Goal: Task Accomplishment & Management: Complete application form

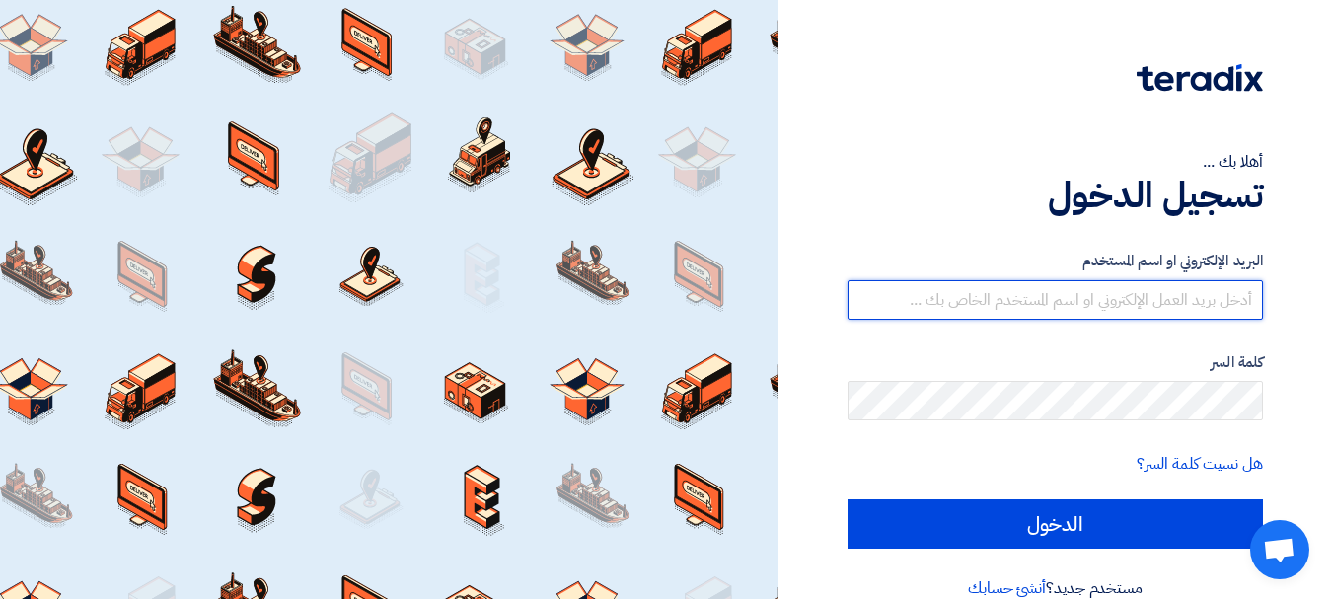
click at [1089, 297] on input "text" at bounding box center [1055, 299] width 415 height 39
type input "[EMAIL_ADDRESS][DOMAIN_NAME]"
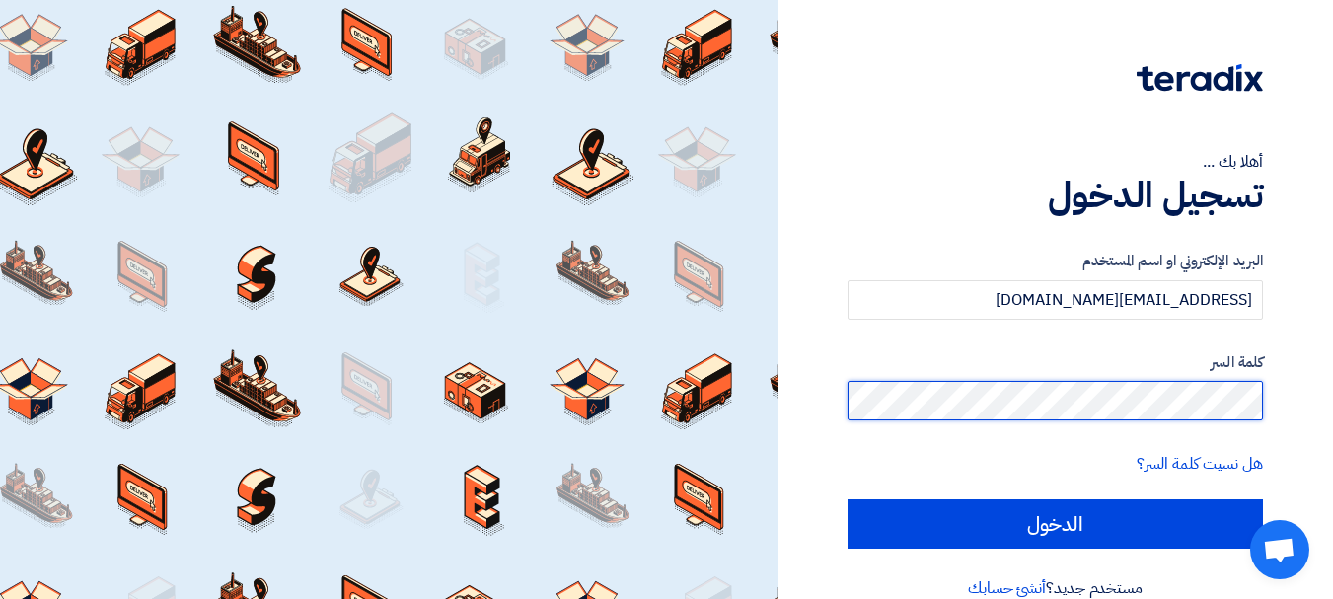
click at [848, 499] on input "الدخول" at bounding box center [1055, 523] width 415 height 49
type input "Sign in"
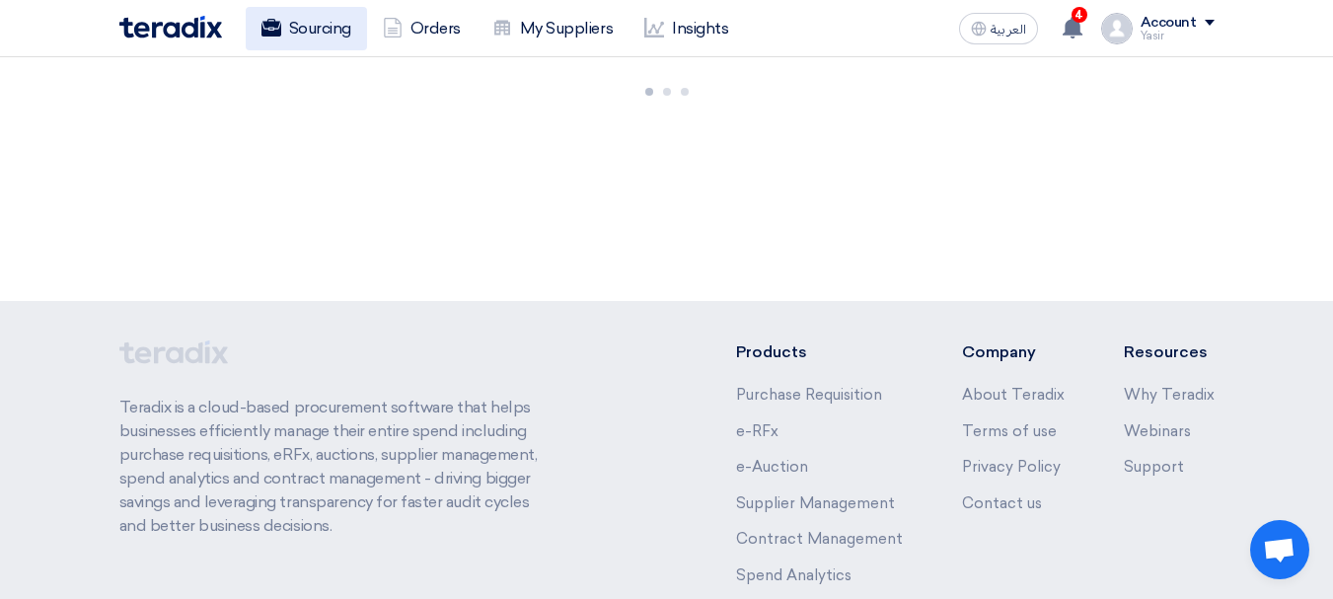
click at [335, 40] on link "Sourcing" at bounding box center [306, 28] width 121 height 43
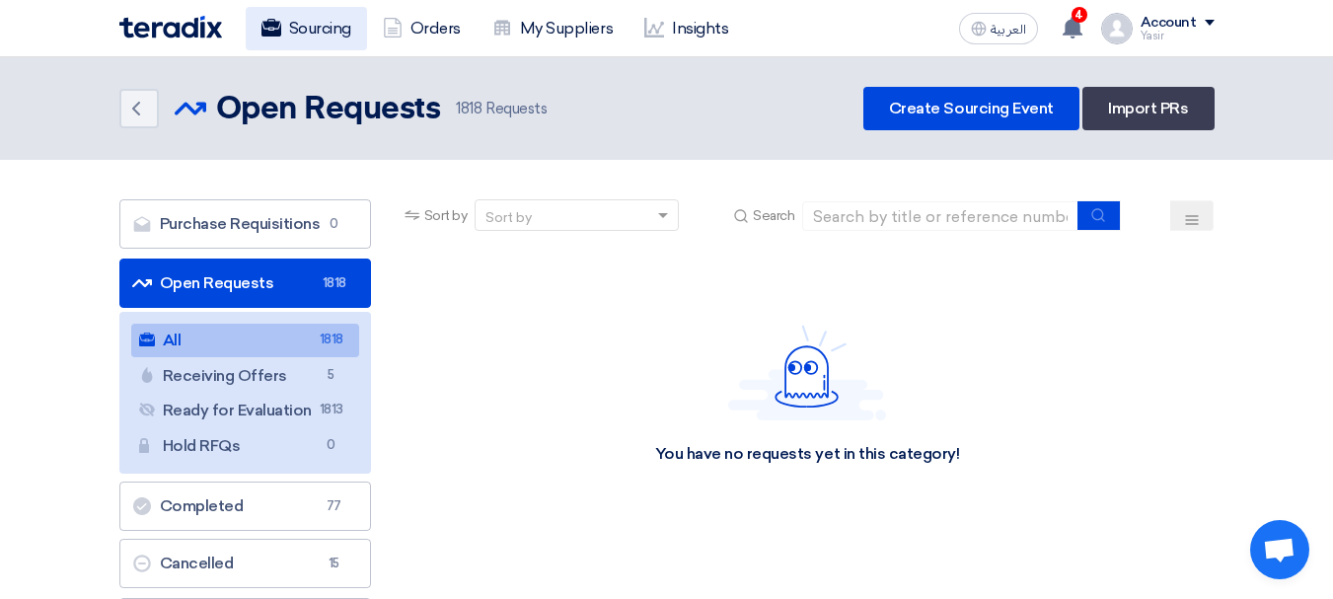
click at [322, 28] on link "Sourcing" at bounding box center [306, 28] width 121 height 43
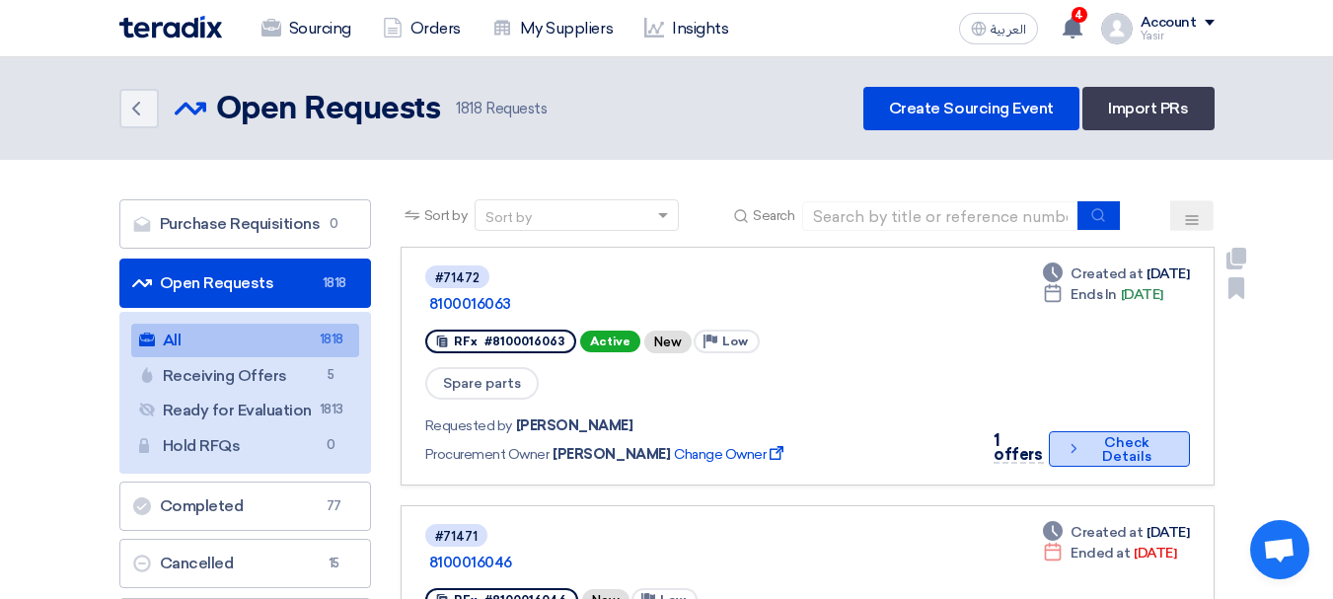
click at [1098, 431] on button "Check details Check Details" at bounding box center [1119, 449] width 141 height 36
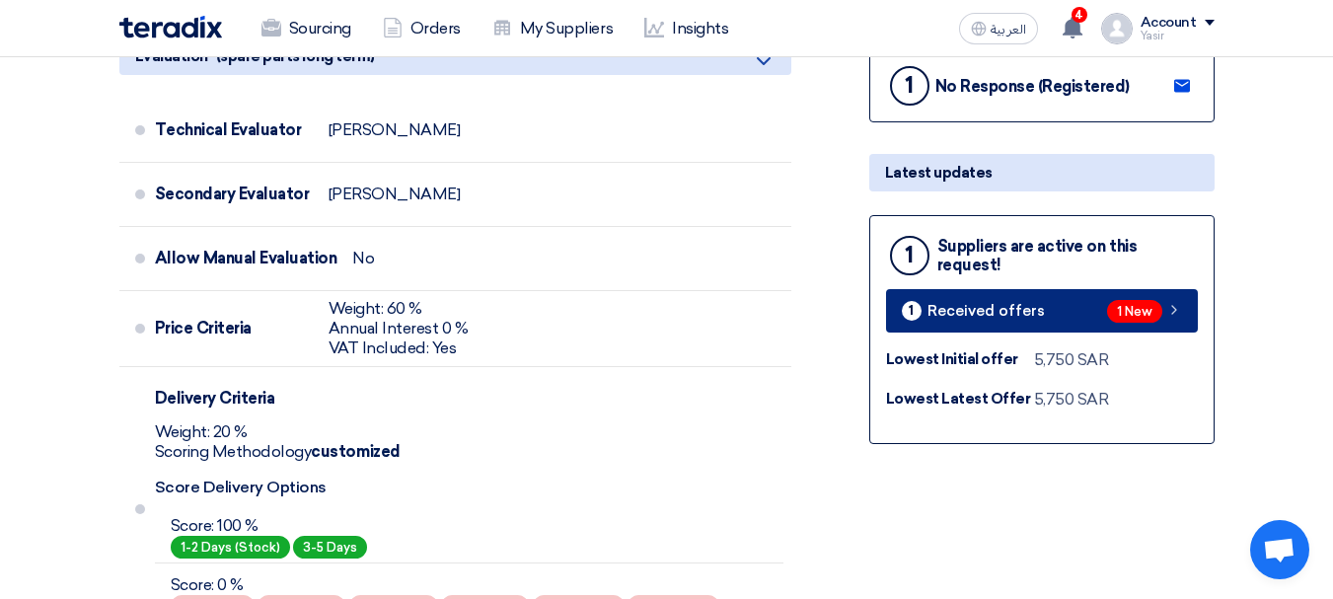
click at [1153, 314] on span "1 New" at bounding box center [1134, 311] width 55 height 23
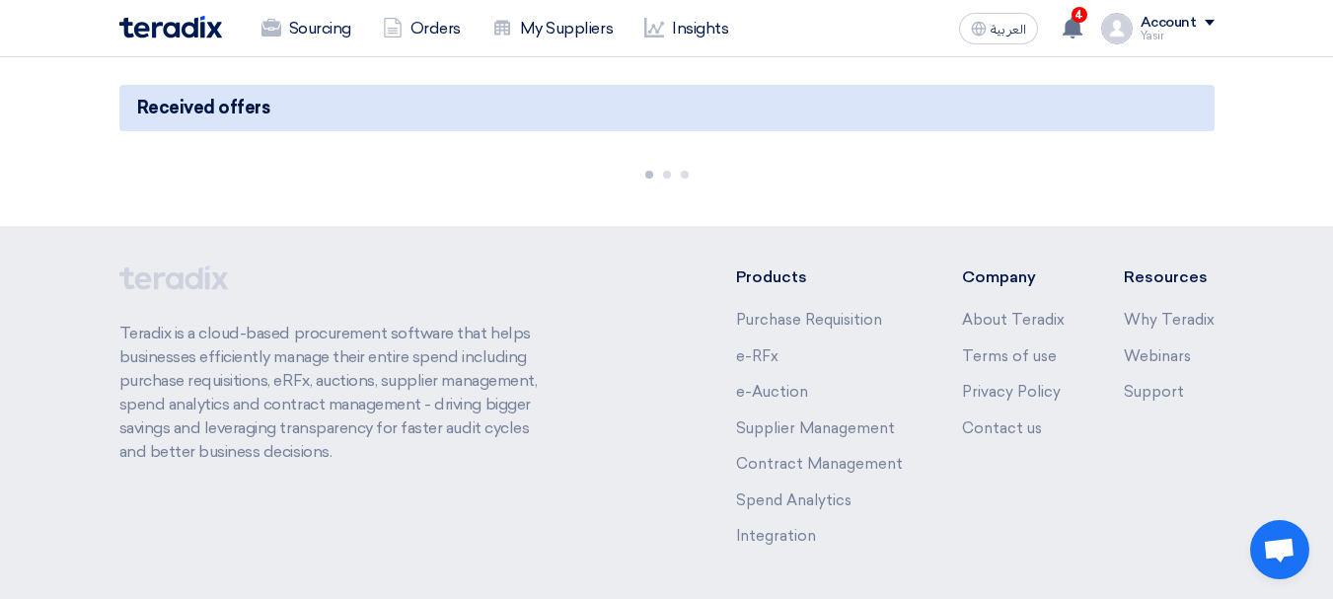
scroll to position [197, 0]
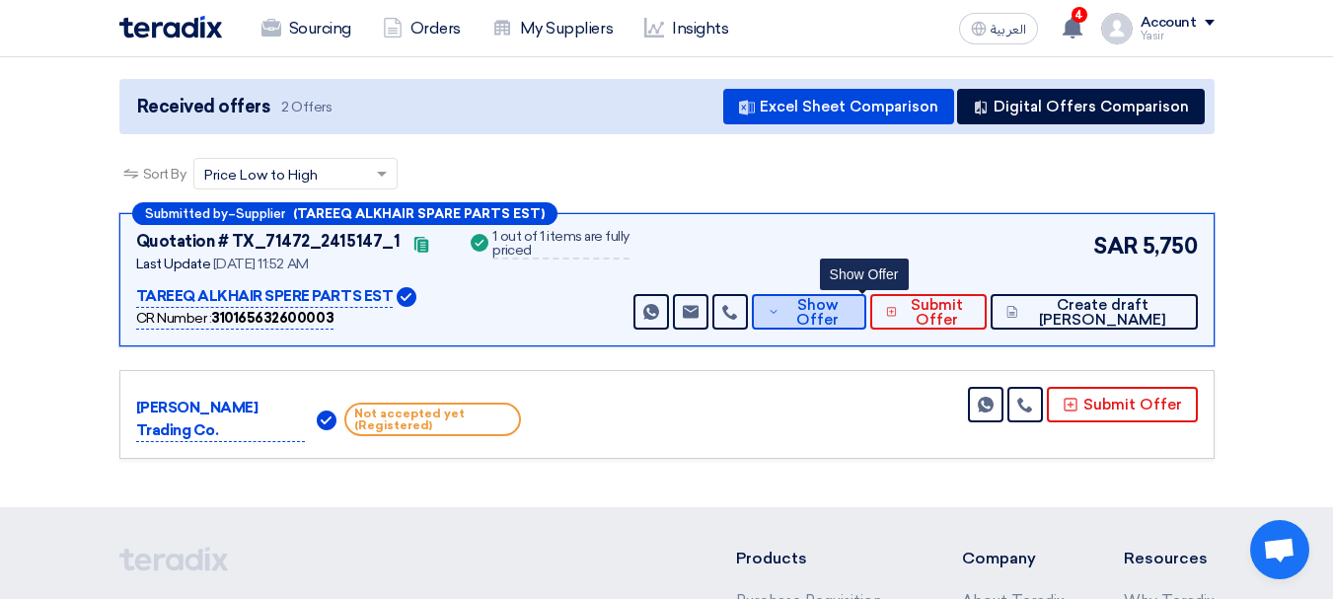
click at [847, 313] on span "Show Offer" at bounding box center [817, 313] width 65 height 30
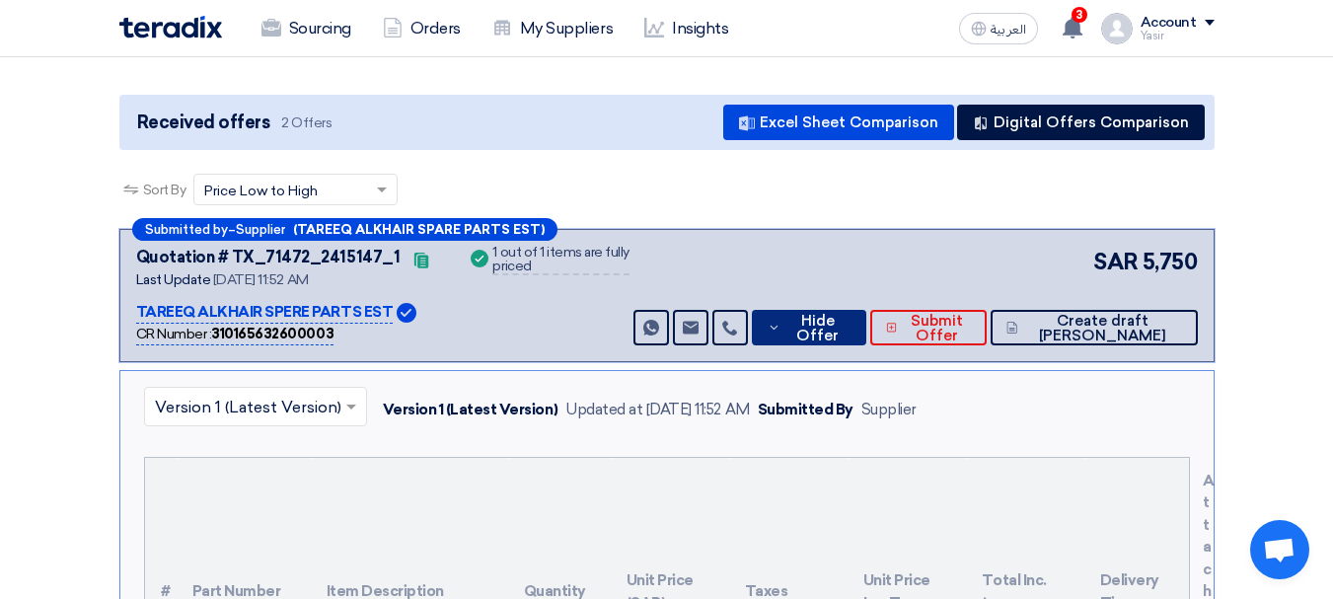
scroll to position [0, 0]
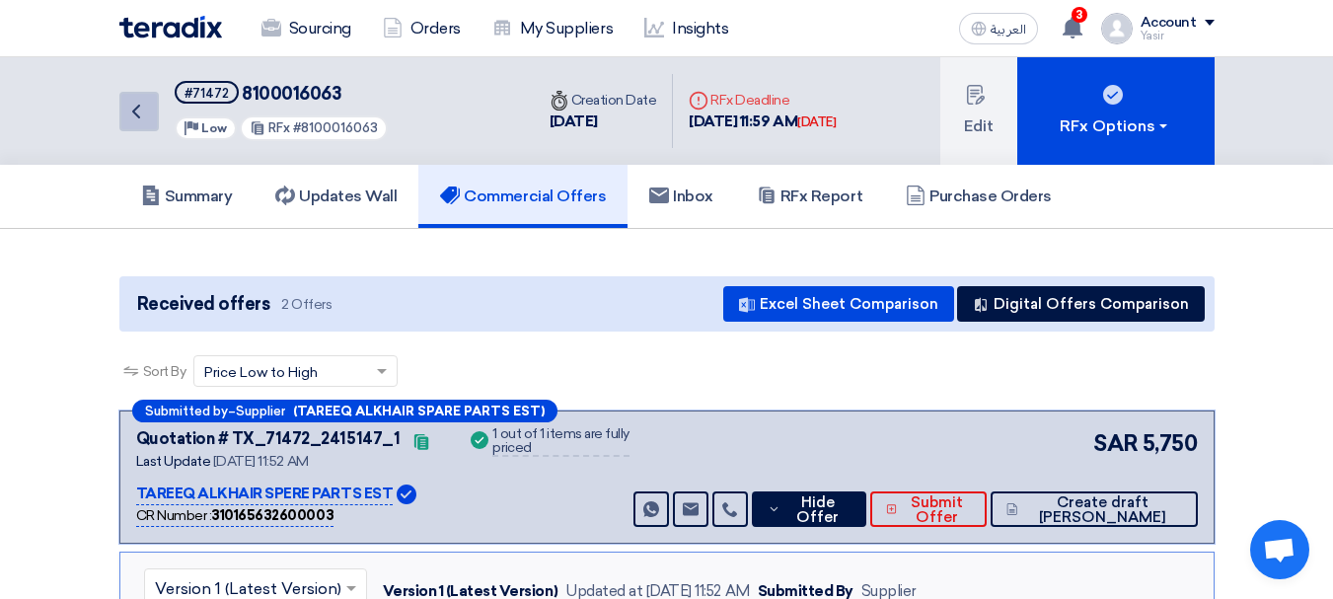
click at [124, 112] on icon "Back" at bounding box center [136, 112] width 24 height 24
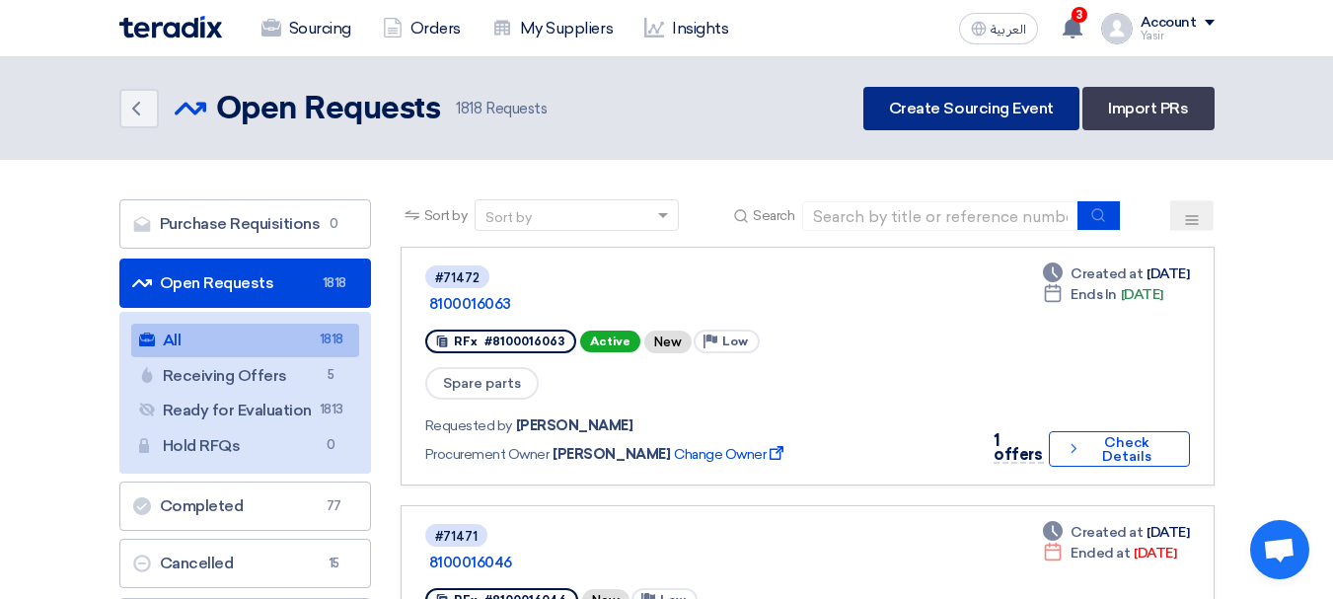
click at [1012, 112] on link "Create Sourcing Event" at bounding box center [971, 108] width 216 height 43
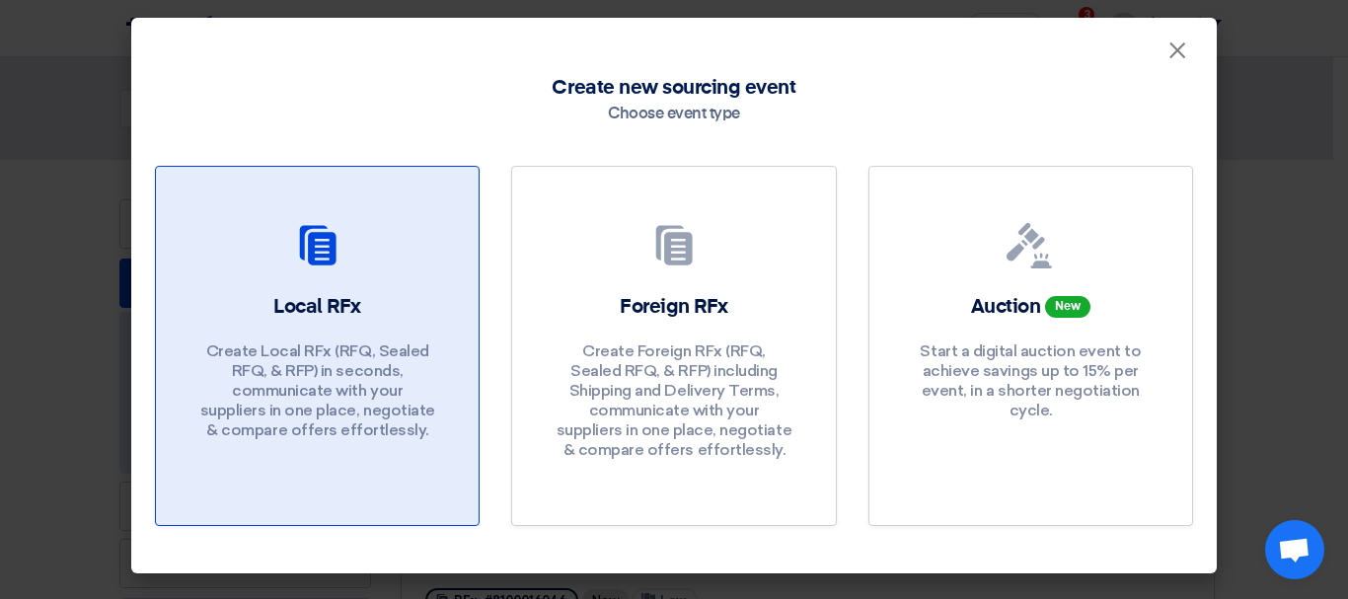
click at [350, 297] on h2 "Local RFx" at bounding box center [317, 307] width 88 height 28
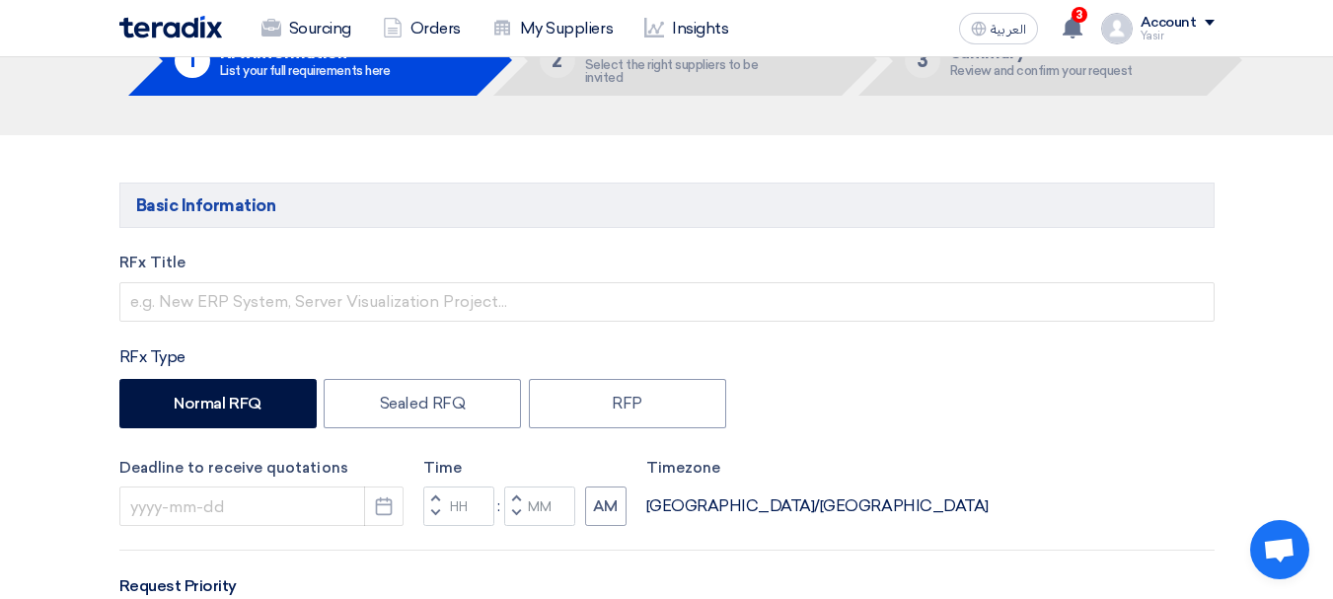
scroll to position [197, 0]
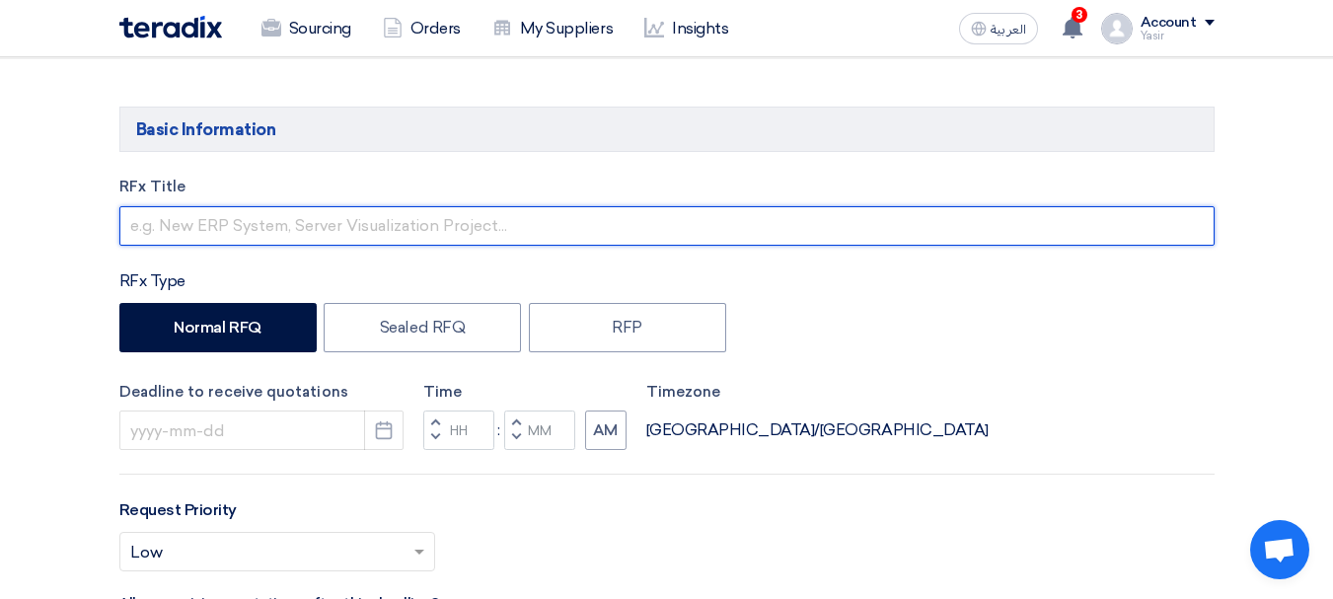
click at [253, 234] on input "text" at bounding box center [666, 225] width 1095 height 39
paste input "8100016067"
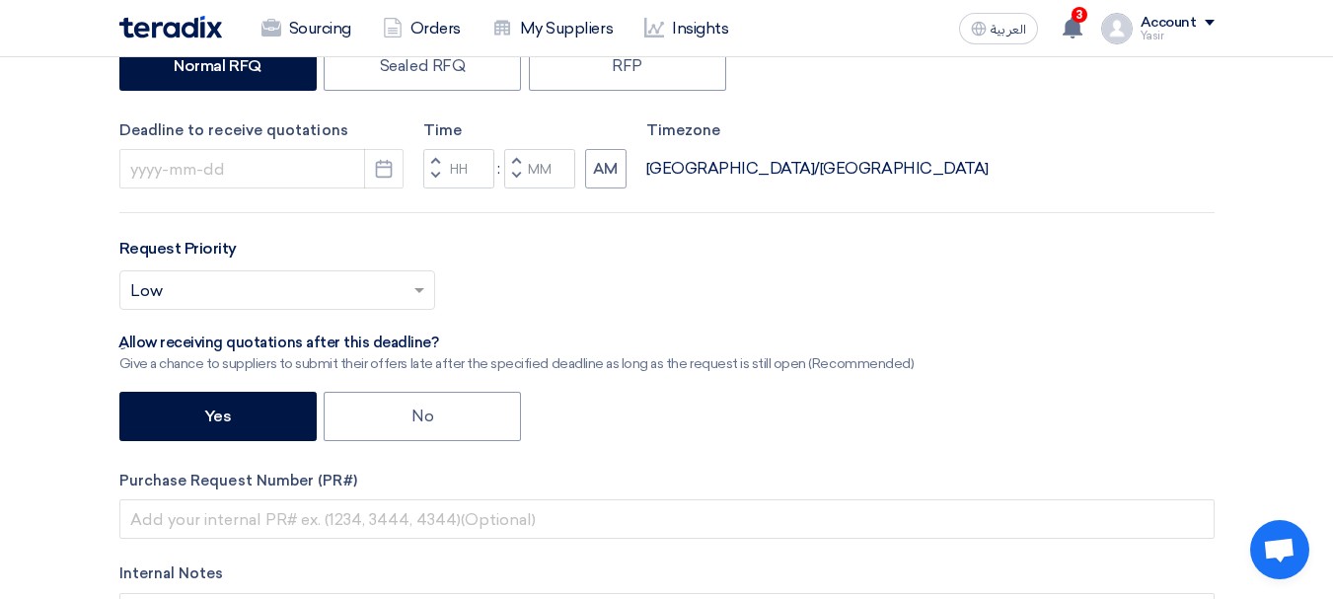
scroll to position [493, 0]
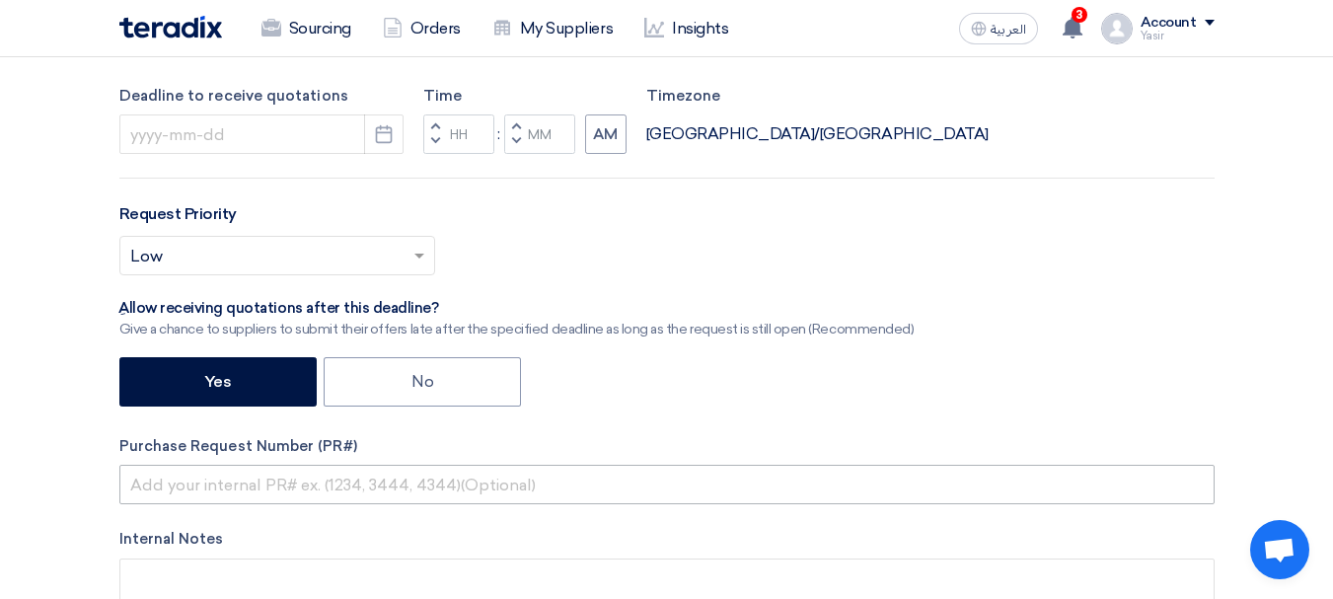
type input "8100016067"
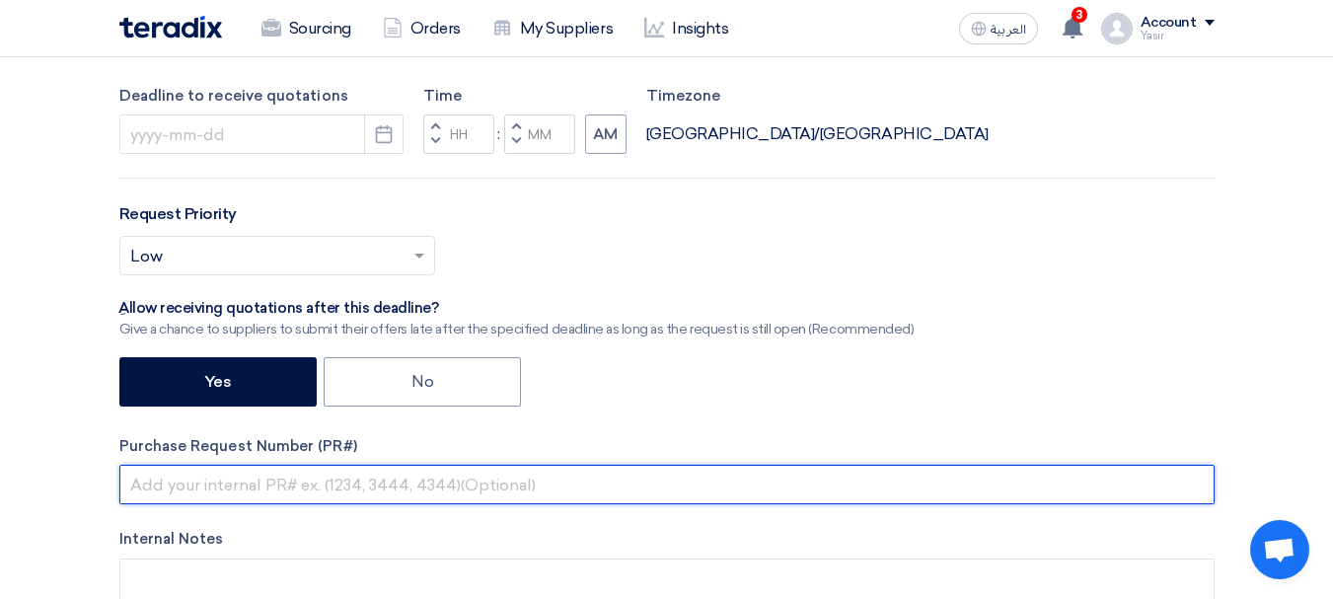
click at [256, 479] on input "text" at bounding box center [666, 484] width 1095 height 39
paste input "8100016067"
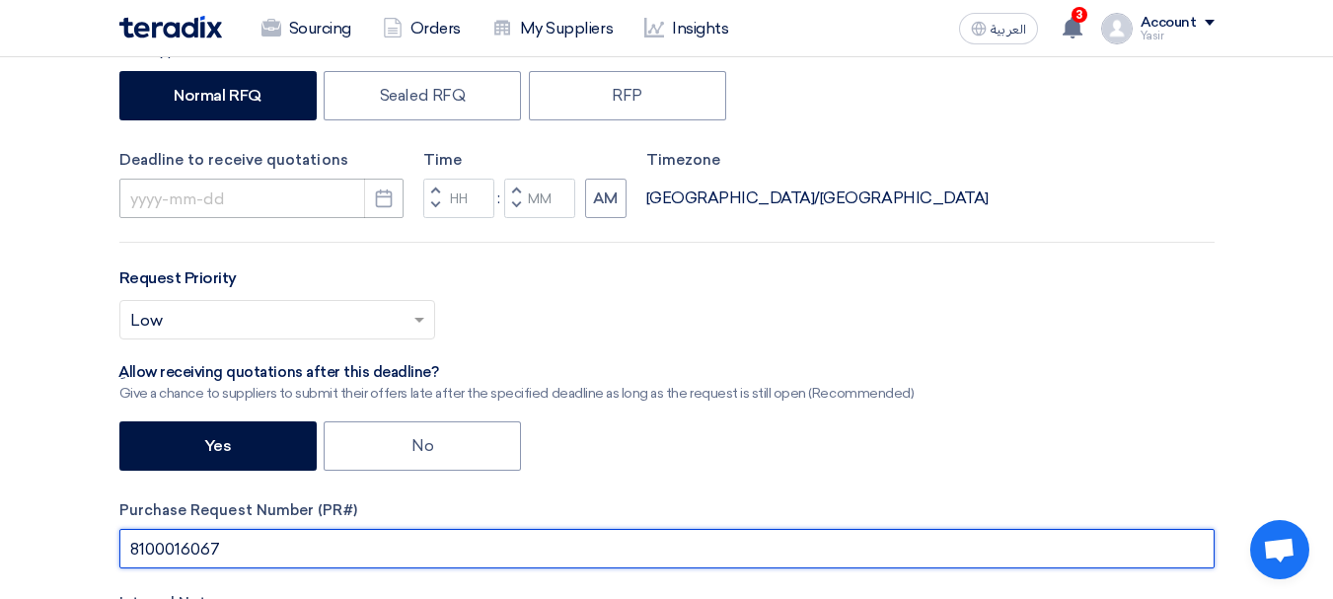
scroll to position [395, 0]
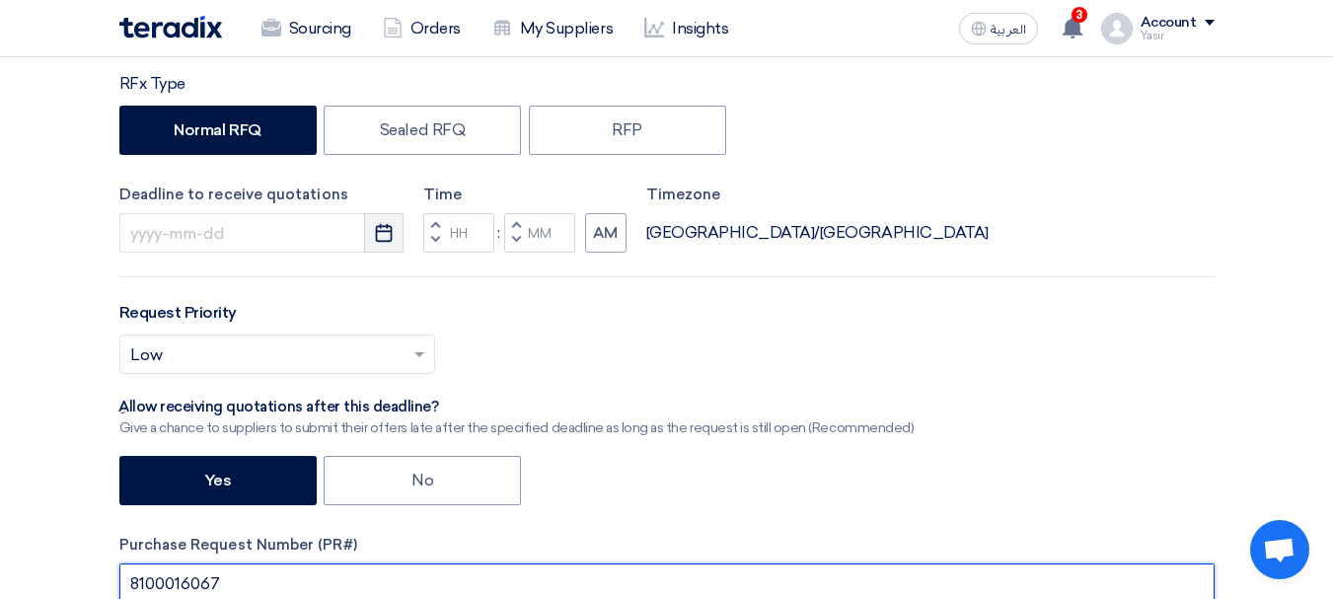
type input "8100016067"
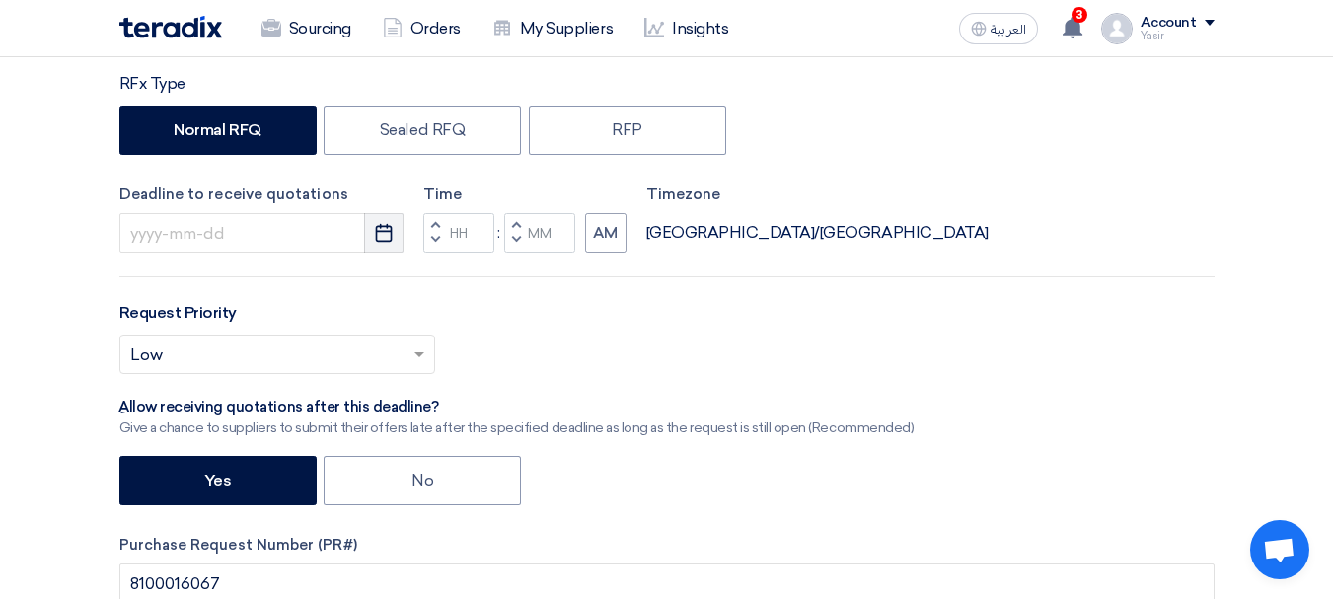
click at [379, 238] on icon "Pick a date" at bounding box center [384, 233] width 20 height 20
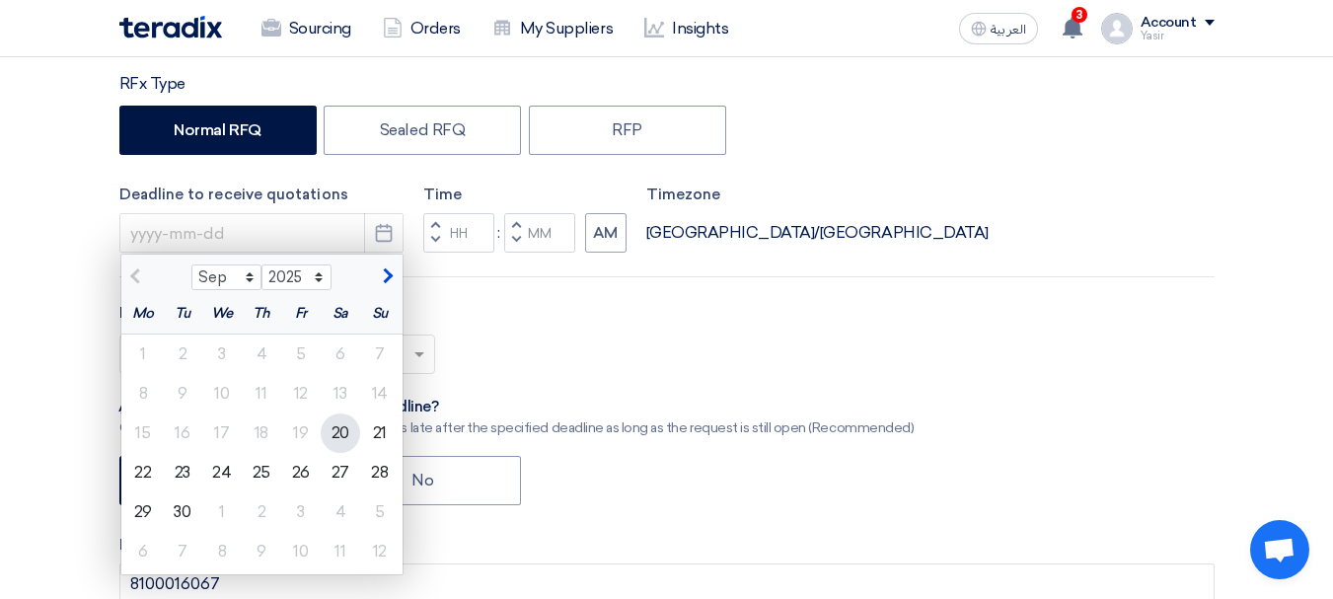
click at [338, 431] on div "20" at bounding box center [340, 432] width 39 height 39
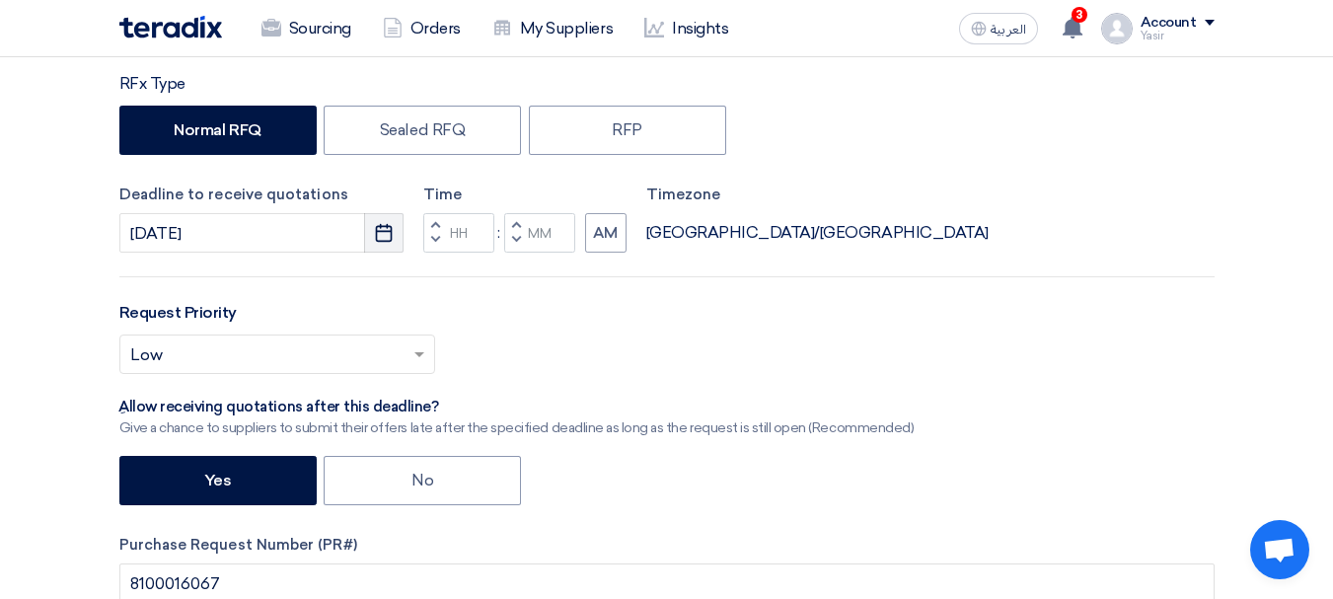
click at [392, 224] on icon "Pick a date" at bounding box center [384, 233] width 20 height 20
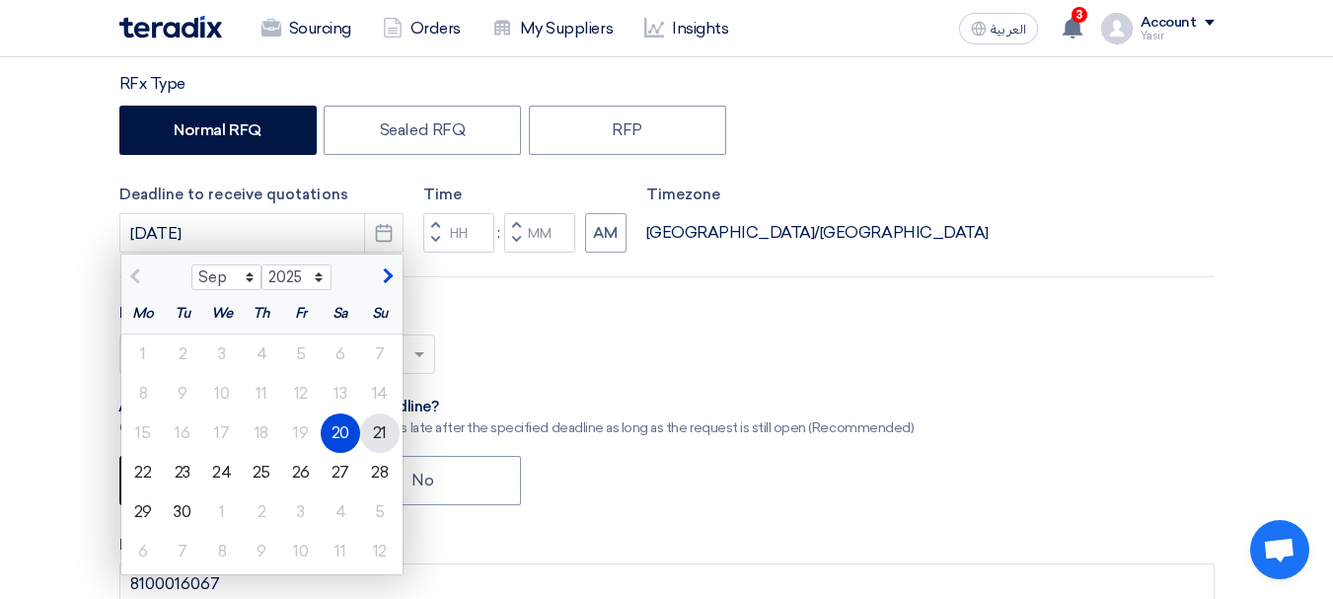
click at [380, 431] on div "21" at bounding box center [379, 432] width 39 height 39
type input "[DATE]"
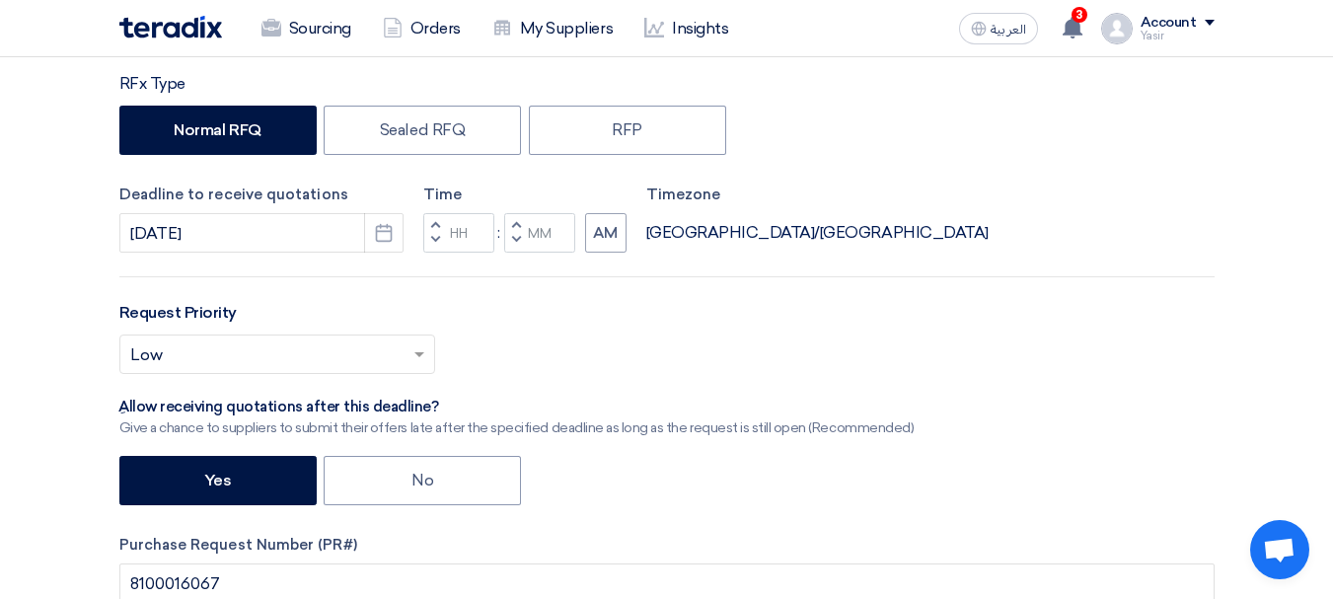
click at [434, 236] on span "button" at bounding box center [434, 240] width 7 height 12
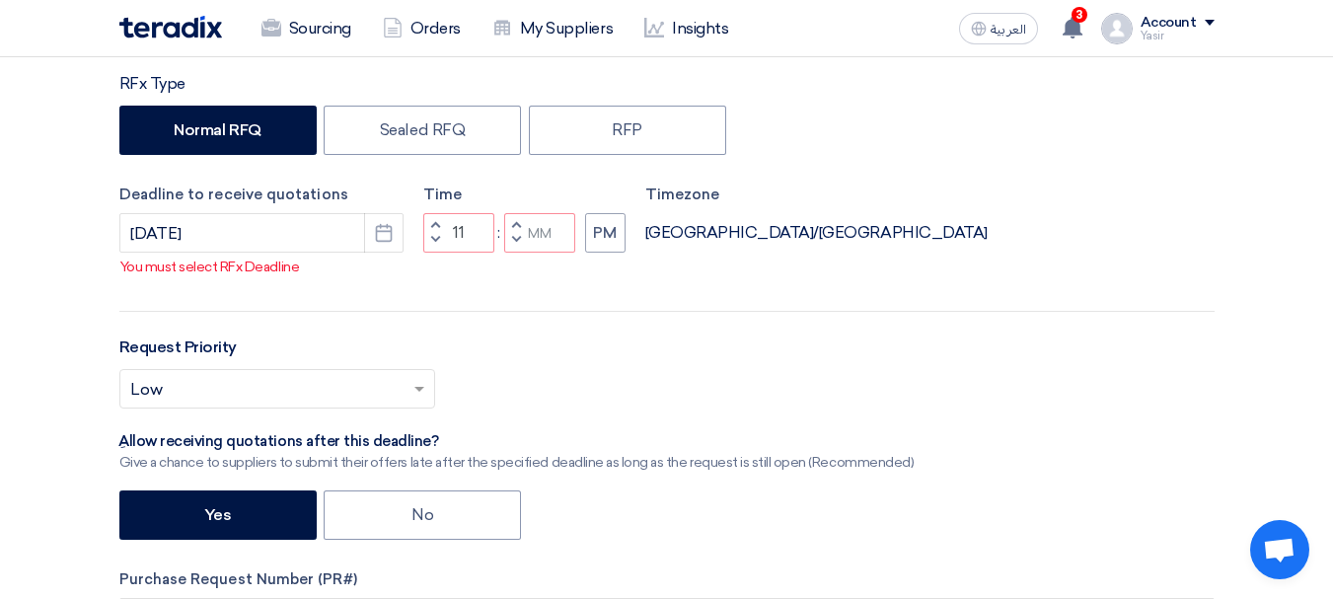
click at [509, 254] on button "Decrement minutes" at bounding box center [516, 241] width 24 height 25
type input "10"
type input "59"
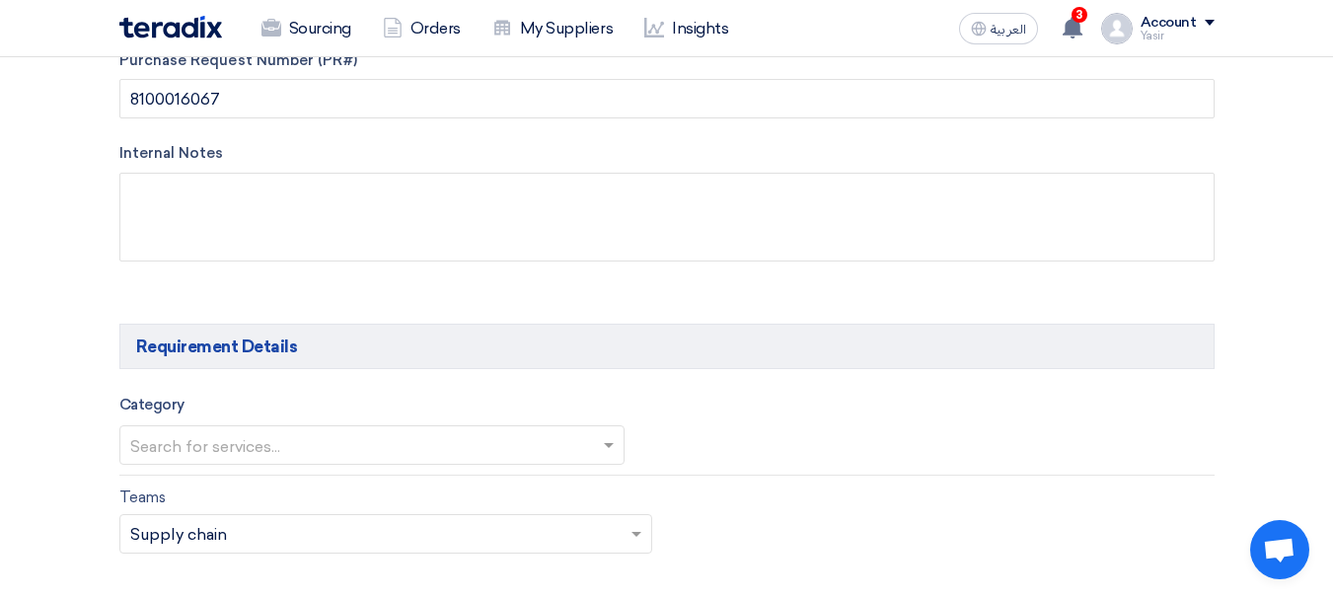
scroll to position [888, 0]
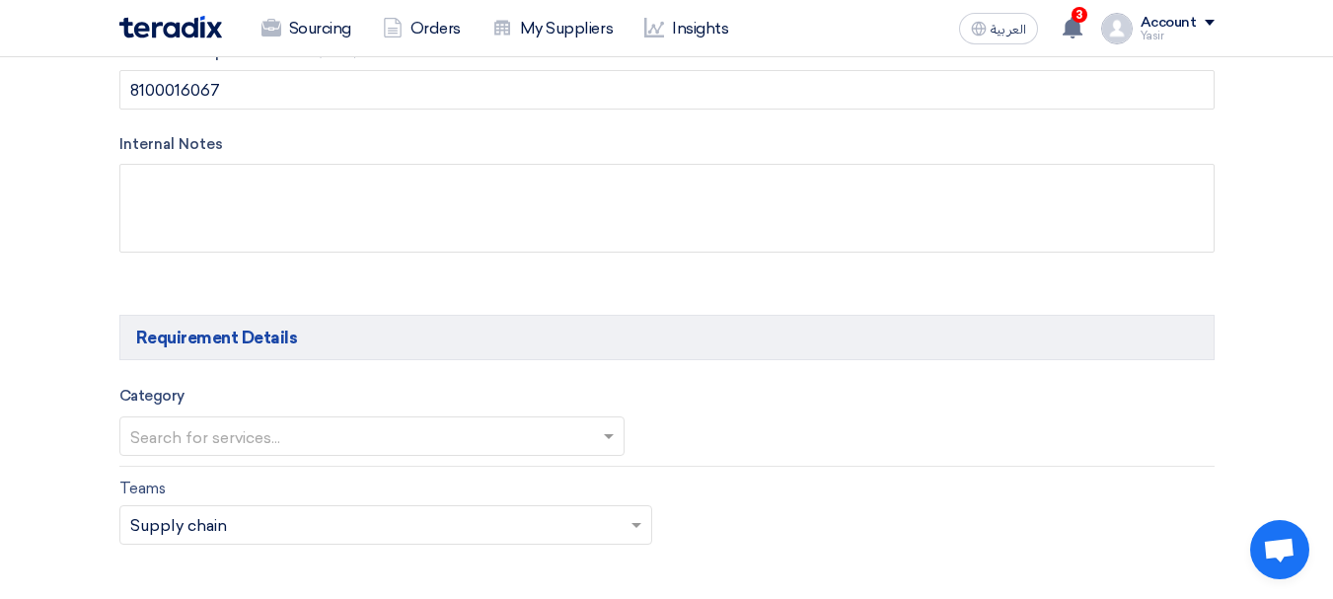
click at [297, 435] on input "text" at bounding box center [362, 438] width 464 height 33
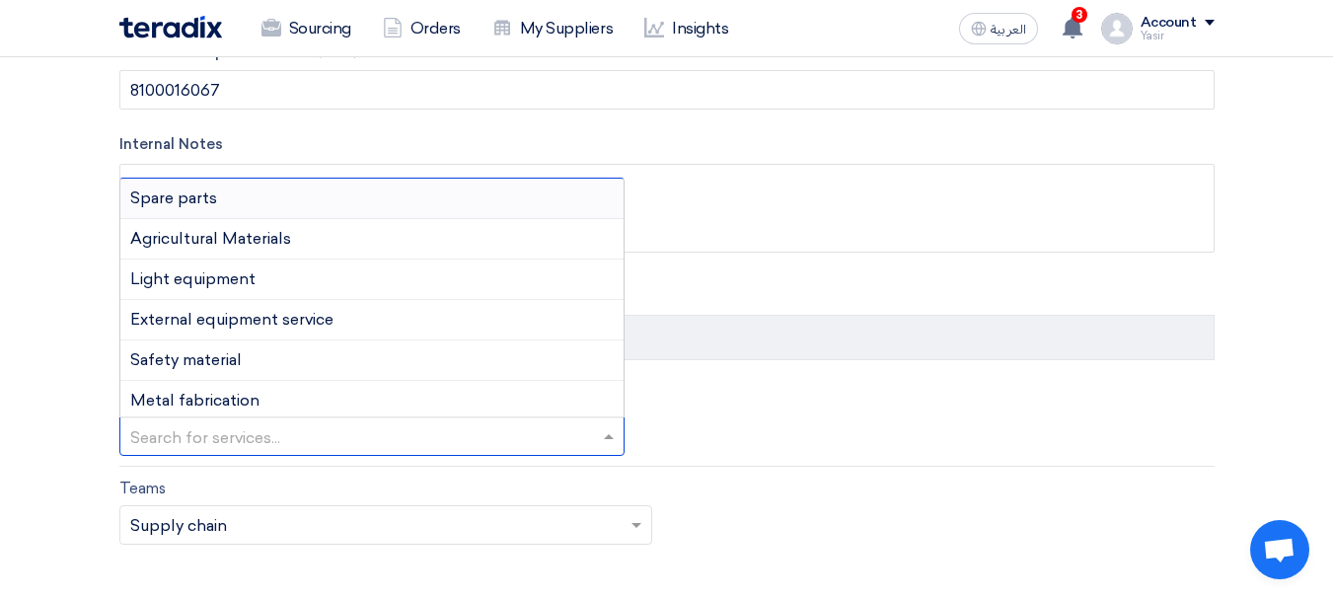
click at [244, 197] on div "Spare parts" at bounding box center [371, 199] width 503 height 40
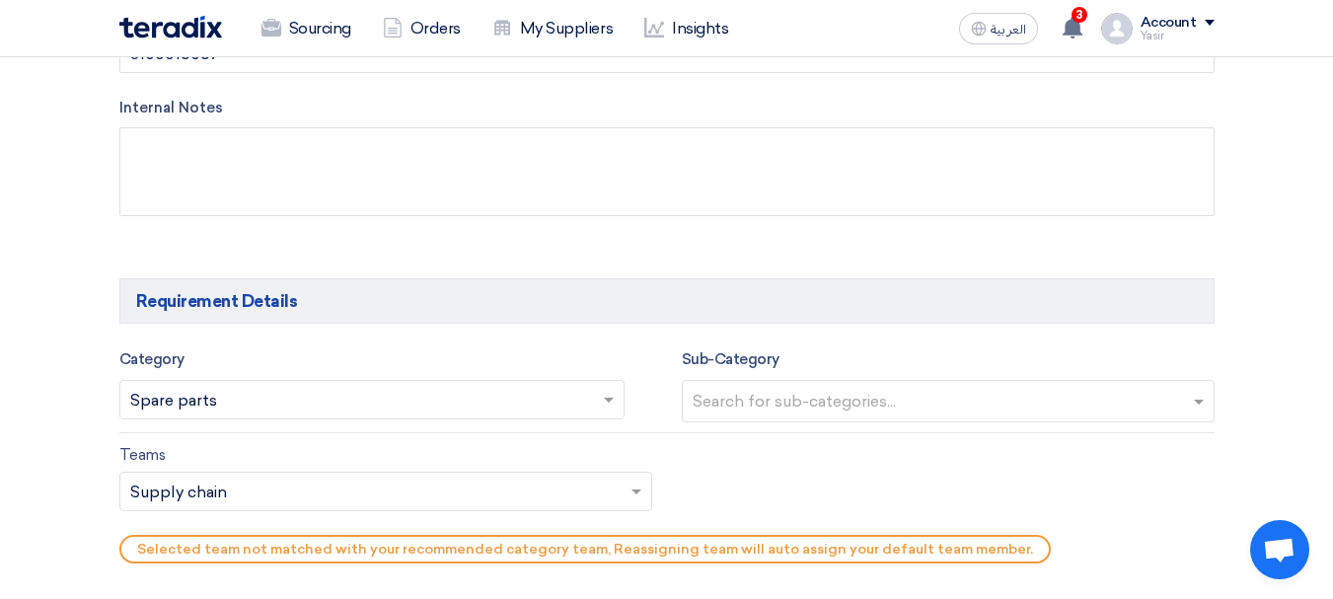
scroll to position [987, 0]
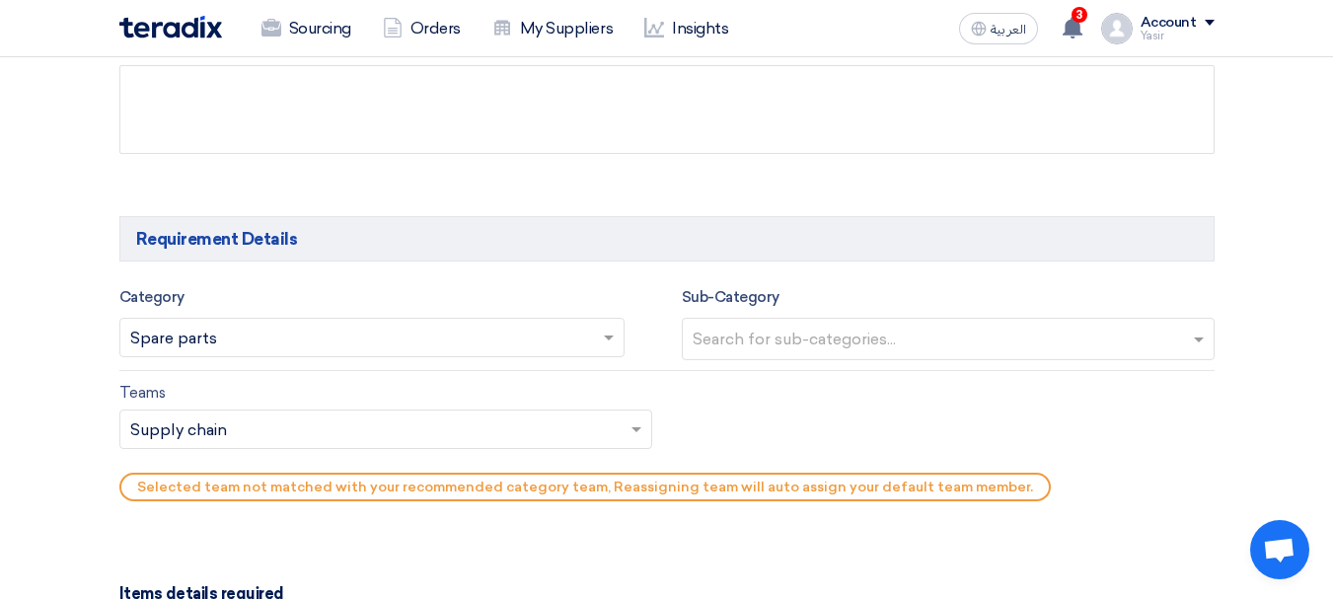
click at [944, 310] on div "Sub-Category Search for sub-categories..." at bounding box center [948, 323] width 533 height 76
click at [924, 330] on input "text" at bounding box center [951, 341] width 516 height 33
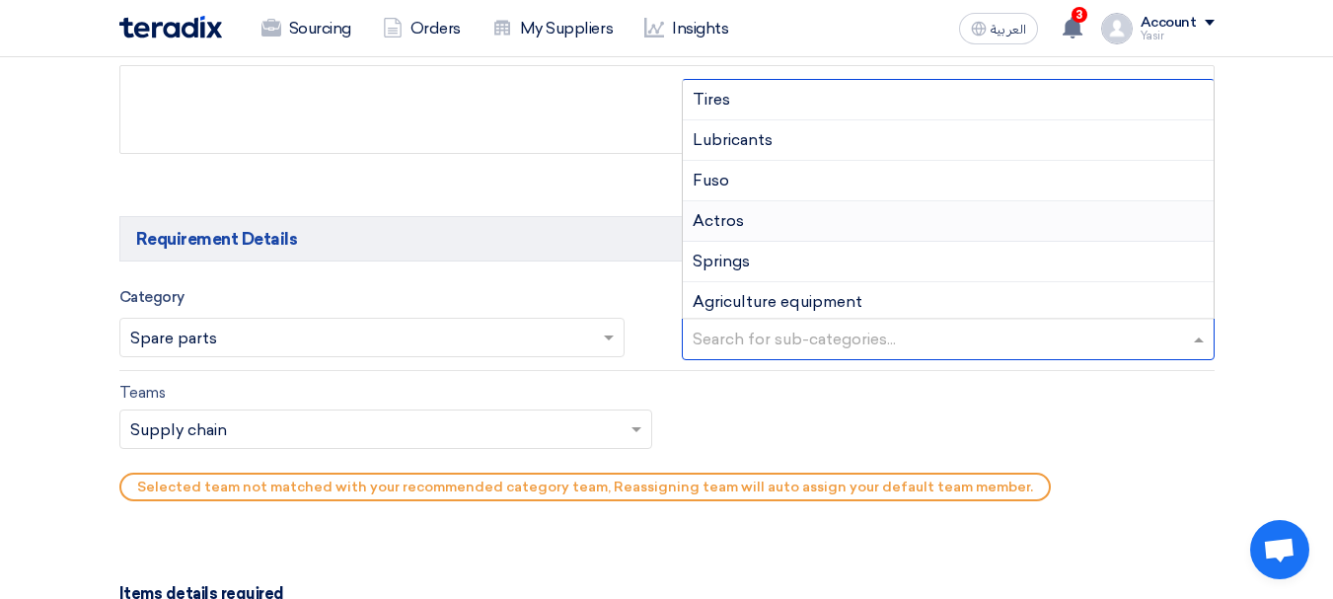
type input "h"
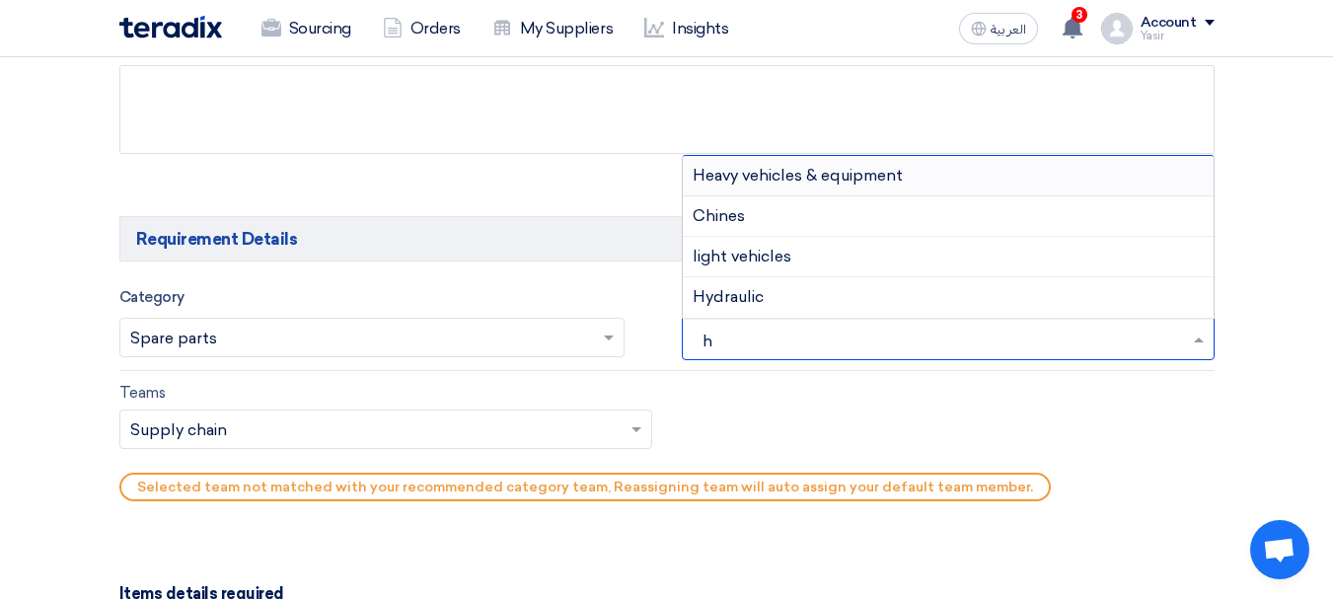
click at [885, 180] on span "Heavy vehicles & equipment" at bounding box center [798, 175] width 210 height 19
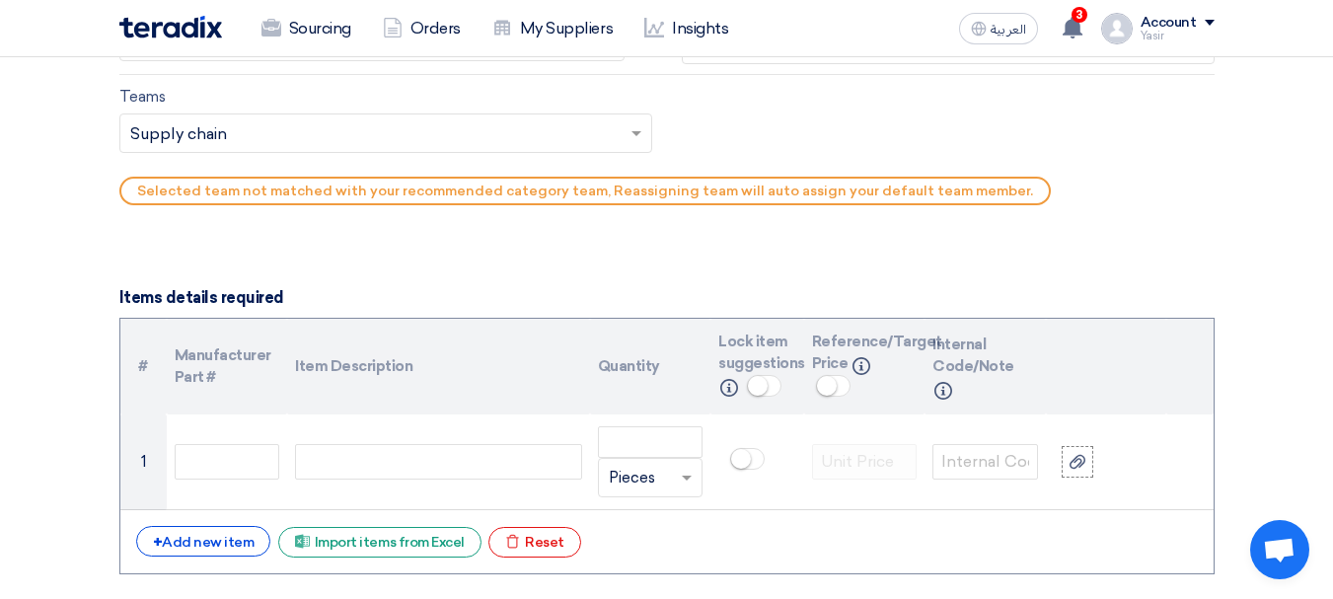
scroll to position [1184, 0]
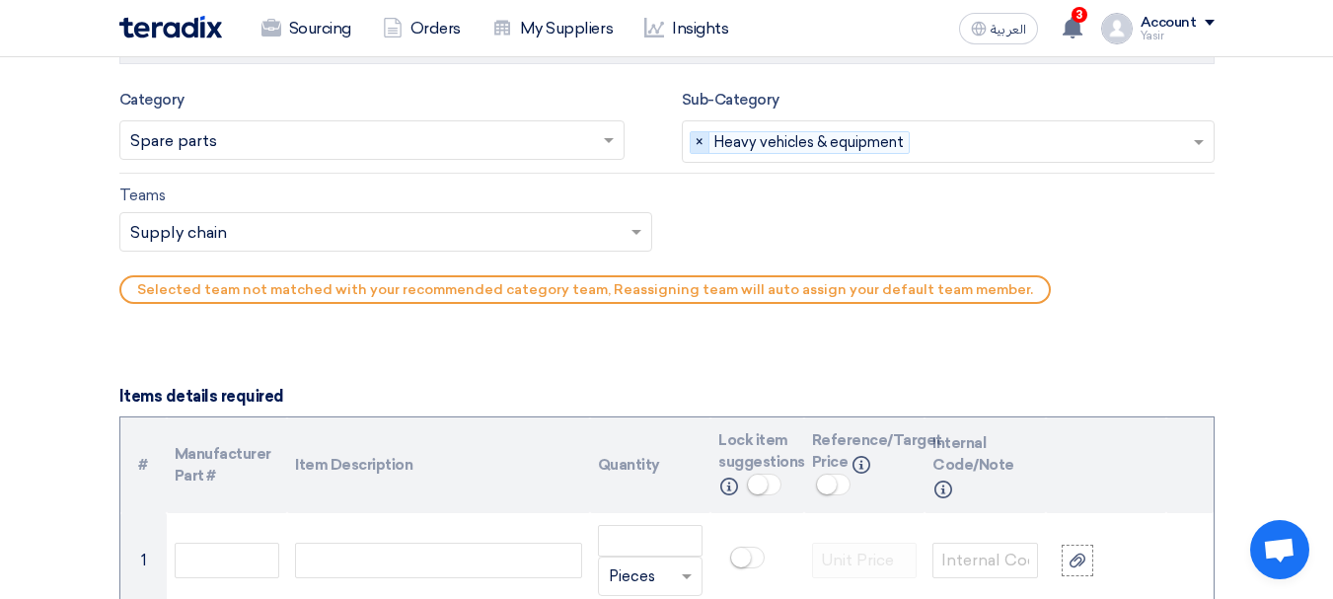
click at [703, 142] on span "×" at bounding box center [700, 143] width 19 height 22
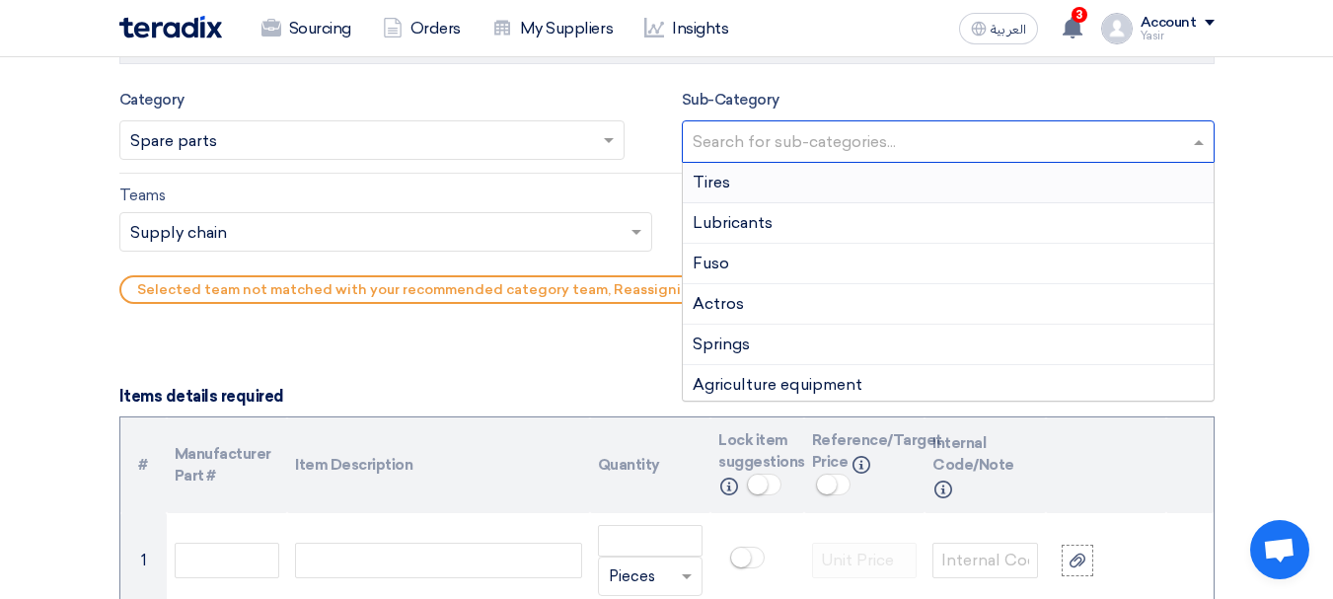
click at [788, 140] on input "text" at bounding box center [951, 143] width 516 height 33
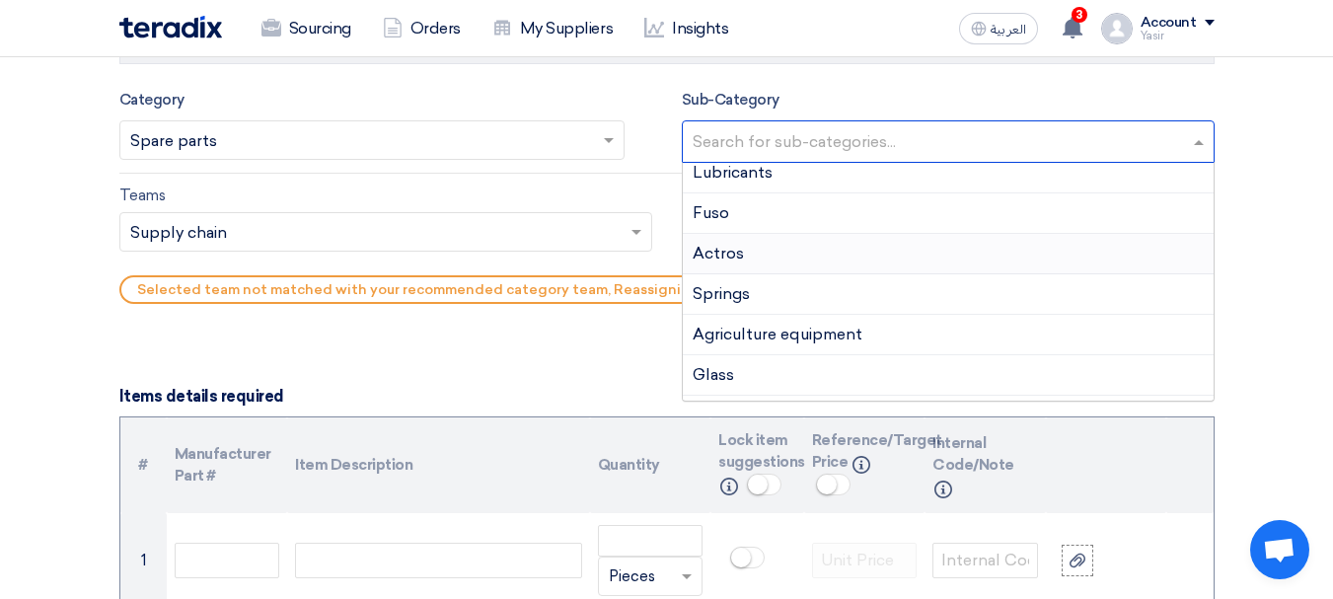
scroll to position [0, 0]
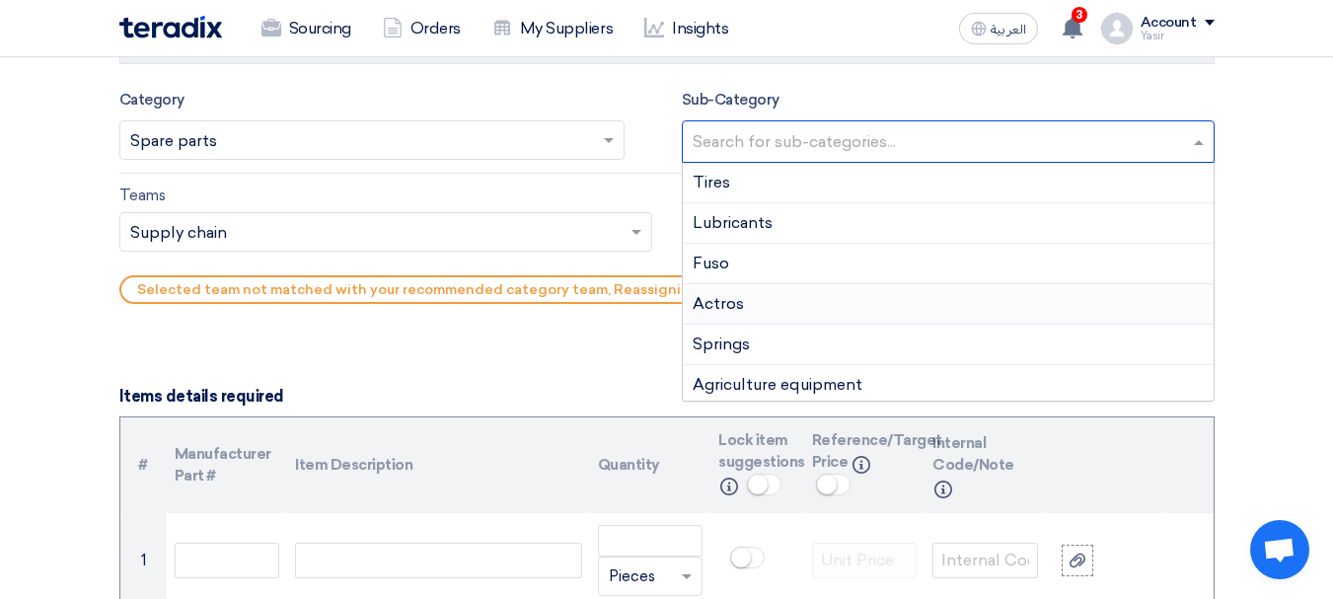
click at [740, 309] on span "Actros" at bounding box center [718, 303] width 51 height 19
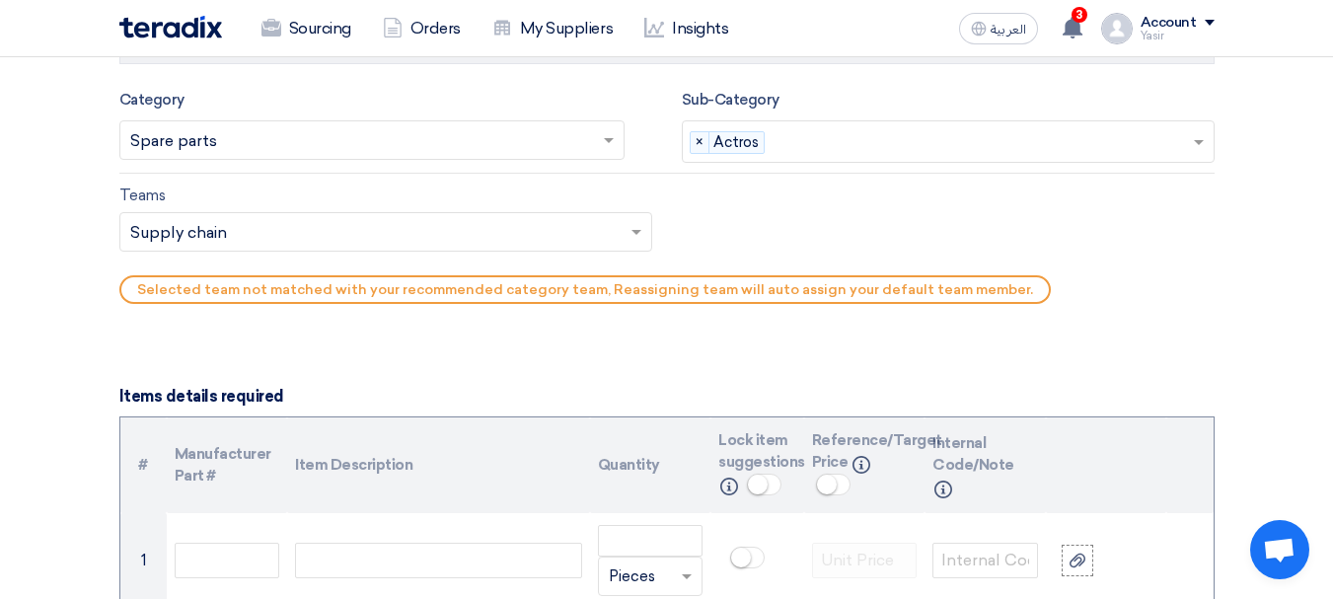
type input "a"
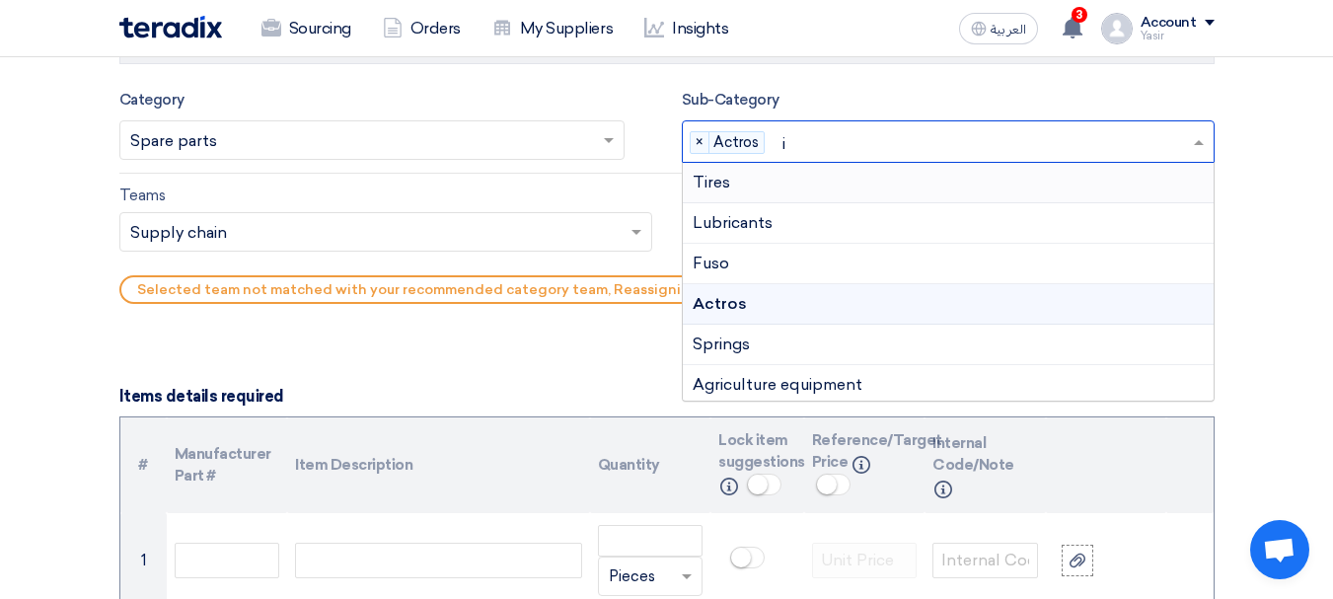
type input "is"
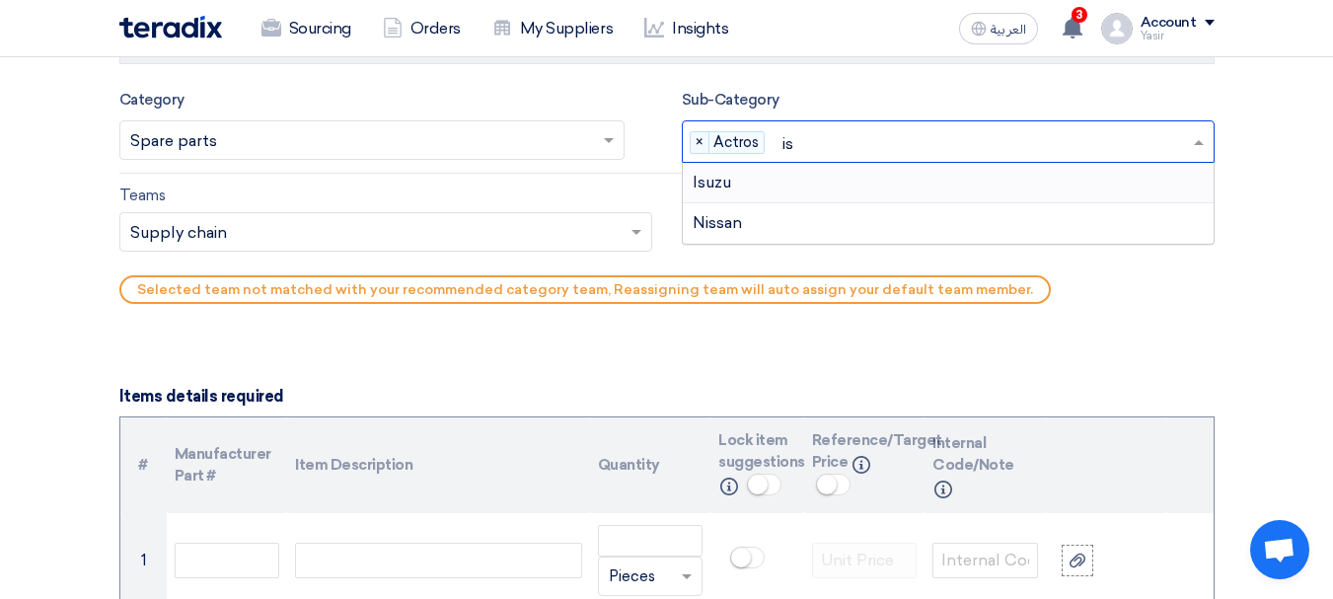
click at [743, 170] on div "Isuzu" at bounding box center [948, 183] width 531 height 40
type input "man"
click at [721, 180] on span "Man" at bounding box center [710, 182] width 34 height 19
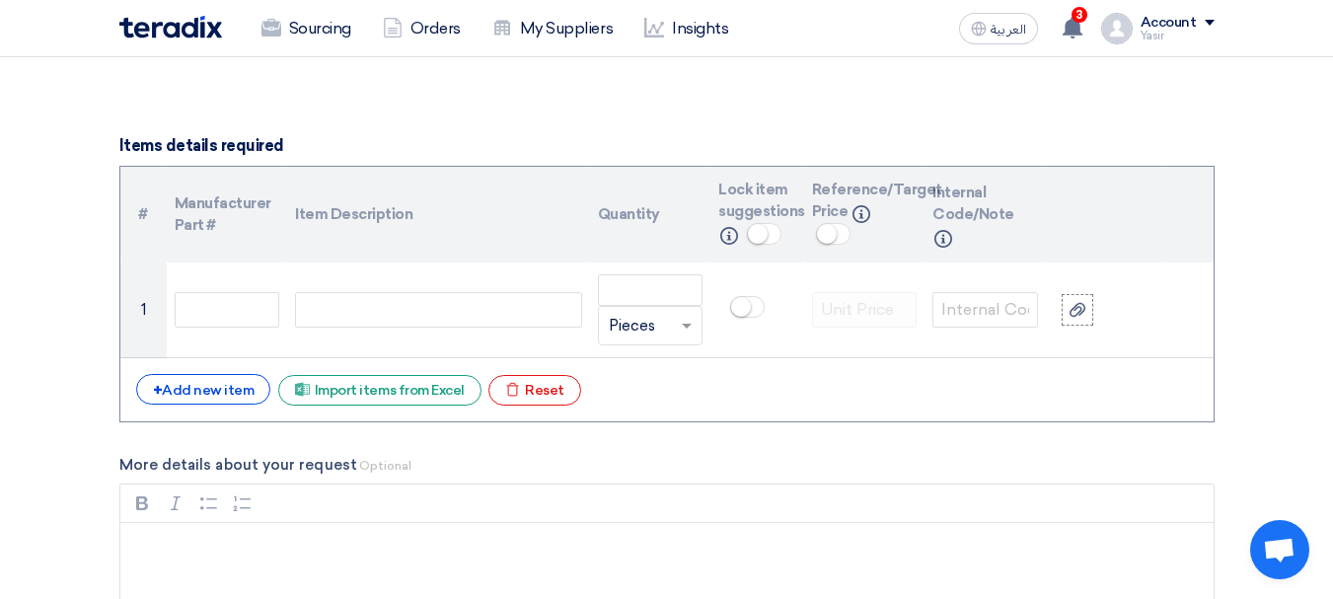
scroll to position [1283, 0]
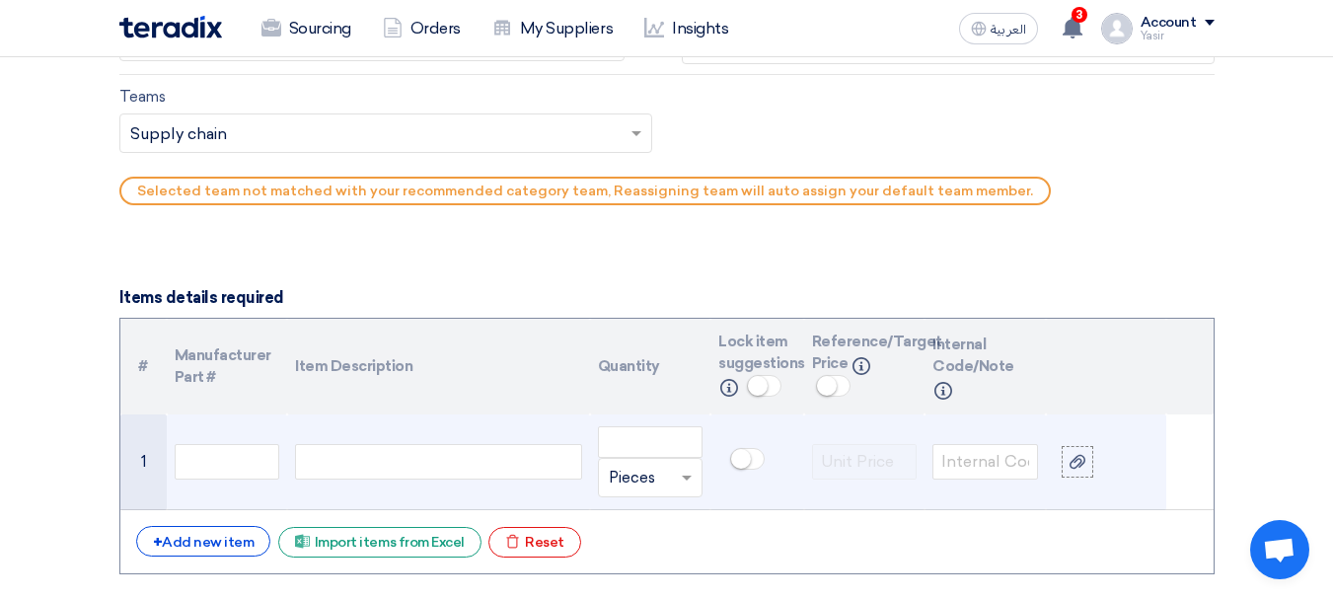
click at [403, 461] on div at bounding box center [438, 462] width 286 height 36
paste div
click at [675, 436] on input "number" at bounding box center [651, 442] width 106 height 32
type input "500"
click at [687, 476] on span at bounding box center [687, 479] width 10 height 7
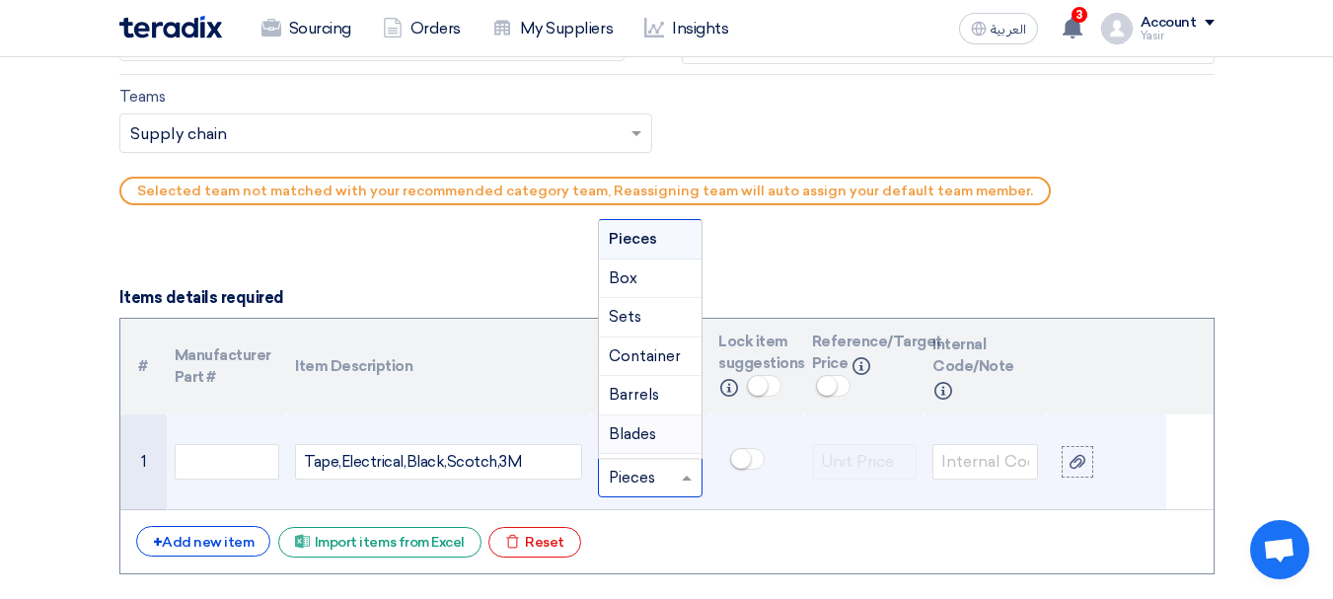
click at [669, 478] on div at bounding box center [651, 478] width 104 height 32
drag, startPoint x: 646, startPoint y: 486, endPoint x: 664, endPoint y: 486, distance: 17.8
click at [640, 479] on input "text" at bounding box center [639, 478] width 60 height 32
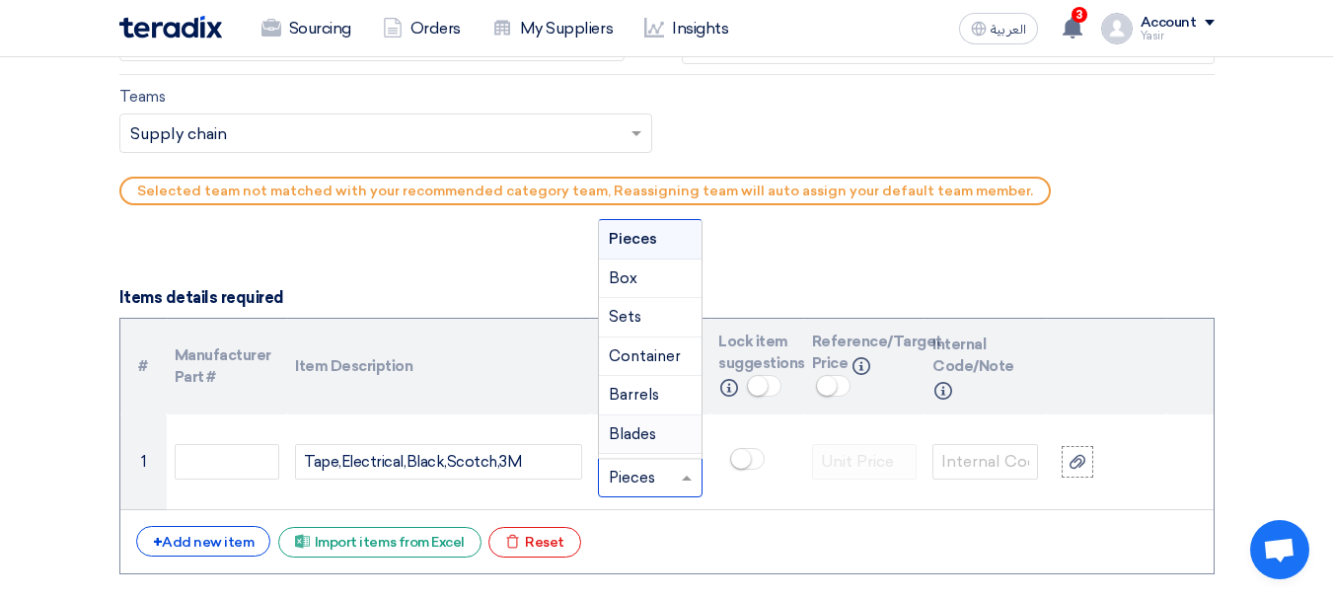
click at [729, 512] on div "# Manufacturer Part # Item Description Quantity Lock item suggestions Info Refe…" at bounding box center [666, 446] width 1095 height 257
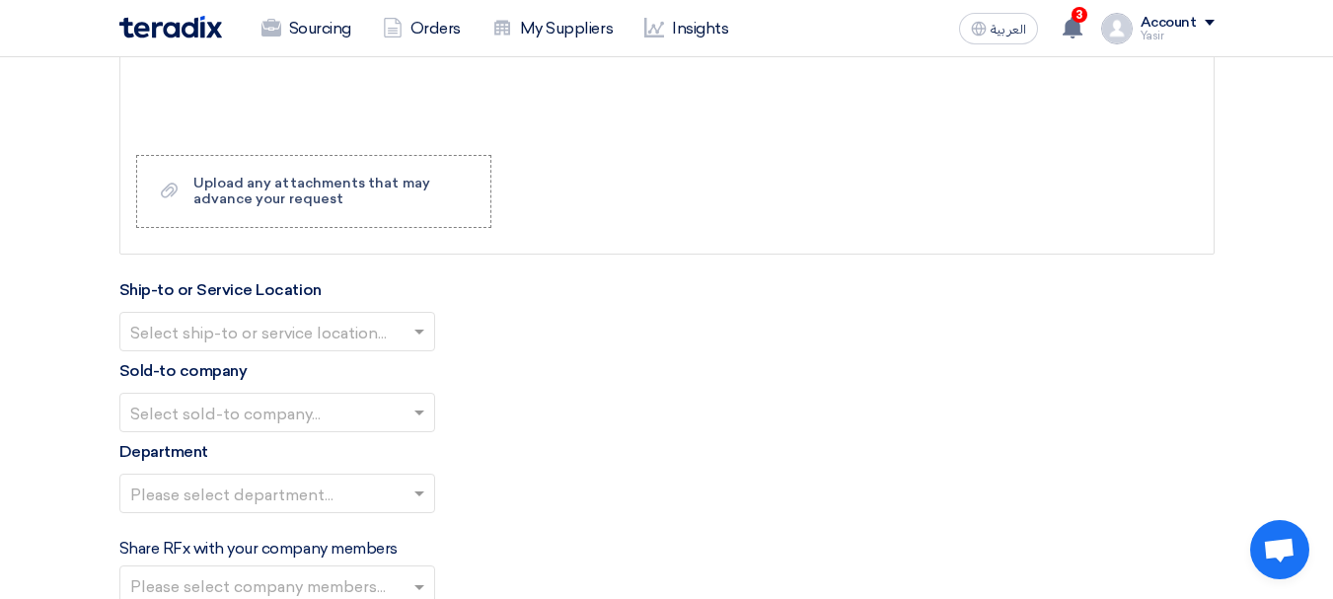
scroll to position [2072, 0]
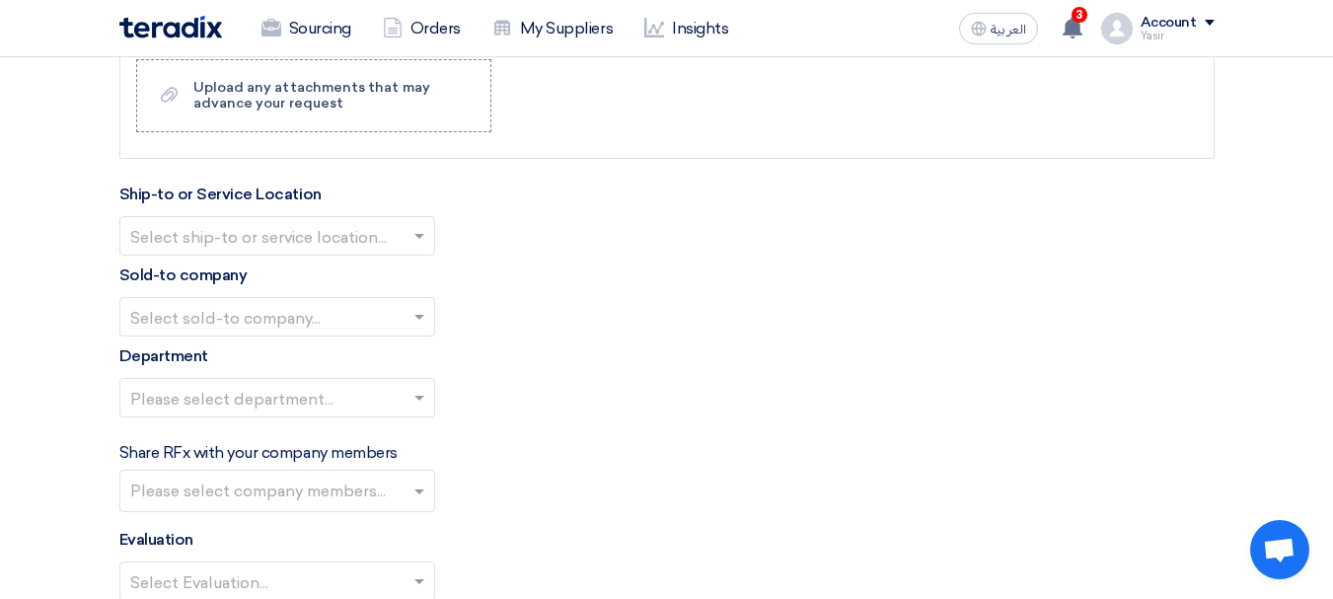
click at [332, 247] on input "text" at bounding box center [267, 238] width 274 height 33
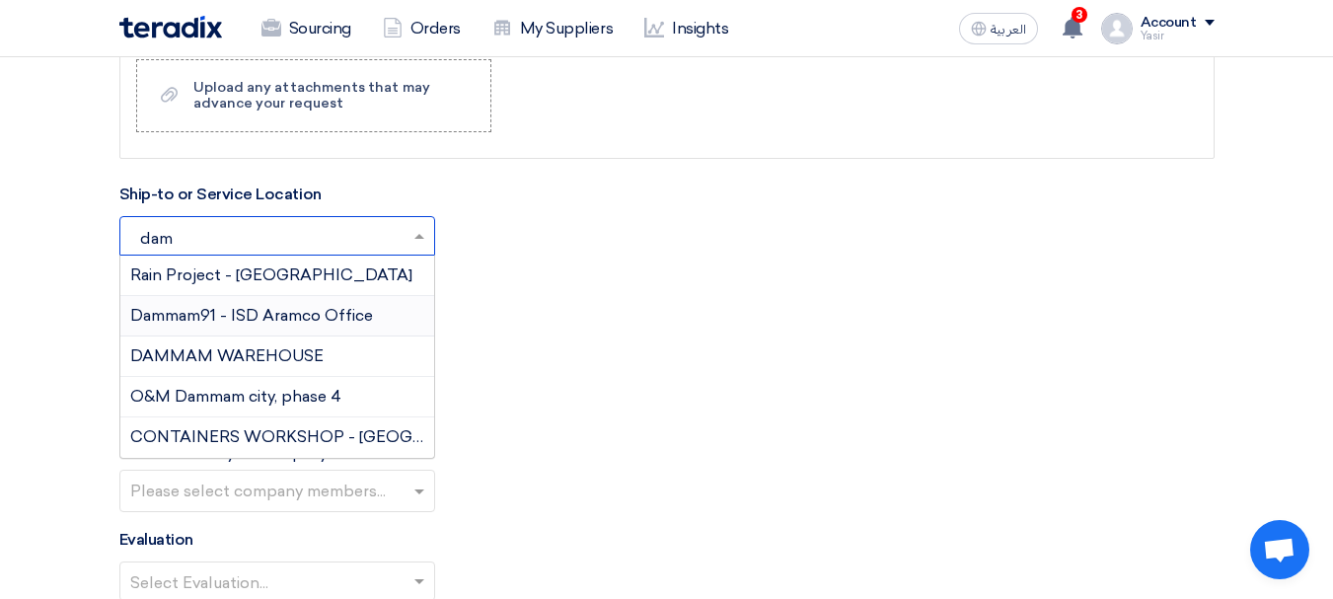
type input "damm"
click at [274, 349] on span "DAMMAM WAREHOUSE" at bounding box center [226, 355] width 193 height 19
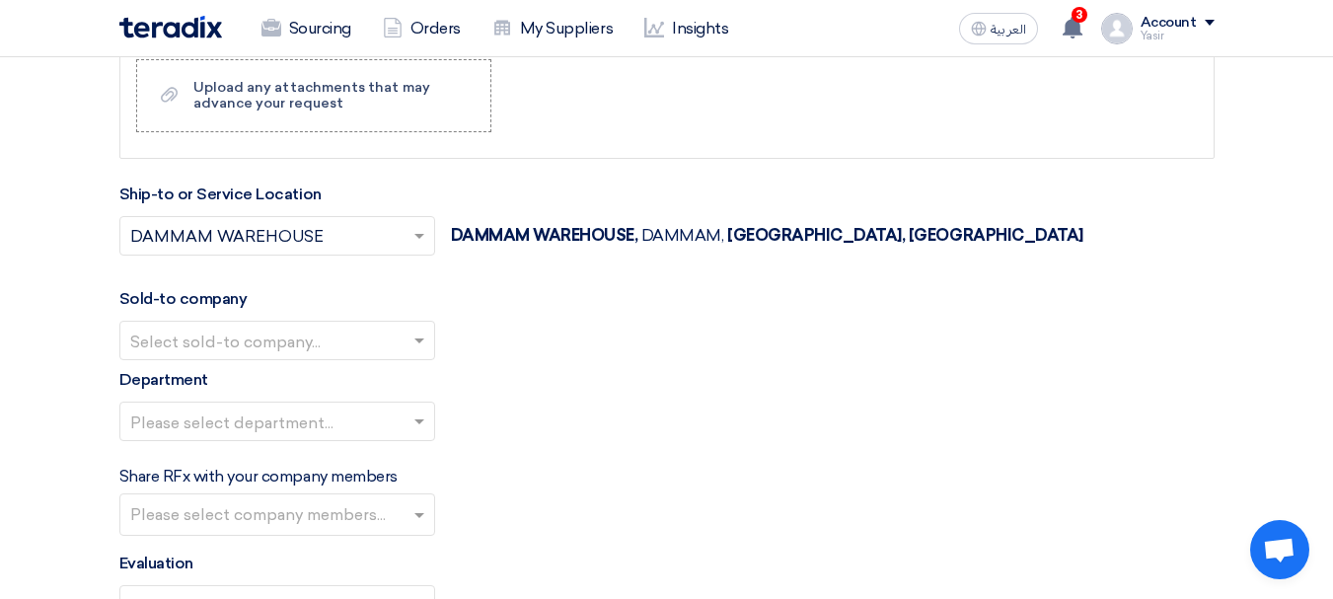
scroll to position [2171, 0]
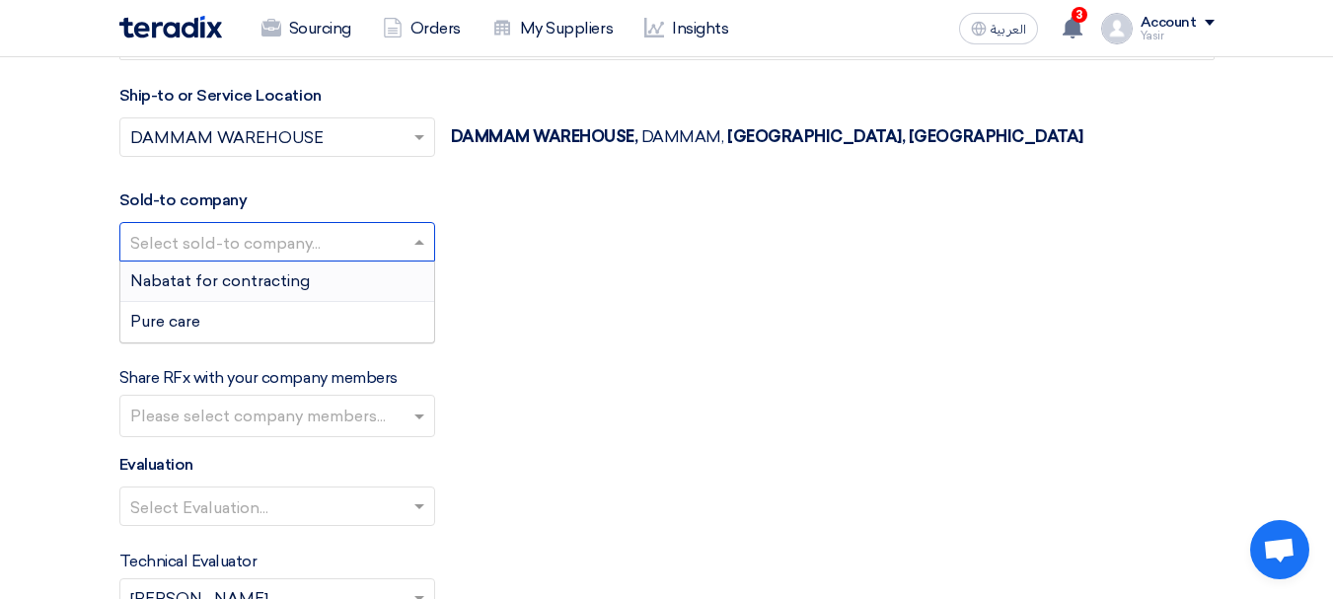
click at [315, 234] on input "text" at bounding box center [267, 244] width 274 height 33
click at [253, 277] on span "Nabatat for contracting" at bounding box center [220, 280] width 180 height 19
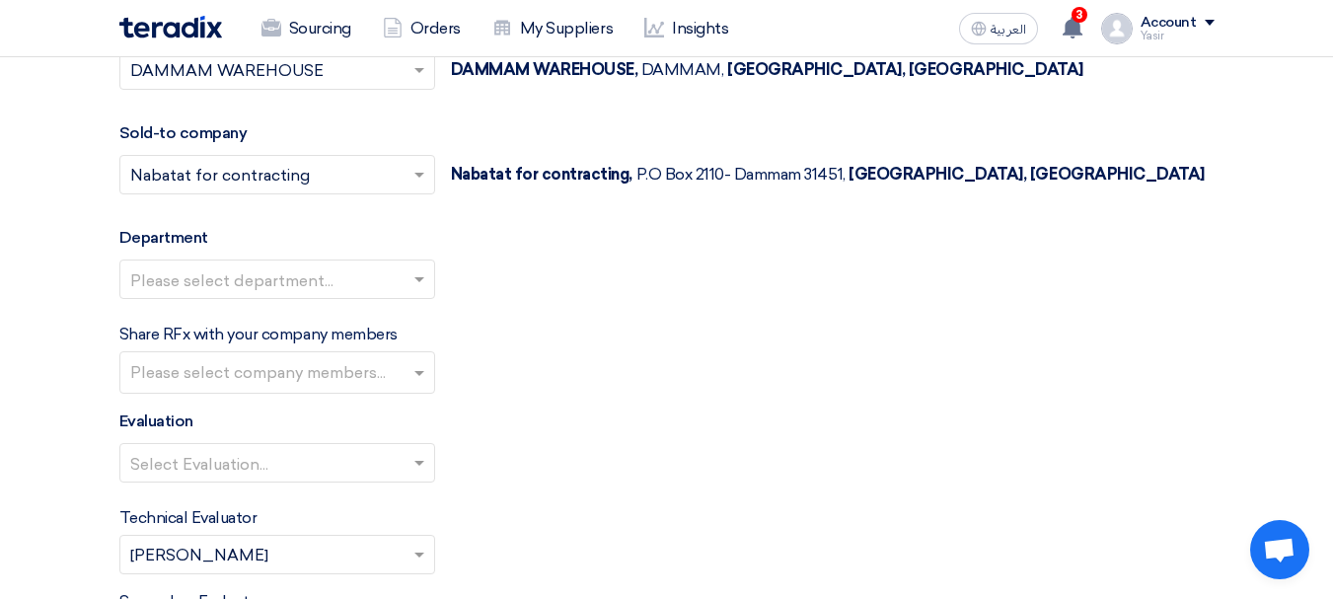
scroll to position [2270, 0]
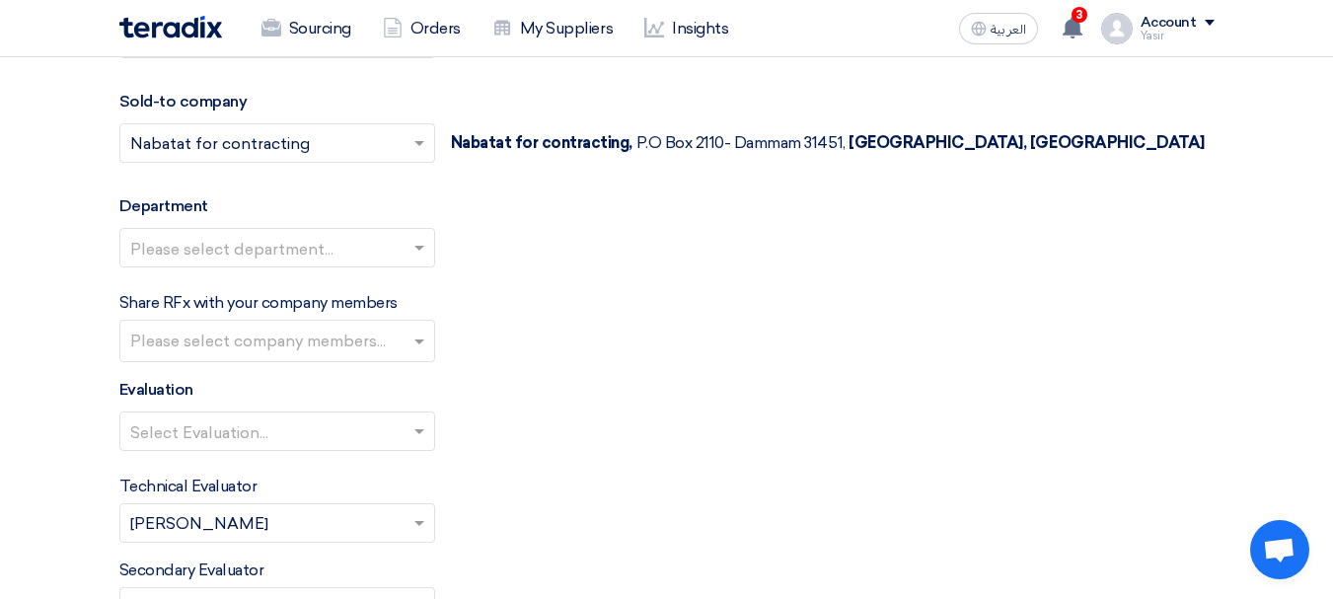
click at [235, 240] on input "text" at bounding box center [267, 250] width 274 height 33
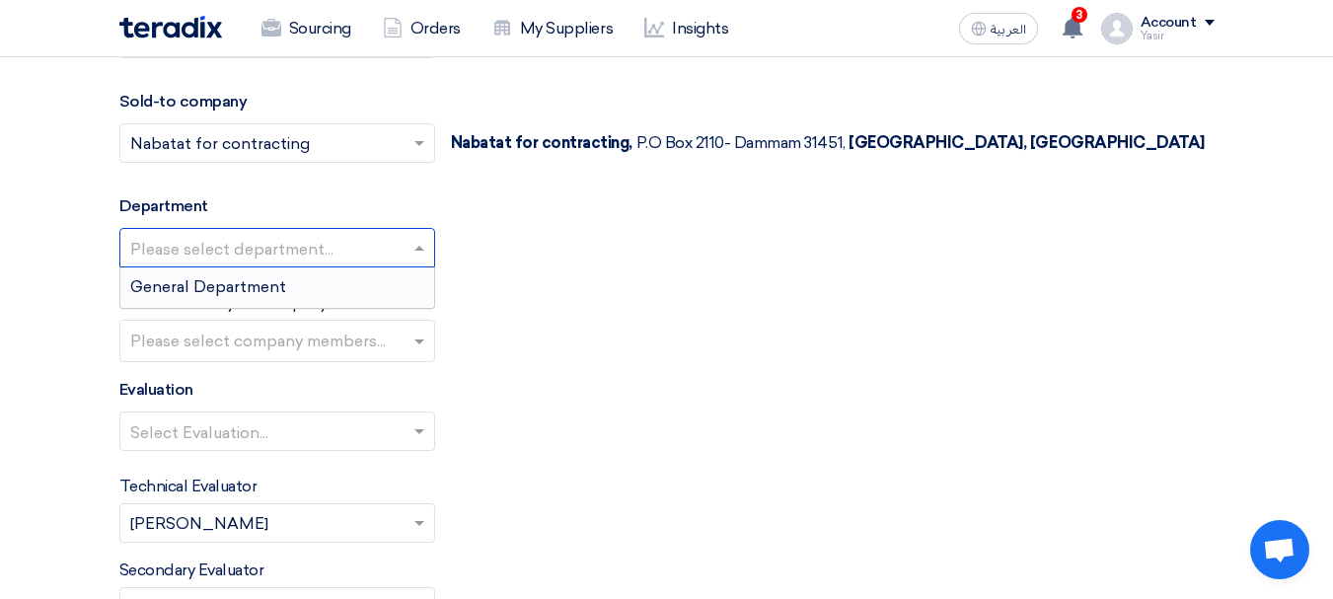
click at [226, 296] on span "General Department" at bounding box center [208, 286] width 156 height 19
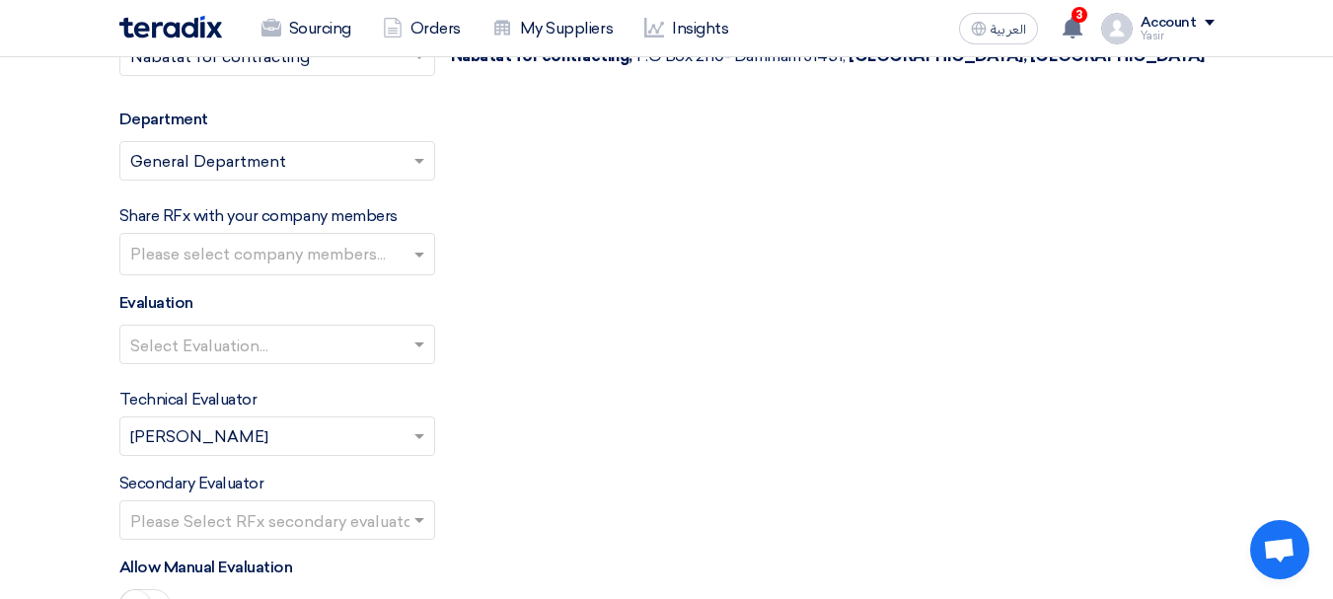
scroll to position [2467, 0]
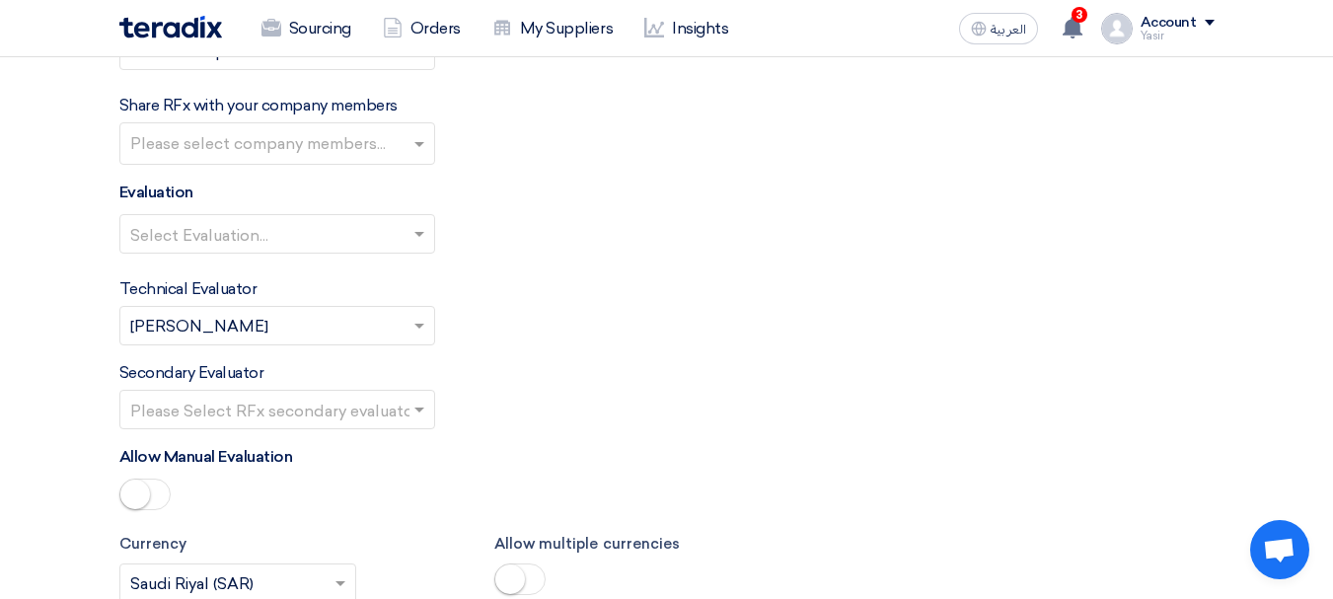
click at [279, 245] on input "text" at bounding box center [267, 236] width 274 height 33
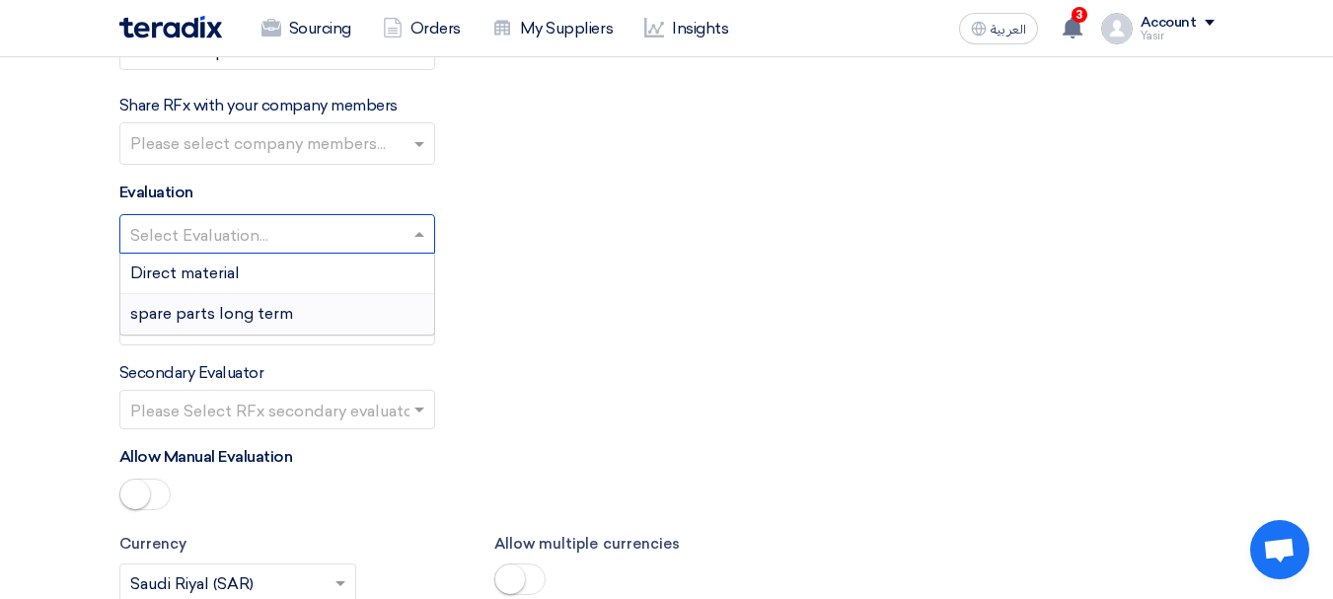
click at [199, 315] on span "spare parts long term" at bounding box center [211, 313] width 163 height 19
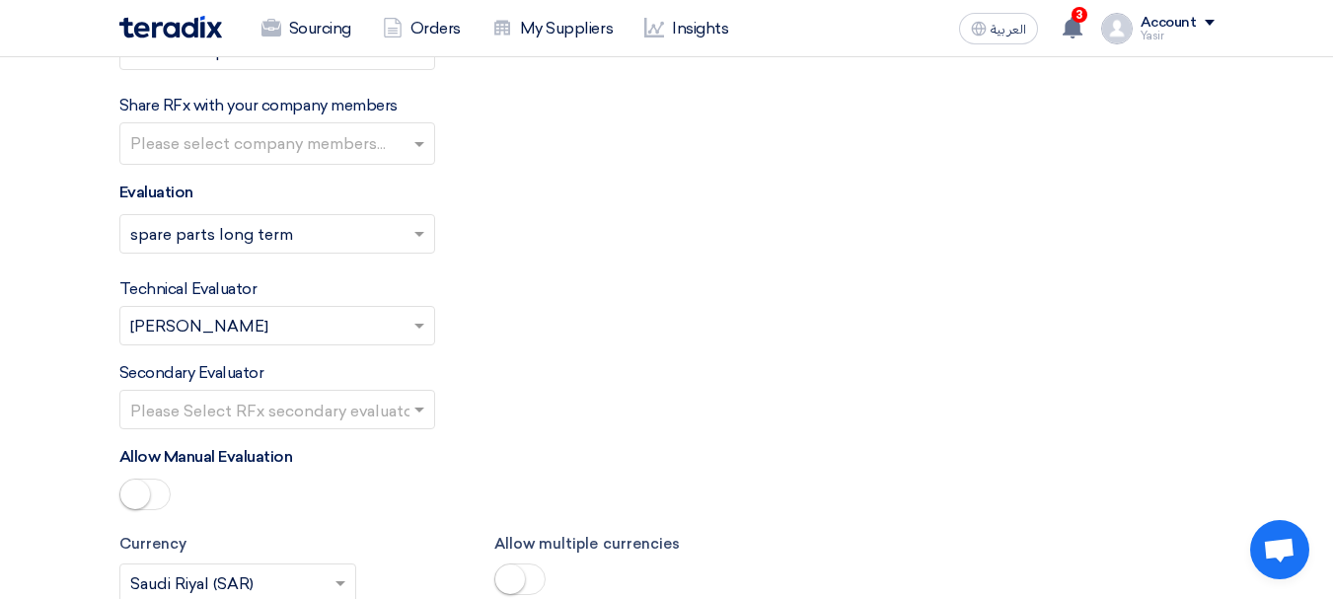
click at [363, 405] on input "text" at bounding box center [267, 412] width 274 height 33
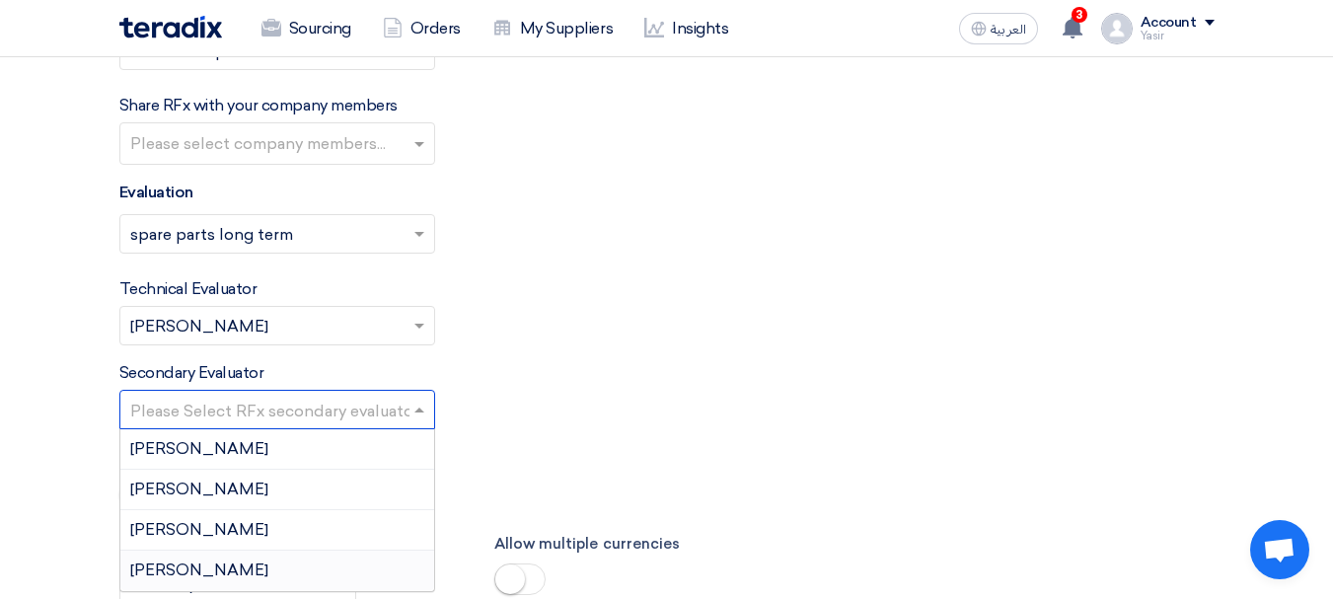
click at [219, 561] on div "[PERSON_NAME]" at bounding box center [277, 570] width 314 height 39
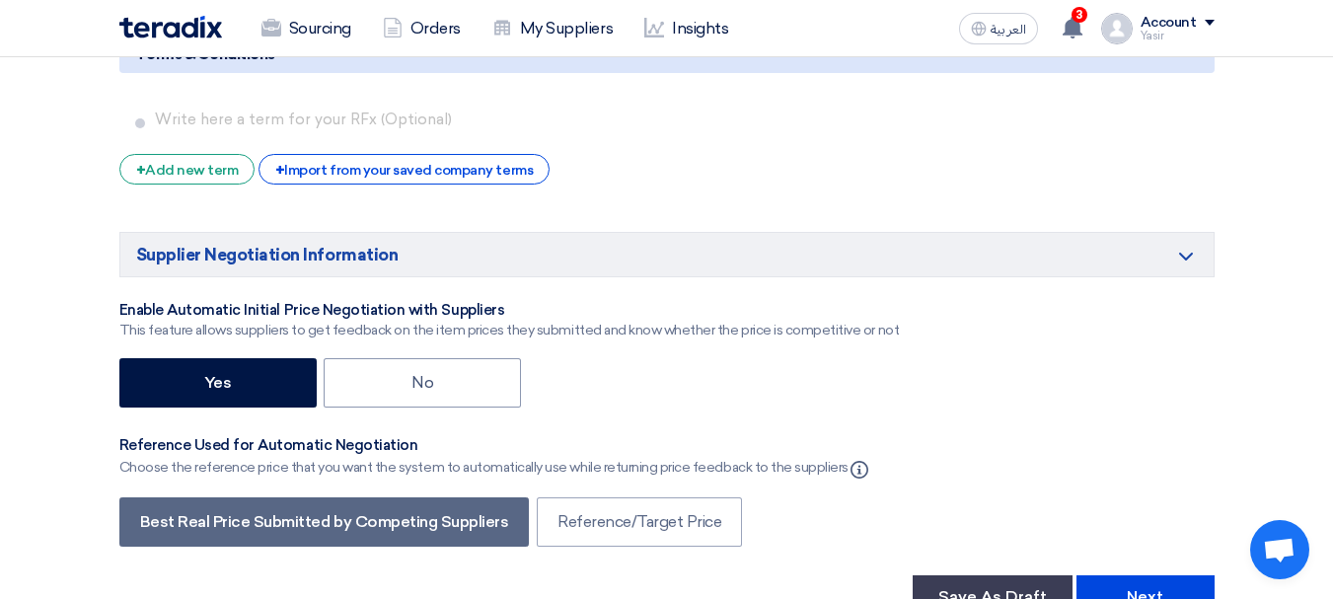
scroll to position [3256, 0]
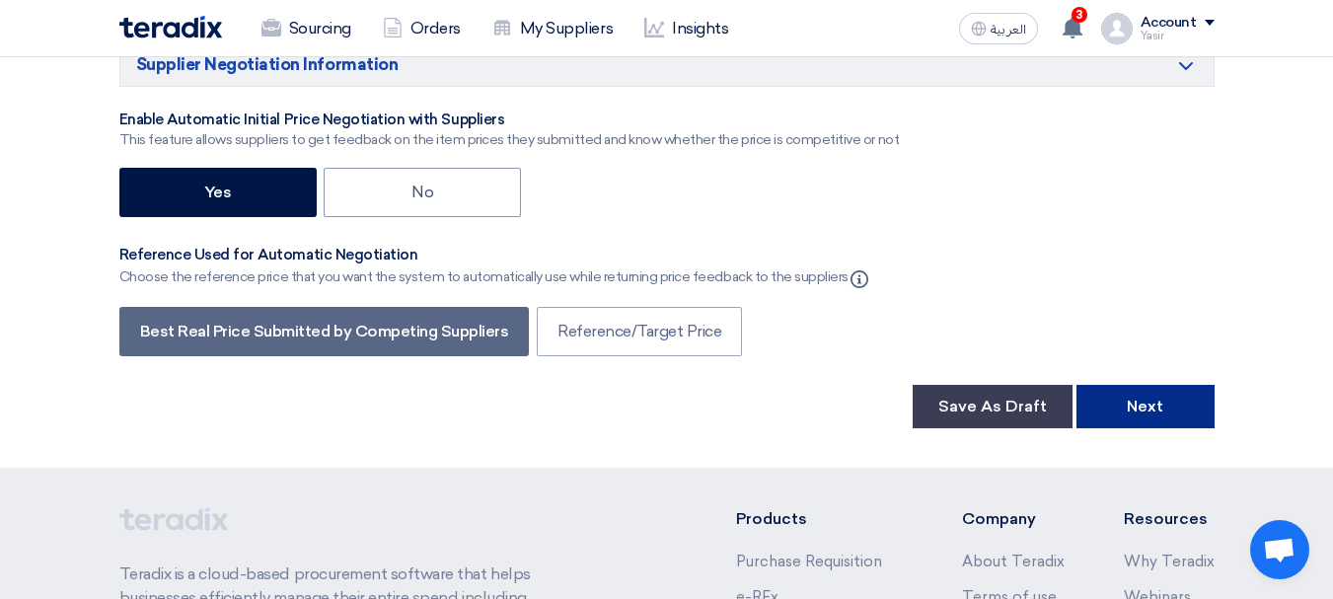
click at [1181, 406] on button "Next" at bounding box center [1146, 406] width 138 height 43
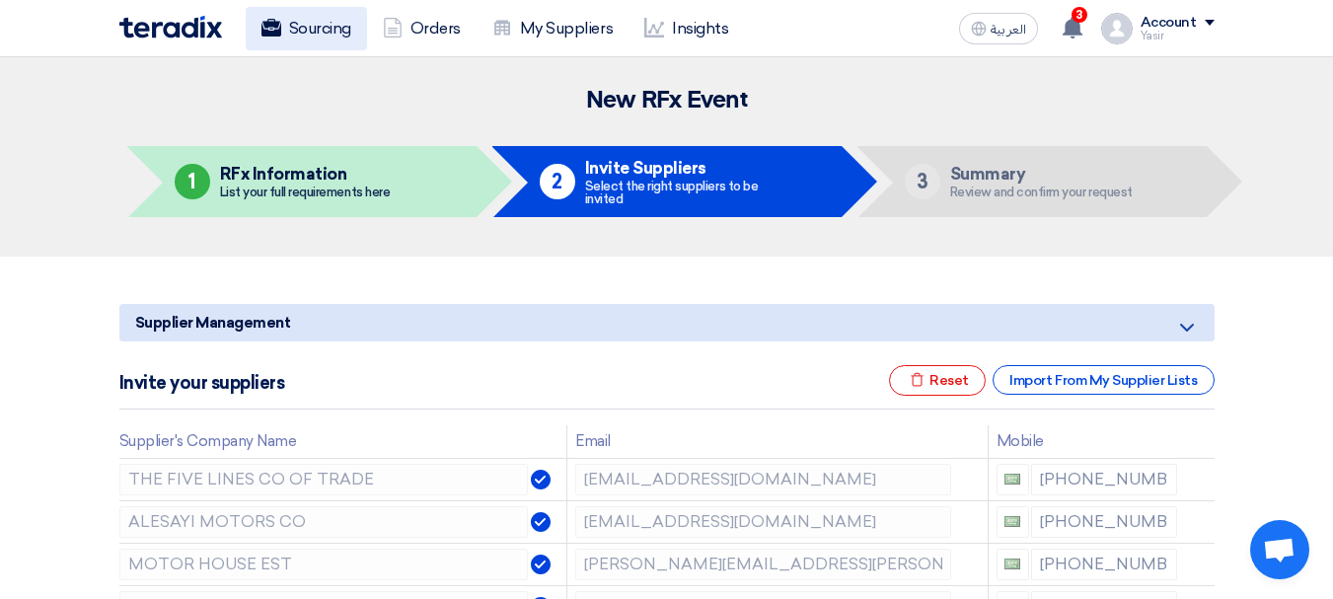
click at [339, 44] on link "Sourcing" at bounding box center [306, 28] width 121 height 43
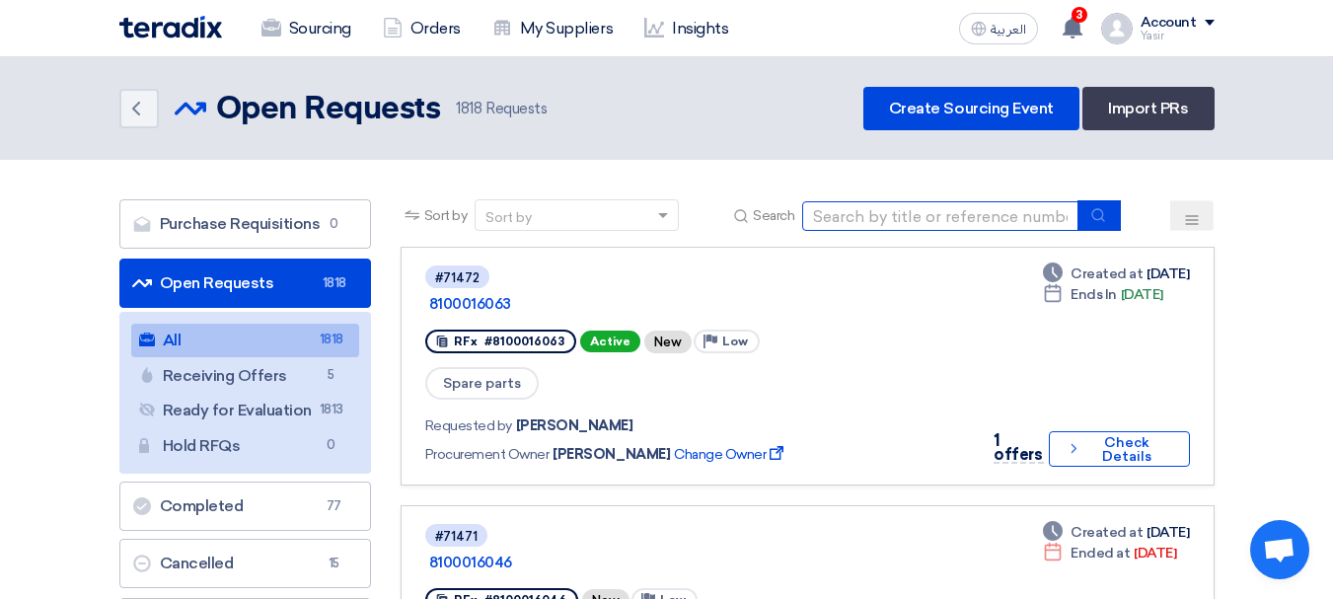
click at [837, 217] on input at bounding box center [940, 216] width 276 height 30
paste input "Tape,Electrical,Black,Scotch,3M"
type input "Tape,Electrical,Black,Scotch,3M"
paste input "8100016067"
type input "8100016067"
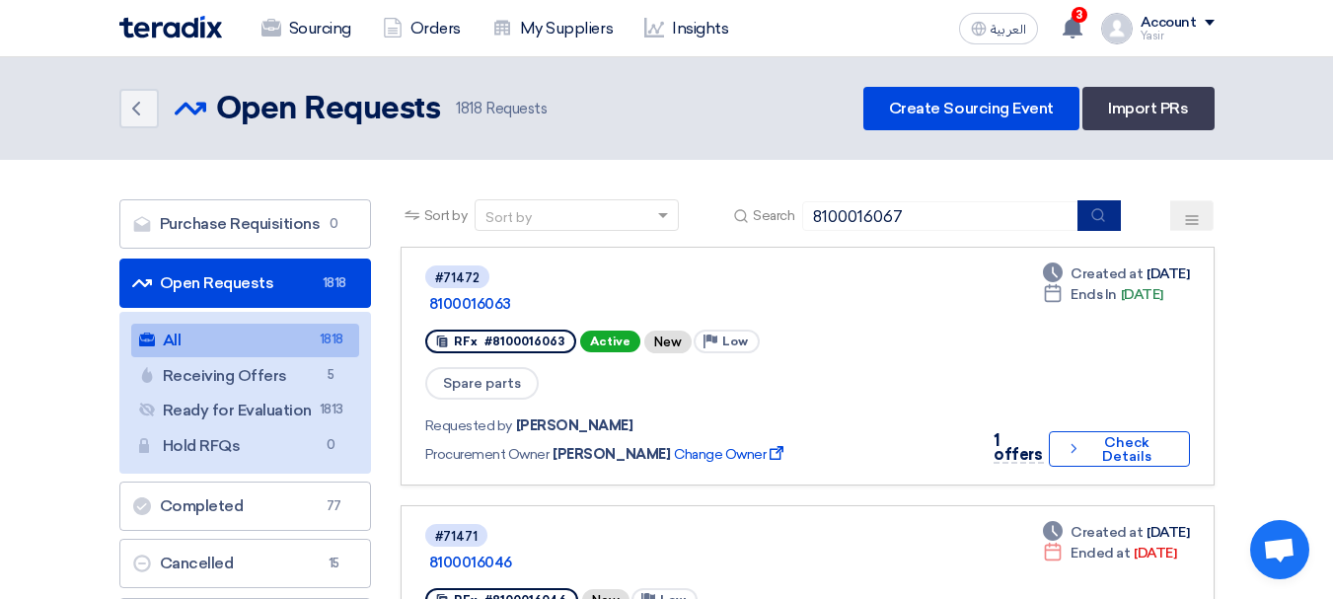
click at [1089, 221] on button "submit" at bounding box center [1099, 215] width 43 height 31
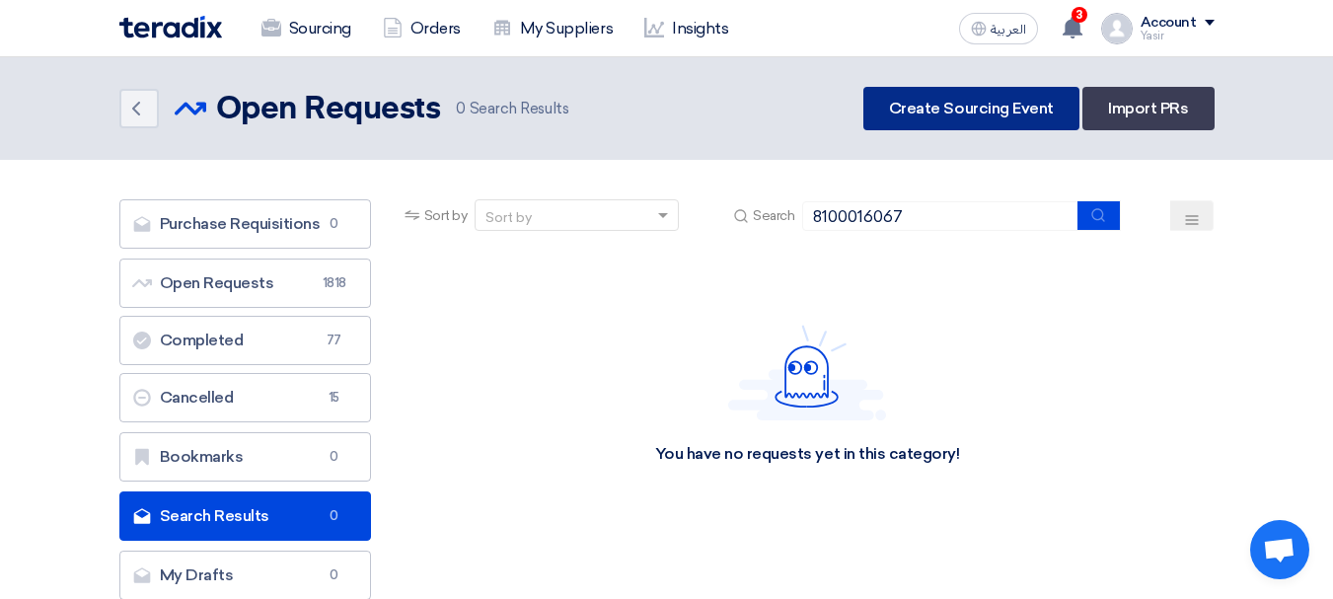
click at [934, 98] on link "Create Sourcing Event" at bounding box center [971, 108] width 216 height 43
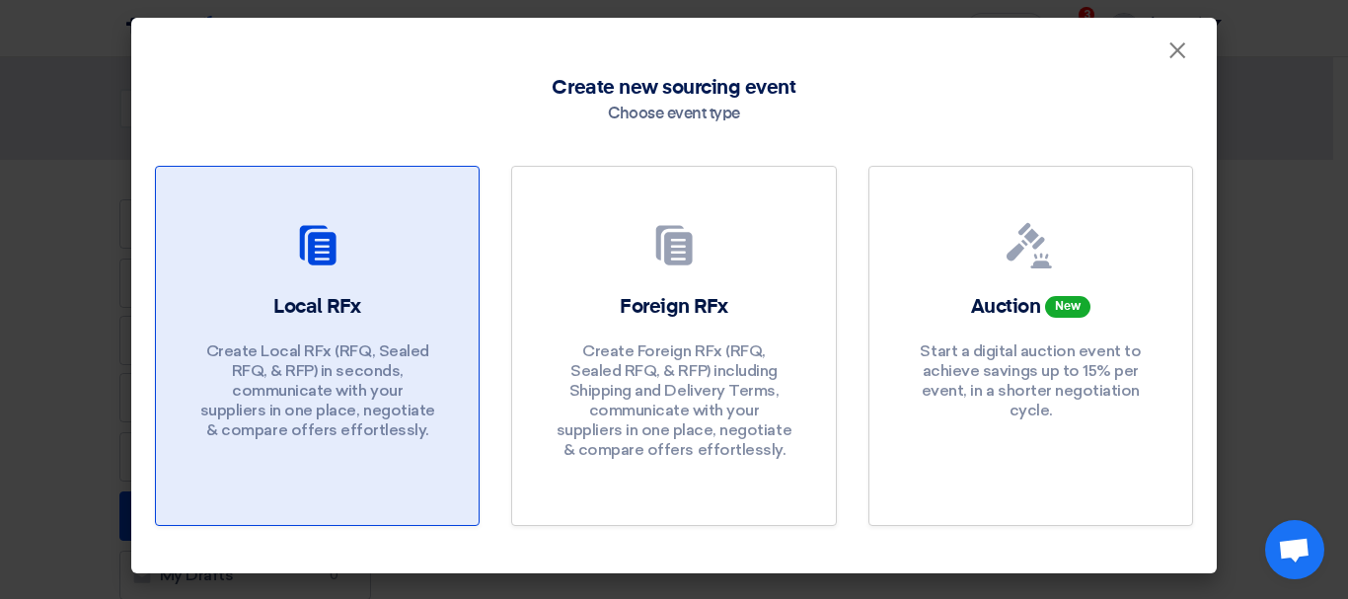
click at [411, 313] on div "Local RFx Create Local RFx (RFQ, Sealed RFQ, & RFP) in seconds, communicate wit…" at bounding box center [317, 371] width 275 height 157
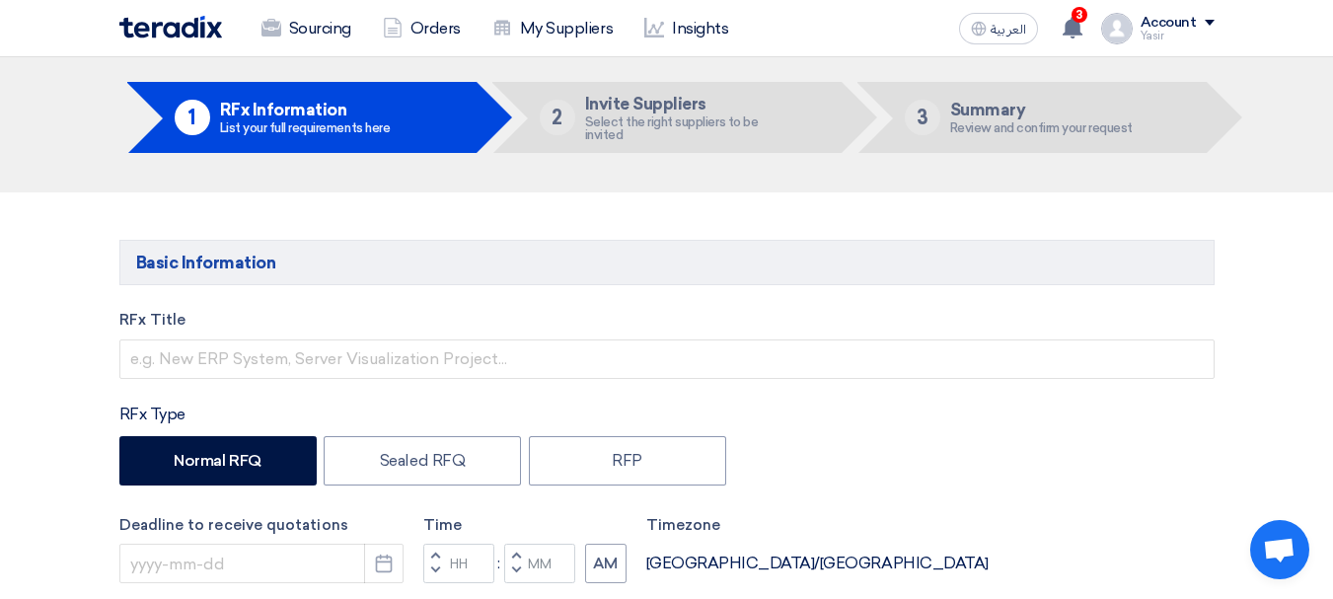
scroll to position [214, 0]
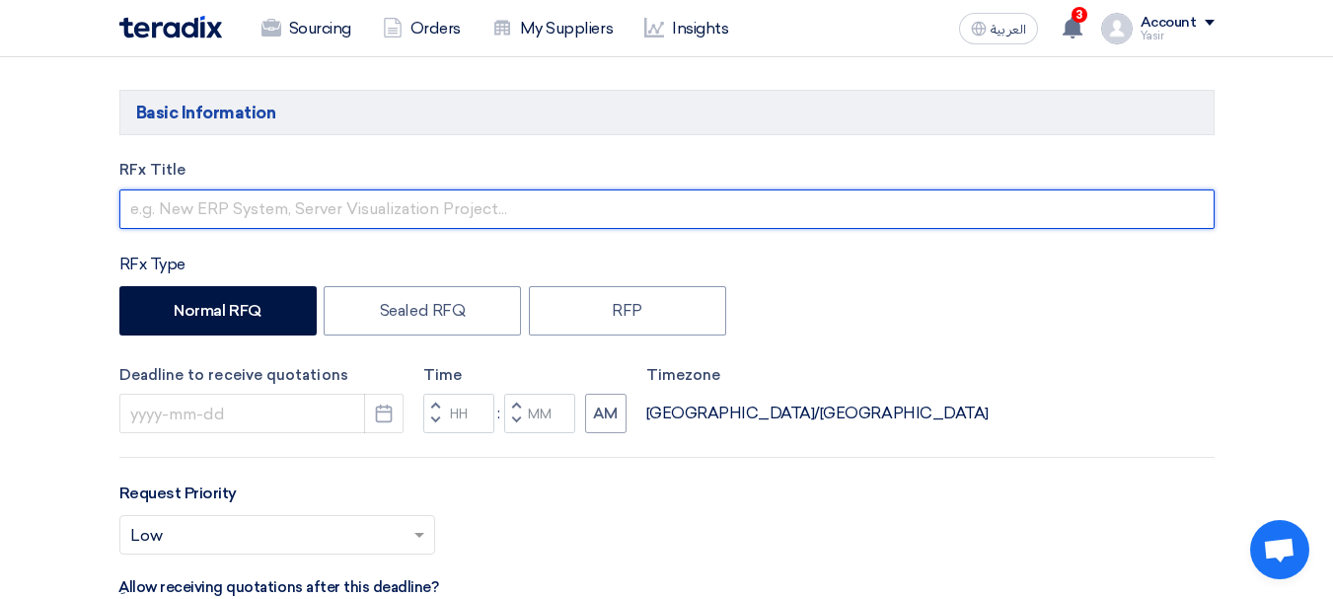
click at [266, 191] on input "text" at bounding box center [666, 208] width 1095 height 39
paste input "8100016067"
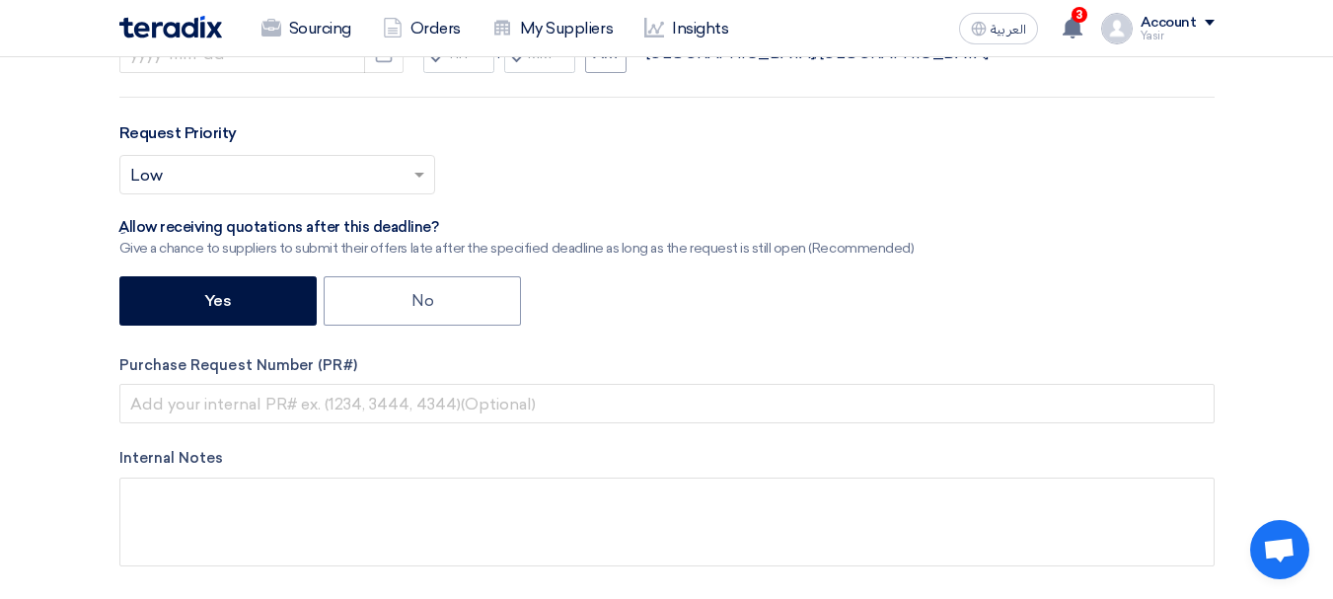
scroll to position [609, 0]
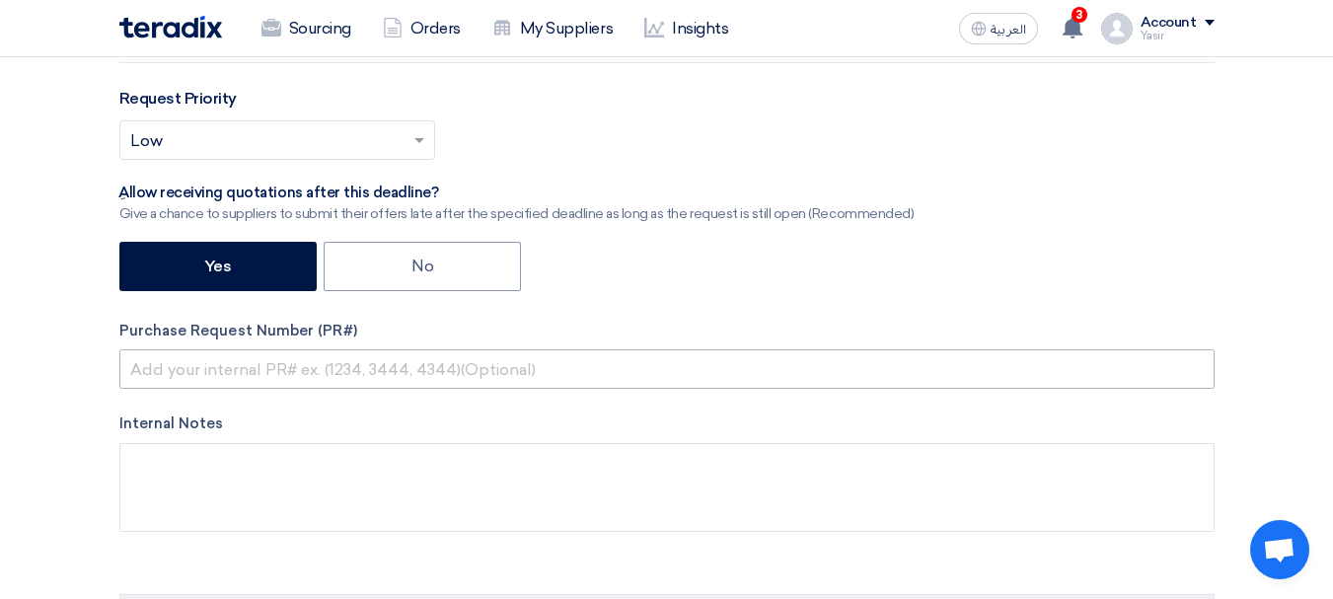
type input "8100016067"
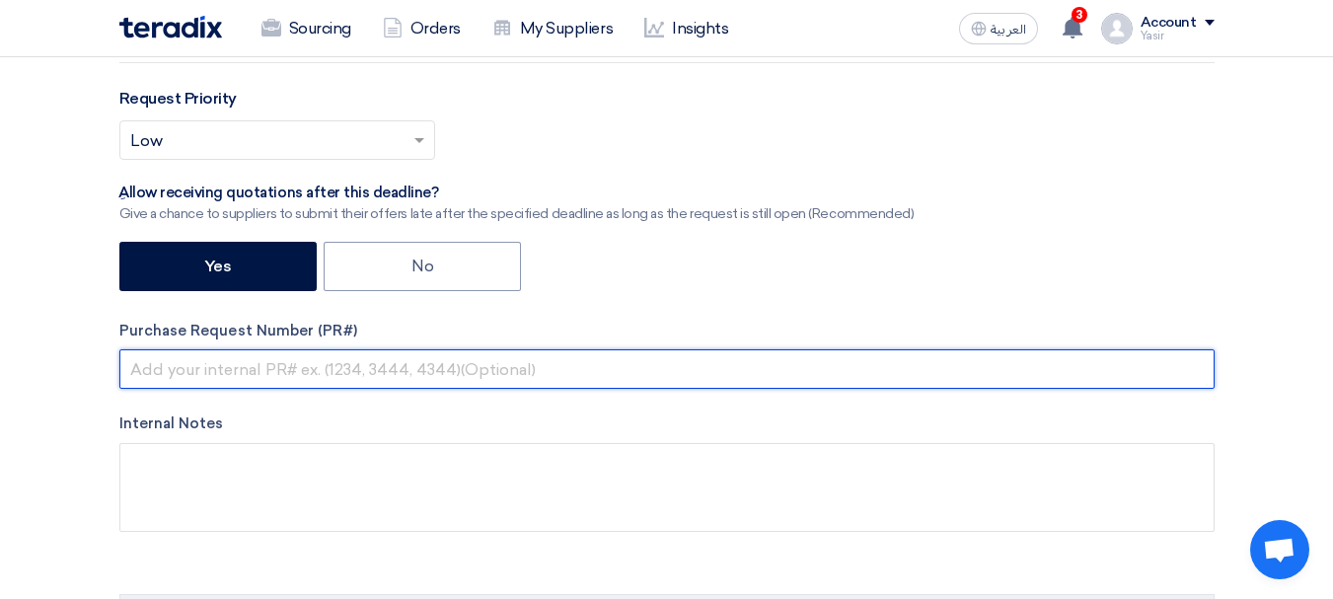
click at [295, 378] on input "text" at bounding box center [666, 368] width 1095 height 39
paste input "8100016067"
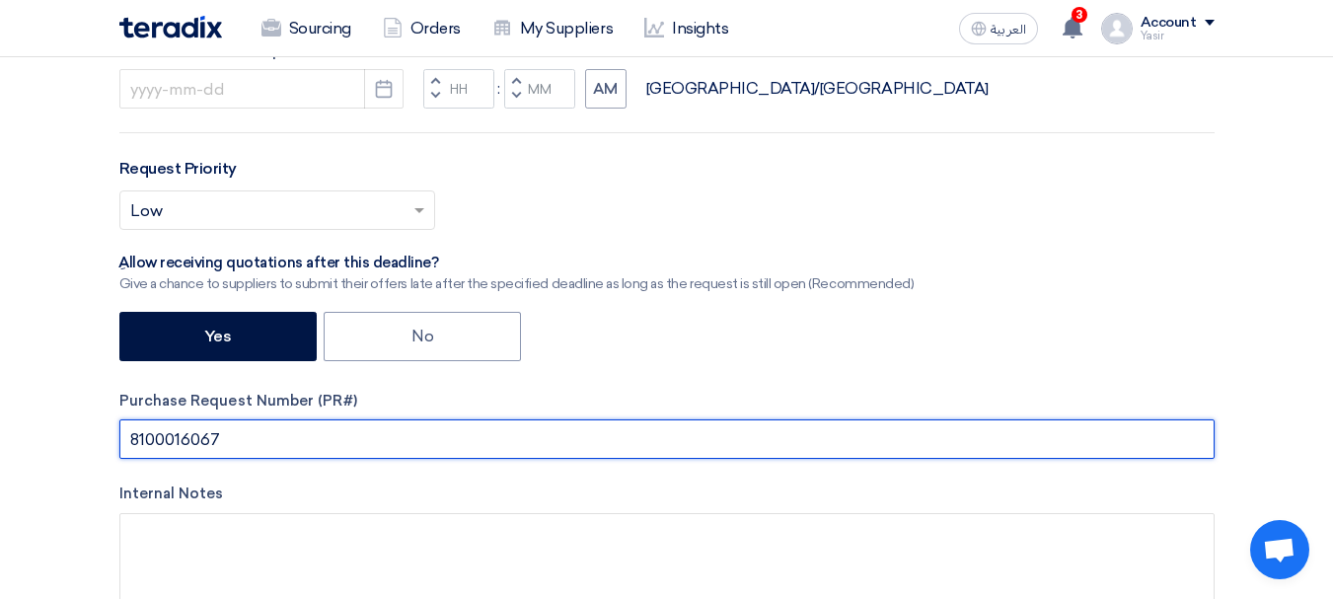
scroll to position [510, 0]
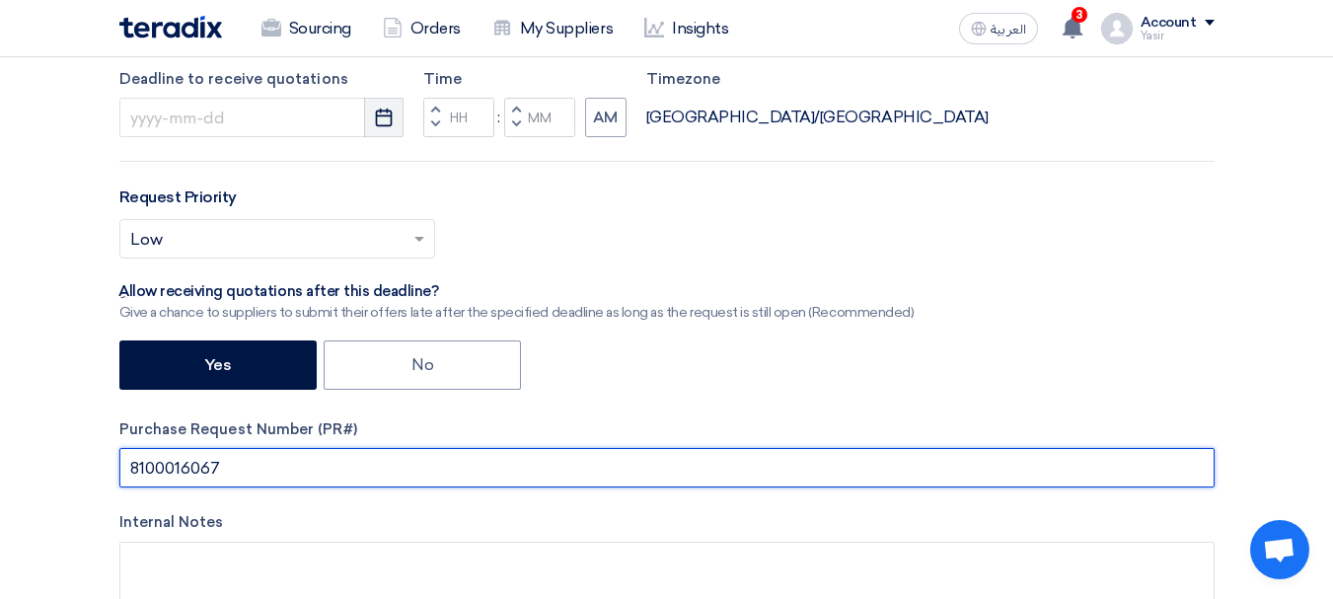
type input "8100016067"
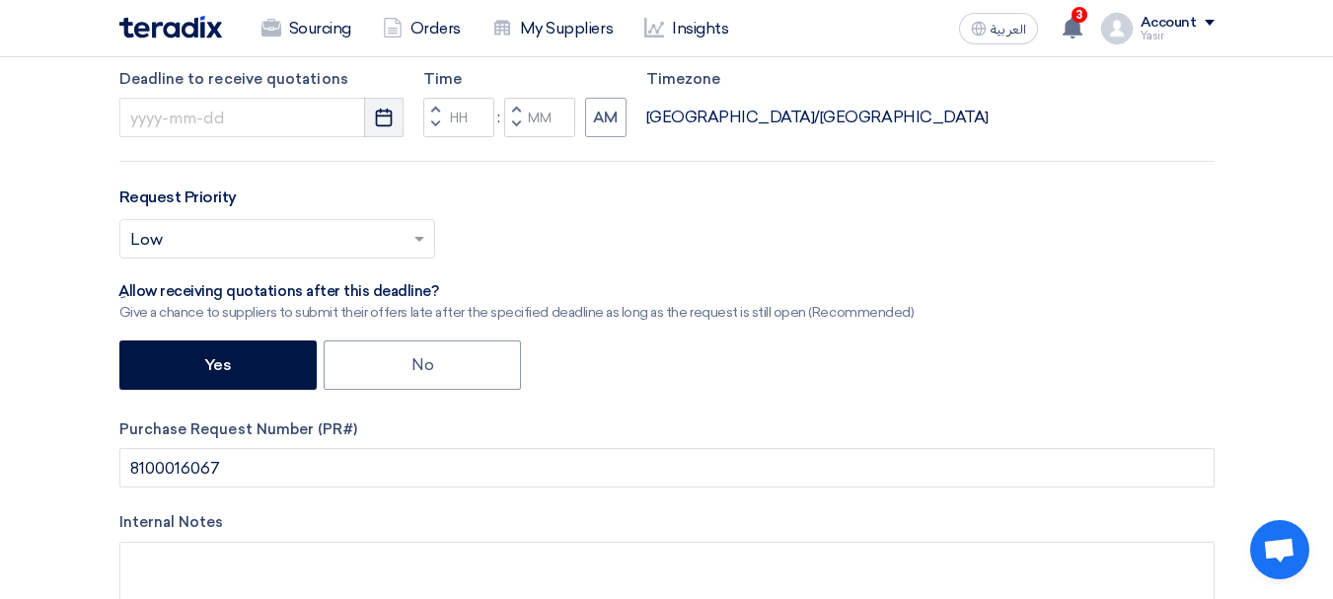
click at [385, 111] on use "button" at bounding box center [384, 118] width 17 height 18
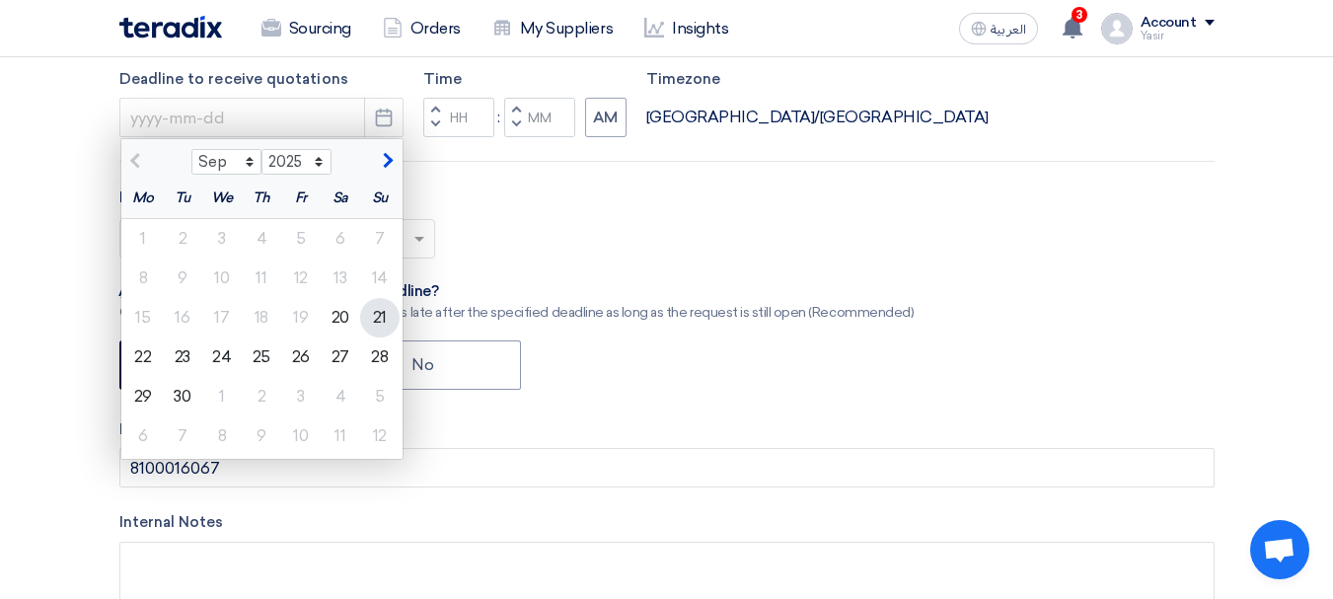
click at [379, 310] on div "21" at bounding box center [379, 317] width 39 height 39
type input "[DATE]"
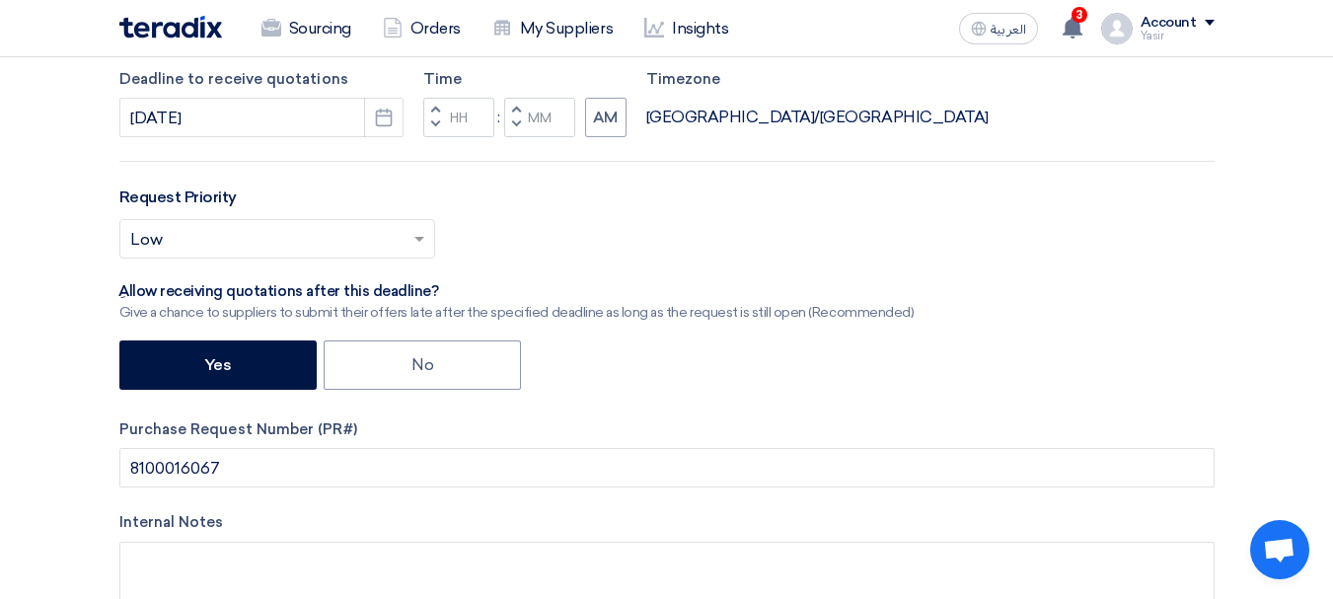
click at [438, 122] on span "button" at bounding box center [434, 124] width 7 height 12
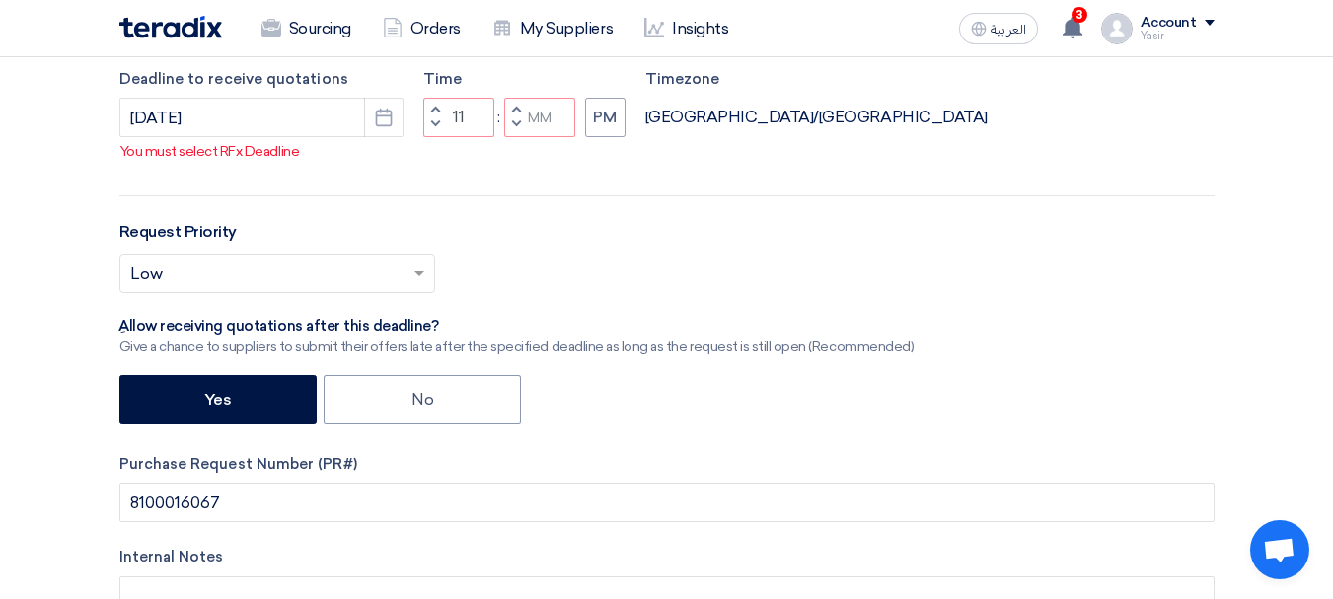
click at [505, 138] on button "Decrement minutes" at bounding box center [516, 125] width 24 height 25
type input "10"
type input "59"
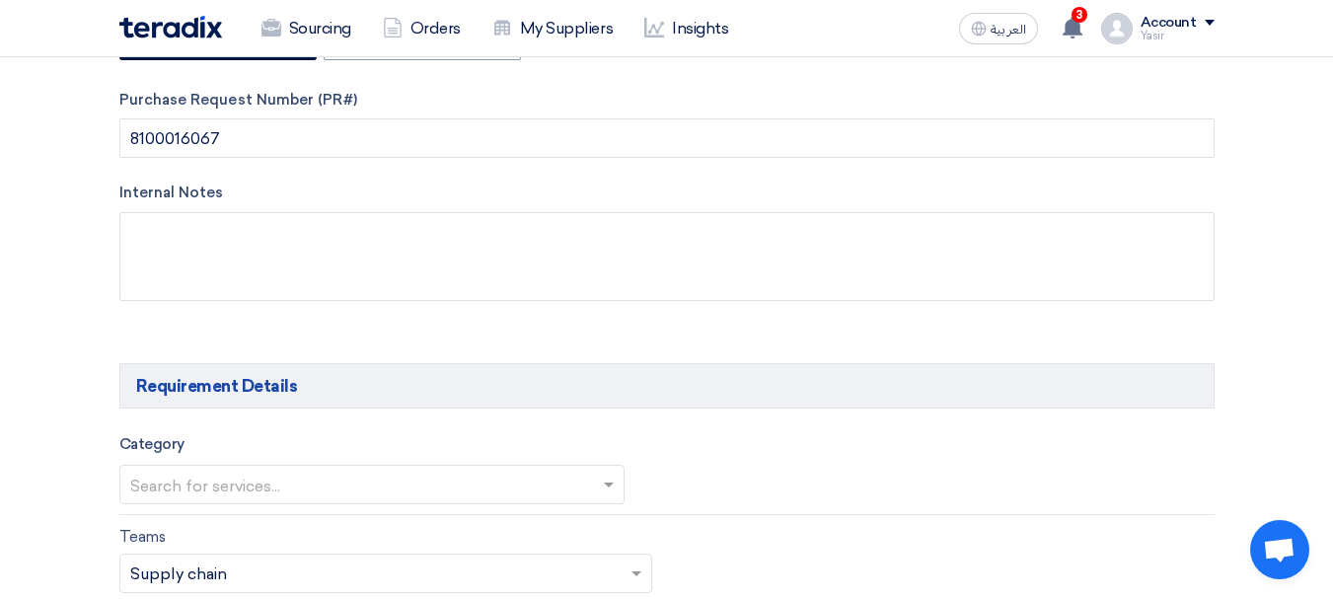
scroll to position [1004, 0]
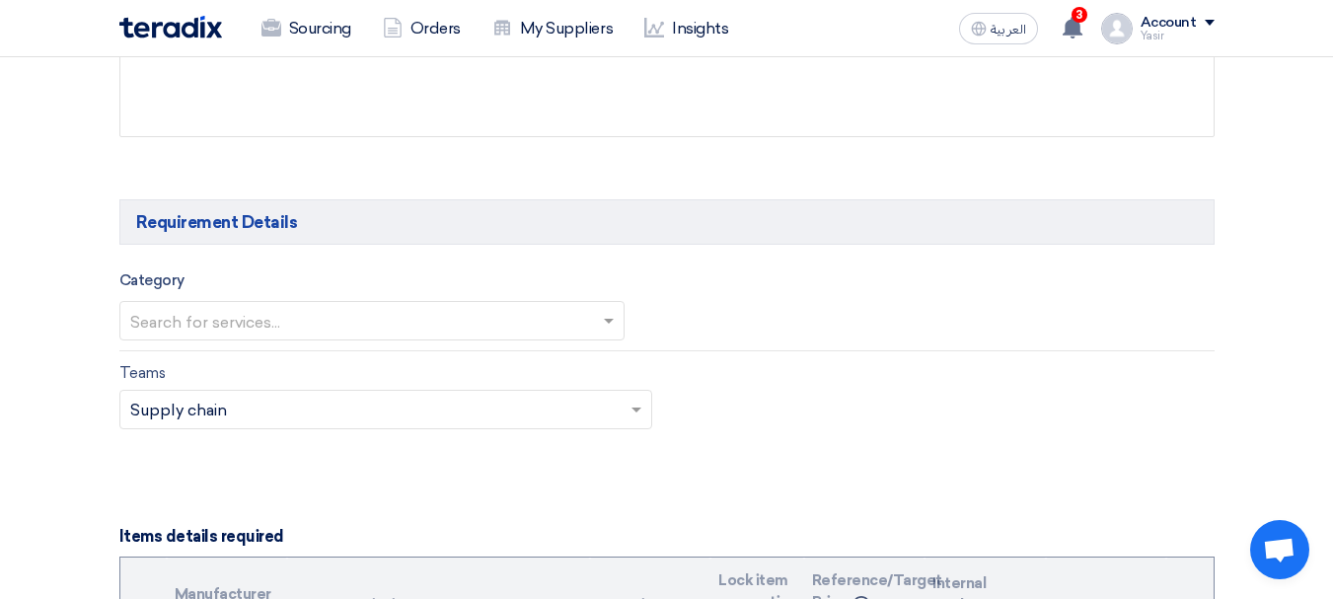
drag, startPoint x: 320, startPoint y: 318, endPoint x: 318, endPoint y: 330, distance: 12.0
click at [319, 318] on input "text" at bounding box center [362, 323] width 464 height 33
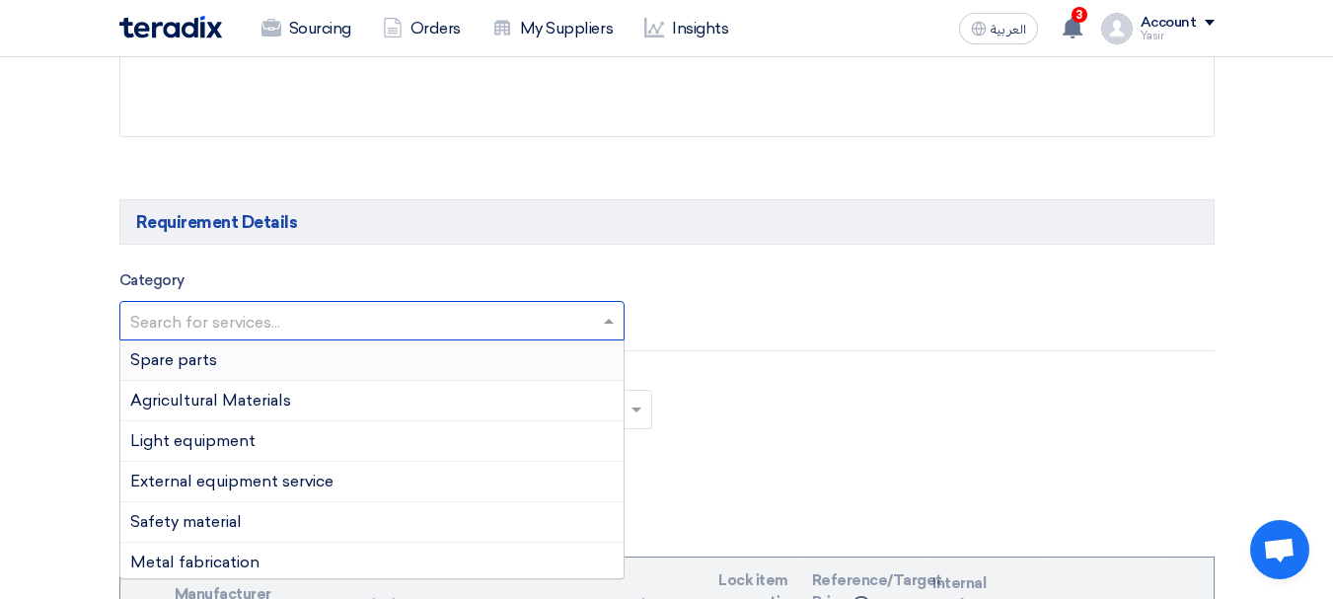
click at [247, 367] on div "Spare parts" at bounding box center [371, 360] width 503 height 40
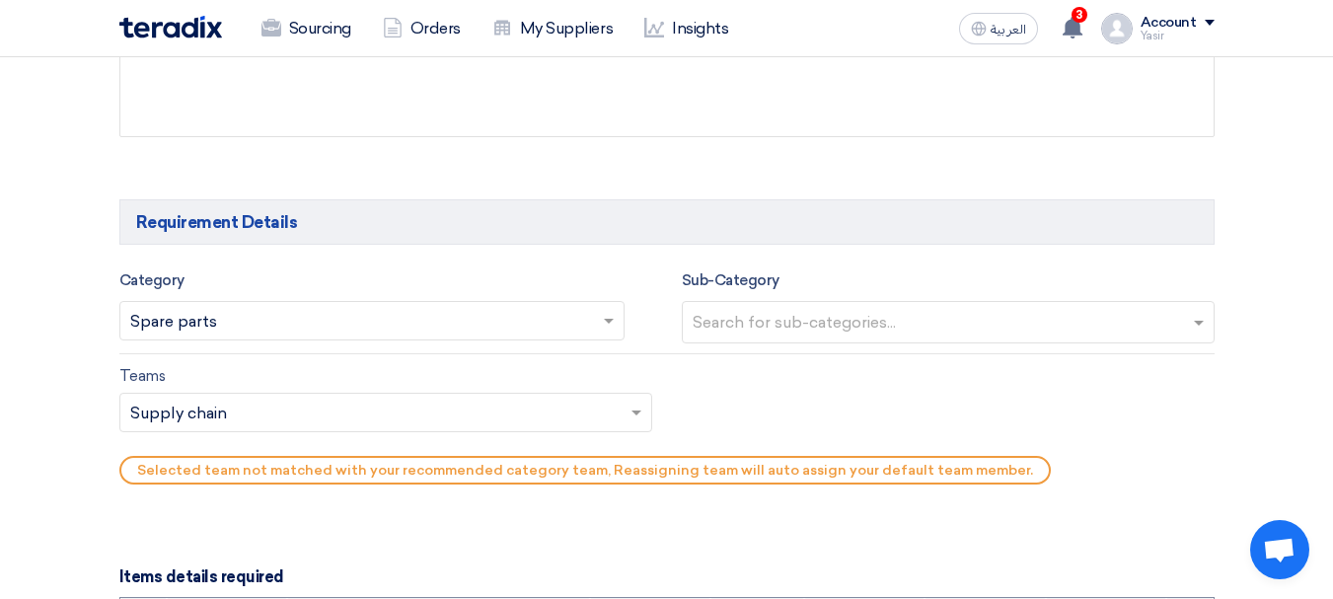
click at [776, 324] on input "text" at bounding box center [951, 324] width 516 height 33
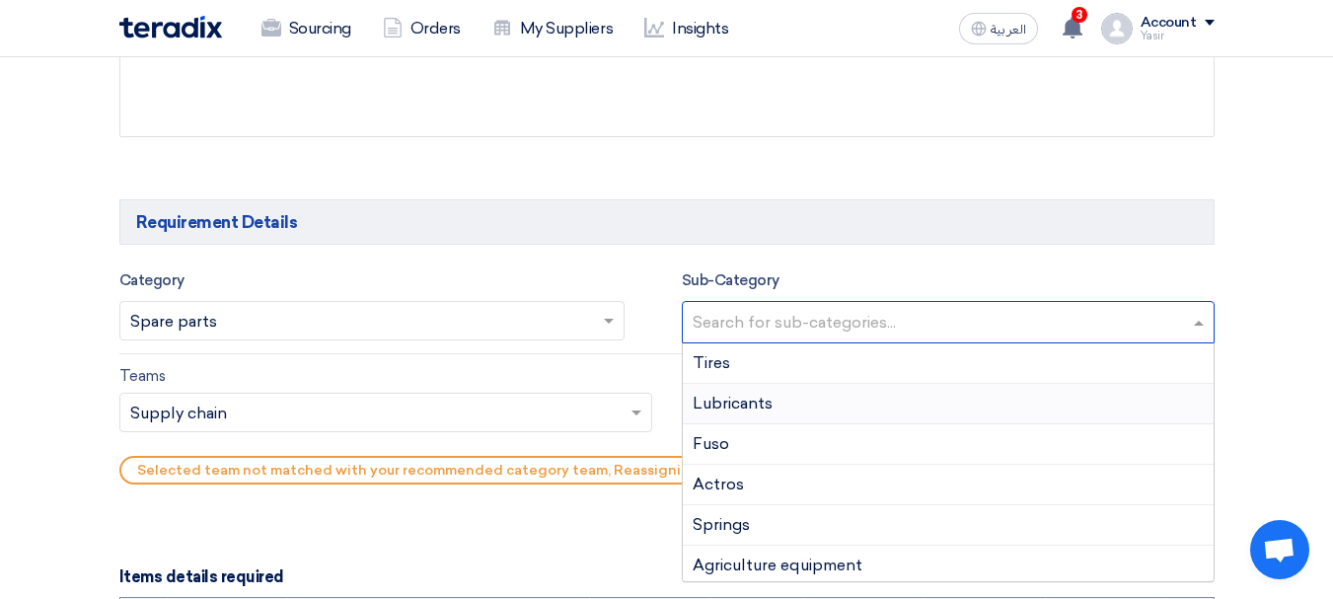
type input "h"
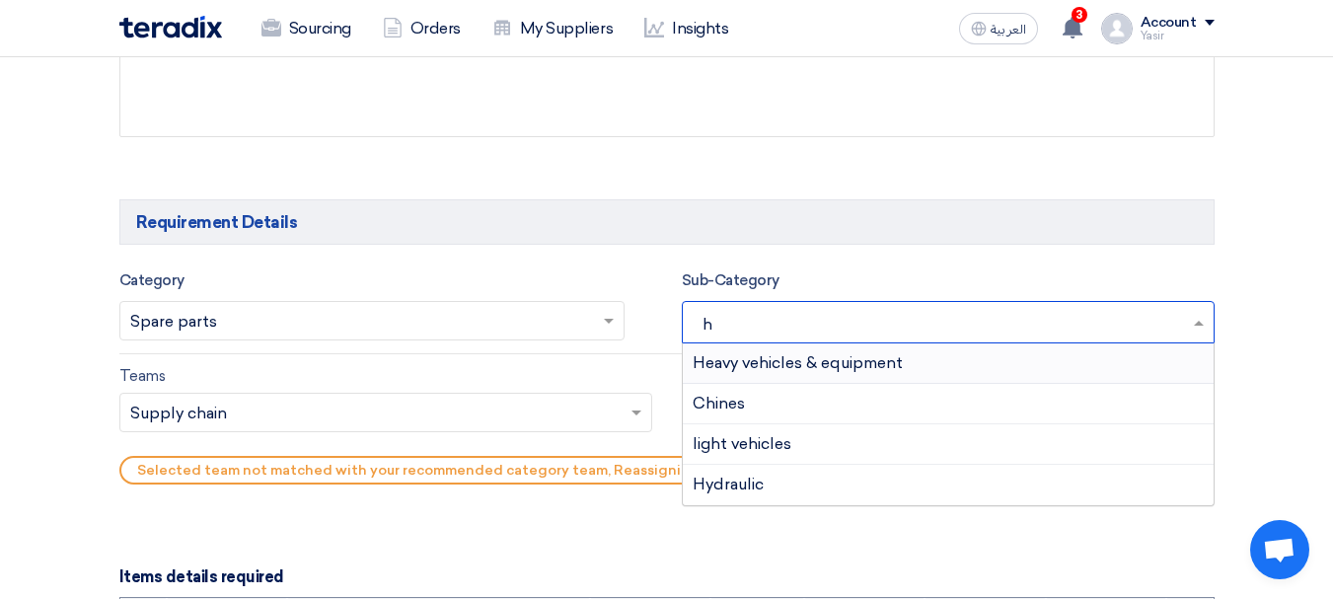
click at [881, 366] on span "Heavy vehicles & equipment" at bounding box center [798, 362] width 210 height 19
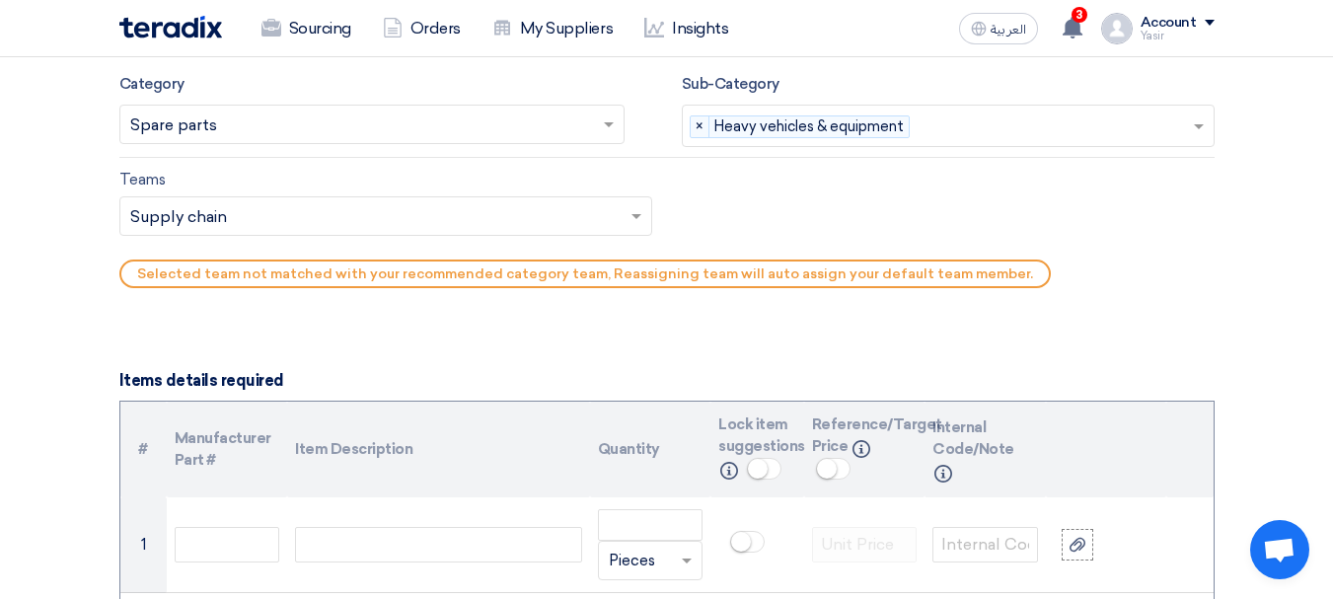
scroll to position [1201, 0]
click at [273, 225] on input "text" at bounding box center [375, 216] width 491 height 33
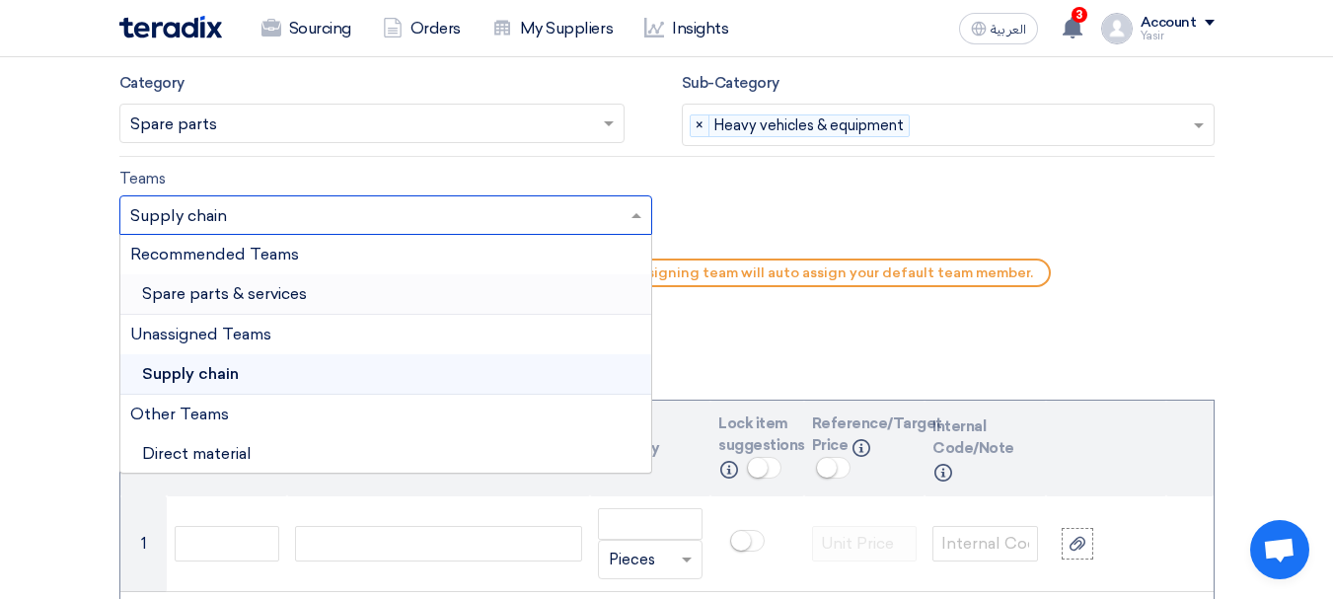
click at [273, 291] on span "Spare parts & services" at bounding box center [224, 293] width 165 height 19
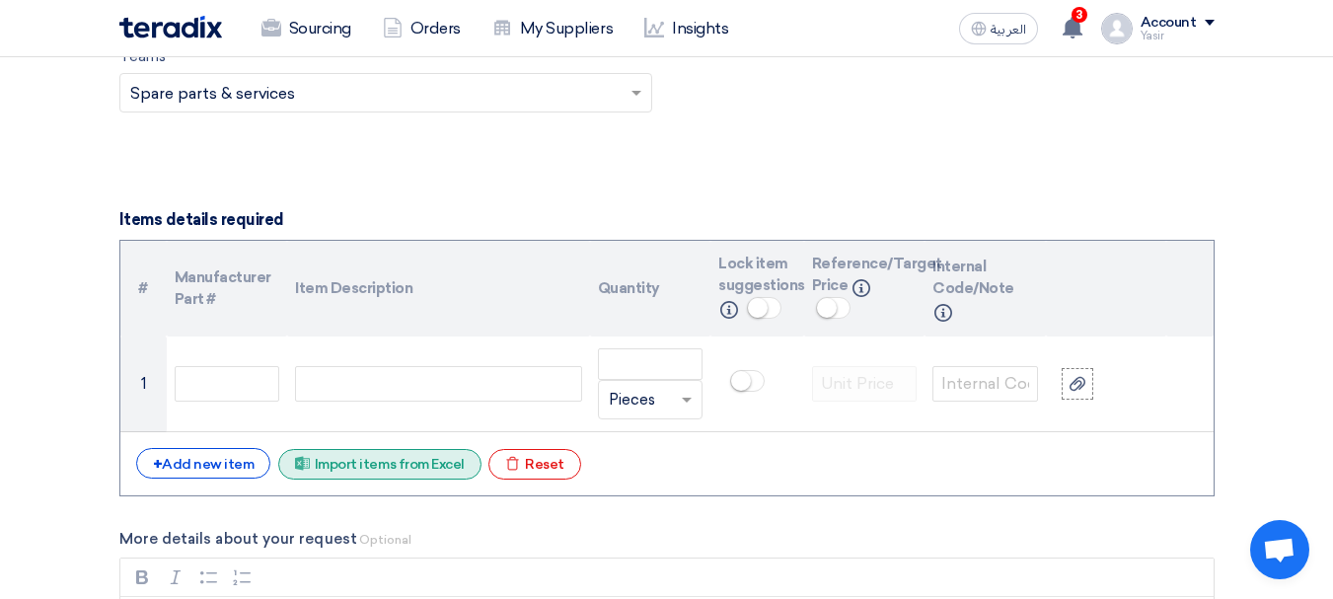
scroll to position [1398, 0]
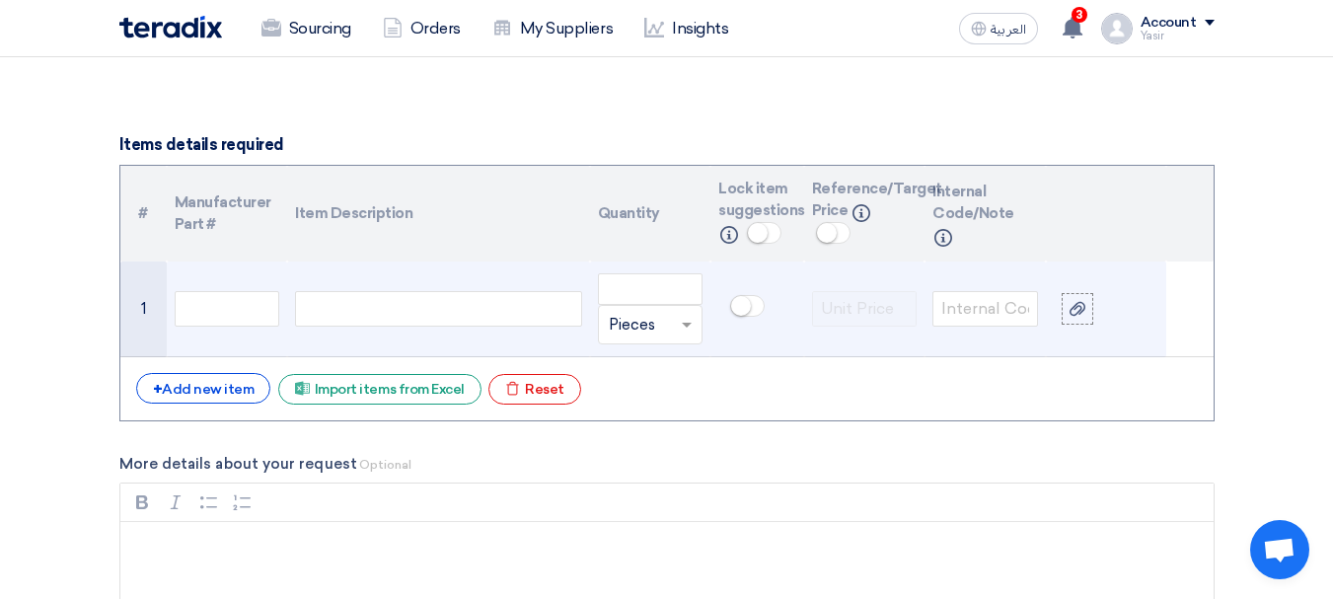
click at [383, 322] on div at bounding box center [438, 309] width 286 height 36
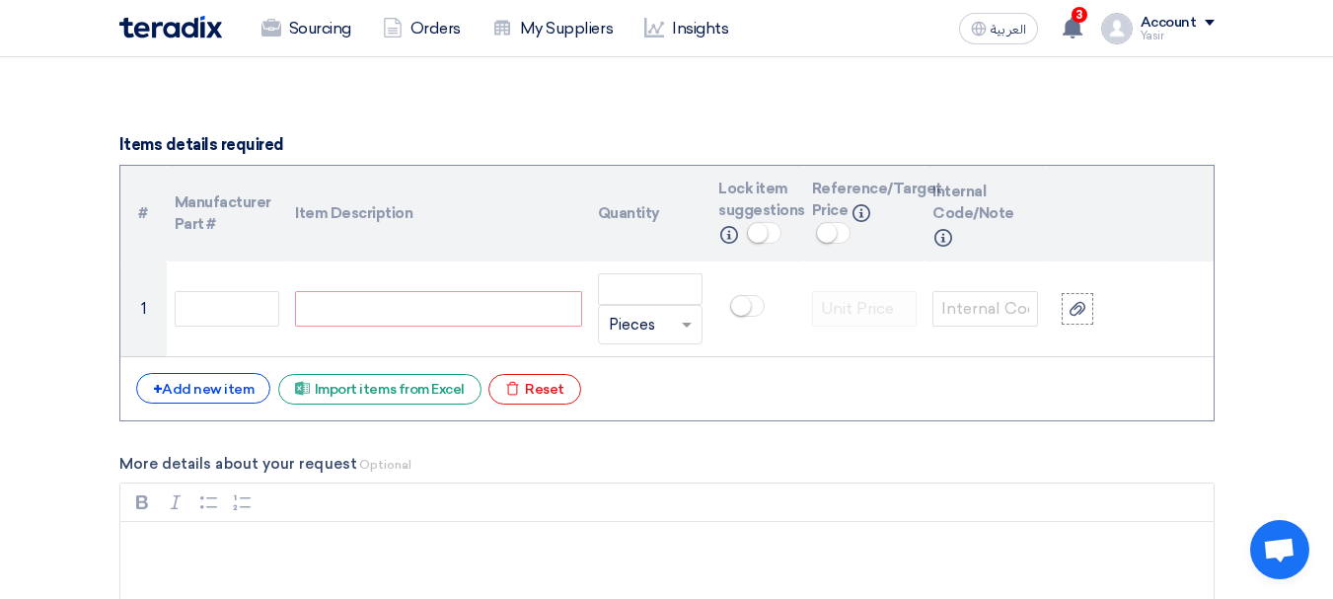
paste div
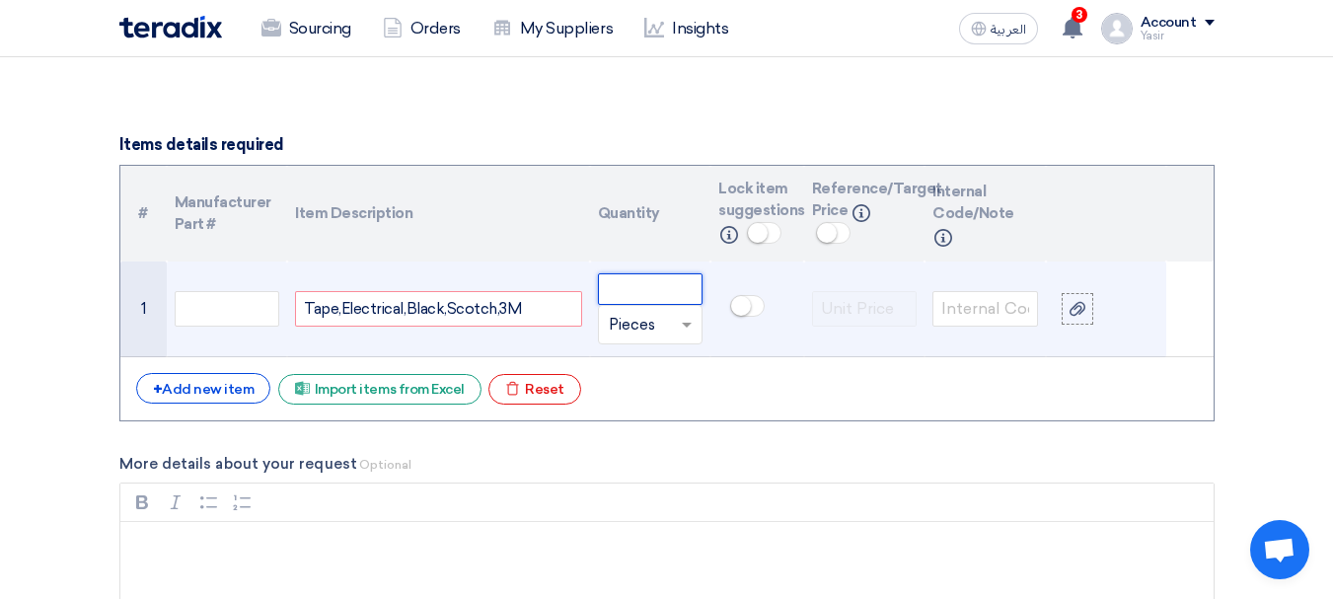
click at [633, 289] on input "number" at bounding box center [651, 289] width 106 height 32
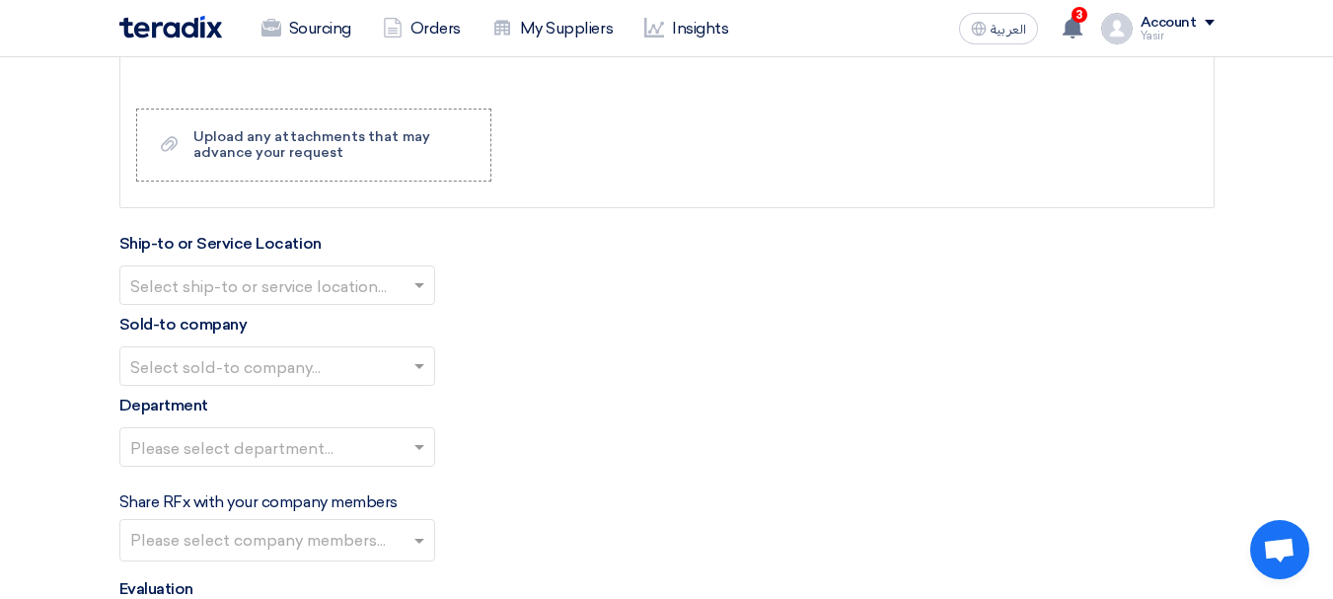
scroll to position [1990, 0]
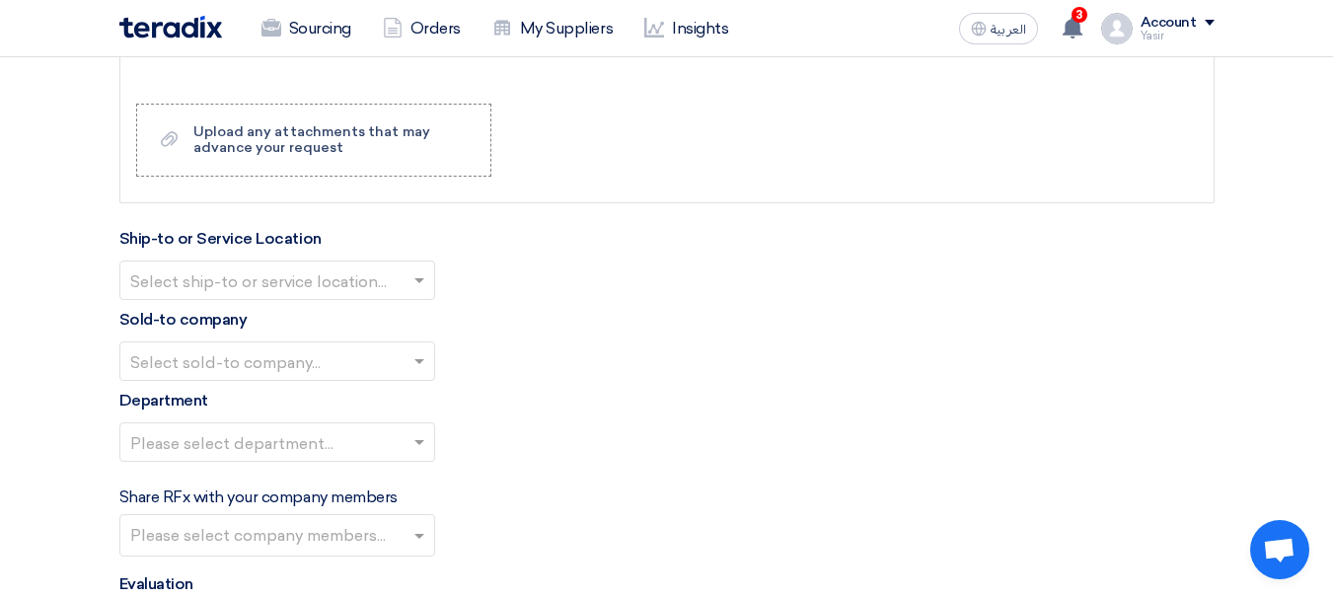
click at [294, 266] on input "text" at bounding box center [267, 282] width 274 height 33
type input "500"
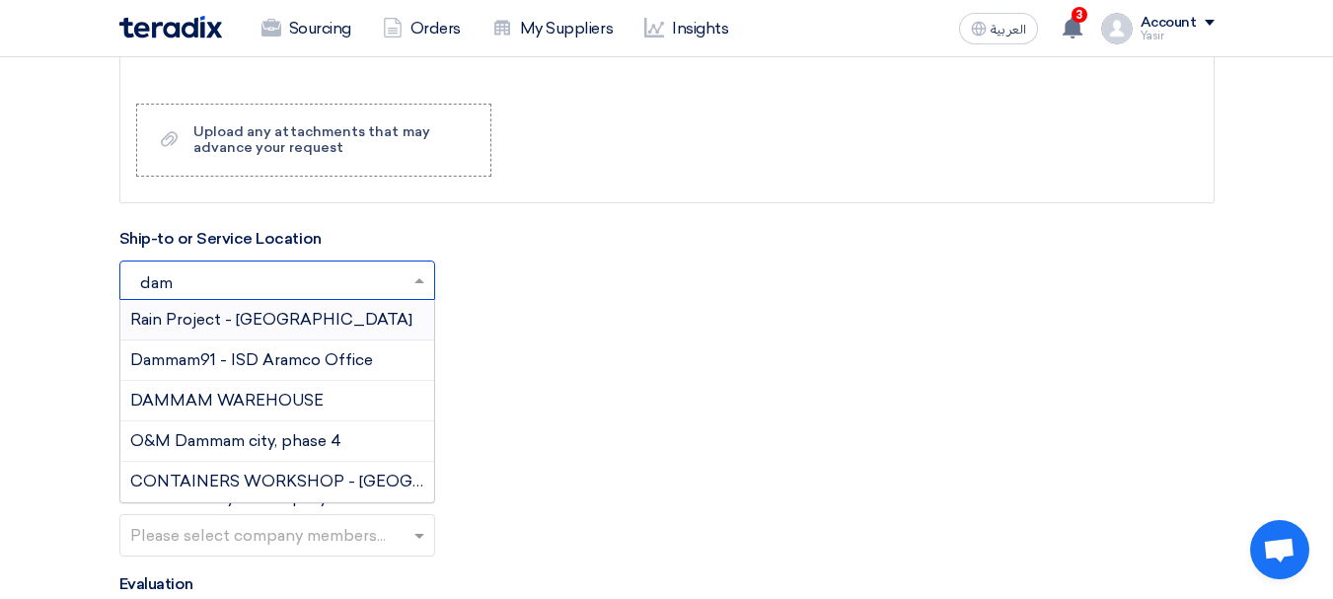
type input "damm"
click at [215, 400] on span "DAMMAM WAREHOUSE" at bounding box center [226, 400] width 193 height 19
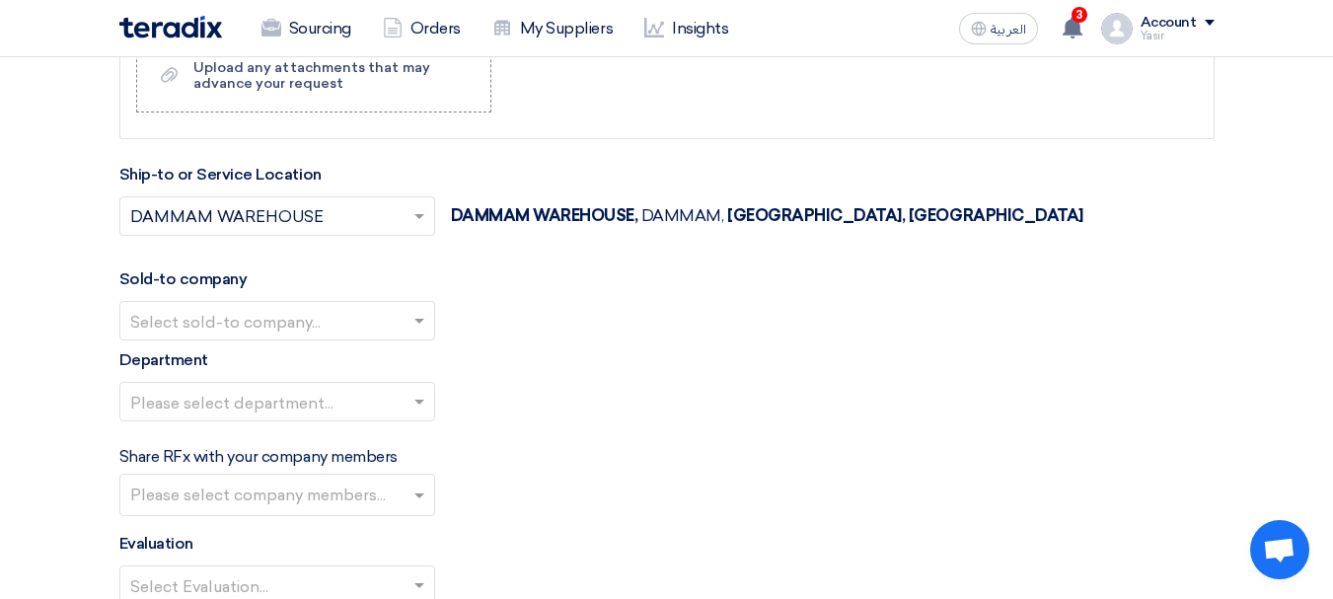
scroll to position [2089, 0]
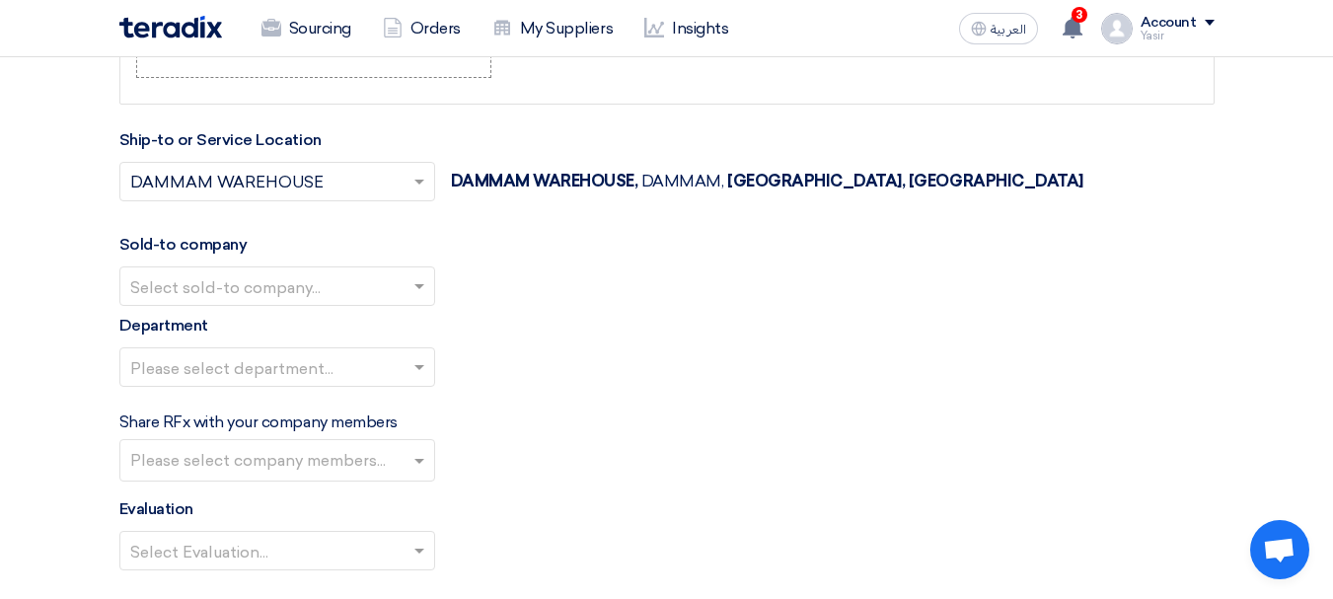
click at [275, 303] on input "text" at bounding box center [267, 288] width 274 height 33
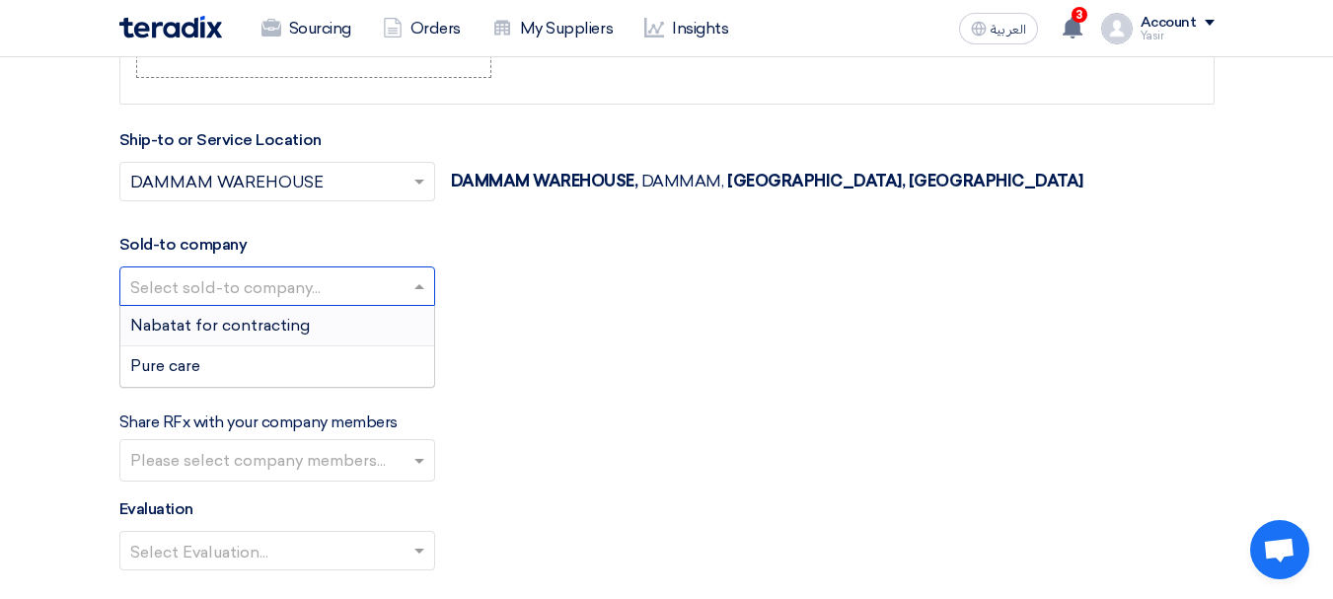
click at [178, 322] on span "Nabatat for contracting" at bounding box center [220, 325] width 180 height 19
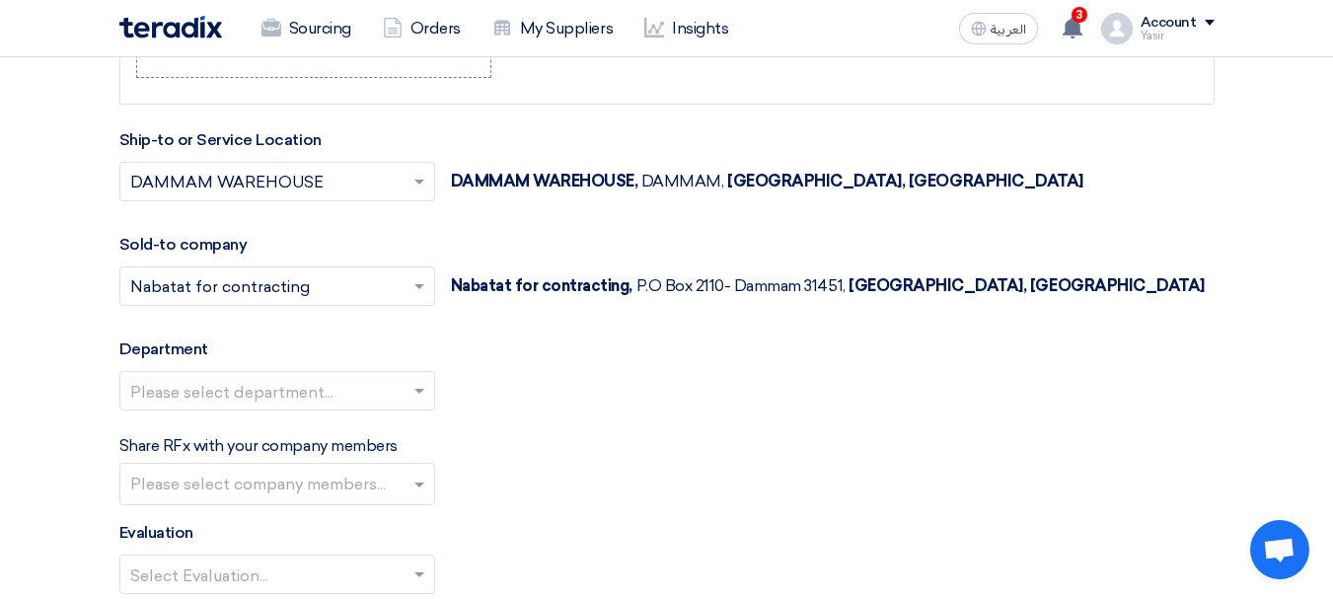
click at [376, 404] on input "text" at bounding box center [267, 393] width 274 height 33
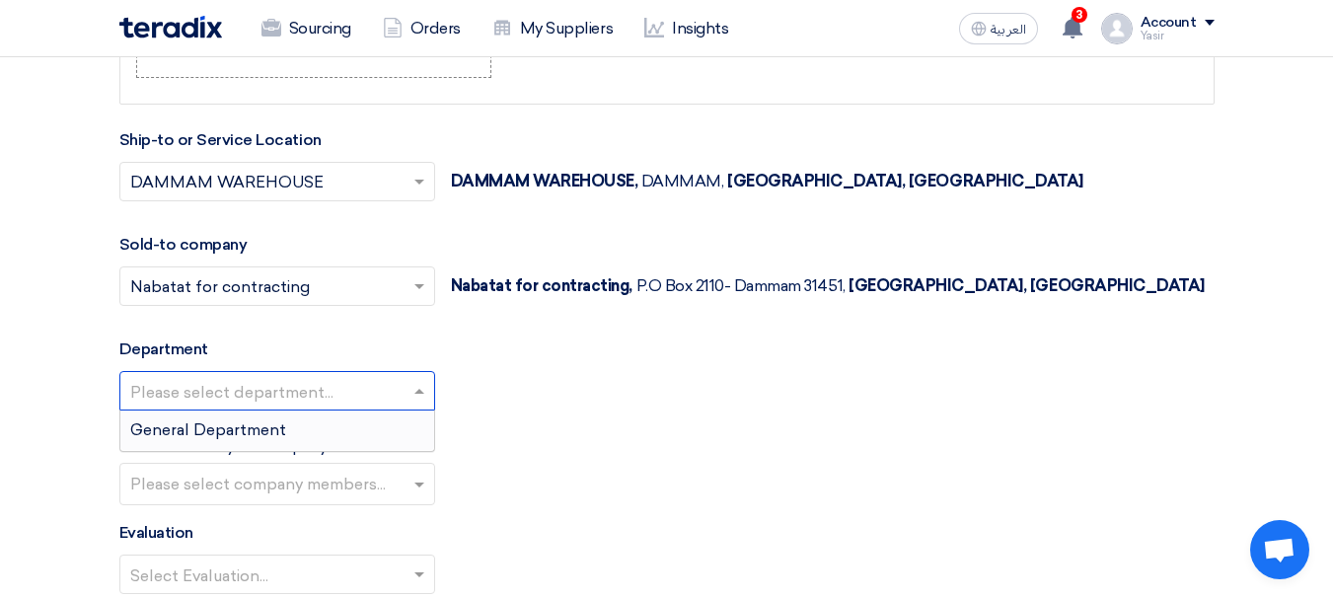
click at [238, 433] on span "General Department" at bounding box center [208, 429] width 156 height 19
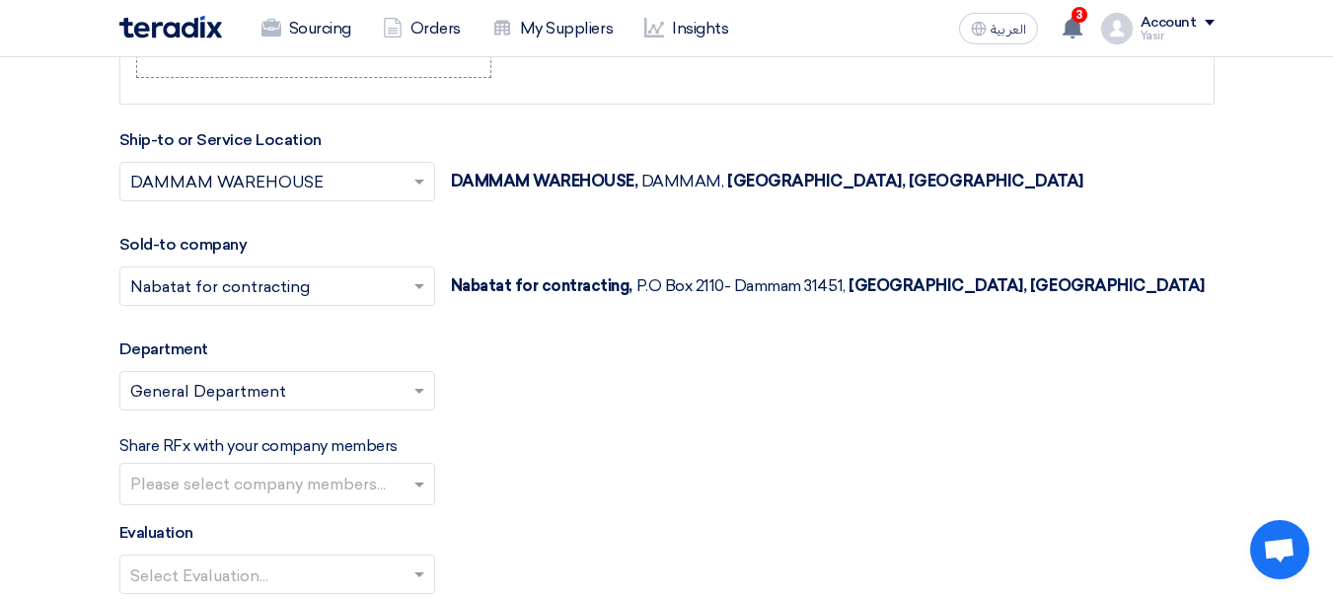
scroll to position [2385, 0]
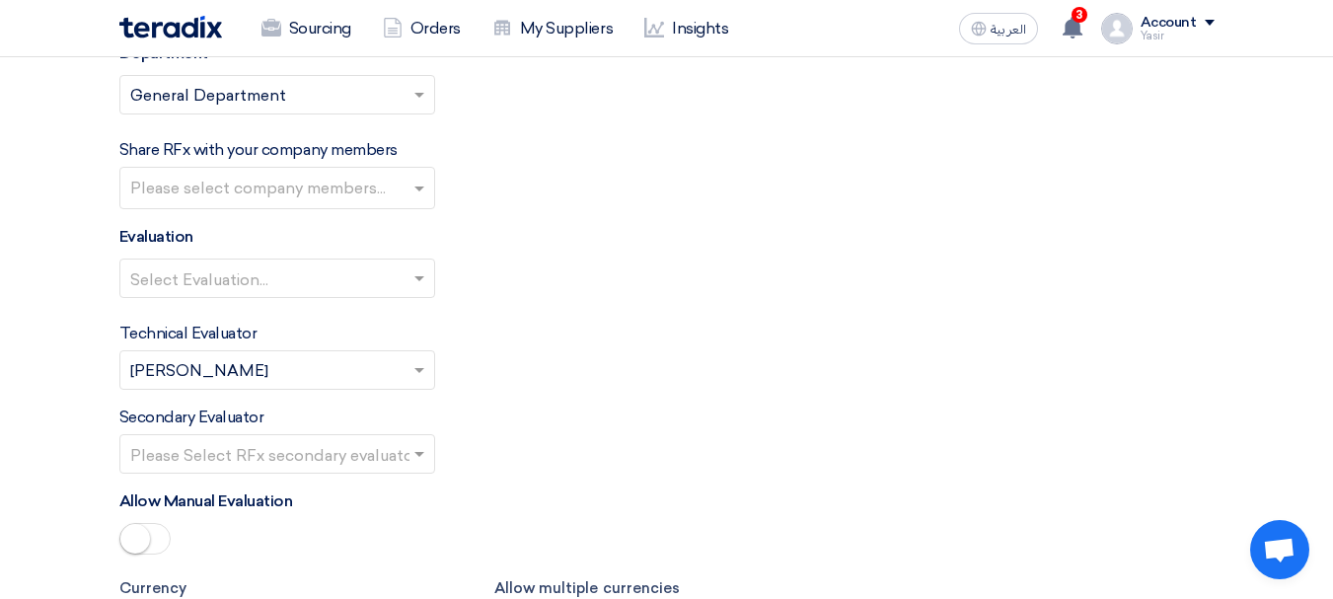
click at [336, 289] on input "text" at bounding box center [267, 280] width 274 height 33
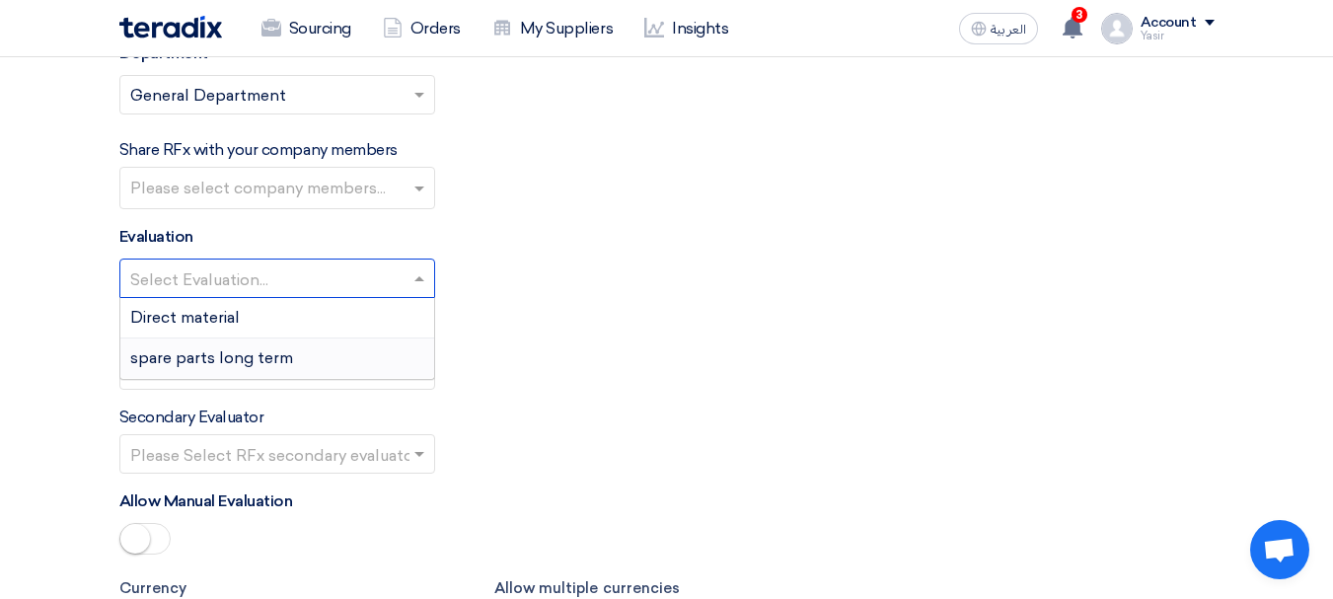
click at [217, 361] on span "spare parts long term" at bounding box center [211, 357] width 163 height 19
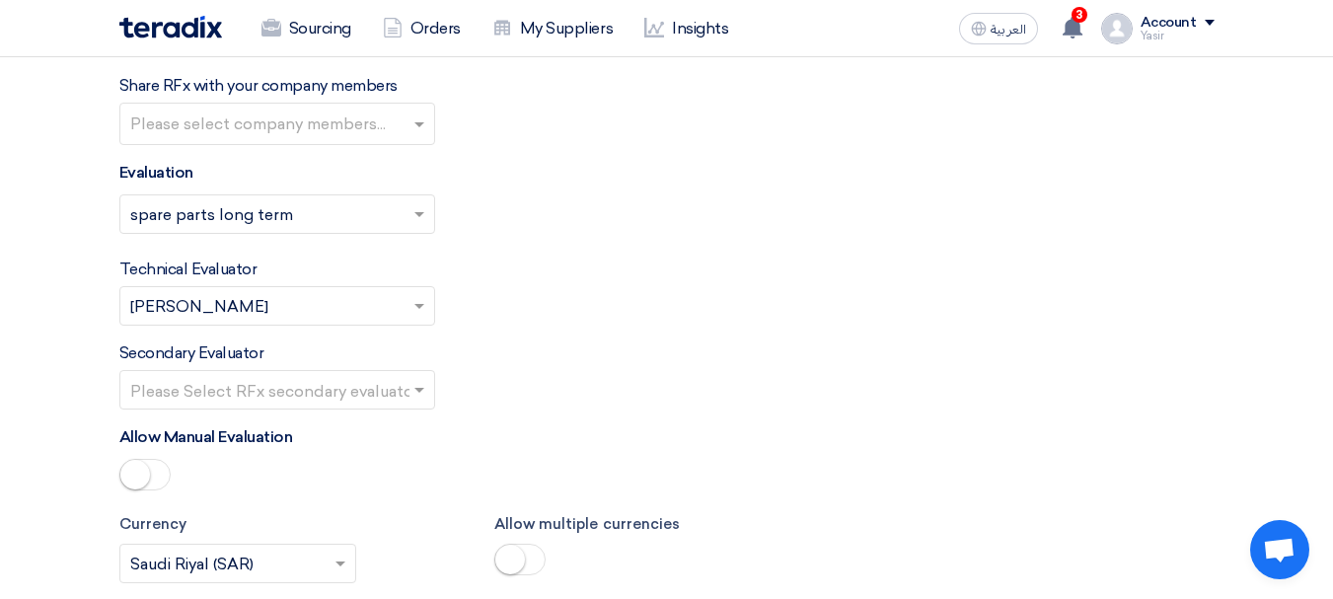
scroll to position [2484, 0]
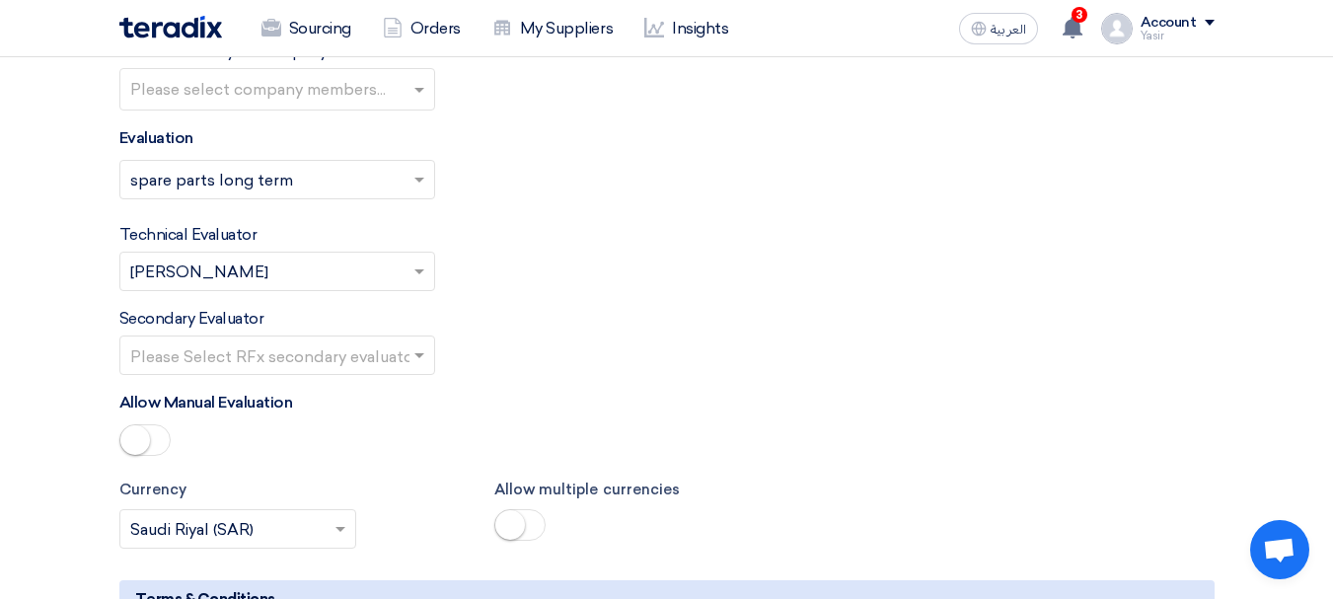
click at [346, 349] on input "text" at bounding box center [267, 357] width 274 height 33
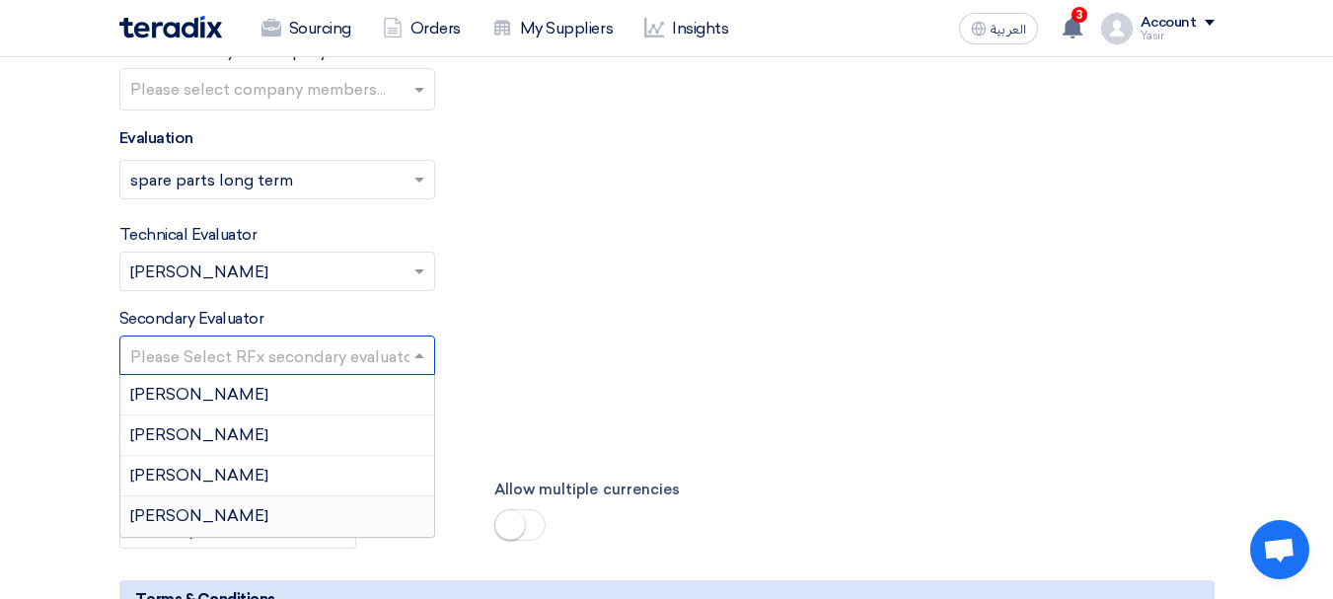
click at [183, 509] on span "[PERSON_NAME]" at bounding box center [199, 515] width 138 height 19
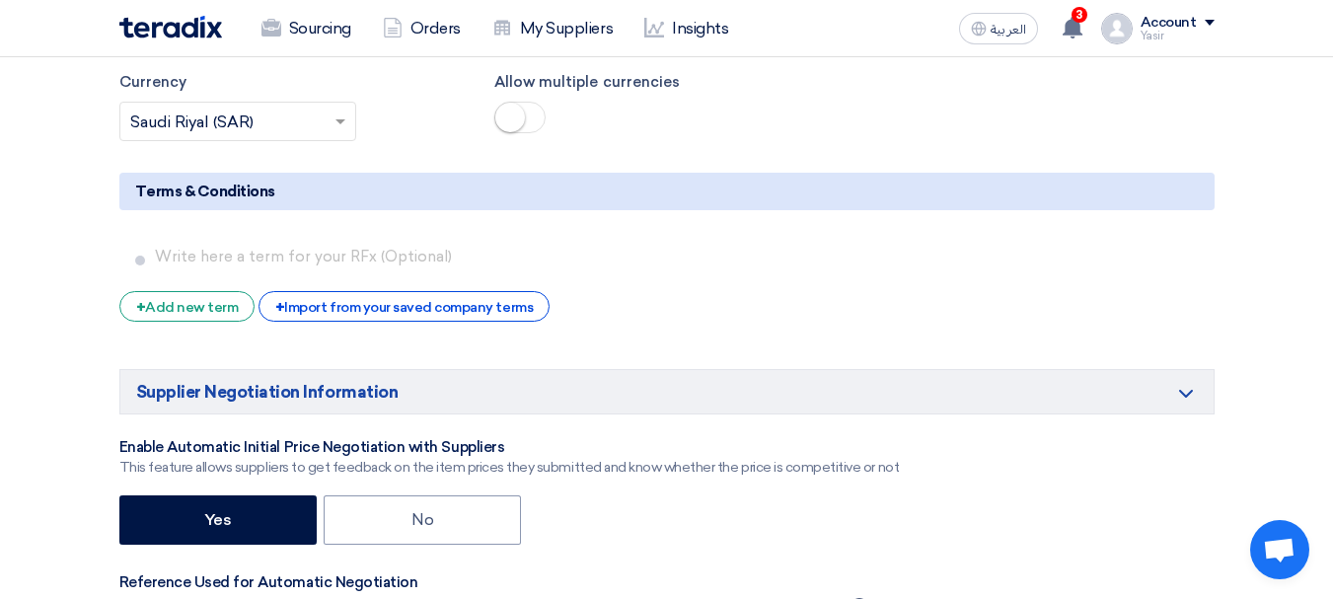
scroll to position [3076, 0]
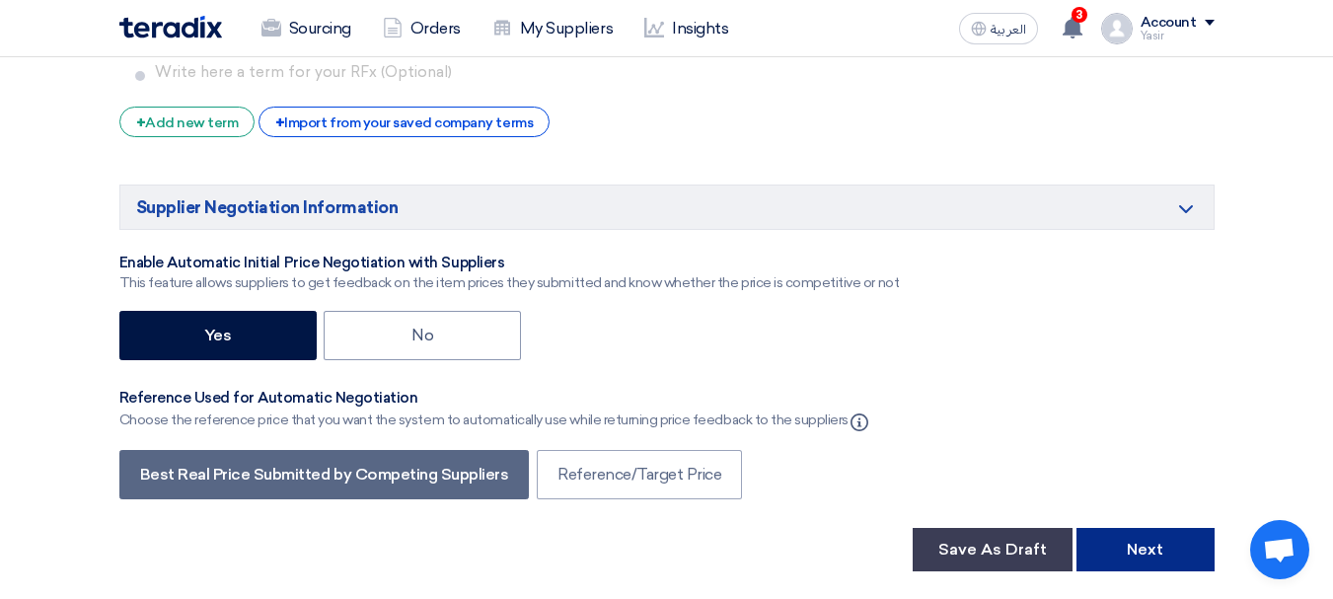
click at [1180, 534] on button "Next" at bounding box center [1146, 549] width 138 height 43
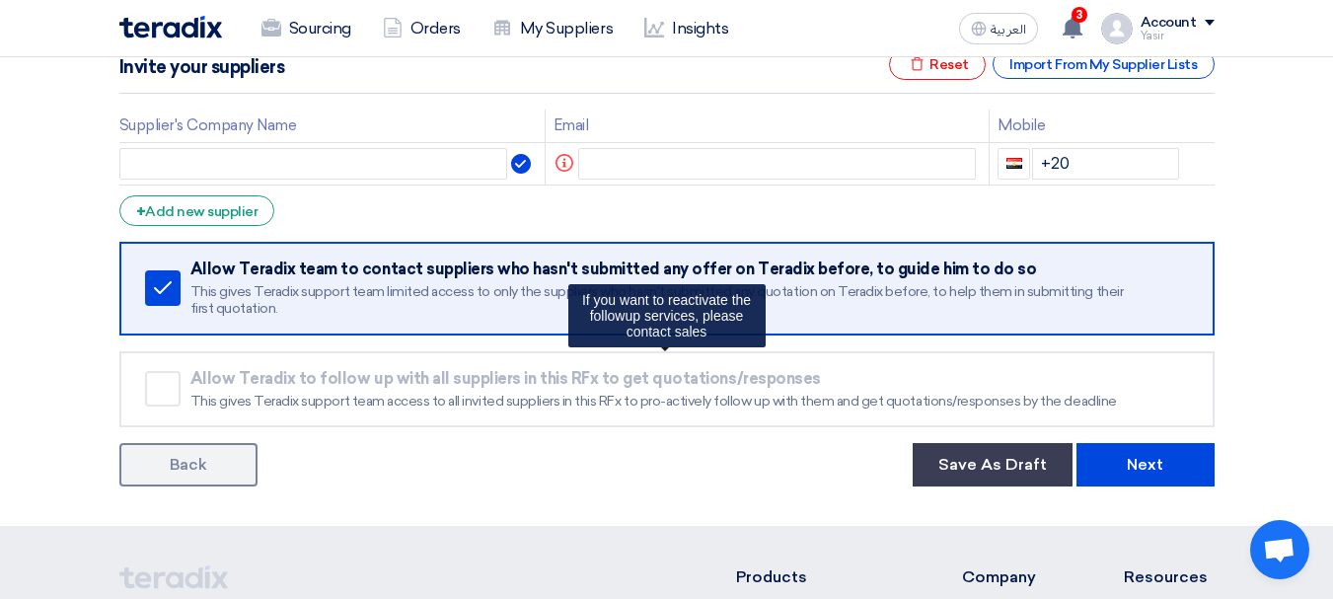
scroll to position [296, 0]
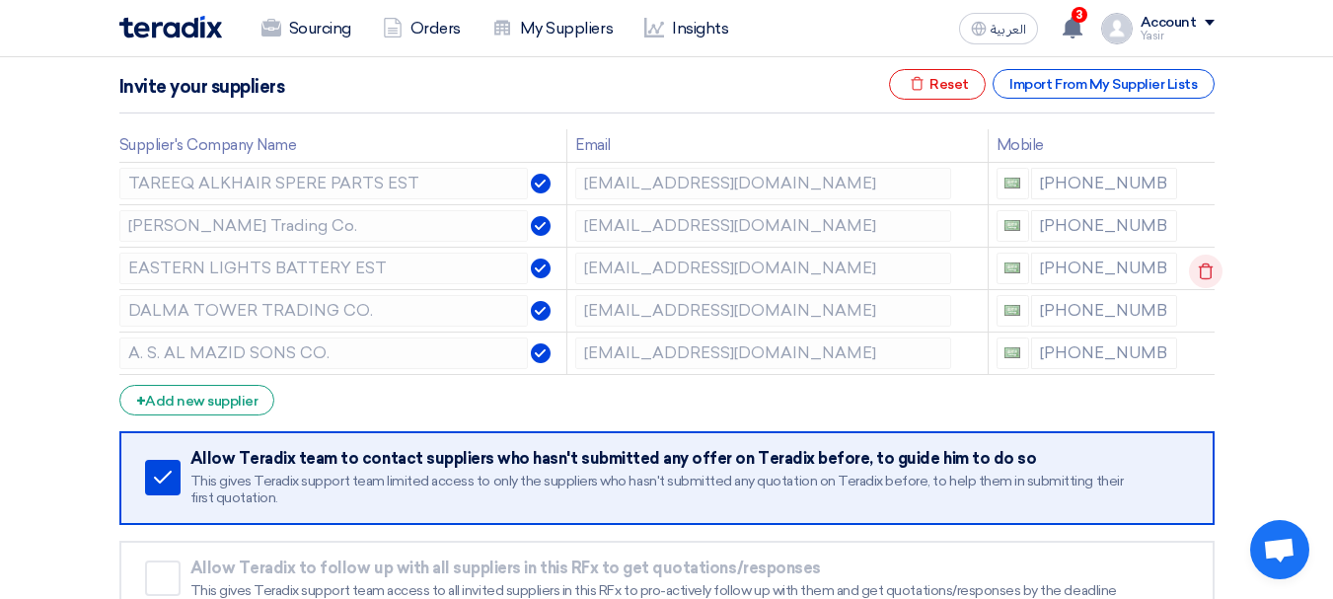
click at [1196, 270] on icon at bounding box center [1206, 272] width 34 height 34
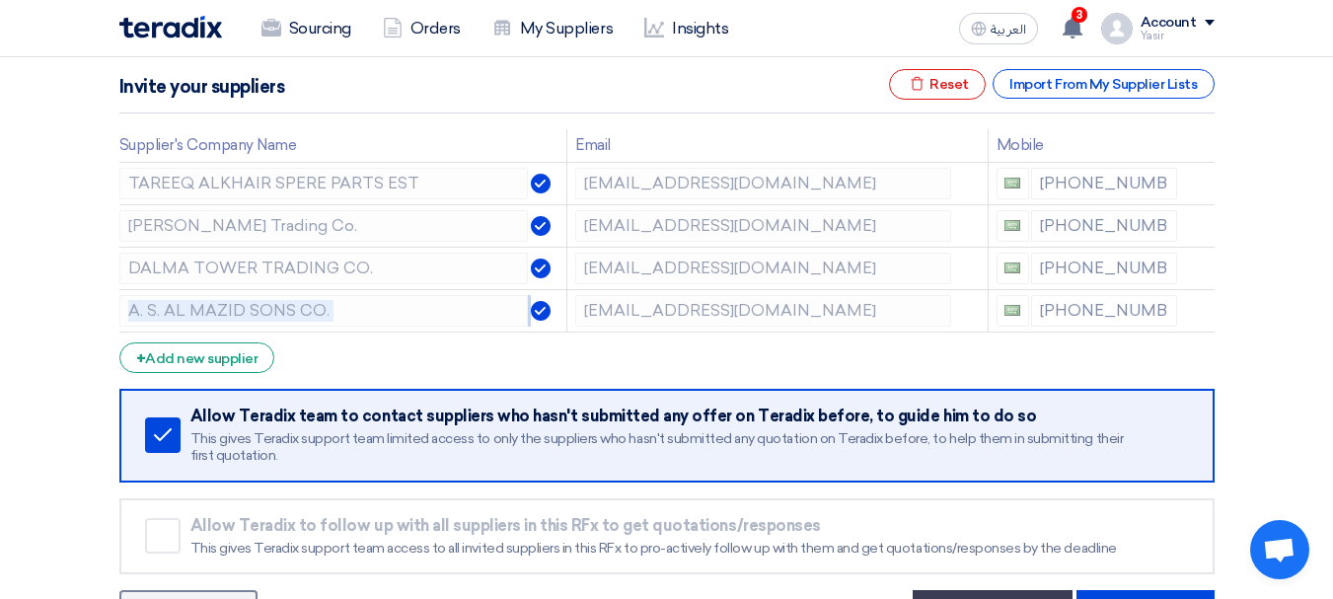
click at [0, 0] on icon at bounding box center [0, 0] width 0 height 0
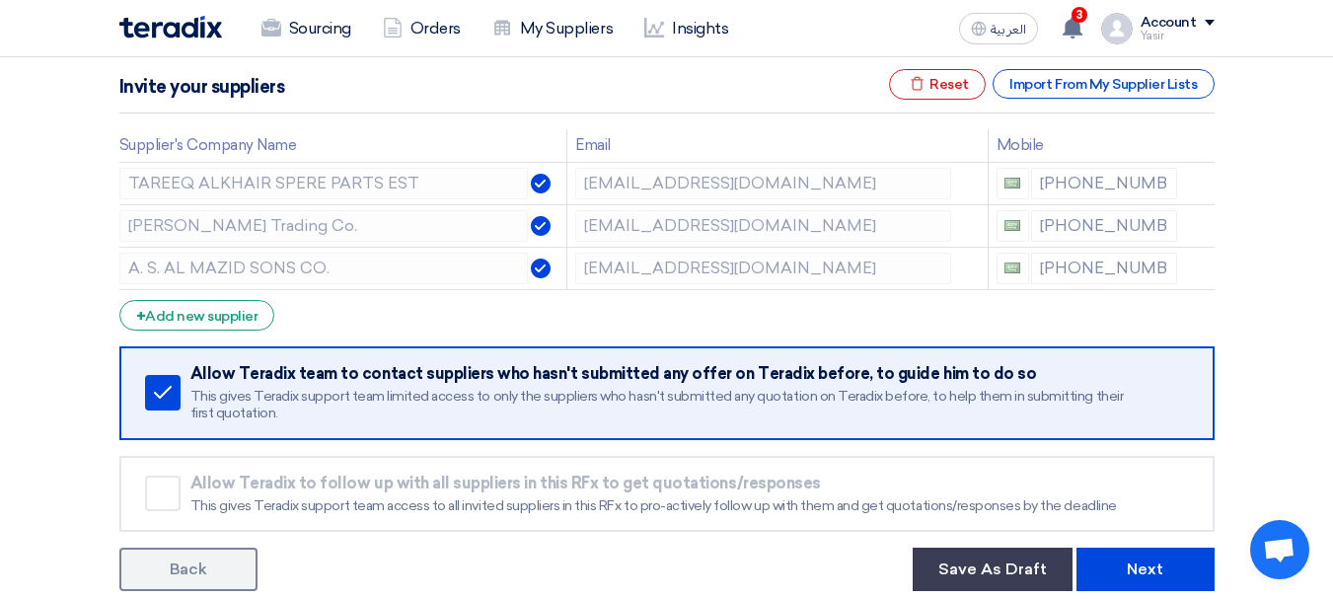
click at [0, 0] on icon at bounding box center [0, 0] width 0 height 0
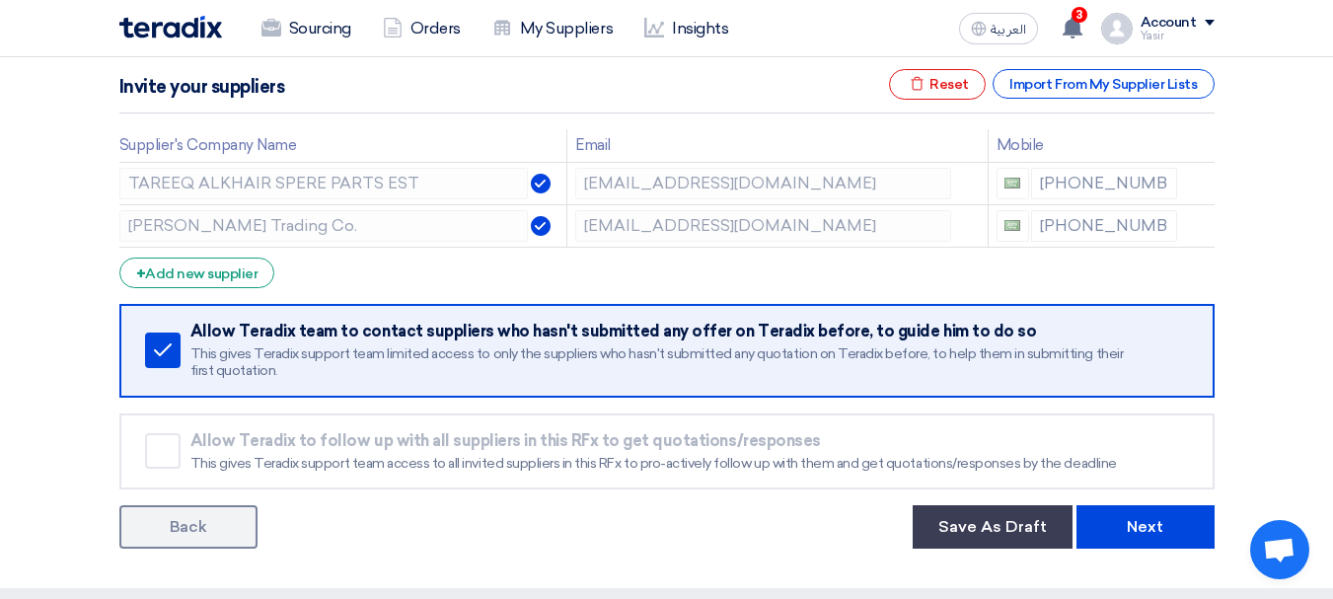
scroll to position [395, 0]
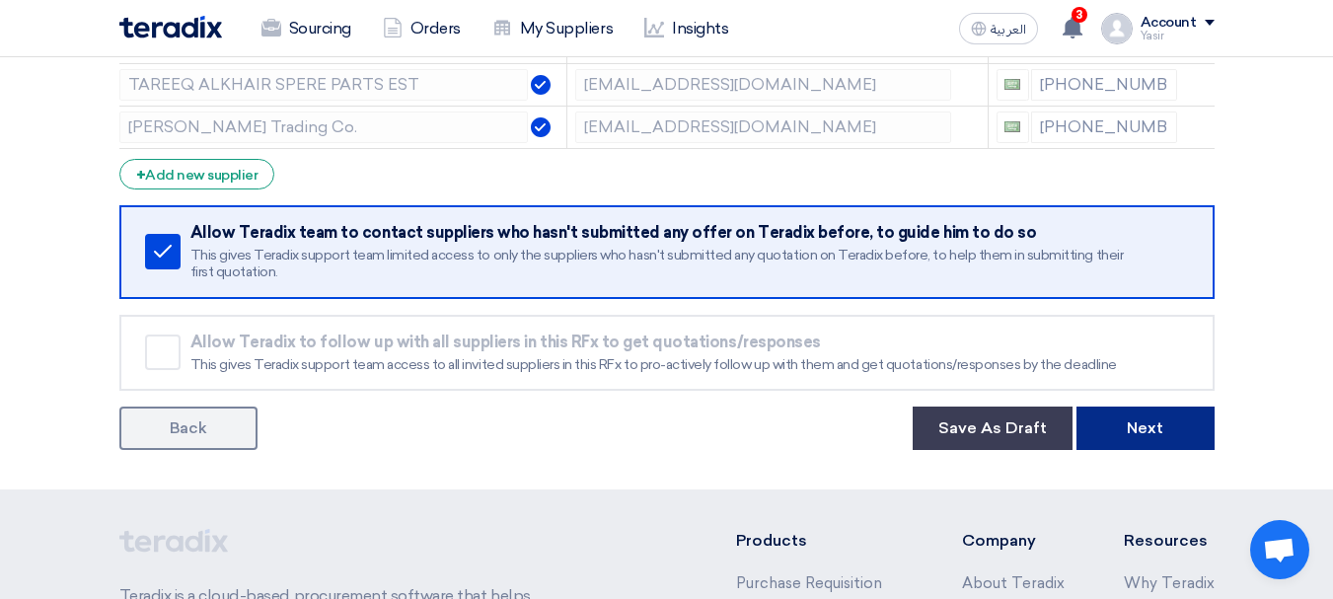
click at [1135, 419] on button "Next" at bounding box center [1146, 428] width 138 height 43
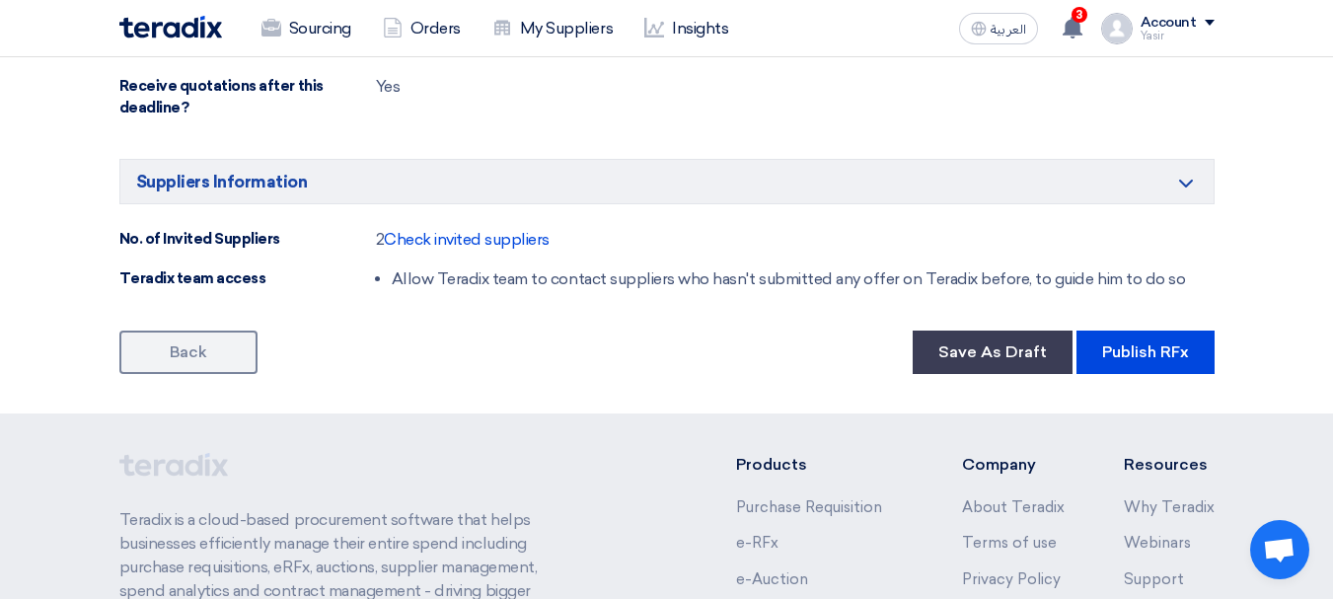
scroll to position [1283, 0]
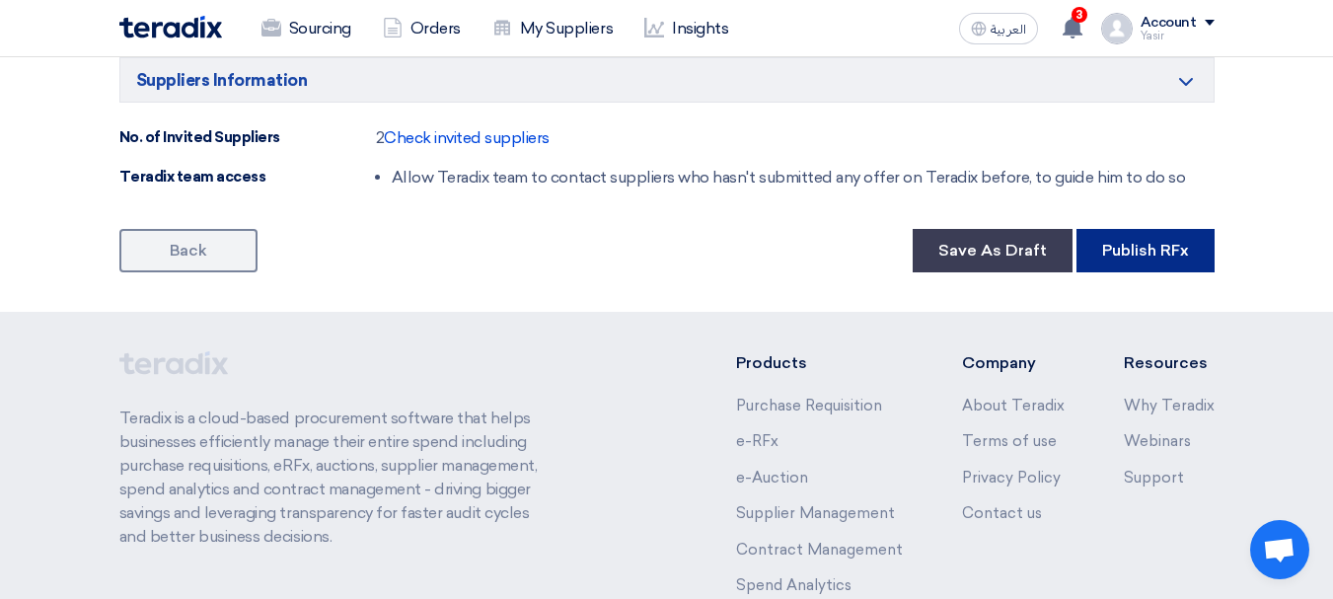
click at [1141, 267] on button "Publish RFx" at bounding box center [1146, 250] width 138 height 43
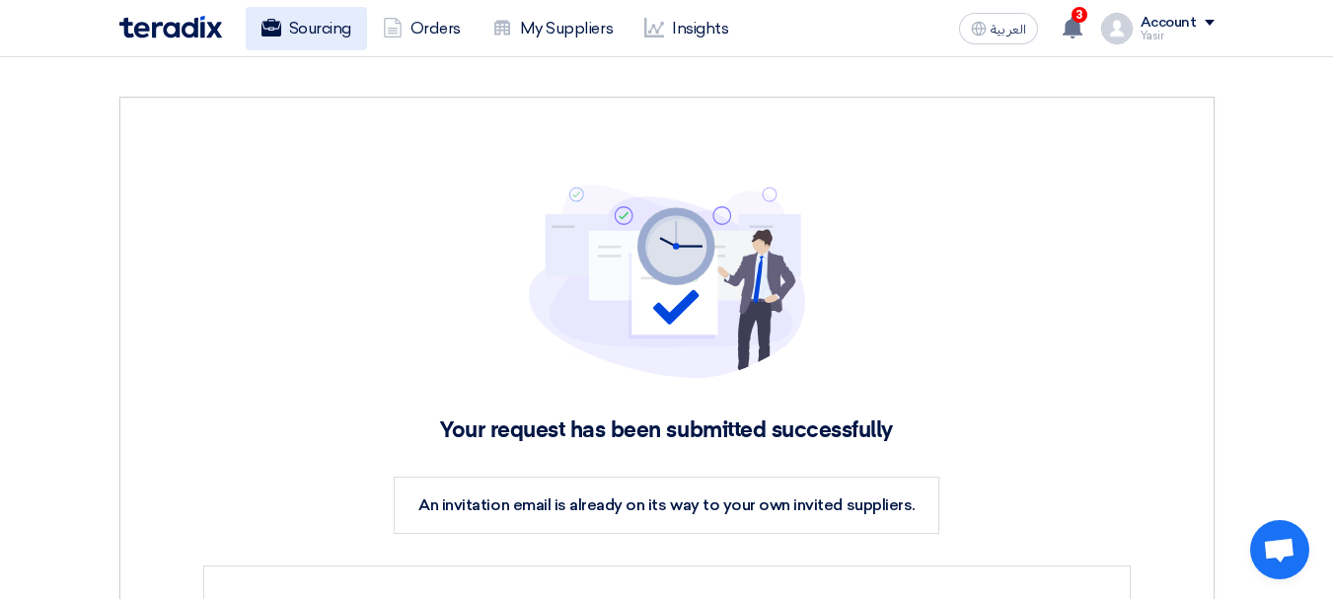
click at [265, 20] on icon at bounding box center [272, 28] width 20 height 20
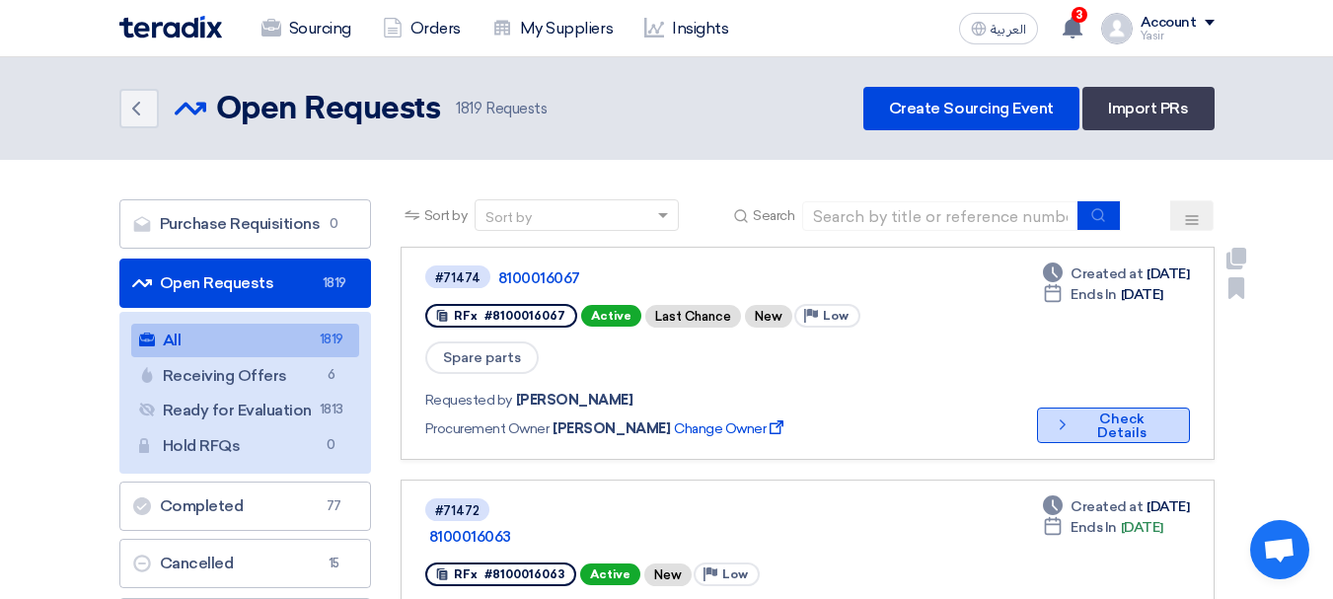
click at [1077, 408] on button "Check details Check Details" at bounding box center [1113, 426] width 153 height 36
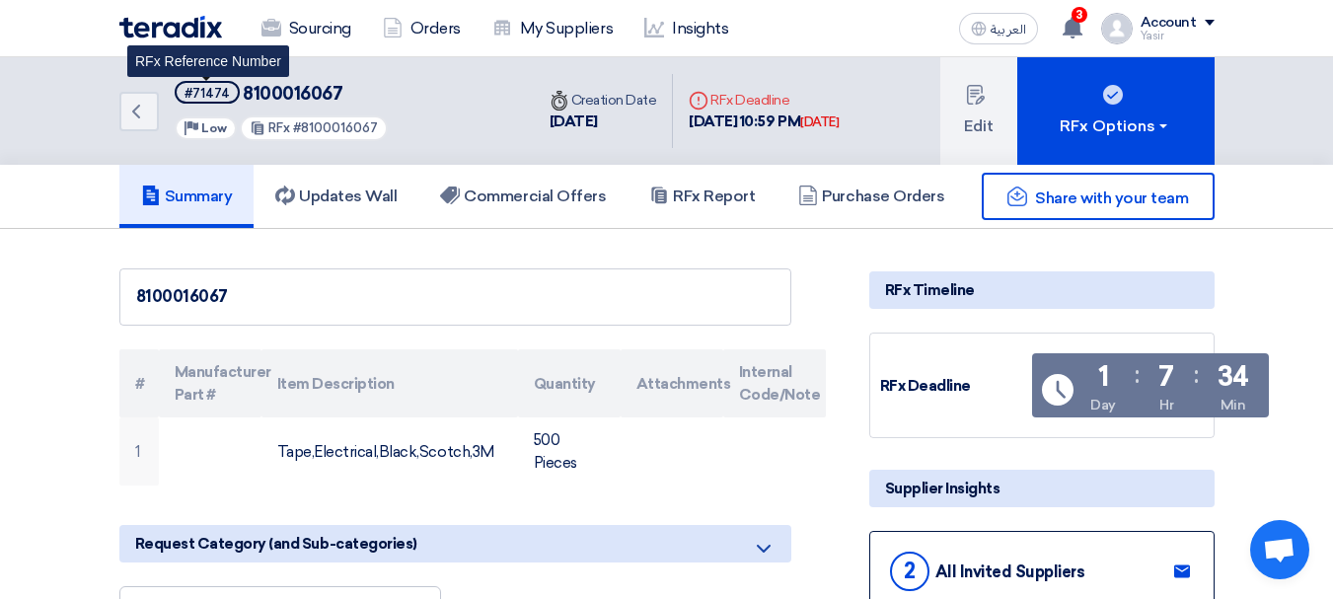
click at [198, 93] on div "#71474" at bounding box center [207, 93] width 45 height 13
copy span "#71474"
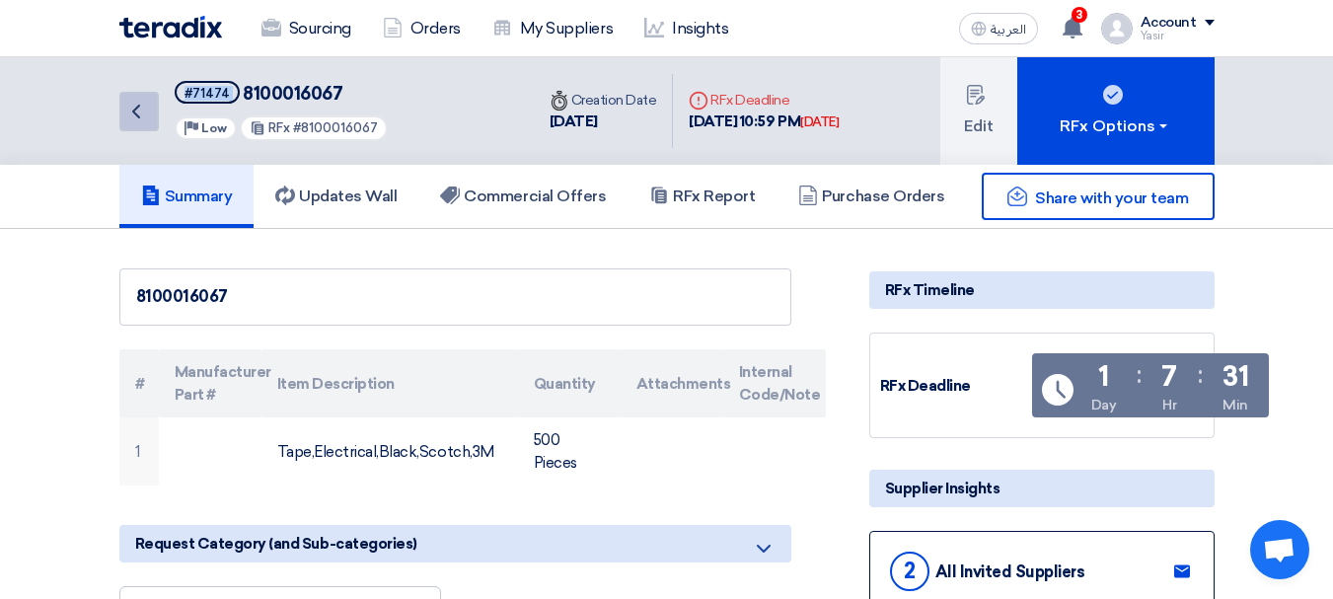
click at [152, 118] on link "Back" at bounding box center [138, 111] width 39 height 39
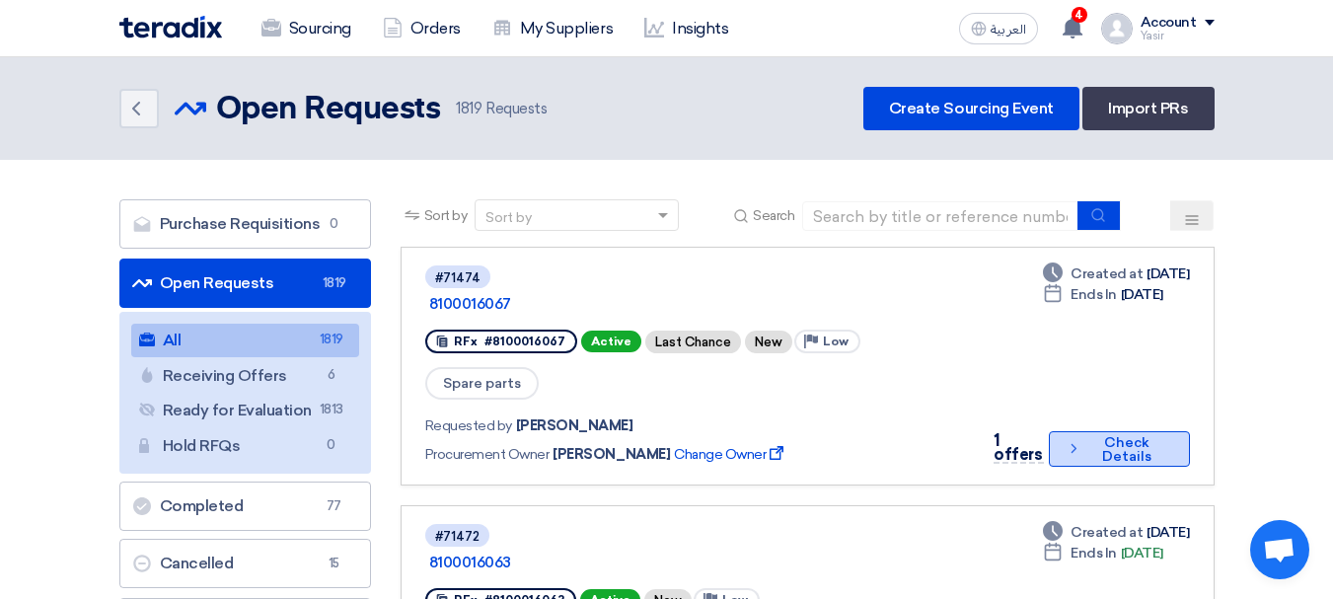
click at [1136, 431] on button "Check details Check Details" at bounding box center [1119, 449] width 141 height 36
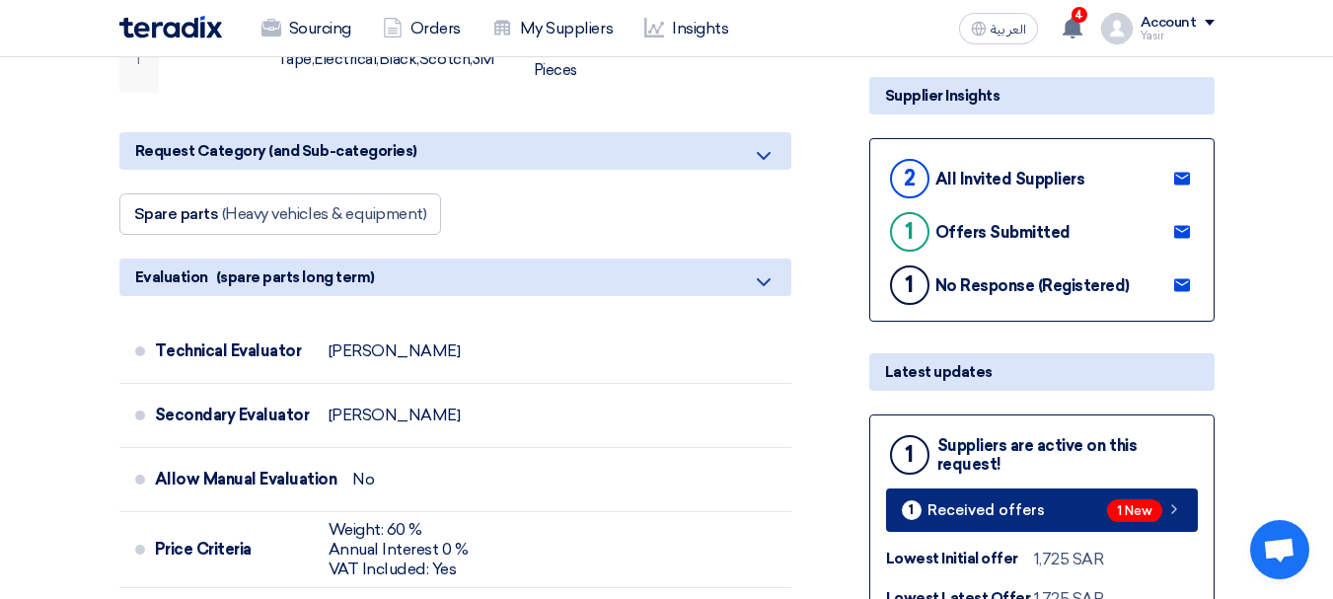
scroll to position [395, 0]
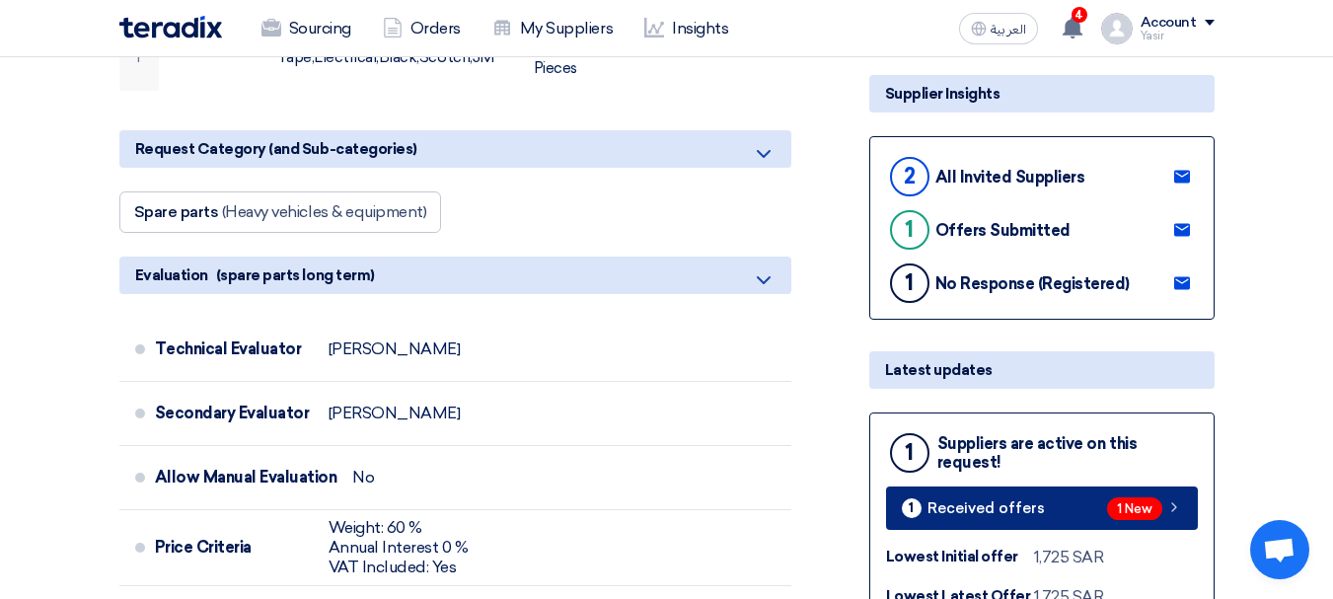
click at [1136, 492] on link "1 Received offers 1 New" at bounding box center [1042, 507] width 312 height 43
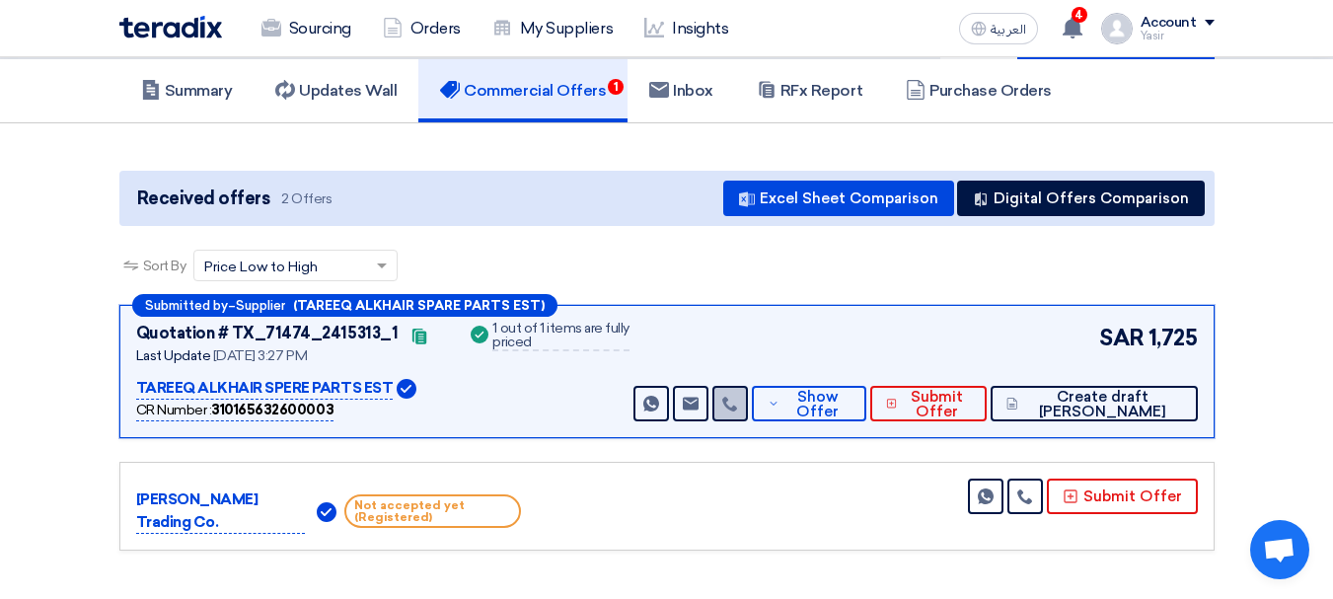
scroll to position [197, 0]
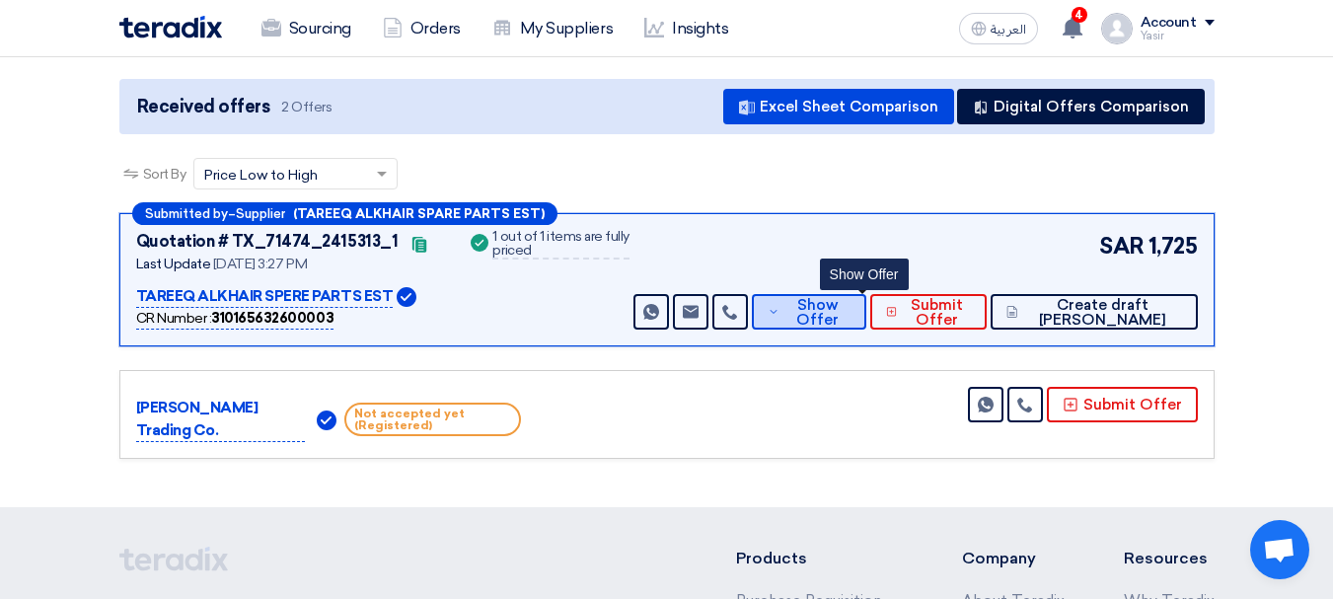
click at [850, 306] on span "Show Offer" at bounding box center [817, 313] width 65 height 30
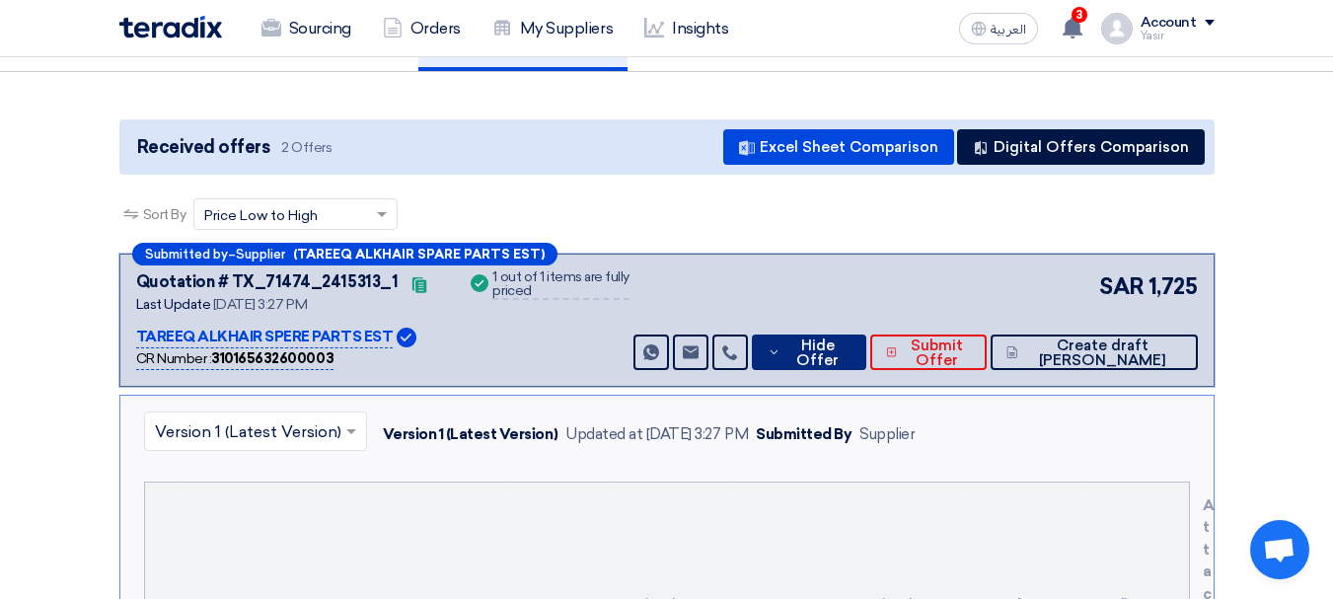
scroll to position [0, 0]
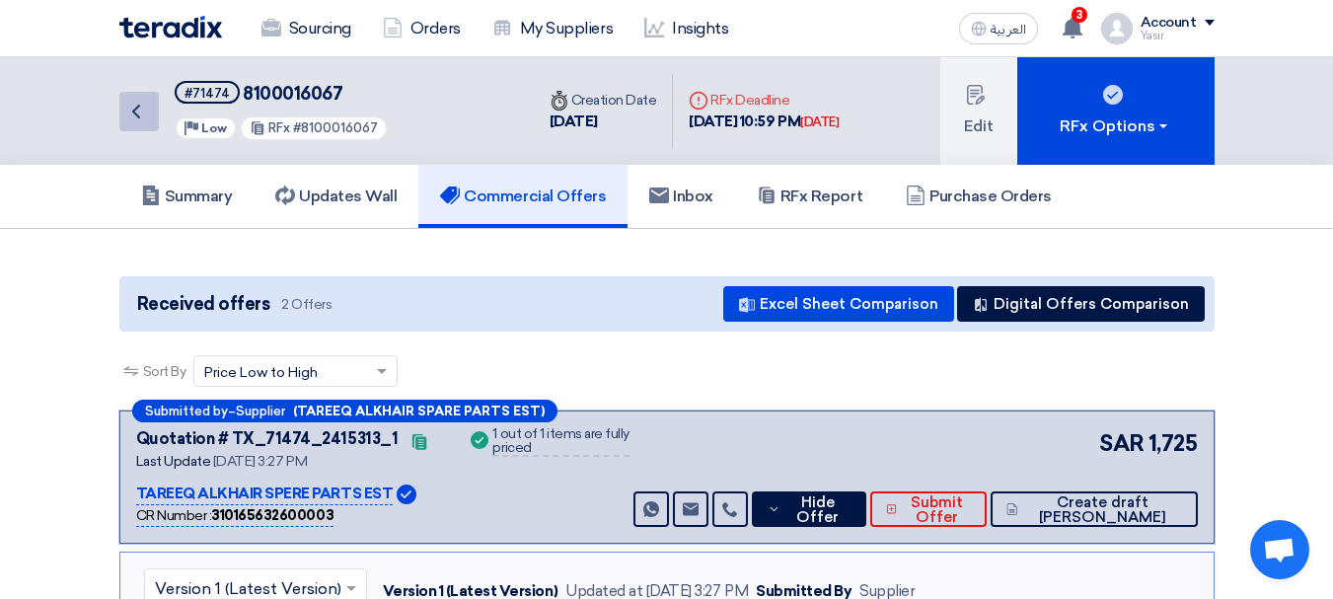
click at [143, 102] on icon "Back" at bounding box center [136, 112] width 24 height 24
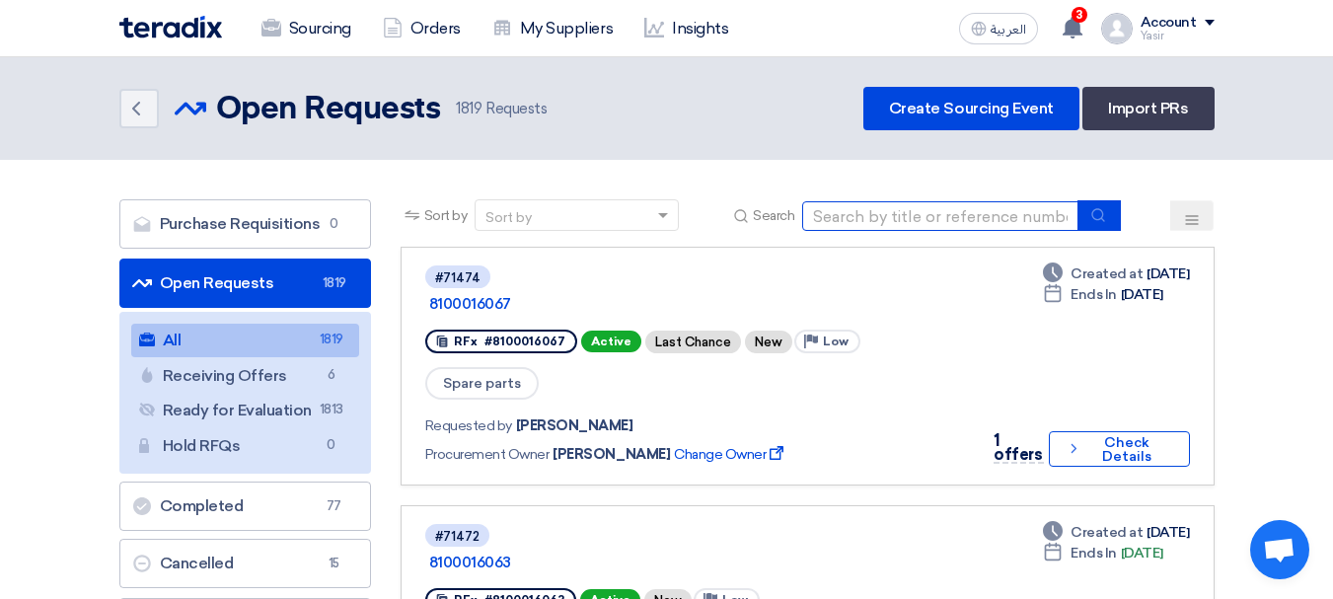
click at [968, 215] on input at bounding box center [940, 216] width 276 height 30
paste input "8100016064"
type input "8100016064"
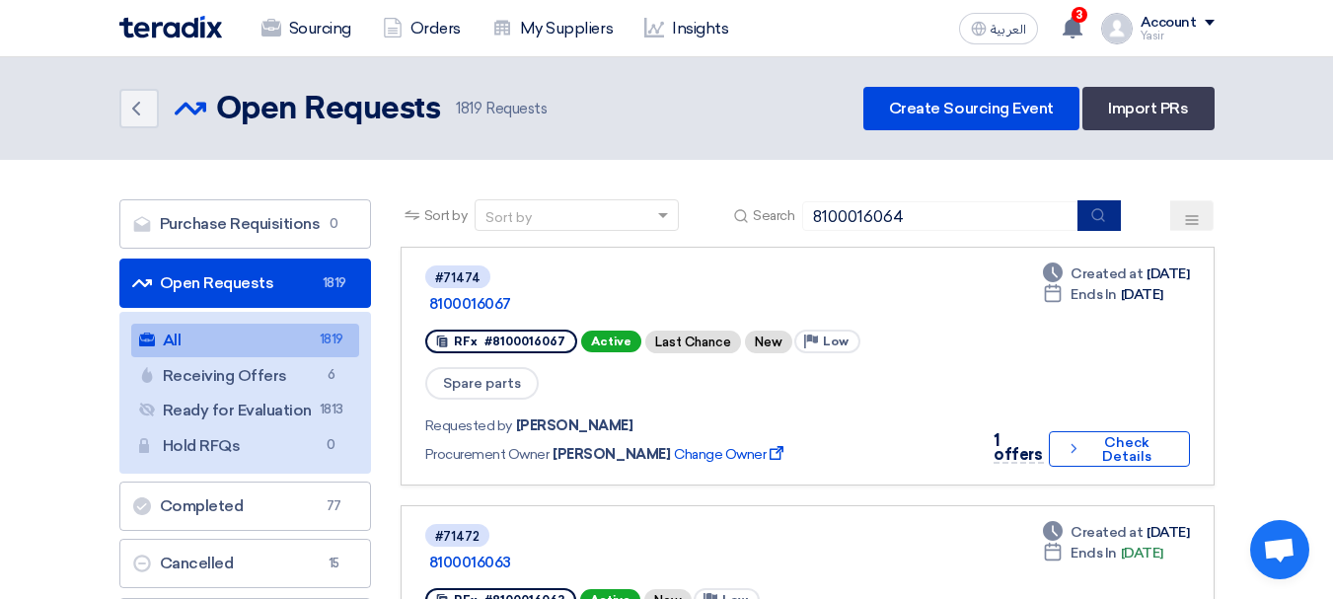
click at [1084, 210] on button "submit" at bounding box center [1099, 215] width 43 height 31
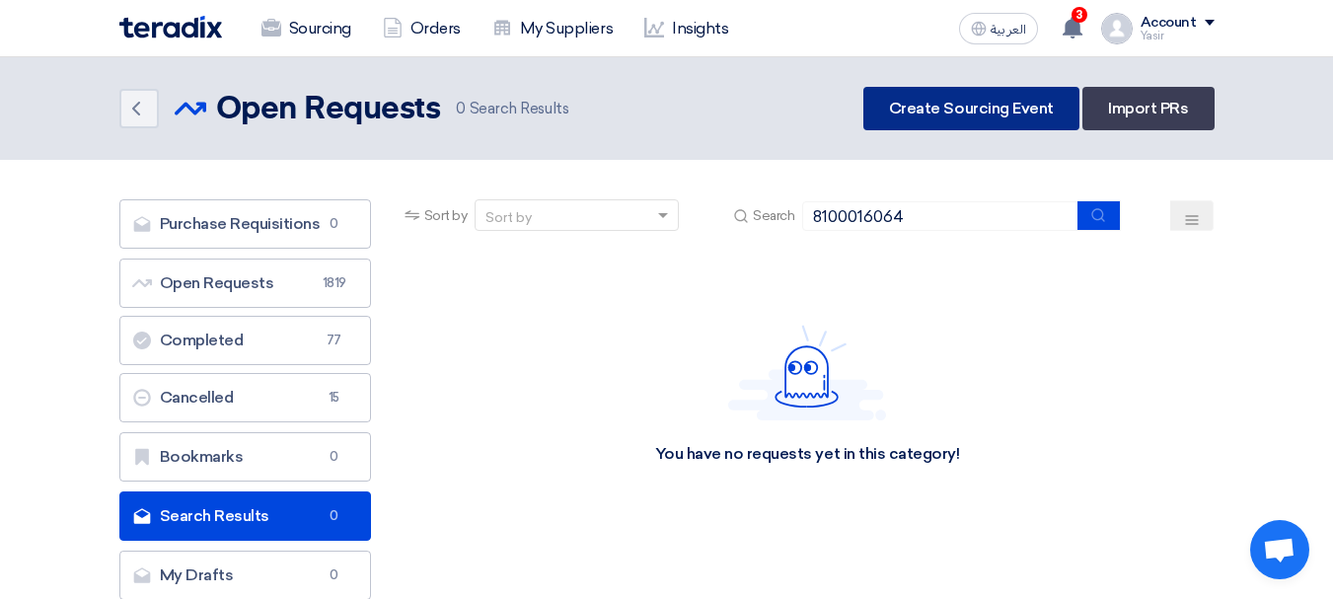
click at [1006, 103] on link "Create Sourcing Event" at bounding box center [971, 108] width 216 height 43
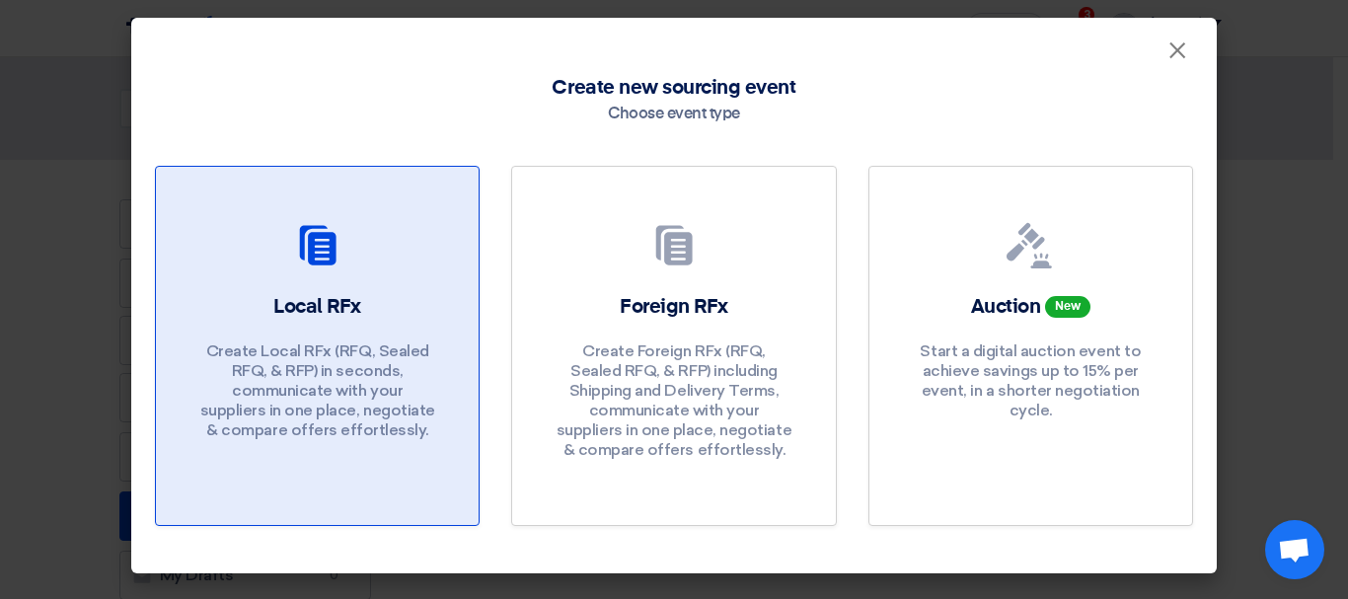
click at [293, 345] on p "Create Local RFx (RFQ, Sealed RFQ, & RFP) in seconds, communicate with your sup…" at bounding box center [317, 390] width 237 height 99
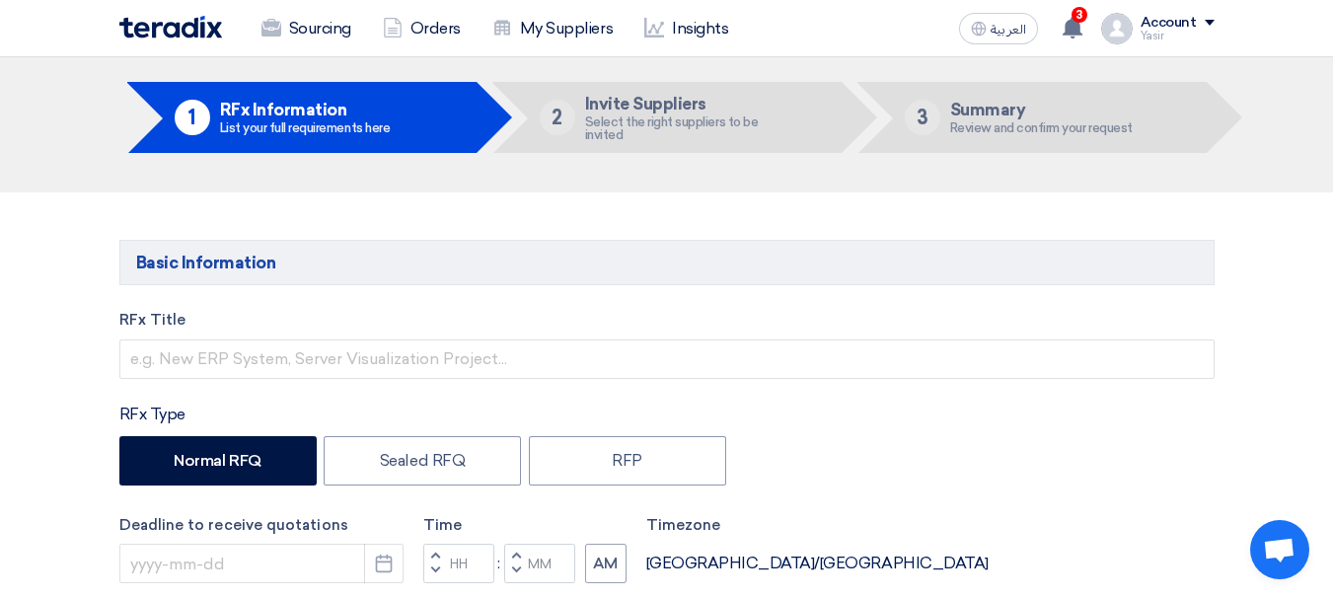
scroll to position [99, 0]
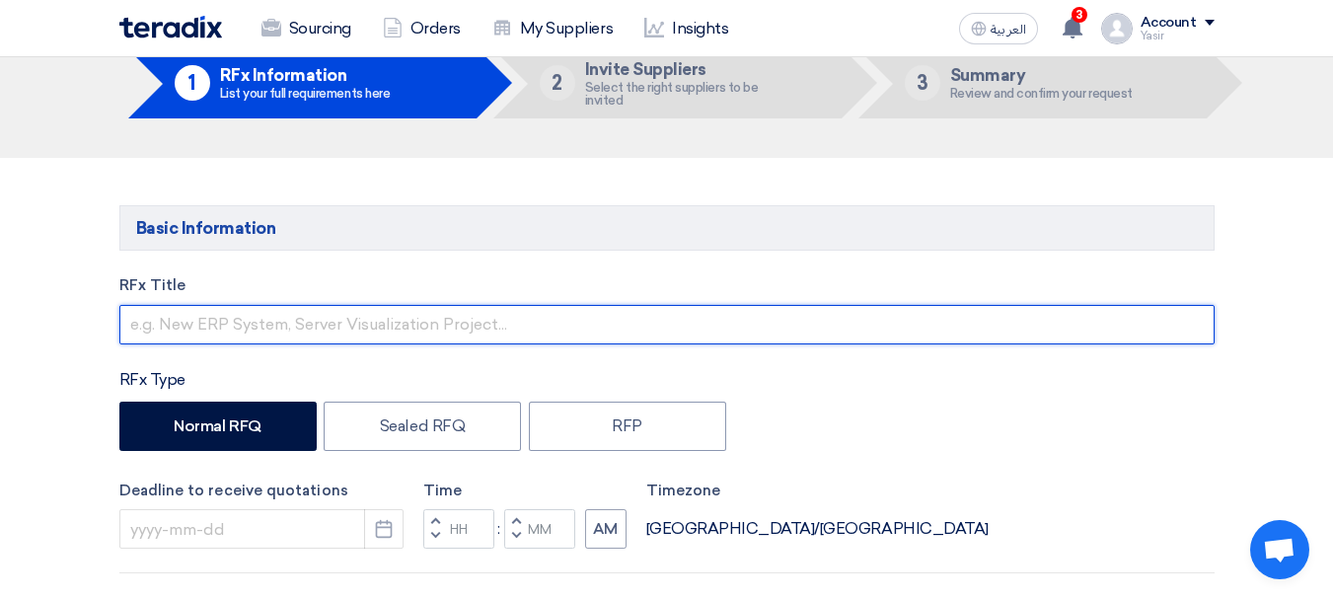
click at [317, 331] on input "text" at bounding box center [666, 324] width 1095 height 39
paste input "8100016064"
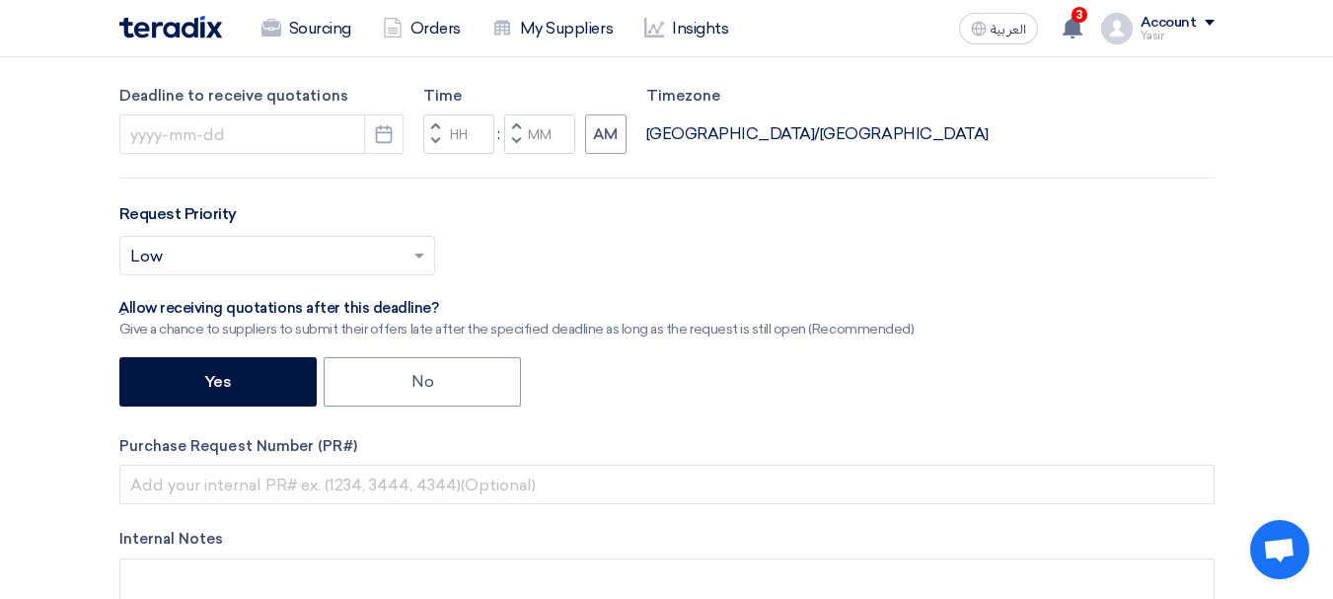
scroll to position [592, 0]
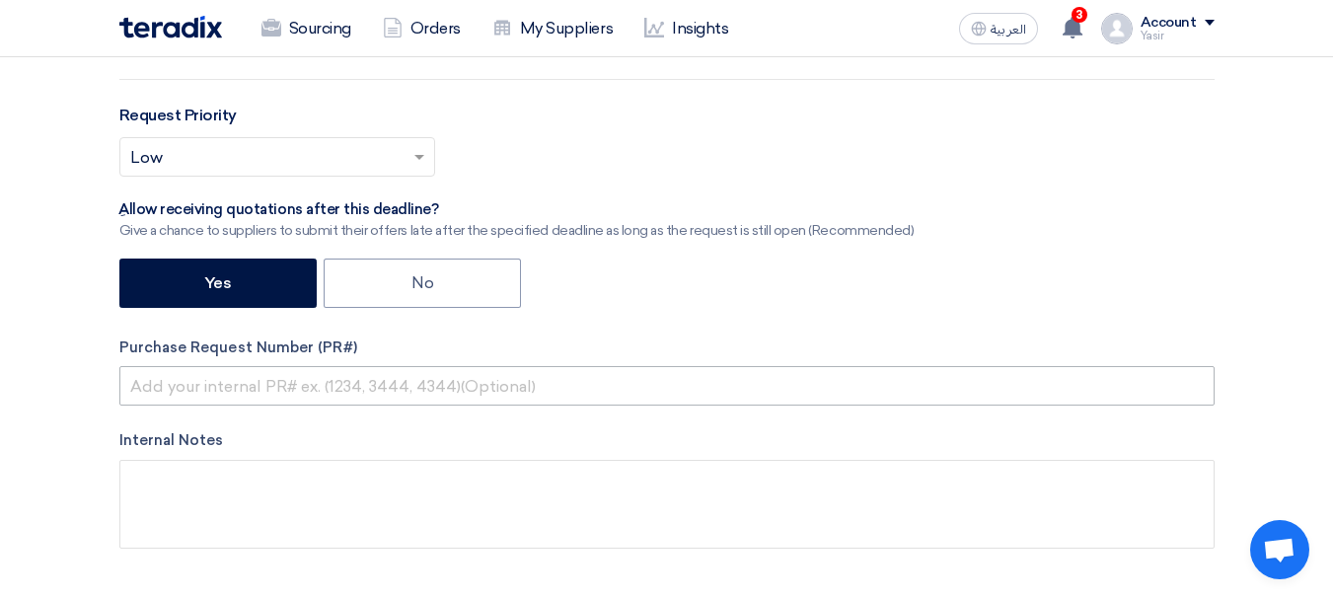
type input "8100016064"
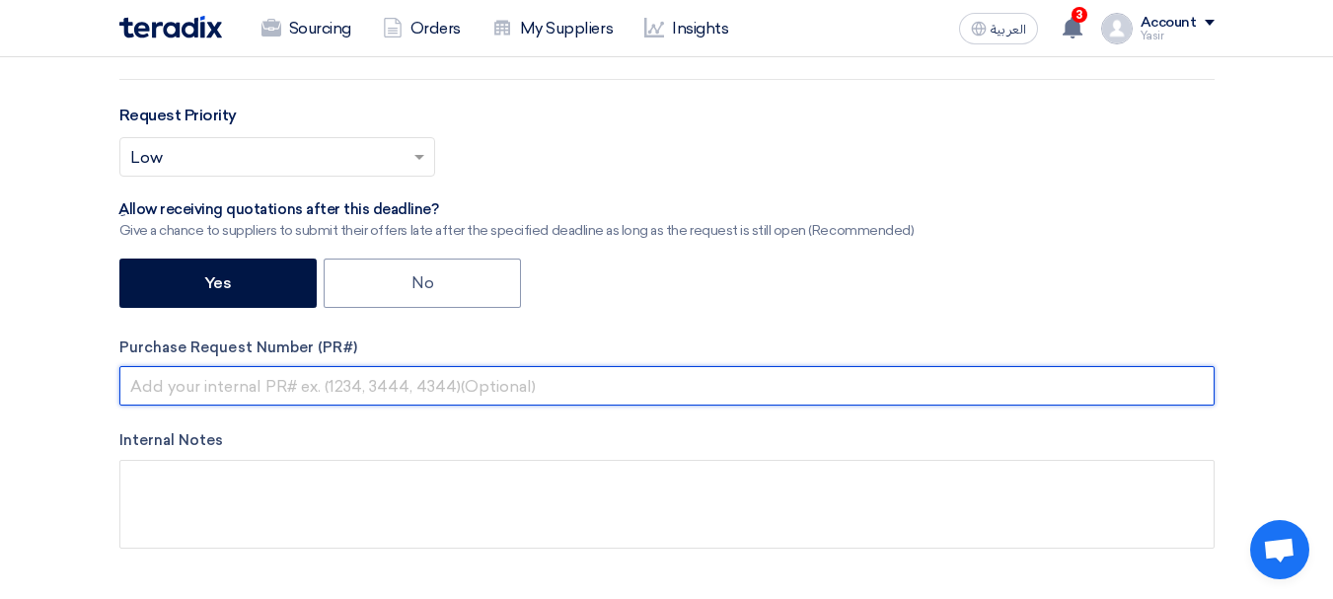
click at [241, 375] on input "text" at bounding box center [666, 385] width 1095 height 39
paste input "8100016064"
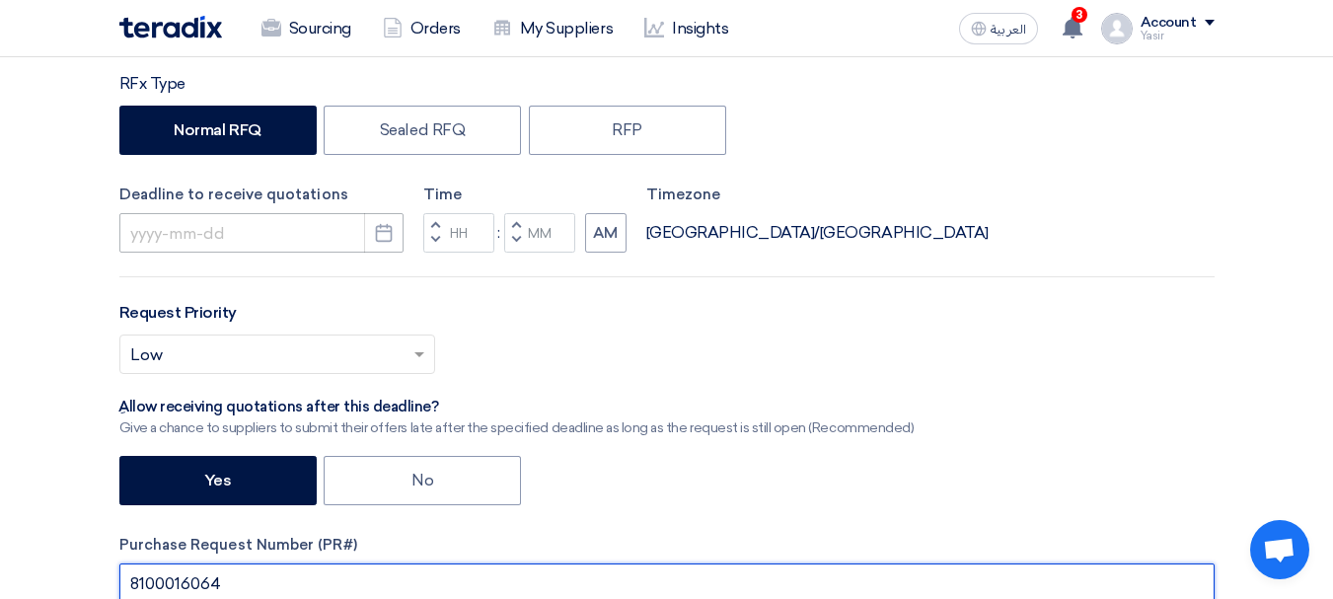
type input "8100016064"
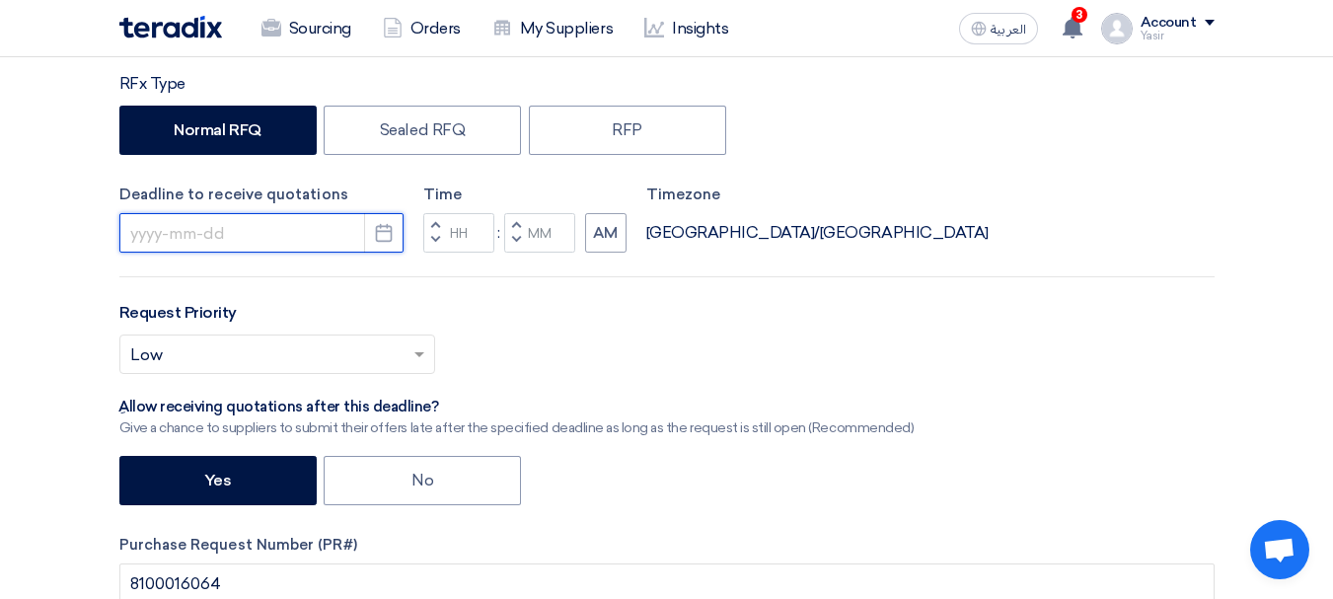
click at [297, 228] on input at bounding box center [261, 232] width 284 height 39
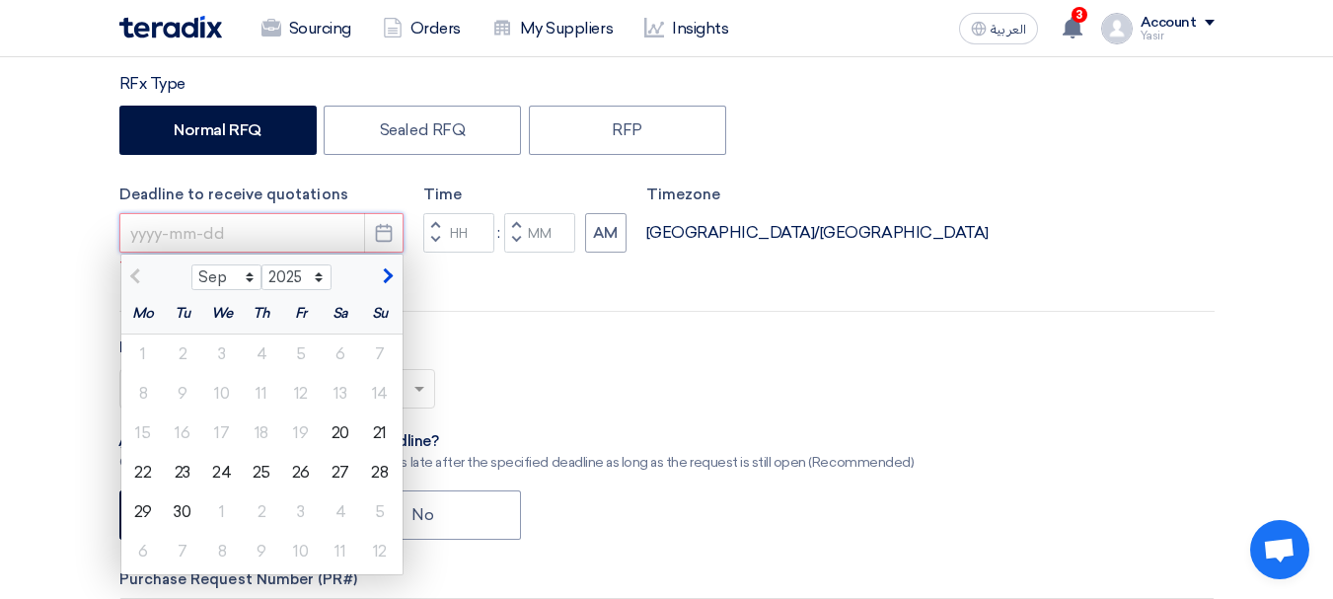
type input "[DATE]"
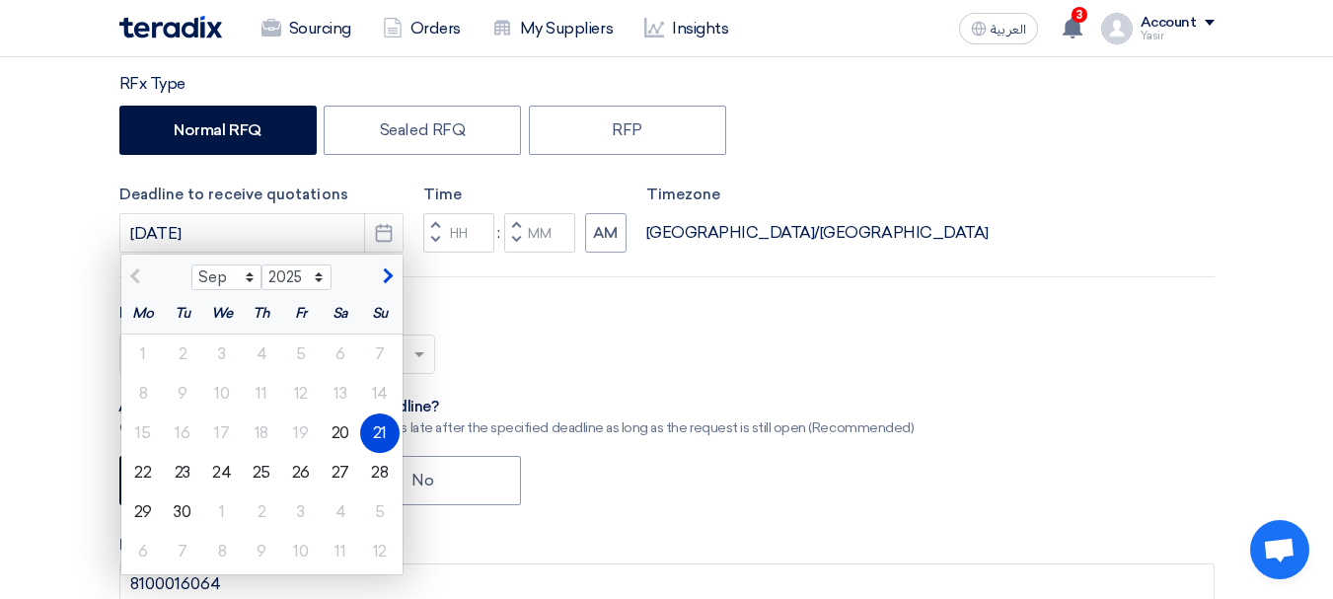
click at [502, 325] on div "Request Priority Select priority... × Low ×" at bounding box center [666, 345] width 1095 height 89
click at [524, 236] on button "Decrement minutes" at bounding box center [516, 241] width 24 height 25
type input "11"
type input "59"
click at [440, 240] on button "Decrement hours" at bounding box center [435, 241] width 24 height 25
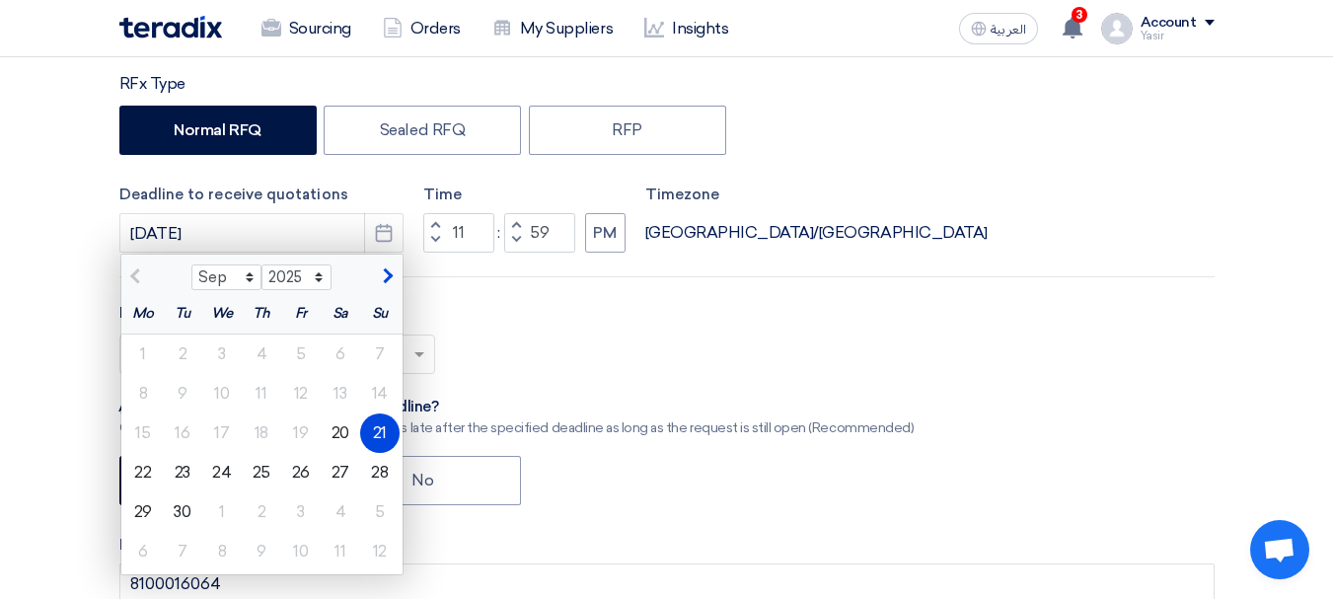
type input "10"
click at [362, 431] on div "21" at bounding box center [379, 432] width 39 height 39
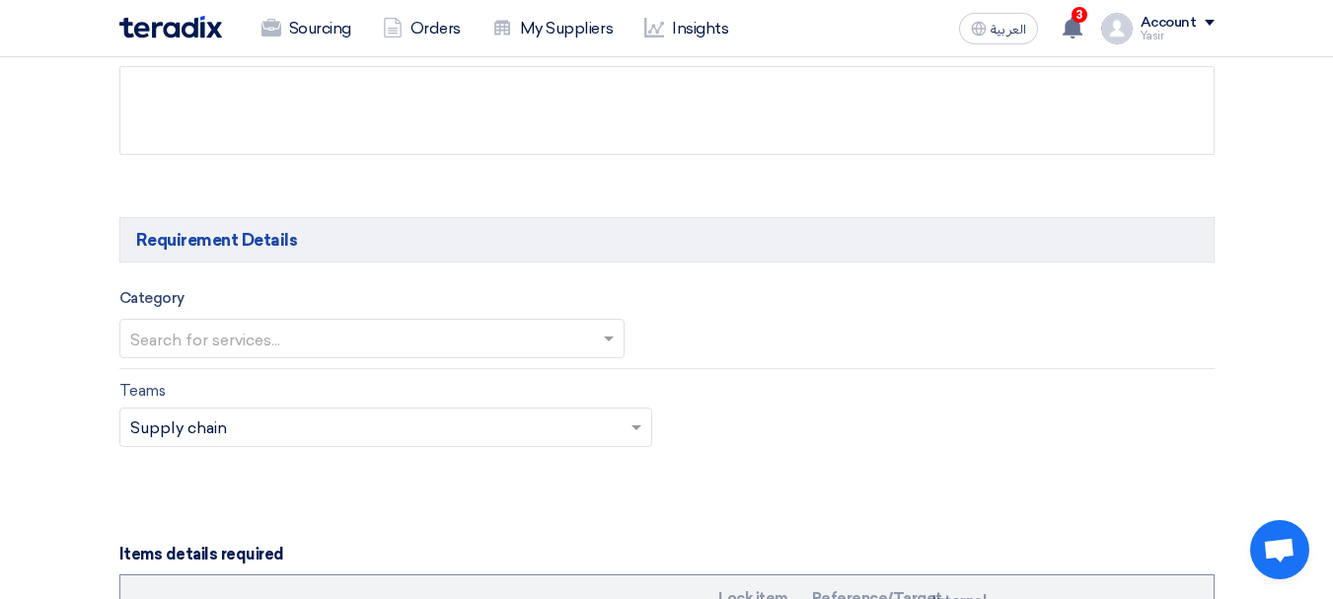
scroll to position [987, 0]
click at [297, 333] on input "text" at bounding box center [362, 340] width 464 height 33
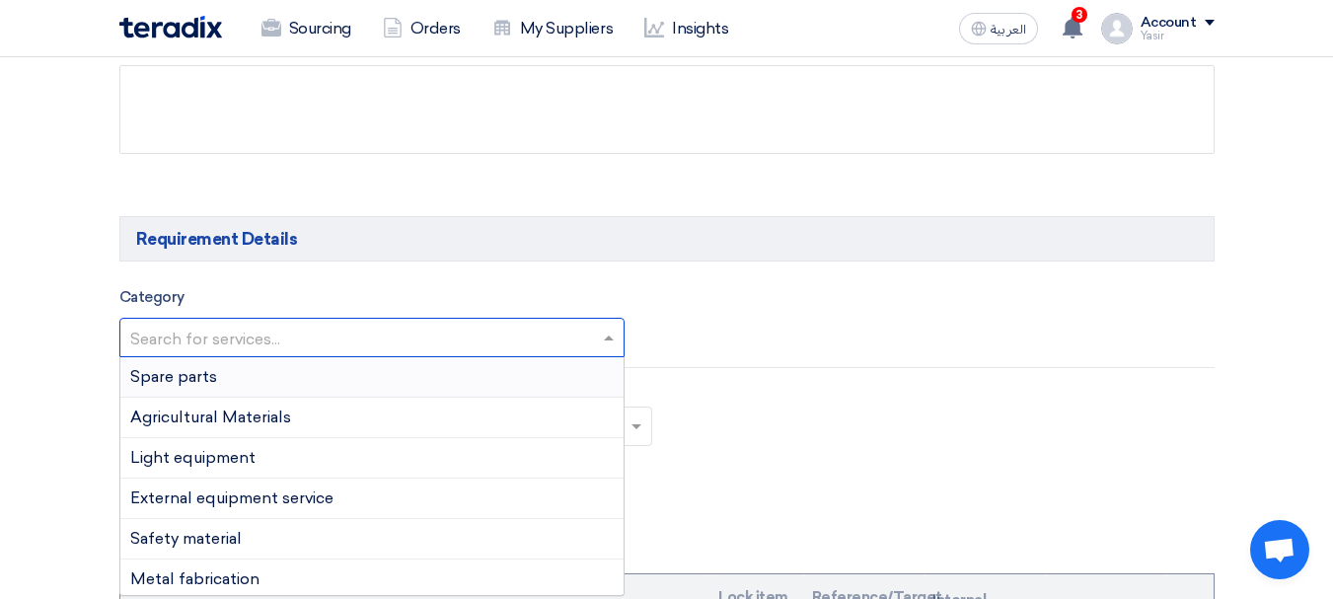
click at [208, 395] on div "Spare parts" at bounding box center [371, 377] width 503 height 40
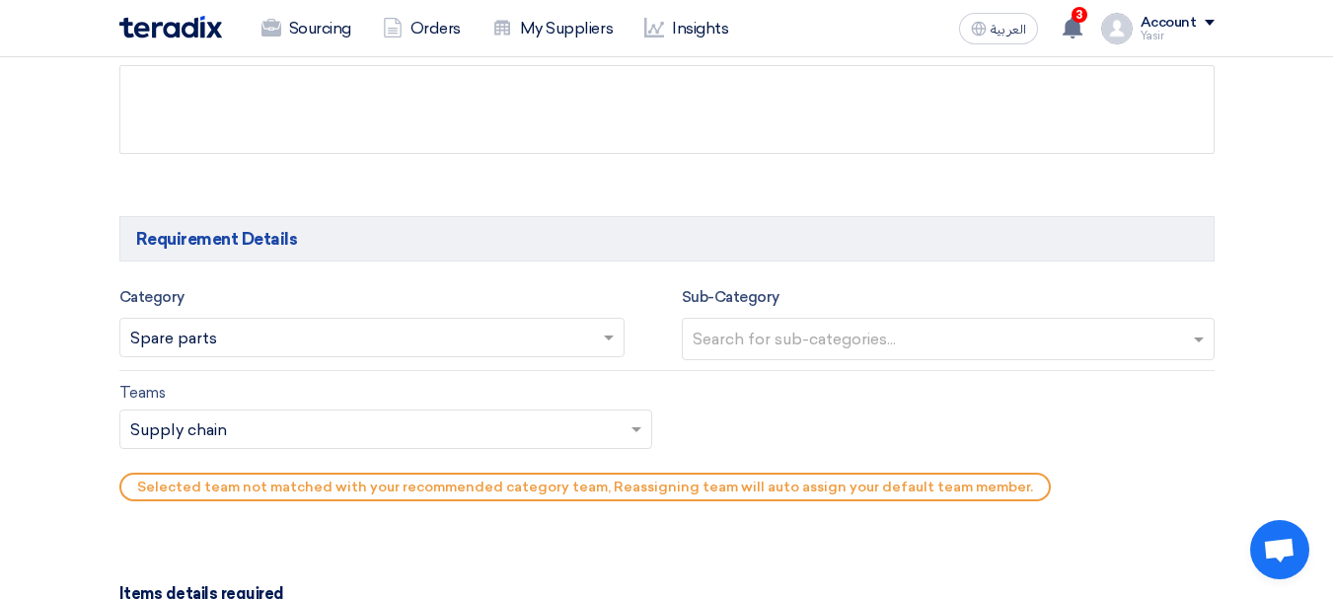
click at [844, 356] on input "text" at bounding box center [951, 341] width 516 height 33
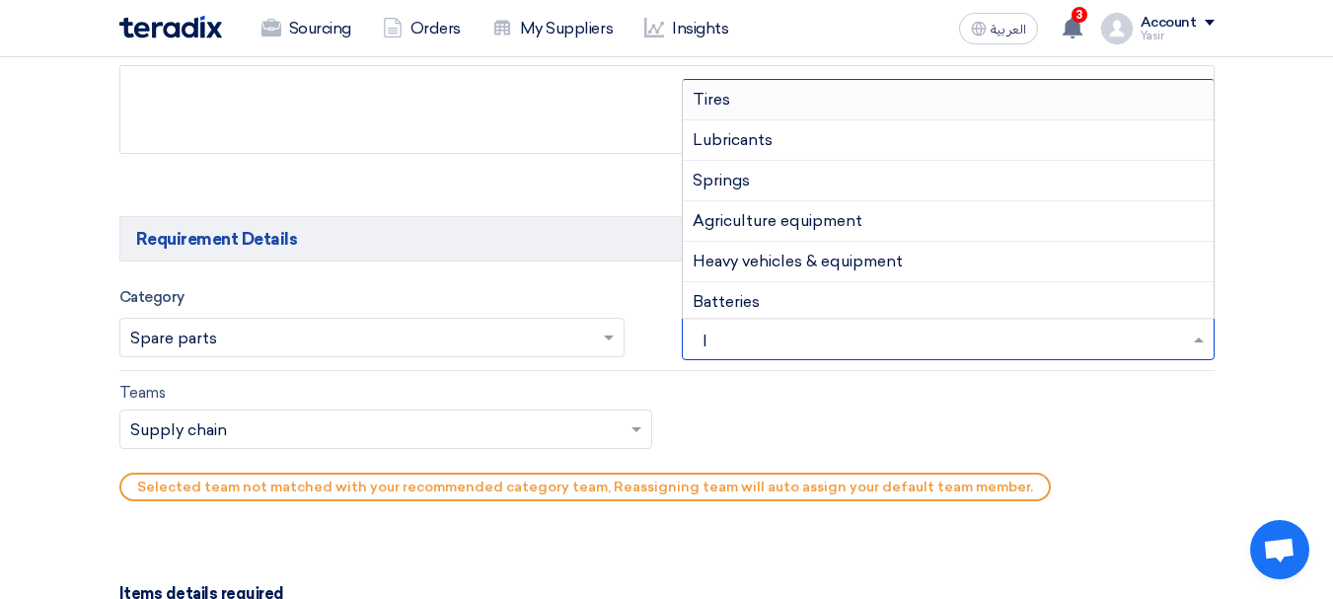
type input "IS"
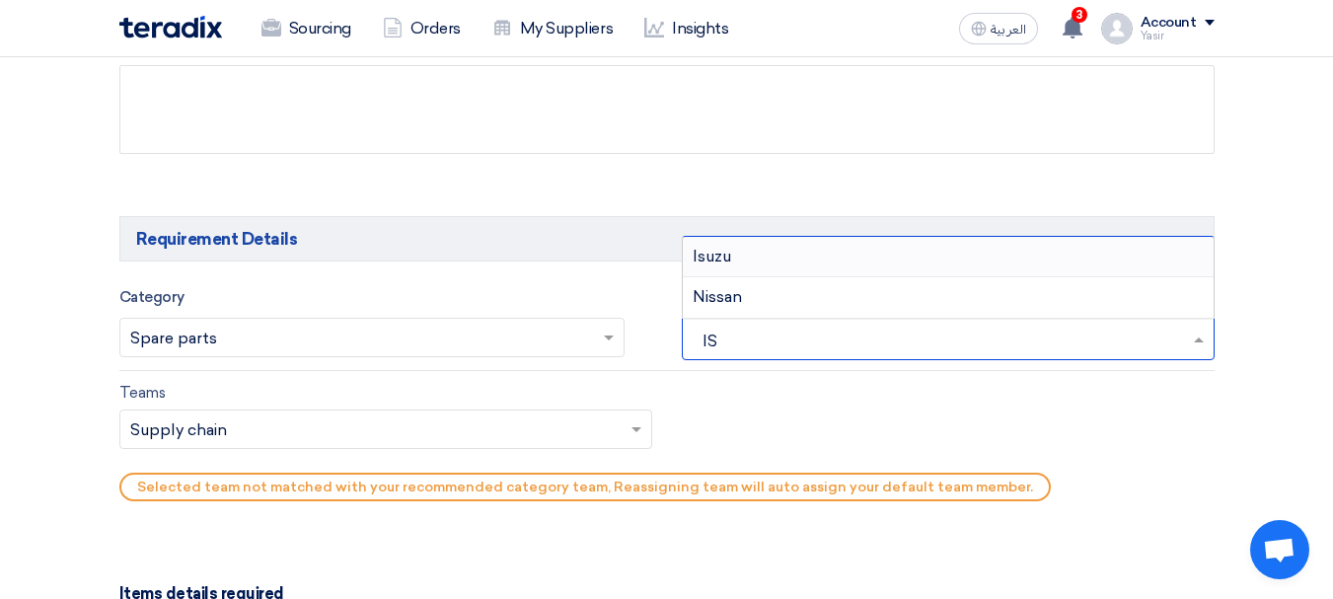
click at [740, 262] on div "Isuzu" at bounding box center [948, 257] width 531 height 40
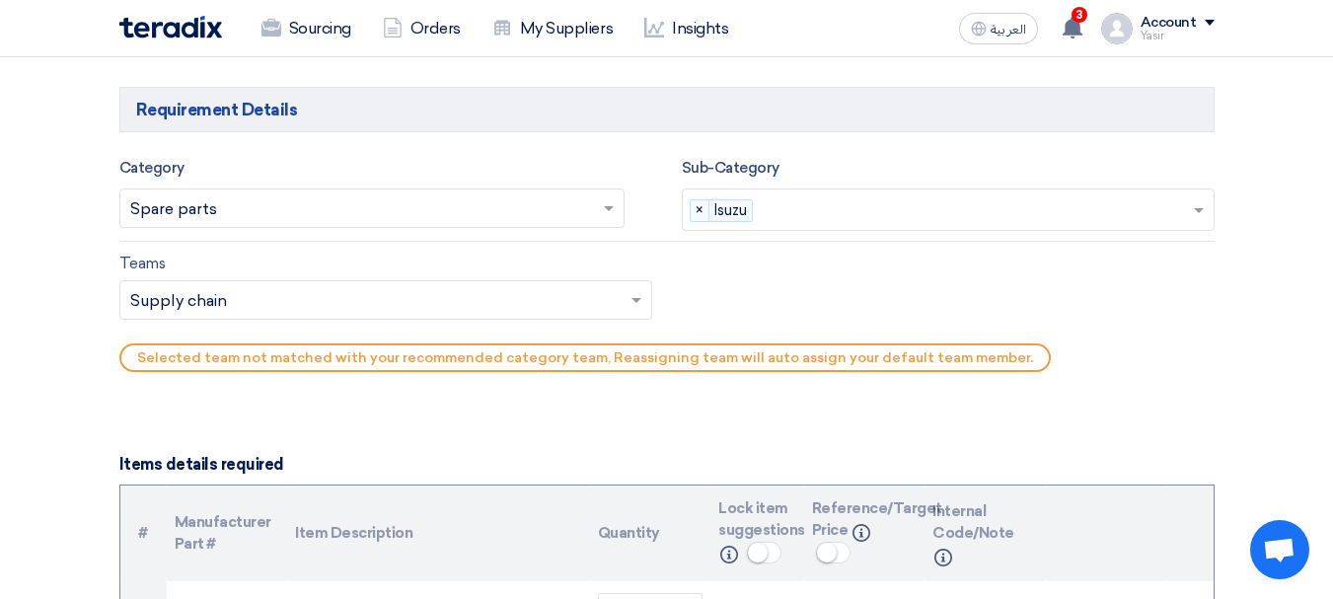
scroll to position [1184, 0]
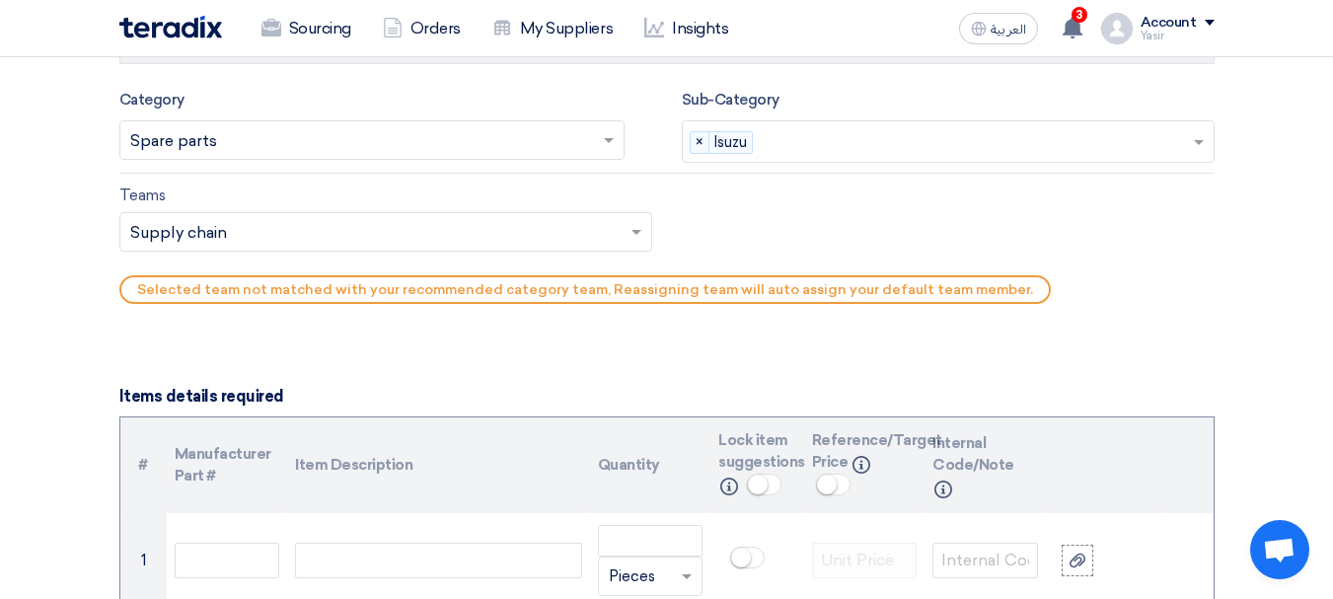
click at [371, 249] on input "text" at bounding box center [375, 233] width 491 height 33
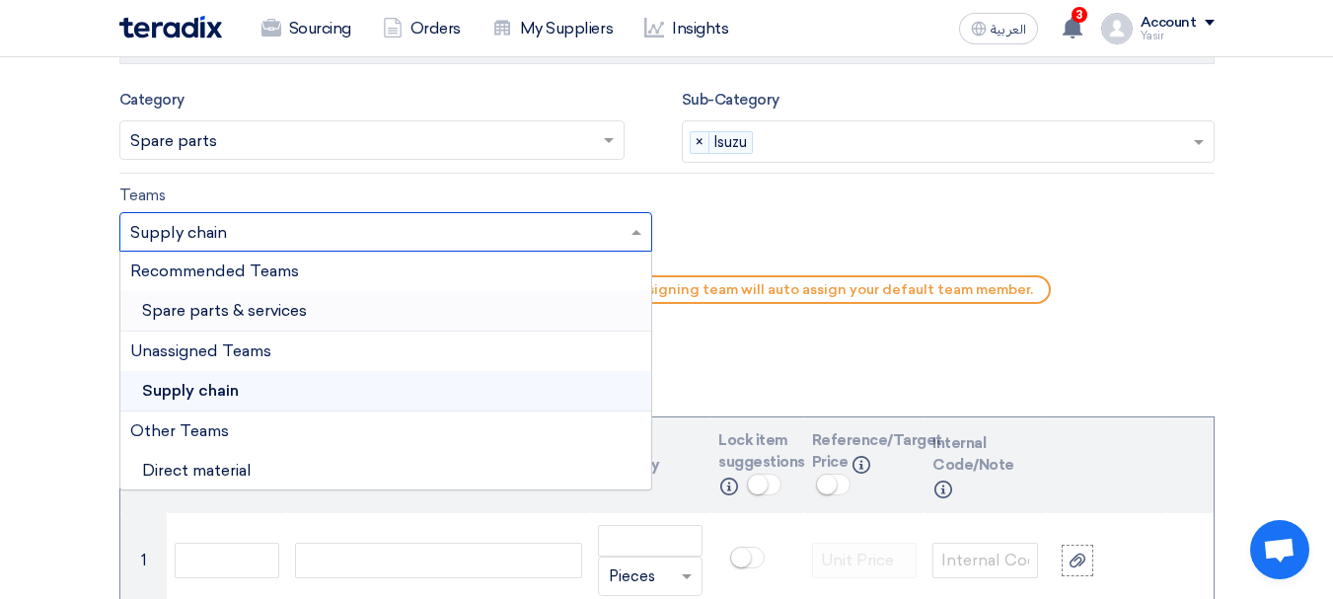
click at [214, 309] on span "Spare parts & services" at bounding box center [224, 310] width 165 height 19
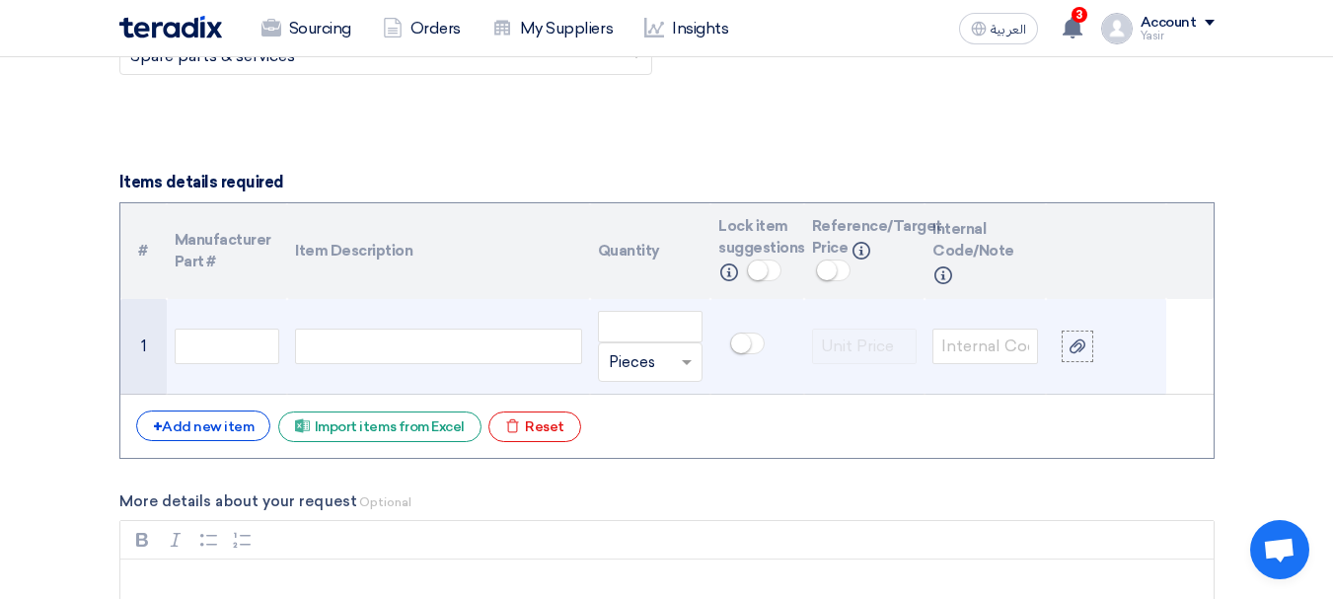
scroll to position [1382, 0]
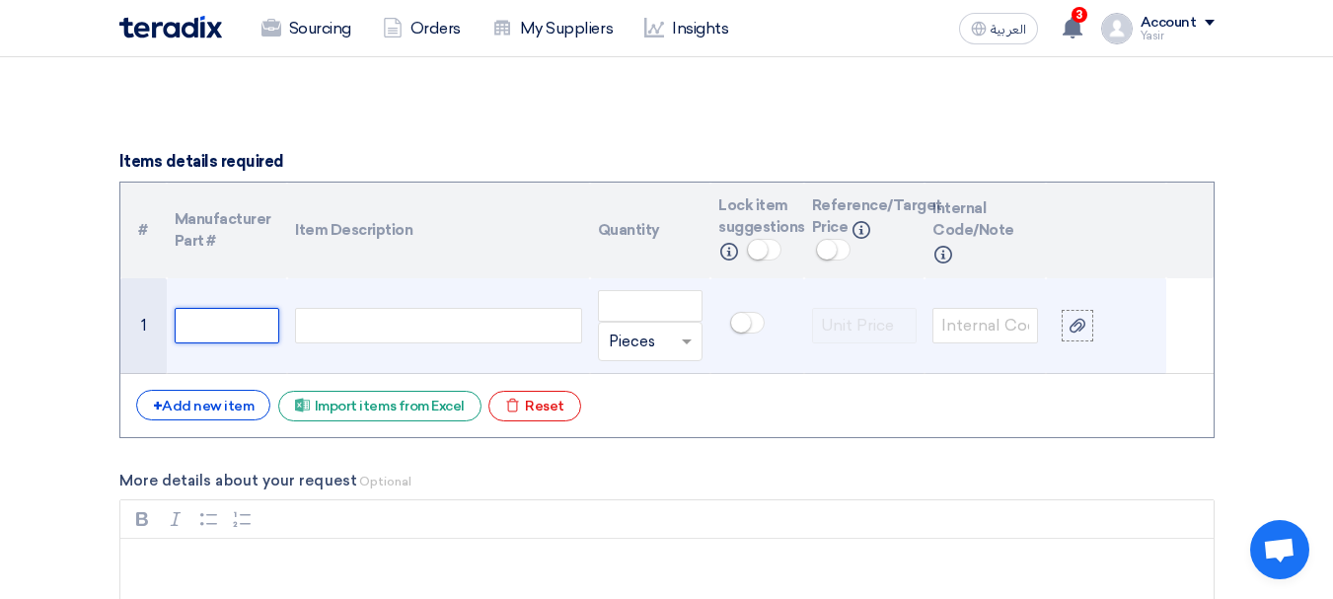
click at [225, 335] on input "text" at bounding box center [228, 326] width 106 height 36
click at [392, 331] on div at bounding box center [438, 326] width 286 height 36
paste div
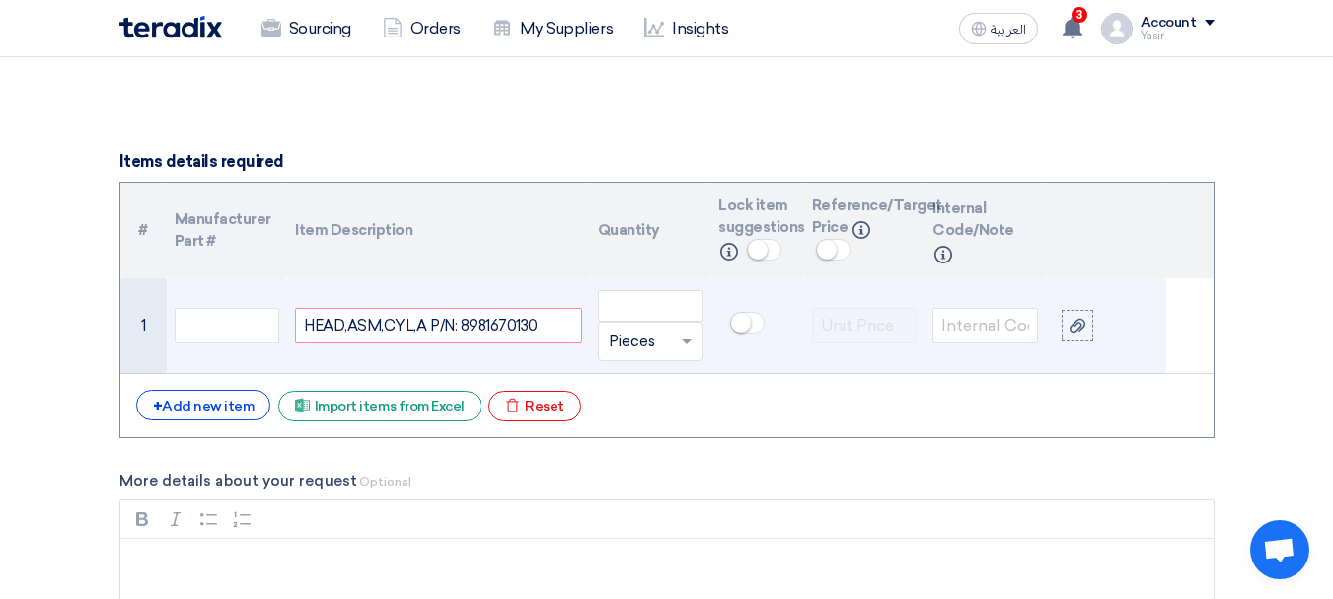
click at [661, 322] on div "Unit × Pieces" at bounding box center [651, 341] width 106 height 39
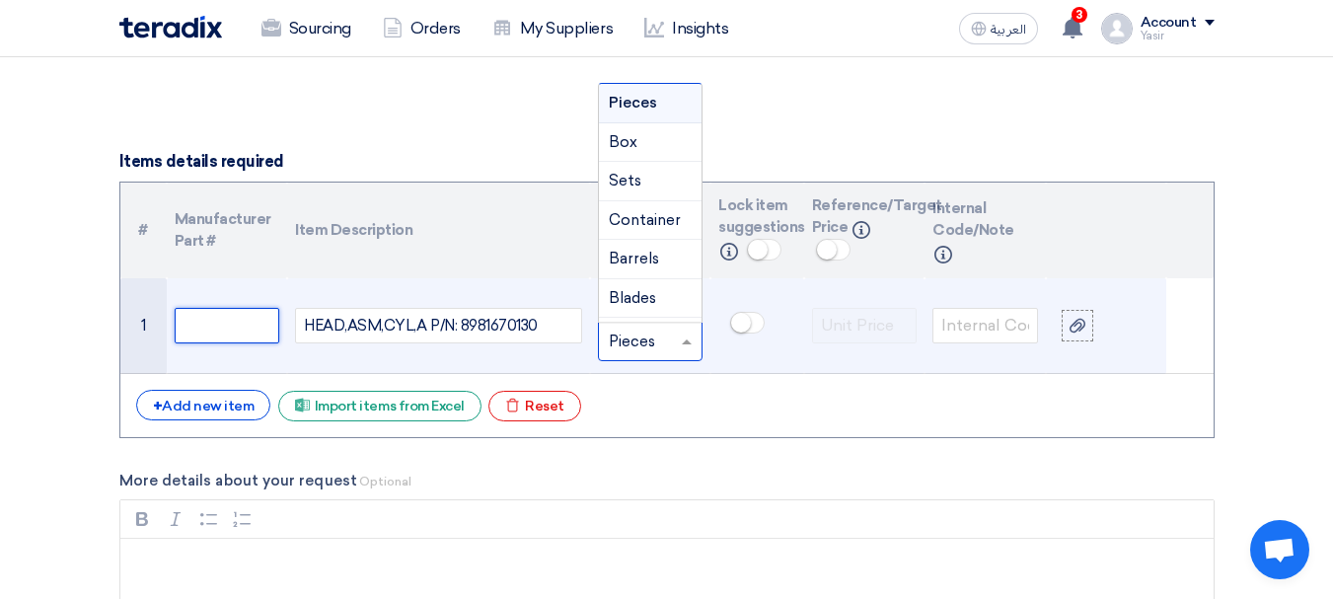
click at [248, 325] on input "text" at bounding box center [228, 326] width 106 height 36
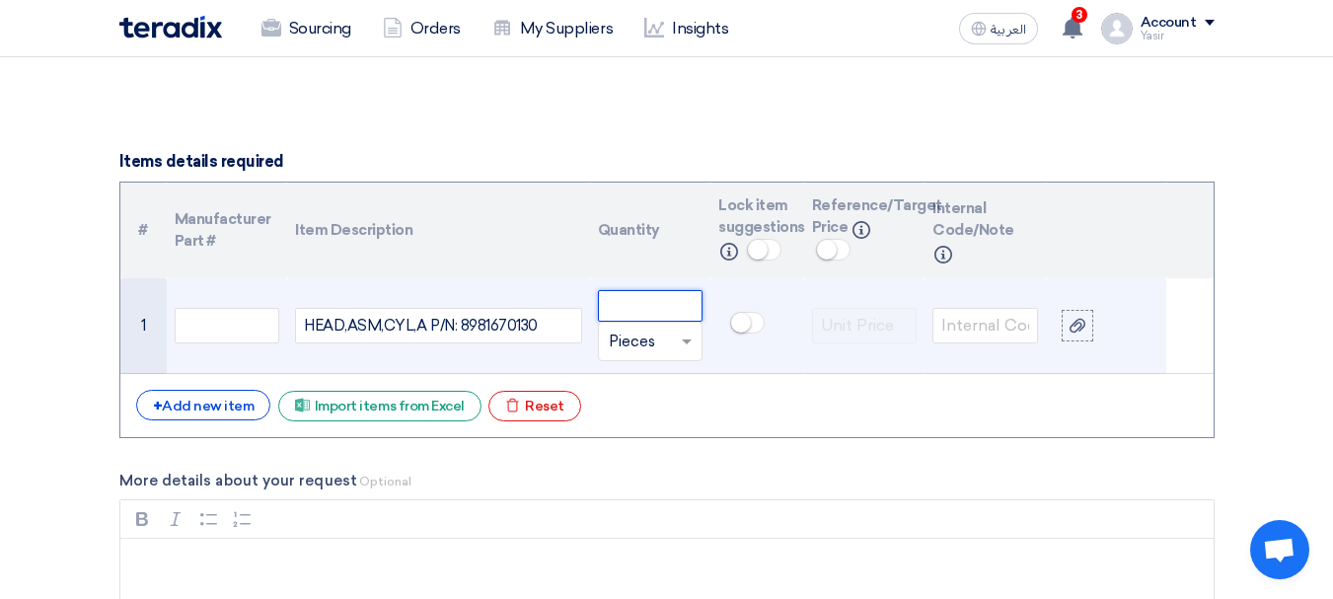
click at [620, 305] on input "number" at bounding box center [651, 306] width 106 height 32
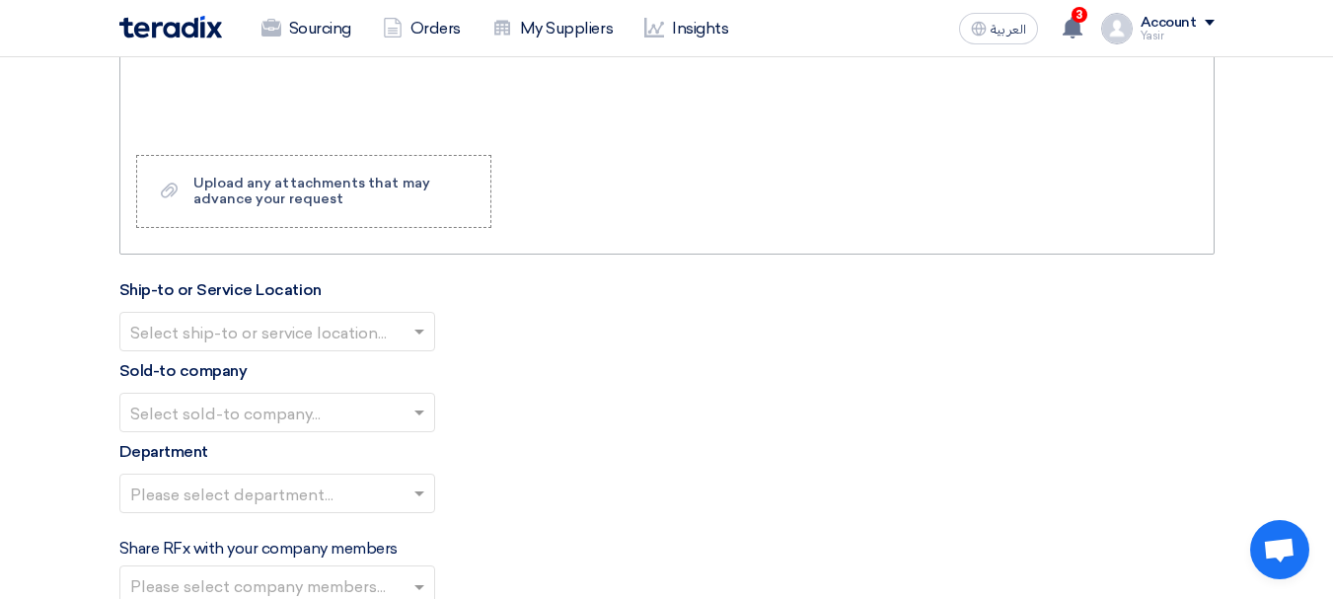
scroll to position [1974, 0]
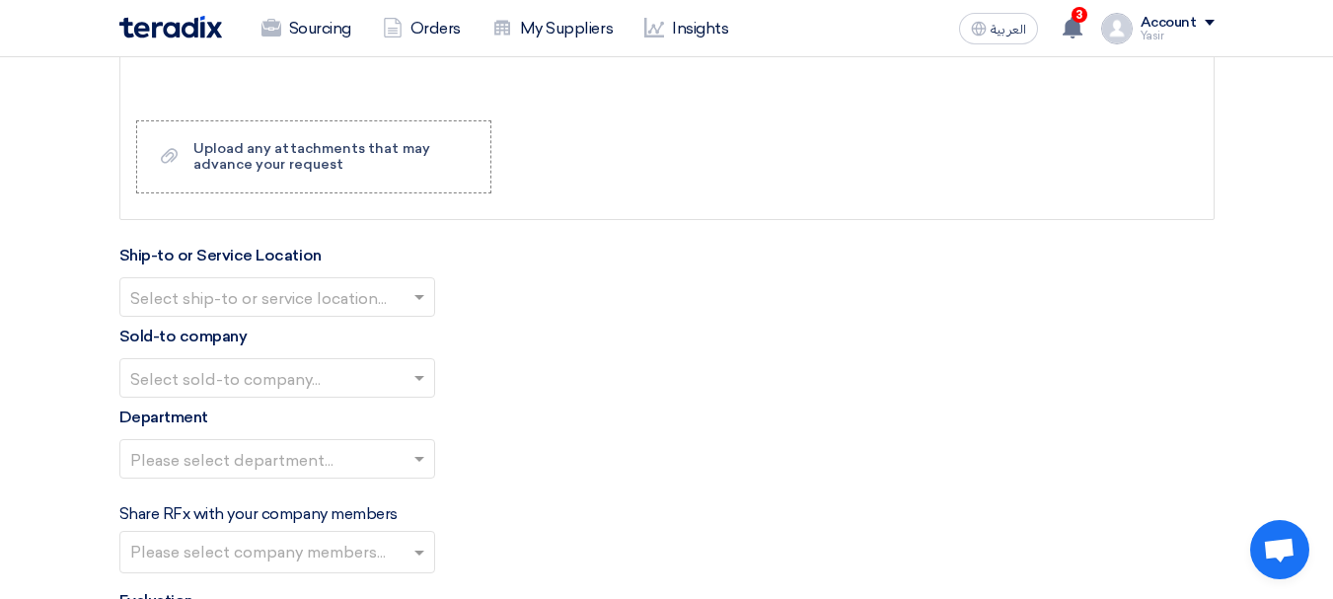
type input "7"
click at [353, 302] on input "text" at bounding box center [267, 299] width 274 height 33
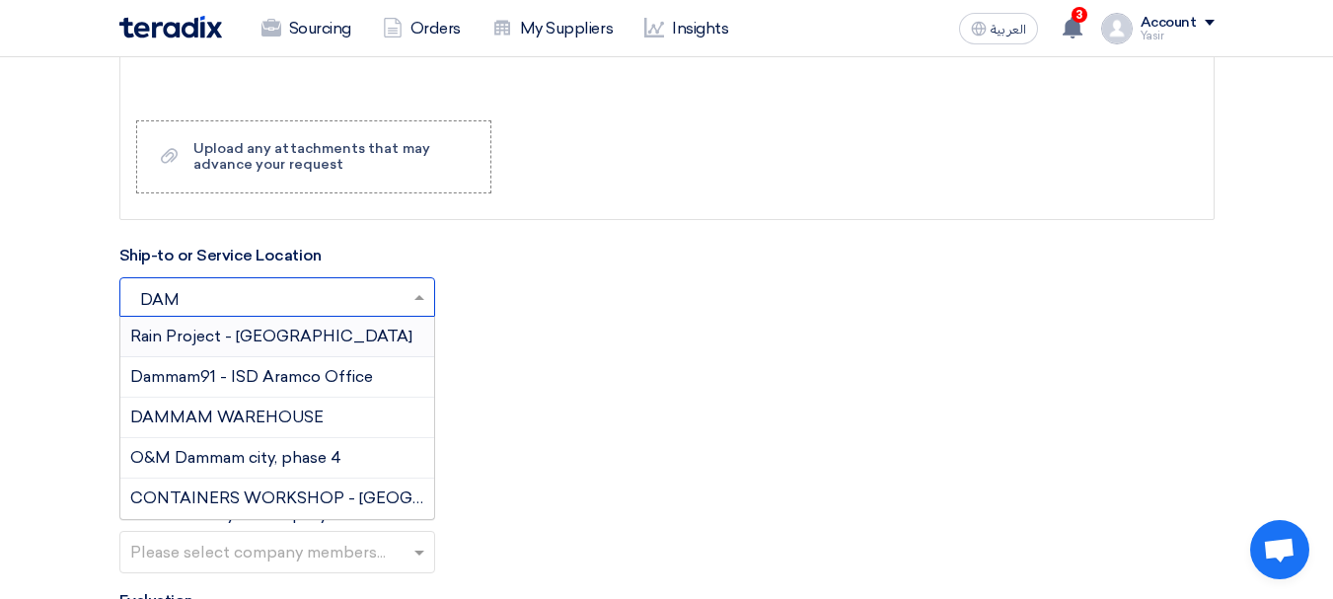
type input "DAMM"
click at [215, 411] on span "DAMMAM WAREHOUSE" at bounding box center [226, 417] width 193 height 19
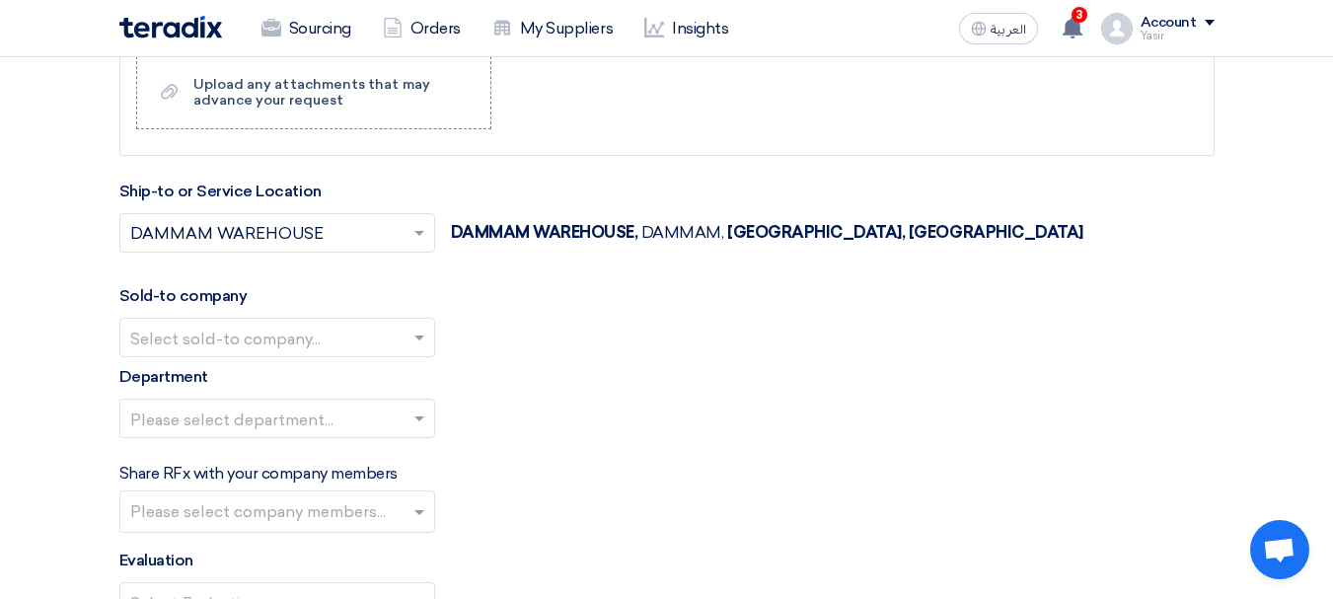
scroll to position [2072, 0]
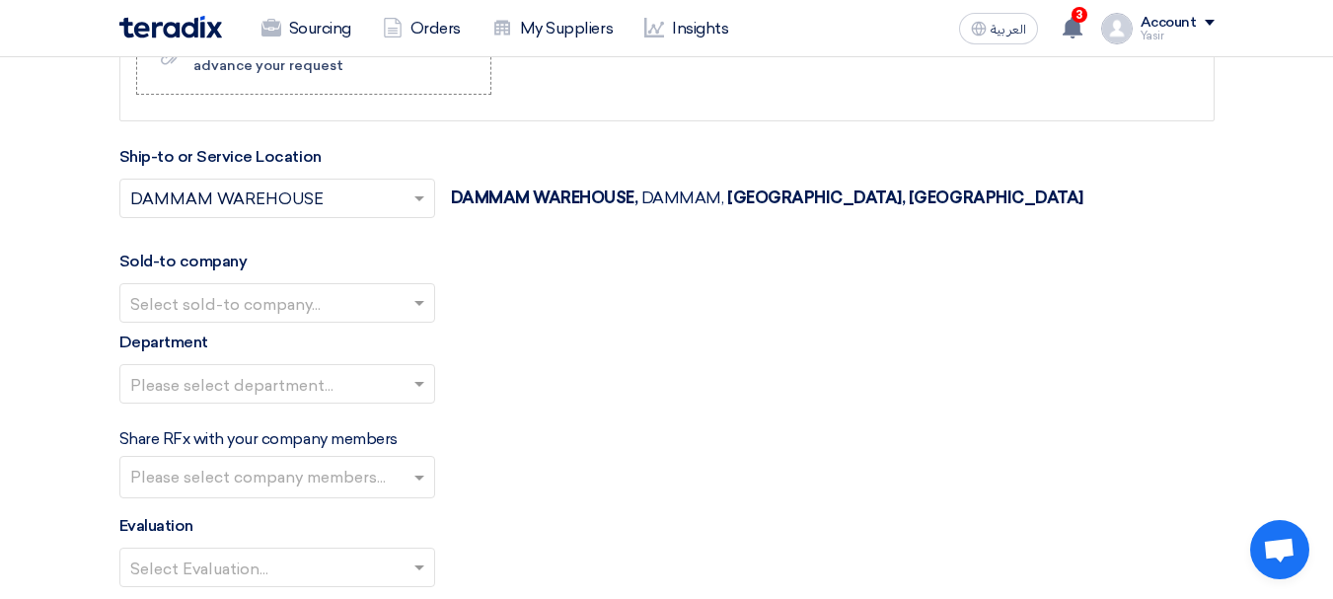
click at [243, 290] on input "text" at bounding box center [267, 305] width 274 height 33
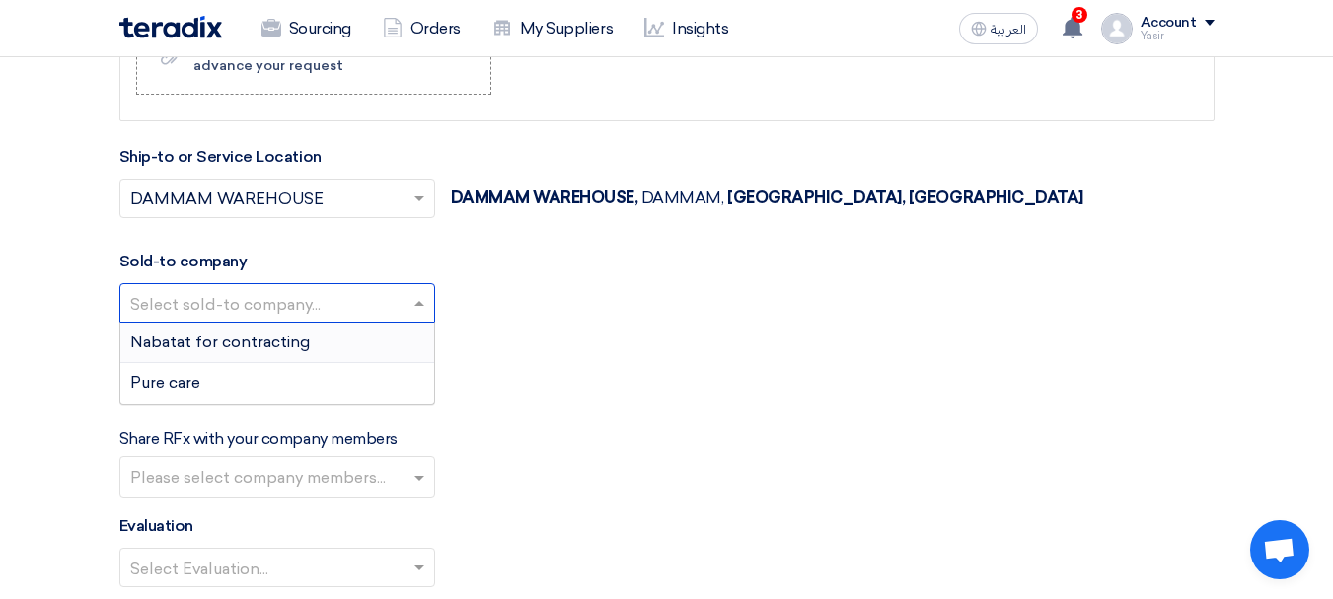
click at [215, 350] on span "Nabatat for contracting" at bounding box center [220, 342] width 180 height 19
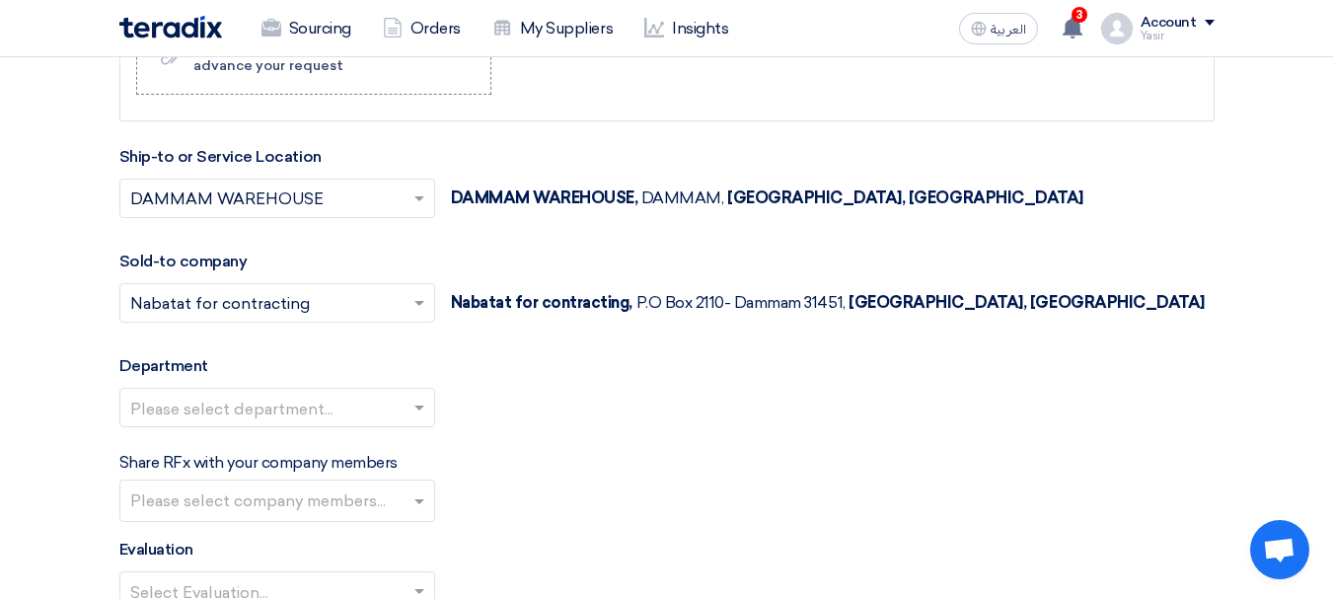
scroll to position [2171, 0]
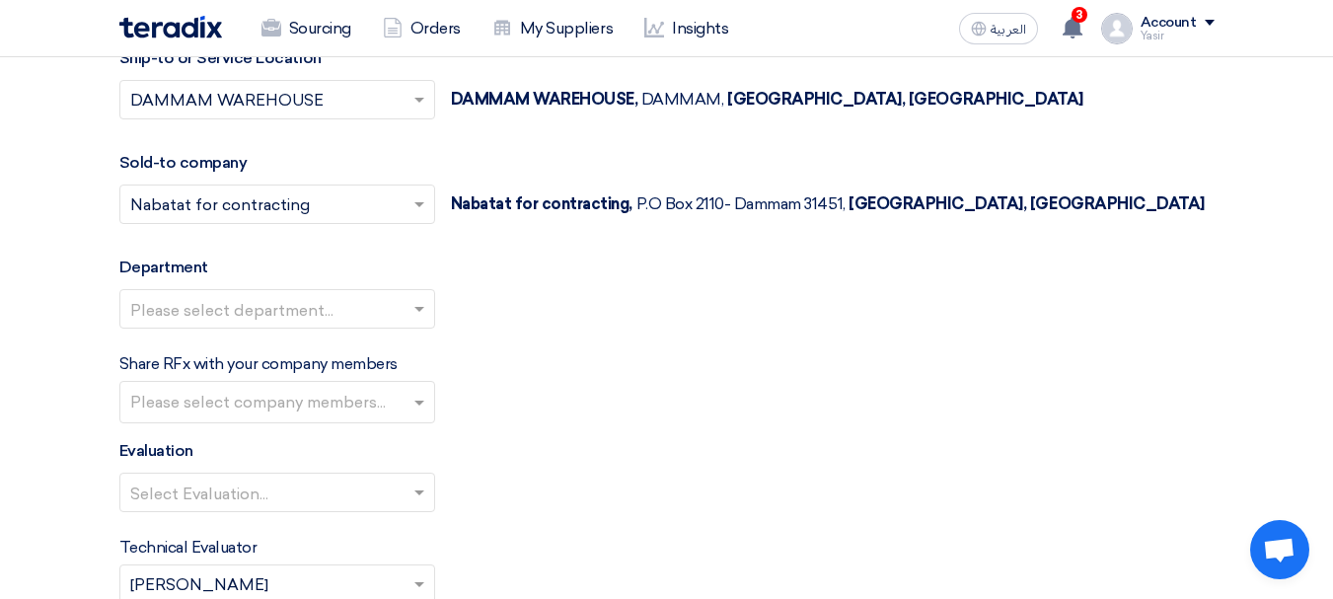
click at [340, 314] on input "text" at bounding box center [267, 311] width 274 height 33
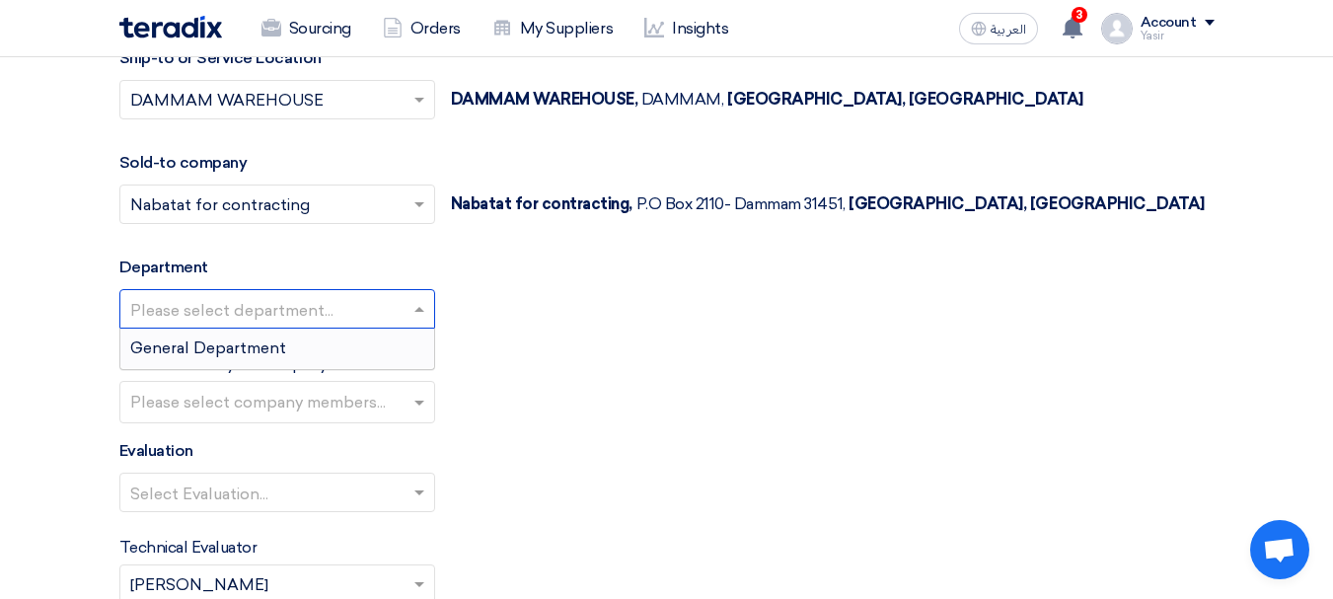
click at [241, 350] on span "General Department" at bounding box center [208, 347] width 156 height 19
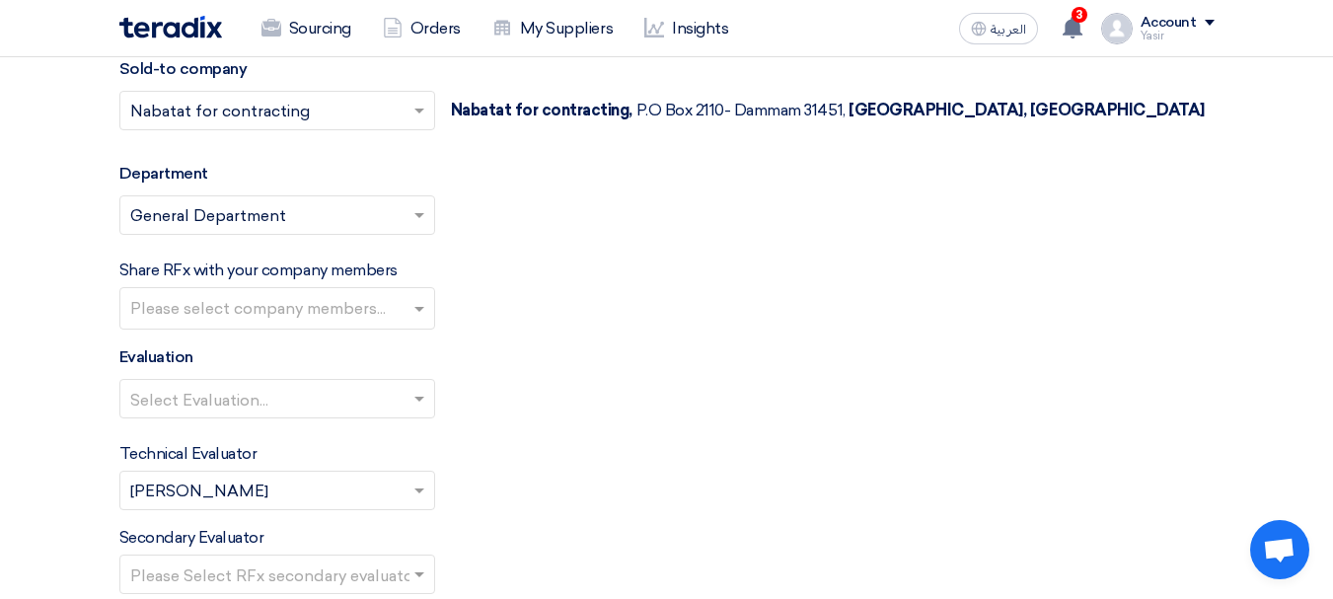
scroll to position [2368, 0]
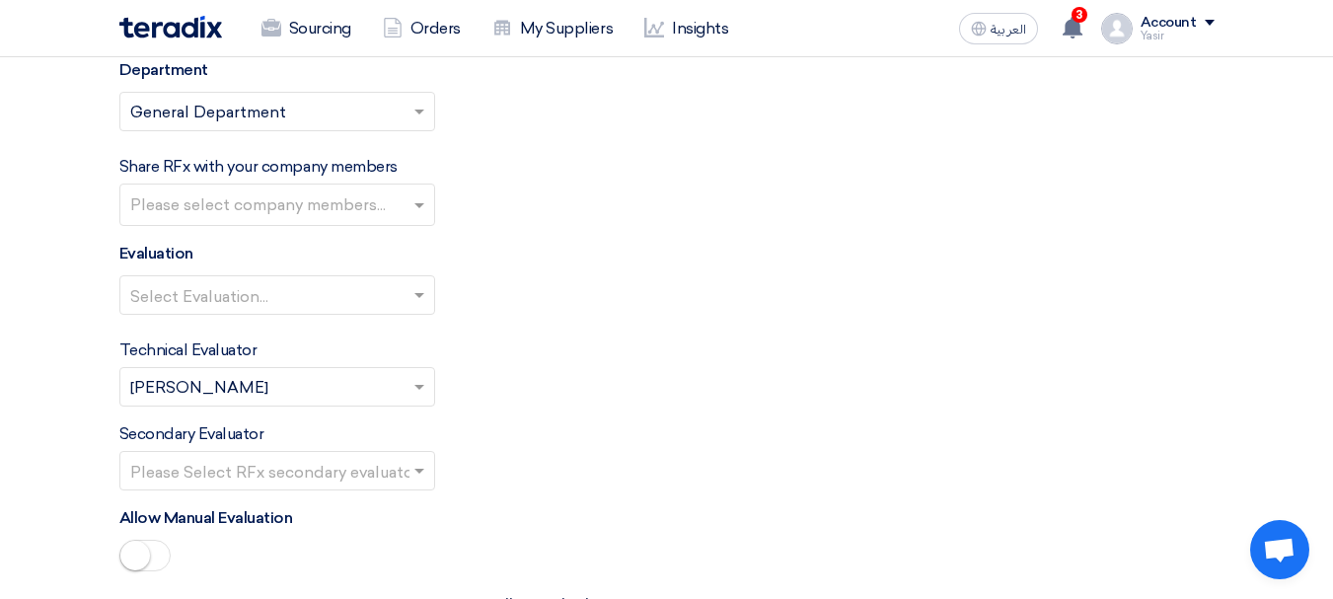
click at [247, 311] on input "text" at bounding box center [267, 297] width 274 height 33
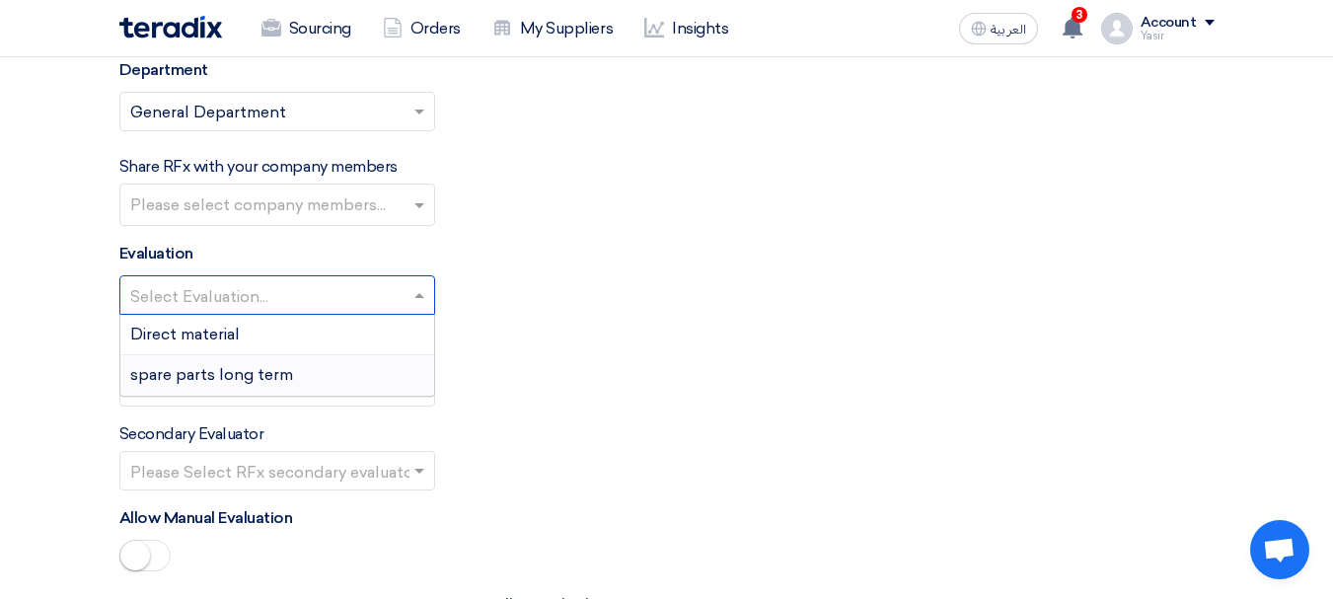
click at [193, 366] on span "spare parts long term" at bounding box center [211, 374] width 163 height 19
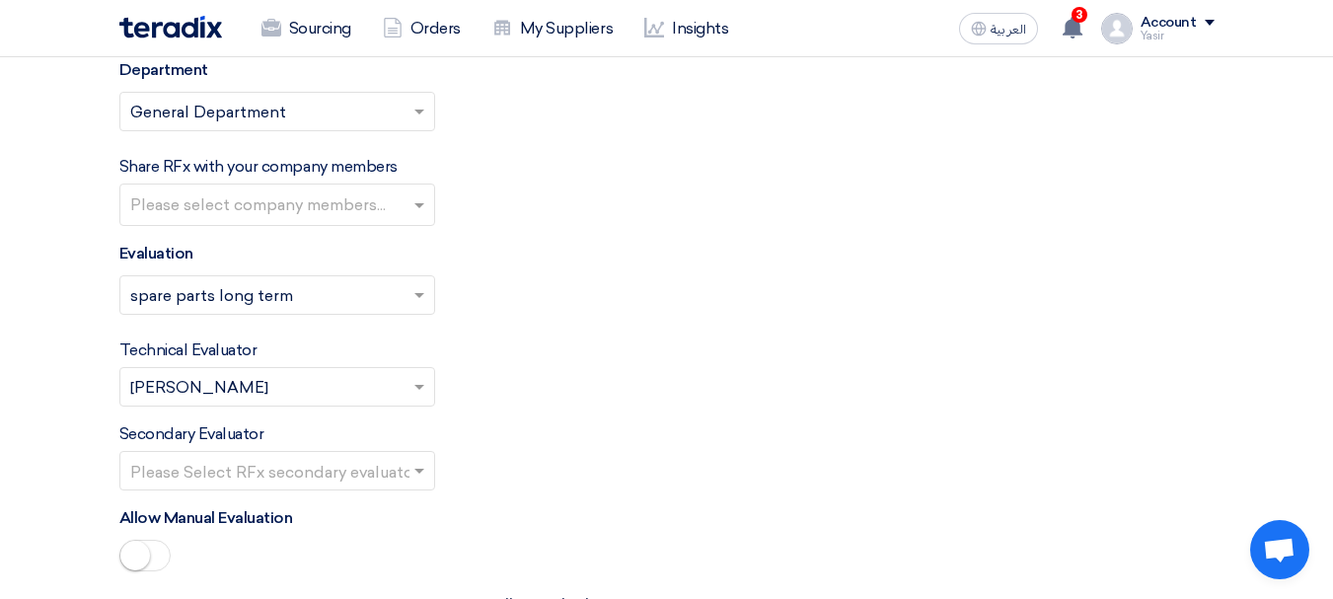
click at [306, 462] on input "text" at bounding box center [267, 473] width 274 height 33
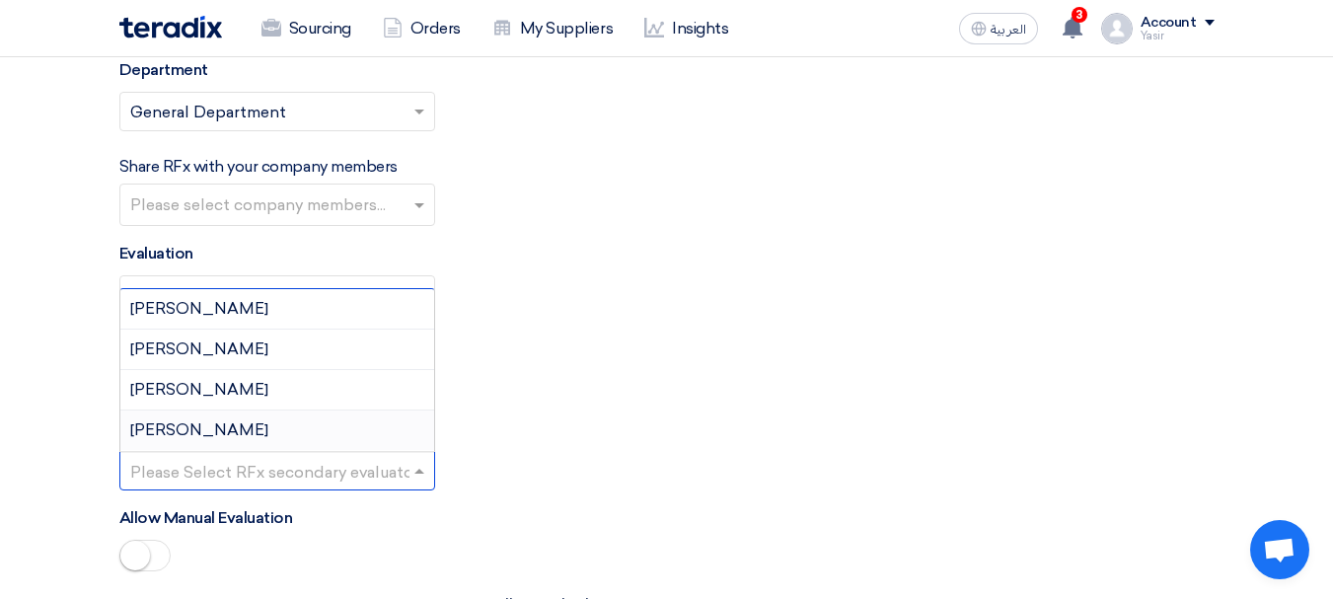
click at [187, 425] on span "[PERSON_NAME]" at bounding box center [199, 429] width 138 height 19
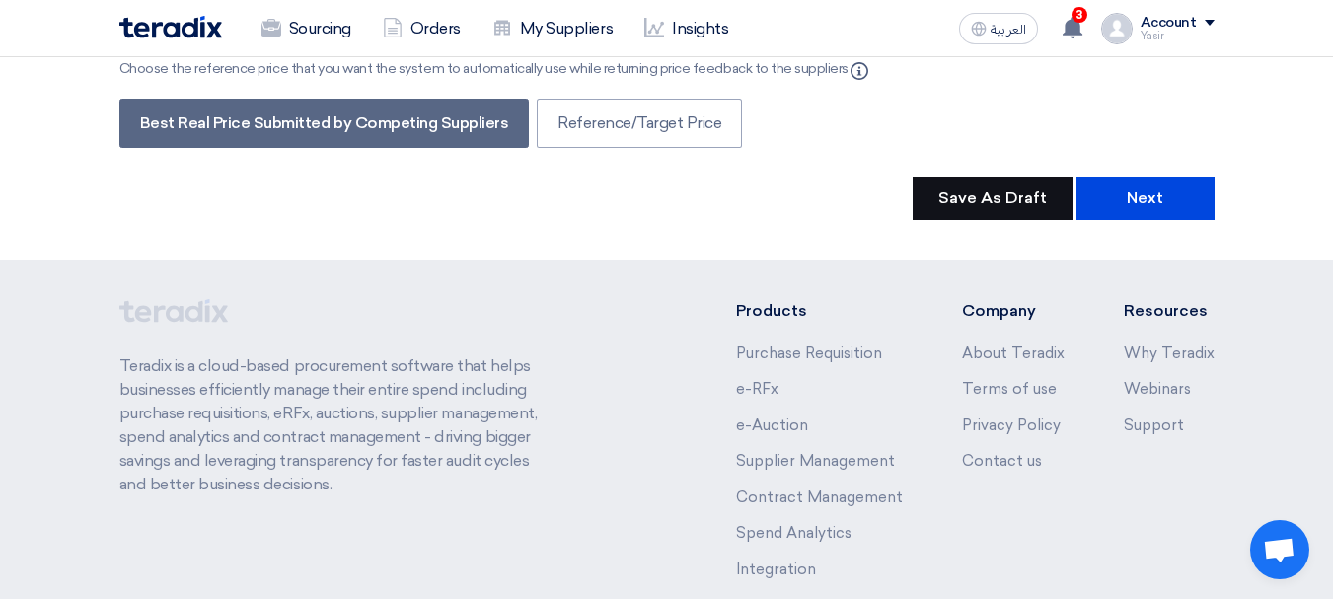
scroll to position [3454, 0]
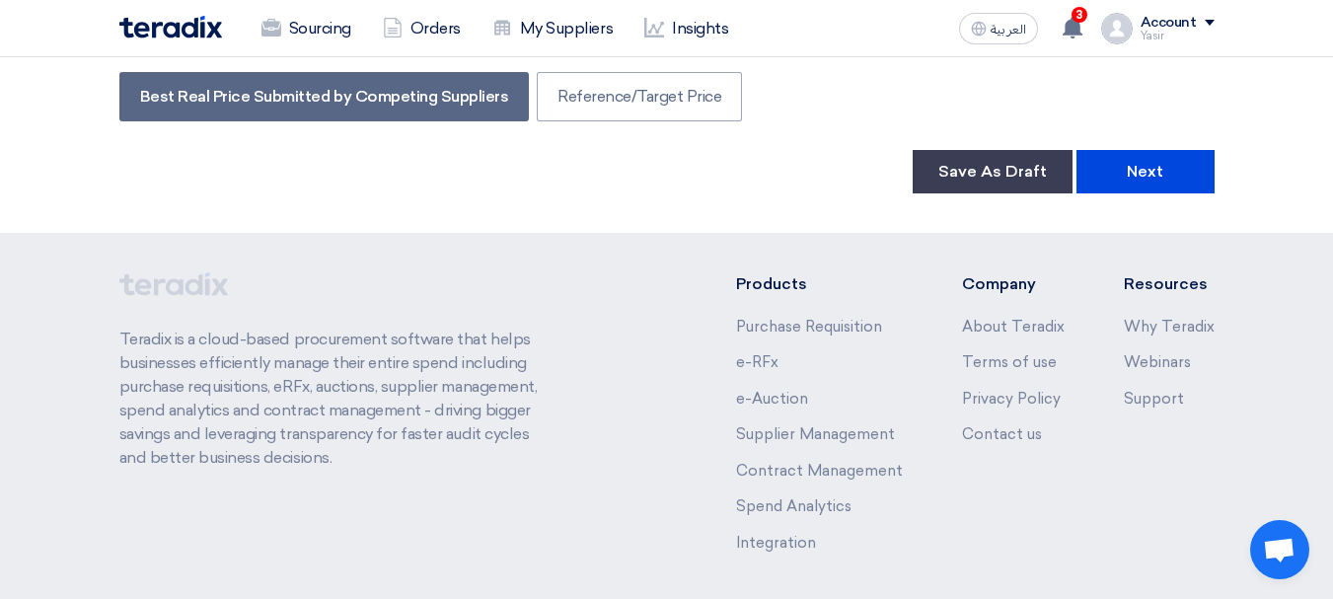
click at [1169, 179] on button "Next" at bounding box center [1146, 171] width 138 height 43
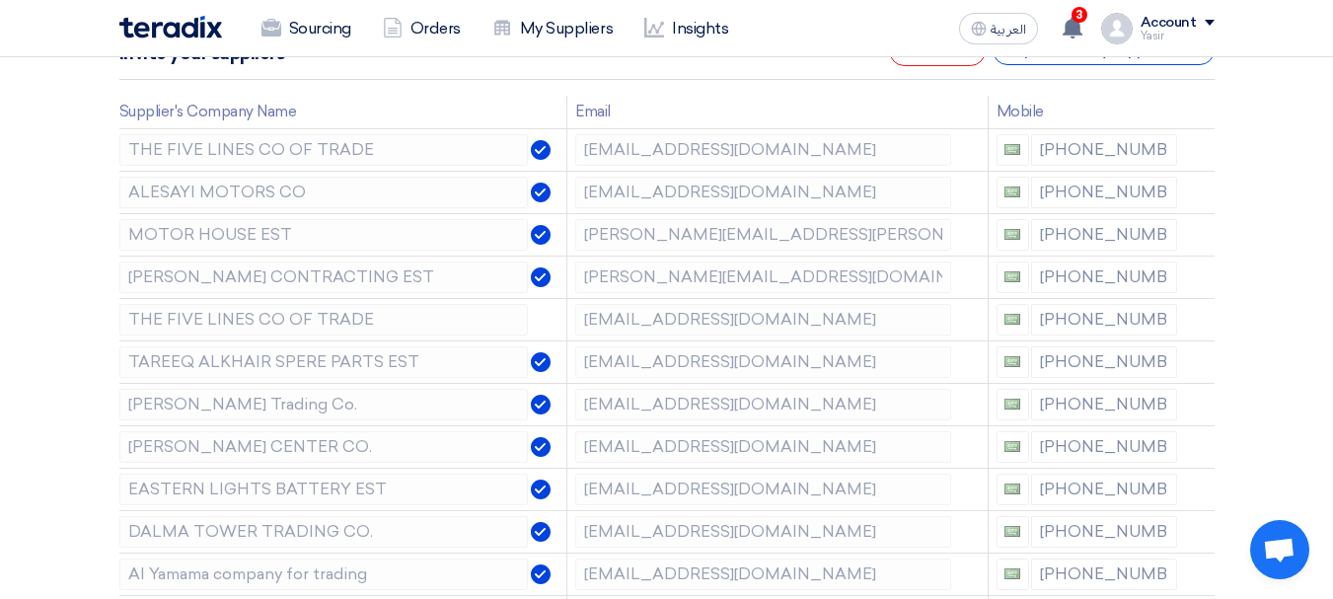
scroll to position [296, 0]
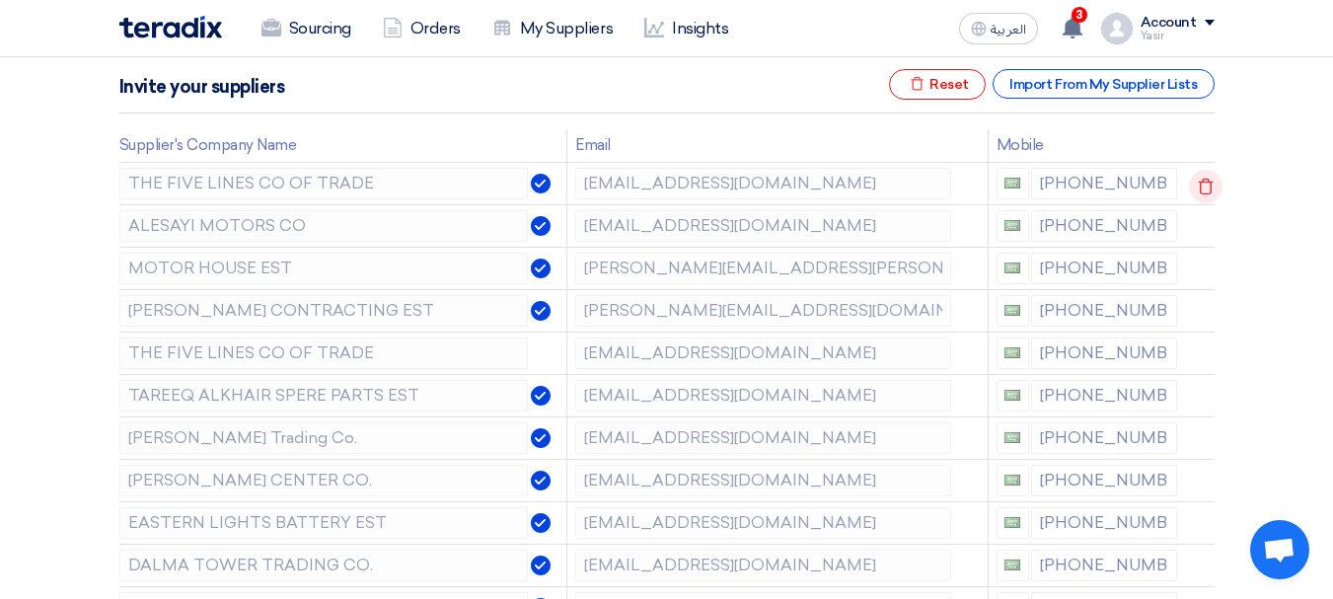
click at [1207, 184] on icon at bounding box center [1206, 187] width 34 height 34
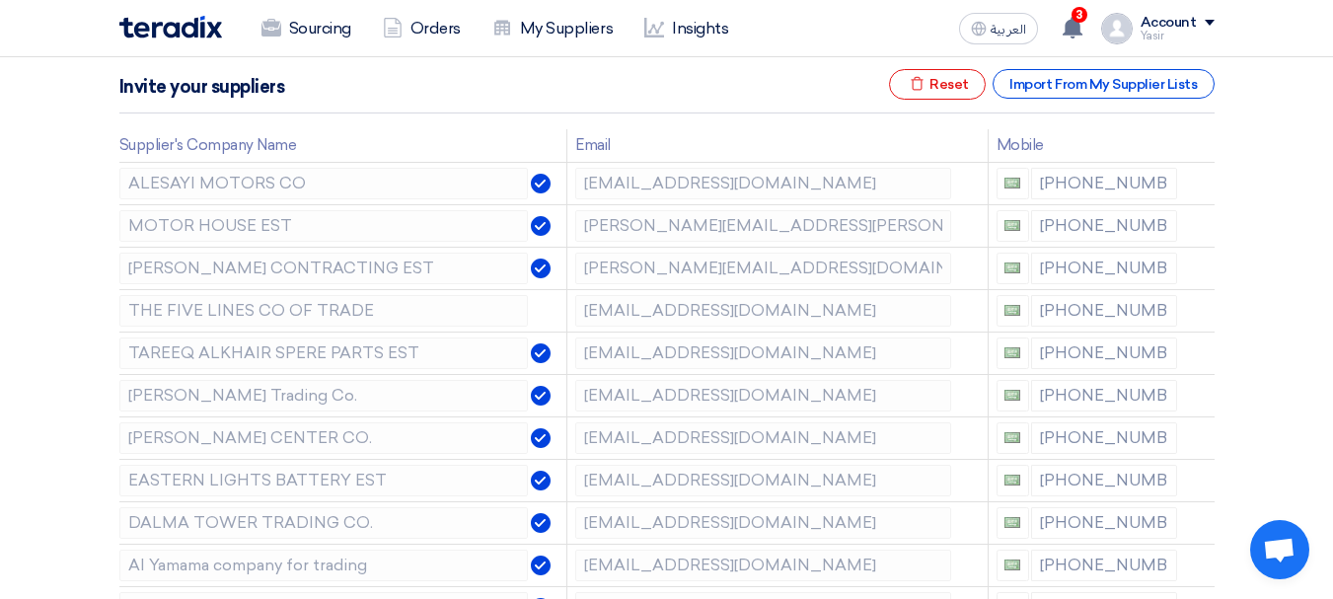
click at [0, 0] on icon at bounding box center [0, 0] width 0 height 0
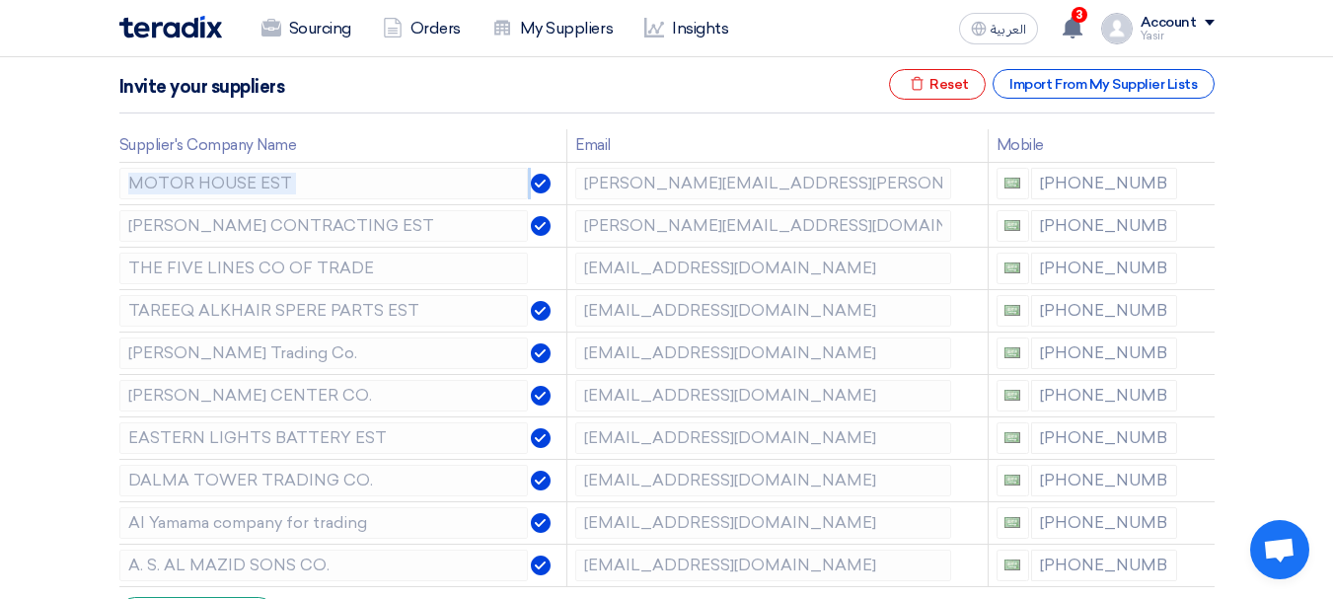
click at [0, 0] on icon at bounding box center [0, 0] width 0 height 0
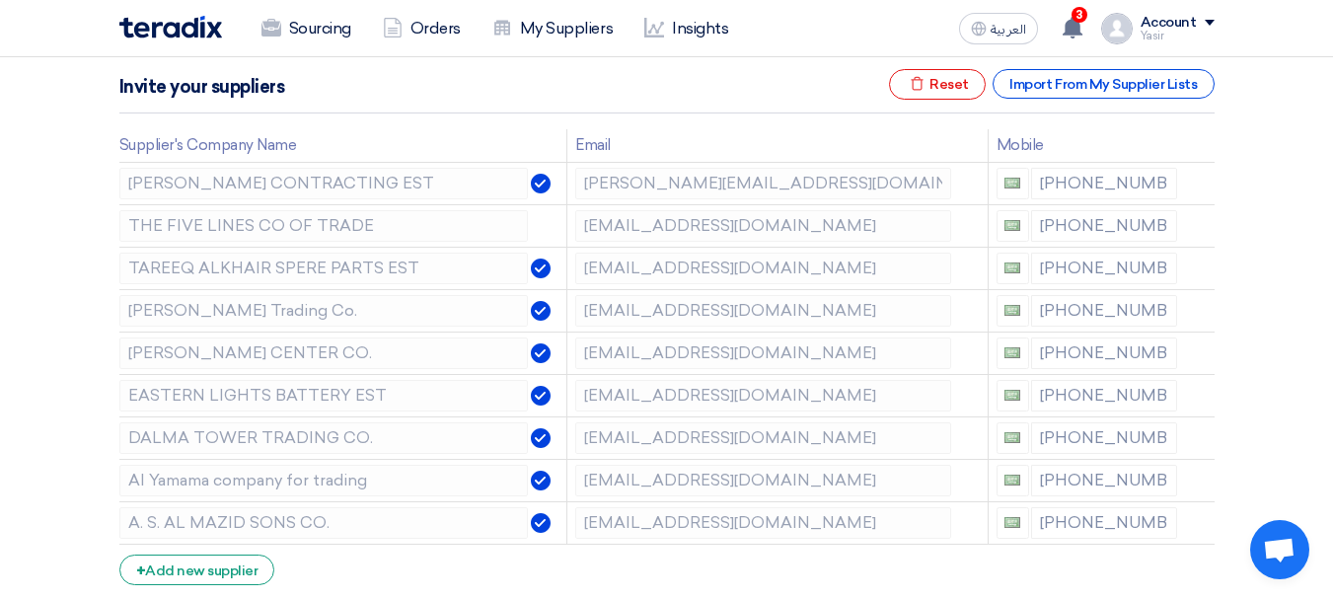
click at [0, 0] on icon at bounding box center [0, 0] width 0 height 0
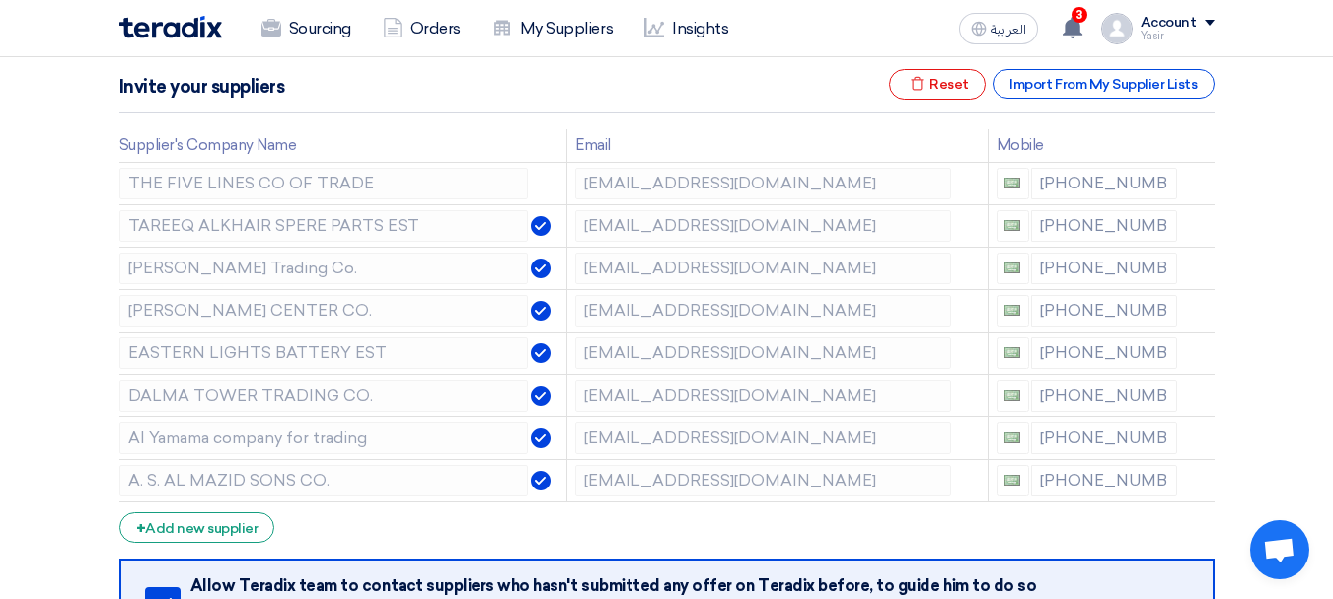
click at [0, 0] on icon at bounding box center [0, 0] width 0 height 0
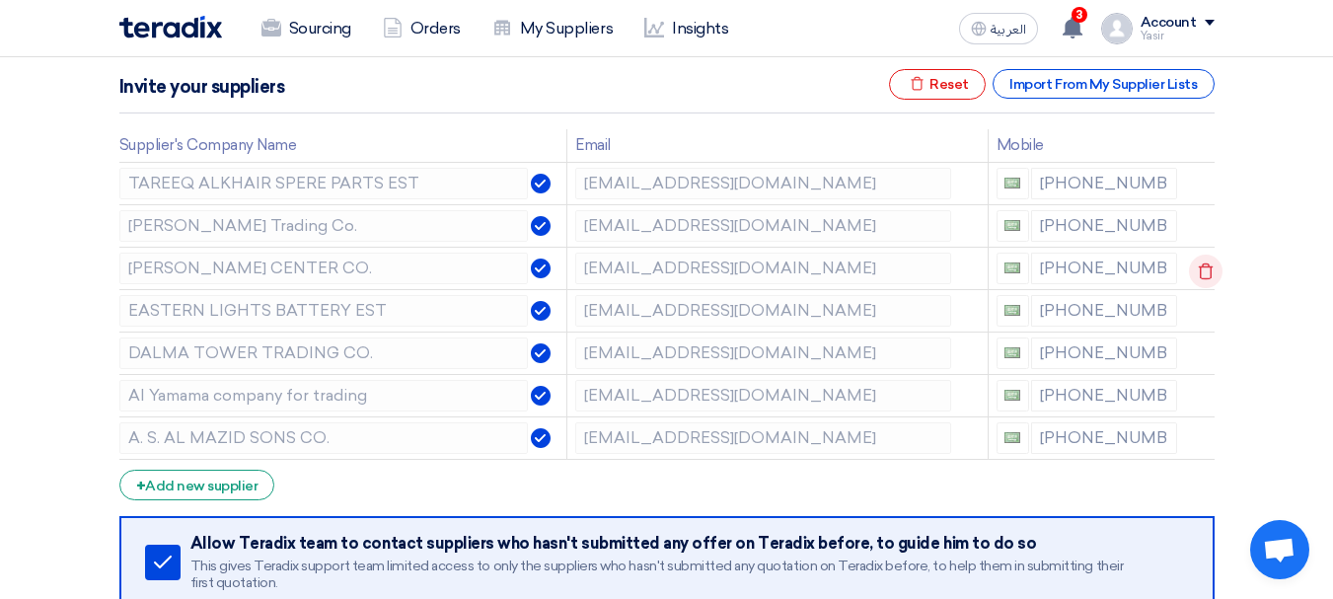
click at [1203, 264] on icon at bounding box center [1206, 272] width 34 height 34
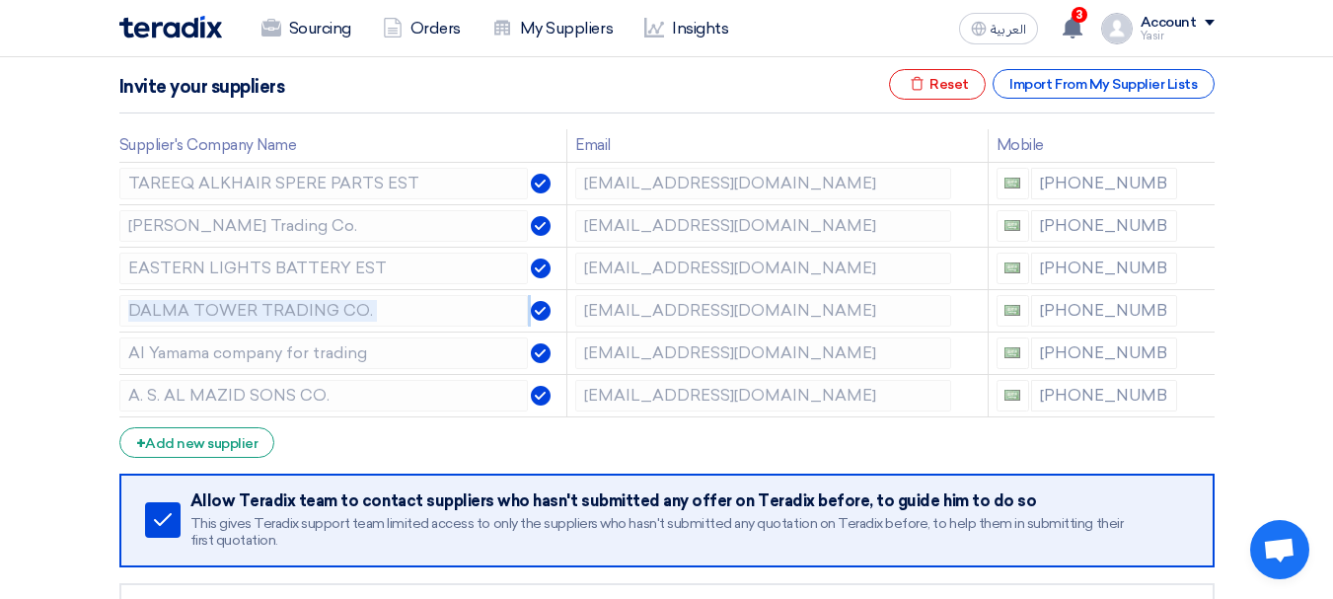
click at [0, 0] on icon at bounding box center [0, 0] width 0 height 0
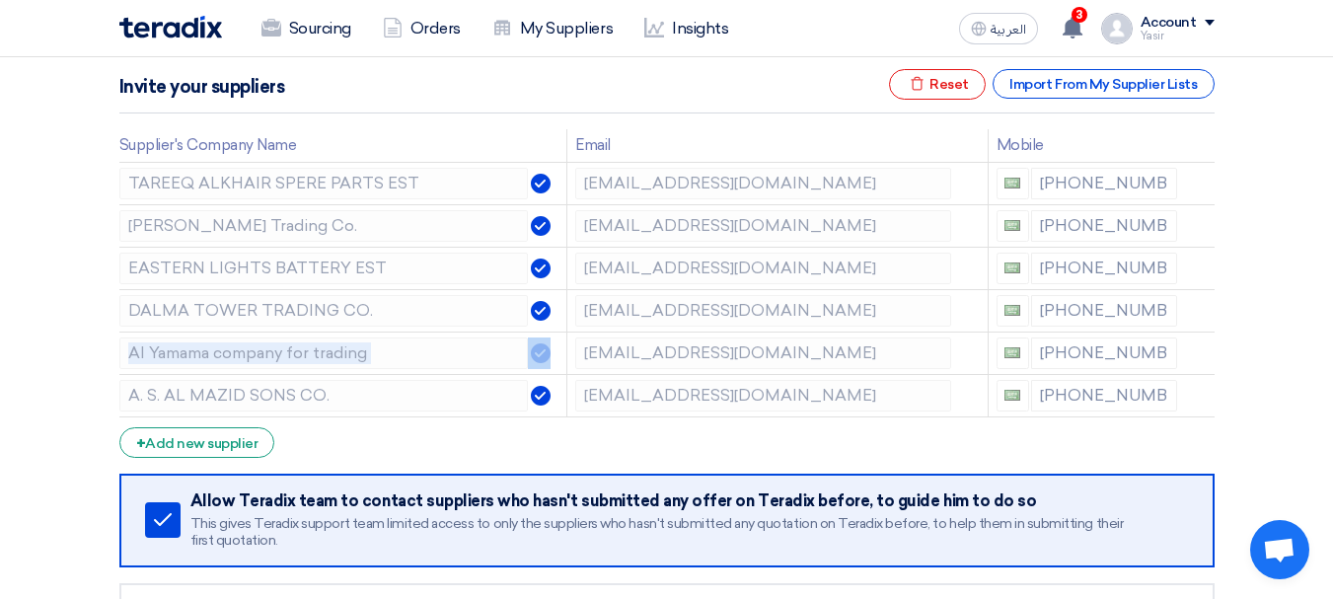
click at [0, 0] on icon at bounding box center [0, 0] width 0 height 0
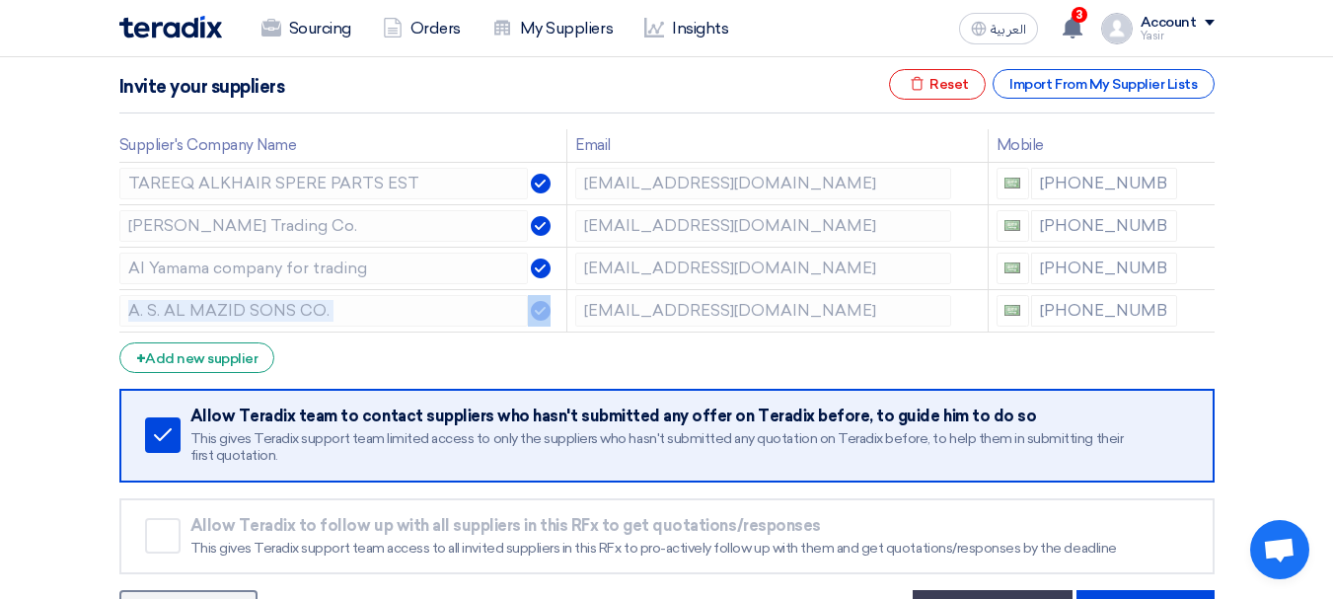
click at [0, 0] on icon at bounding box center [0, 0] width 0 height 0
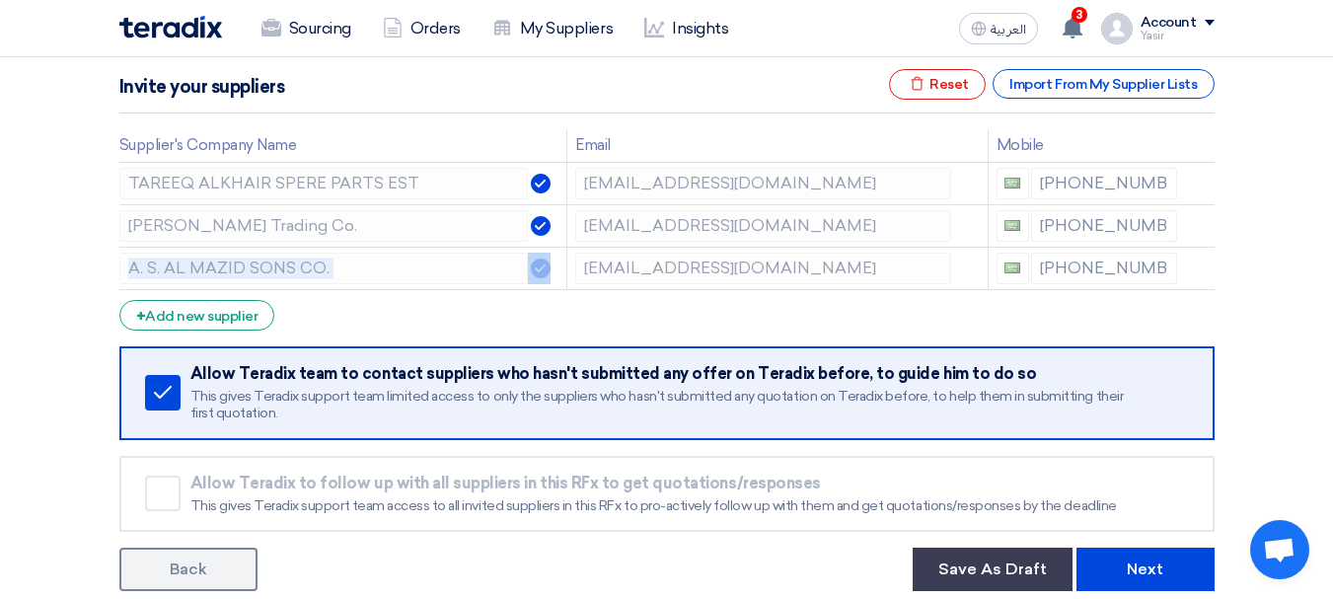
click at [0, 0] on icon at bounding box center [0, 0] width 0 height 0
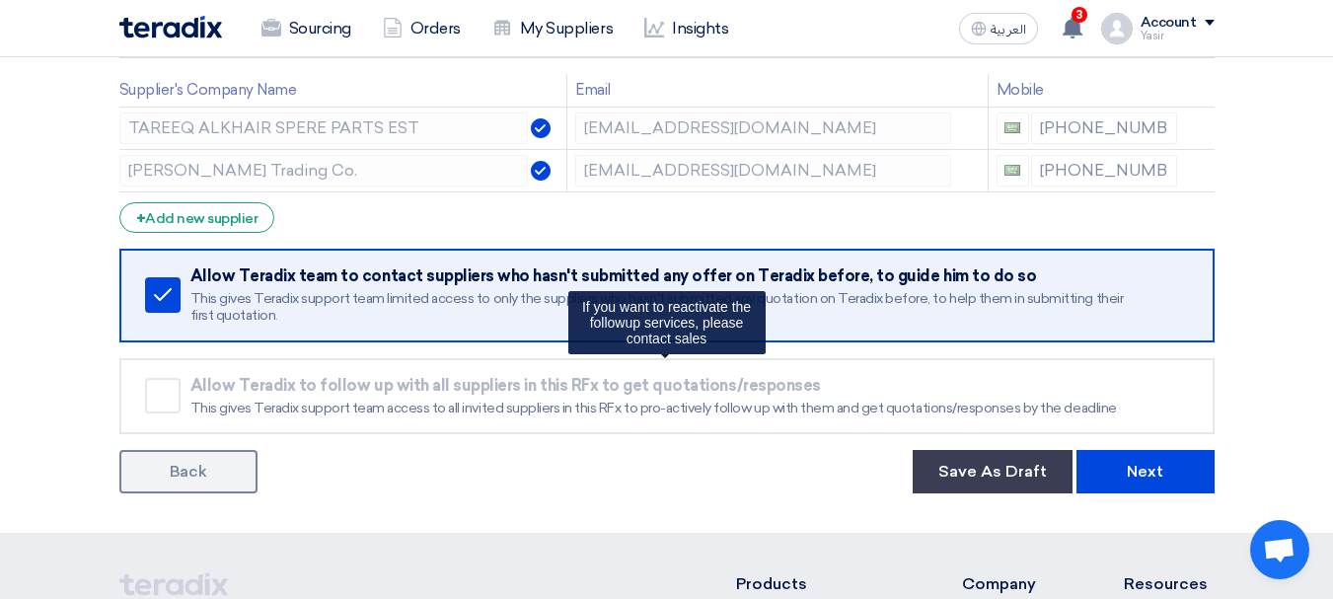
scroll to position [395, 0]
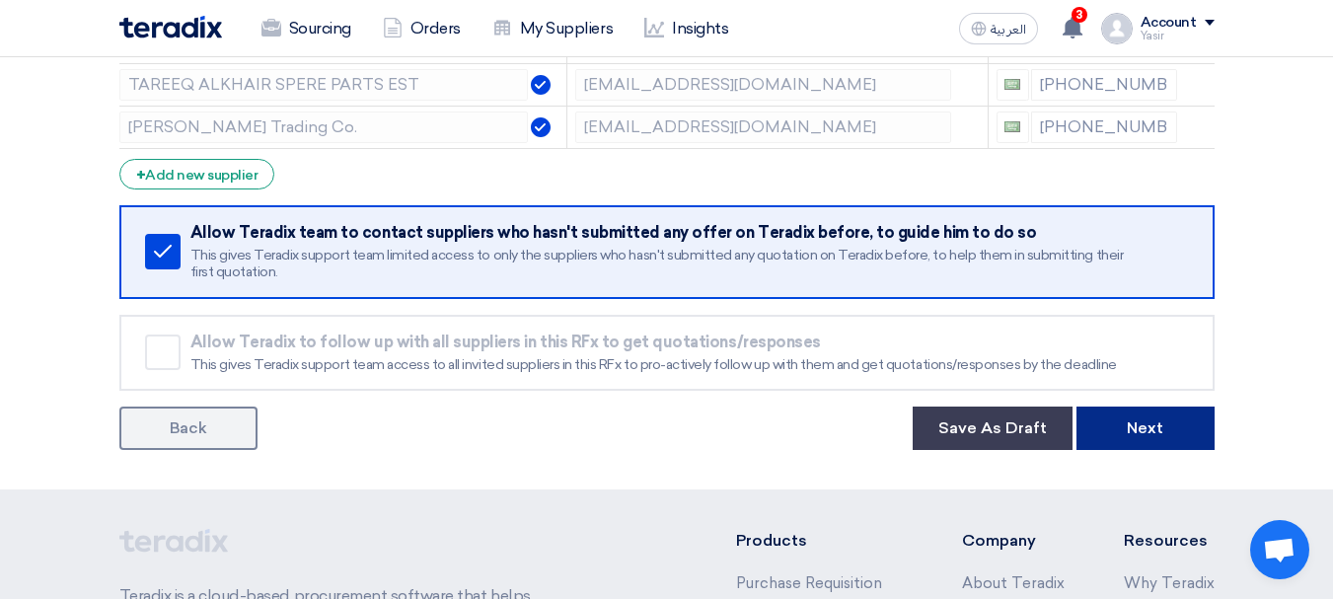
click at [1139, 448] on button "Next" at bounding box center [1146, 428] width 138 height 43
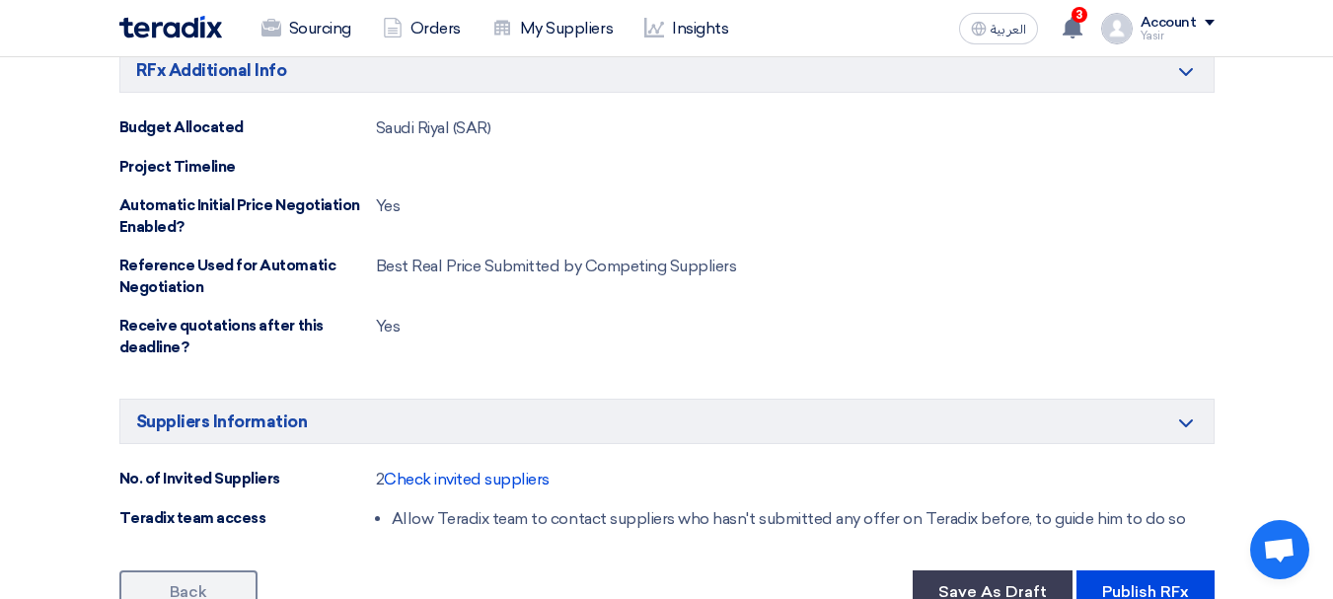
scroll to position [987, 0]
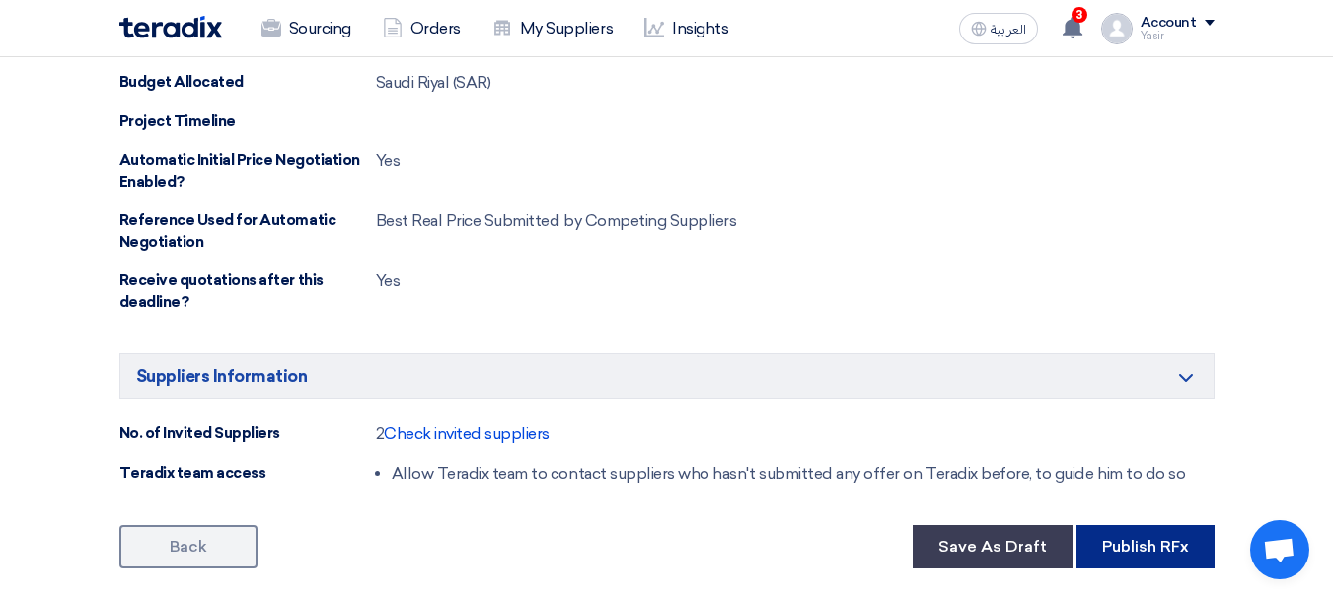
click at [1119, 540] on button "Publish RFx" at bounding box center [1146, 546] width 138 height 43
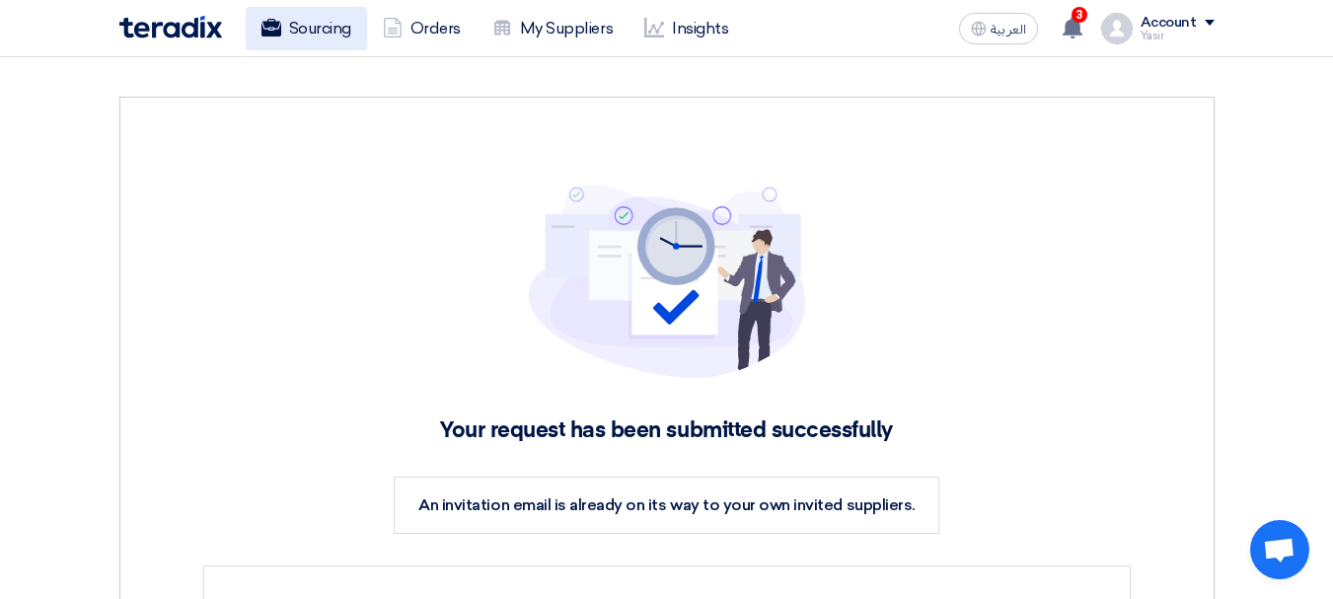
click at [284, 26] on link "Sourcing" at bounding box center [306, 28] width 121 height 43
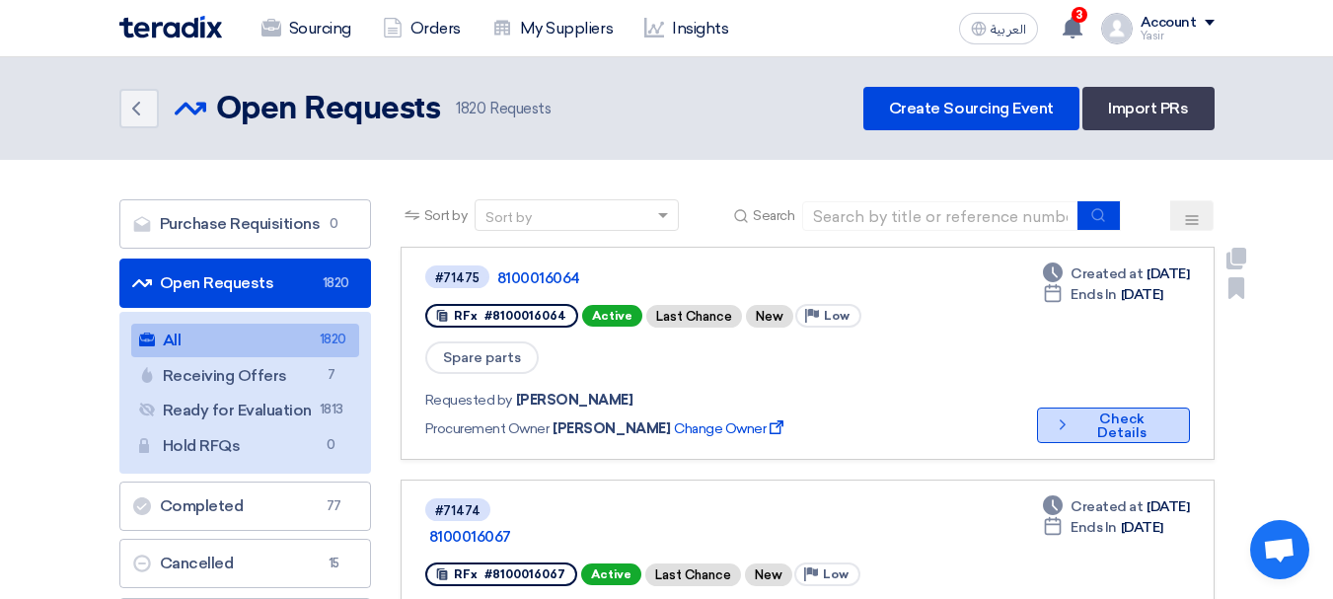
click at [1110, 408] on button "Check details Check Details" at bounding box center [1113, 426] width 153 height 36
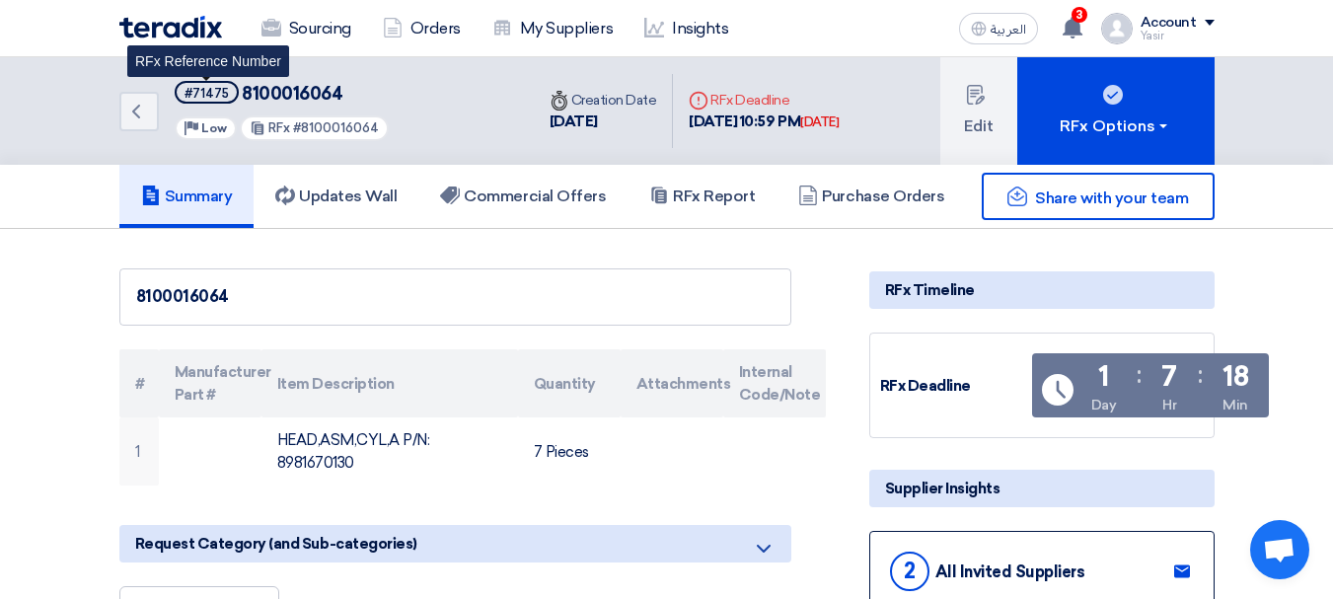
click at [197, 93] on div "#71475" at bounding box center [207, 93] width 44 height 13
copy div "71475"
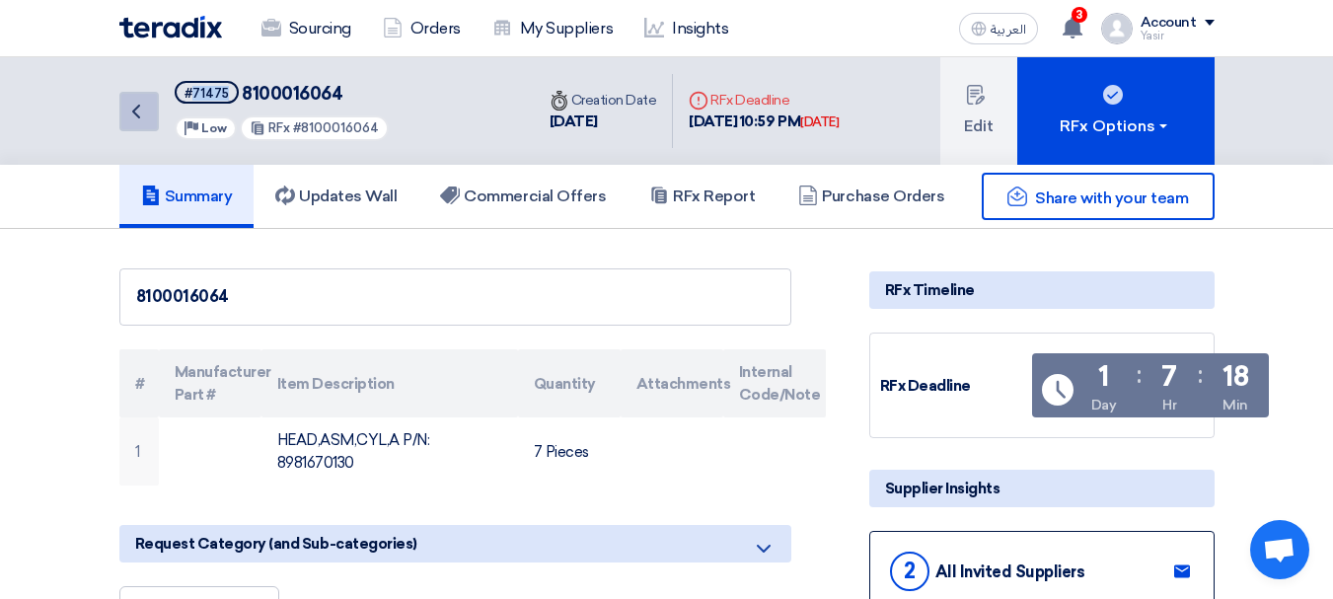
click at [152, 117] on link "Back" at bounding box center [138, 111] width 39 height 39
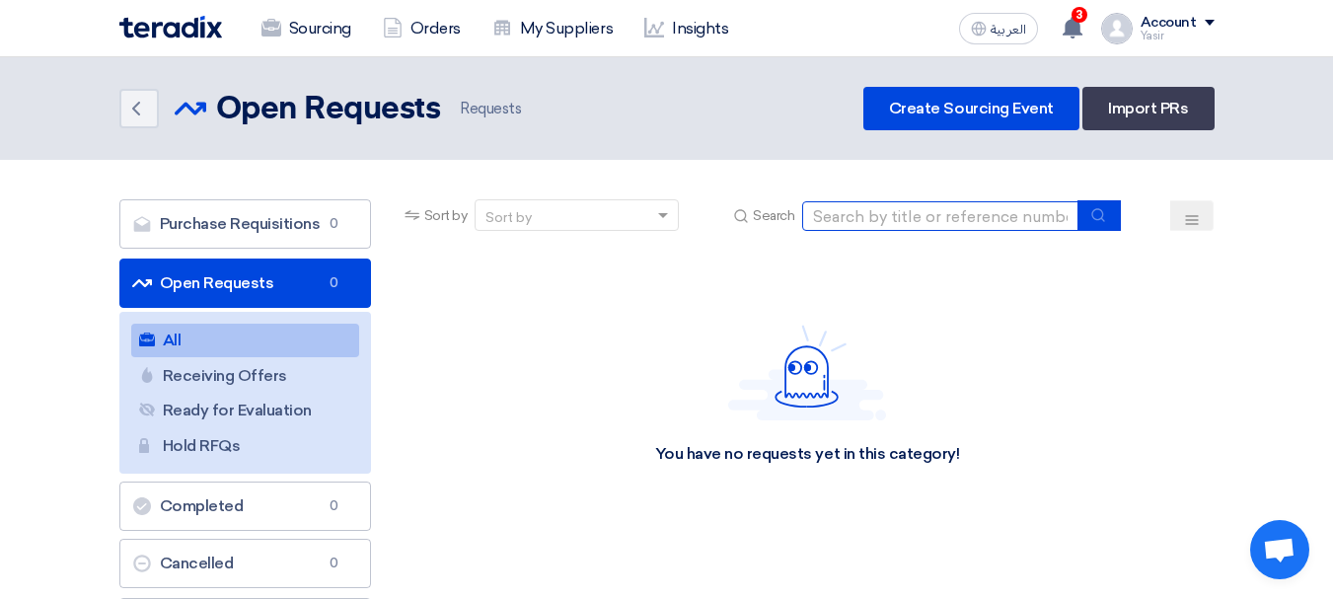
click at [1048, 229] on input at bounding box center [940, 216] width 276 height 30
paste input "8100016061"
type input "8100016061"
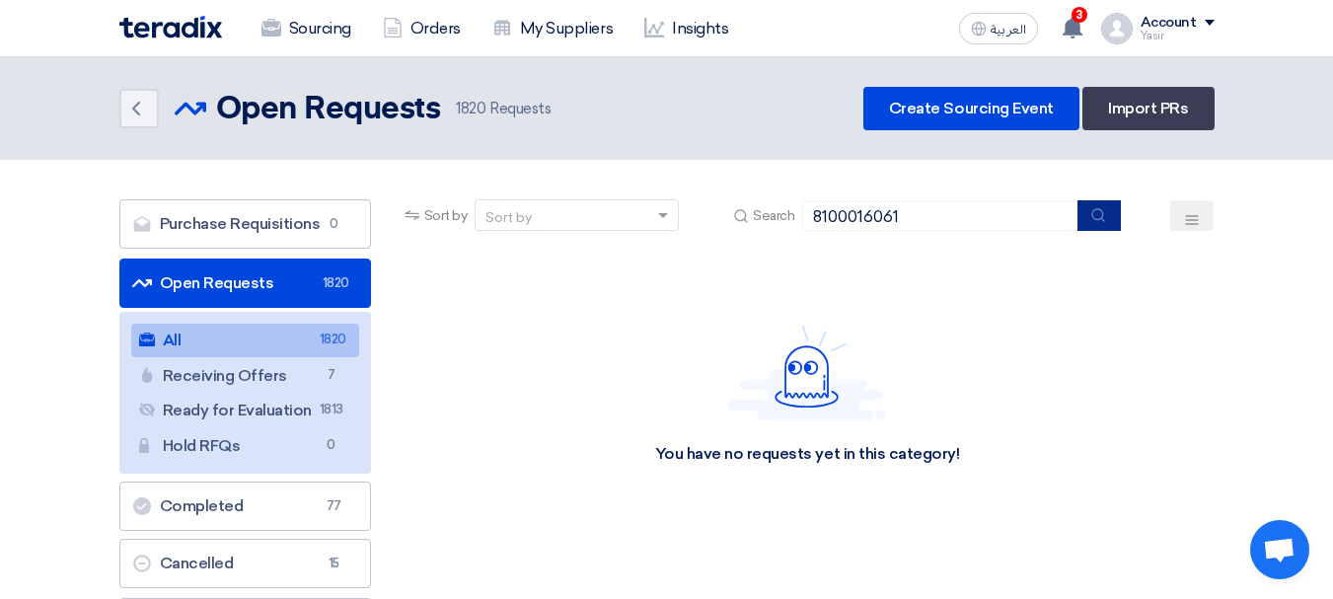
click at [1112, 217] on button "submit" at bounding box center [1099, 215] width 43 height 31
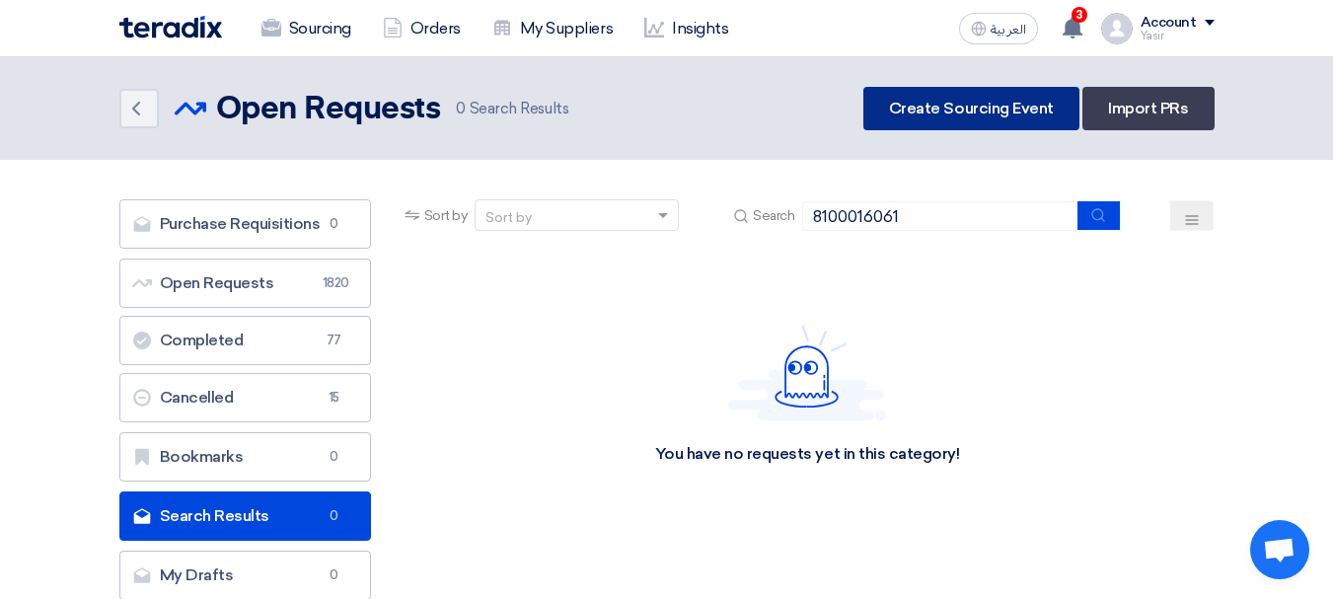
click at [974, 107] on link "Create Sourcing Event" at bounding box center [971, 108] width 216 height 43
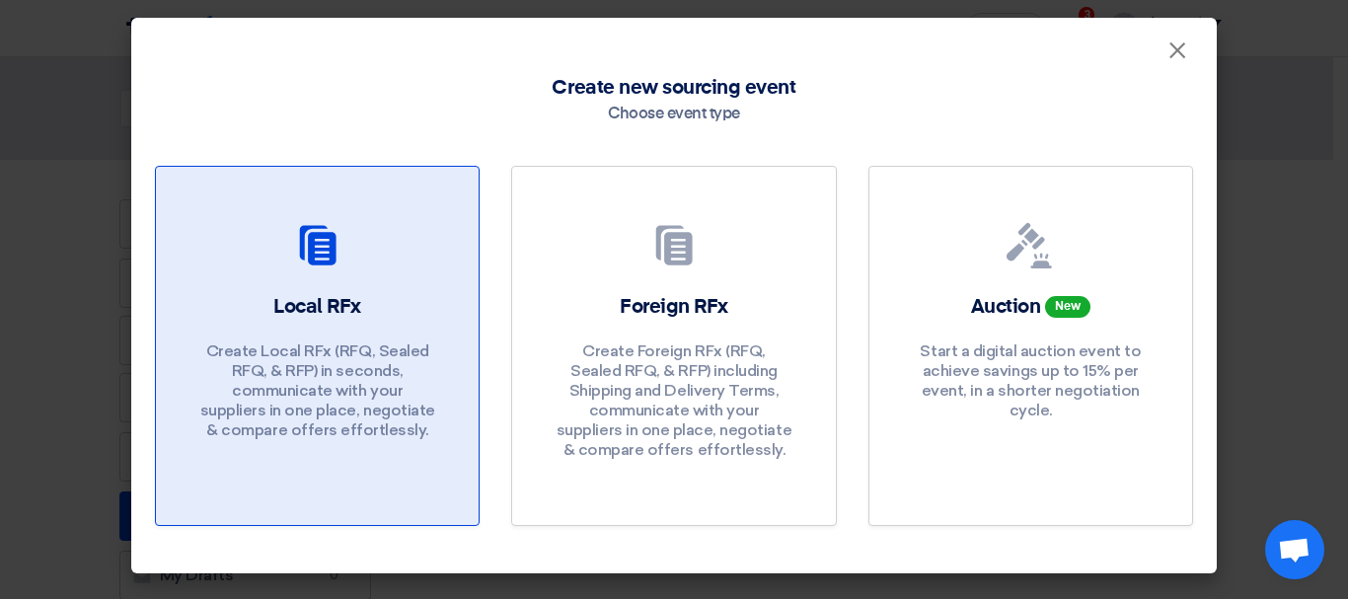
click at [286, 298] on h2 "Local RFx" at bounding box center [317, 307] width 88 height 28
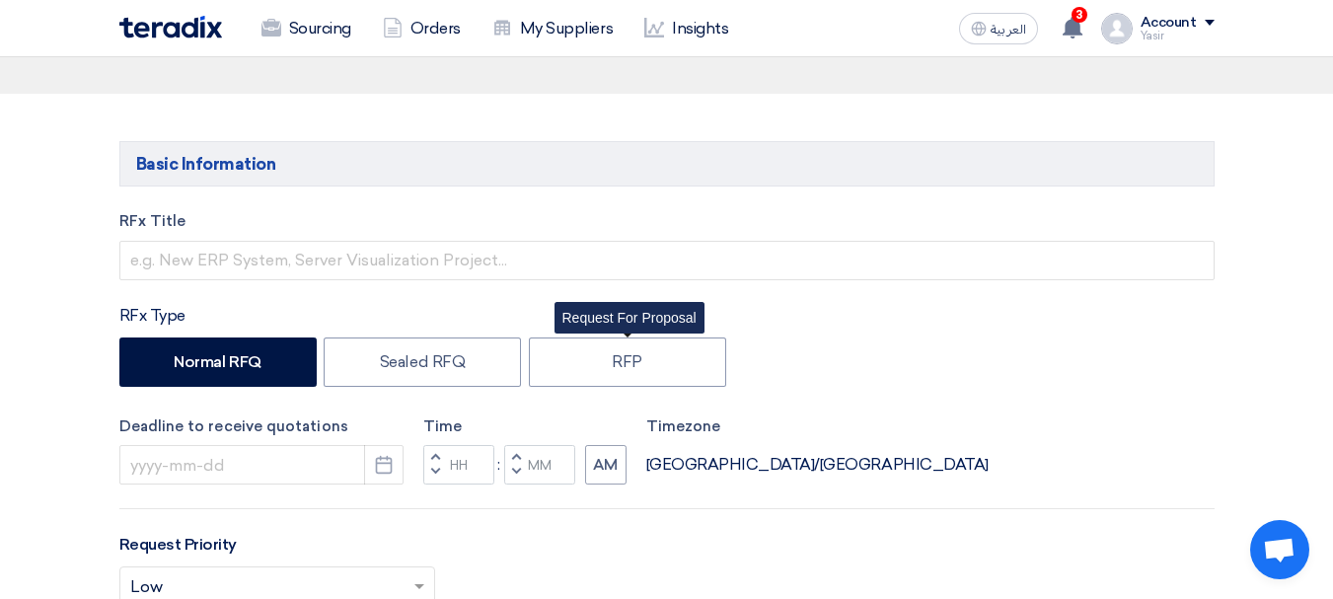
scroll to position [197, 0]
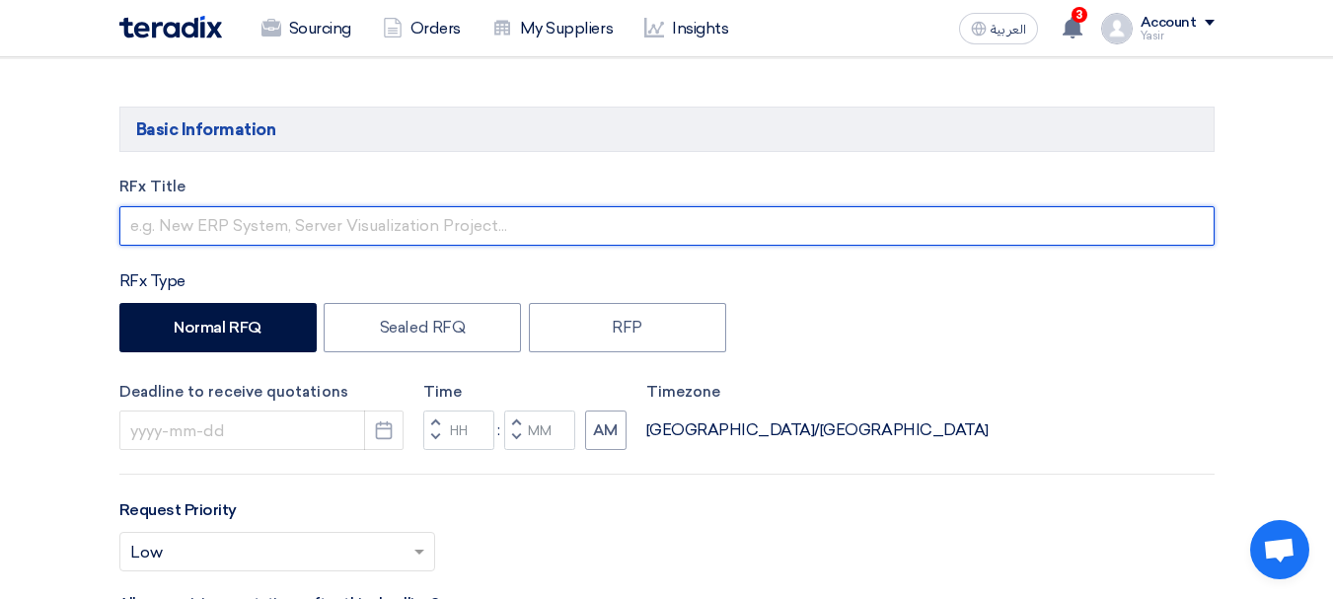
click at [223, 224] on input "text" at bounding box center [666, 225] width 1095 height 39
paste input "8100016061"
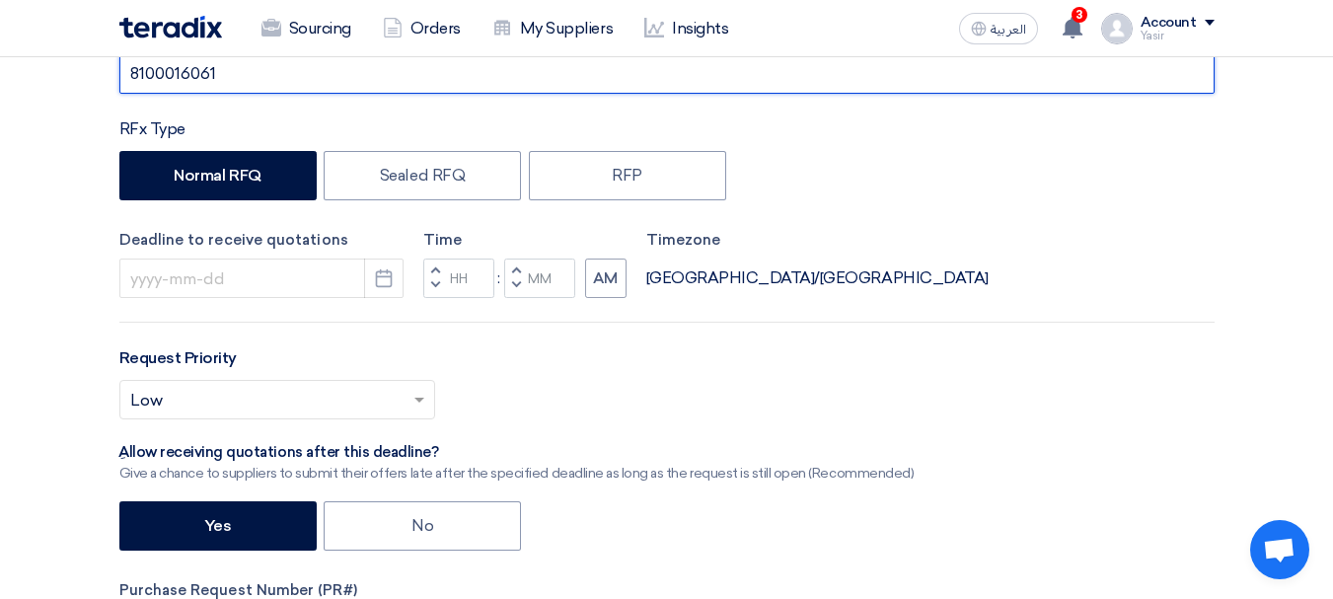
scroll to position [493, 0]
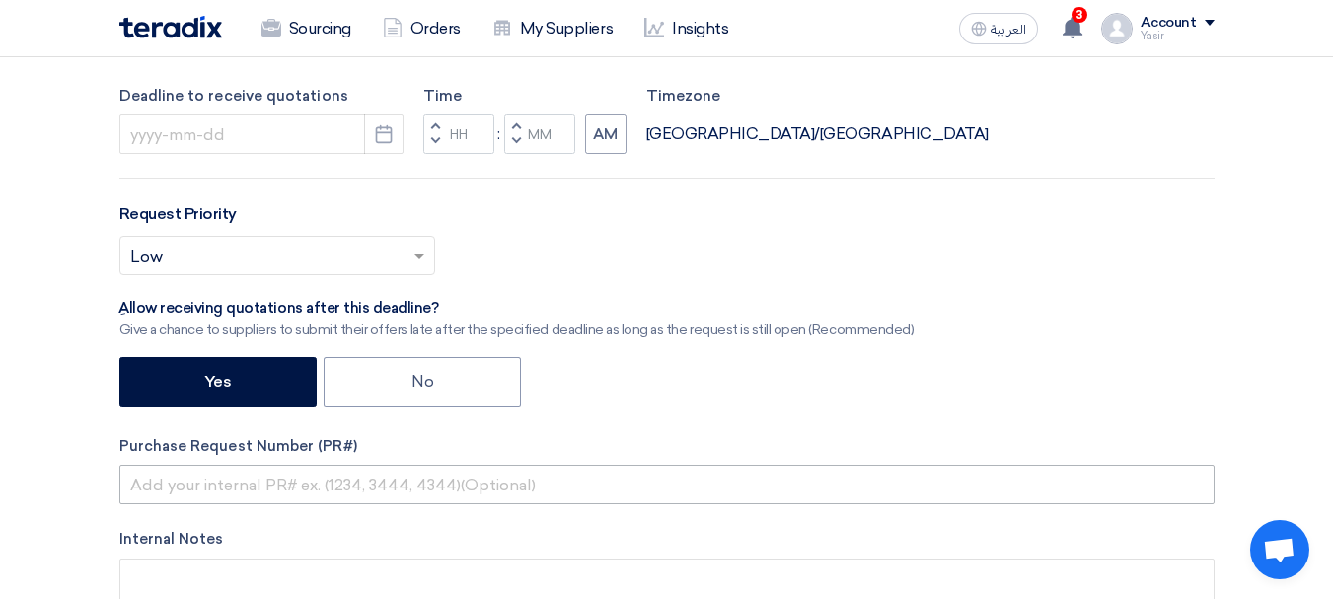
type input "8100016061"
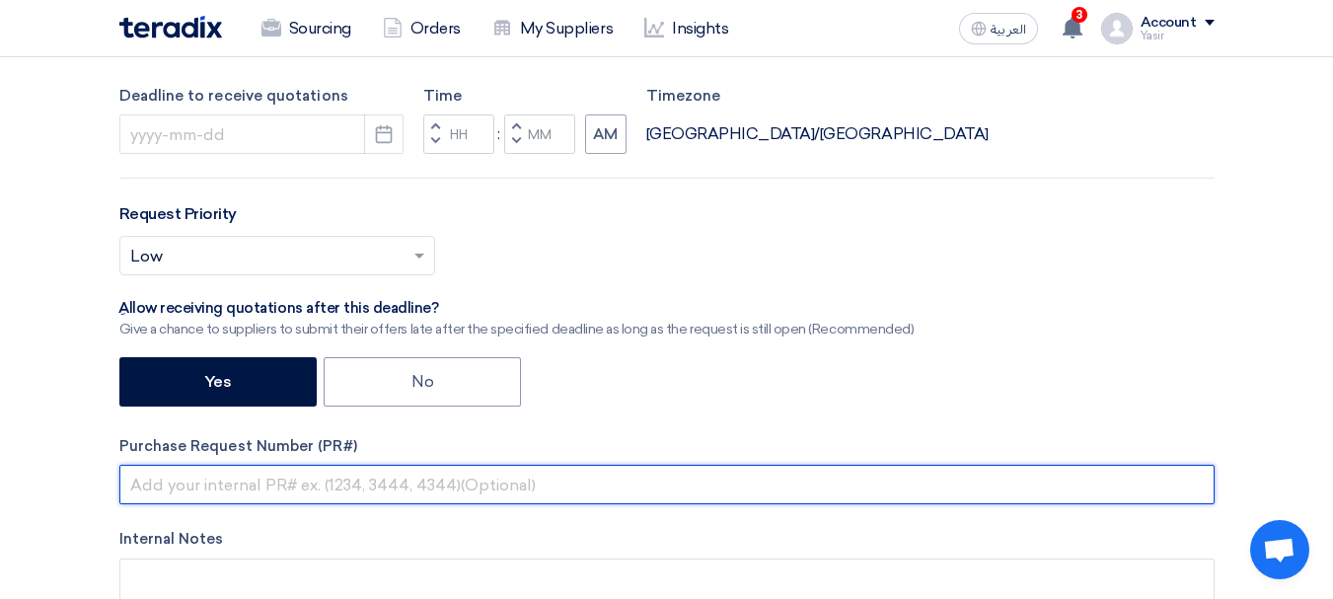
click at [322, 496] on input "text" at bounding box center [666, 484] width 1095 height 39
paste input "8100016061"
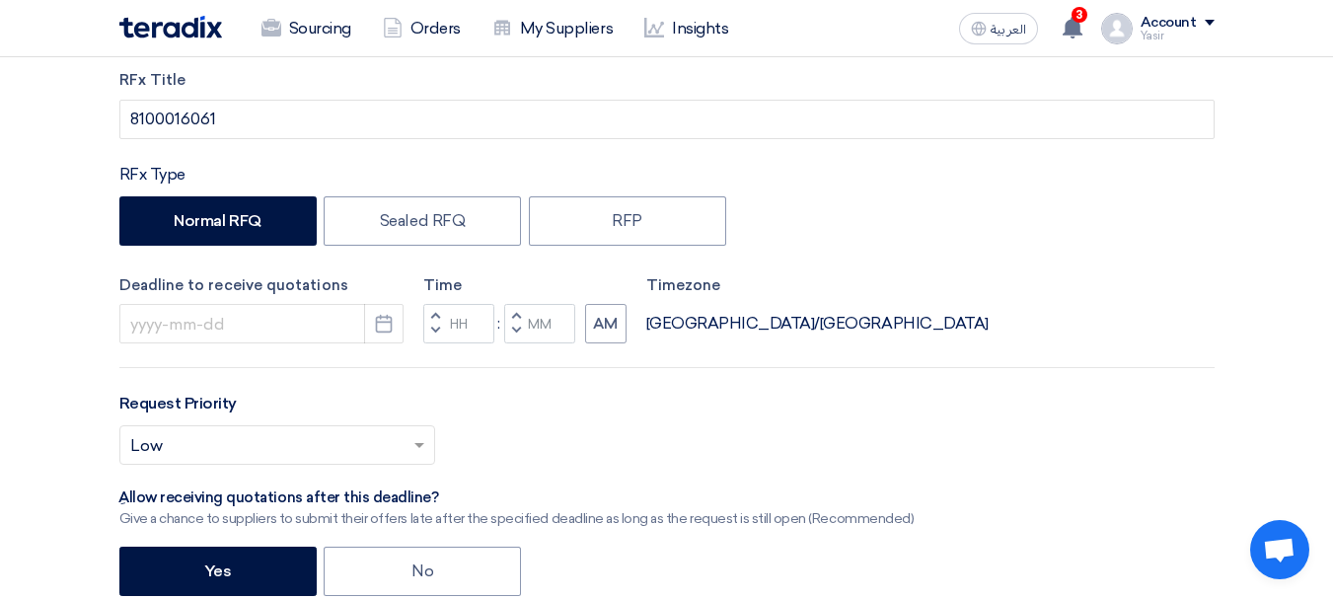
scroll to position [296, 0]
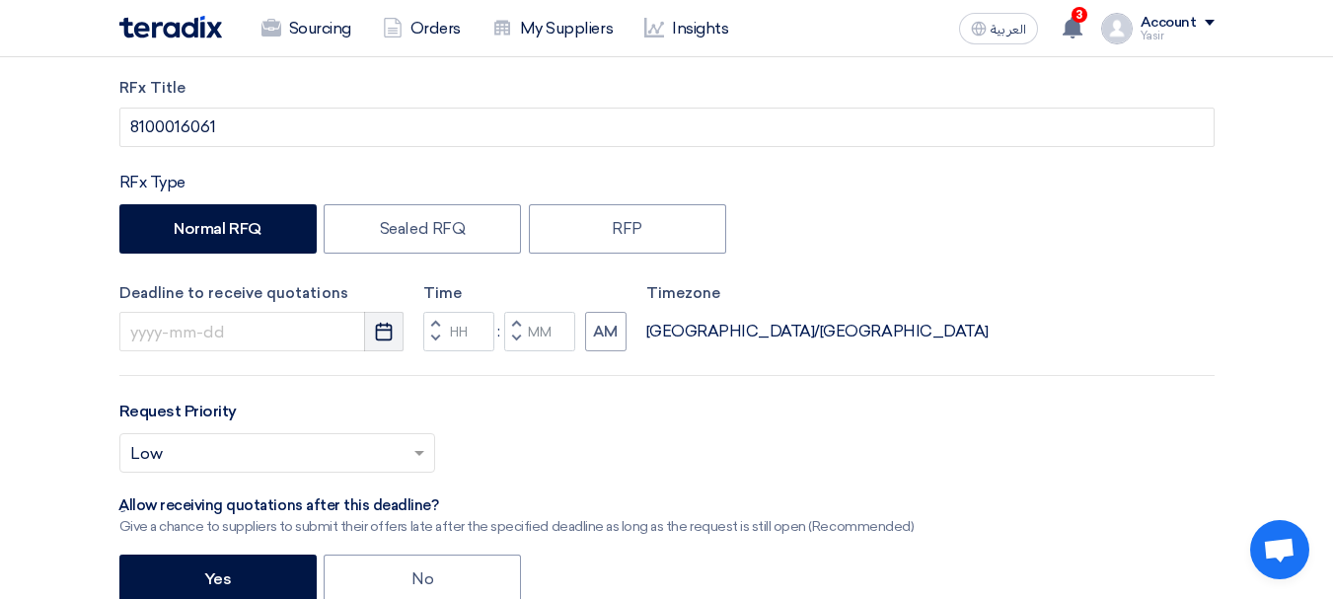
type input "8100016061"
click at [394, 331] on button "Pick a date" at bounding box center [383, 331] width 39 height 39
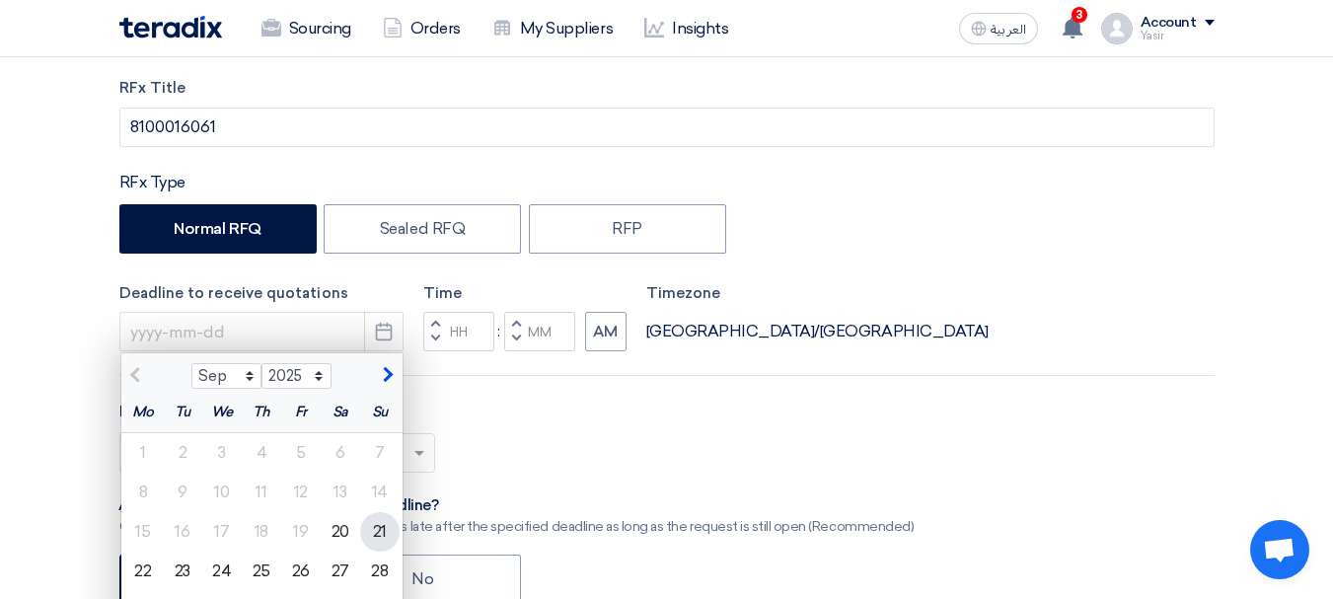
click at [381, 536] on div "21" at bounding box center [379, 531] width 39 height 39
type input "[DATE]"
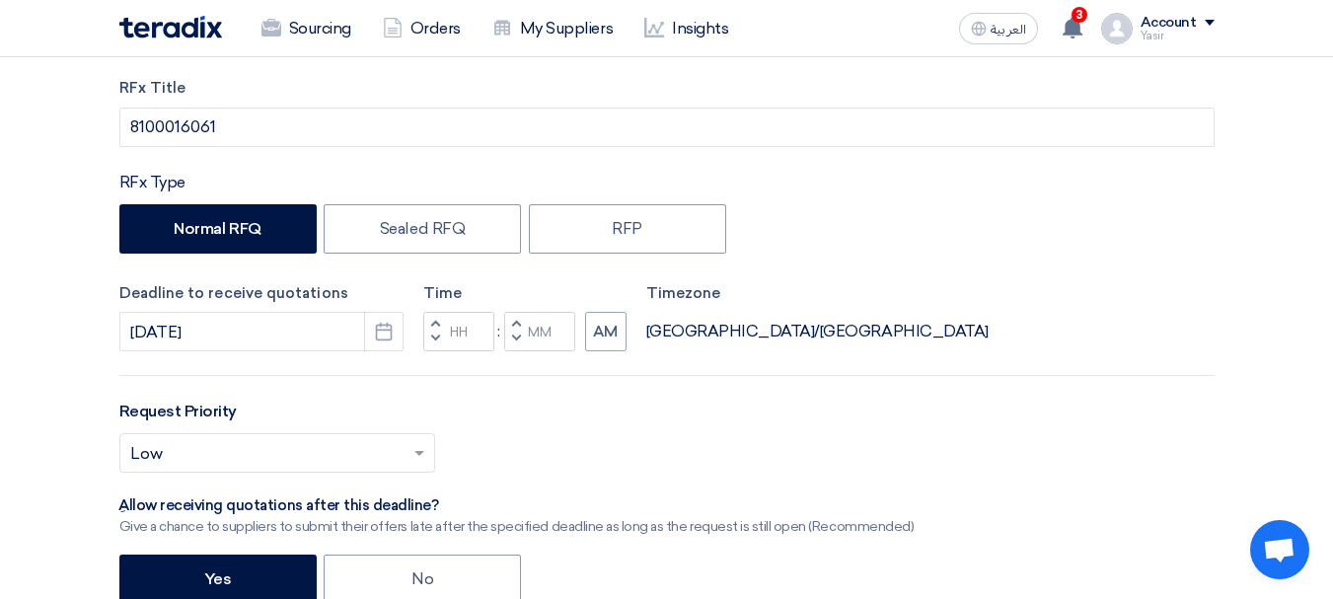
click at [443, 339] on button "Decrement hours" at bounding box center [435, 340] width 24 height 25
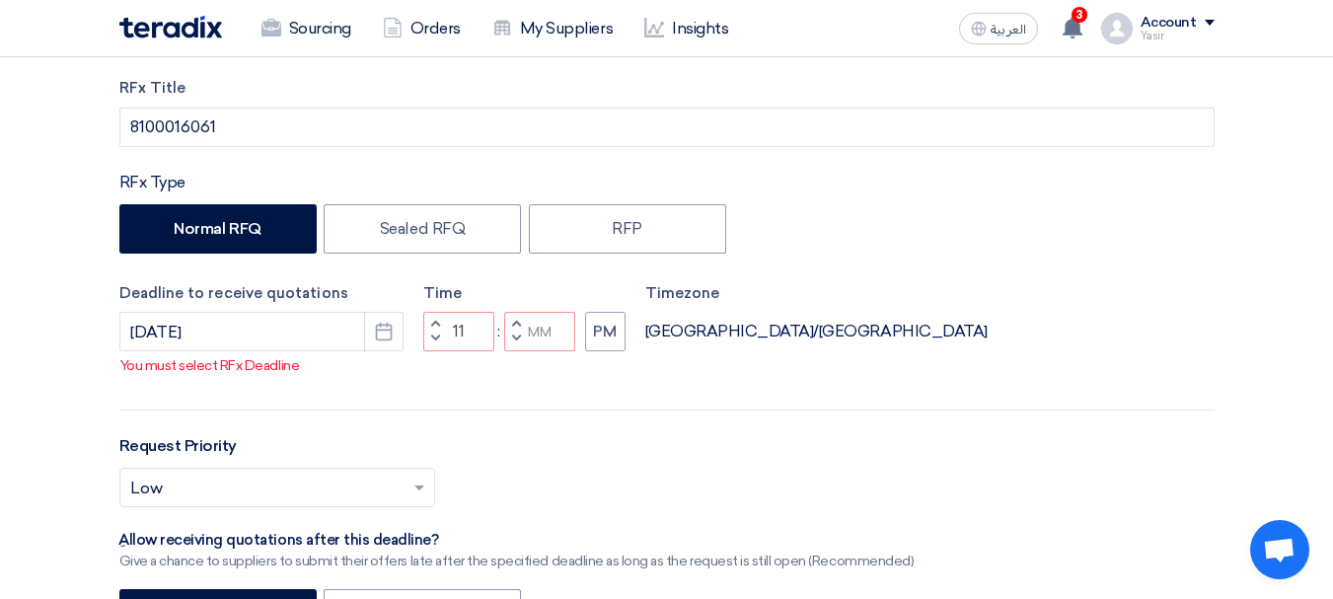
click at [523, 352] on button "Decrement minutes" at bounding box center [516, 340] width 24 height 25
type input "10"
type input "59"
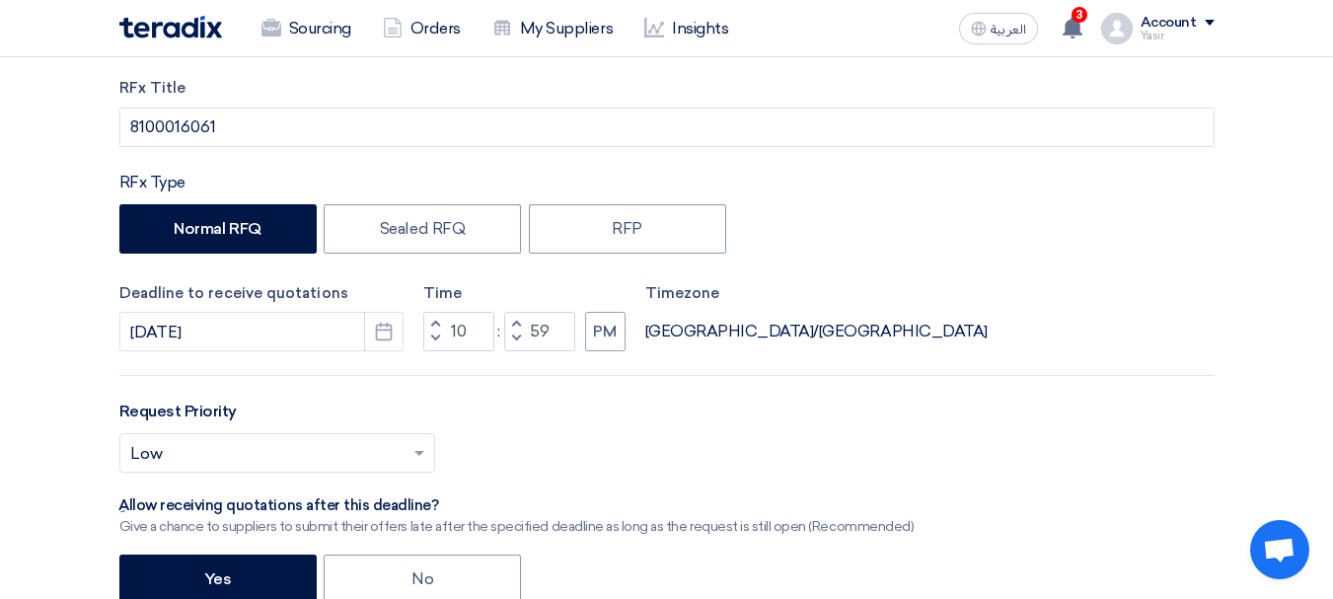
click at [438, 324] on span "button" at bounding box center [434, 324] width 7 height 12
type input "11"
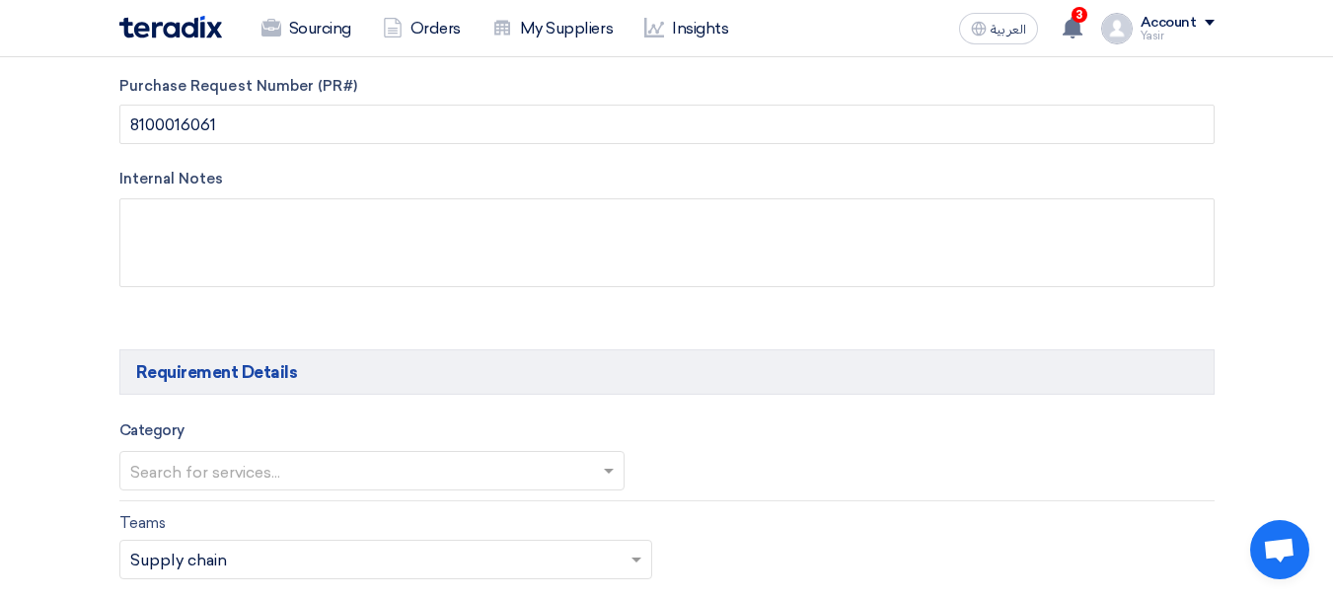
scroll to position [888, 0]
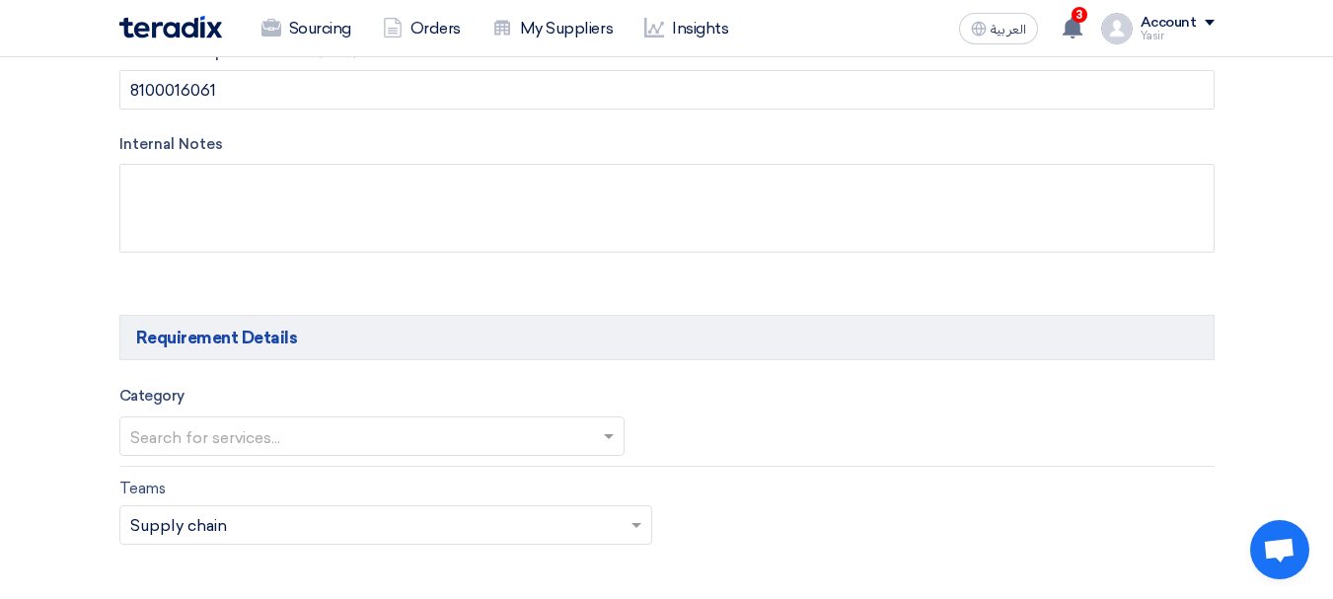
click at [393, 430] on input "text" at bounding box center [362, 438] width 464 height 33
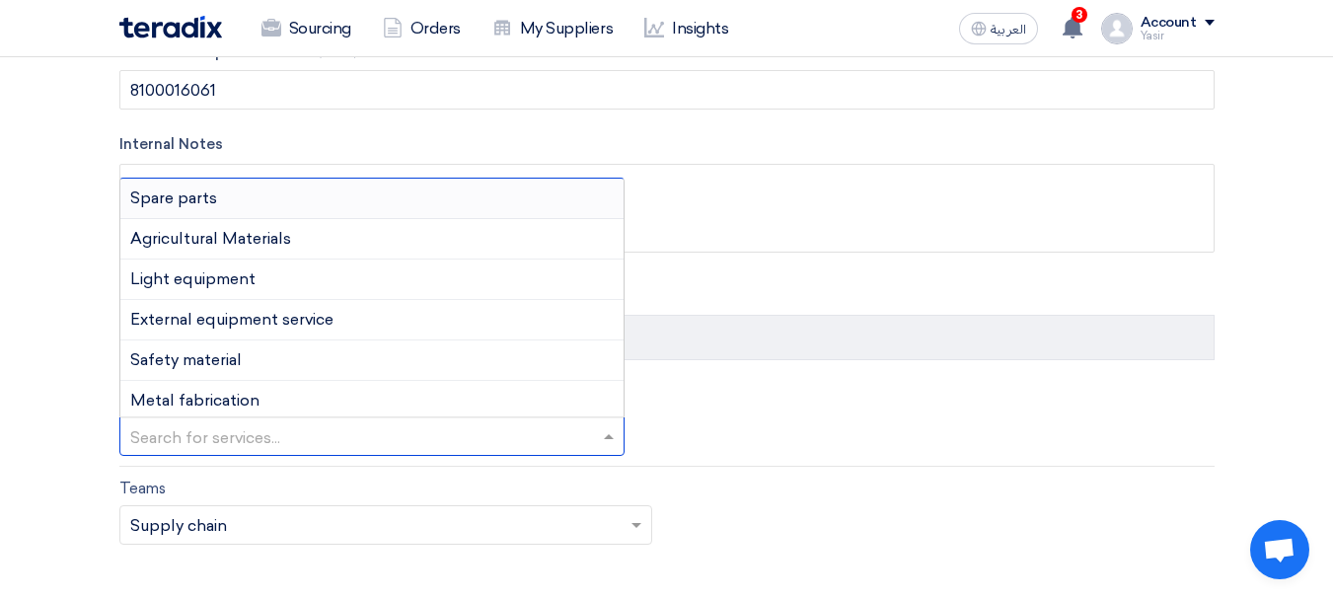
click at [185, 196] on span "Spare parts" at bounding box center [173, 197] width 87 height 19
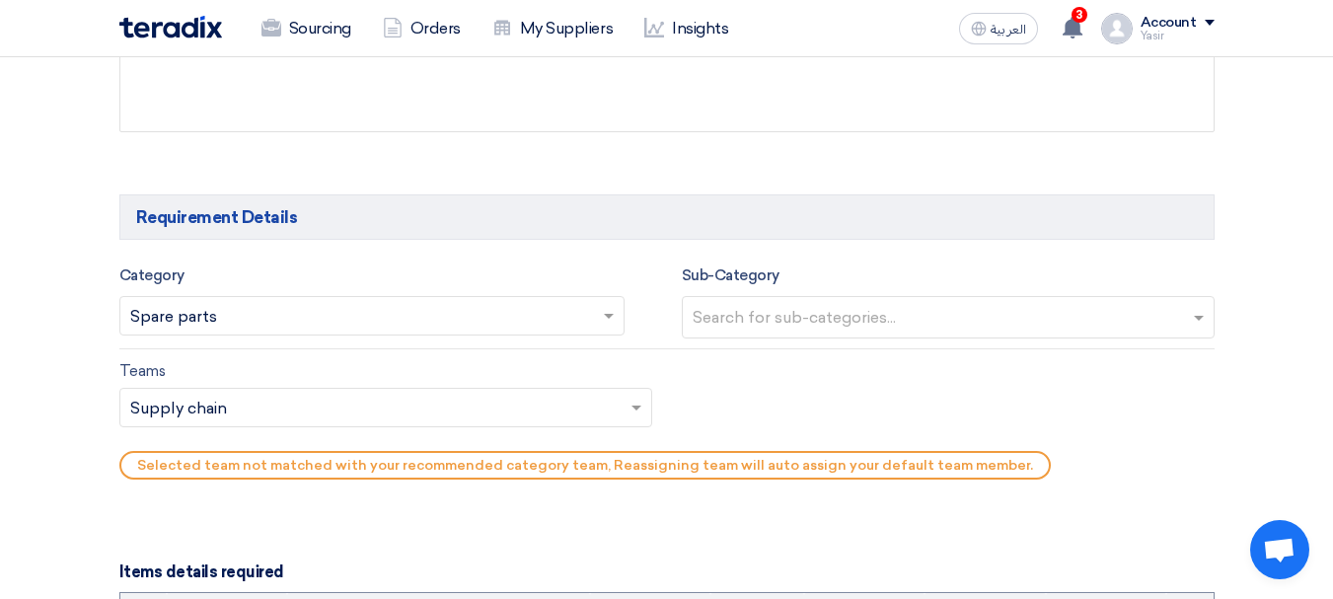
scroll to position [1085, 0]
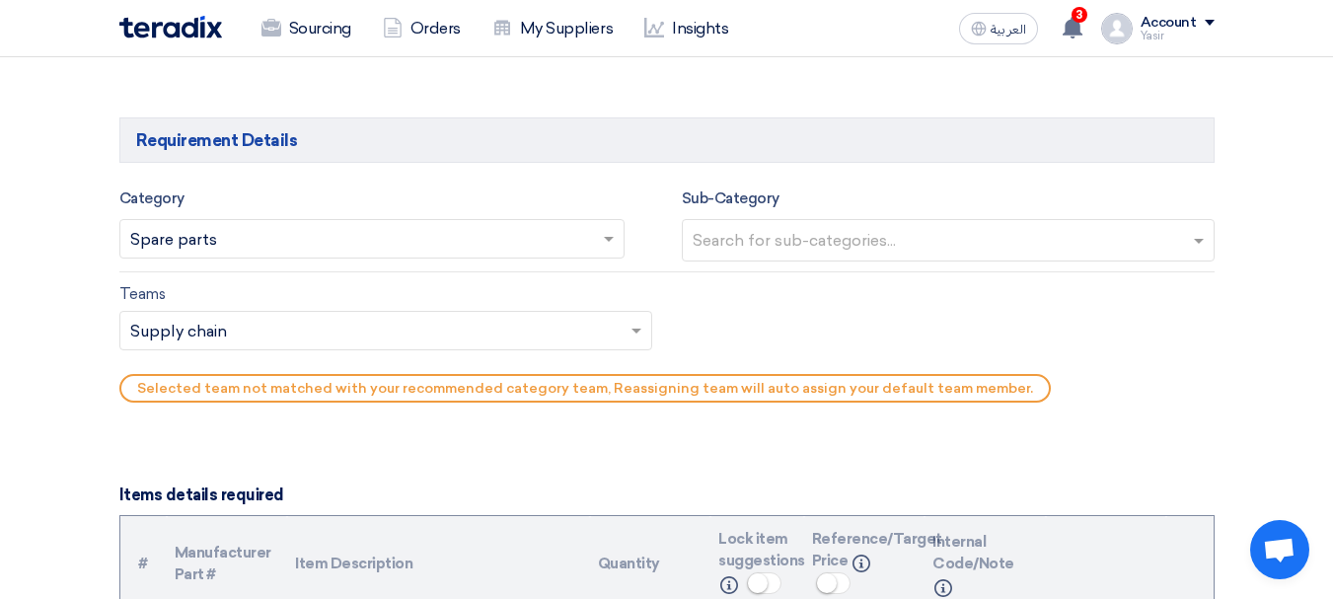
click at [845, 242] on input "text" at bounding box center [951, 242] width 516 height 33
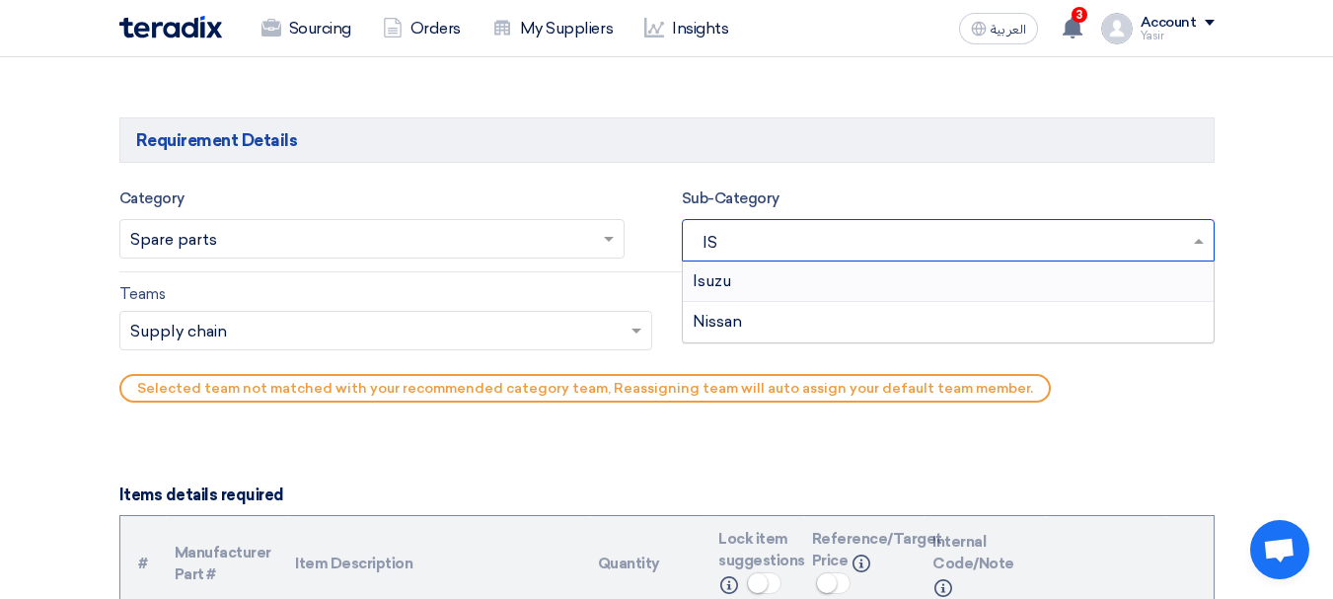
type input "ISU"
click at [743, 284] on div "Isuzu" at bounding box center [948, 281] width 531 height 39
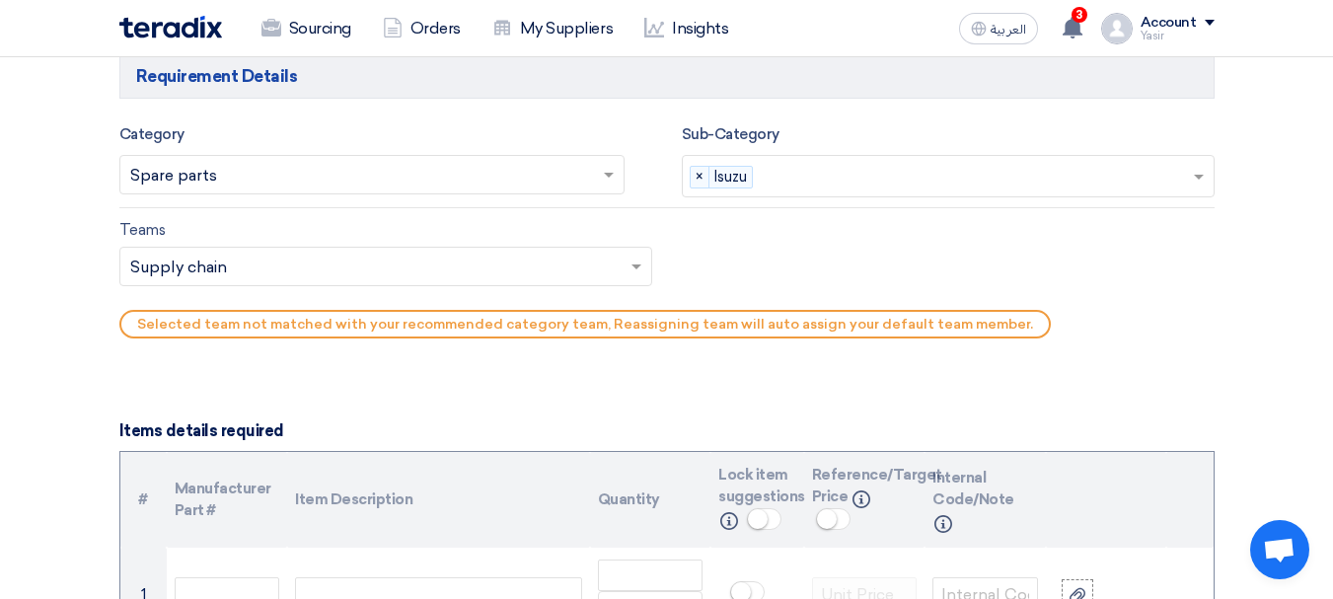
scroll to position [1184, 0]
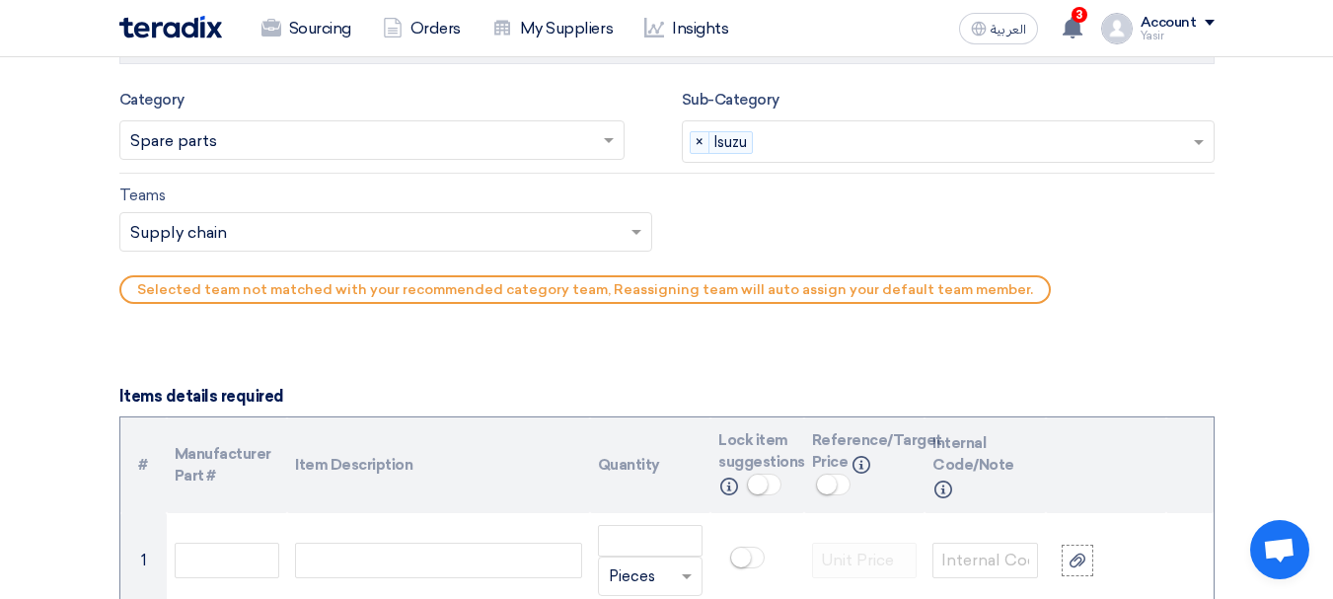
click at [178, 232] on input "text" at bounding box center [375, 233] width 491 height 33
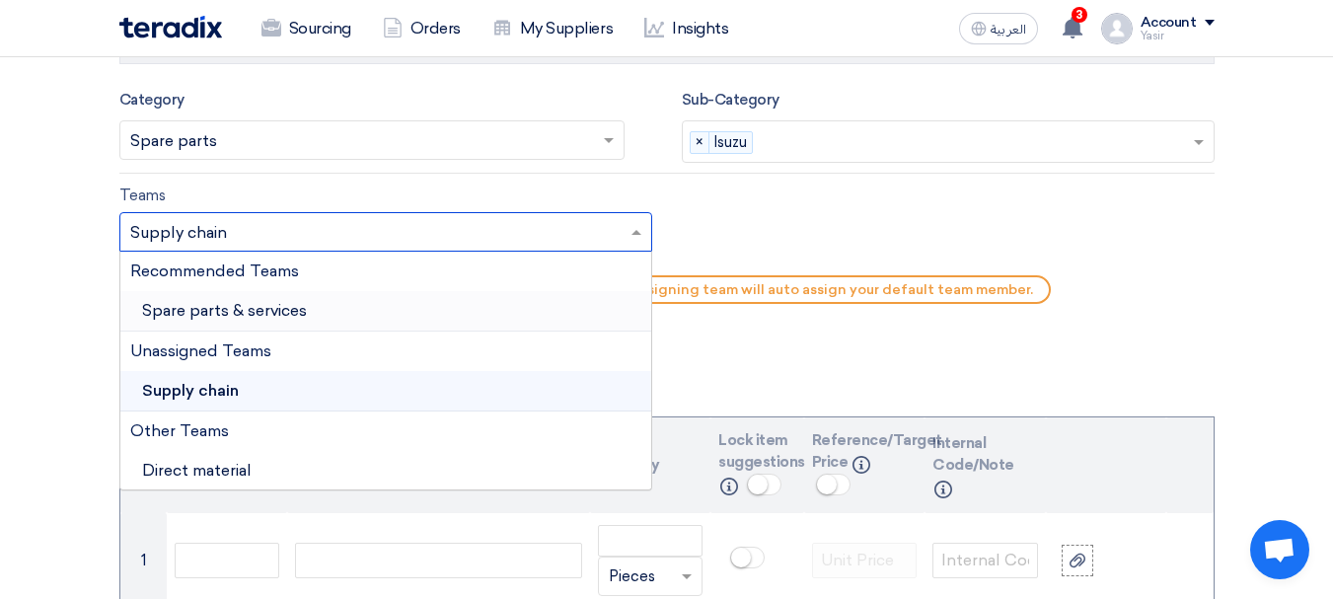
click at [187, 293] on div "Spare parts & services" at bounding box center [385, 311] width 531 height 40
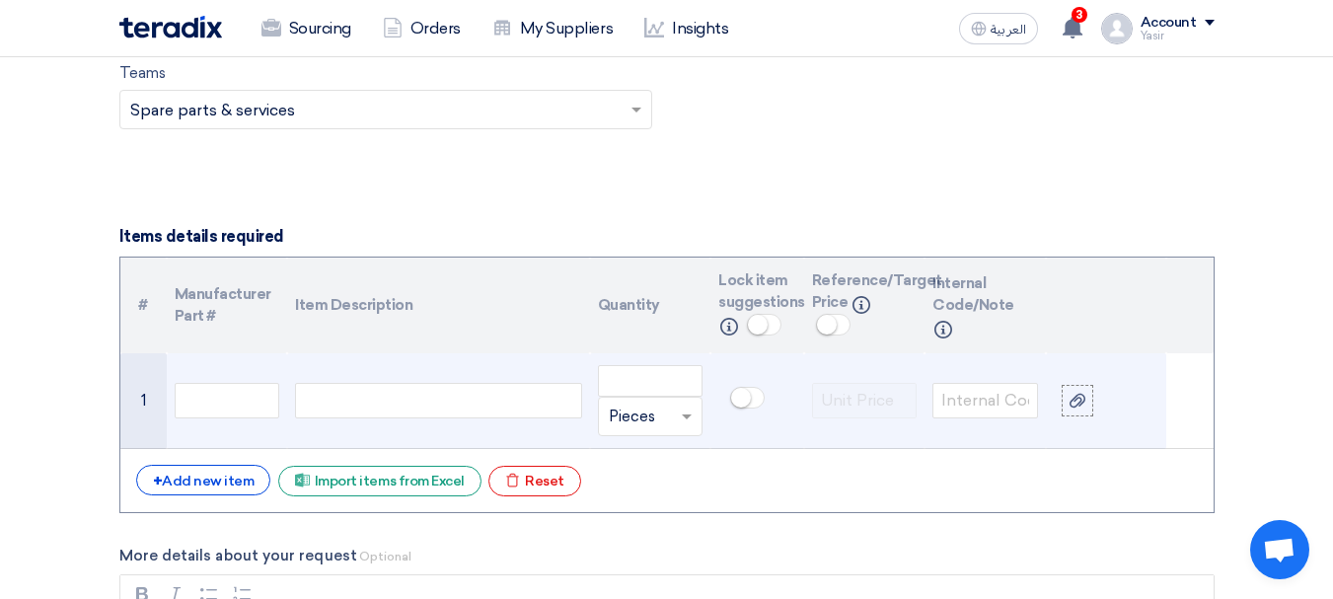
scroll to position [1382, 0]
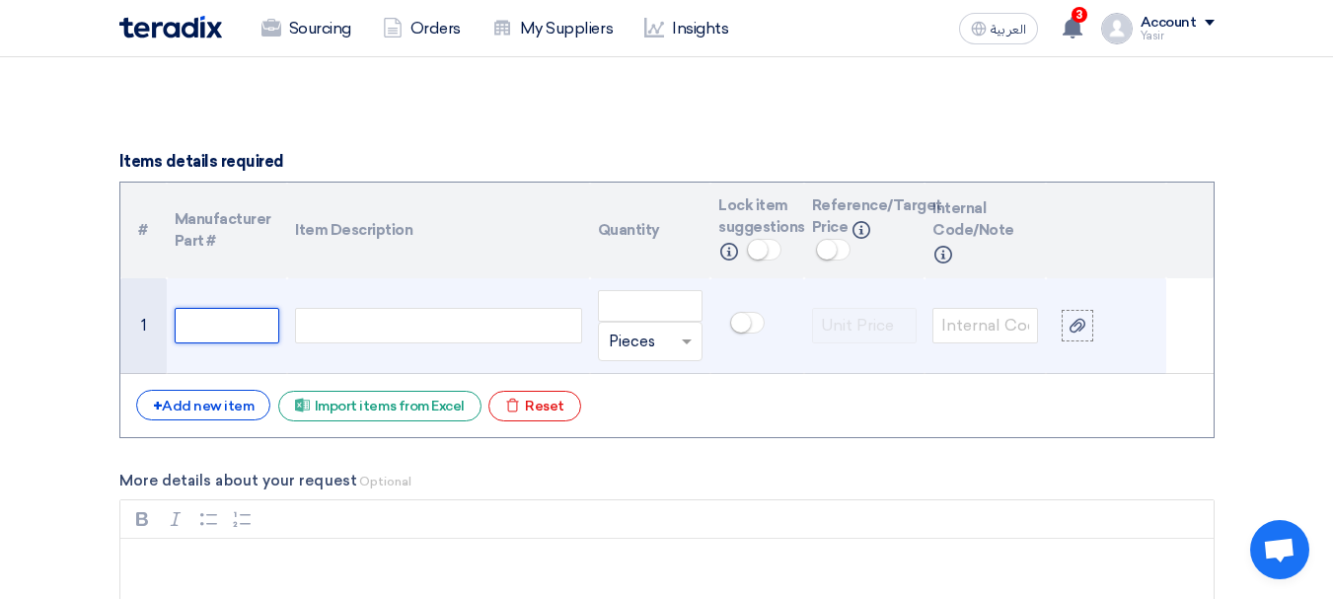
click at [221, 334] on input "text" at bounding box center [228, 326] width 106 height 36
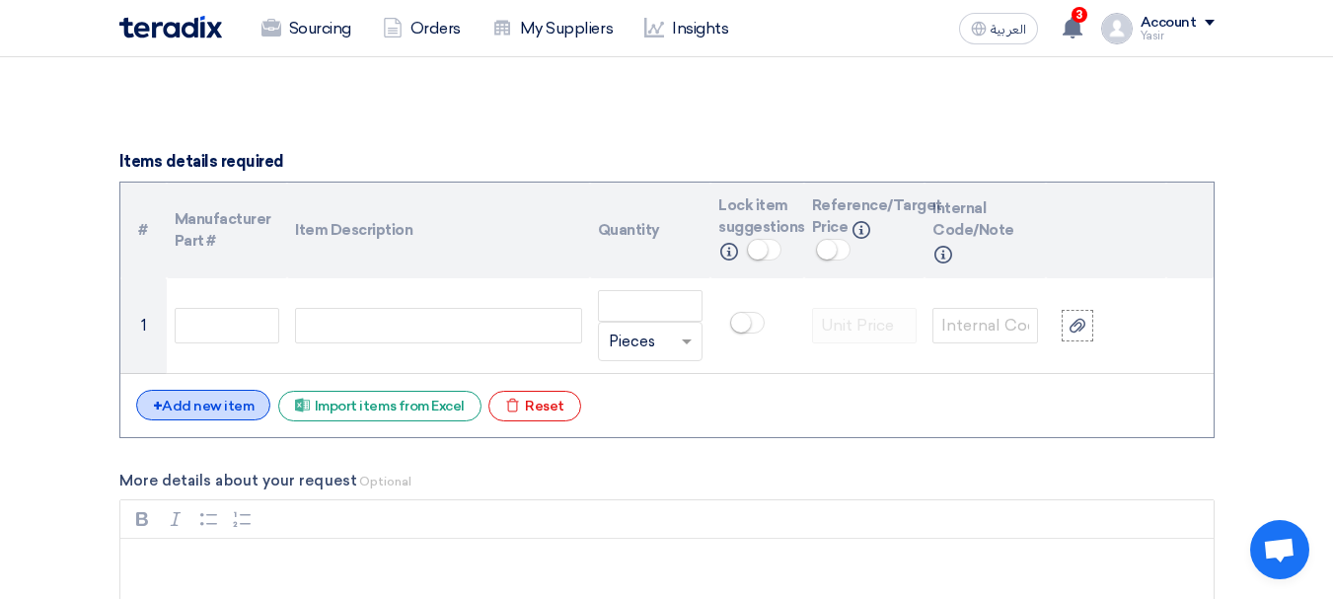
click at [219, 414] on div "+ Add new item" at bounding box center [203, 405] width 135 height 31
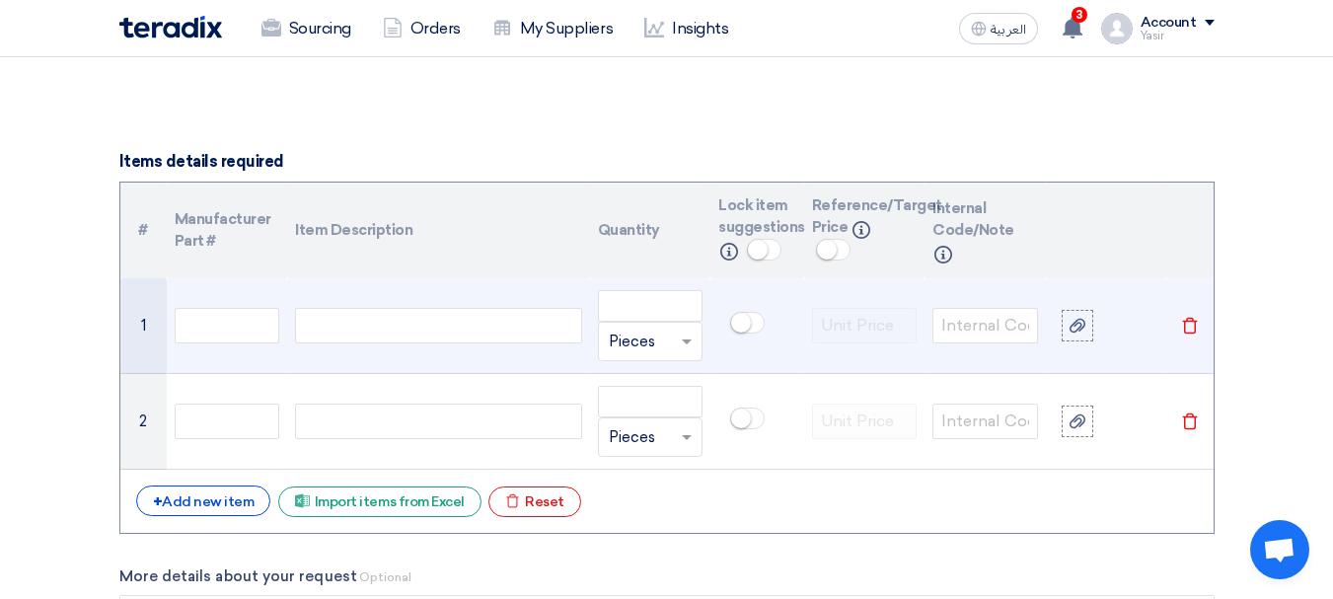
click at [458, 317] on div at bounding box center [438, 326] width 286 height 36
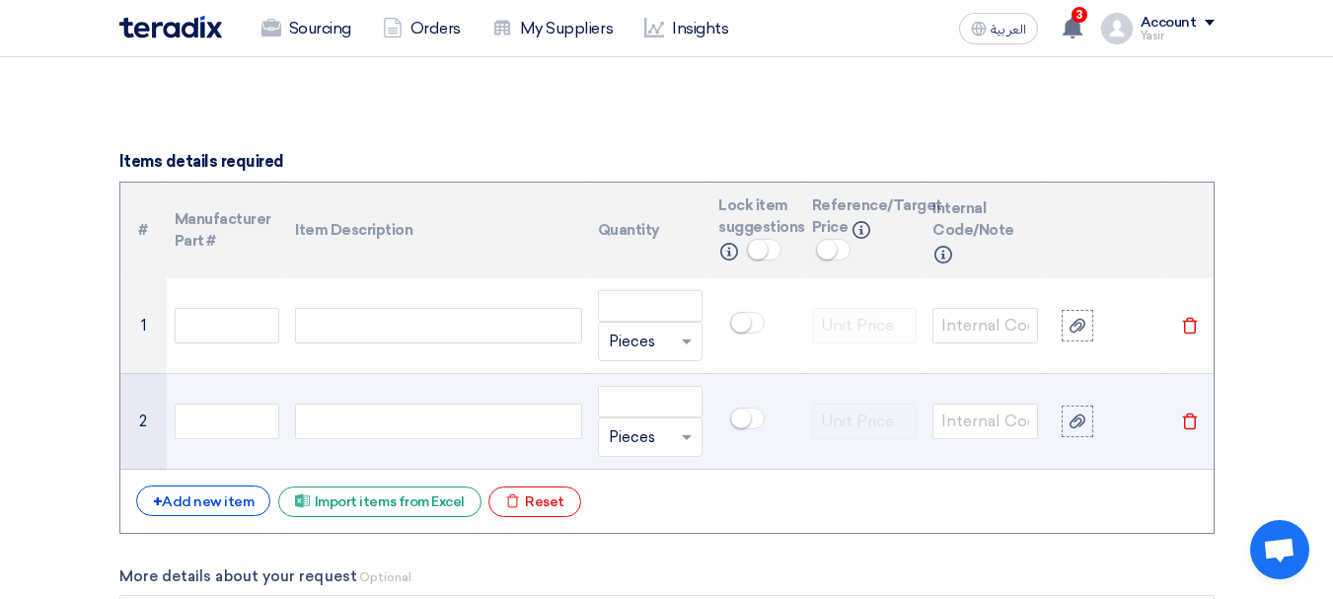
click at [382, 396] on td at bounding box center [438, 422] width 302 height 96
click at [392, 420] on div at bounding box center [438, 422] width 286 height 36
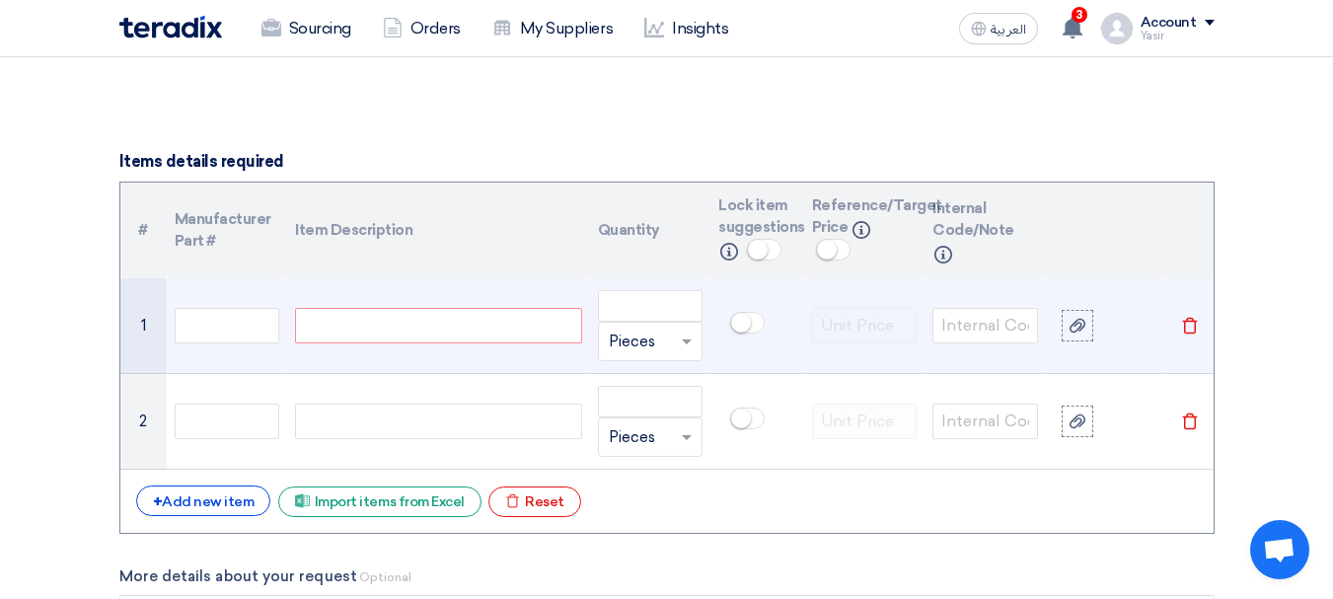
click at [448, 350] on td at bounding box center [438, 326] width 302 height 96
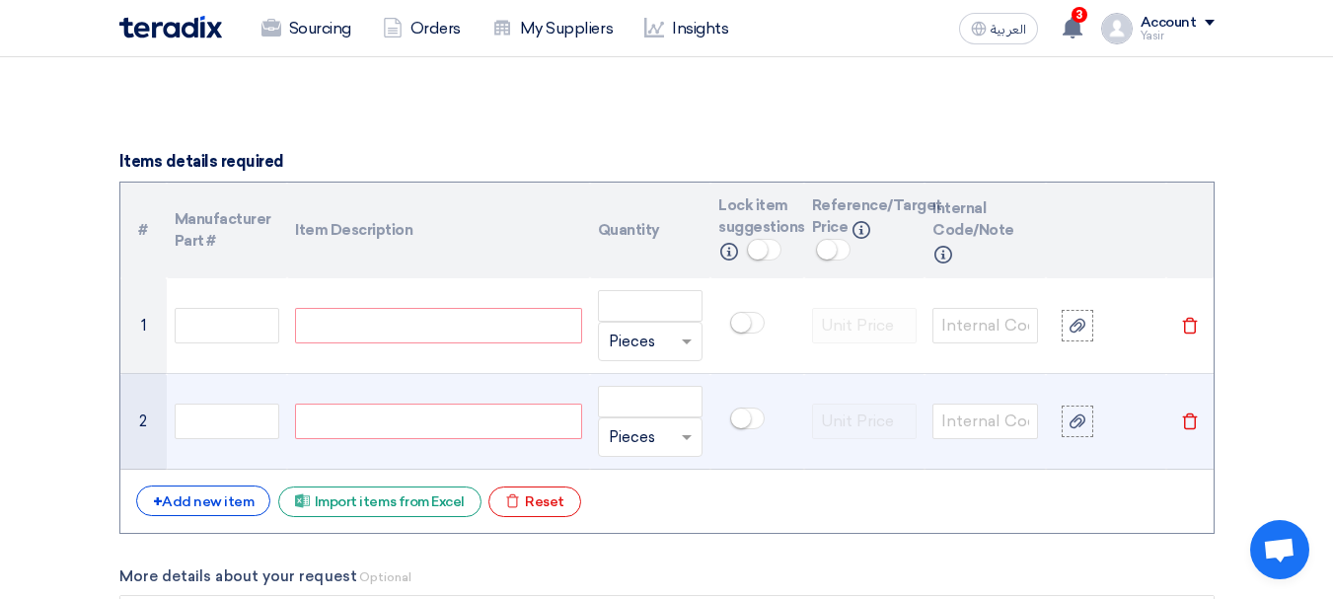
click at [456, 404] on div at bounding box center [438, 422] width 286 height 36
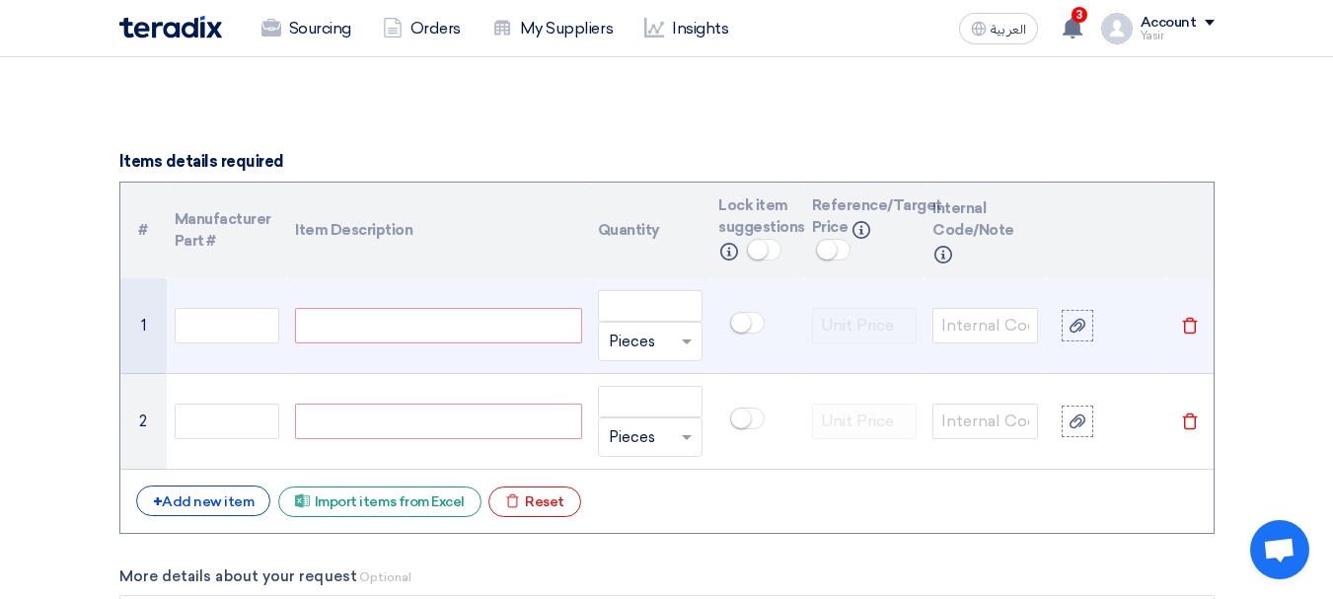
click at [440, 330] on div at bounding box center [438, 326] width 286 height 36
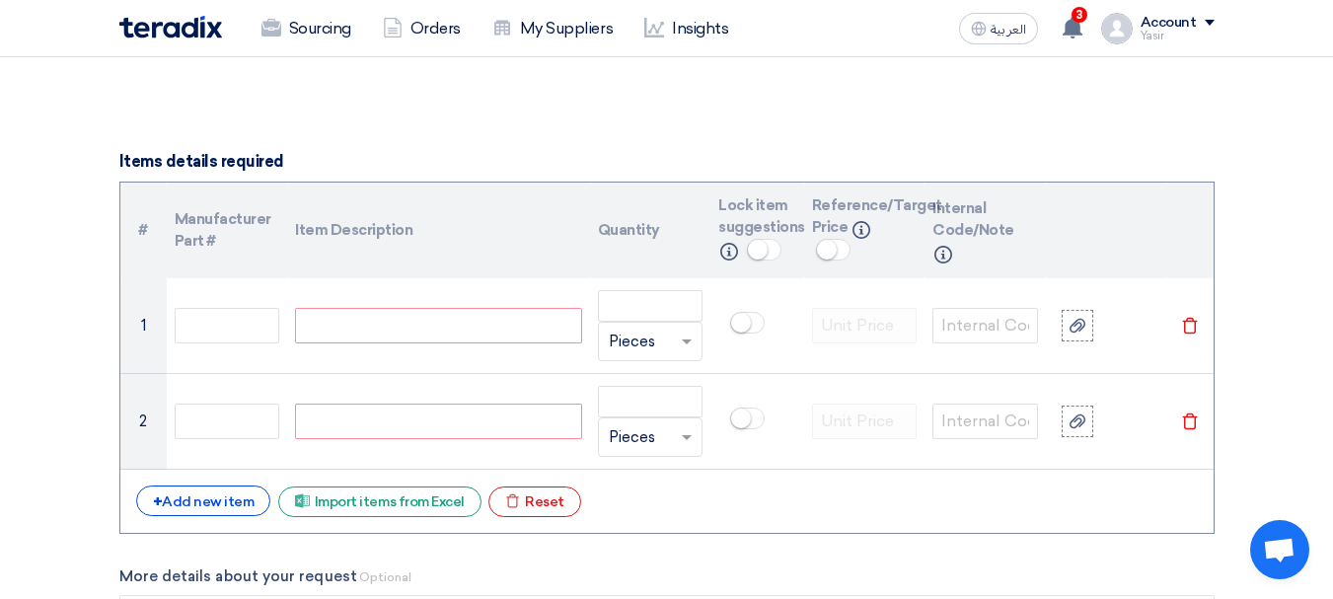
paste div
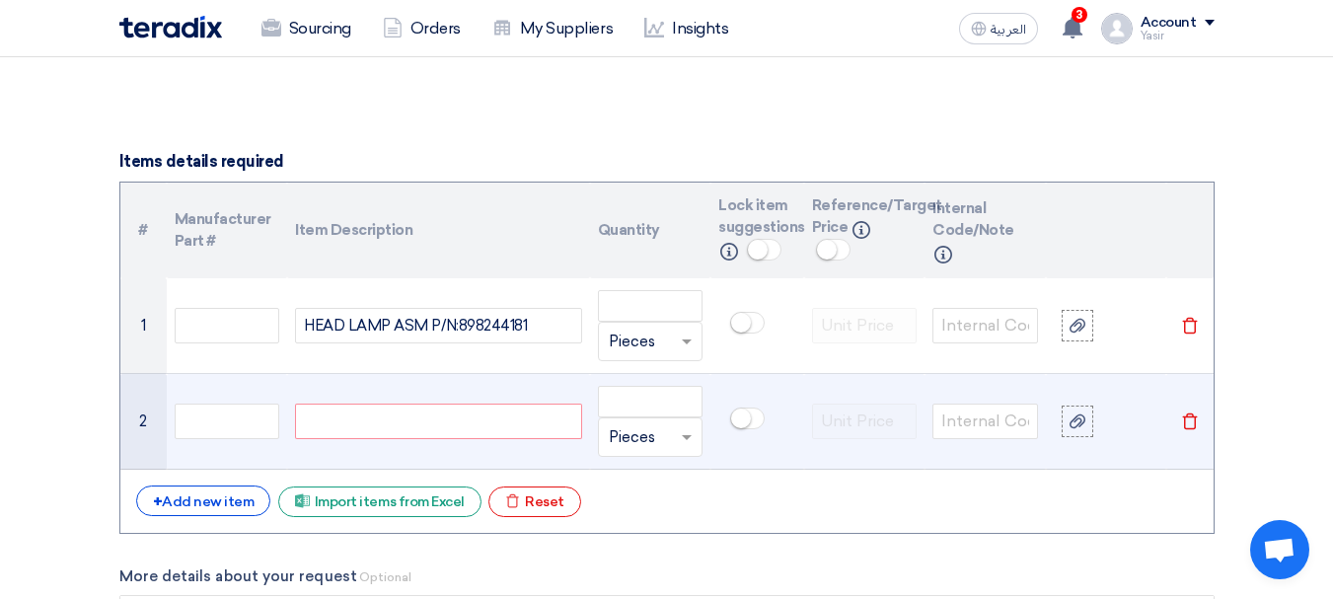
click at [477, 391] on td at bounding box center [438, 422] width 302 height 96
click at [466, 414] on div at bounding box center [438, 422] width 286 height 36
paste div
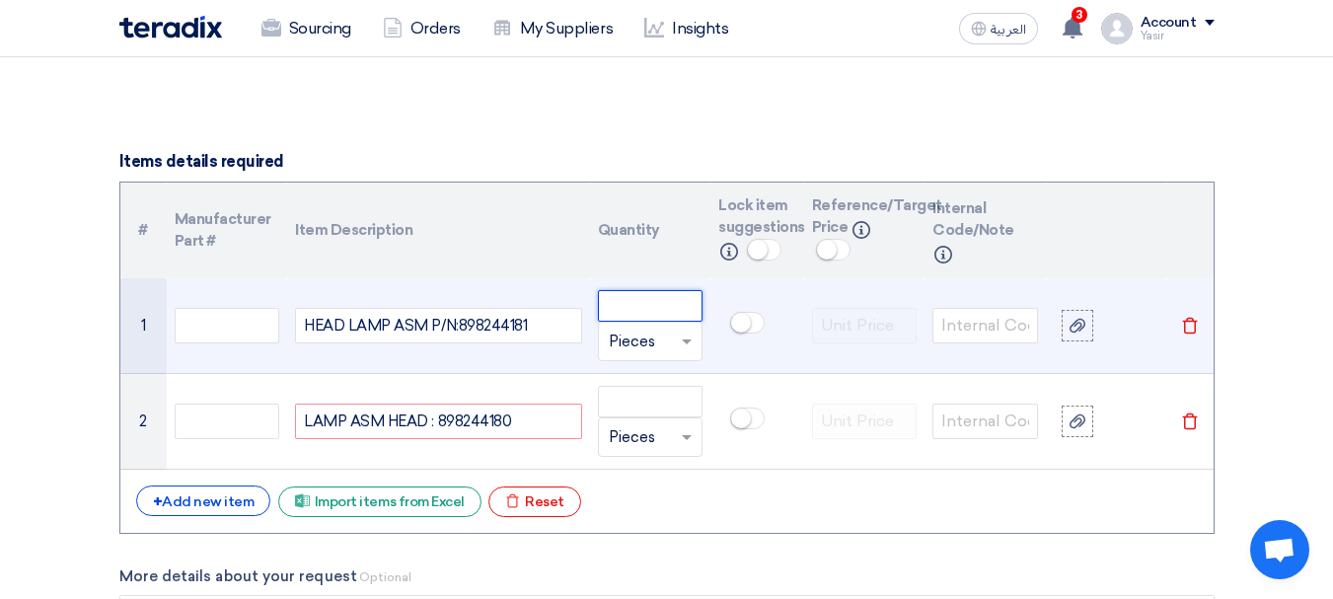
click at [660, 307] on input "number" at bounding box center [651, 306] width 106 height 32
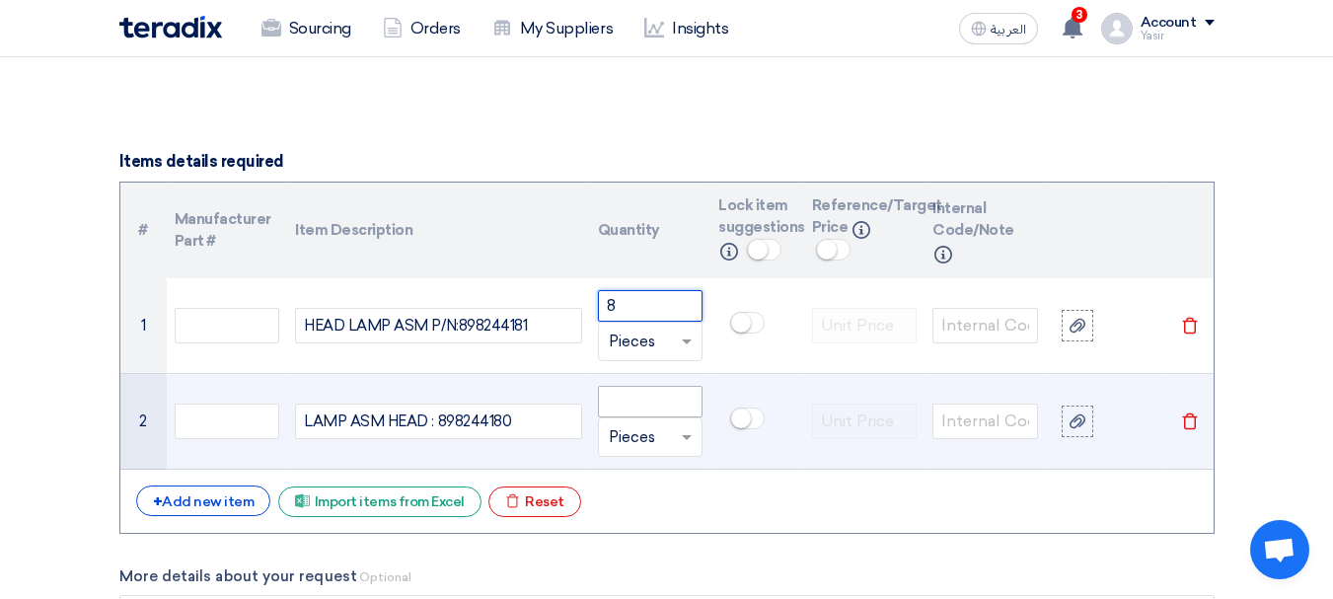
type input "8"
click at [674, 399] on input "number" at bounding box center [651, 402] width 106 height 32
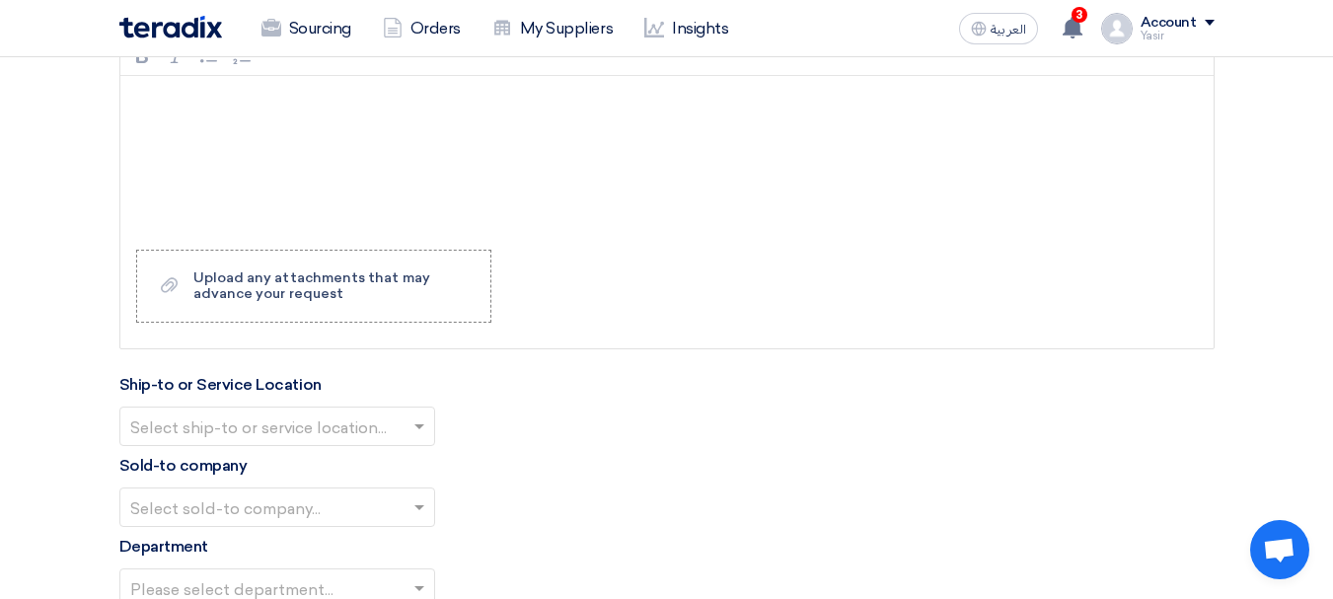
scroll to position [1974, 0]
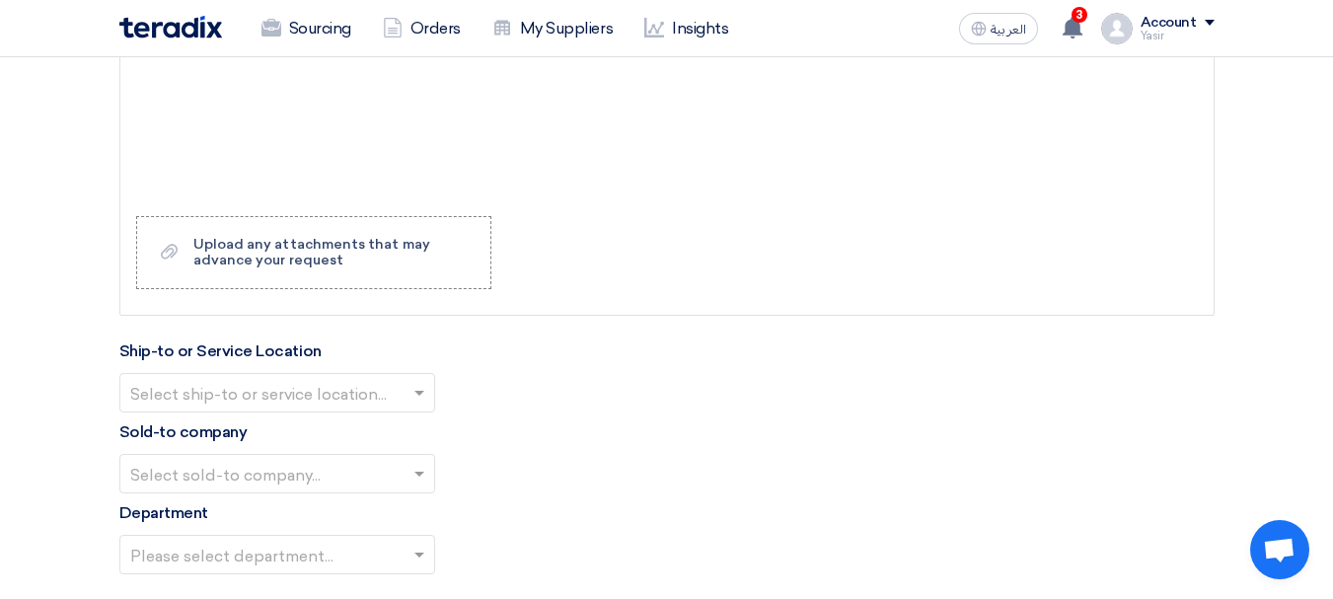
click at [344, 386] on input "text" at bounding box center [267, 395] width 274 height 33
type input "8"
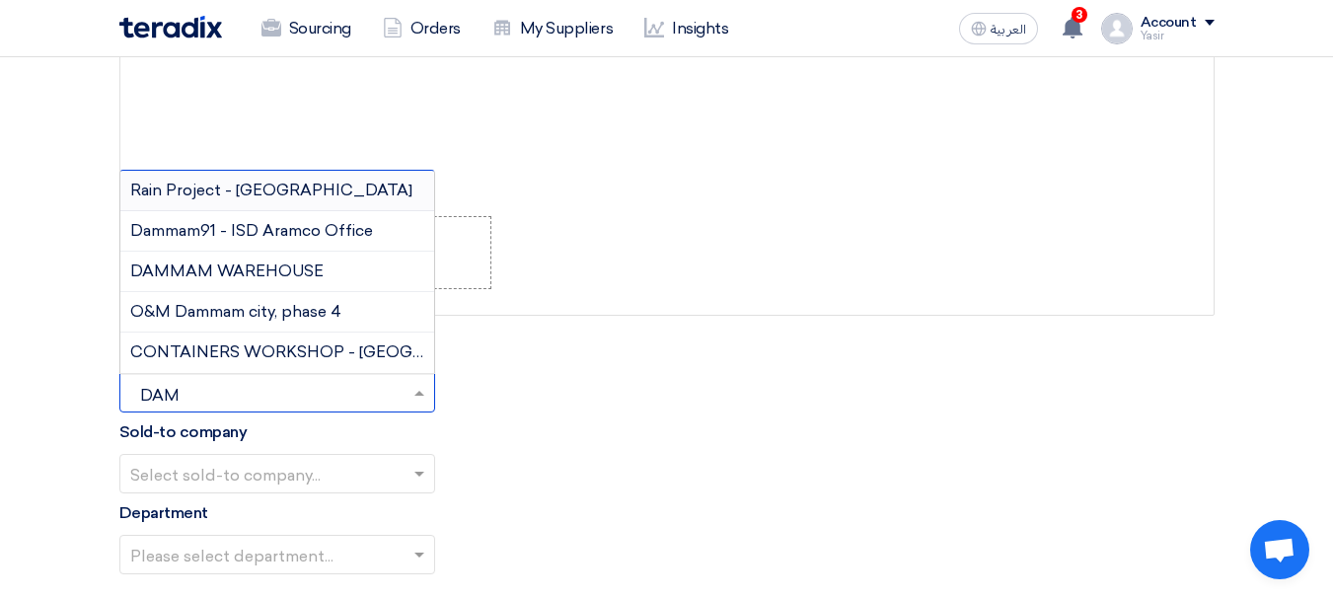
type input "DAMM"
click at [246, 277] on span "DAMMAM WAREHOUSE" at bounding box center [226, 271] width 193 height 19
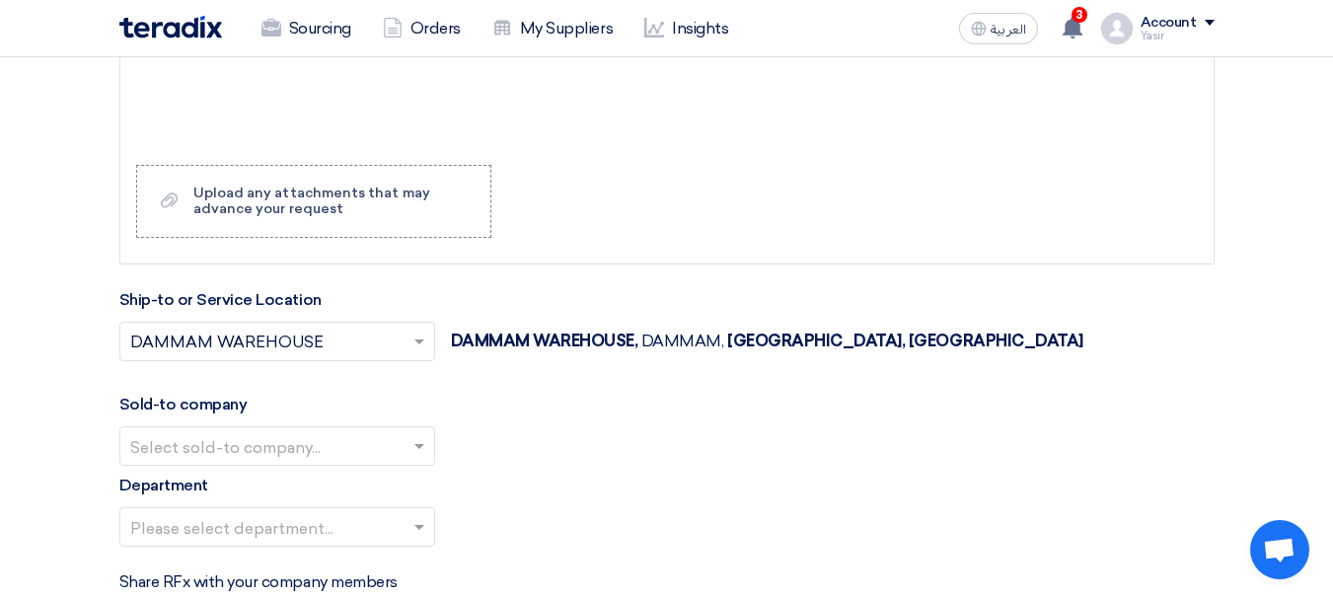
scroll to position [2072, 0]
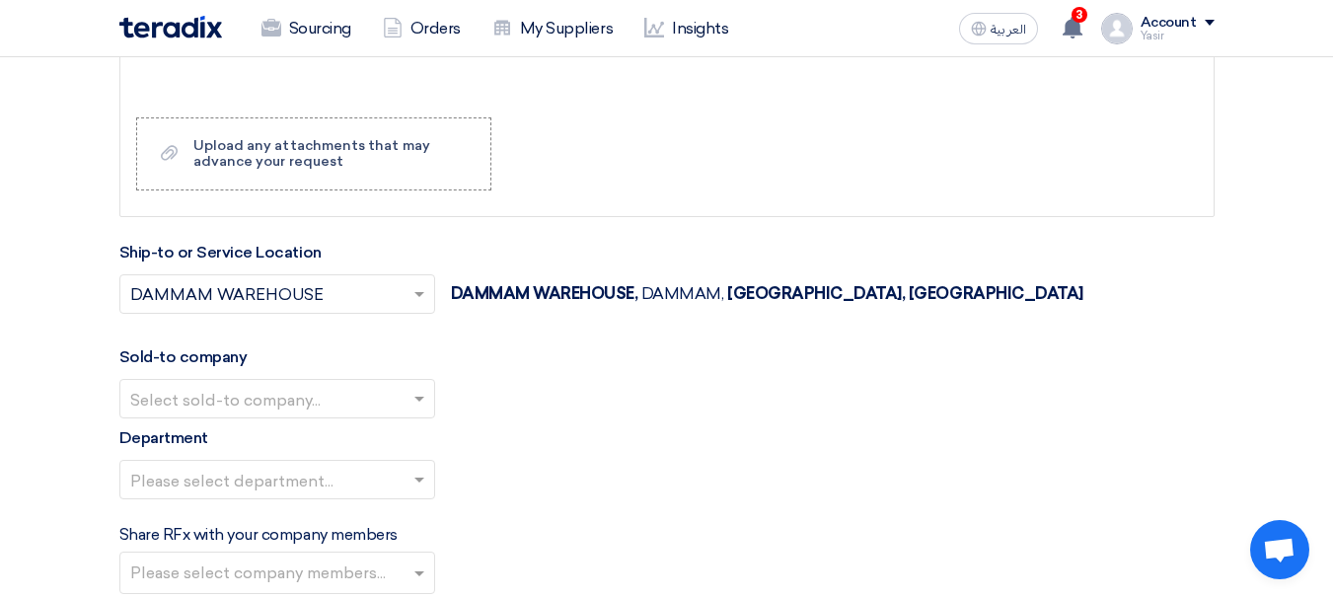
click at [242, 383] on div at bounding box center [277, 399] width 314 height 33
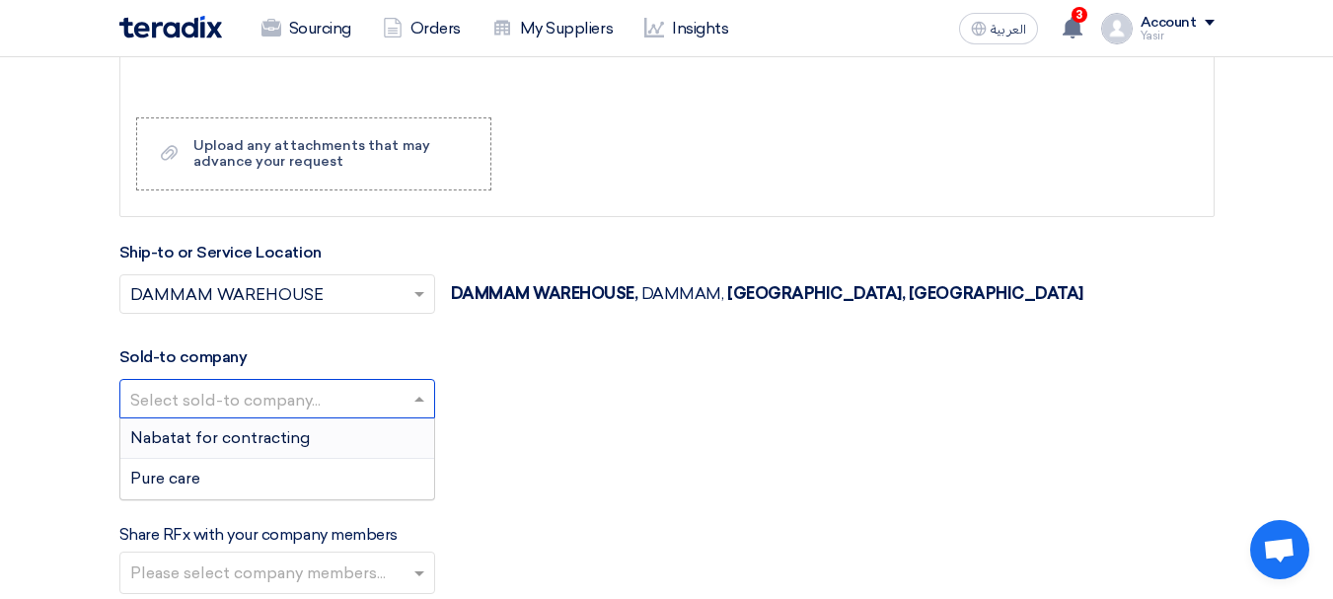
click at [206, 437] on span "Nabatat for contracting" at bounding box center [220, 437] width 180 height 19
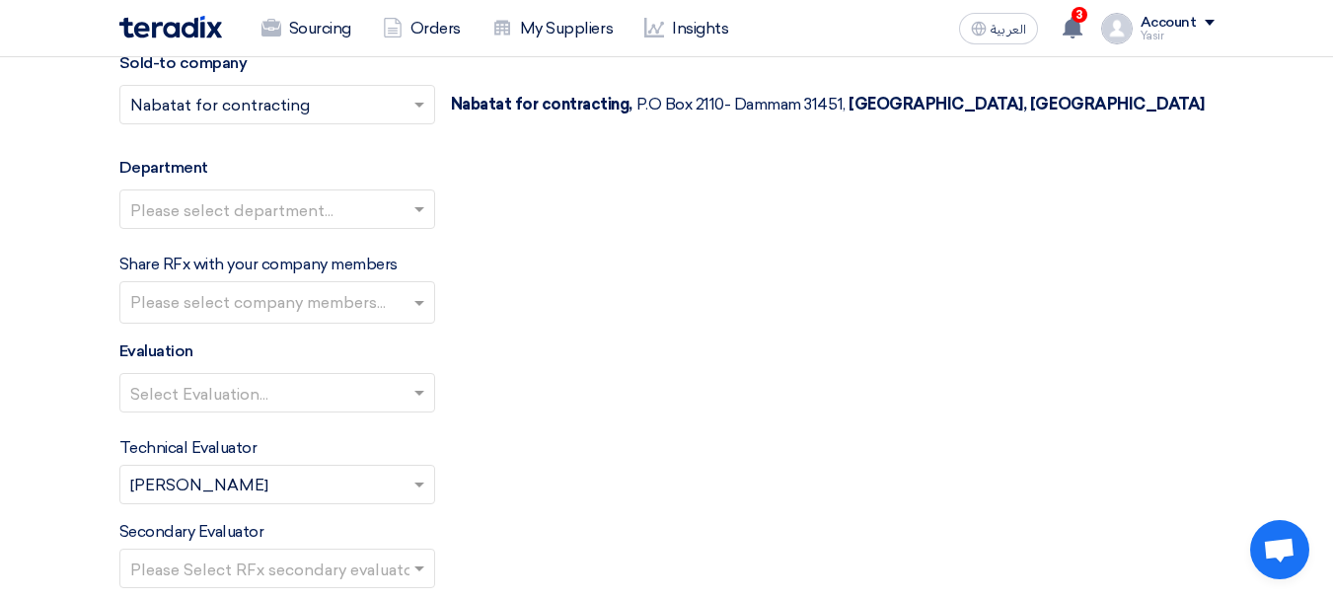
scroll to position [2368, 0]
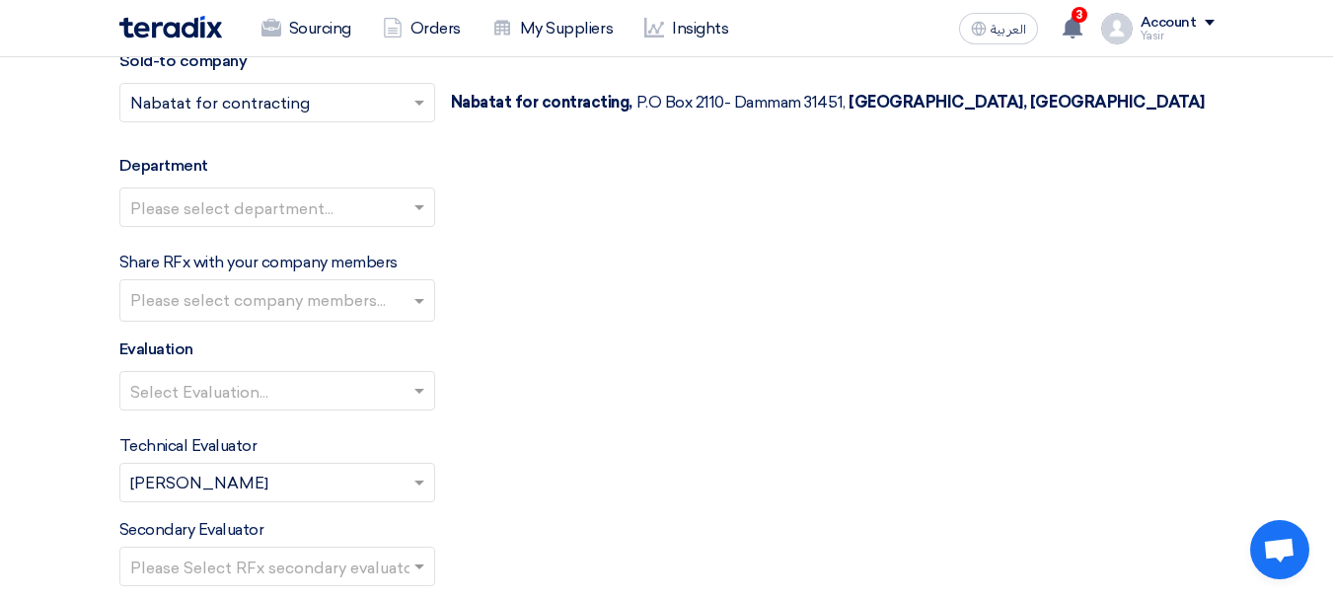
click at [333, 213] on input "text" at bounding box center [267, 209] width 274 height 33
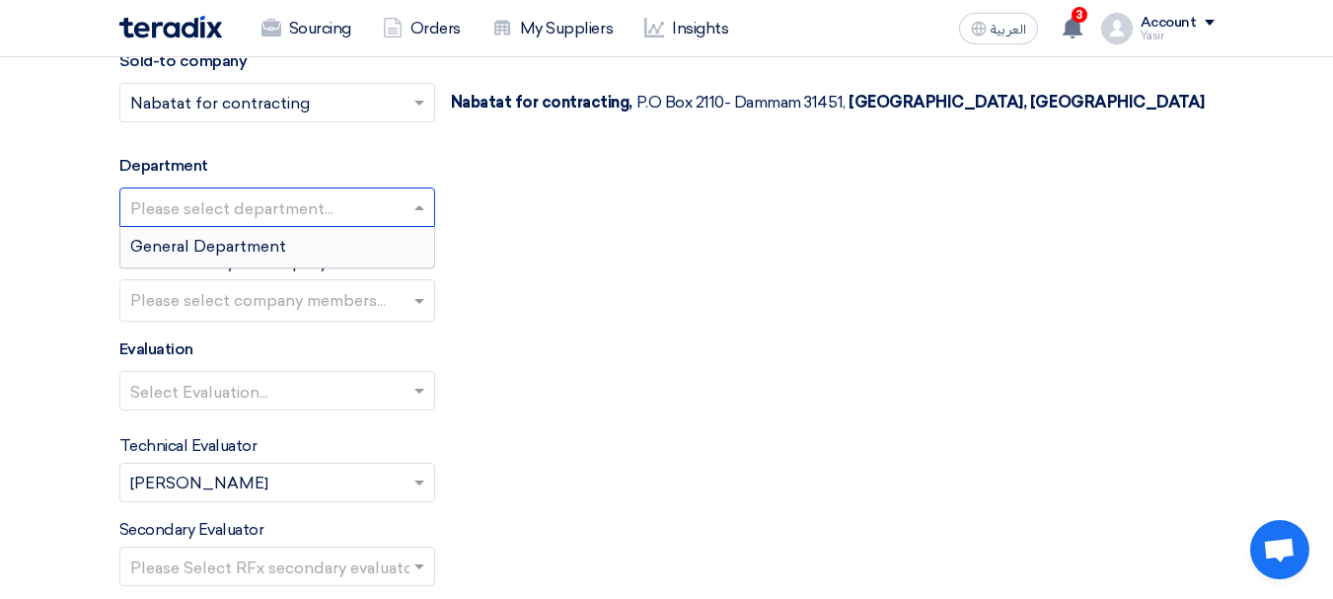
click at [250, 246] on span "General Department" at bounding box center [208, 246] width 156 height 19
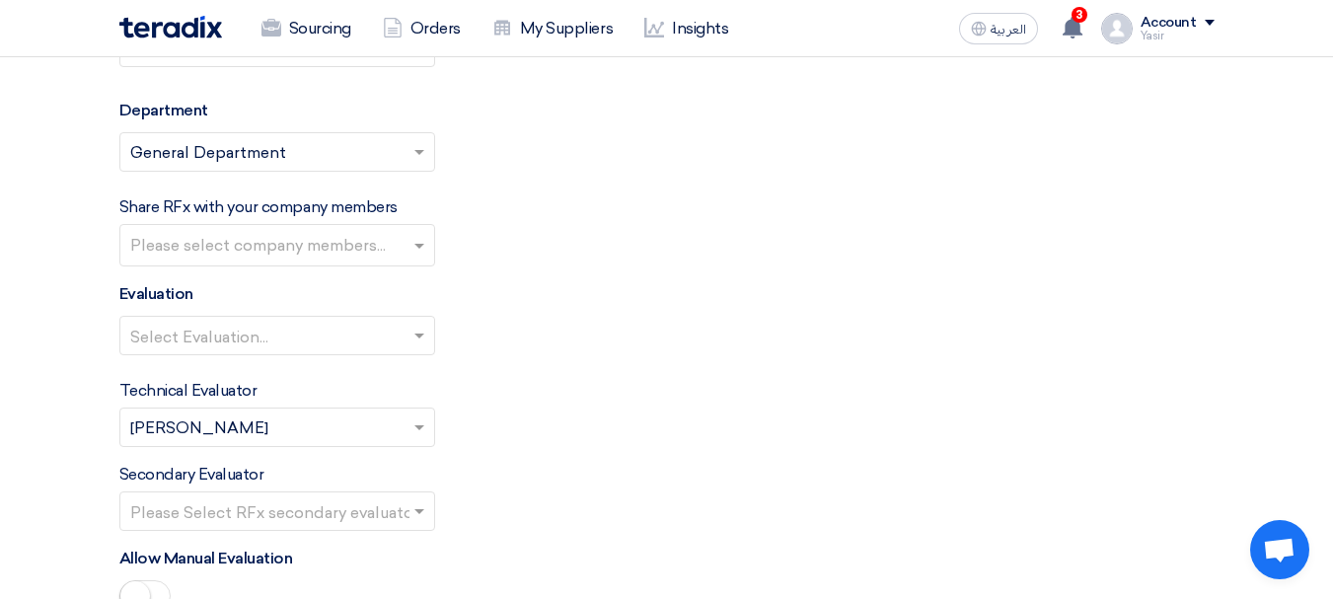
scroll to position [2467, 0]
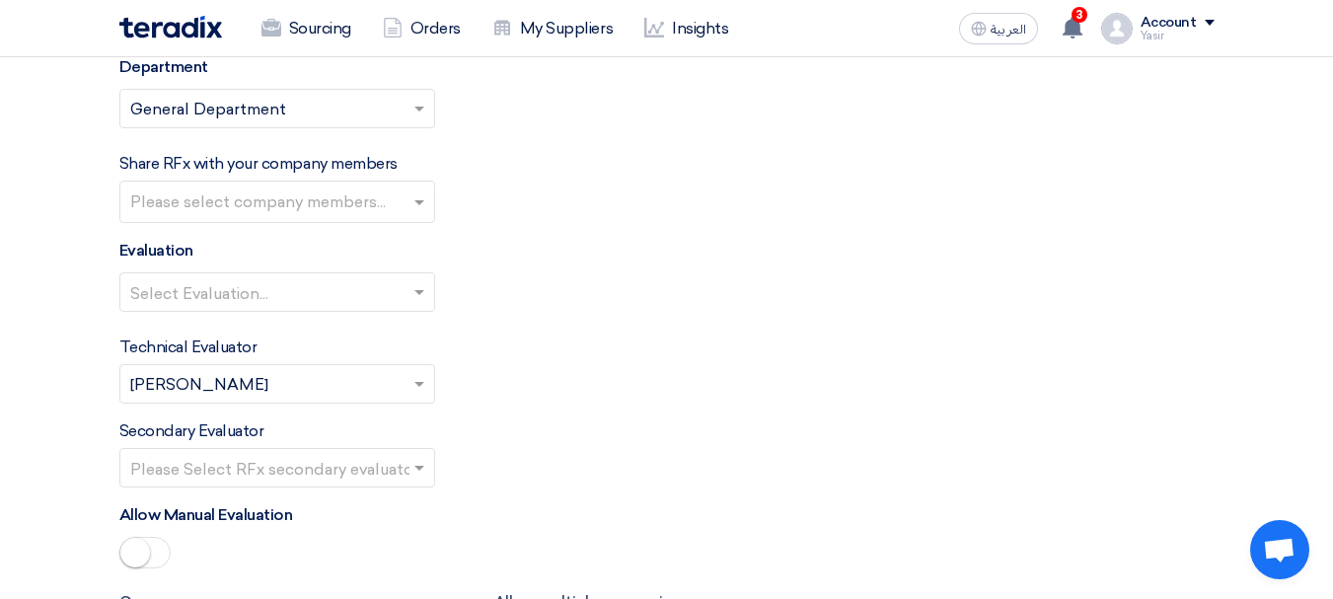
drag, startPoint x: 389, startPoint y: 288, endPoint x: 387, endPoint y: 299, distance: 11.0
click at [390, 288] on input "text" at bounding box center [267, 294] width 274 height 33
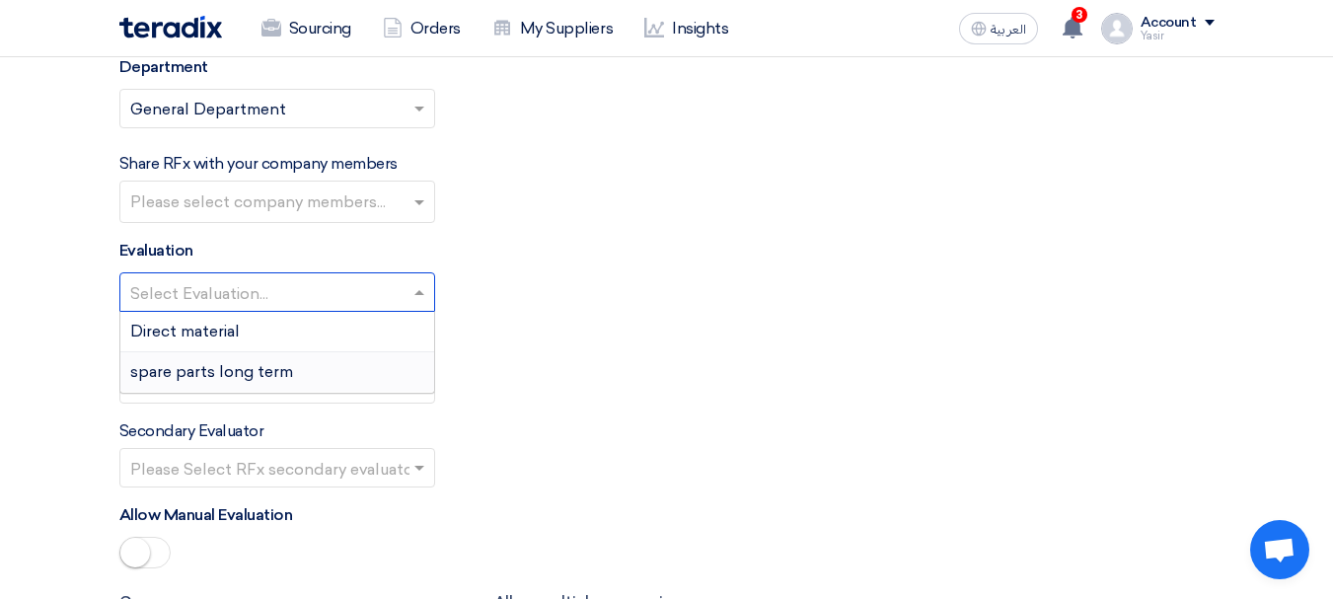
click at [248, 368] on span "spare parts long term" at bounding box center [211, 371] width 163 height 19
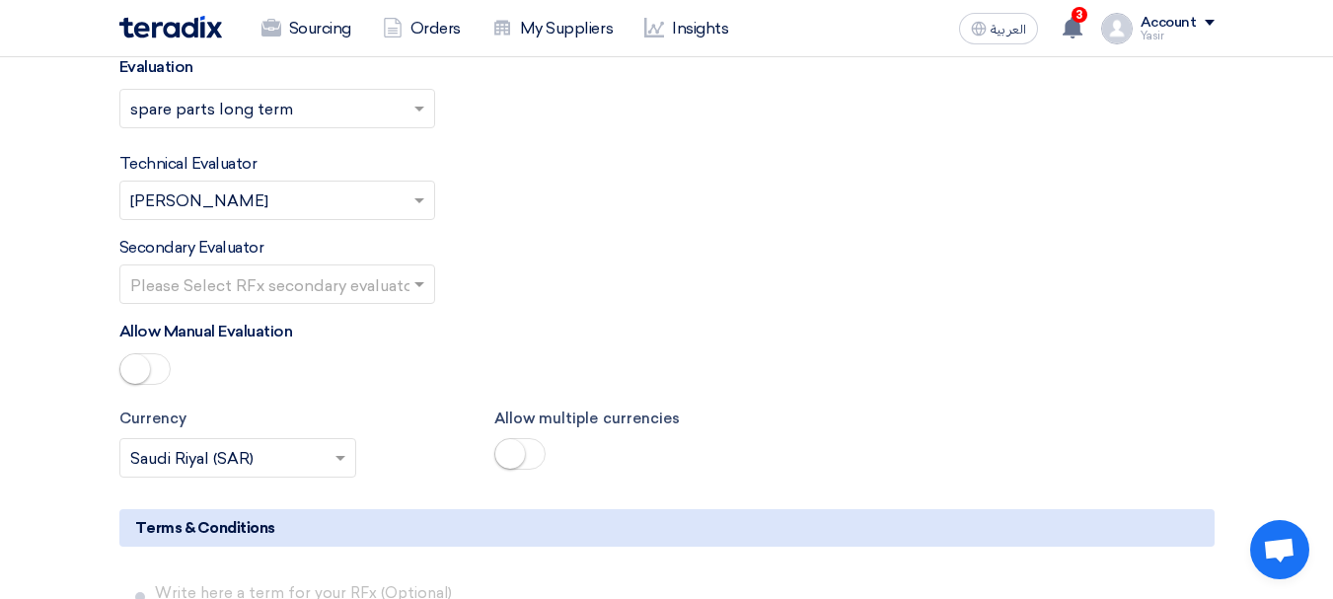
scroll to position [2664, 0]
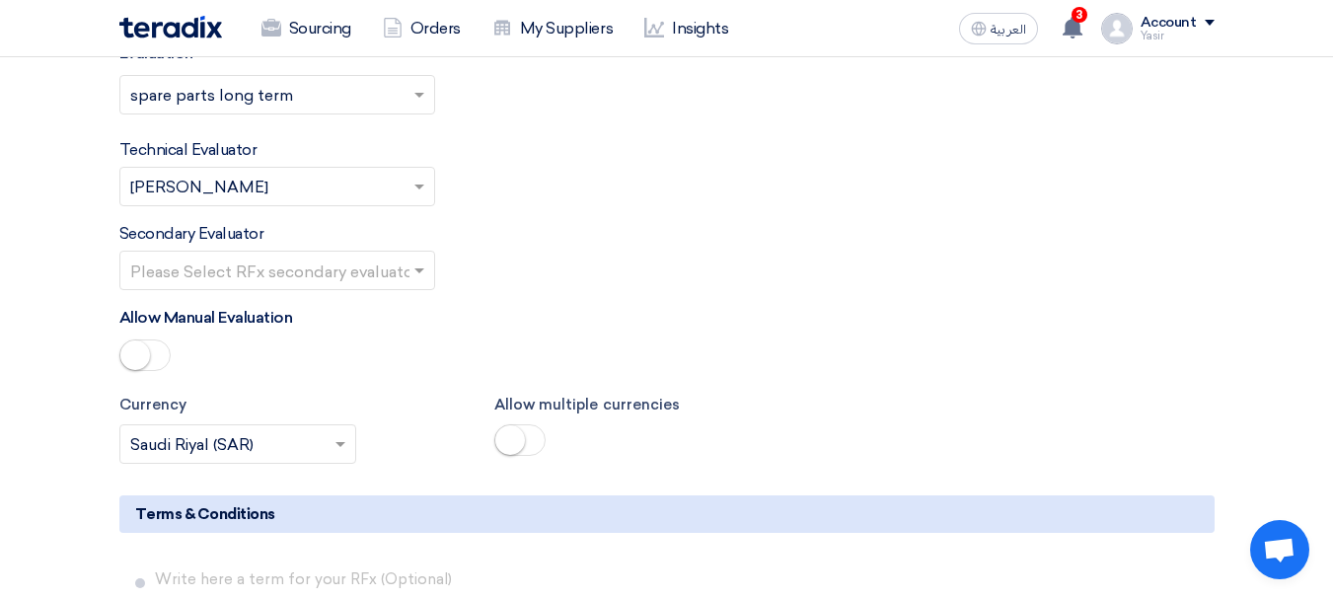
click at [319, 274] on input "text" at bounding box center [267, 273] width 274 height 33
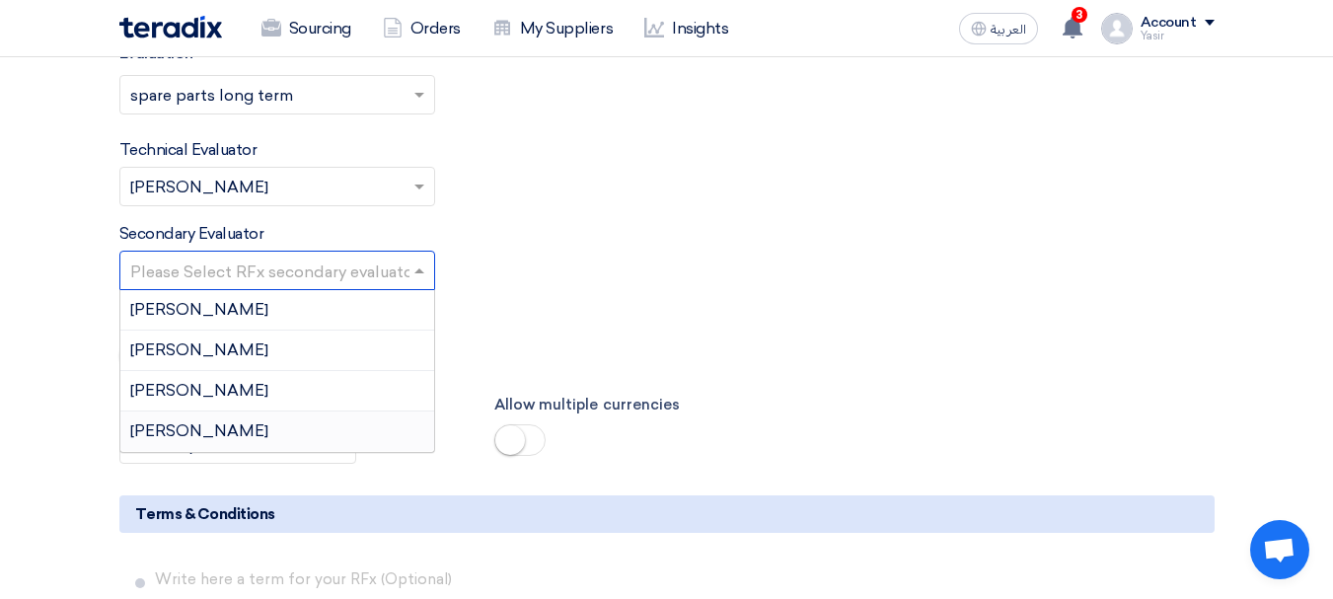
click at [176, 424] on span "[PERSON_NAME]" at bounding box center [199, 430] width 138 height 19
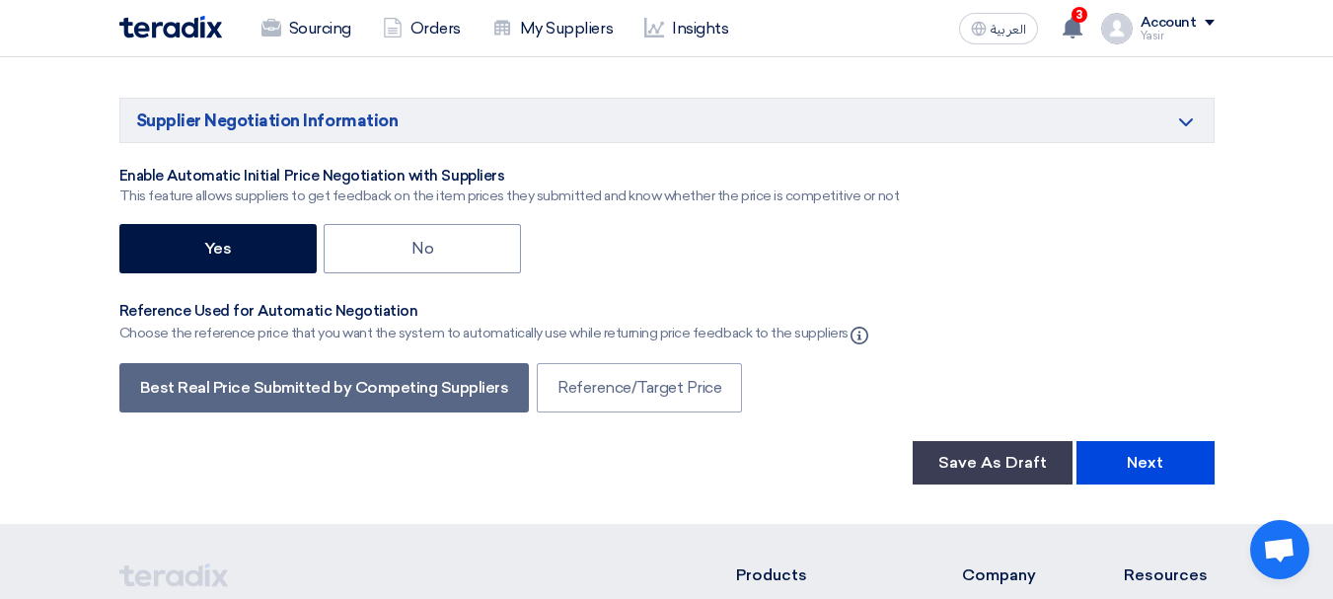
scroll to position [3454, 0]
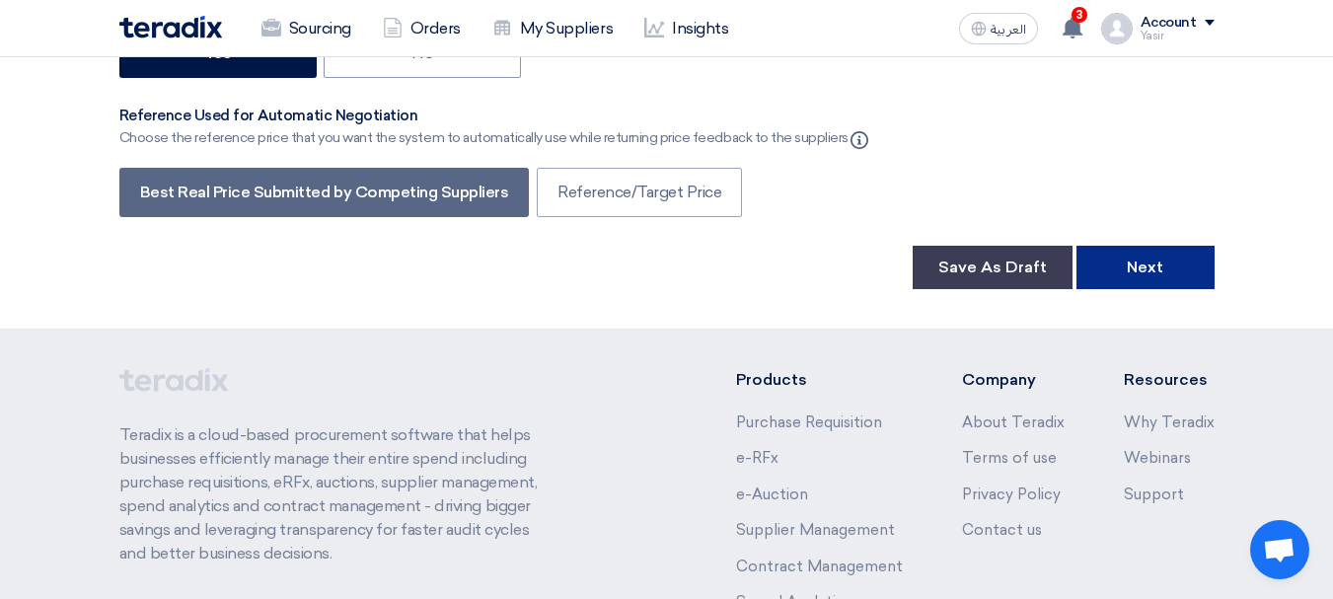
click at [1130, 259] on button "Next" at bounding box center [1146, 267] width 138 height 43
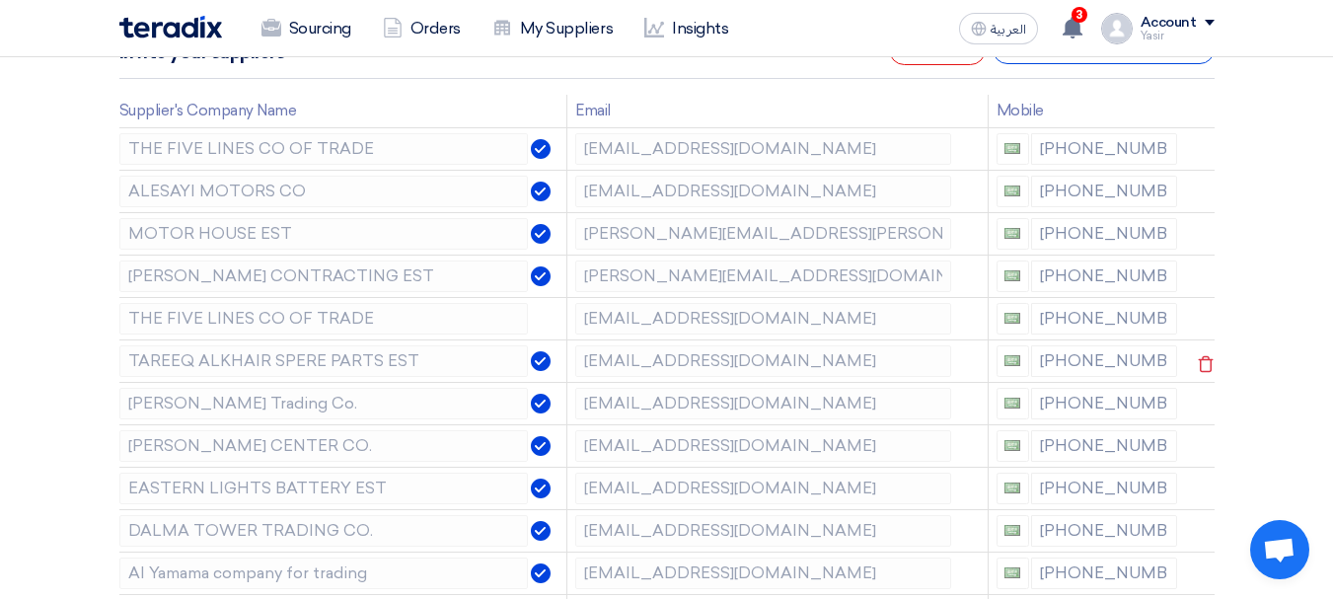
scroll to position [296, 0]
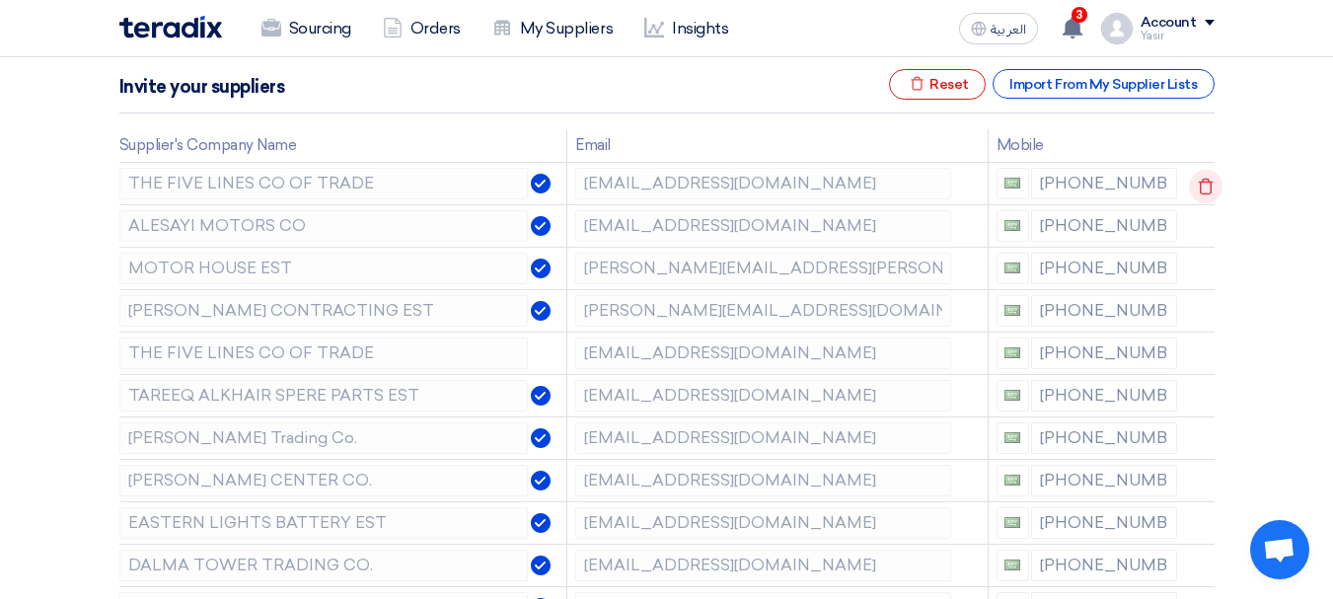
click at [1197, 179] on icon at bounding box center [1206, 187] width 34 height 34
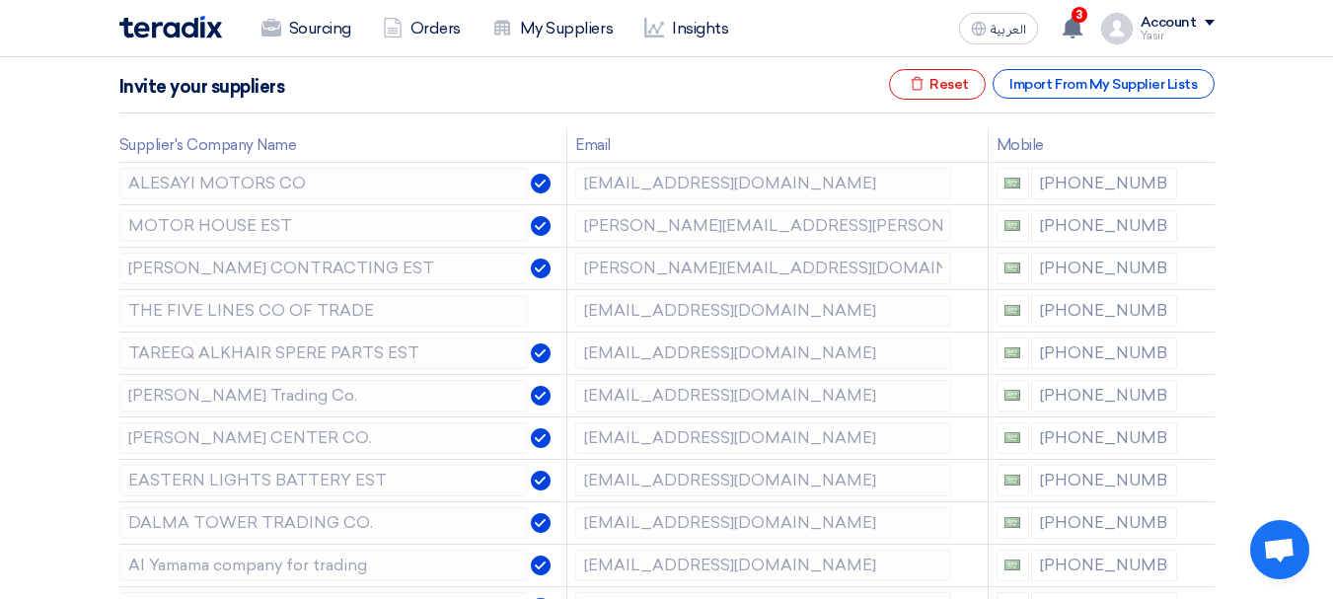
click at [0, 0] on icon at bounding box center [0, 0] width 0 height 0
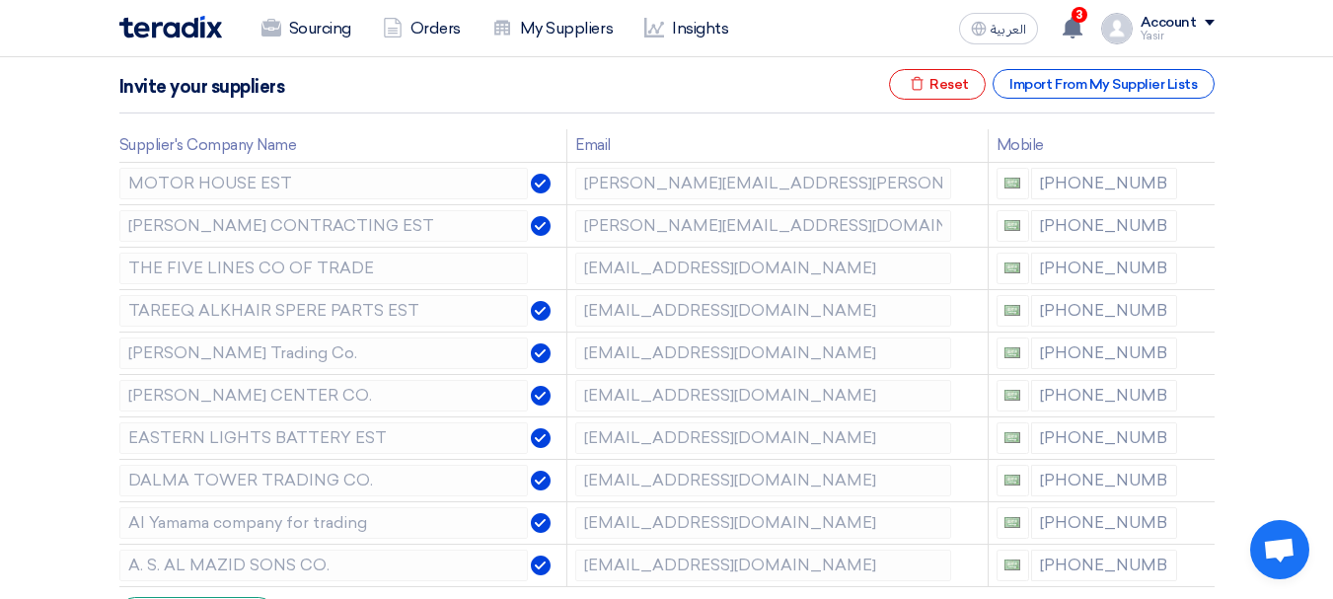
click at [0, 0] on icon at bounding box center [0, 0] width 0 height 0
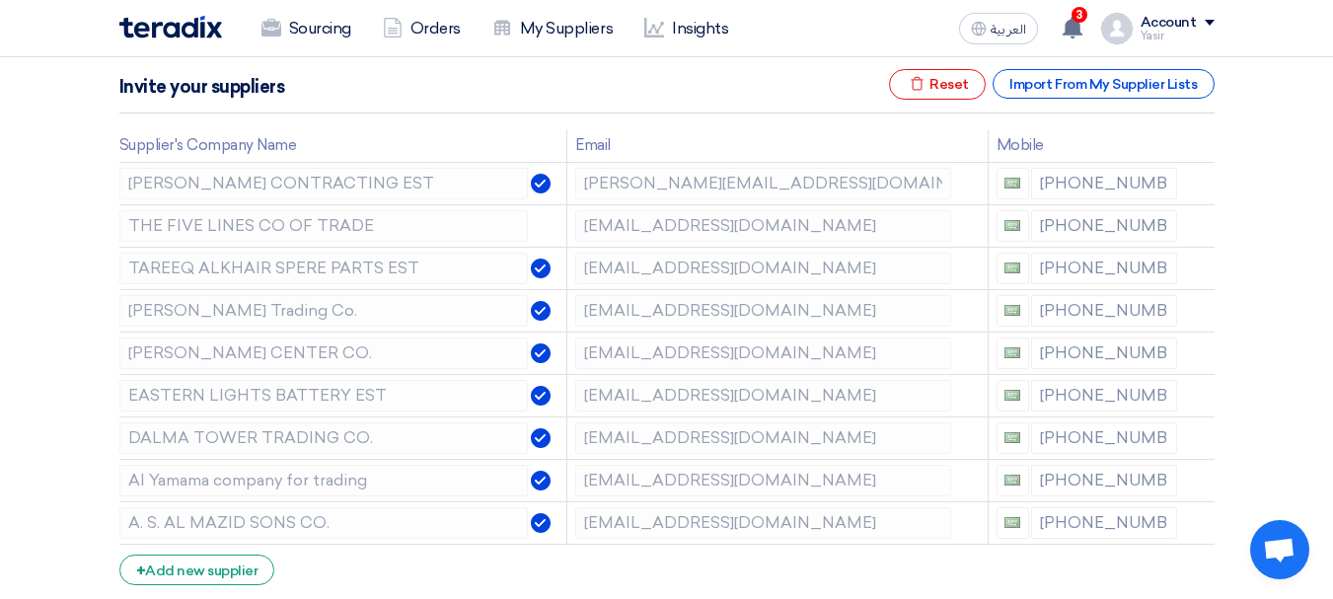
click at [0, 0] on icon at bounding box center [0, 0] width 0 height 0
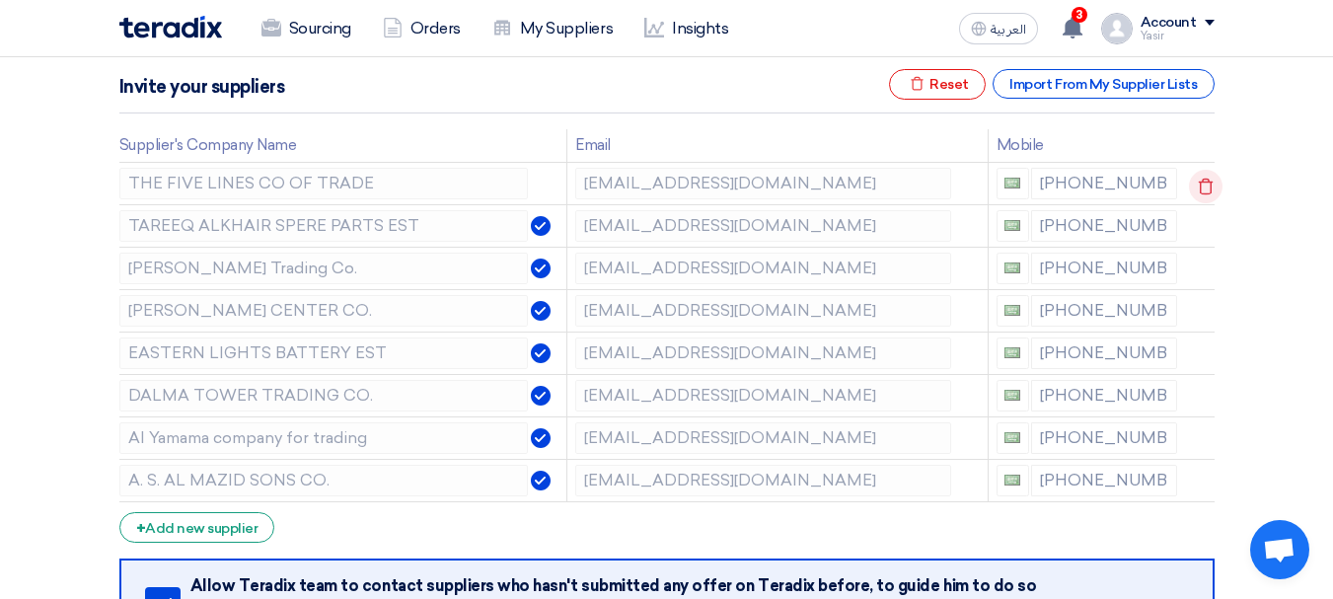
click at [1193, 185] on icon at bounding box center [1206, 187] width 34 height 34
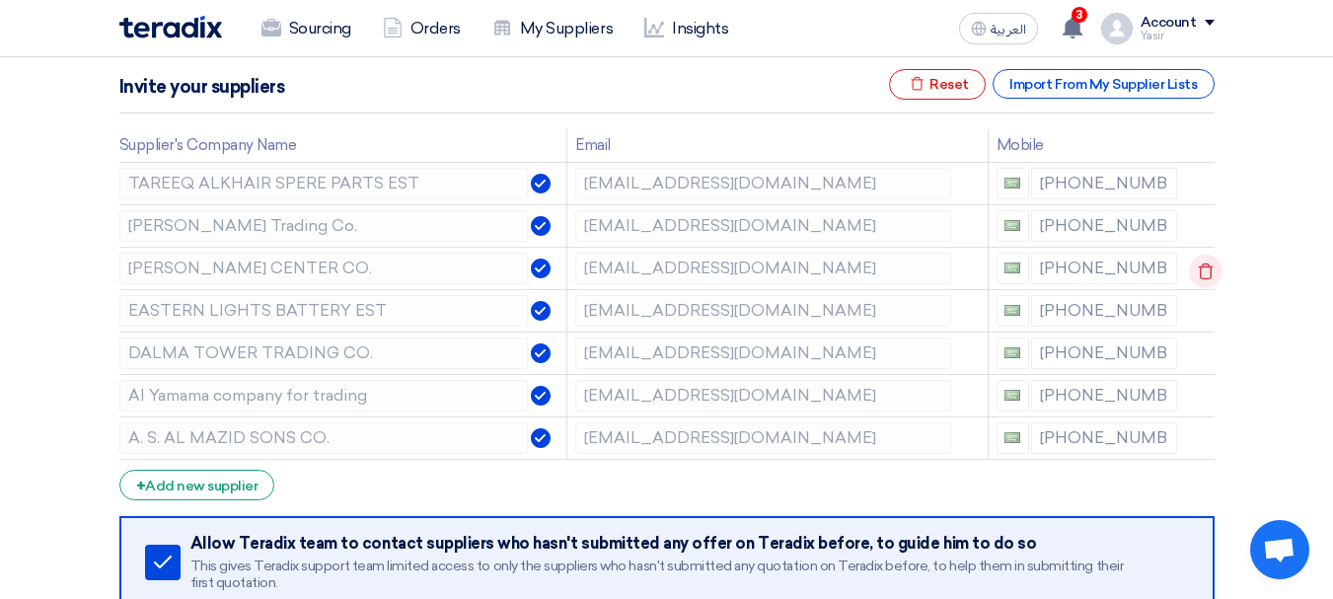
click at [1197, 275] on icon at bounding box center [1206, 272] width 34 height 34
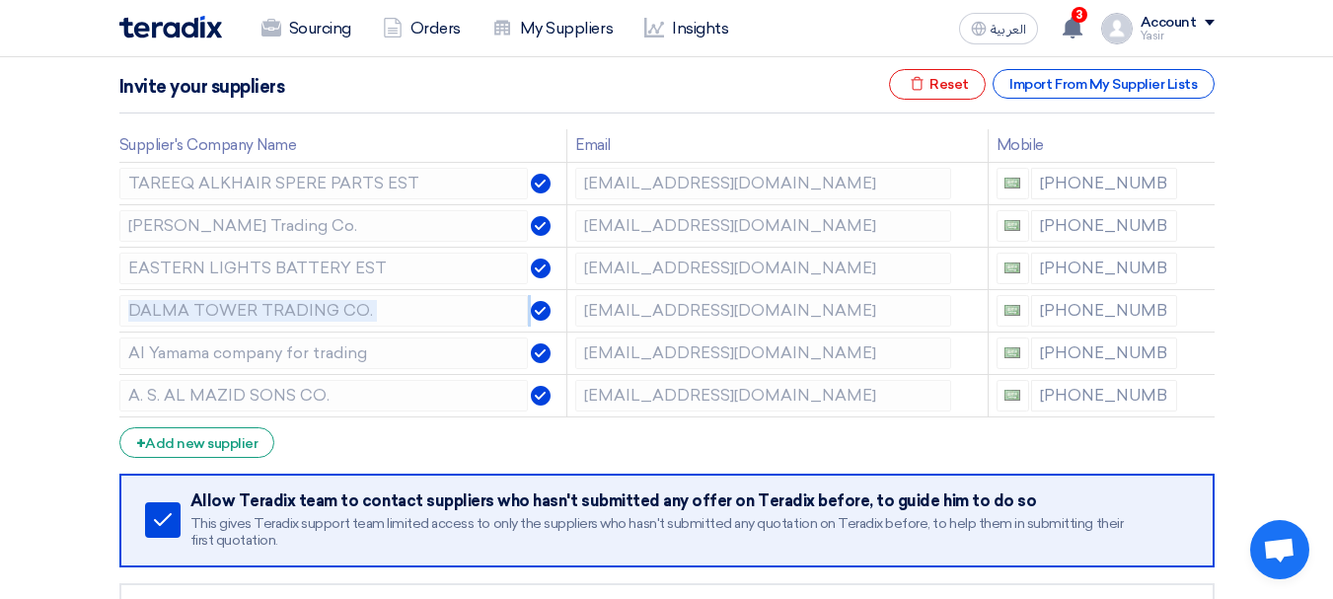
click at [0, 0] on icon at bounding box center [0, 0] width 0 height 0
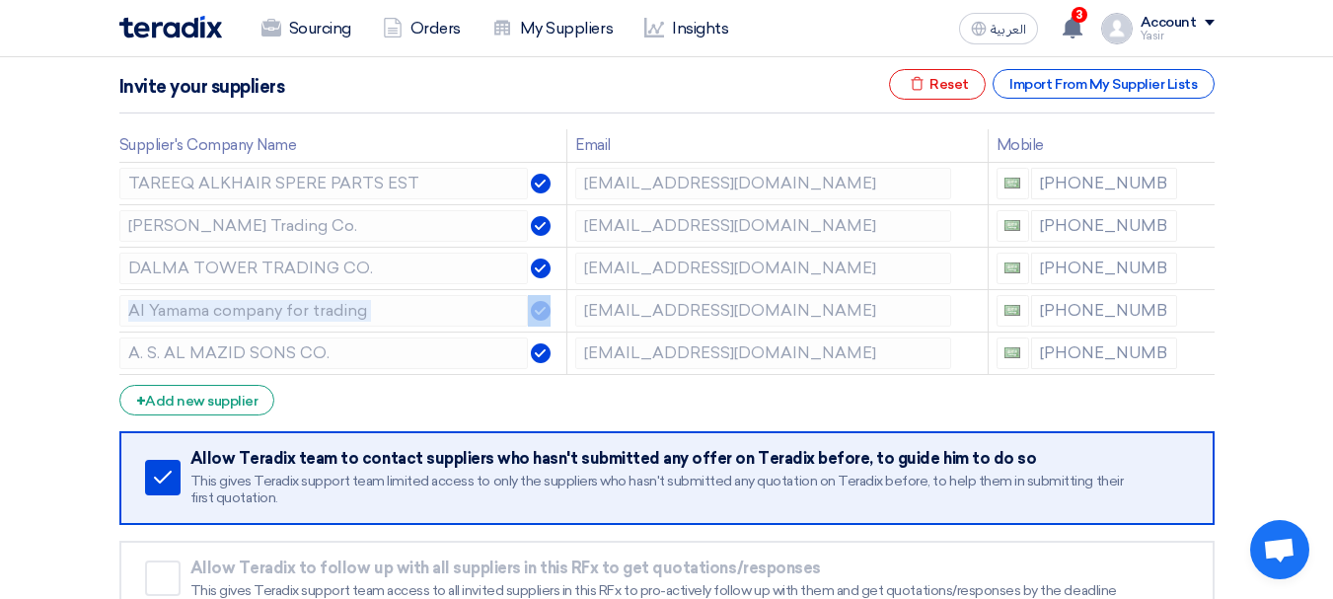
click at [0, 0] on icon at bounding box center [0, 0] width 0 height 0
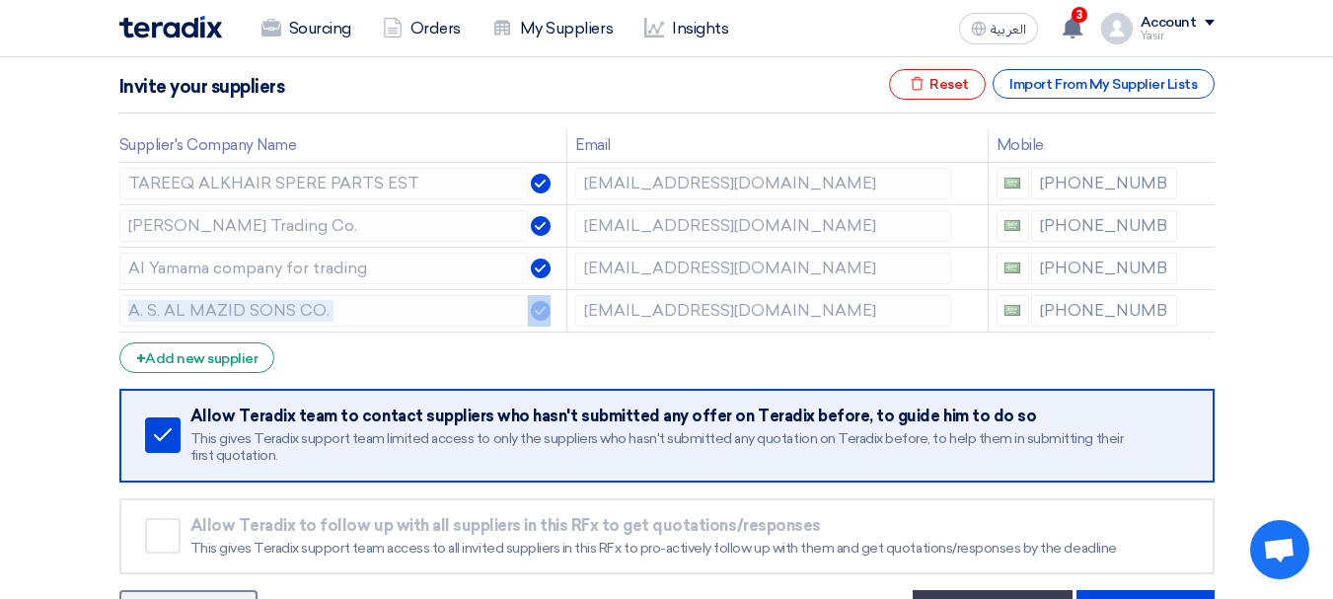
click at [0, 0] on icon at bounding box center [0, 0] width 0 height 0
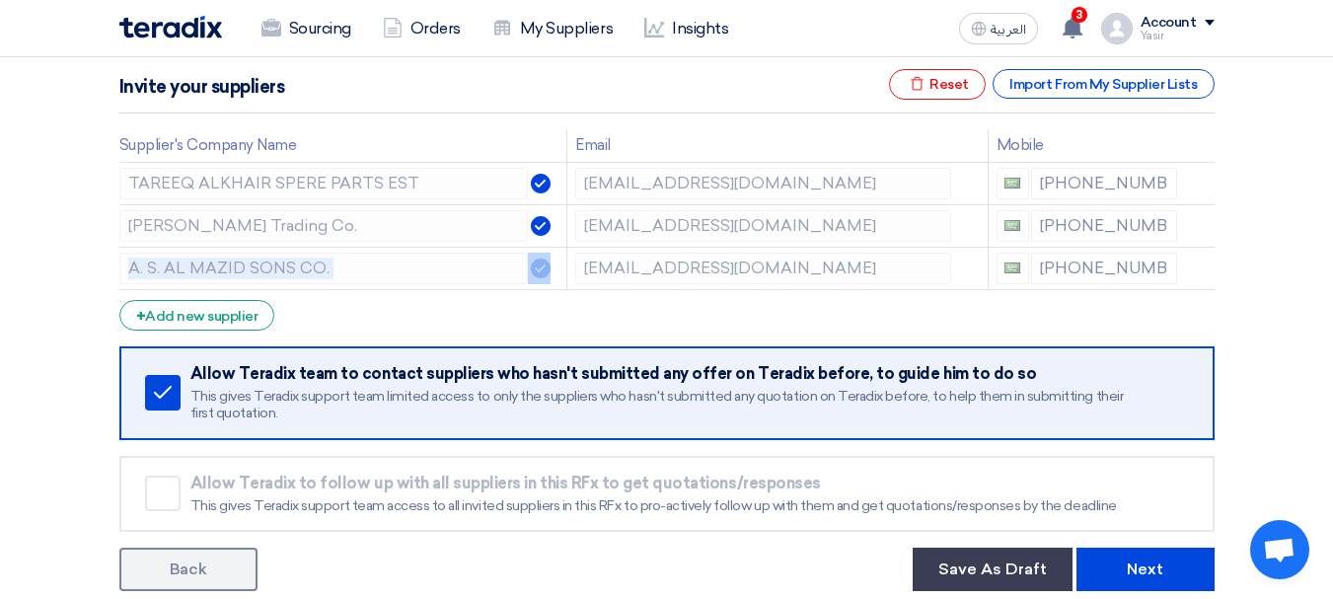
click at [0, 0] on icon at bounding box center [0, 0] width 0 height 0
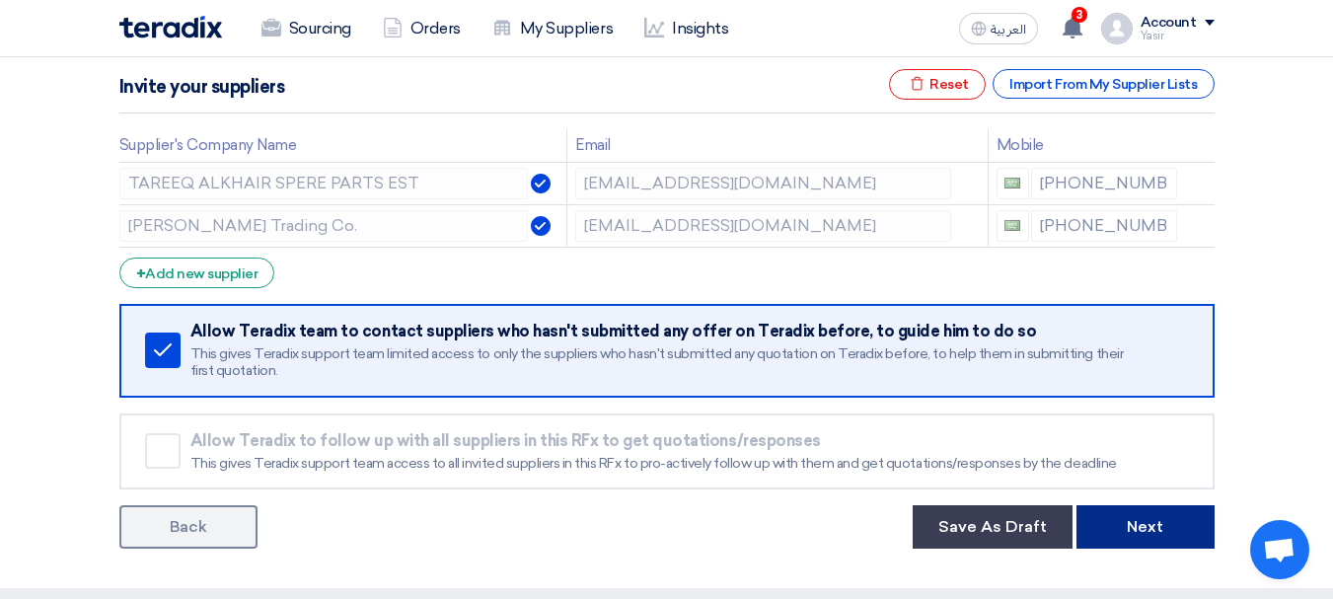
click at [1133, 513] on button "Next" at bounding box center [1146, 526] width 138 height 43
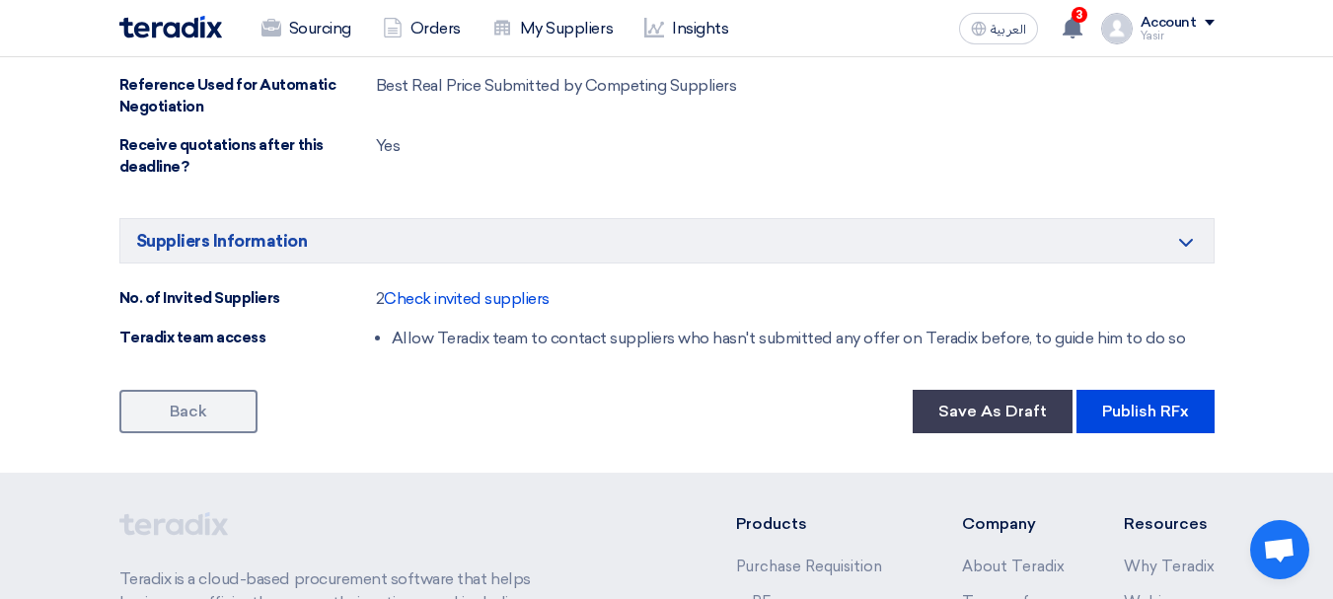
scroll to position [1283, 0]
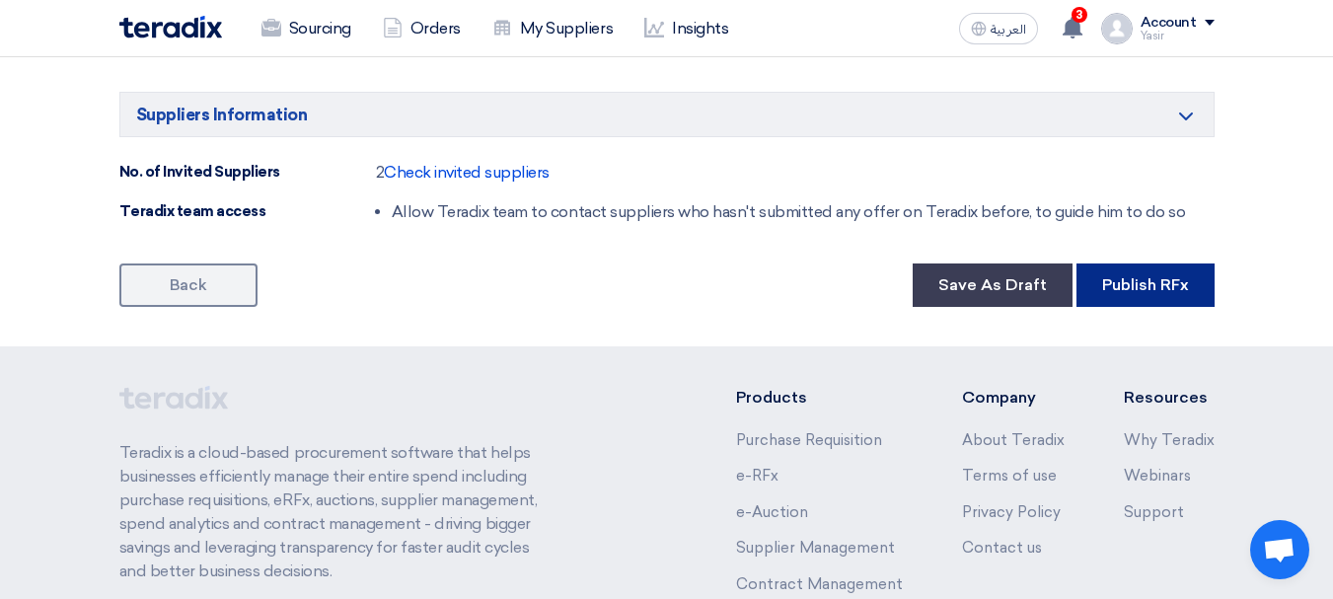
click at [1176, 263] on button "Publish RFx" at bounding box center [1146, 284] width 138 height 43
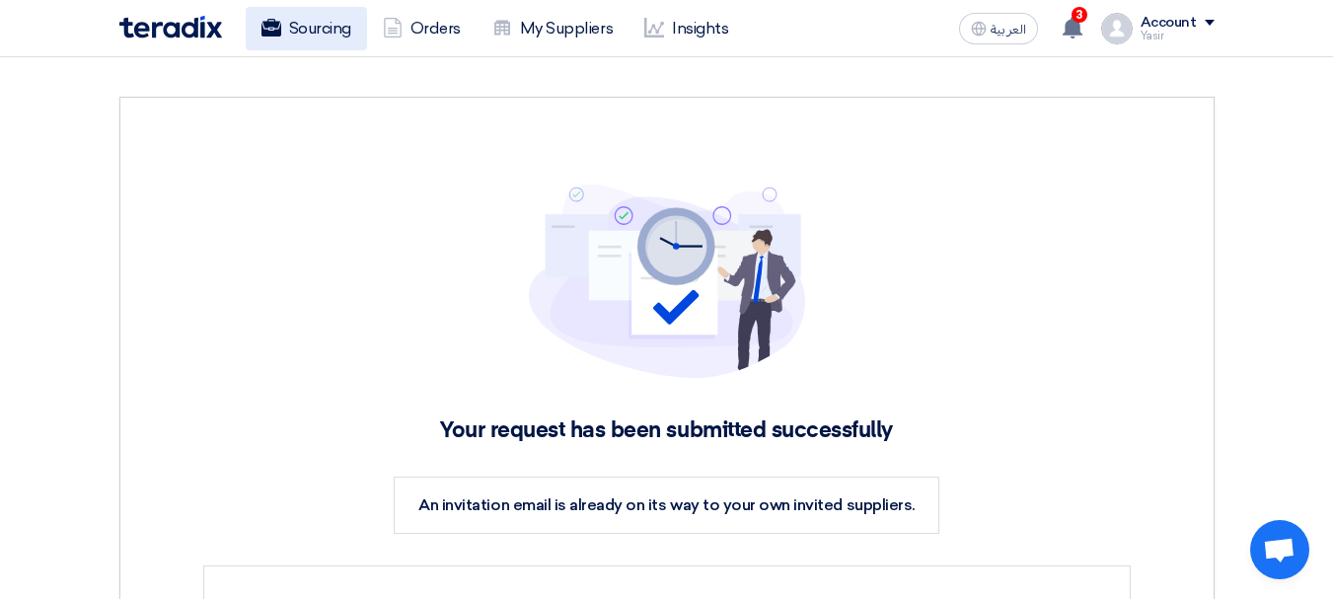
click at [286, 26] on link "Sourcing" at bounding box center [306, 28] width 121 height 43
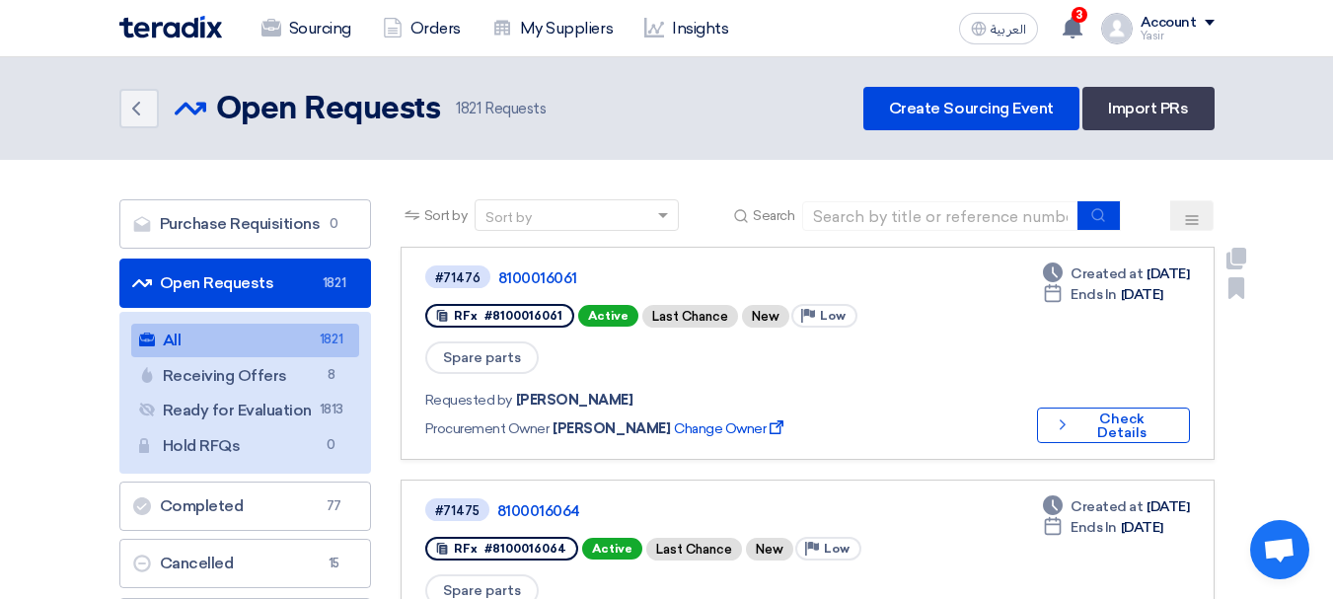
scroll to position [99, 0]
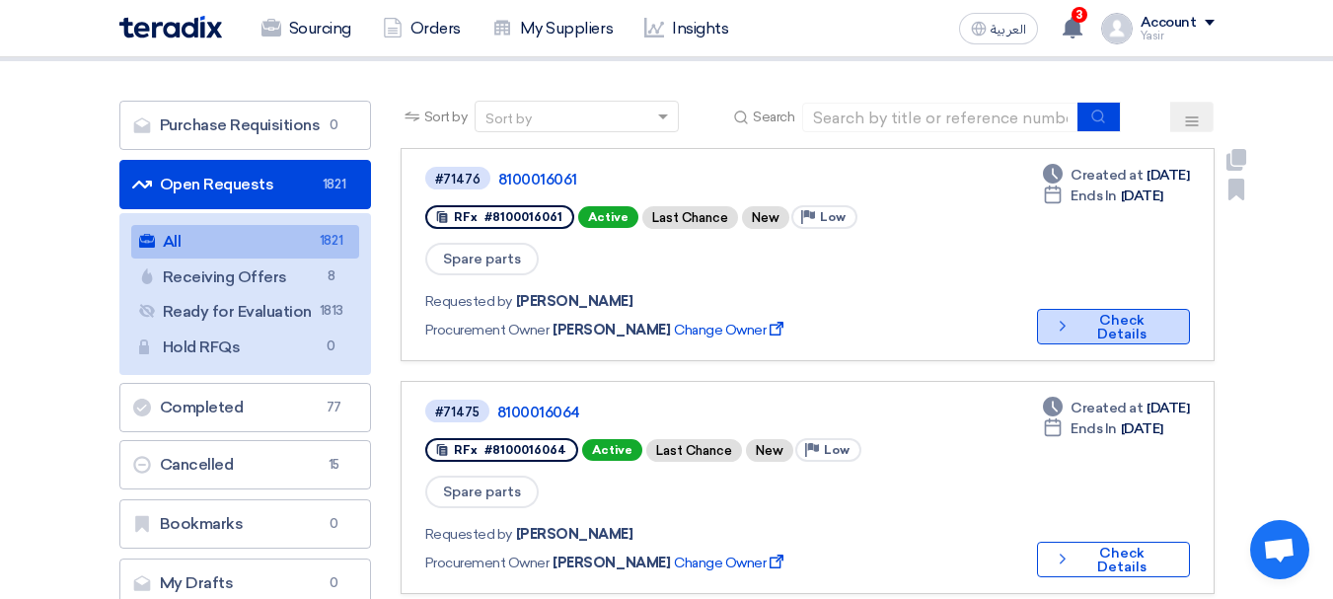
click at [1095, 309] on button "Check details Check Details" at bounding box center [1113, 327] width 153 height 36
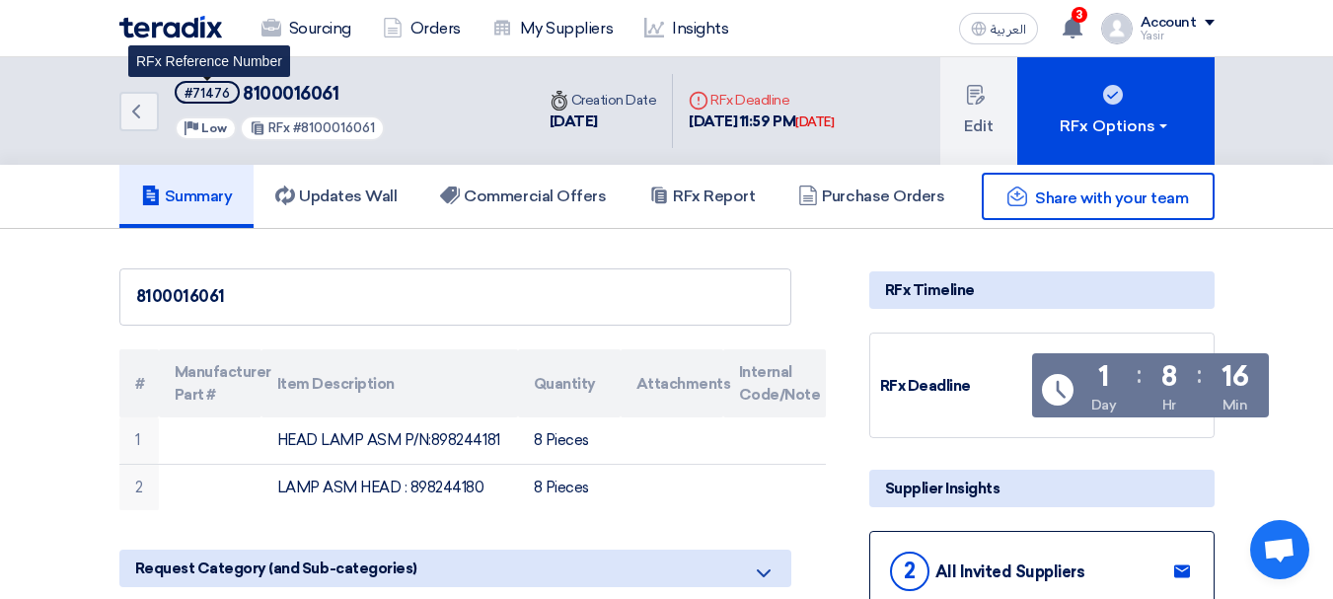
click at [217, 99] on div "#71476" at bounding box center [207, 93] width 45 height 13
copy div "71476"
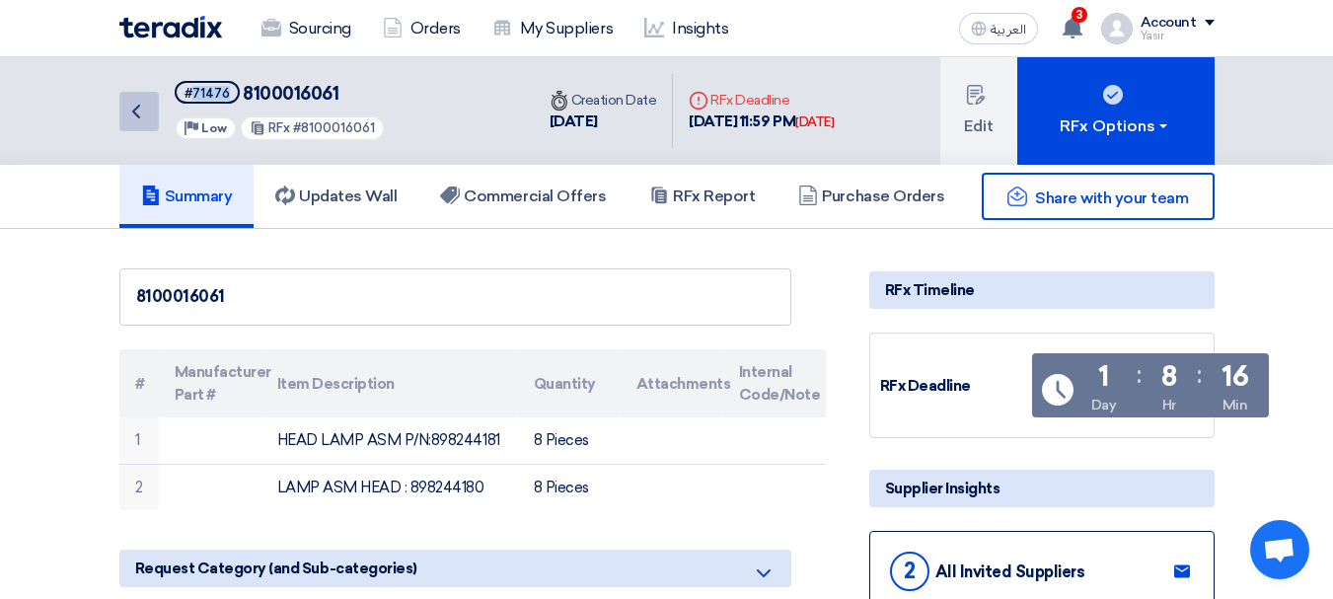
click at [141, 121] on icon "Back" at bounding box center [136, 112] width 24 height 24
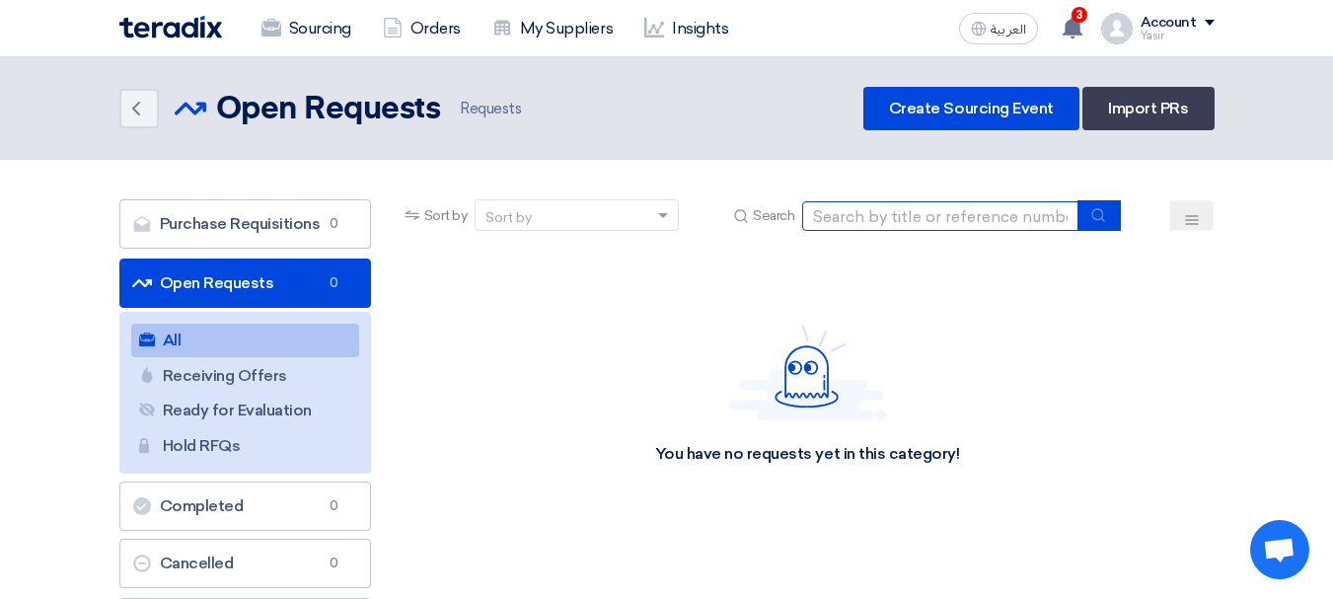
click at [936, 224] on input at bounding box center [940, 216] width 276 height 30
paste input "8100016058"
type input "8100016058"
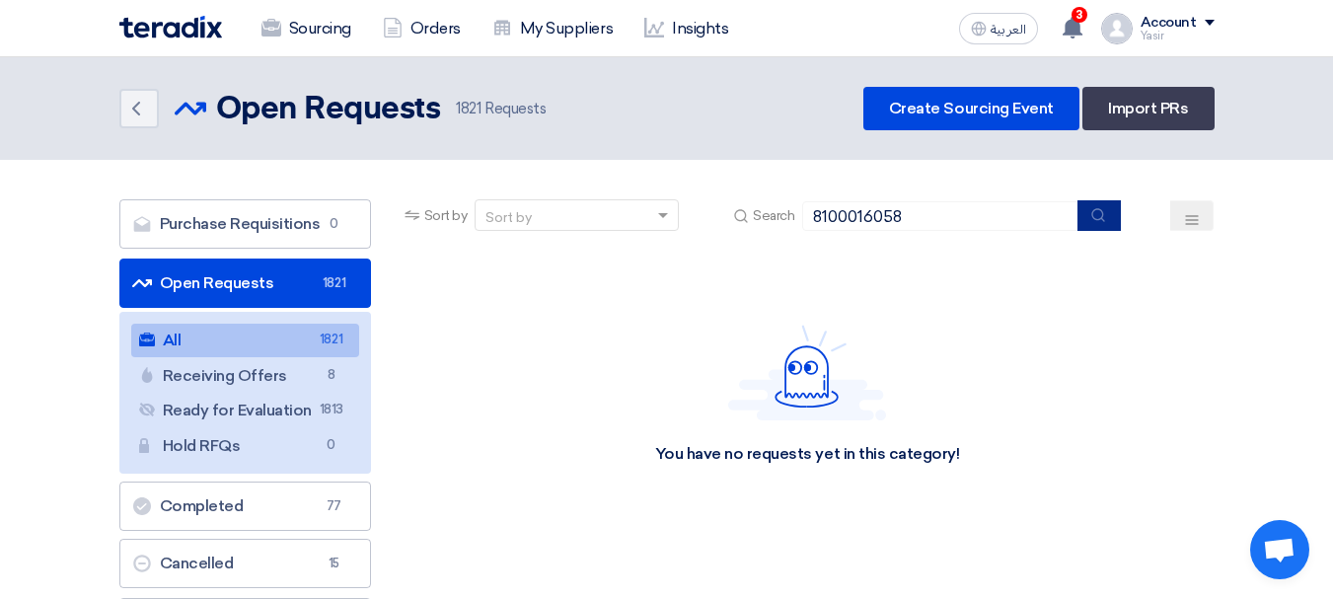
click at [1101, 218] on icon "submit" at bounding box center [1098, 215] width 16 height 16
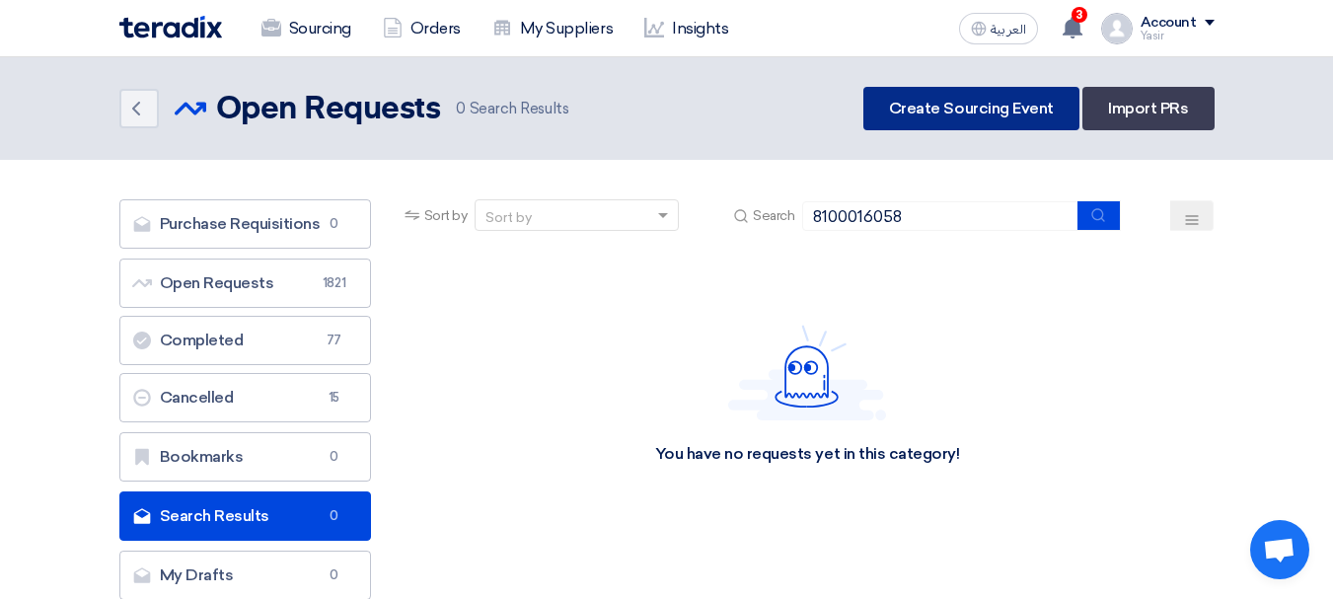
click at [984, 109] on link "Create Sourcing Event" at bounding box center [971, 108] width 216 height 43
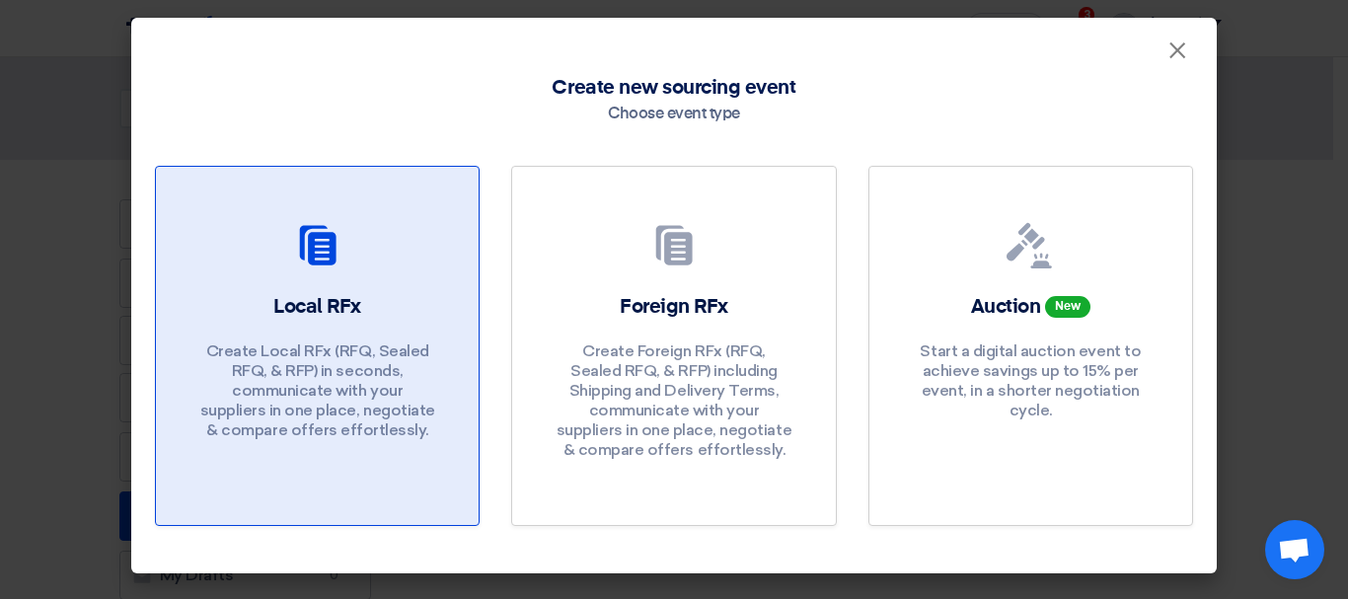
click at [415, 261] on div at bounding box center [317, 249] width 275 height 55
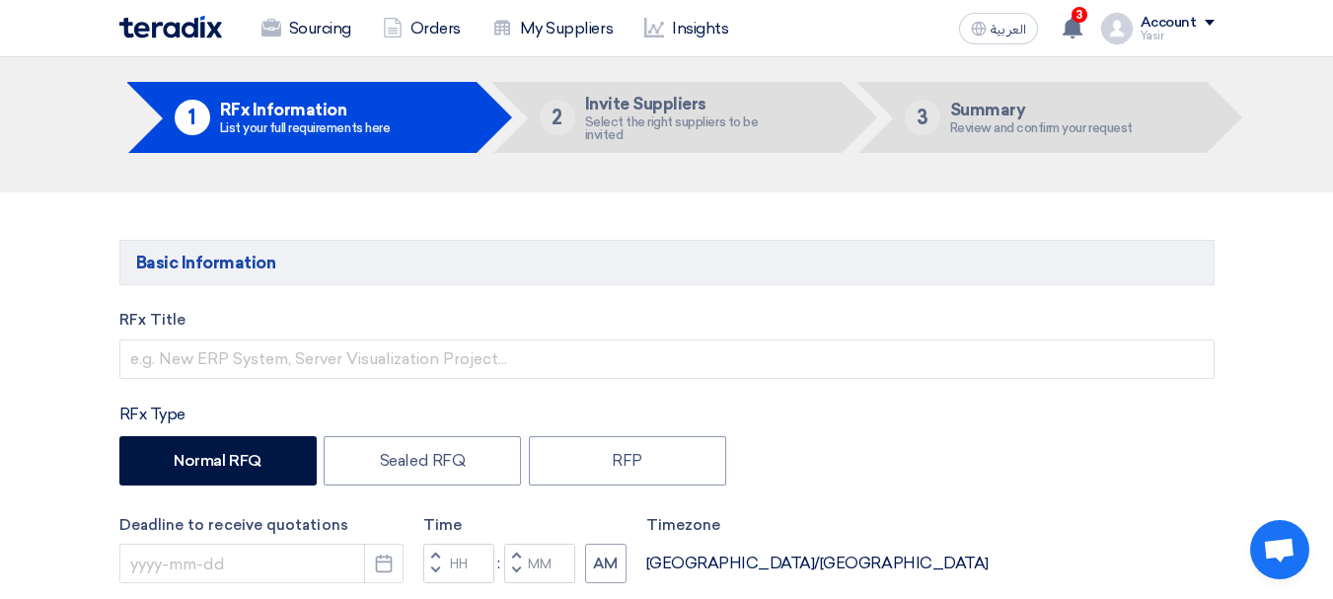
scroll to position [197, 0]
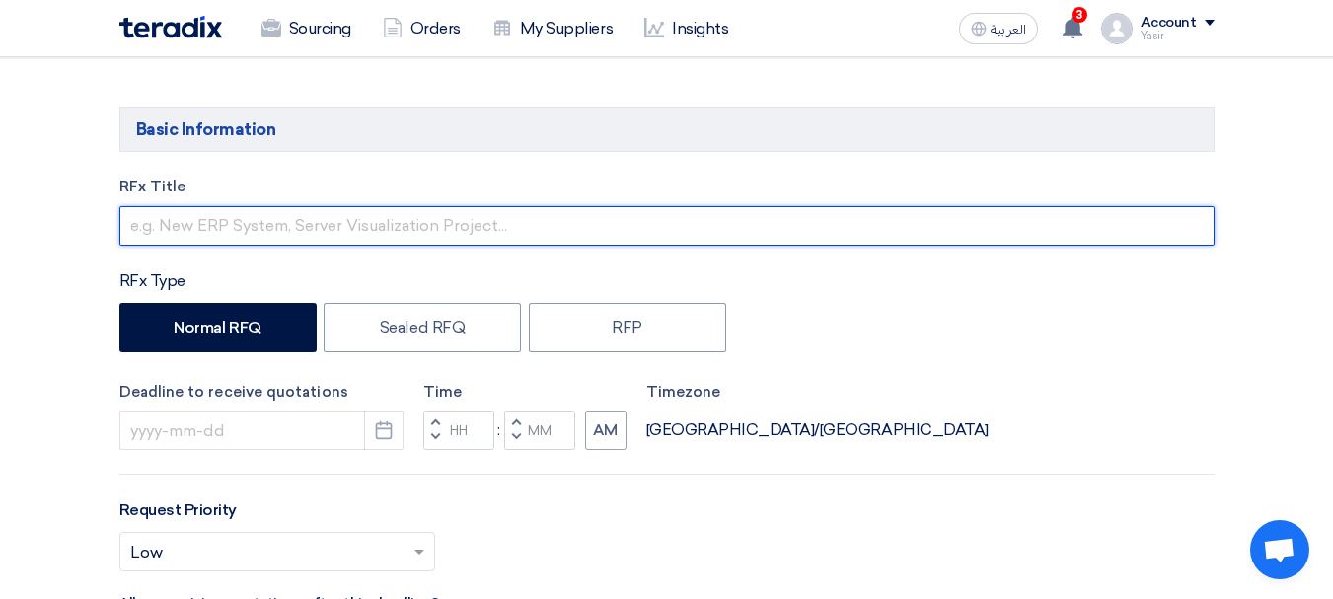
click at [221, 217] on input "text" at bounding box center [666, 225] width 1095 height 39
paste input "8100016058"
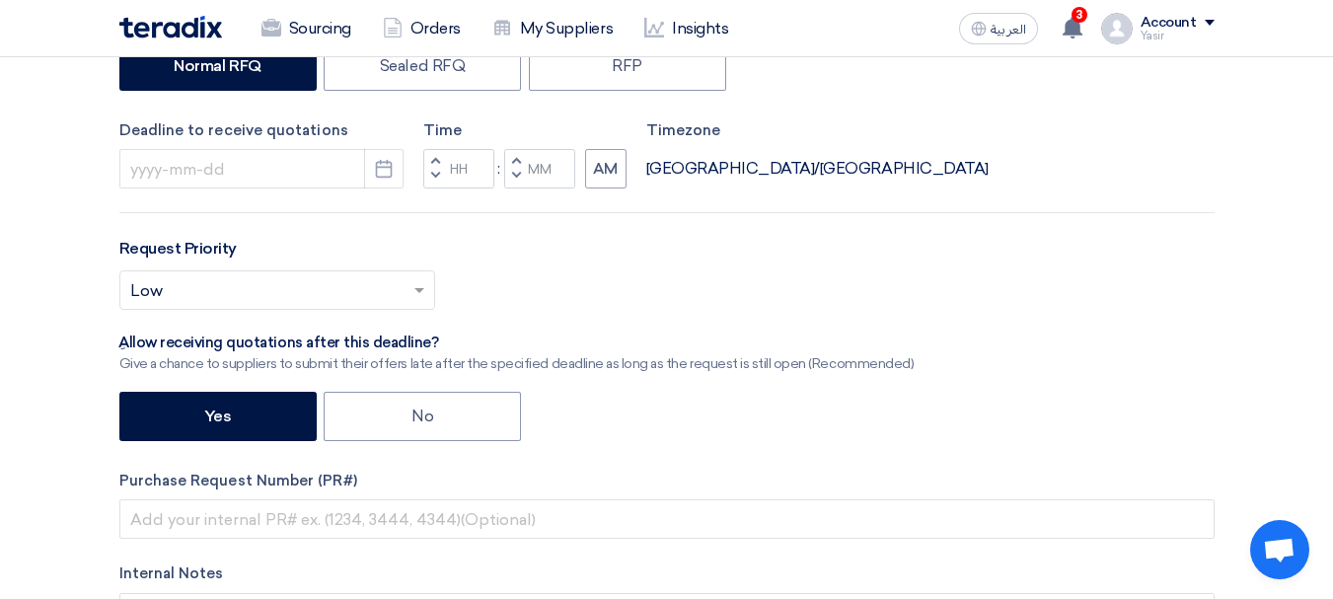
scroll to position [493, 0]
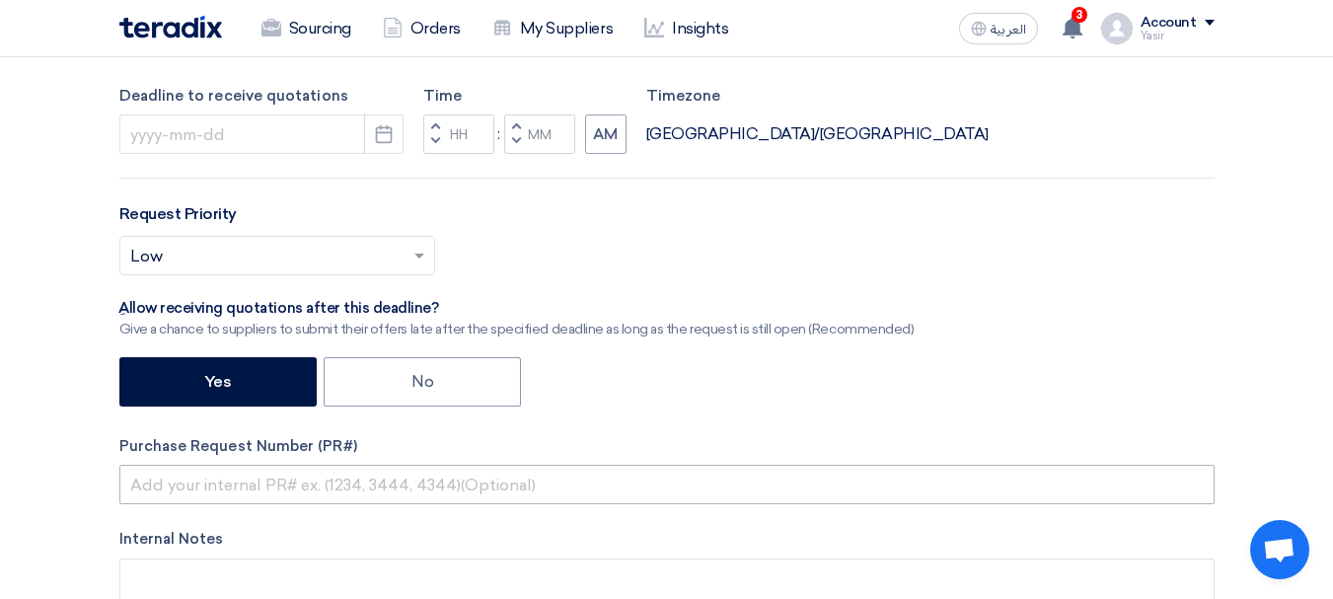
type input "8100016058"
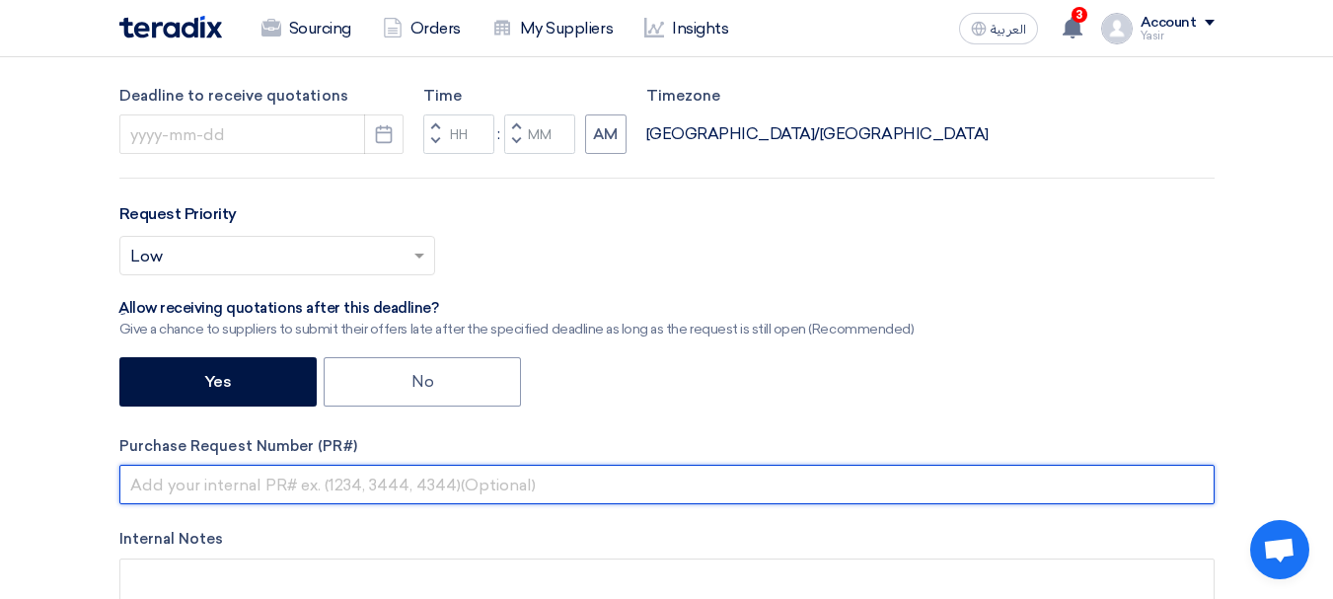
click at [197, 498] on input "text" at bounding box center [666, 484] width 1095 height 39
paste input "8100016058"
type input "8100016058"
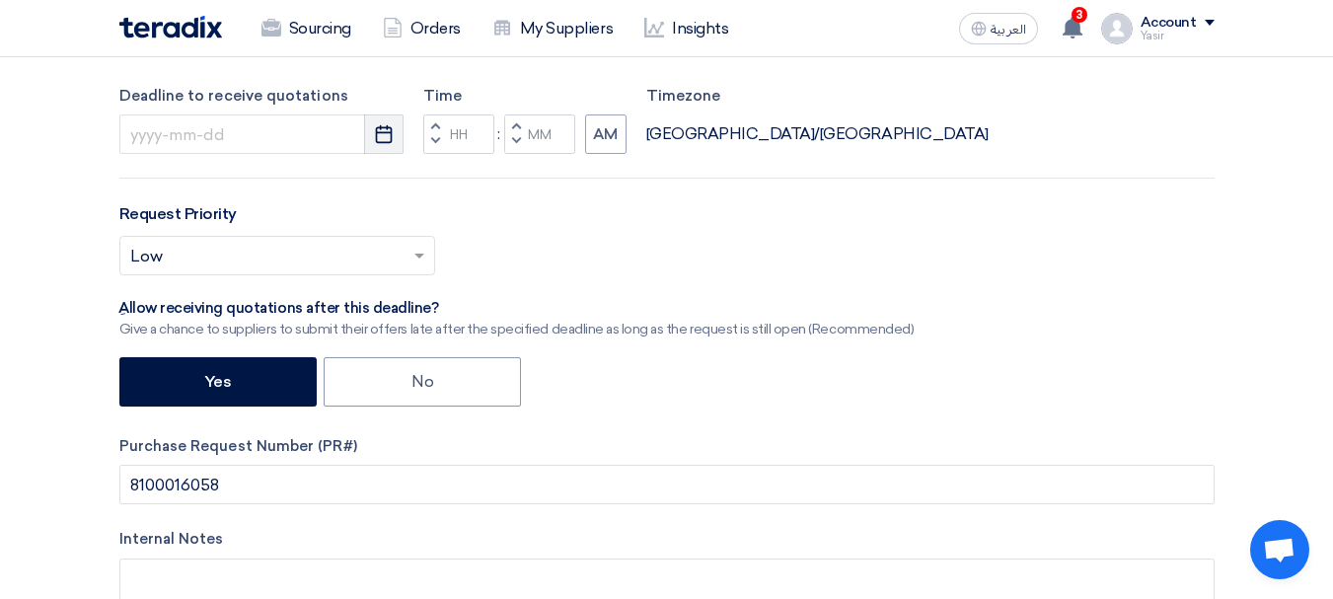
click at [379, 128] on use "button" at bounding box center [384, 134] width 17 height 18
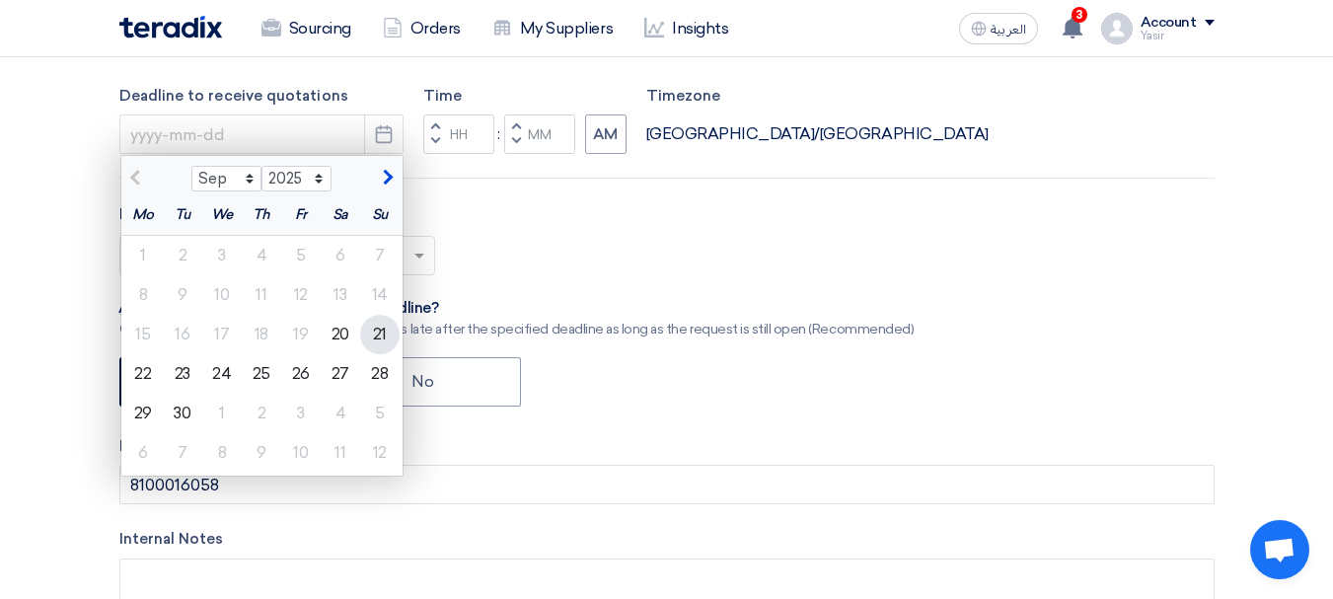
click at [374, 327] on div "21" at bounding box center [379, 334] width 39 height 39
type input "[DATE]"
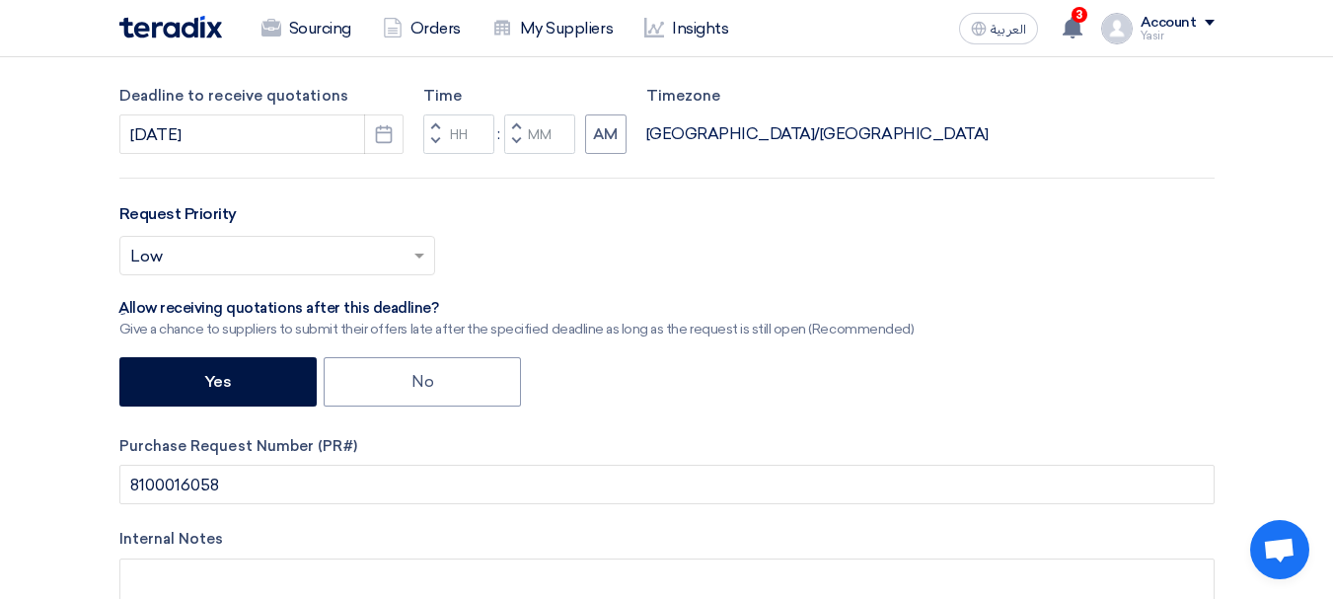
click at [446, 141] on button "Decrement hours" at bounding box center [435, 142] width 24 height 25
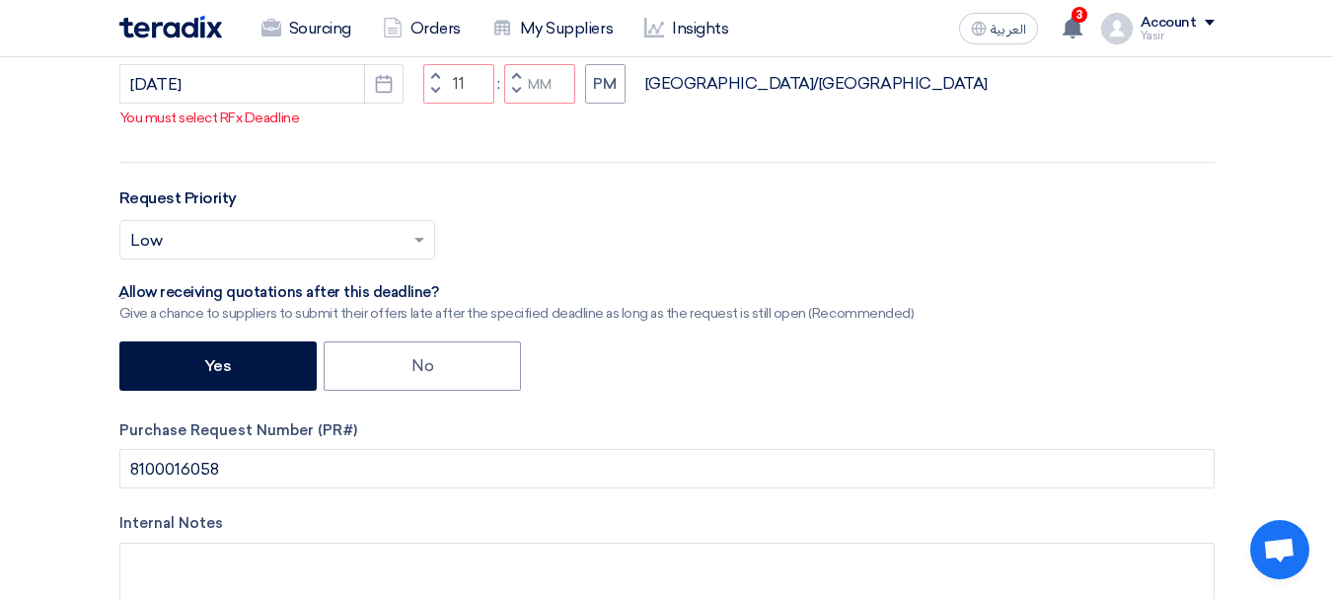
scroll to position [592, 0]
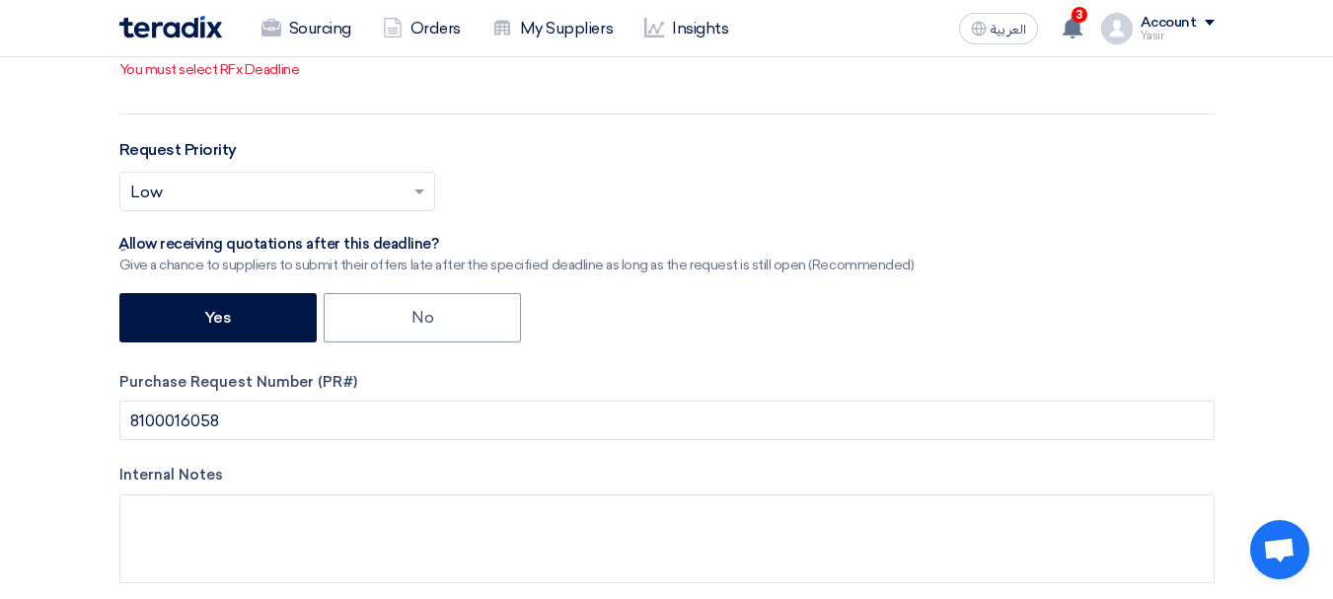
click at [512, 48] on span "button" at bounding box center [515, 43] width 7 height 12
type input "10"
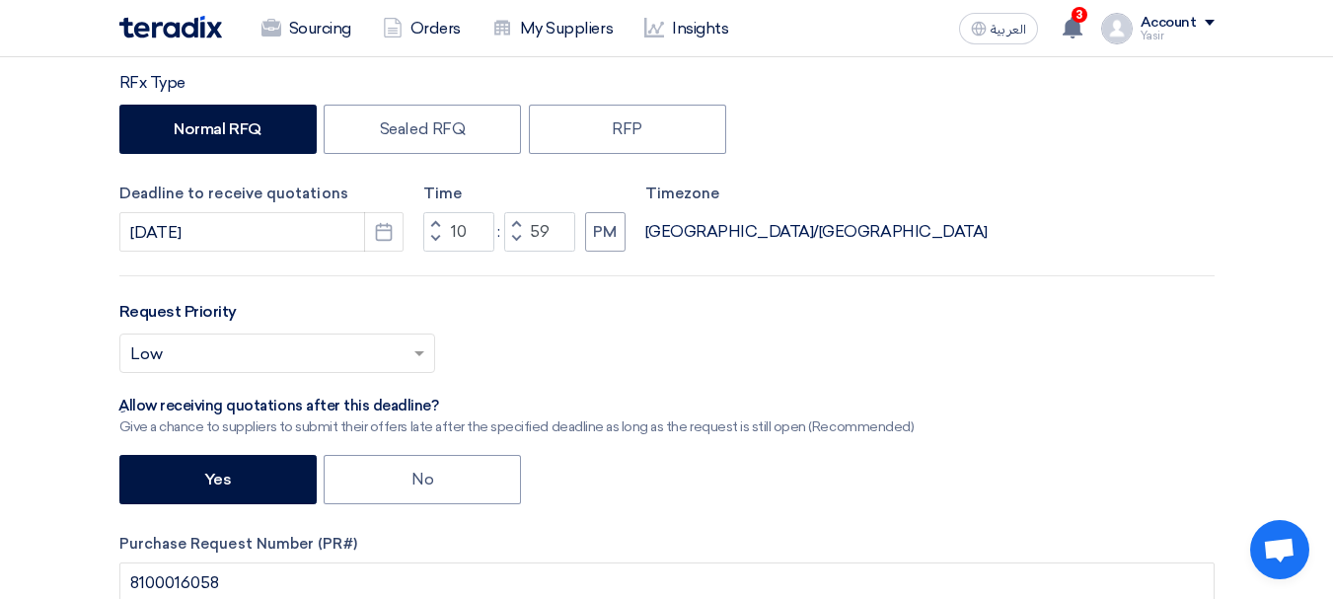
scroll to position [395, 0]
click at [522, 229] on button "Decrement minutes" at bounding box center [516, 241] width 24 height 25
click at [517, 222] on span "button" at bounding box center [515, 225] width 7 height 12
type input "59"
click at [430, 224] on button "Increment hours" at bounding box center [435, 225] width 24 height 25
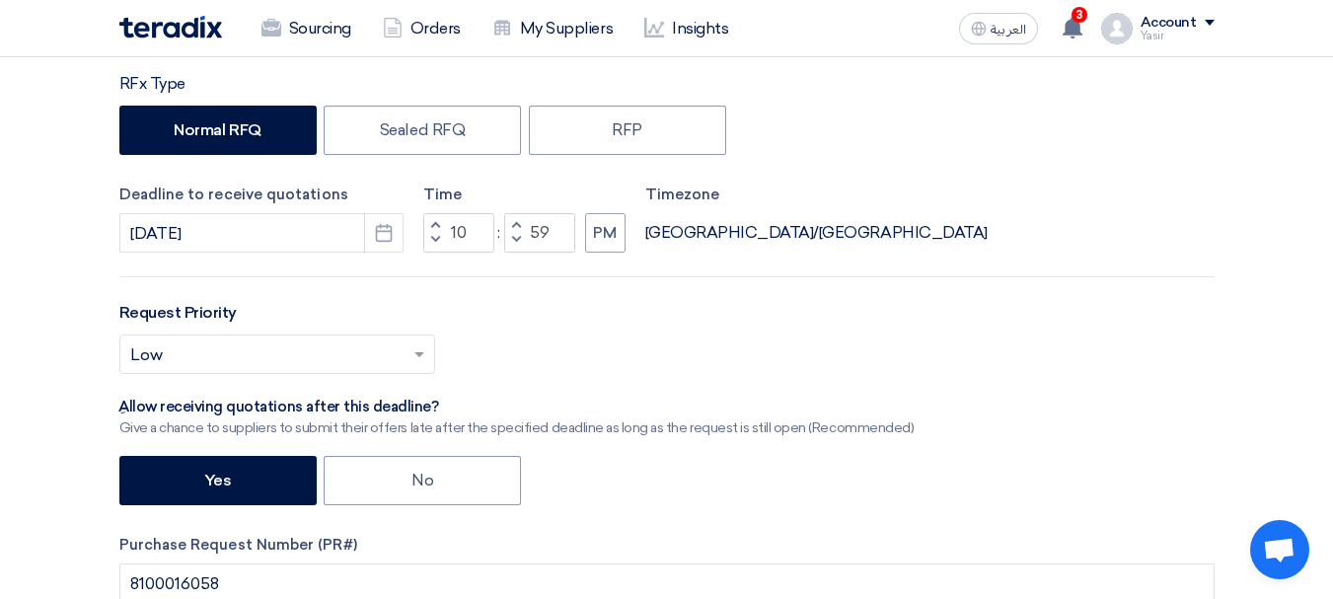
type input "11"
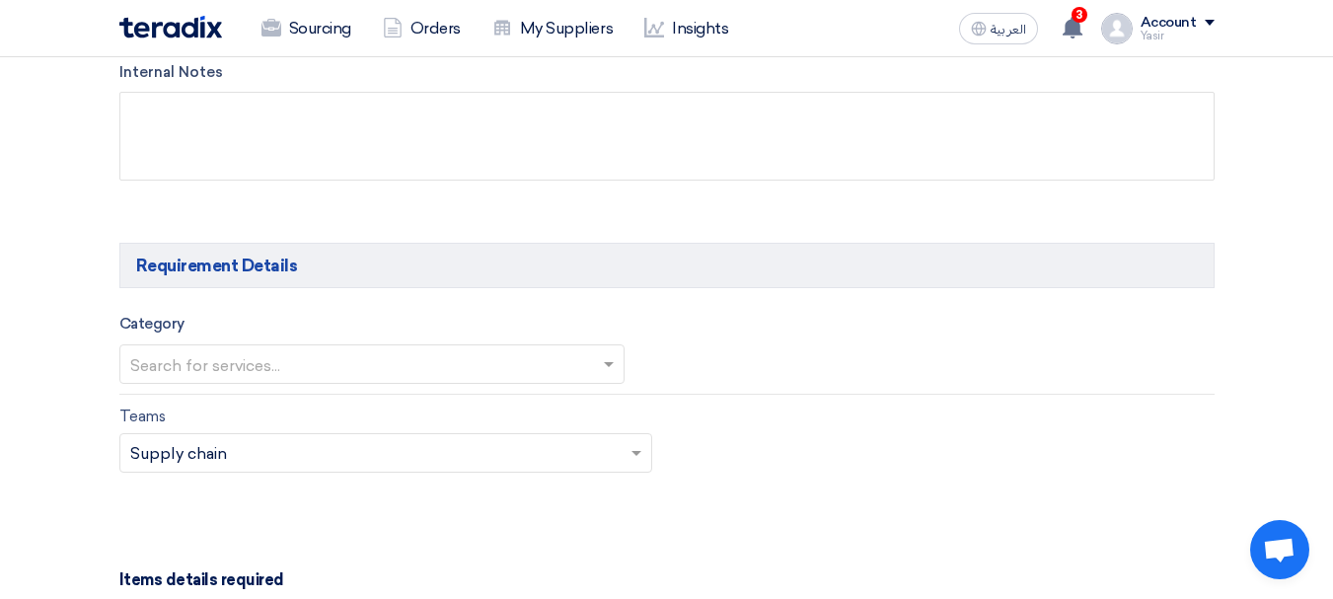
scroll to position [888, 0]
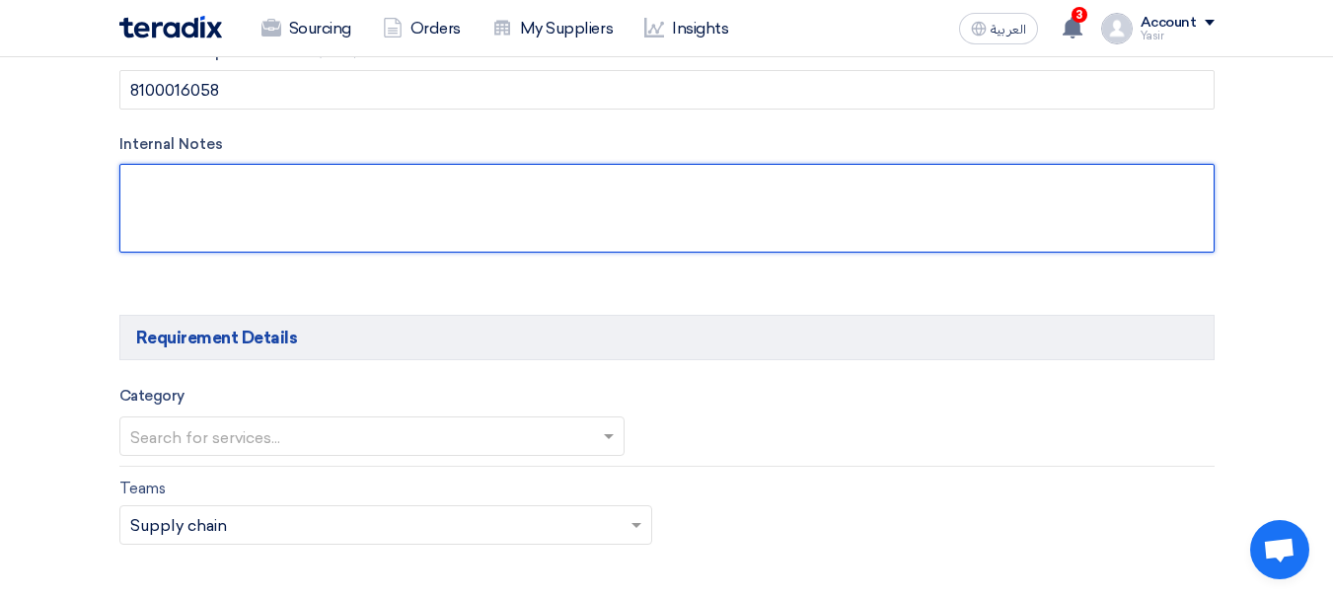
click at [296, 187] on textarea at bounding box center [666, 208] width 1095 height 89
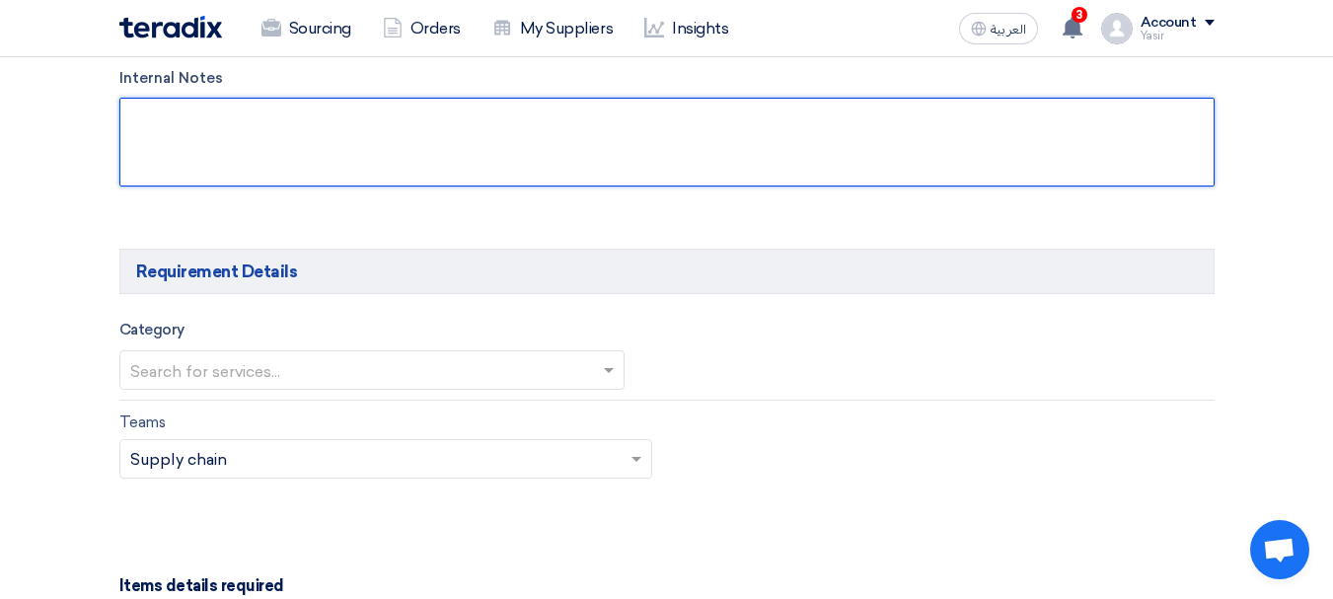
scroll to position [987, 0]
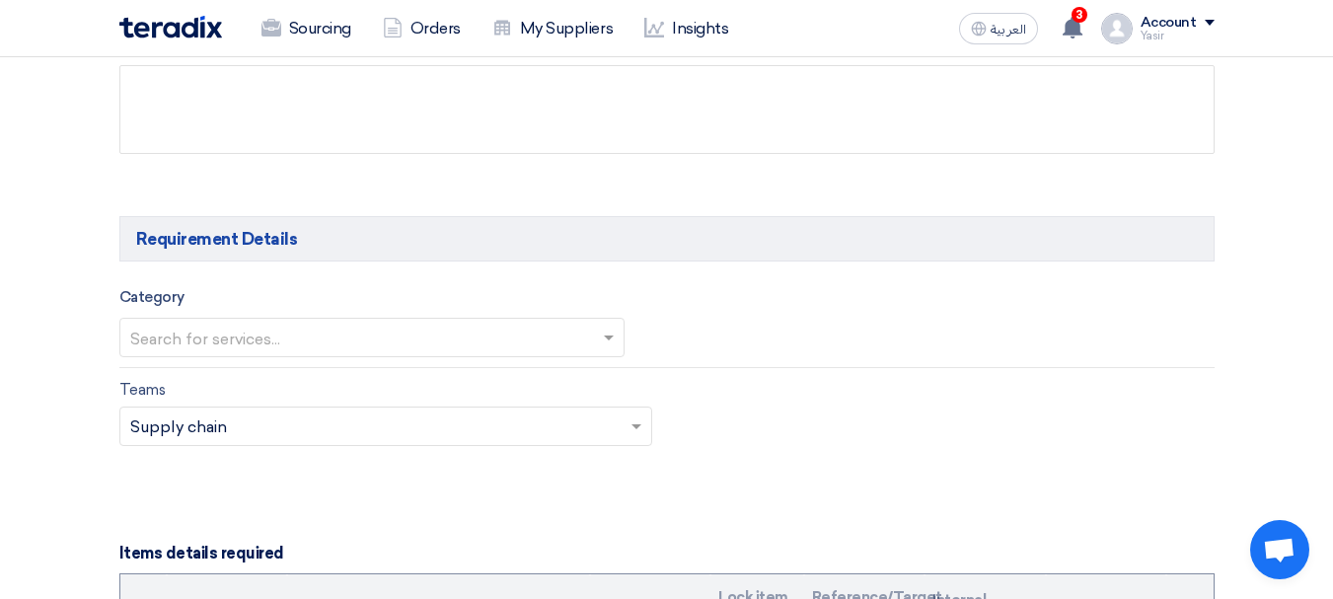
click at [250, 310] on div "Category Search for services..." at bounding box center [371, 321] width 505 height 73
click at [247, 333] on input "text" at bounding box center [362, 340] width 464 height 33
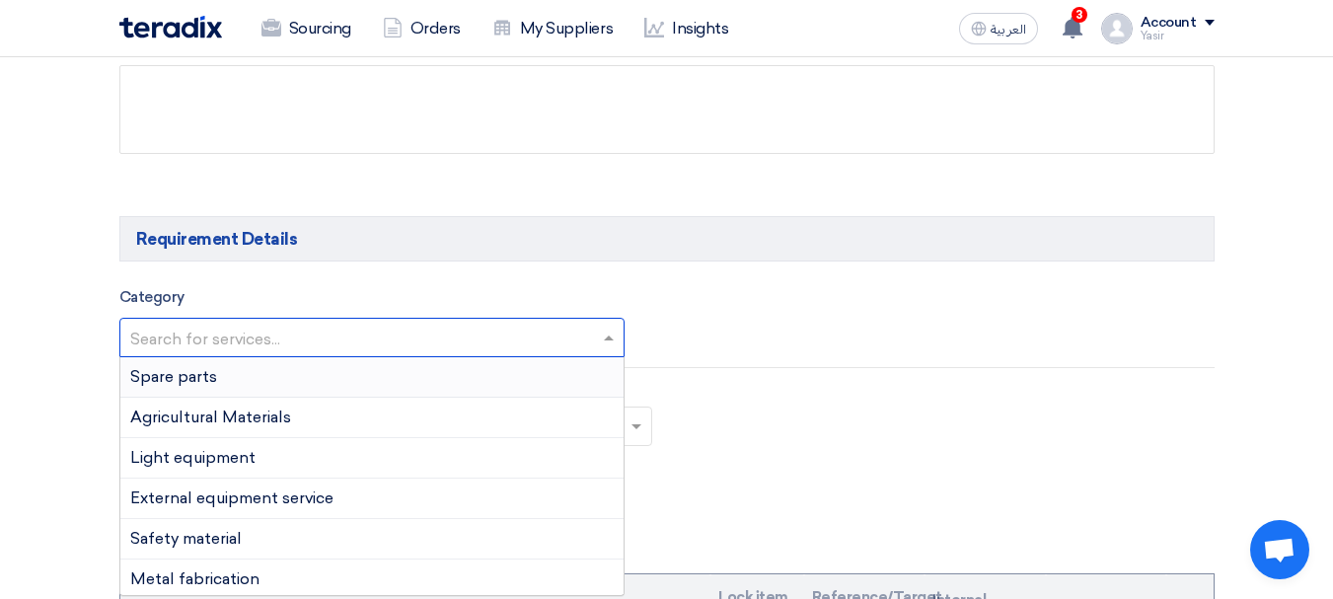
click at [203, 376] on span "Spare parts" at bounding box center [173, 376] width 87 height 19
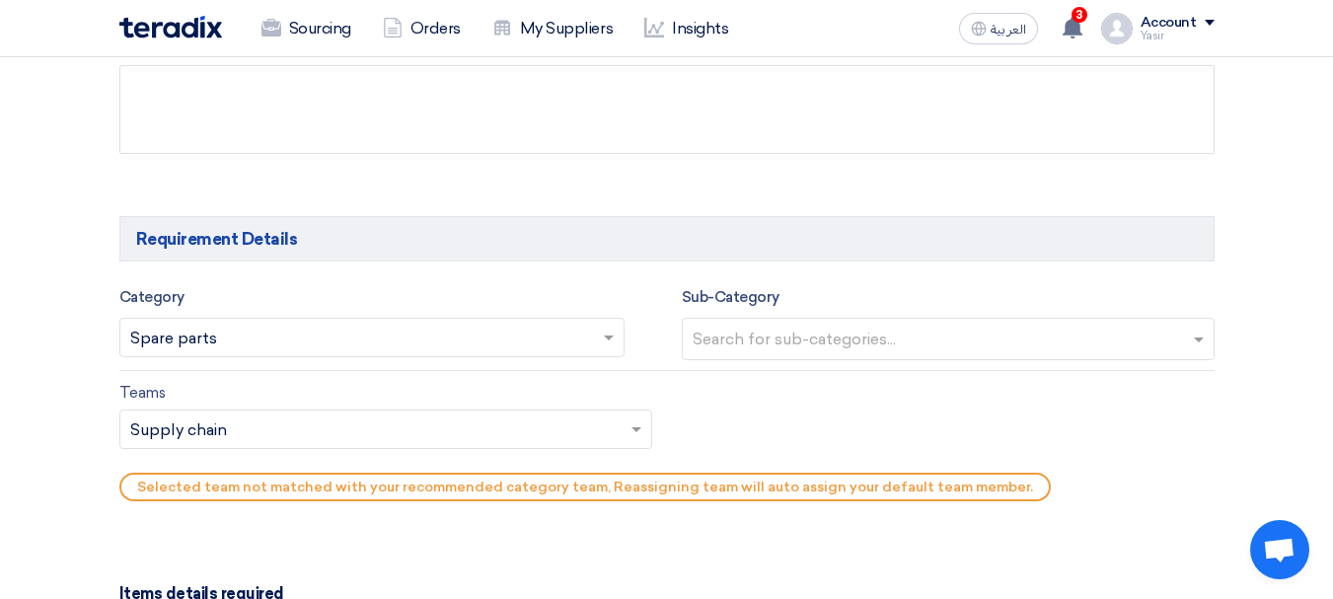
click at [844, 334] on input "text" at bounding box center [951, 341] width 516 height 33
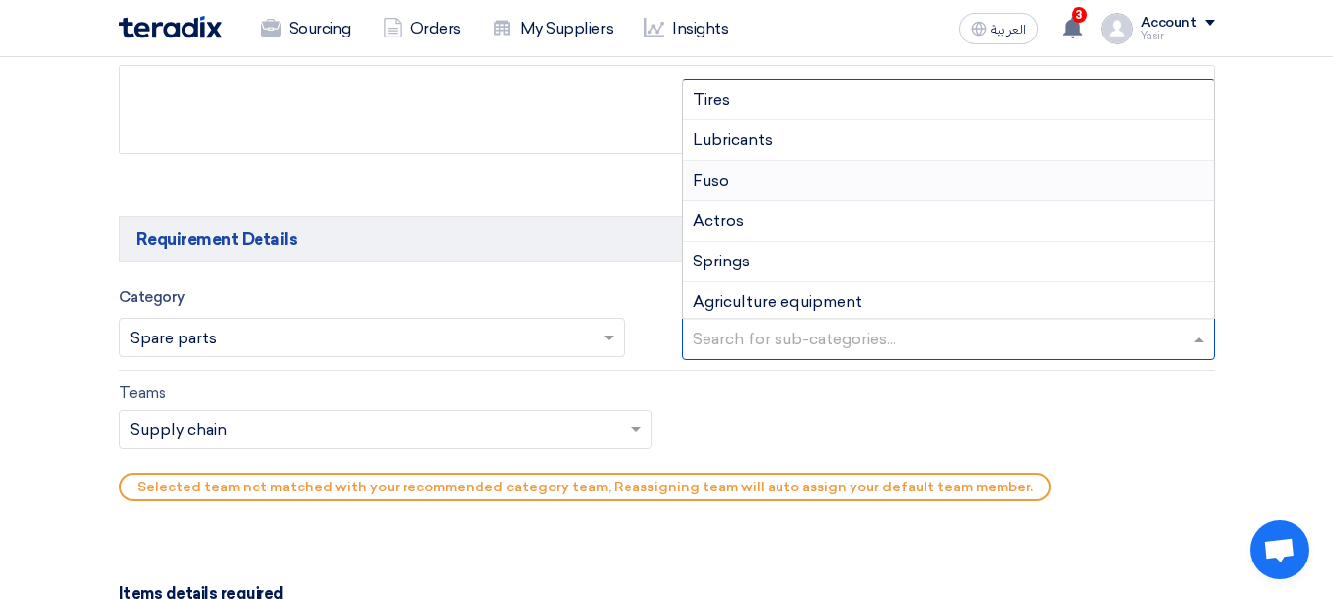
click at [753, 216] on div "Actros" at bounding box center [948, 221] width 531 height 40
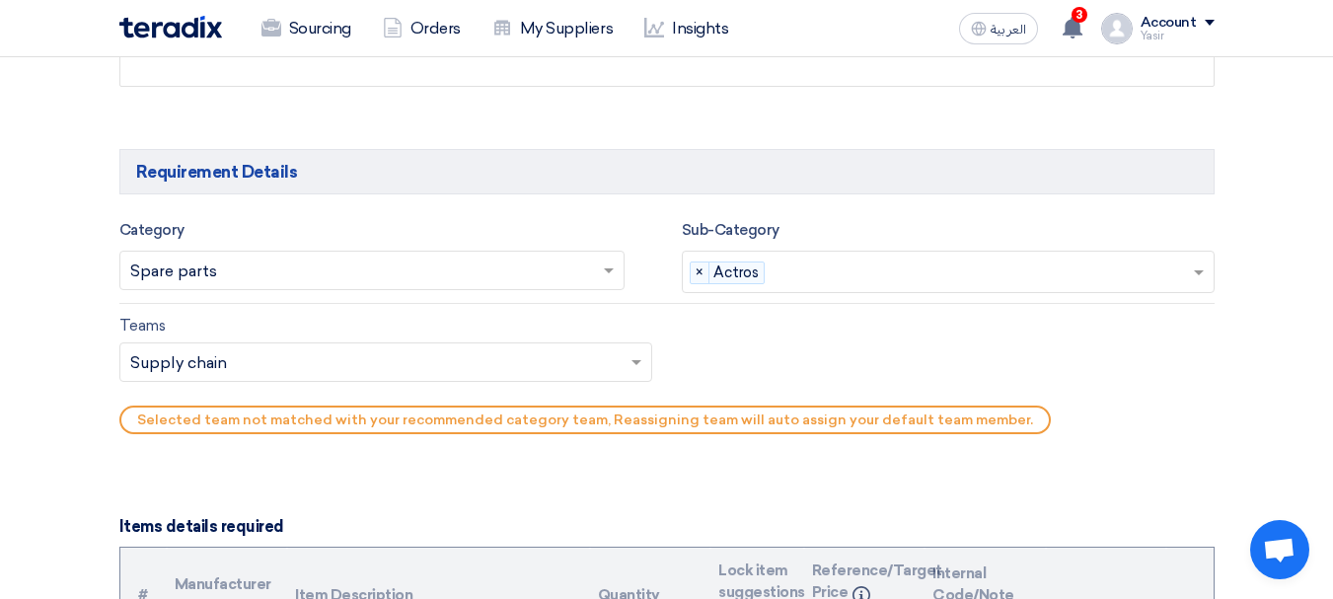
scroll to position [1085, 0]
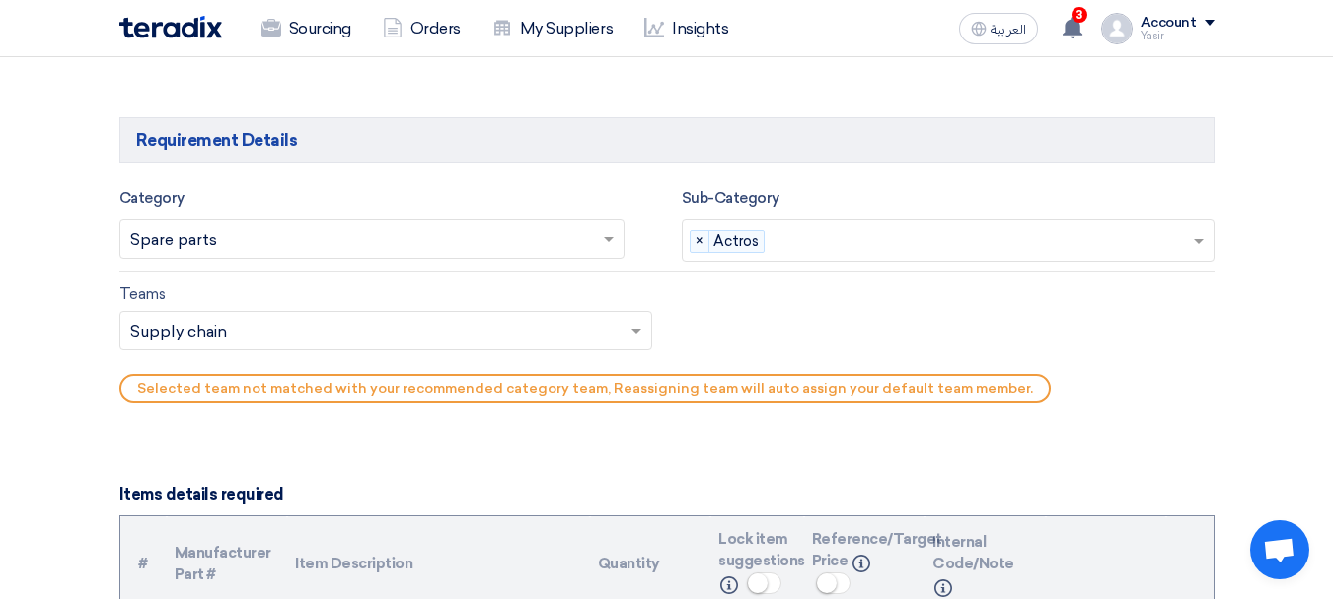
click at [240, 346] on input "text" at bounding box center [375, 332] width 491 height 33
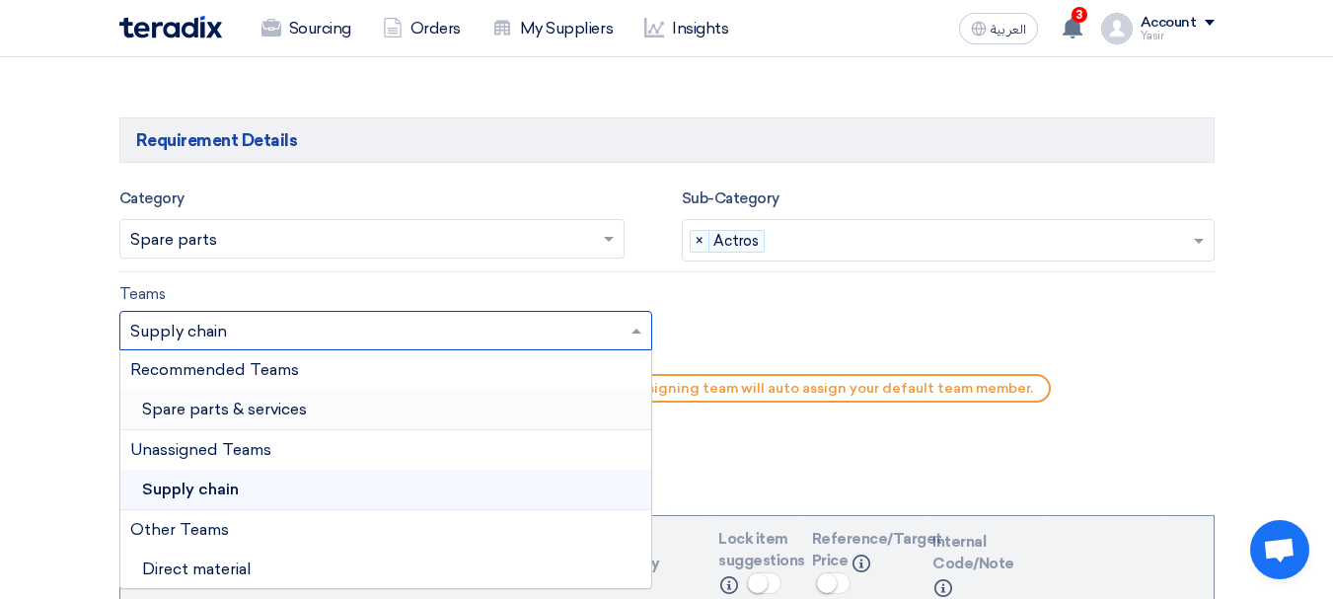
click at [238, 422] on div "Spare parts & services" at bounding box center [385, 410] width 531 height 40
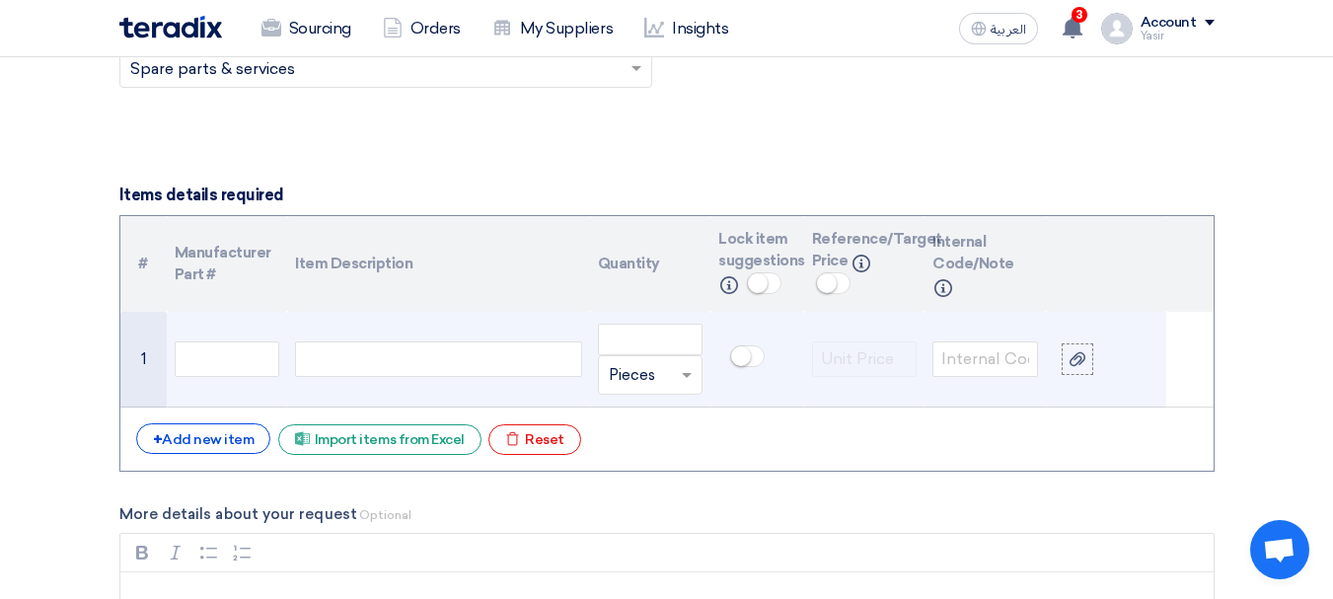
scroll to position [1382, 0]
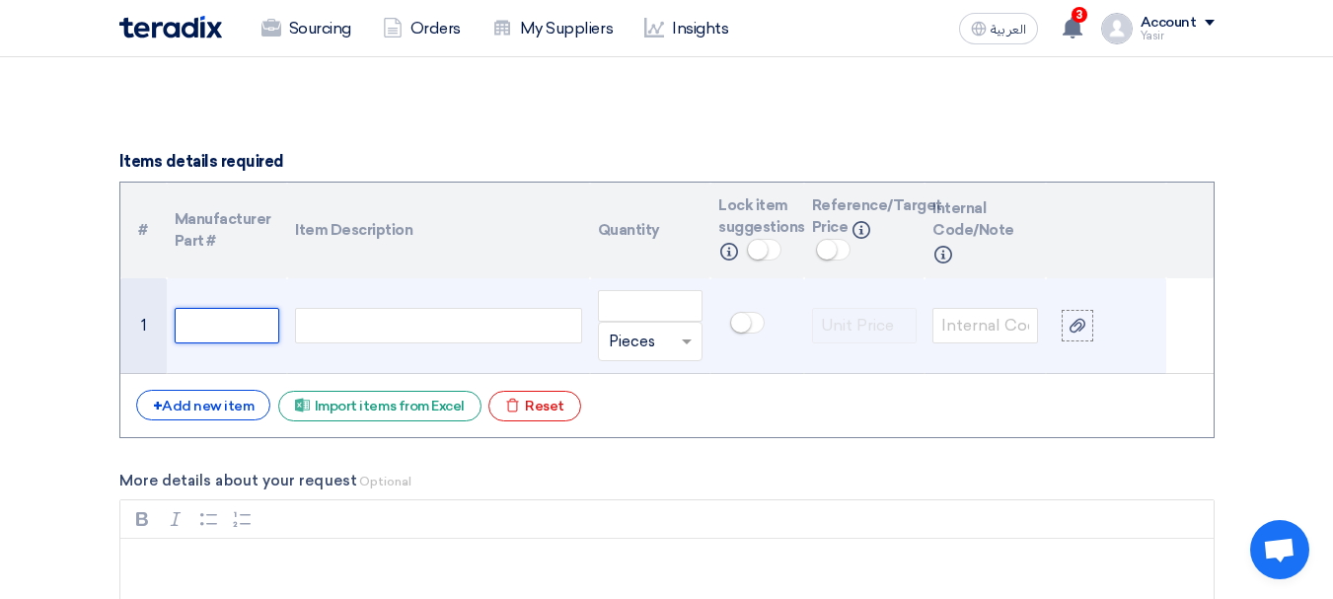
click at [262, 331] on input "text" at bounding box center [228, 326] width 106 height 36
click at [417, 326] on div at bounding box center [438, 326] width 286 height 36
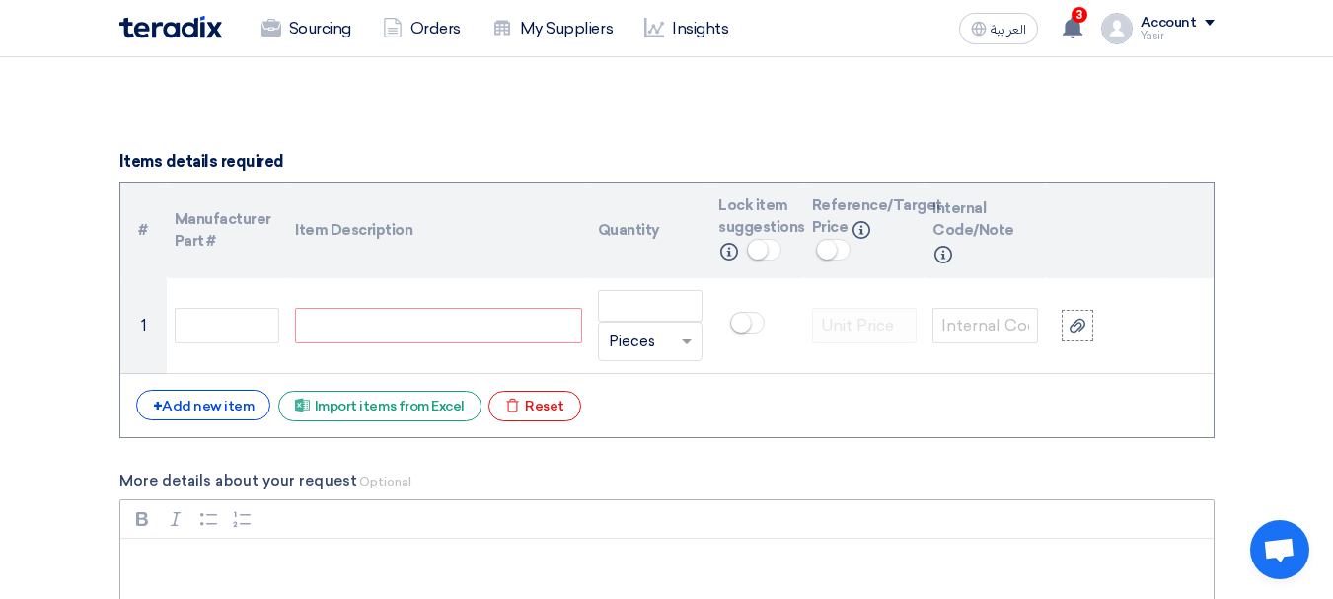
click at [1094, 504] on div "Bold (CTRL+B) Bold Italic (CTRL+I) Italic Bulleted List Bulleted List Numbered …" at bounding box center [666, 518] width 1093 height 37
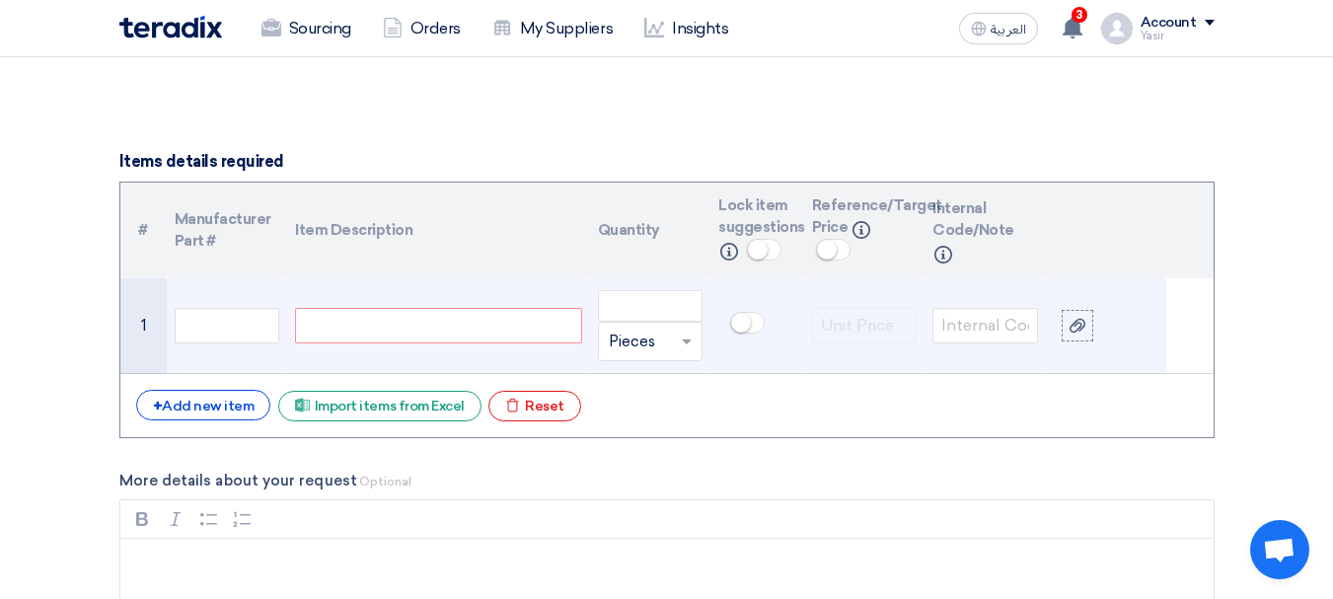
paste div
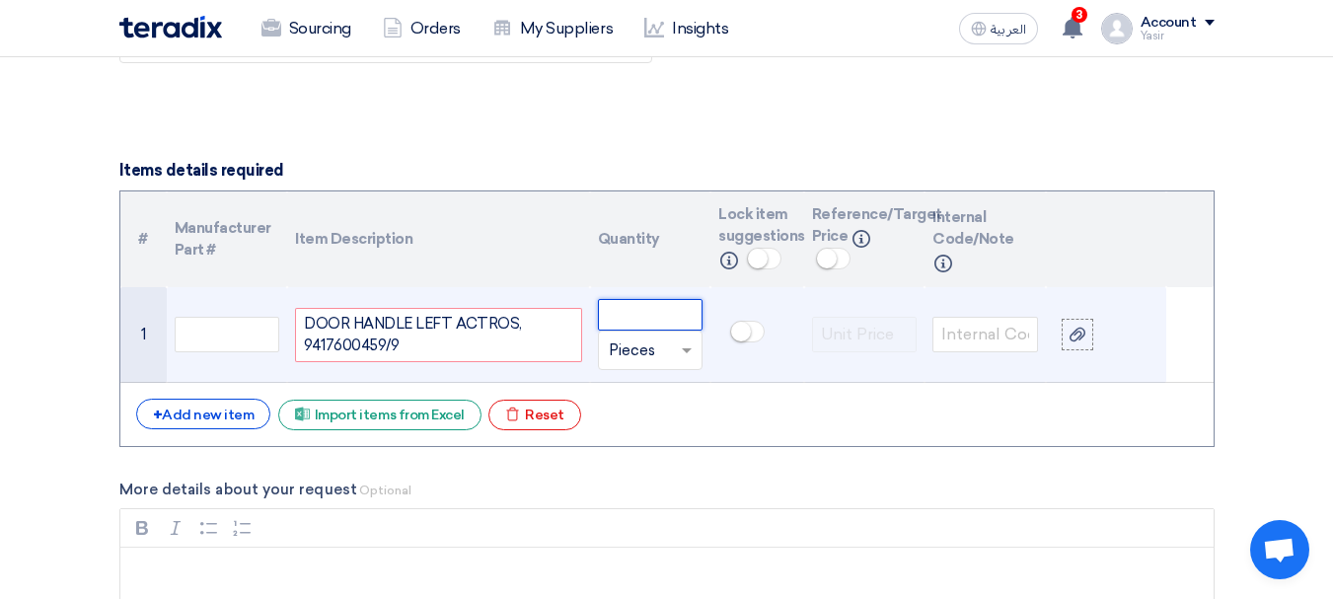
click at [680, 326] on input "number" at bounding box center [651, 315] width 106 height 32
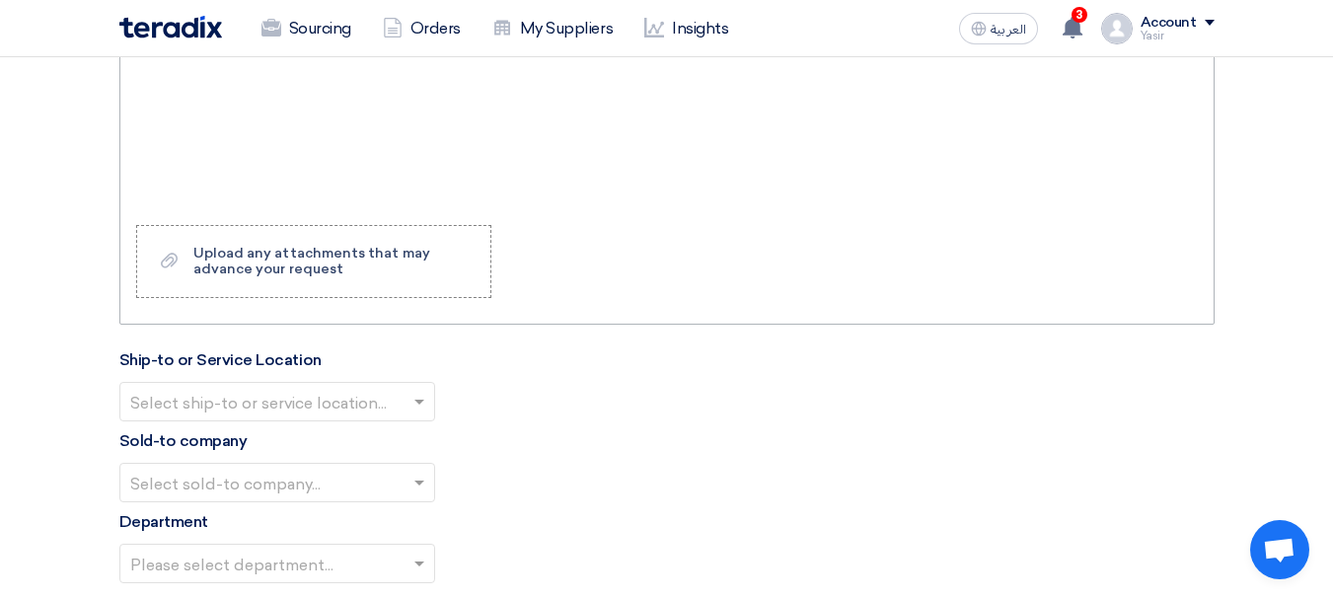
scroll to position [1965, 0]
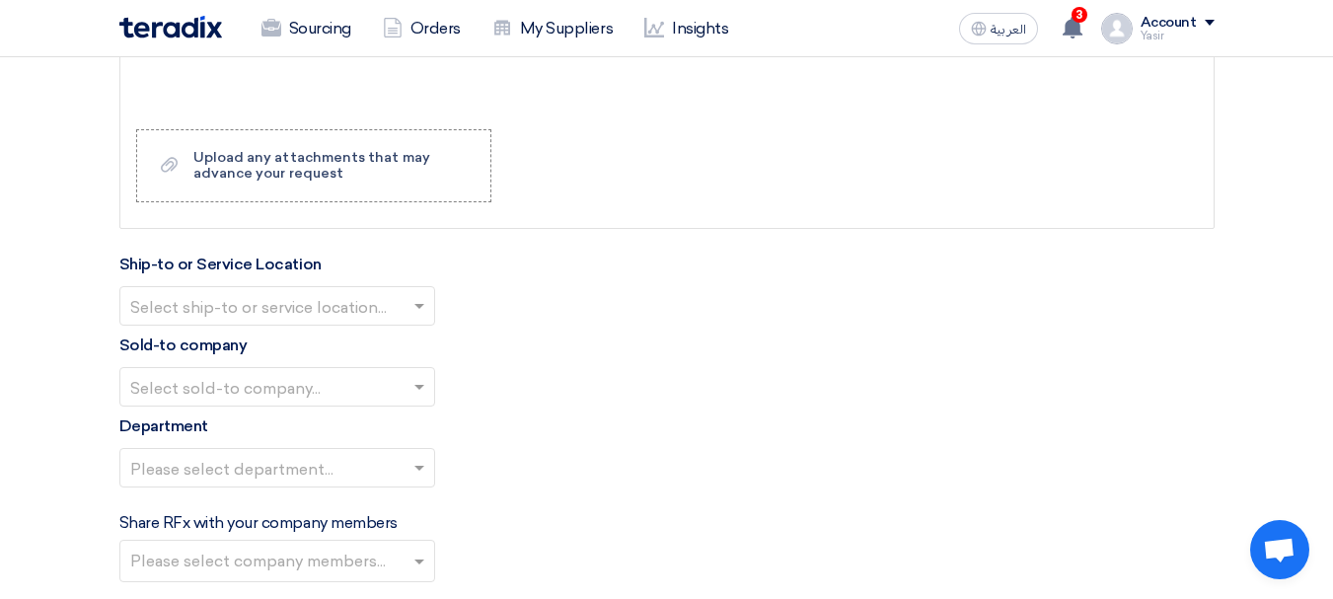
click at [277, 295] on input "text" at bounding box center [267, 308] width 274 height 33
type input "10"
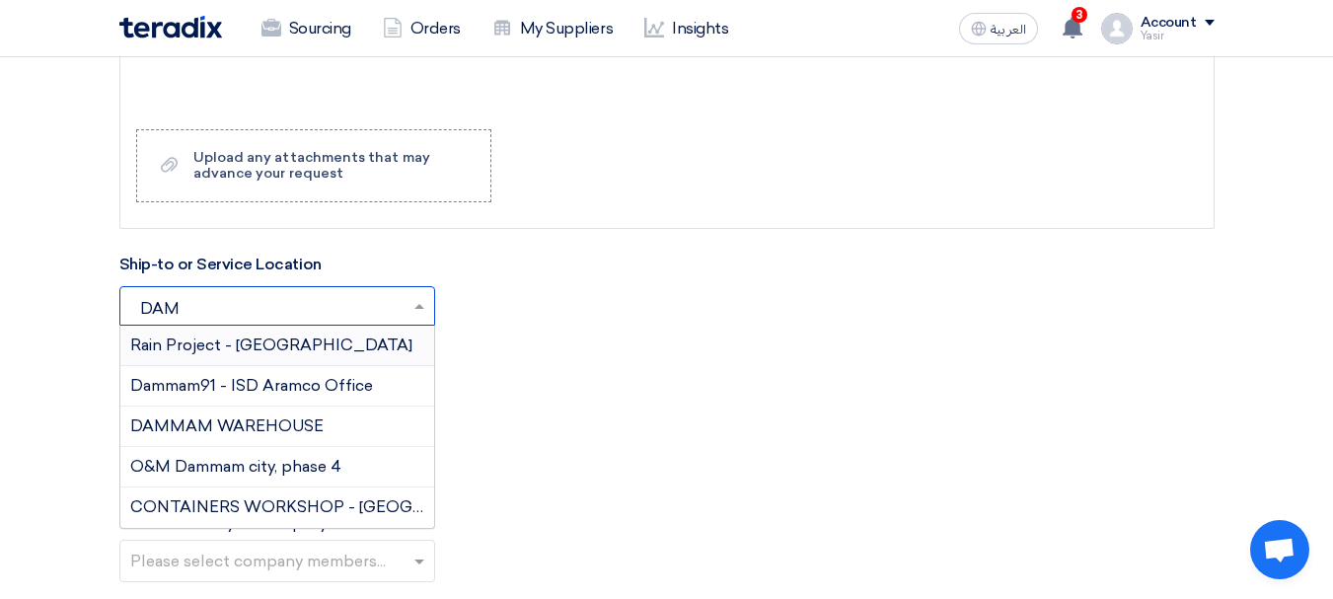
type input "DAMM"
click at [254, 418] on span "DAMMAM WAREHOUSE" at bounding box center [226, 425] width 193 height 19
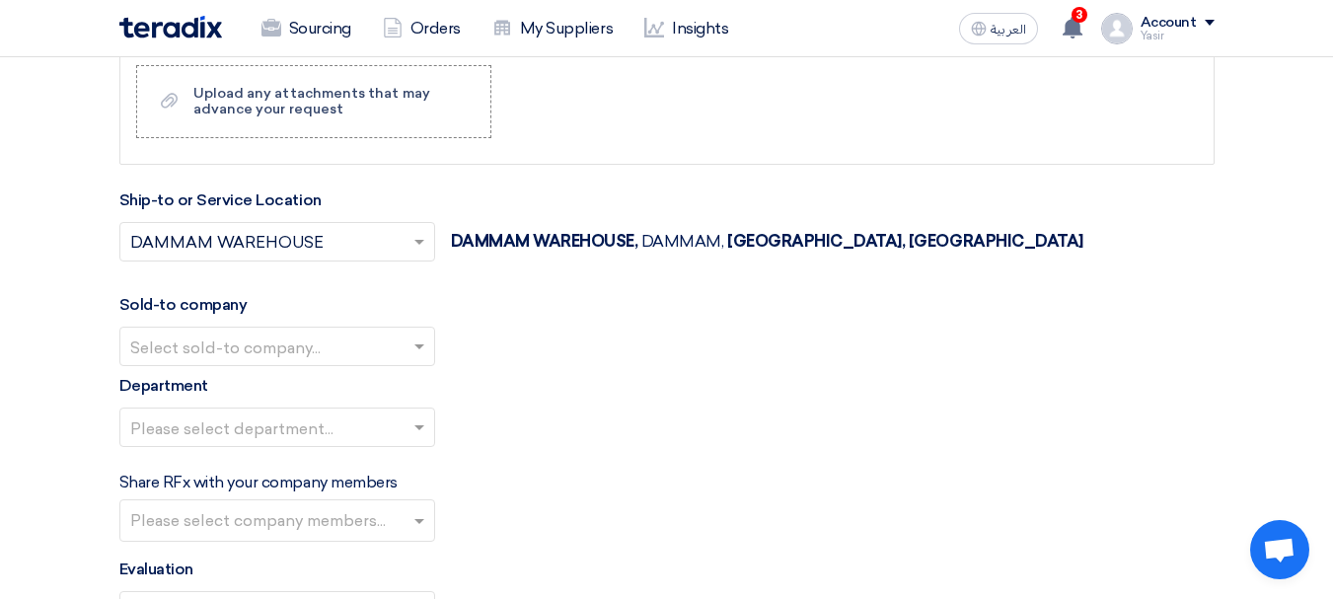
scroll to position [2063, 0]
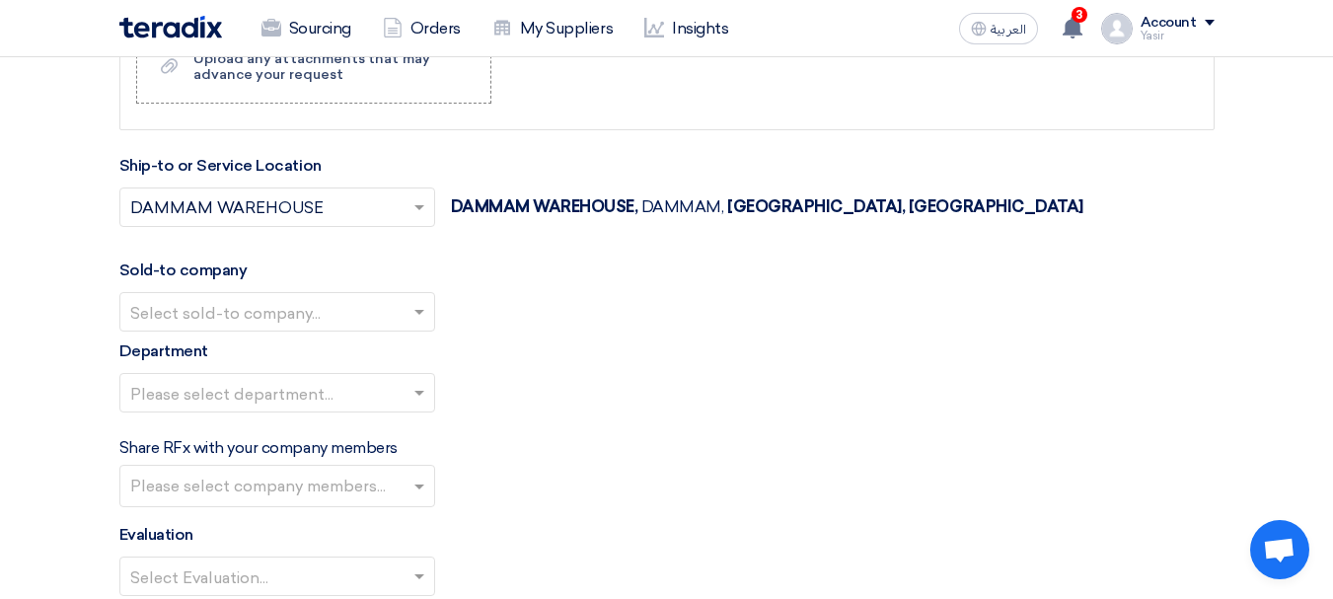
click at [319, 325] on input "text" at bounding box center [267, 314] width 274 height 33
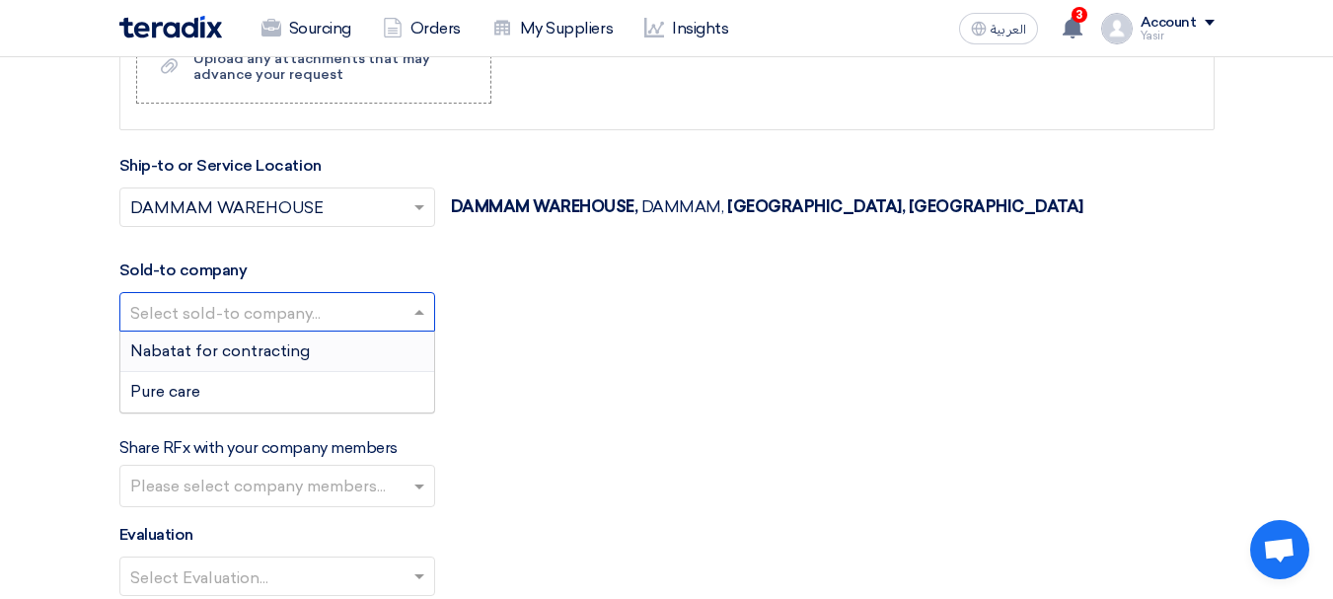
click at [217, 346] on span "Nabatat for contracting" at bounding box center [220, 350] width 180 height 19
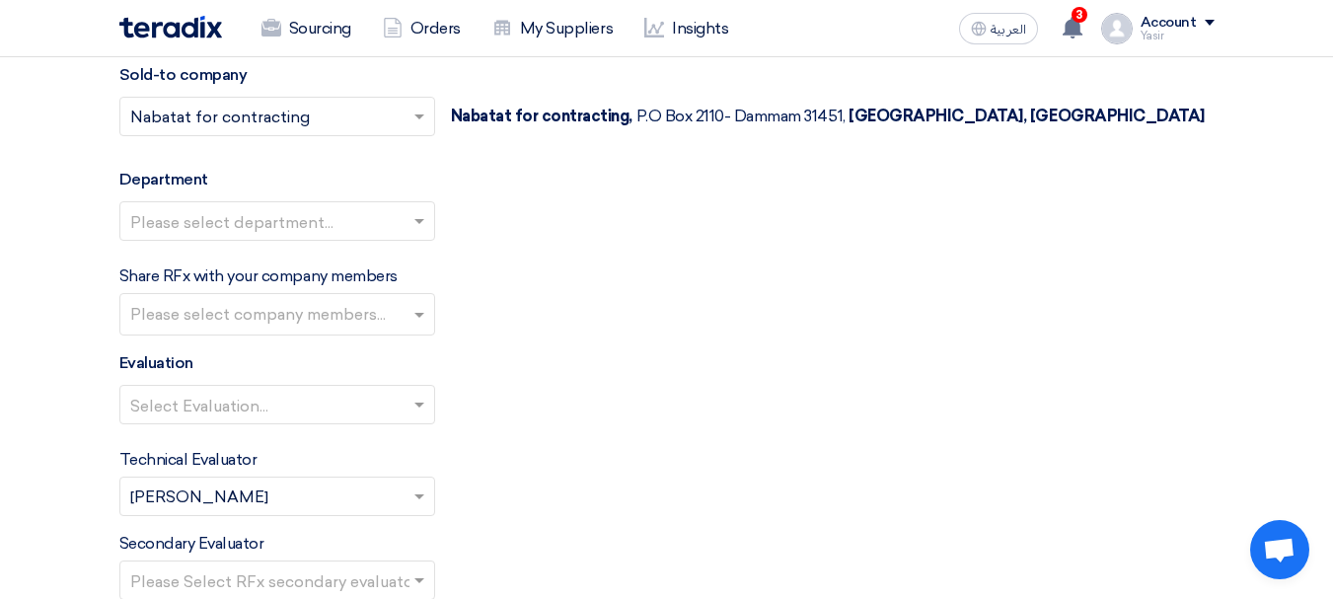
scroll to position [2261, 0]
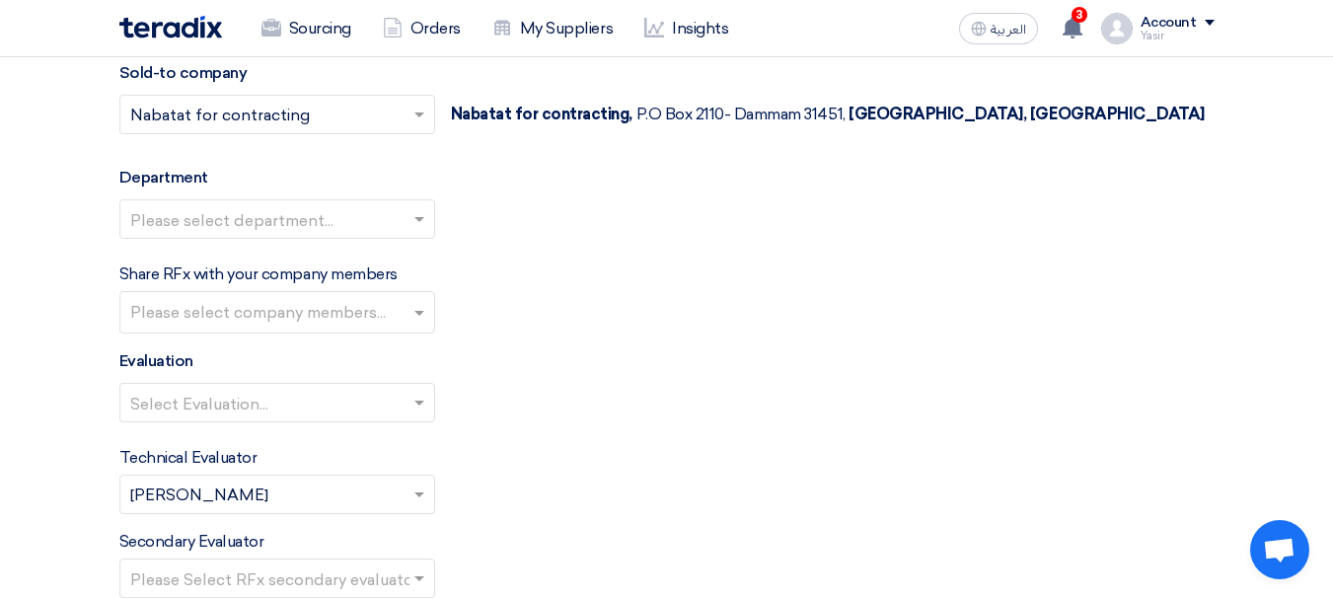
click at [333, 231] on input "text" at bounding box center [267, 221] width 274 height 33
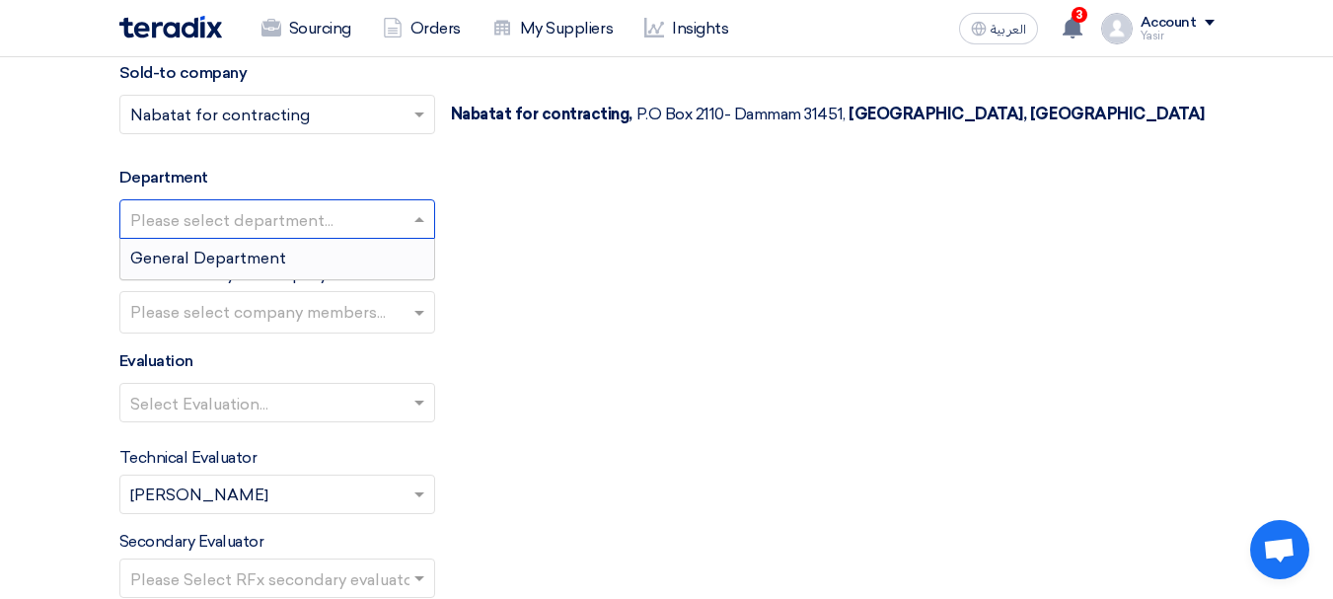
click at [215, 259] on span "General Department" at bounding box center [208, 258] width 156 height 19
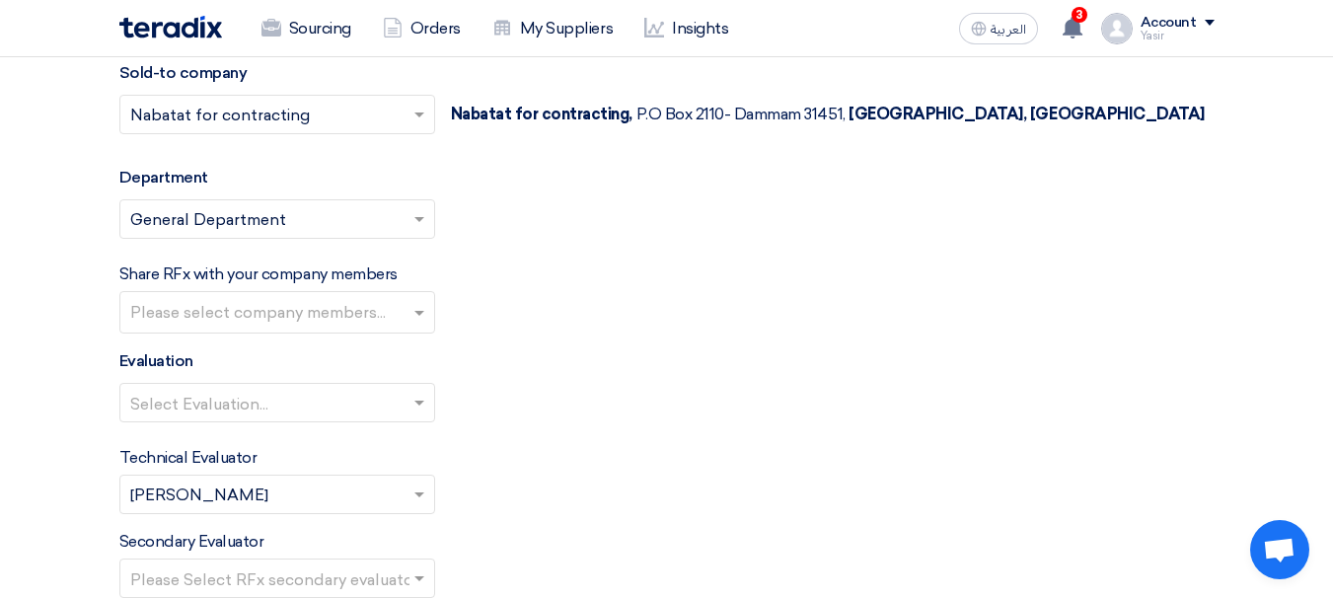
click at [284, 393] on input "text" at bounding box center [267, 405] width 274 height 33
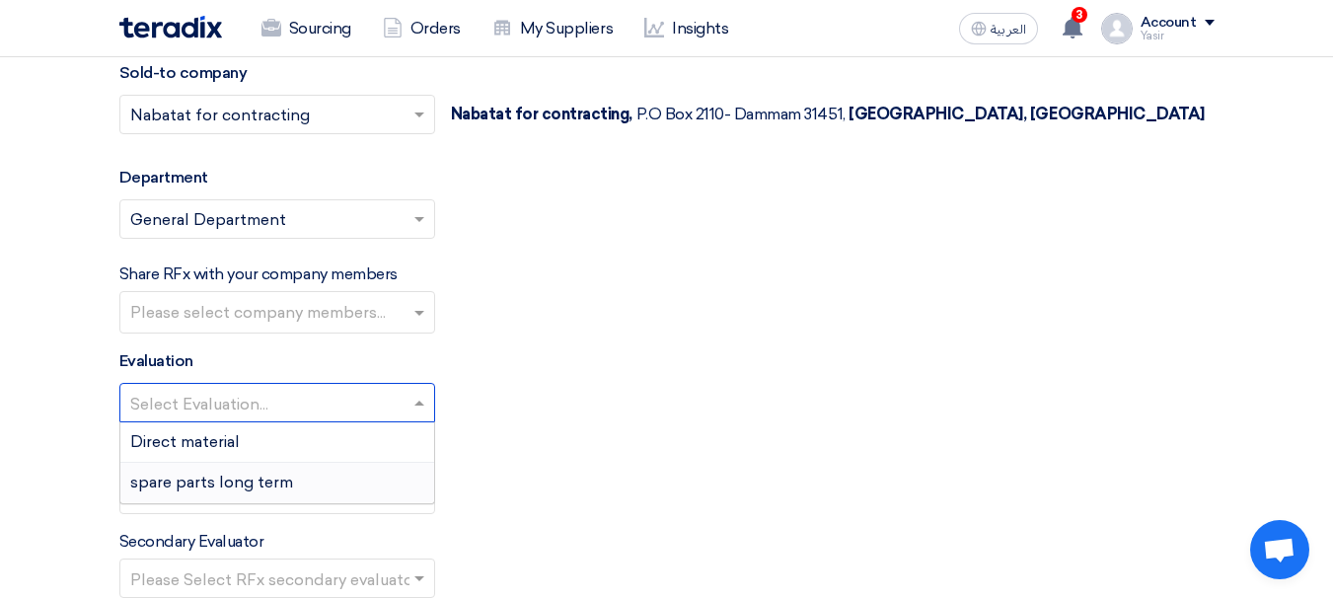
click at [230, 485] on span "spare parts long term" at bounding box center [211, 482] width 163 height 19
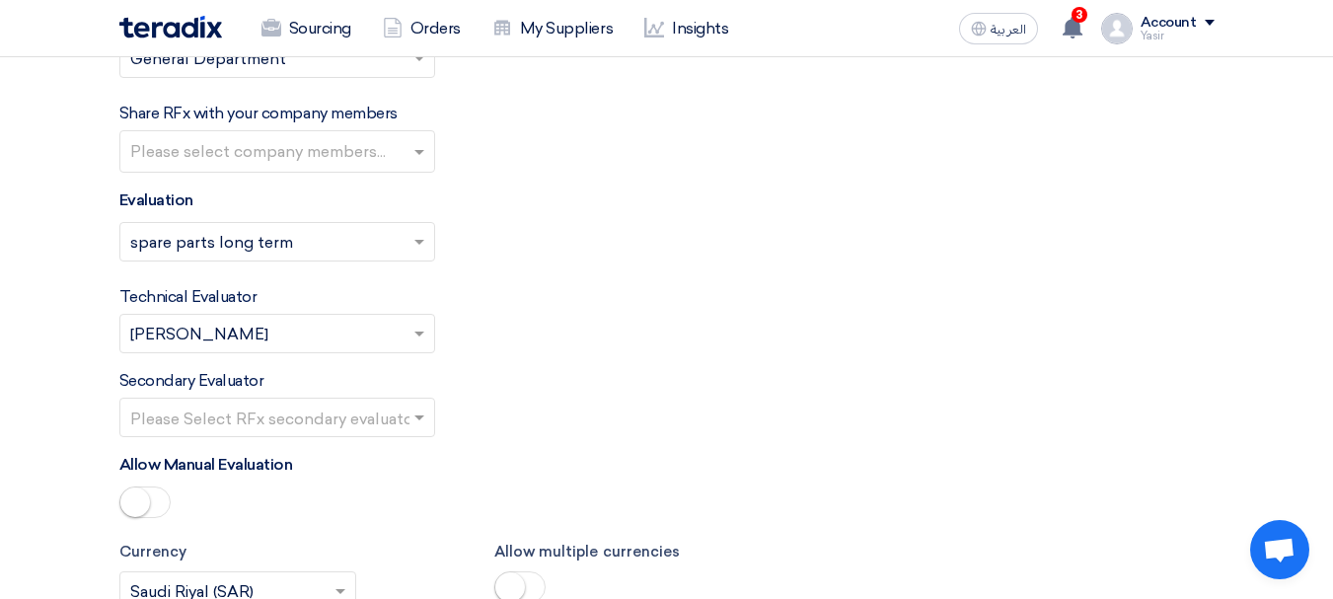
scroll to position [2557, 0]
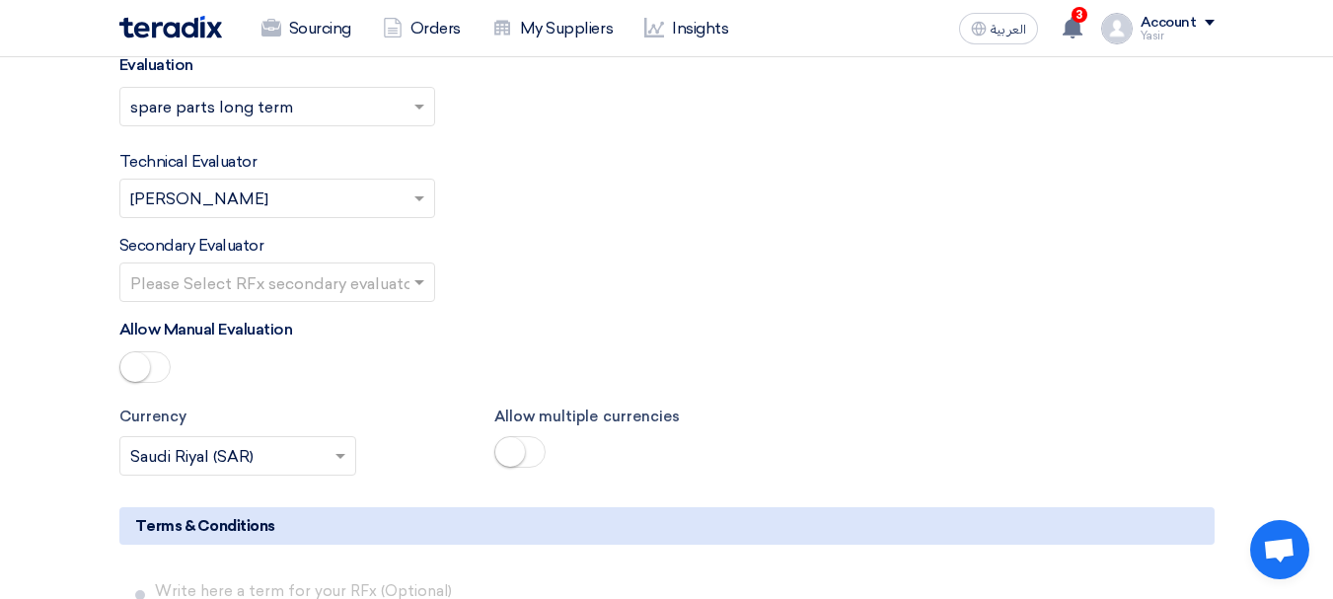
click at [384, 279] on input "text" at bounding box center [267, 284] width 274 height 33
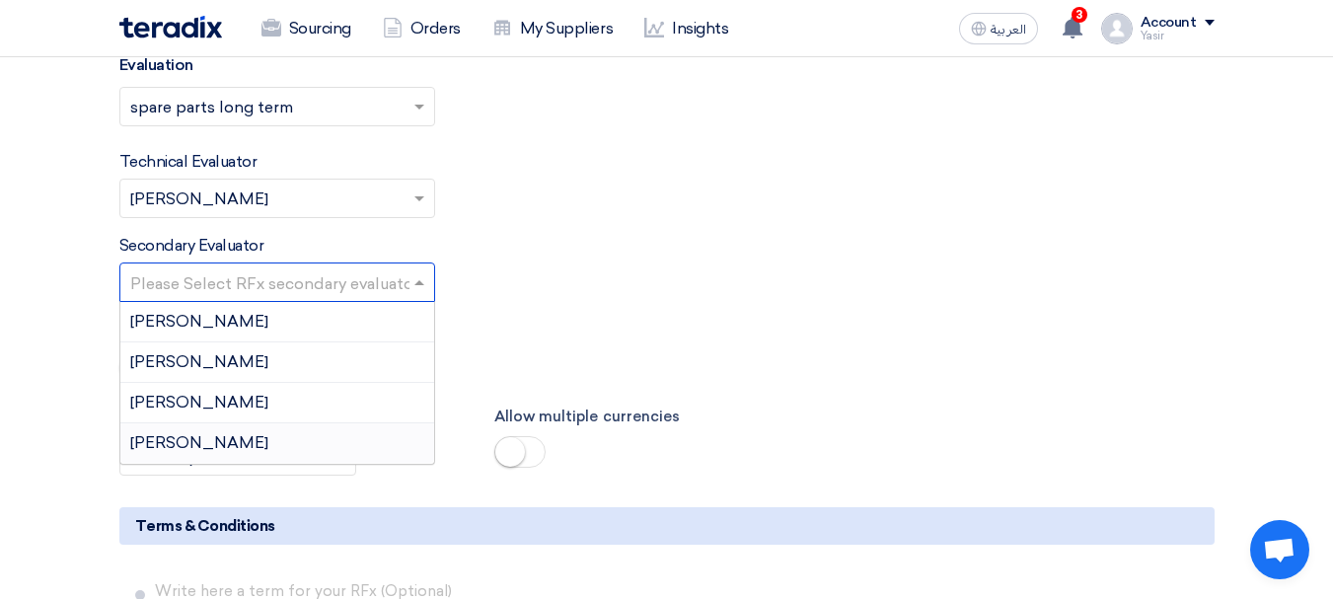
click at [171, 446] on span "[PERSON_NAME]" at bounding box center [199, 442] width 138 height 19
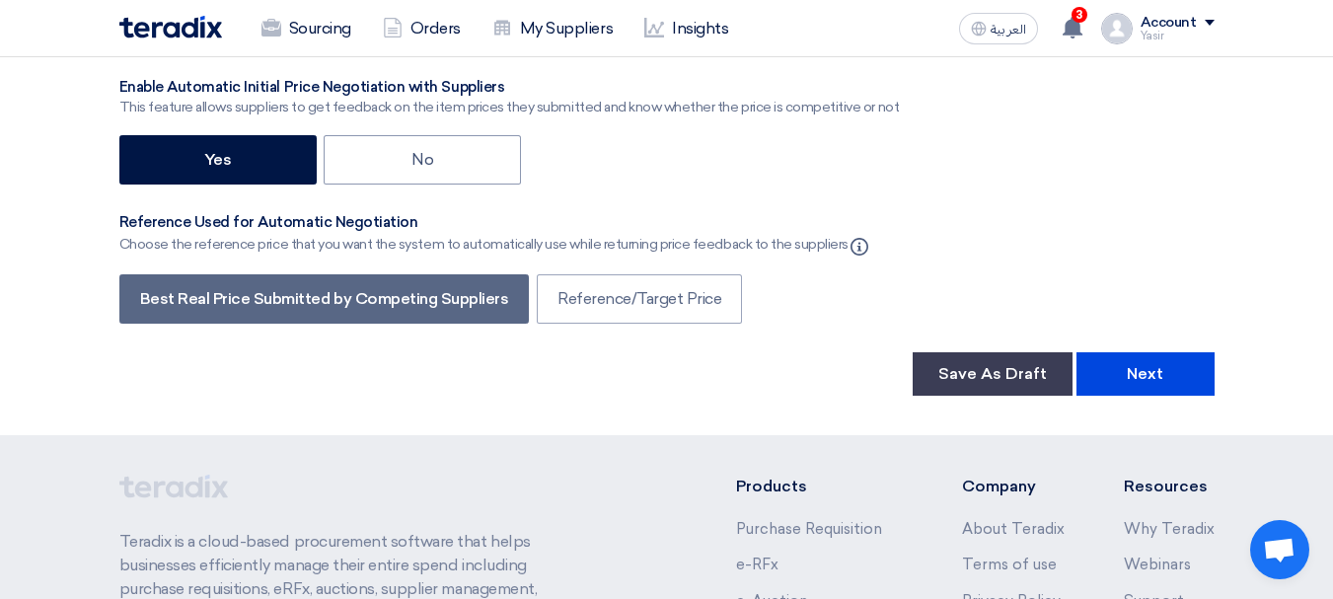
scroll to position [3346, 0]
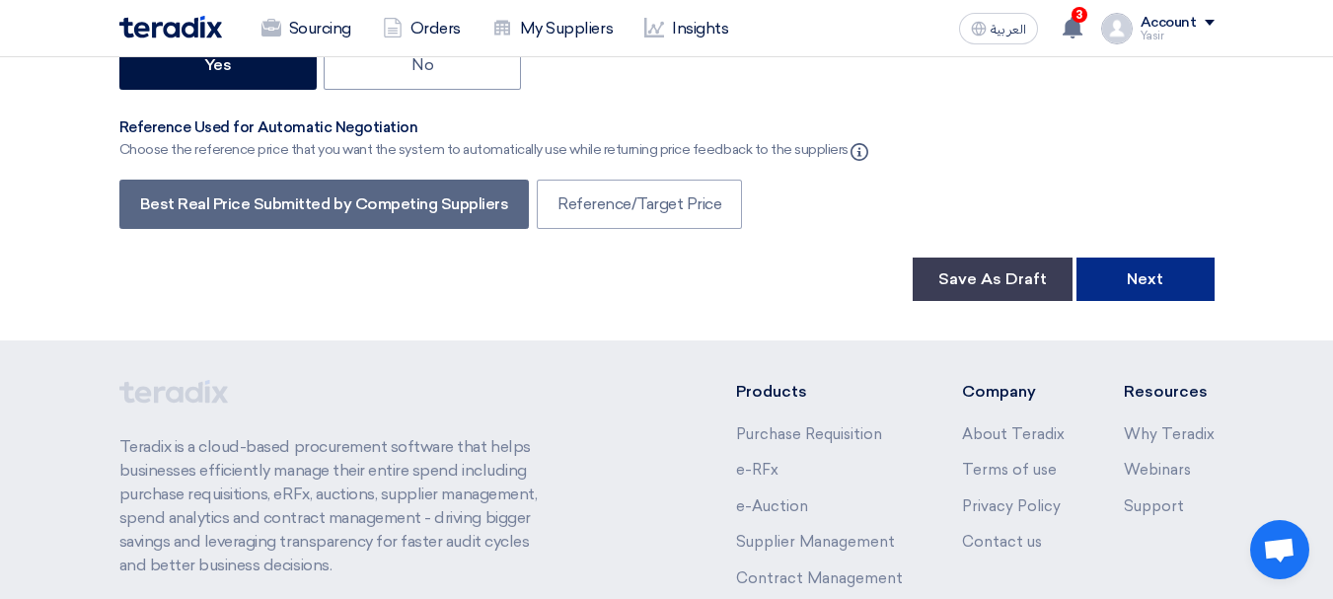
click at [1155, 276] on button "Next" at bounding box center [1146, 279] width 138 height 43
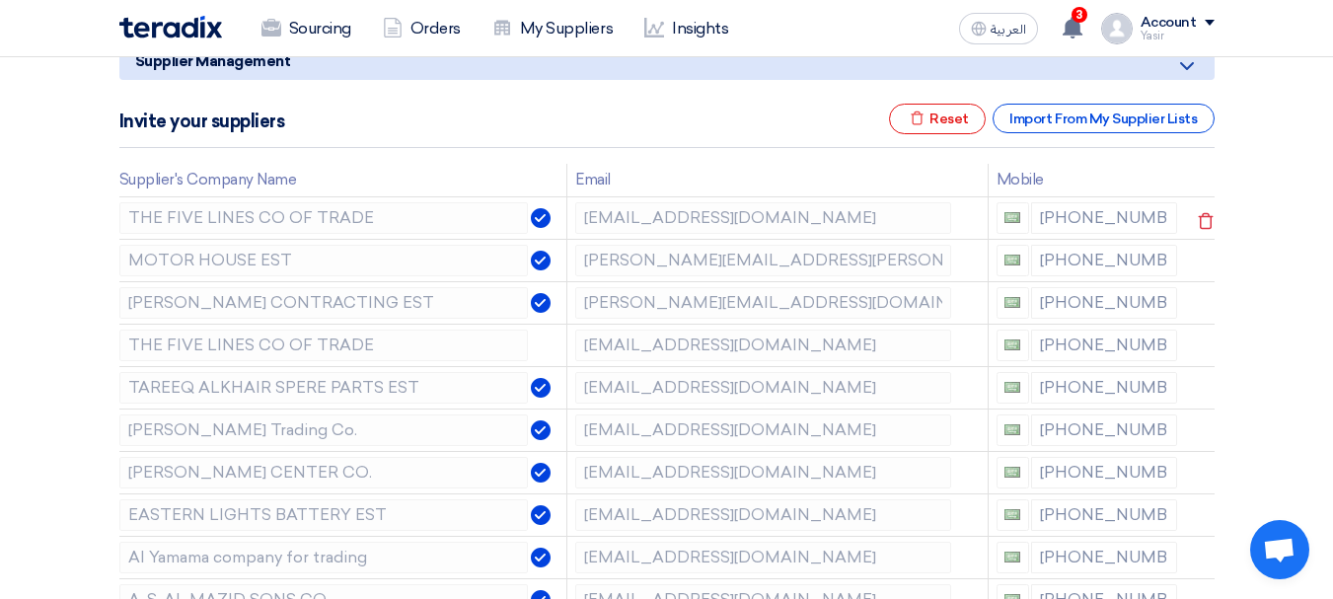
scroll to position [296, 0]
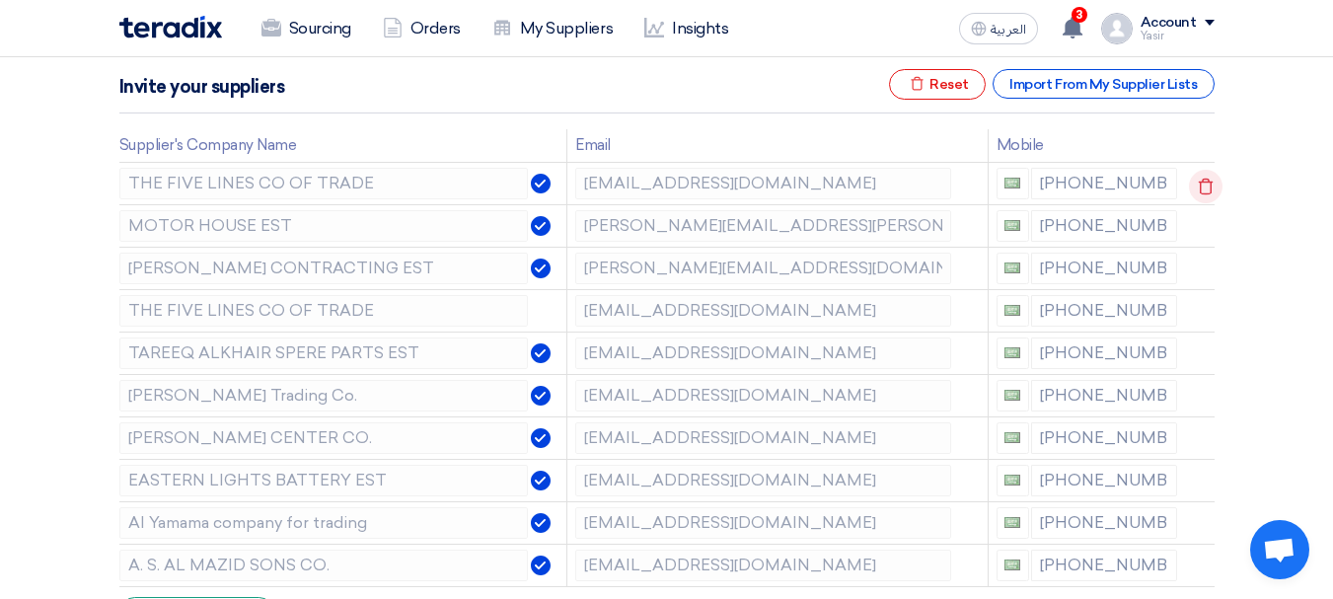
click at [1199, 184] on use at bounding box center [1206, 186] width 15 height 17
click at [0, 0] on use at bounding box center [0, 0] width 0 height 0
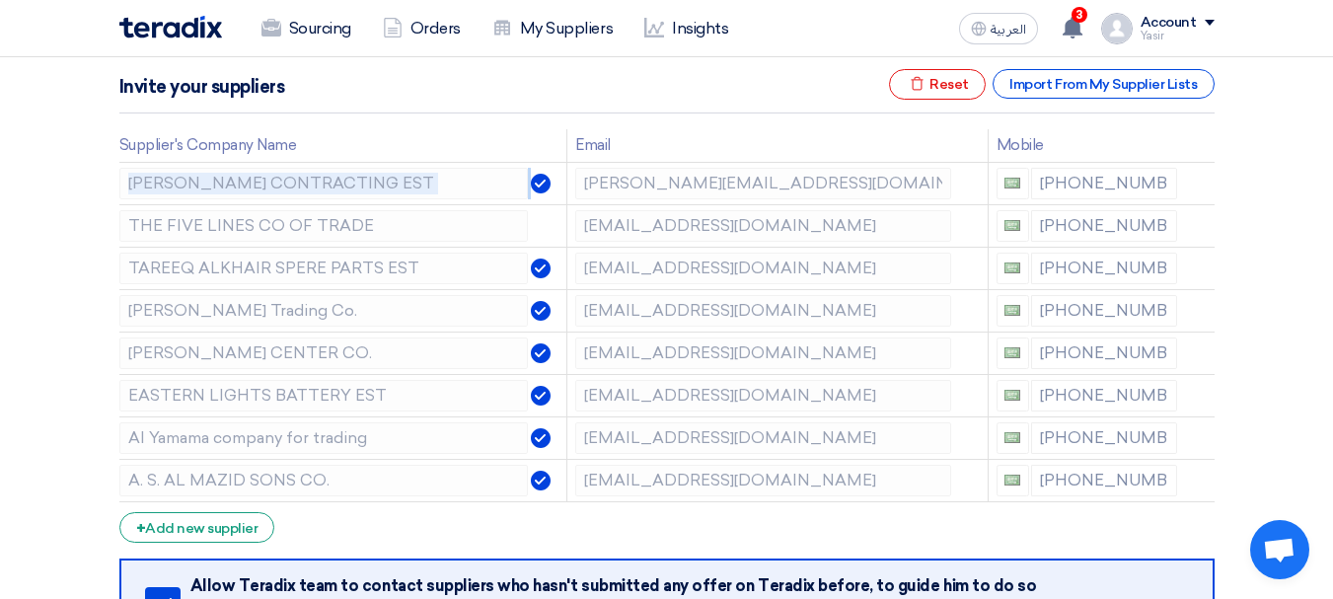
click at [0, 0] on use at bounding box center [0, 0] width 0 height 0
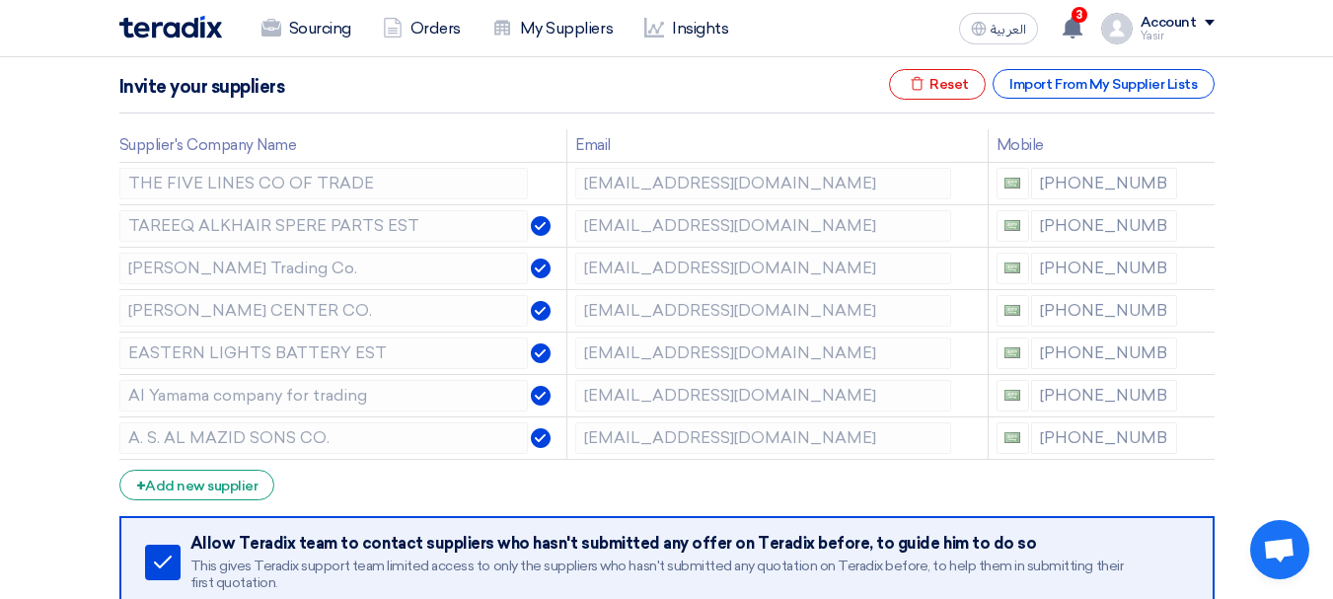
click at [0, 0] on use at bounding box center [0, 0] width 0 height 0
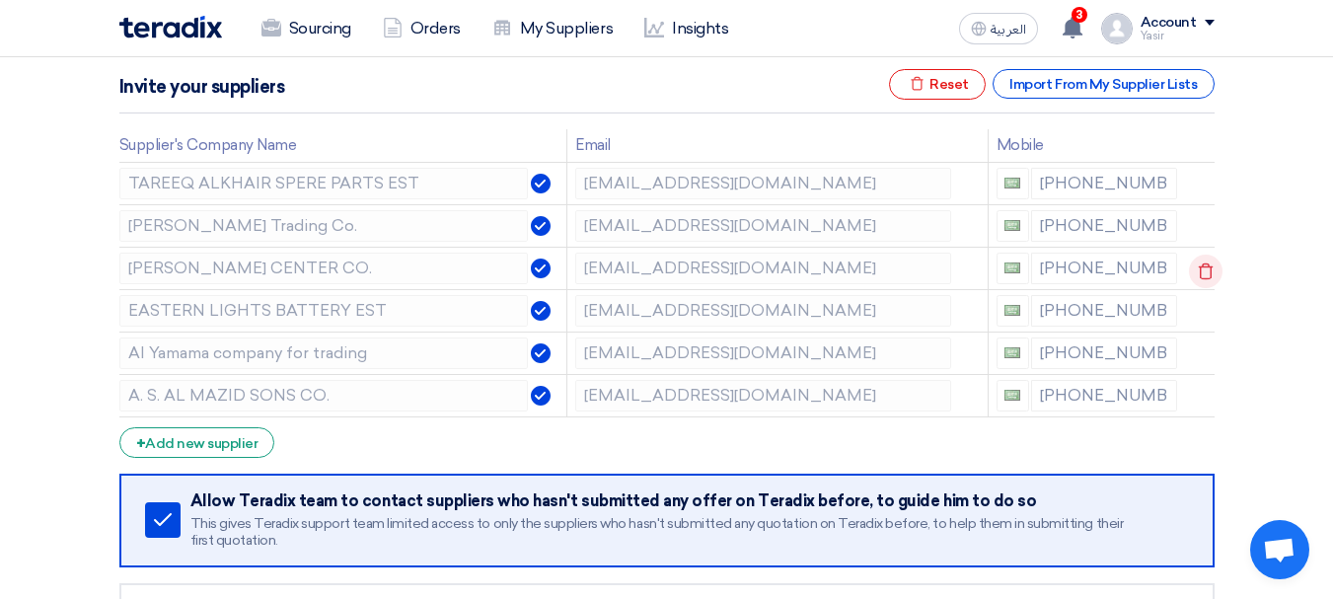
click at [1206, 273] on icon at bounding box center [1206, 272] width 34 height 34
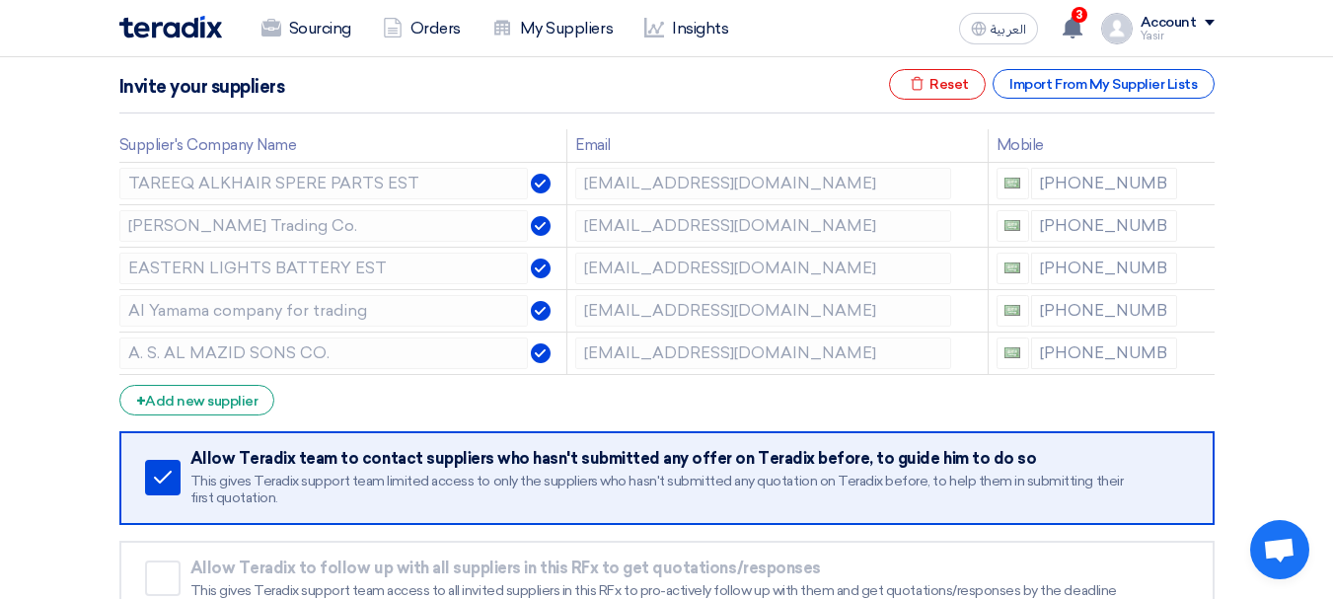
click at [0, 0] on icon at bounding box center [0, 0] width 0 height 0
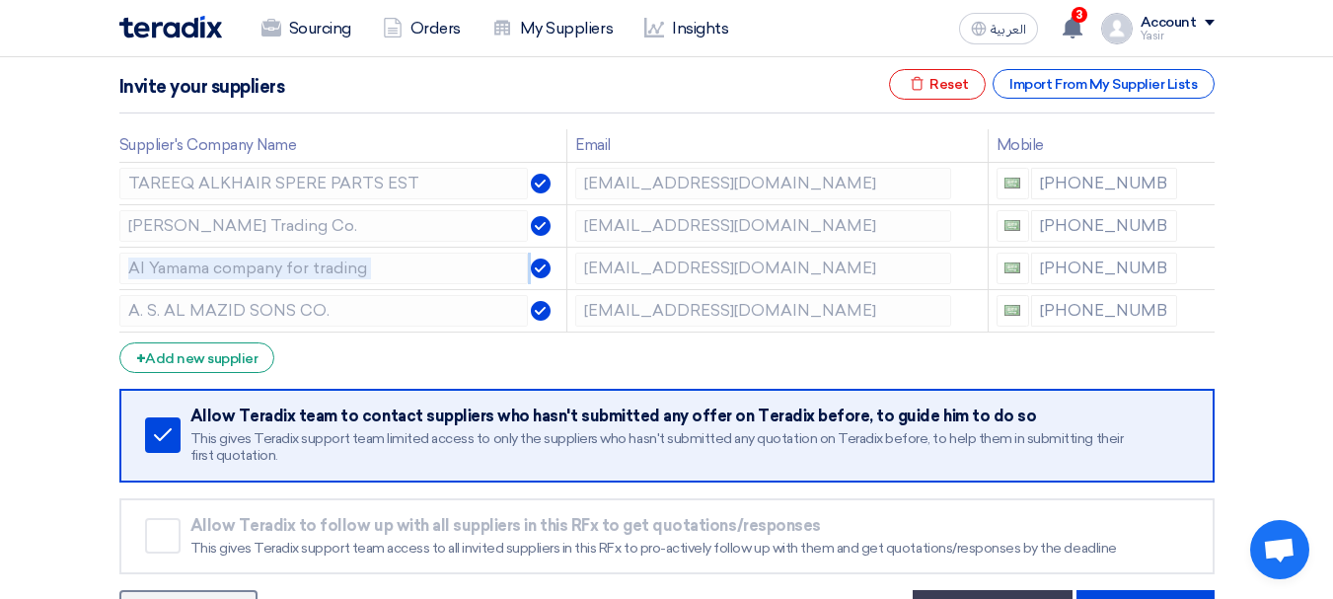
click at [0, 0] on icon at bounding box center [0, 0] width 0 height 0
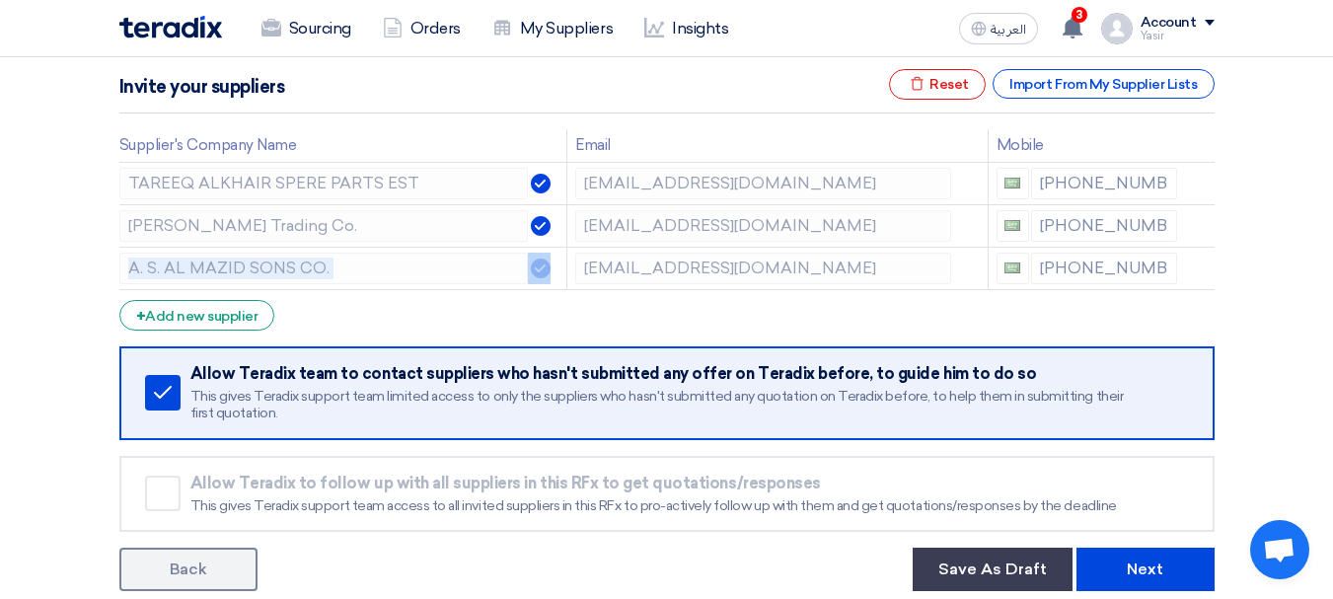
click at [0, 0] on icon at bounding box center [0, 0] width 0 height 0
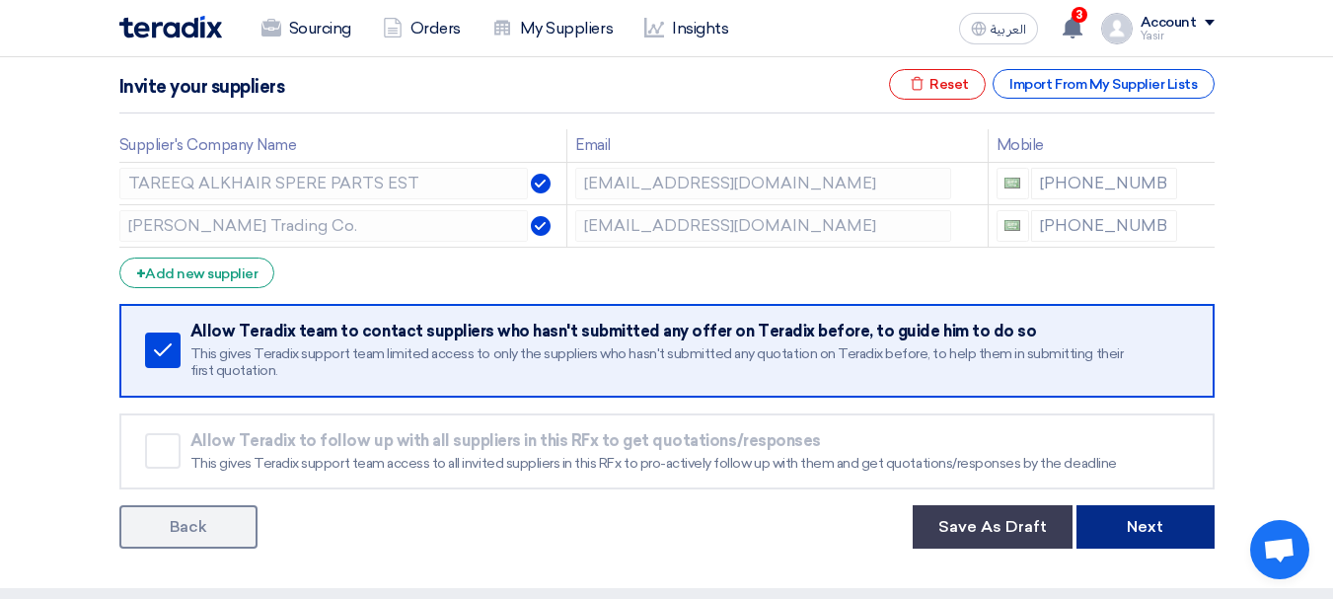
click at [1172, 517] on button "Next" at bounding box center [1146, 526] width 138 height 43
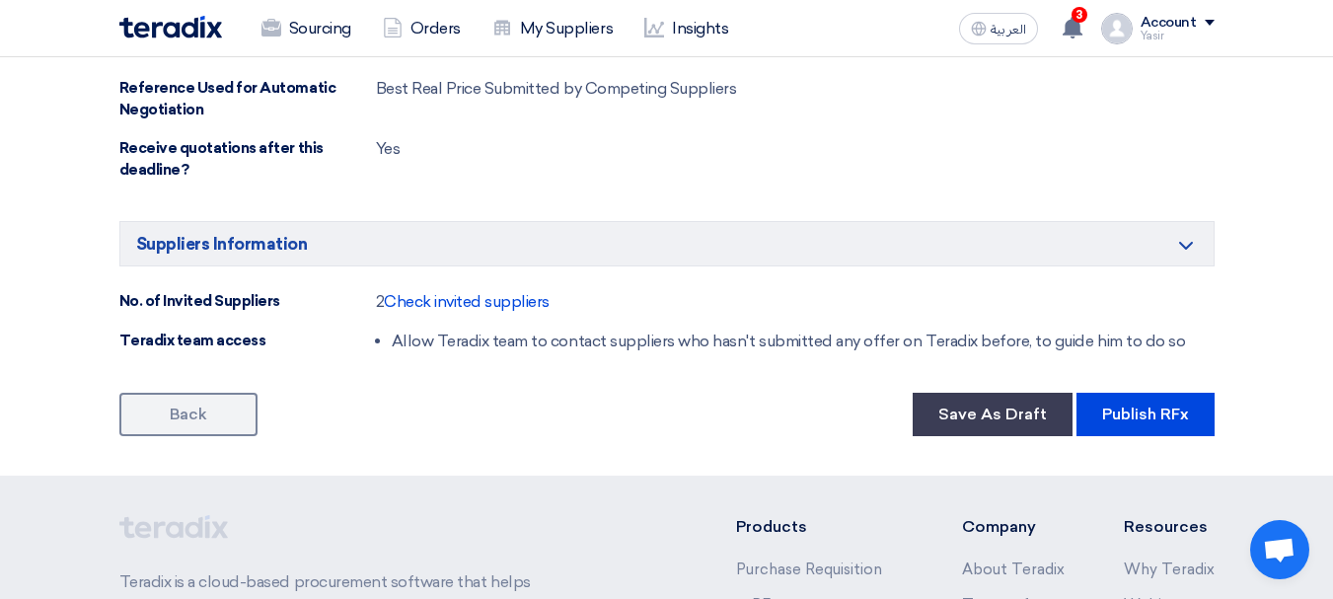
scroll to position [1184, 0]
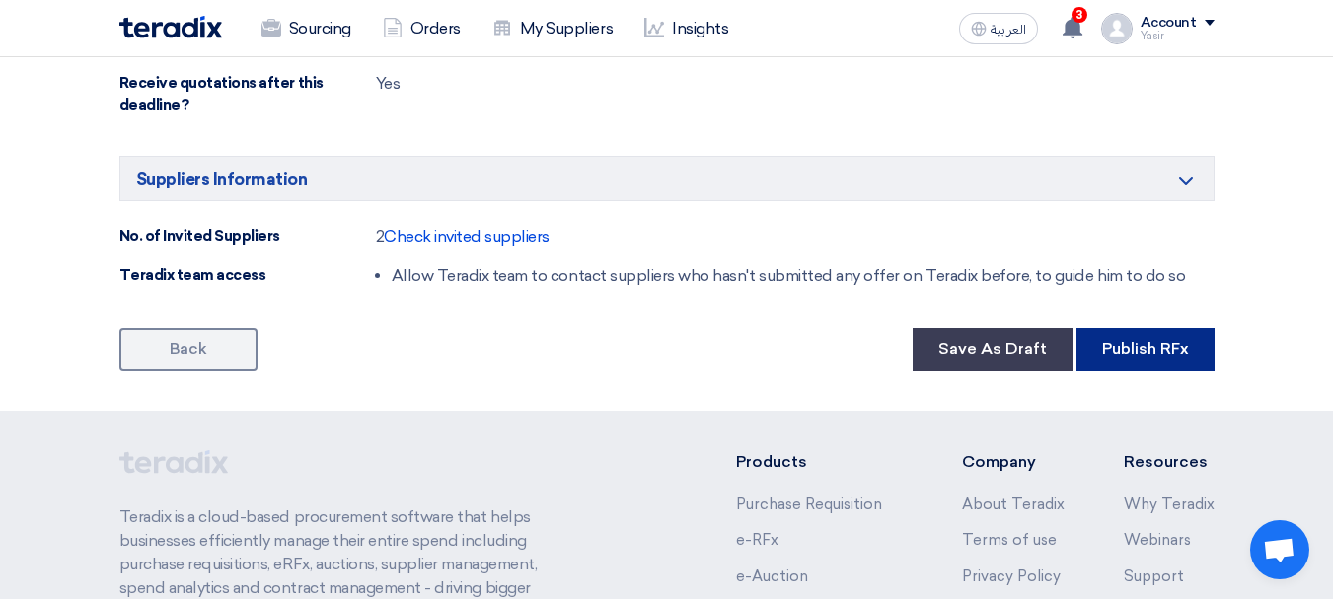
click at [1194, 354] on button "Publish RFx" at bounding box center [1146, 349] width 138 height 43
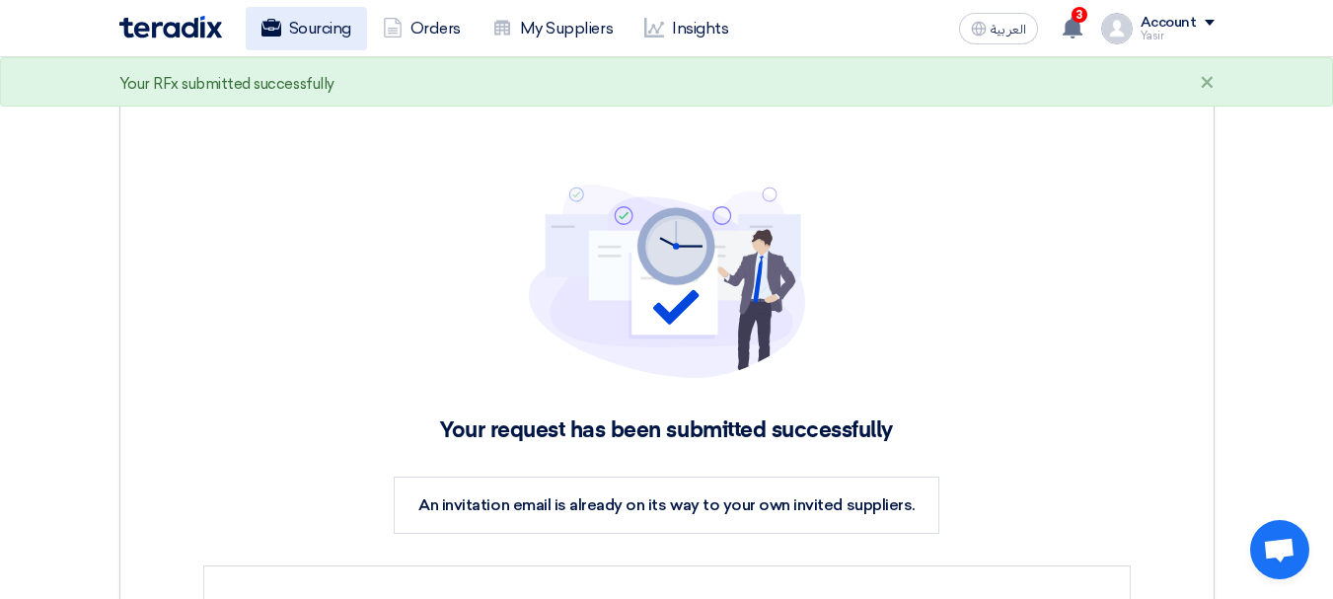
click at [313, 36] on link "Sourcing" at bounding box center [306, 28] width 121 height 43
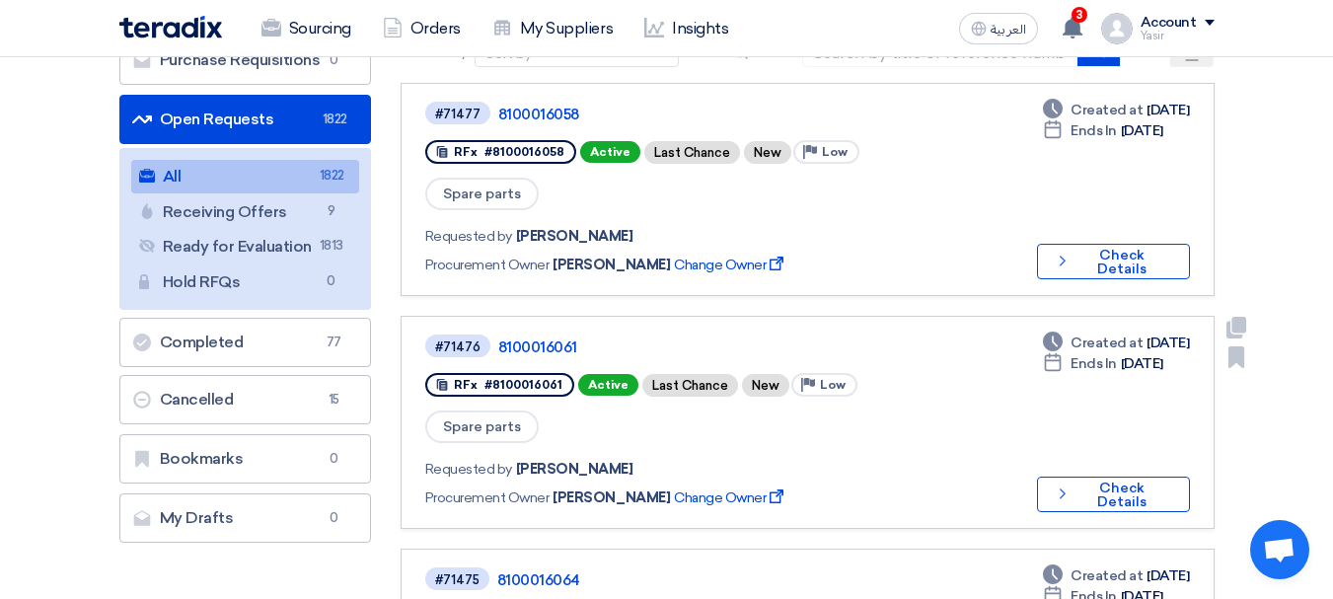
scroll to position [197, 0]
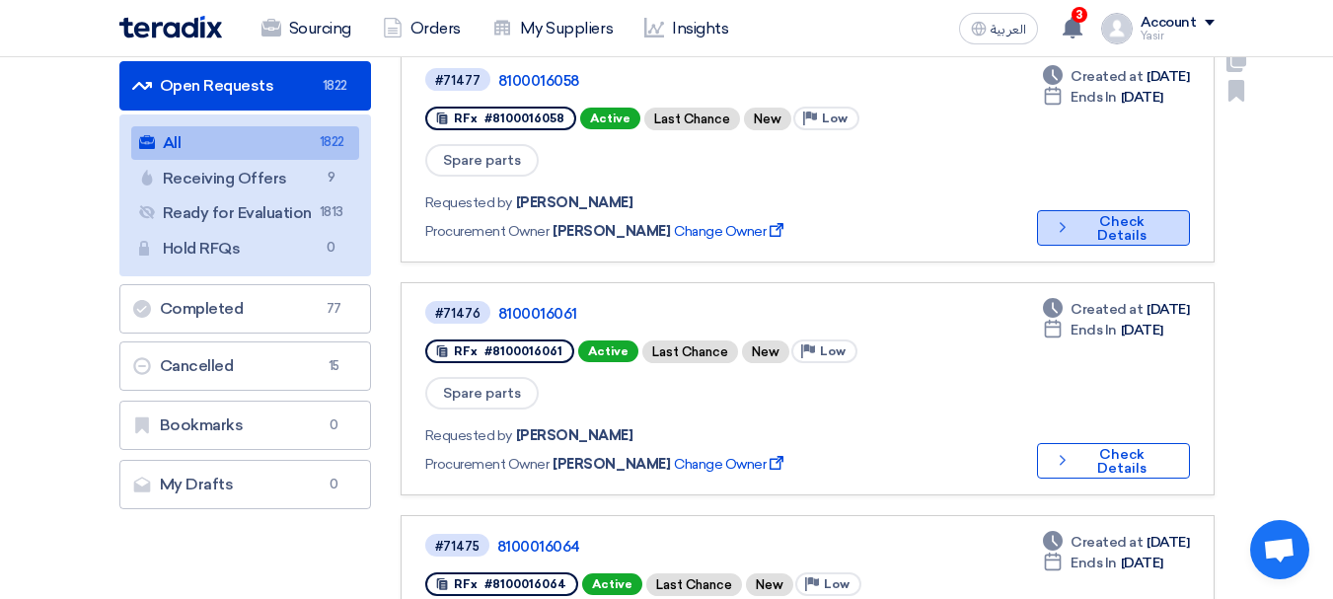
click at [1124, 210] on button "Check details Check Details" at bounding box center [1113, 228] width 153 height 36
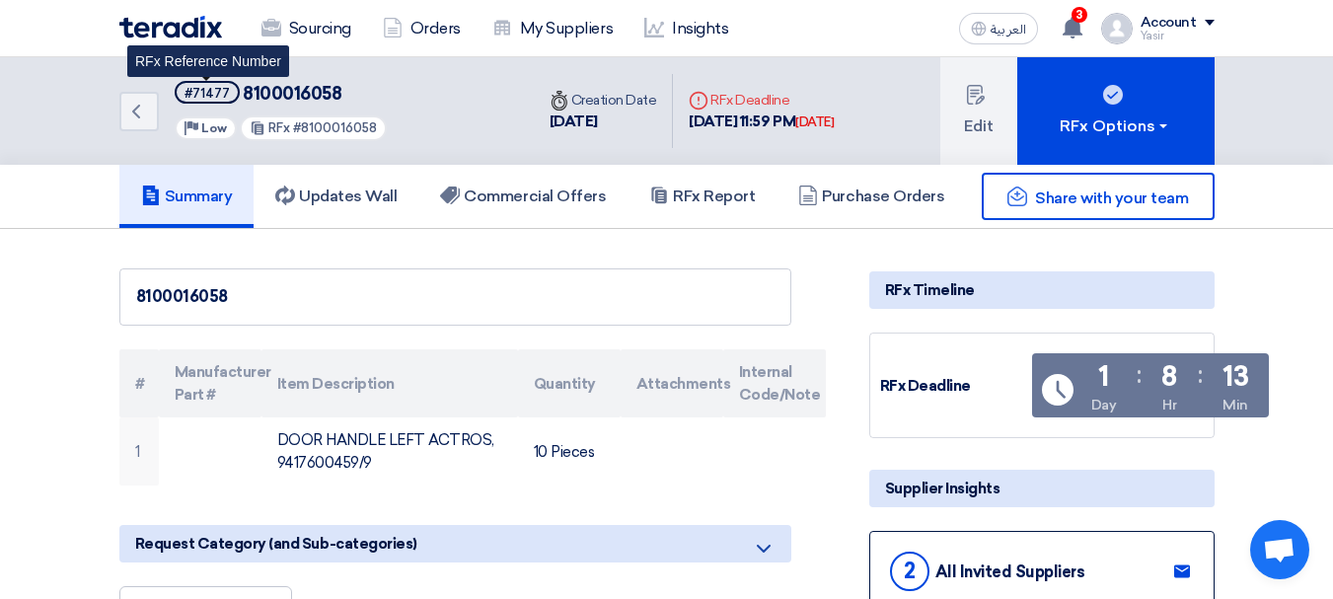
click at [217, 92] on div "#71477" at bounding box center [207, 93] width 45 height 13
copy div "71477"
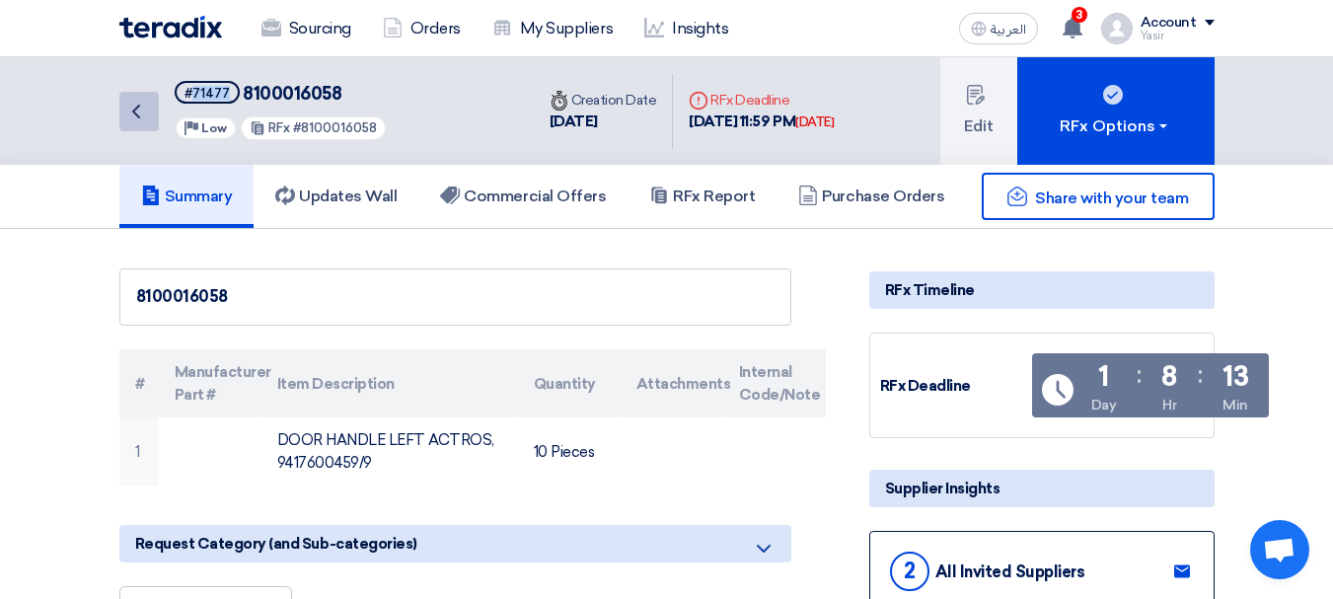
click at [131, 113] on icon "Back" at bounding box center [136, 112] width 24 height 24
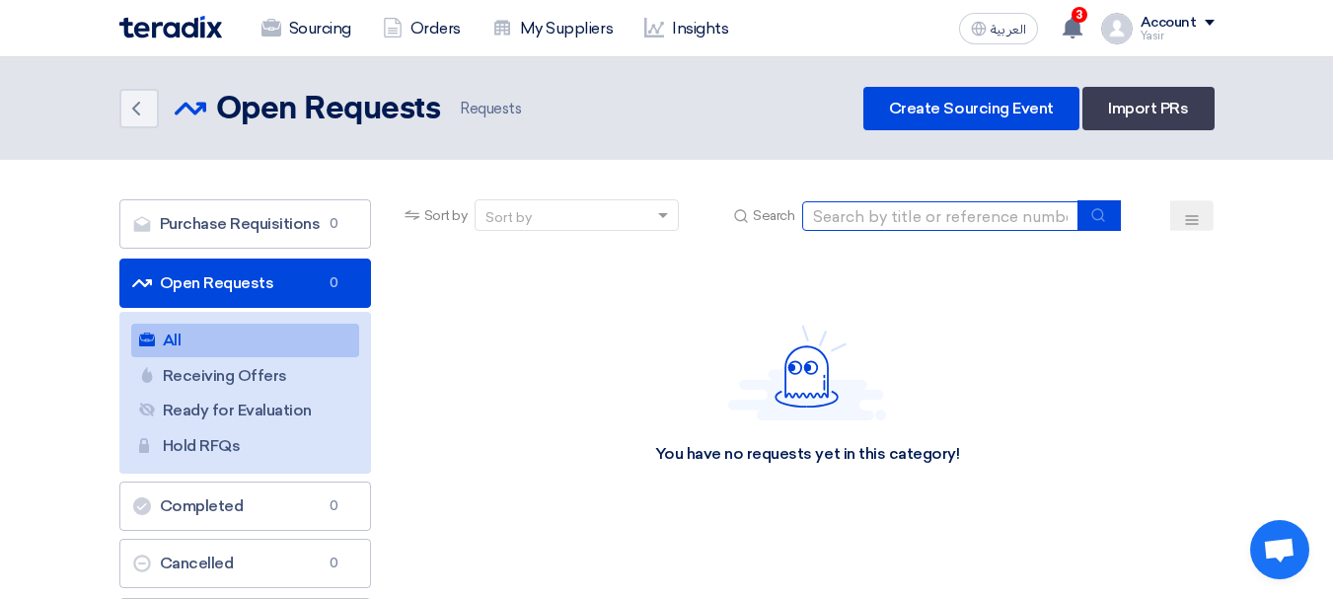
click at [891, 227] on input at bounding box center [940, 216] width 276 height 30
paste input "8100016049"
type input "8100016049"
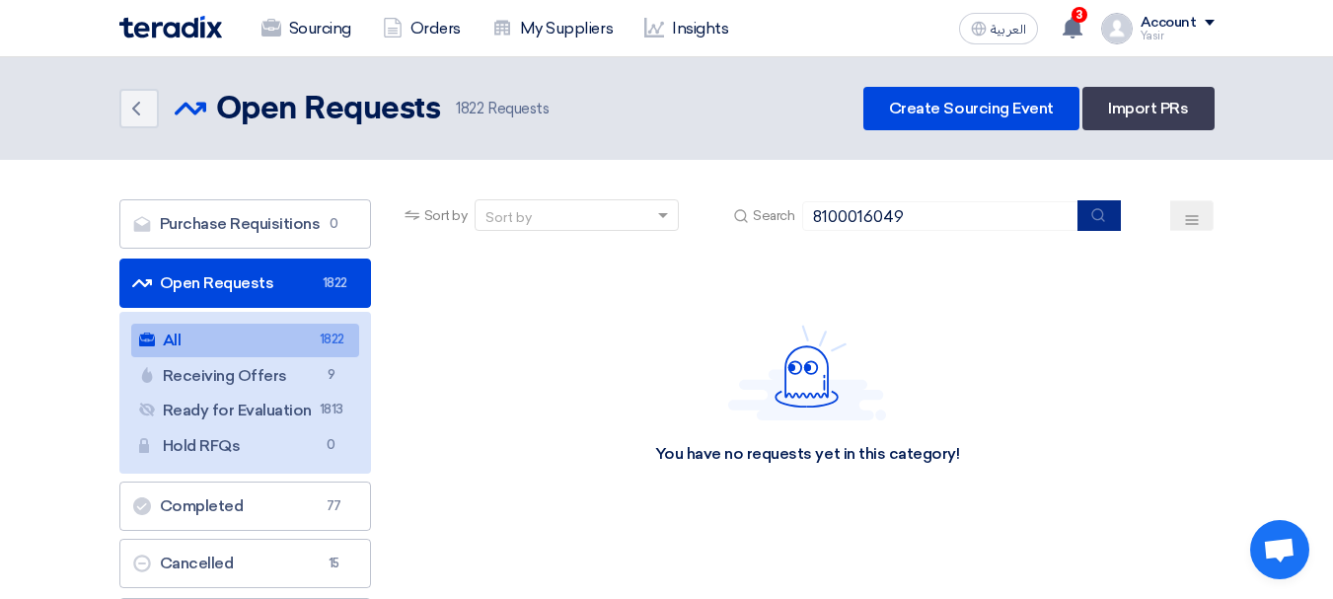
click at [1112, 212] on button "submit" at bounding box center [1099, 215] width 43 height 31
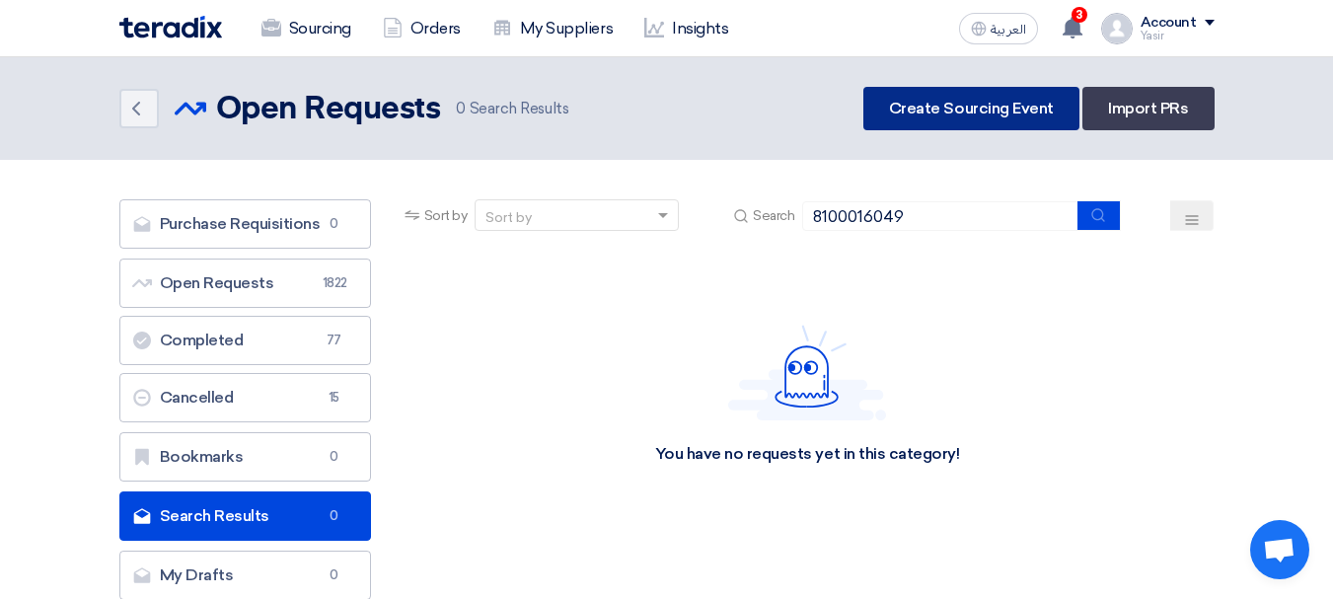
click at [1022, 105] on link "Create Sourcing Event" at bounding box center [971, 108] width 216 height 43
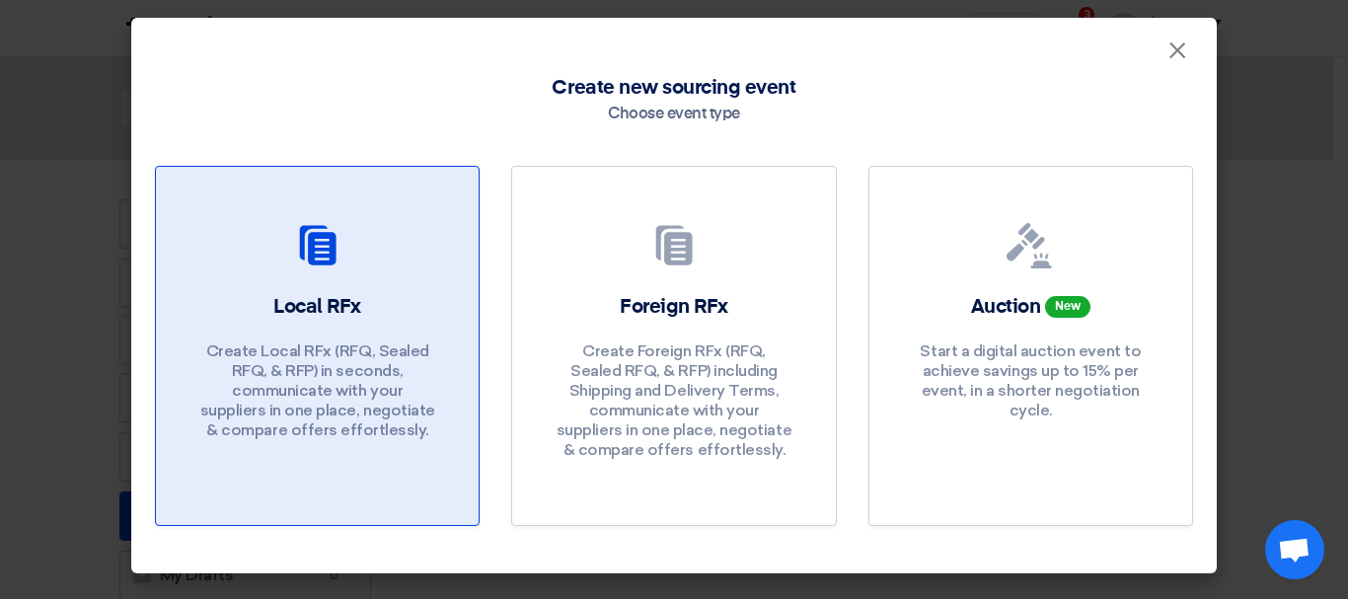
click at [240, 294] on div "Local RFx Create Local RFx (RFQ, Sealed RFQ, & RFP) in seconds, communicate wit…" at bounding box center [317, 371] width 275 height 157
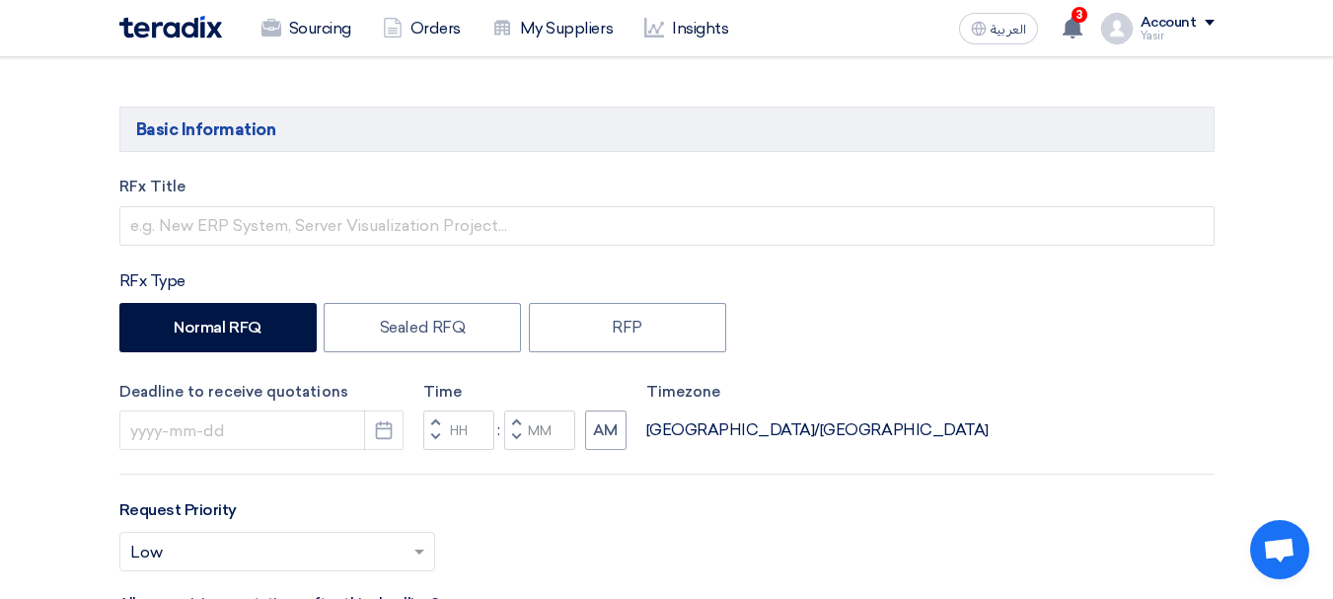
scroll to position [296, 0]
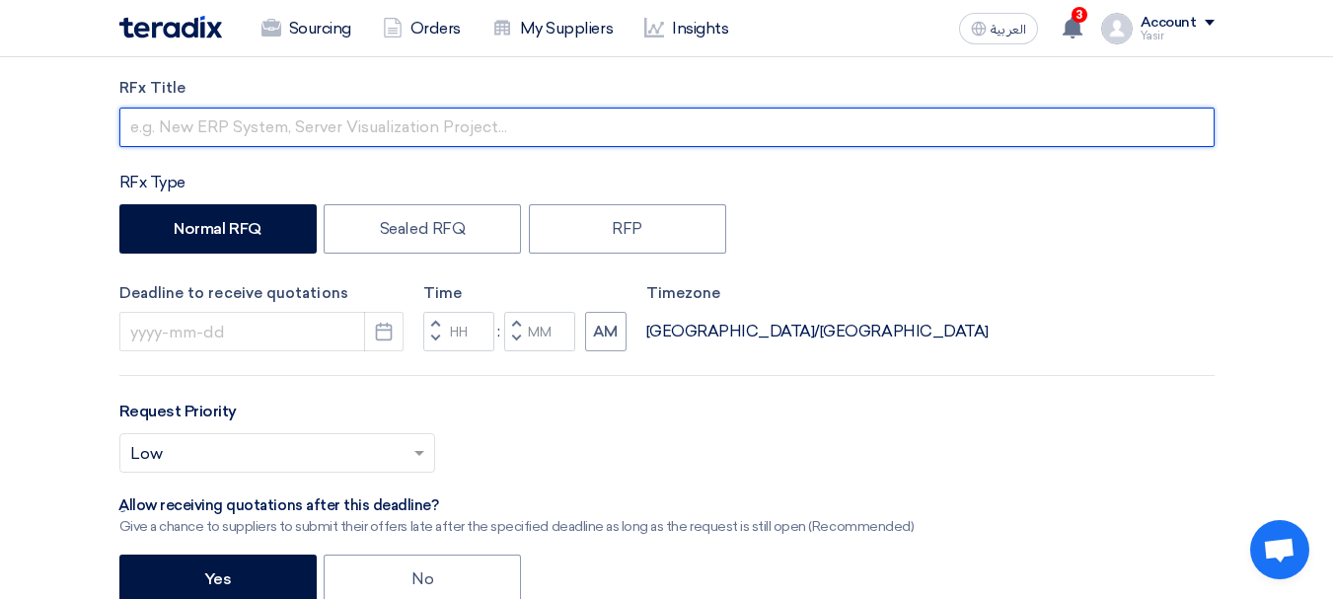
click at [240, 121] on input "text" at bounding box center [666, 127] width 1095 height 39
paste input "8100016049"
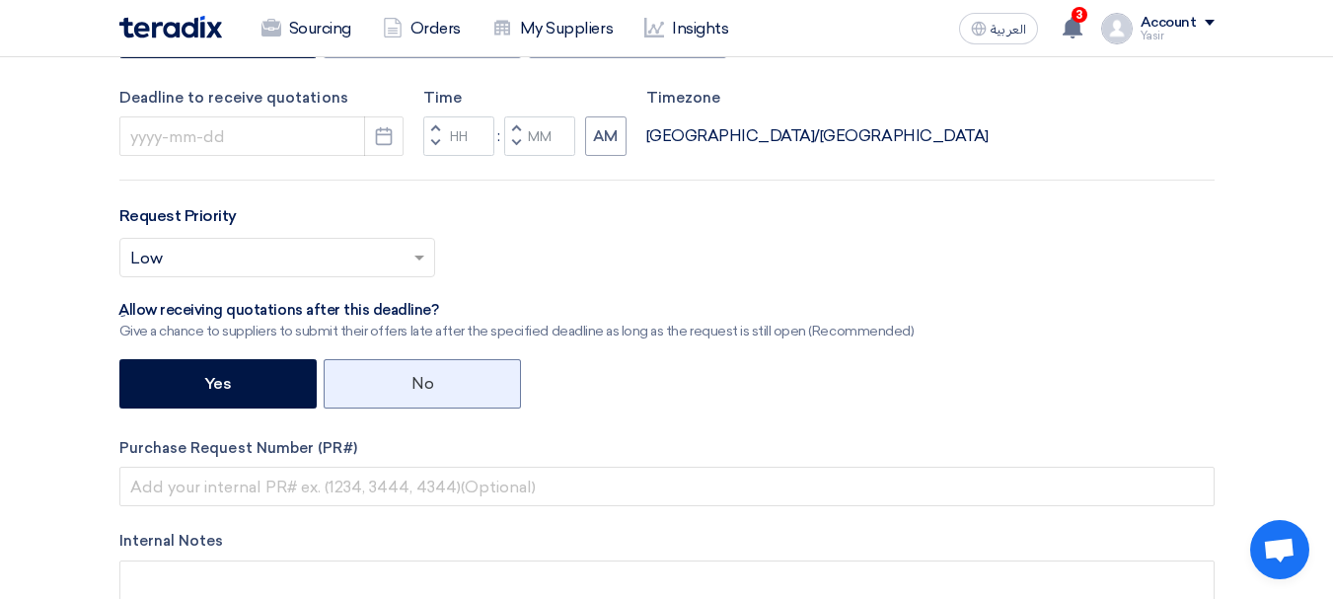
scroll to position [493, 0]
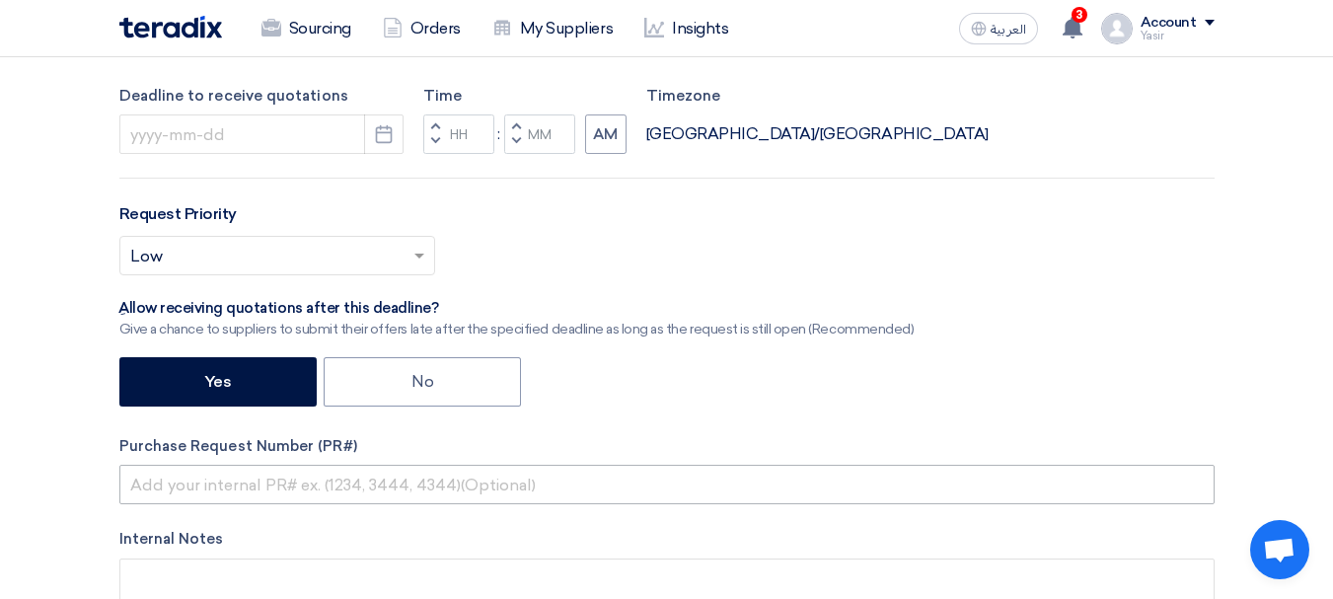
type input "8100016049"
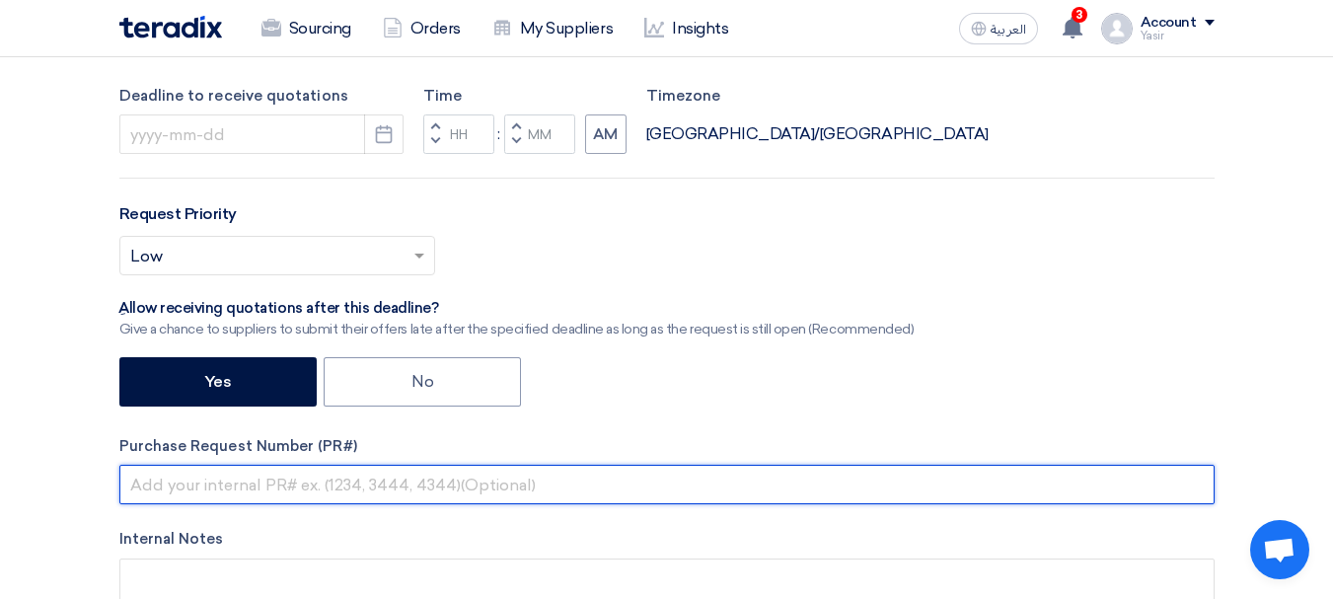
click at [328, 491] on input "text" at bounding box center [666, 484] width 1095 height 39
paste input "8100016049"
type input "8100016049"
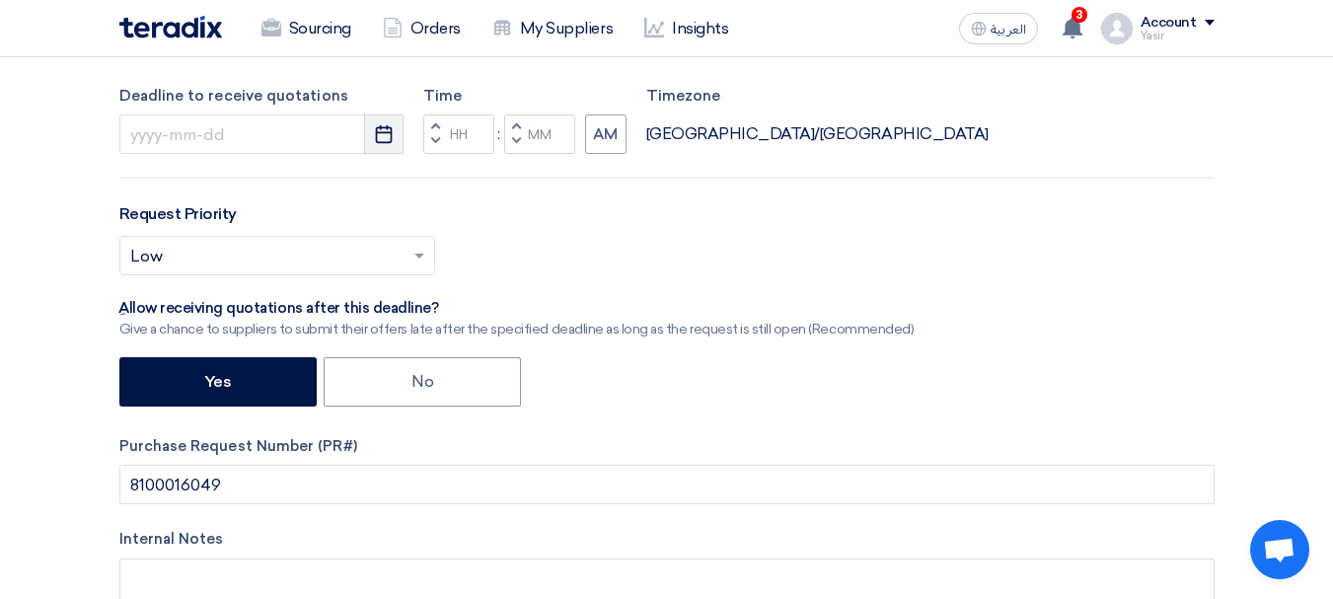
click at [381, 132] on use "button" at bounding box center [384, 134] width 17 height 18
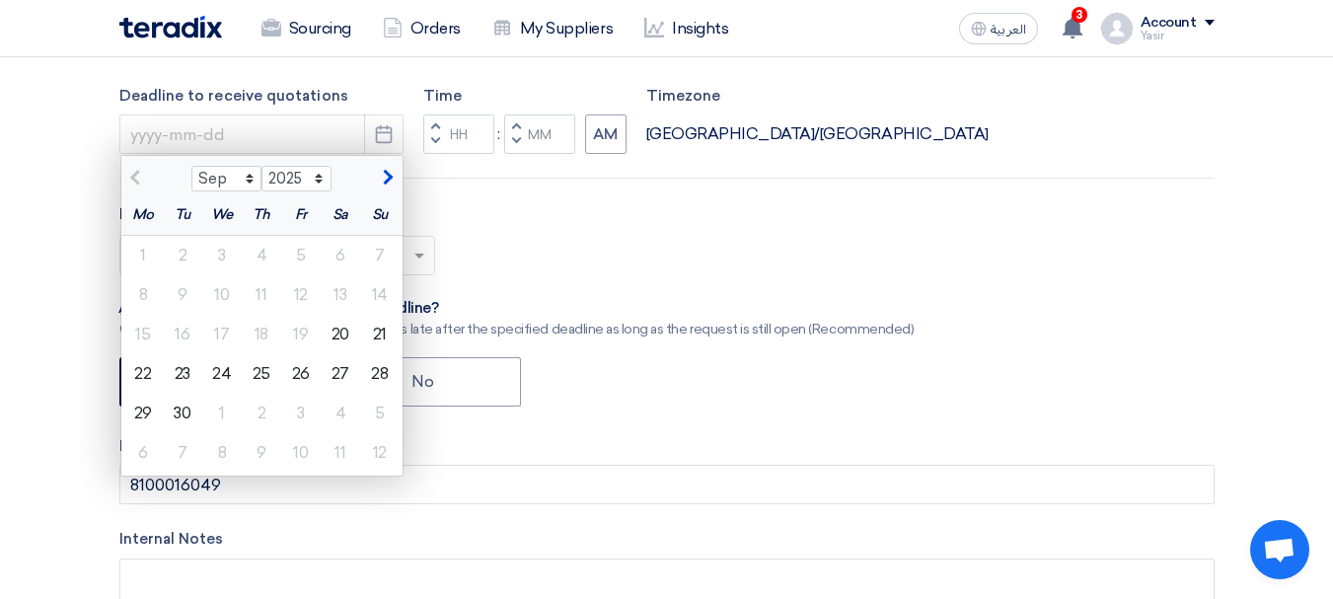
click at [390, 331] on div "21" at bounding box center [379, 334] width 39 height 39
type input "[DATE]"
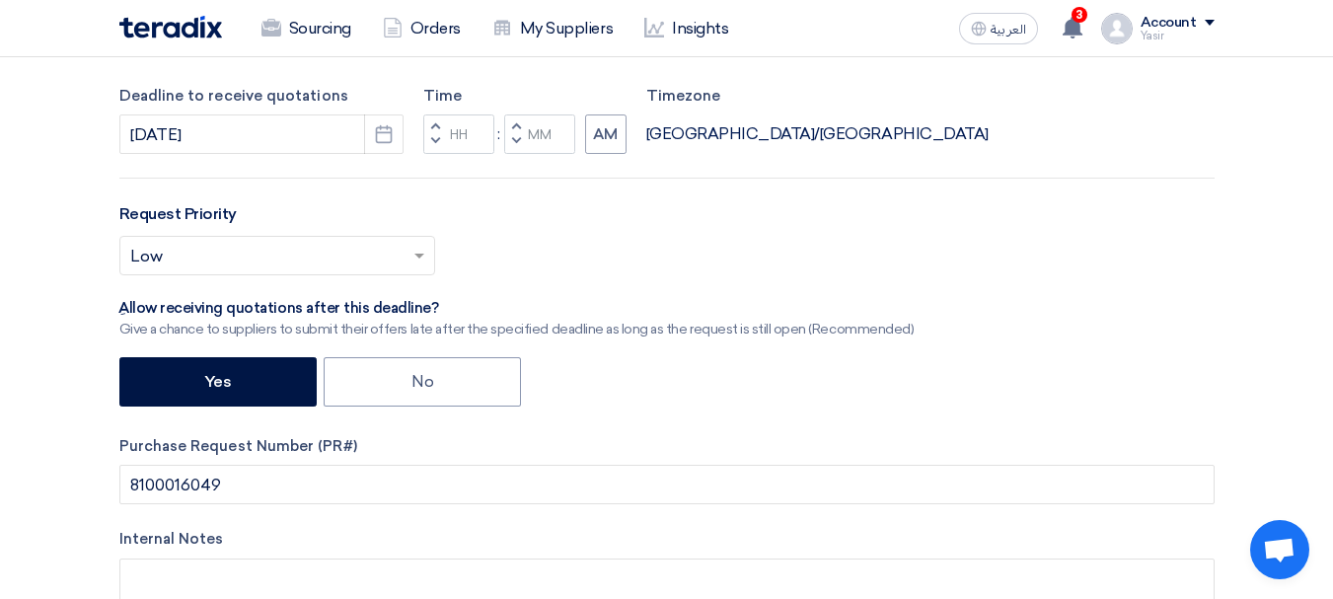
click at [438, 127] on span "button" at bounding box center [434, 126] width 7 height 12
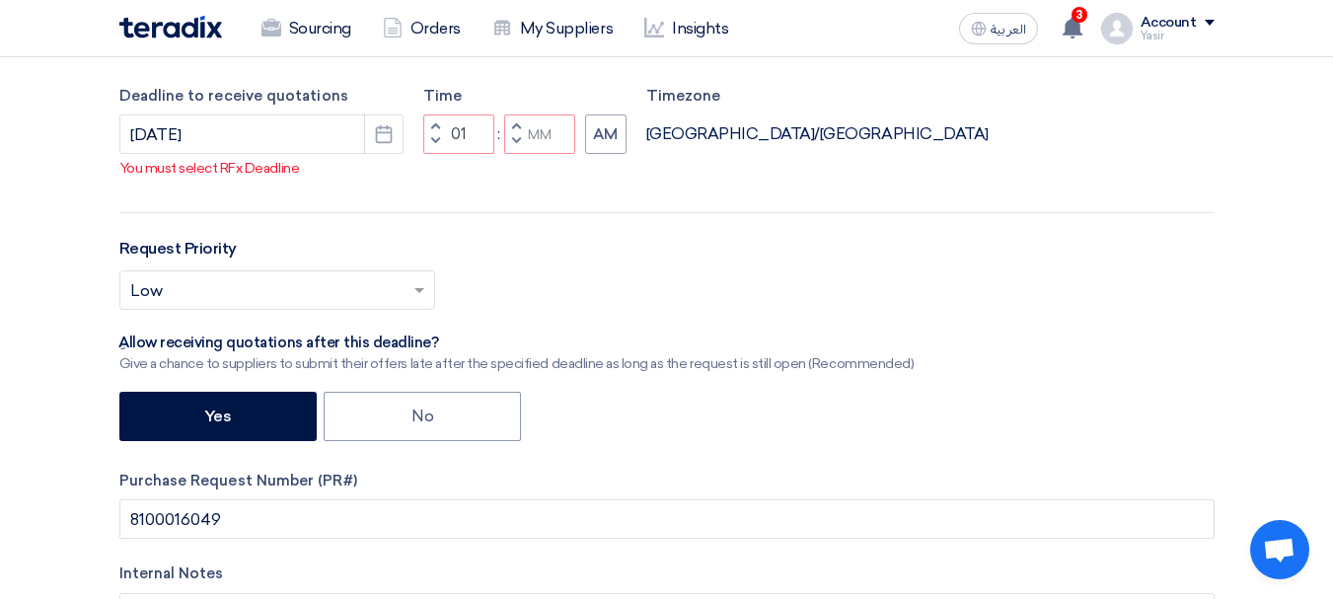
click at [436, 147] on span "button" at bounding box center [434, 141] width 7 height 12
click at [514, 147] on span "button" at bounding box center [515, 141] width 7 height 12
type input "10"
type input "59"
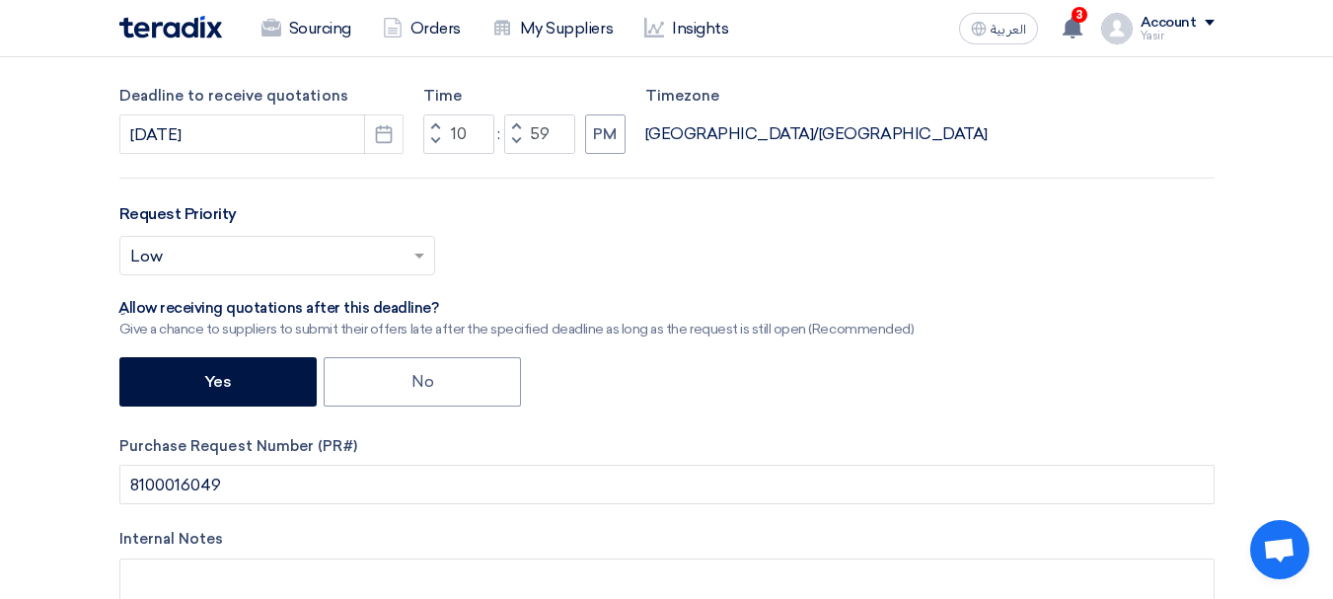
click at [439, 120] on button "Increment hours" at bounding box center [435, 126] width 24 height 25
type input "11"
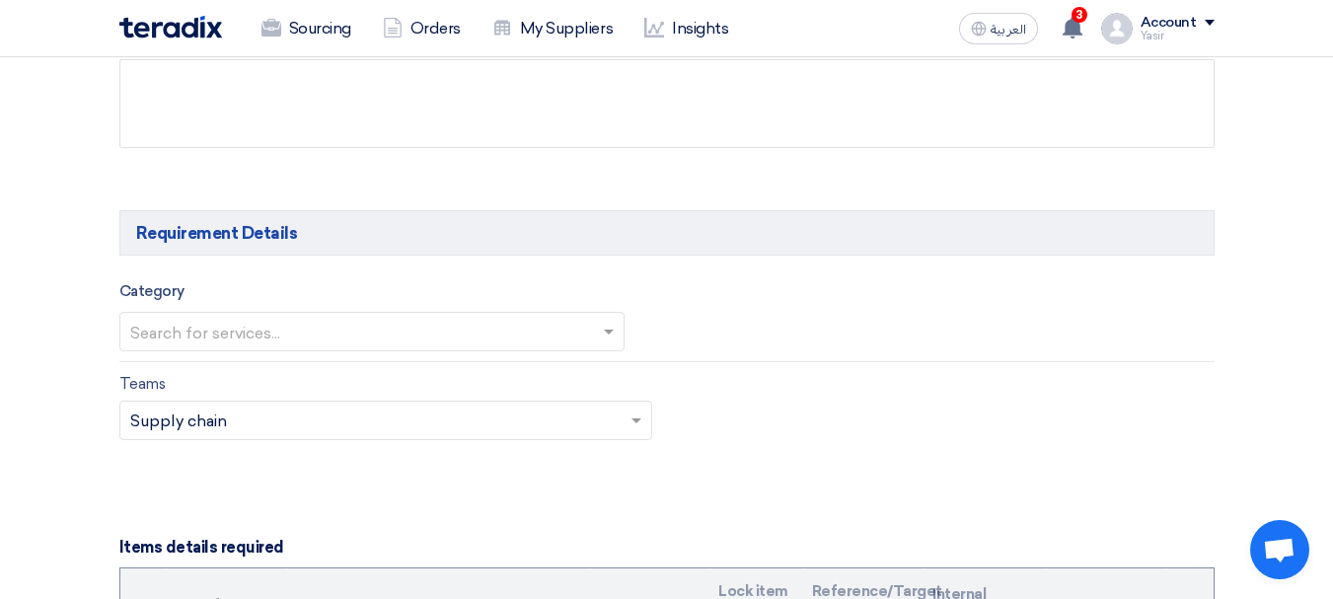
scroll to position [1085, 0]
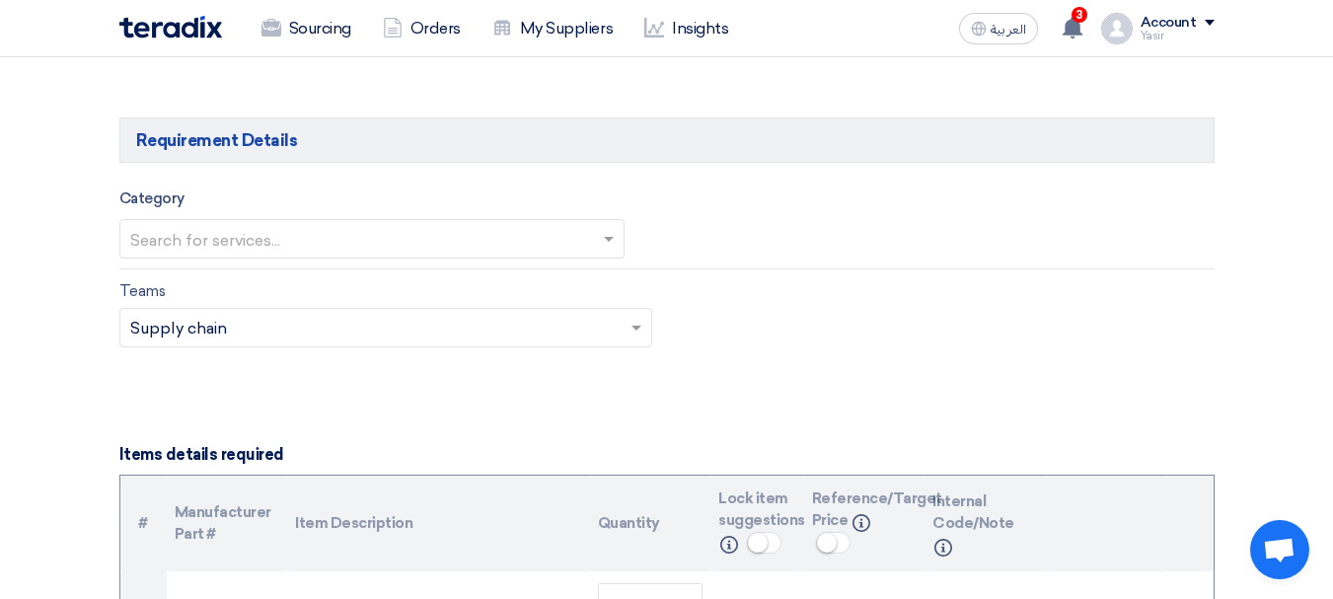
click at [325, 223] on div at bounding box center [371, 239] width 503 height 33
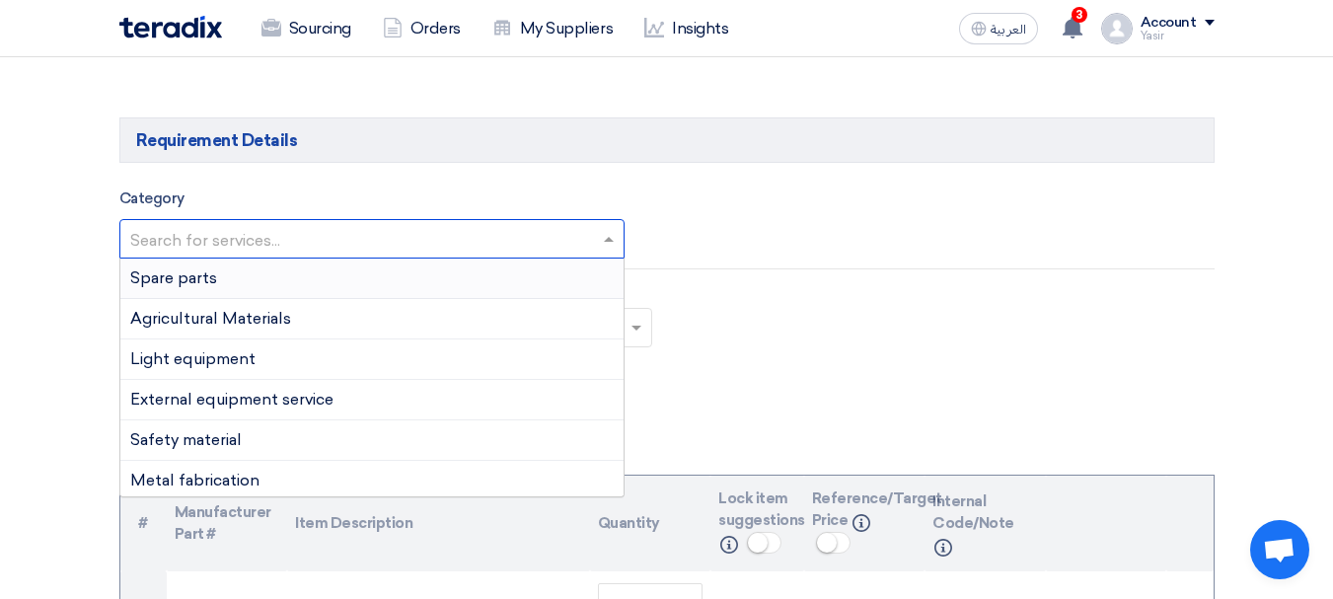
click at [202, 286] on span "Spare parts" at bounding box center [173, 277] width 87 height 19
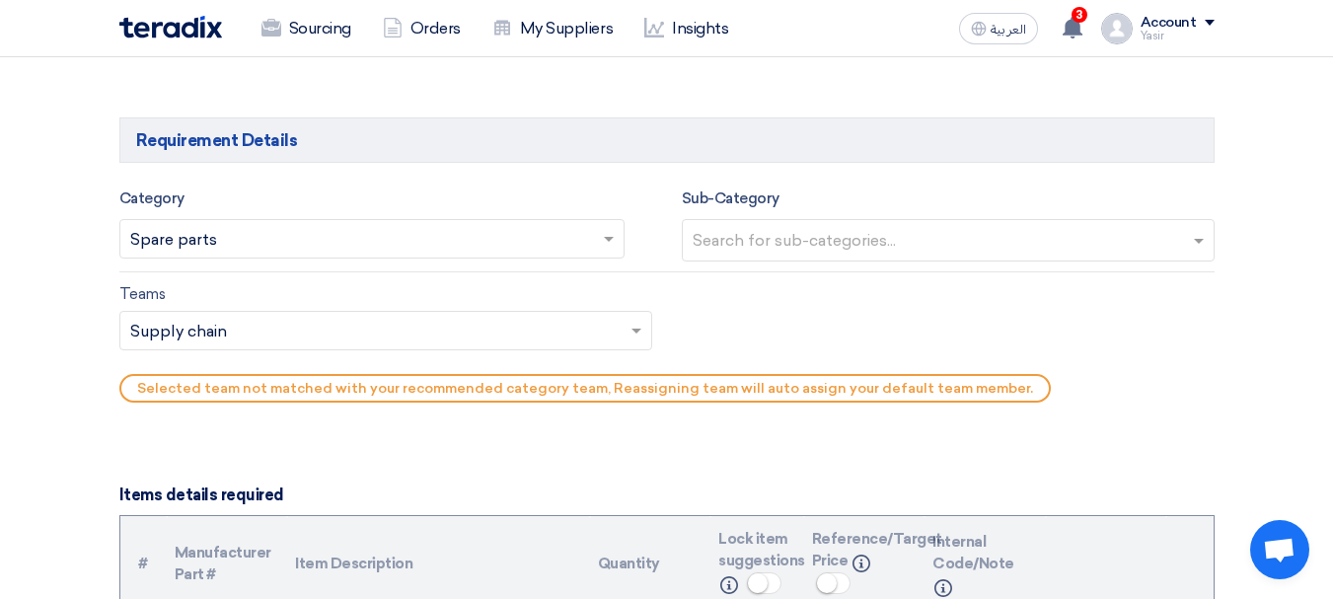
click at [872, 232] on input "text" at bounding box center [951, 242] width 516 height 33
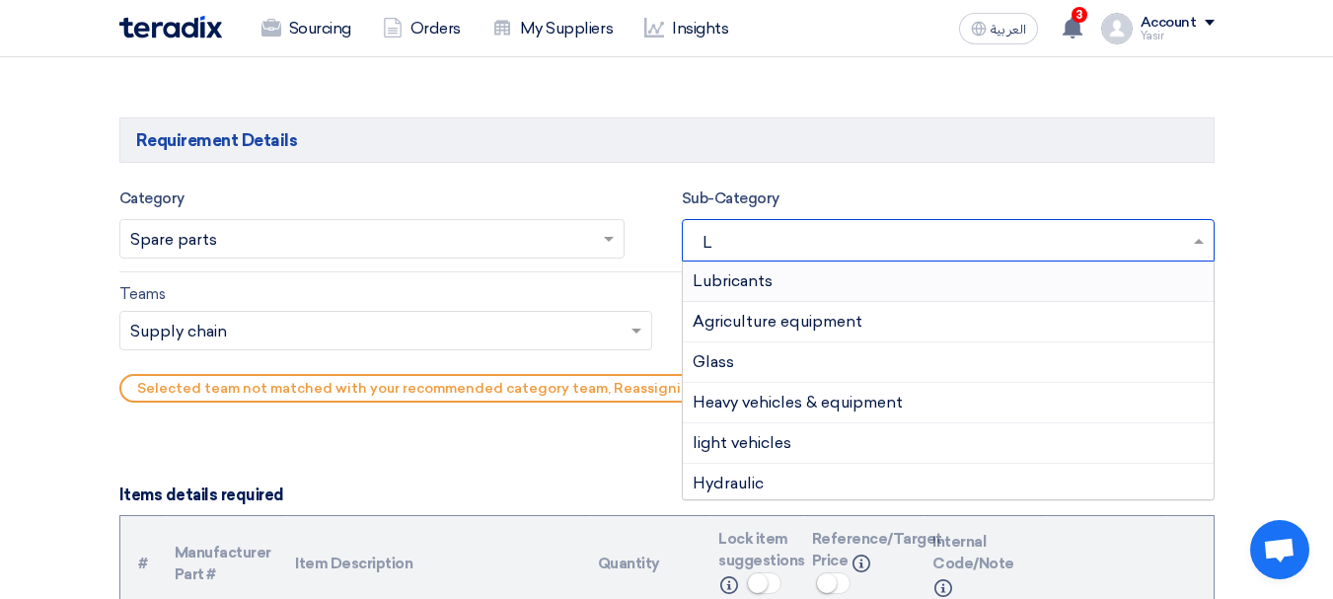
type input "LI"
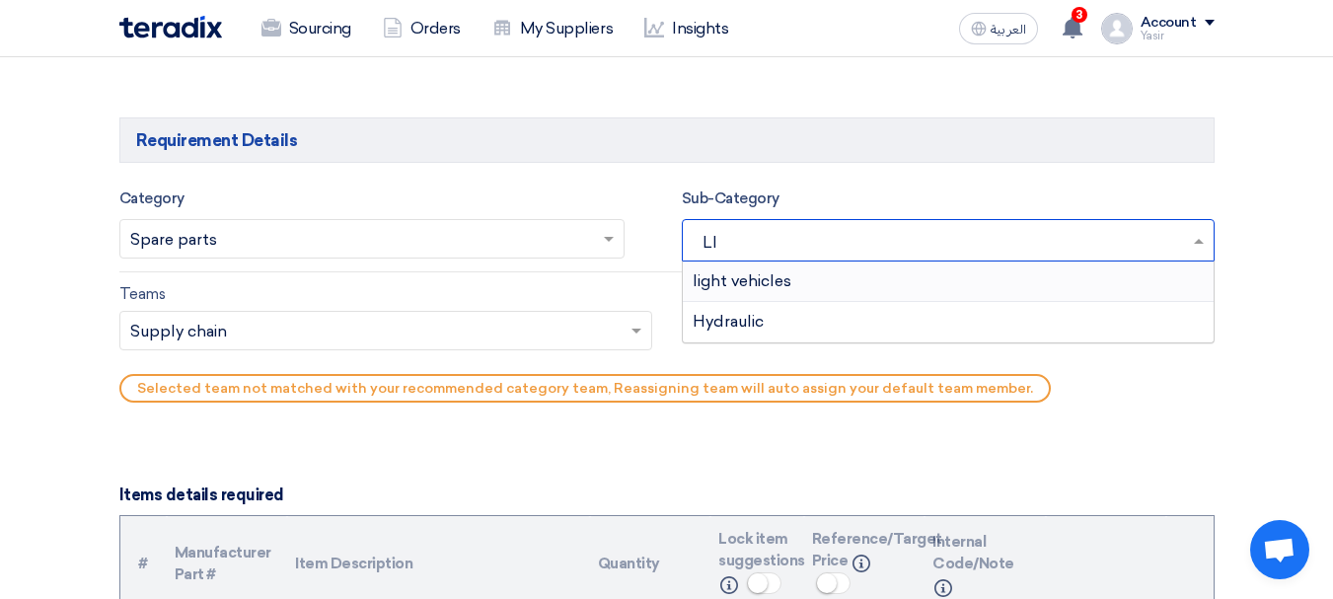
click at [771, 279] on span "light vehicles" at bounding box center [742, 280] width 99 height 19
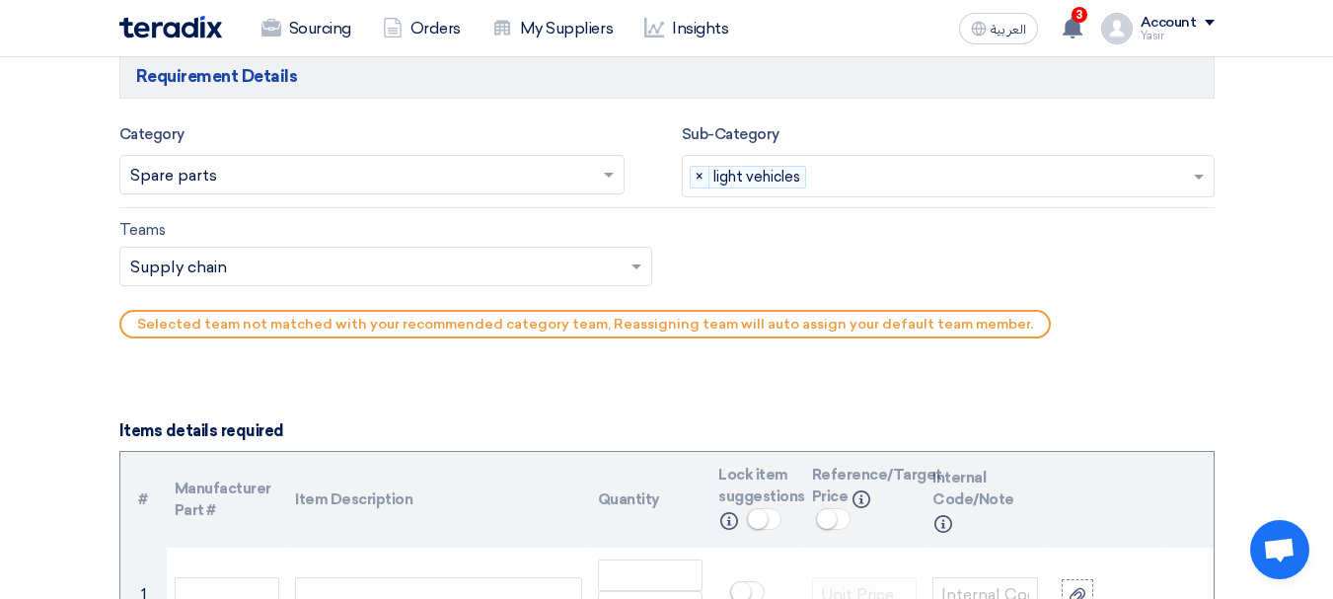
scroll to position [1184, 0]
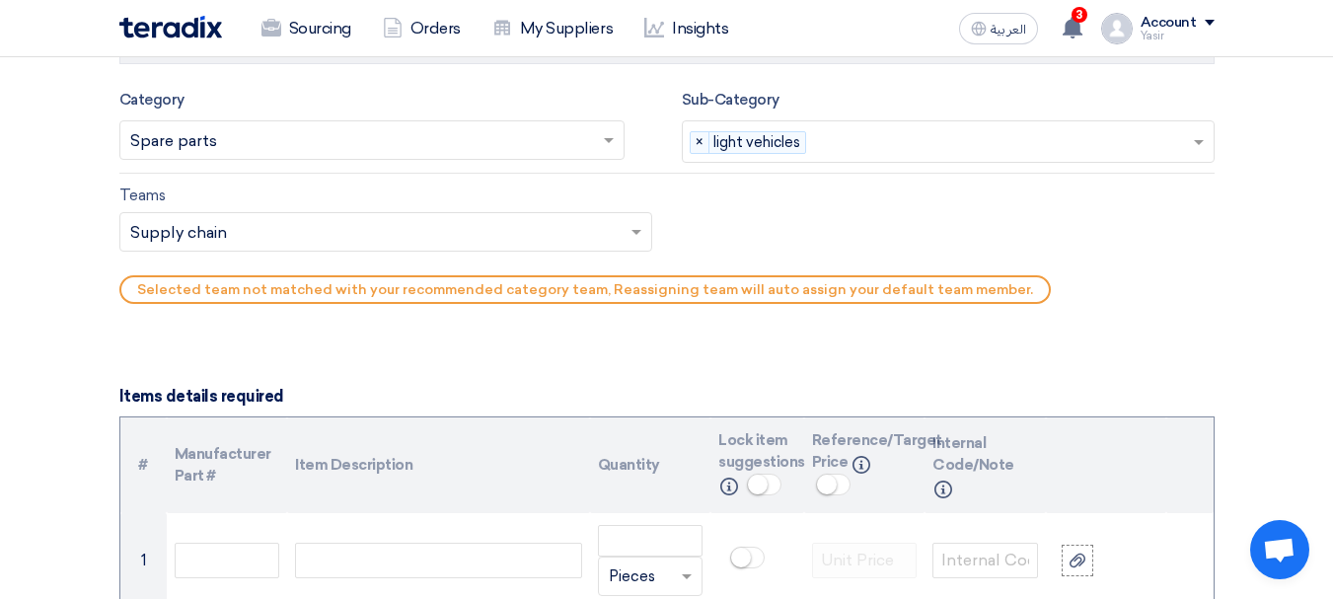
click at [268, 225] on input "text" at bounding box center [375, 233] width 491 height 33
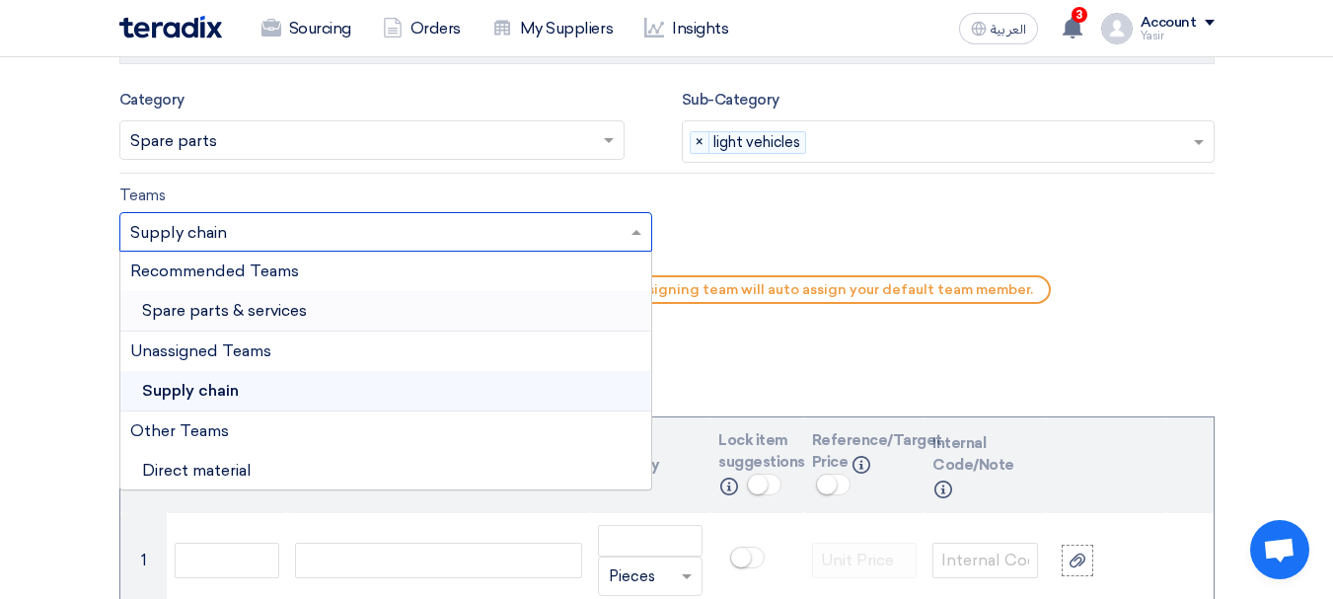
click at [200, 315] on span "Spare parts & services" at bounding box center [224, 310] width 165 height 19
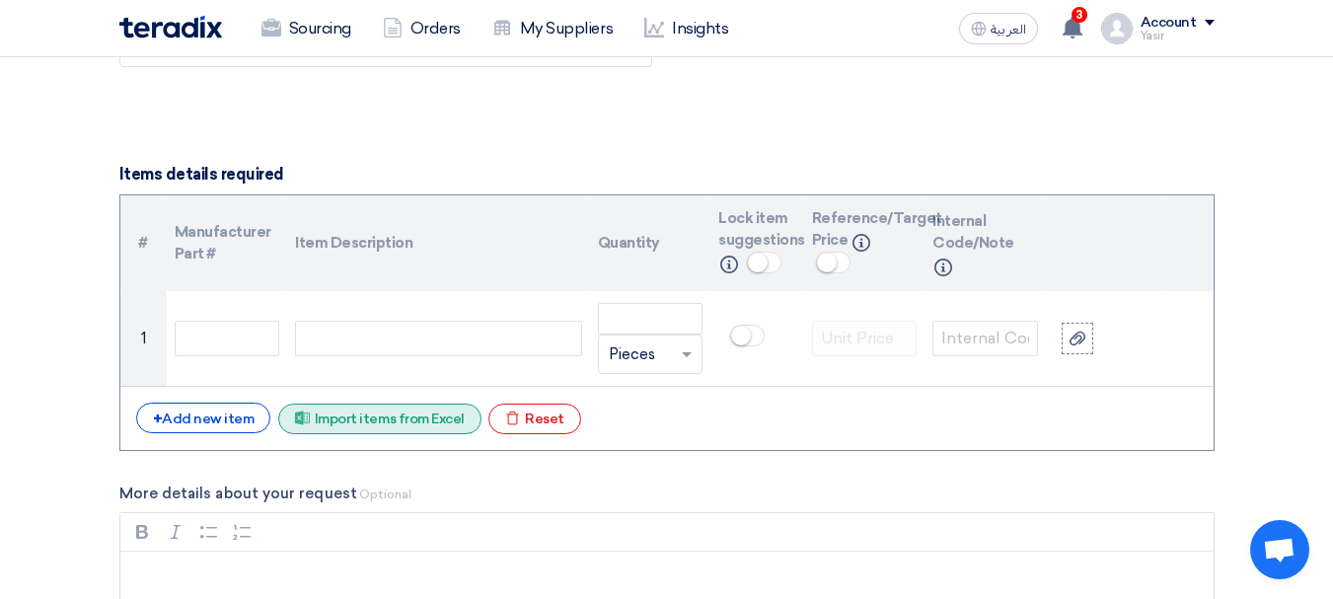
scroll to position [1382, 0]
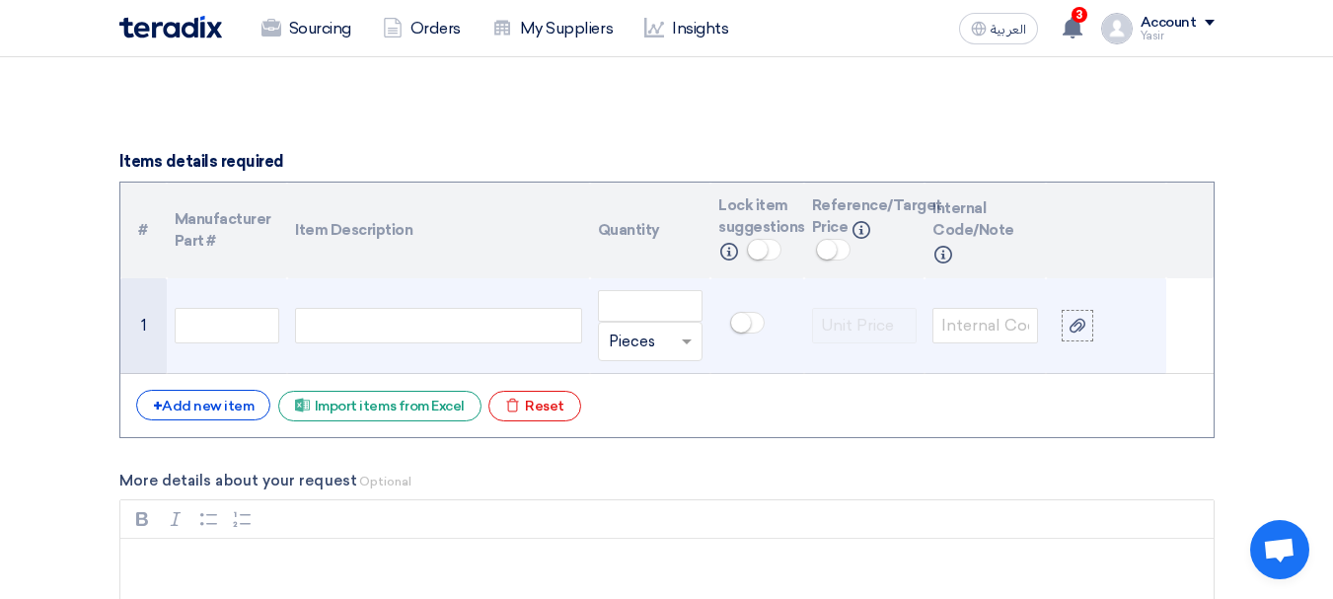
click at [295, 333] on div at bounding box center [438, 326] width 286 height 36
click at [544, 333] on div at bounding box center [438, 326] width 286 height 36
paste div
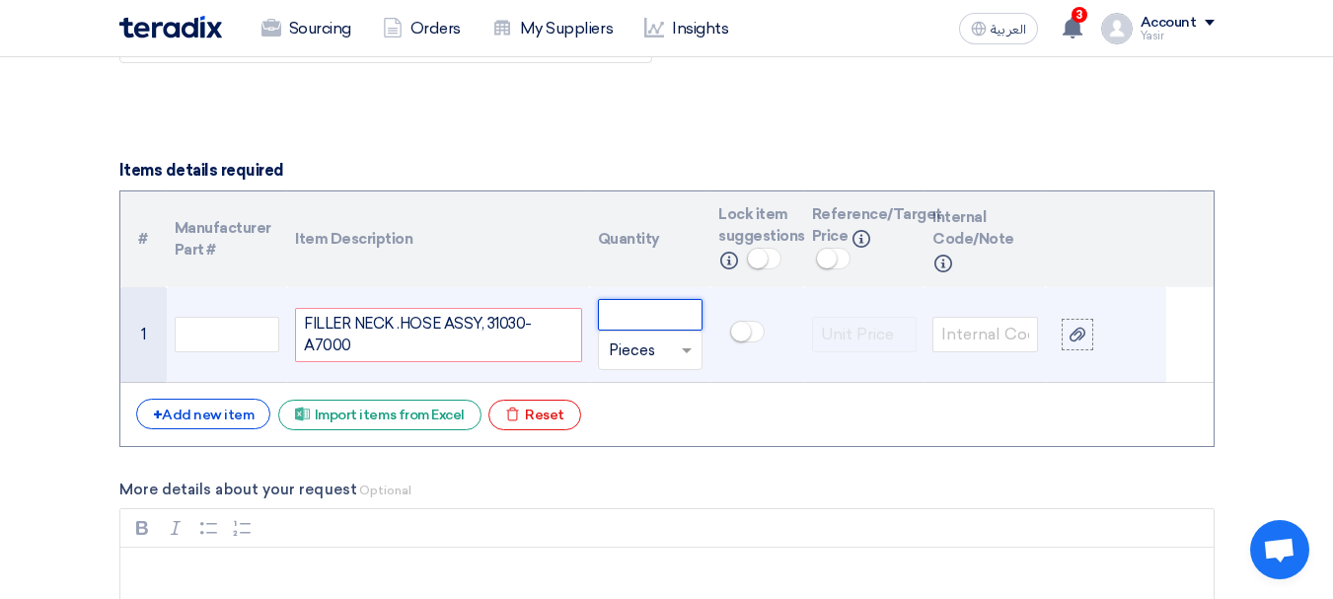
click at [677, 320] on input "number" at bounding box center [651, 315] width 106 height 32
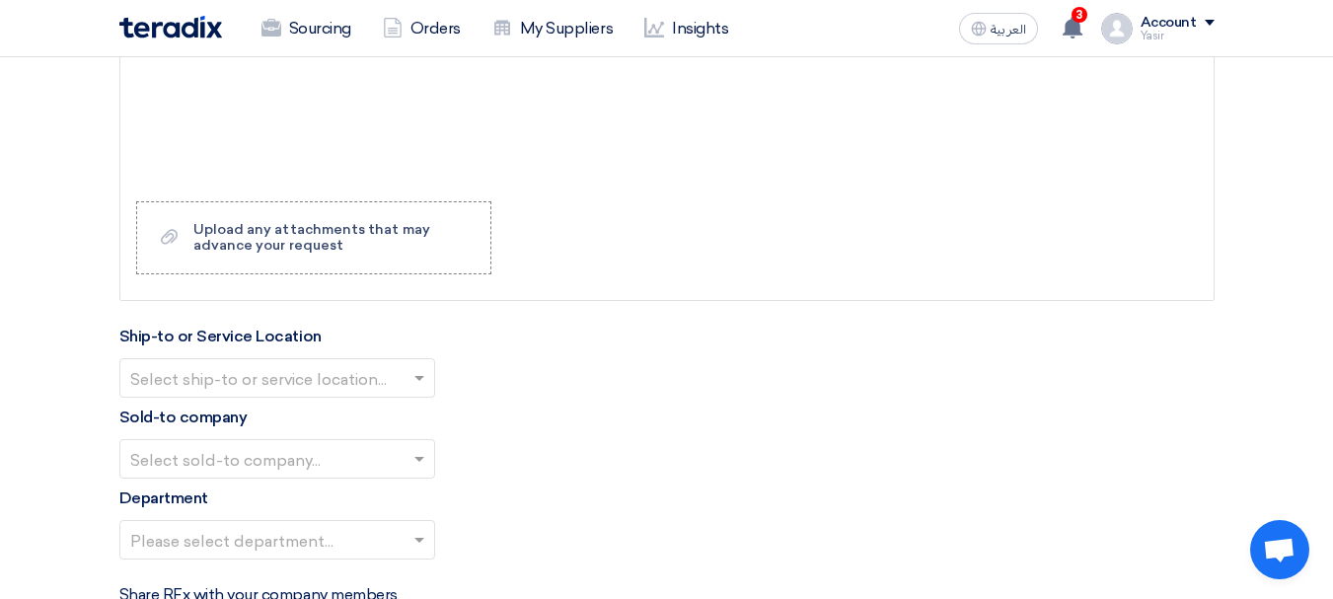
scroll to position [1965, 0]
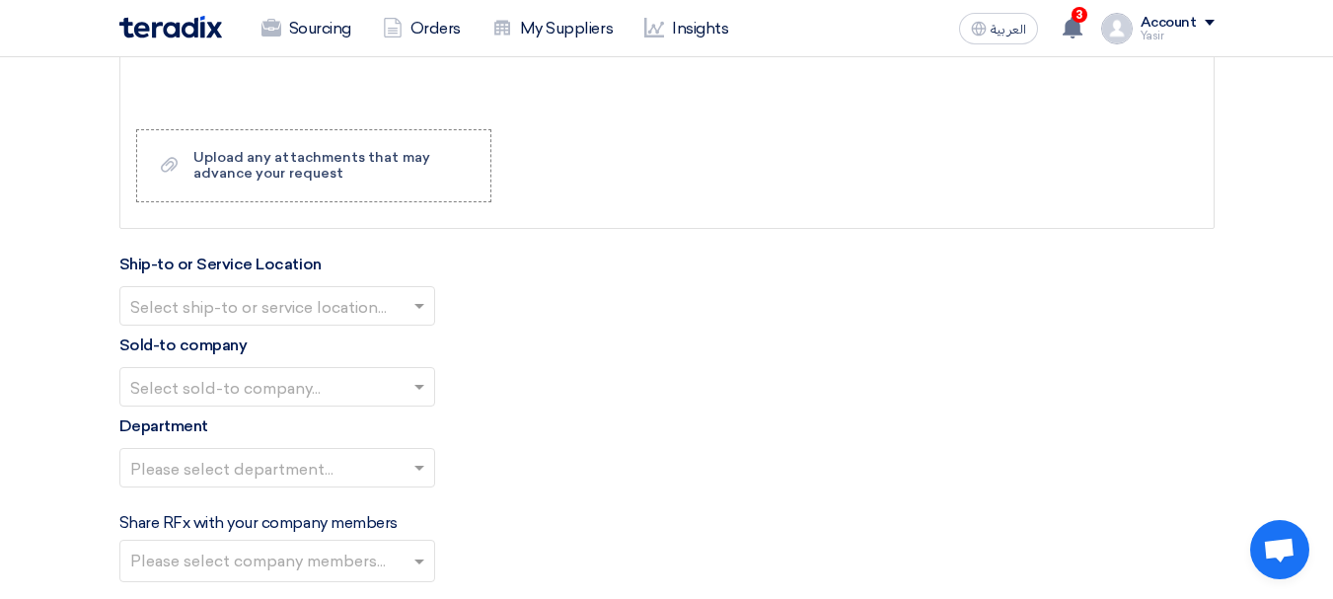
click at [348, 296] on input "text" at bounding box center [267, 308] width 274 height 33
type input "10"
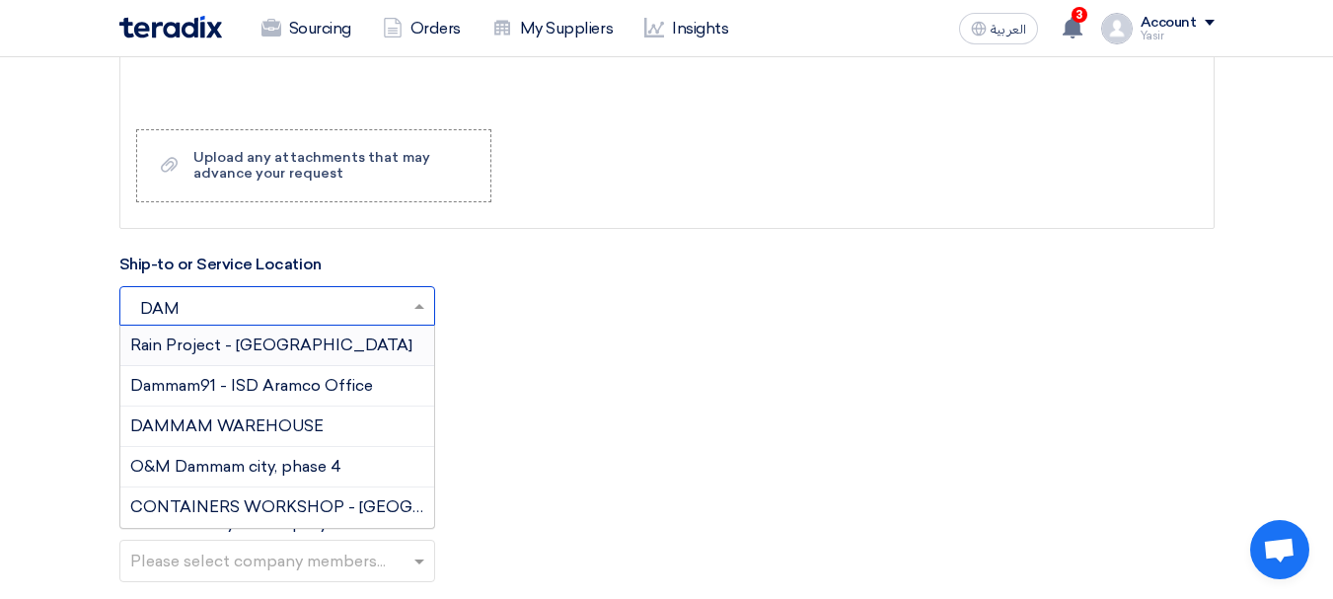
type input "DAMM"
click at [254, 416] on span "DAMMAM WAREHOUSE" at bounding box center [226, 425] width 193 height 19
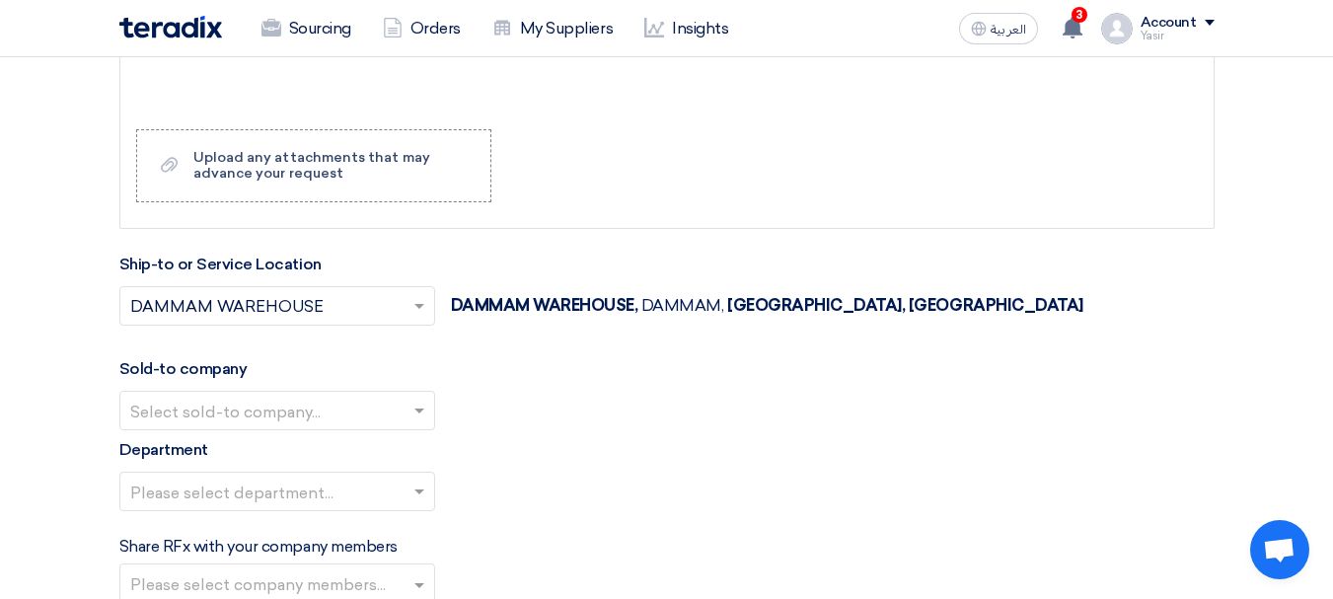
click at [182, 406] on input "text" at bounding box center [267, 413] width 274 height 33
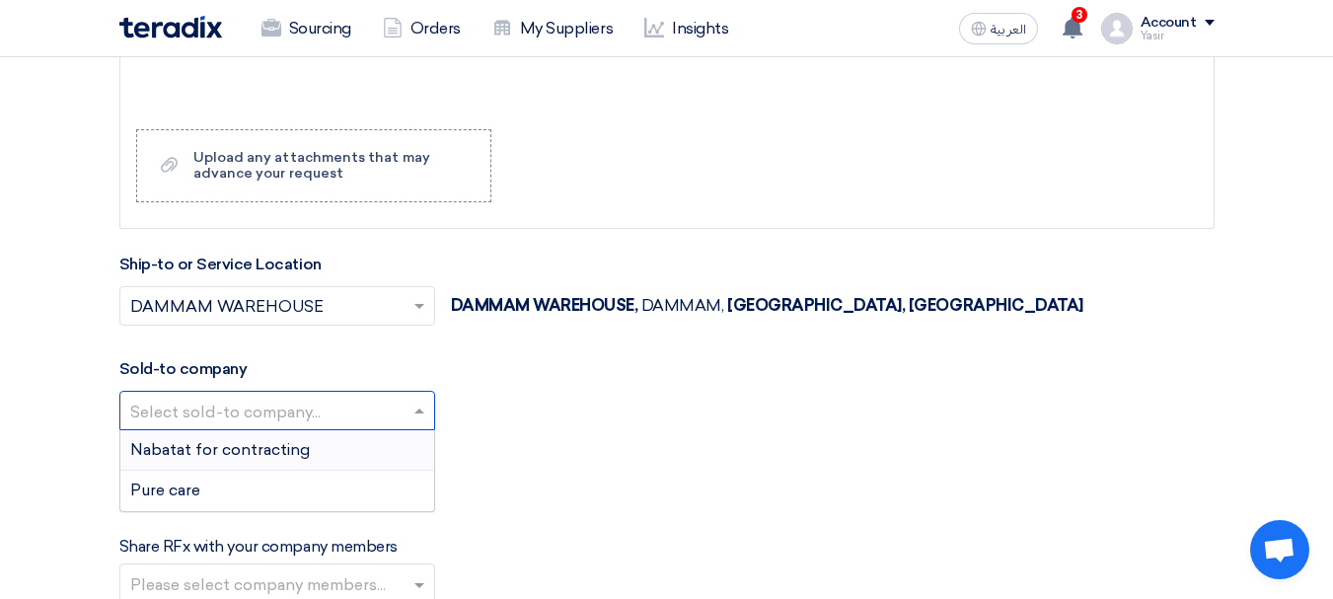
click at [183, 451] on span "Nabatat for contracting" at bounding box center [220, 449] width 180 height 19
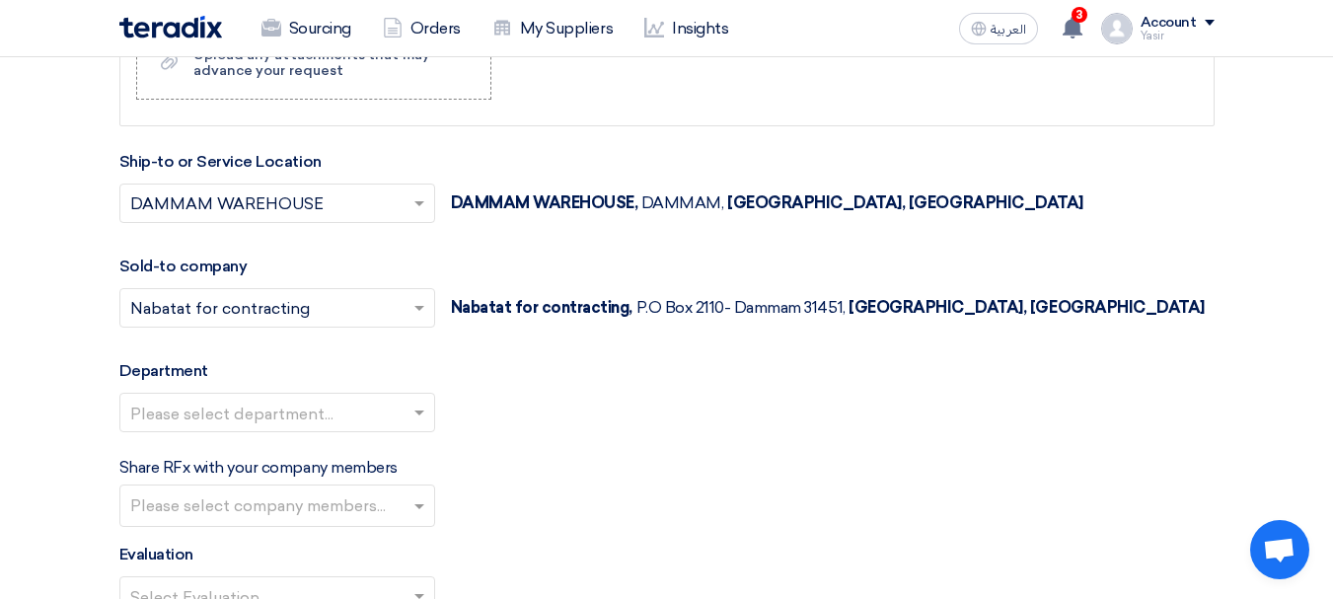
scroll to position [2162, 0]
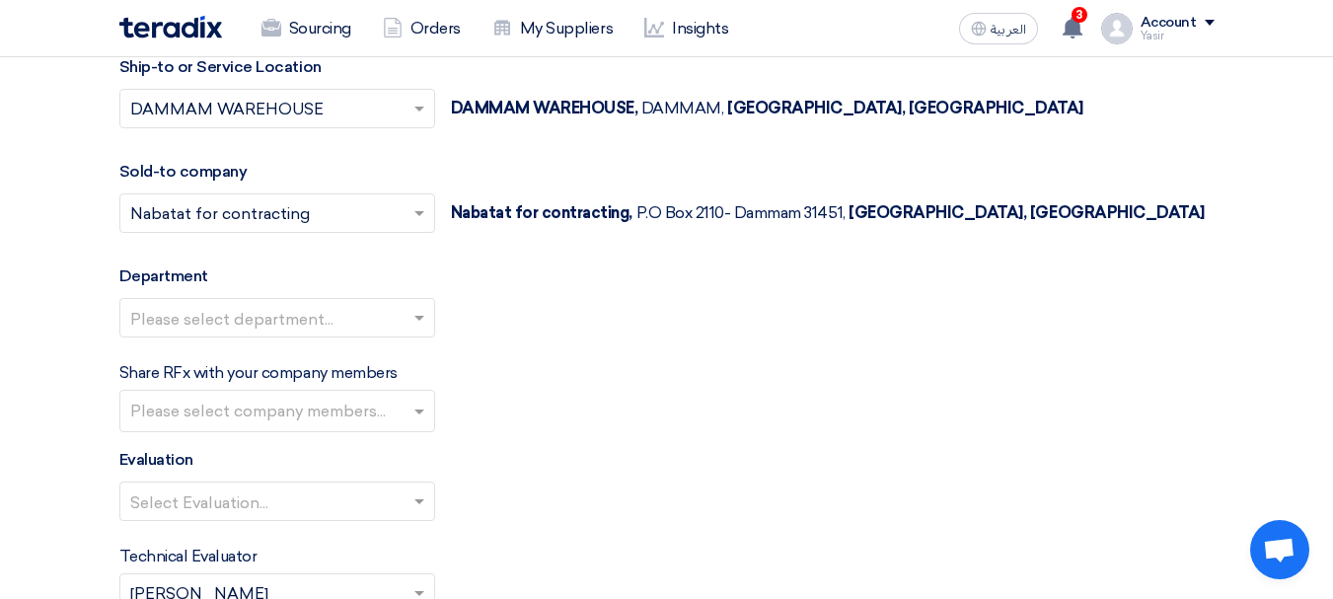
click at [338, 321] on input "text" at bounding box center [267, 320] width 274 height 33
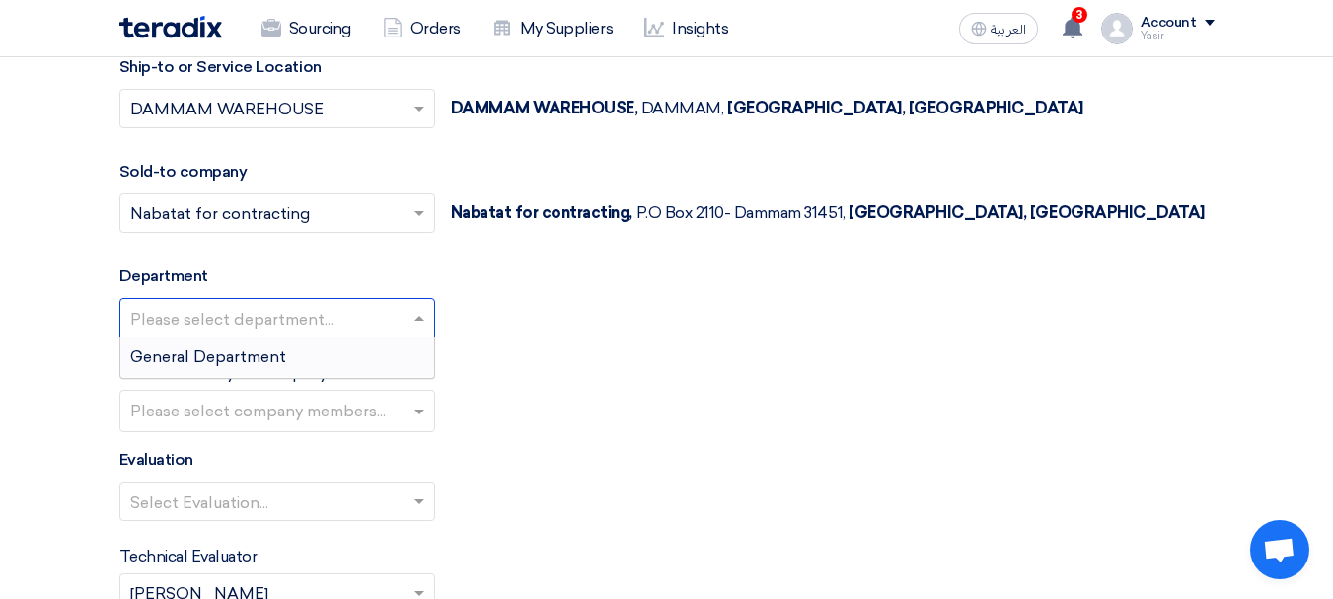
click at [226, 359] on span "General Department" at bounding box center [208, 356] width 156 height 19
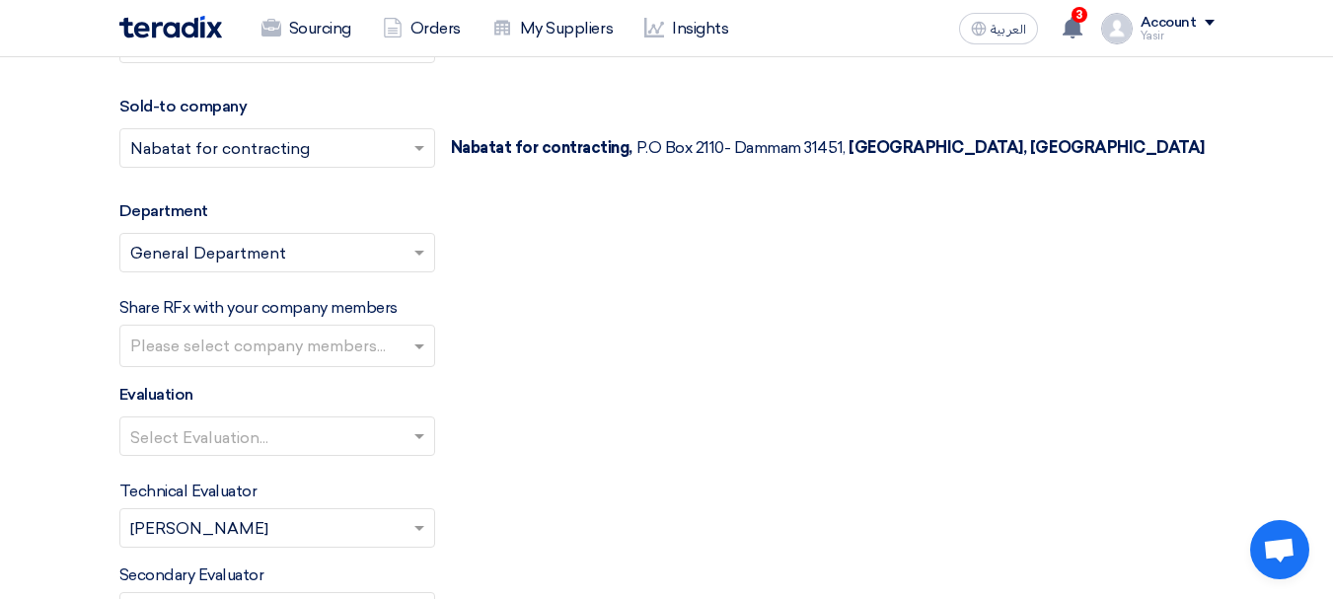
scroll to position [2261, 0]
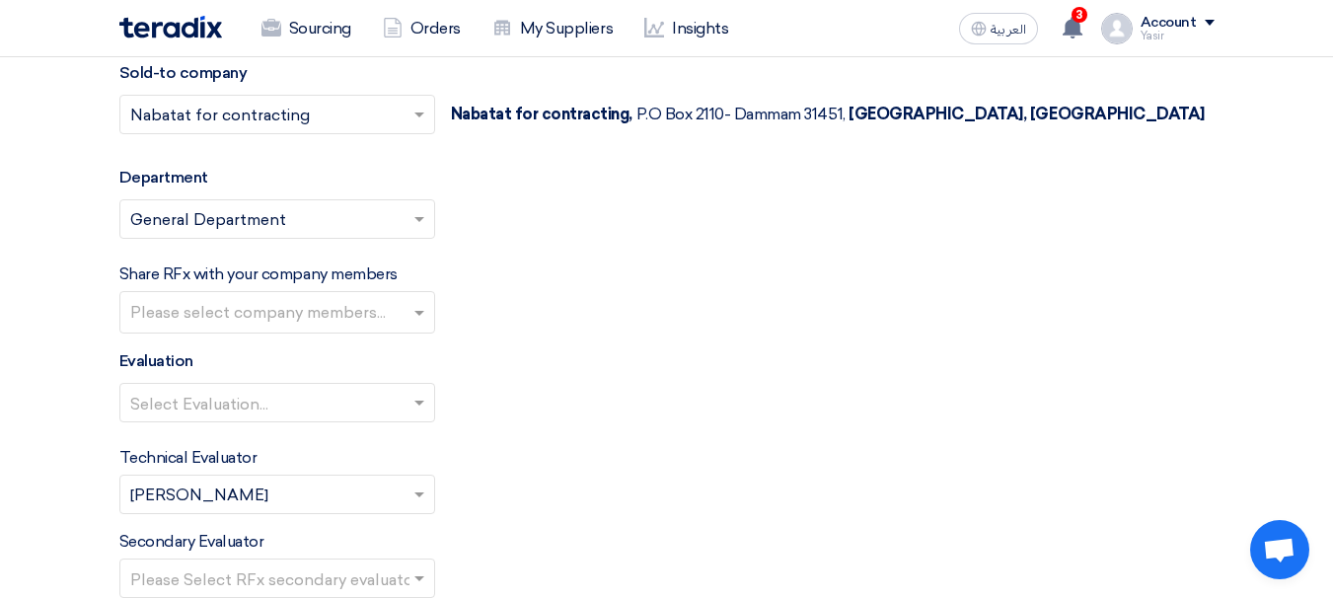
click at [254, 414] on input "text" at bounding box center [267, 405] width 274 height 33
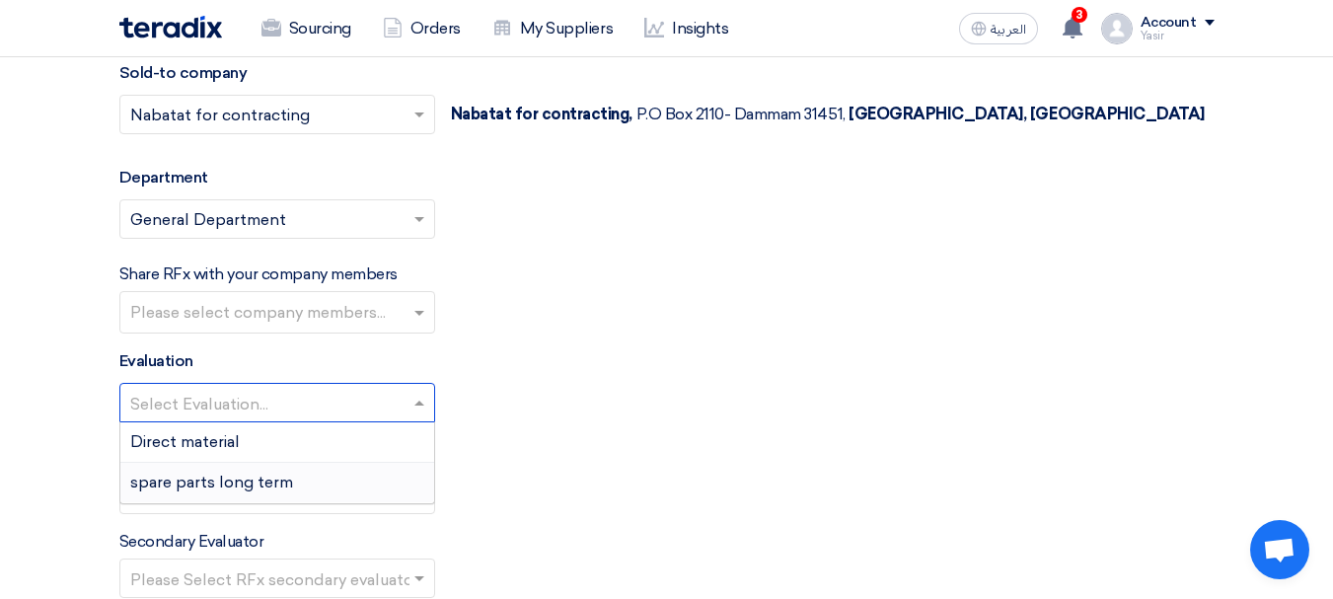
click at [199, 484] on span "spare parts long term" at bounding box center [211, 482] width 163 height 19
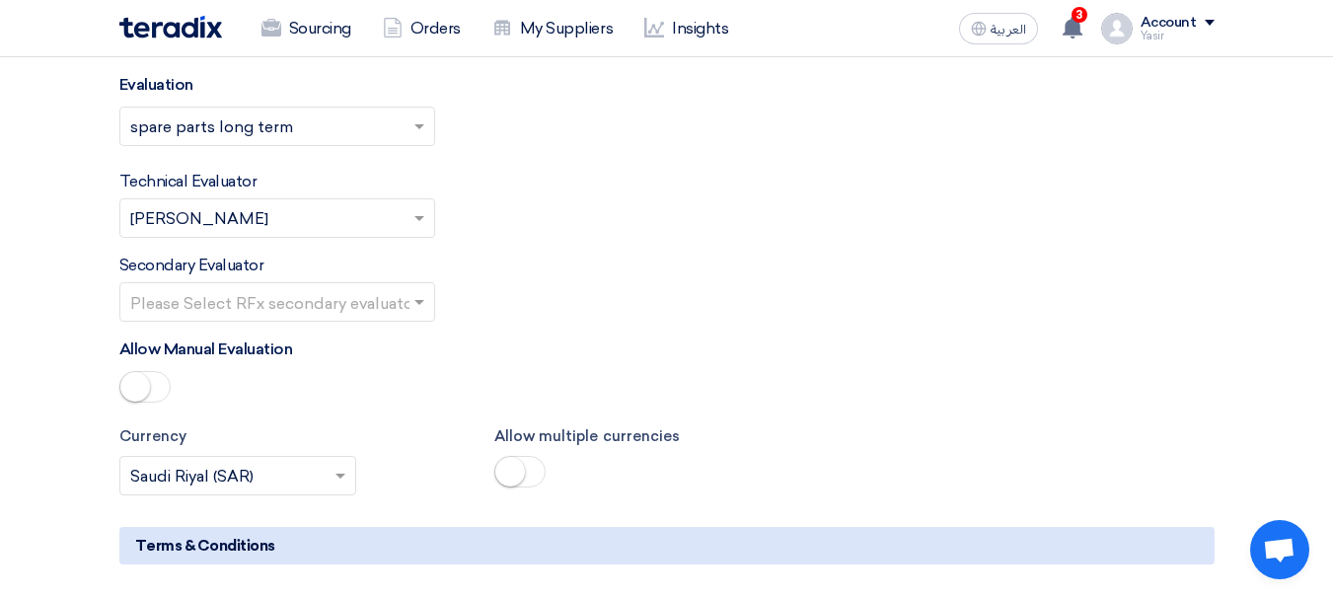
scroll to position [2557, 0]
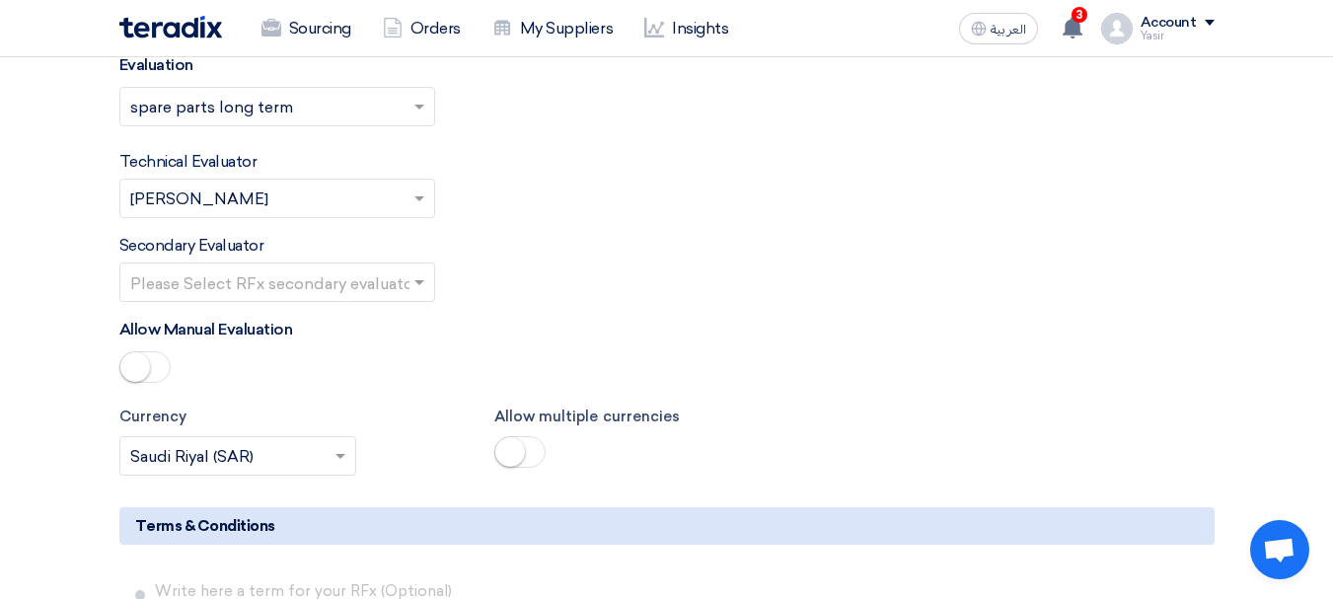
click at [339, 281] on input "text" at bounding box center [267, 284] width 274 height 33
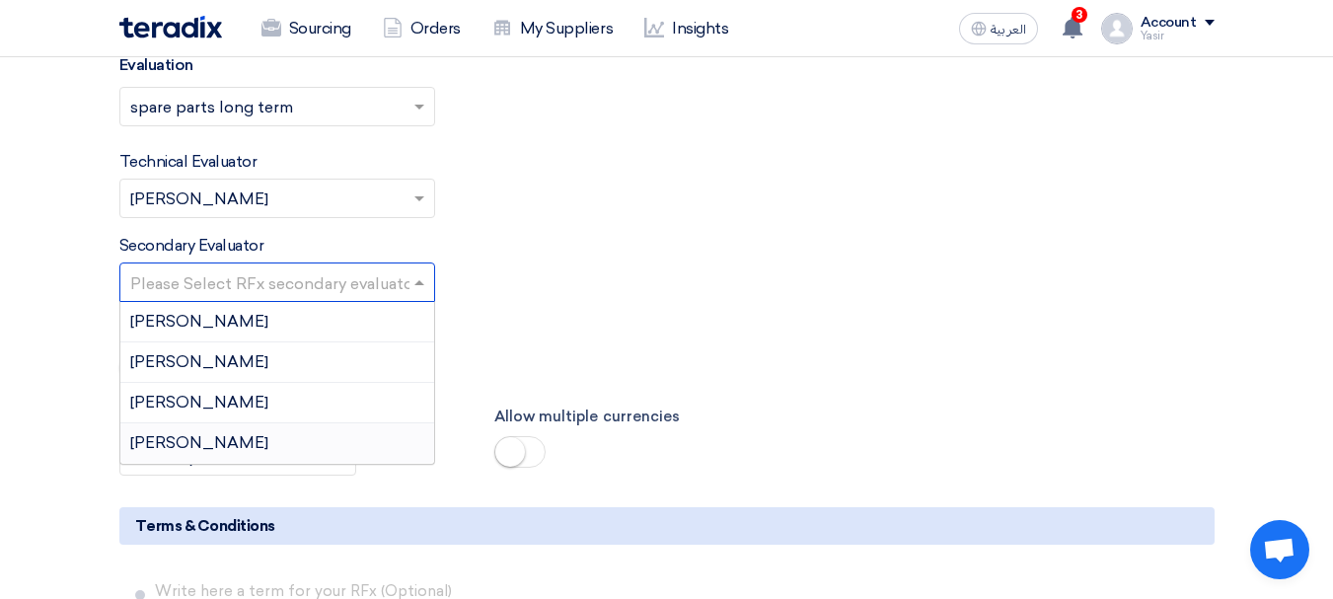
click at [171, 440] on span "[PERSON_NAME]" at bounding box center [199, 442] width 138 height 19
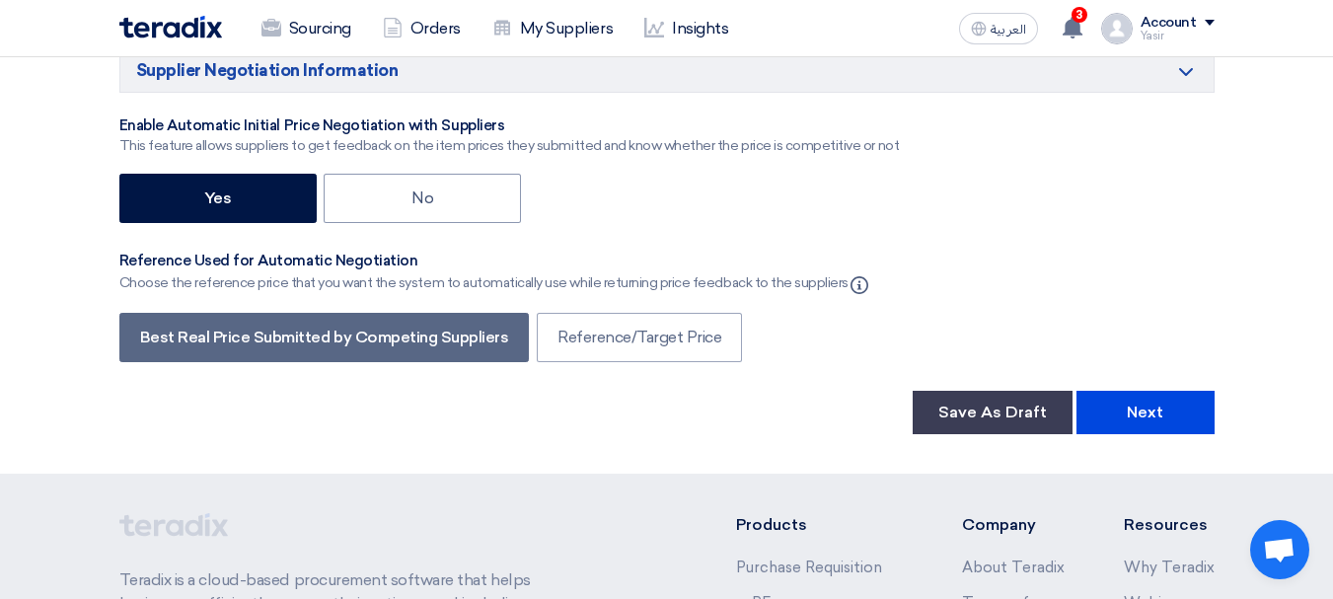
scroll to position [3248, 0]
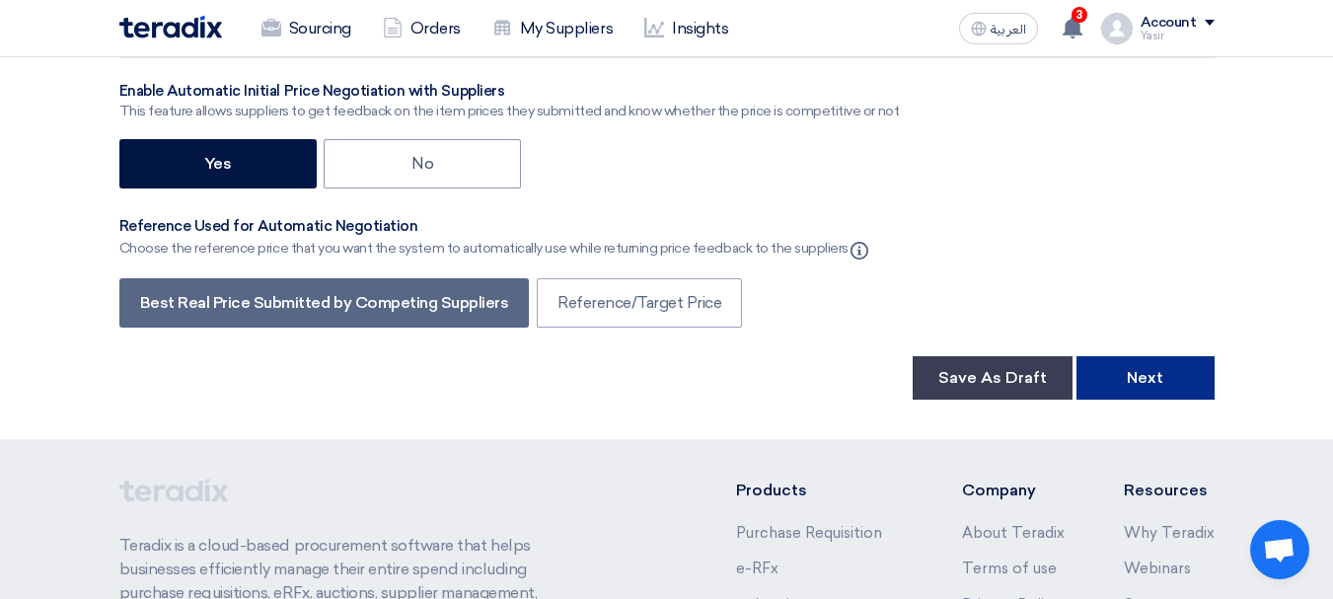
click at [1170, 392] on button "Next" at bounding box center [1146, 377] width 138 height 43
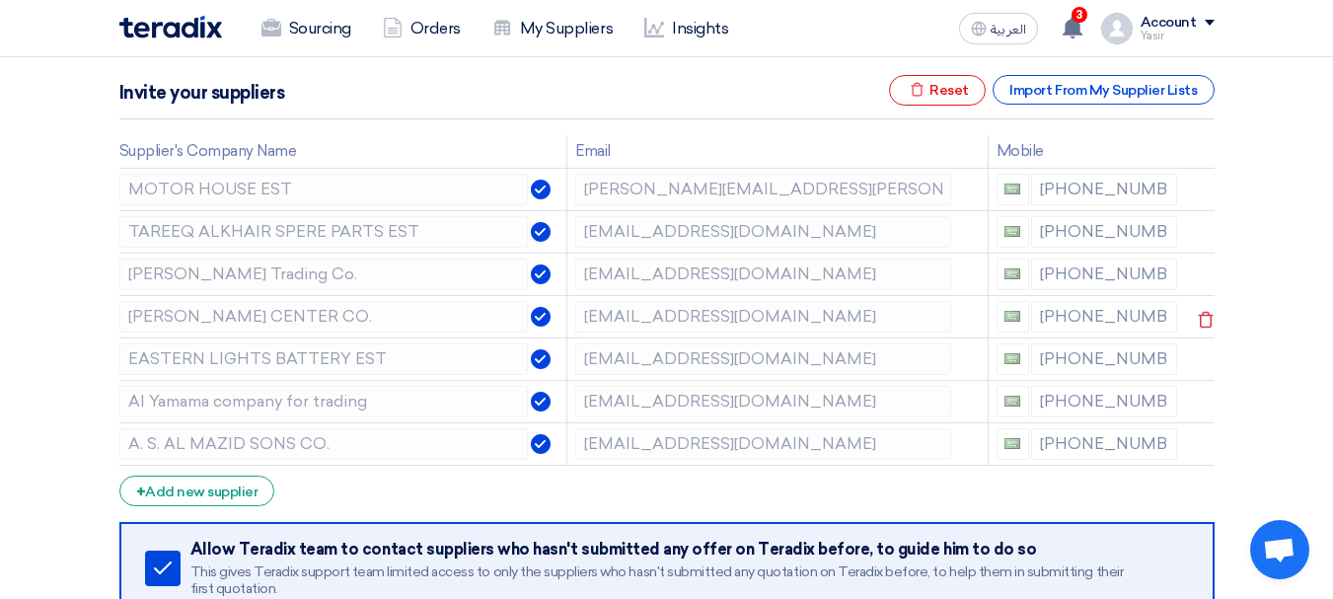
scroll to position [296, 0]
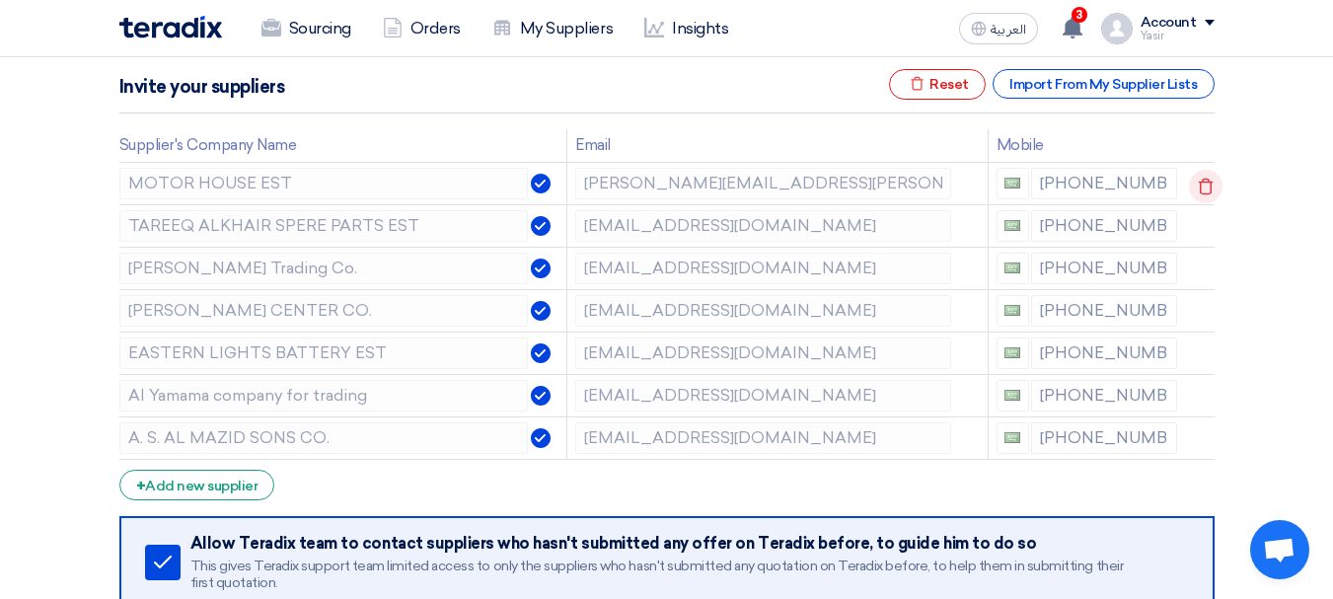
click at [1210, 185] on icon at bounding box center [1206, 187] width 34 height 34
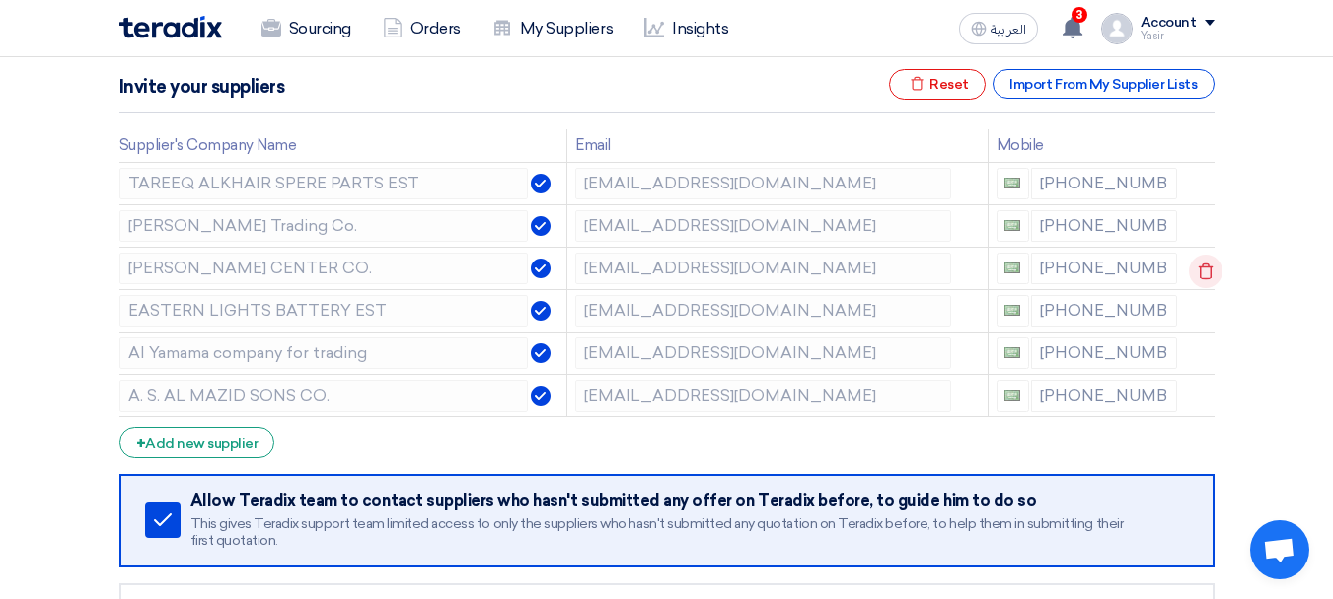
click at [1196, 268] on icon at bounding box center [1206, 272] width 34 height 34
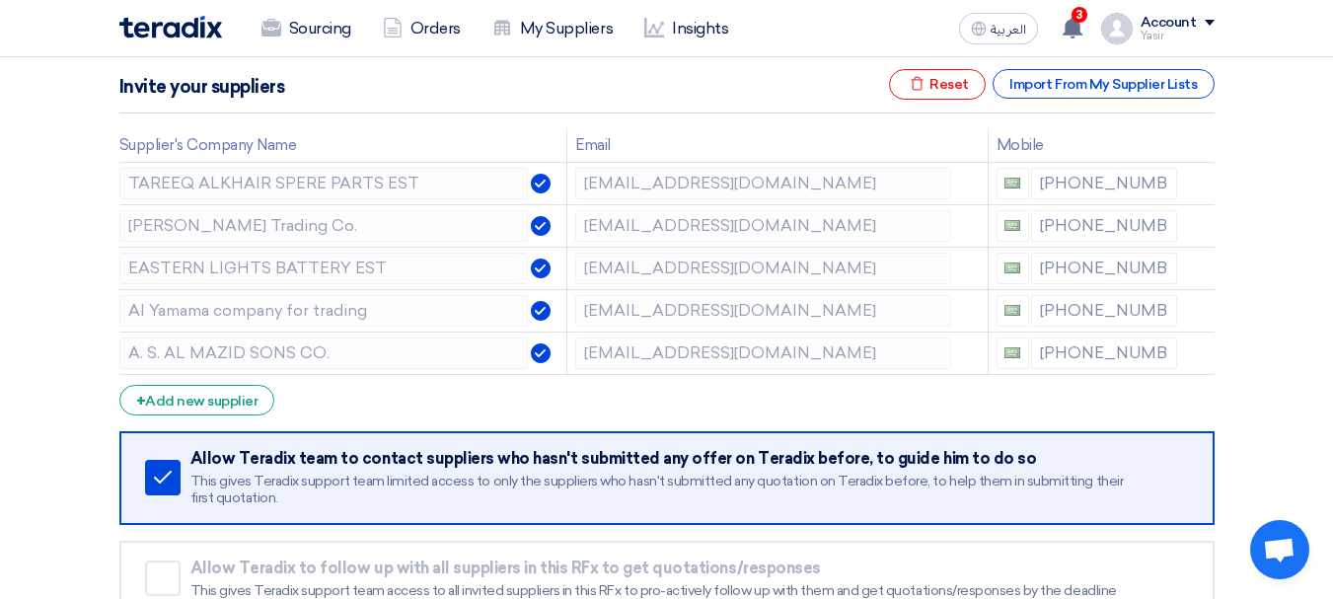
click at [0, 0] on icon at bounding box center [0, 0] width 0 height 0
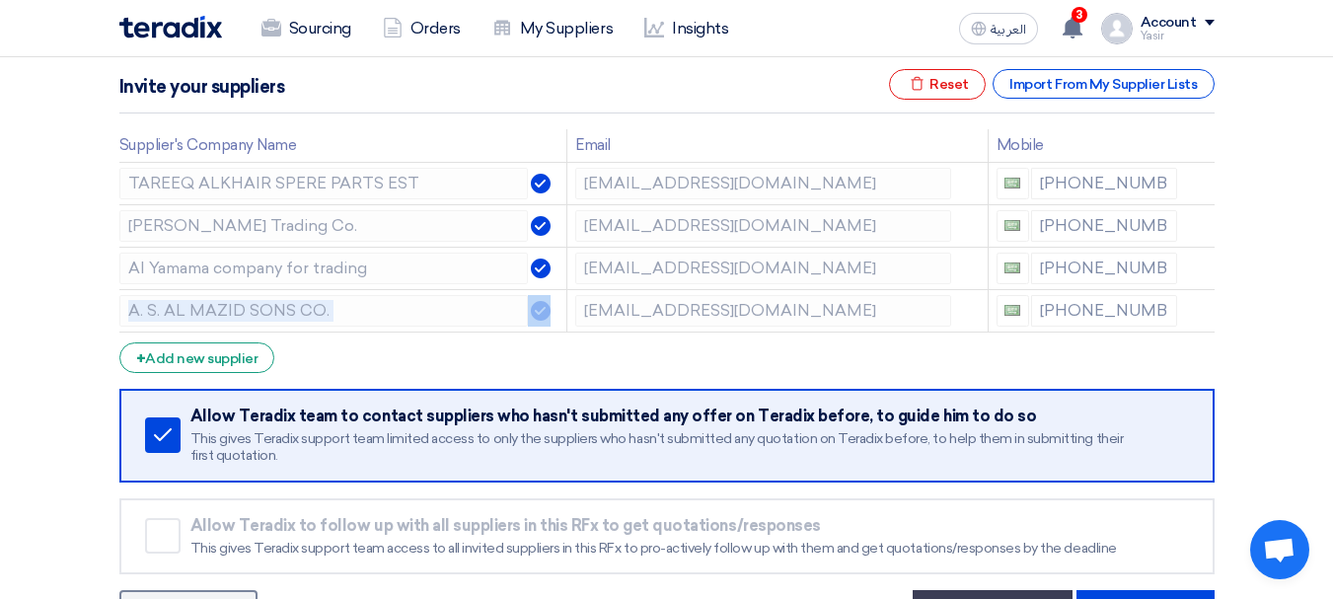
click at [0, 0] on icon at bounding box center [0, 0] width 0 height 0
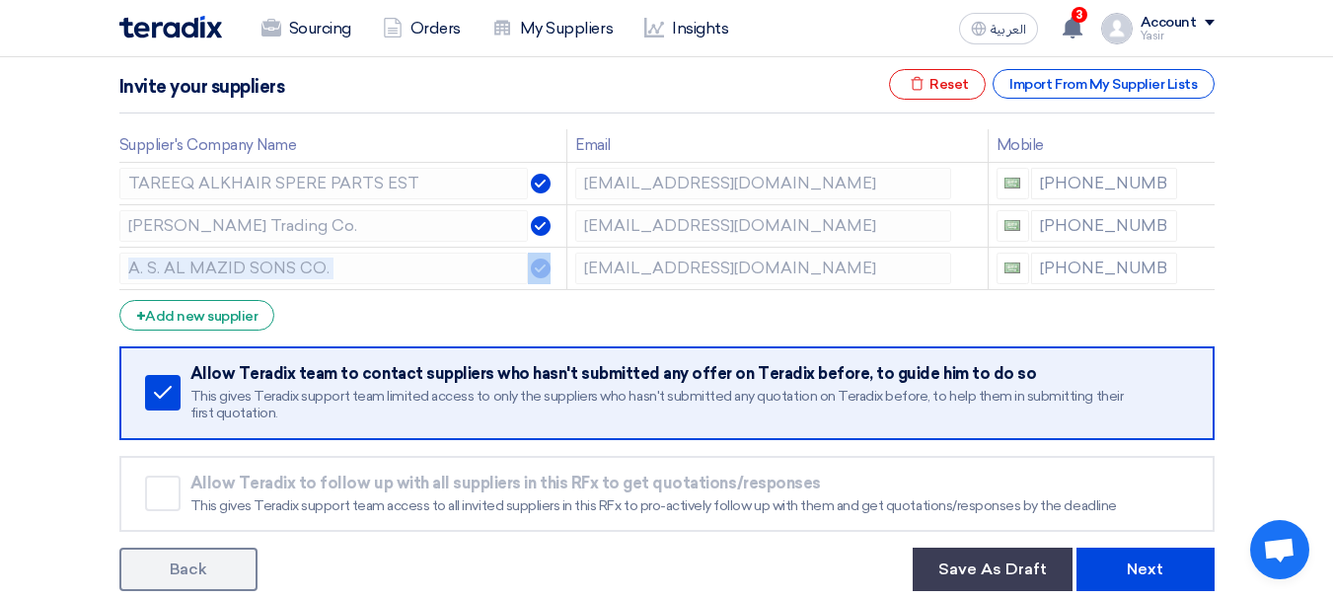
click at [0, 0] on icon at bounding box center [0, 0] width 0 height 0
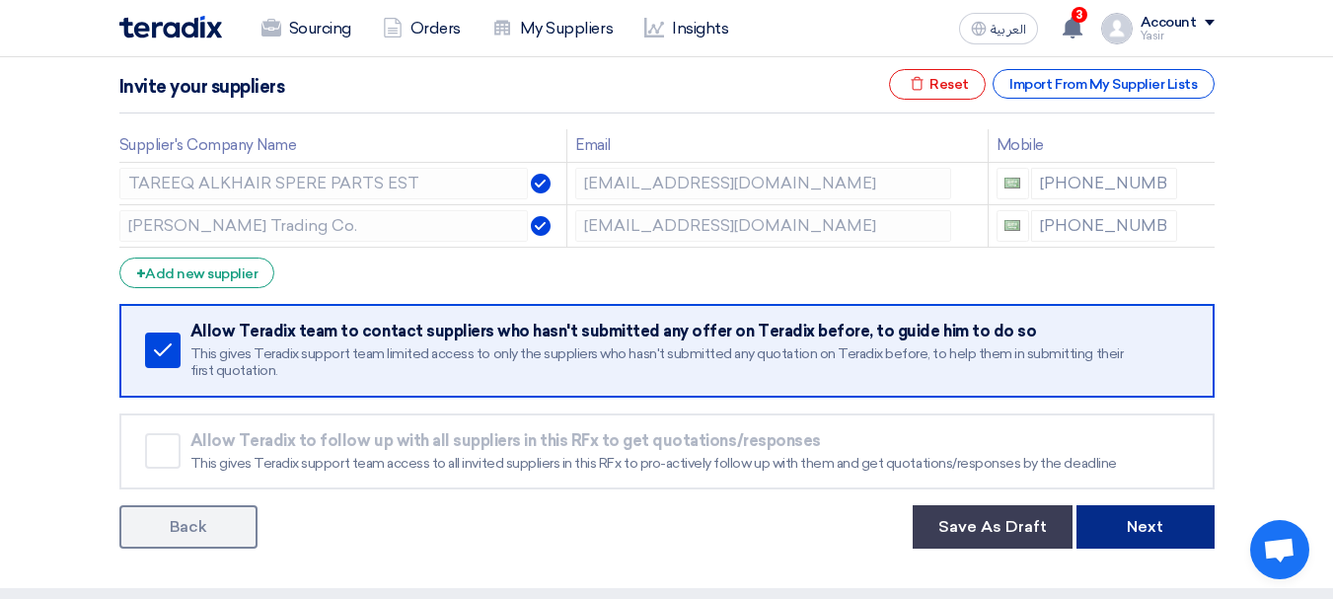
click at [1142, 512] on button "Next" at bounding box center [1146, 526] width 138 height 43
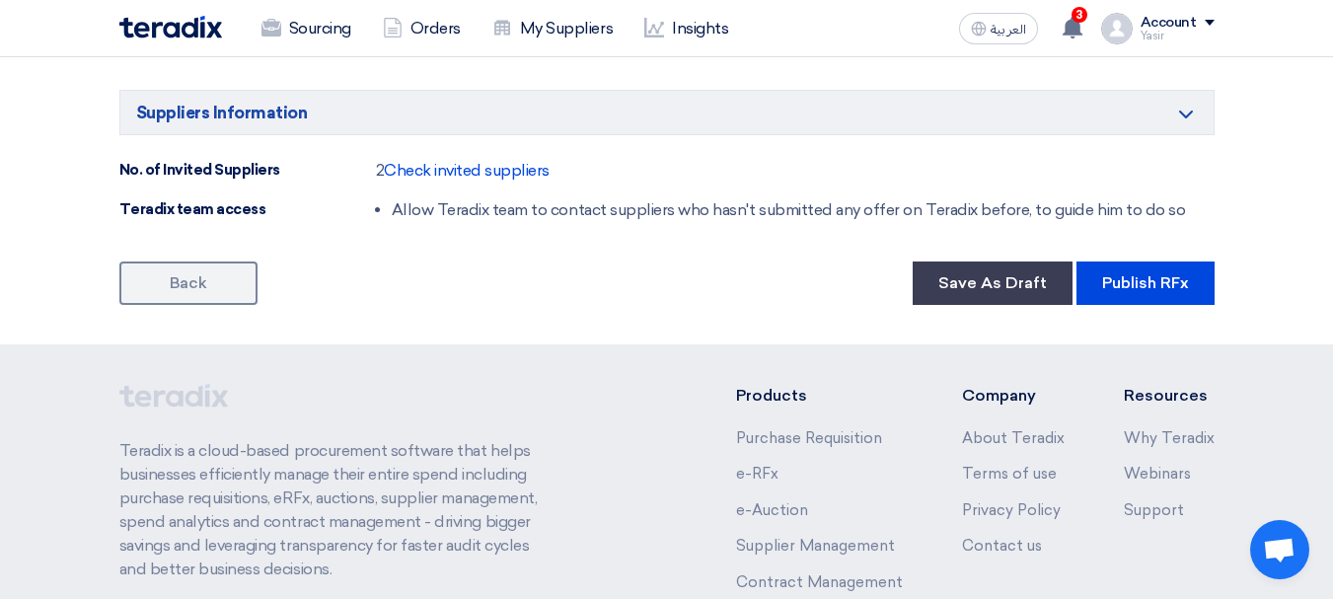
scroll to position [1283, 0]
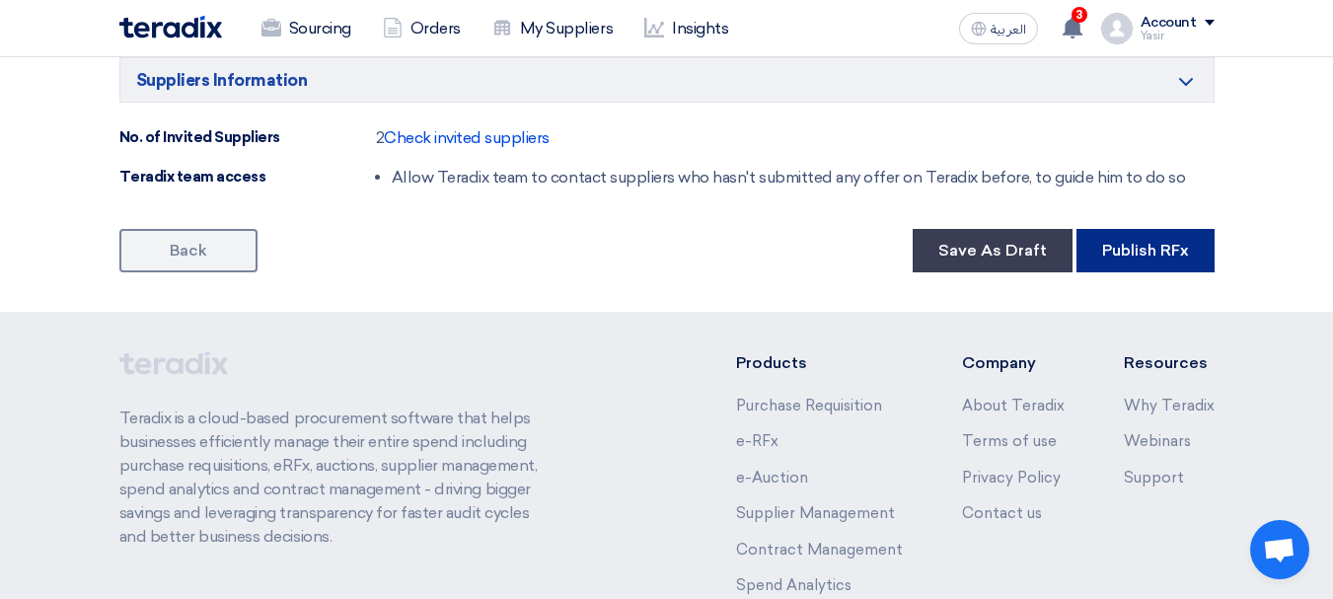
click at [1190, 238] on button "Publish RFx" at bounding box center [1146, 250] width 138 height 43
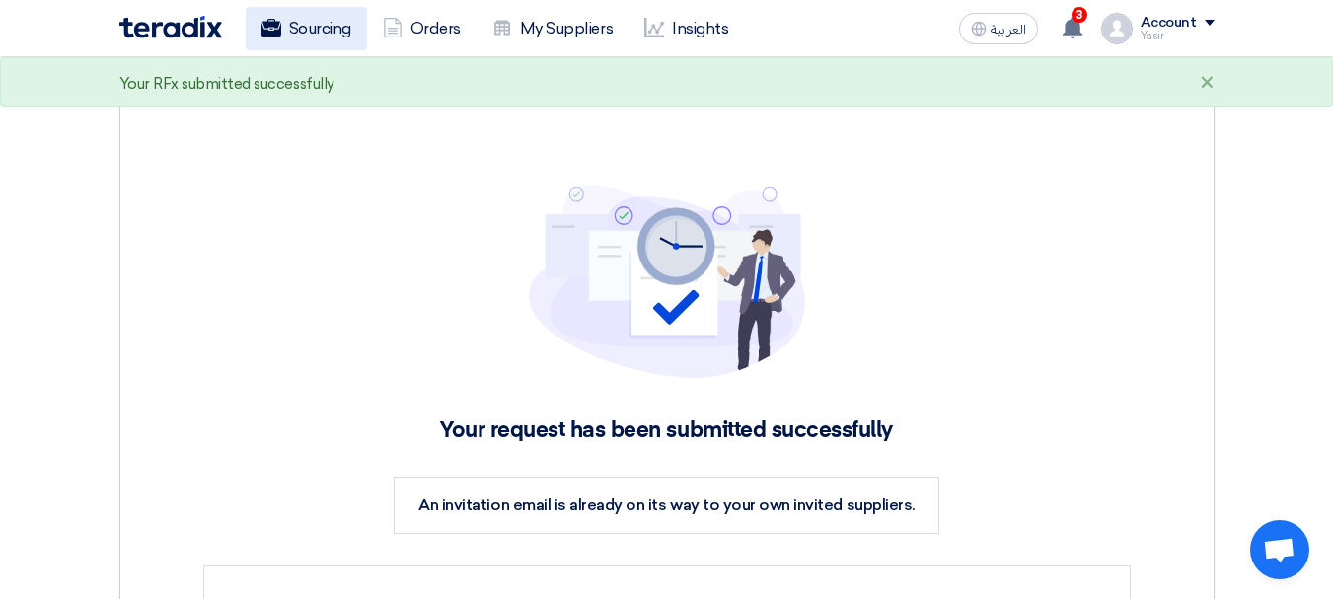
click at [322, 29] on link "Sourcing" at bounding box center [306, 28] width 121 height 43
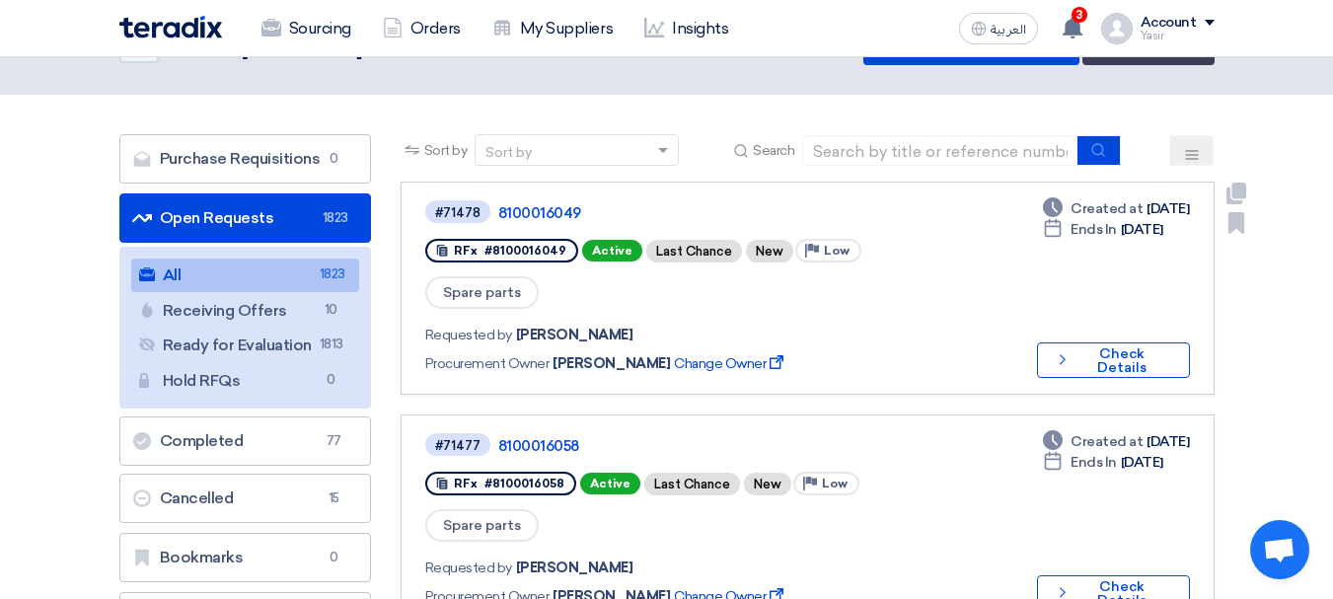
scroll to position [99, 0]
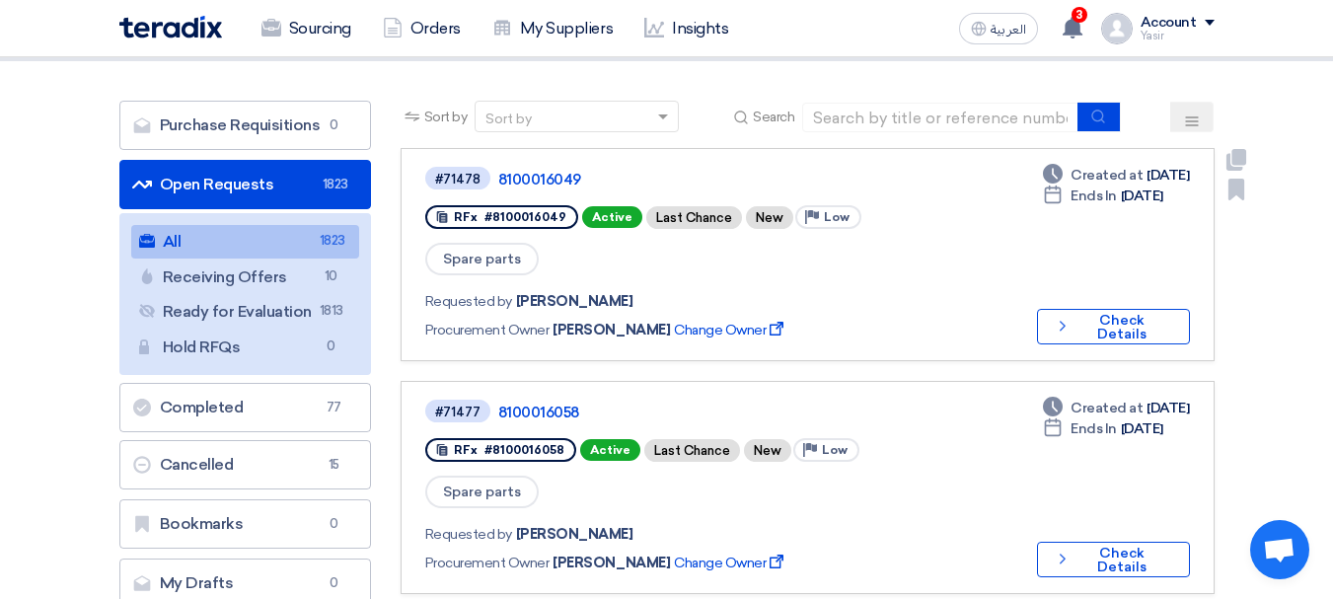
click at [1135, 278] on div "Deadline Created at [DATE] Deadline Ends In [DATE] Check details Check Details" at bounding box center [1109, 255] width 161 height 180
click at [1133, 309] on button "Check details Check Details" at bounding box center [1113, 327] width 153 height 36
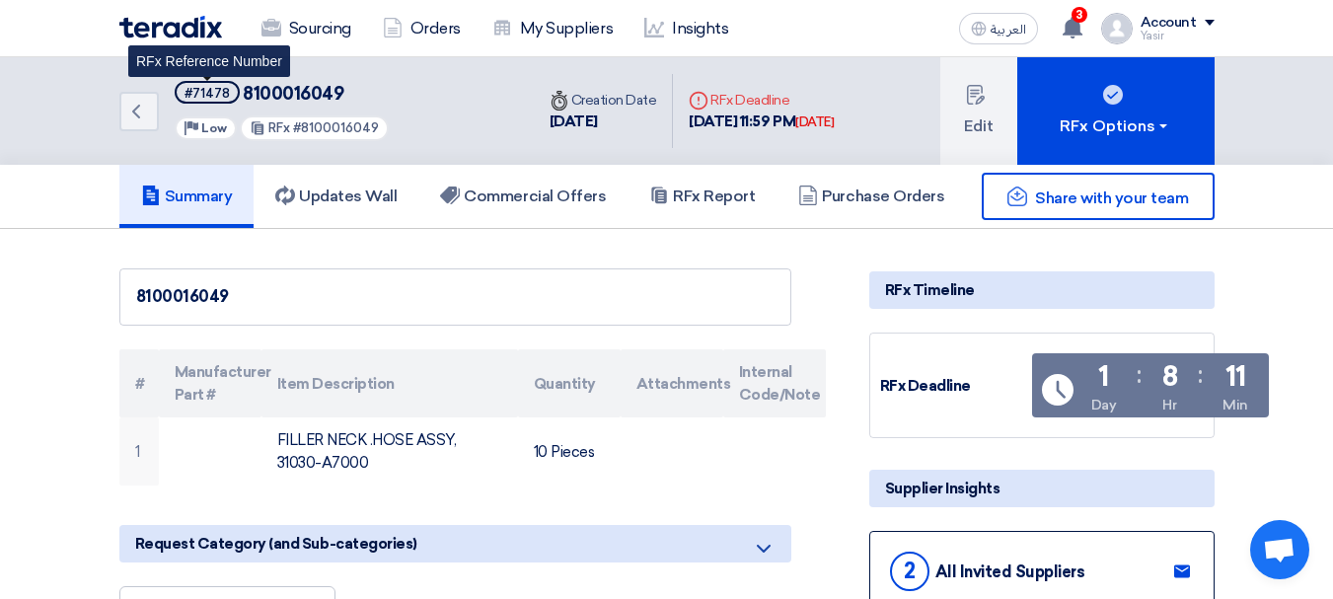
click at [203, 92] on div "#71478" at bounding box center [207, 93] width 45 height 13
copy div "71478"
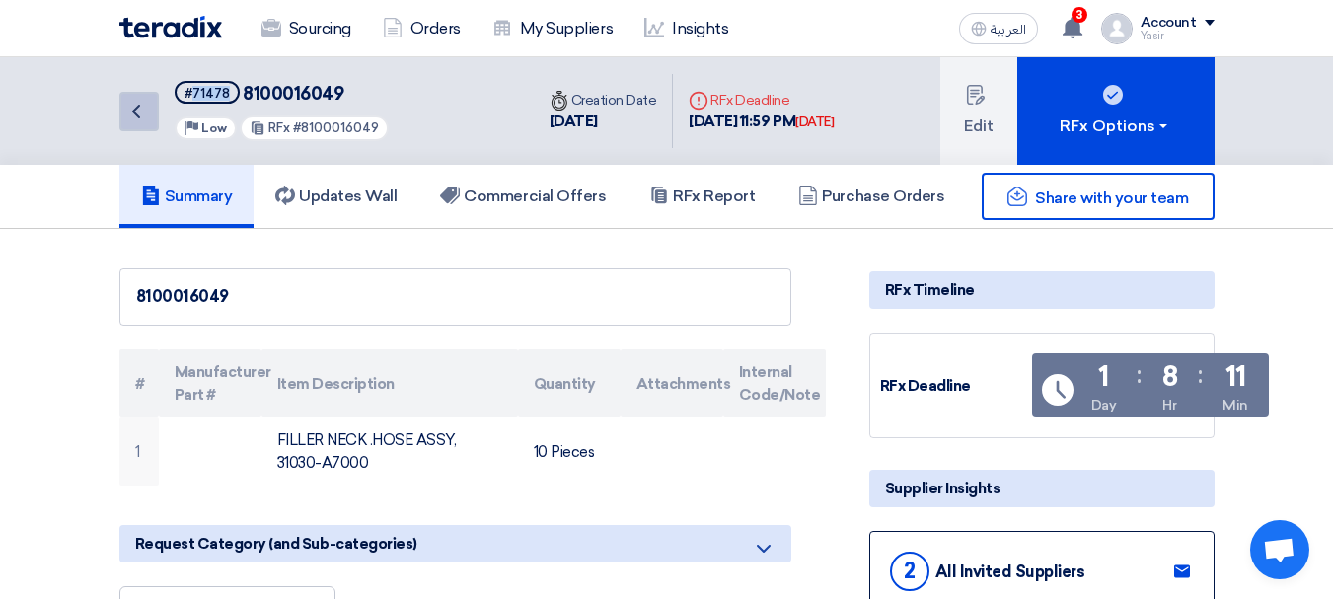
click at [136, 111] on icon "Back" at bounding box center [136, 112] width 24 height 24
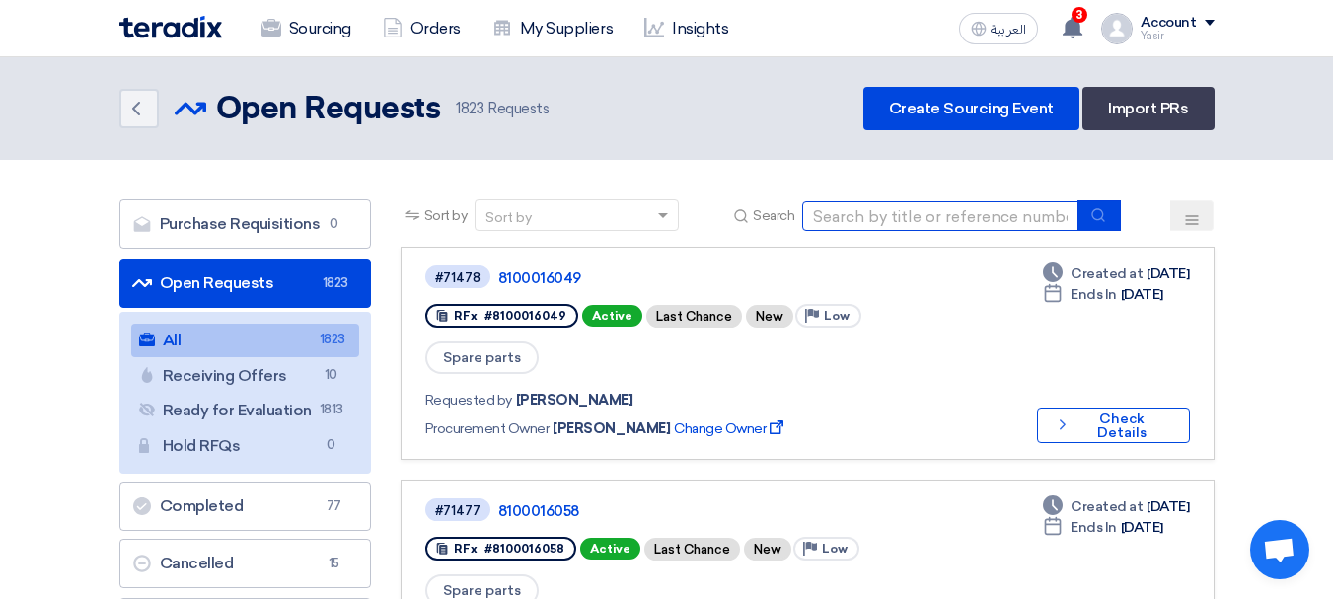
click at [977, 230] on input at bounding box center [940, 216] width 276 height 30
paste input "8100015003"
type input "8100015003"
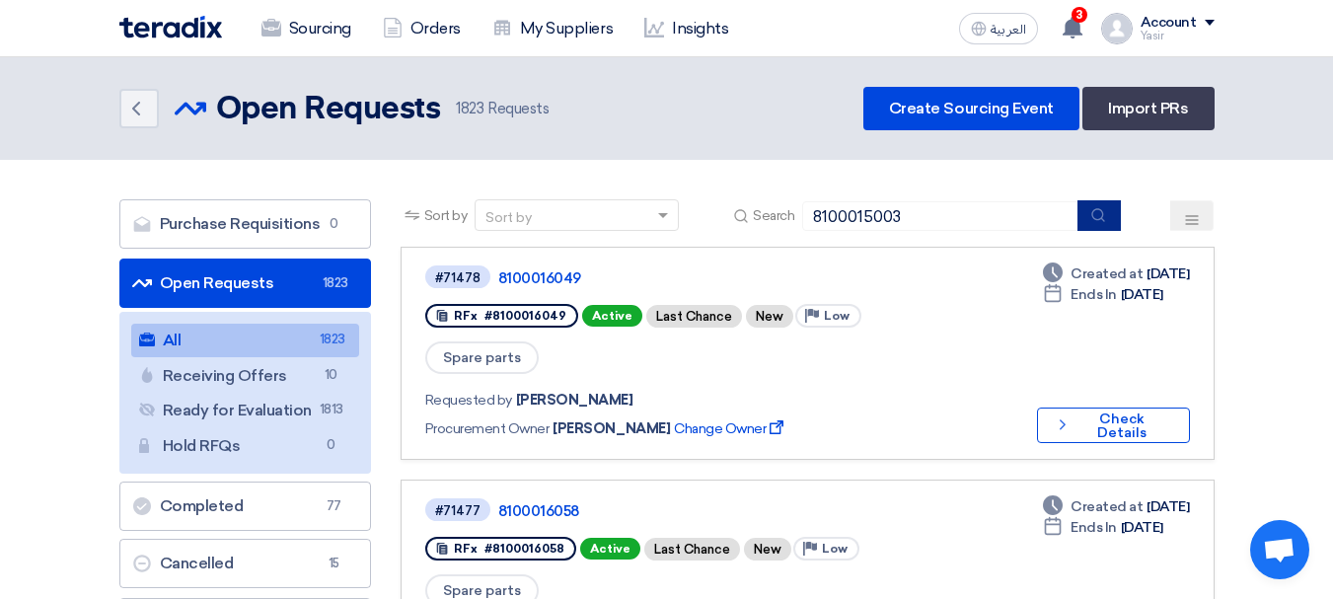
click at [1117, 212] on button "submit" at bounding box center [1099, 215] width 43 height 31
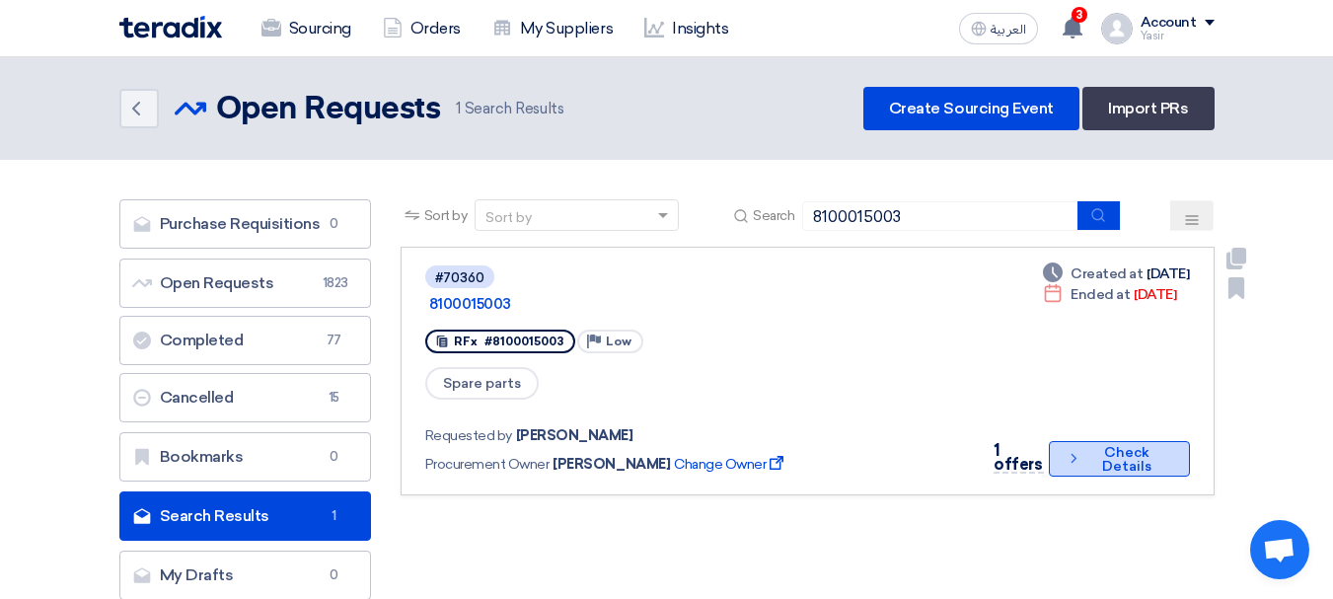
click at [1084, 441] on button "Check details Check Details" at bounding box center [1119, 459] width 141 height 36
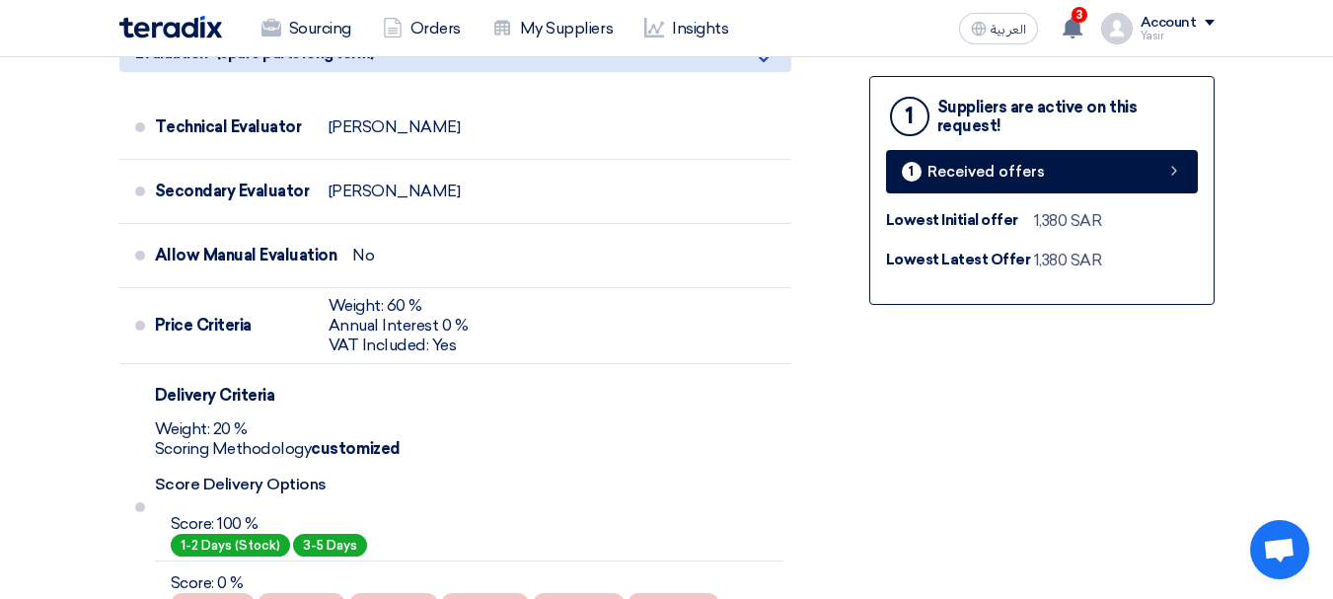
scroll to position [592, 0]
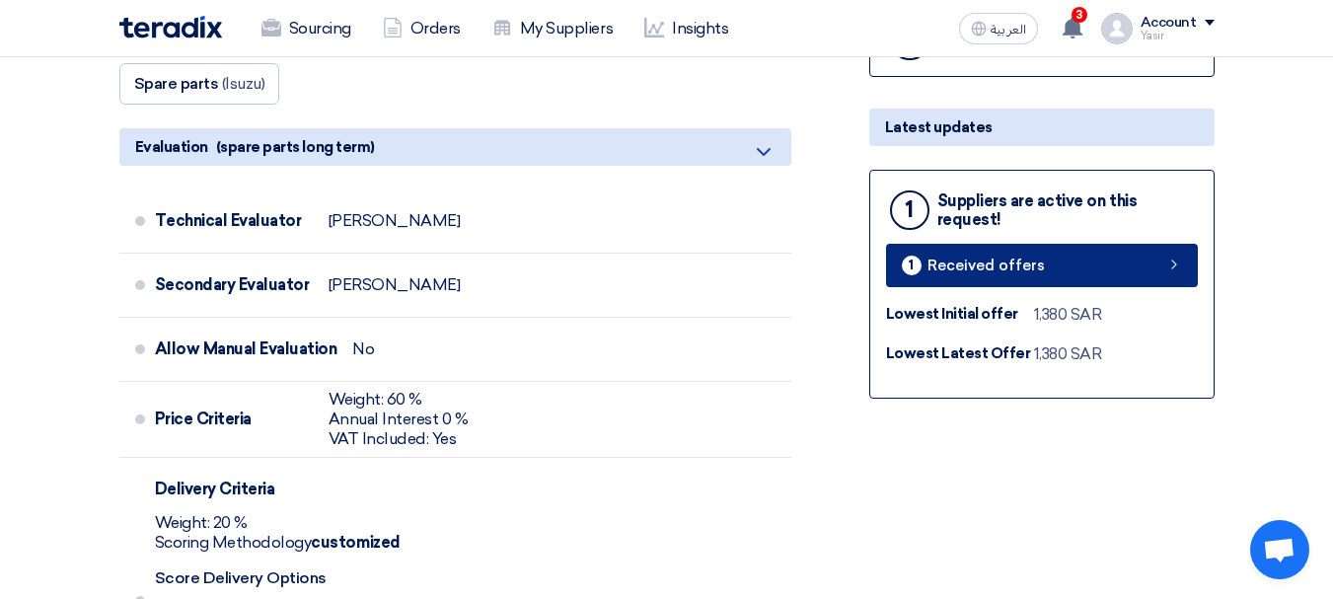
click at [1153, 273] on link "1 Received offers" at bounding box center [1042, 265] width 312 height 43
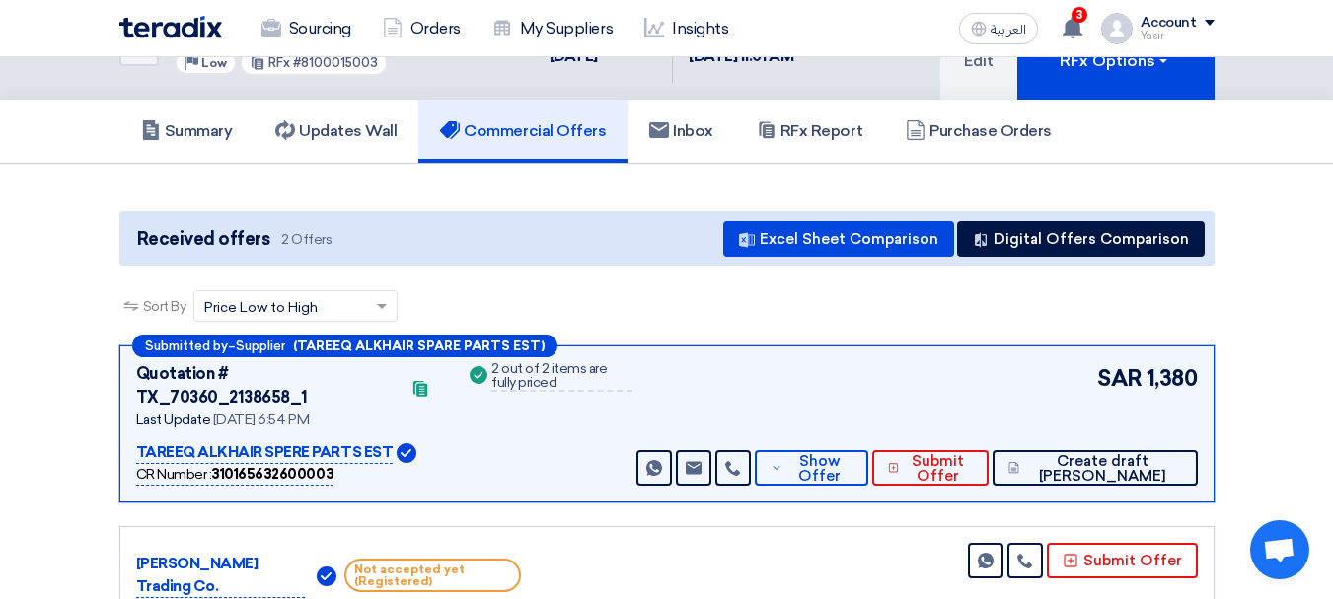
scroll to position [99, 0]
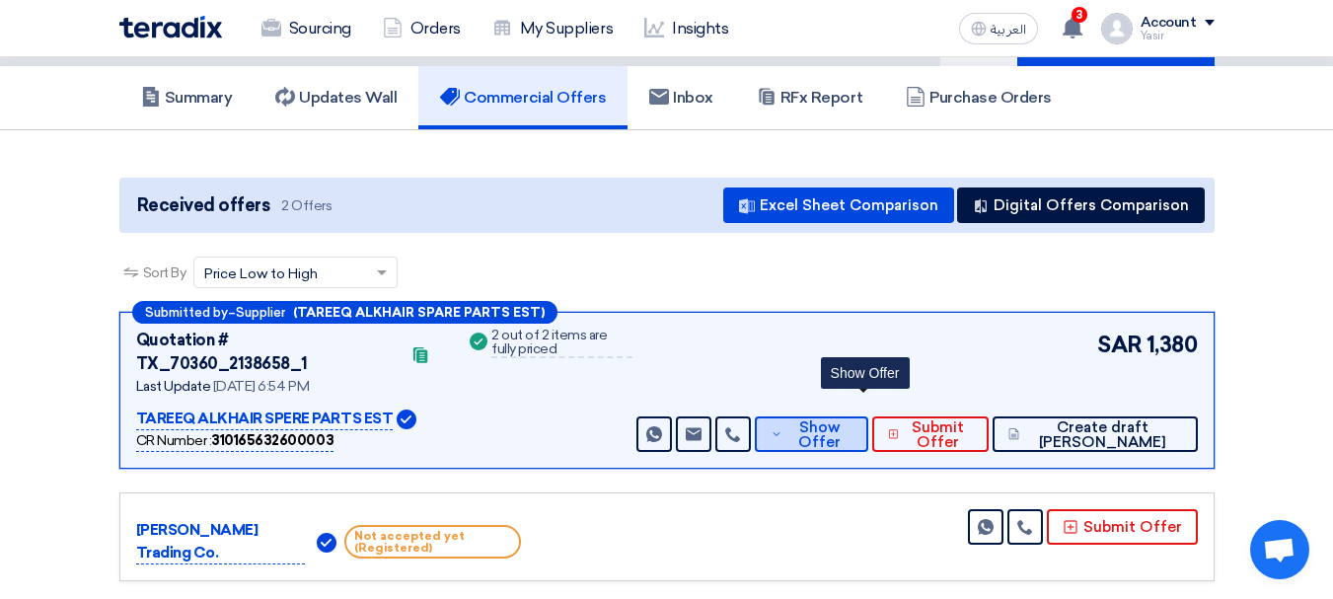
click at [853, 420] on span "Show Offer" at bounding box center [819, 435] width 65 height 30
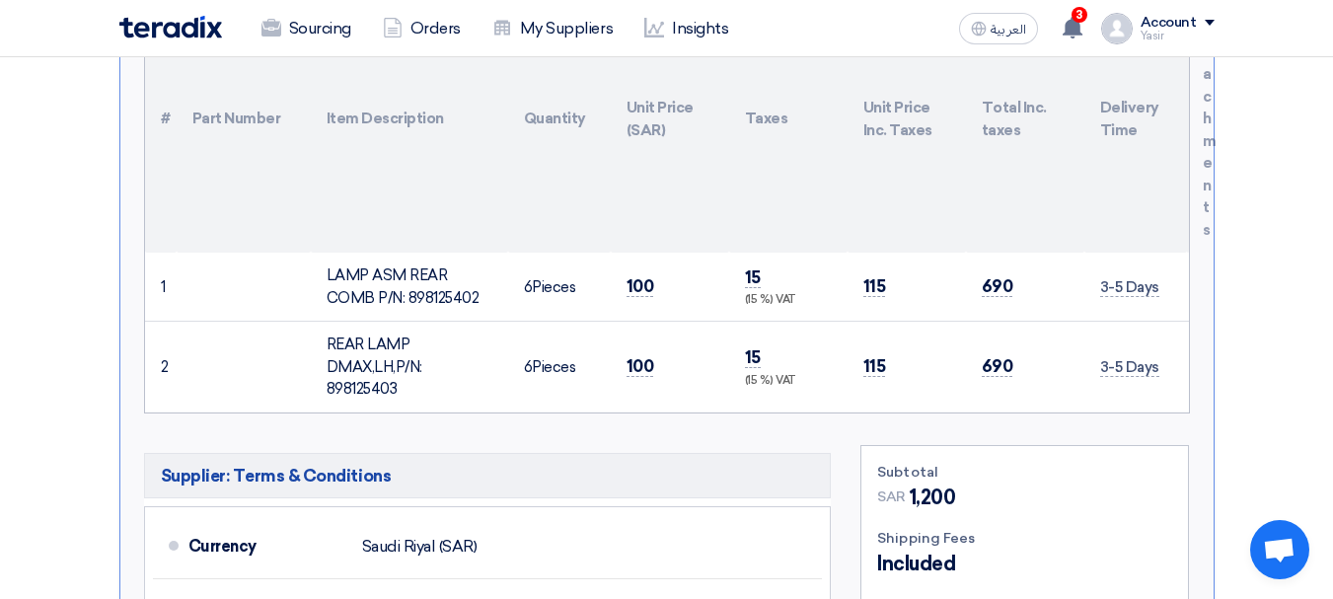
scroll to position [691, 0]
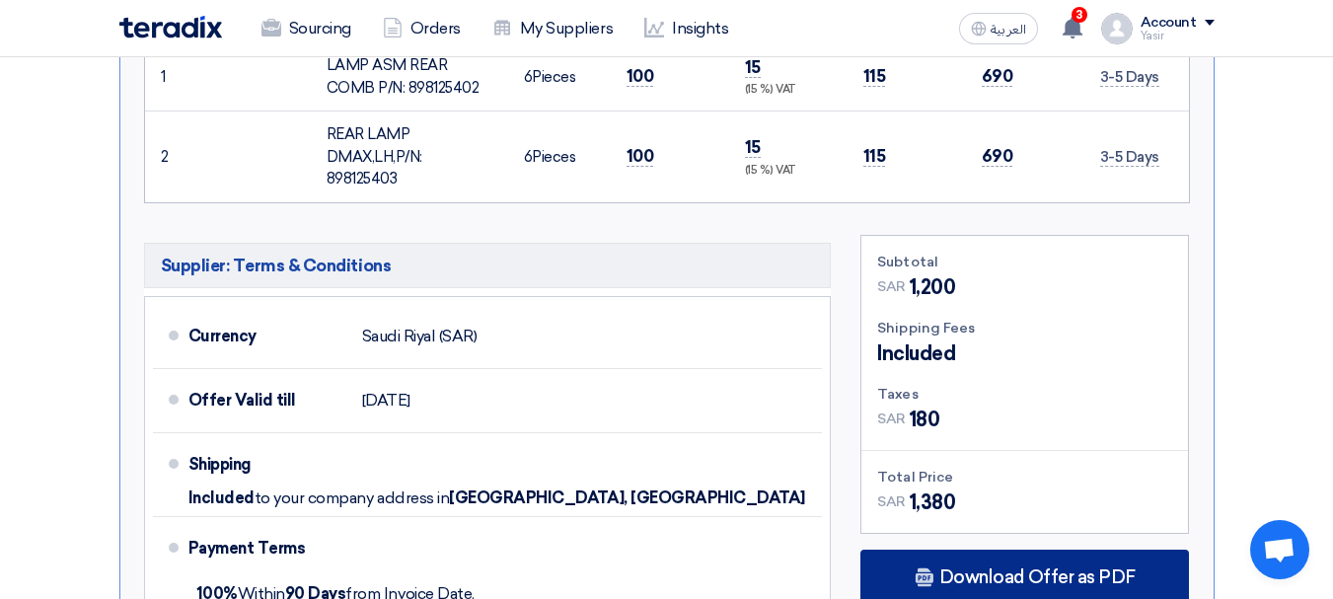
click at [997, 568] on span "Download Offer as PDF" at bounding box center [1037, 577] width 196 height 18
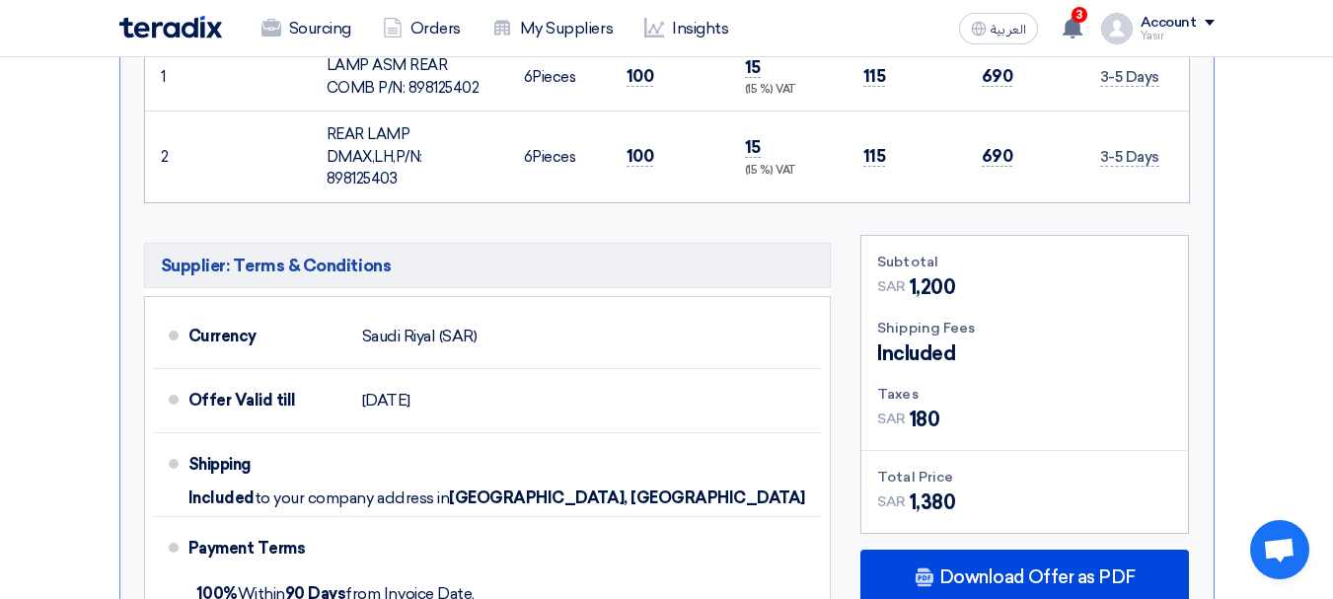
scroll to position [987, 0]
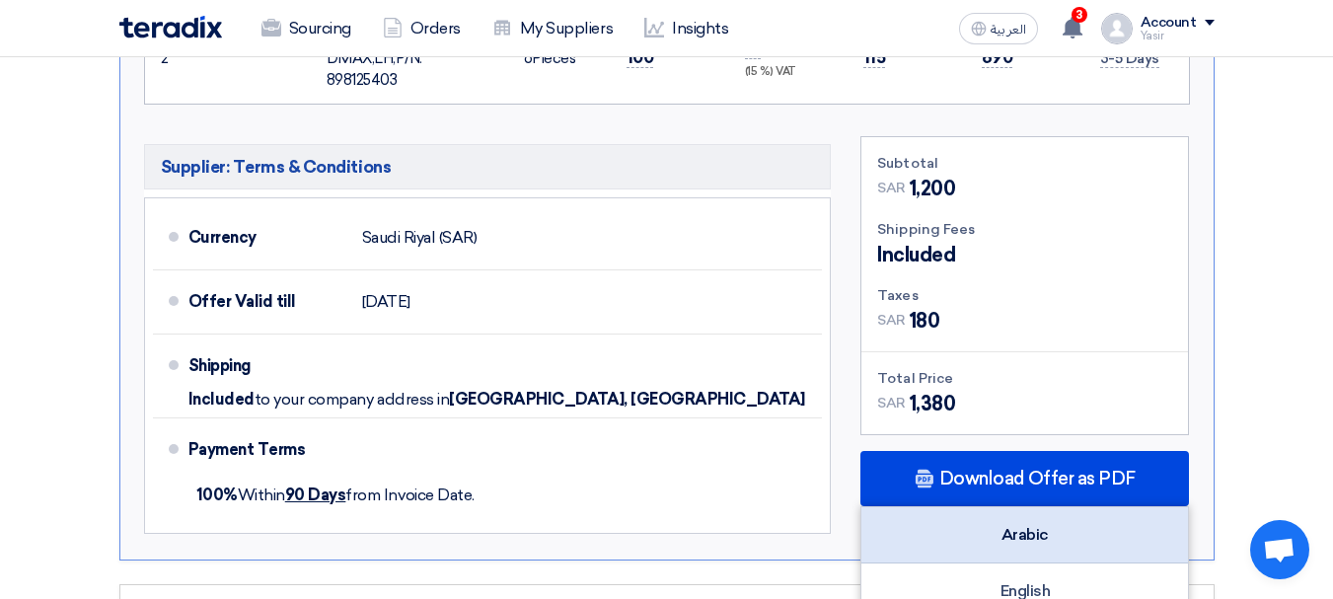
click at [1009, 516] on div "Arabic" at bounding box center [1024, 535] width 327 height 56
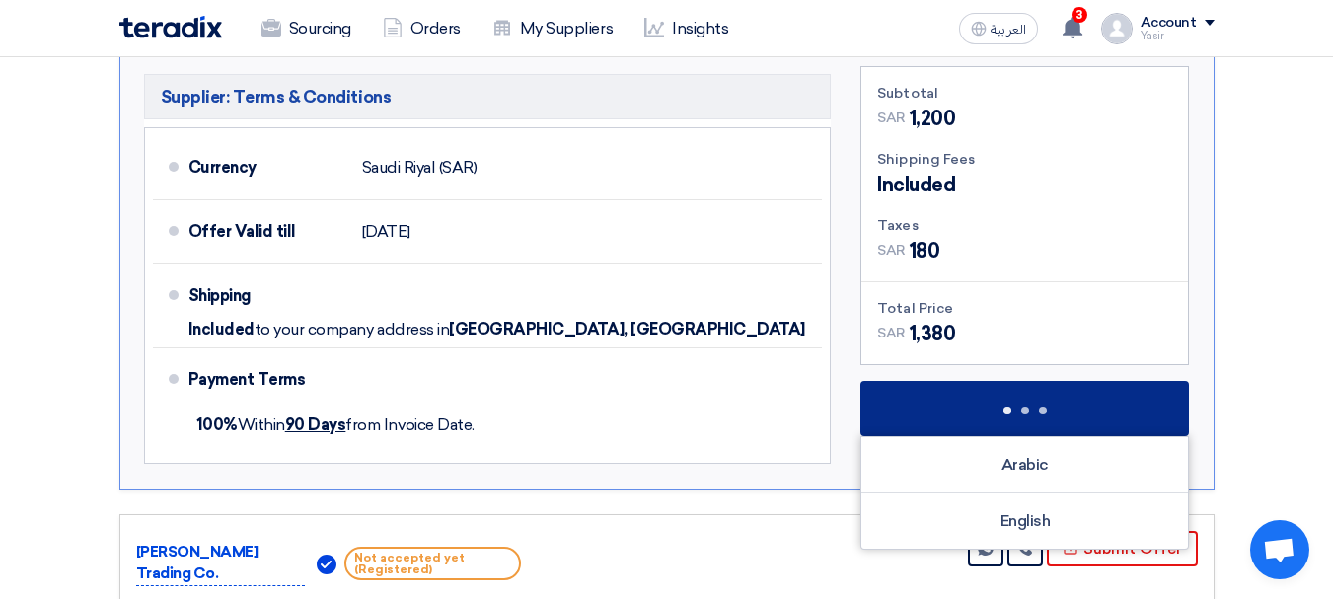
scroll to position [1085, 0]
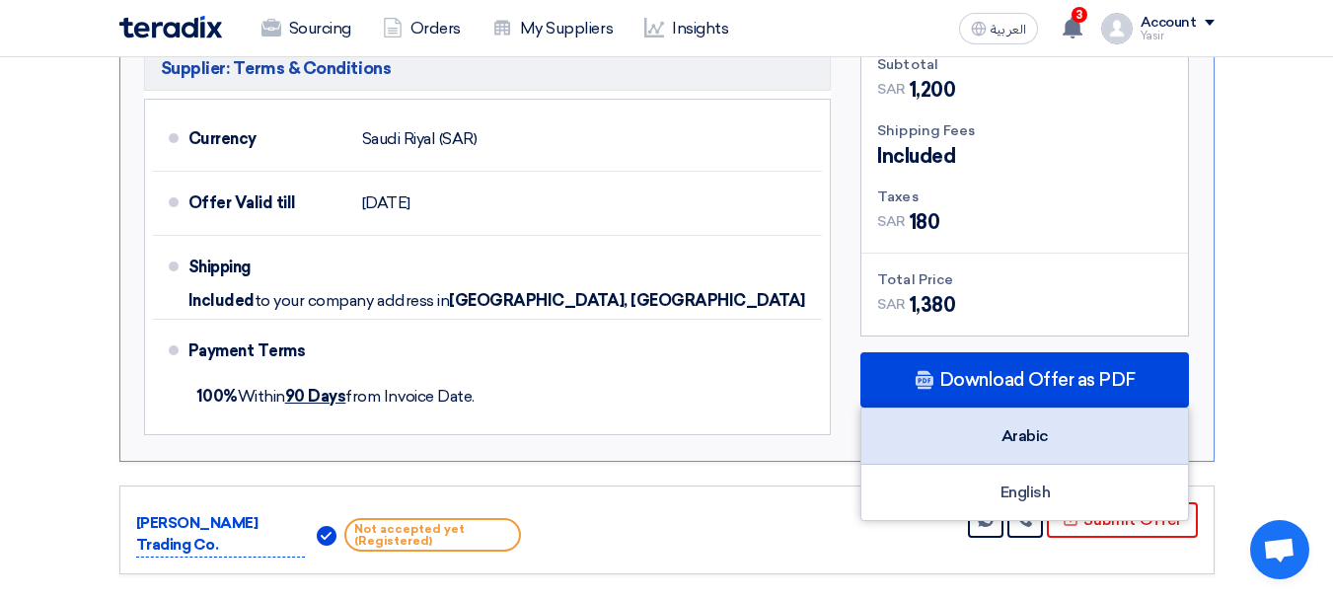
click at [1028, 415] on div "Arabic" at bounding box center [1024, 437] width 327 height 56
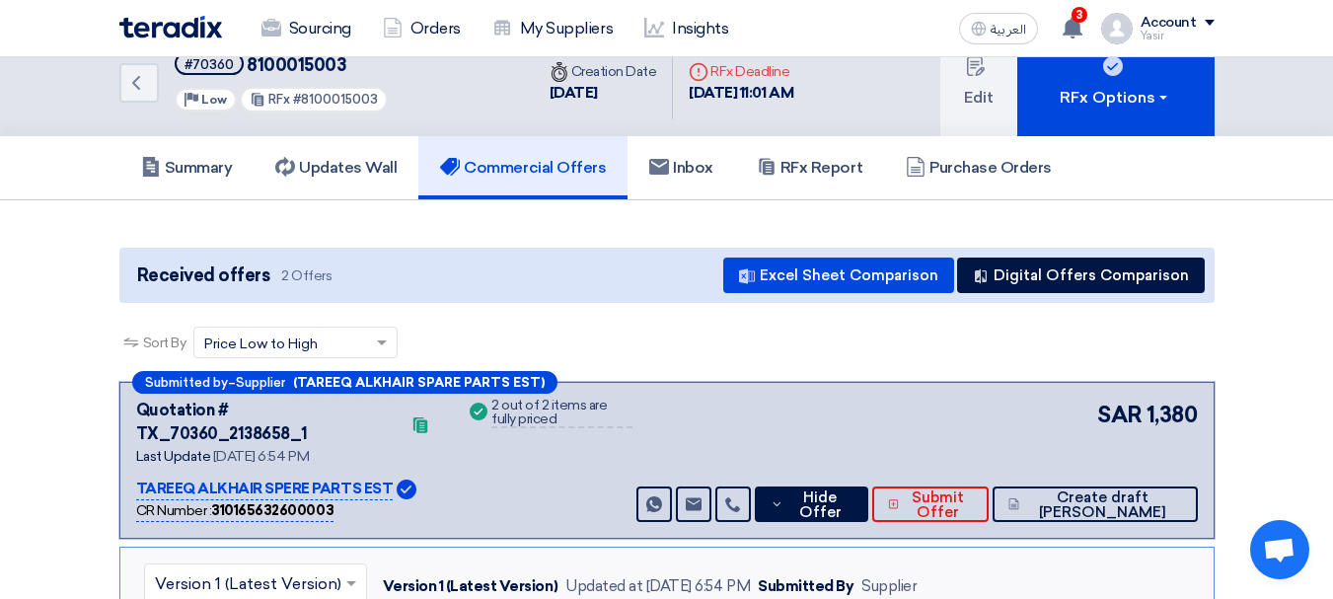
scroll to position [0, 0]
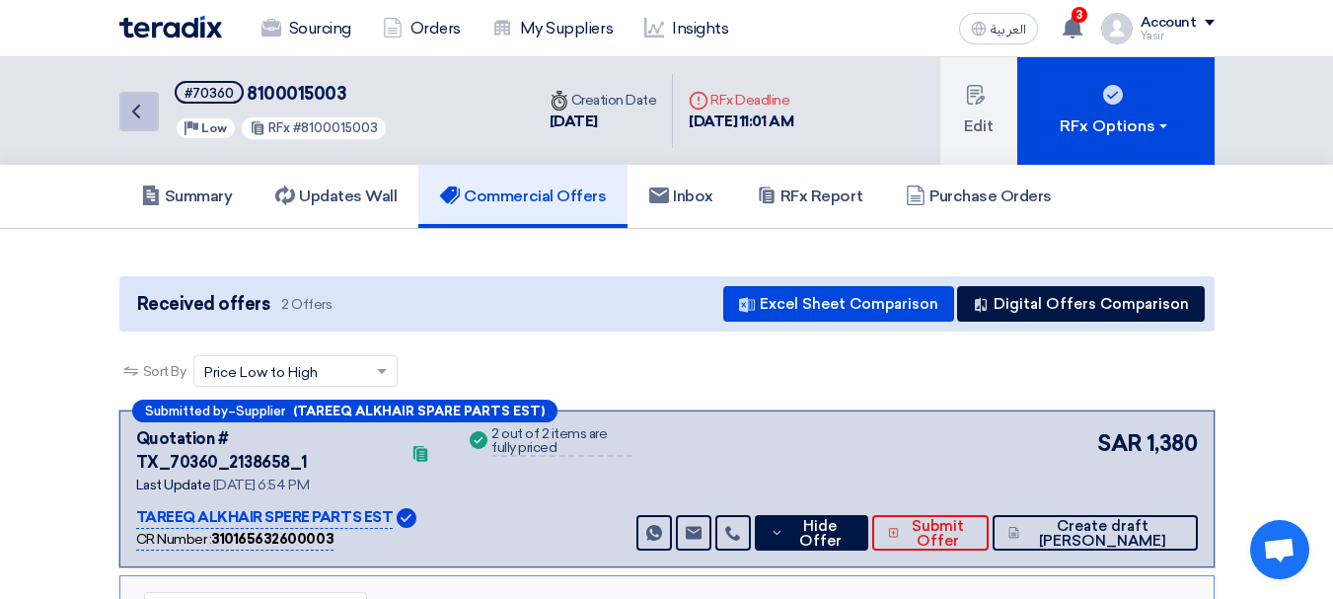
click at [137, 98] on link "Back" at bounding box center [138, 111] width 39 height 39
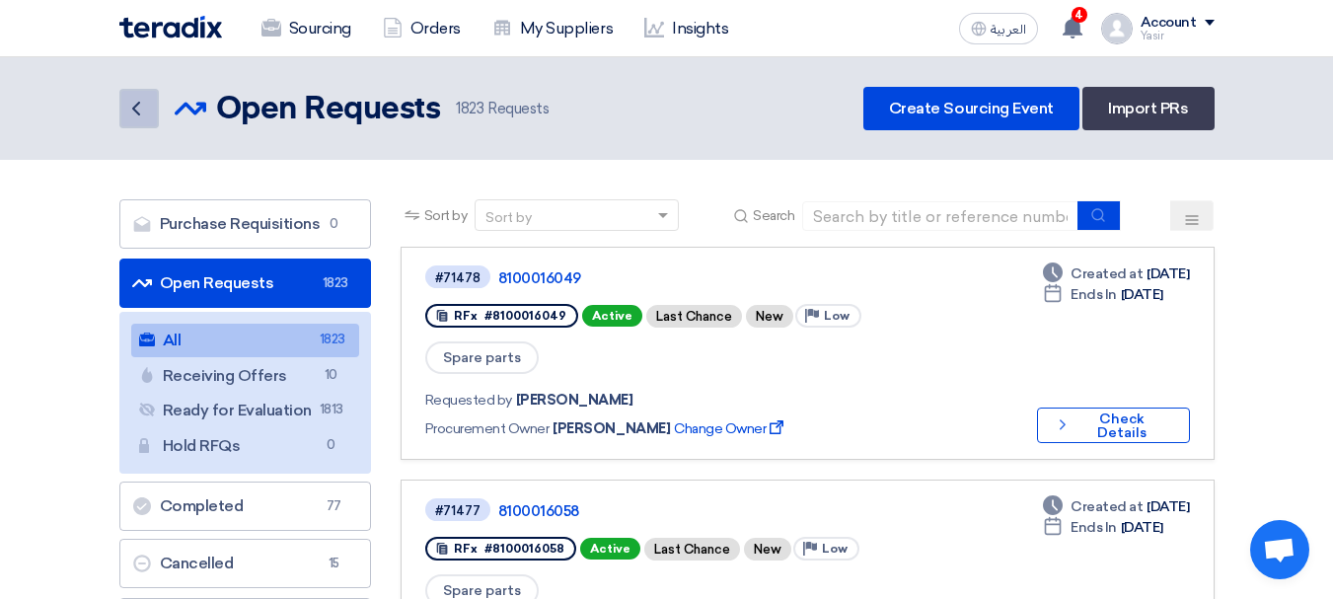
click at [156, 110] on link "Back" at bounding box center [138, 108] width 39 height 39
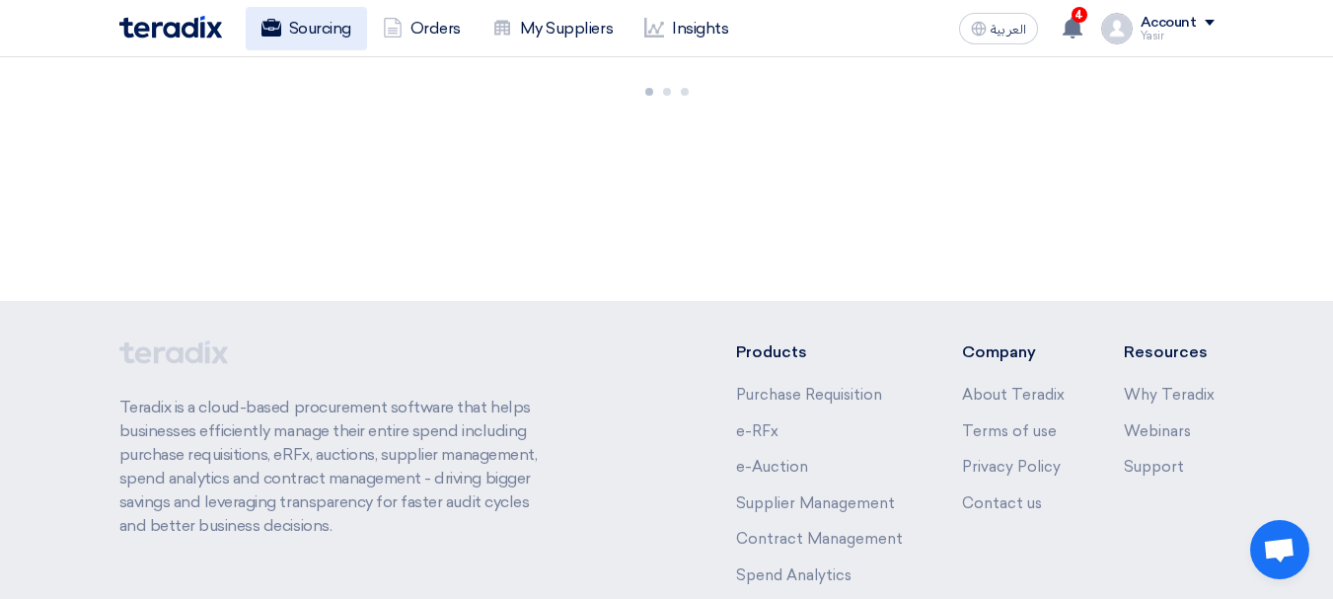
click at [321, 25] on link "Sourcing" at bounding box center [306, 28] width 121 height 43
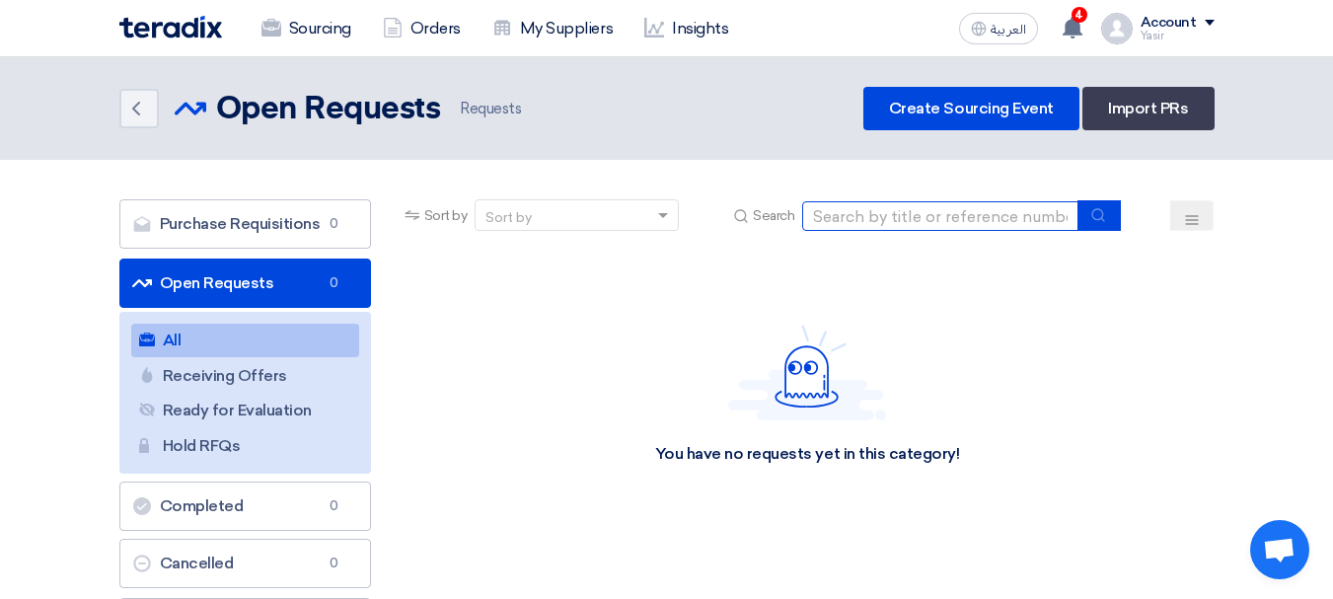
click at [967, 220] on input at bounding box center [940, 216] width 276 height 30
type input "71093"
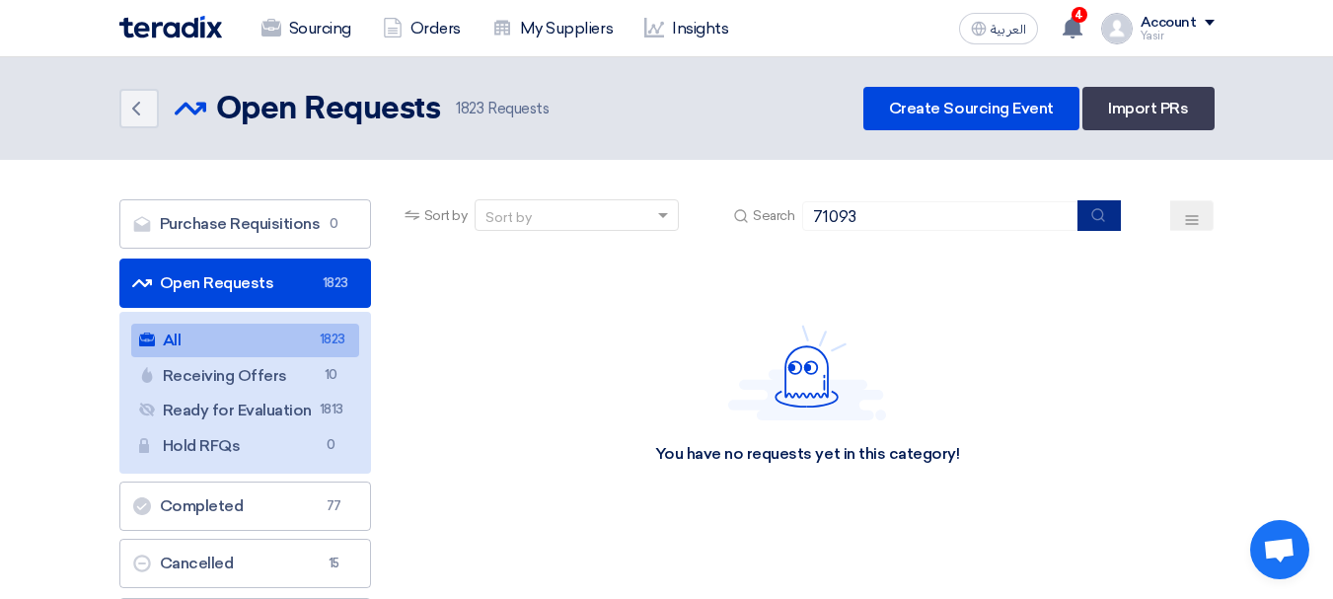
click at [1097, 215] on icon "submit" at bounding box center [1098, 215] width 16 height 16
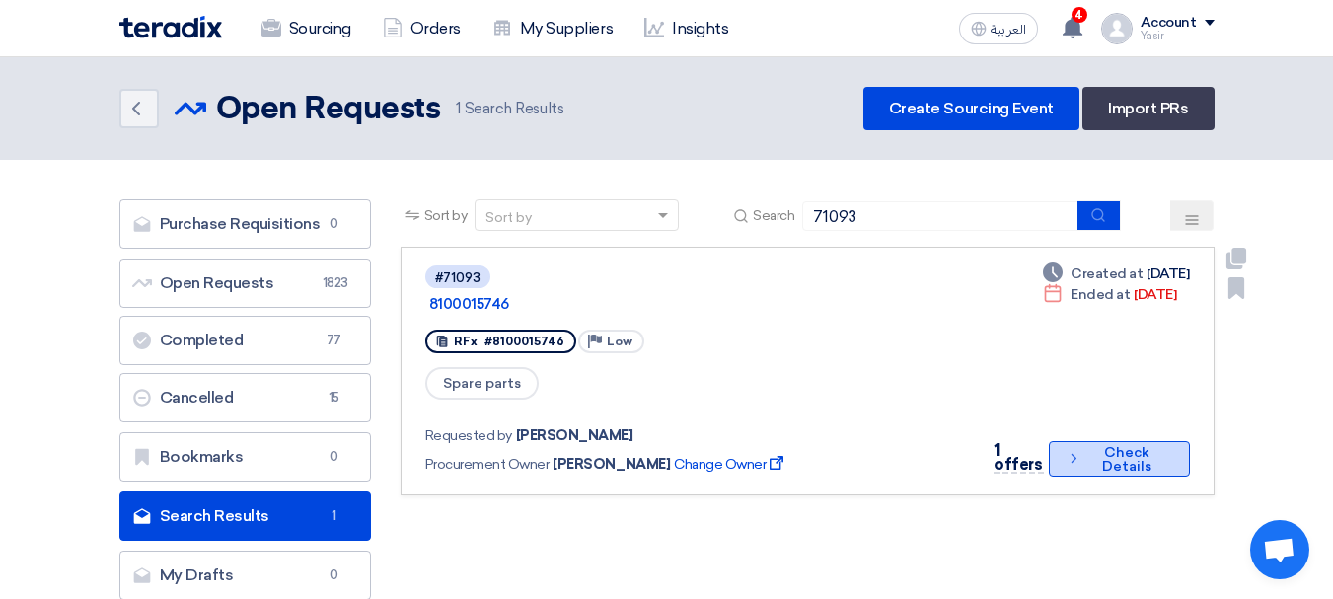
click at [1088, 441] on button "Check details Check Details" at bounding box center [1119, 459] width 141 height 36
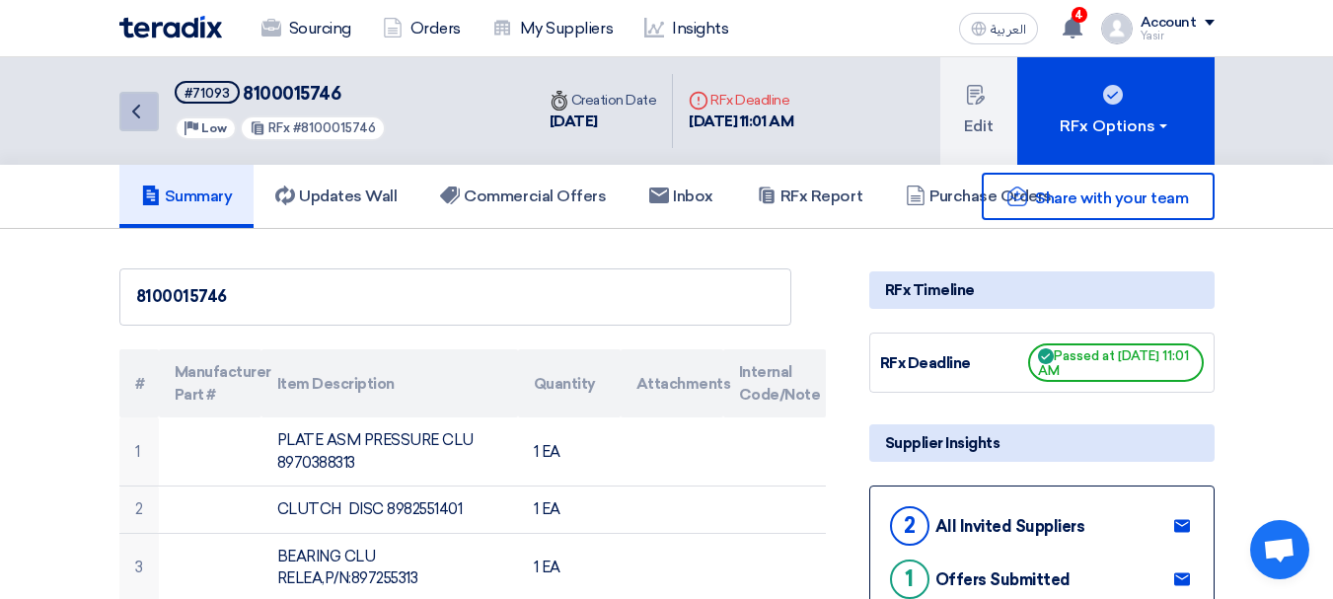
click at [142, 124] on link "Back" at bounding box center [138, 111] width 39 height 39
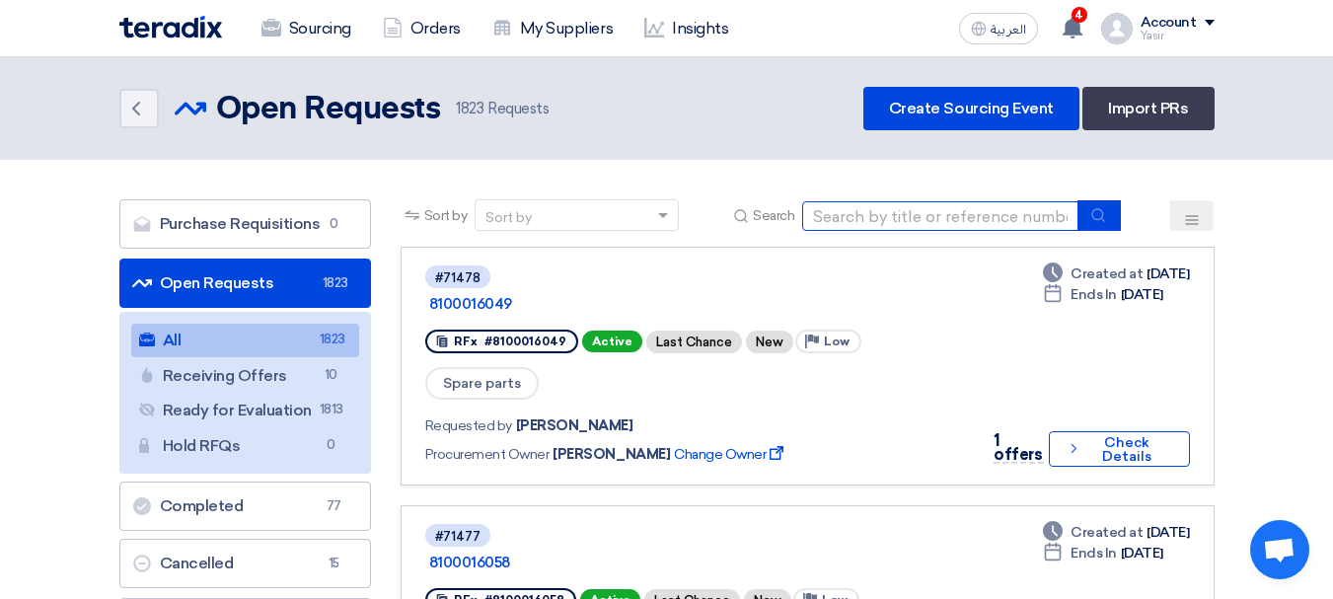
click at [900, 219] on input at bounding box center [940, 216] width 276 height 30
click at [892, 230] on input at bounding box center [940, 216] width 276 height 30
type input "71093"
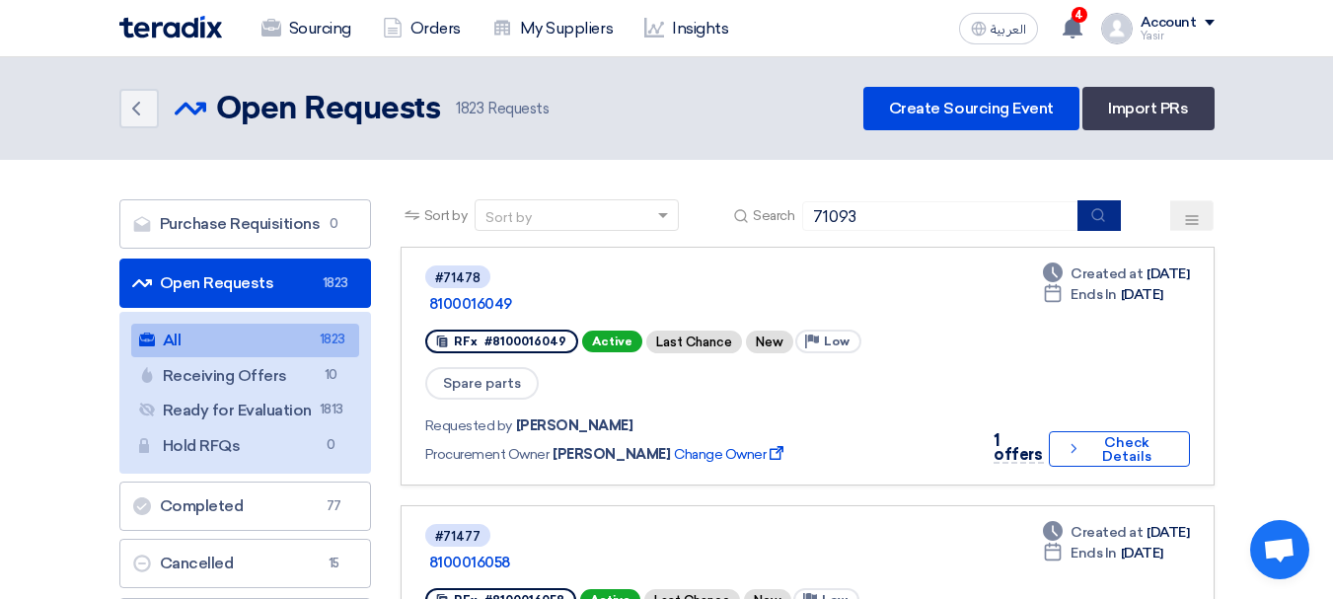
click at [1110, 217] on button "submit" at bounding box center [1099, 215] width 43 height 31
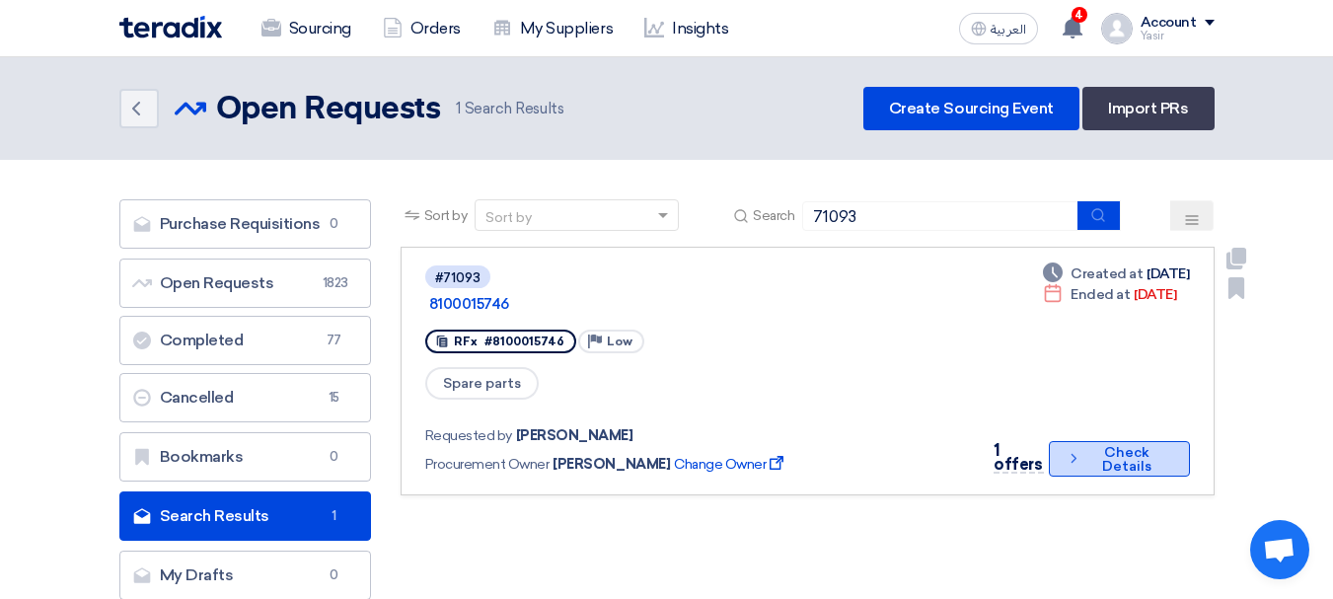
click at [1135, 441] on button "Check details Check Details" at bounding box center [1119, 459] width 141 height 36
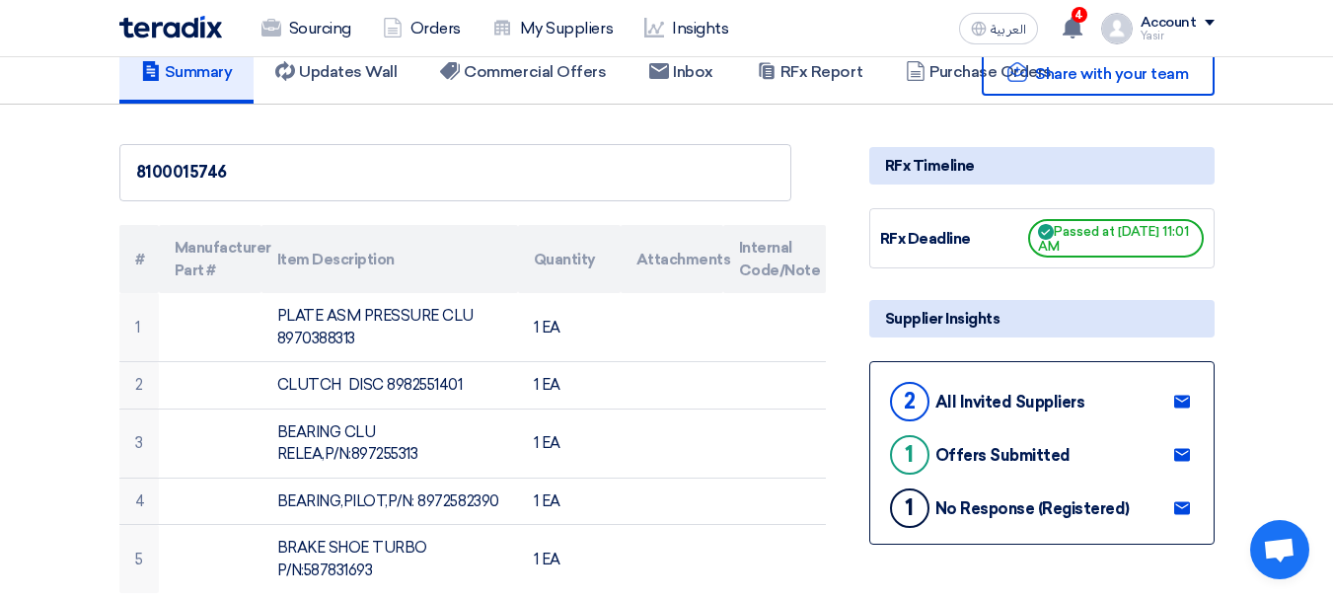
scroll to position [197, 0]
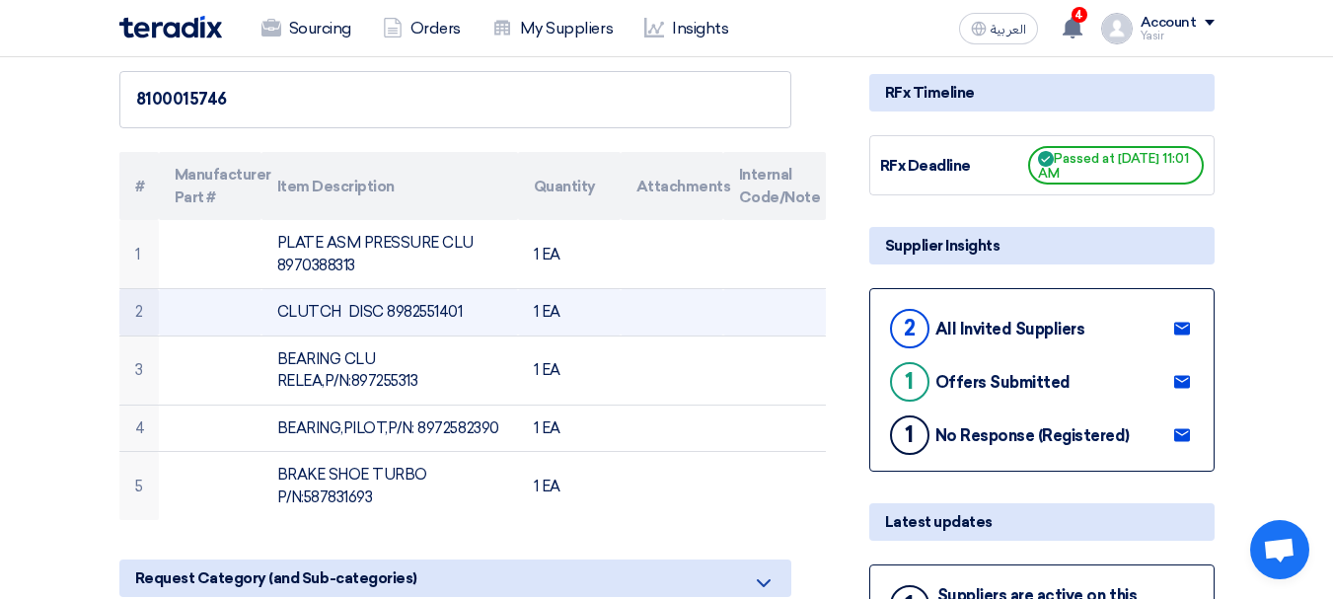
click at [388, 307] on td "CLUTCH DISC 8982551401" at bounding box center [390, 312] width 257 height 47
click at [264, 312] on td "CLUTCH DISC 8982551401" at bounding box center [390, 312] width 257 height 47
drag, startPoint x: 283, startPoint y: 315, endPoint x: 383, endPoint y: 326, distance: 100.3
click at [383, 326] on td "CLUTCH DISC 8982551401" at bounding box center [390, 312] width 257 height 47
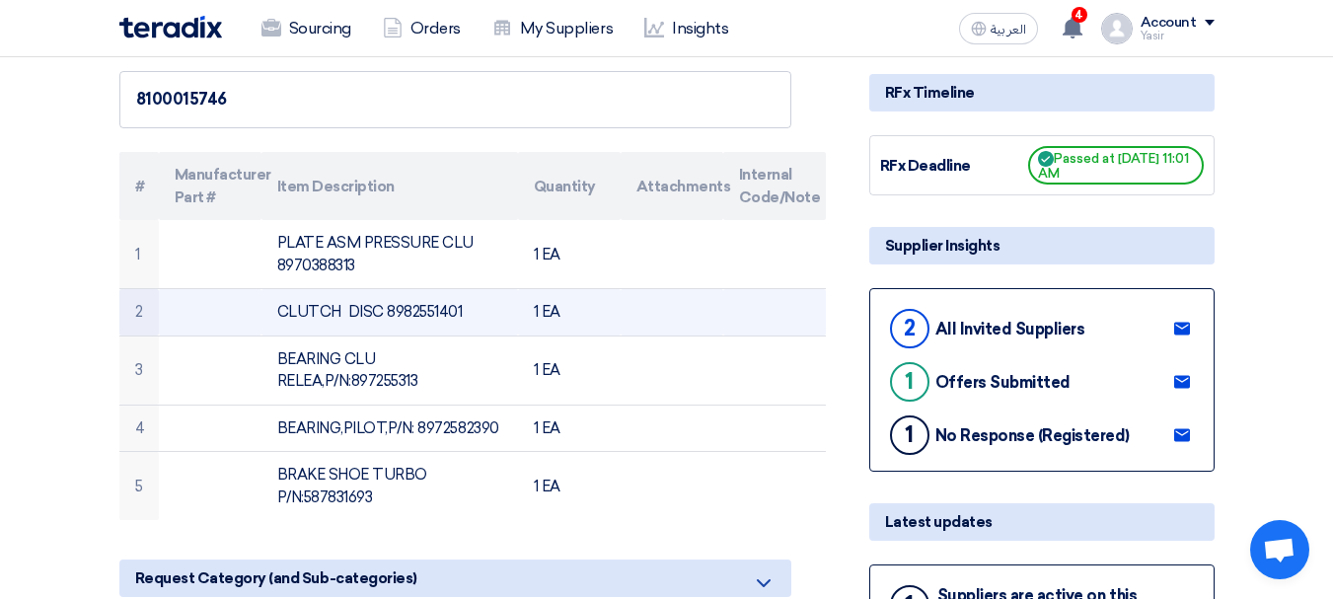
click at [336, 317] on td "CLUTCH DISC 8982551401" at bounding box center [390, 312] width 257 height 47
drag, startPoint x: 280, startPoint y: 313, endPoint x: 462, endPoint y: 312, distance: 181.6
click at [462, 315] on td "CLUTCH DISC 8982551401" at bounding box center [390, 312] width 257 height 47
copy td "CLUTCH DISC 8982551401"
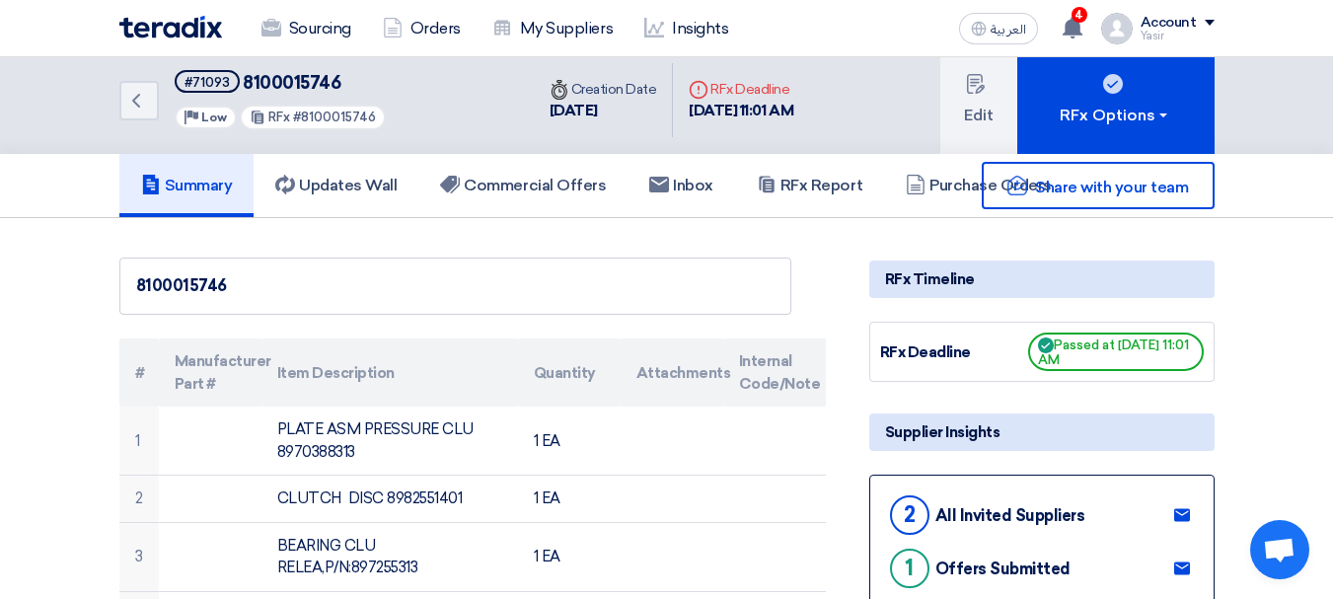
scroll to position [0, 0]
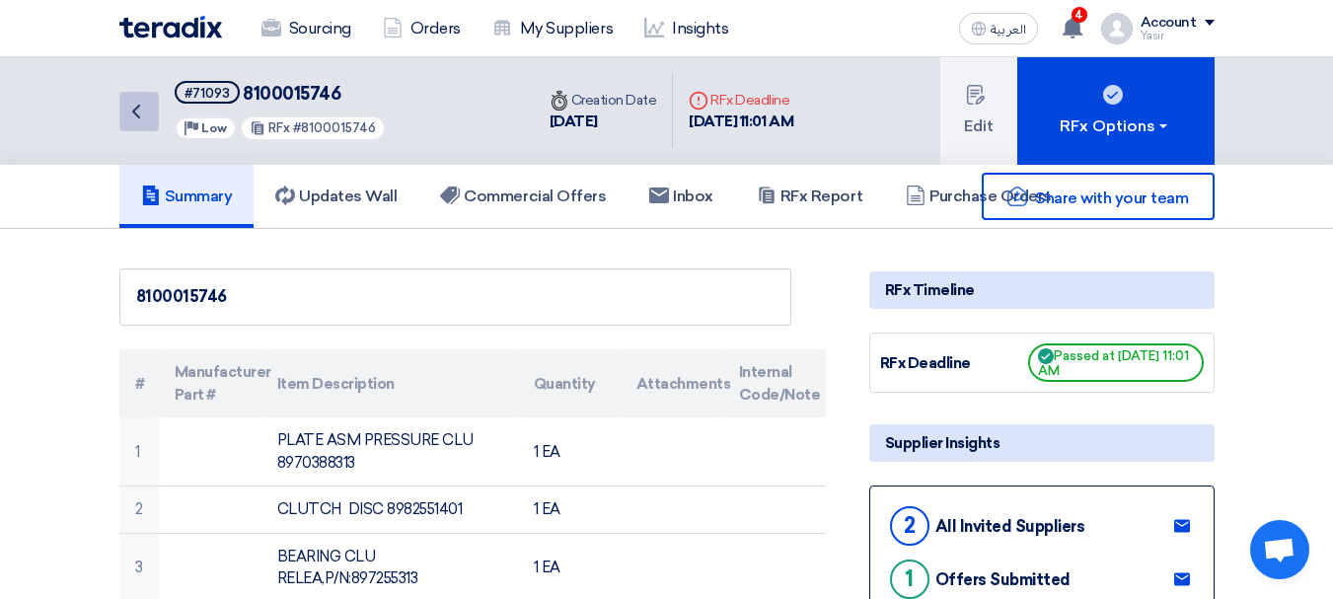
click at [143, 117] on icon "Back" at bounding box center [136, 112] width 24 height 24
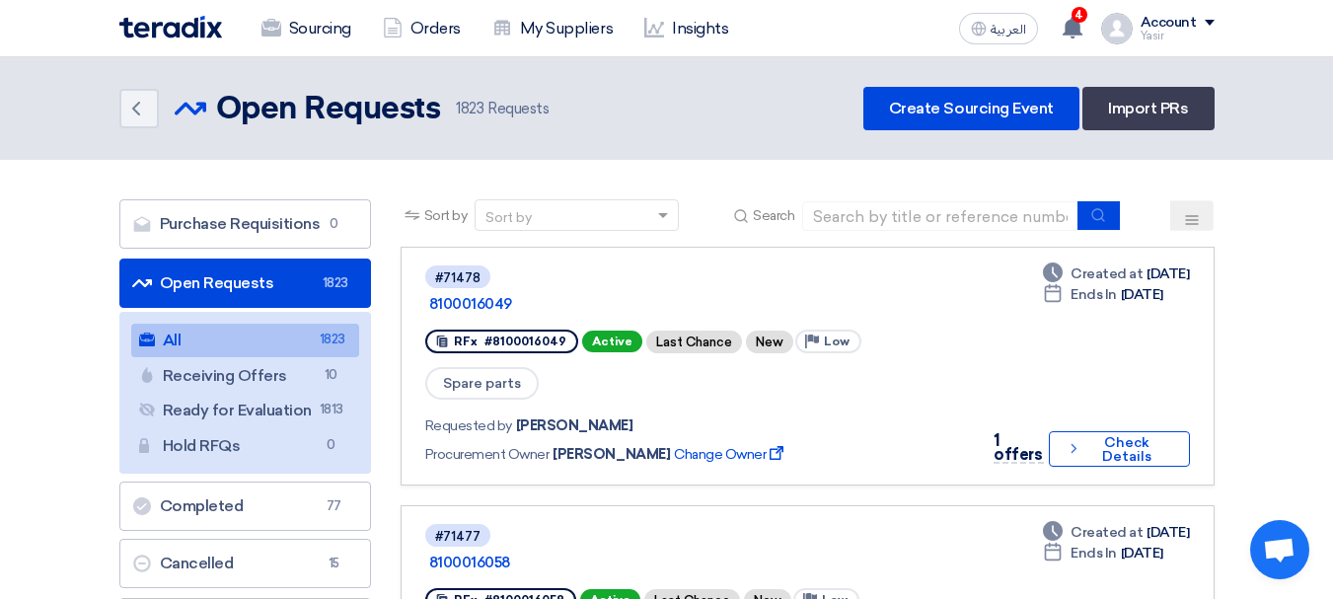
drag, startPoint x: 967, startPoint y: 207, endPoint x: 991, endPoint y: 217, distance: 25.7
click at [967, 207] on input at bounding box center [940, 216] width 276 height 30
paste input "8100016045"
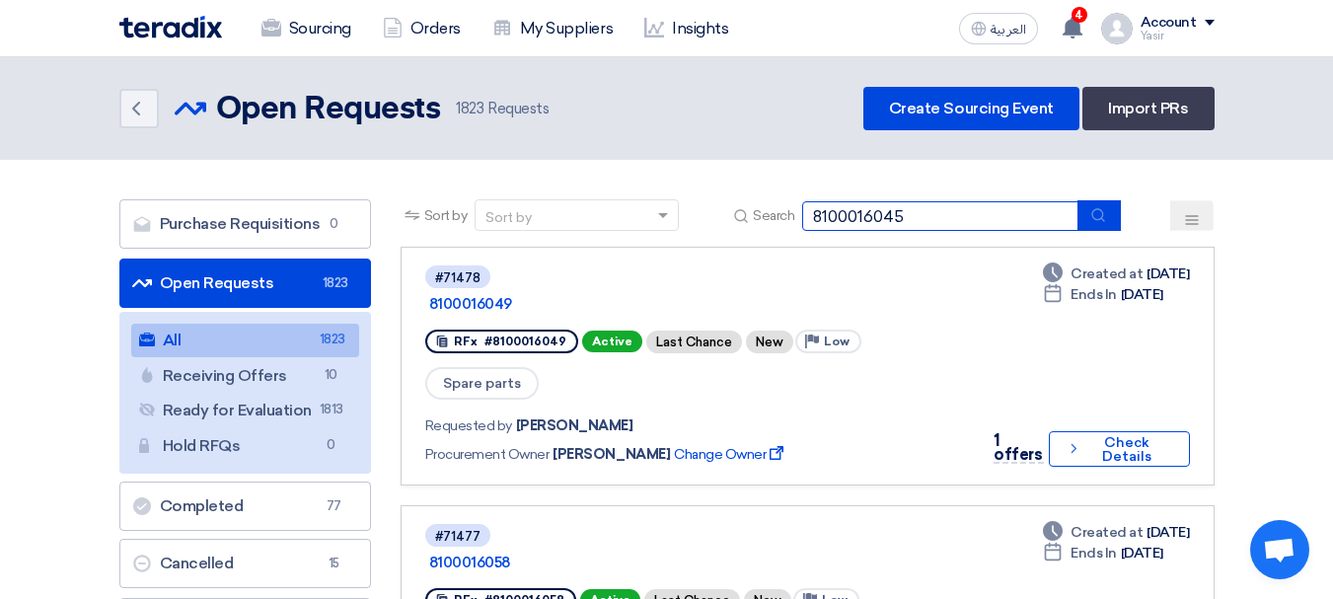
type input "8100016045"
click at [1096, 210] on use "submit" at bounding box center [1098, 214] width 13 height 13
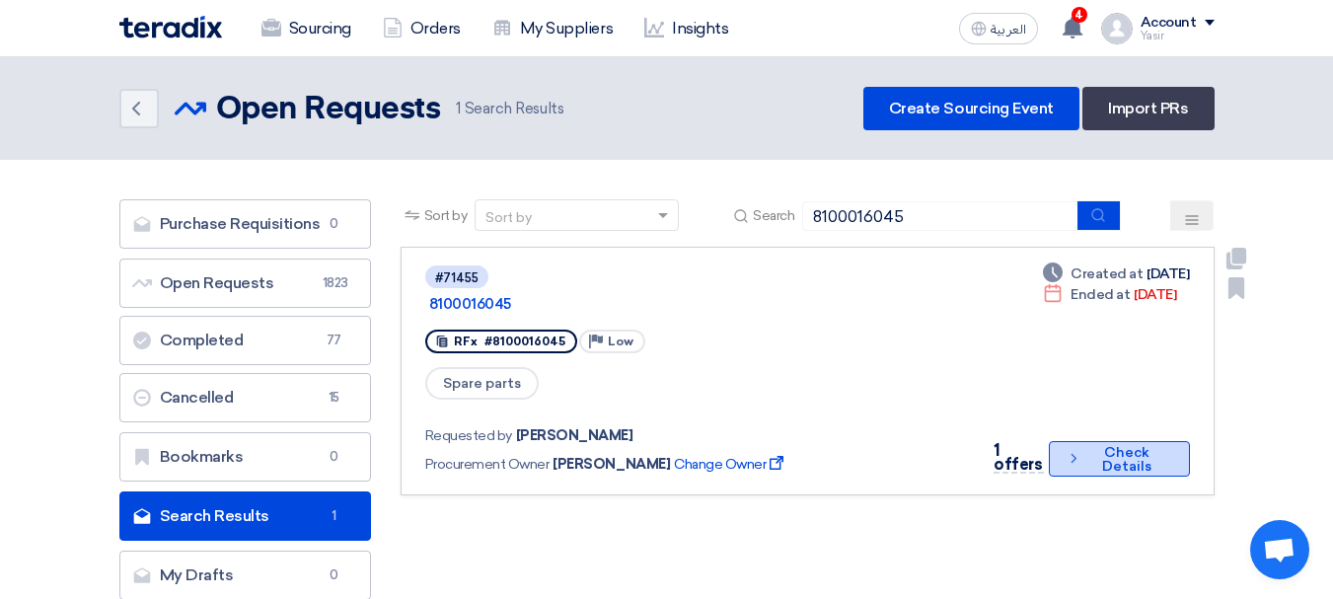
click at [1092, 441] on button "Check details Check Details" at bounding box center [1119, 459] width 141 height 36
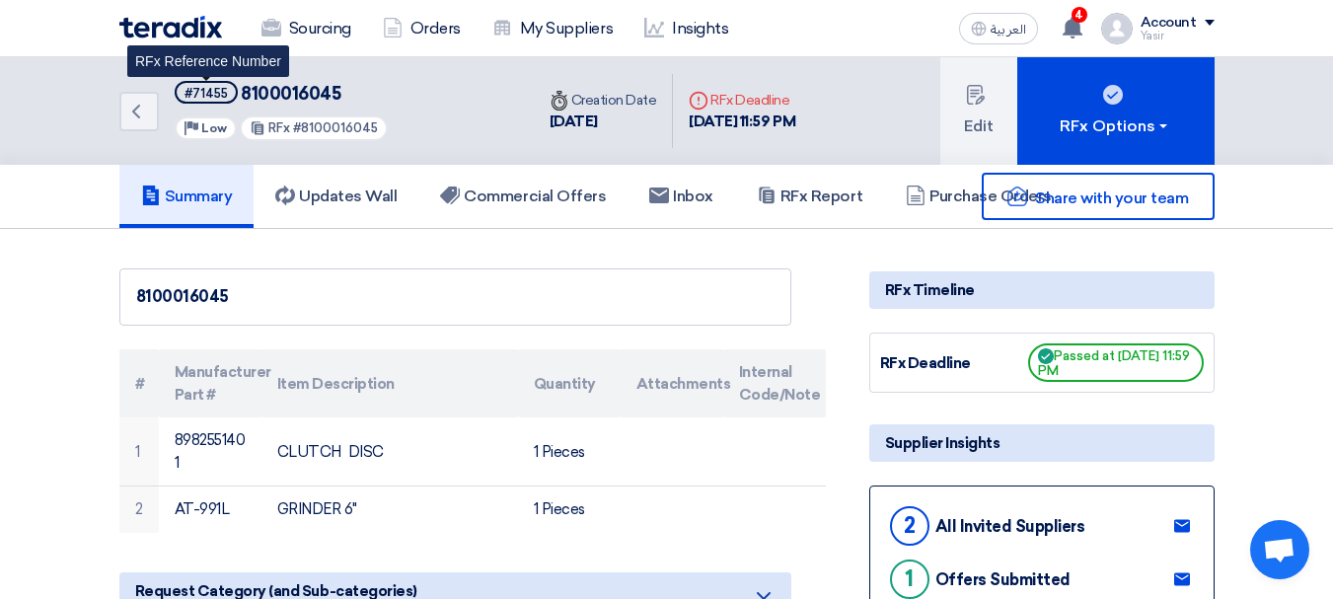
click at [212, 95] on div "#71455" at bounding box center [206, 93] width 43 height 13
copy div "71455"
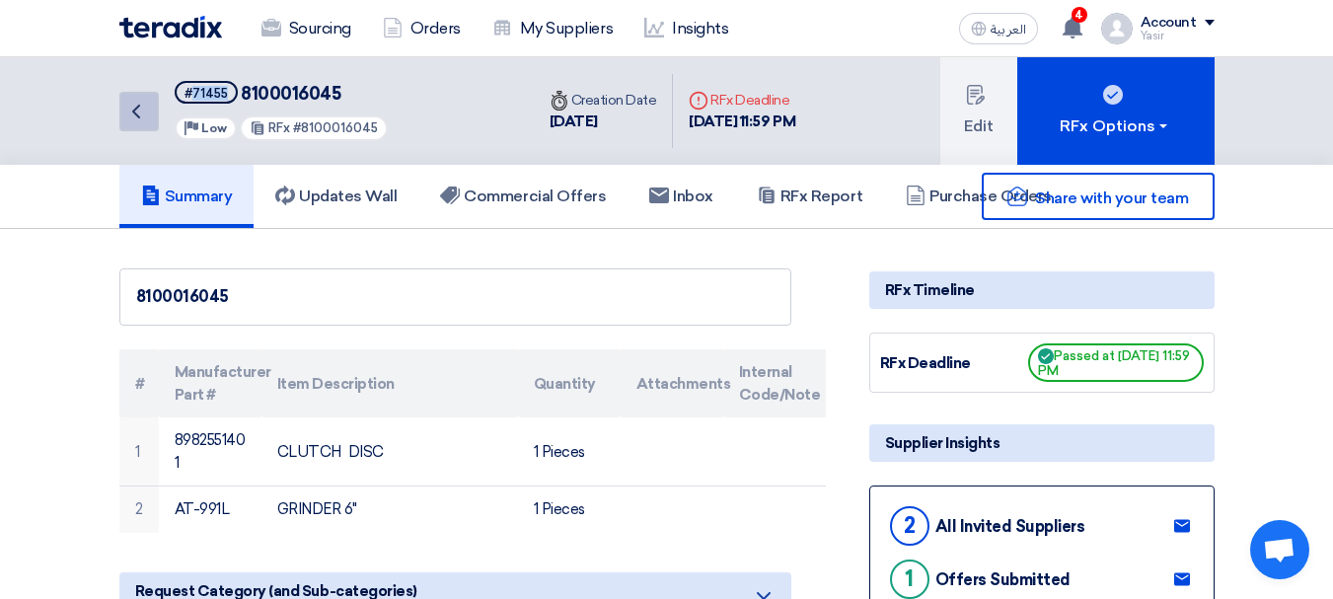
click at [132, 112] on icon "Back" at bounding box center [136, 112] width 24 height 24
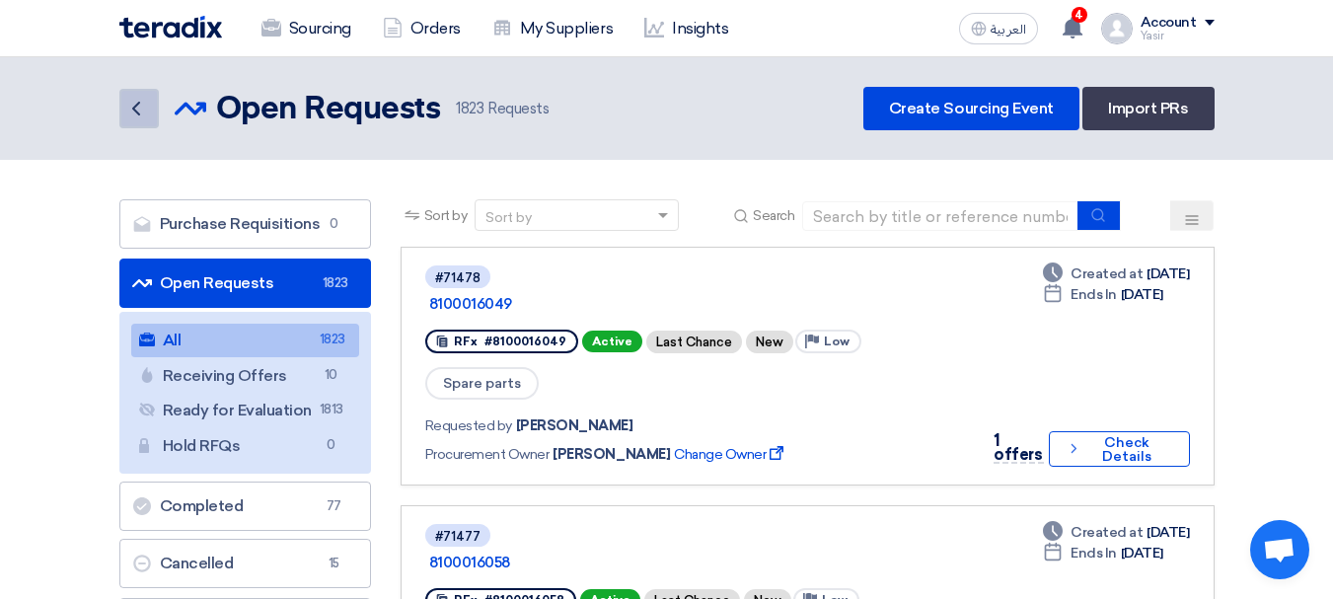
click at [154, 120] on link "Back" at bounding box center [138, 108] width 39 height 39
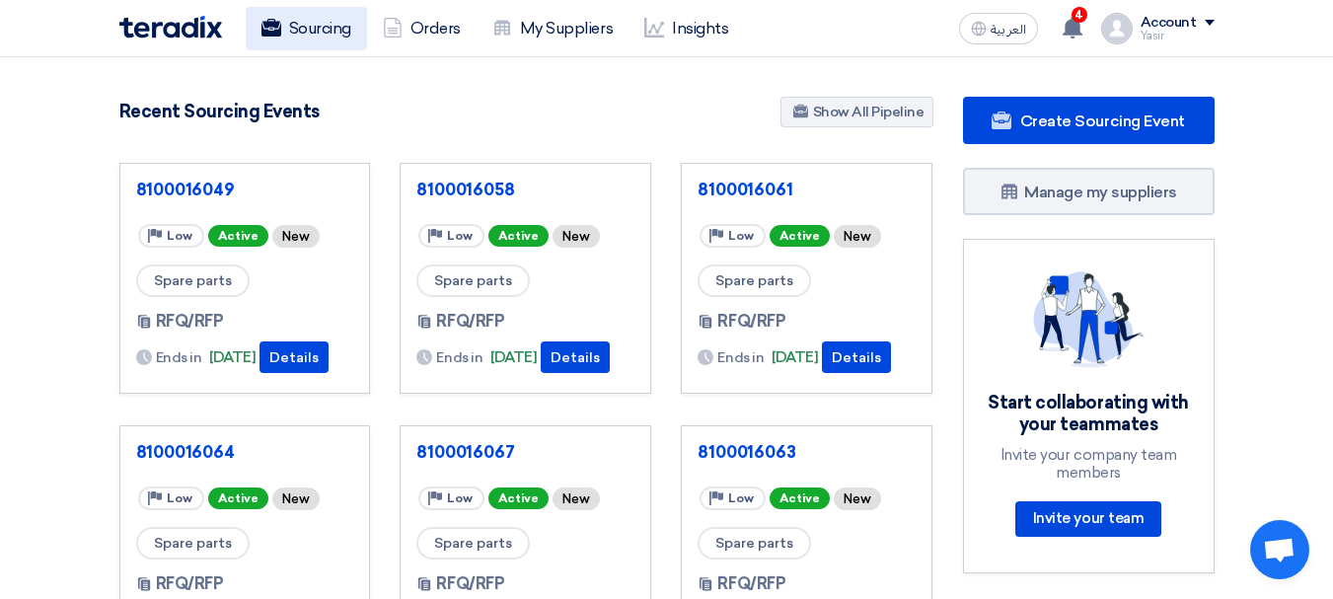
click at [340, 47] on link "Sourcing" at bounding box center [306, 28] width 121 height 43
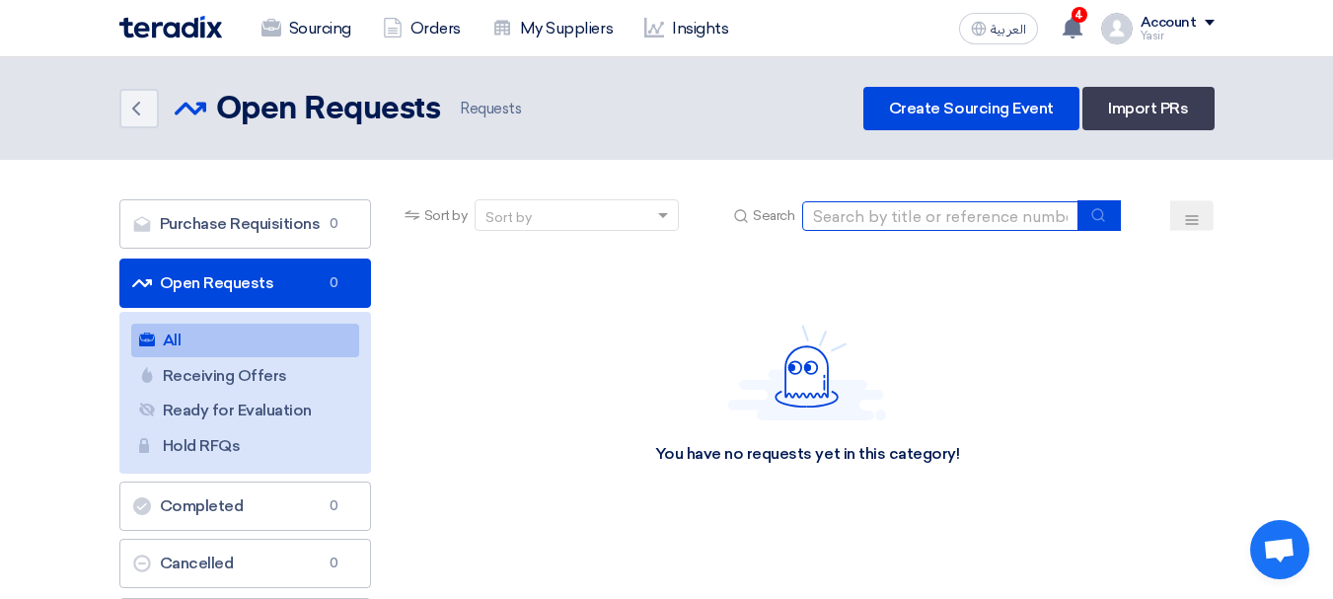
click at [907, 229] on input at bounding box center [940, 216] width 276 height 30
paste input "8100015005"
type input "8100015005"
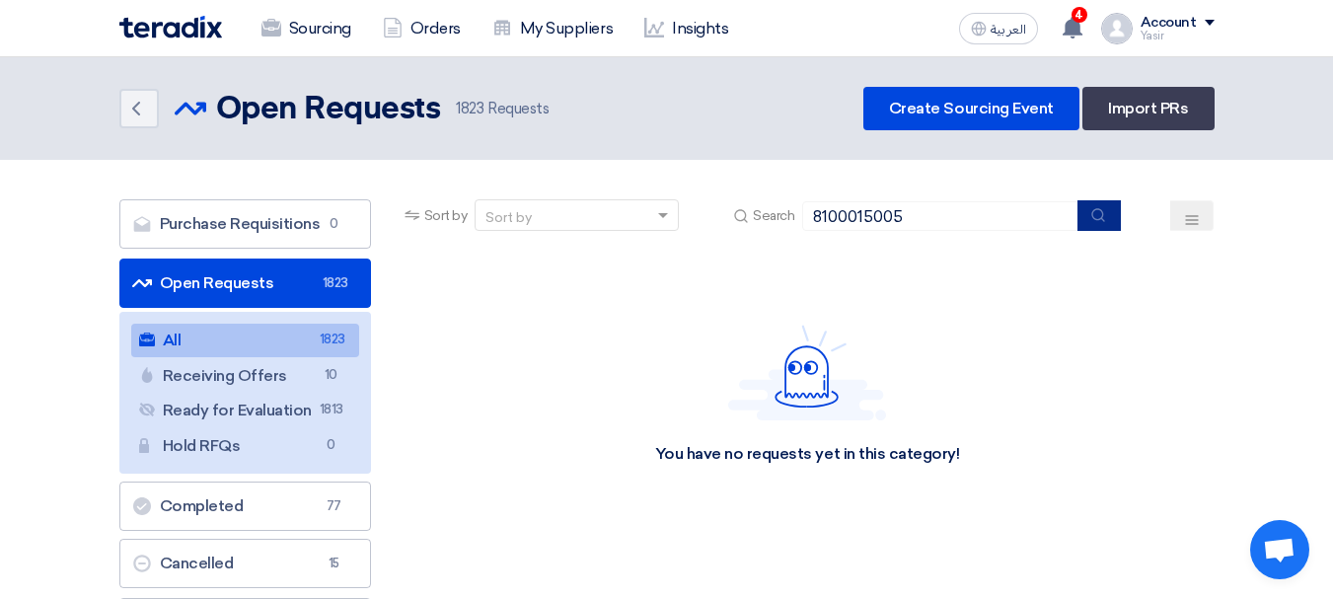
click at [1103, 213] on icon "submit" at bounding box center [1098, 215] width 16 height 16
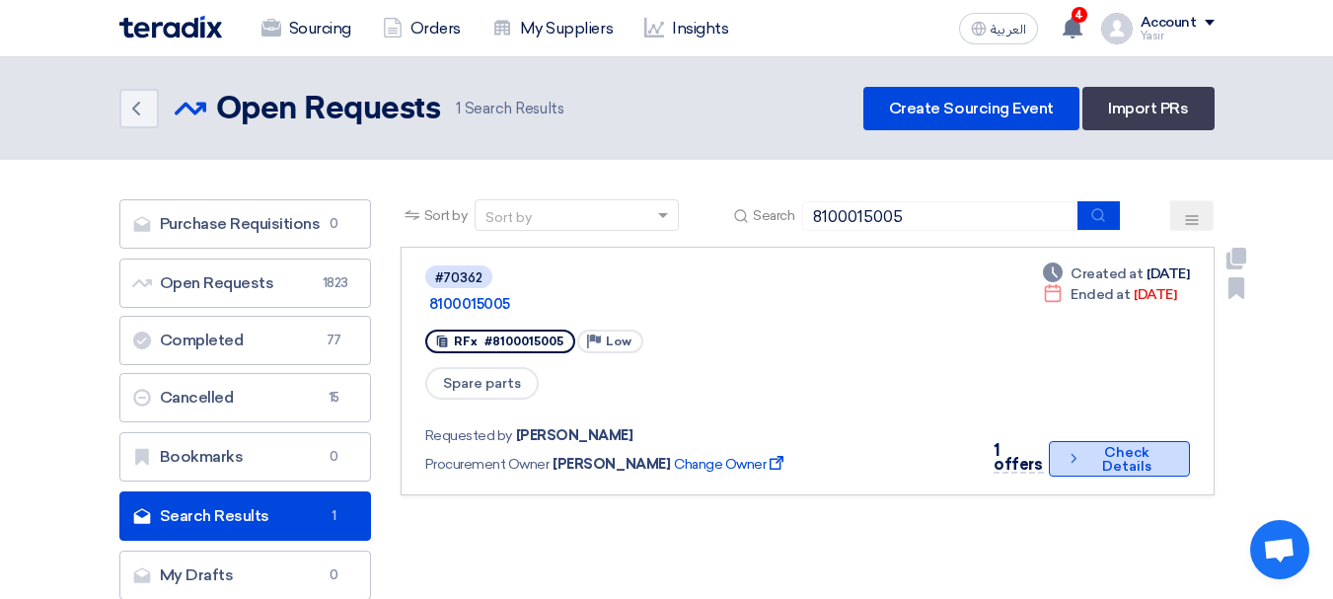
click at [1096, 441] on button "Check details Check Details" at bounding box center [1119, 459] width 141 height 36
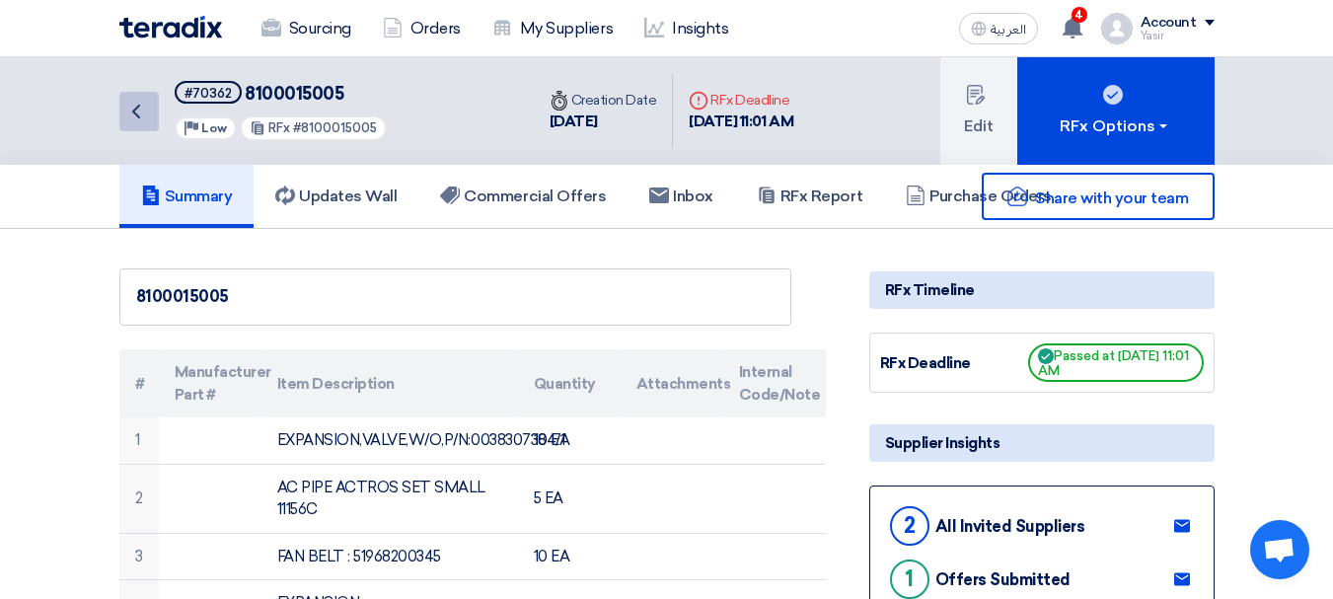
click at [136, 110] on use at bounding box center [136, 112] width 8 height 14
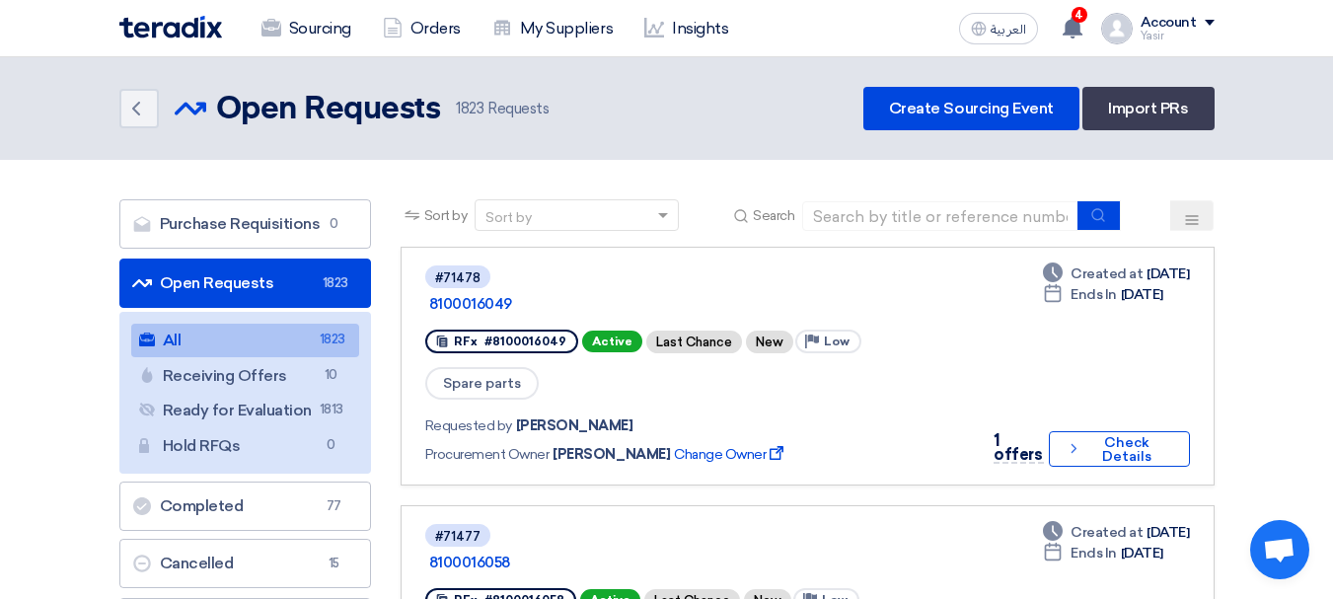
click at [921, 240] on div "Sort by Sort by Search" at bounding box center [808, 222] width 814 height 47
click at [945, 222] on input at bounding box center [940, 216] width 276 height 30
paste input "8100016047"
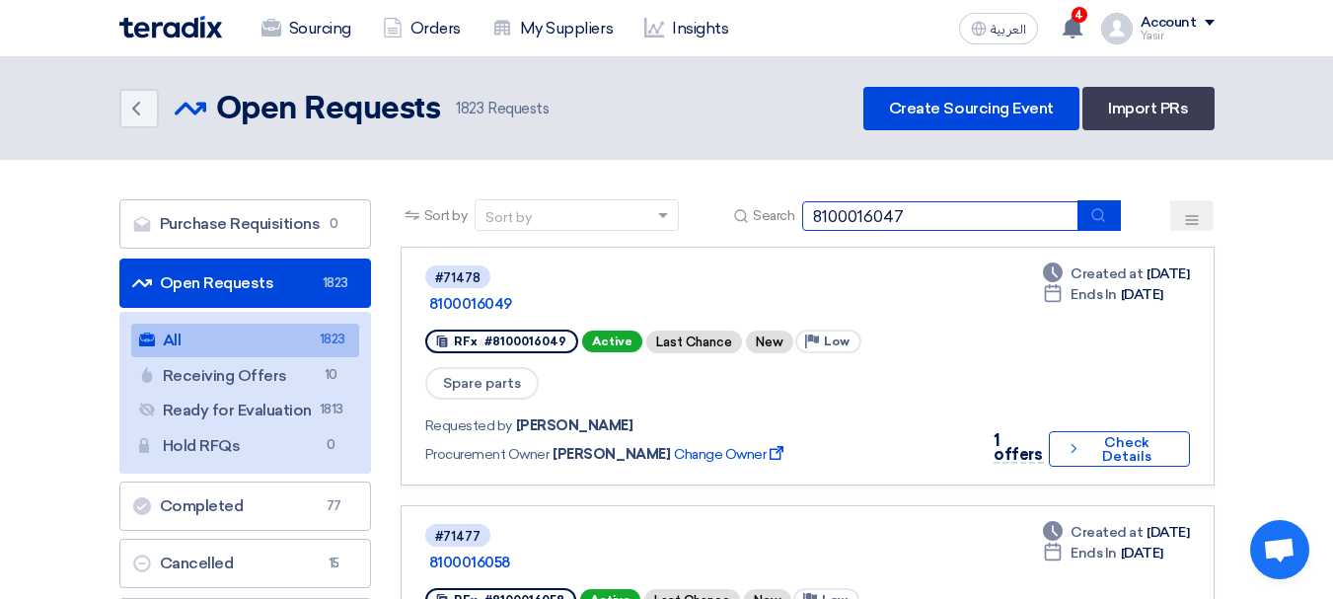
type input "8100016047"
click at [1084, 220] on button "submit" at bounding box center [1099, 215] width 43 height 31
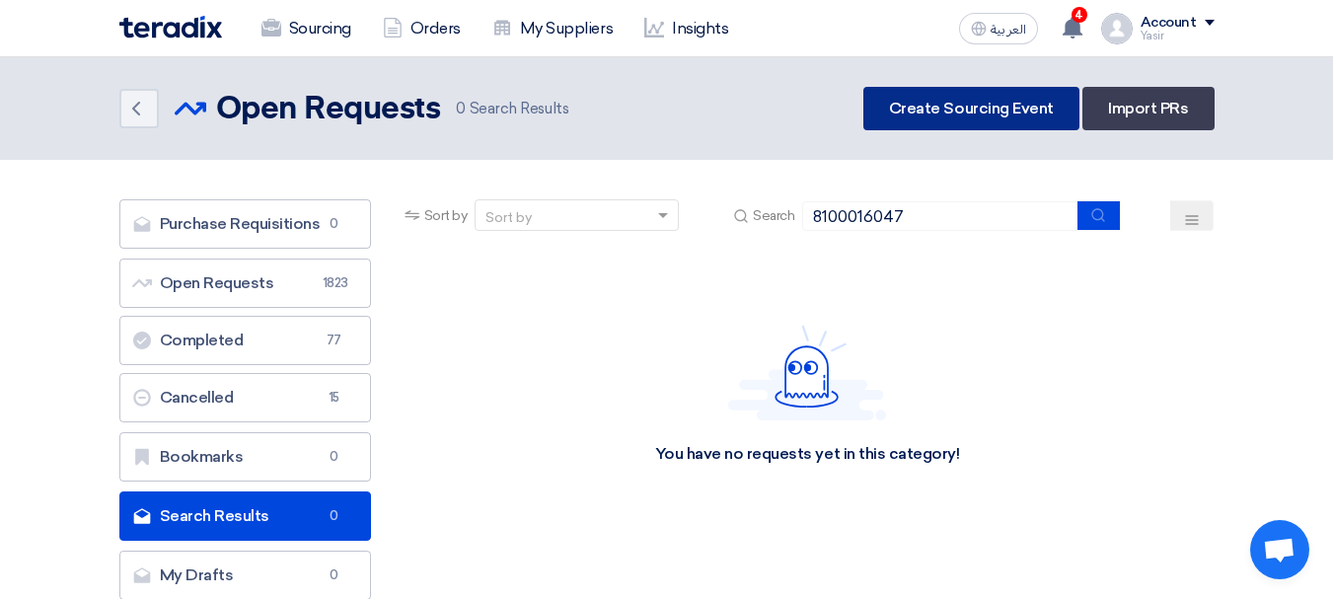
click at [1007, 124] on link "Create Sourcing Event" at bounding box center [971, 108] width 216 height 43
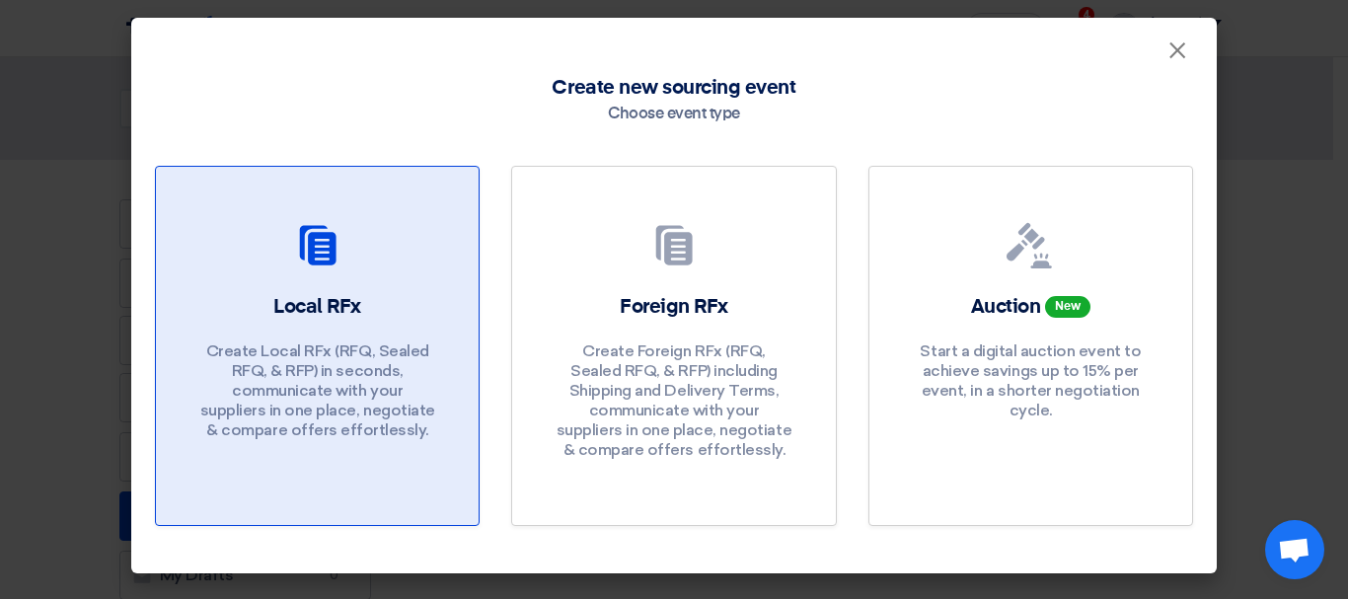
click at [329, 366] on p "Create Local RFx (RFQ, Sealed RFQ, & RFP) in seconds, communicate with your sup…" at bounding box center [317, 390] width 237 height 99
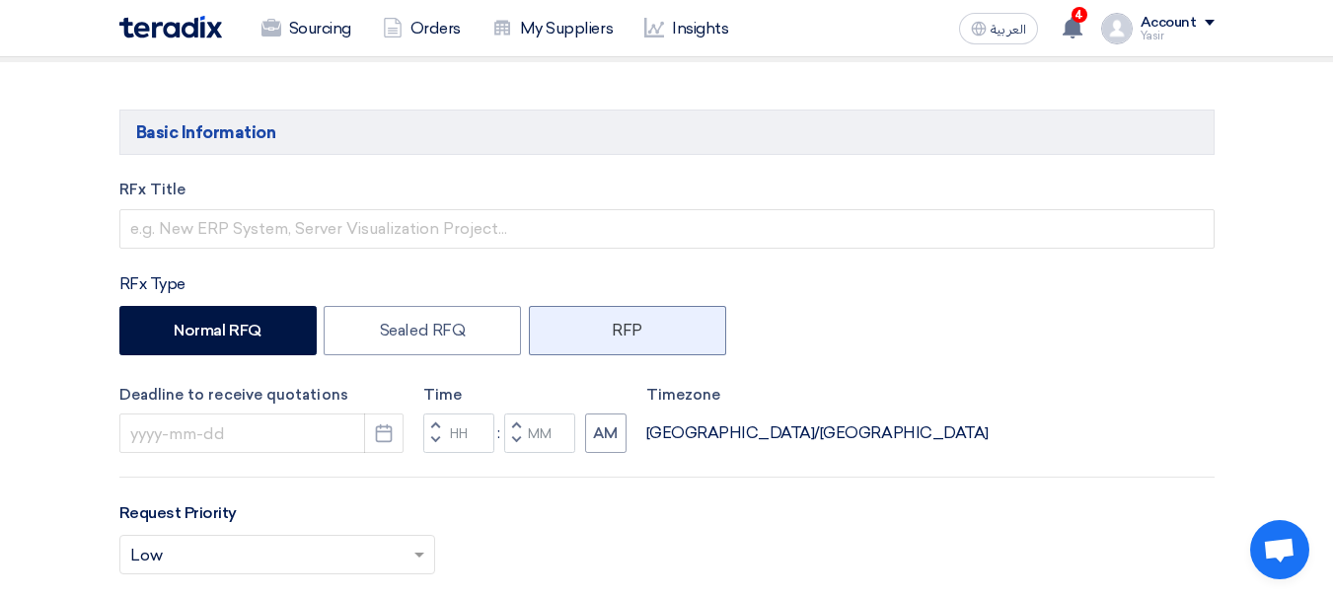
scroll to position [197, 0]
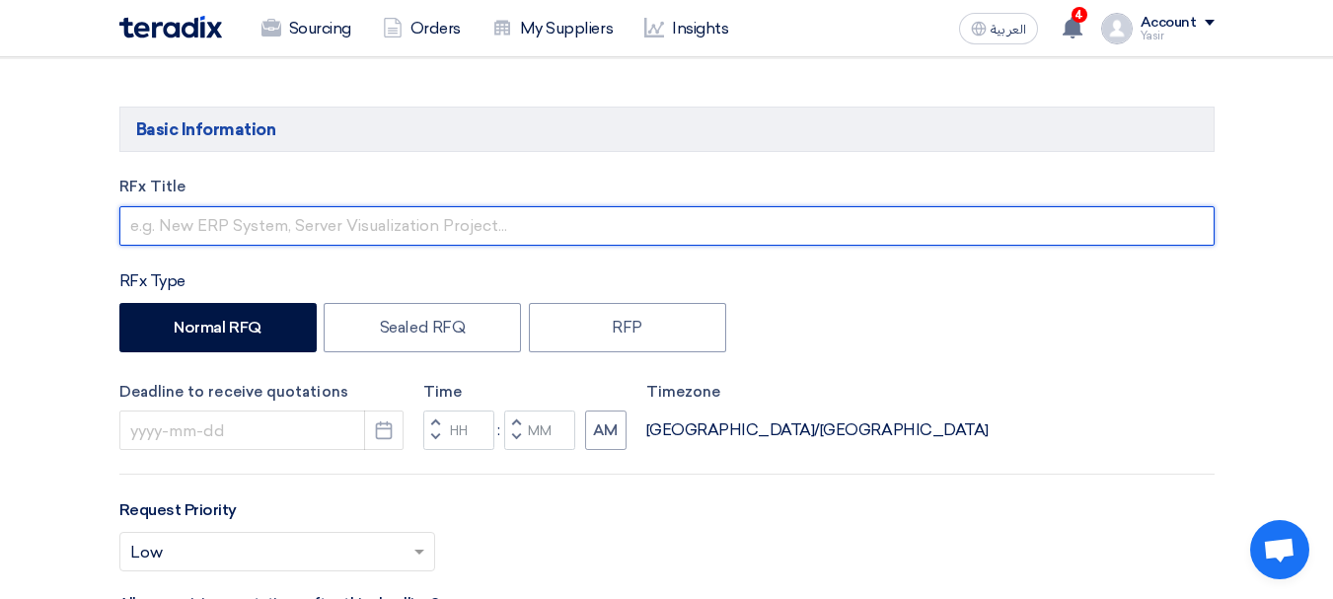
click at [255, 209] on input "text" at bounding box center [666, 225] width 1095 height 39
paste input "8100016047"
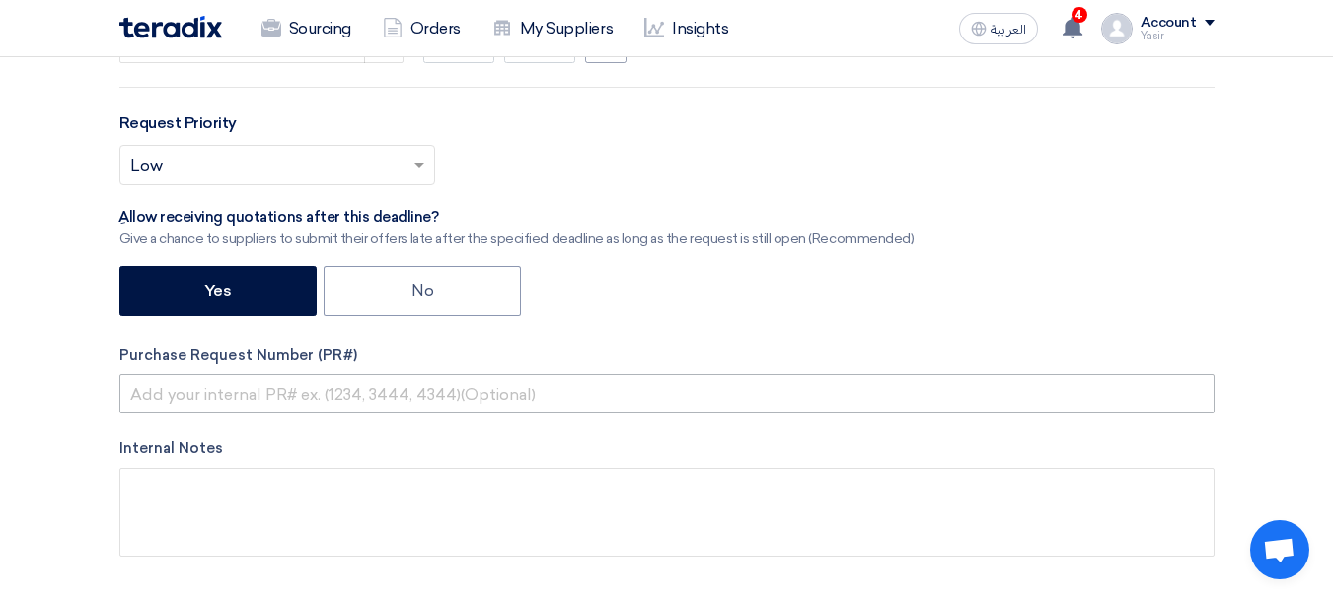
scroll to position [592, 0]
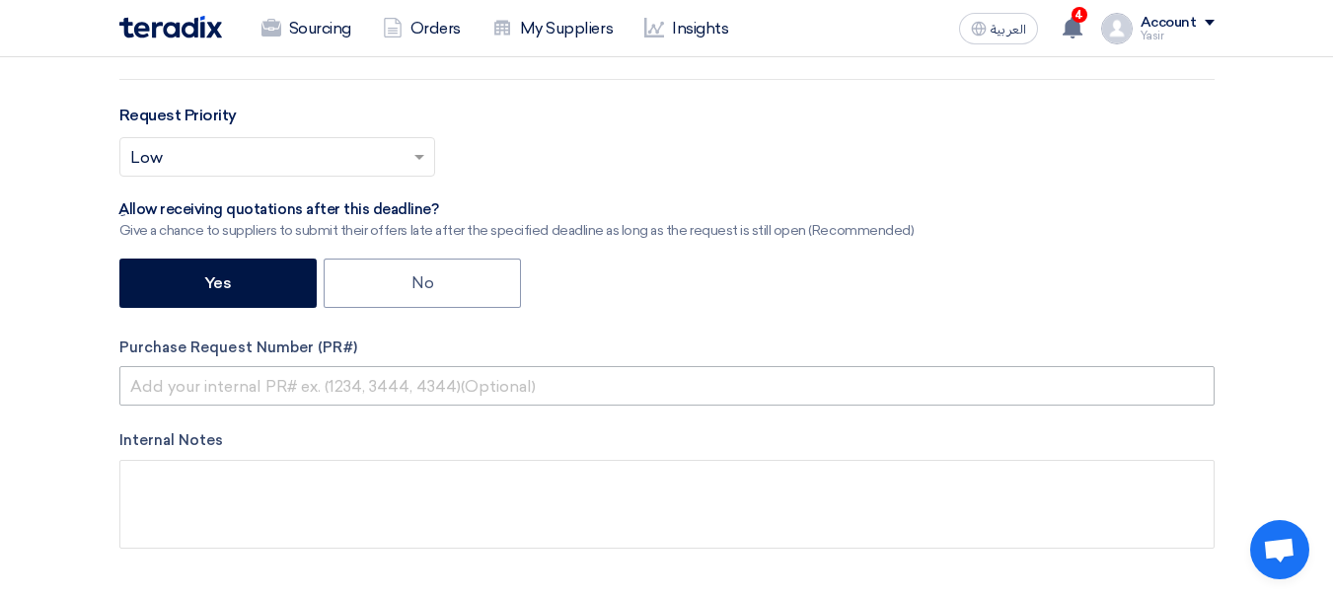
type input "8100016047"
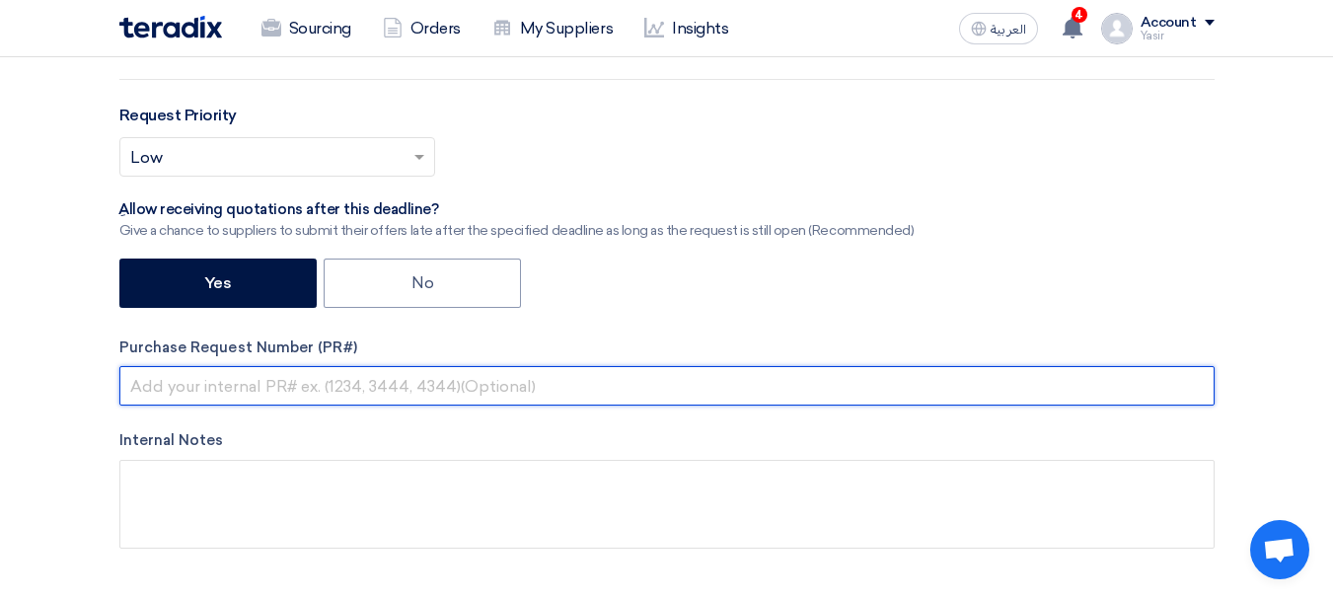
click at [255, 378] on input "text" at bounding box center [666, 385] width 1095 height 39
paste input "8100016047"
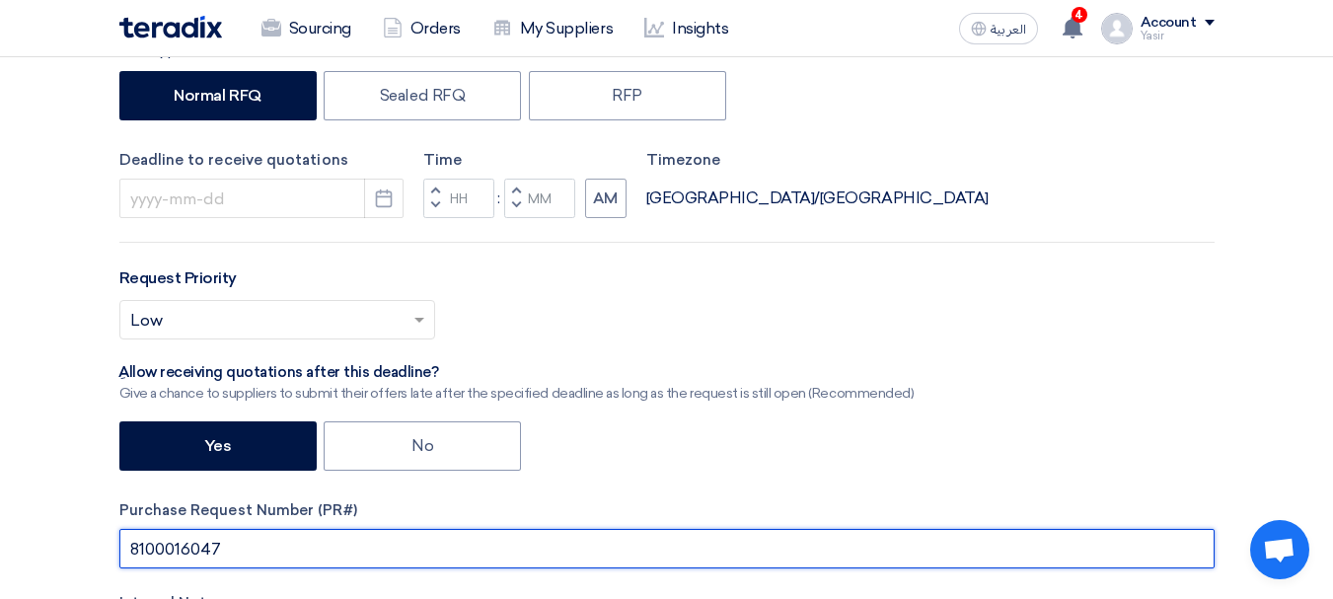
scroll to position [395, 0]
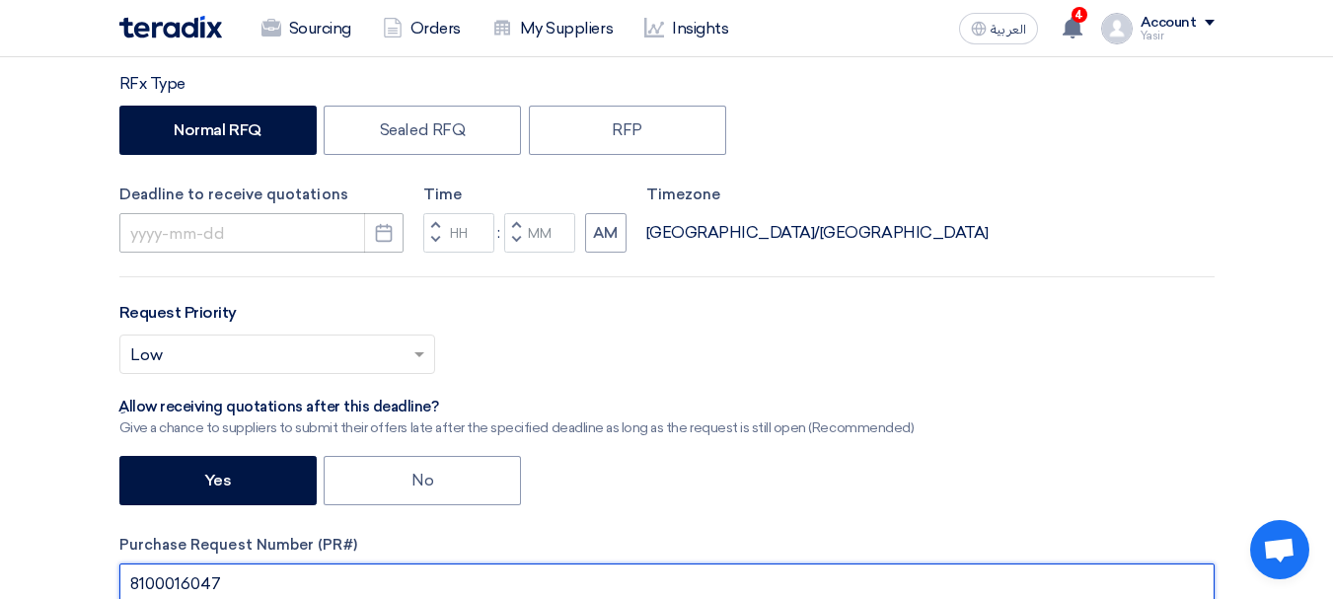
type input "8100016047"
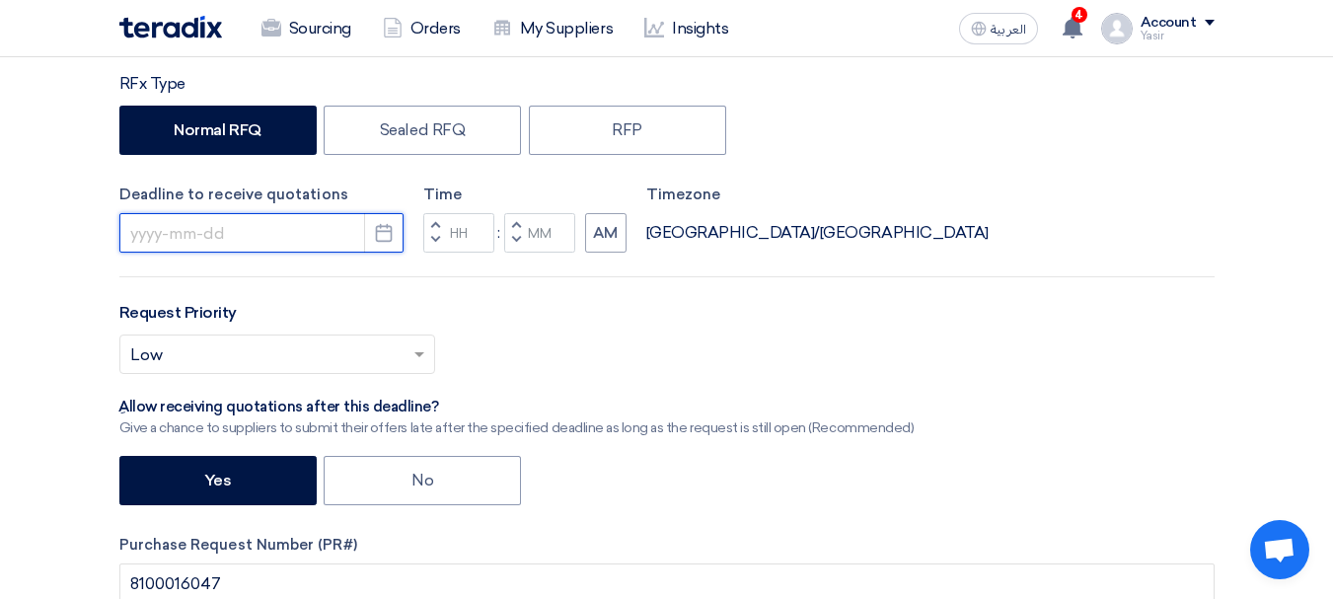
click at [348, 233] on input at bounding box center [261, 232] width 284 height 39
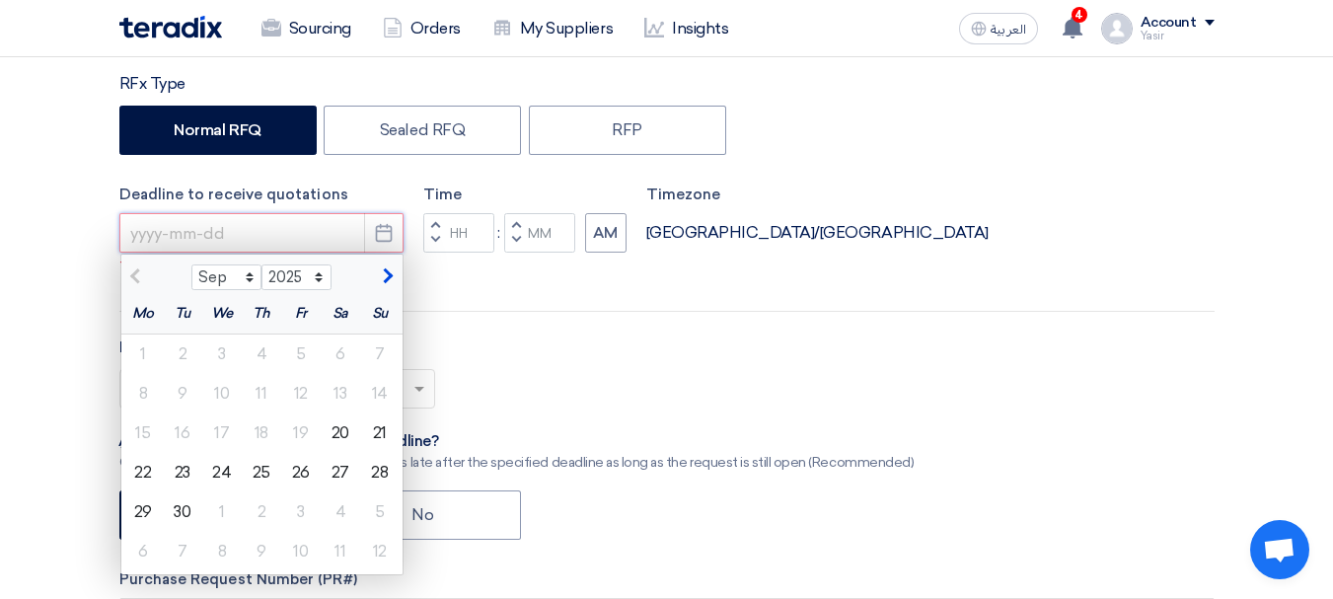
type input "[DATE]"
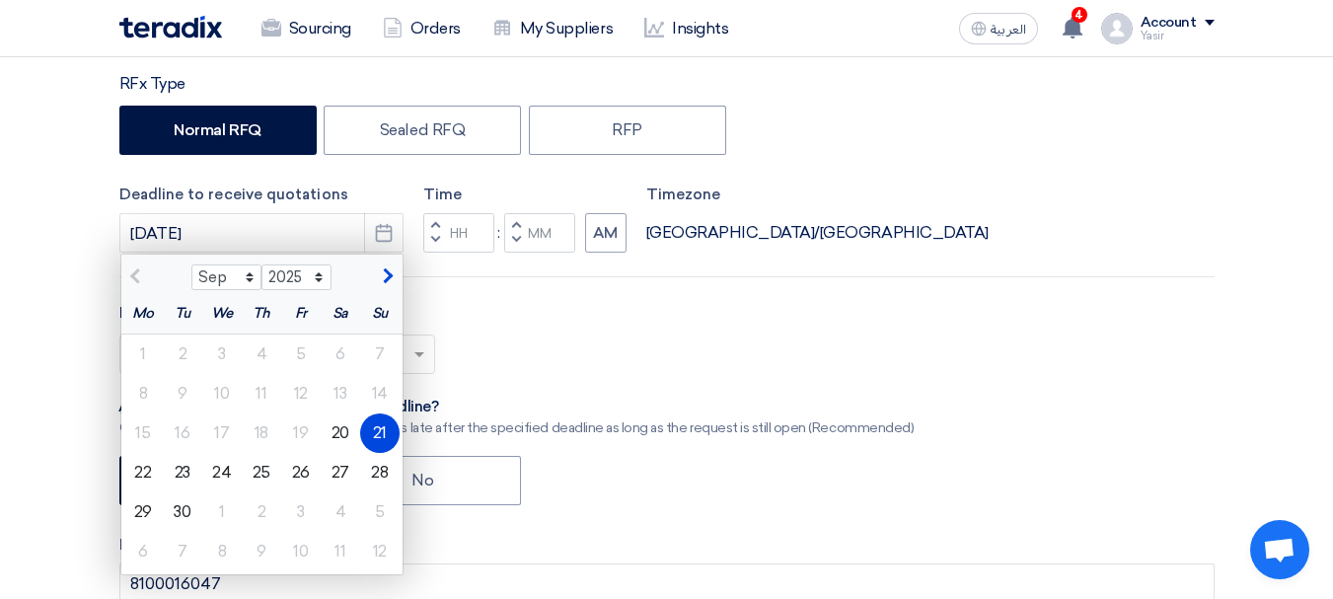
click at [446, 242] on button "Decrement hours" at bounding box center [435, 241] width 24 height 25
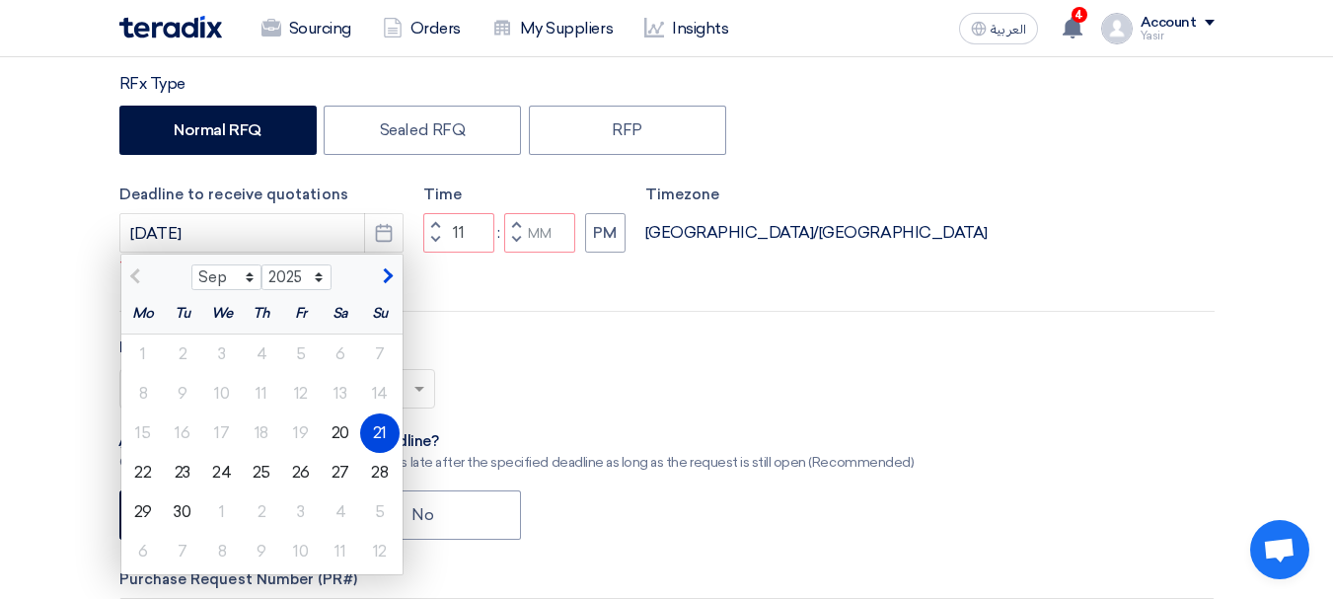
click at [518, 246] on span "button" at bounding box center [515, 240] width 7 height 12
type input "10"
type input "59"
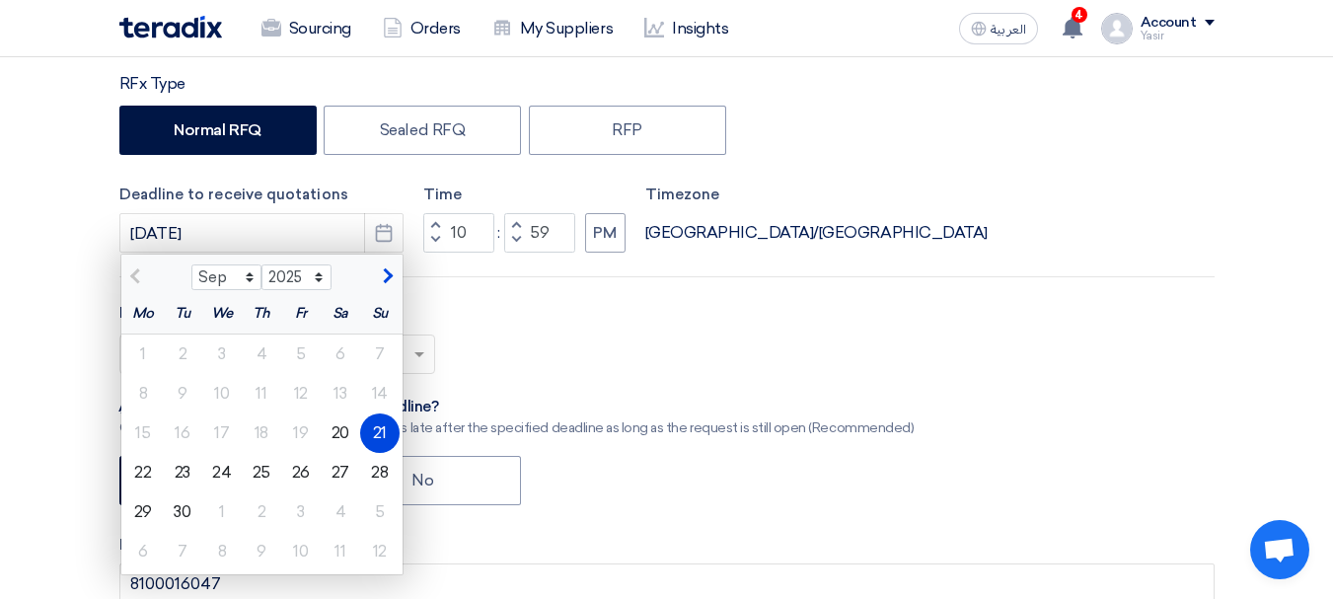
click at [438, 225] on span "button" at bounding box center [434, 225] width 7 height 12
type input "11"
click at [473, 367] on div "Select priority... × Low ×" at bounding box center [666, 362] width 1095 height 55
click at [385, 433] on div "21" at bounding box center [379, 432] width 39 height 39
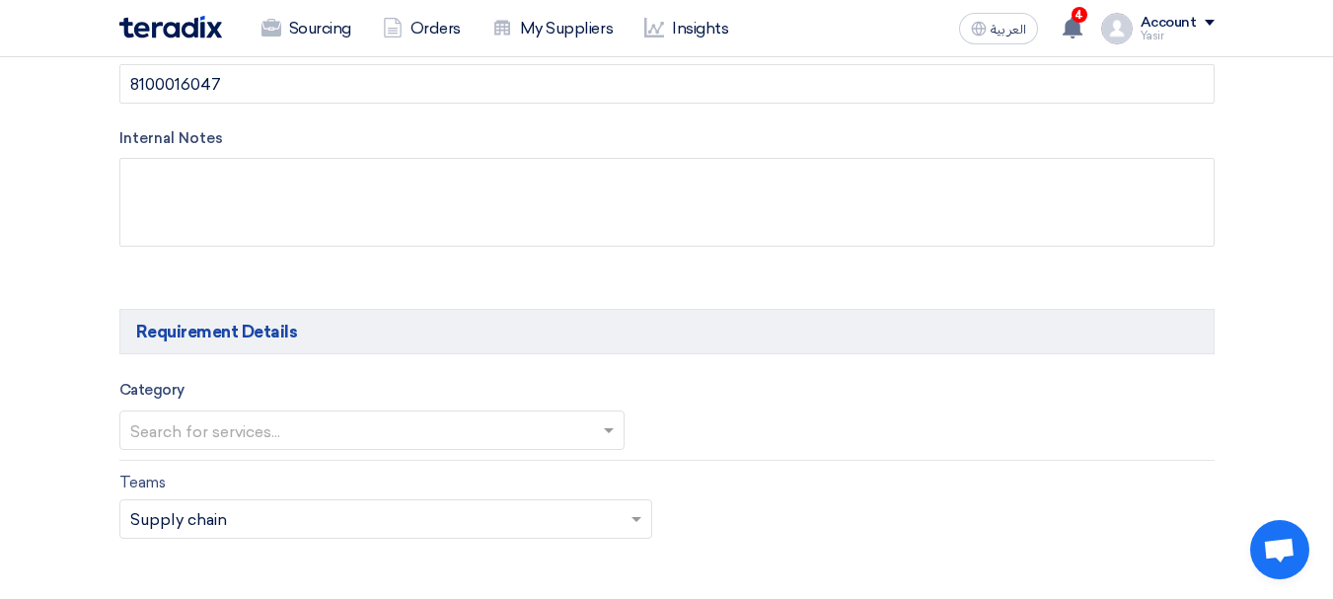
scroll to position [987, 0]
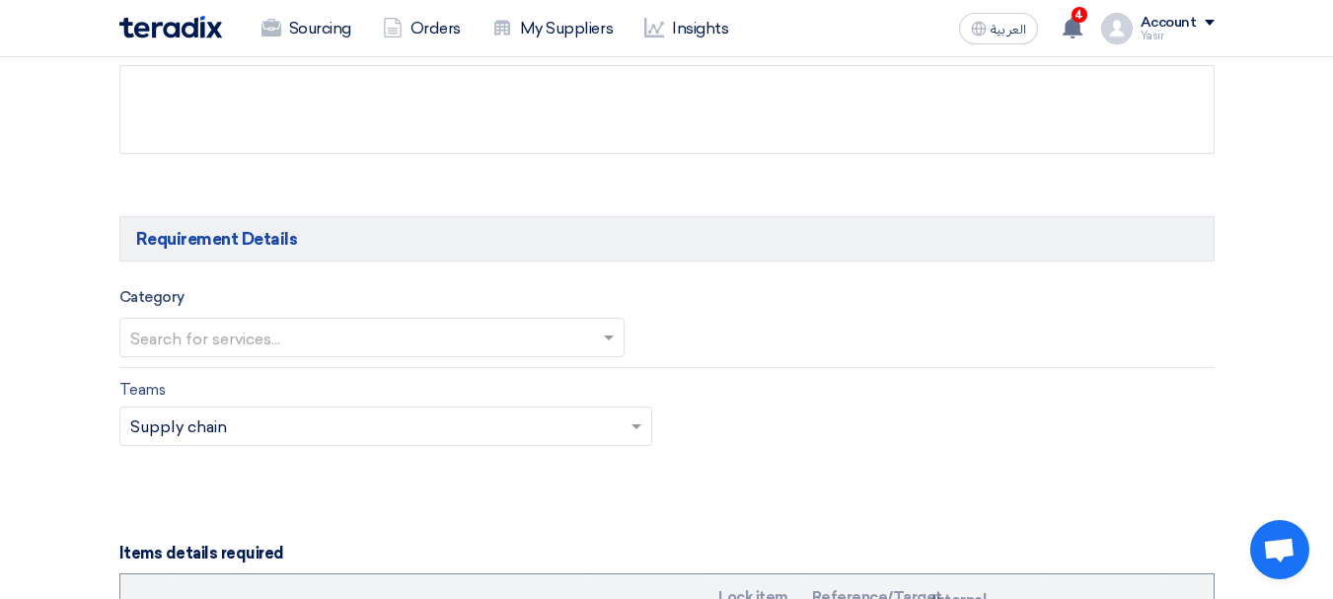
click at [238, 333] on input "text" at bounding box center [362, 340] width 464 height 33
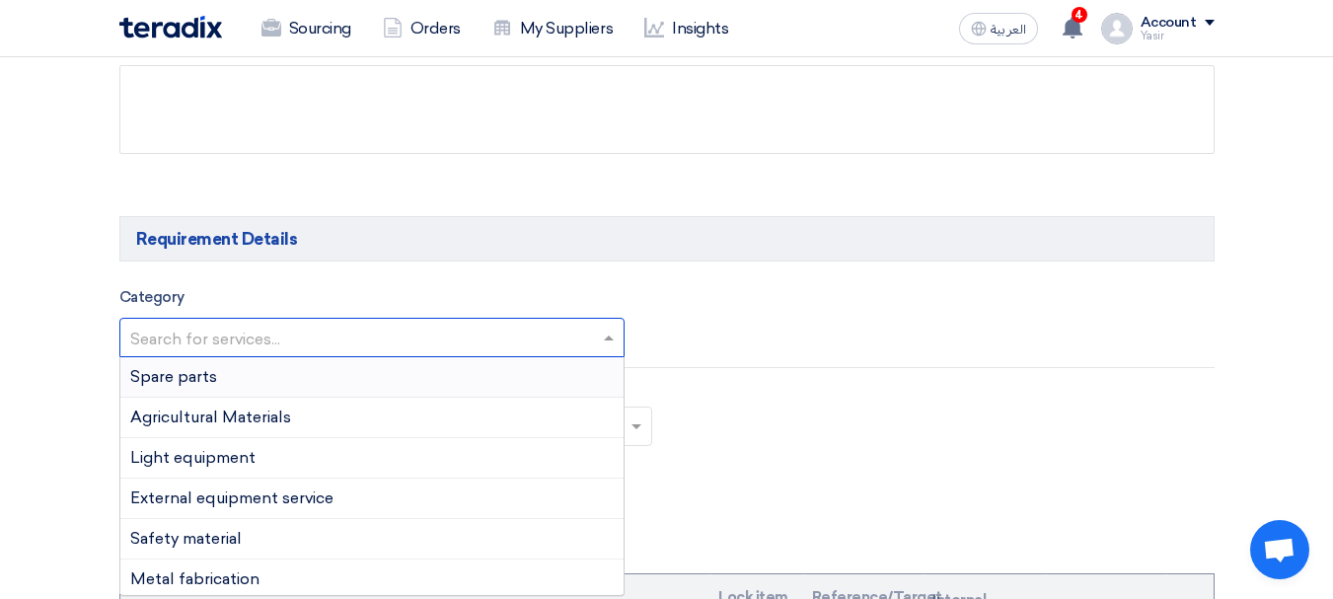
click at [202, 382] on span "Spare parts" at bounding box center [173, 376] width 87 height 19
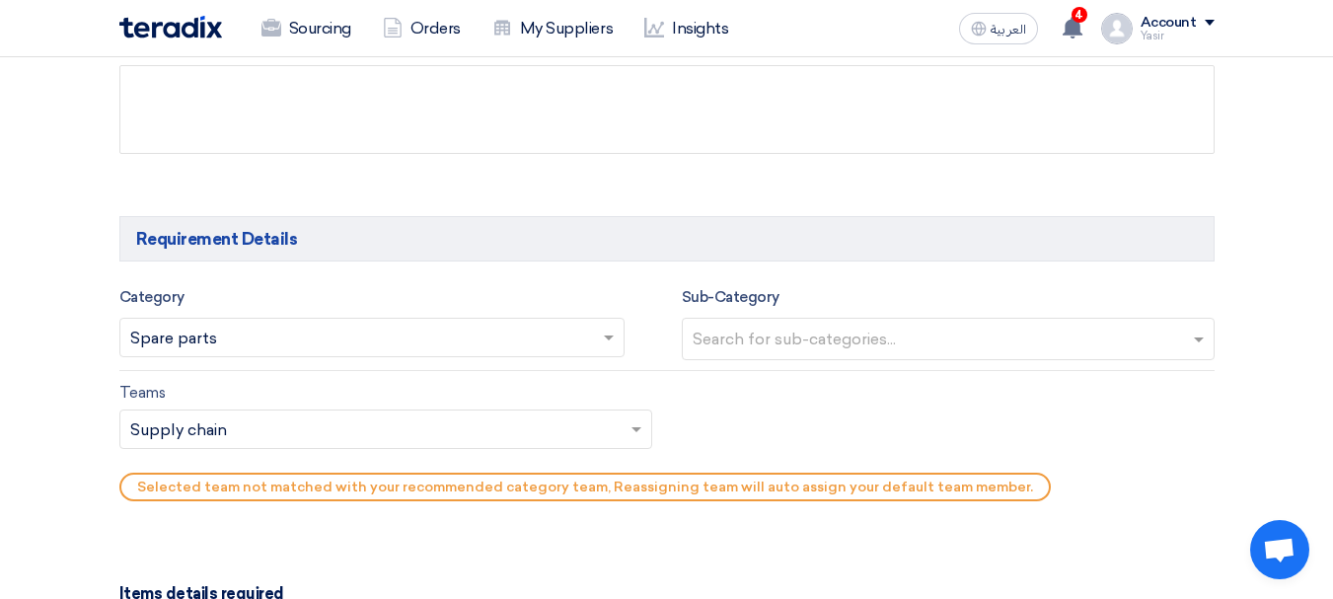
click at [776, 339] on input "text" at bounding box center [951, 341] width 516 height 33
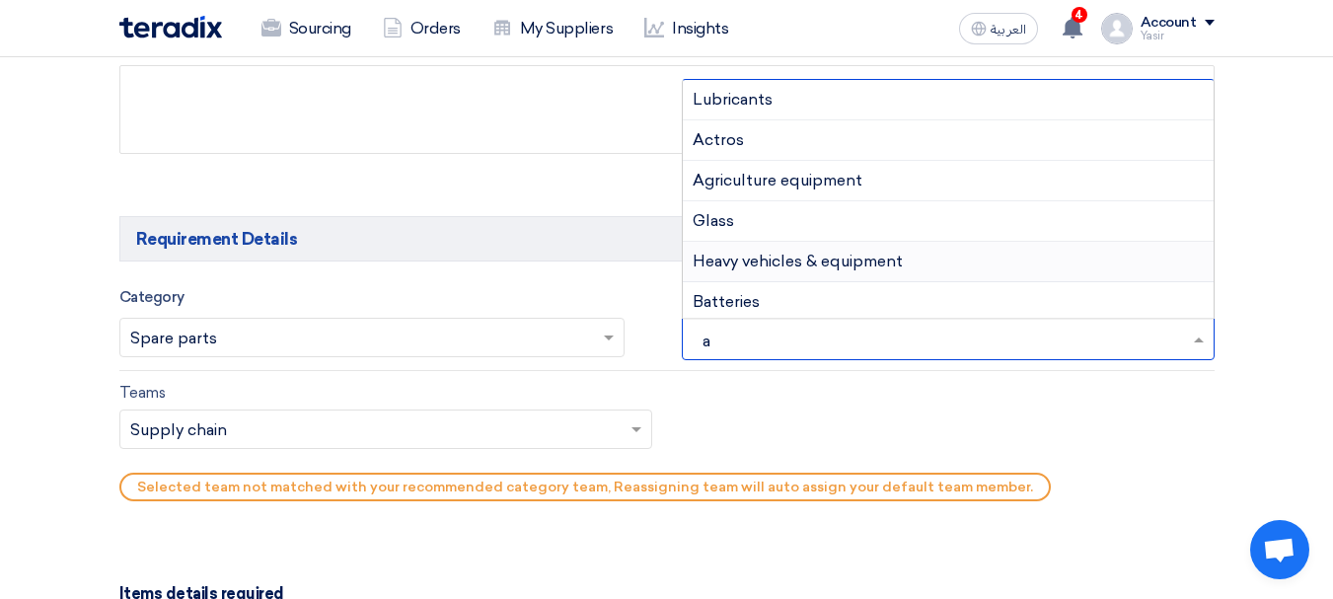
type input "ac"
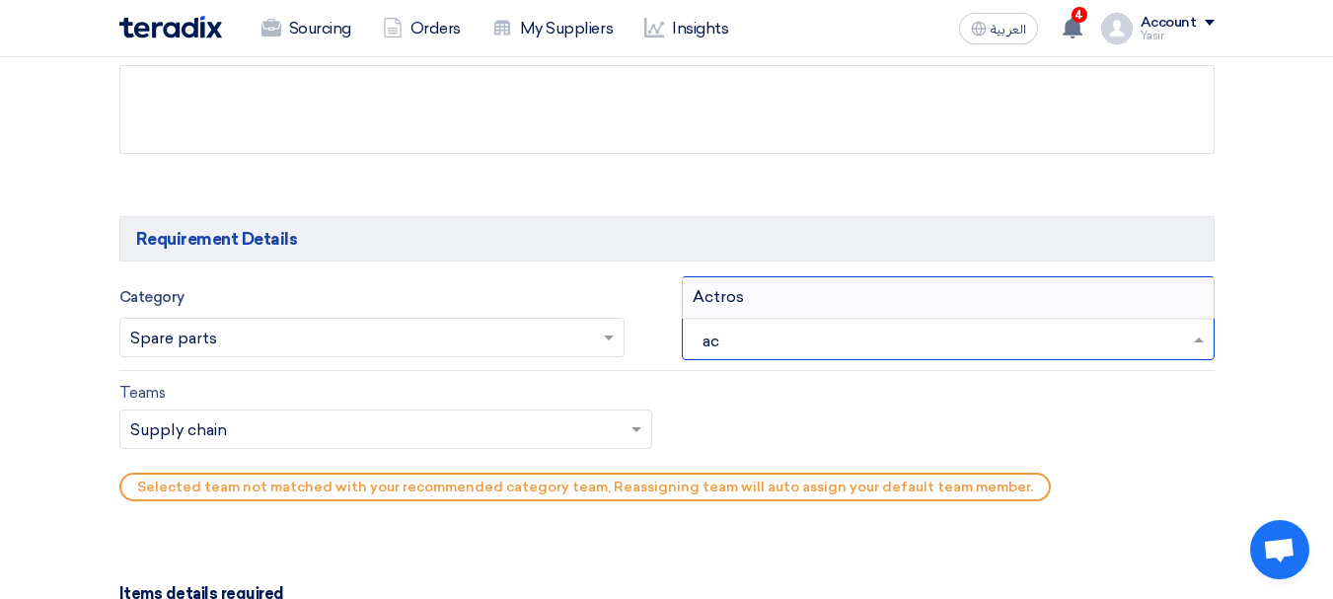
click at [758, 293] on div "Actros" at bounding box center [948, 296] width 531 height 39
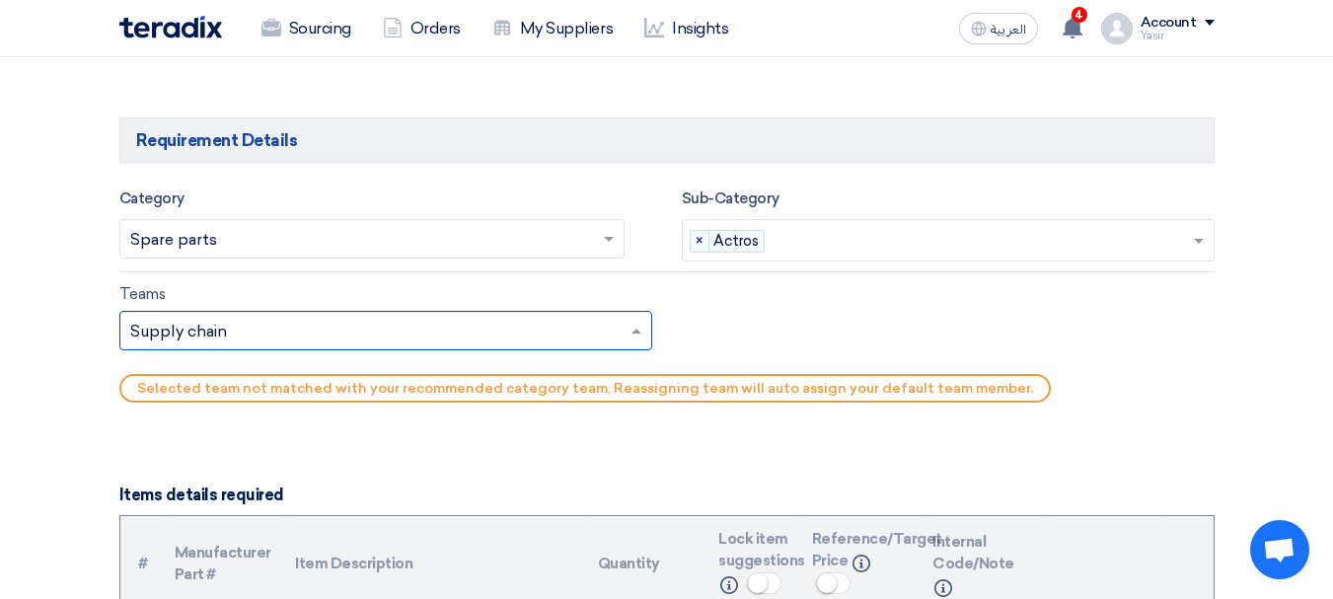
click at [227, 333] on input "text" at bounding box center [375, 332] width 491 height 33
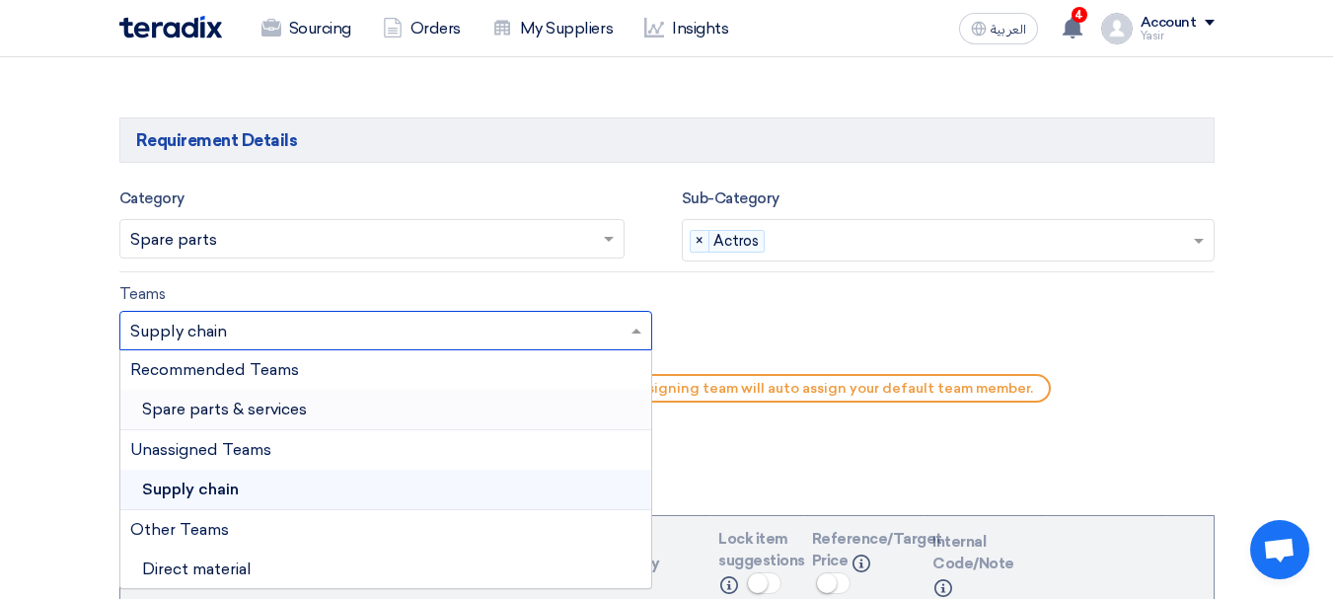
click at [226, 411] on span "Spare parts & services" at bounding box center [224, 409] width 165 height 19
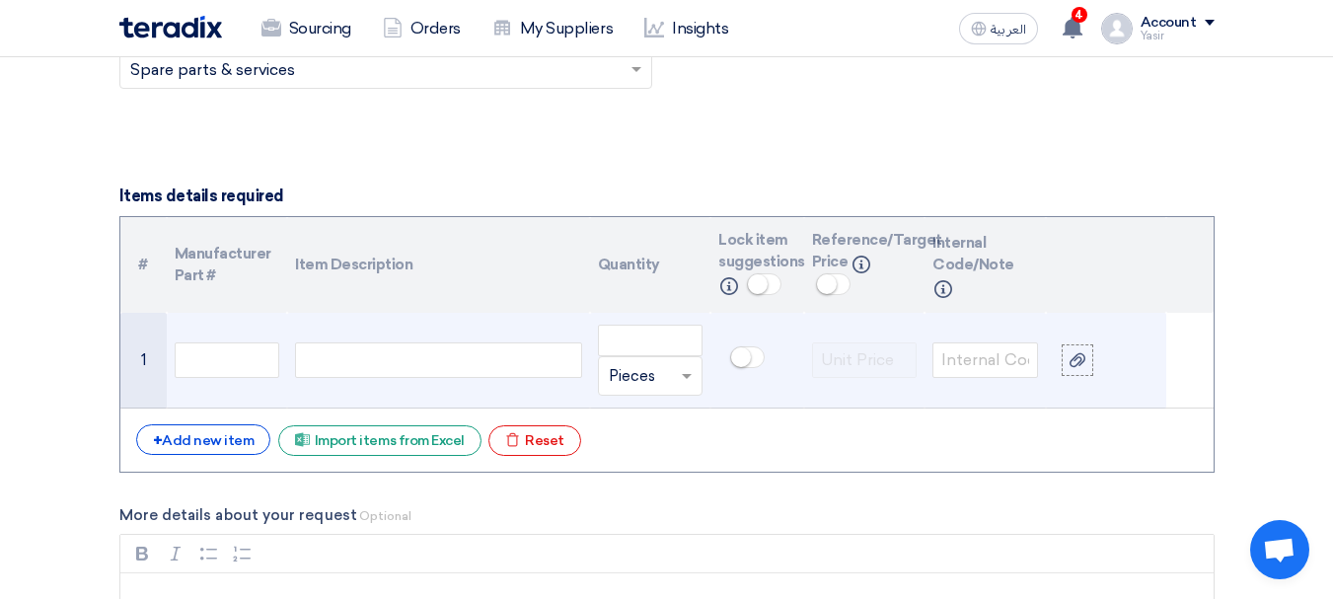
scroll to position [1382, 0]
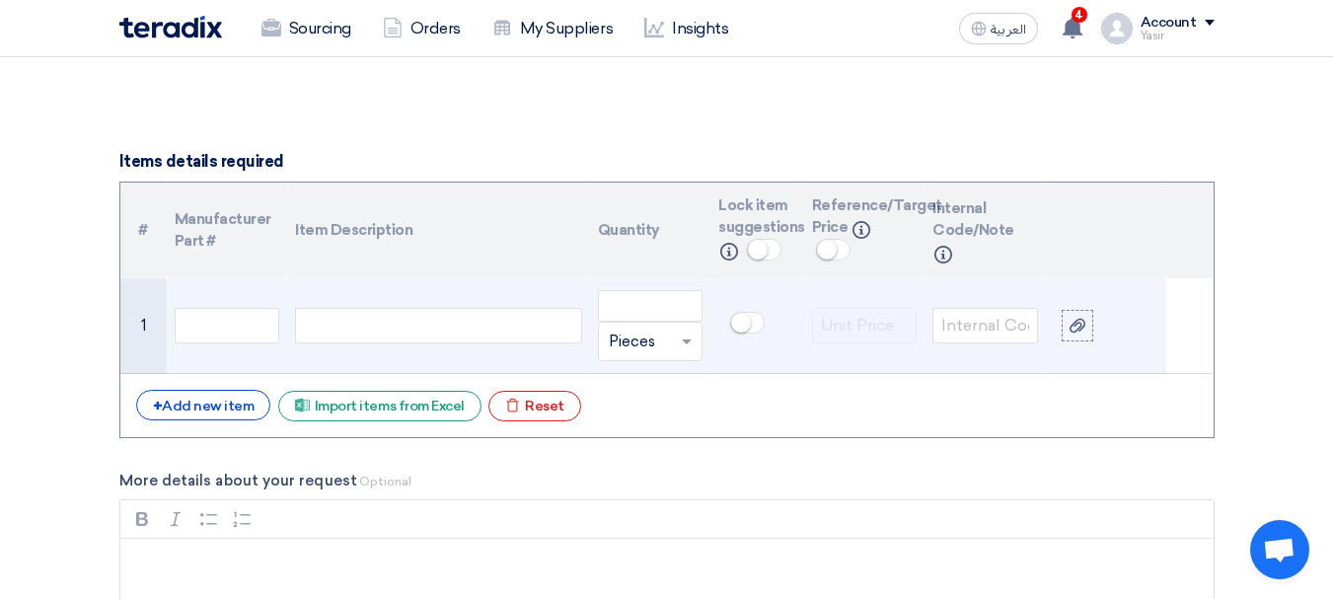
click at [253, 355] on td at bounding box center [227, 326] width 121 height 96
click at [271, 325] on input "text" at bounding box center [228, 326] width 106 height 36
click at [362, 322] on div at bounding box center [438, 326] width 286 height 36
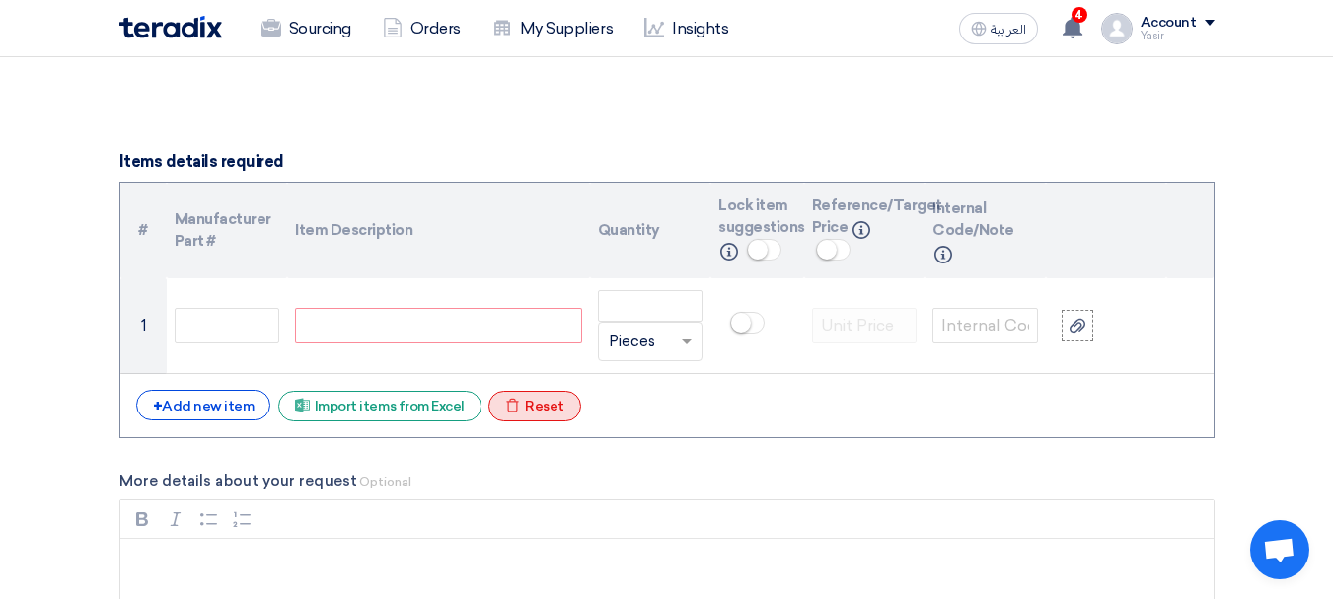
paste div
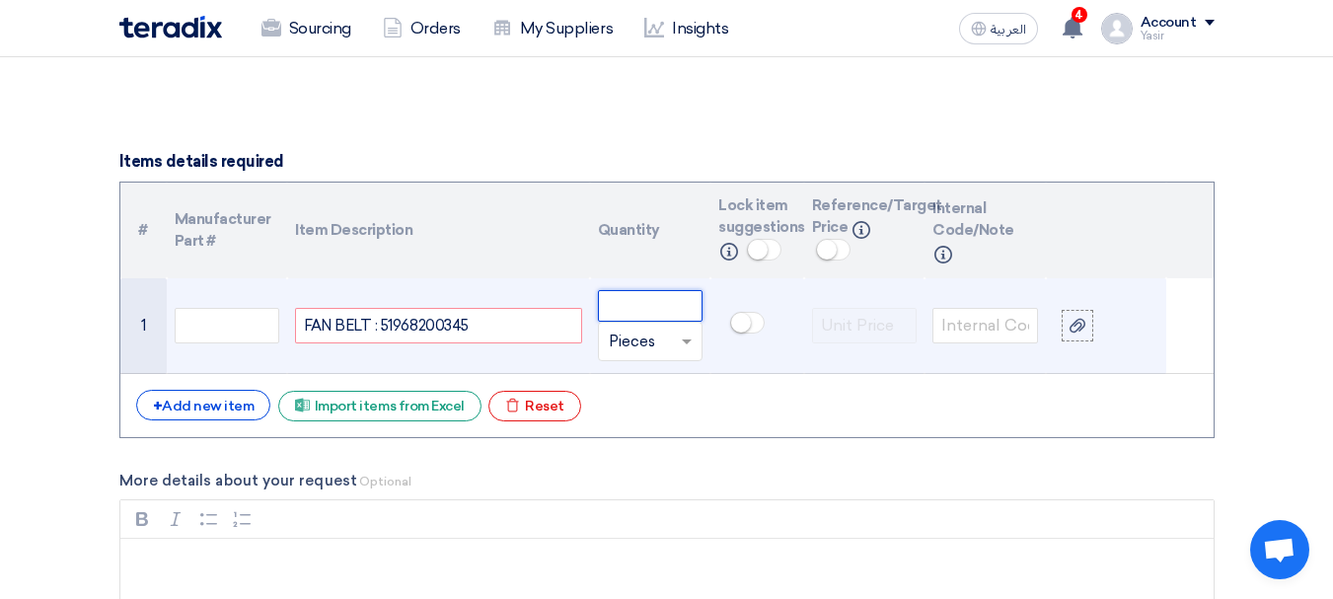
click at [668, 315] on input "number" at bounding box center [651, 306] width 106 height 32
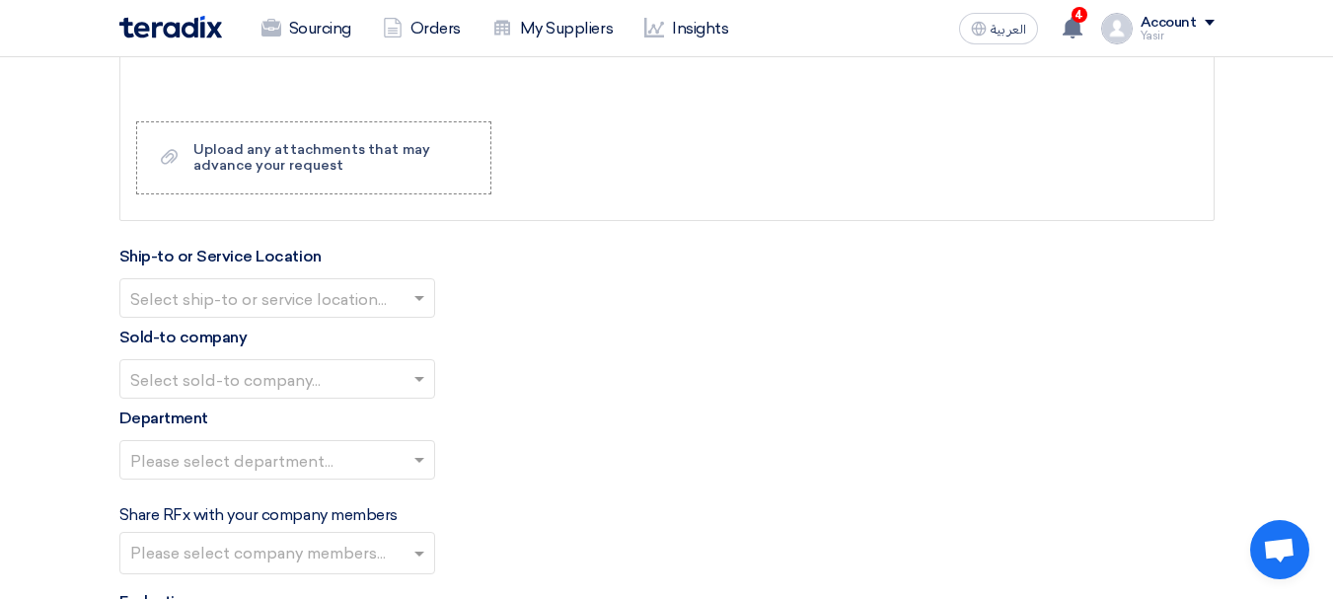
scroll to position [1974, 0]
type input "15"
click at [328, 269] on div "Ship-to or Service Location Select ship-to or service location..." at bounding box center [666, 280] width 1095 height 73
click at [287, 287] on input "text" at bounding box center [267, 299] width 274 height 33
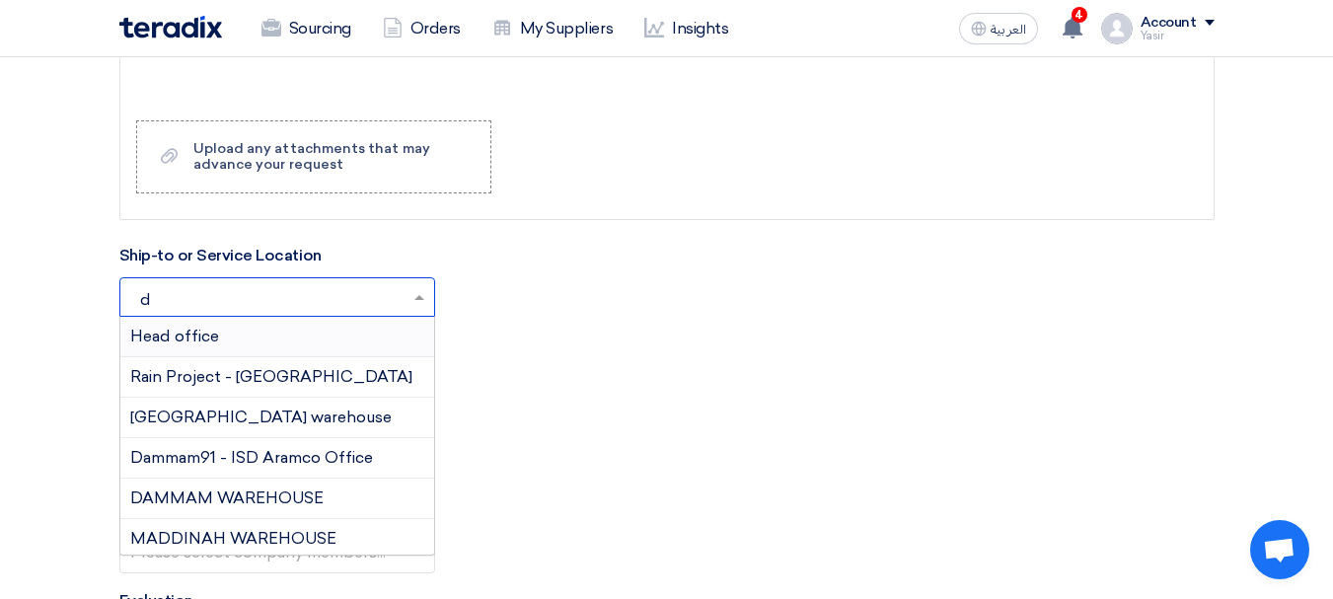
type input "da"
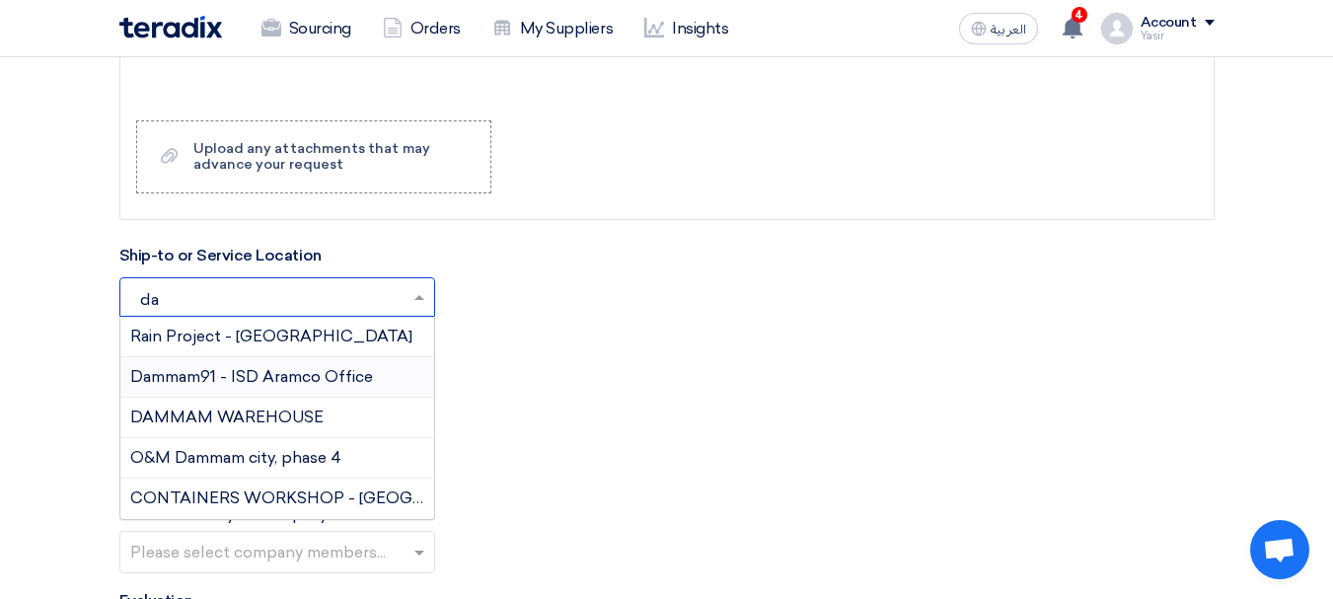
click at [223, 374] on span "Dammam91 - ISD Aramco Office" at bounding box center [251, 376] width 243 height 19
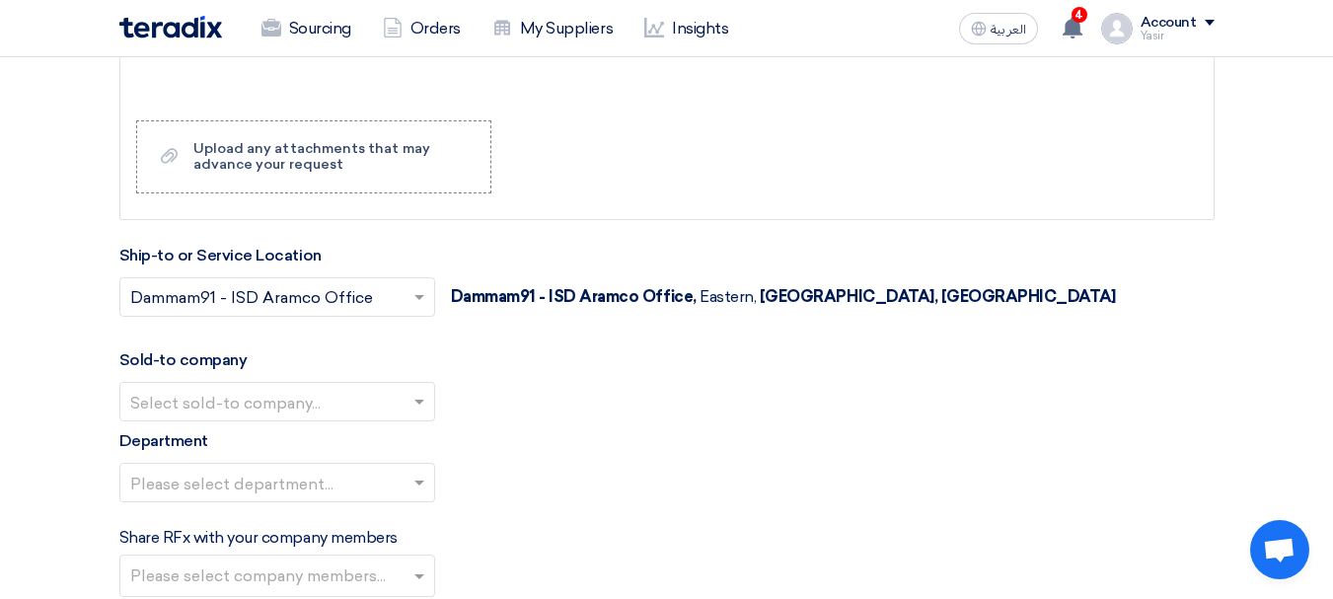
click at [324, 296] on input "text" at bounding box center [267, 299] width 274 height 33
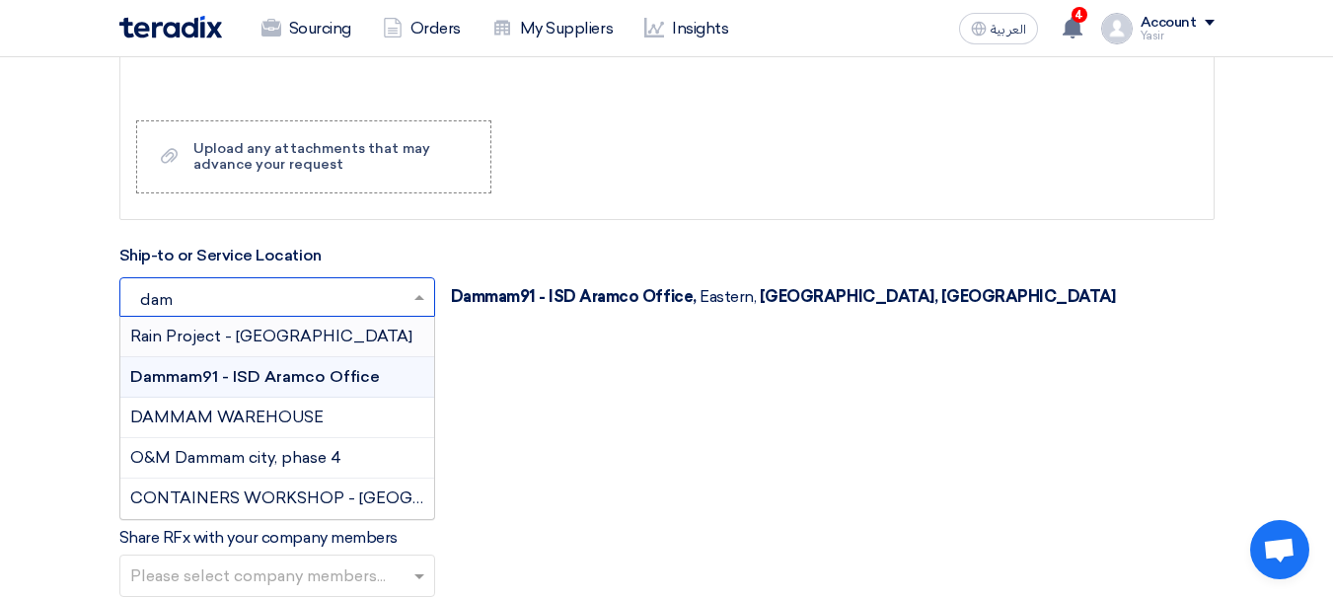
type input "damm"
click at [316, 426] on span "DAMMAM WAREHOUSE" at bounding box center [226, 417] width 193 height 19
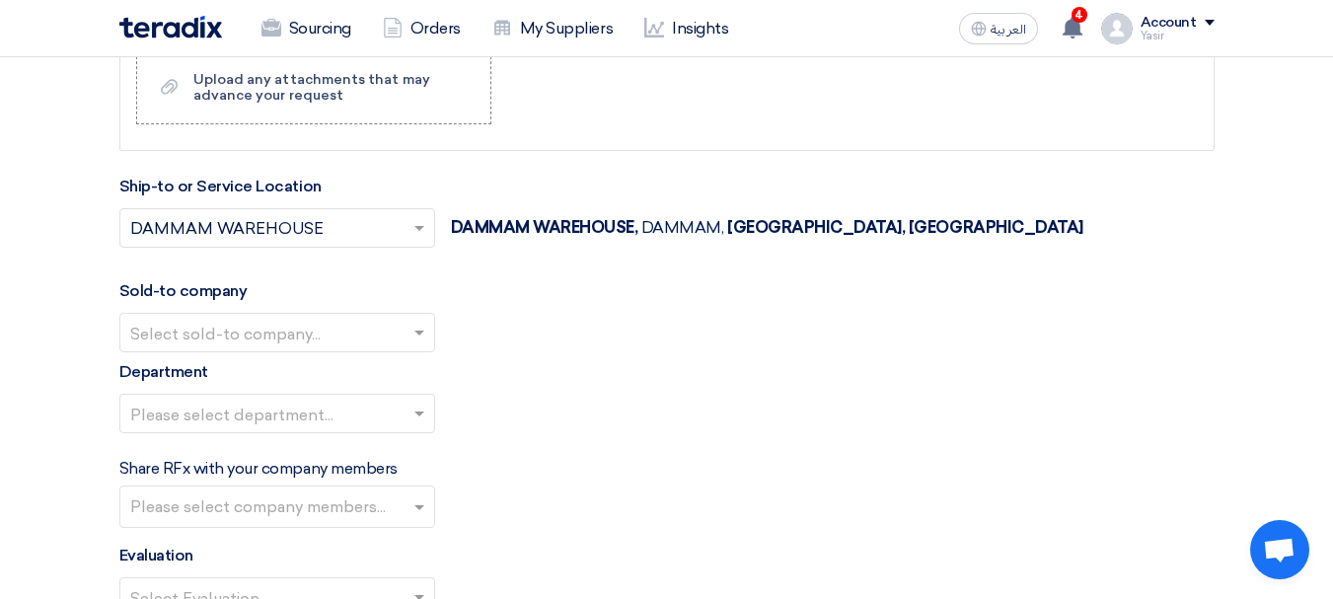
scroll to position [2072, 0]
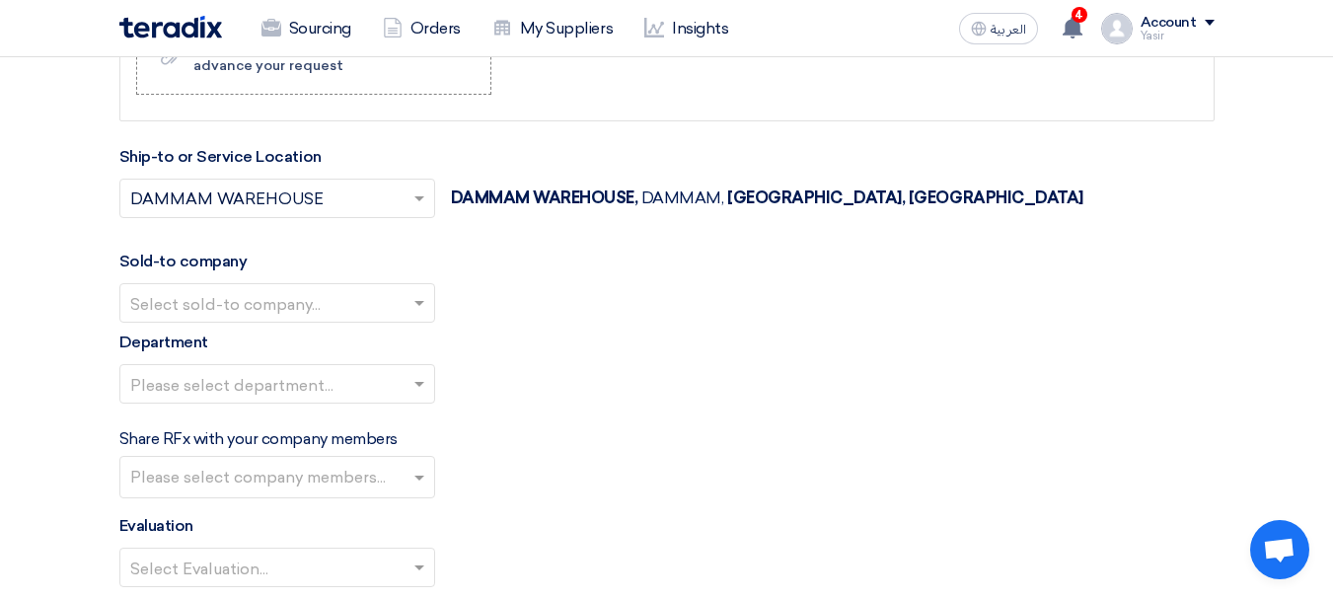
click at [367, 287] on div at bounding box center [277, 303] width 314 height 33
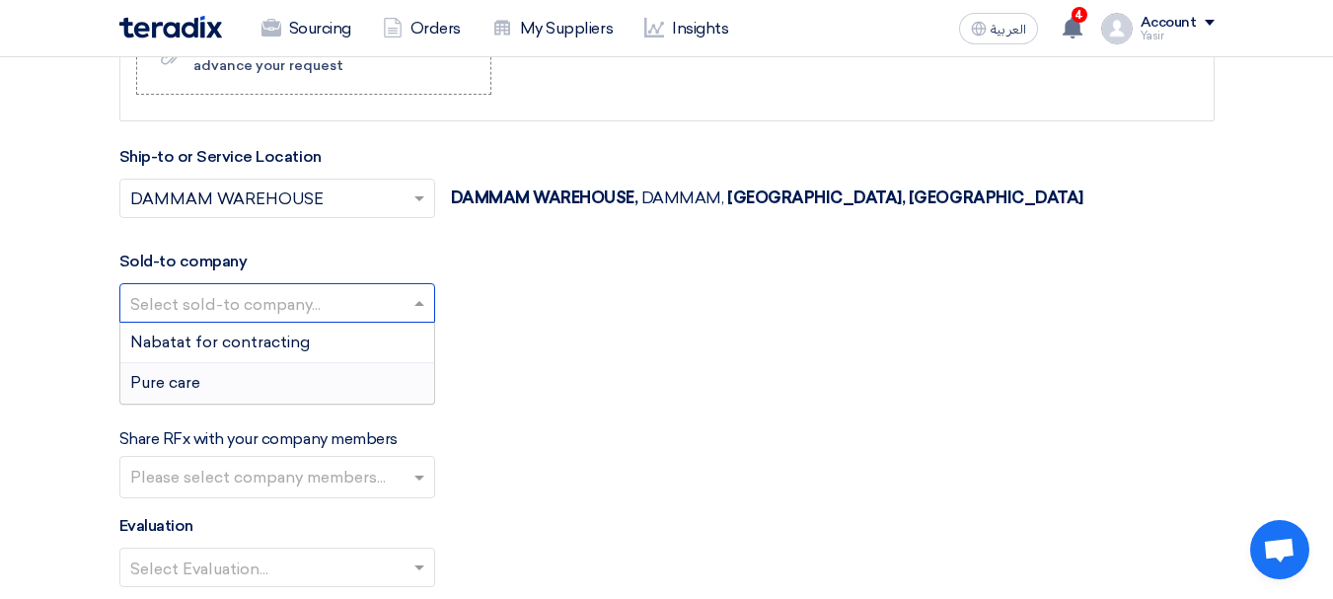
click at [198, 344] on span "Nabatat for contracting" at bounding box center [220, 342] width 180 height 19
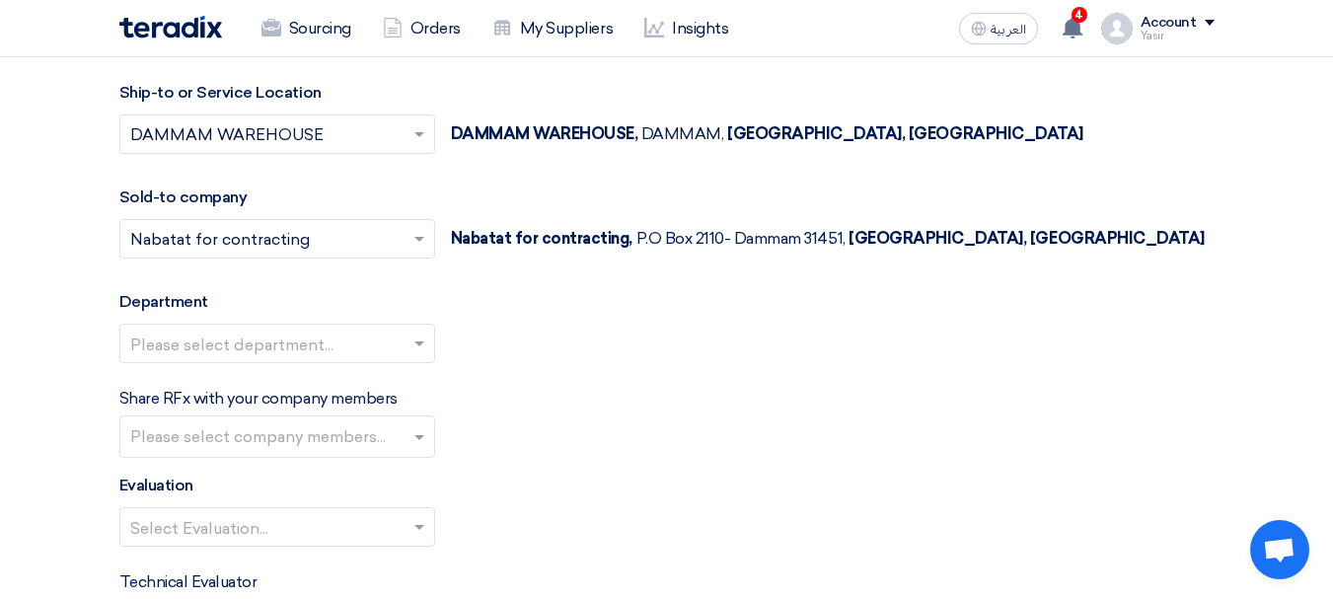
scroll to position [2171, 0]
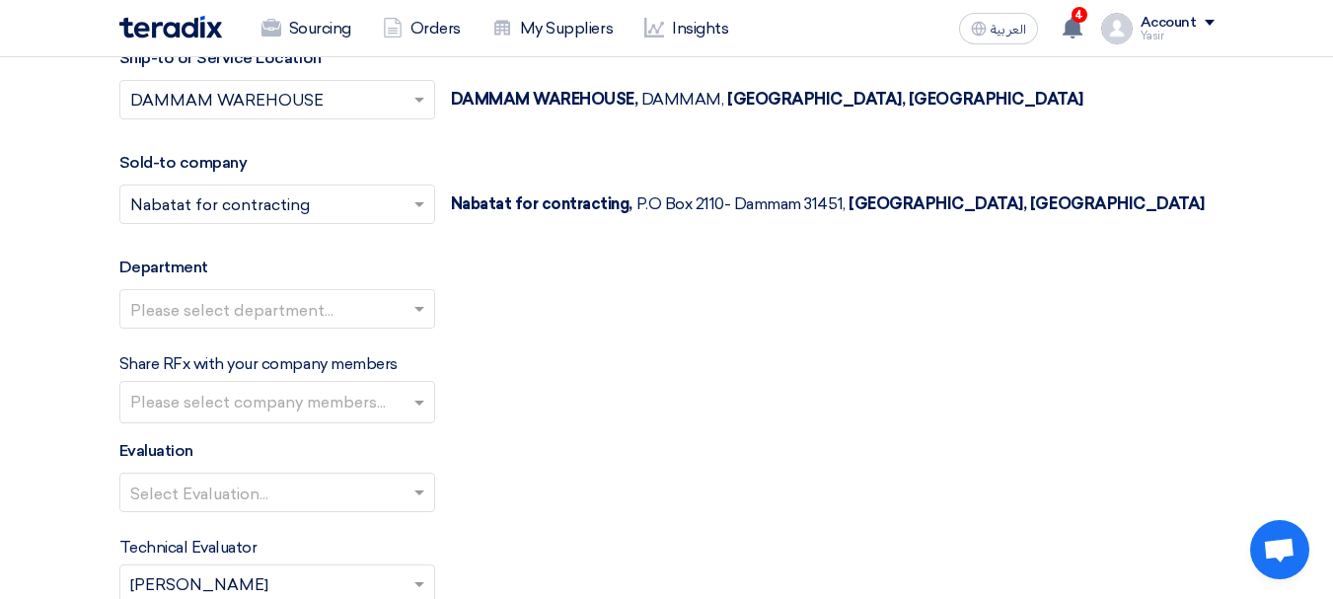
click at [307, 302] on input "text" at bounding box center [267, 311] width 274 height 33
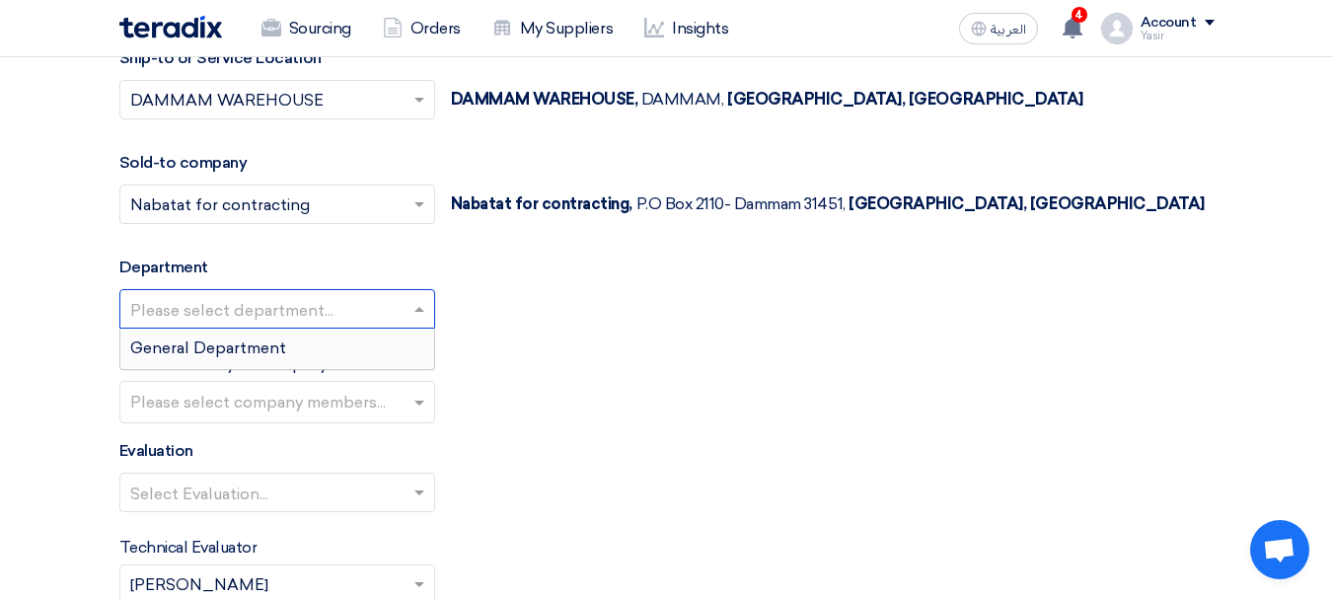
click at [262, 350] on span "General Department" at bounding box center [208, 347] width 156 height 19
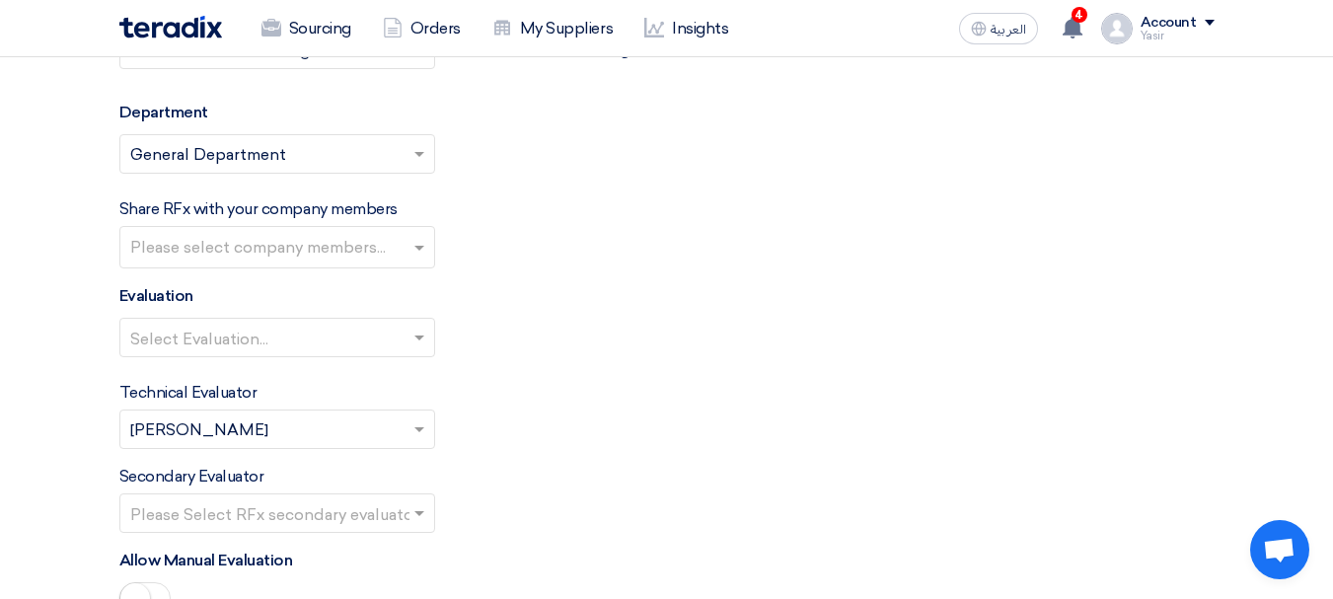
scroll to position [2368, 0]
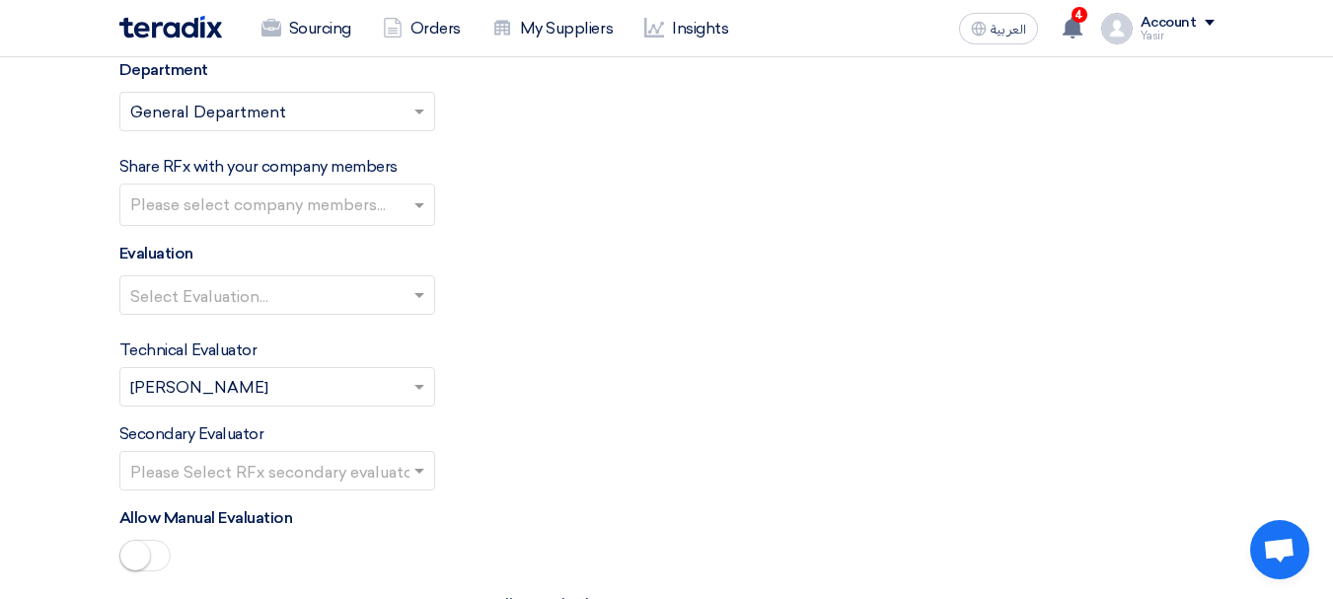
click at [318, 300] on input "text" at bounding box center [267, 297] width 274 height 33
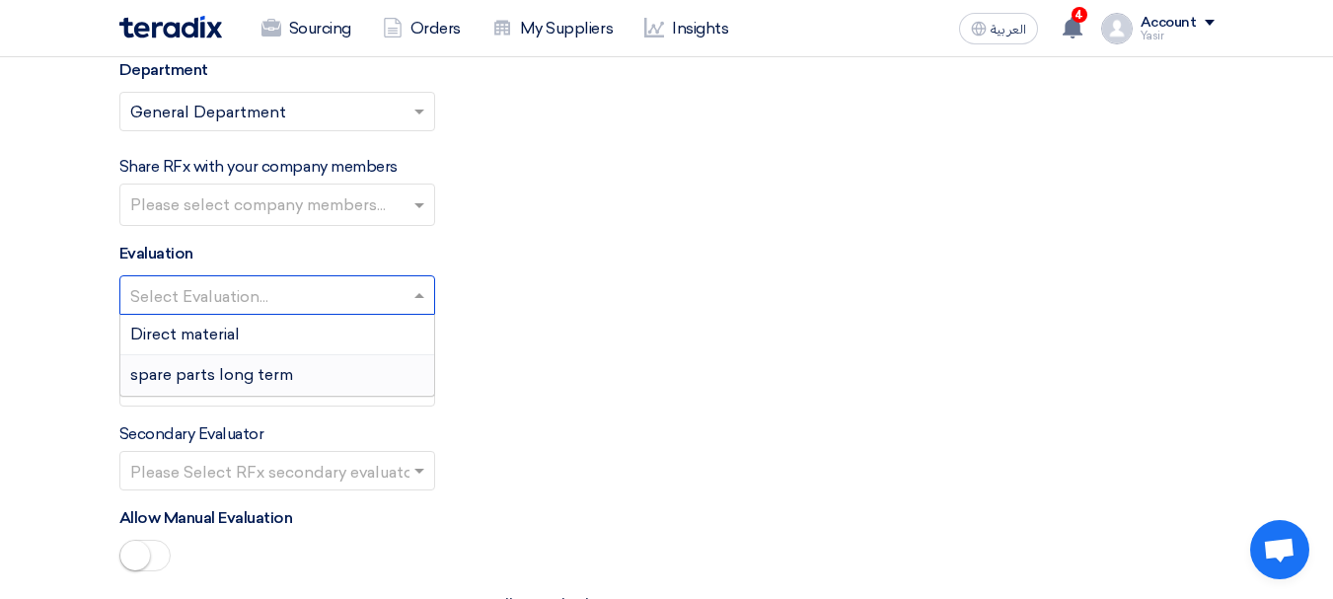
click at [215, 387] on div "spare parts long term" at bounding box center [277, 374] width 314 height 39
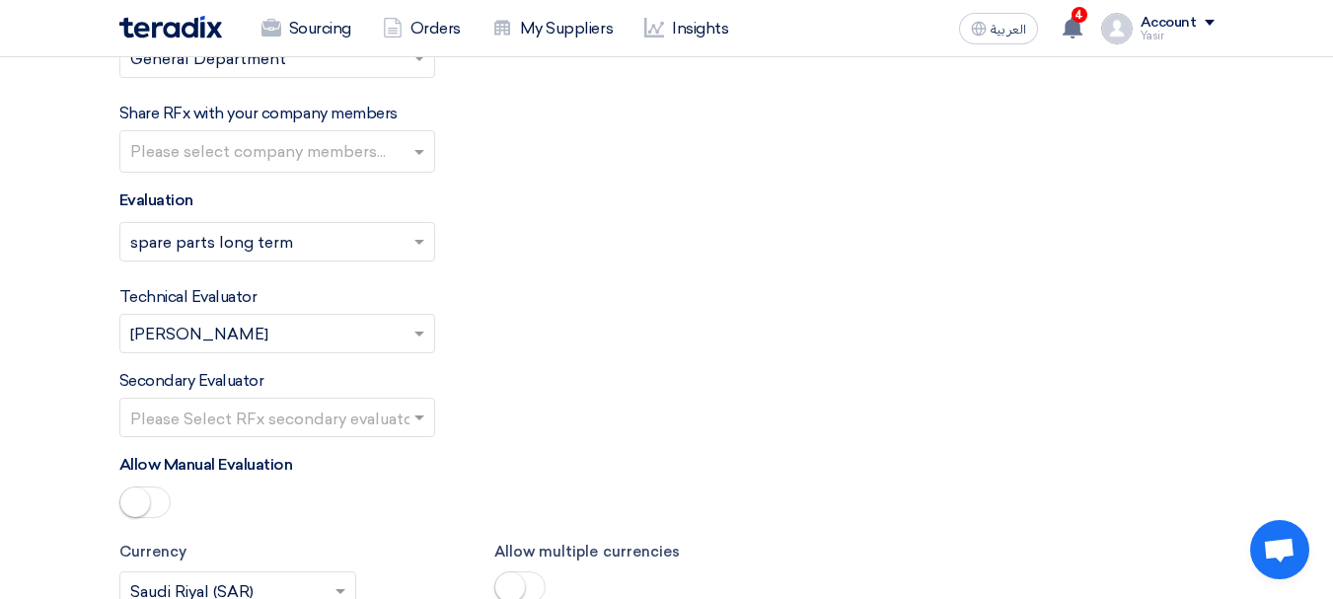
scroll to position [2467, 0]
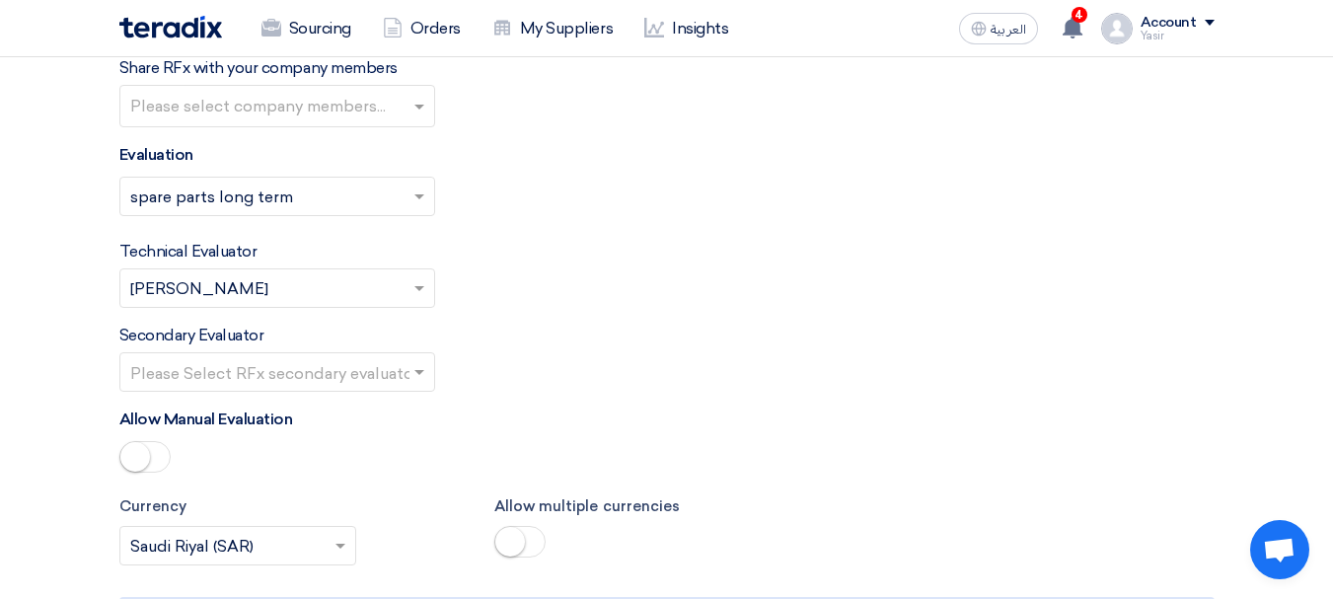
click at [367, 358] on input "text" at bounding box center [267, 374] width 274 height 33
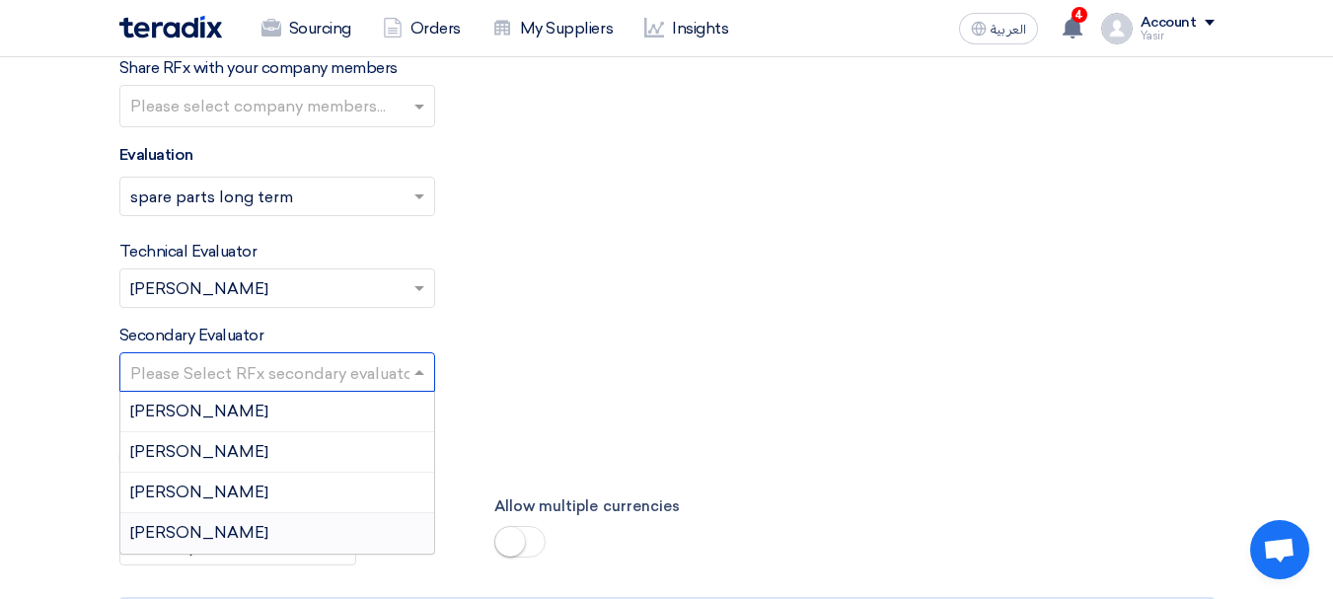
click at [185, 524] on span "[PERSON_NAME]" at bounding box center [199, 532] width 138 height 19
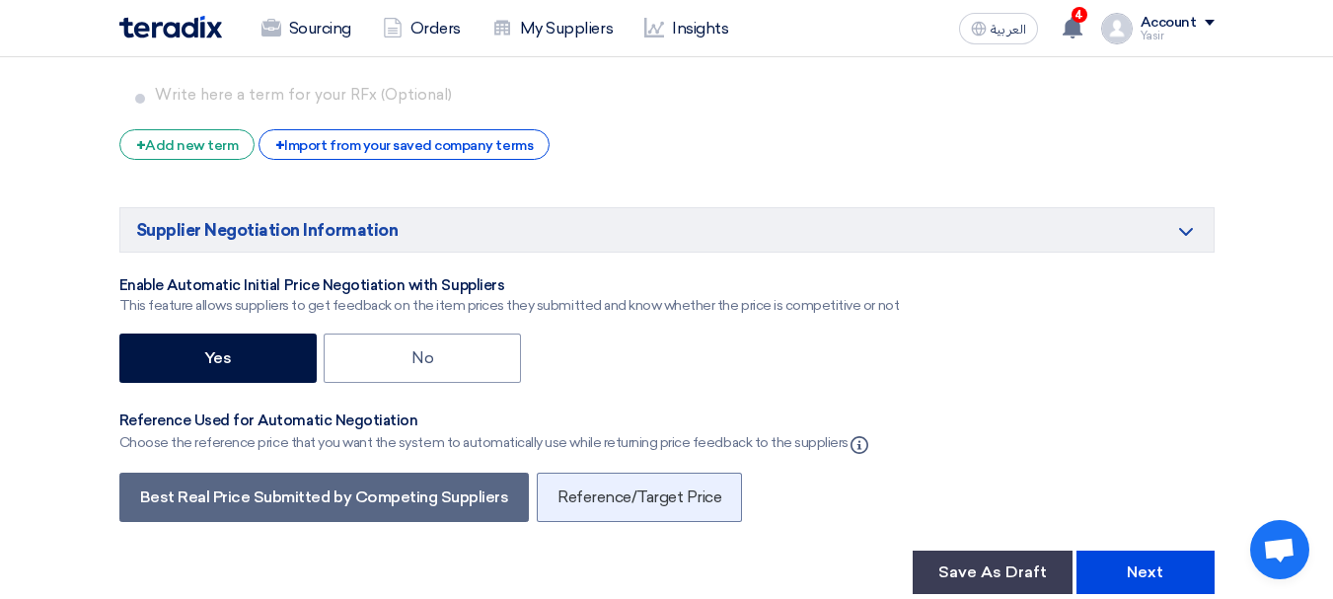
scroll to position [3158, 0]
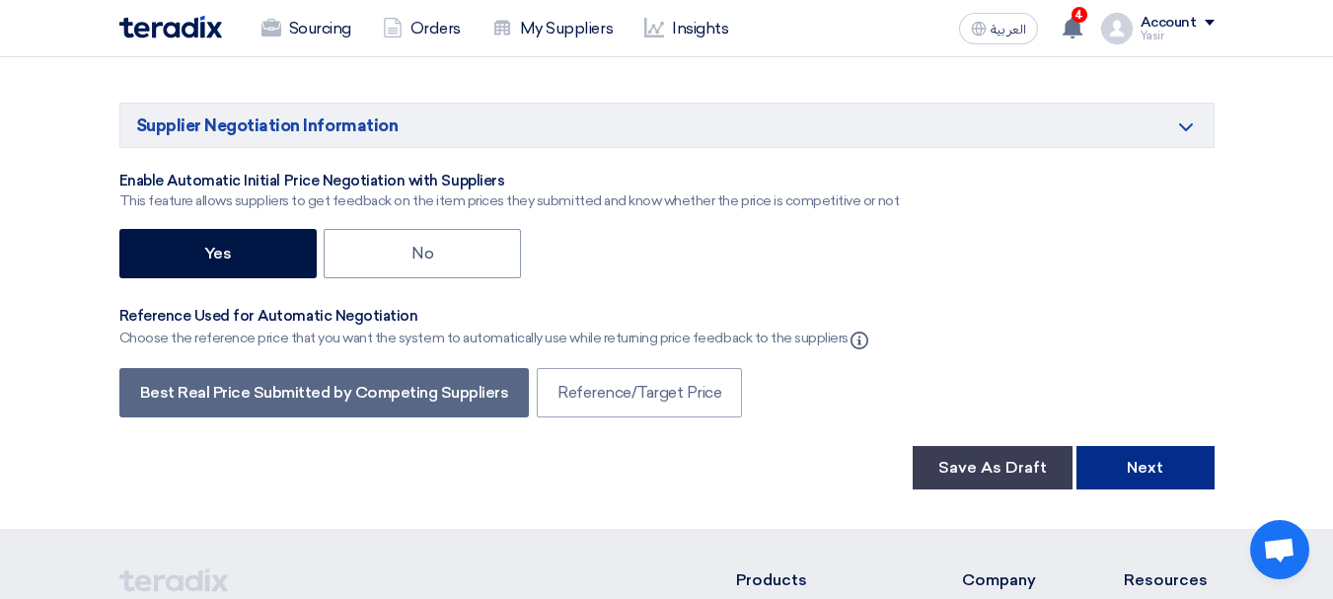
click at [1154, 456] on button "Next" at bounding box center [1146, 467] width 138 height 43
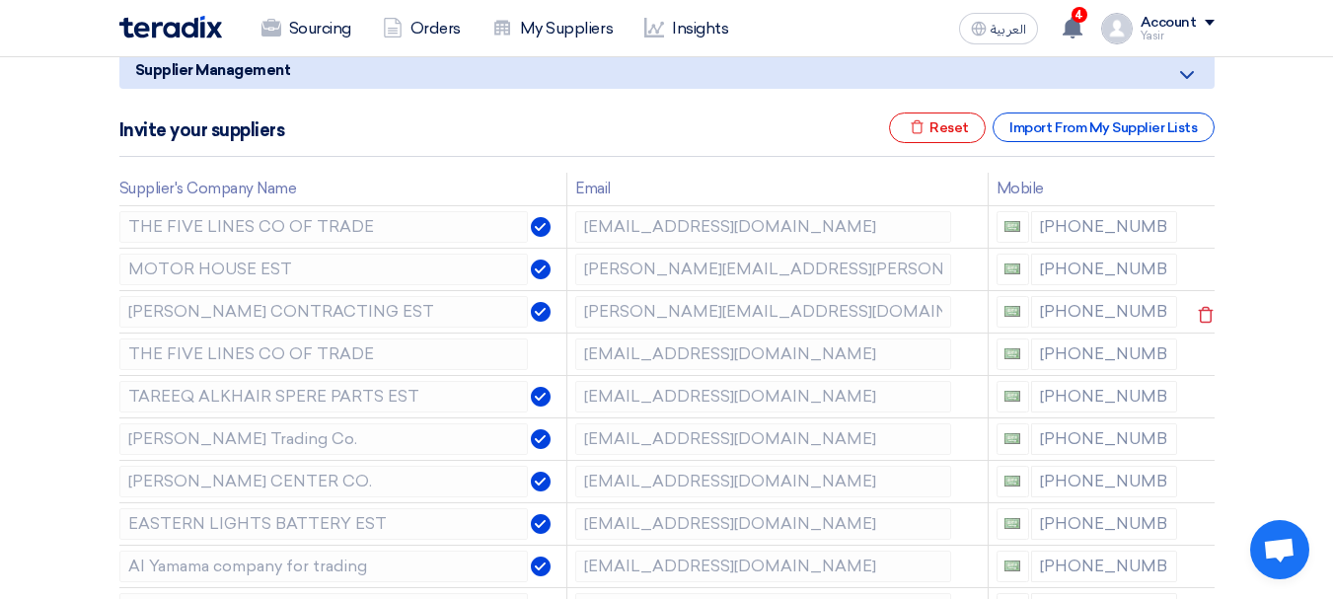
scroll to position [296, 0]
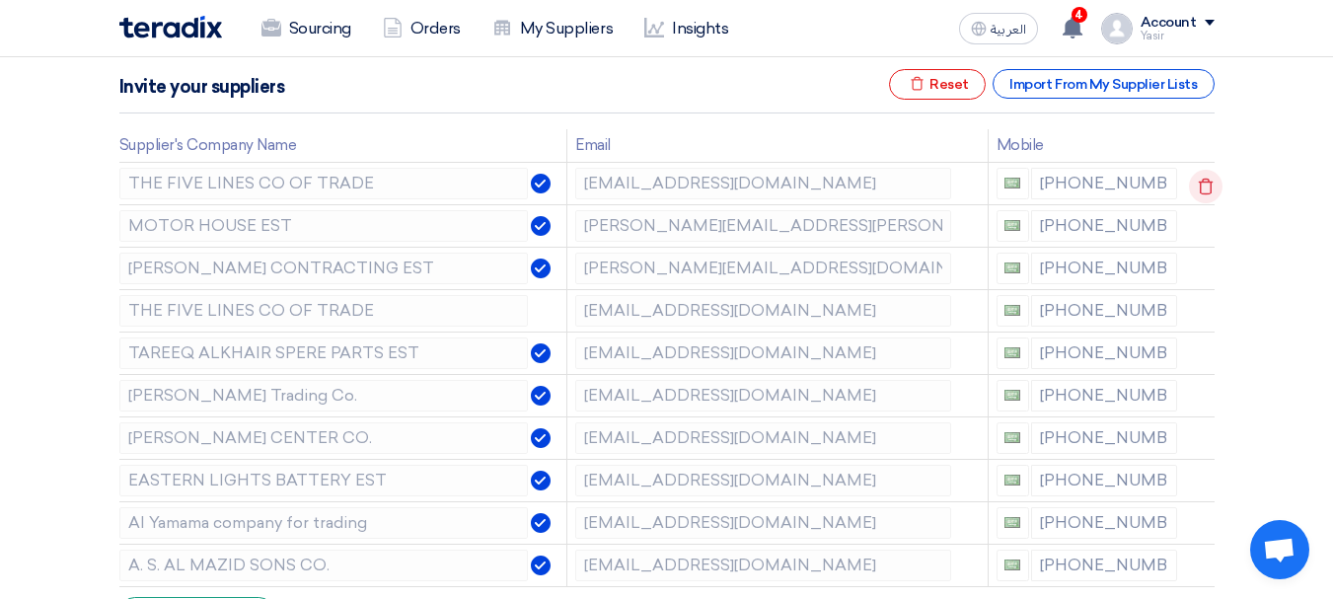
click at [1202, 182] on use at bounding box center [1206, 186] width 15 height 17
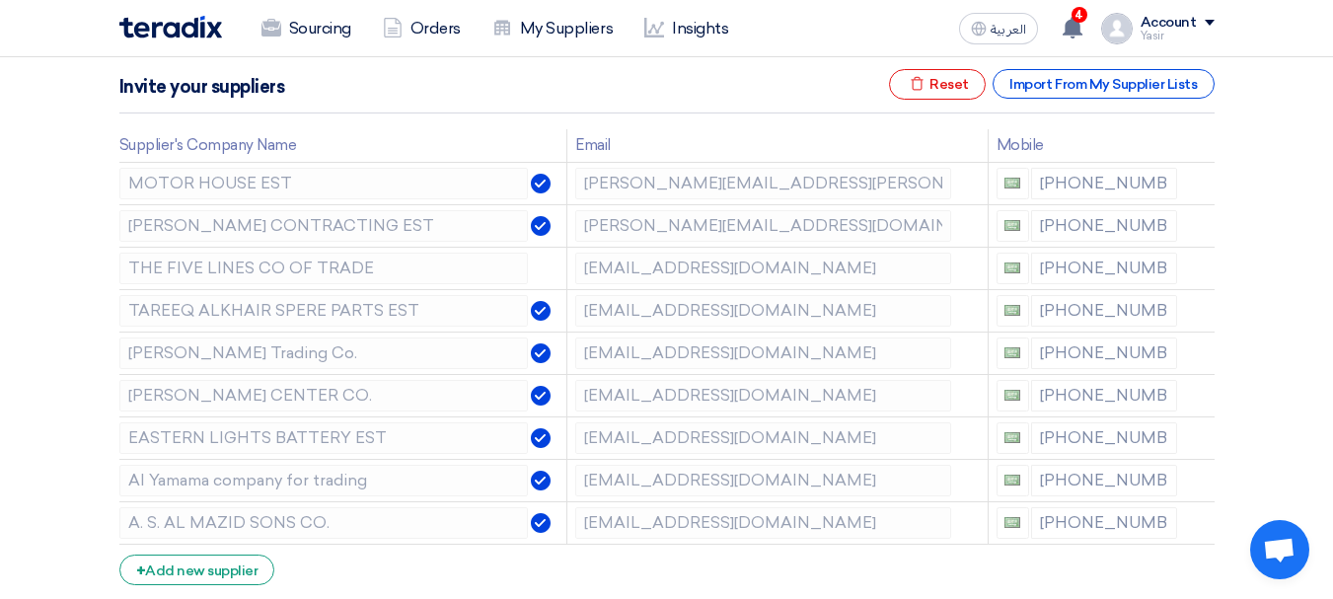
click at [0, 0] on use at bounding box center [0, 0] width 0 height 0
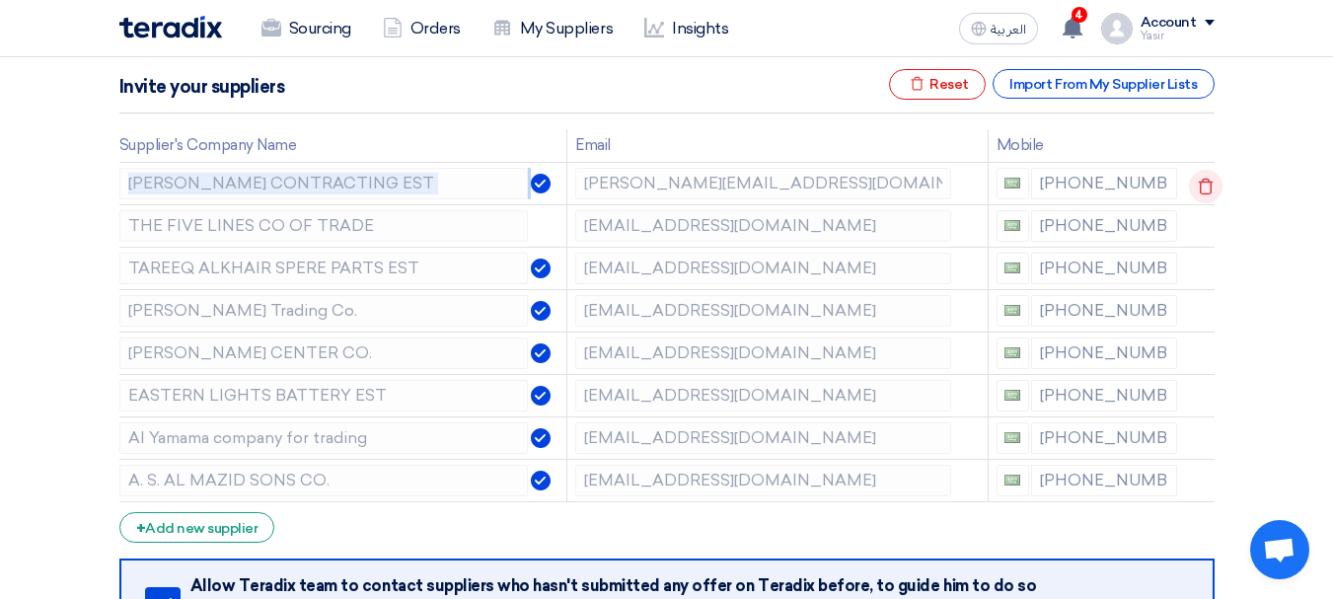
click at [1202, 182] on use at bounding box center [1206, 186] width 15 height 17
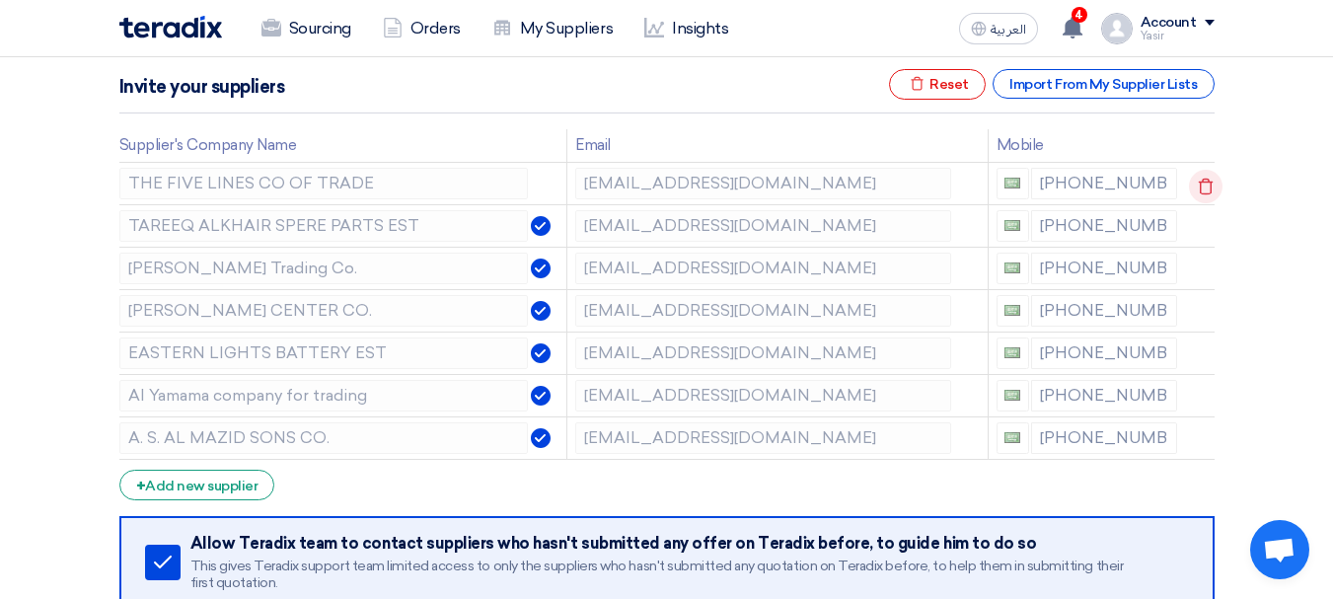
click at [1202, 191] on icon at bounding box center [1206, 187] width 34 height 34
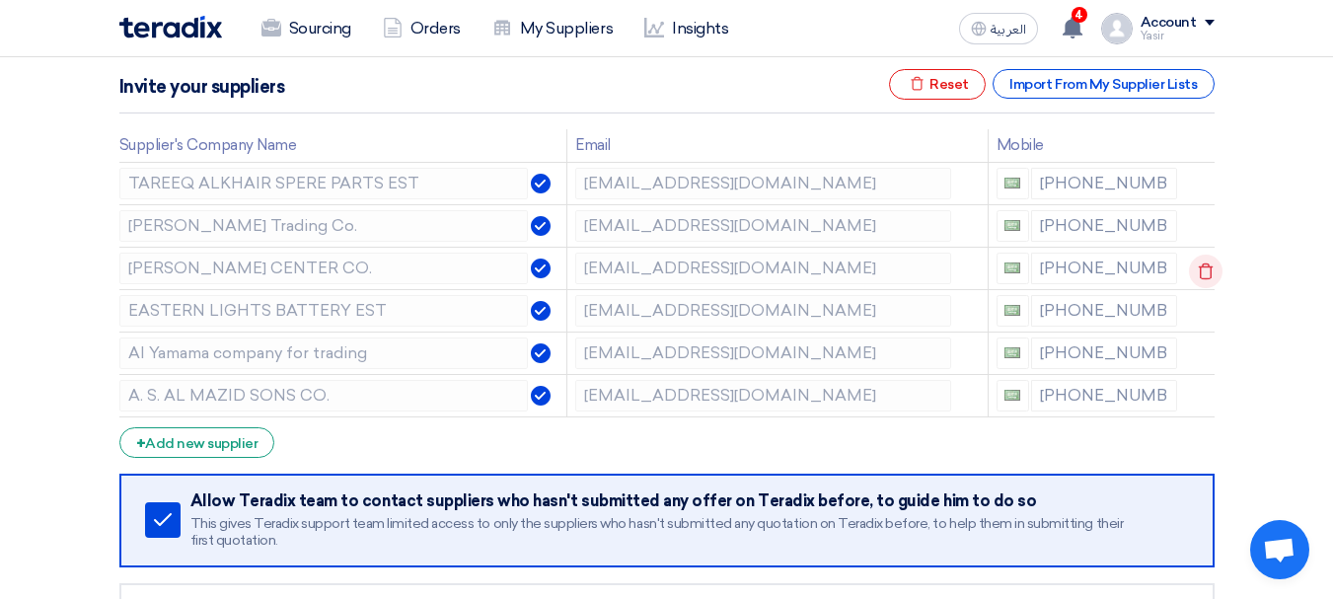
click at [1200, 270] on icon at bounding box center [1206, 272] width 34 height 34
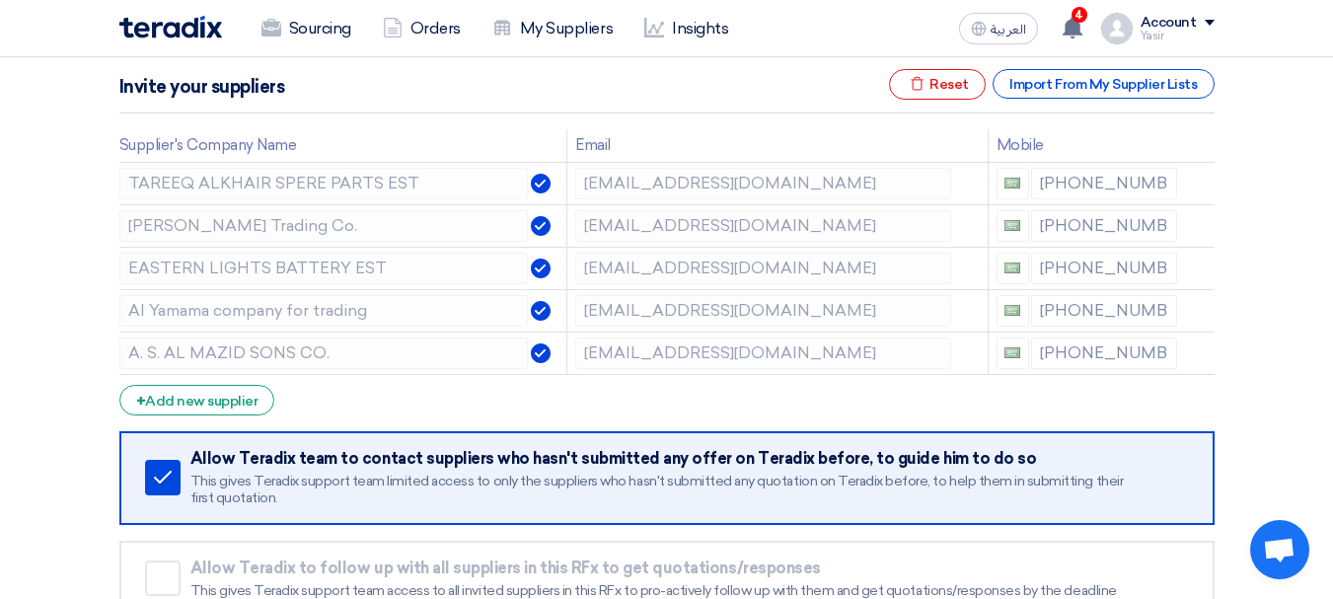
click at [0, 0] on icon at bounding box center [0, 0] width 0 height 0
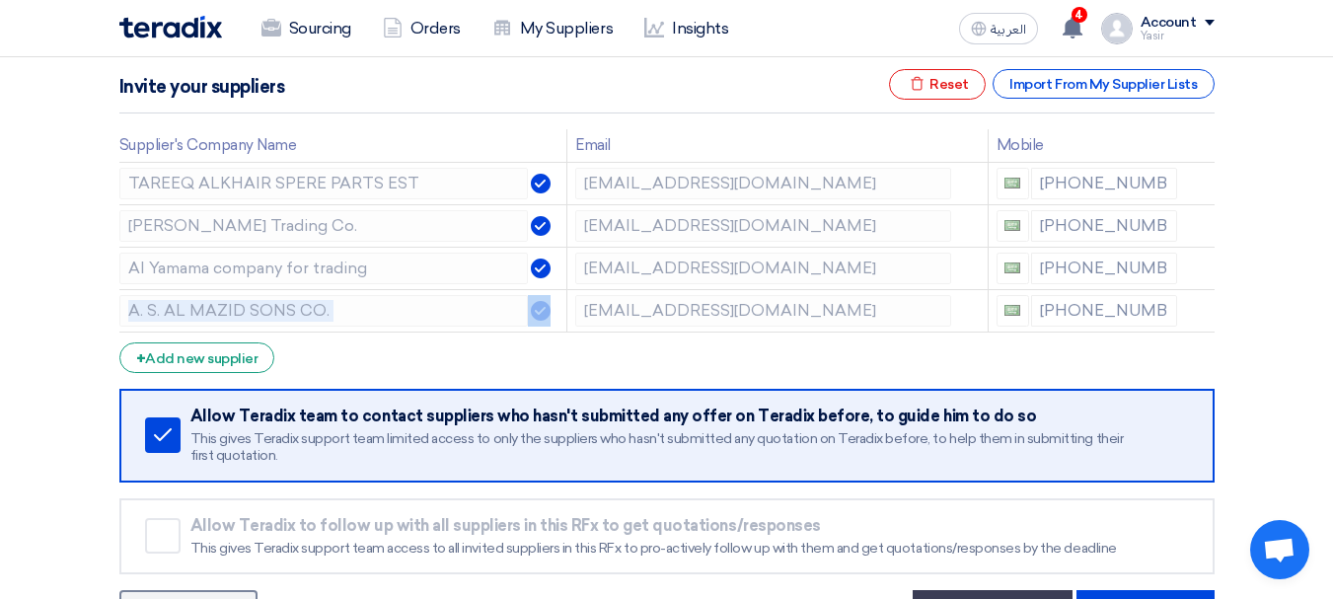
click at [0, 0] on icon at bounding box center [0, 0] width 0 height 0
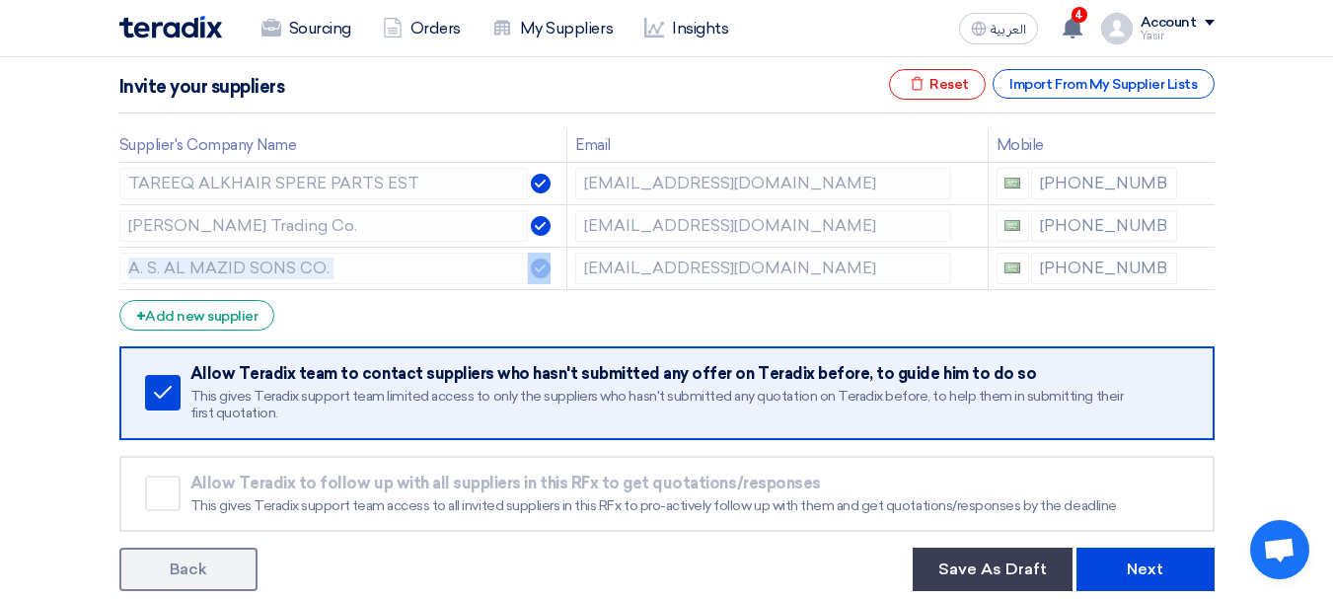
click at [0, 0] on icon at bounding box center [0, 0] width 0 height 0
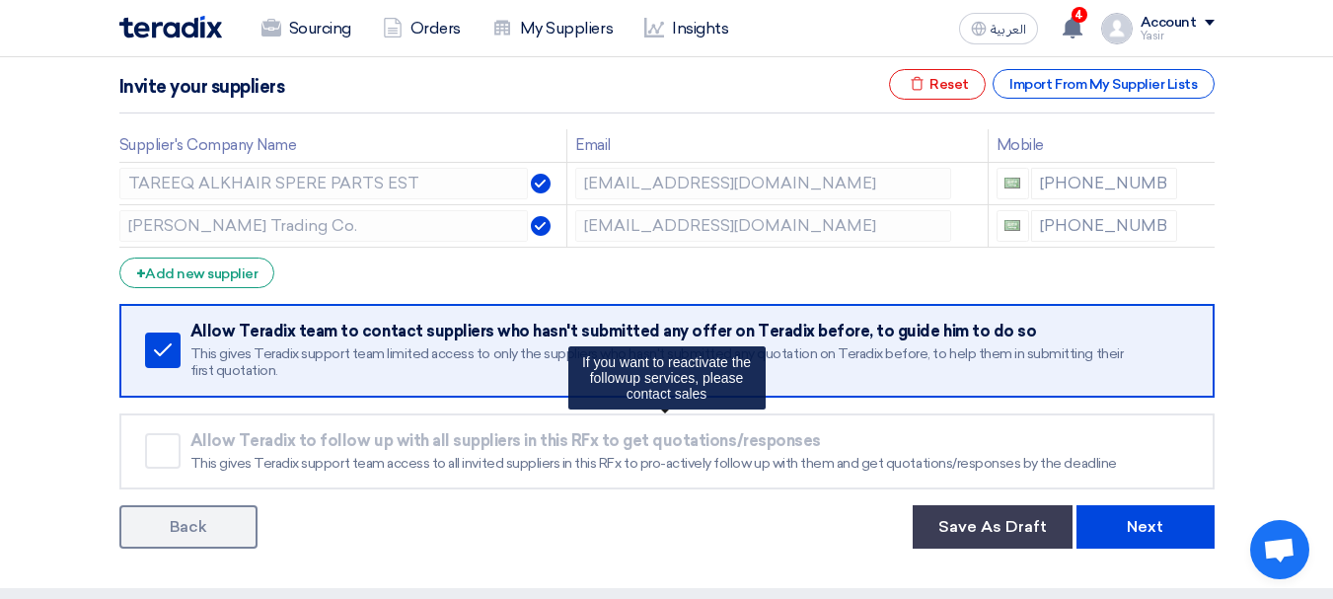
scroll to position [395, 0]
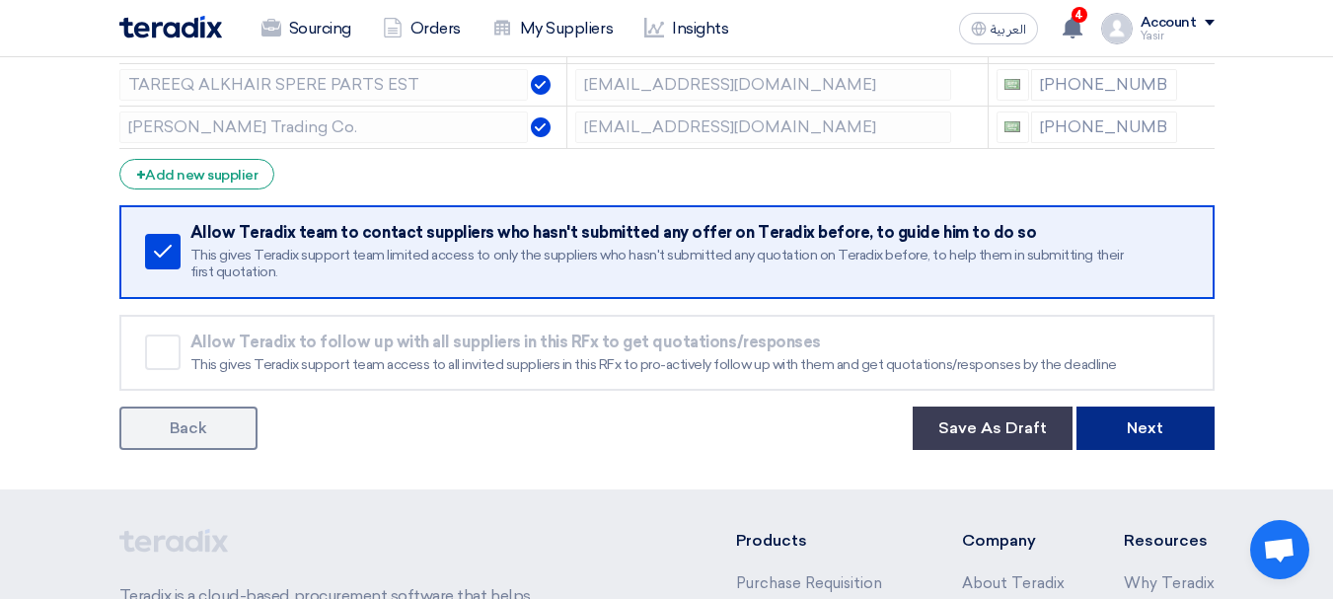
click at [1156, 408] on button "Next" at bounding box center [1146, 428] width 138 height 43
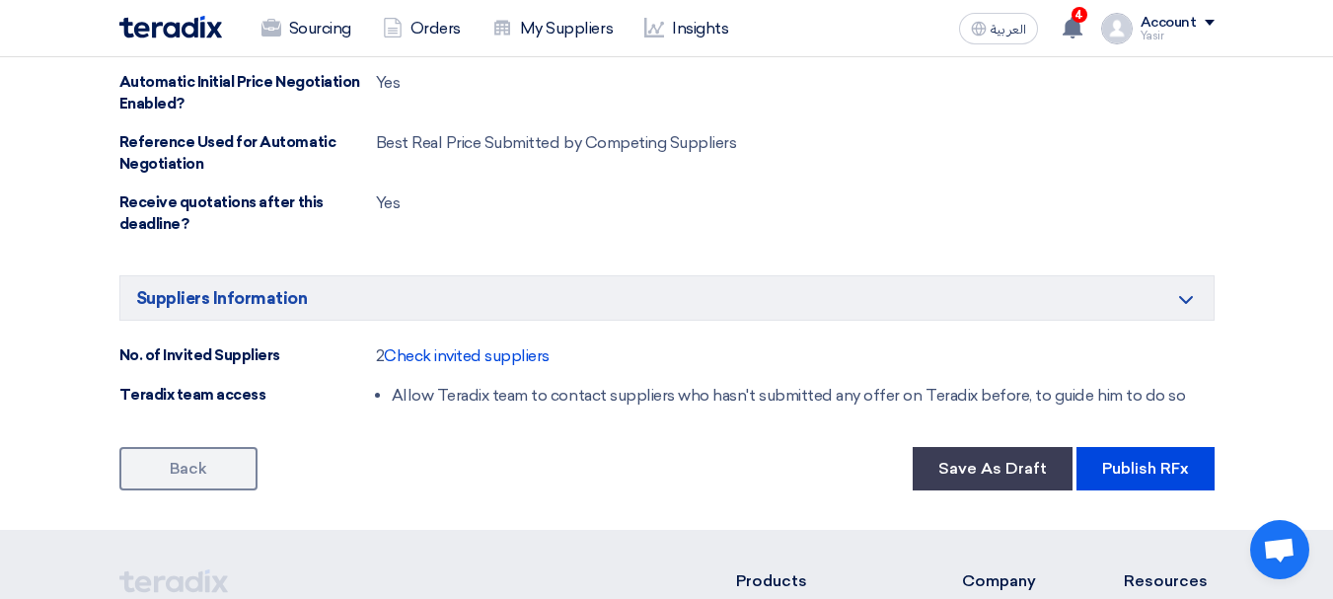
scroll to position [1244, 0]
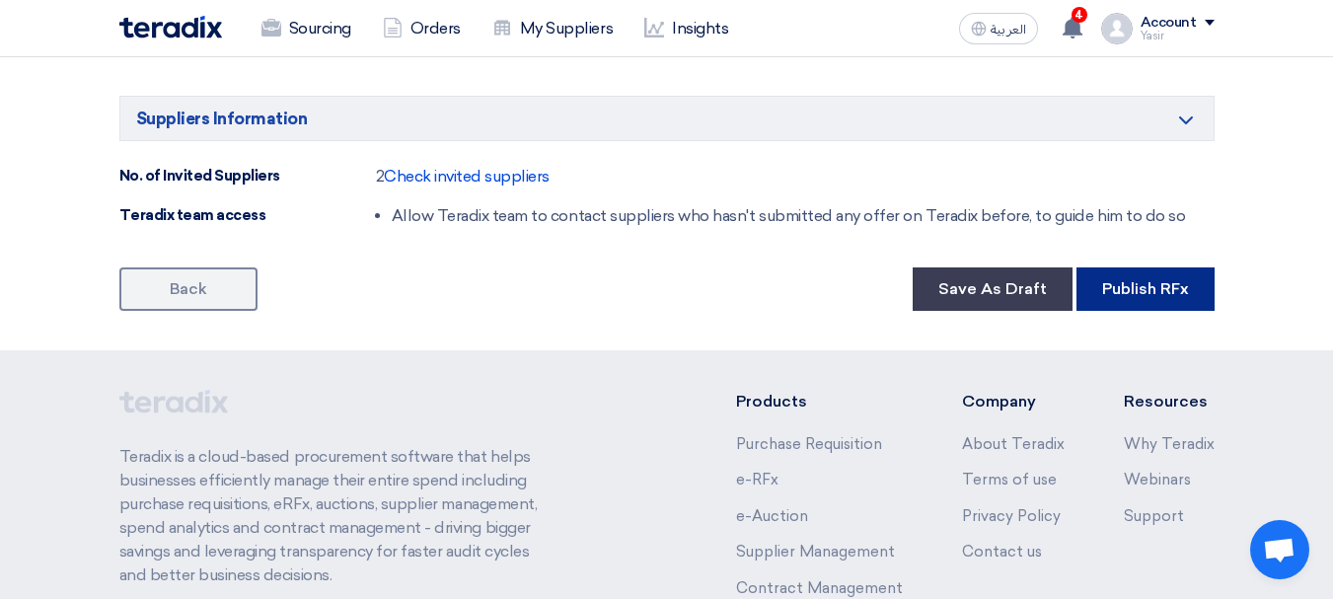
click at [1119, 279] on button "Publish RFx" at bounding box center [1146, 288] width 138 height 43
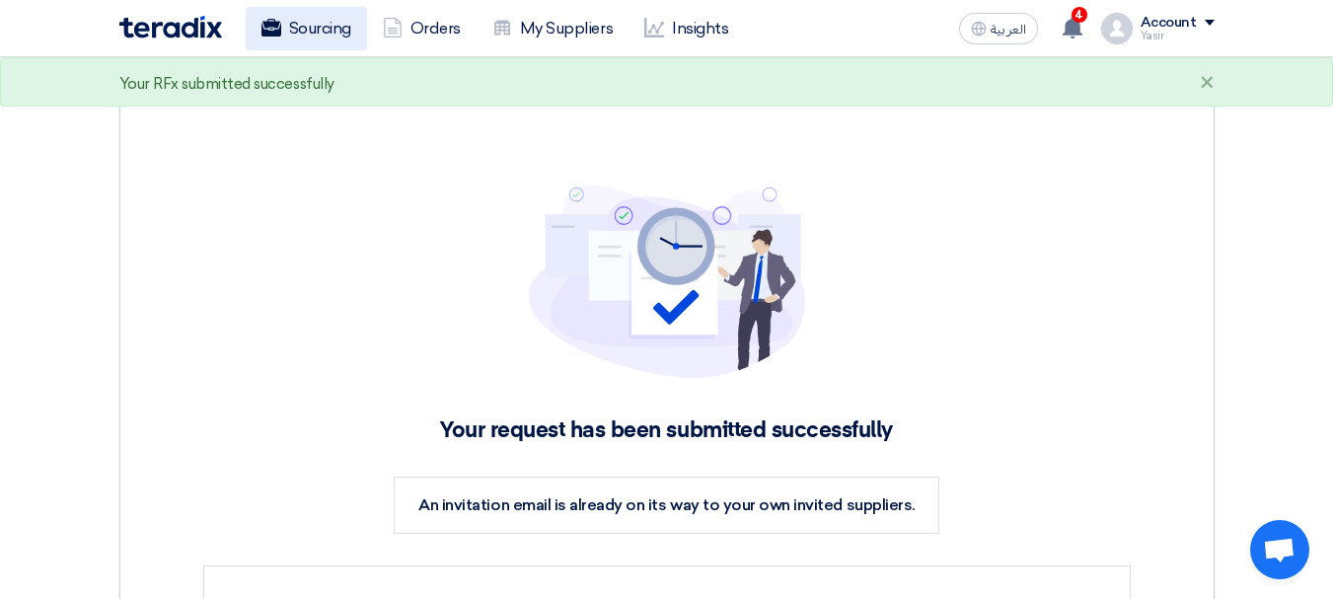
click at [342, 20] on link "Sourcing" at bounding box center [306, 28] width 121 height 43
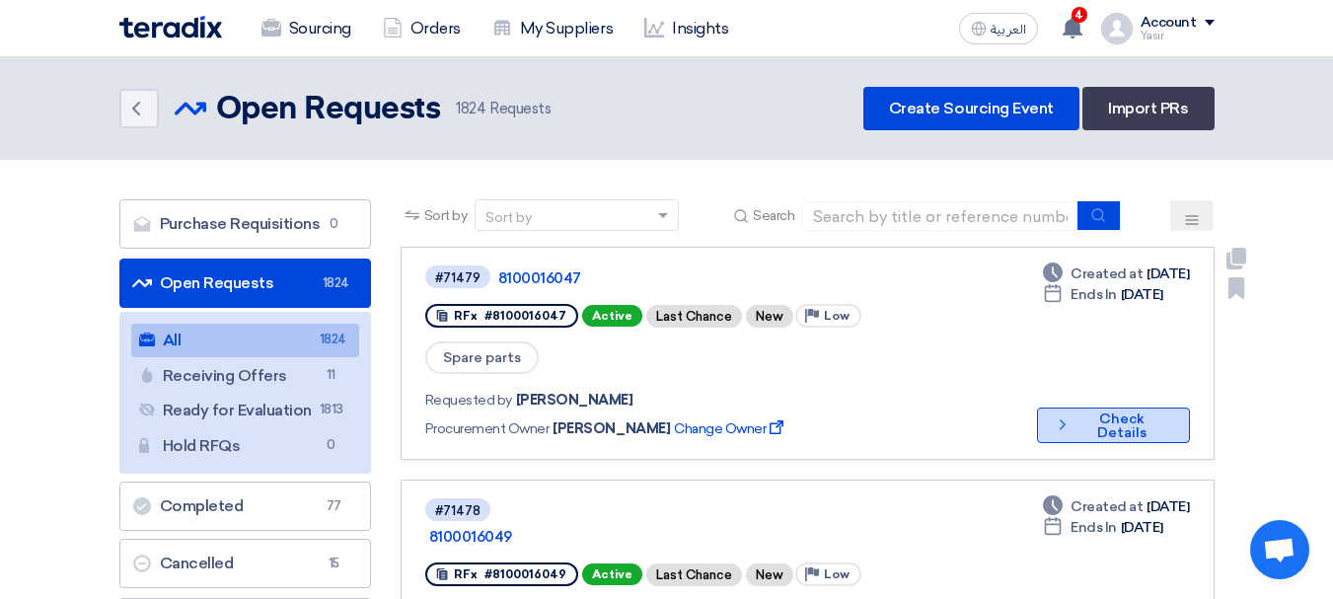
click at [1111, 408] on button "Check details Check Details" at bounding box center [1113, 426] width 153 height 36
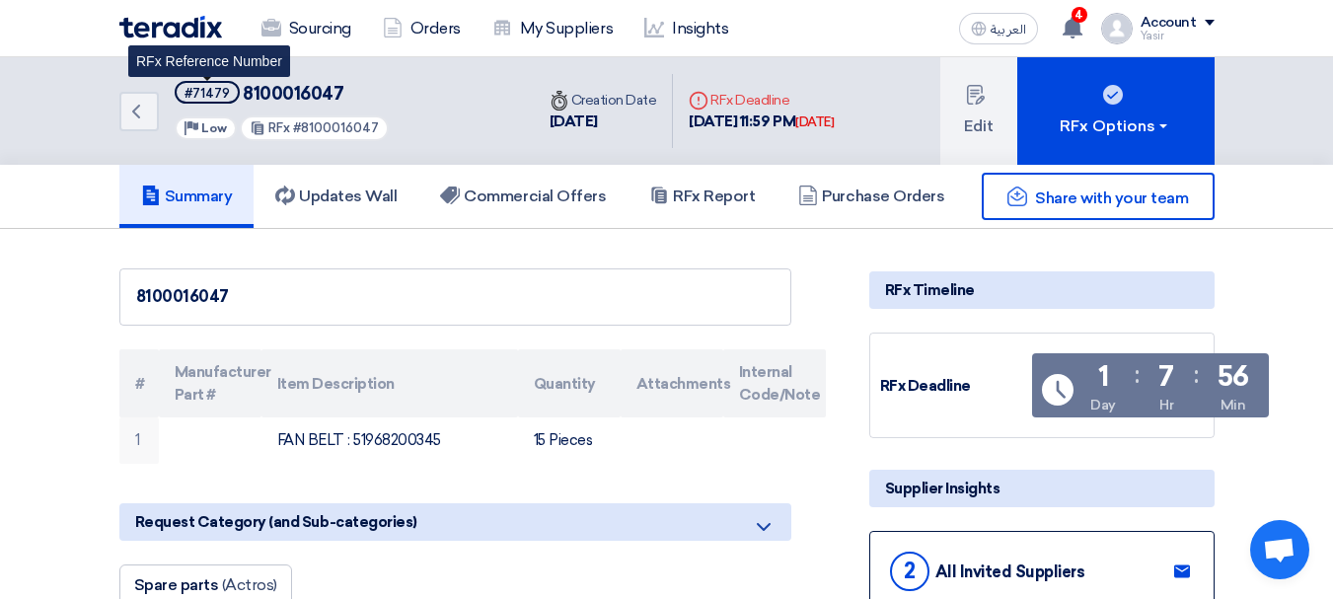
click at [210, 89] on div "#71479" at bounding box center [207, 93] width 45 height 13
copy span "#71479"
click at [144, 131] on div "Back #71479 8100016047 Priority Low RFx #8100016047" at bounding box center [326, 111] width 414 height 108
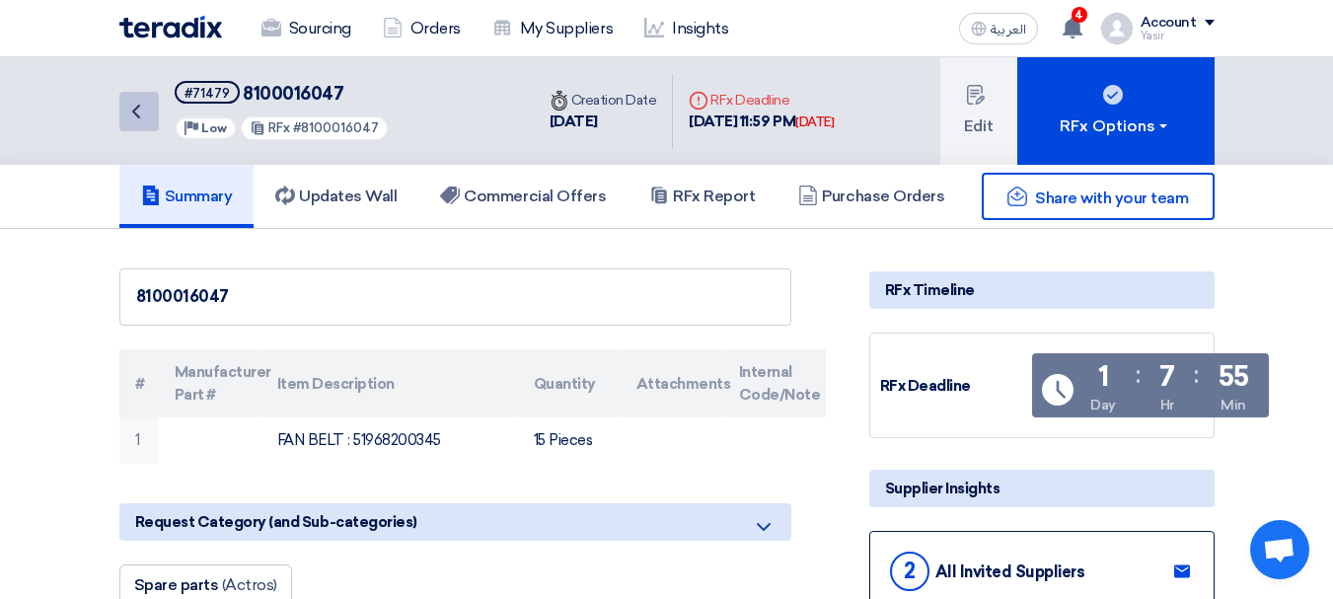
click at [120, 106] on link "Back" at bounding box center [138, 111] width 39 height 39
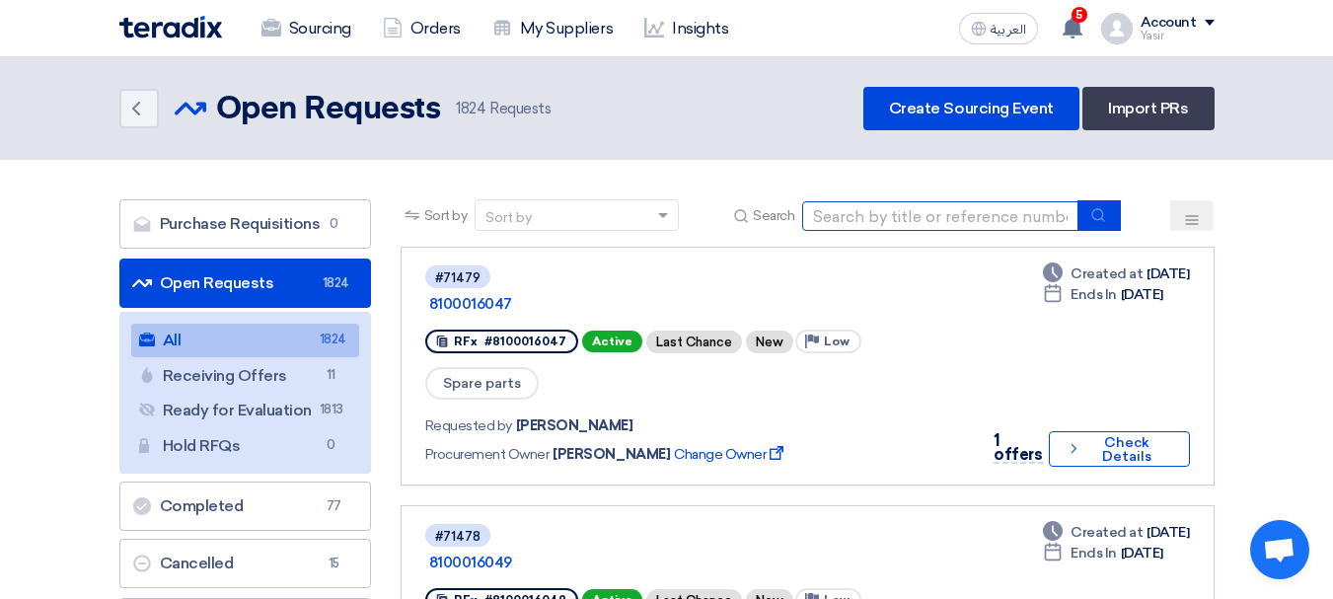
click at [996, 226] on input at bounding box center [940, 216] width 276 height 30
type input "71479"
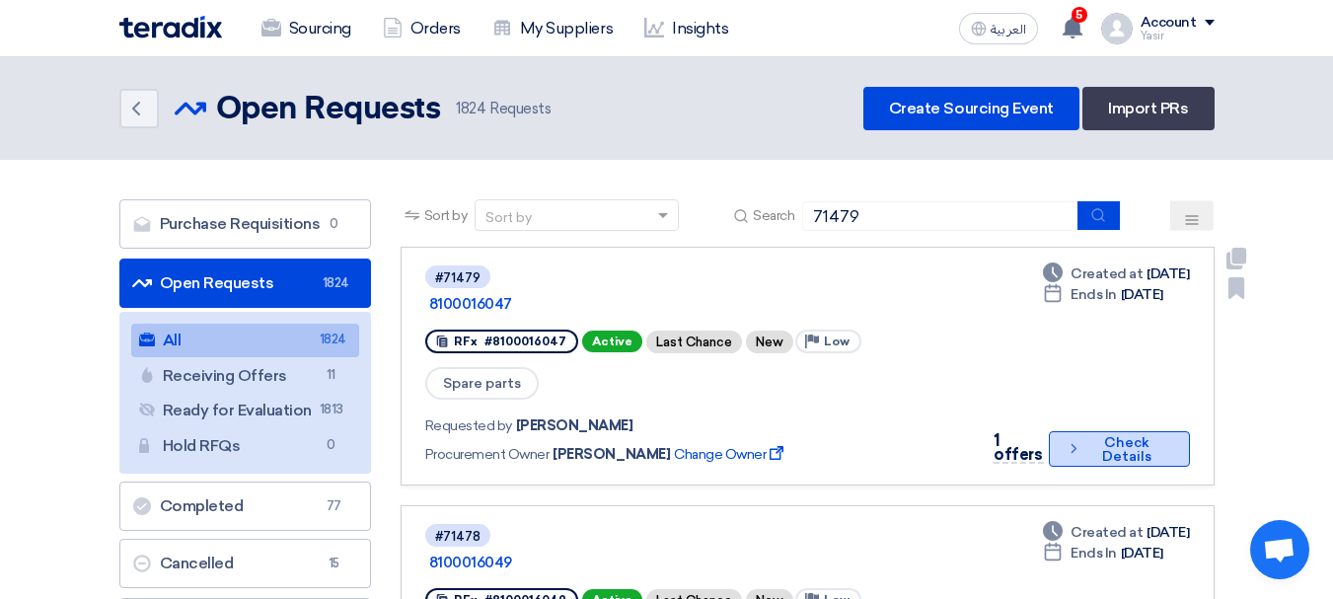
click at [1081, 431] on button "Check details Check Details" at bounding box center [1119, 449] width 141 height 36
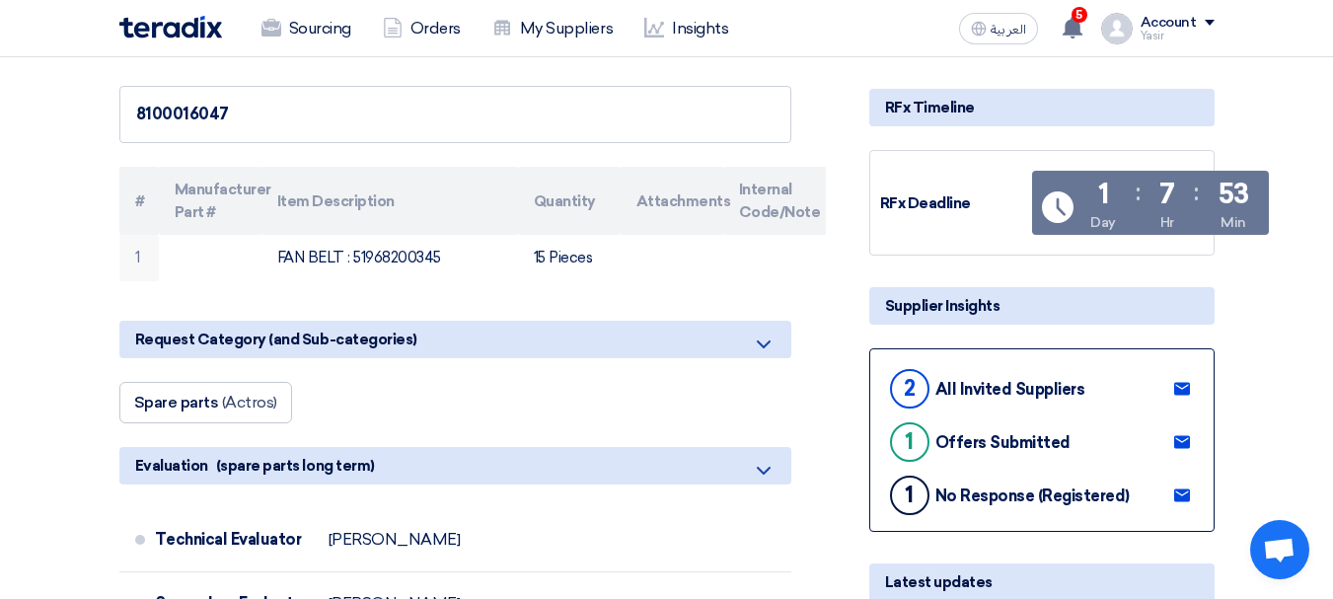
scroll to position [395, 0]
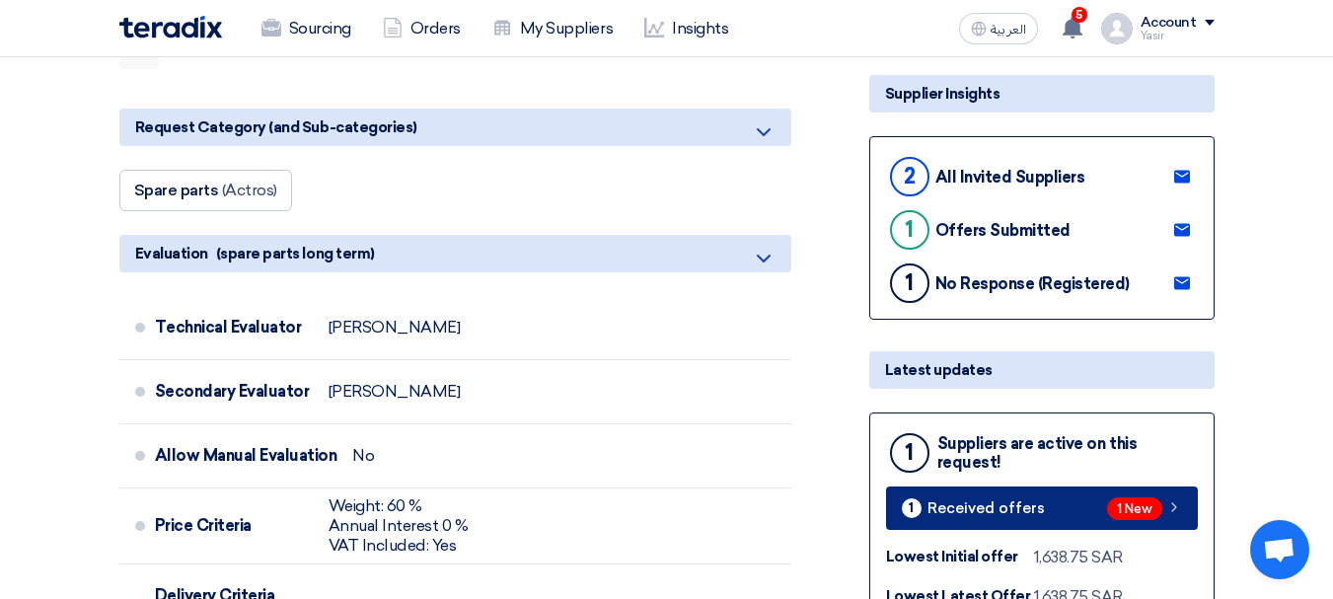
click at [1145, 495] on link "1 Received offers 1 New" at bounding box center [1042, 507] width 312 height 43
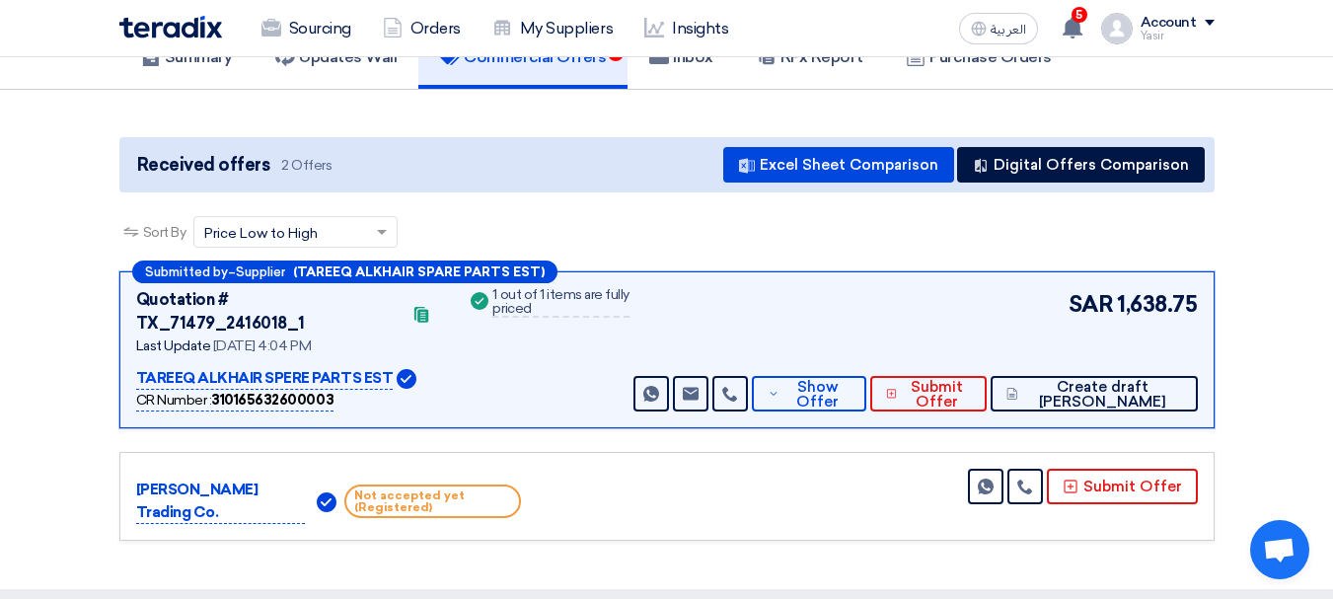
scroll to position [296, 0]
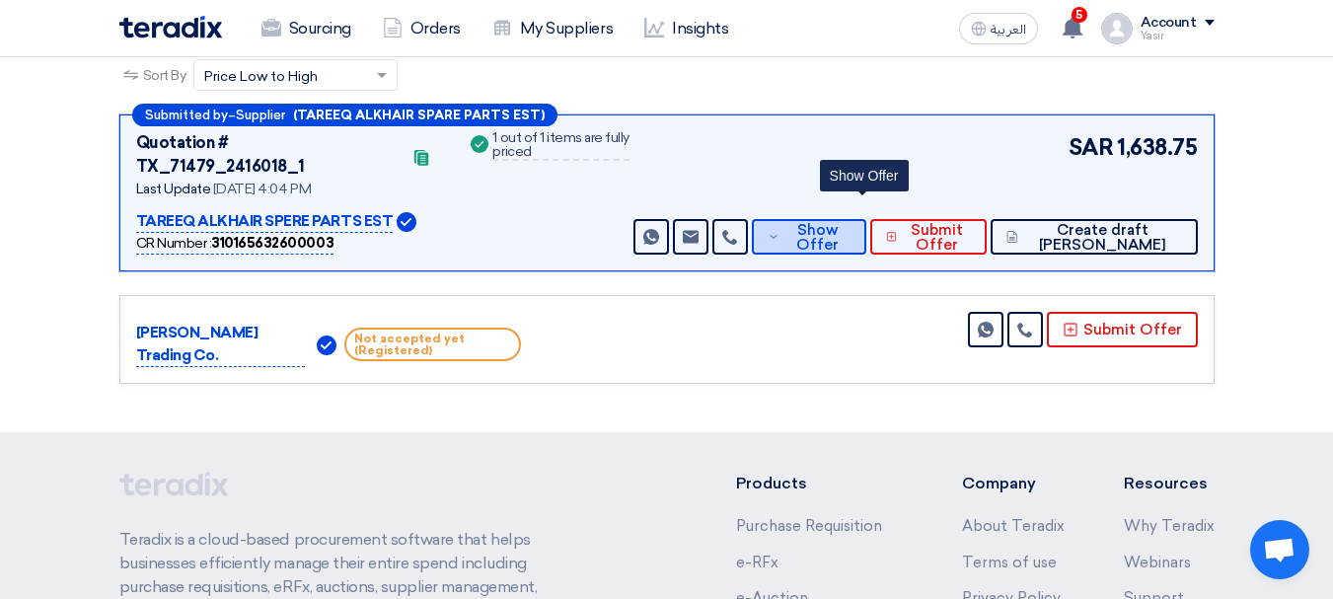
click at [850, 225] on span "Show Offer" at bounding box center [817, 238] width 65 height 30
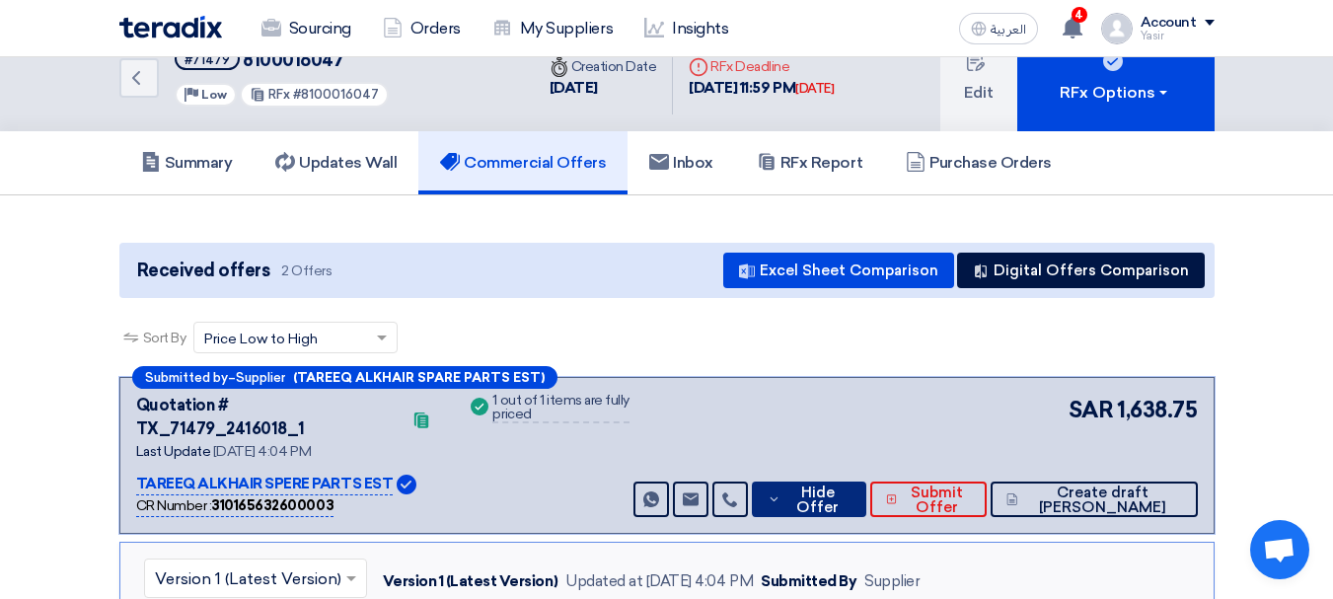
scroll to position [0, 0]
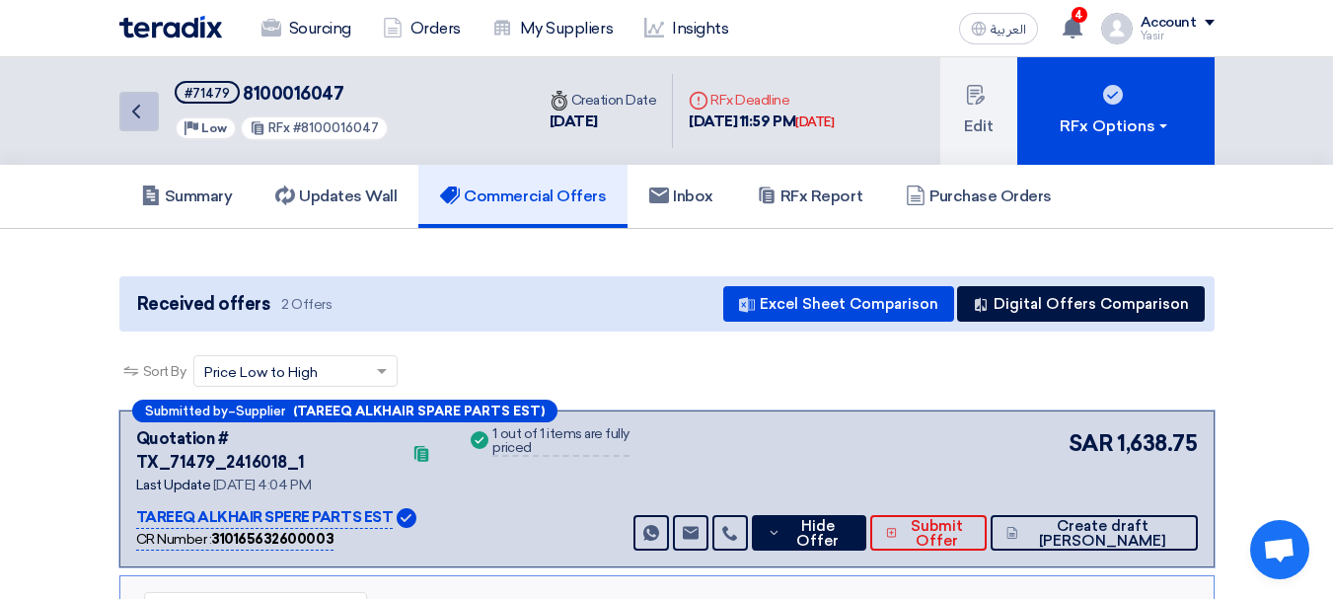
click at [133, 103] on icon "Back" at bounding box center [136, 112] width 24 height 24
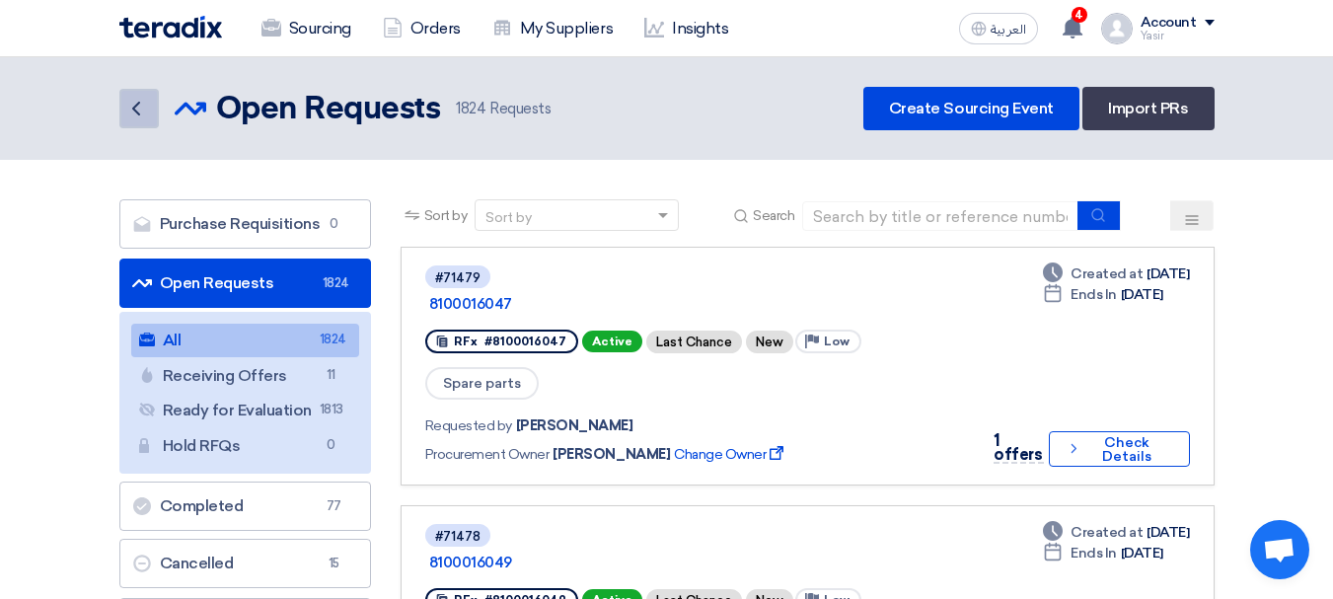
click at [132, 118] on icon "Back" at bounding box center [136, 109] width 24 height 24
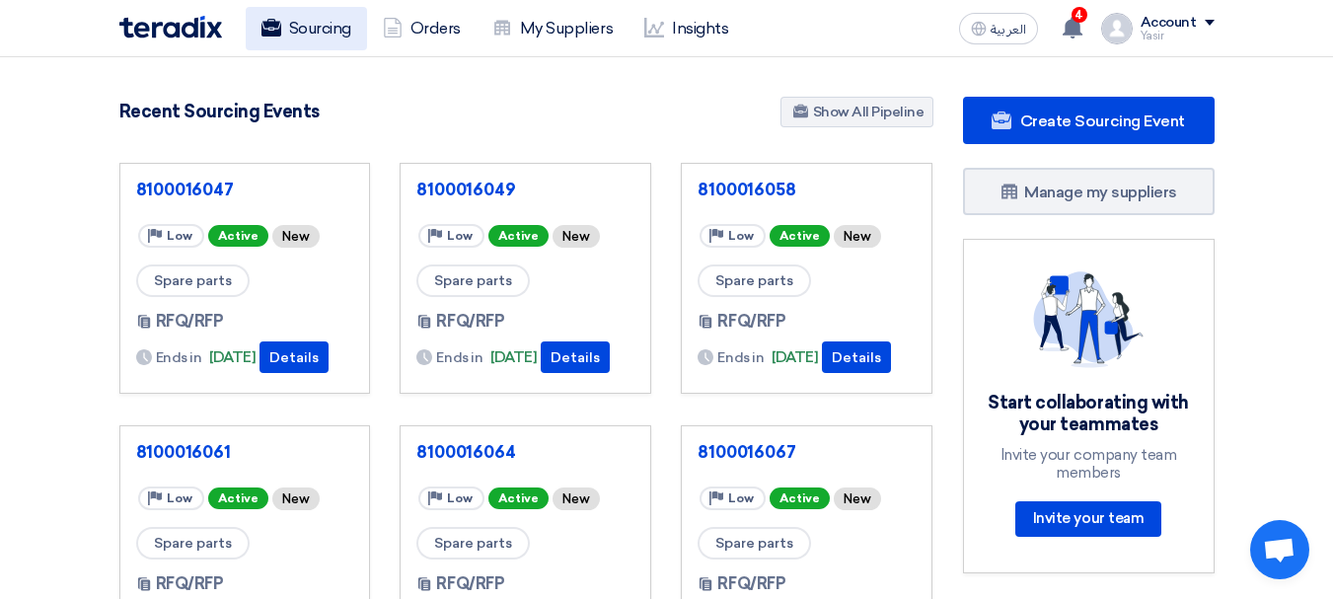
click at [273, 23] on use at bounding box center [271, 28] width 20 height 18
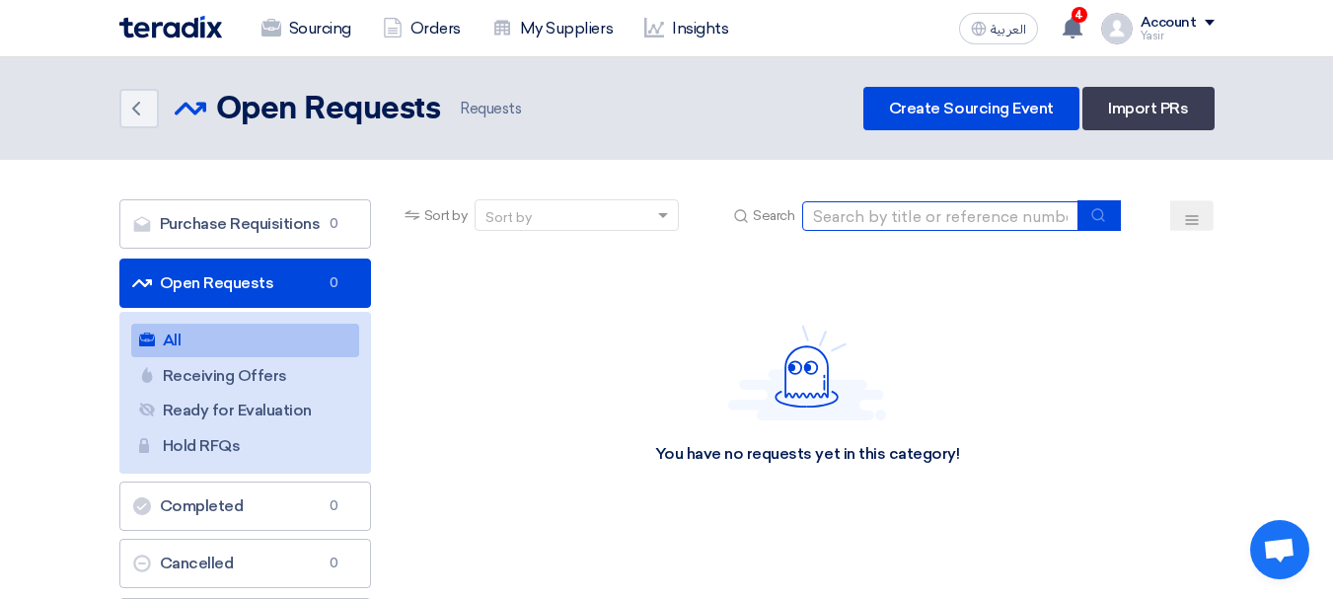
click at [907, 213] on input at bounding box center [940, 216] width 276 height 30
paste input "8100016065"
type input "8100016065"
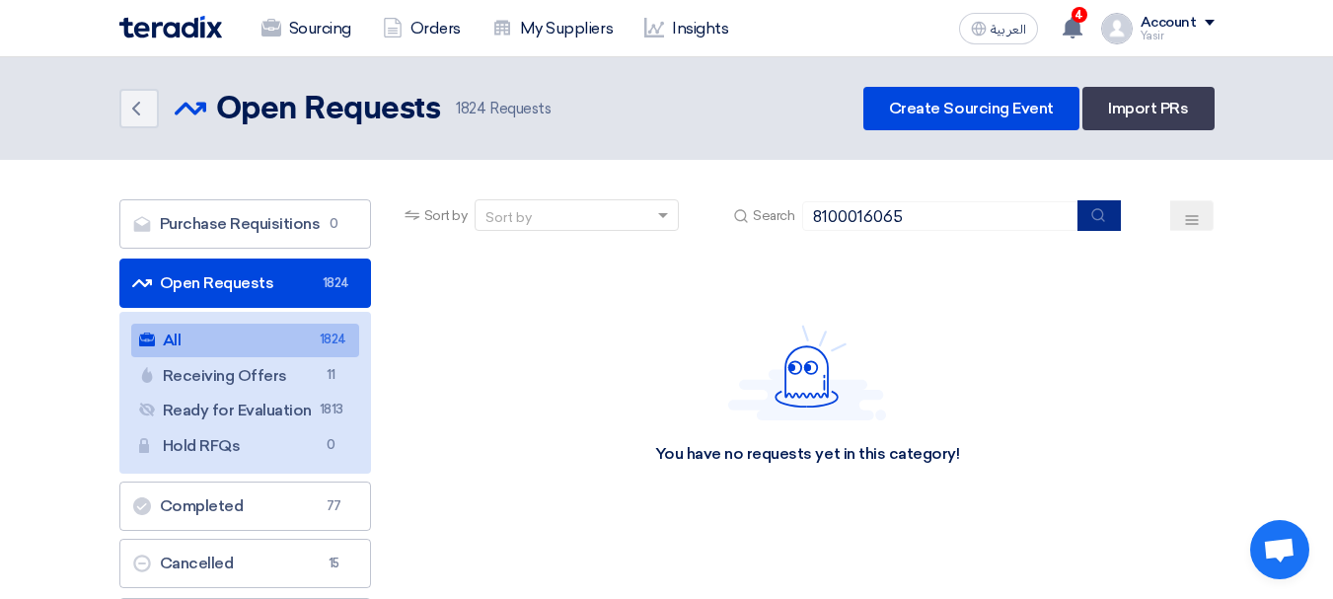
click at [1100, 225] on button "submit" at bounding box center [1099, 215] width 43 height 31
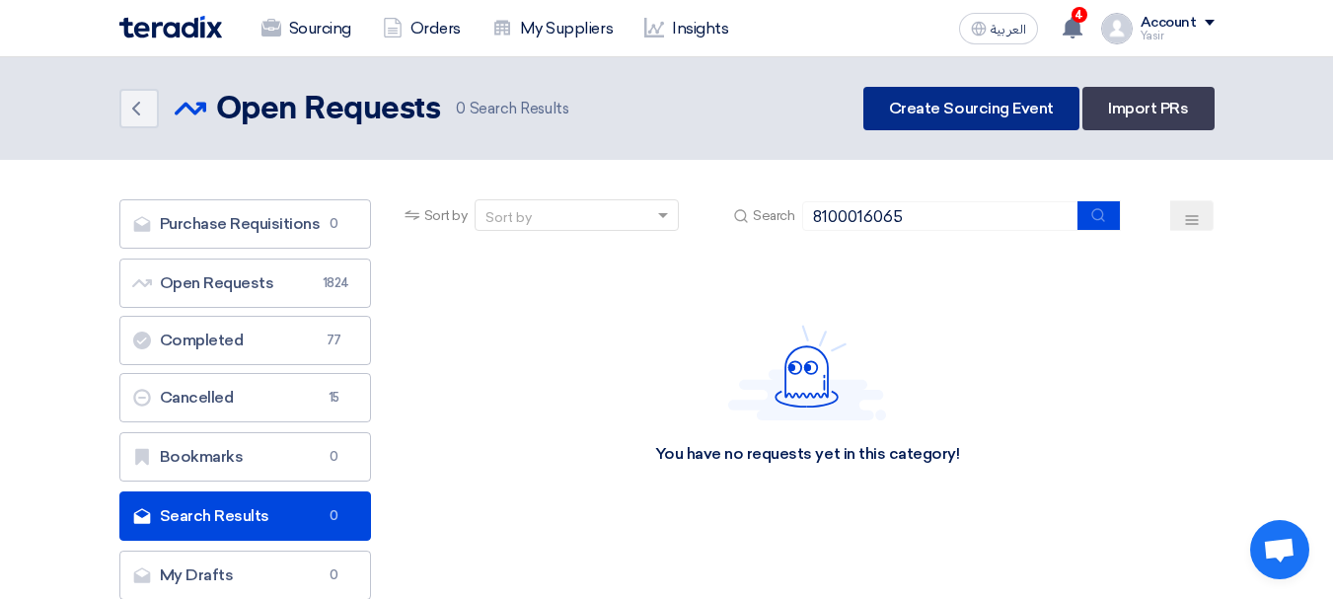
click at [990, 119] on link "Create Sourcing Event" at bounding box center [971, 108] width 216 height 43
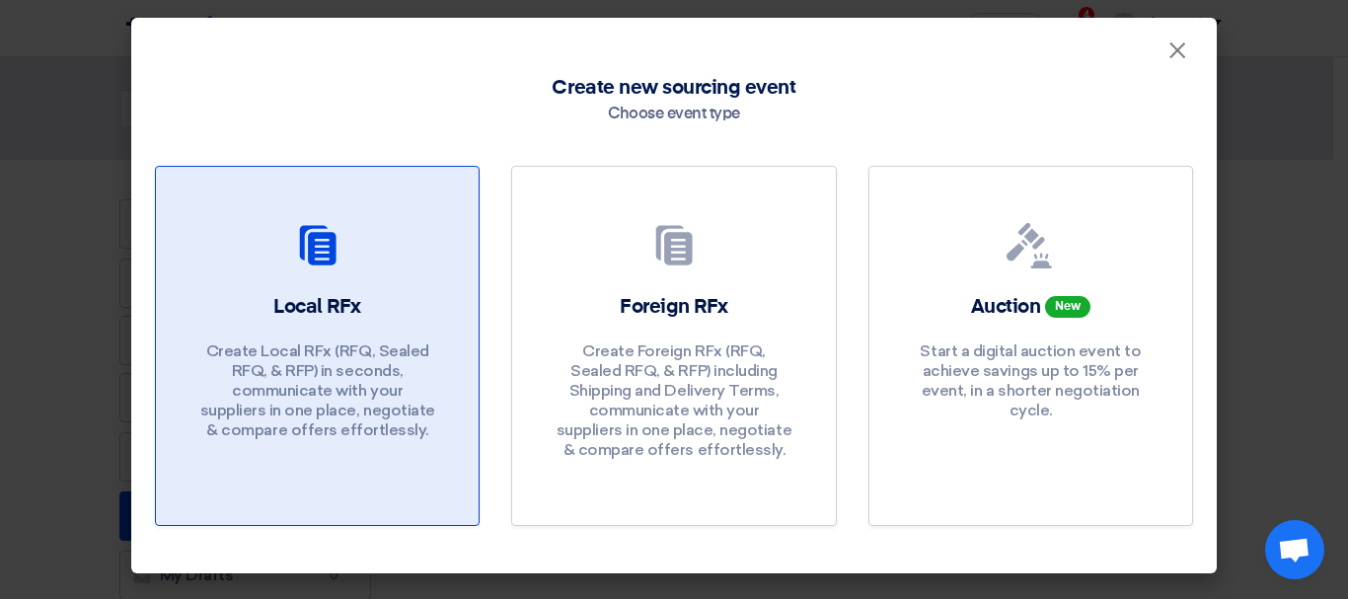
click at [217, 282] on link "Local RFx Create Local RFx (RFQ, Sealed RFQ, & RFP) in seconds, communicate wit…" at bounding box center [317, 346] width 325 height 360
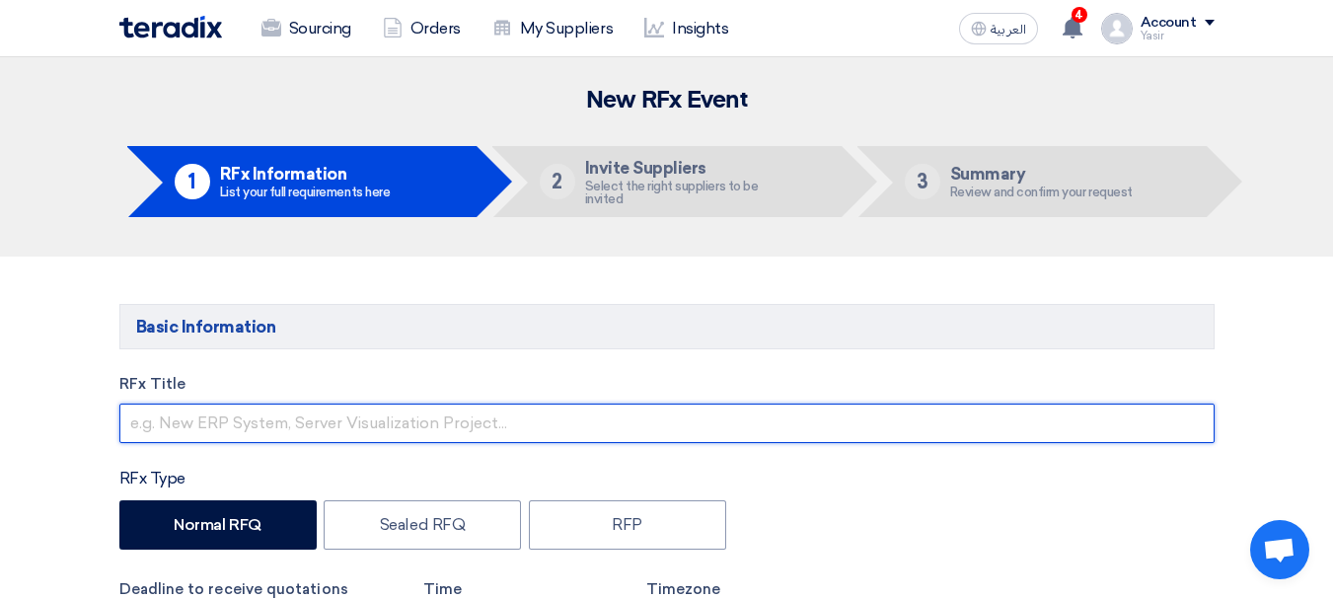
click at [279, 422] on input "text" at bounding box center [666, 423] width 1095 height 39
paste input "8100016065"
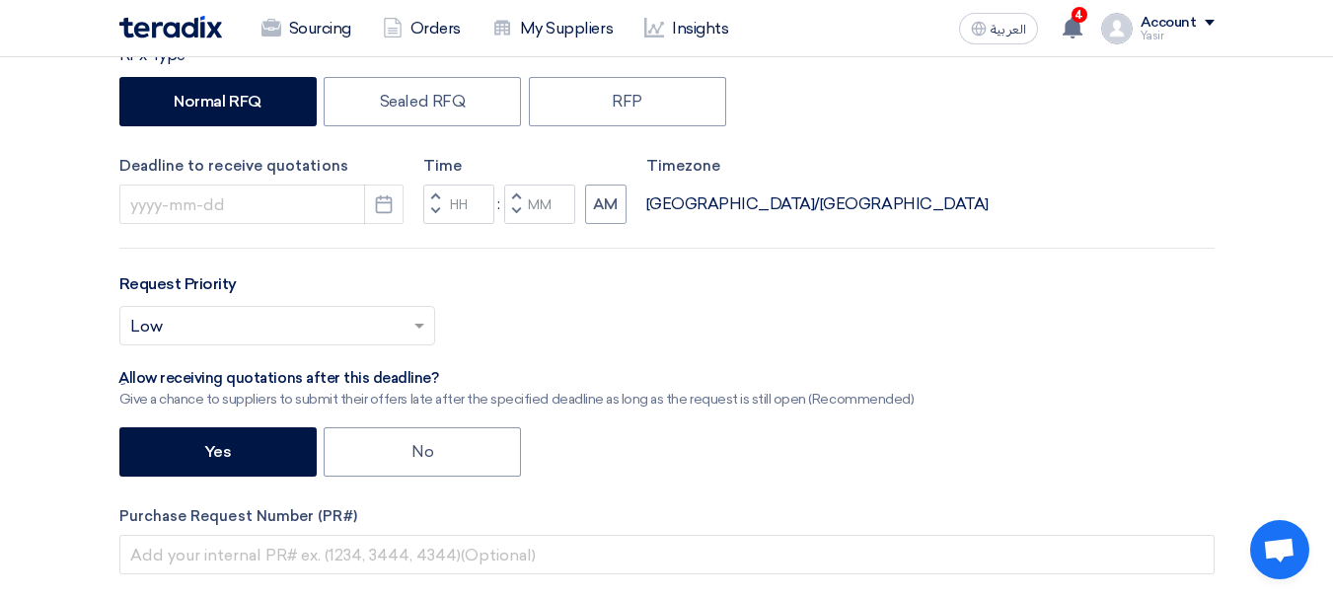
scroll to position [592, 0]
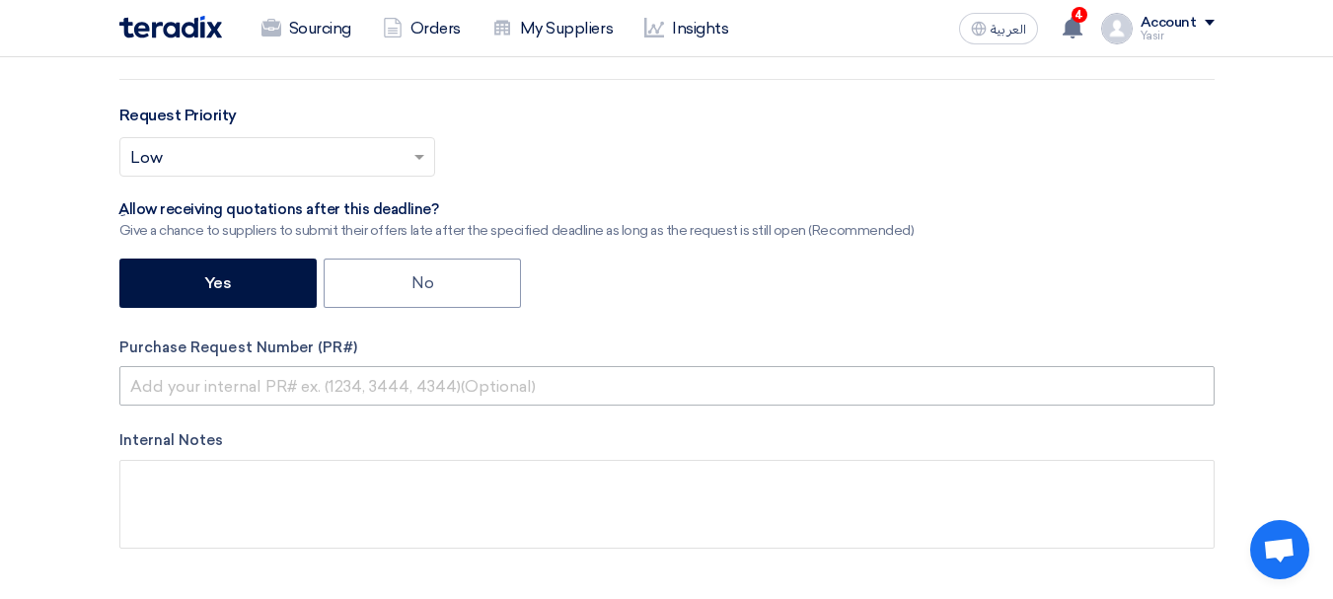
type input "8100016065"
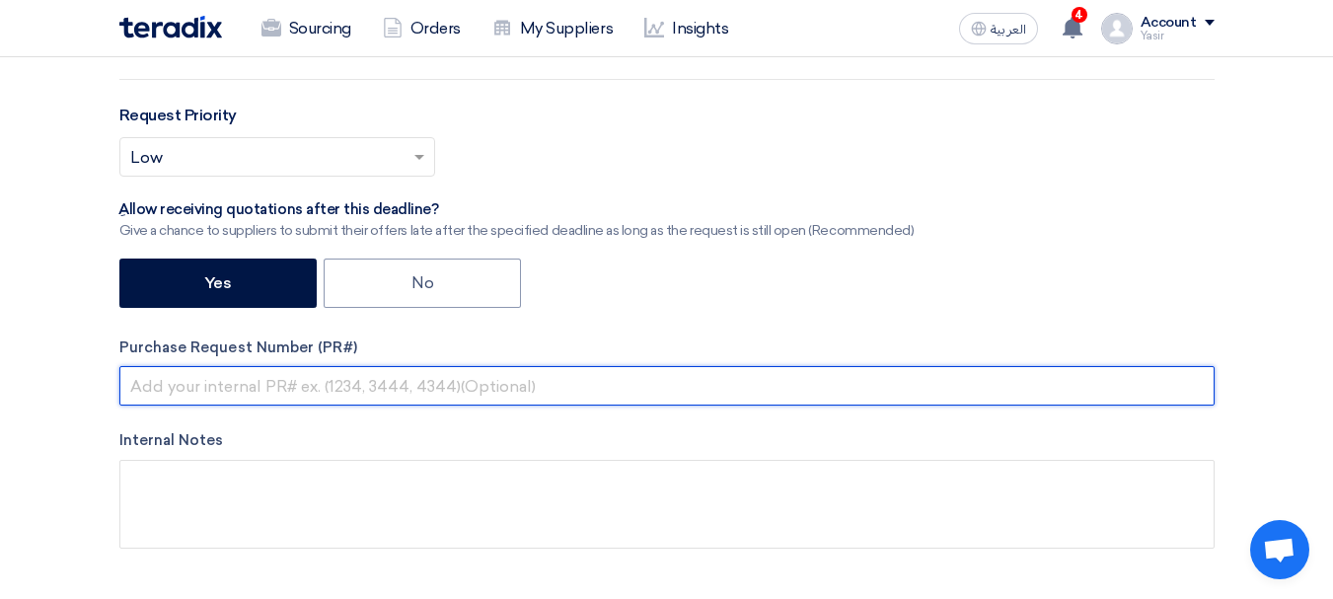
click at [318, 387] on input "text" at bounding box center [666, 385] width 1095 height 39
paste input "8100016065"
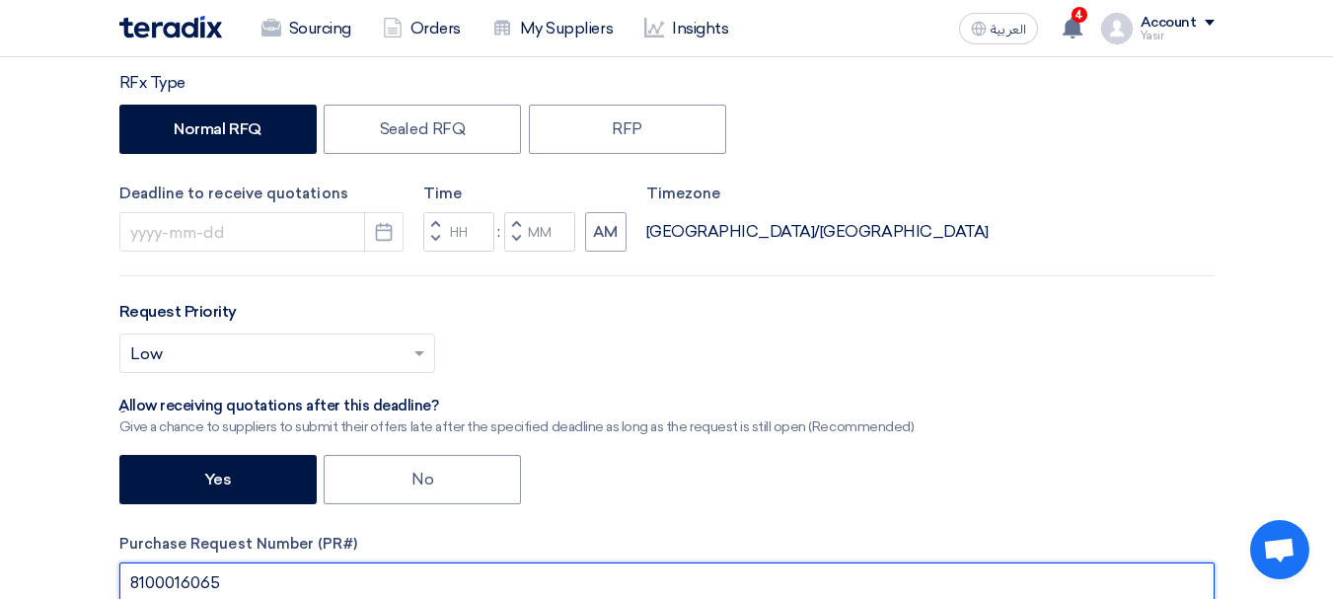
scroll to position [395, 0]
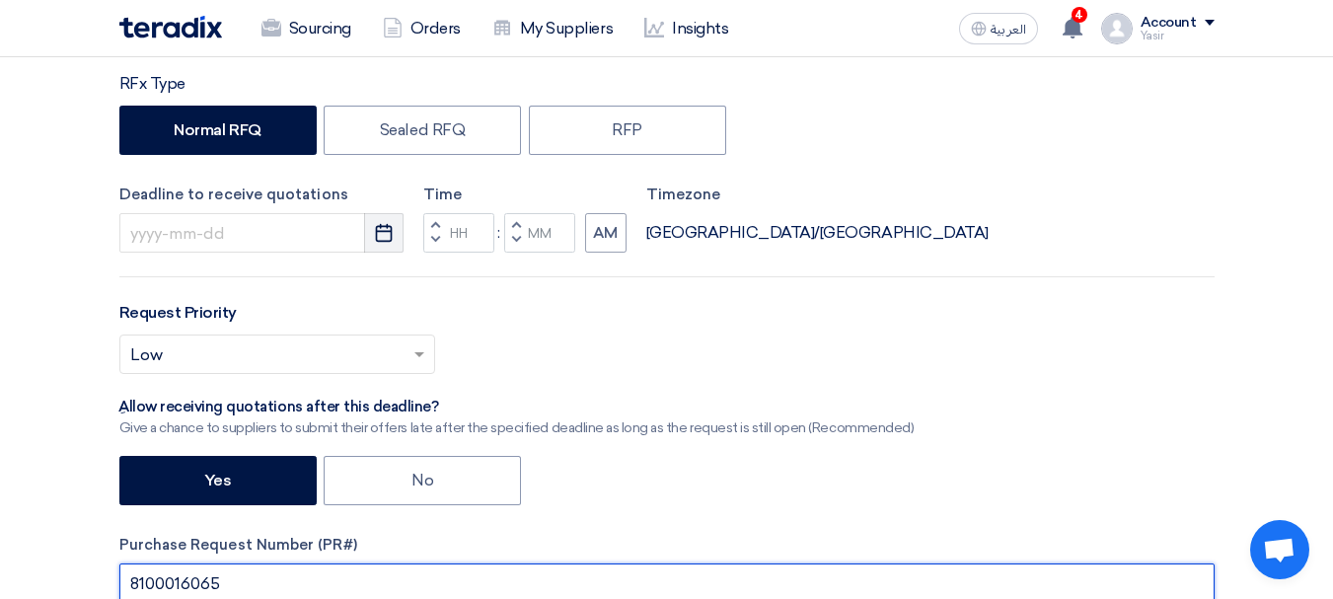
type input "8100016065"
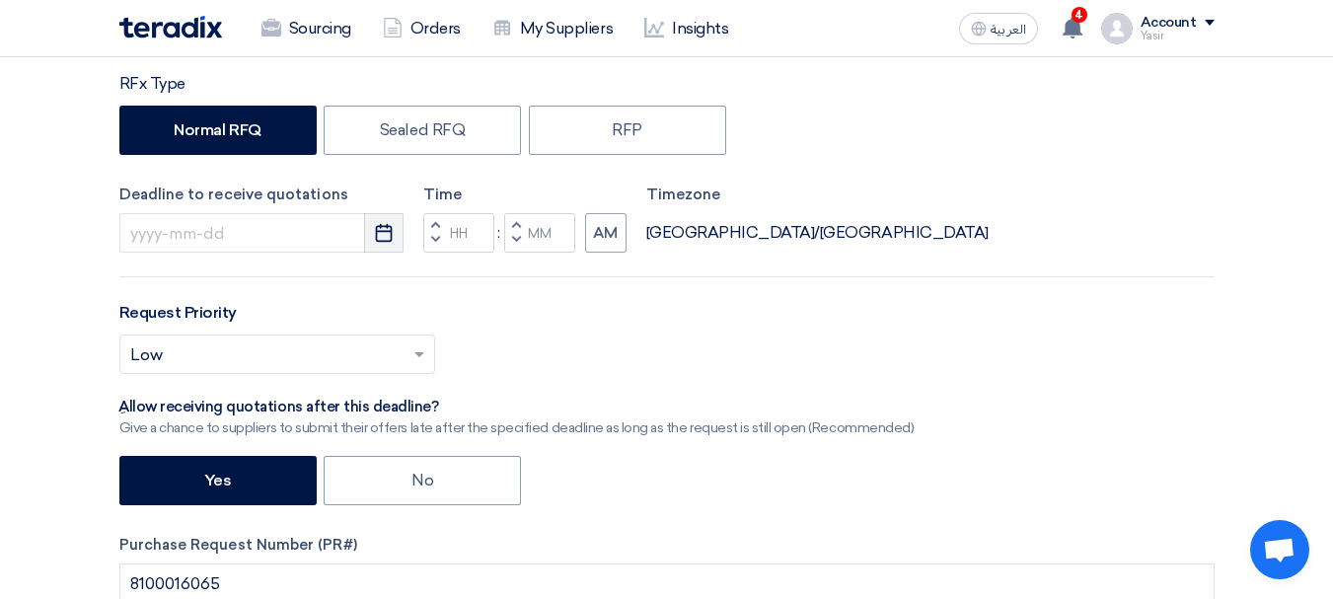
click at [382, 240] on icon "Pick a date" at bounding box center [384, 233] width 20 height 20
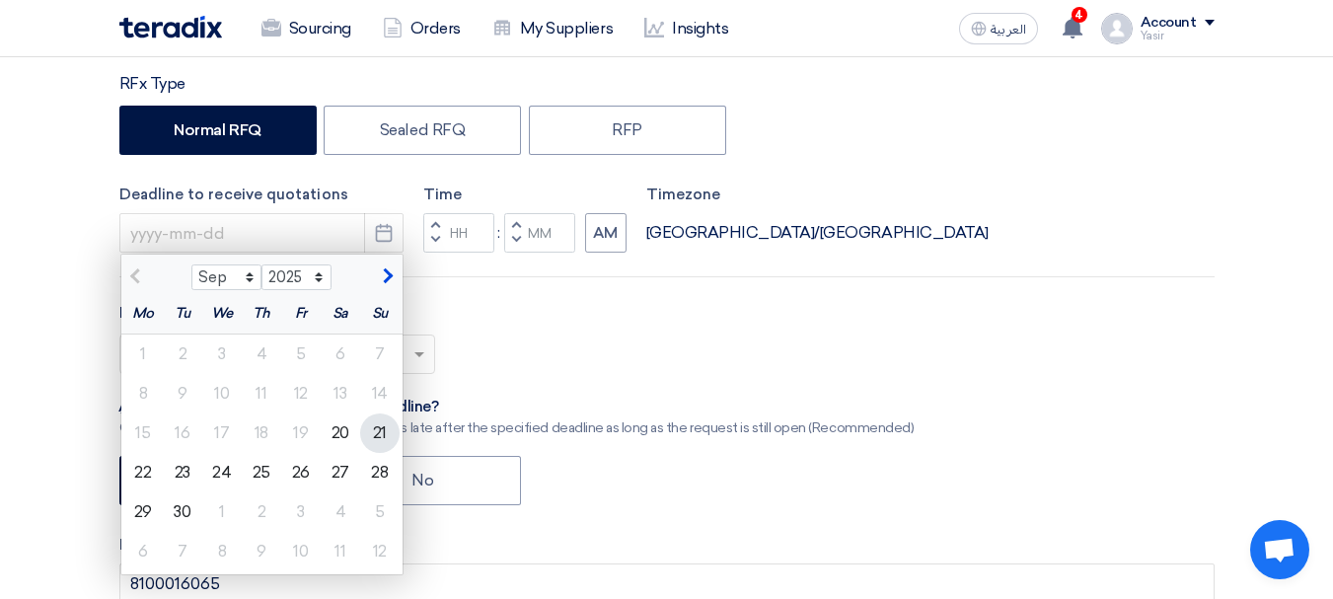
click at [374, 432] on div "21" at bounding box center [379, 432] width 39 height 39
type input "[DATE]"
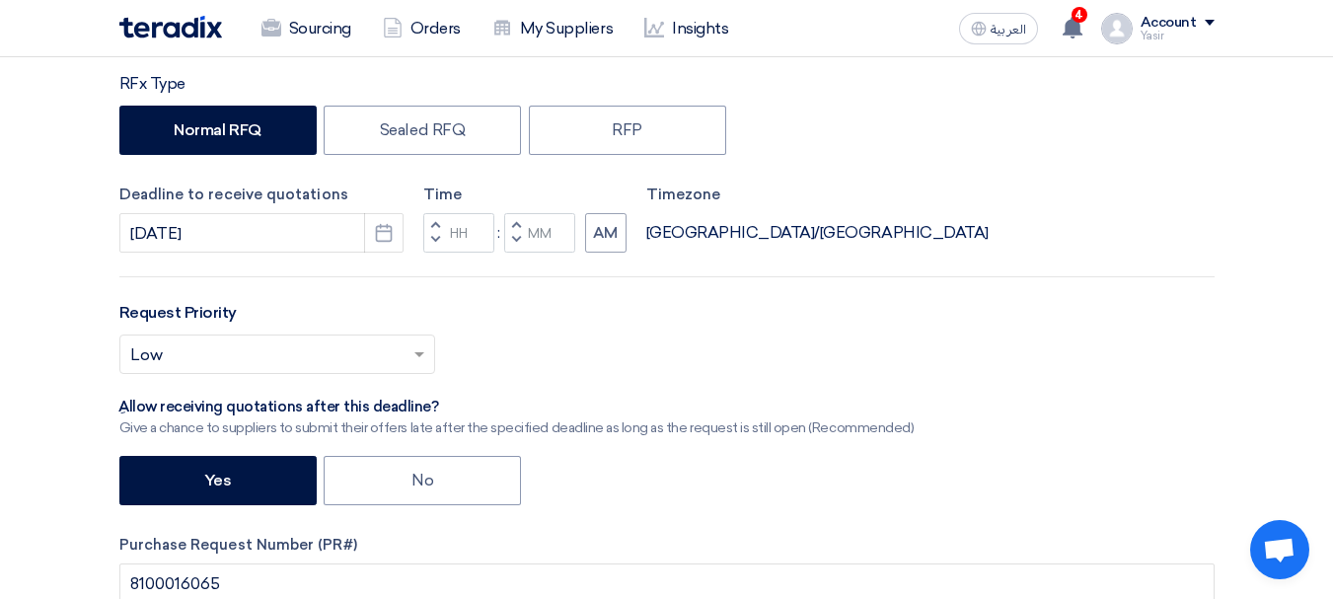
click at [427, 231] on button "Decrement hours" at bounding box center [435, 241] width 24 height 25
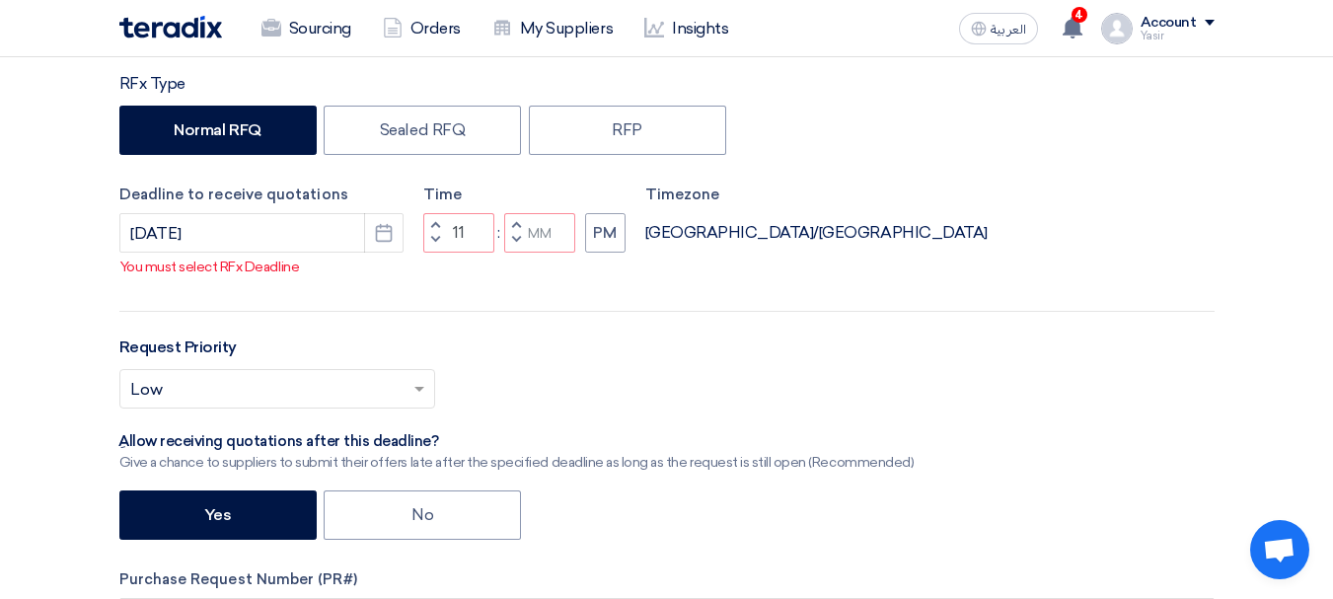
click at [519, 254] on button "Decrement minutes" at bounding box center [516, 241] width 24 height 25
type input "10"
type input "59"
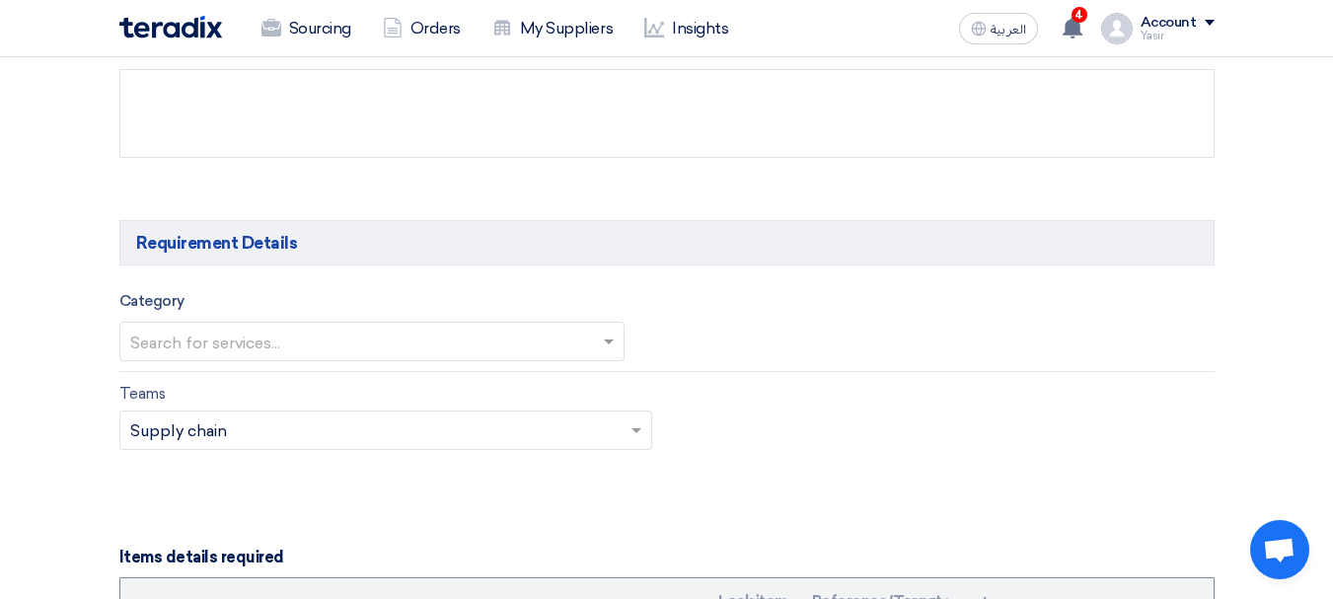
scroll to position [987, 0]
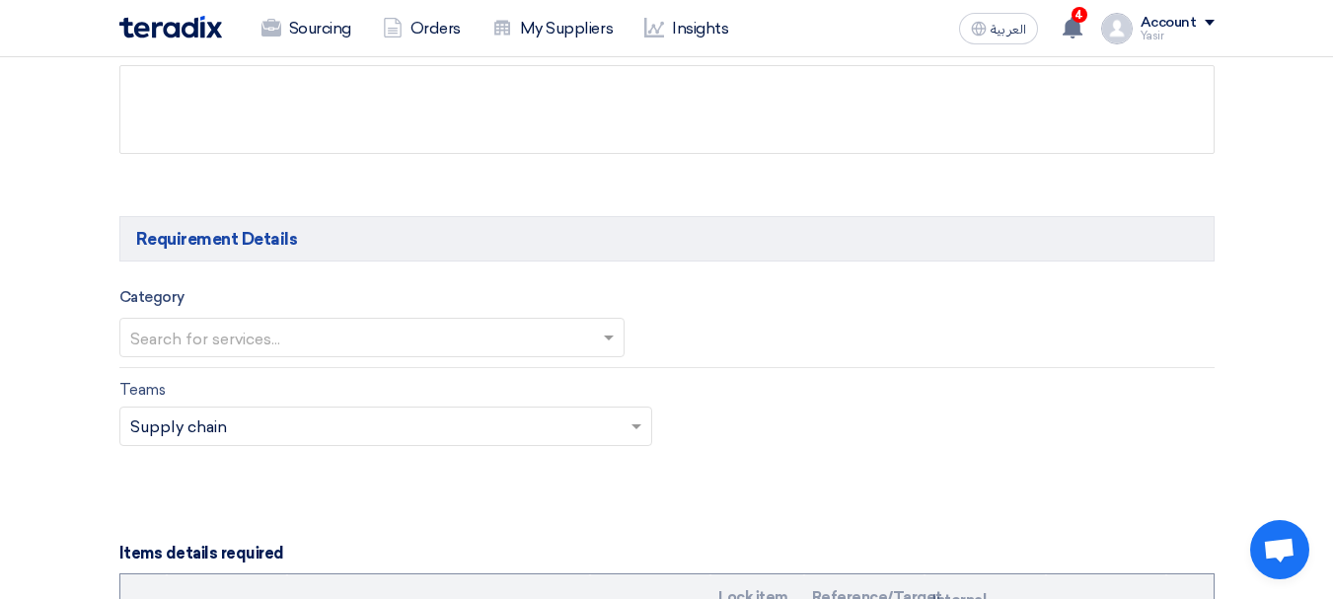
click at [310, 340] on input "text" at bounding box center [362, 340] width 464 height 33
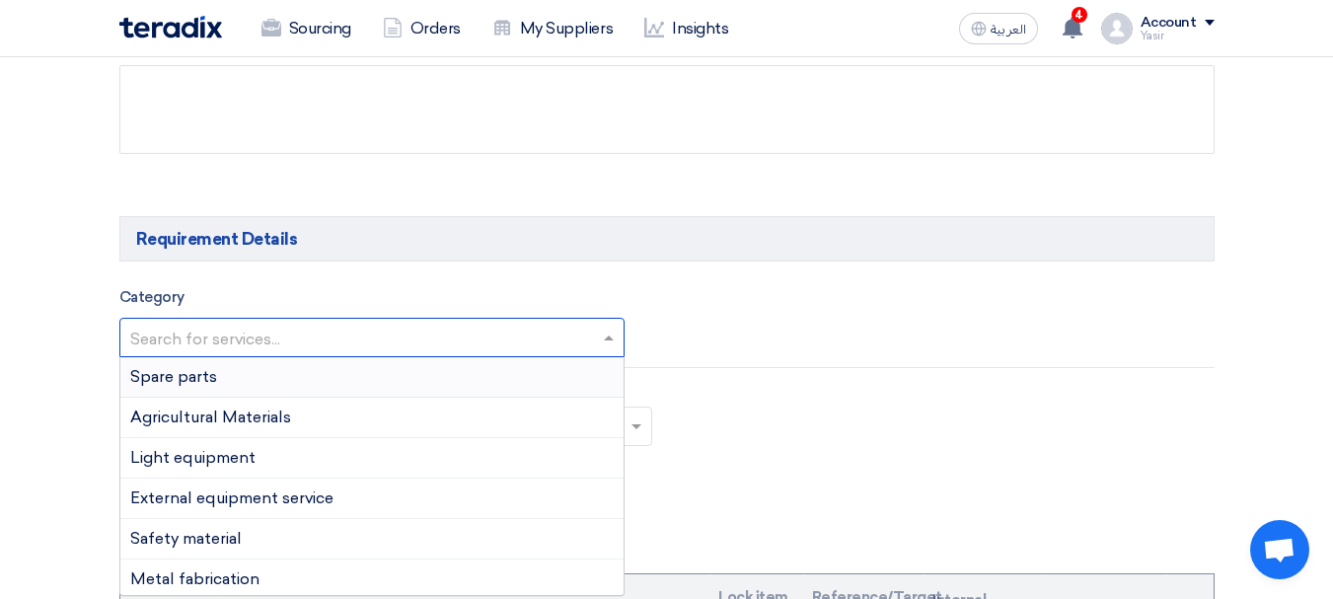
click at [191, 383] on span "Spare parts" at bounding box center [173, 376] width 87 height 19
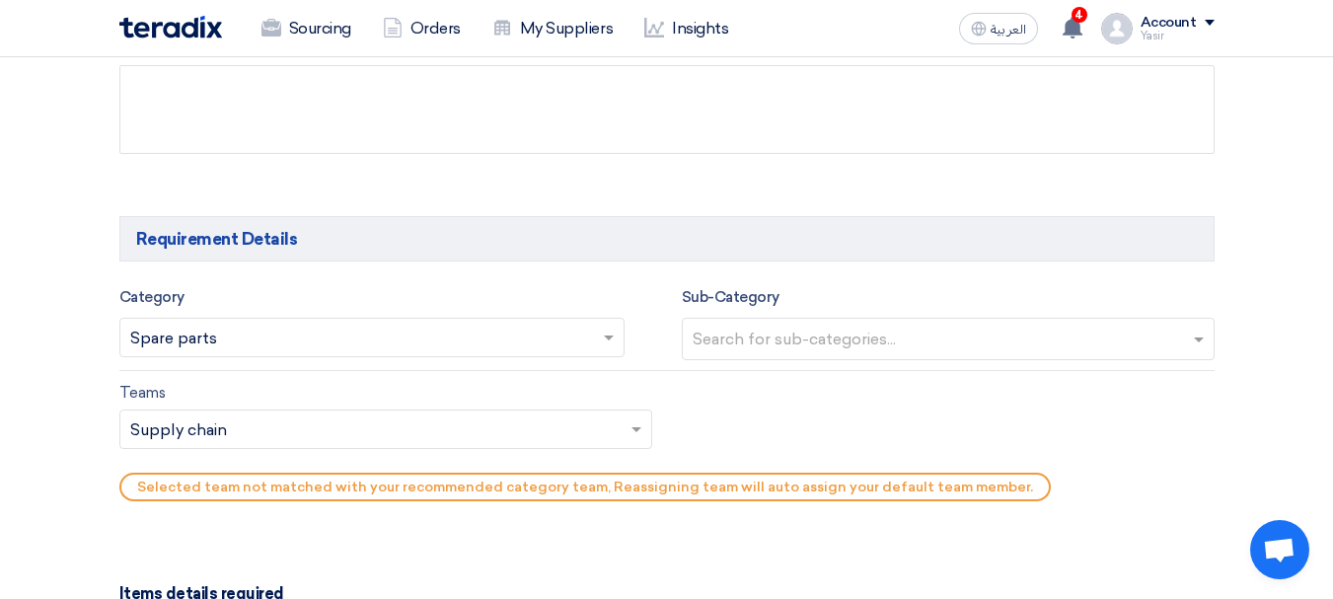
click at [895, 336] on input "text" at bounding box center [951, 341] width 516 height 33
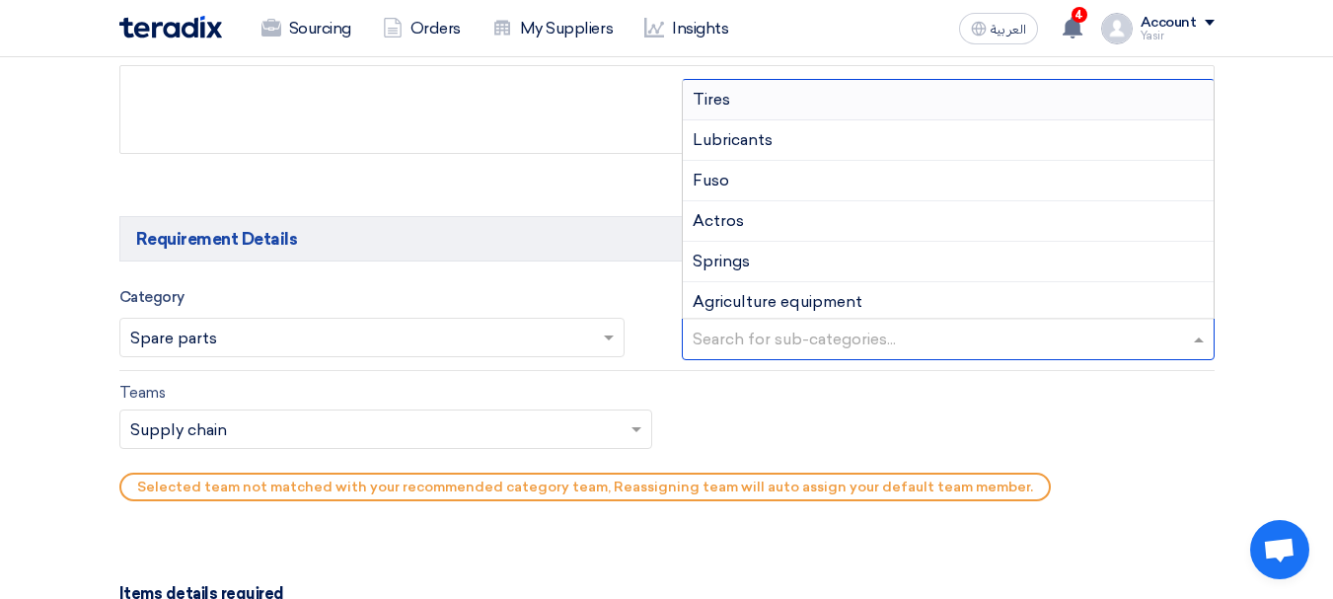
type input "a"
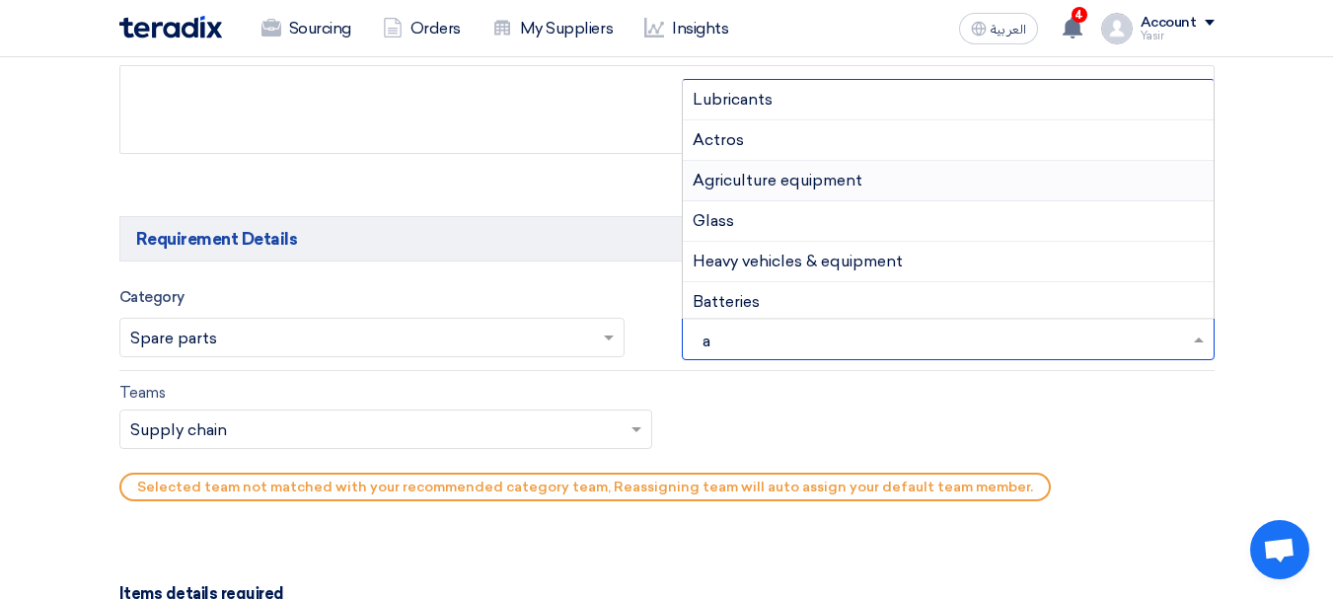
click at [745, 146] on div "Actros" at bounding box center [948, 140] width 531 height 40
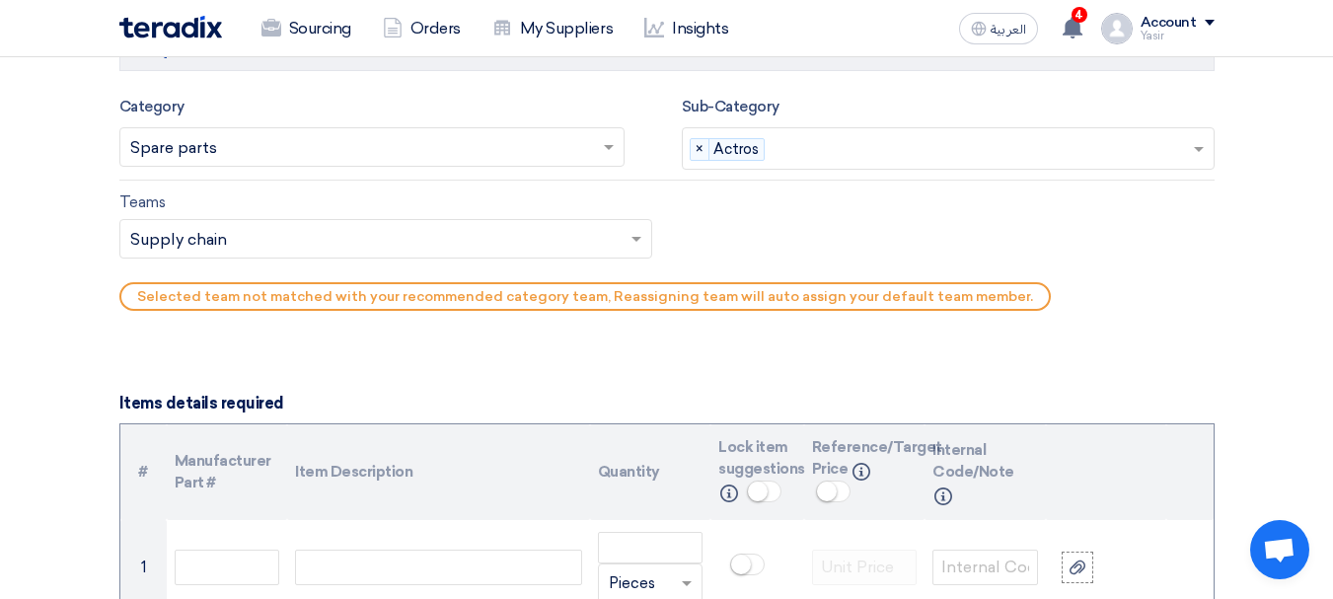
scroll to position [1184, 0]
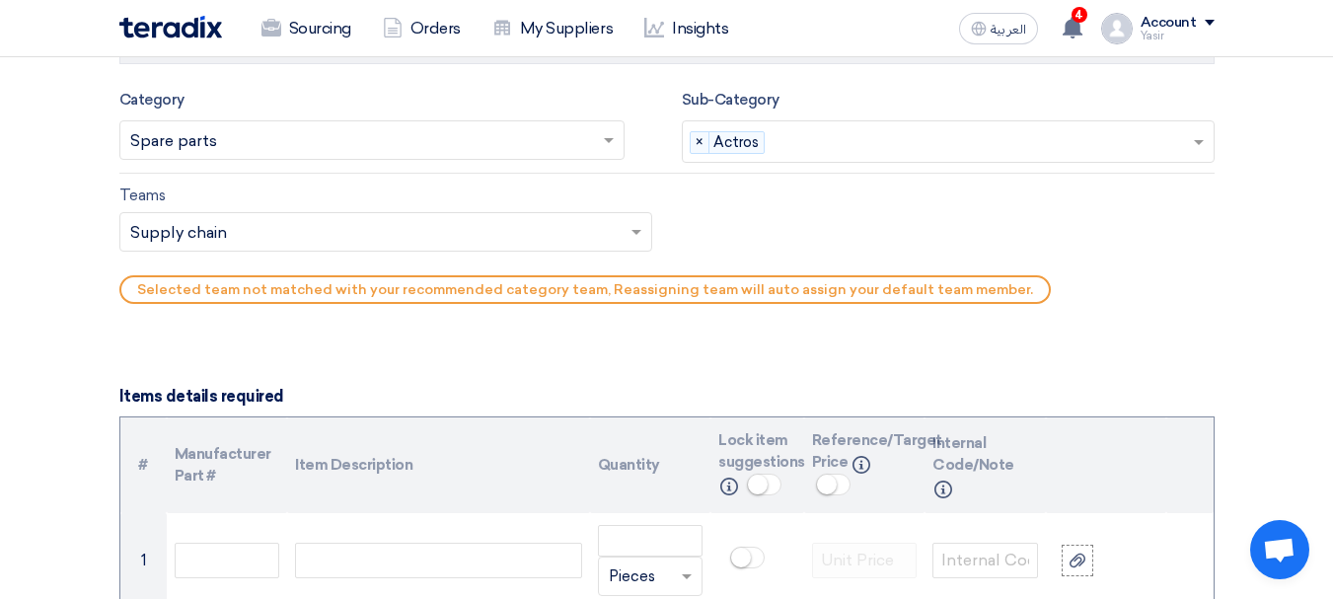
click at [273, 222] on input "text" at bounding box center [375, 233] width 491 height 33
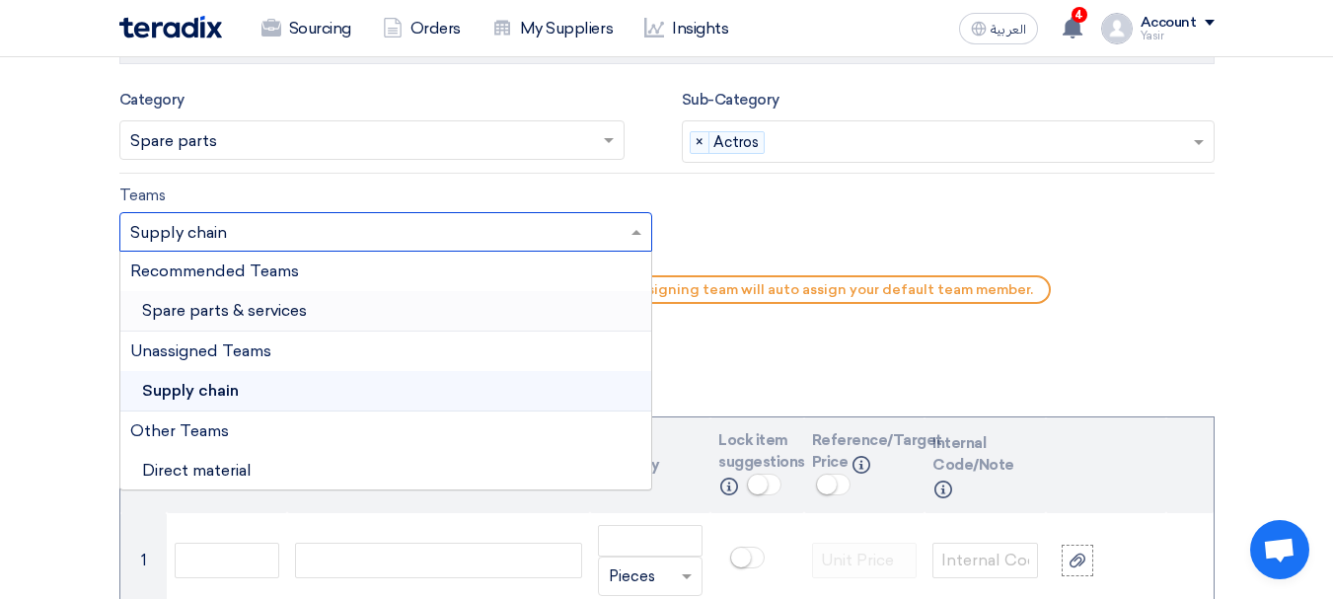
drag, startPoint x: 227, startPoint y: 299, endPoint x: 528, endPoint y: 331, distance: 302.6
click at [226, 299] on div "Spare parts & services" at bounding box center [385, 311] width 531 height 40
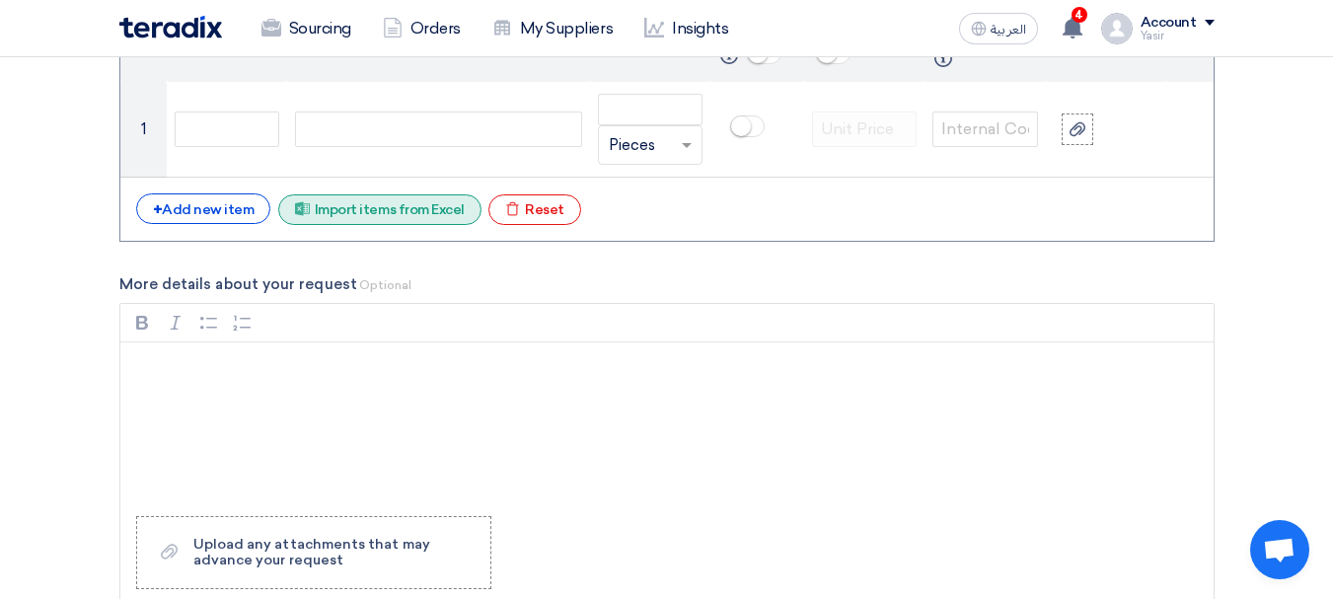
scroll to position [1579, 0]
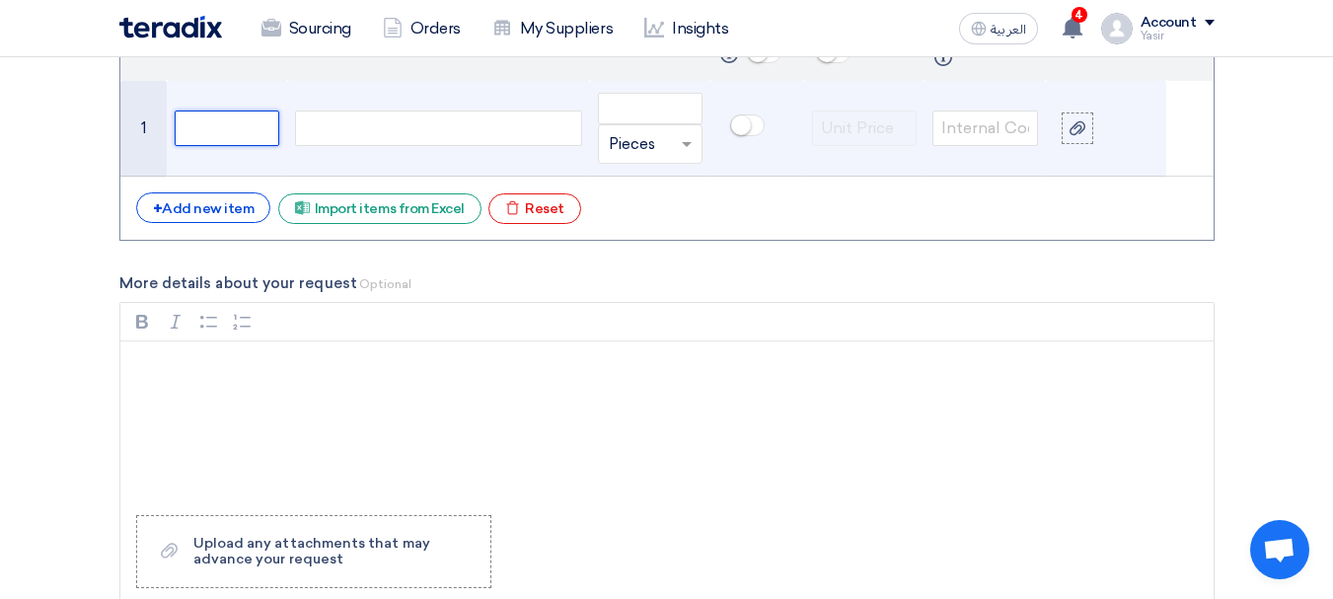
click at [272, 131] on input "text" at bounding box center [228, 129] width 106 height 36
click at [361, 118] on div at bounding box center [438, 129] width 286 height 36
paste div
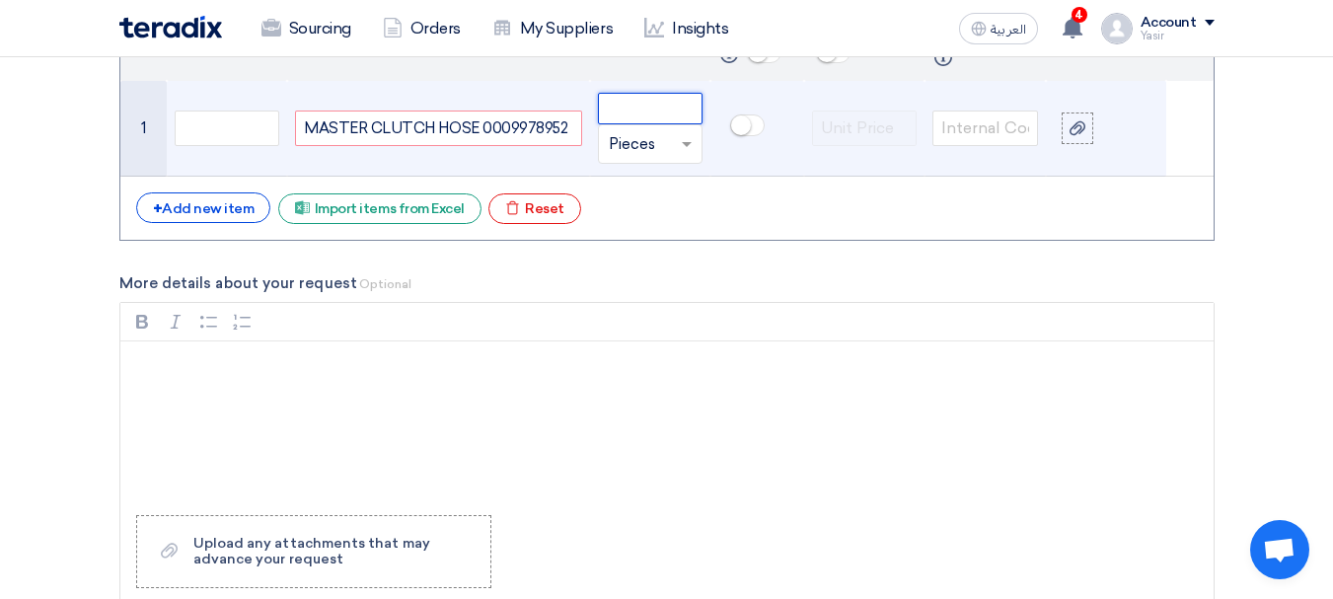
click at [625, 108] on input "number" at bounding box center [651, 109] width 106 height 32
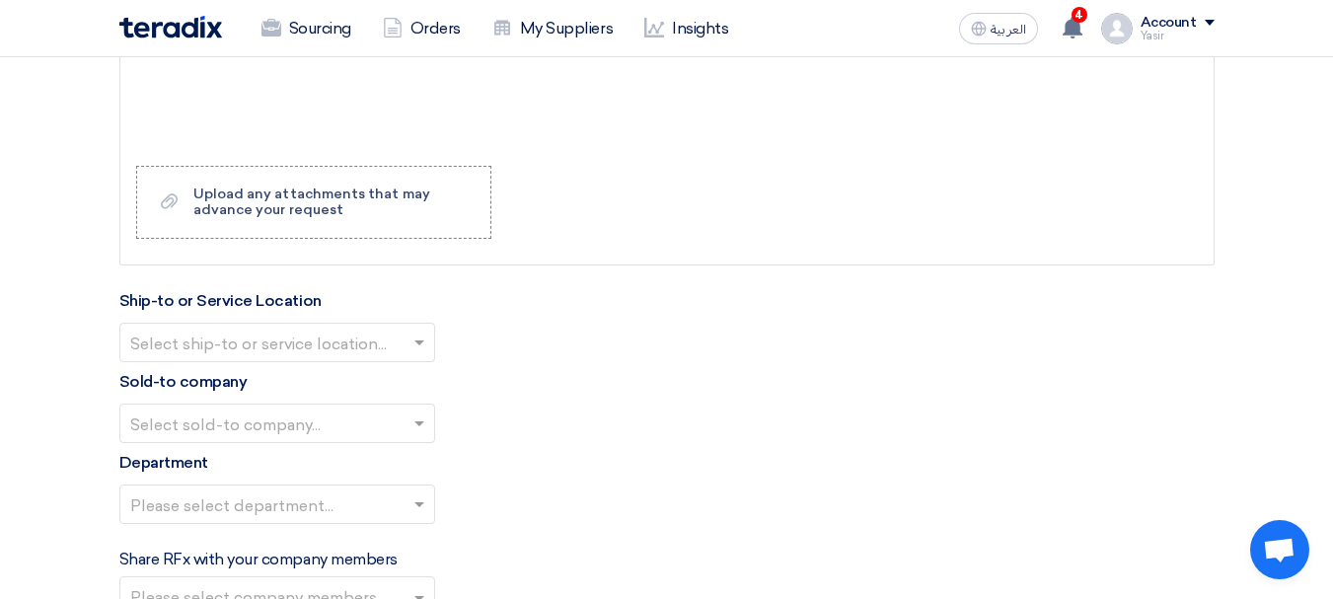
scroll to position [1974, 0]
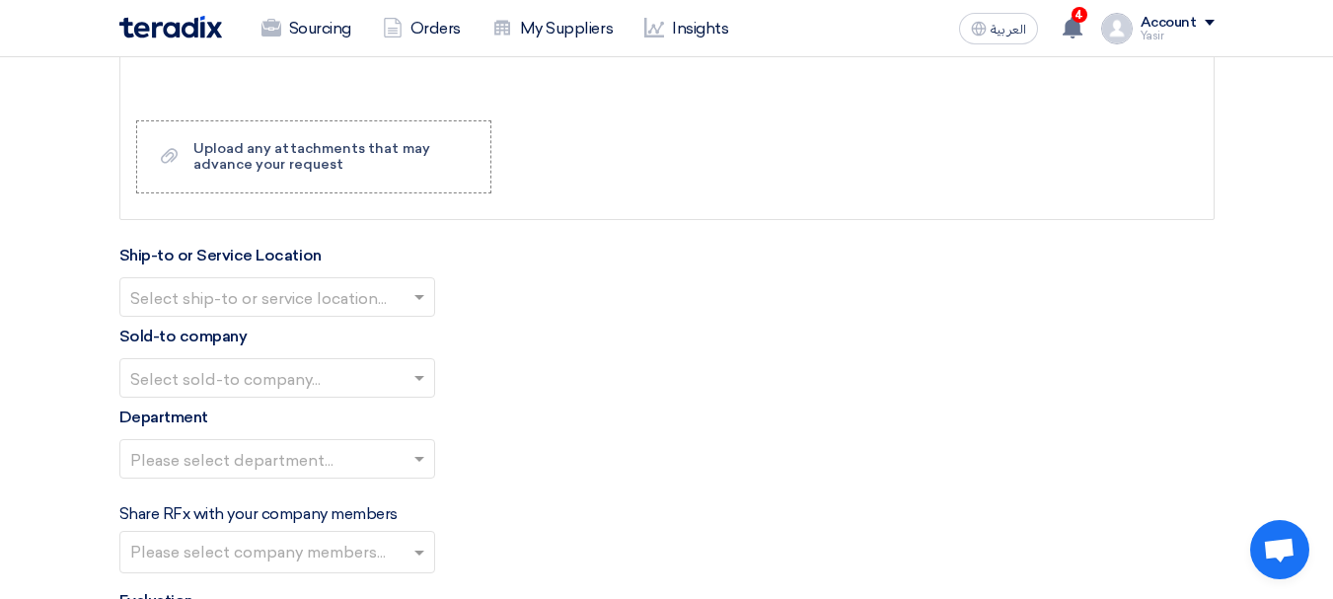
click at [301, 305] on input "text" at bounding box center [267, 299] width 274 height 33
type input "100"
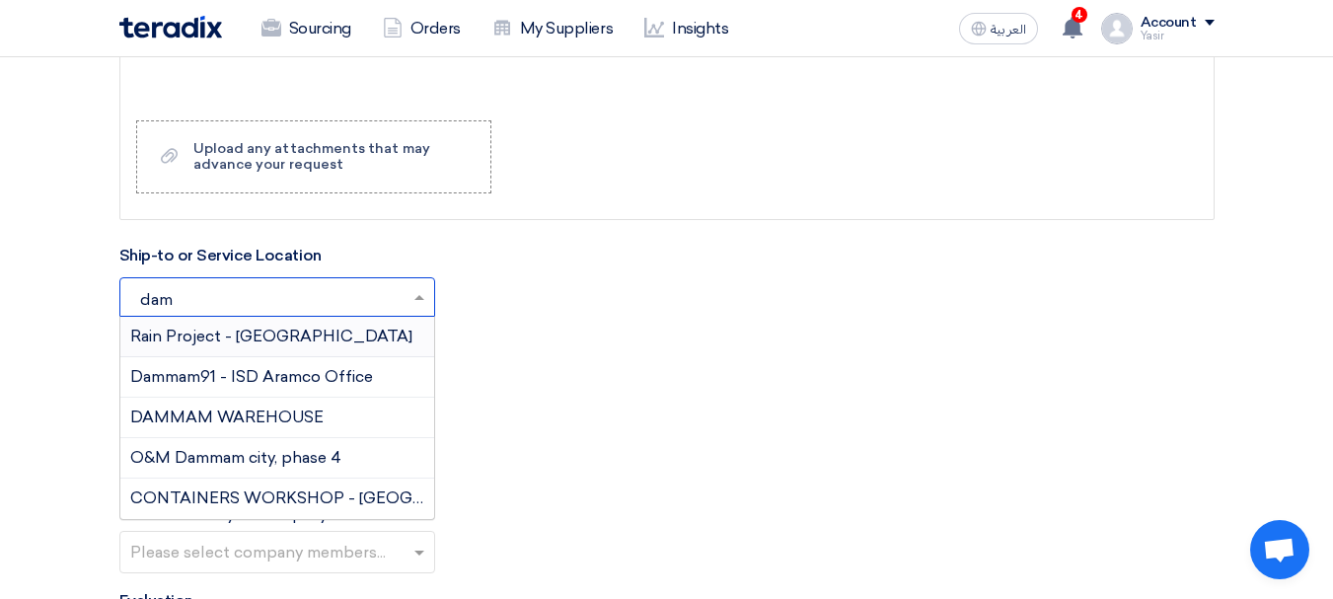
type input "damm"
click at [211, 404] on div "DAMMAM WAREHOUSE" at bounding box center [277, 418] width 314 height 40
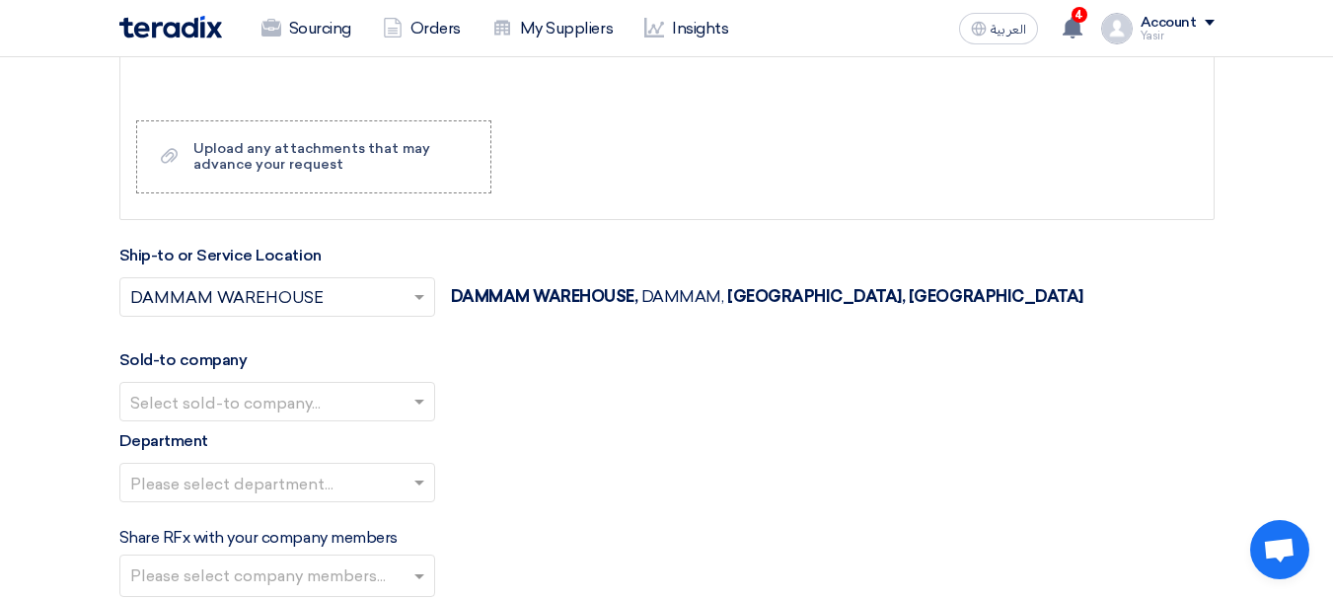
click at [298, 365] on div "Sold-to company Select sold-to company..." at bounding box center [666, 384] width 1095 height 73
click at [277, 406] on input "text" at bounding box center [267, 404] width 274 height 33
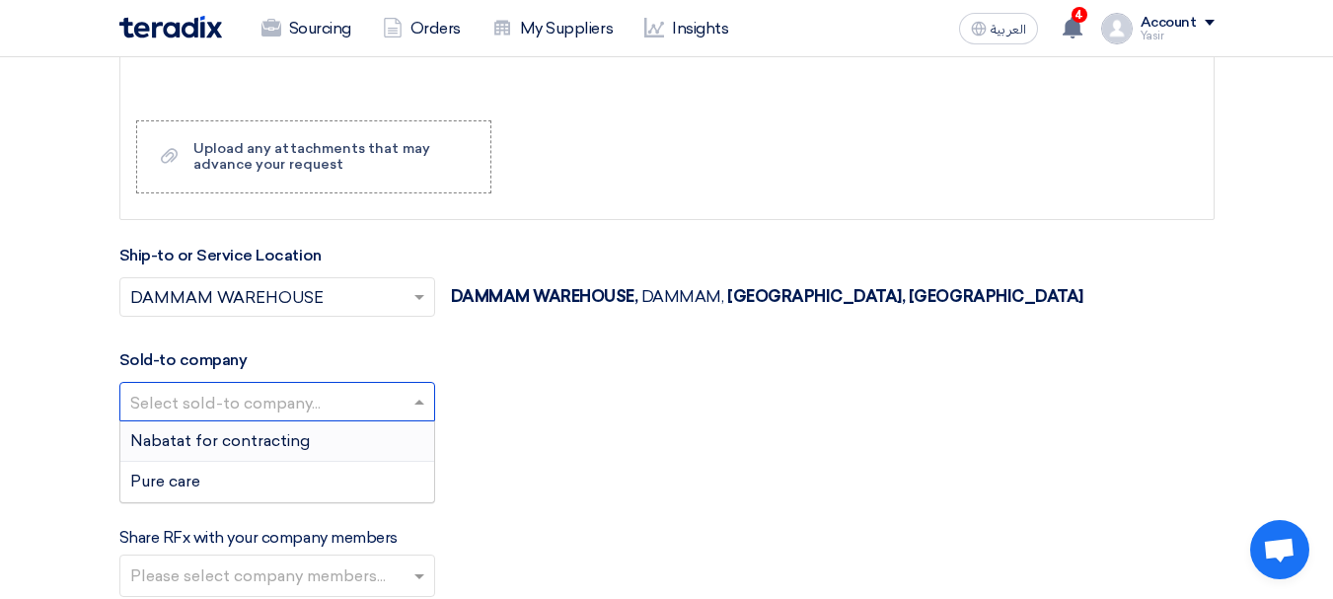
click at [219, 445] on span "Nabatat for contracting" at bounding box center [220, 440] width 180 height 19
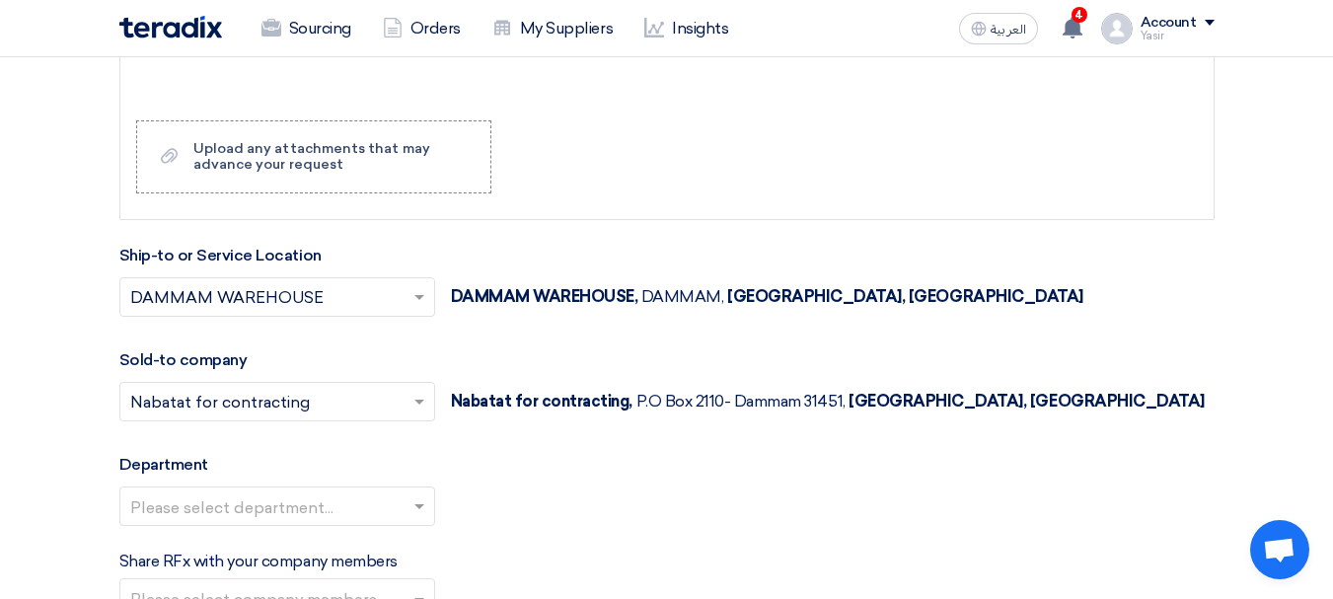
scroll to position [2072, 0]
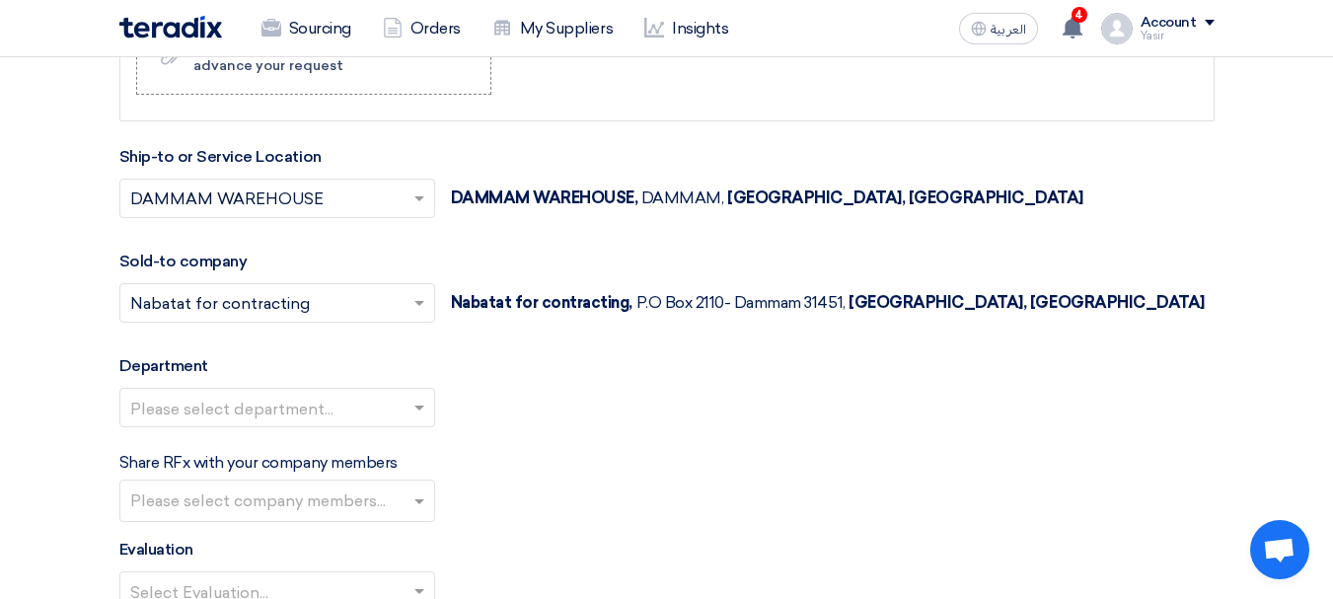
click at [314, 410] on input "text" at bounding box center [267, 410] width 274 height 33
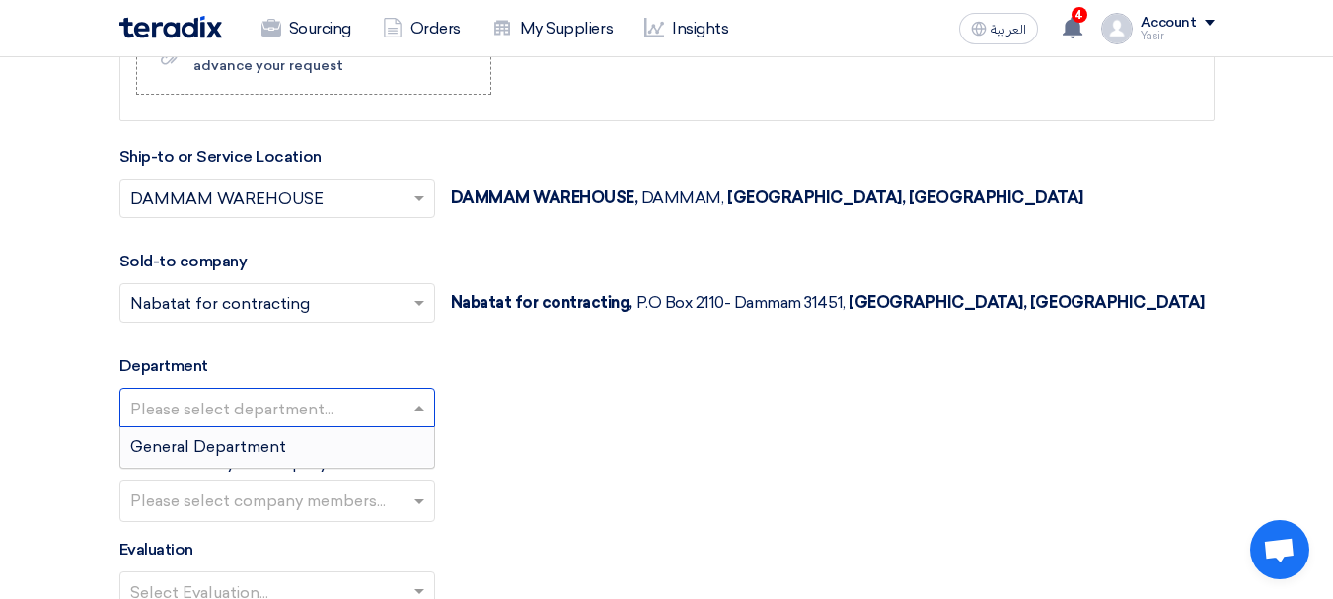
click at [249, 450] on span "General Department" at bounding box center [208, 446] width 156 height 19
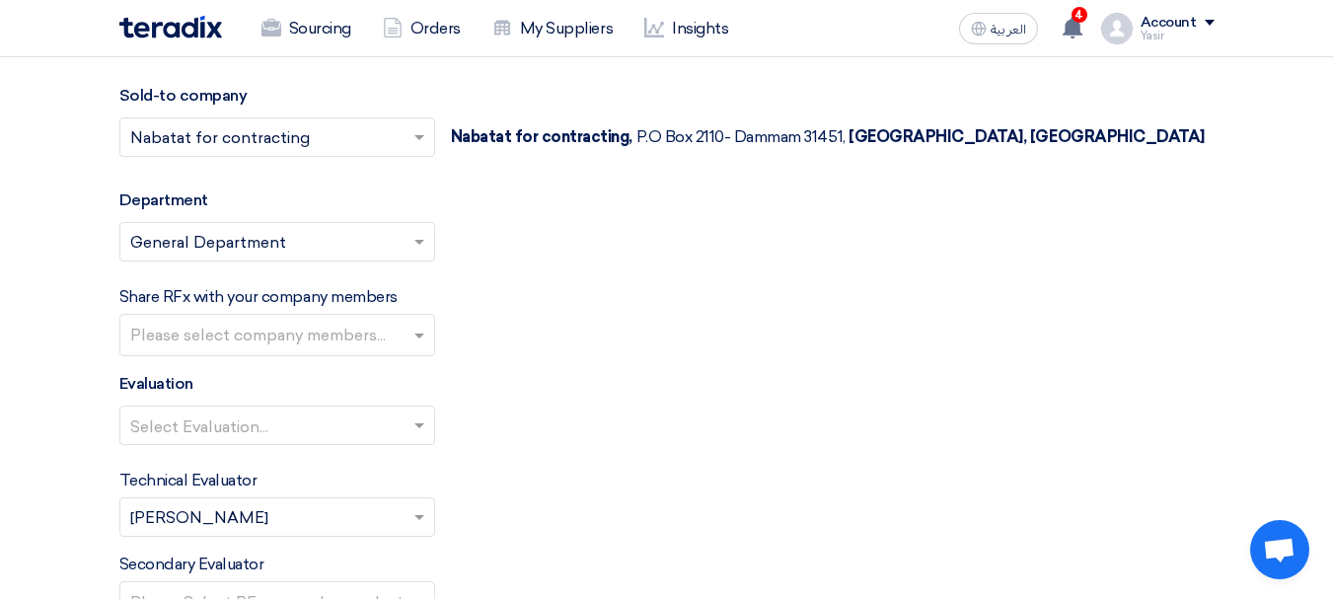
scroll to position [2270, 0]
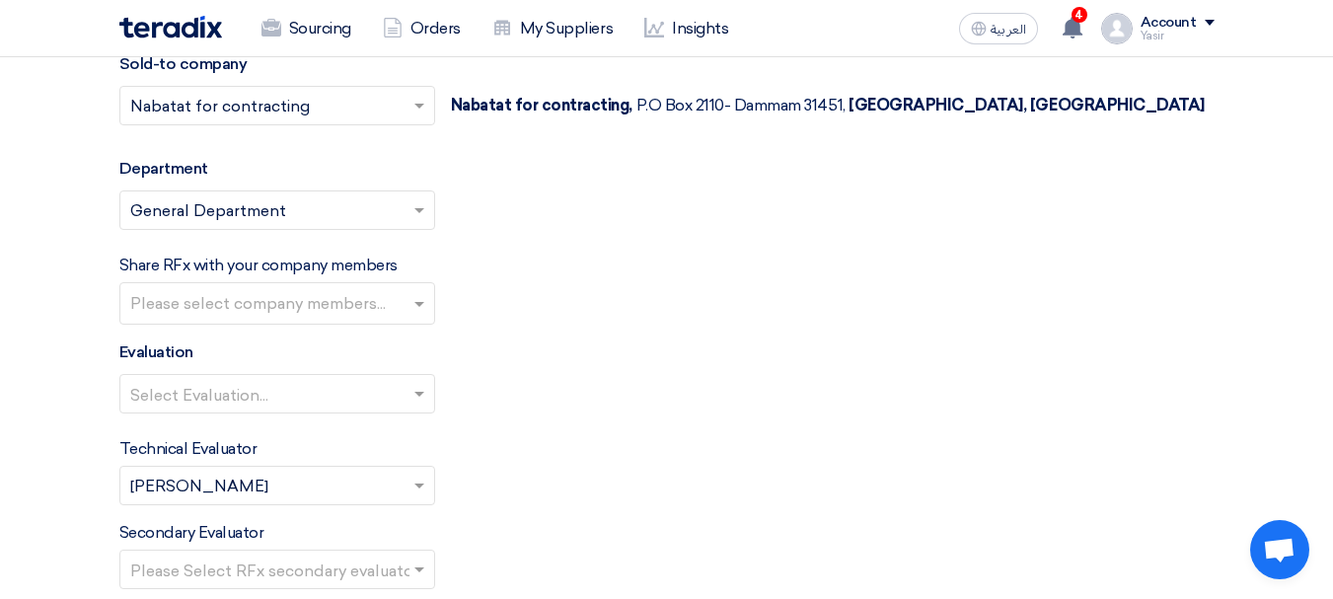
click at [275, 397] on input "text" at bounding box center [267, 396] width 274 height 33
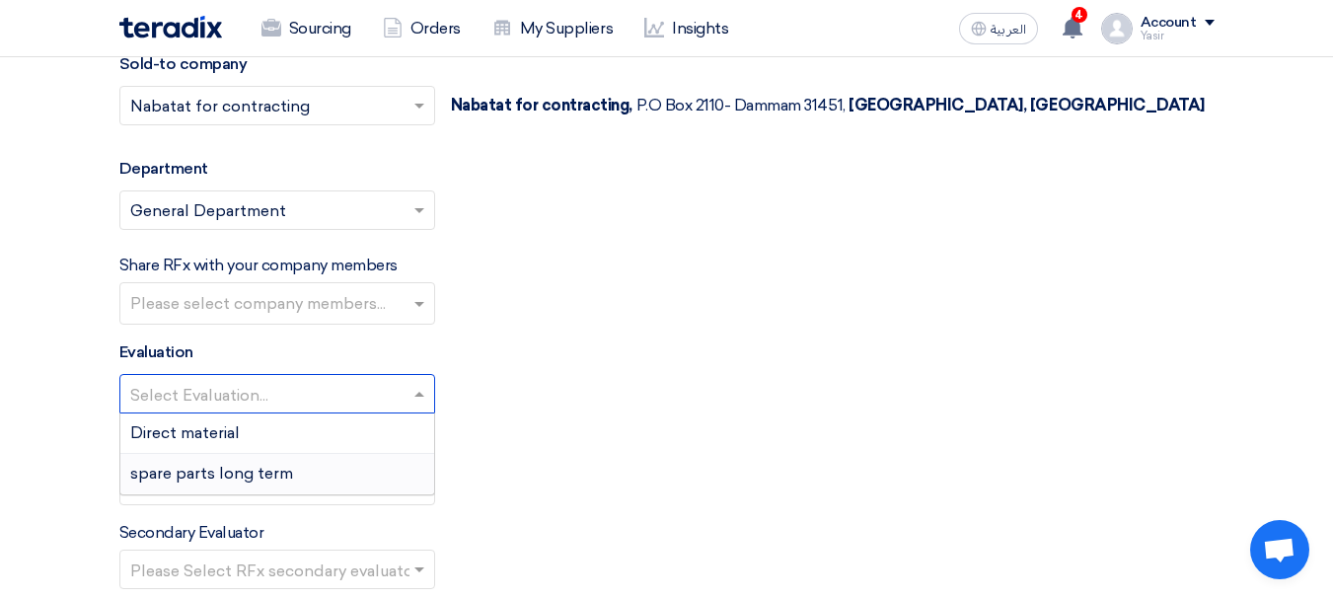
click at [209, 469] on span "spare parts long term" at bounding box center [211, 473] width 163 height 19
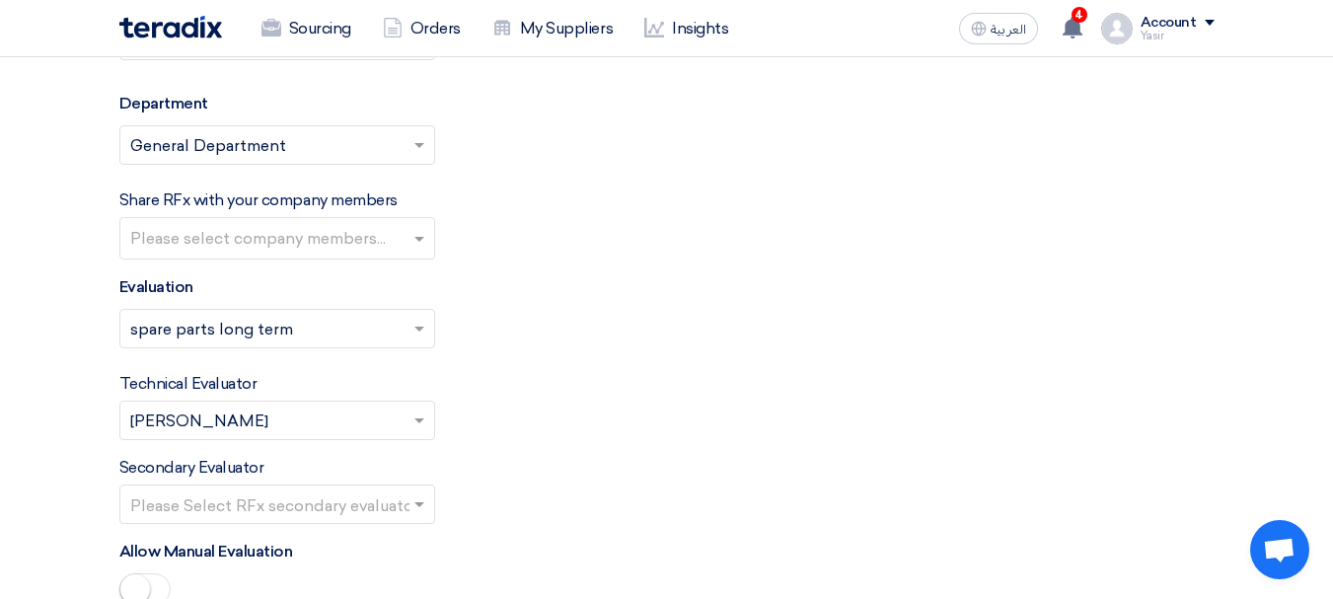
scroll to position [2368, 0]
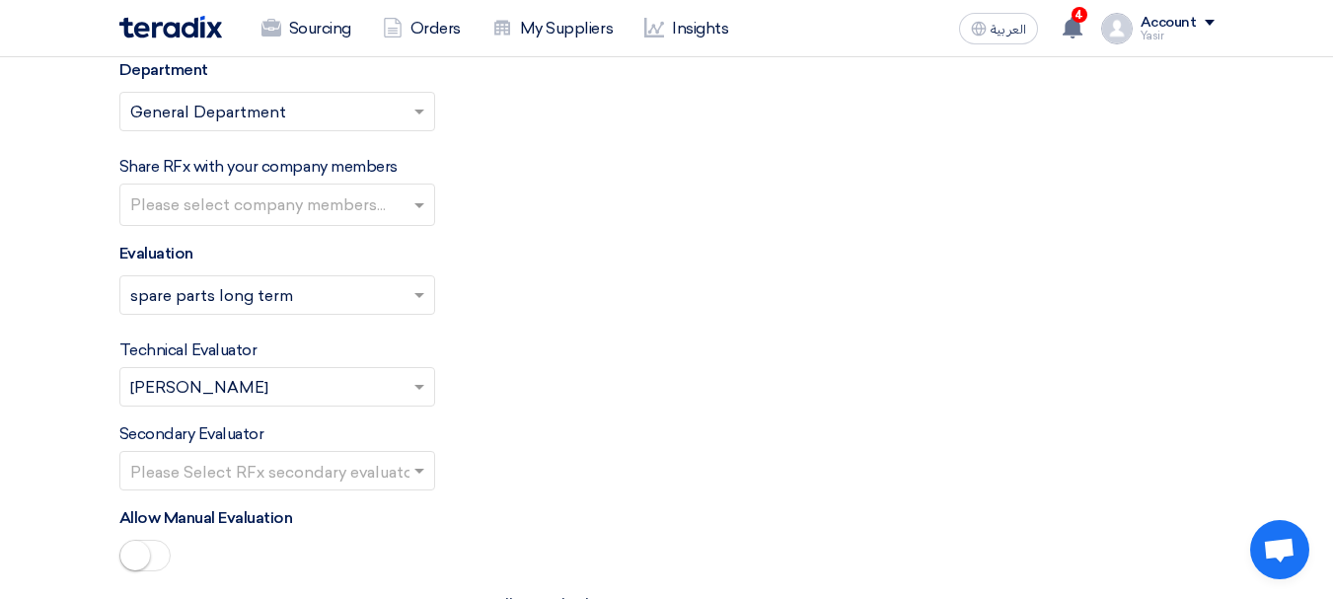
drag, startPoint x: 357, startPoint y: 462, endPoint x: 307, endPoint y: 499, distance: 62.8
click at [357, 463] on input "text" at bounding box center [267, 473] width 274 height 33
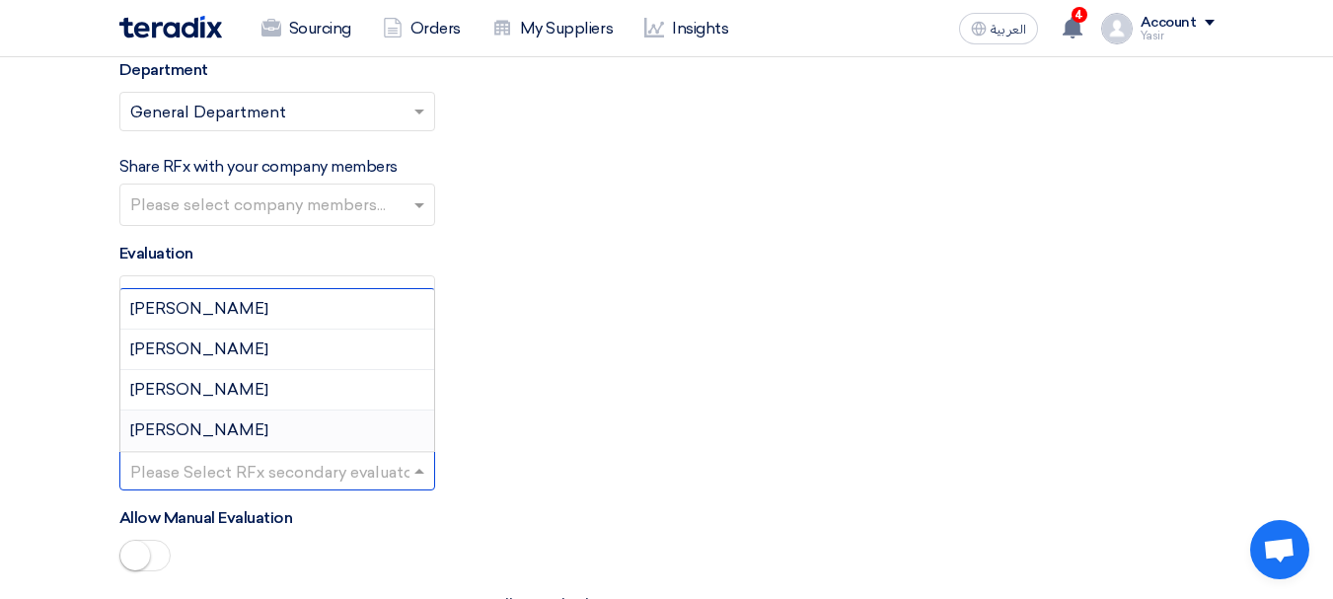
drag, startPoint x: 199, startPoint y: 416, endPoint x: 609, endPoint y: 468, distance: 412.7
click at [198, 416] on div "[PERSON_NAME]" at bounding box center [277, 430] width 314 height 39
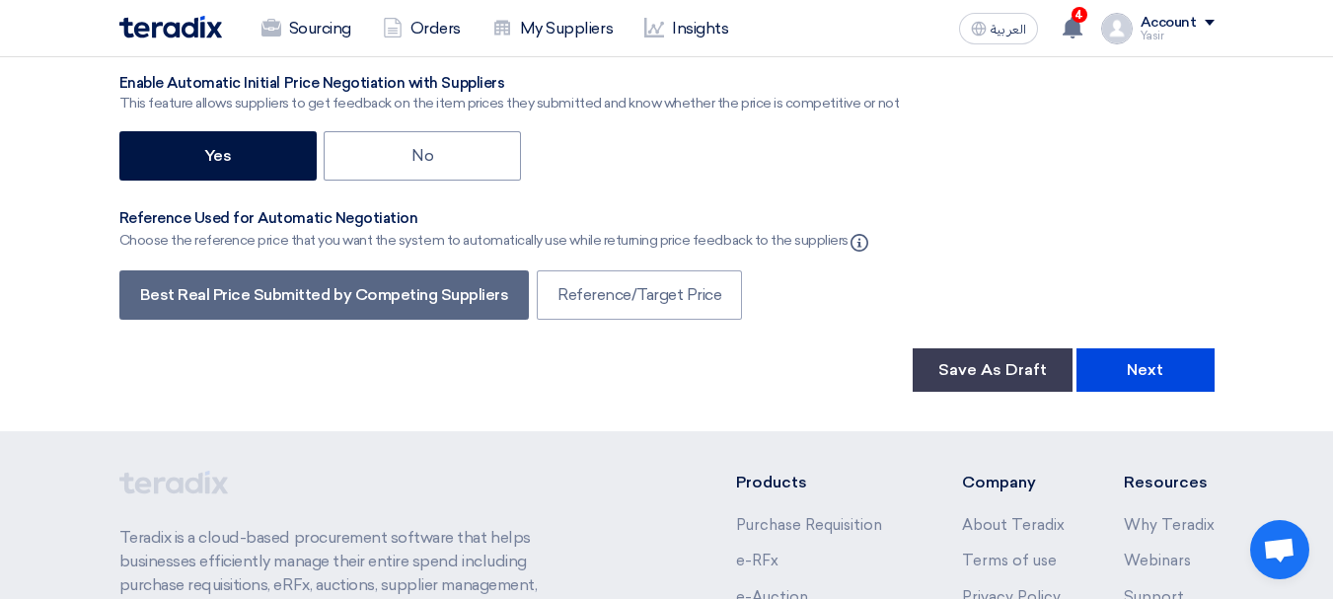
scroll to position [3256, 0]
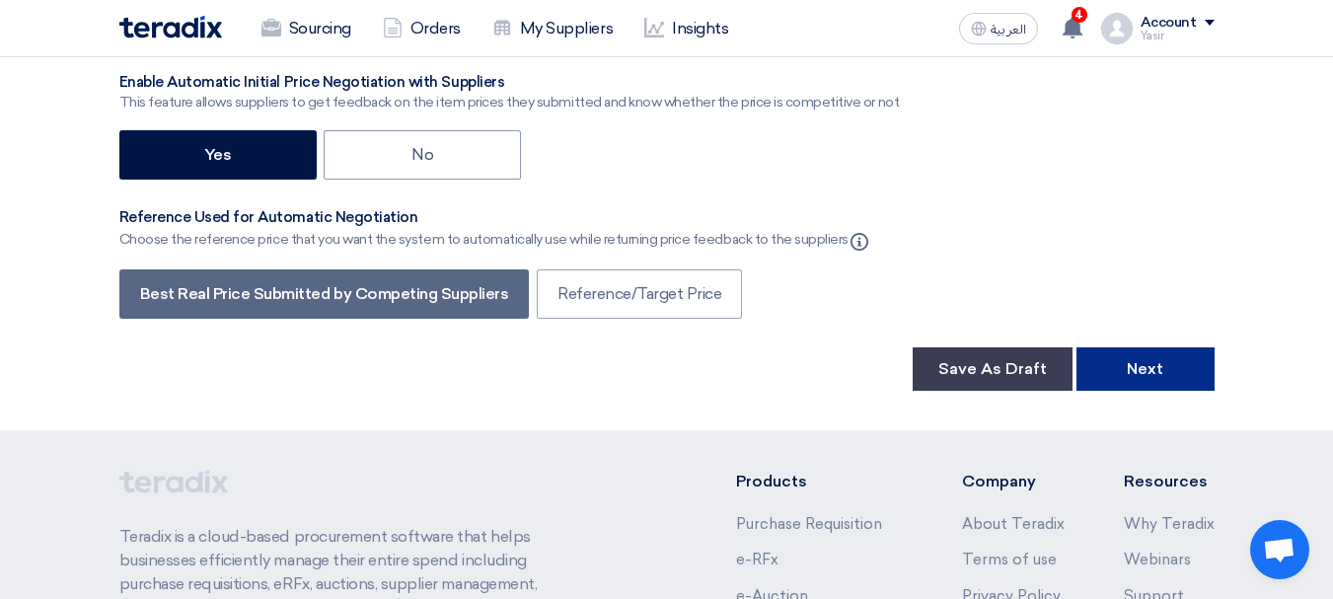
click at [1158, 355] on button "Next" at bounding box center [1146, 368] width 138 height 43
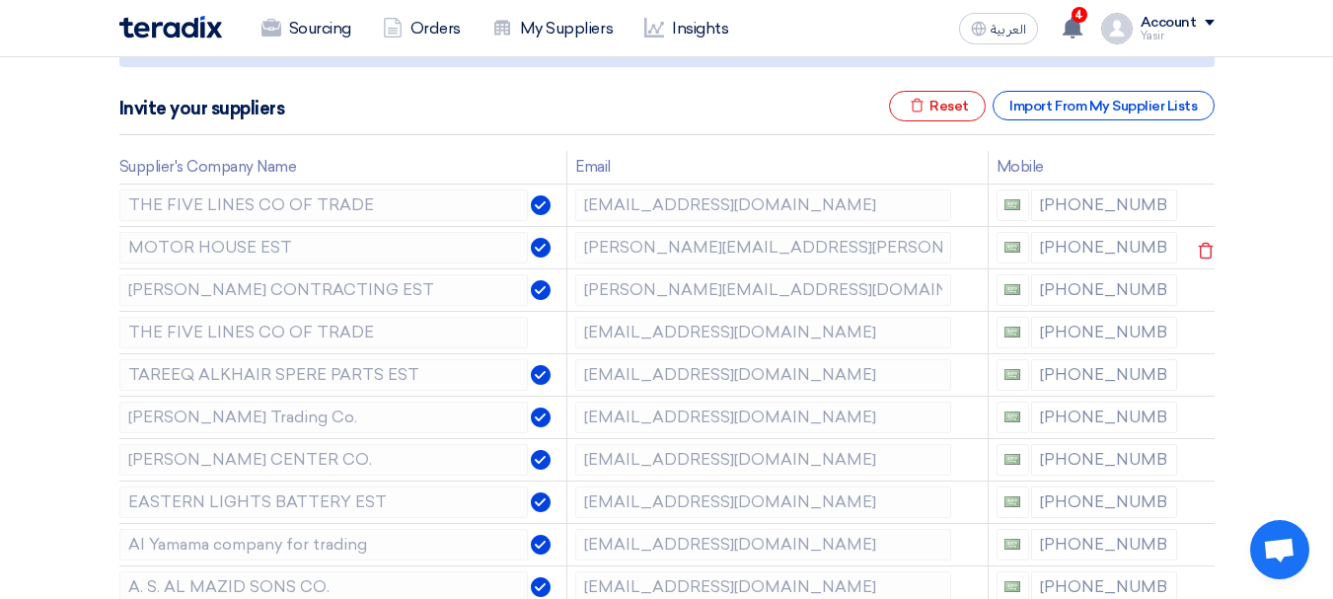
scroll to position [296, 0]
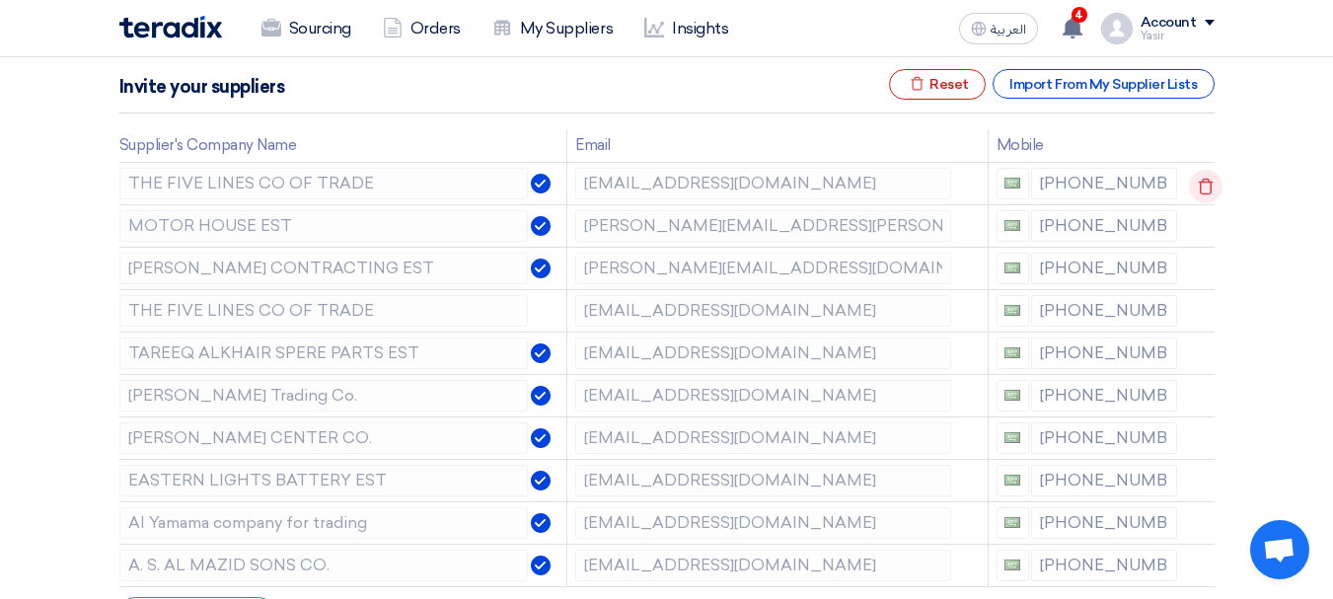
click at [1202, 186] on icon at bounding box center [1206, 187] width 34 height 34
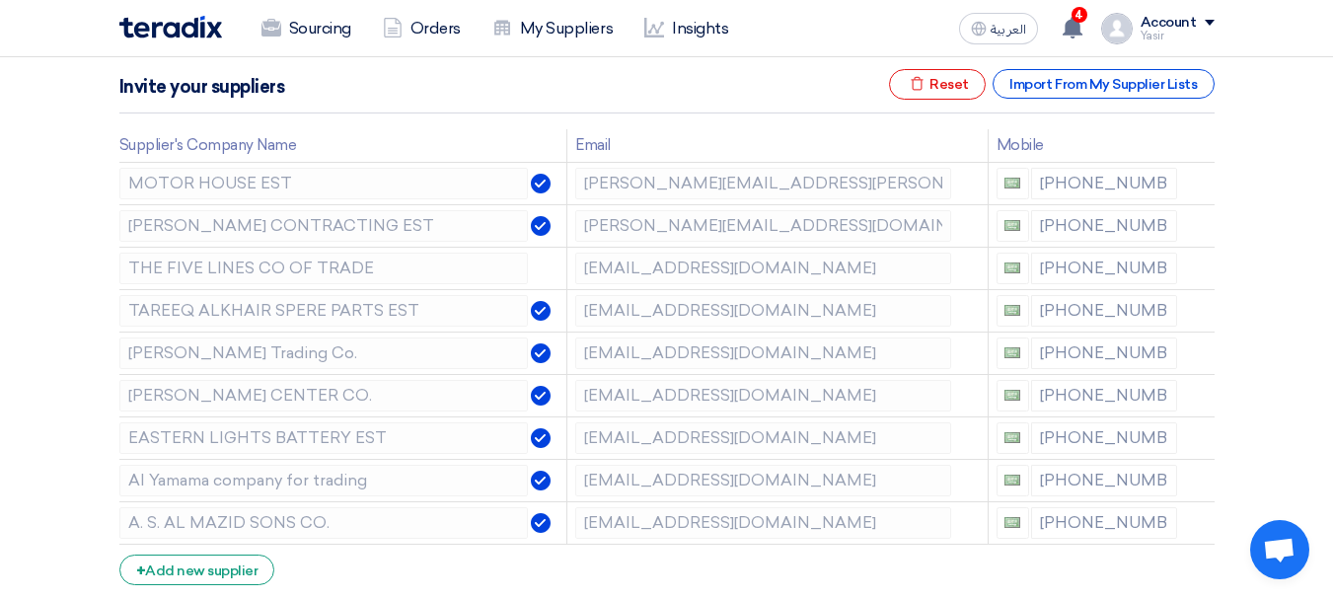
click at [0, 0] on icon at bounding box center [0, 0] width 0 height 0
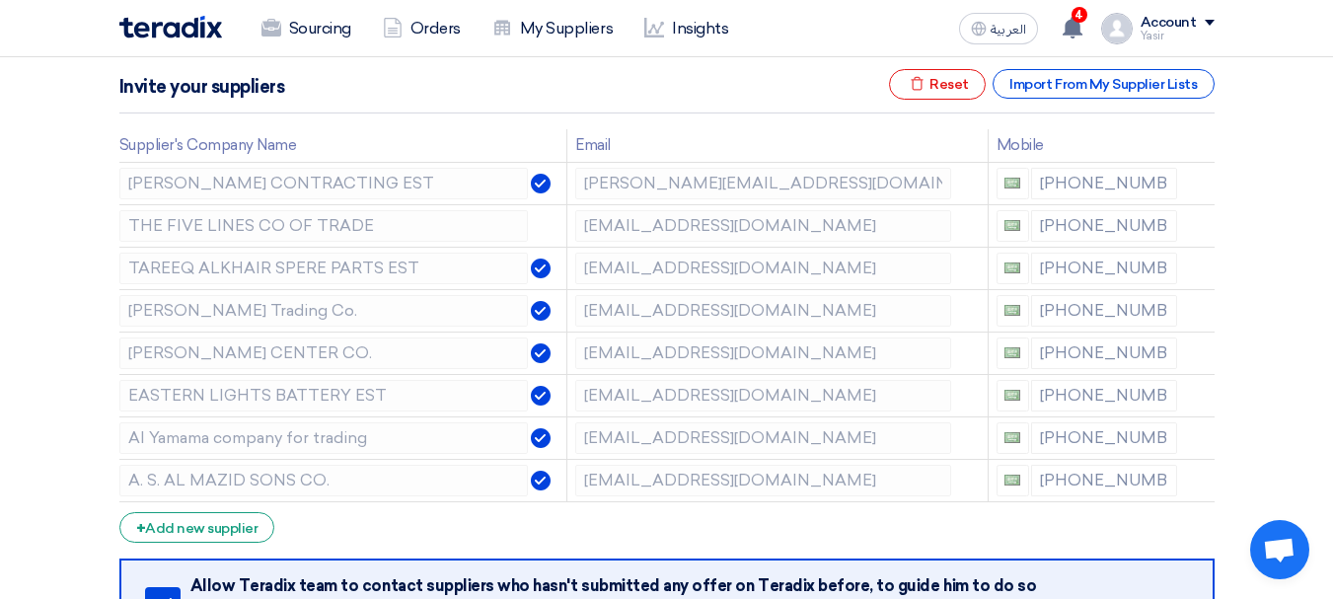
click at [0, 0] on icon at bounding box center [0, 0] width 0 height 0
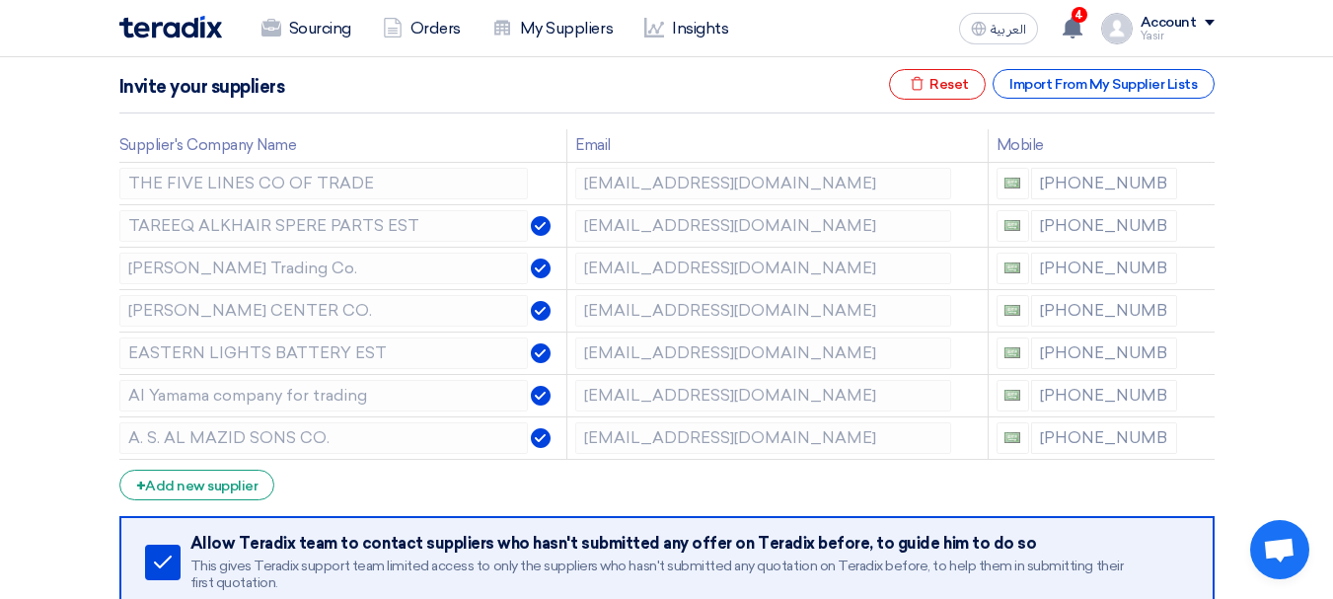
click at [0, 0] on icon at bounding box center [0, 0] width 0 height 0
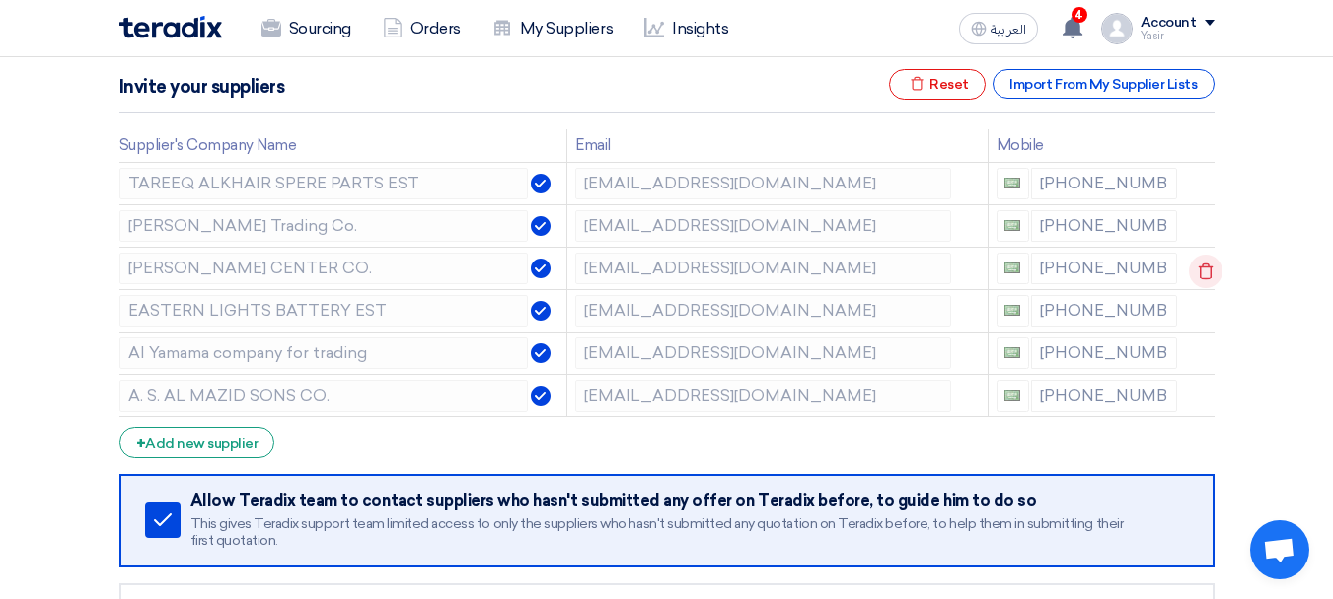
click at [1203, 277] on icon at bounding box center [1206, 272] width 34 height 34
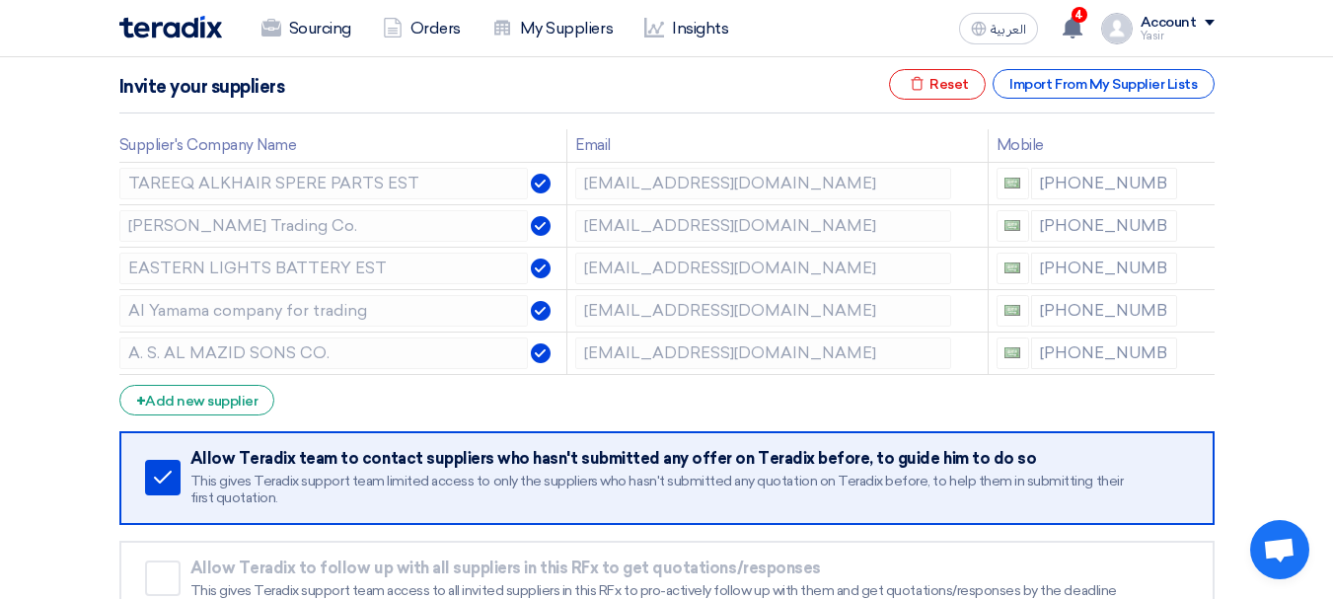
click at [0, 0] on icon at bounding box center [0, 0] width 0 height 0
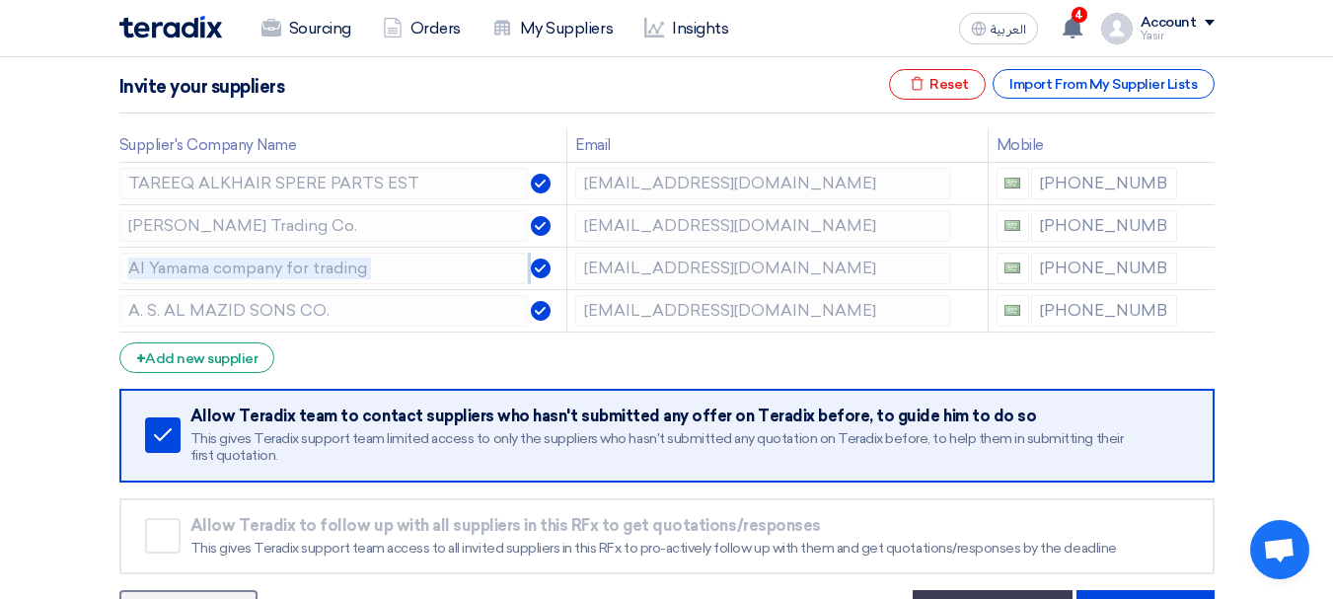
click at [0, 0] on icon at bounding box center [0, 0] width 0 height 0
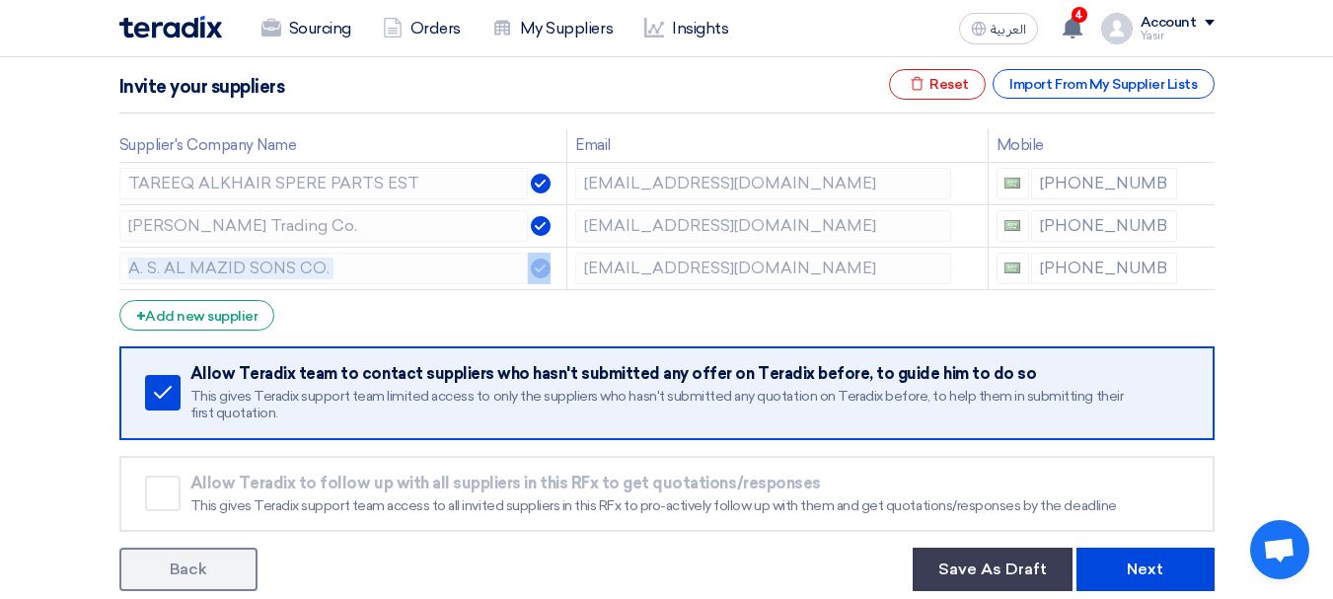
click at [0, 0] on icon at bounding box center [0, 0] width 0 height 0
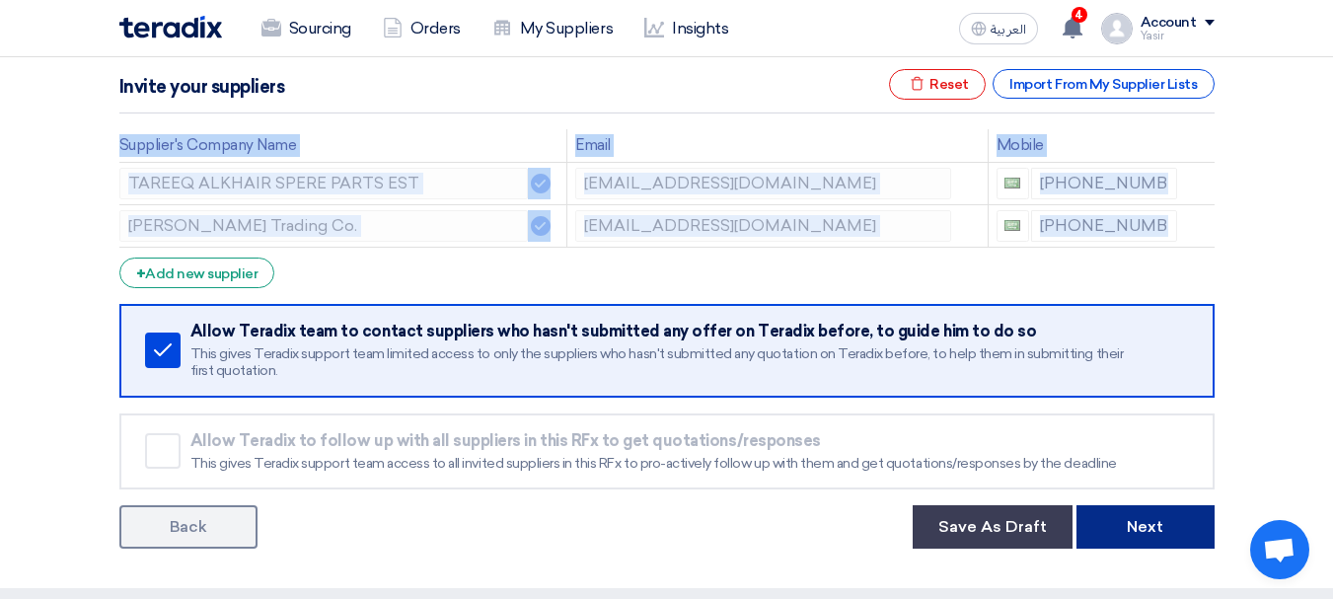
click at [1134, 516] on button "Next" at bounding box center [1146, 526] width 138 height 43
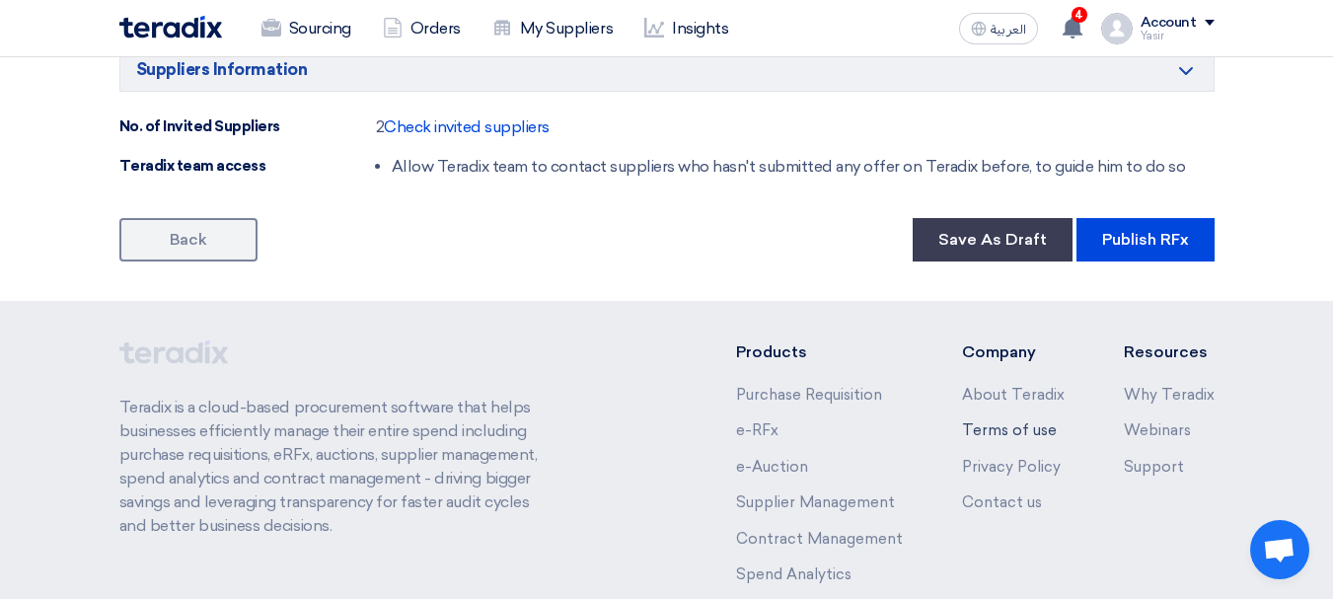
scroll to position [1382, 0]
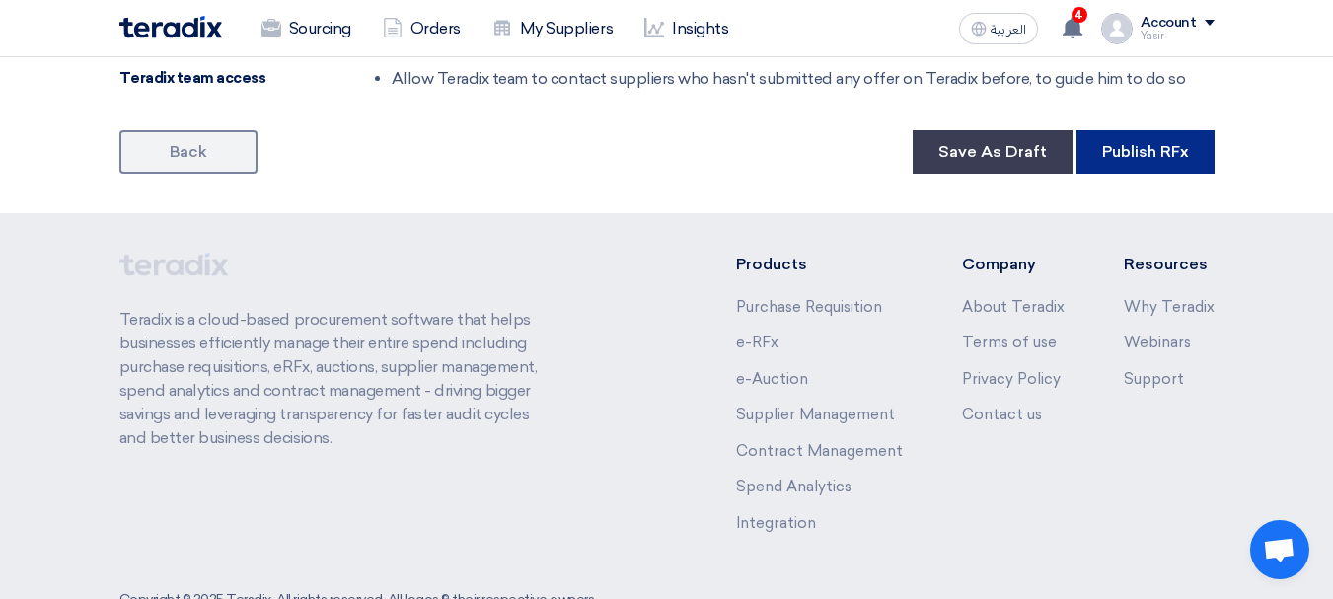
click at [1154, 133] on button "Publish RFx" at bounding box center [1146, 151] width 138 height 43
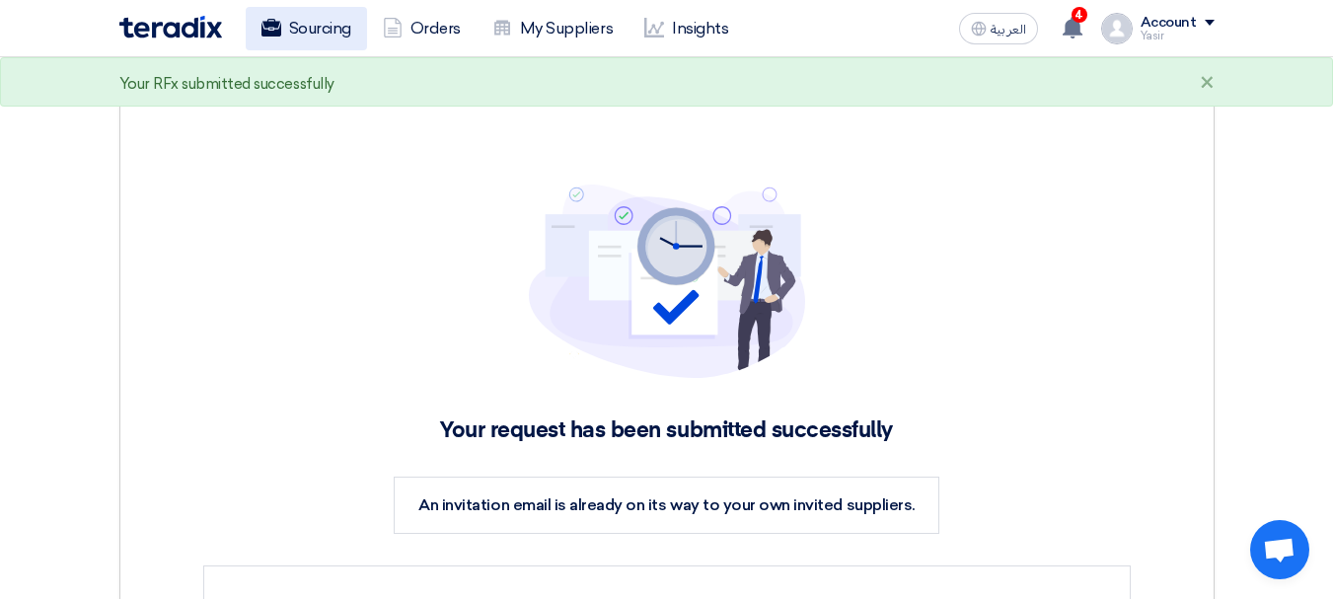
click at [338, 34] on link "Sourcing" at bounding box center [306, 28] width 121 height 43
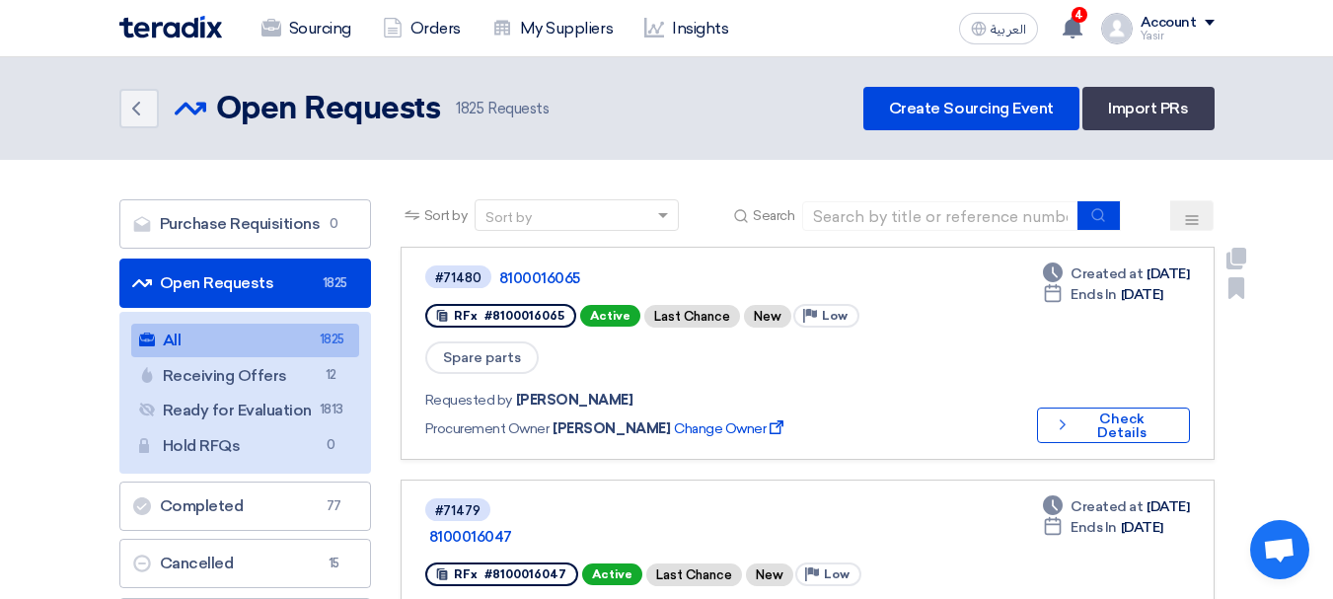
click at [1092, 375] on div "Deadline Created at [DATE] Deadline Ends In [DATE] Check details Check Details" at bounding box center [1109, 353] width 161 height 180
click at [1083, 408] on button "Check details Check Details" at bounding box center [1113, 426] width 153 height 36
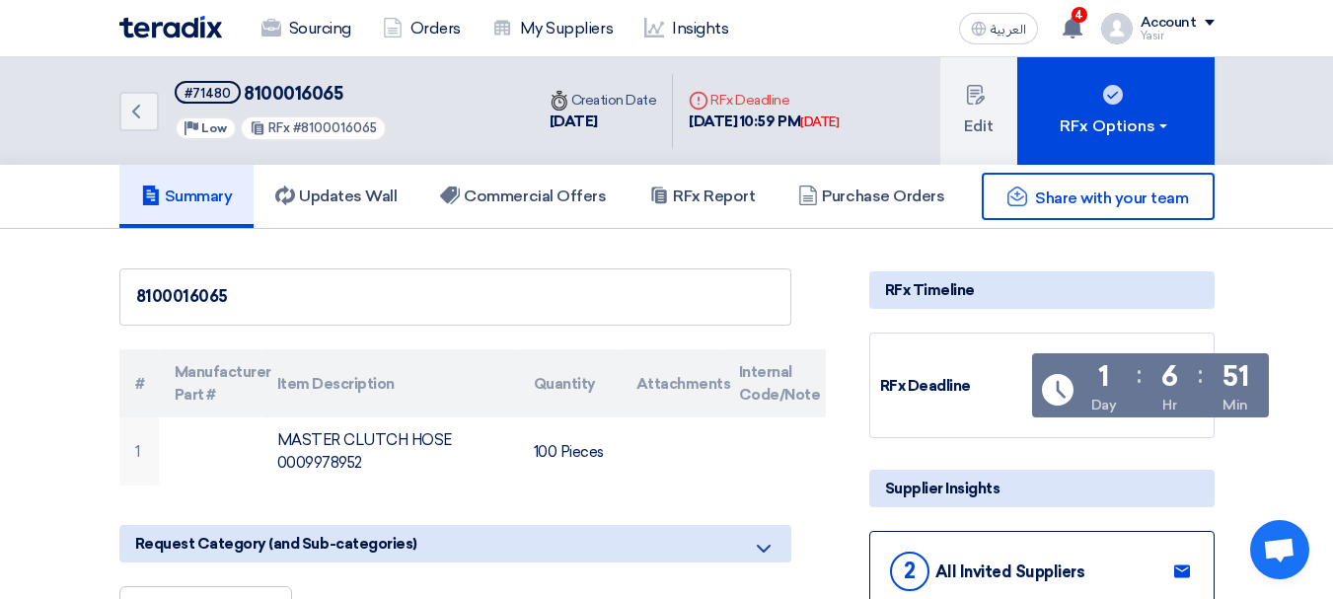
click at [205, 95] on div "#71480" at bounding box center [208, 93] width 46 height 13
click at [128, 121] on icon "Back" at bounding box center [136, 112] width 24 height 24
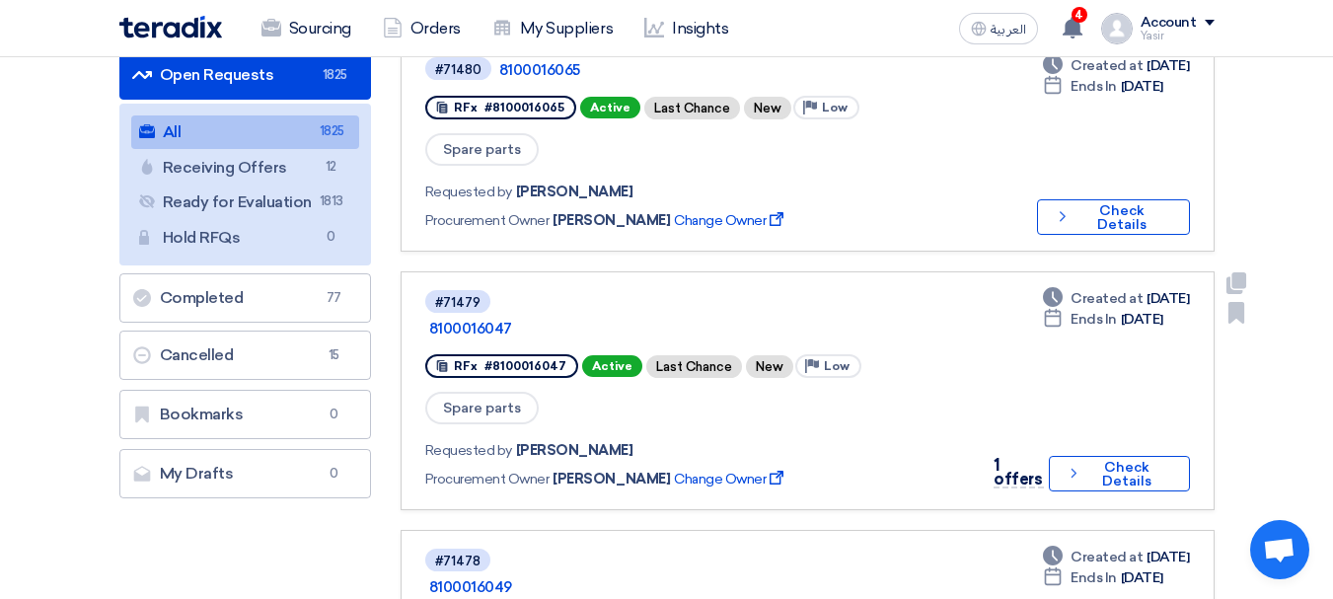
scroll to position [296, 0]
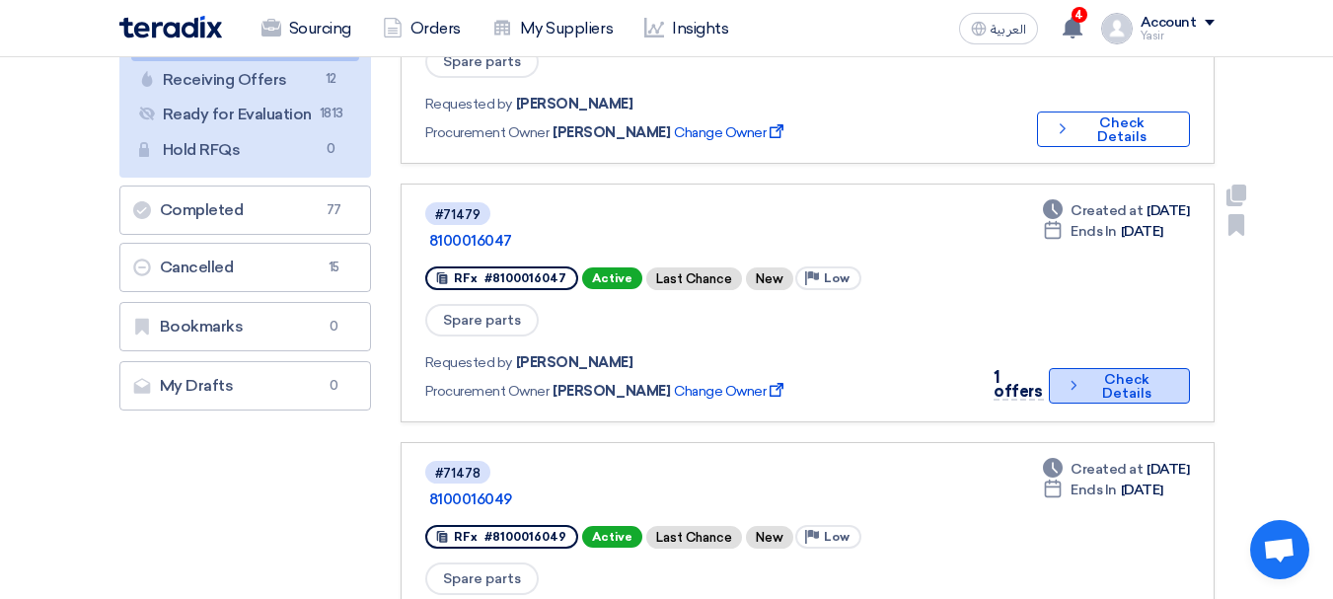
click at [1073, 376] on icon "Check details" at bounding box center [1074, 385] width 16 height 19
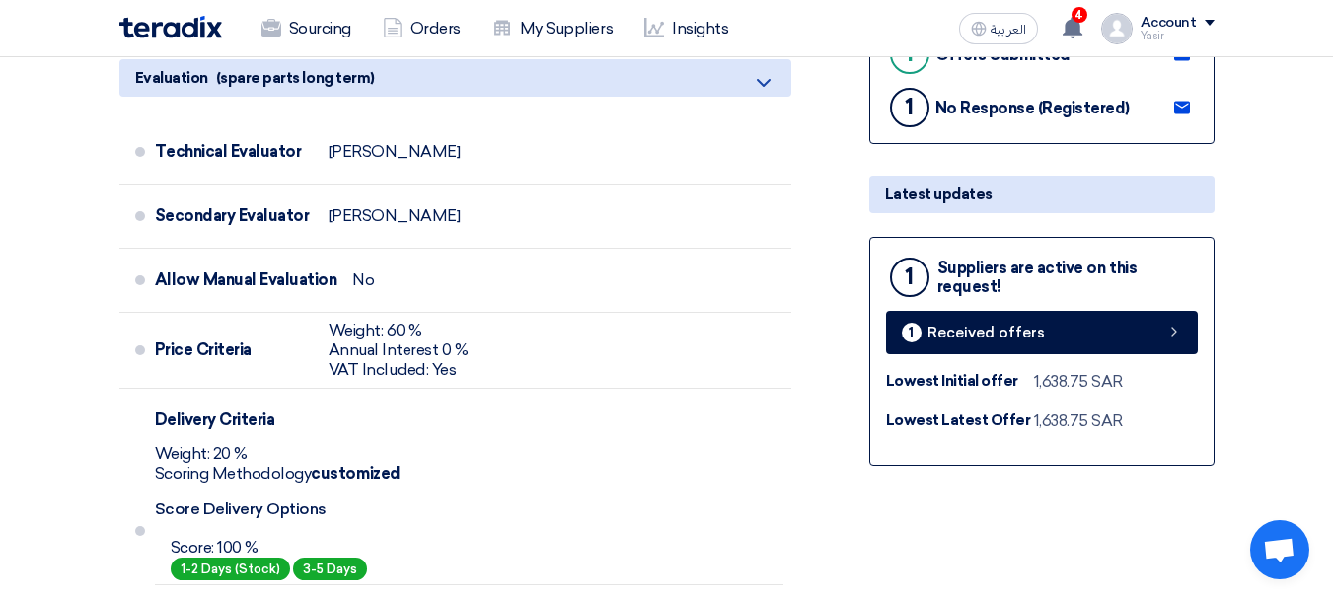
scroll to position [691, 0]
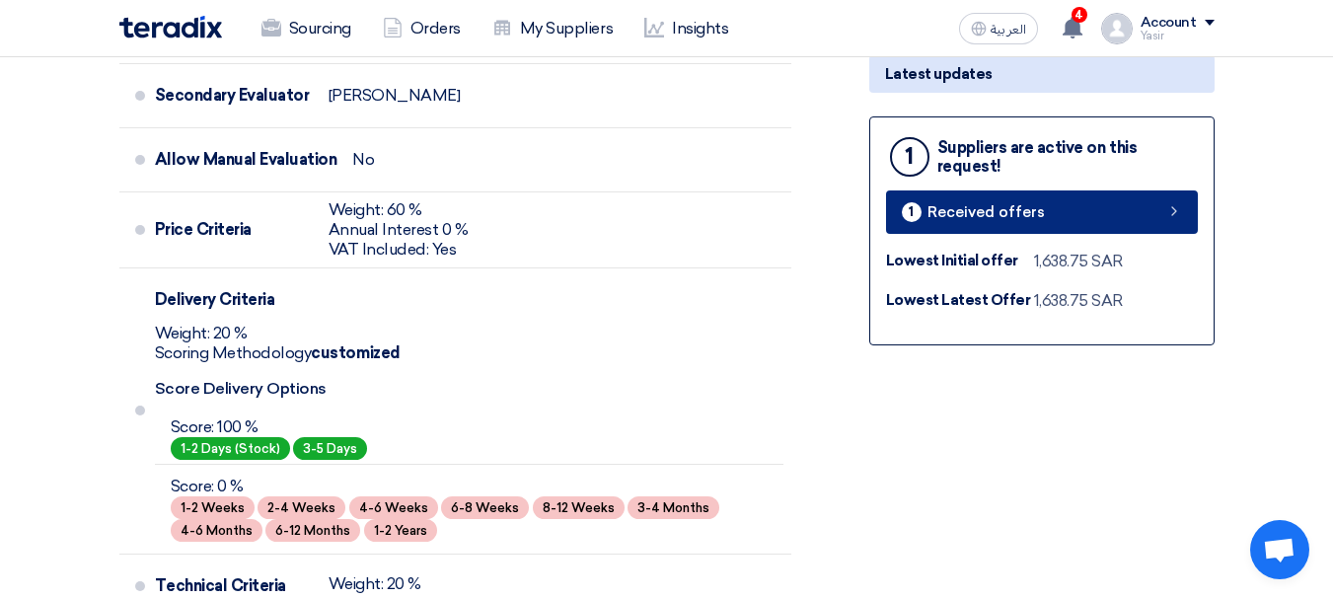
click at [1107, 219] on link "1 Received offers" at bounding box center [1042, 211] width 312 height 43
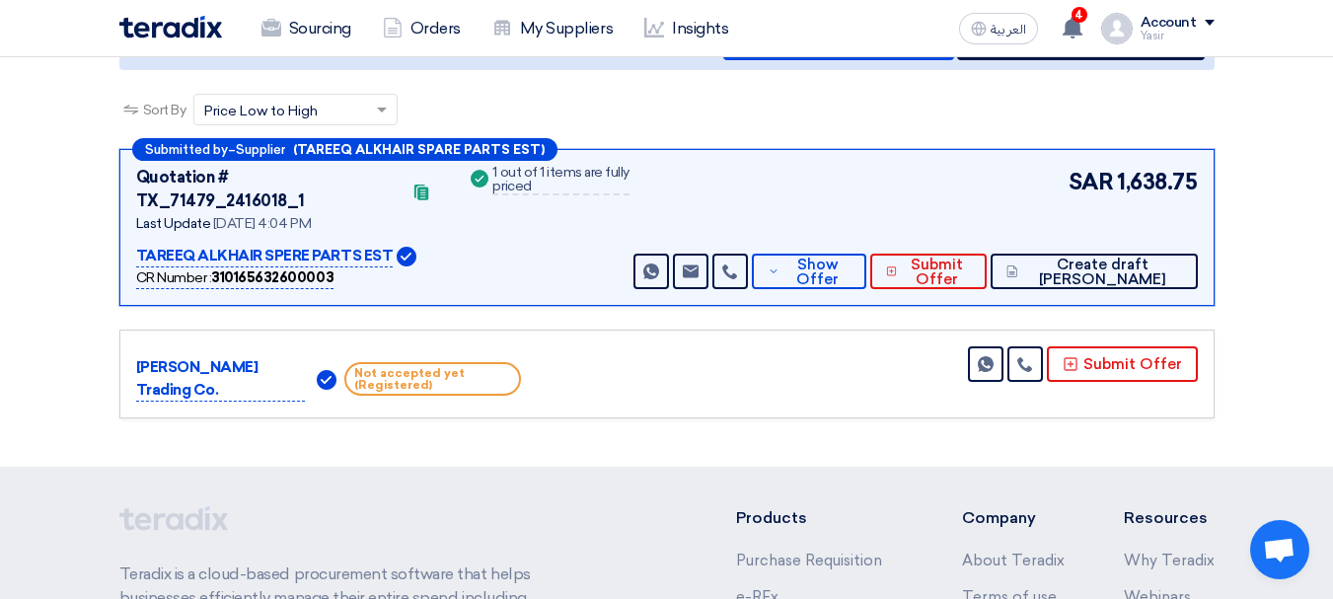
scroll to position [296, 0]
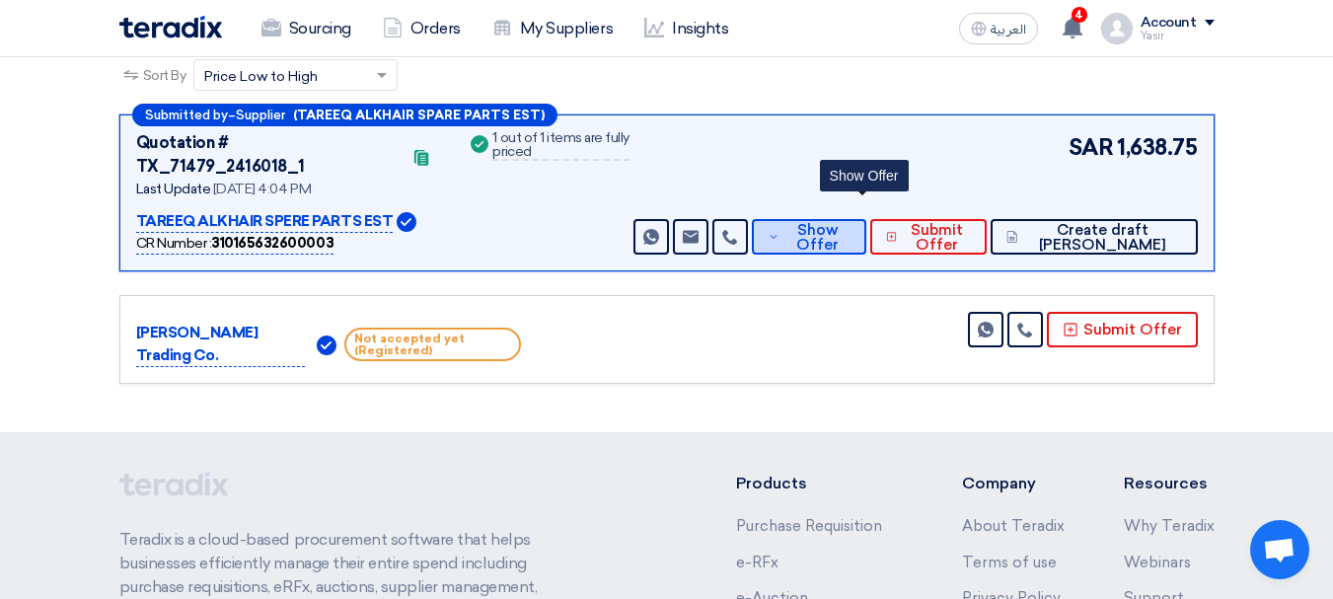
click at [850, 223] on span "Show Offer" at bounding box center [817, 238] width 65 height 30
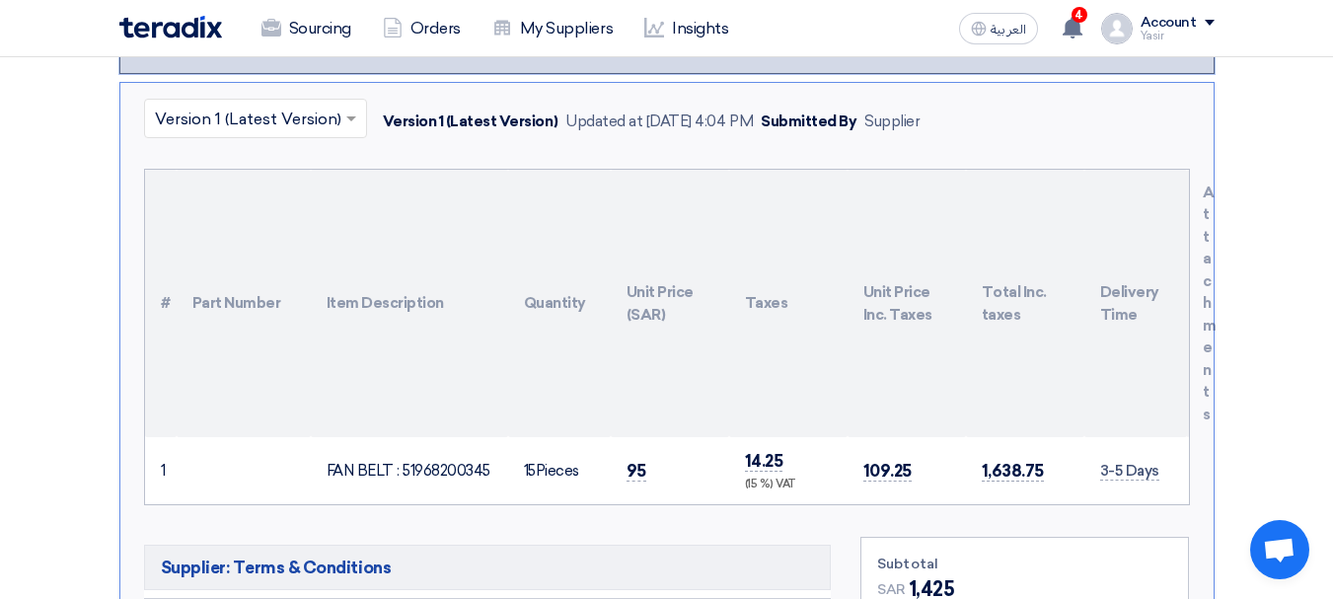
scroll to position [789, 0]
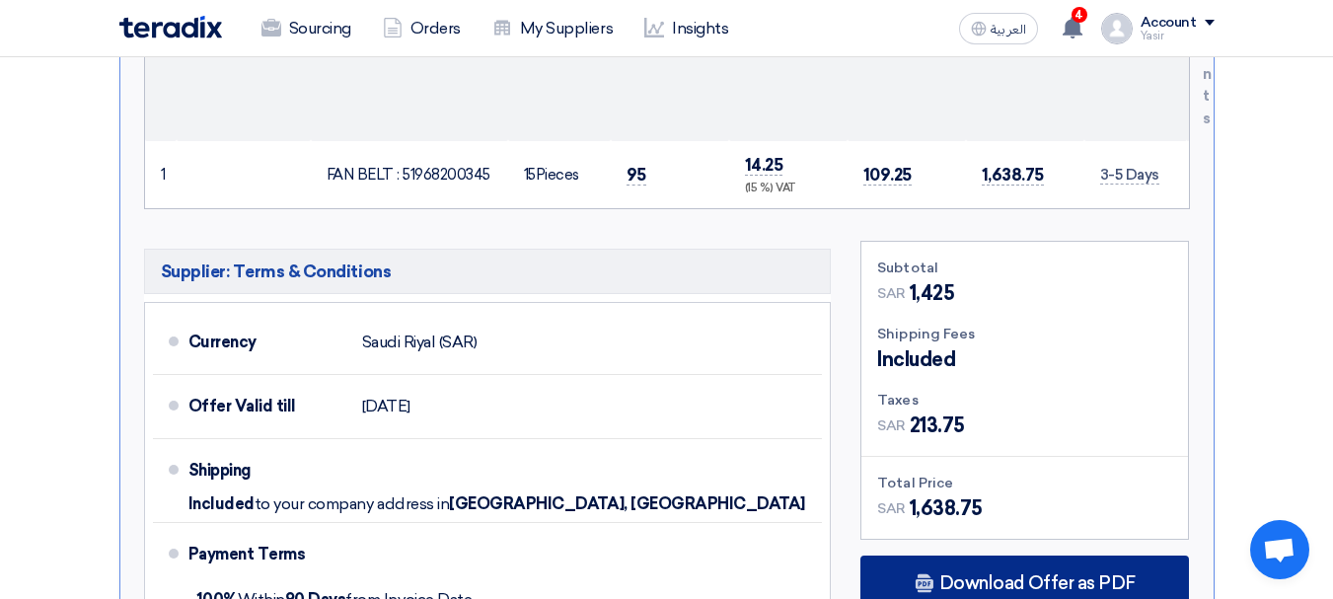
click at [994, 574] on span "Download Offer as PDF" at bounding box center [1037, 583] width 196 height 18
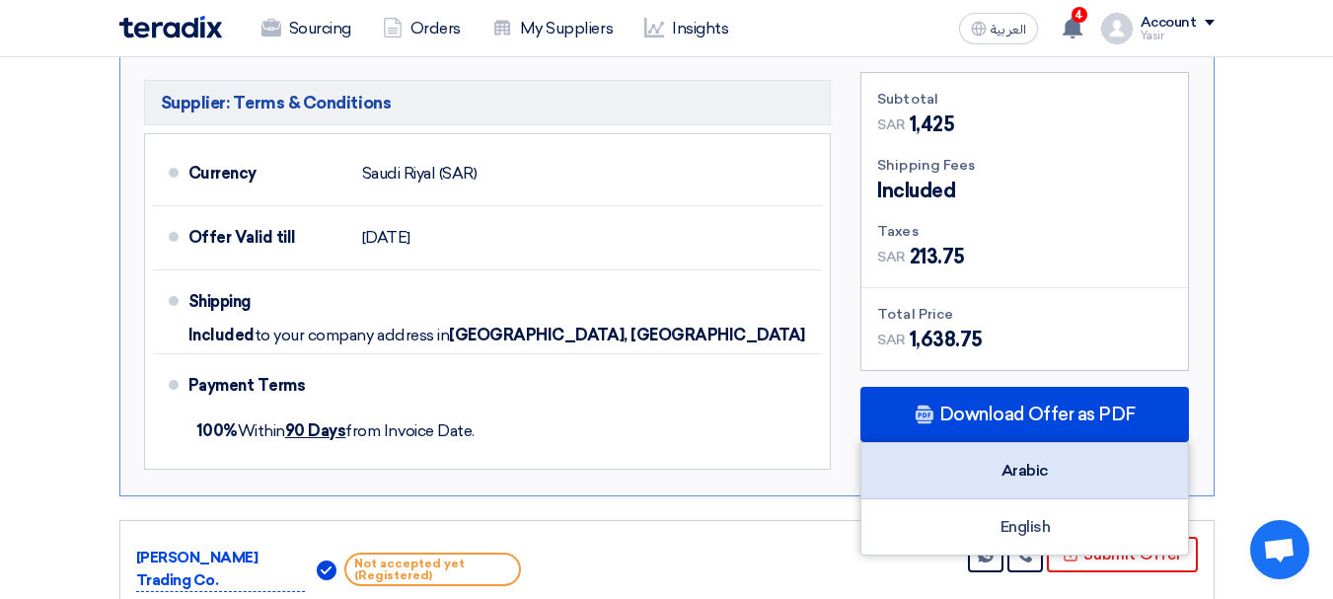
scroll to position [987, 0]
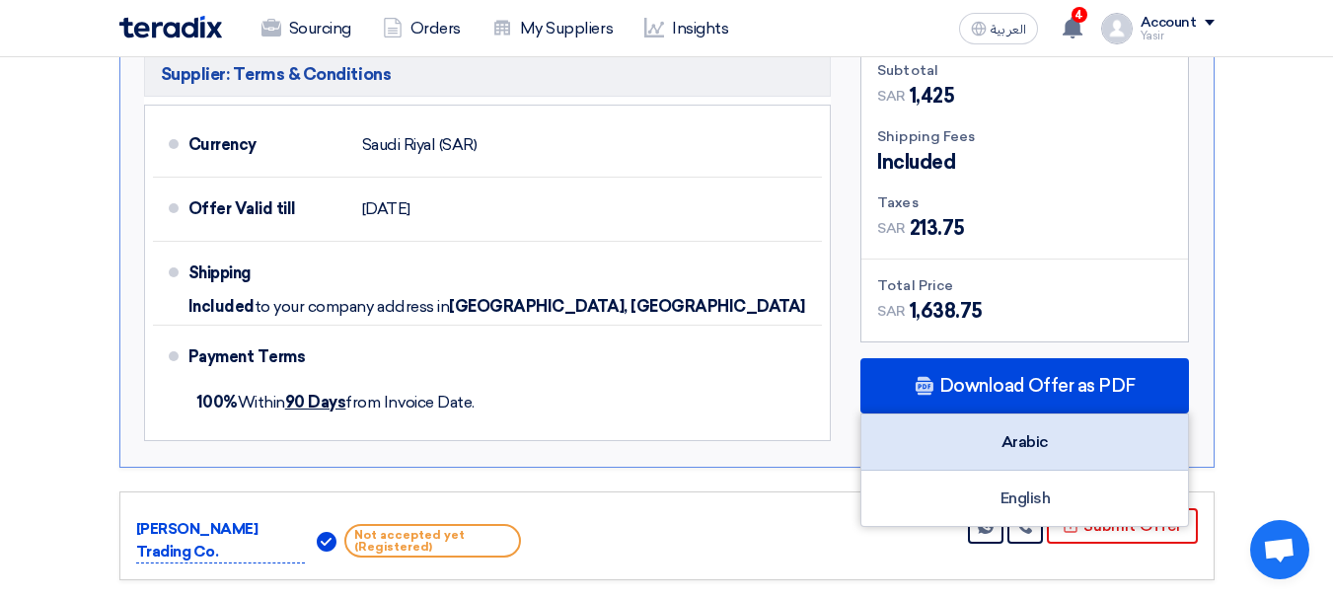
click at [1005, 427] on div "Arabic" at bounding box center [1024, 442] width 327 height 56
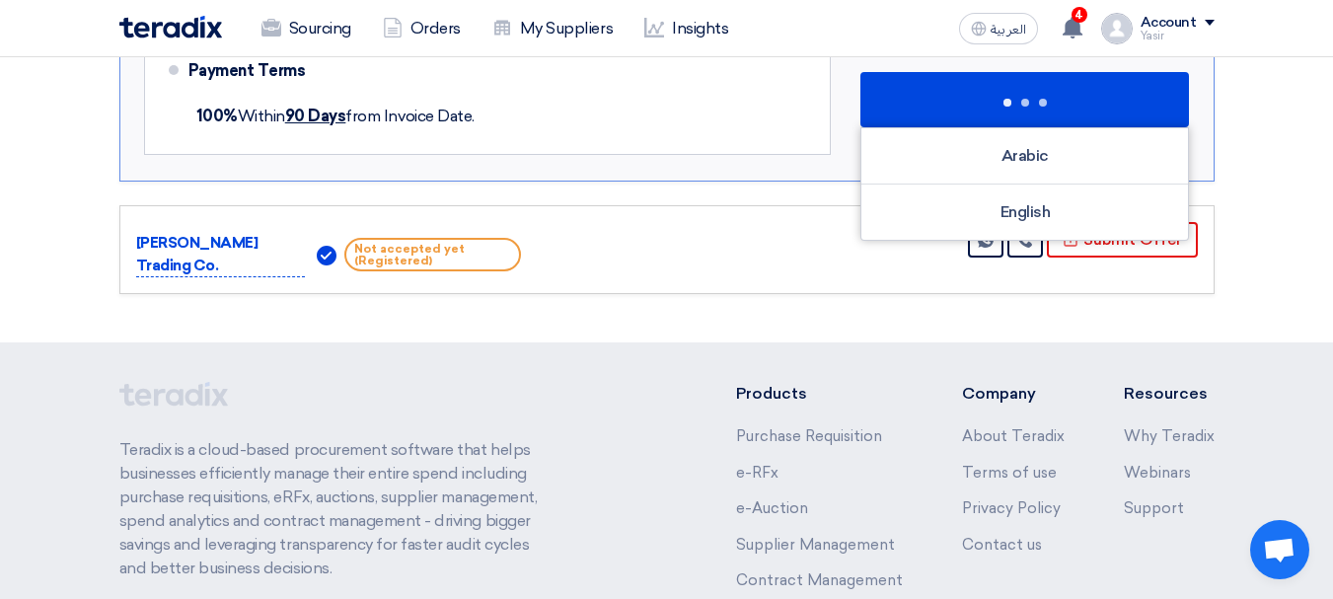
scroll to position [1144, 0]
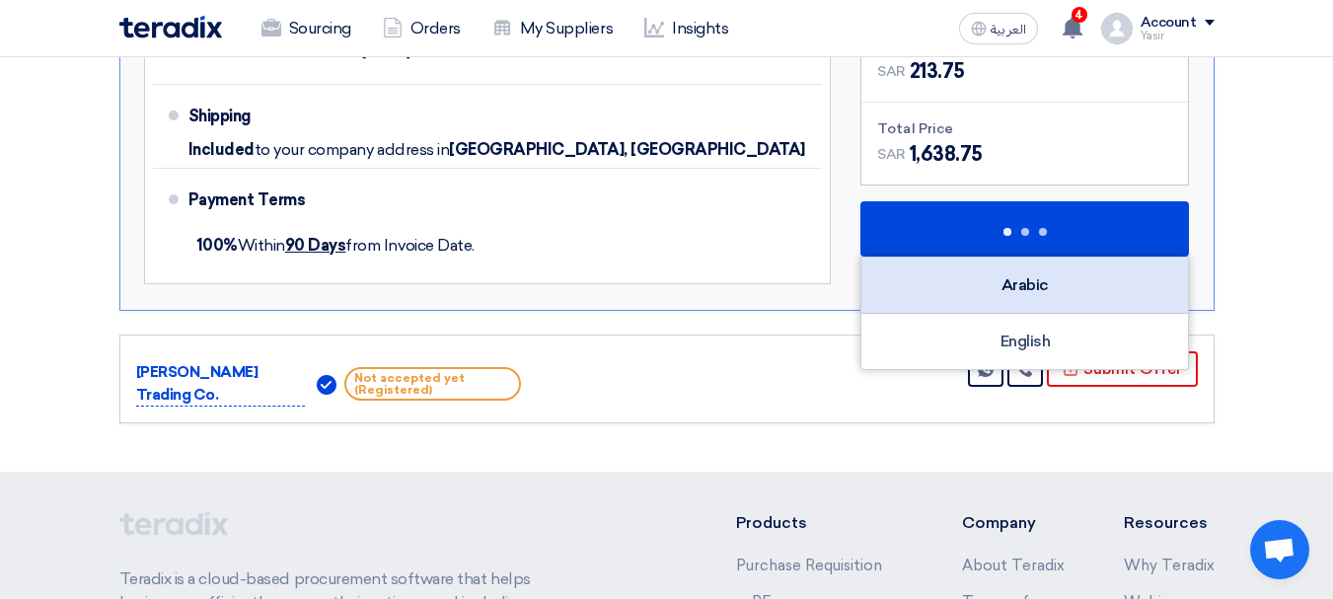
click at [1040, 258] on div "Arabic" at bounding box center [1024, 286] width 327 height 56
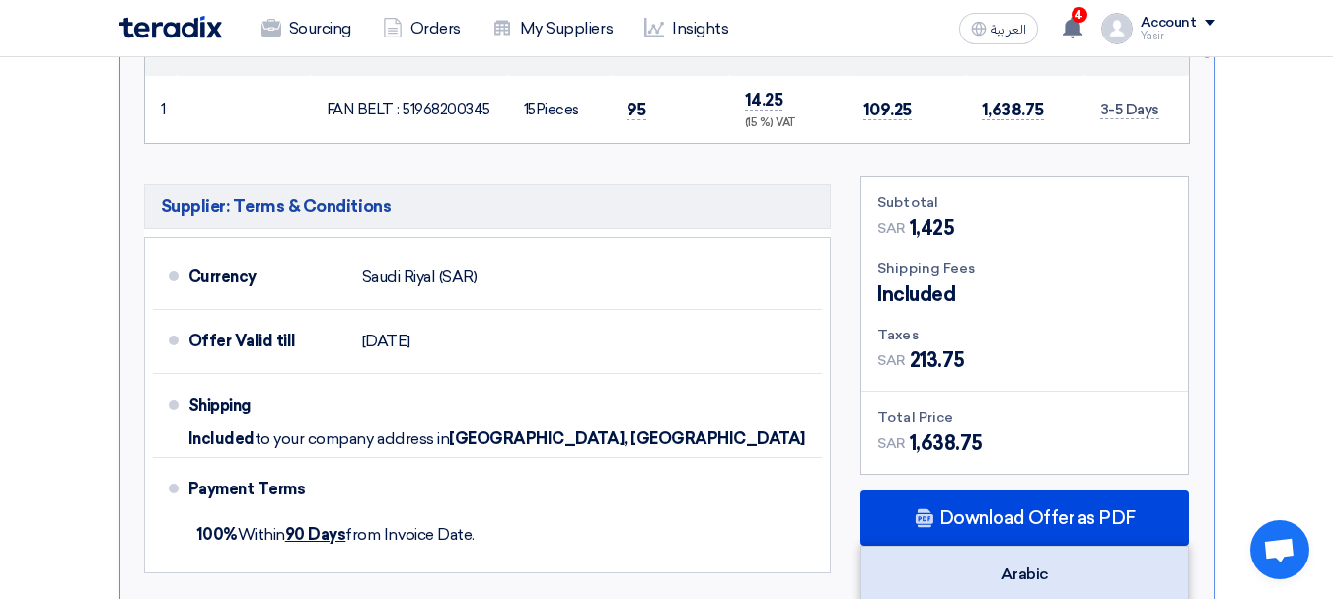
scroll to position [888, 0]
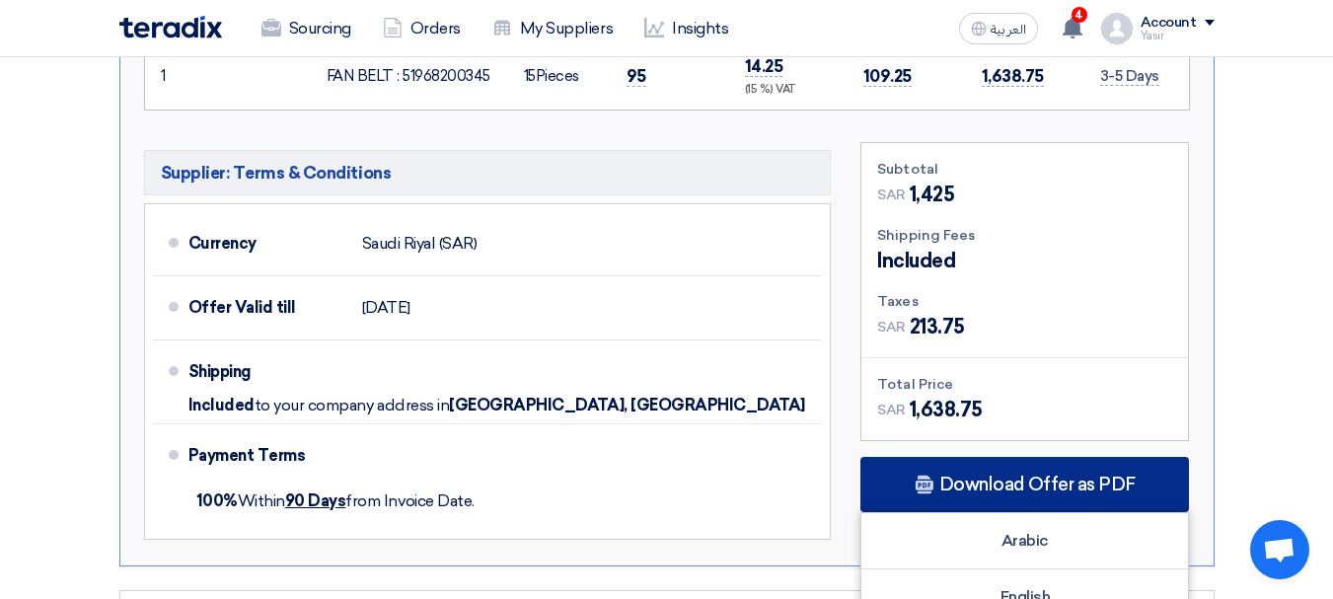
click at [1010, 476] on span "Download Offer as PDF" at bounding box center [1037, 485] width 196 height 18
click at [1013, 474] on div "Download Offer as PDF" at bounding box center [1024, 484] width 329 height 55
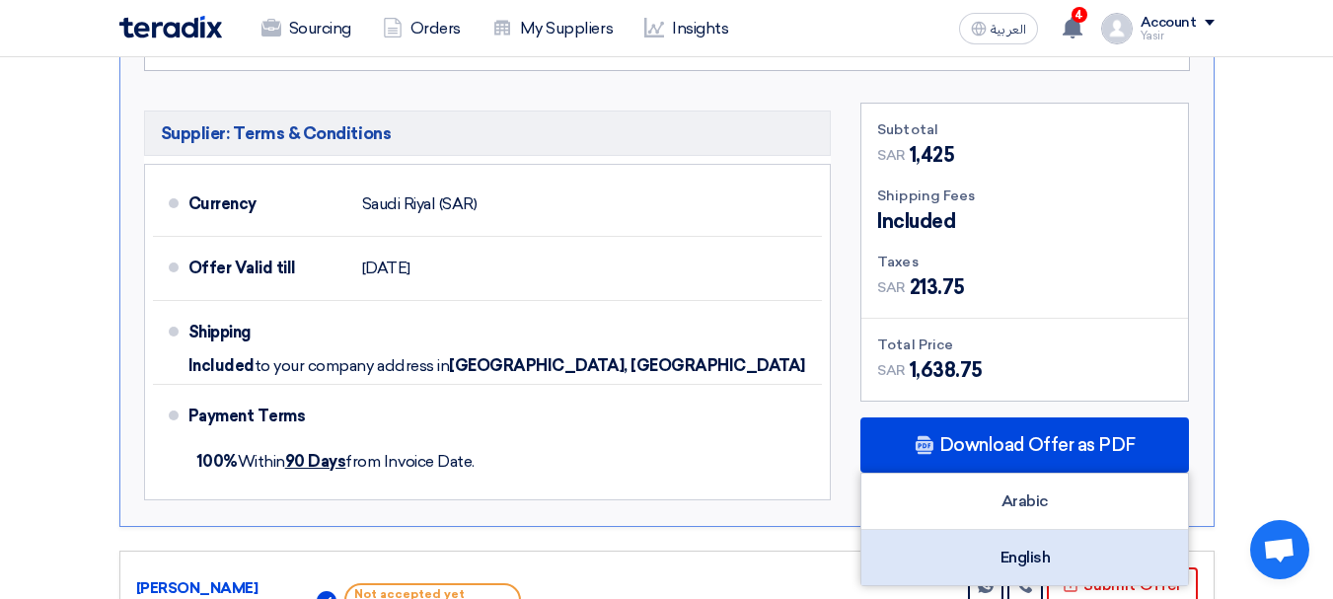
scroll to position [987, 0]
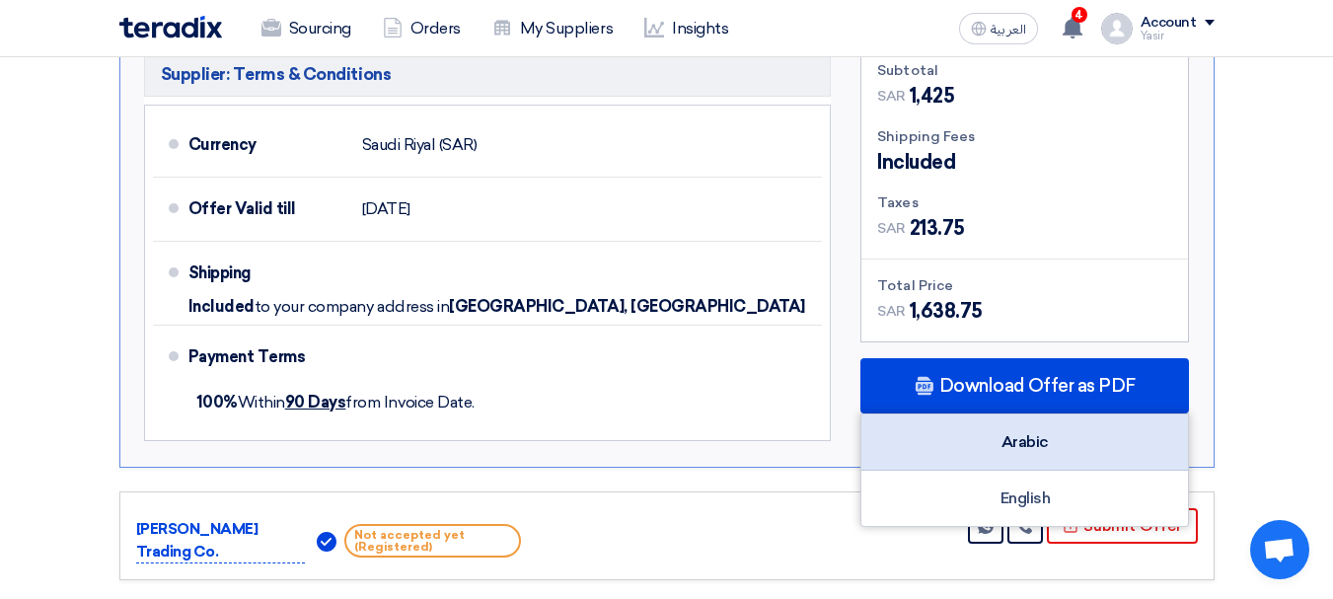
click at [1050, 414] on div "Arabic" at bounding box center [1024, 442] width 327 height 56
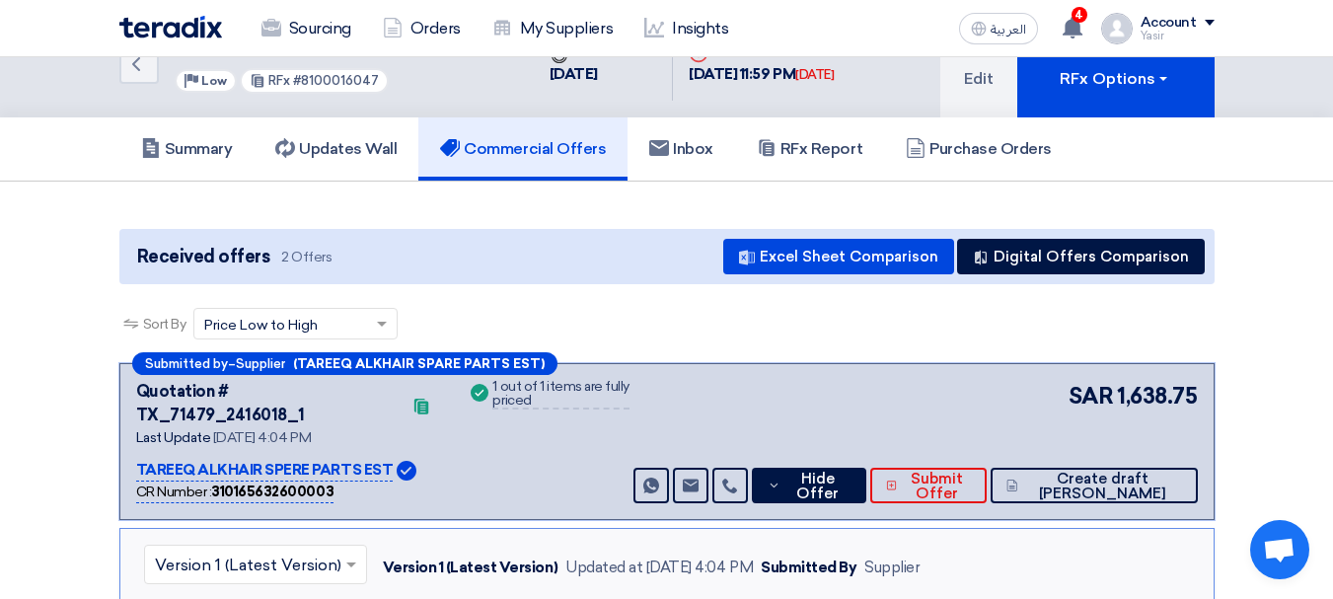
scroll to position [0, 0]
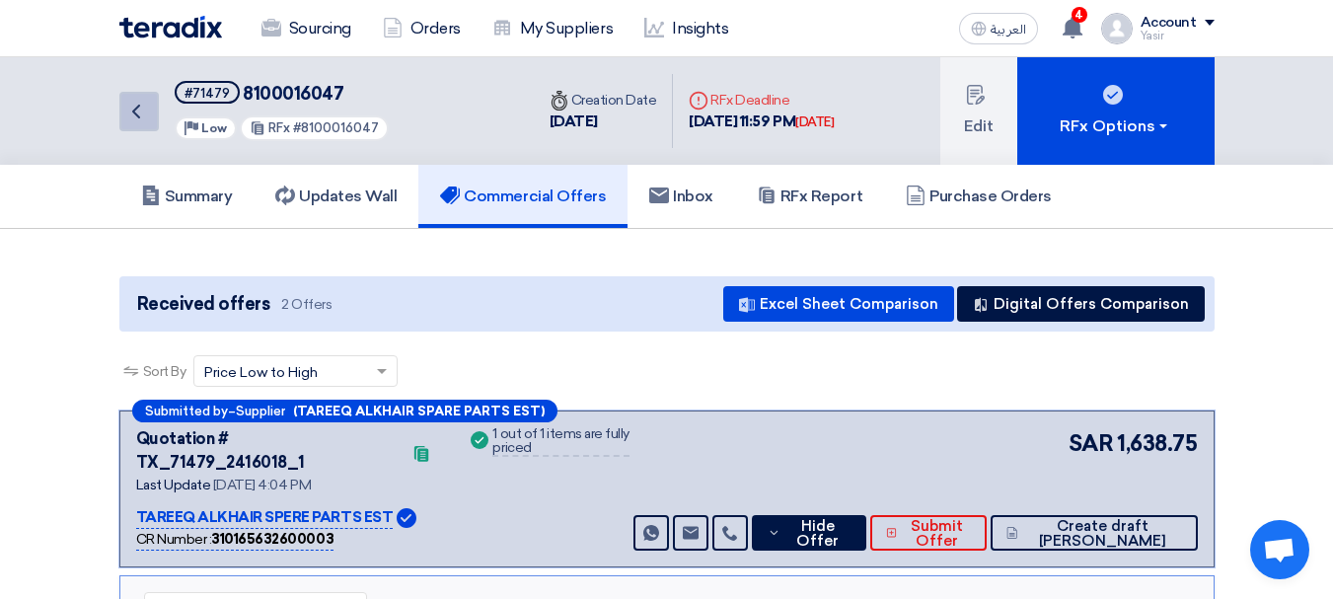
click at [139, 118] on icon "Back" at bounding box center [136, 112] width 24 height 24
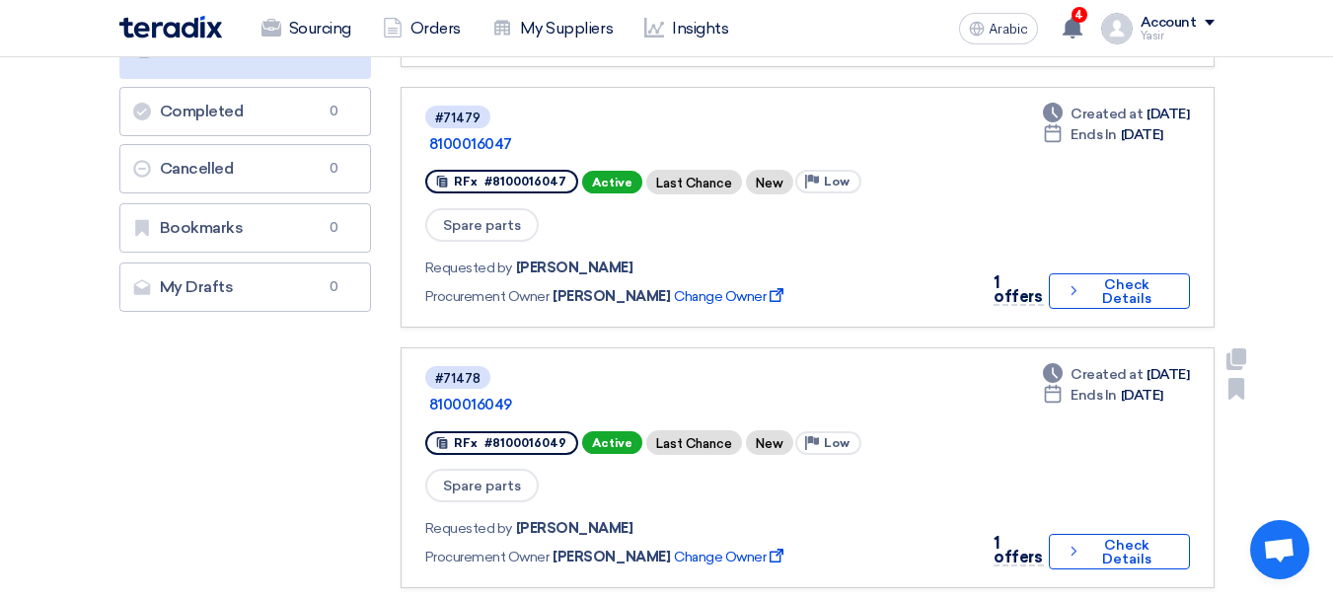
scroll to position [99, 0]
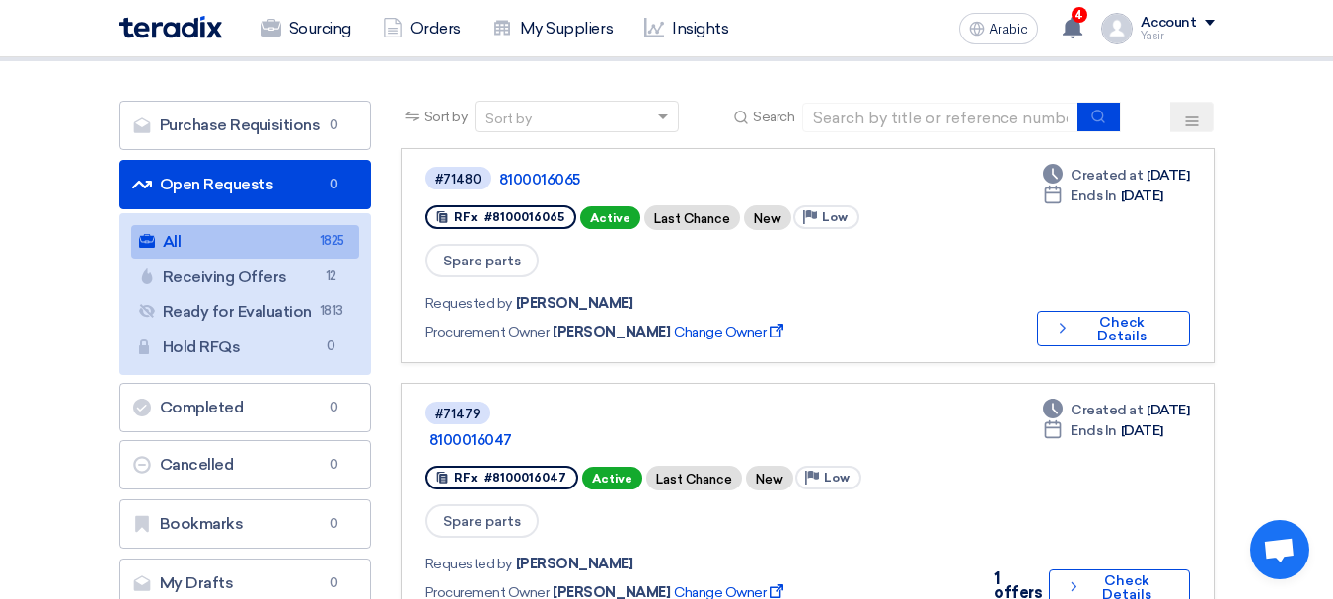
click at [953, 132] on div "Sort by Sort by Search" at bounding box center [808, 124] width 814 height 47
click at [953, 118] on input at bounding box center [940, 118] width 276 height 30
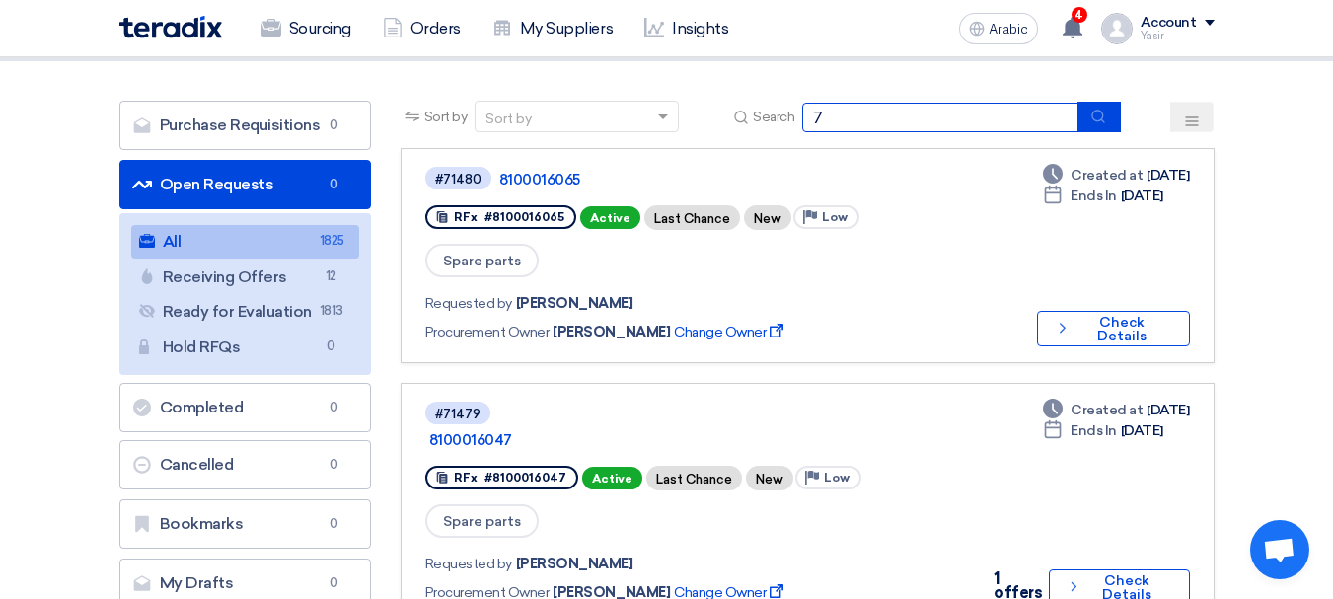
type input "71093"
click at [1103, 121] on icon "submit" at bounding box center [1098, 117] width 16 height 16
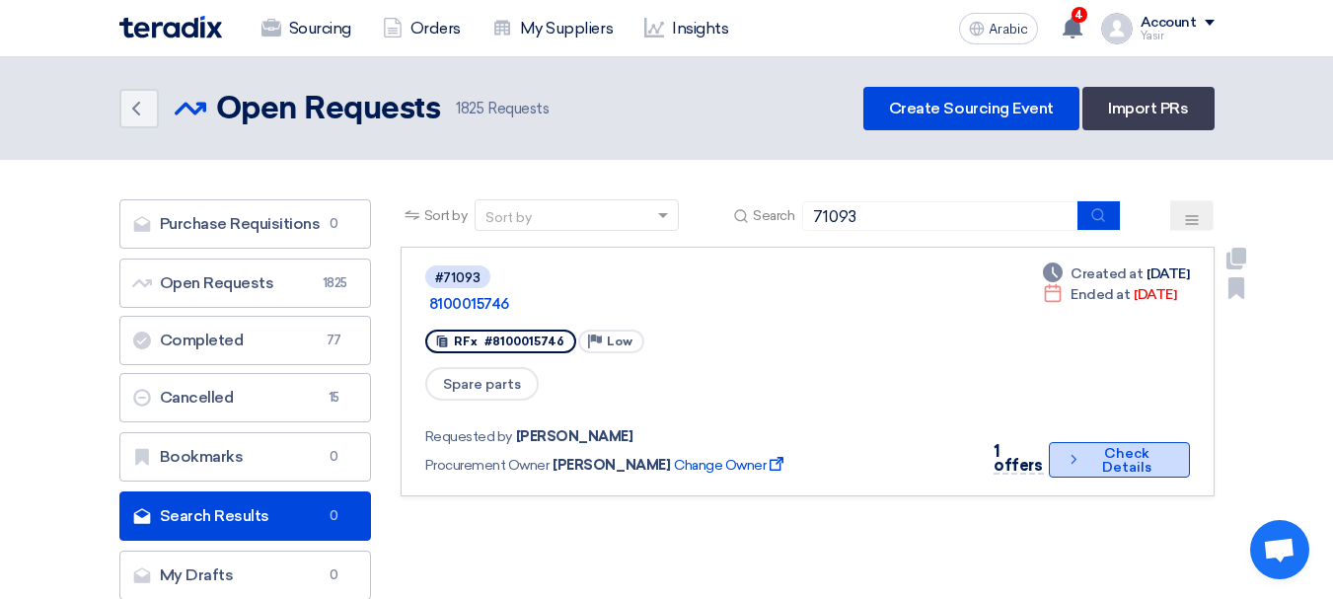
click at [1066, 450] on icon "Check details" at bounding box center [1074, 459] width 16 height 19
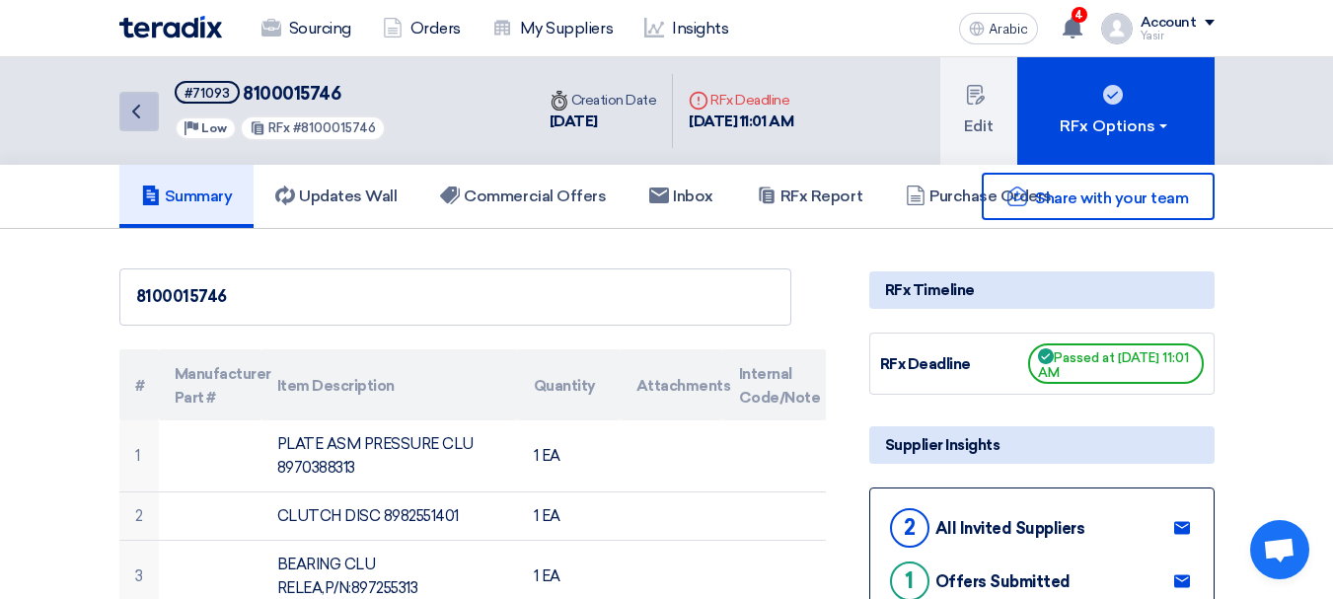
click at [145, 105] on icon "Back" at bounding box center [136, 112] width 24 height 24
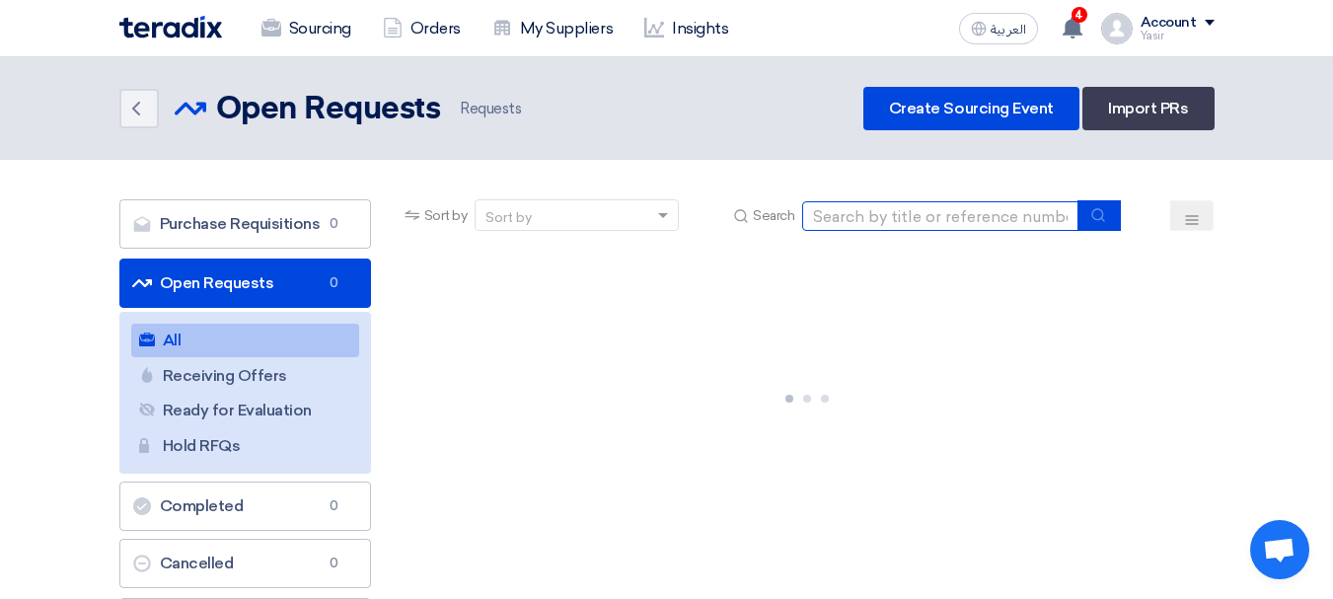
drag, startPoint x: 911, startPoint y: 214, endPoint x: 987, endPoint y: 230, distance: 77.6
click at [911, 214] on input at bounding box center [940, 216] width 276 height 30
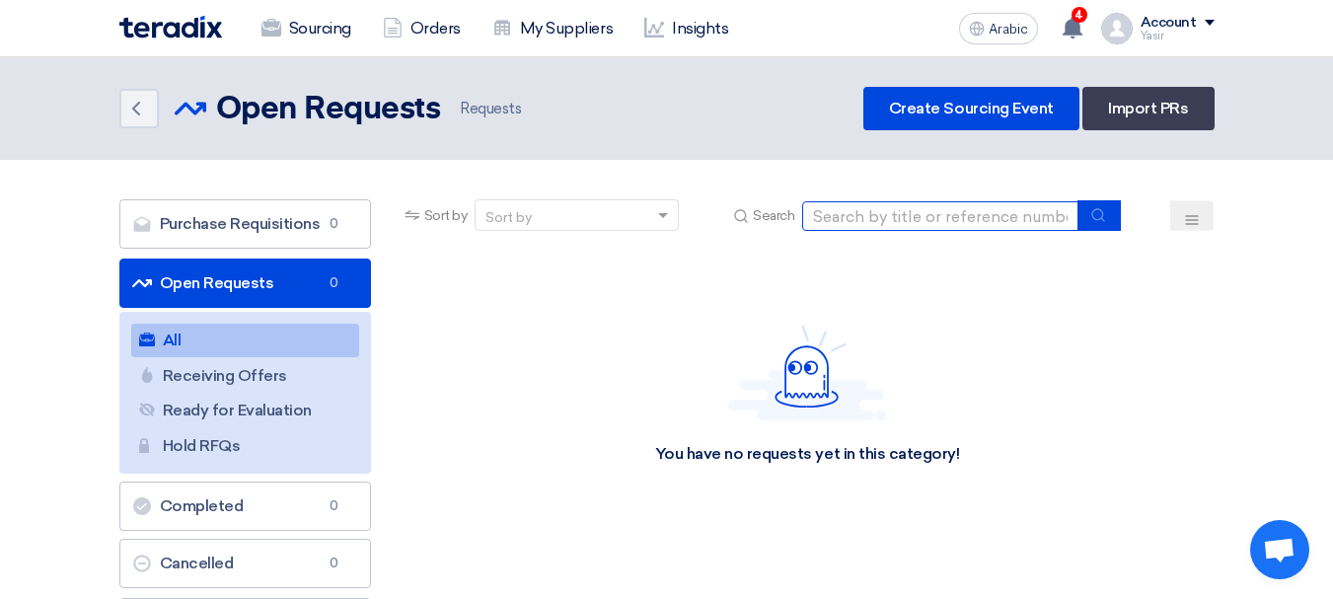
paste input "71455"
type input "71455"
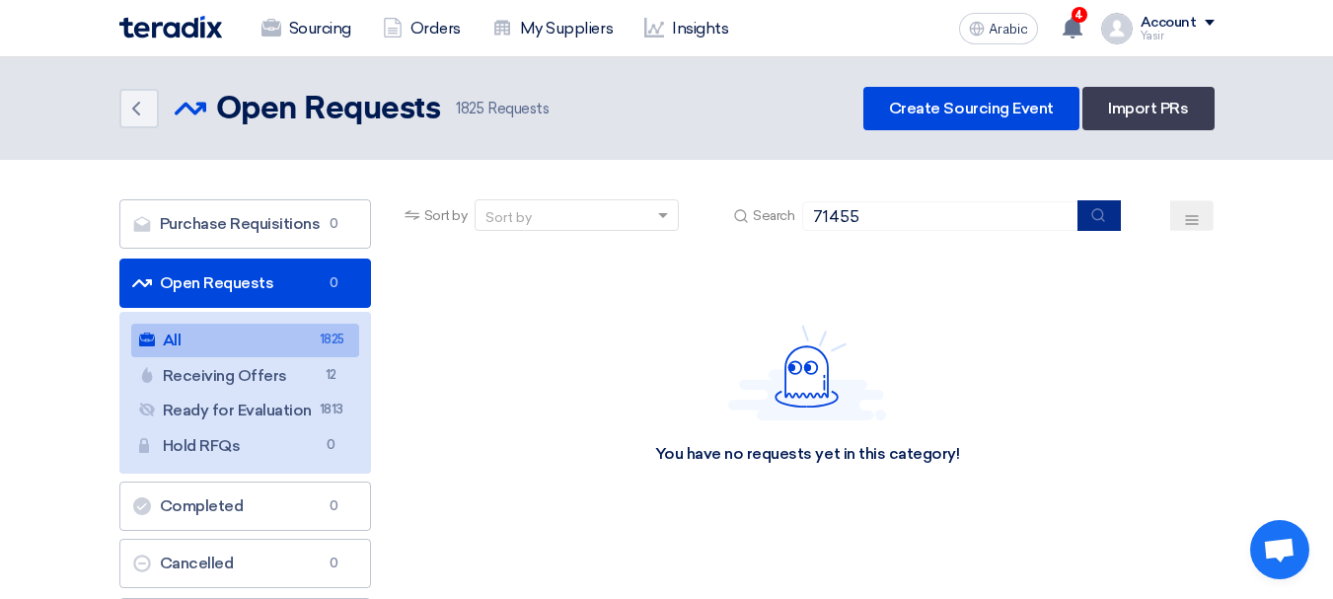
click at [1086, 205] on button "submit" at bounding box center [1099, 215] width 43 height 31
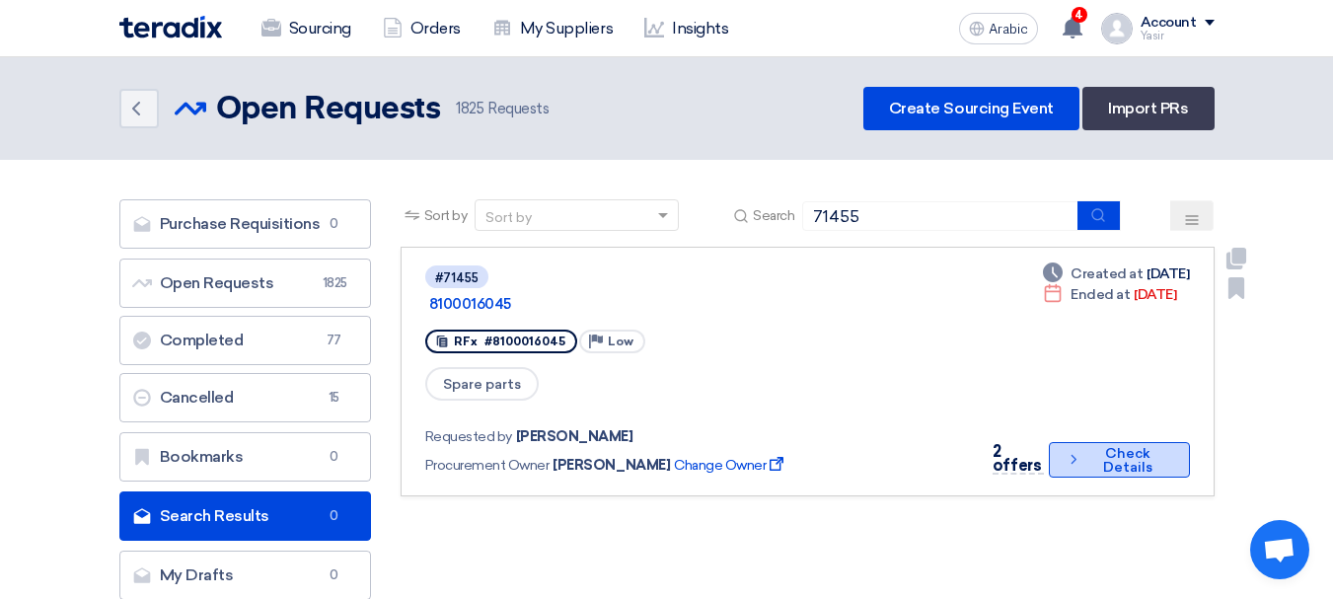
click at [1118, 445] on font "Check Details" at bounding box center [1127, 460] width 49 height 31
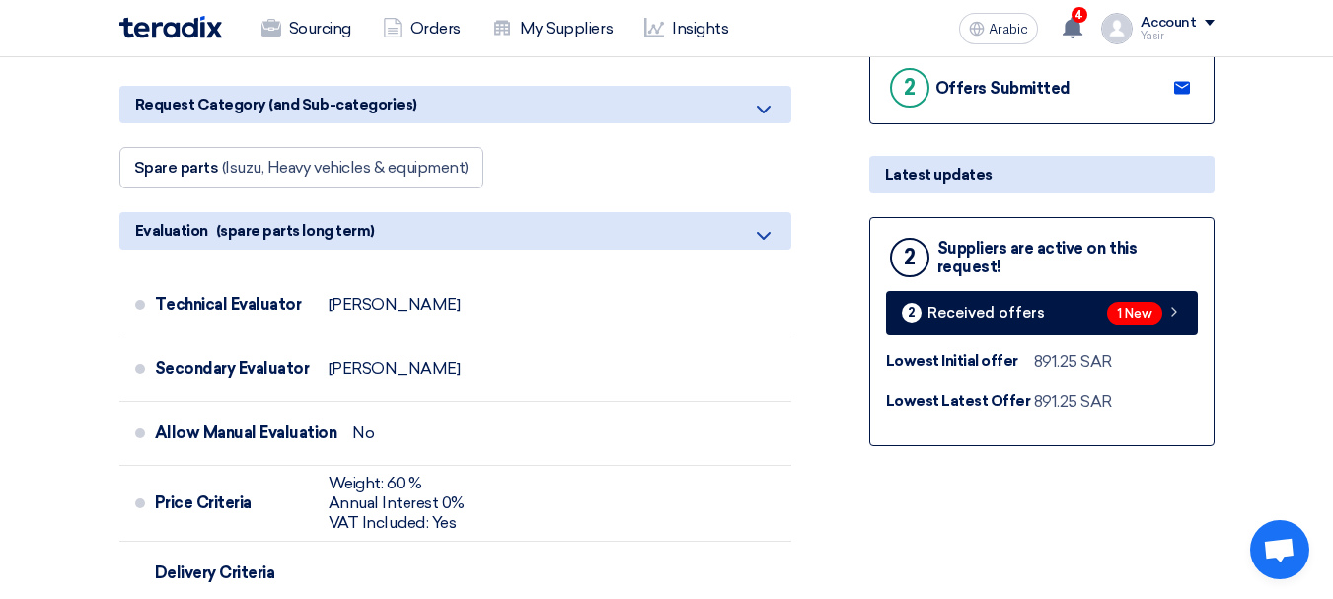
click at [1150, 343] on div "2 Suppliers are active on this request! 2 Received offers 1 New Lowest Initial …" at bounding box center [1041, 331] width 345 height 229
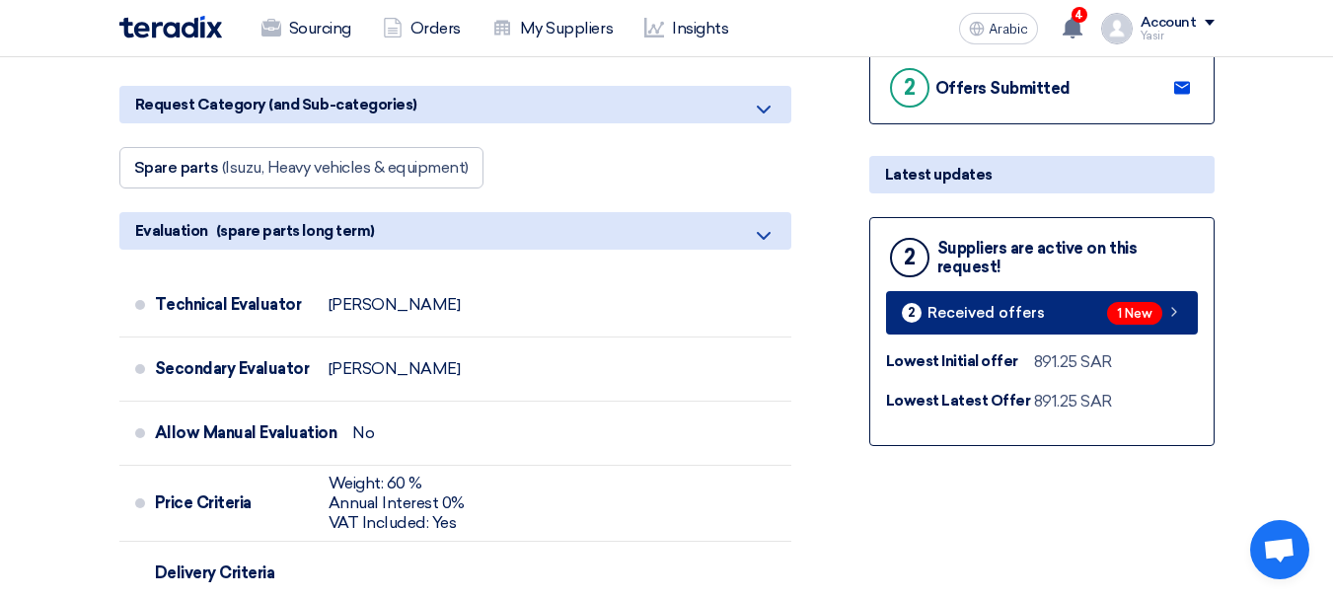
click at [1160, 321] on div "1 New" at bounding box center [1144, 313] width 75 height 23
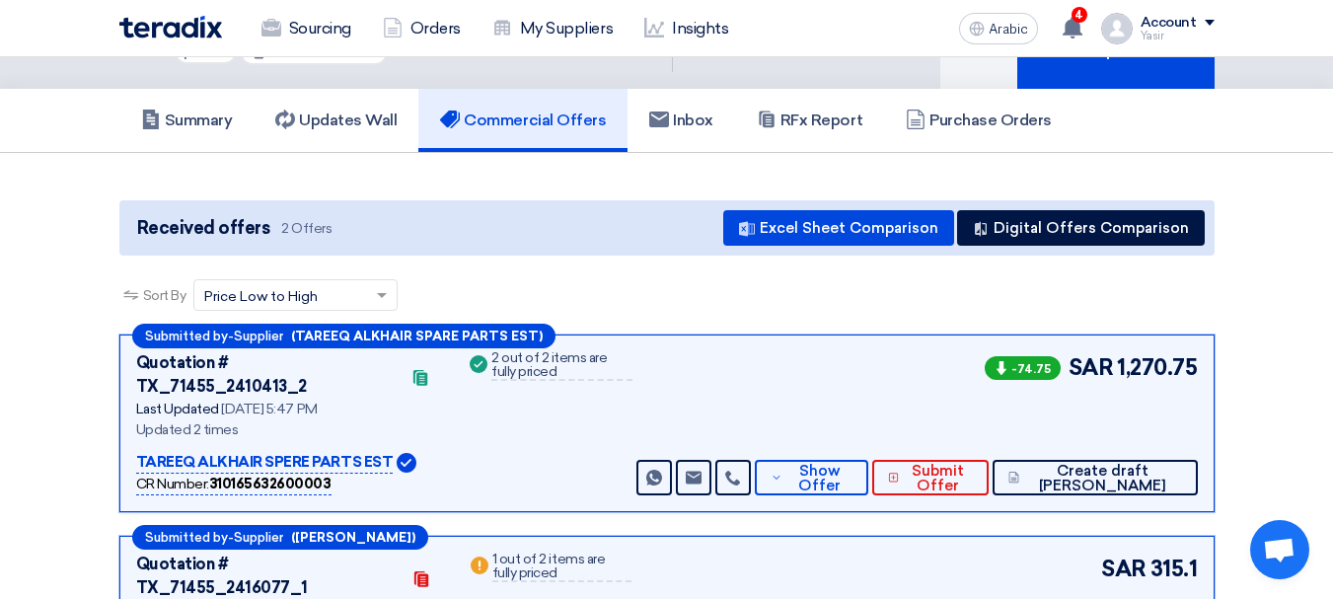
scroll to position [197, 0]
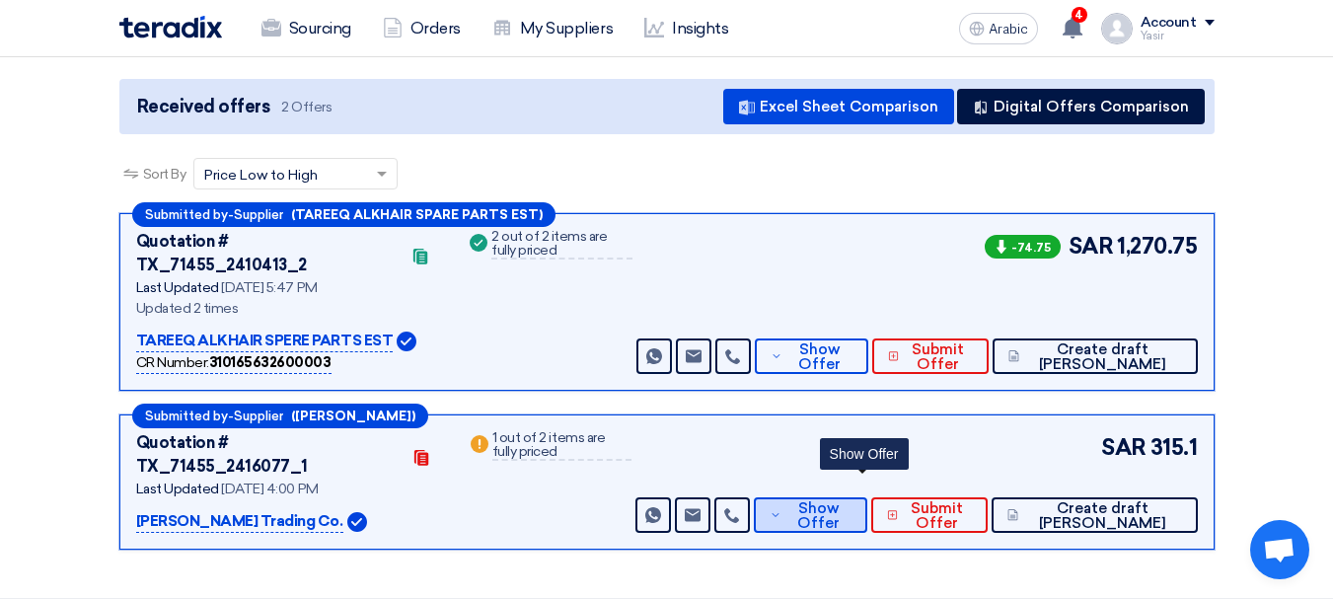
click at [840, 499] on font "Show Offer" at bounding box center [818, 515] width 42 height 33
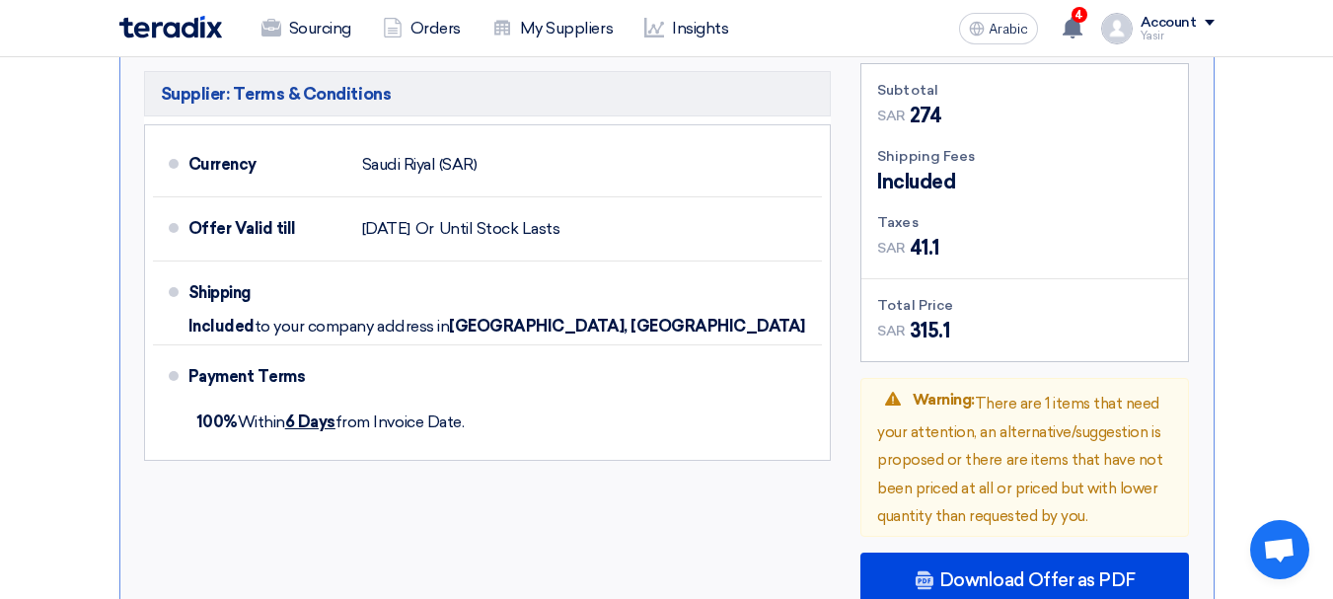
scroll to position [1283, 0]
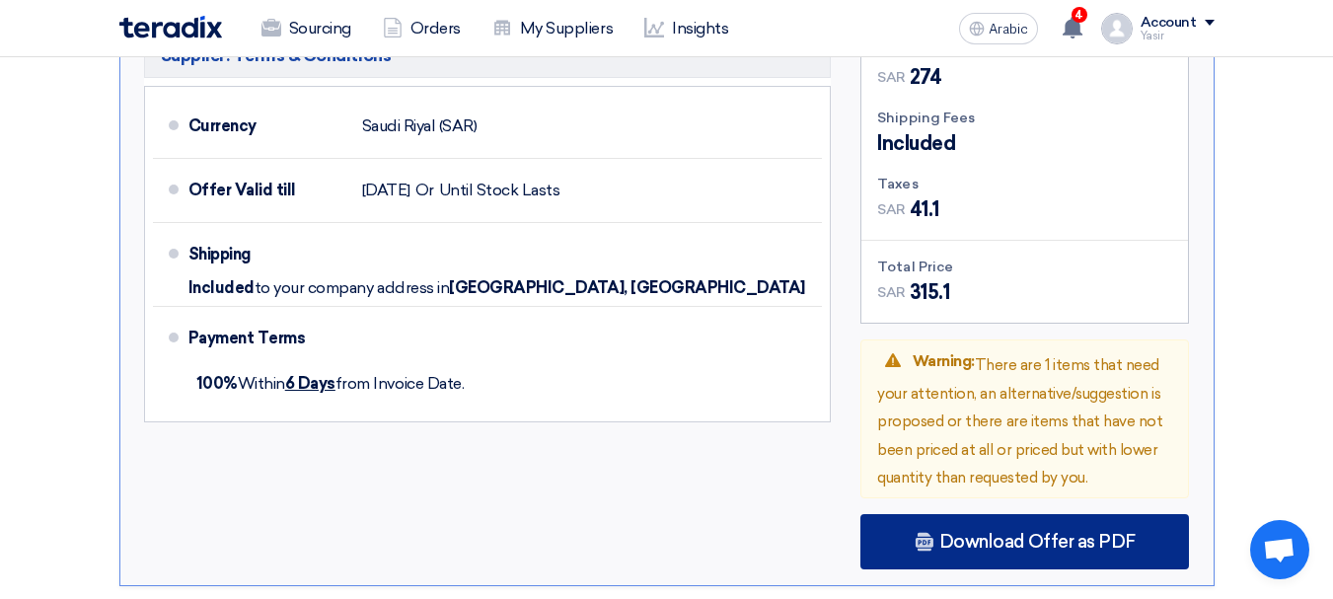
click at [1021, 514] on div "Download Offer as PDF" at bounding box center [1024, 541] width 329 height 55
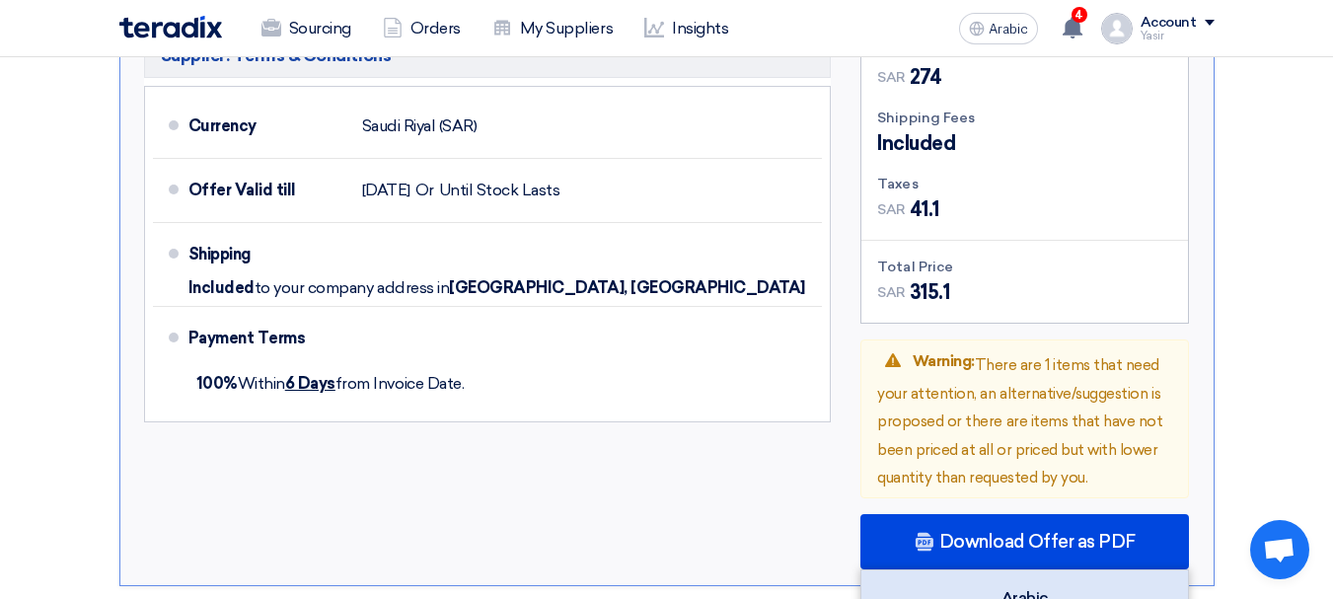
click at [1017, 570] on div "Arabic" at bounding box center [1024, 598] width 327 height 56
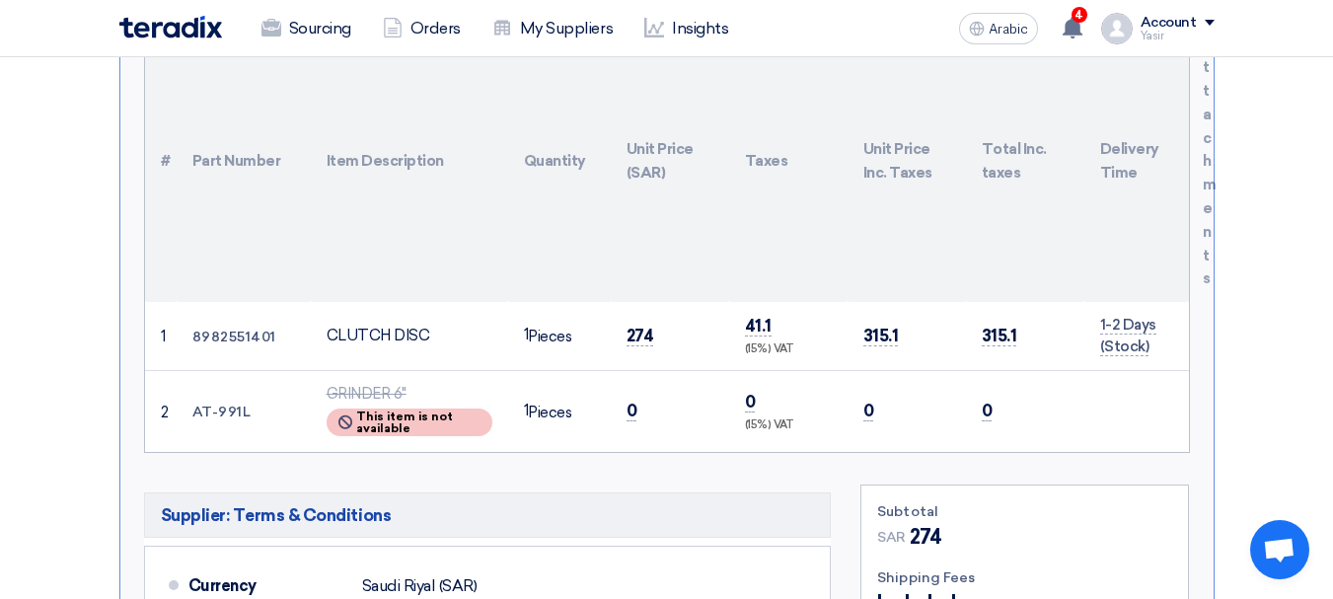
scroll to position [789, 0]
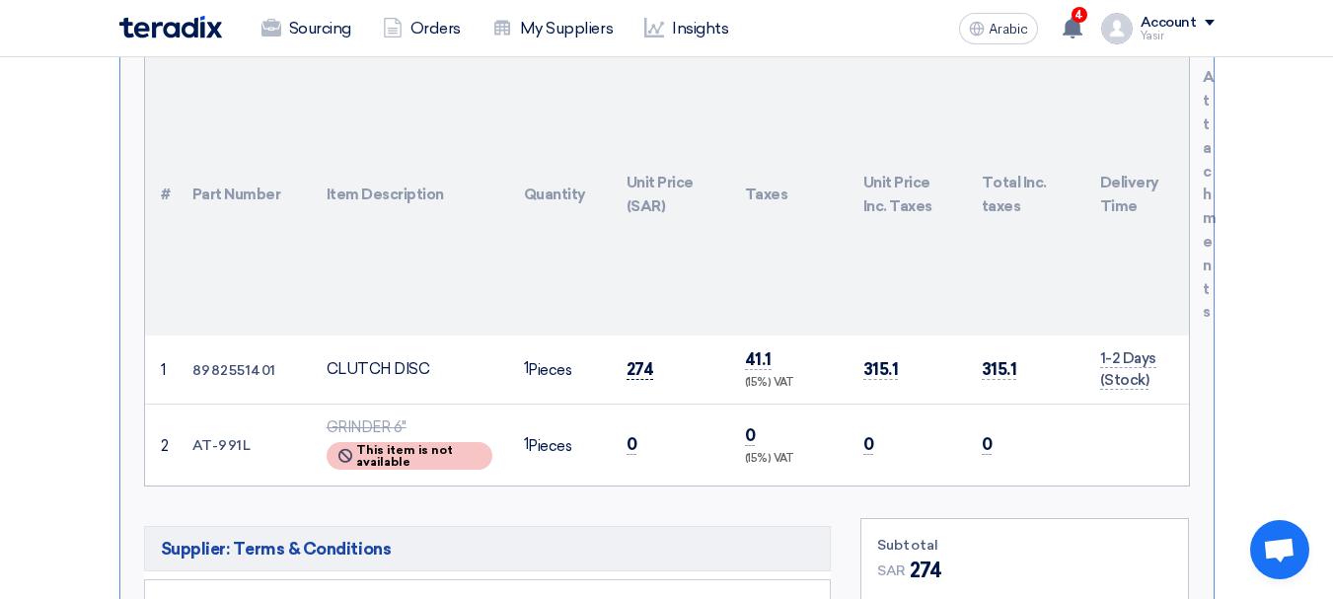
click at [642, 359] on font "274" at bounding box center [641, 369] width 28 height 20
copy font "274"
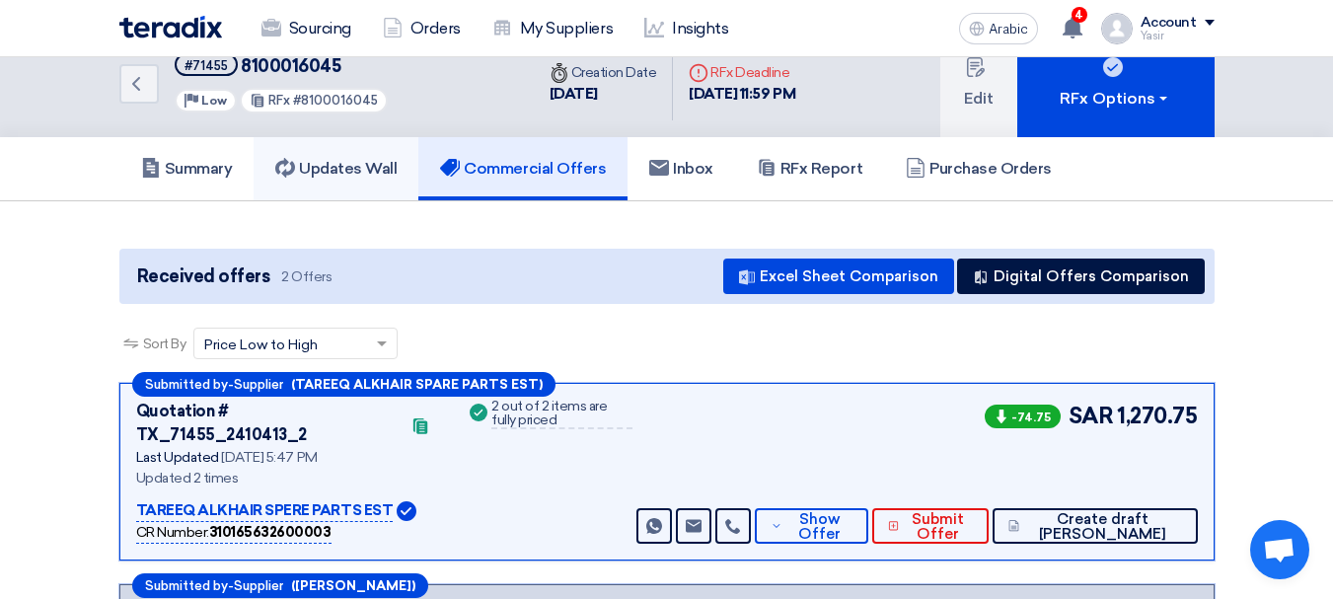
scroll to position [0, 0]
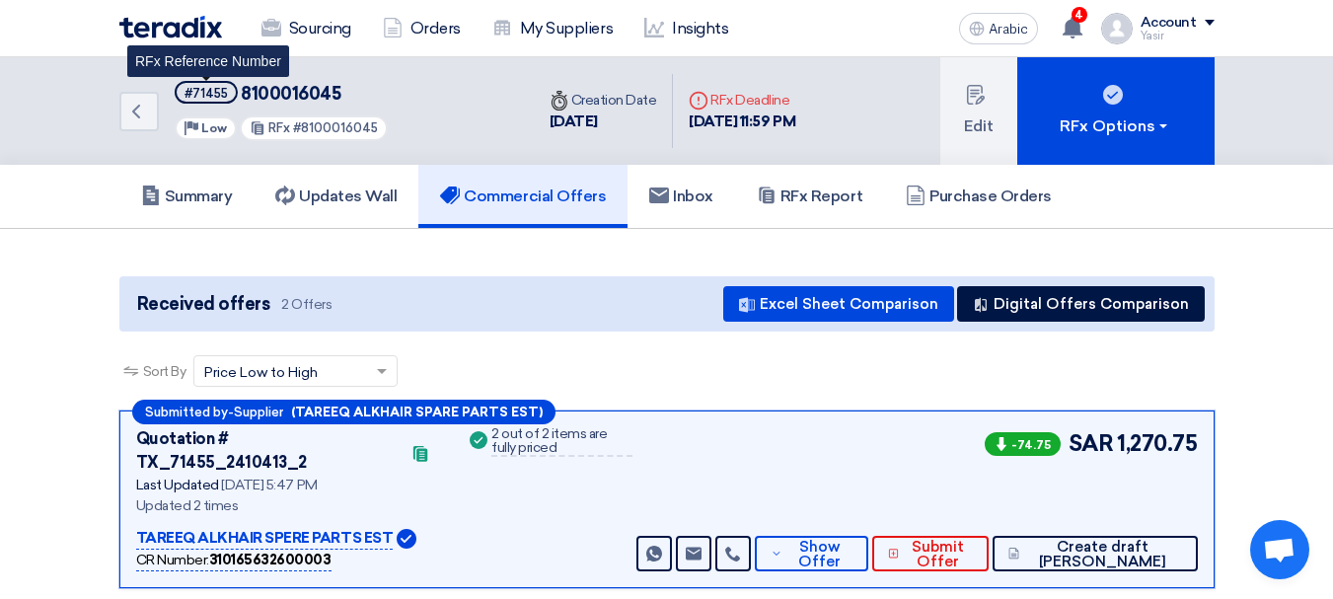
click at [221, 89] on font "#71455" at bounding box center [206, 93] width 43 height 15
copy font "71455"
click at [170, 103] on div "Back #71455 8100016045 Priority Low RFx #8100016045" at bounding box center [326, 111] width 414 height 108
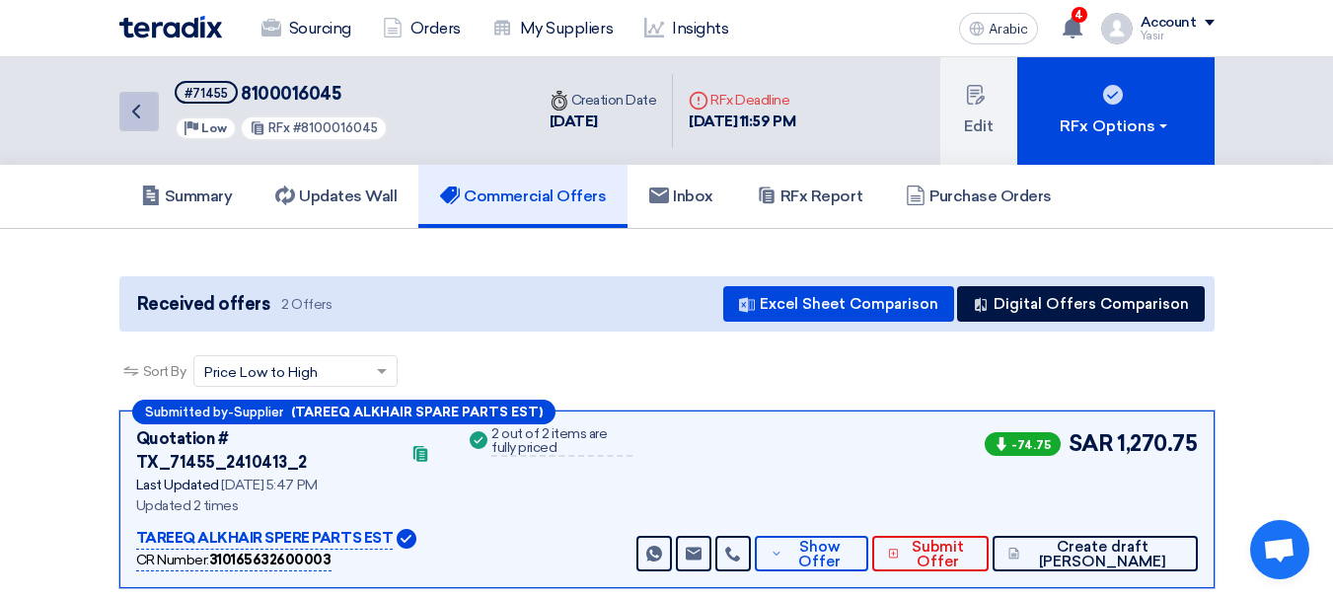
click at [137, 108] on use at bounding box center [136, 112] width 8 height 14
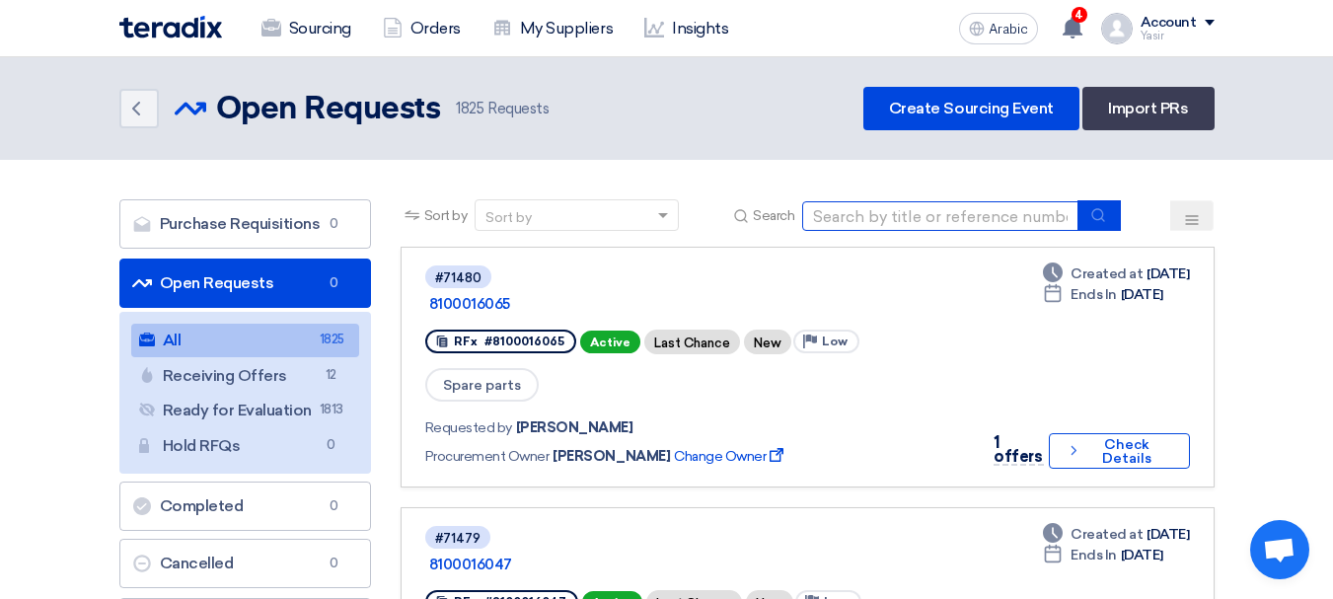
click at [945, 209] on input at bounding box center [940, 216] width 276 height 30
paste input "810001459"
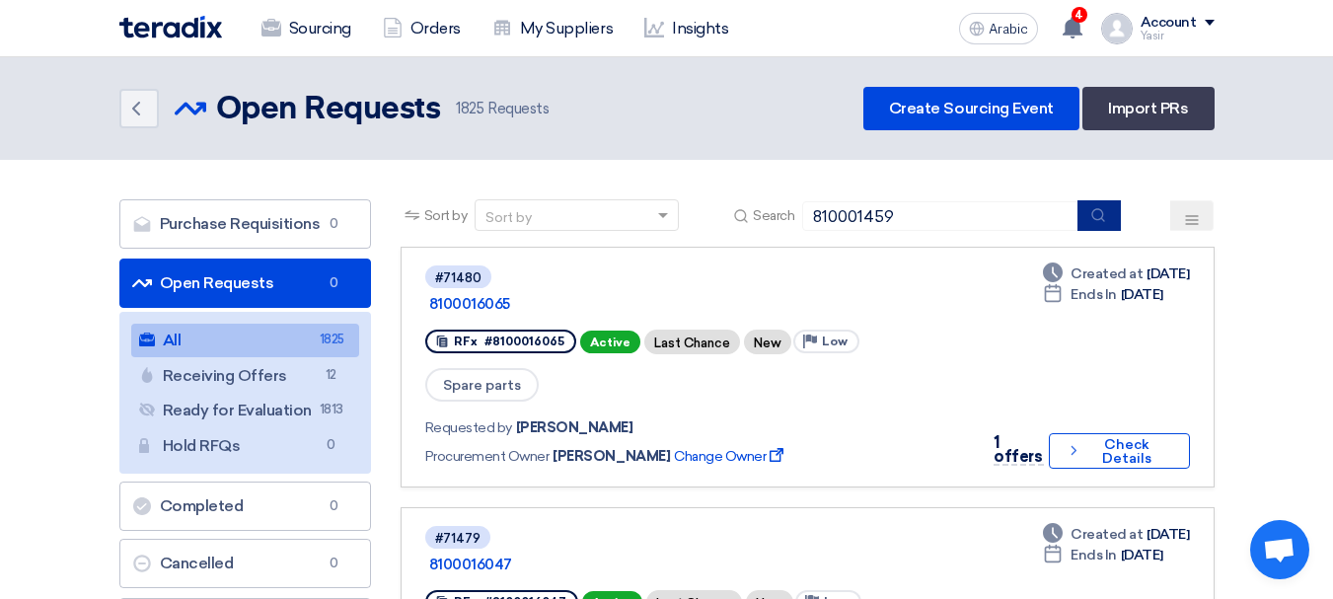
click at [1091, 218] on icon "submit" at bounding box center [1098, 215] width 16 height 16
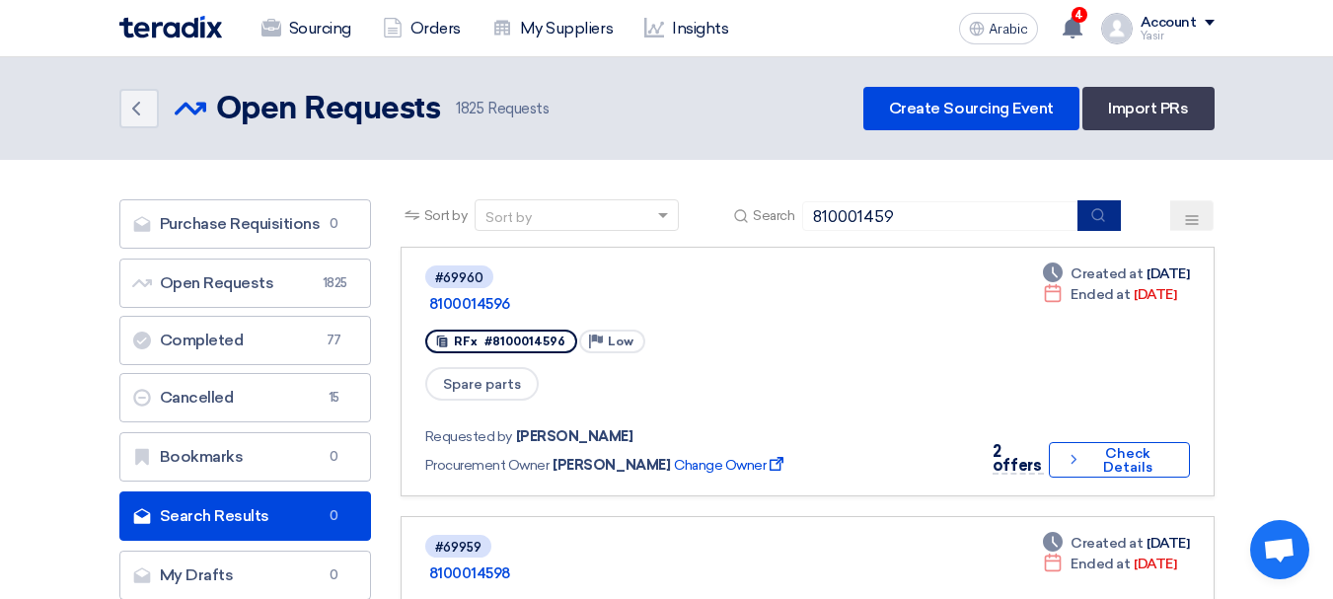
click at [1105, 201] on button "submit" at bounding box center [1099, 215] width 43 height 31
click at [960, 219] on input "810001459" at bounding box center [940, 216] width 276 height 30
click at [1090, 220] on button "submit" at bounding box center [1099, 215] width 43 height 31
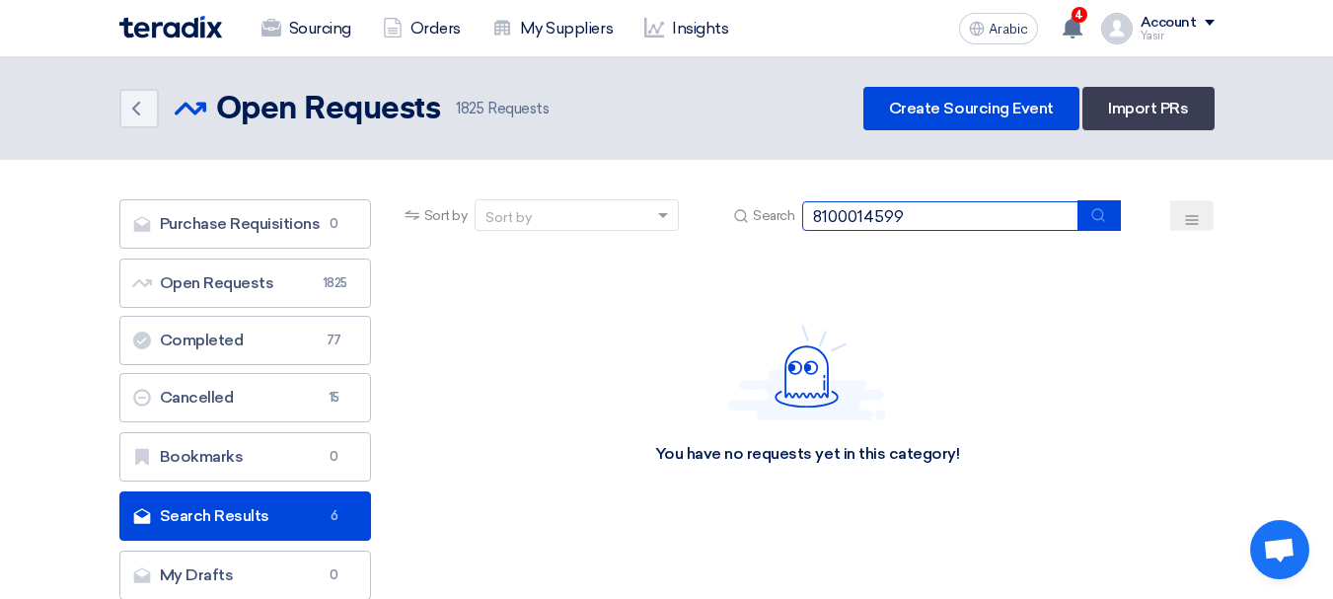
drag, startPoint x: 933, startPoint y: 224, endPoint x: 755, endPoint y: 221, distance: 177.6
click at [755, 221] on div "Search 8100014599" at bounding box center [925, 215] width 392 height 31
type input "68153"
click at [1103, 226] on button "submit" at bounding box center [1099, 215] width 43 height 31
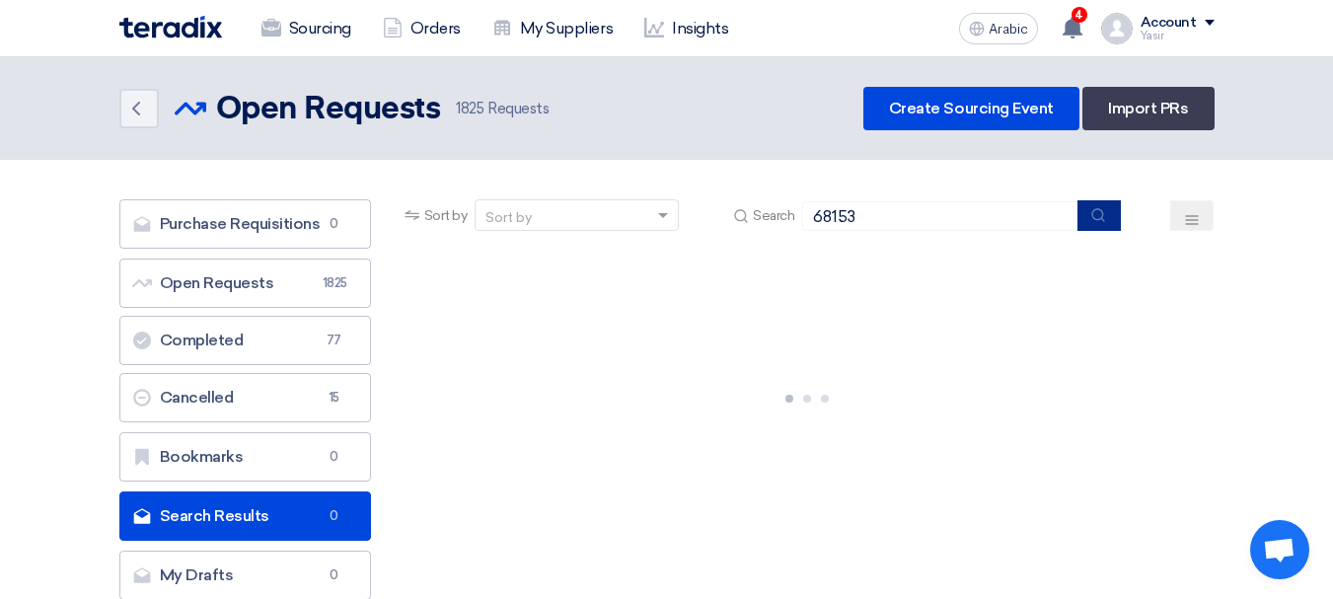
click at [1119, 229] on button "submit" at bounding box center [1099, 215] width 43 height 31
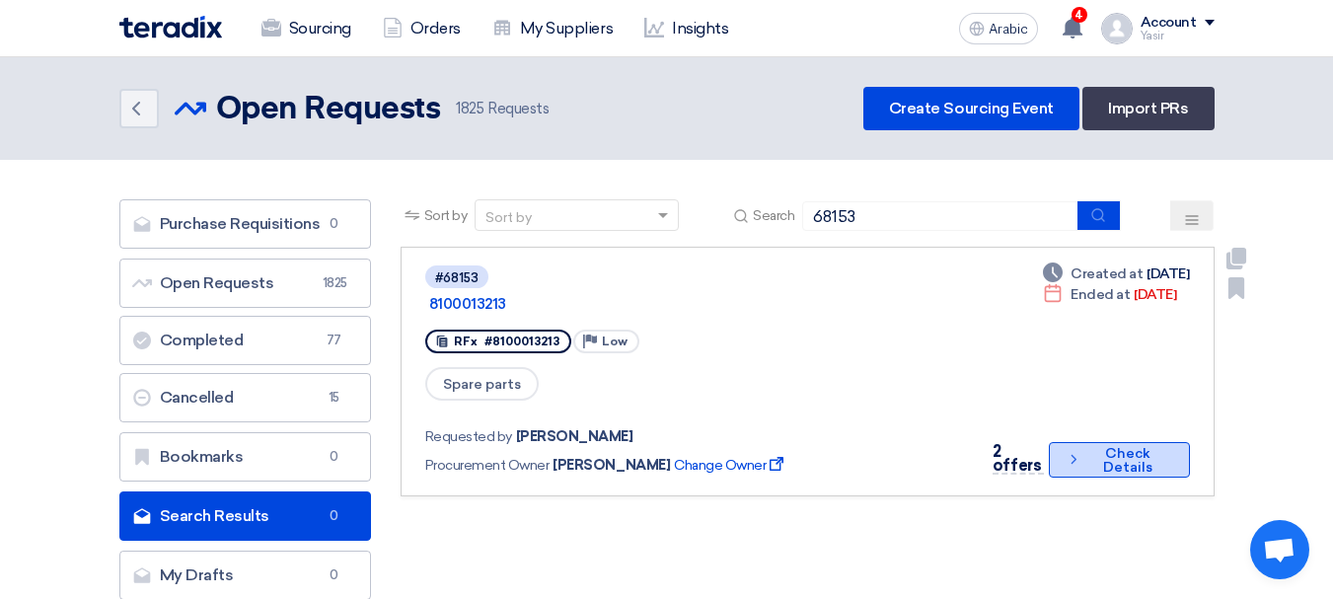
click at [1130, 445] on font "Check Details" at bounding box center [1127, 460] width 49 height 31
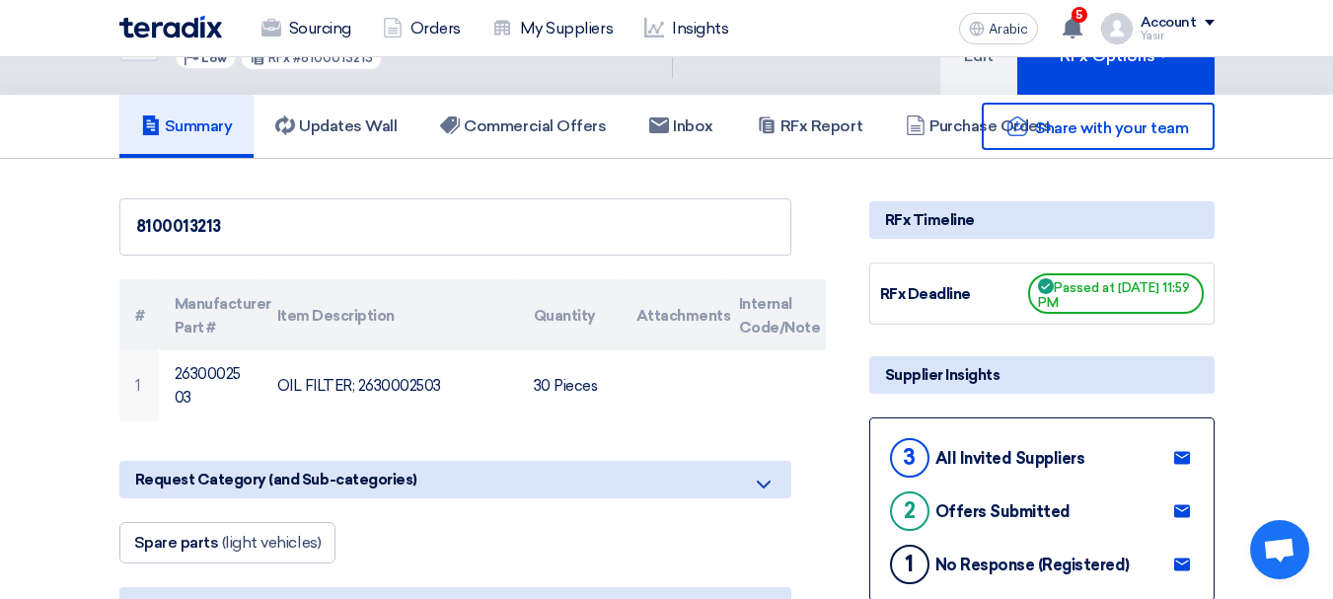
scroll to position [99, 0]
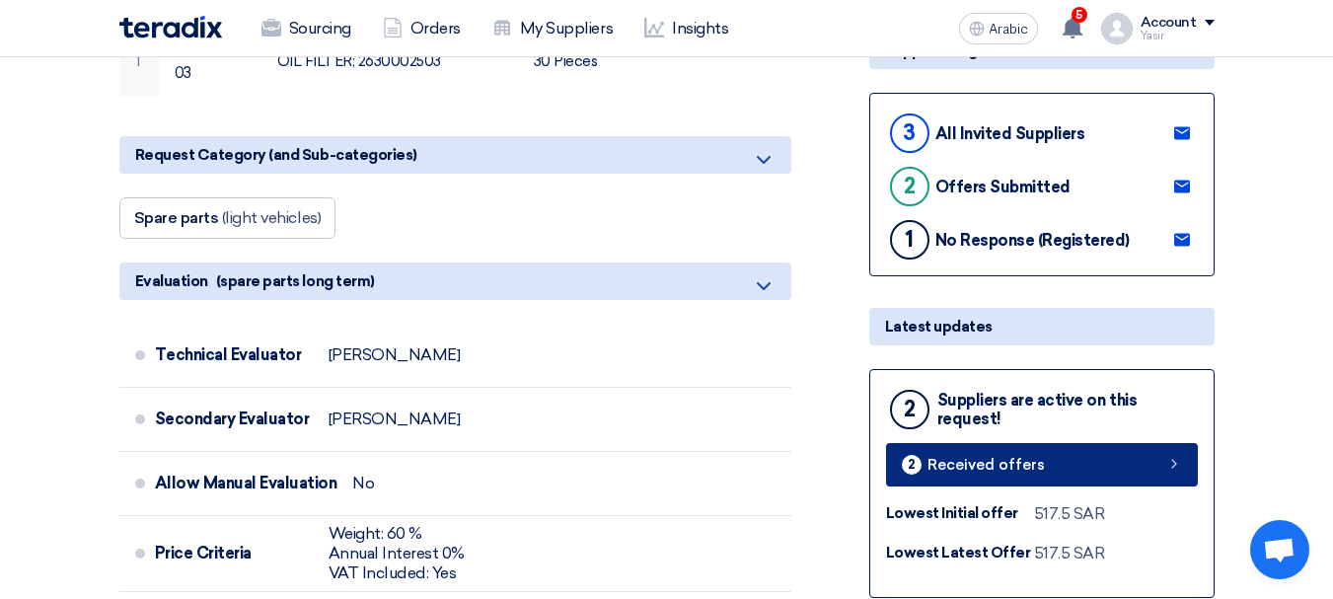
click at [1069, 450] on link "2 Received offers" at bounding box center [1042, 464] width 312 height 43
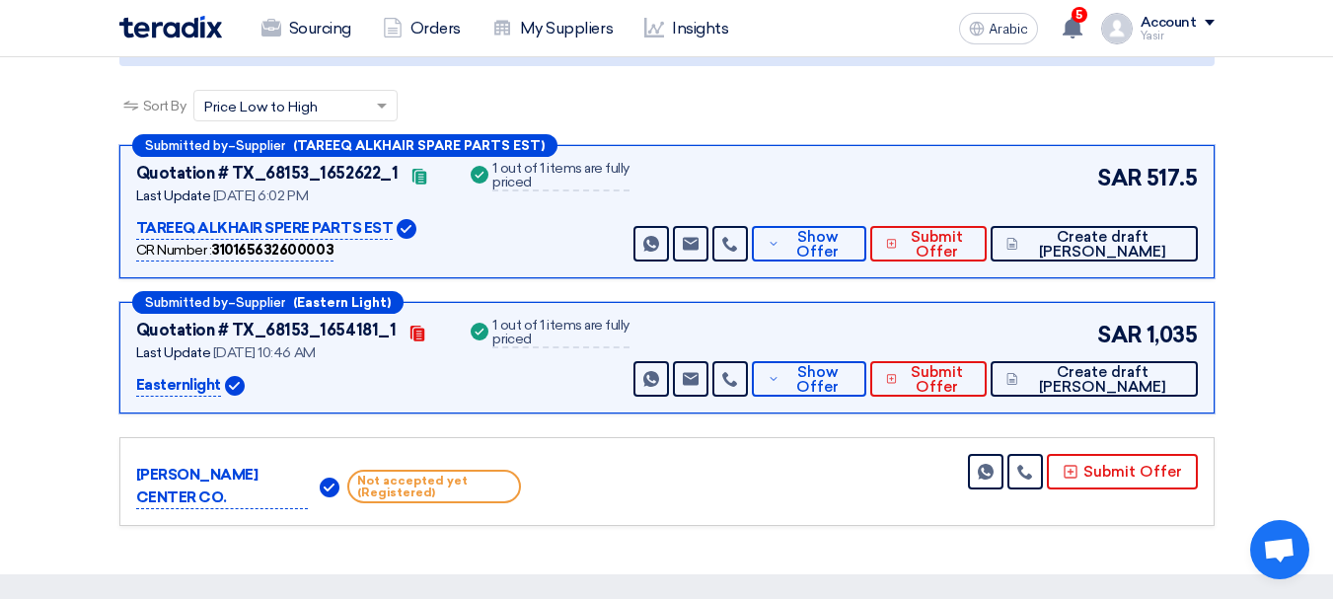
scroll to position [403, 0]
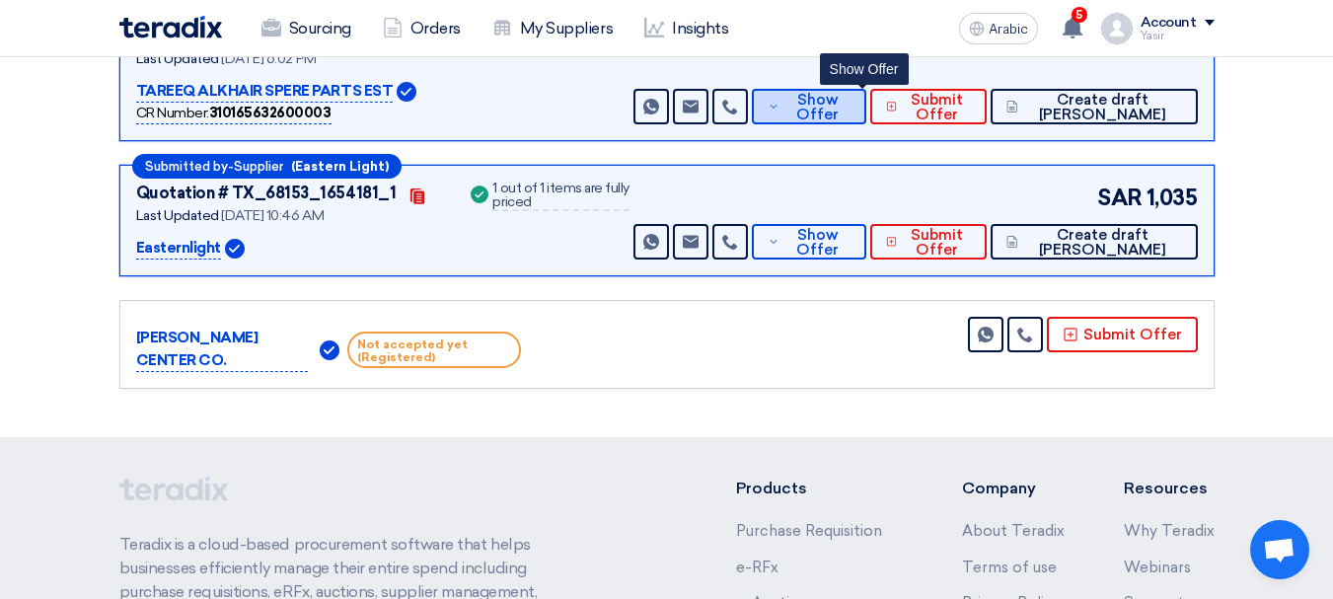
click at [839, 114] on font "Show Offer" at bounding box center [817, 107] width 42 height 33
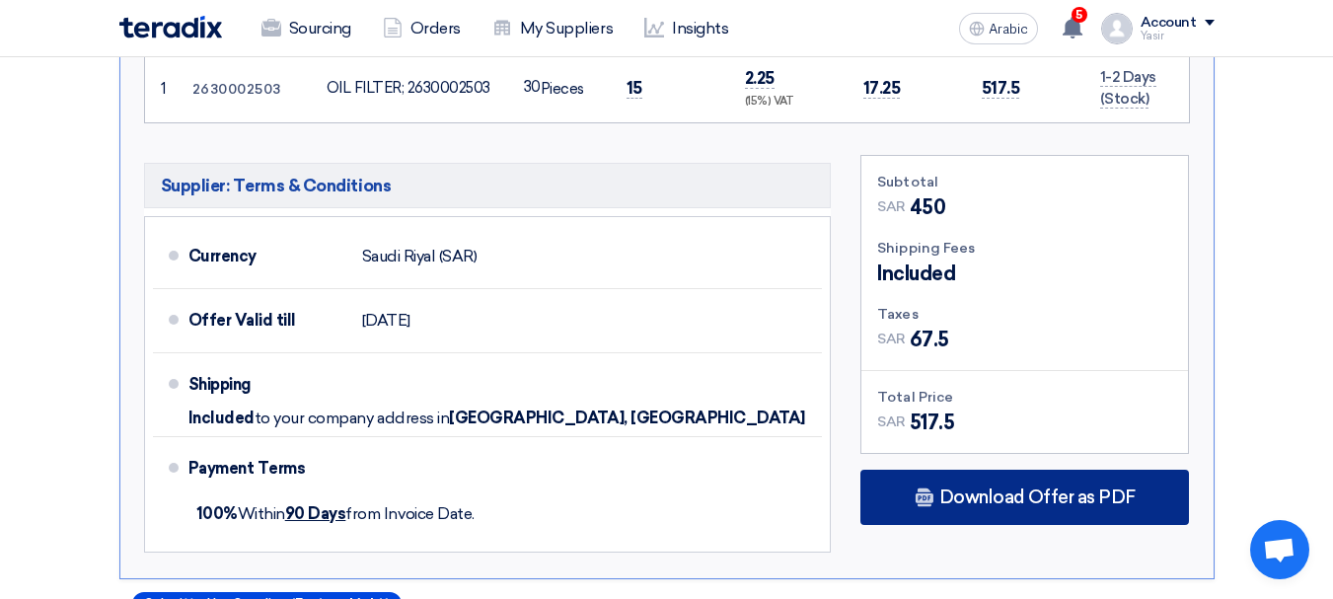
scroll to position [896, 0]
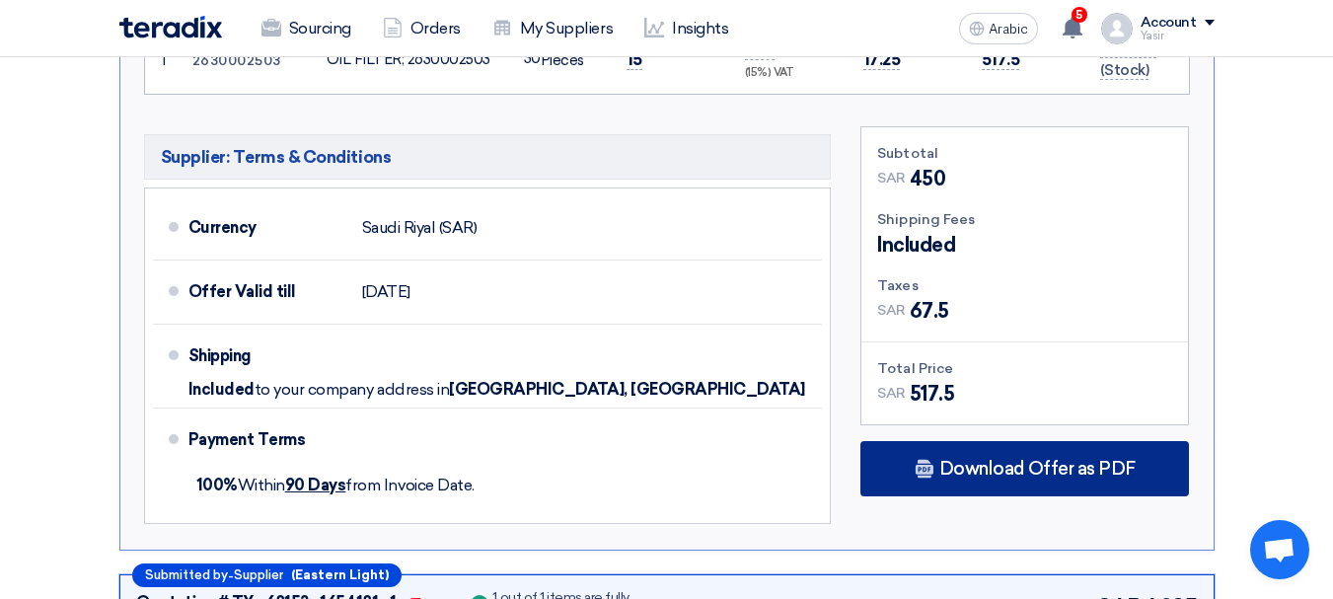
click at [972, 462] on font "Download Offer as PDF" at bounding box center [1037, 469] width 196 height 22
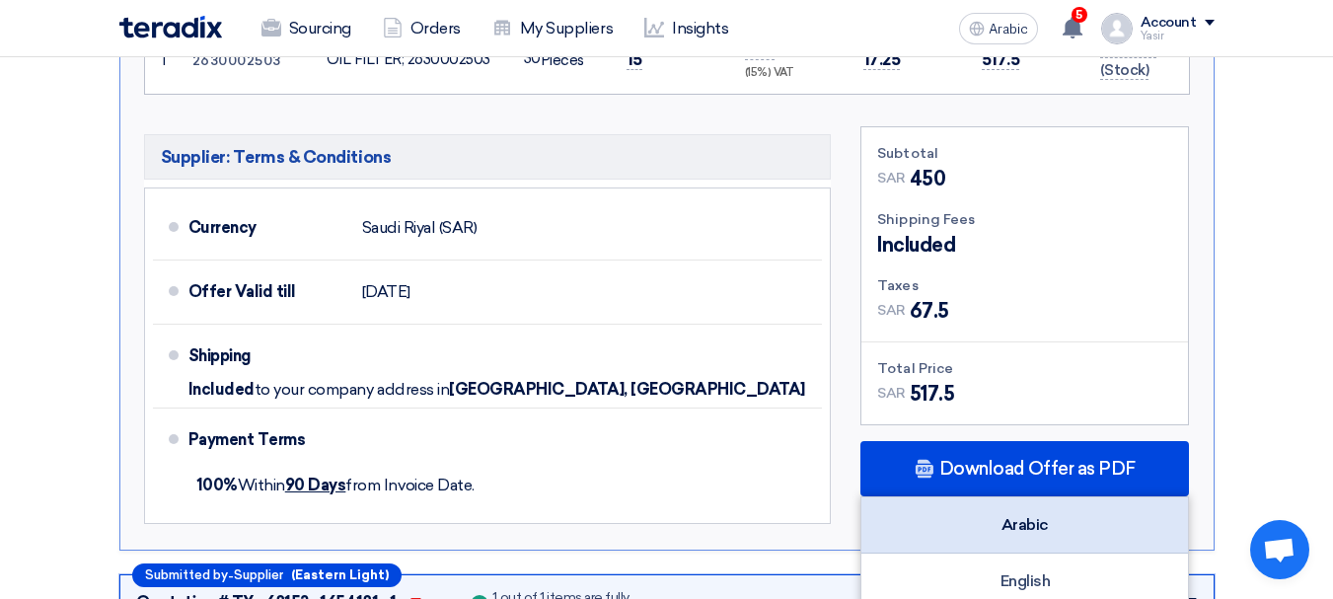
click at [1003, 517] on font "Arabic" at bounding box center [1025, 524] width 47 height 19
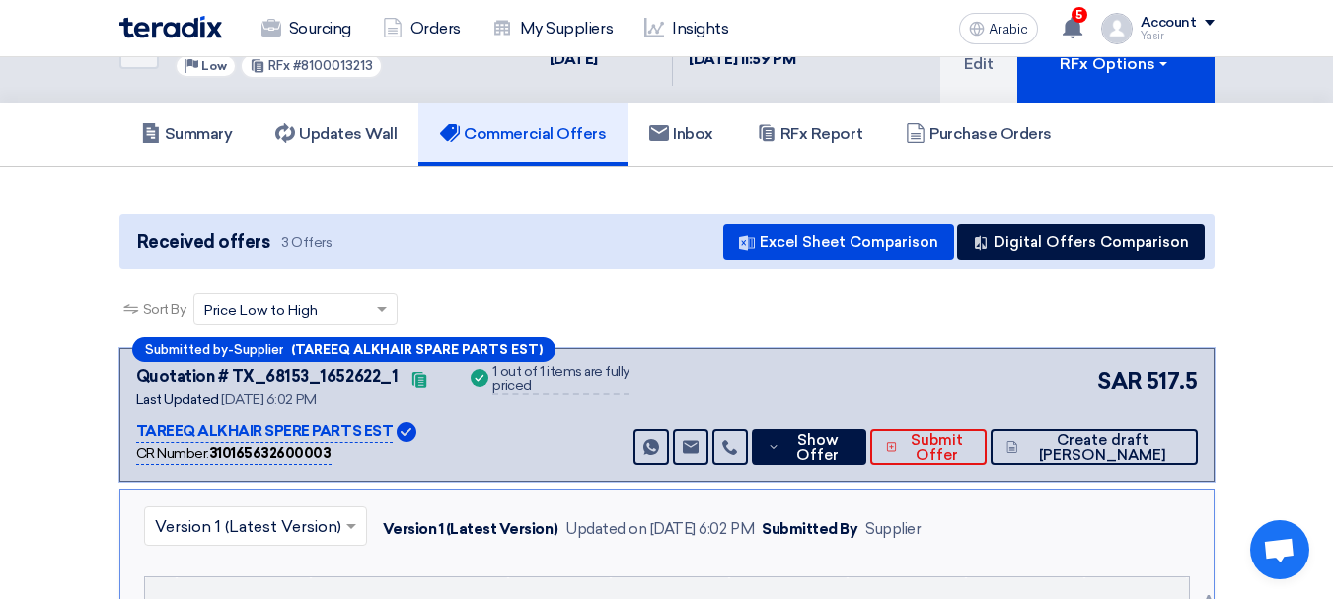
scroll to position [0, 0]
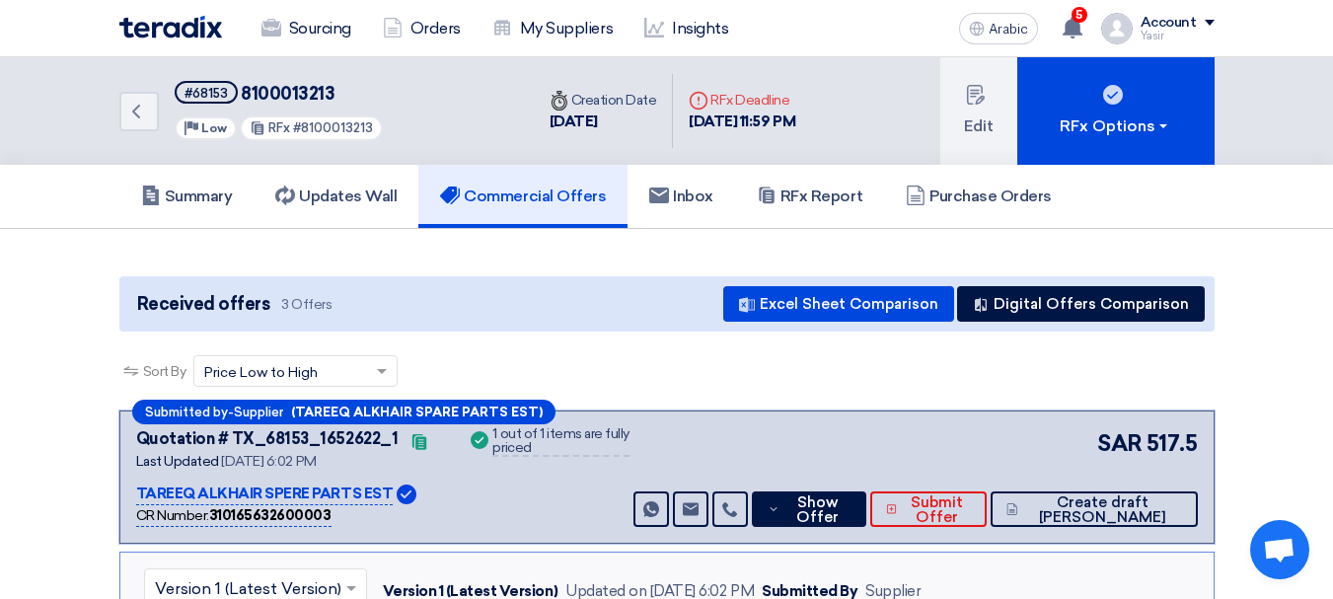
click at [161, 117] on div "Back #68153 8100013213 Priority Low RFx #8100013213" at bounding box center [326, 111] width 414 height 108
click at [136, 116] on icon "Back" at bounding box center [136, 112] width 24 height 24
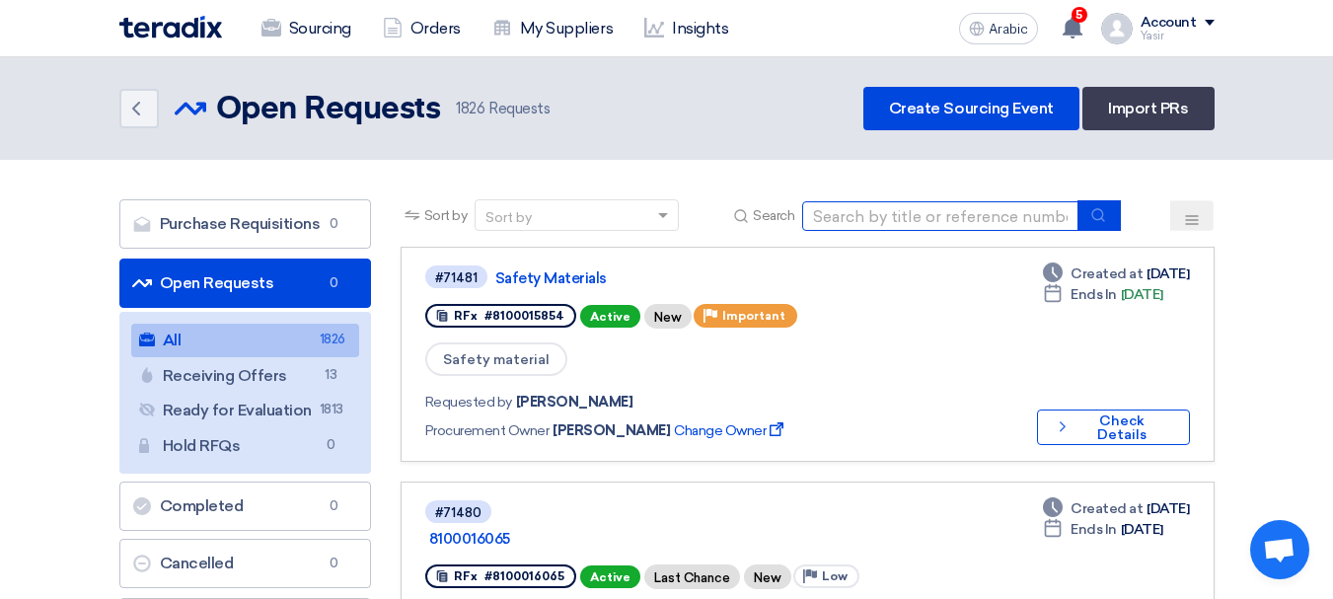
drag, startPoint x: 867, startPoint y: 201, endPoint x: 887, endPoint y: 213, distance: 23.0
click at [867, 201] on input at bounding box center [940, 216] width 276 height 30
paste input "8100016067"
type input "8100016067"
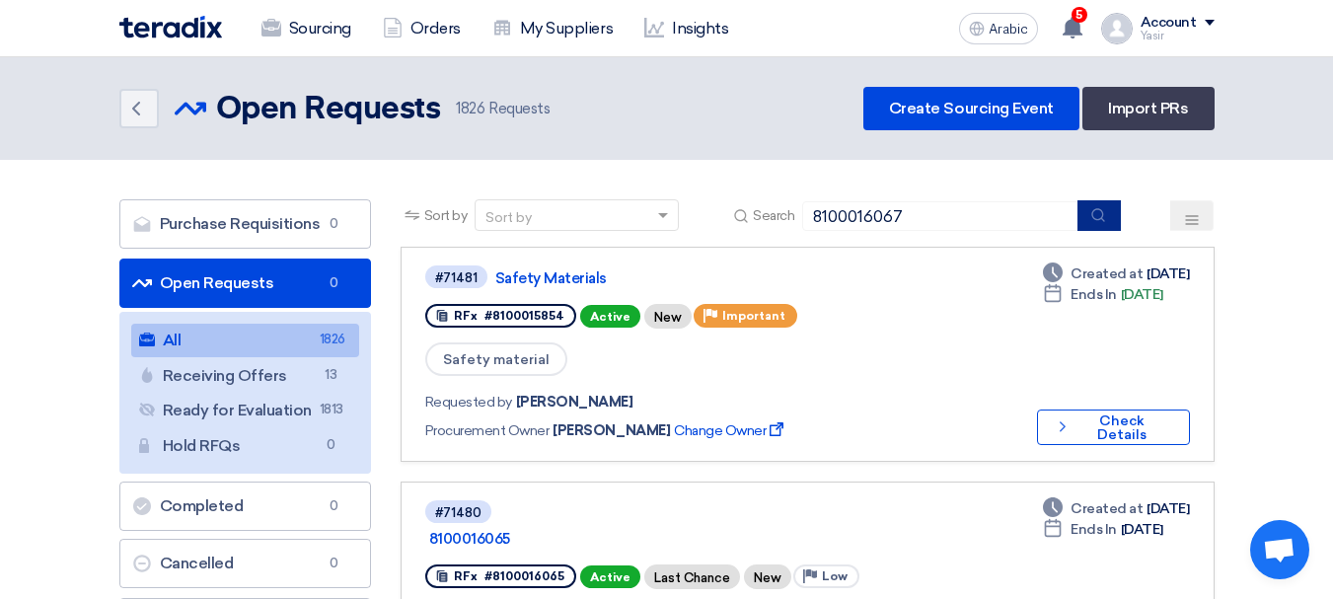
click at [1112, 227] on button "submit" at bounding box center [1099, 215] width 43 height 31
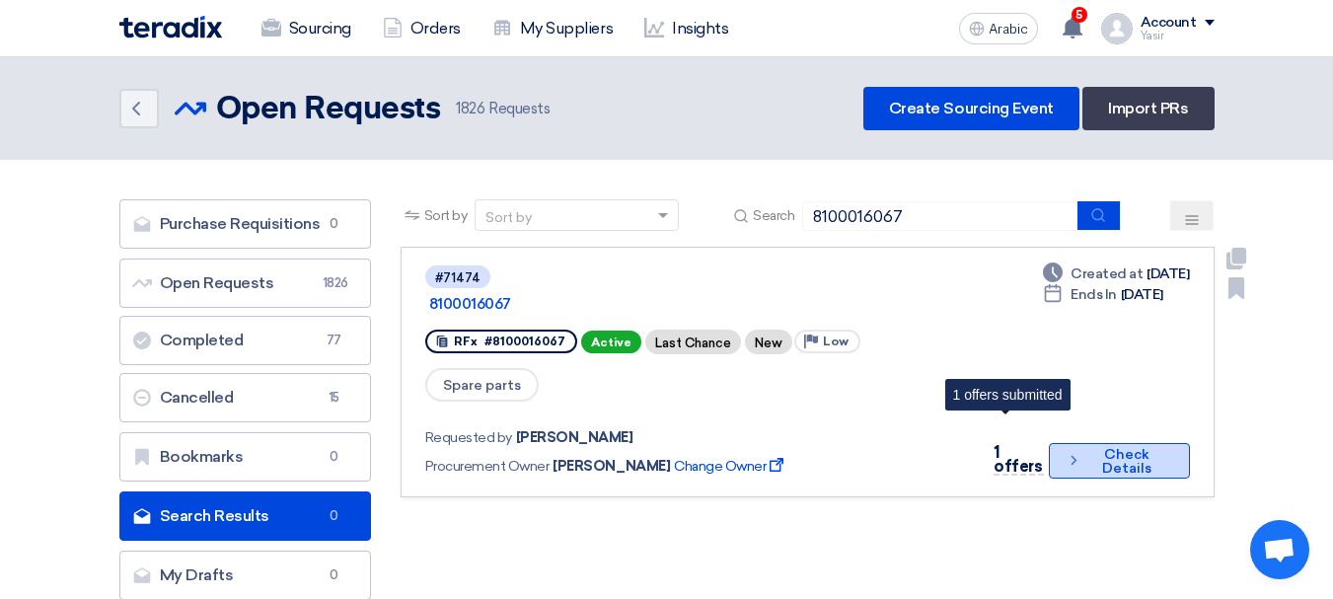
click at [1070, 451] on icon "Check details" at bounding box center [1074, 460] width 16 height 19
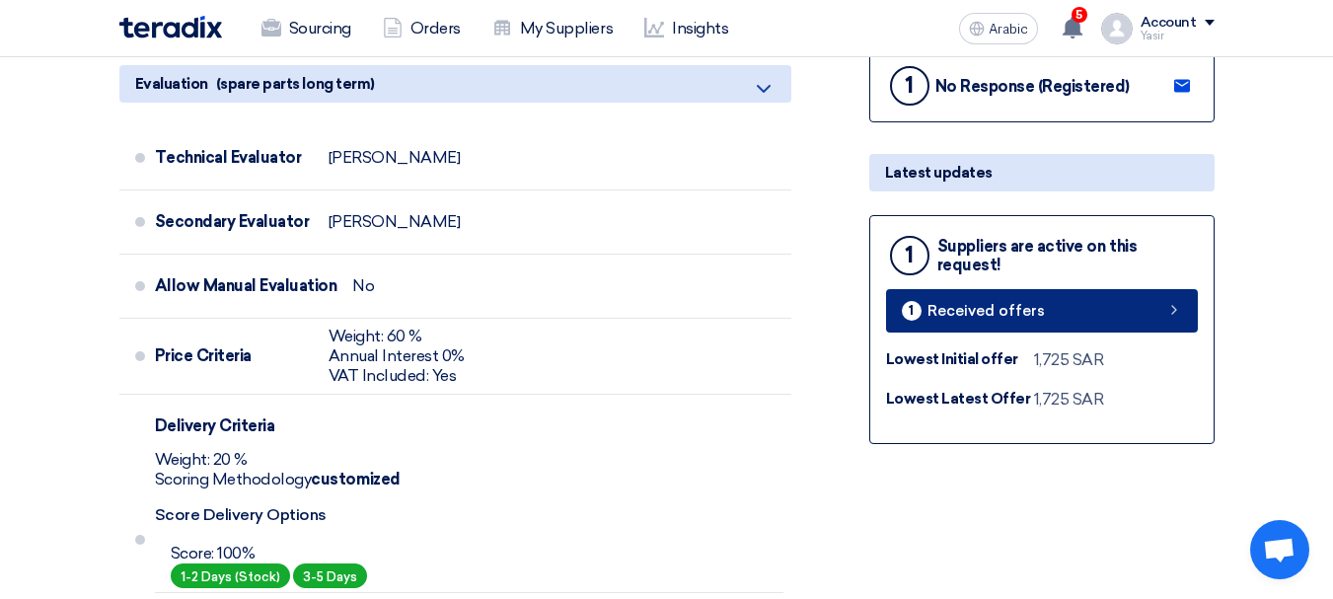
click at [1128, 319] on link "1 Received offers" at bounding box center [1042, 310] width 312 height 43
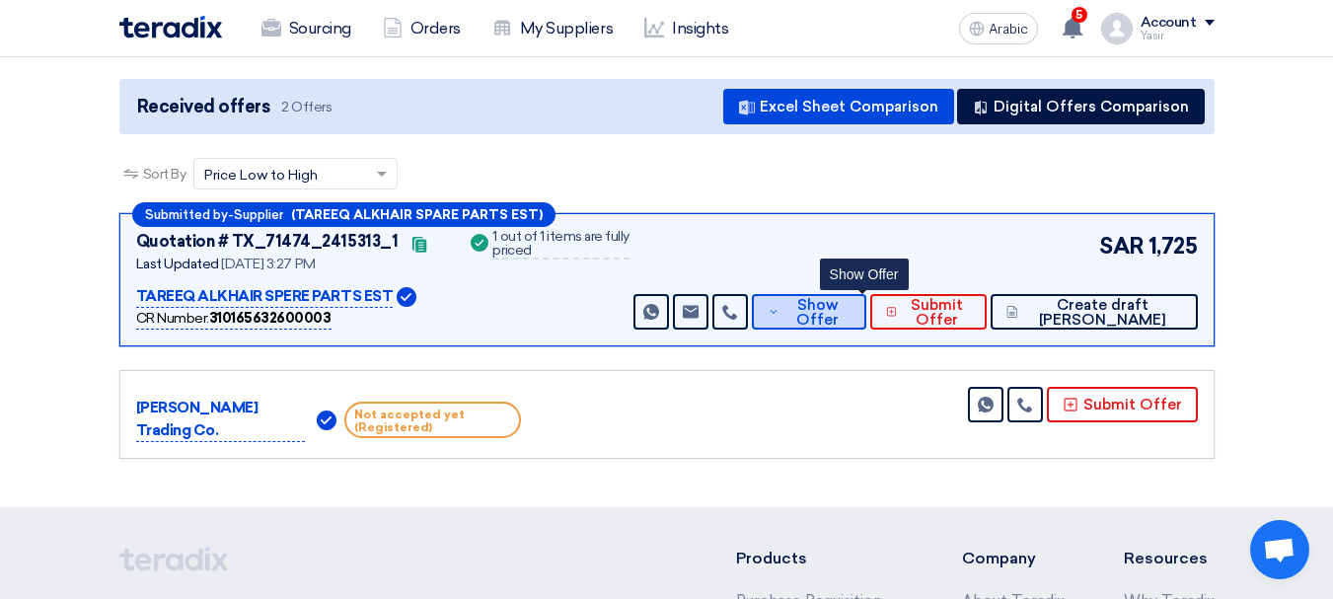
click at [839, 321] on font "Show Offer" at bounding box center [817, 312] width 42 height 33
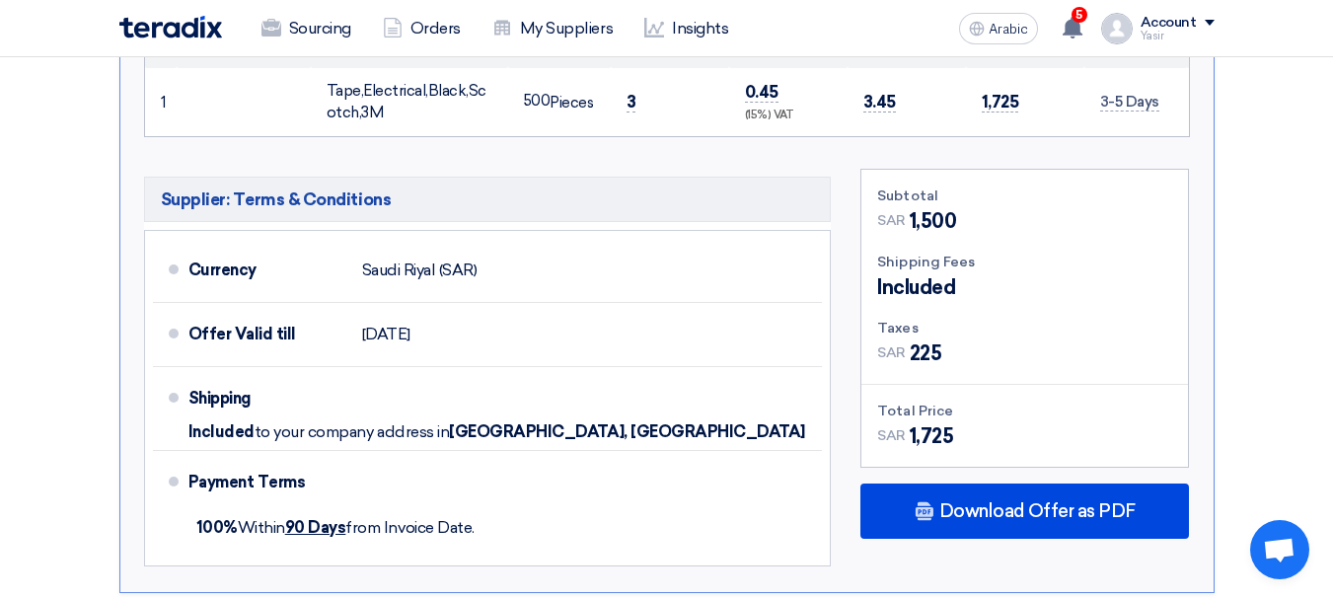
scroll to position [888, 0]
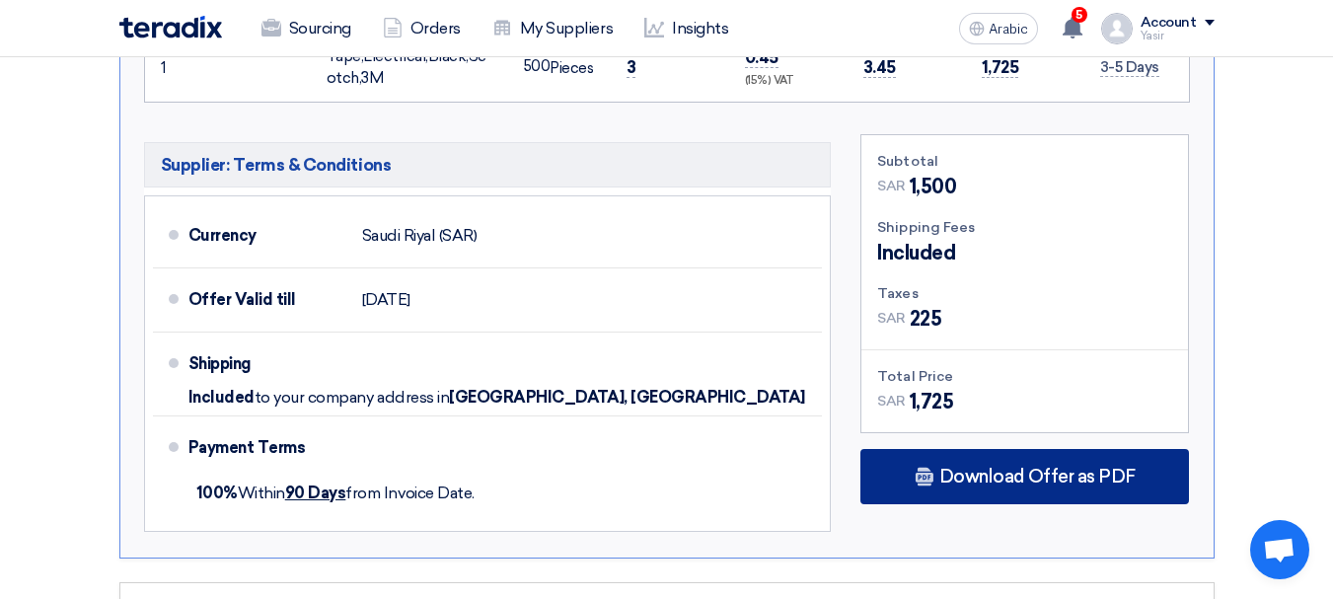
click at [984, 470] on font "Download Offer as PDF" at bounding box center [1037, 477] width 196 height 22
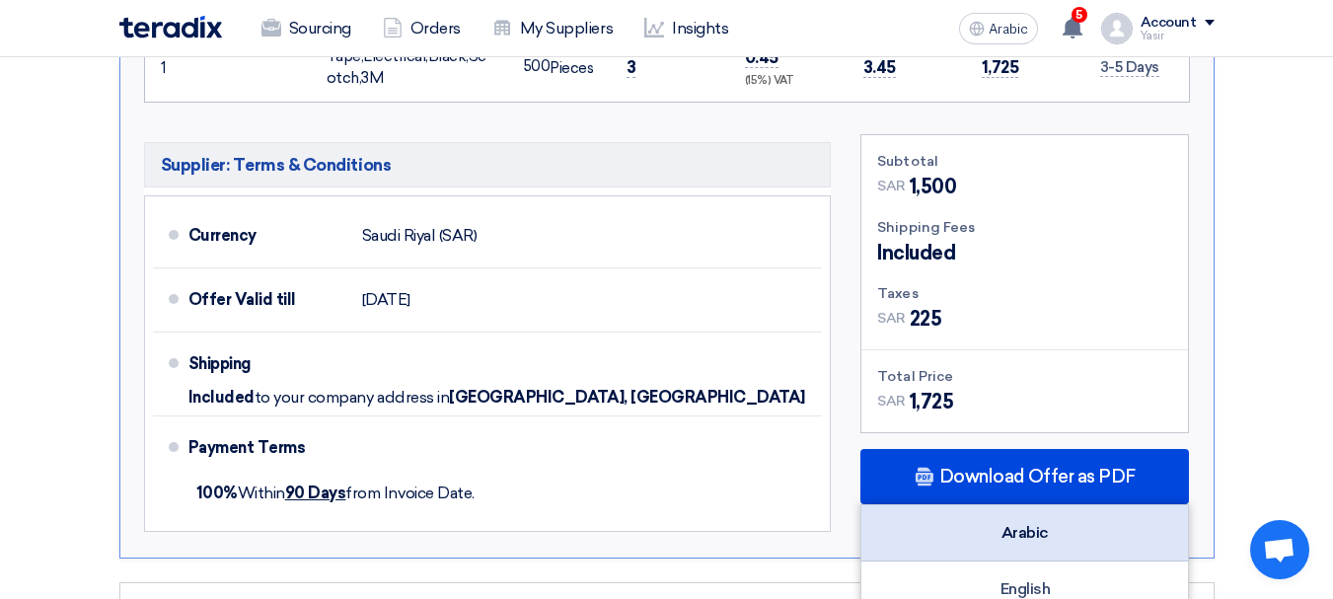
click at [1032, 534] on font "Arabic" at bounding box center [1025, 532] width 47 height 19
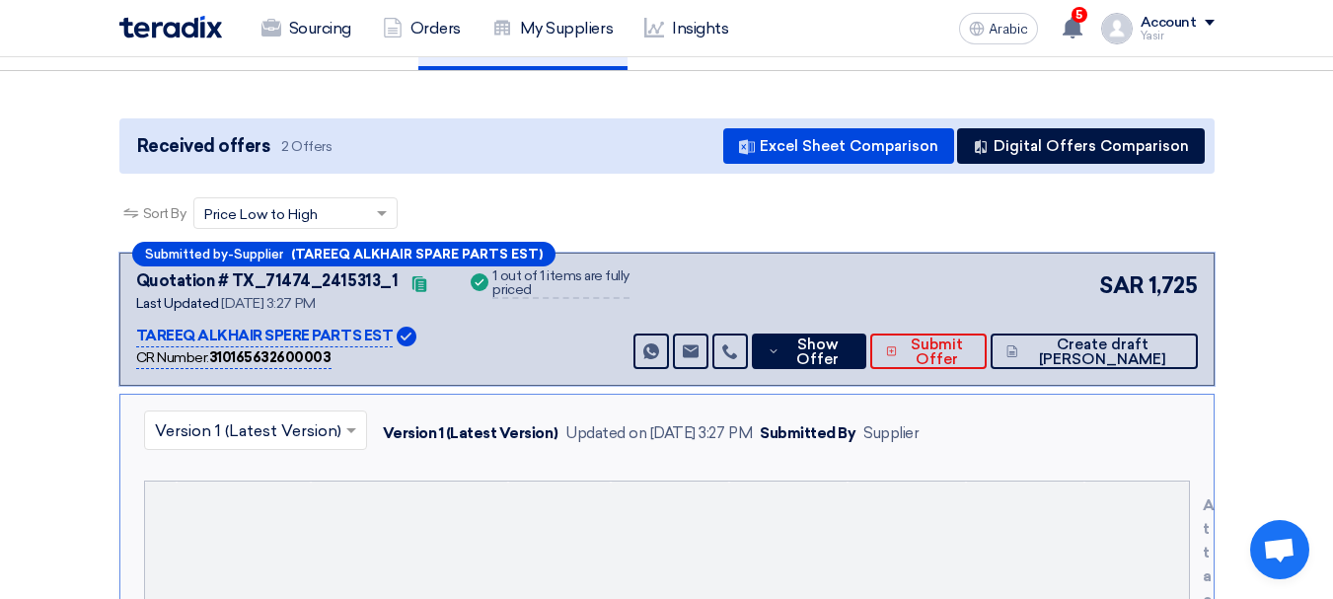
scroll to position [0, 0]
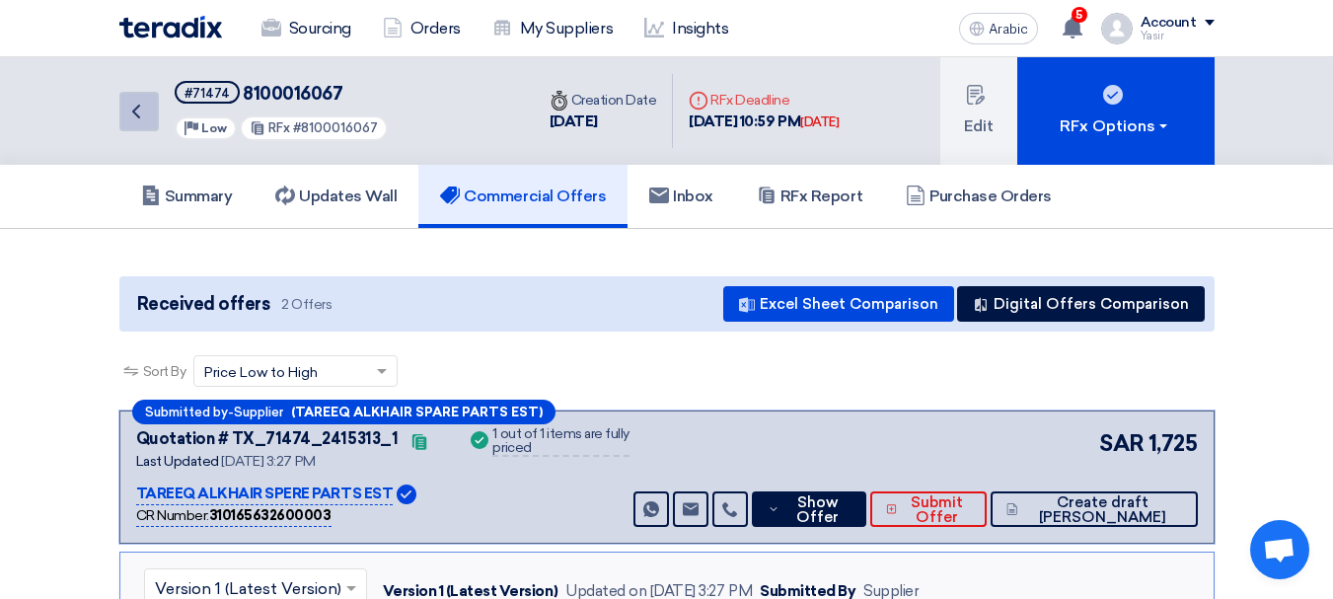
click at [128, 110] on icon "Back" at bounding box center [136, 112] width 24 height 24
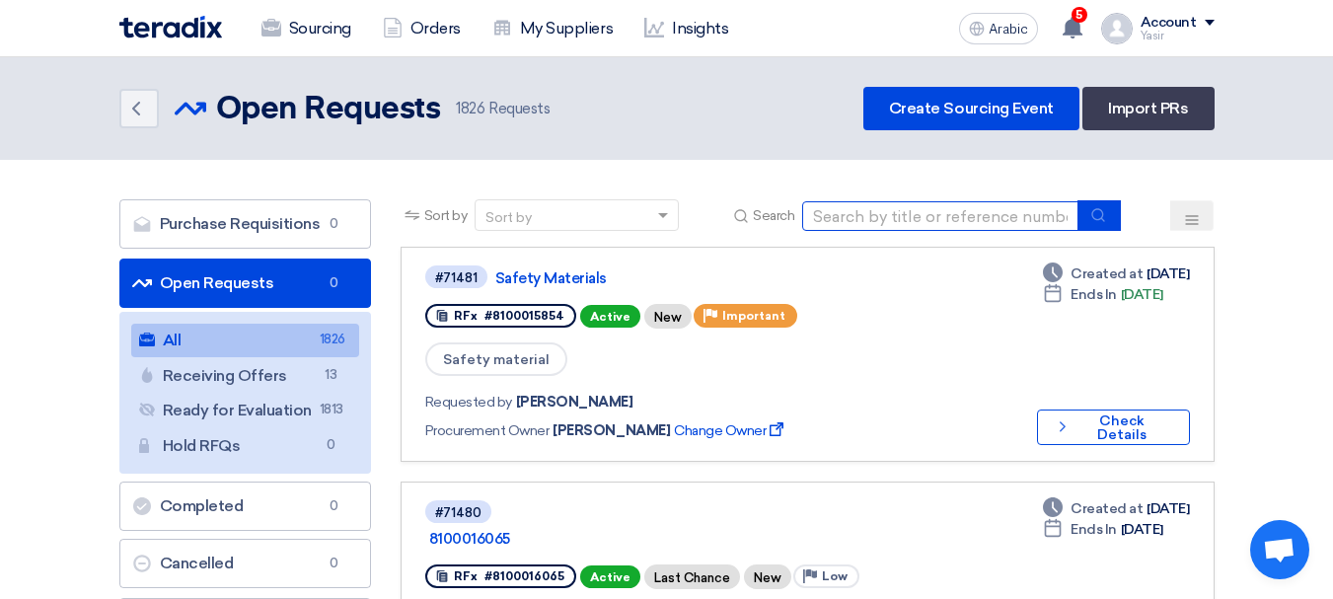
drag, startPoint x: 877, startPoint y: 230, endPoint x: 921, endPoint y: 230, distance: 43.4
click at [877, 230] on input at bounding box center [940, 216] width 276 height 30
paste input "8100016063"
type input "8100016063"
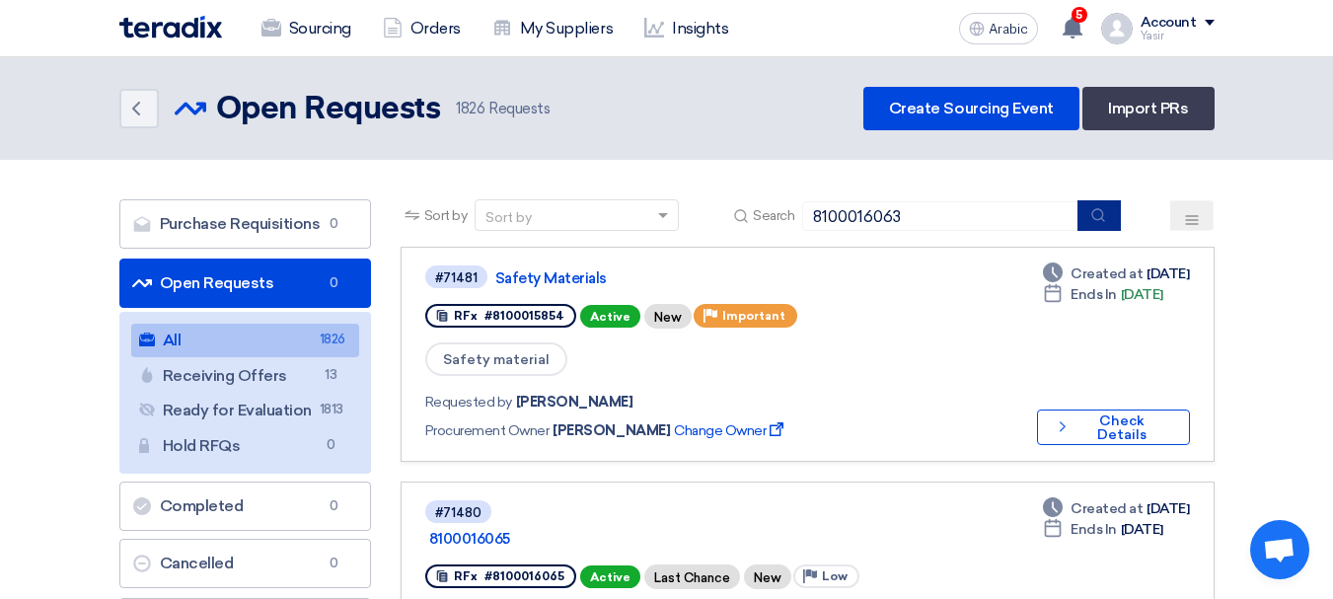
click at [1109, 207] on button "submit" at bounding box center [1099, 215] width 43 height 31
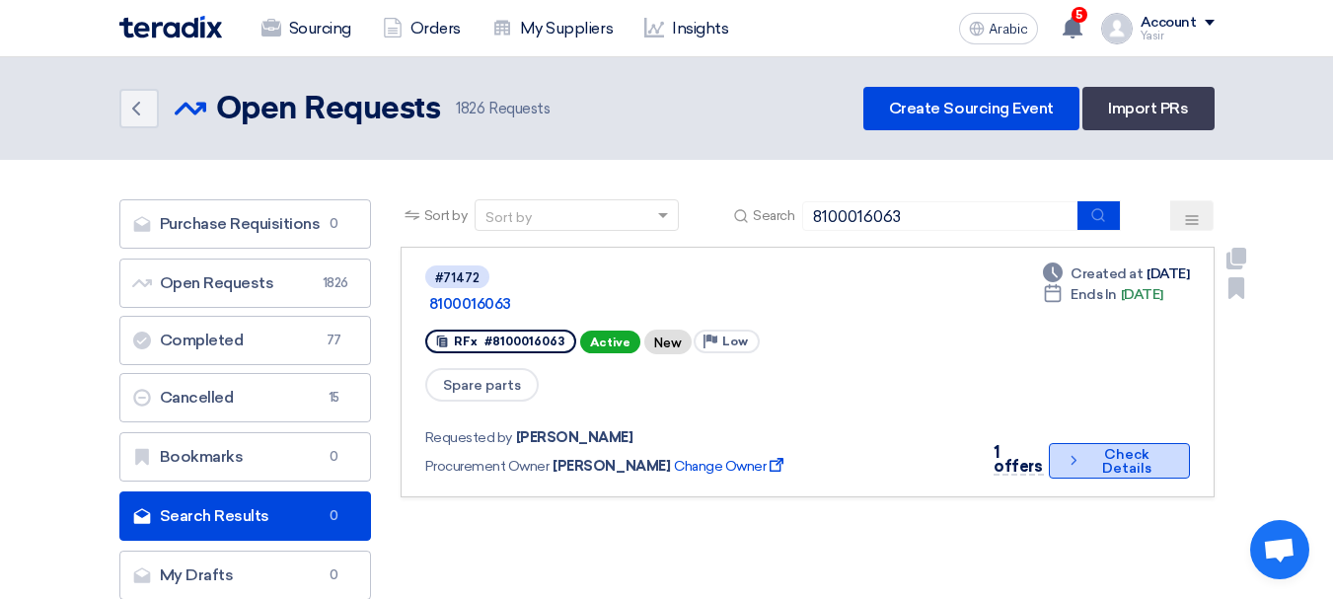
click at [1110, 446] on font "Check Details" at bounding box center [1126, 461] width 49 height 31
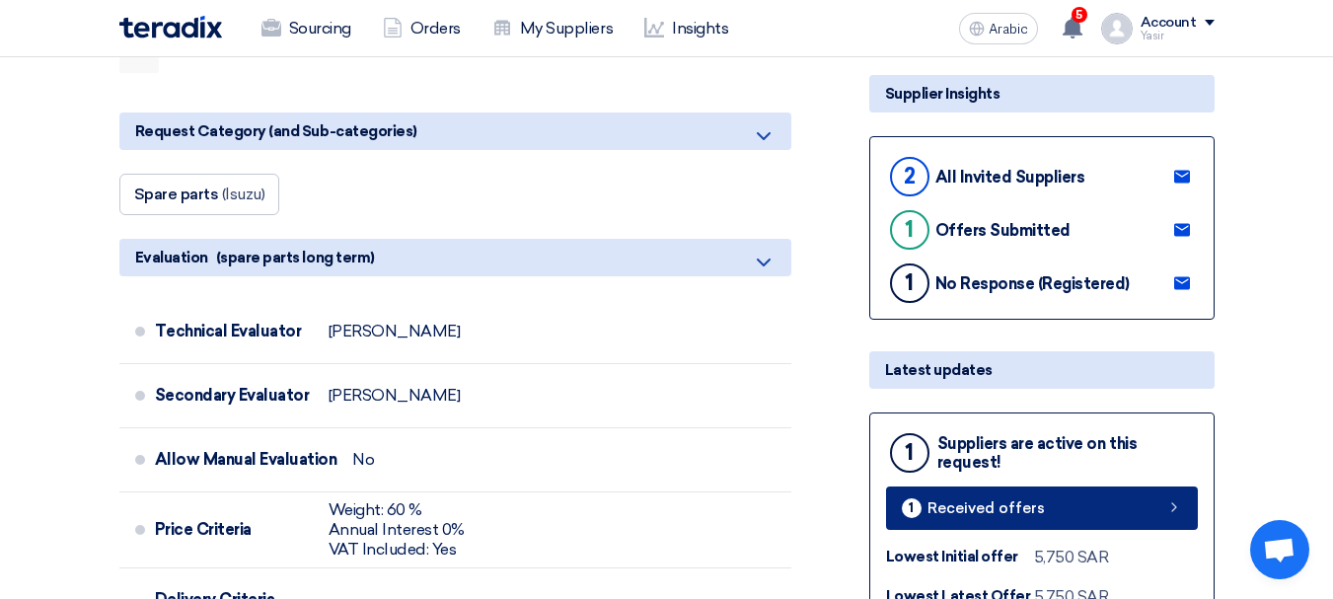
click at [1058, 502] on link "1 Received offers" at bounding box center [1042, 507] width 312 height 43
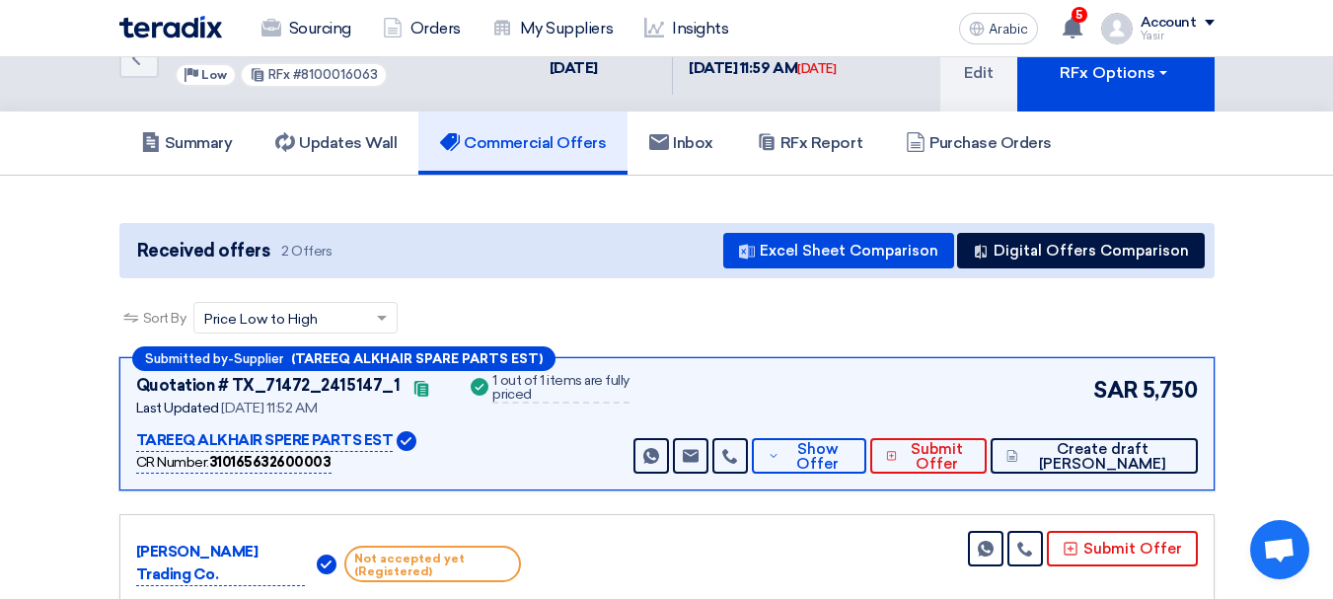
scroll to position [99, 0]
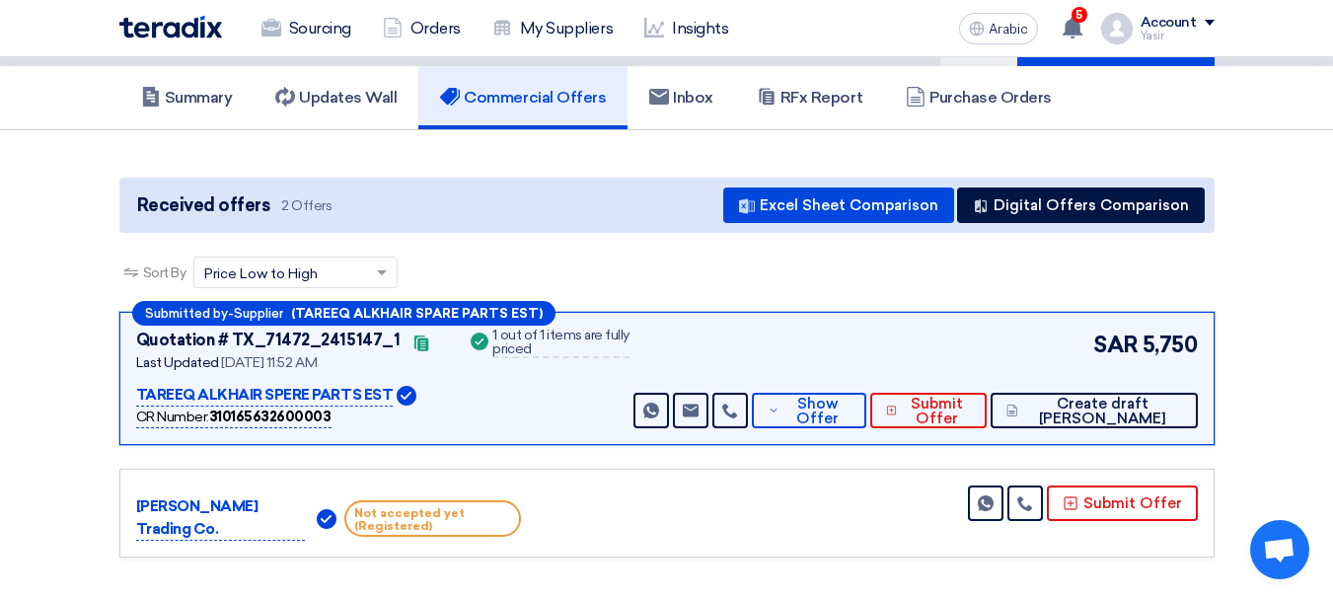
click at [859, 429] on div "Submitted by - Supplier (TAREEQ ALKHAIR SPARE PARTS EST) Quotation # TX_71472_2…" at bounding box center [666, 378] width 1095 height 133
click at [839, 412] on font "Show Offer" at bounding box center [817, 411] width 42 height 33
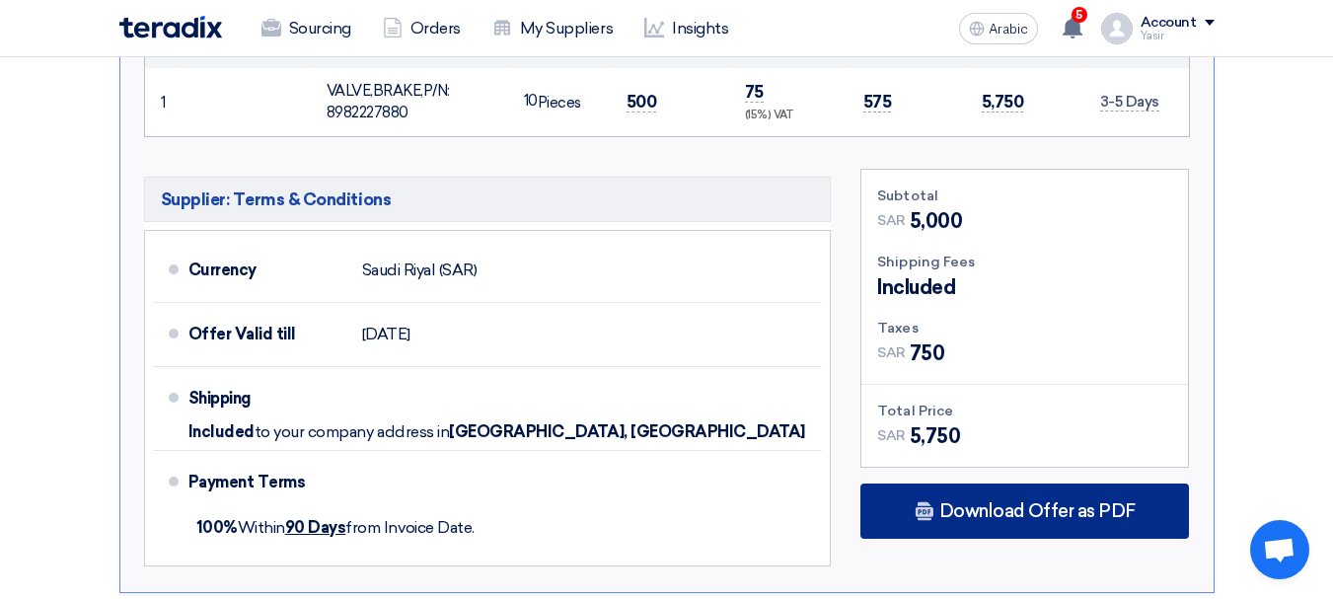
scroll to position [888, 0]
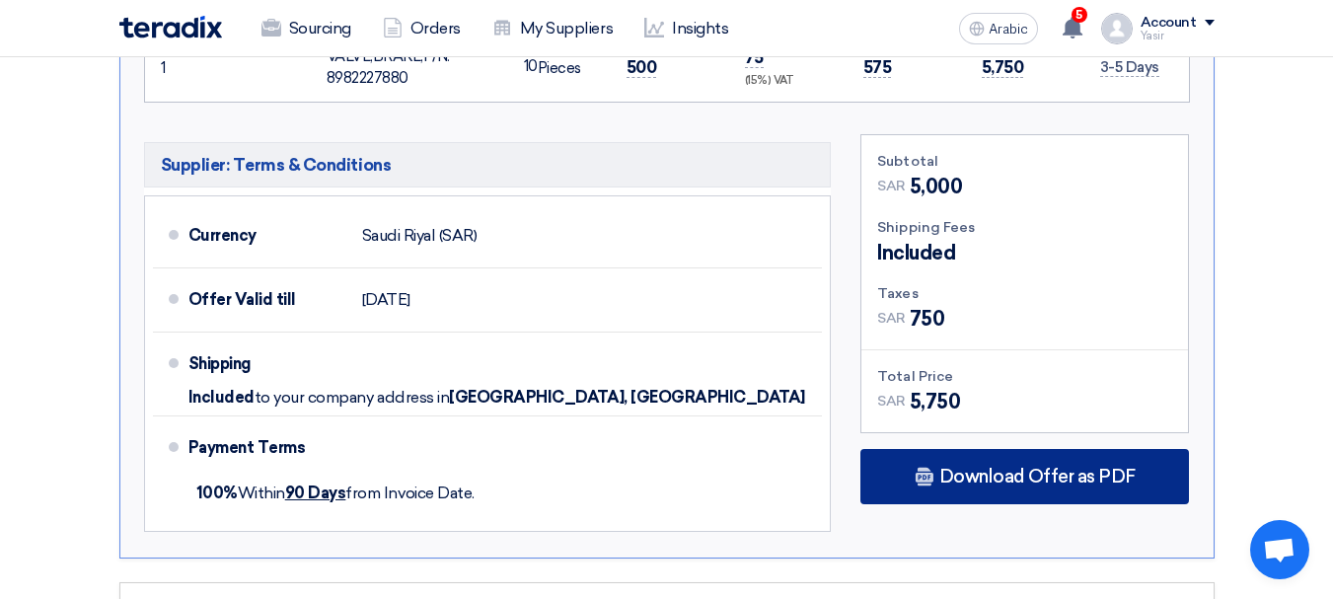
click at [1036, 481] on font "Download Offer as PDF" at bounding box center [1037, 477] width 196 height 22
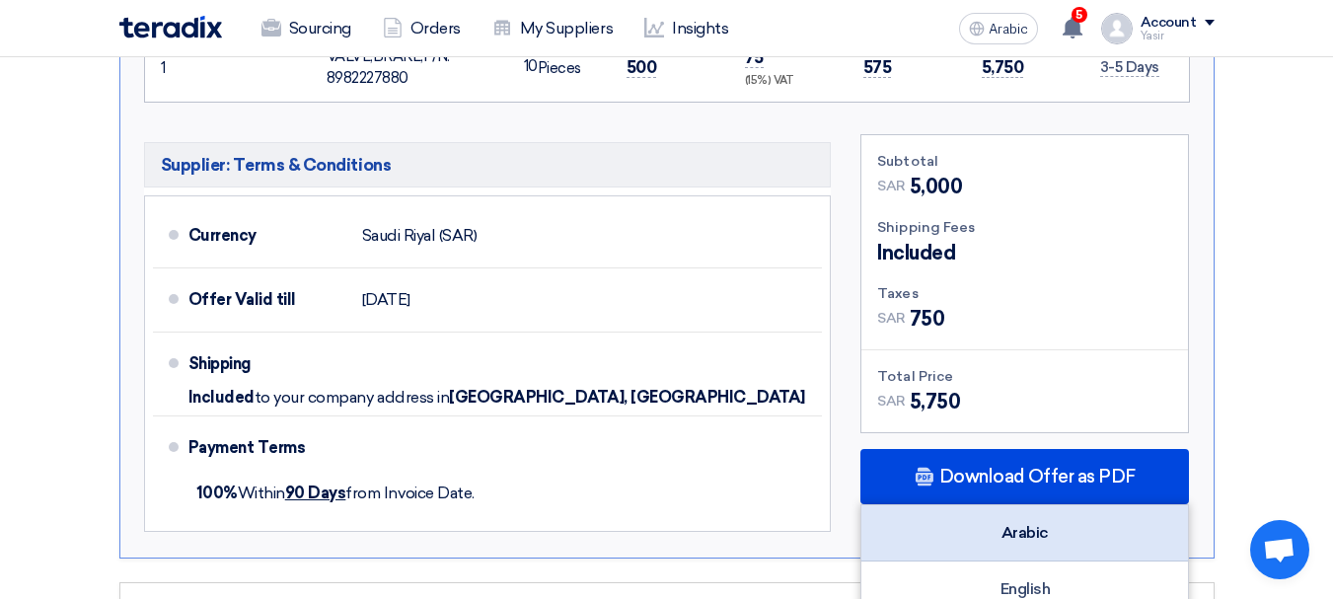
click at [1035, 521] on div "Arabic" at bounding box center [1024, 533] width 327 height 56
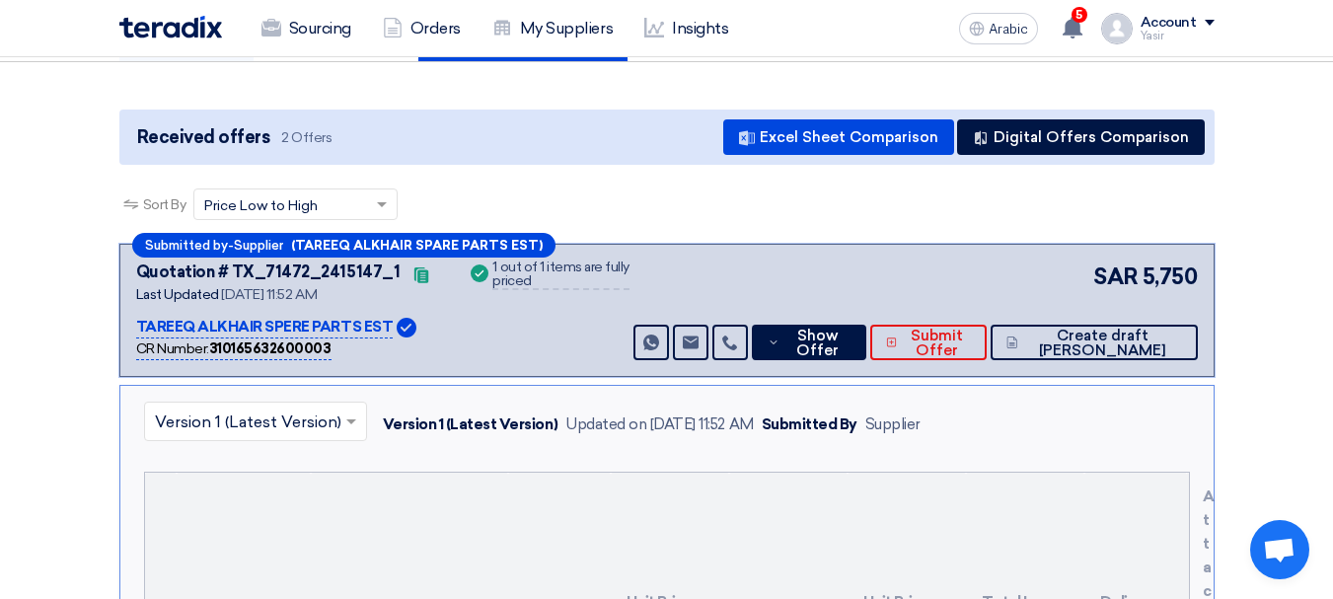
scroll to position [0, 0]
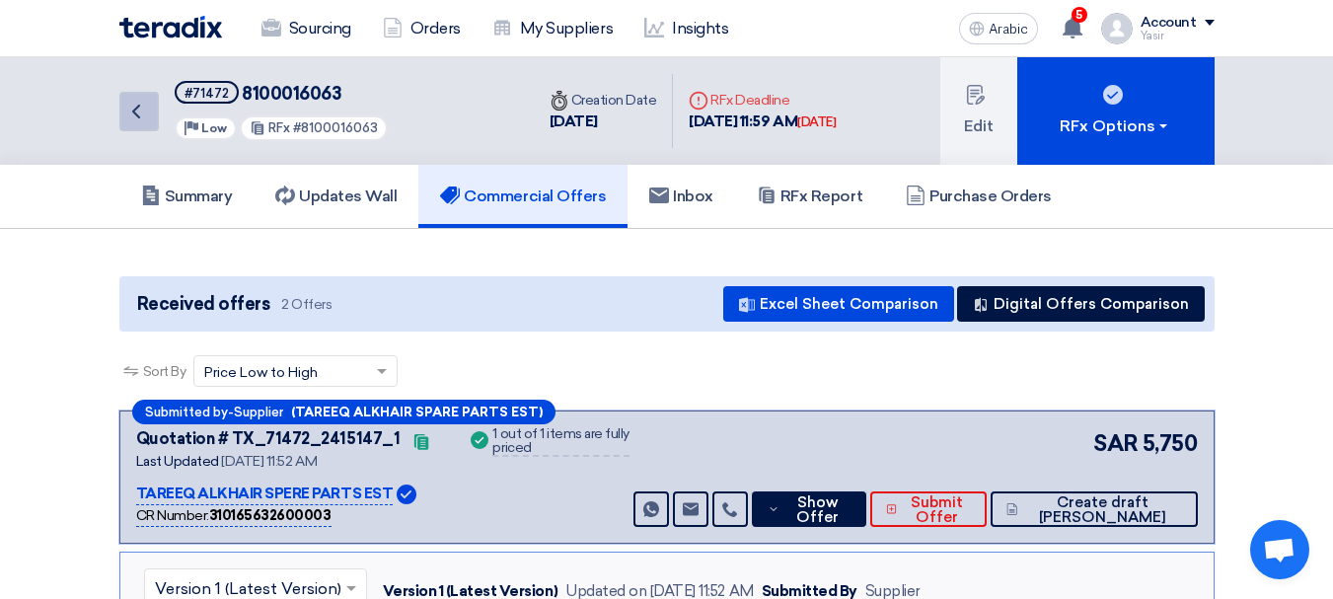
click at [153, 129] on link "Back" at bounding box center [138, 111] width 39 height 39
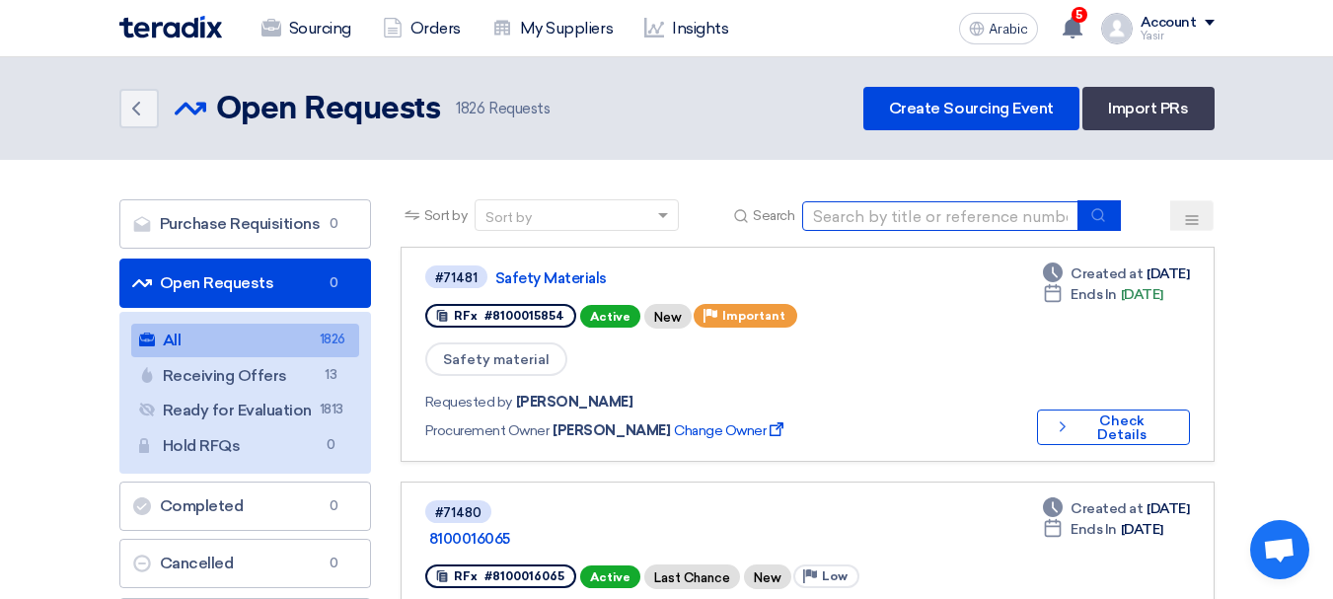
drag, startPoint x: 1010, startPoint y: 225, endPoint x: 1077, endPoint y: 235, distance: 66.8
click at [1010, 225] on input at bounding box center [940, 216] width 276 height 30
paste input "8100016061"
type input "8100016061"
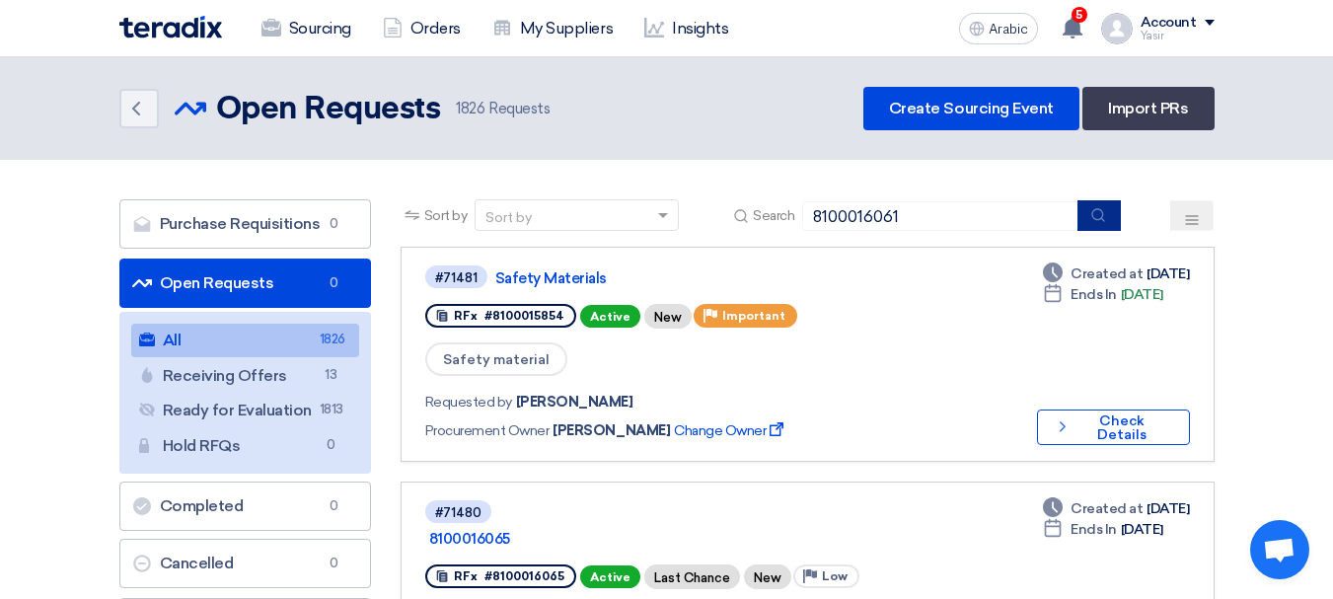
click at [1106, 217] on icon "submit" at bounding box center [1098, 215] width 16 height 16
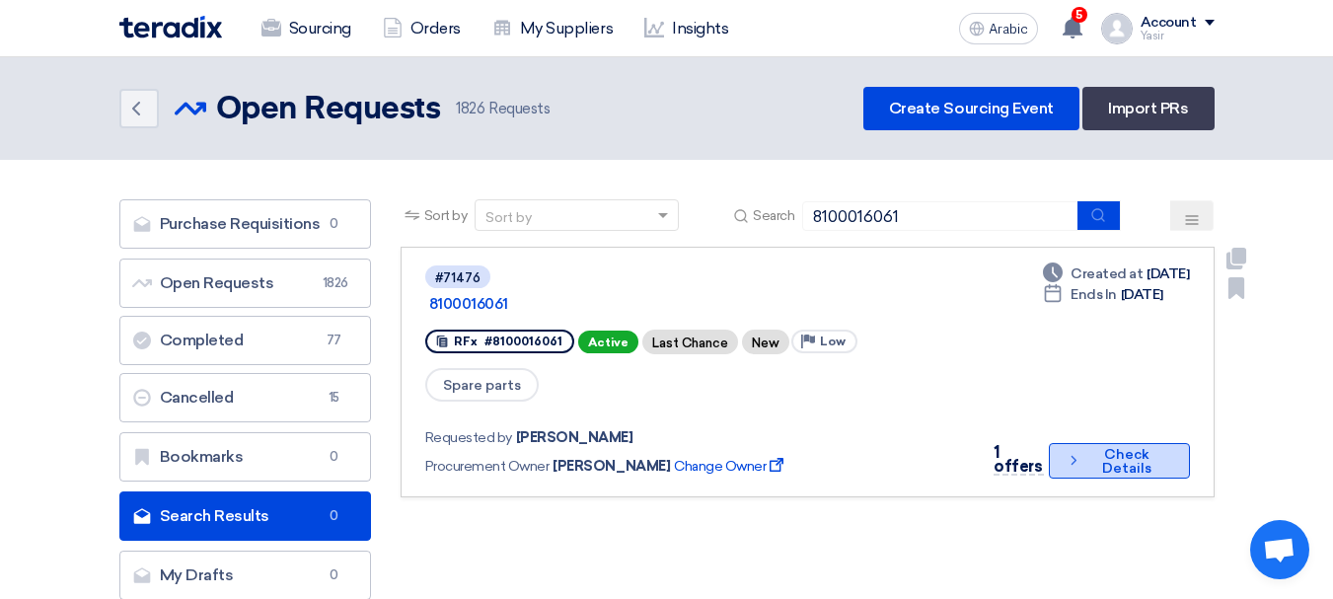
click at [1115, 446] on font "Check Details" at bounding box center [1126, 461] width 49 height 31
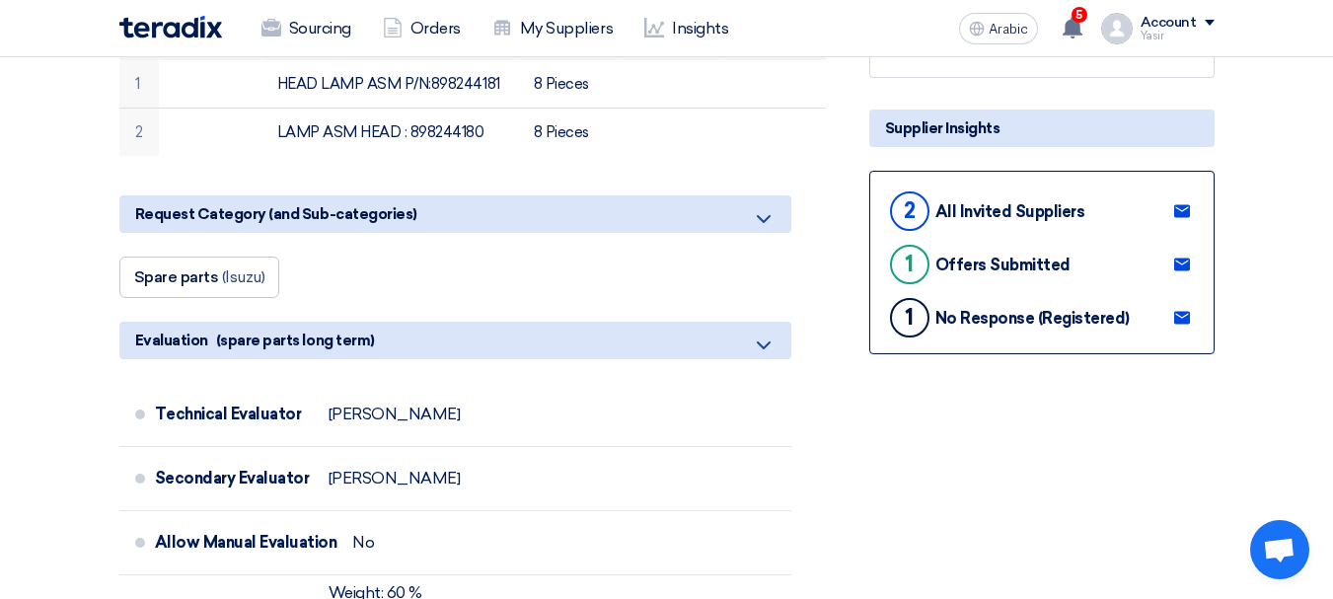
scroll to position [395, 0]
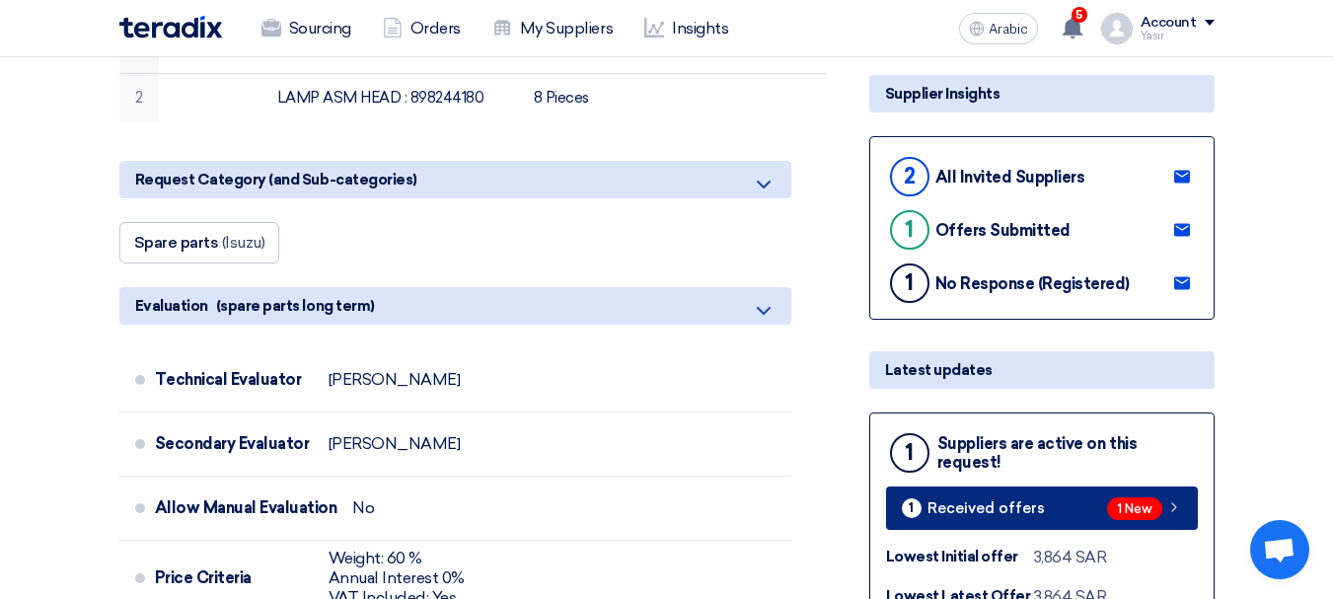
click at [1124, 488] on link "1 Received offers 1 New" at bounding box center [1042, 507] width 312 height 43
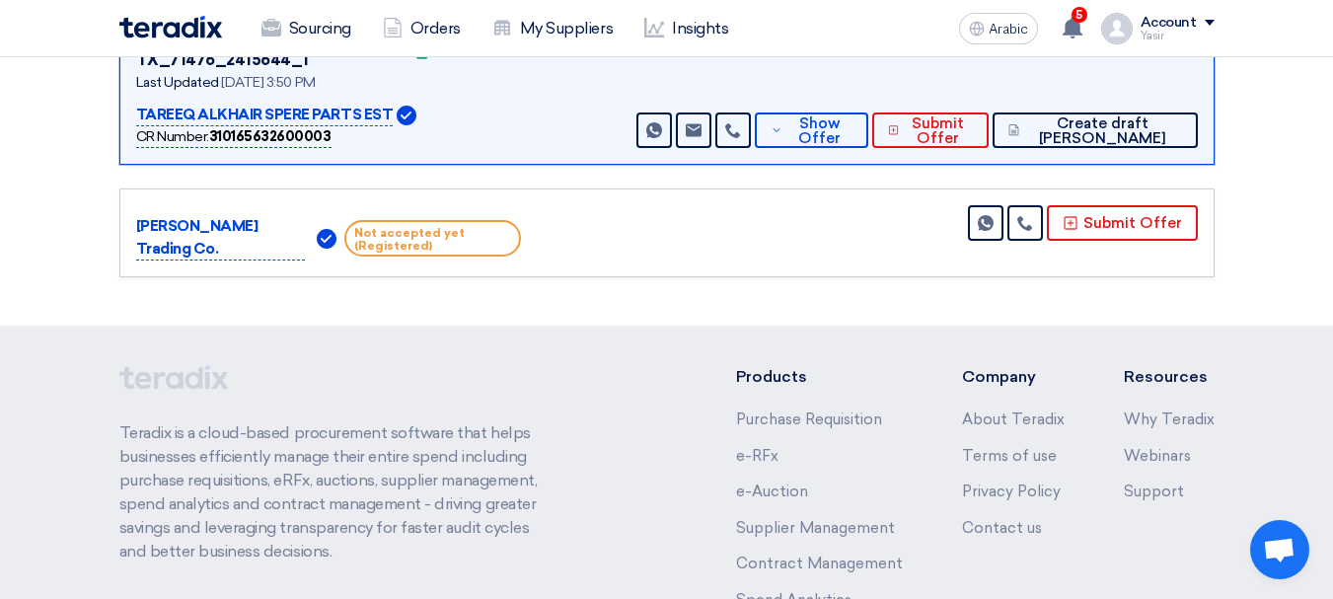
scroll to position [107, 0]
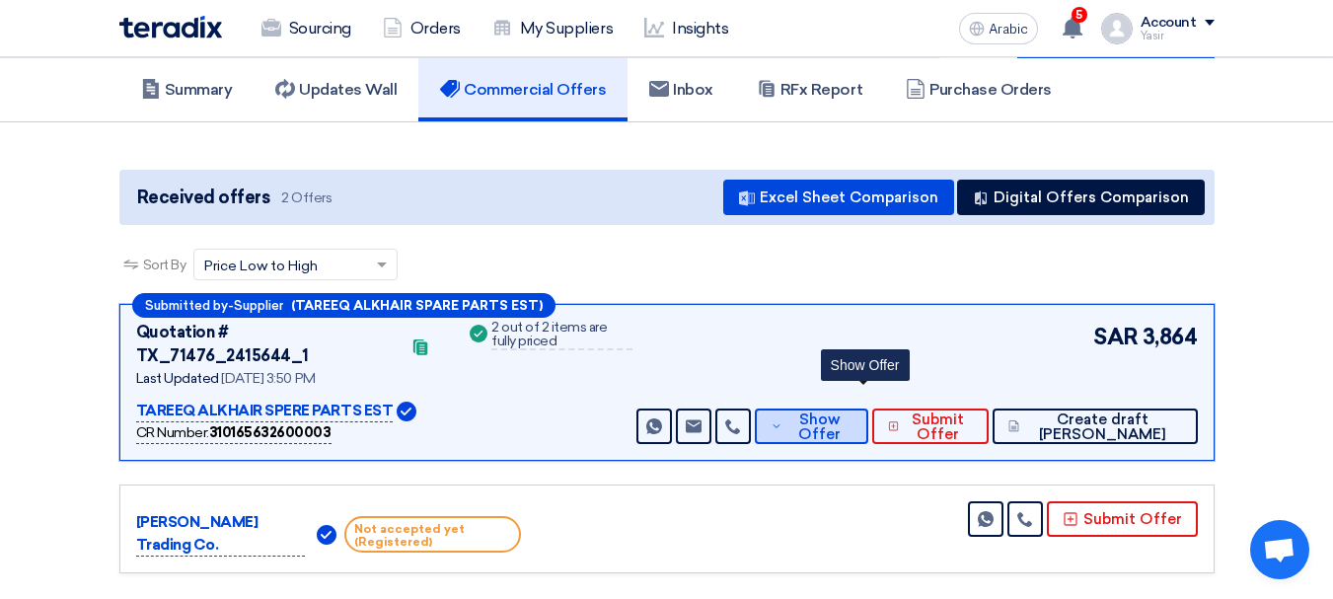
click at [841, 412] on font "Show Offer" at bounding box center [819, 427] width 42 height 33
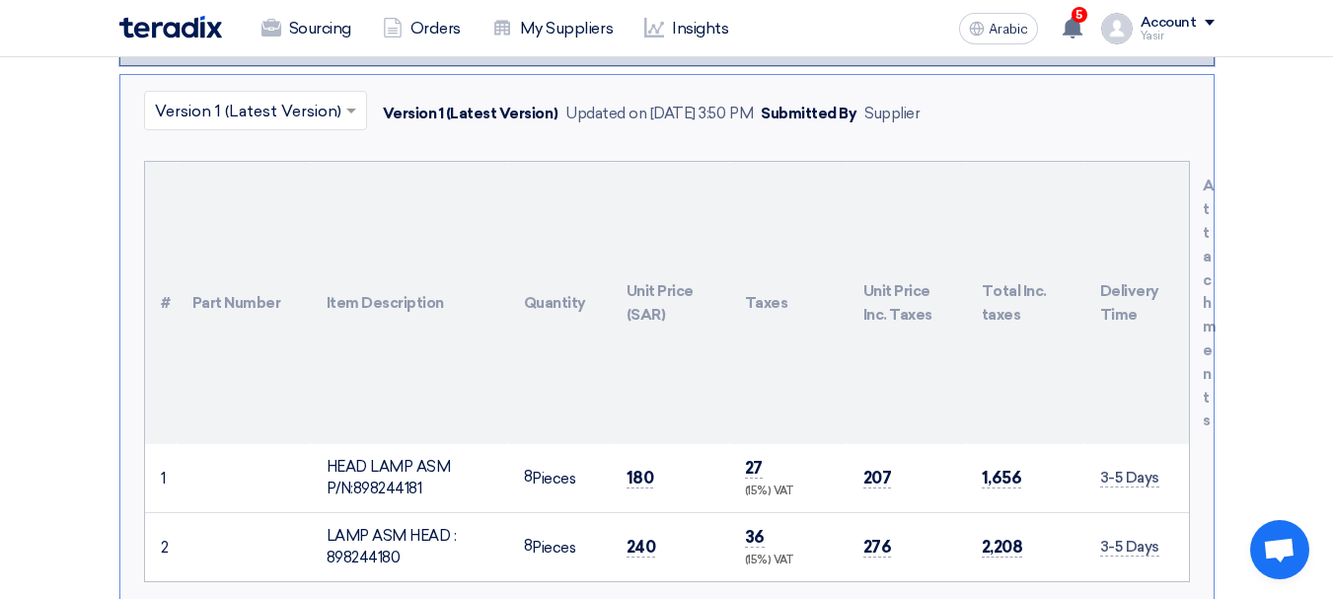
scroll to position [600, 0]
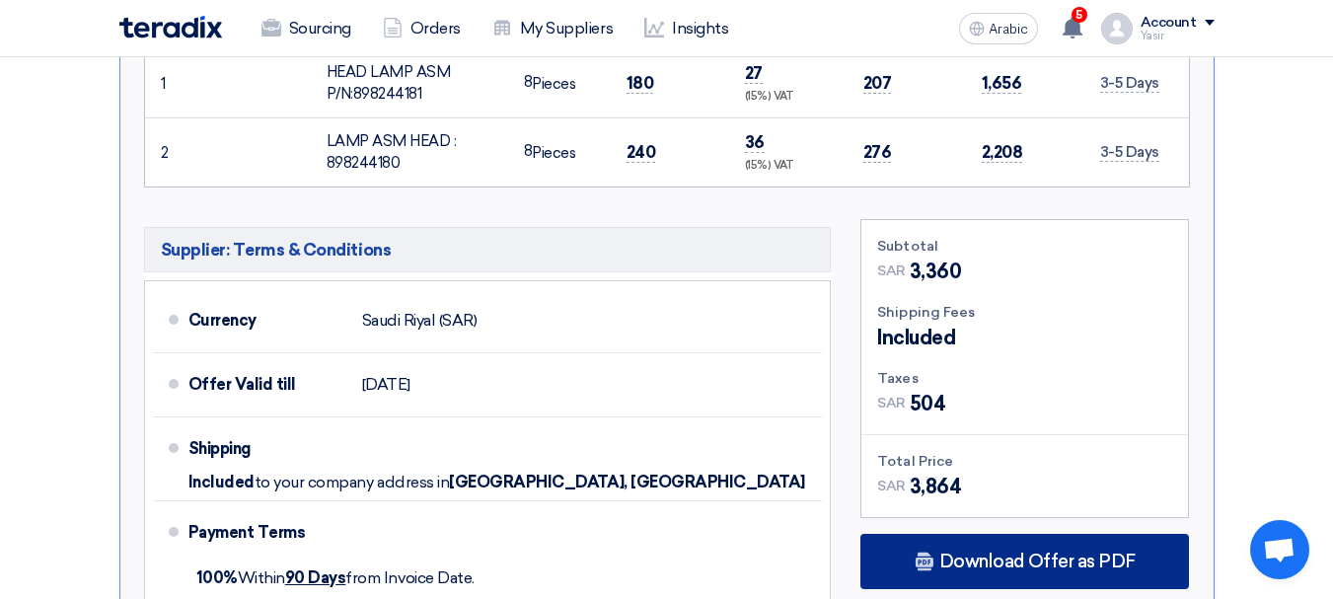
click at [1056, 534] on div "Download Offer as PDF" at bounding box center [1024, 561] width 329 height 55
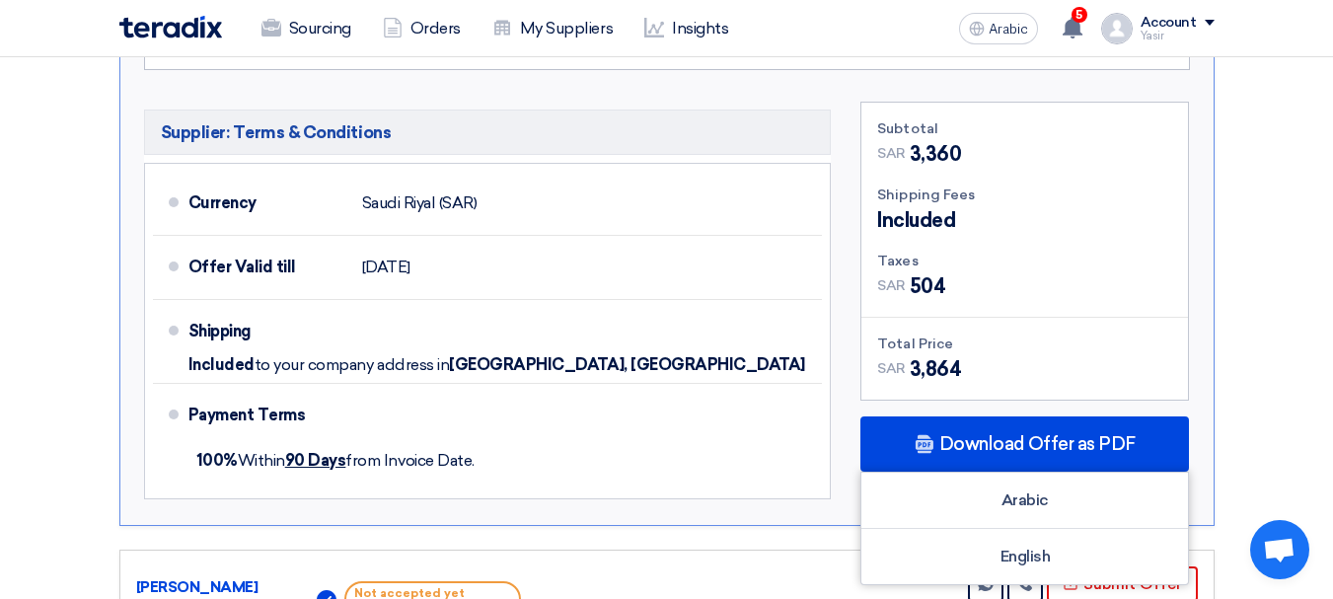
scroll to position [1192, 0]
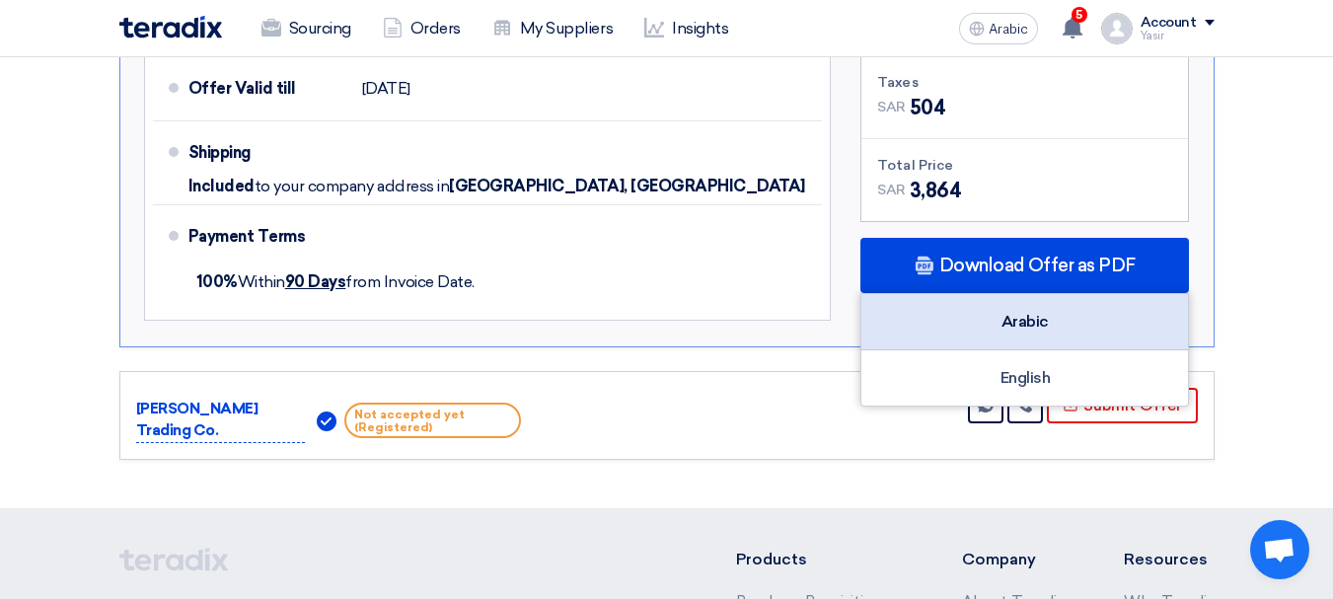
click at [1022, 308] on div "Arabic" at bounding box center [1024, 322] width 327 height 56
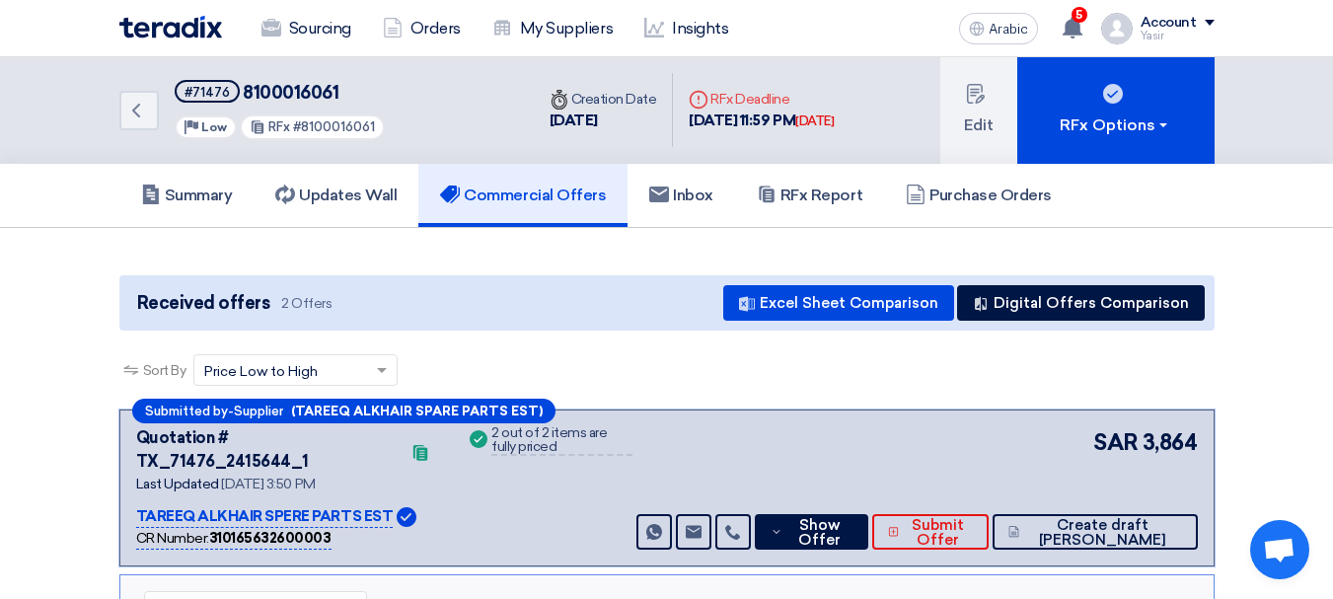
scroll to position [0, 0]
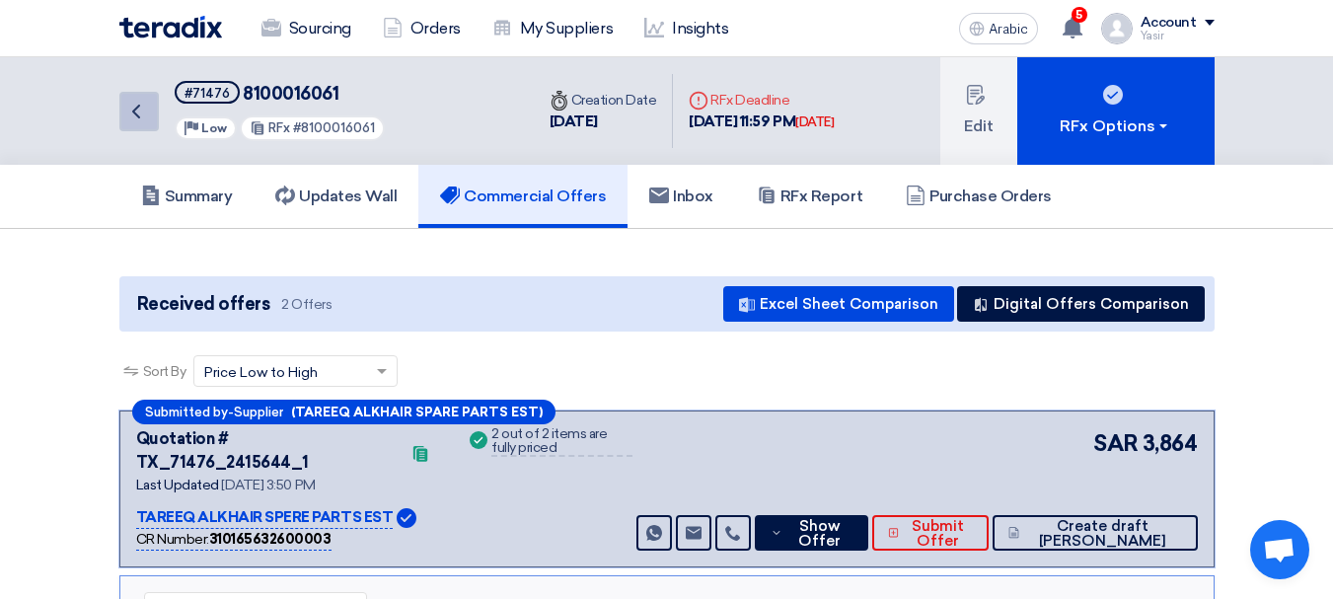
click at [139, 110] on icon "Back" at bounding box center [136, 112] width 24 height 24
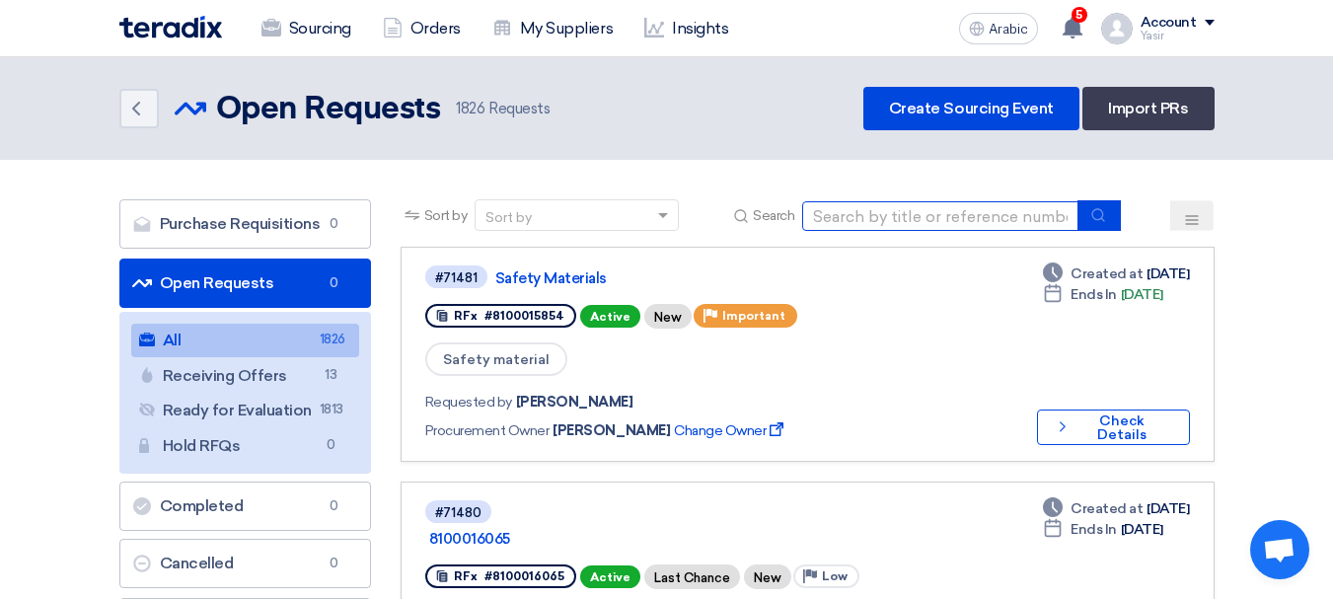
click at [974, 222] on input at bounding box center [940, 216] width 276 height 30
paste input "8100016049"
type input "8100016049"
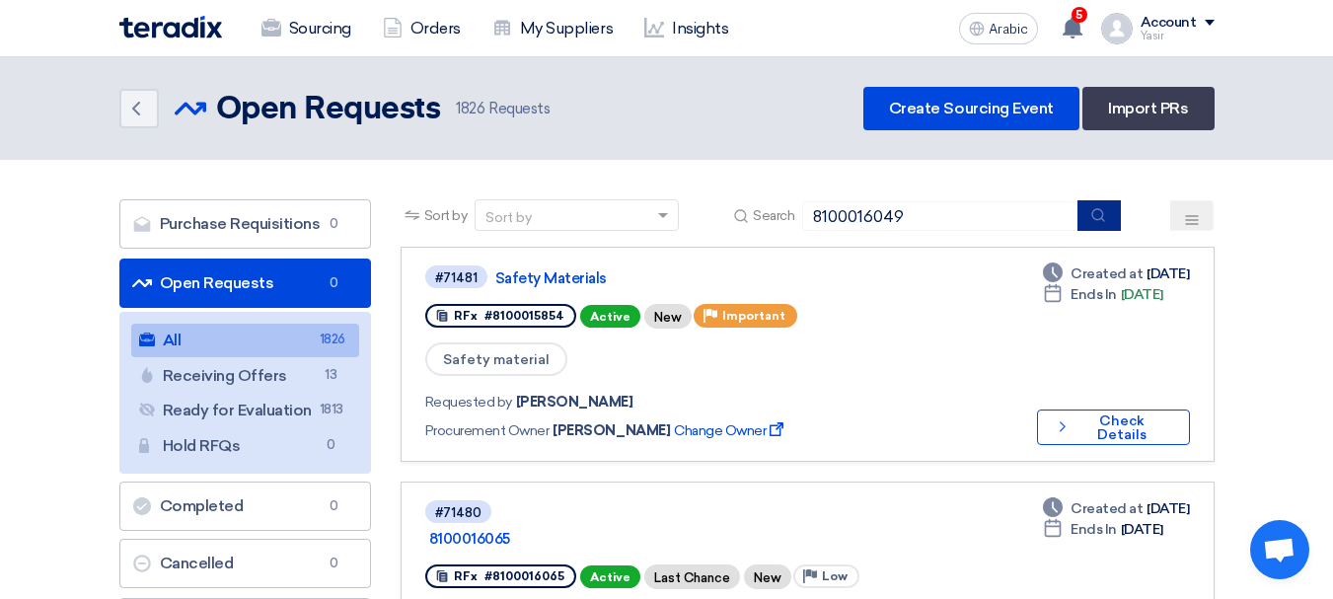
click at [1089, 215] on button "submit" at bounding box center [1099, 215] width 43 height 31
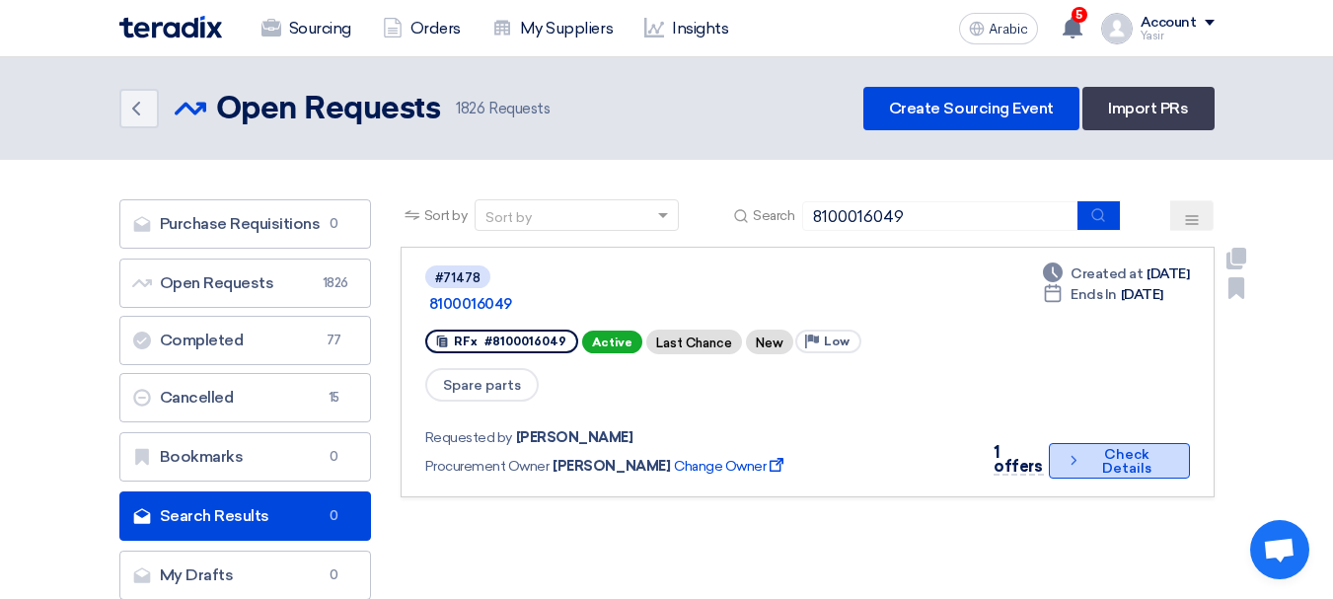
click at [1088, 448] on font "Check Details" at bounding box center [1126, 462] width 83 height 28
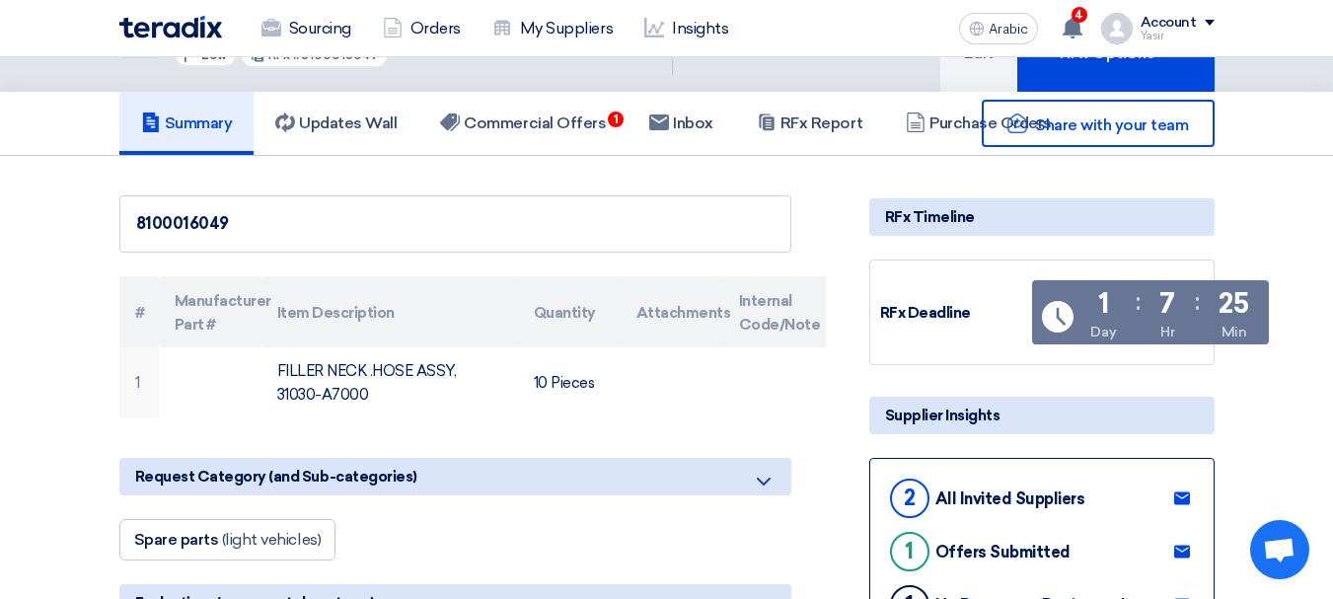
scroll to position [197, 0]
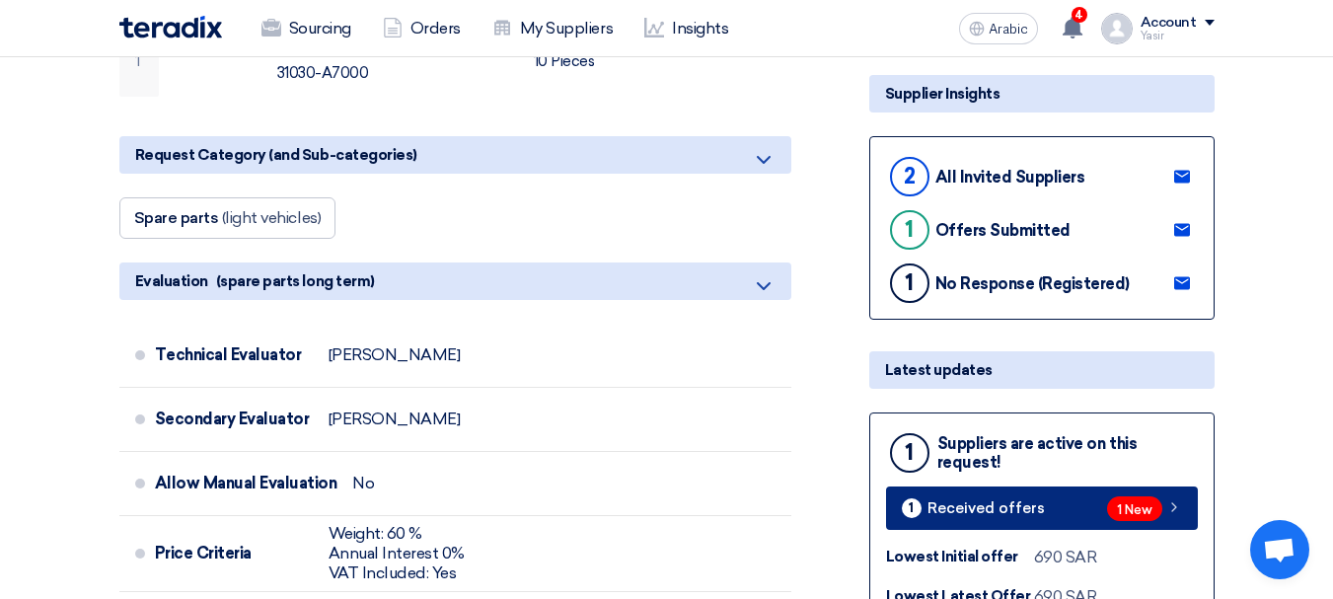
click at [1142, 503] on font "1 New" at bounding box center [1135, 509] width 36 height 15
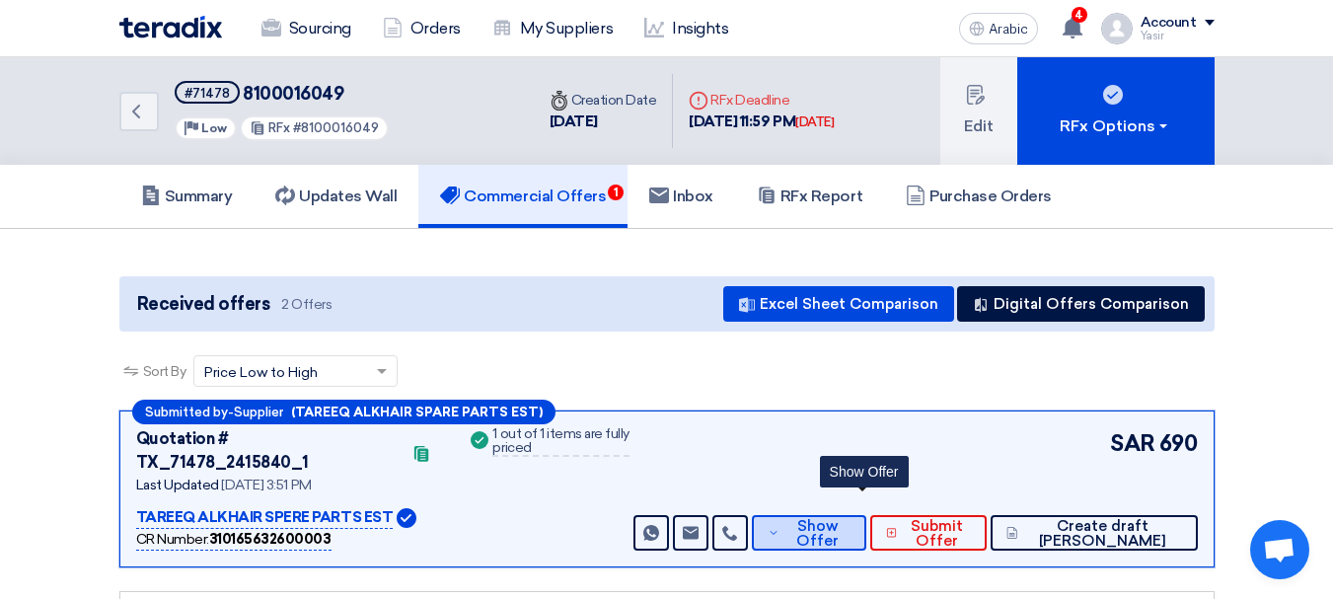
click at [850, 519] on span "Show Offer" at bounding box center [817, 534] width 65 height 30
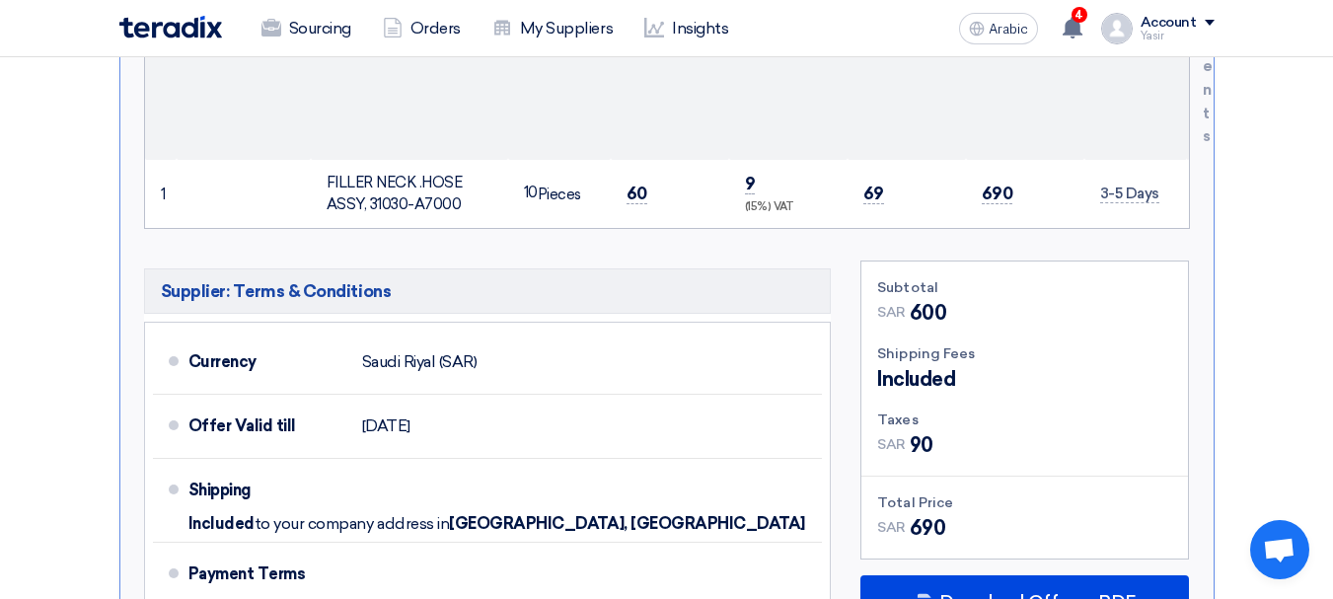
scroll to position [691, 0]
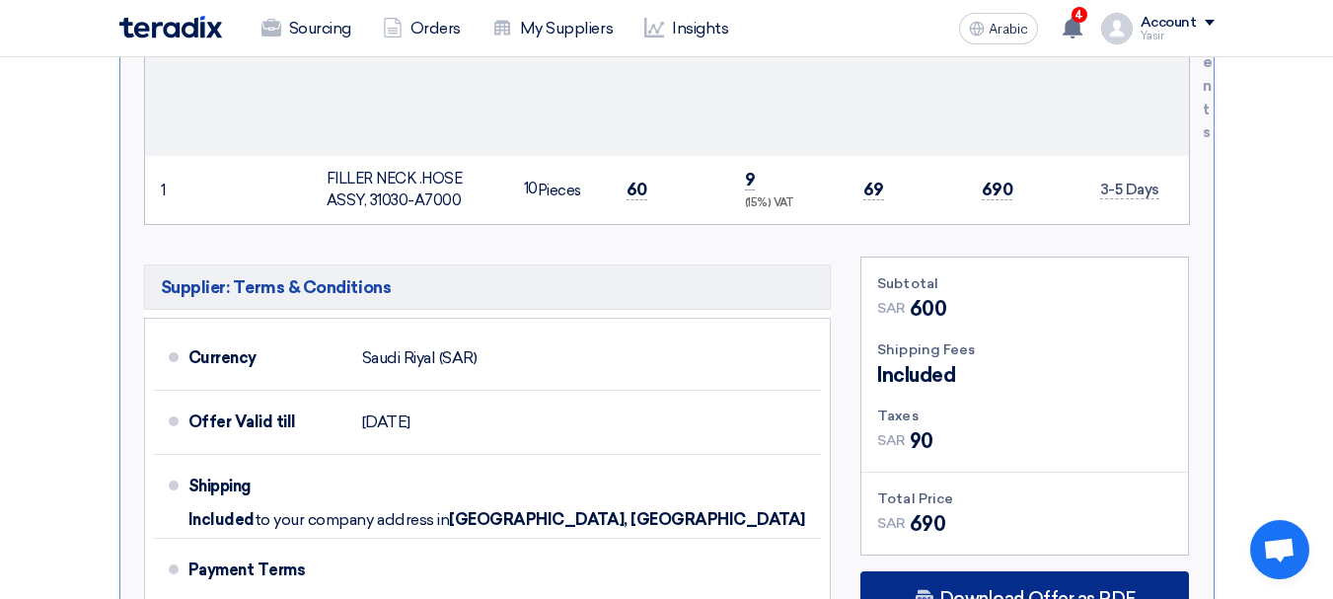
click at [1003, 571] on div "Download Offer as PDF" at bounding box center [1024, 598] width 329 height 55
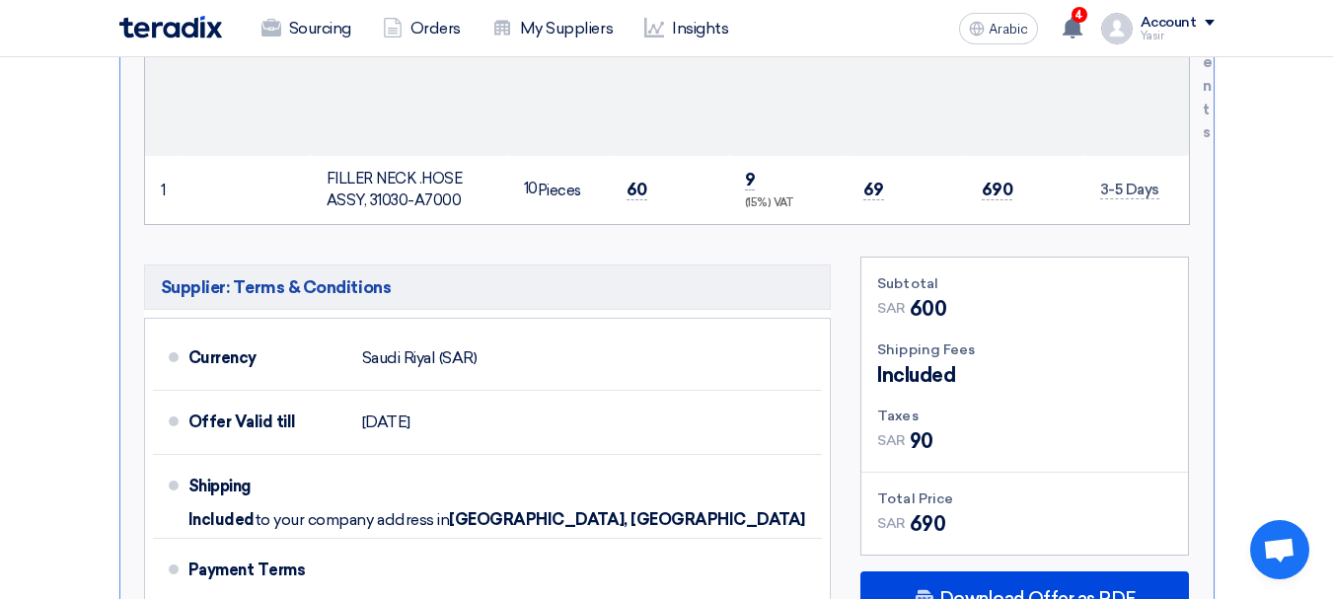
scroll to position [987, 0]
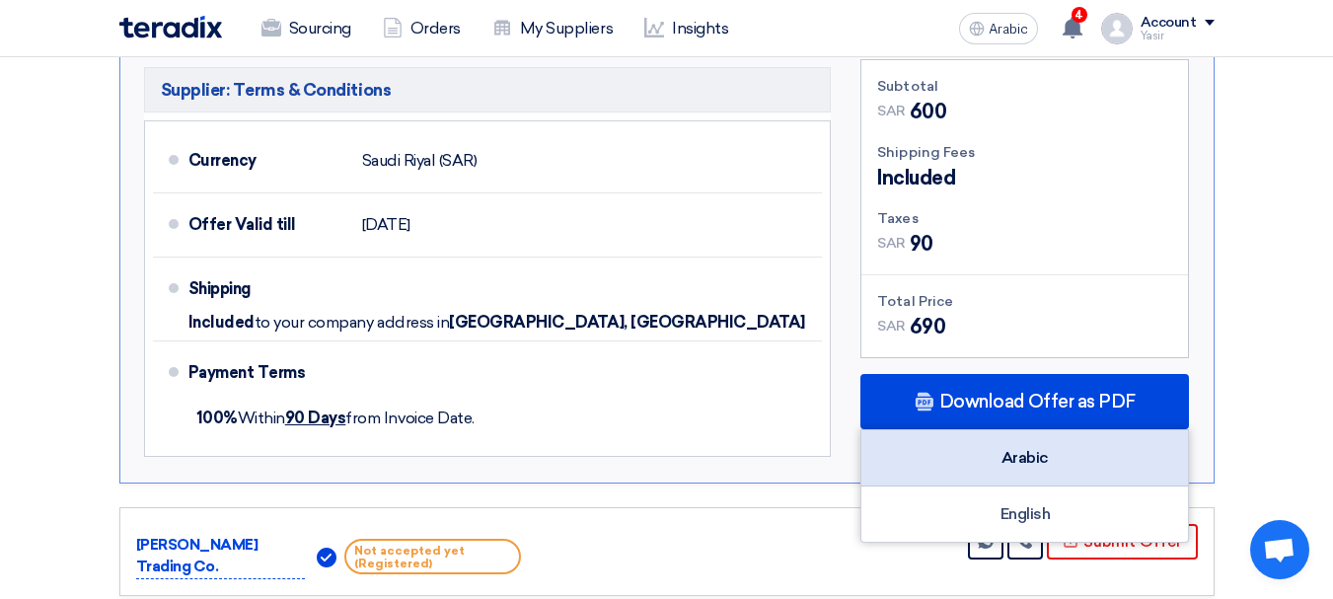
drag, startPoint x: 1009, startPoint y: 442, endPoint x: 996, endPoint y: 442, distance: 13.8
click at [1009, 448] on font "Arabic" at bounding box center [1025, 457] width 47 height 19
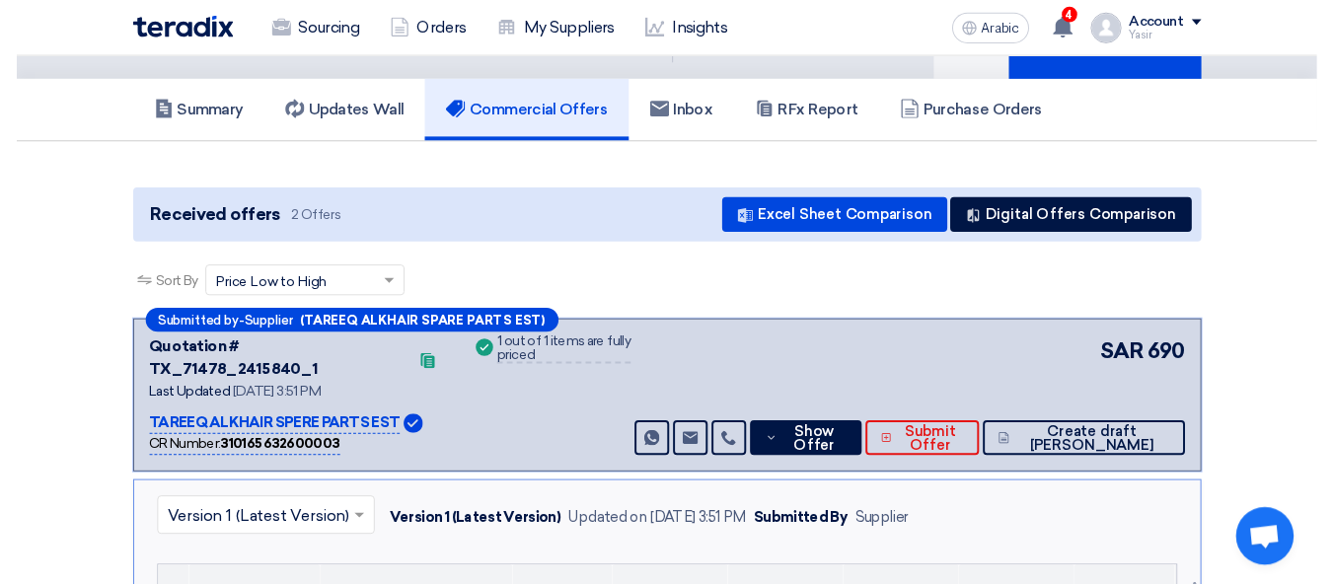
scroll to position [0, 0]
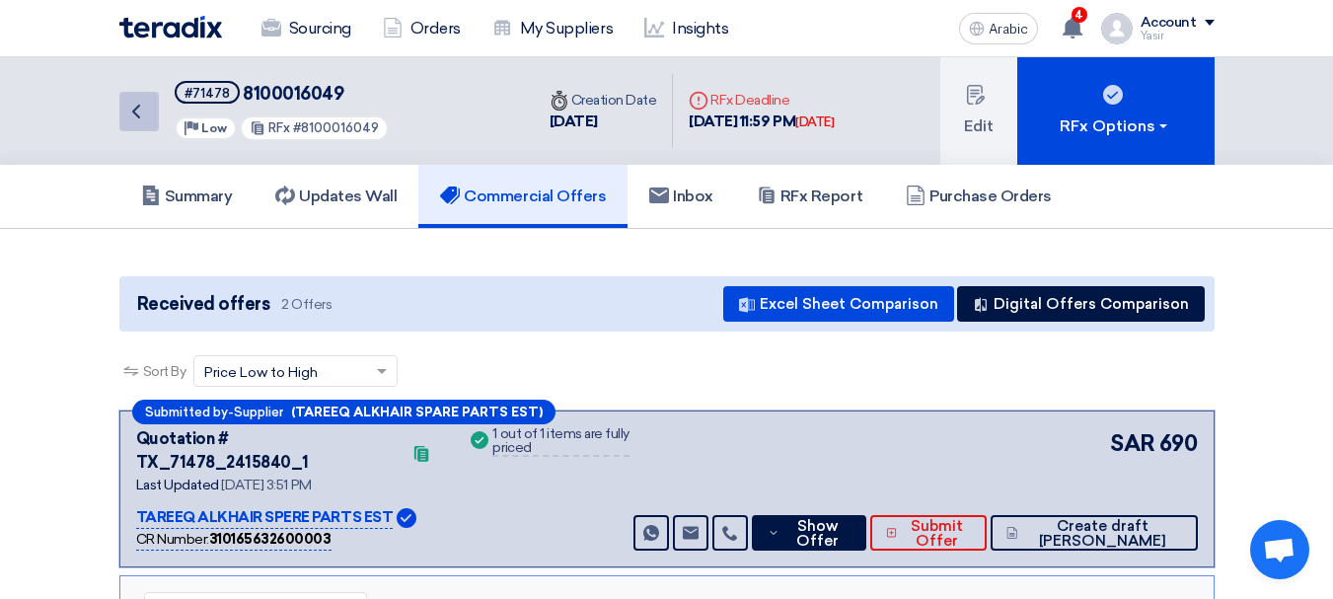
click at [132, 120] on icon "Back" at bounding box center [136, 112] width 24 height 24
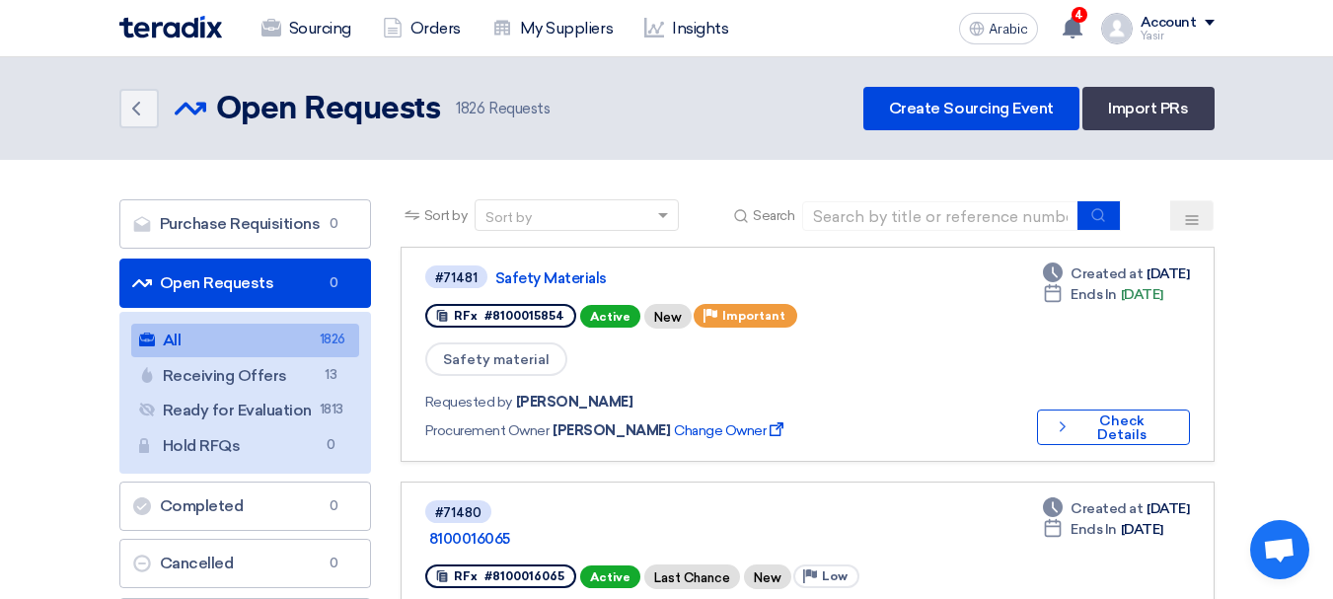
click at [832, 236] on div "Sort by Sort by Search" at bounding box center [808, 222] width 814 height 47
drag, startPoint x: 844, startPoint y: 211, endPoint x: 1042, endPoint y: 223, distance: 198.7
click at [844, 211] on input at bounding box center [940, 216] width 276 height 30
paste input "8100016064"
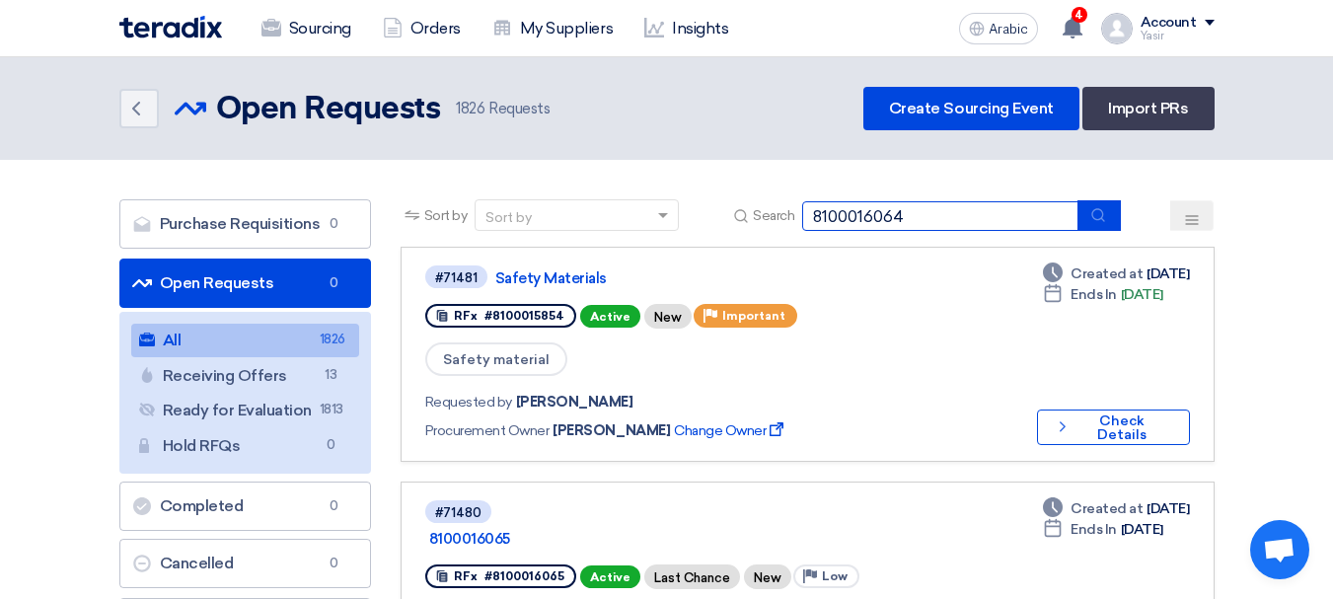
type input "8100016064"
click at [1099, 221] on icon "submit" at bounding box center [1098, 215] width 16 height 16
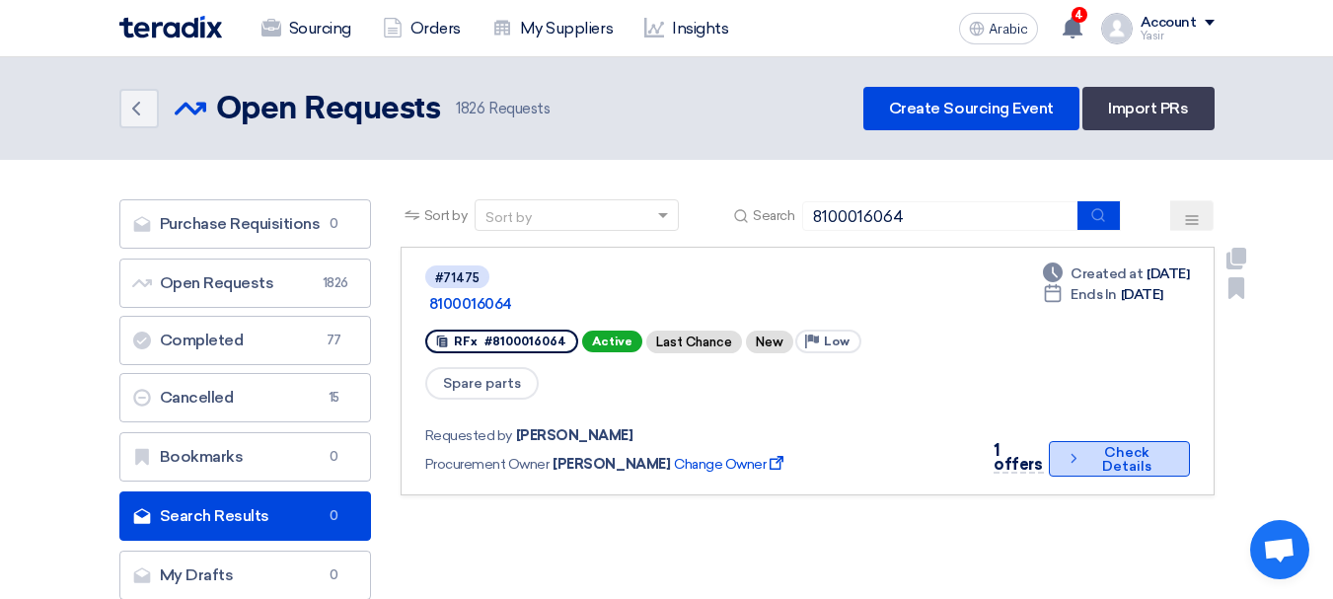
click at [1104, 441] on button "Check details Check Details" at bounding box center [1119, 459] width 141 height 36
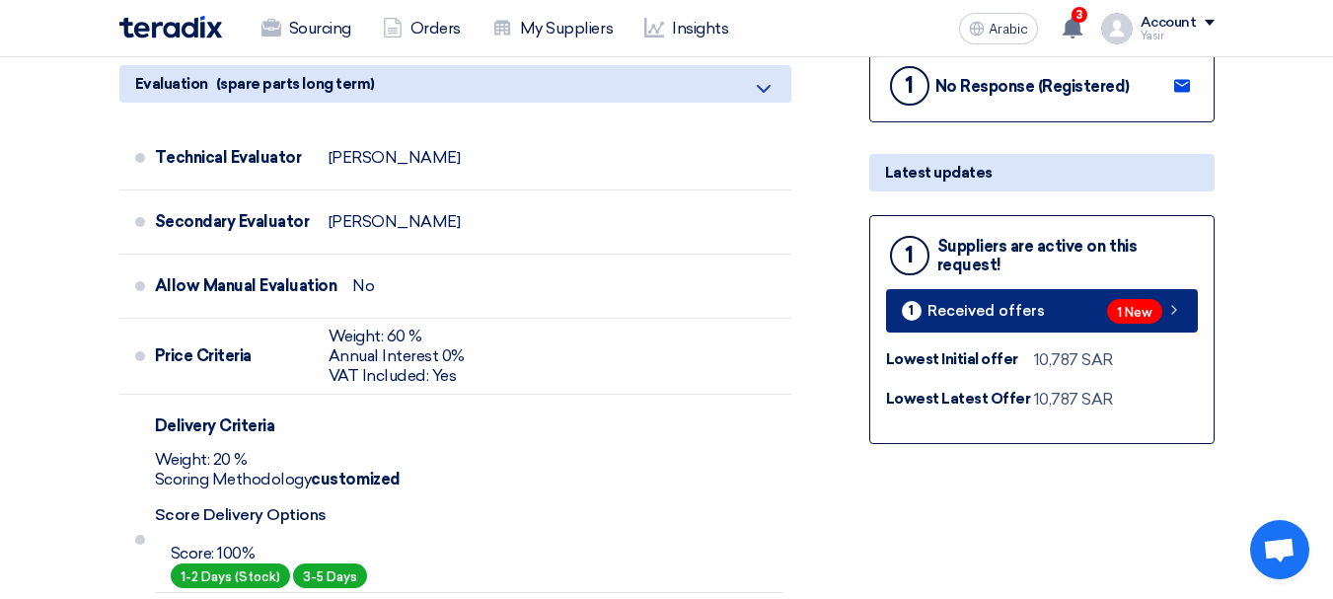
click at [1121, 313] on font "1 New" at bounding box center [1135, 312] width 36 height 15
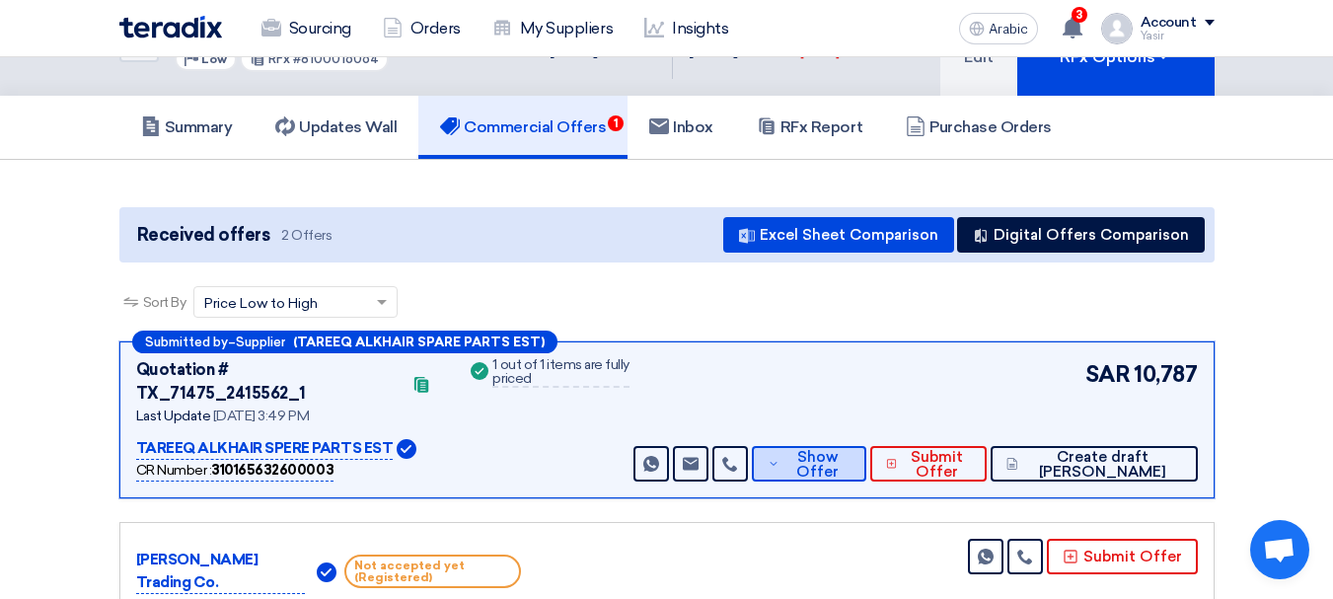
scroll to position [197, 0]
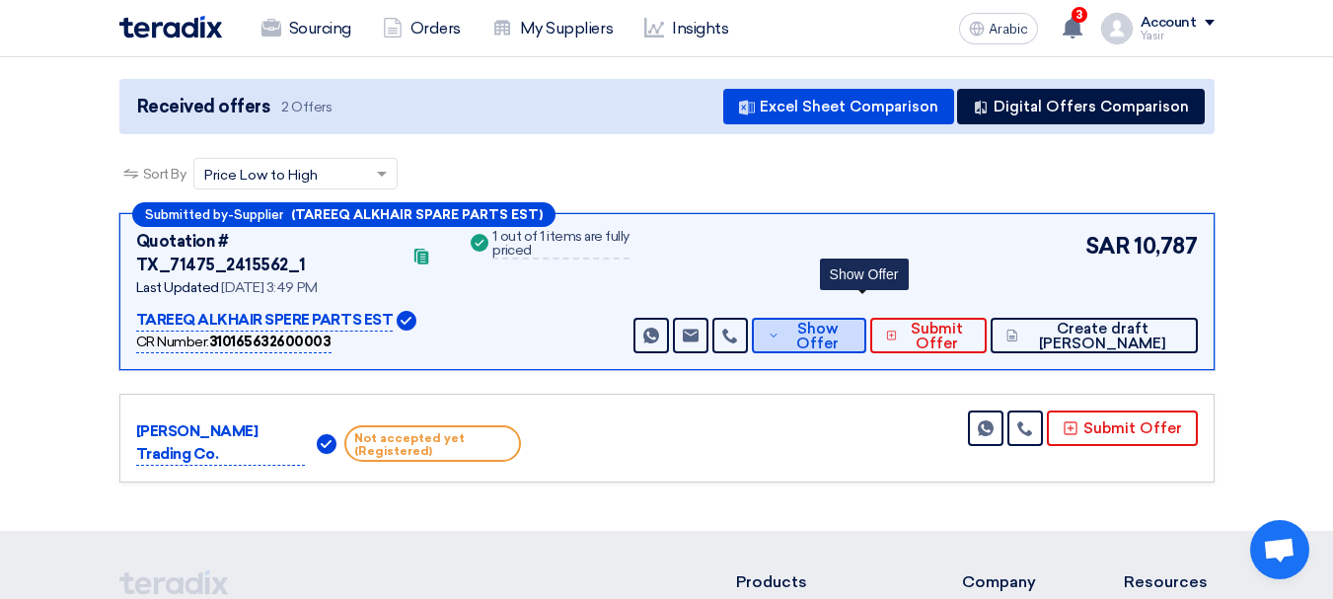
click at [835, 324] on button "Show Offer" at bounding box center [808, 336] width 113 height 36
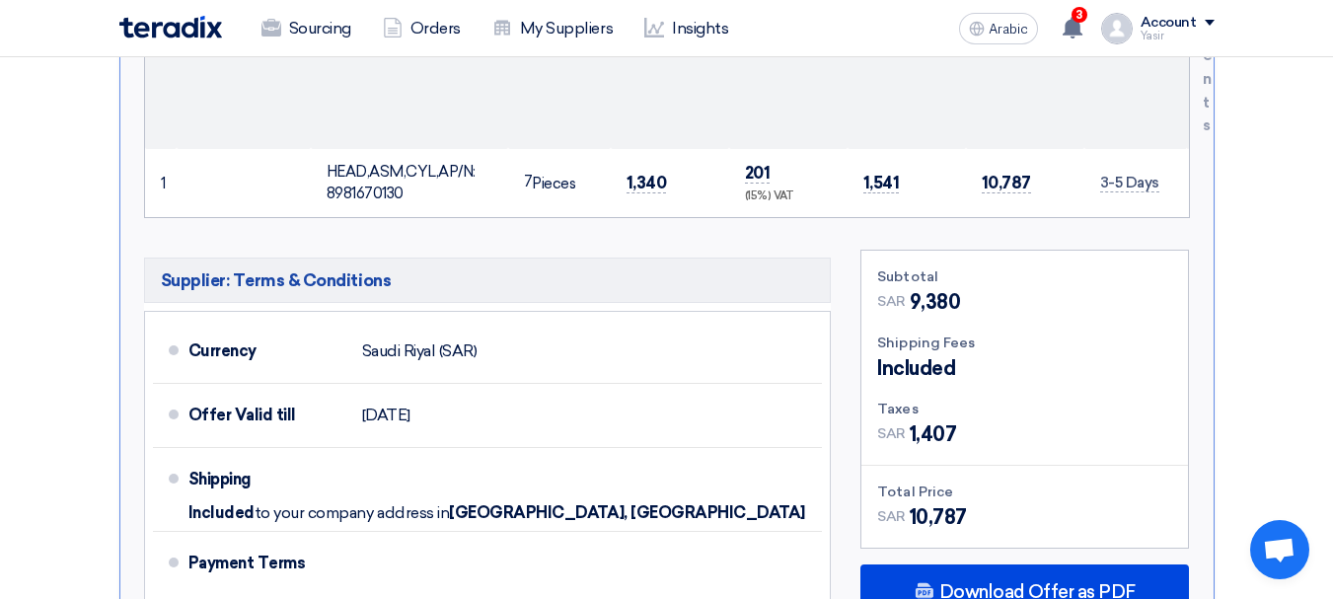
scroll to position [987, 0]
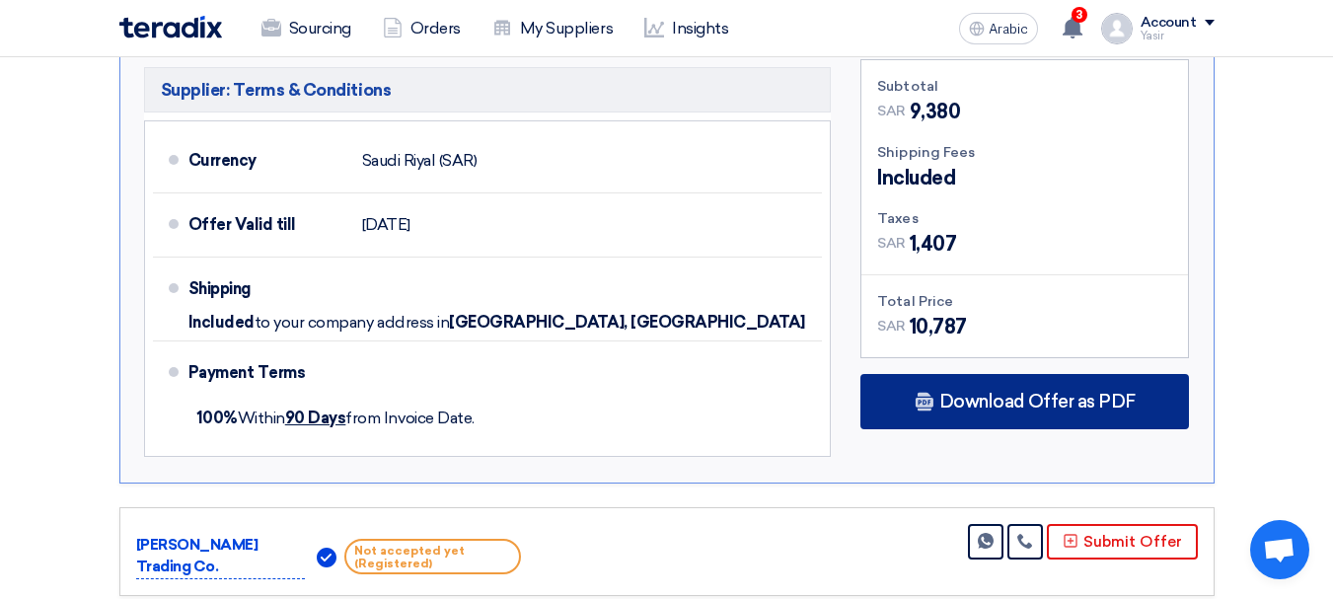
click at [988, 391] on font "Download Offer as PDF" at bounding box center [1037, 402] width 196 height 22
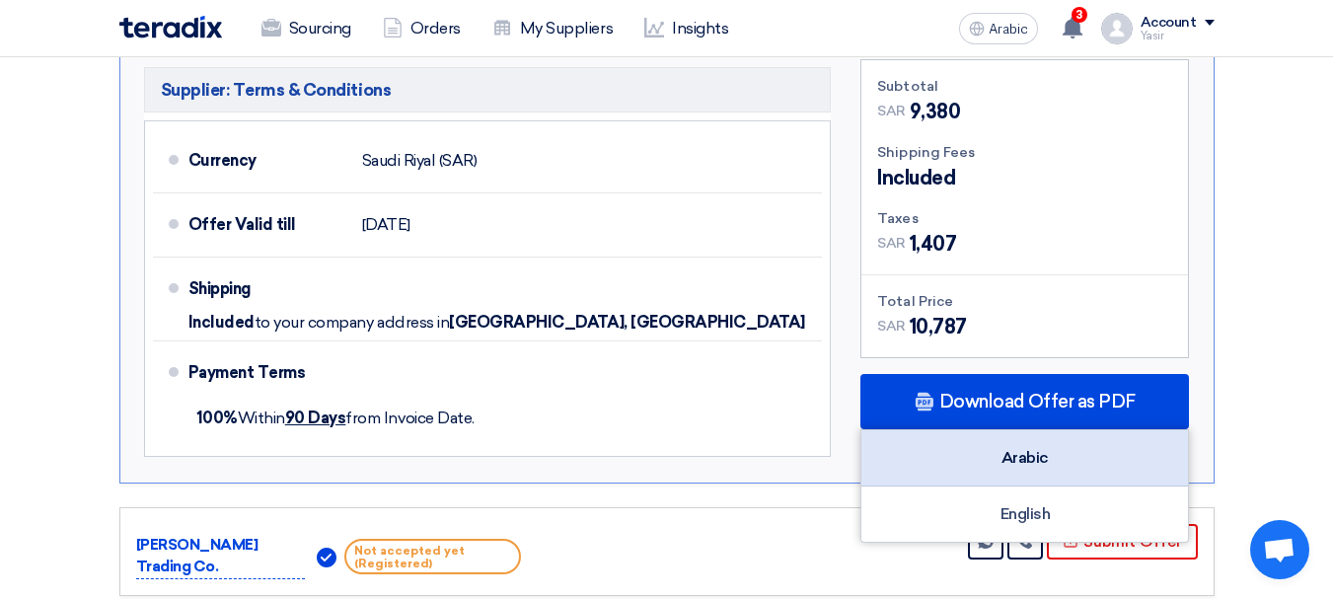
click at [1002, 448] on font "Arabic" at bounding box center [1025, 457] width 47 height 19
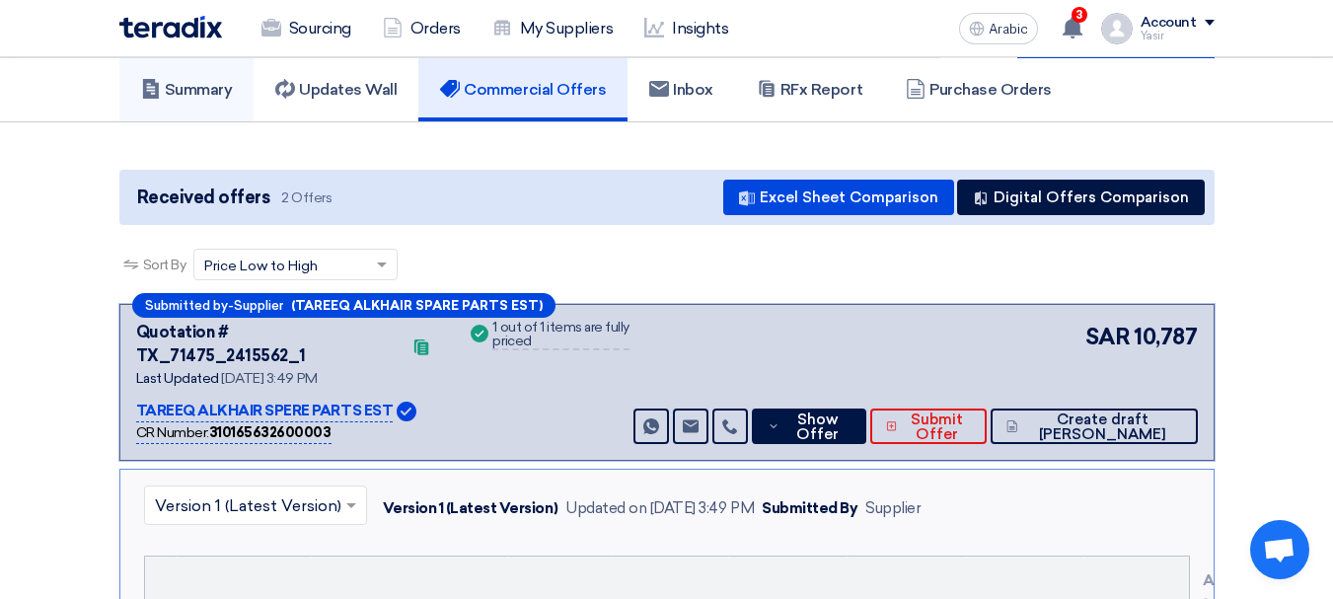
scroll to position [0, 0]
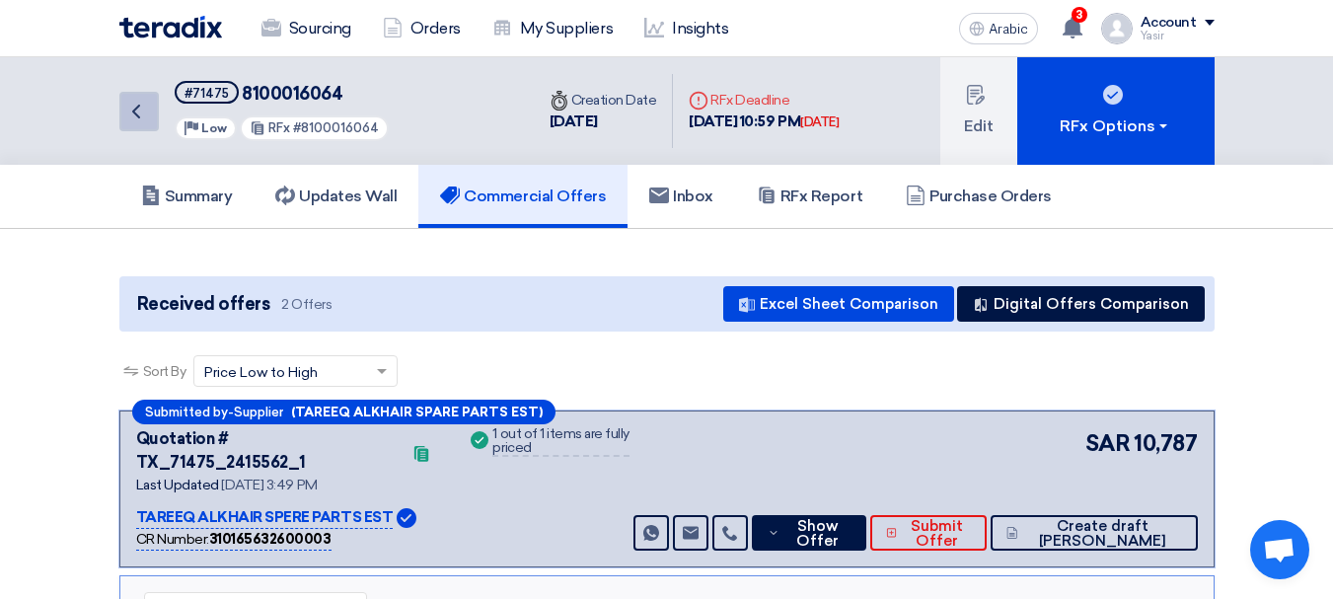
click at [147, 116] on icon "Back" at bounding box center [136, 112] width 24 height 24
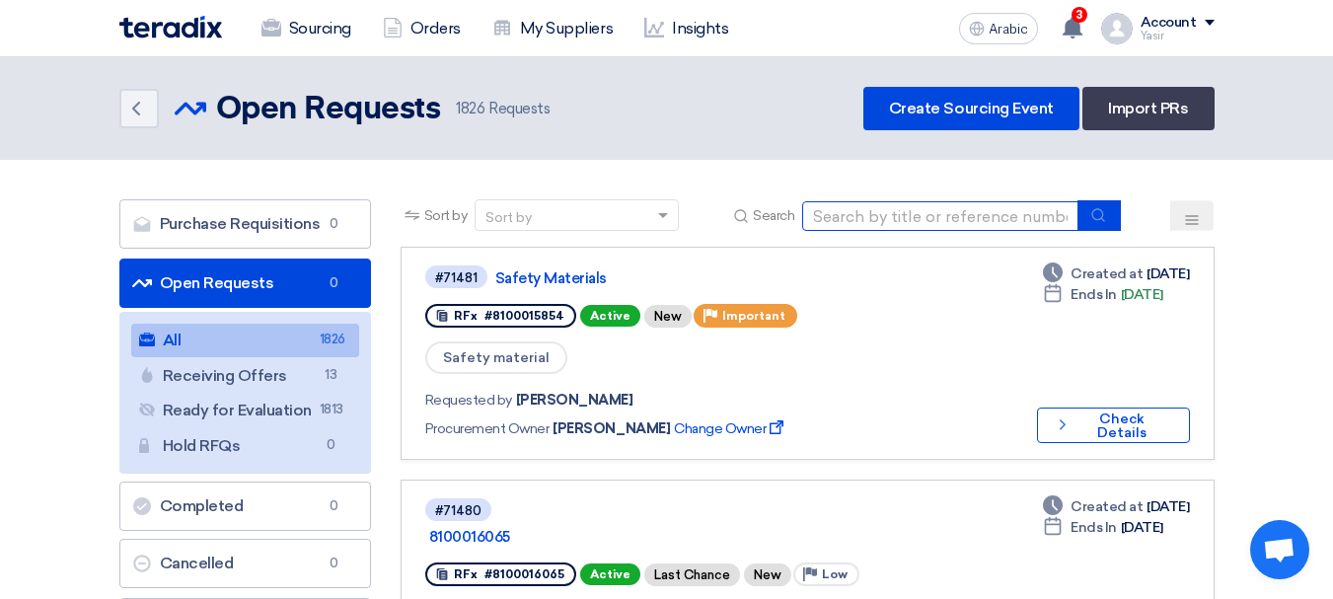
drag, startPoint x: 935, startPoint y: 203, endPoint x: 979, endPoint y: 216, distance: 45.3
click at [935, 203] on input at bounding box center [940, 216] width 276 height 30
paste input "8100016058"
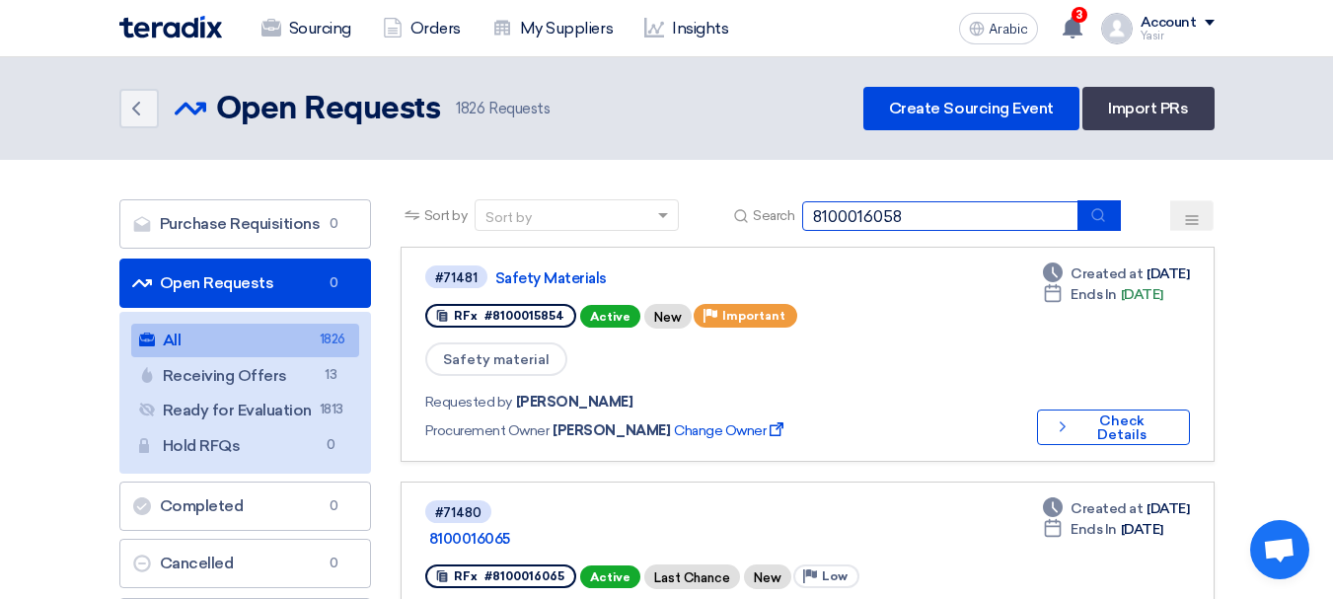
type input "8100016058"
click at [1084, 220] on button "submit" at bounding box center [1099, 215] width 43 height 31
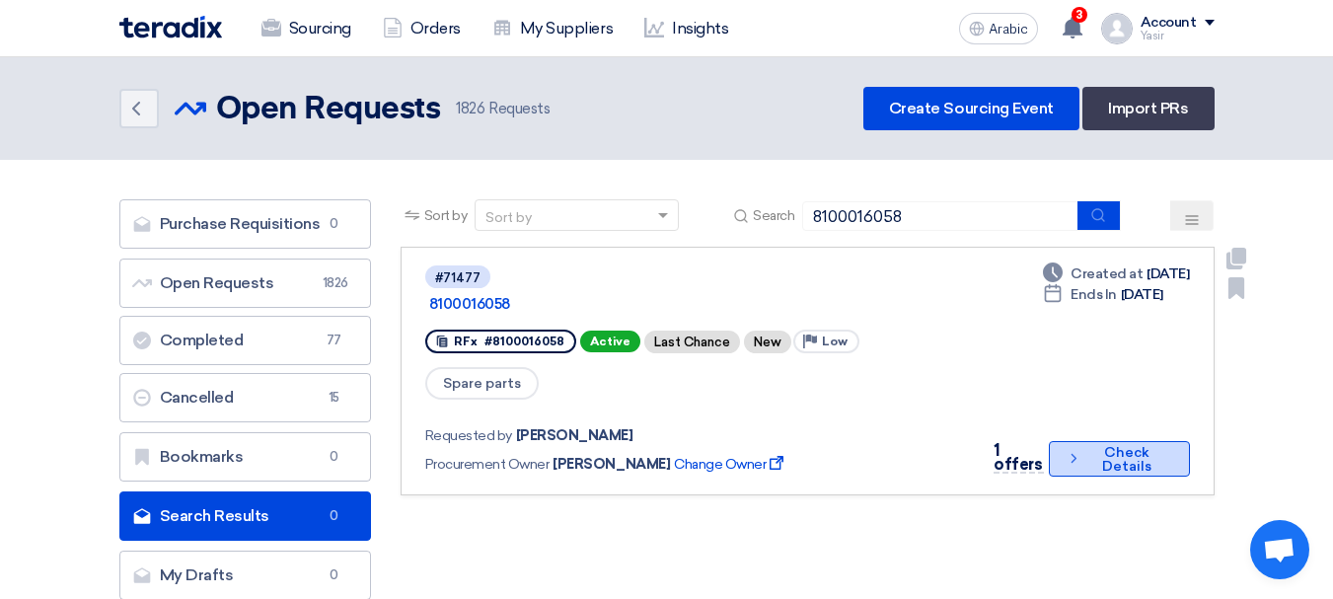
click at [1057, 441] on button "Check details Check Details" at bounding box center [1119, 459] width 141 height 36
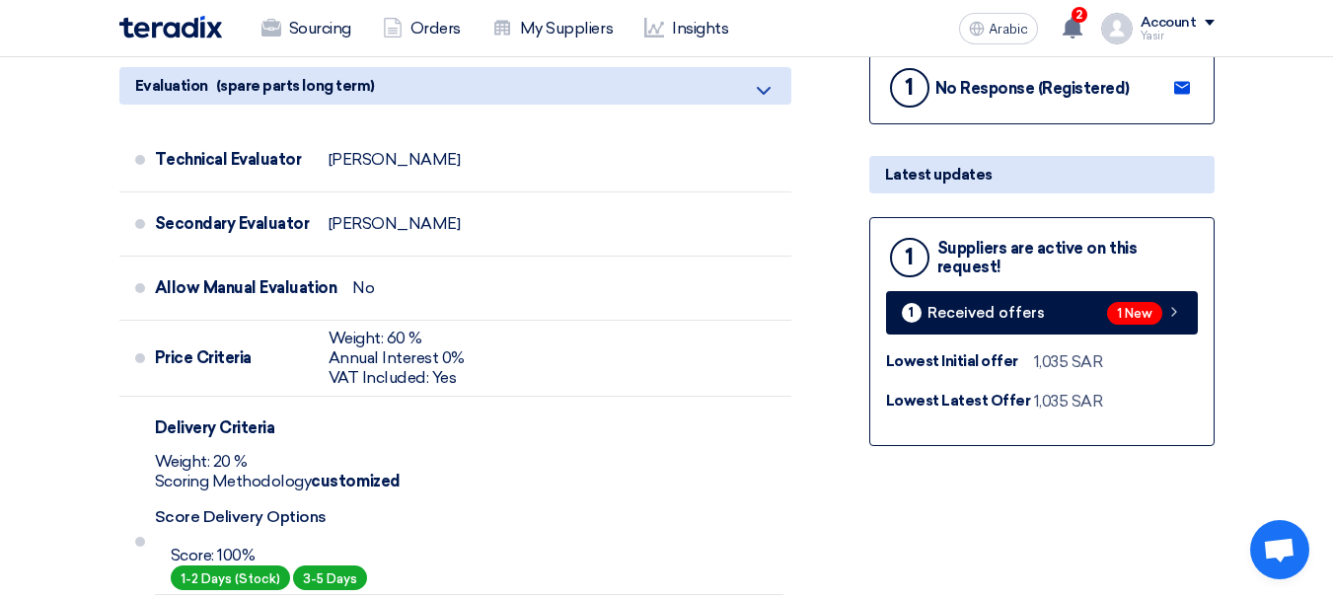
scroll to position [592, 0]
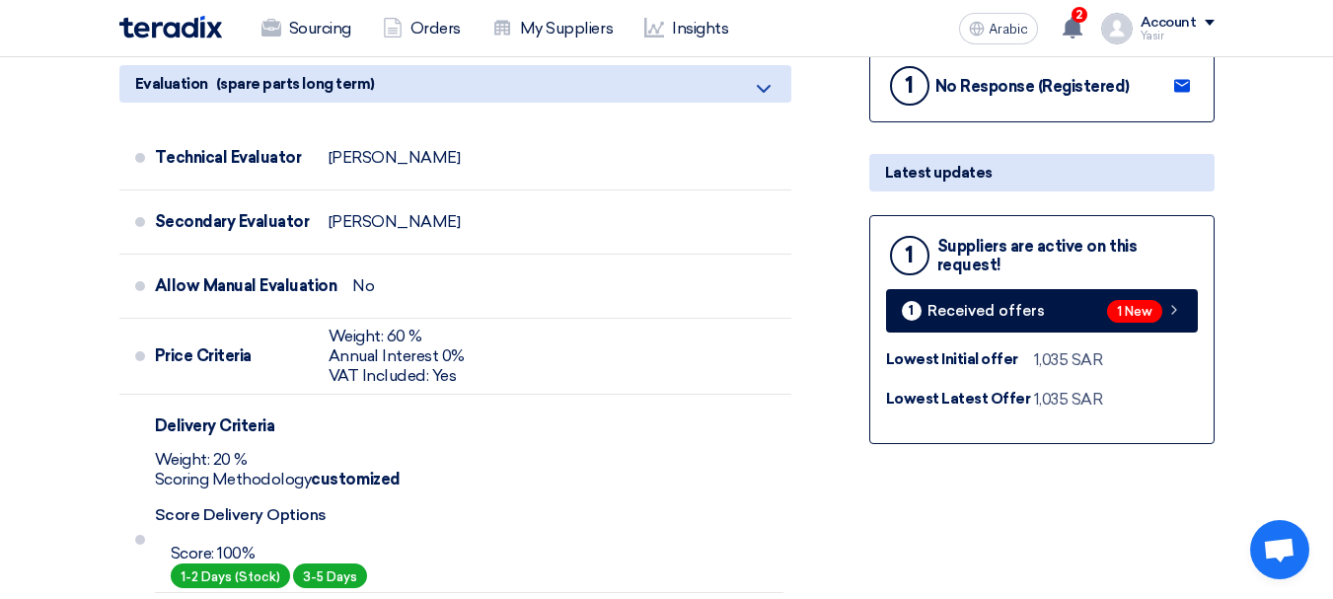
click at [1102, 334] on div "1 Suppliers are active on this request! 1 Received offers 1 New Lowest Initial …" at bounding box center [1041, 329] width 345 height 229
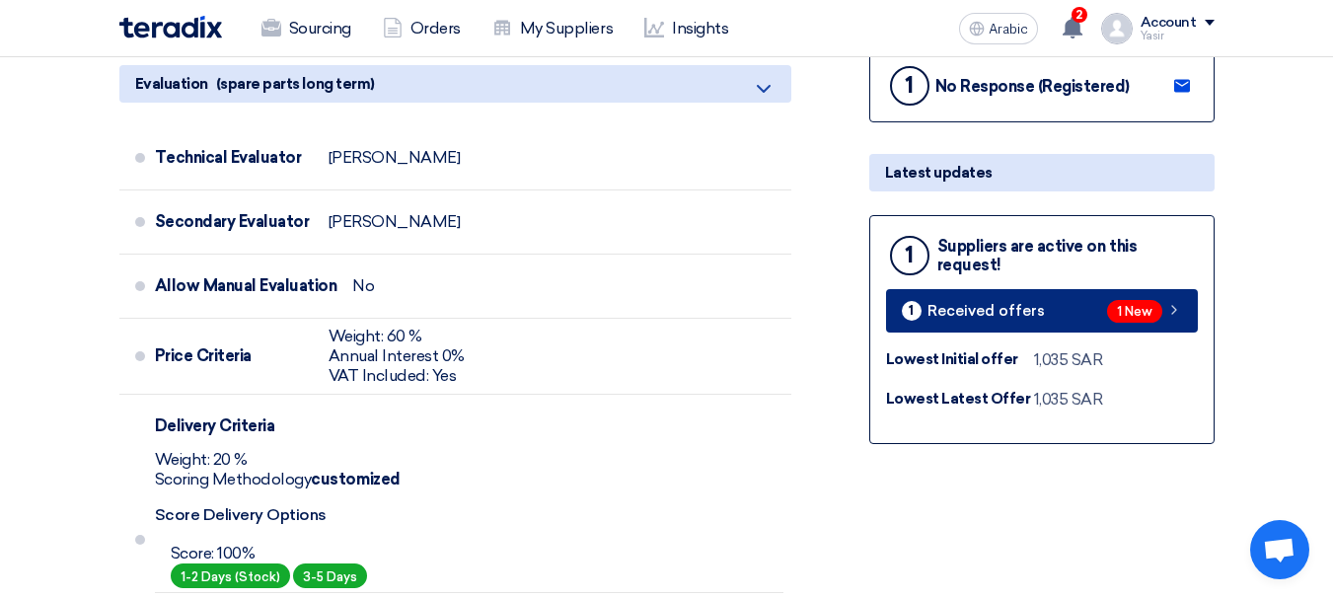
click at [1096, 314] on link "1 Received offers 1 New" at bounding box center [1042, 310] width 312 height 43
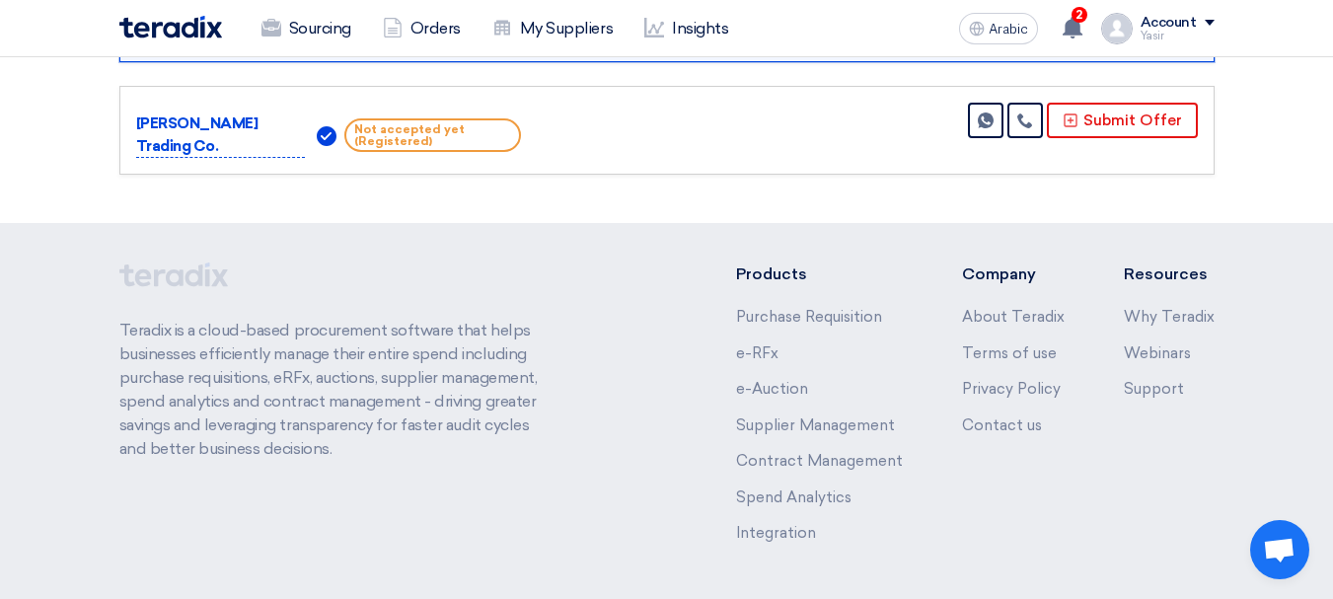
scroll to position [257, 0]
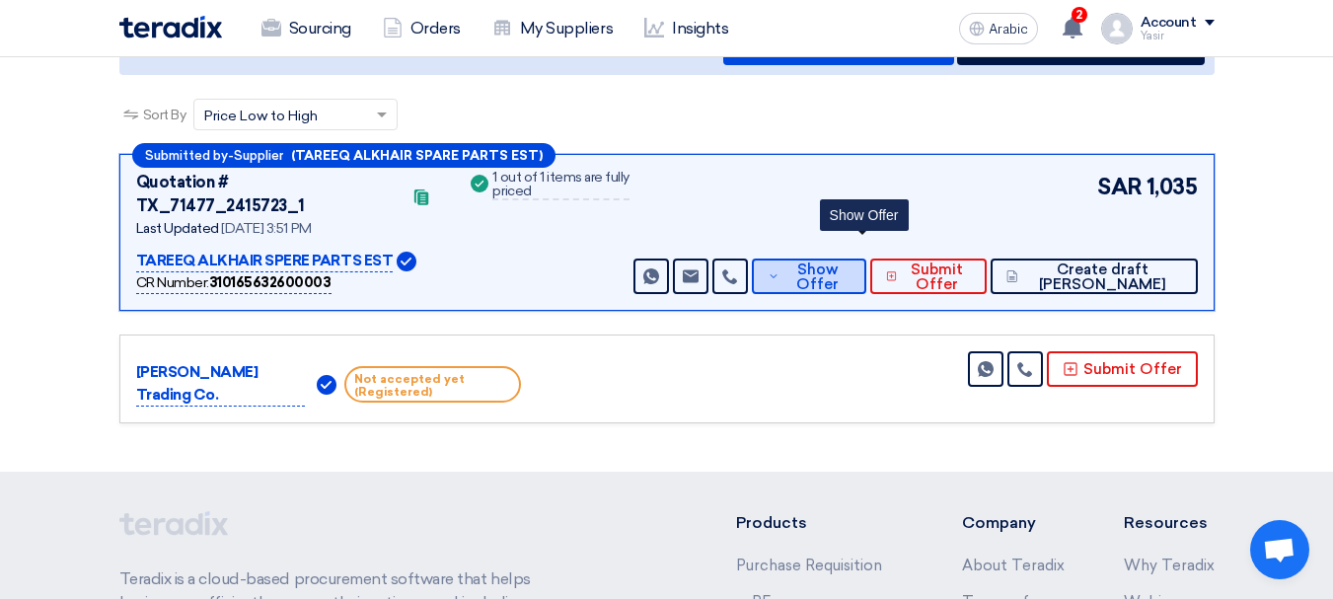
click at [839, 261] on font "Show Offer" at bounding box center [817, 277] width 42 height 33
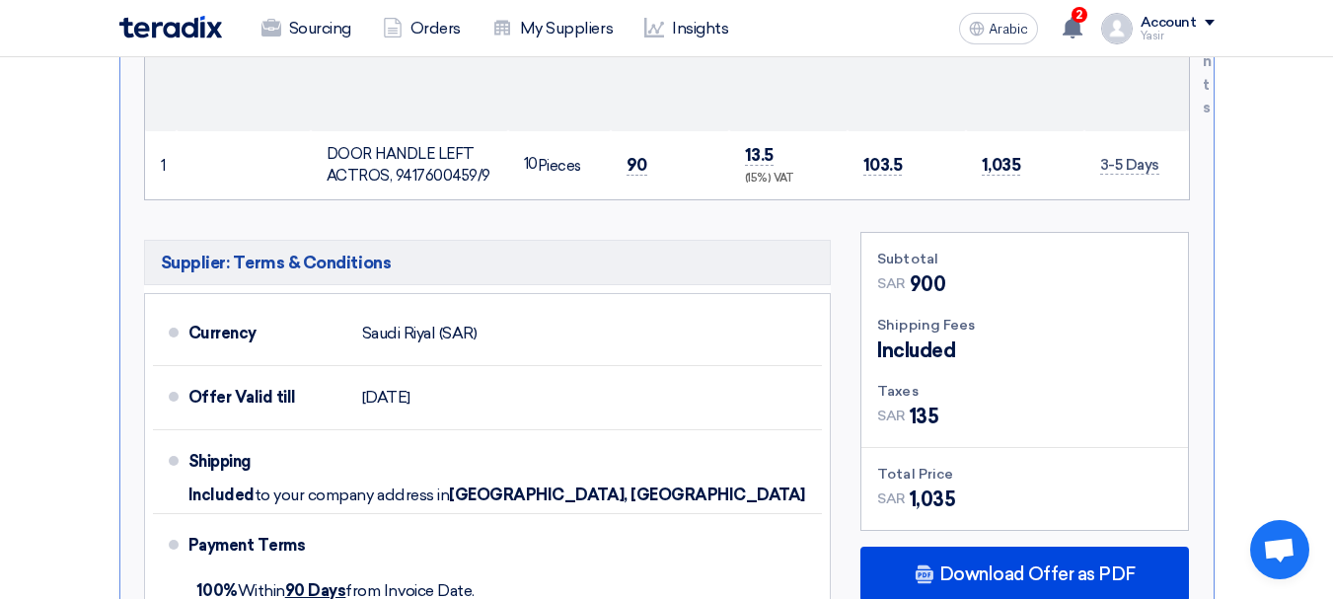
scroll to position [849, 0]
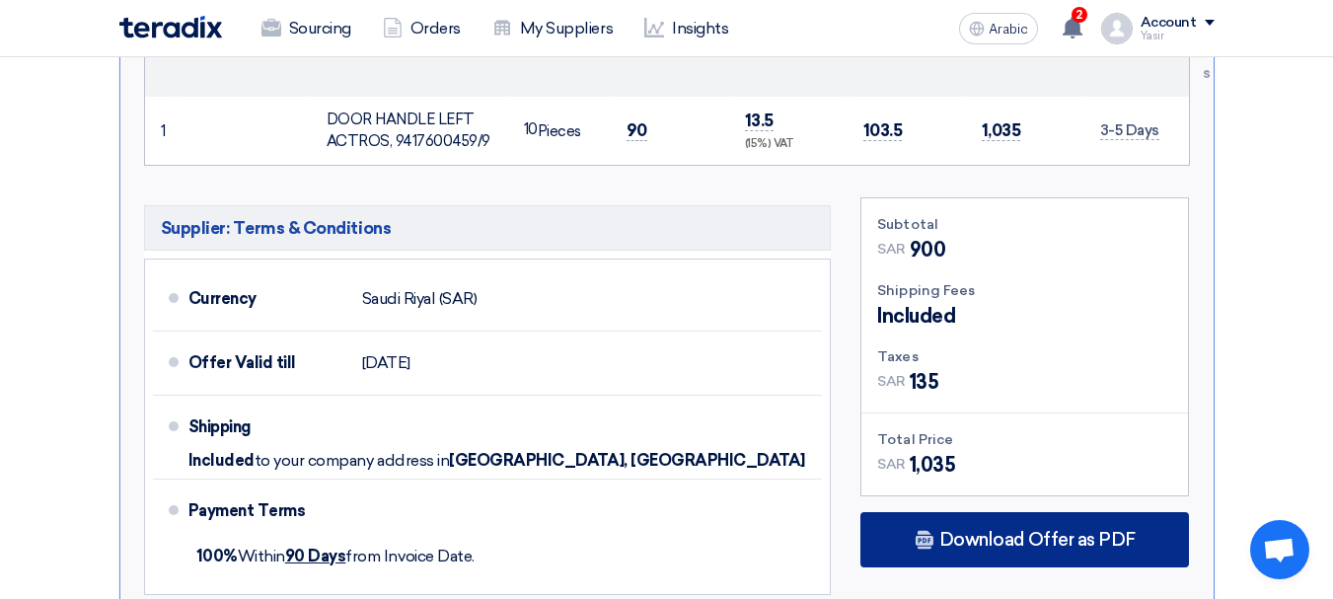
click at [1023, 512] on div "Download Offer as PDF" at bounding box center [1024, 539] width 329 height 55
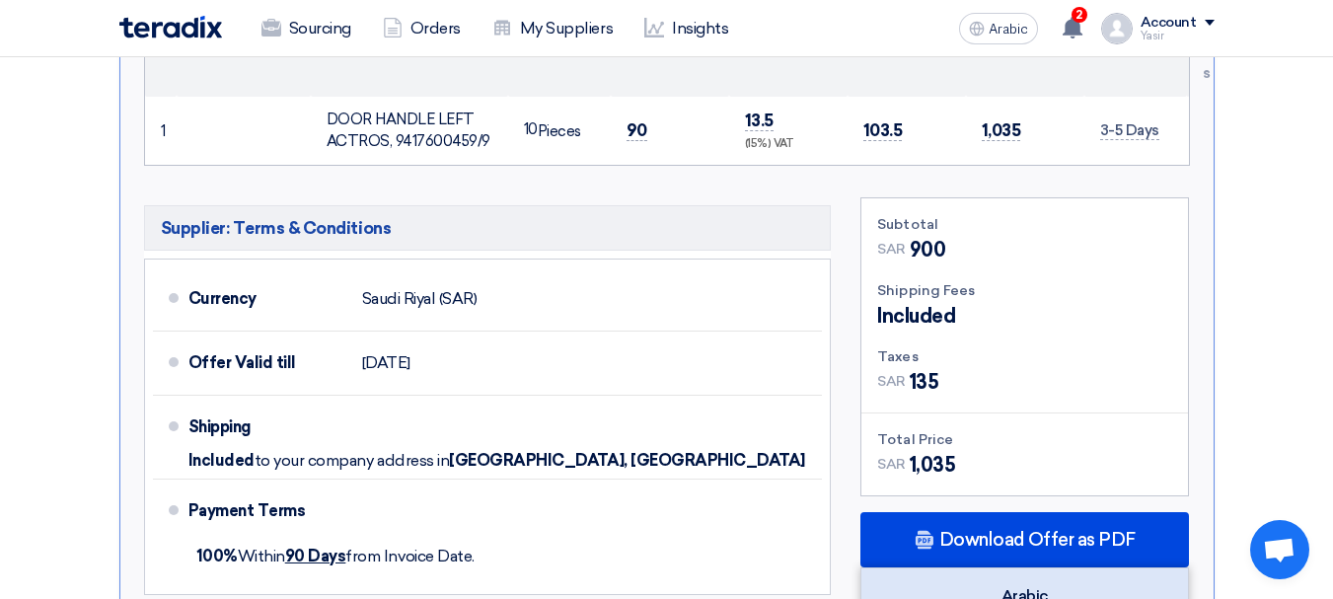
click at [1002, 568] on div "Arabic" at bounding box center [1024, 596] width 327 height 56
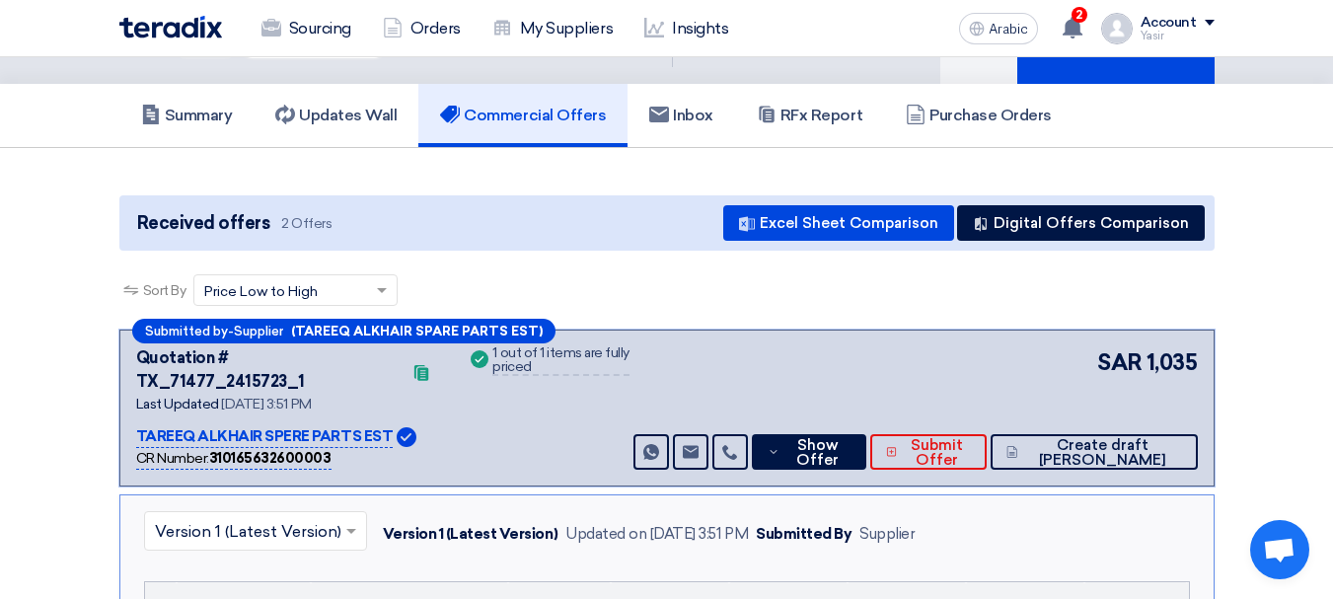
scroll to position [0, 0]
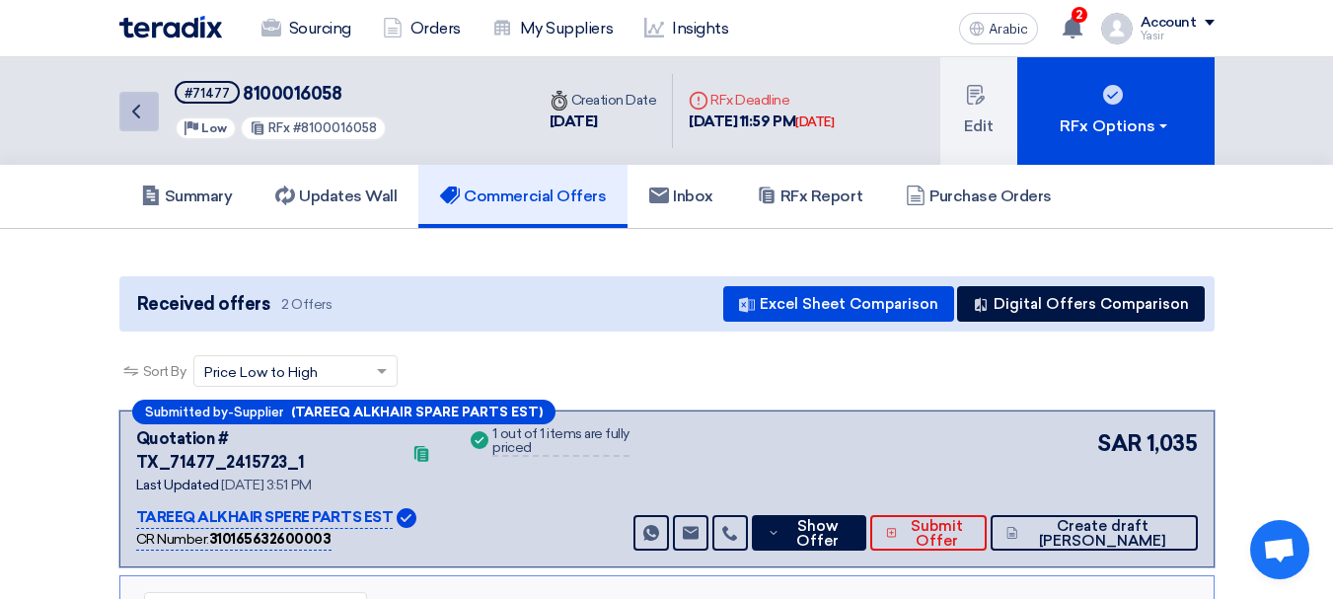
click at [138, 117] on use at bounding box center [136, 112] width 8 height 14
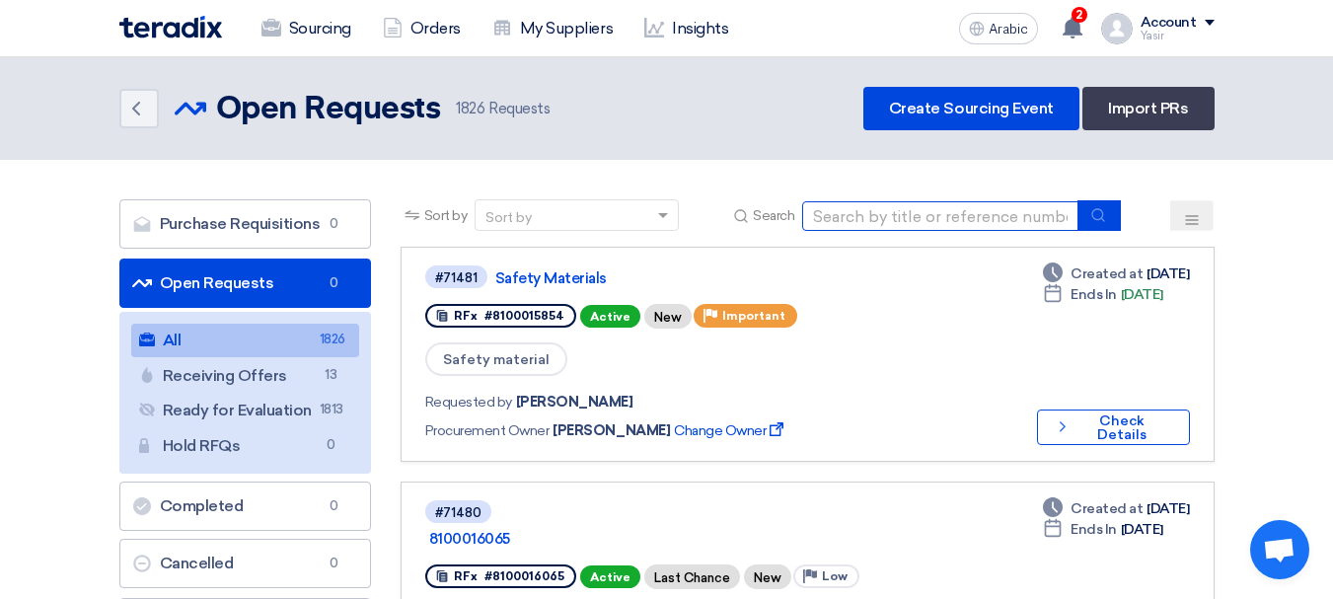
click at [932, 218] on input at bounding box center [940, 216] width 276 height 30
type input "70360"
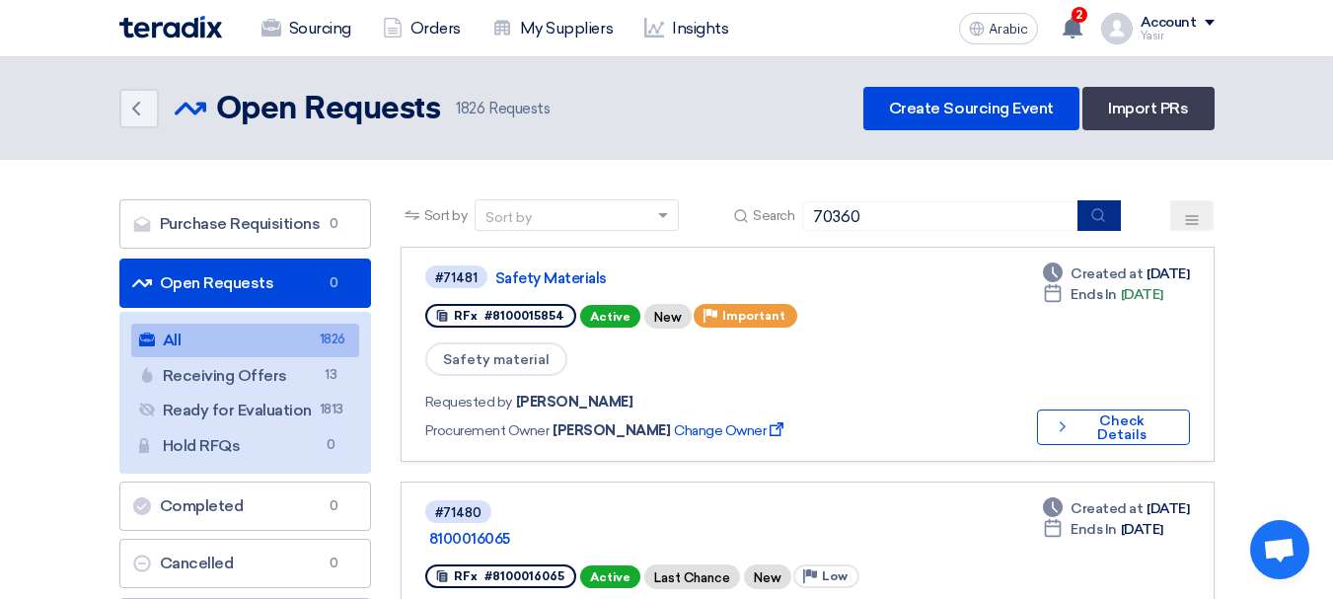
click at [1101, 213] on icon "submit" at bounding box center [1098, 215] width 16 height 16
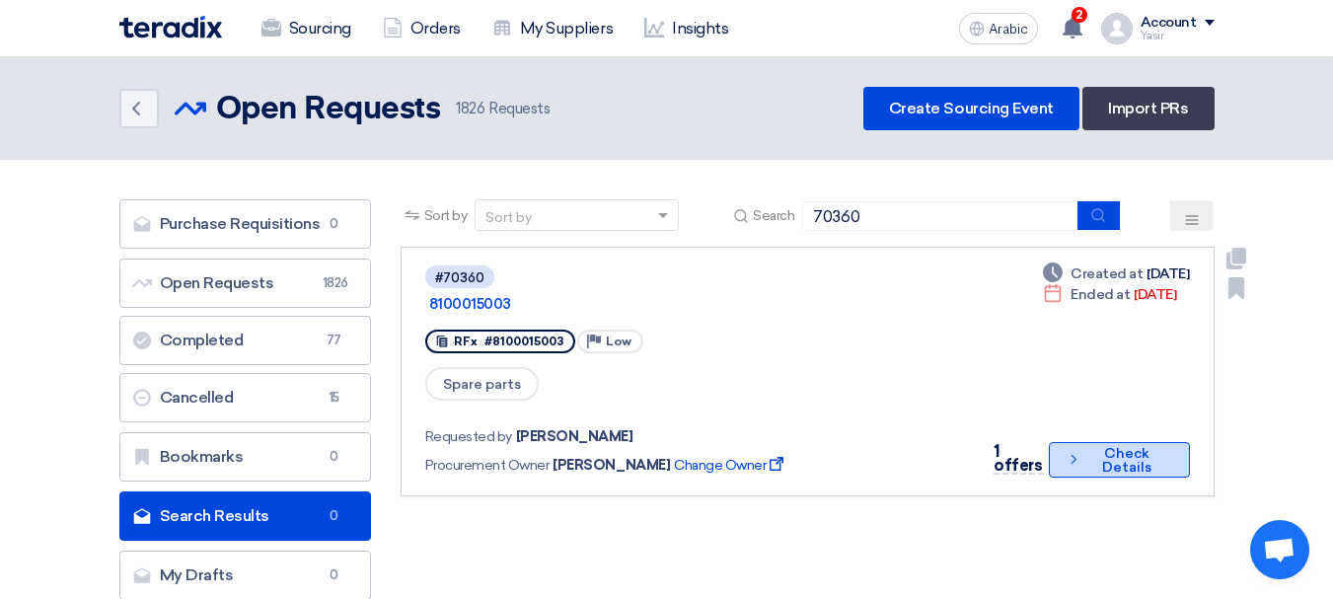
click at [1124, 445] on font "Check Details" at bounding box center [1126, 460] width 49 height 31
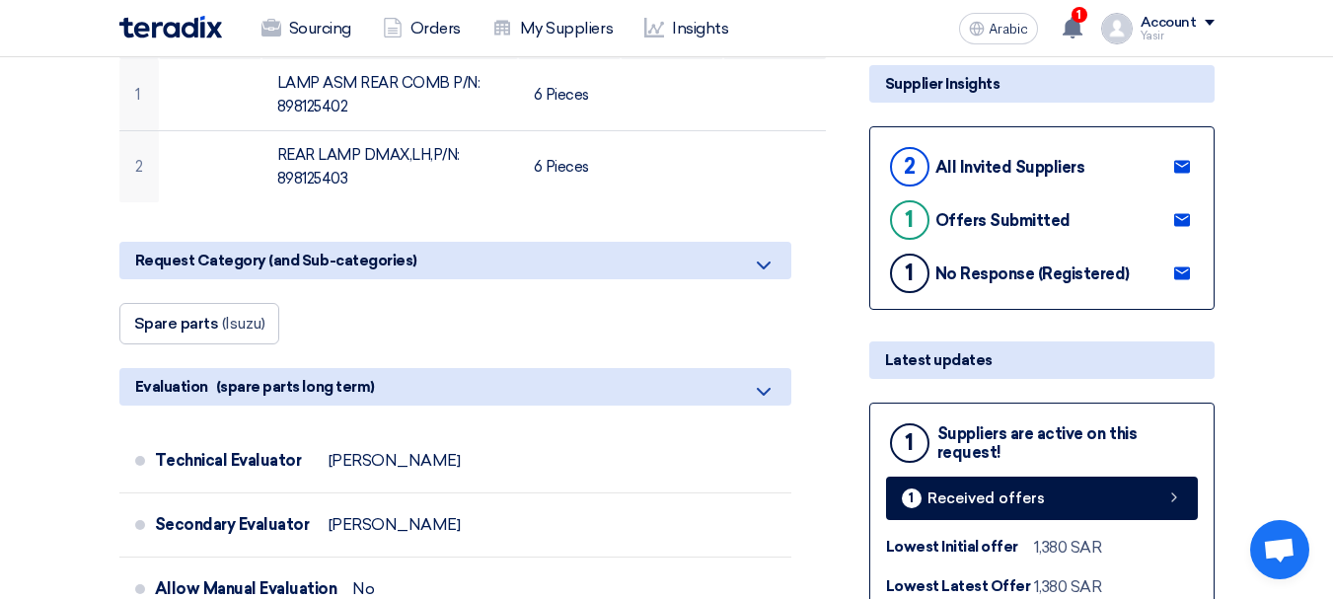
scroll to position [395, 0]
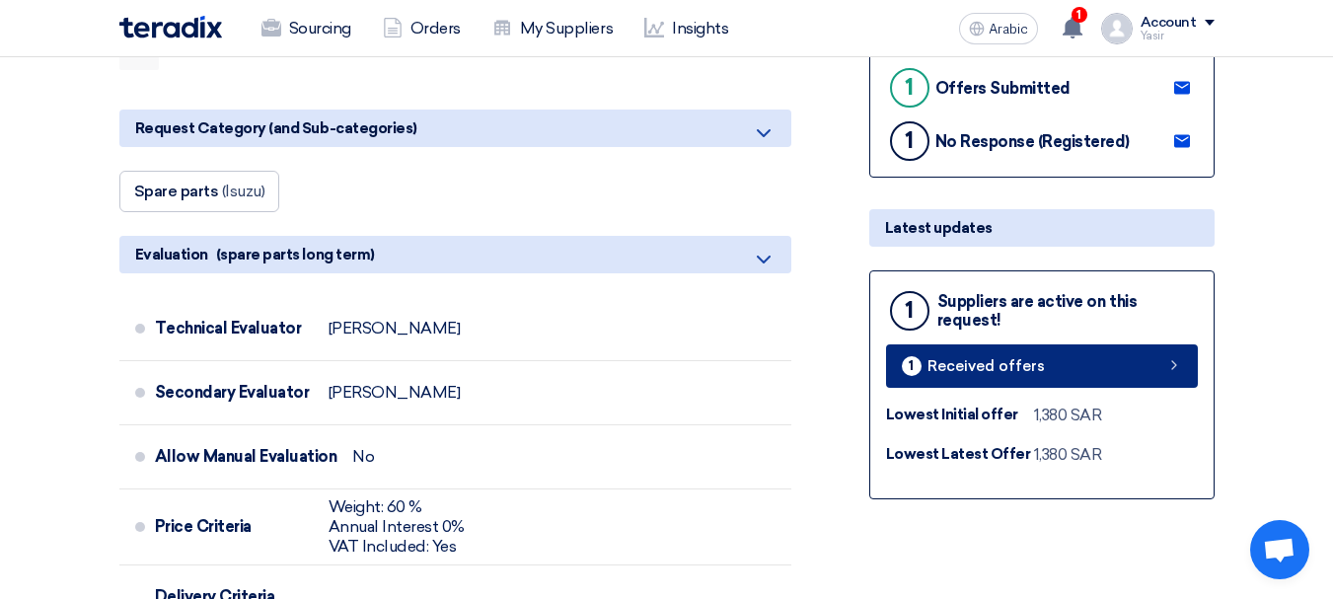
click at [1160, 383] on link "1 Received offers" at bounding box center [1042, 365] width 312 height 43
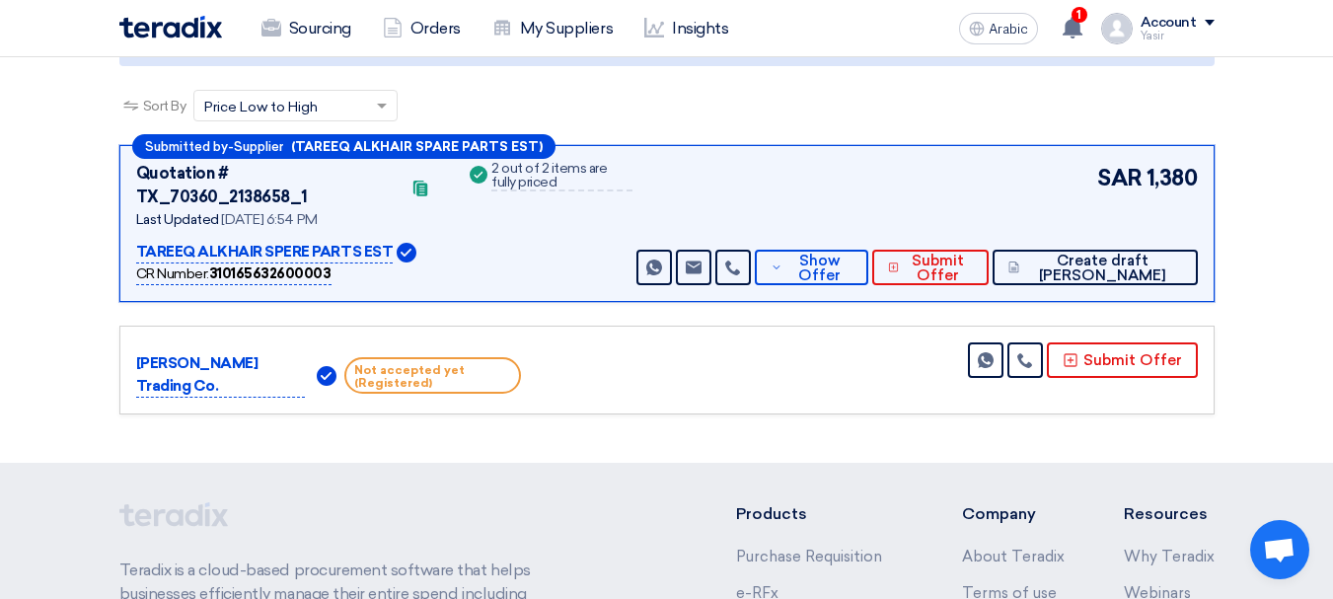
scroll to position [205, 0]
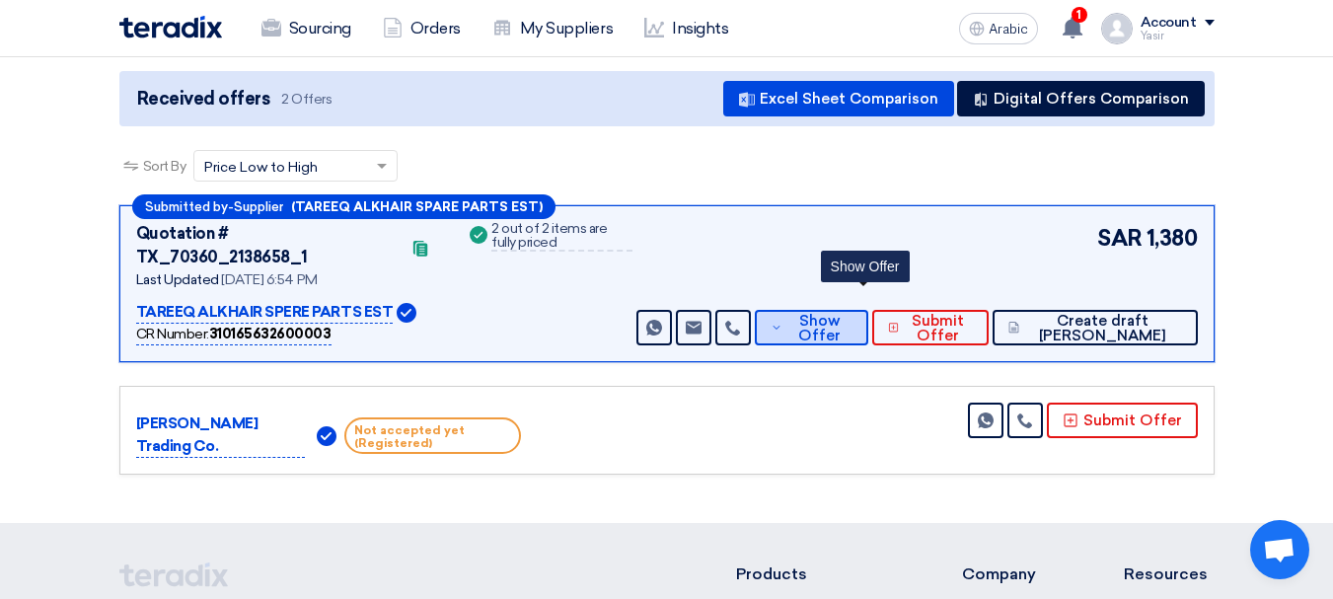
click at [841, 312] on font "Show Offer" at bounding box center [819, 328] width 42 height 33
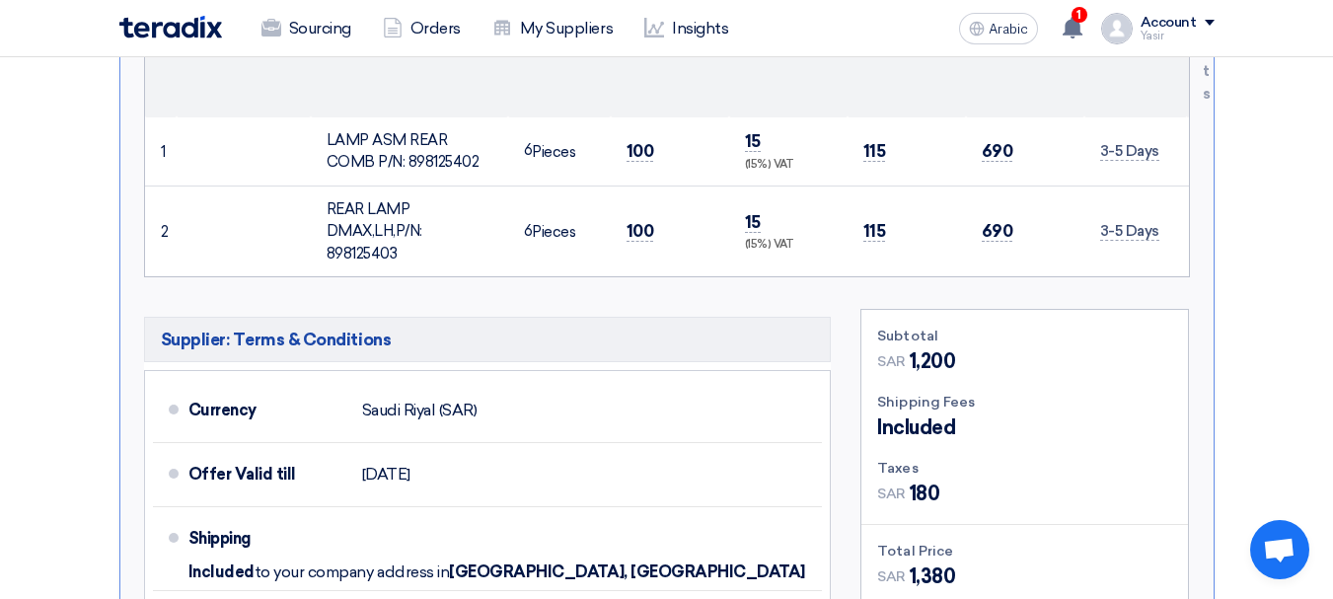
scroll to position [995, 0]
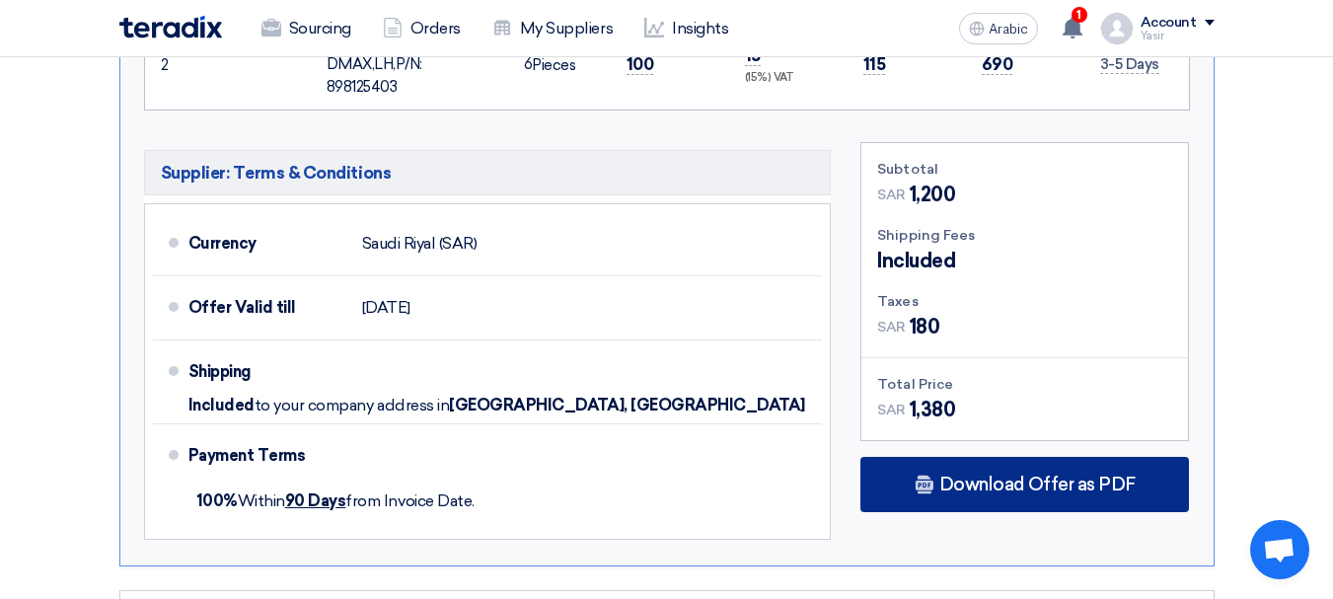
click at [1009, 474] on font "Download Offer as PDF" at bounding box center [1037, 485] width 196 height 22
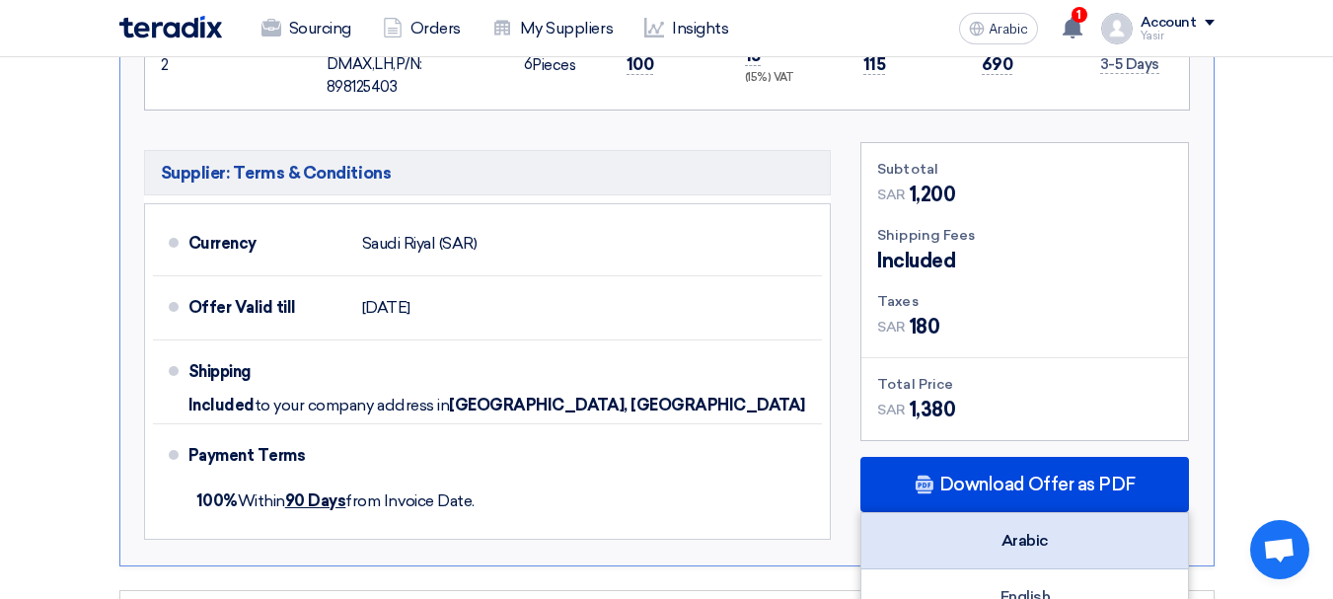
click at [1019, 531] on font "Arabic" at bounding box center [1025, 540] width 47 height 19
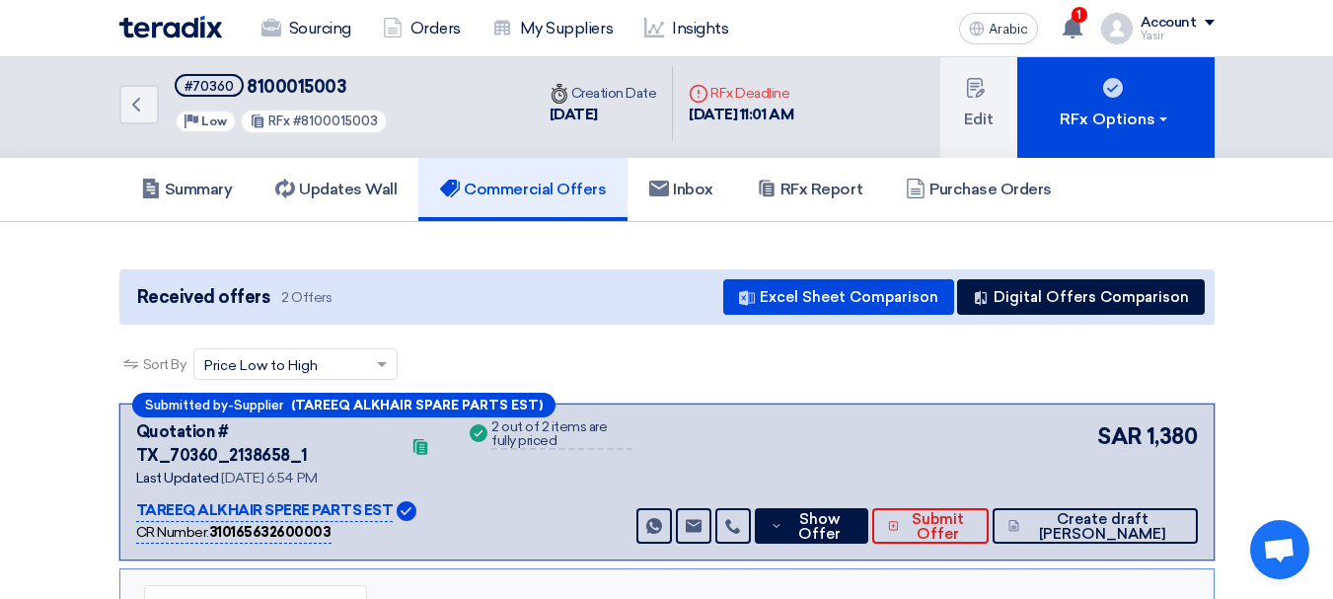
scroll to position [0, 0]
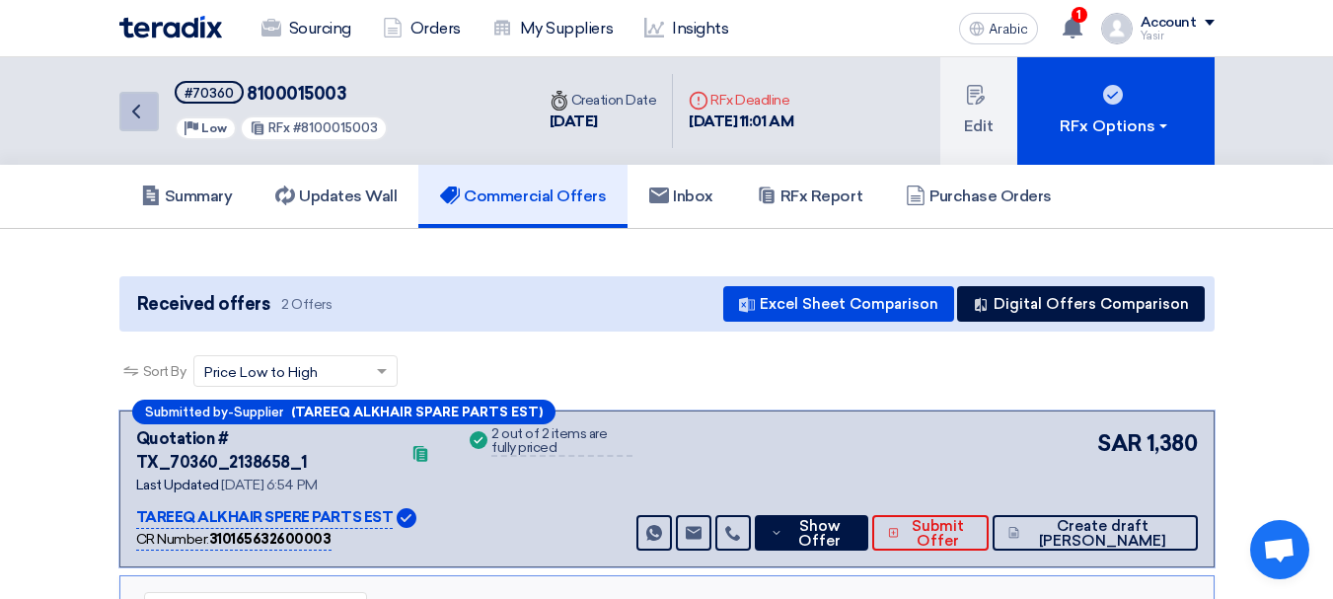
click at [151, 127] on link "Back" at bounding box center [138, 111] width 39 height 39
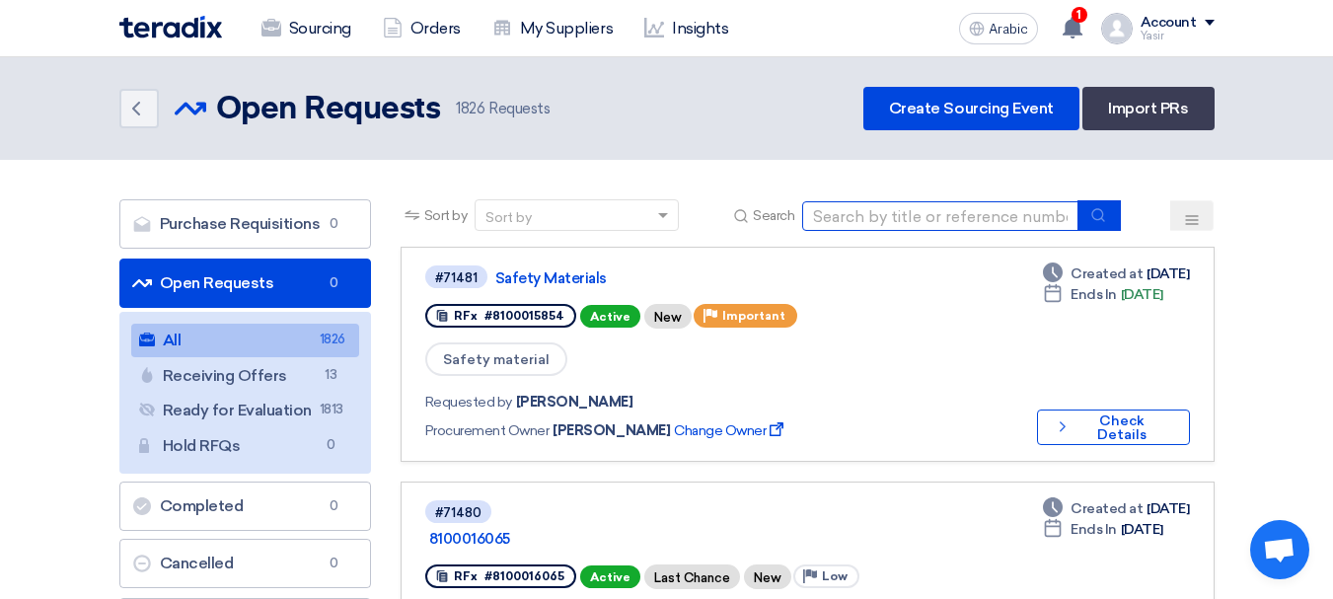
click at [909, 201] on input at bounding box center [940, 216] width 276 height 30
type input "71479"
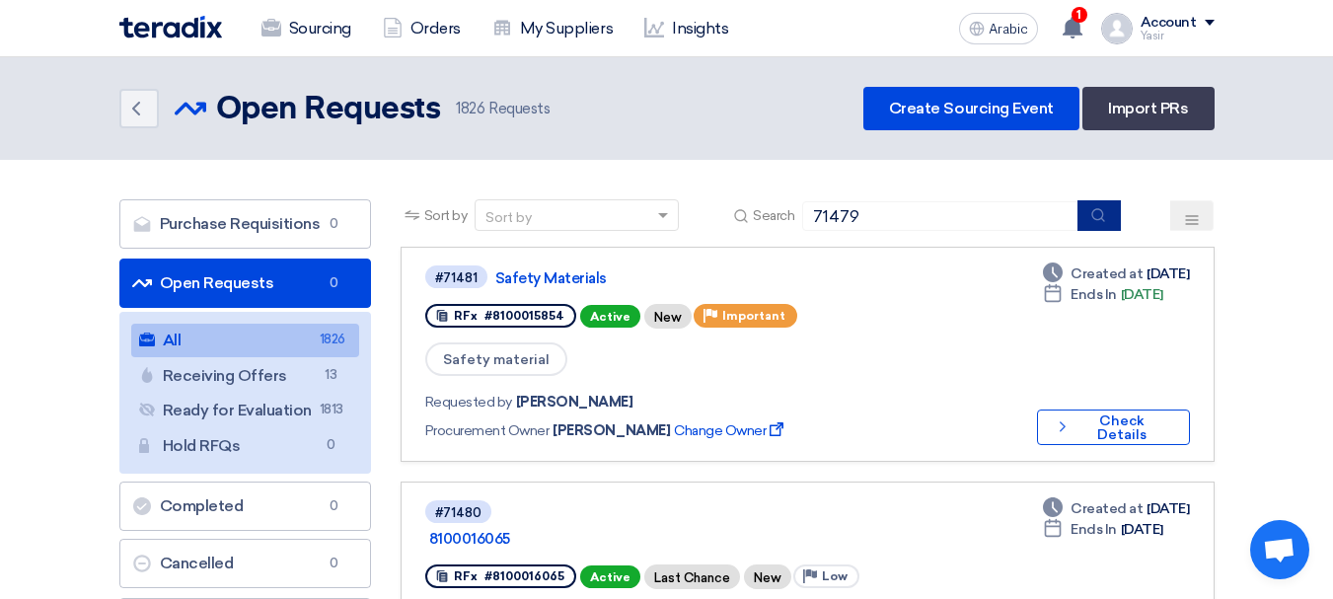
click at [1102, 216] on icon "submit" at bounding box center [1098, 215] width 16 height 16
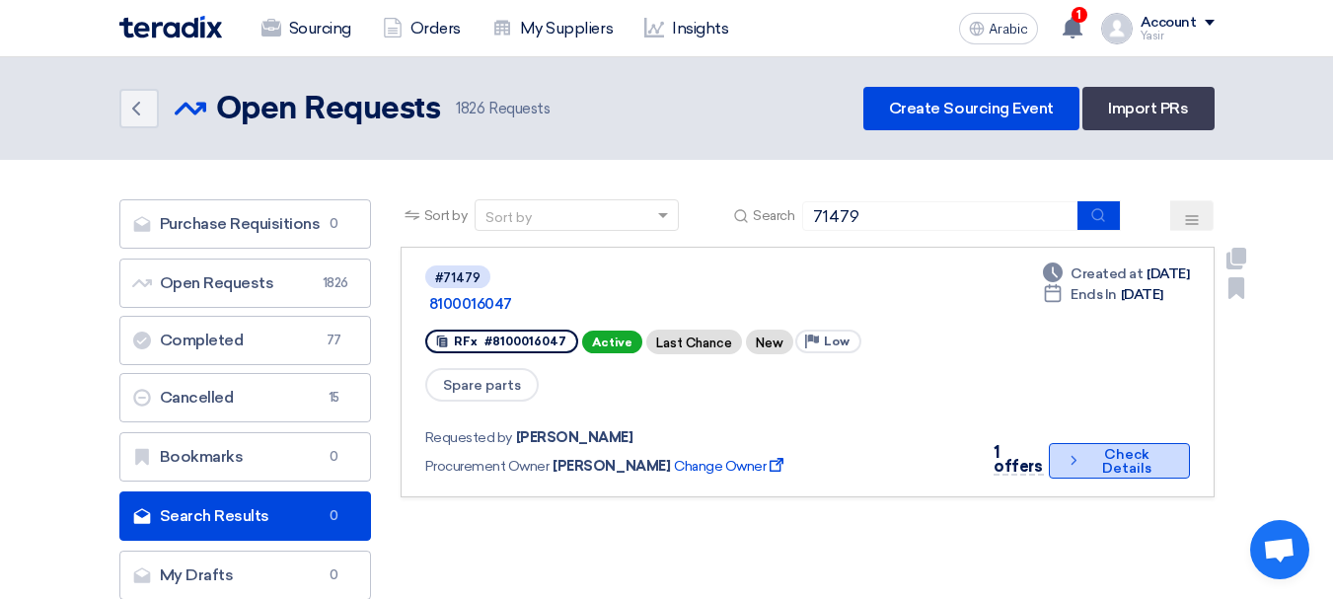
click at [1088, 448] on font "Check Details" at bounding box center [1126, 462] width 83 height 28
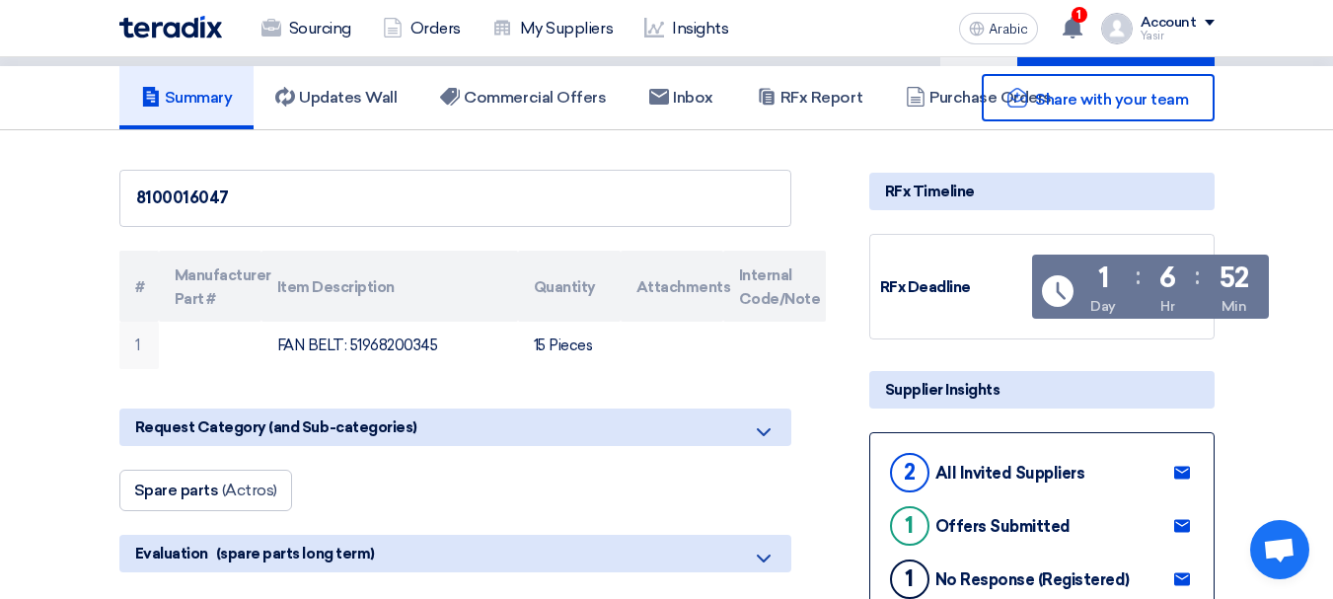
scroll to position [296, 0]
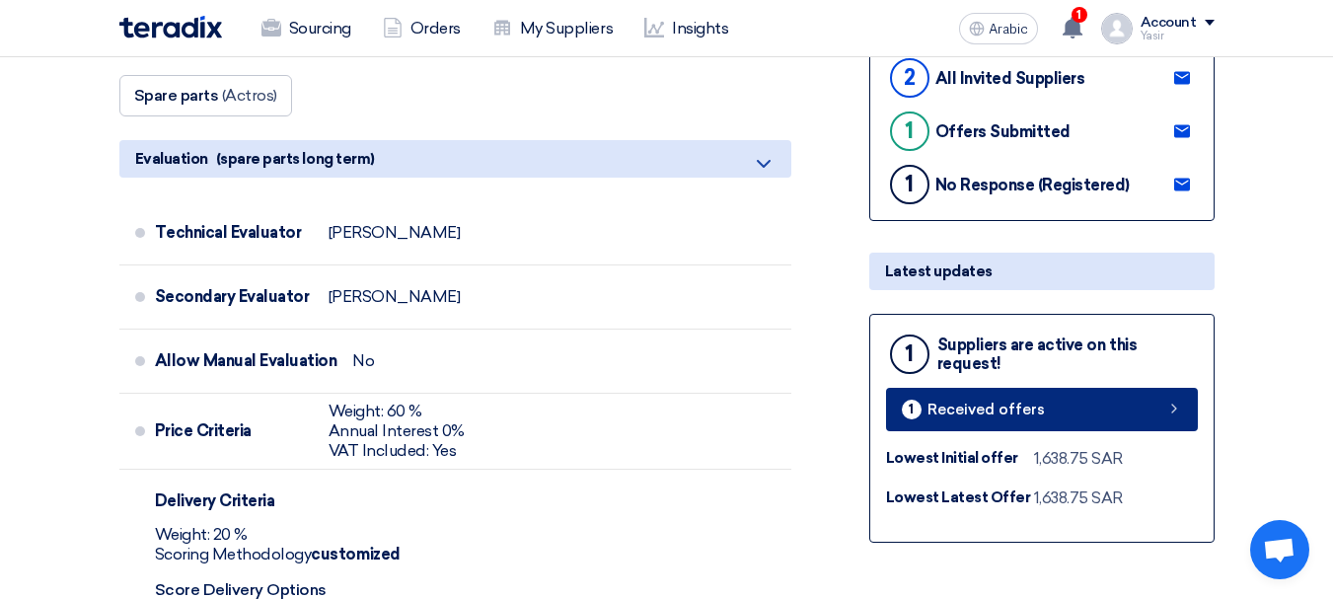
click at [1182, 401] on link "1 Received offers" at bounding box center [1042, 409] width 312 height 43
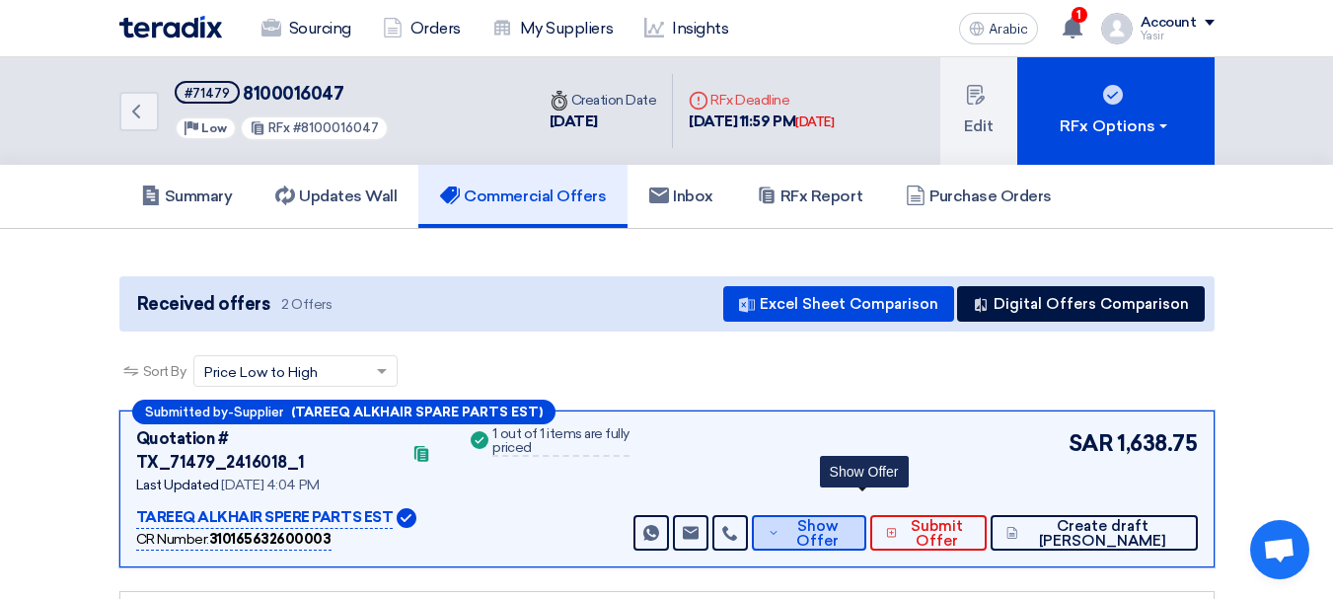
click at [839, 521] on font "Show Offer" at bounding box center [817, 533] width 42 height 33
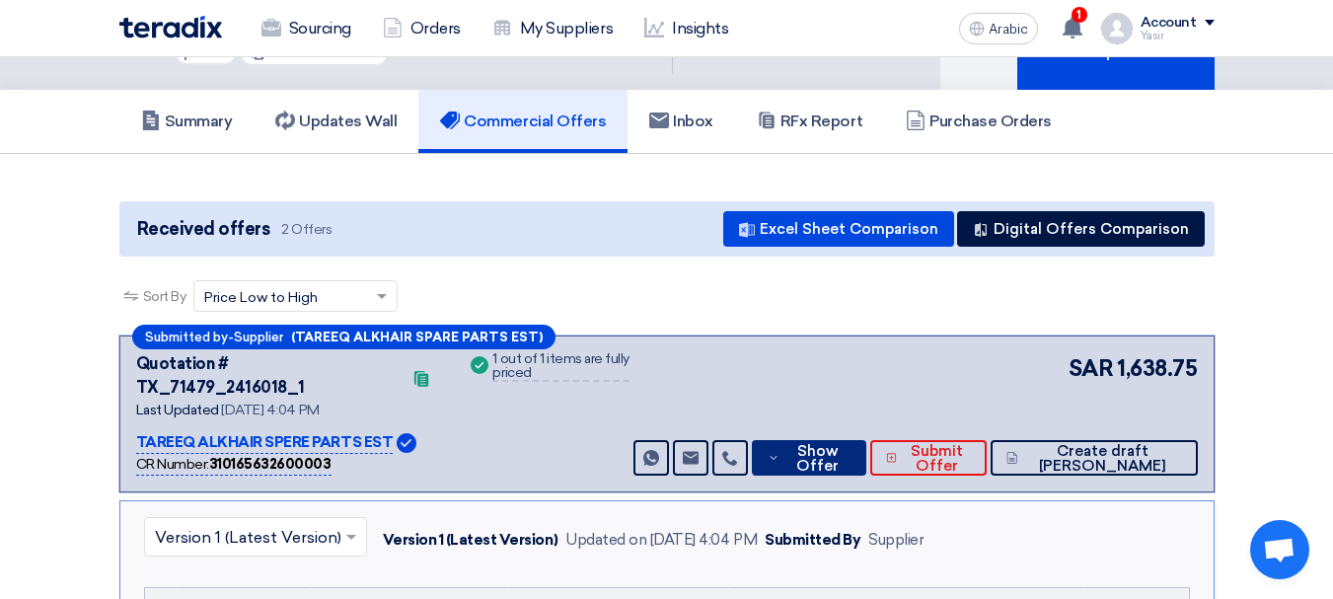
scroll to position [197, 0]
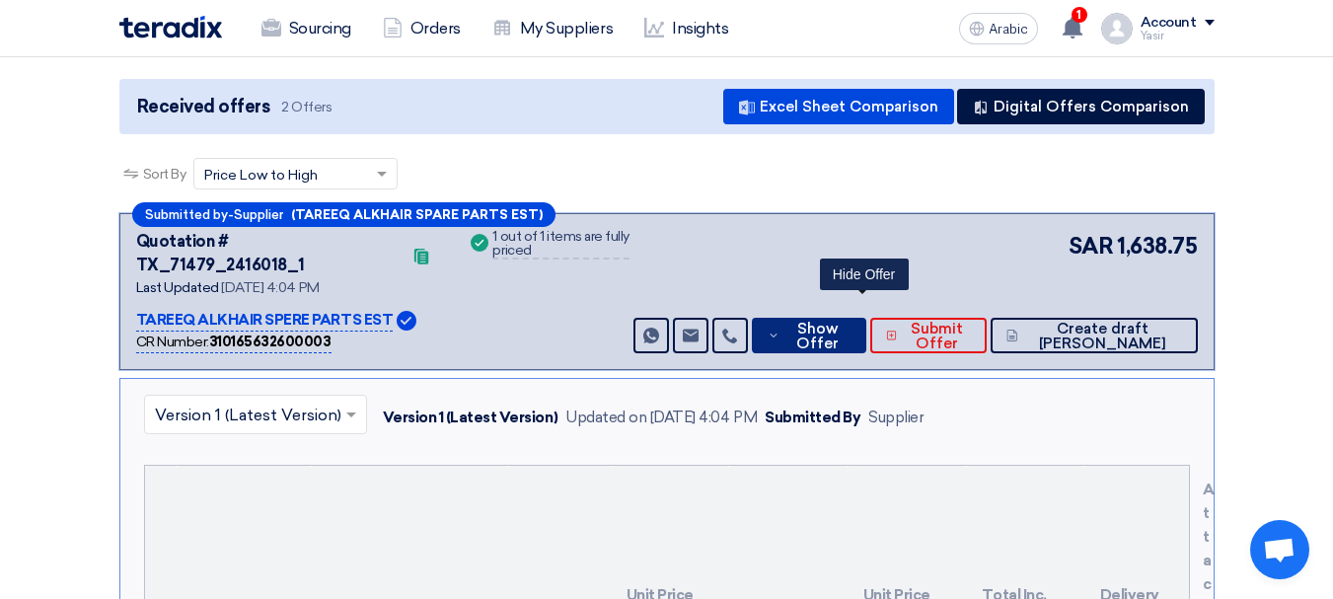
click at [839, 320] on font "Show Offer" at bounding box center [817, 336] width 42 height 33
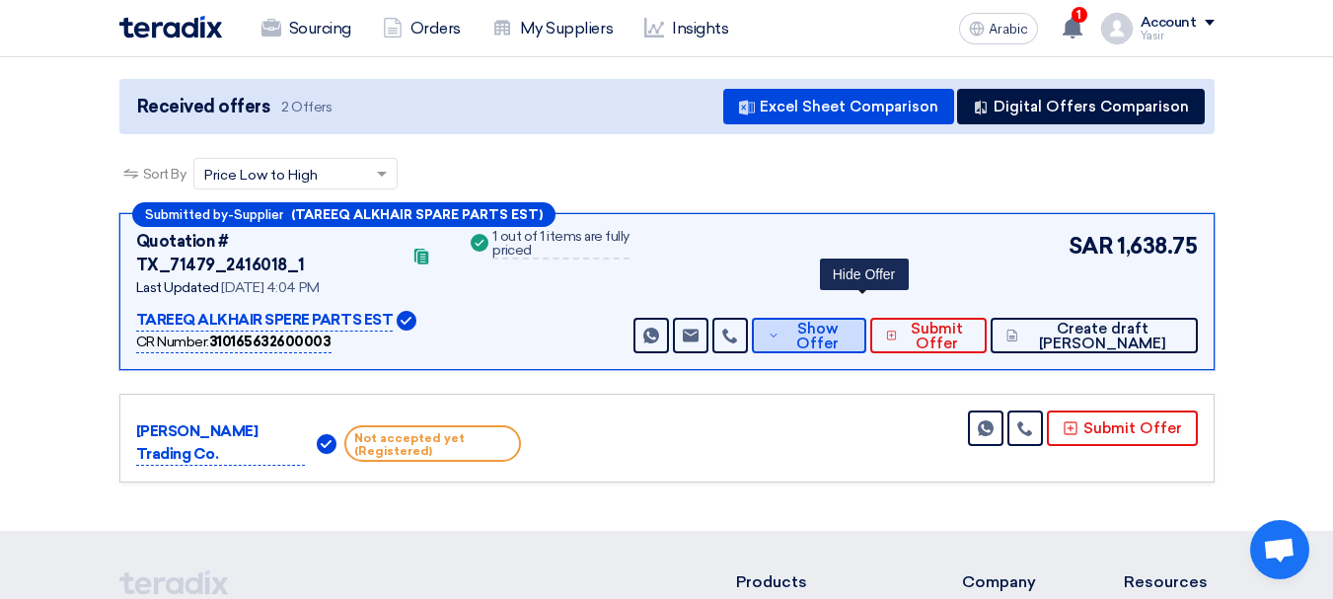
click at [839, 320] on font "Show Offer" at bounding box center [817, 336] width 42 height 33
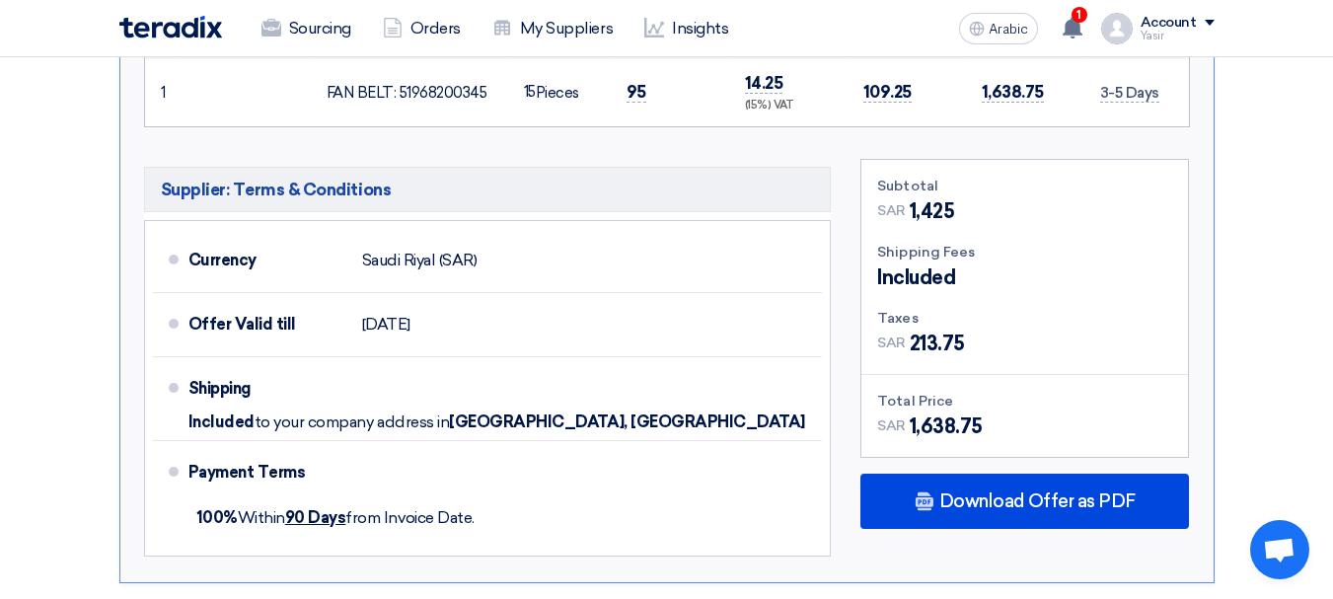
scroll to position [888, 0]
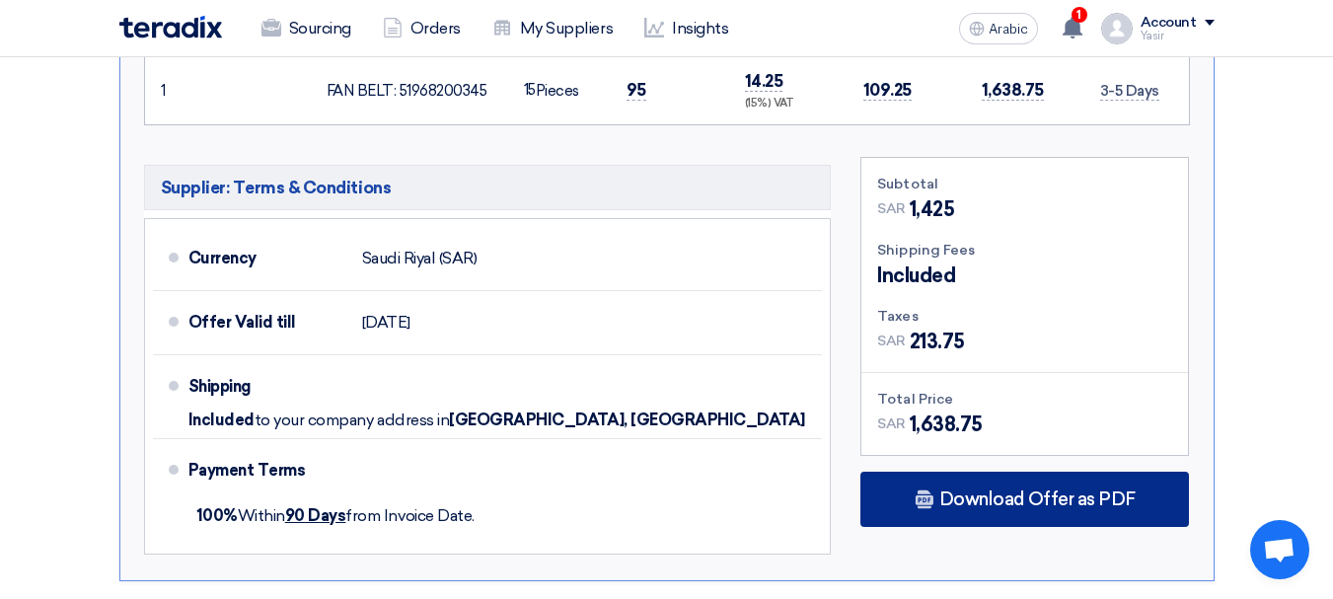
click at [1061, 488] on font "Download Offer as PDF" at bounding box center [1037, 499] width 196 height 22
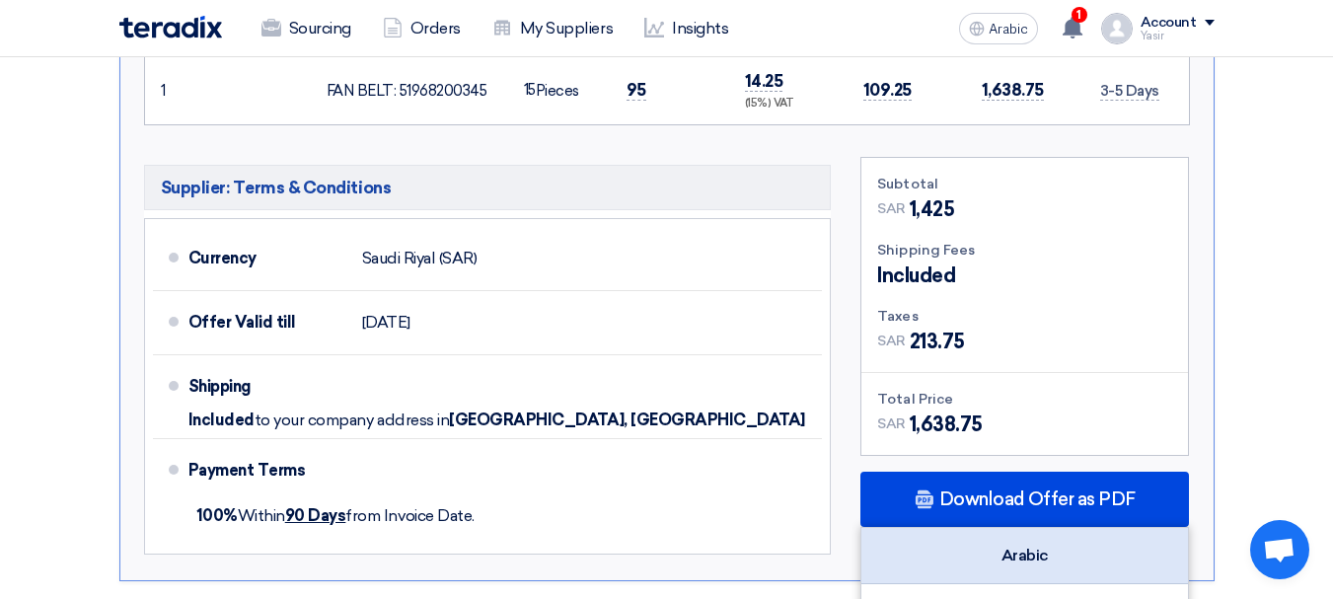
click at [1025, 546] on font "Arabic" at bounding box center [1025, 555] width 47 height 19
